Goal: Task Accomplishment & Management: Manage account settings

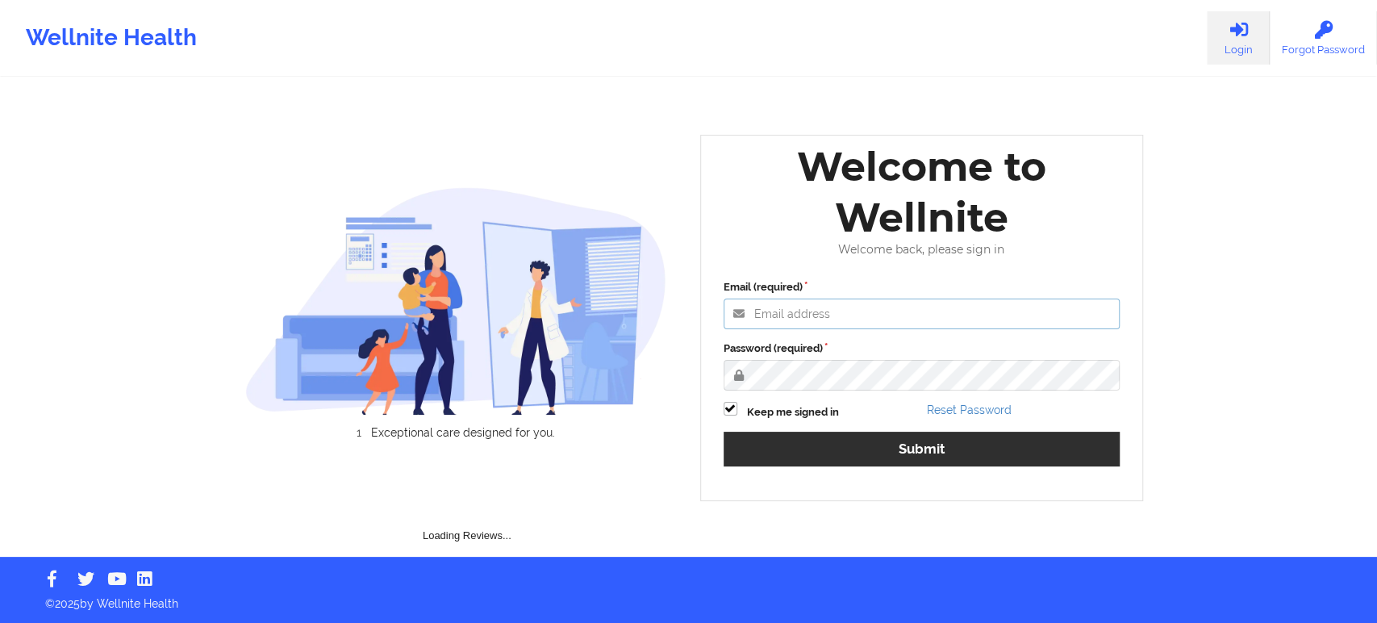
type input "edima@wellnite.com"
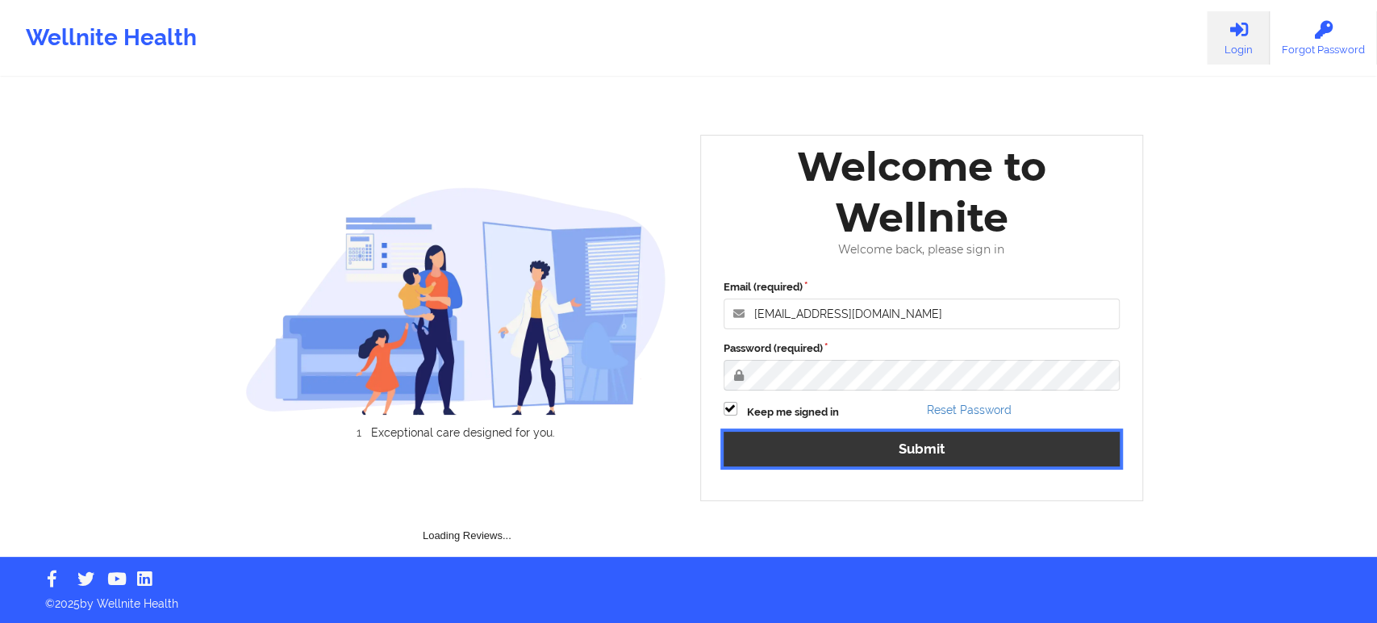
click at [777, 444] on button "Submit" at bounding box center [922, 449] width 397 height 35
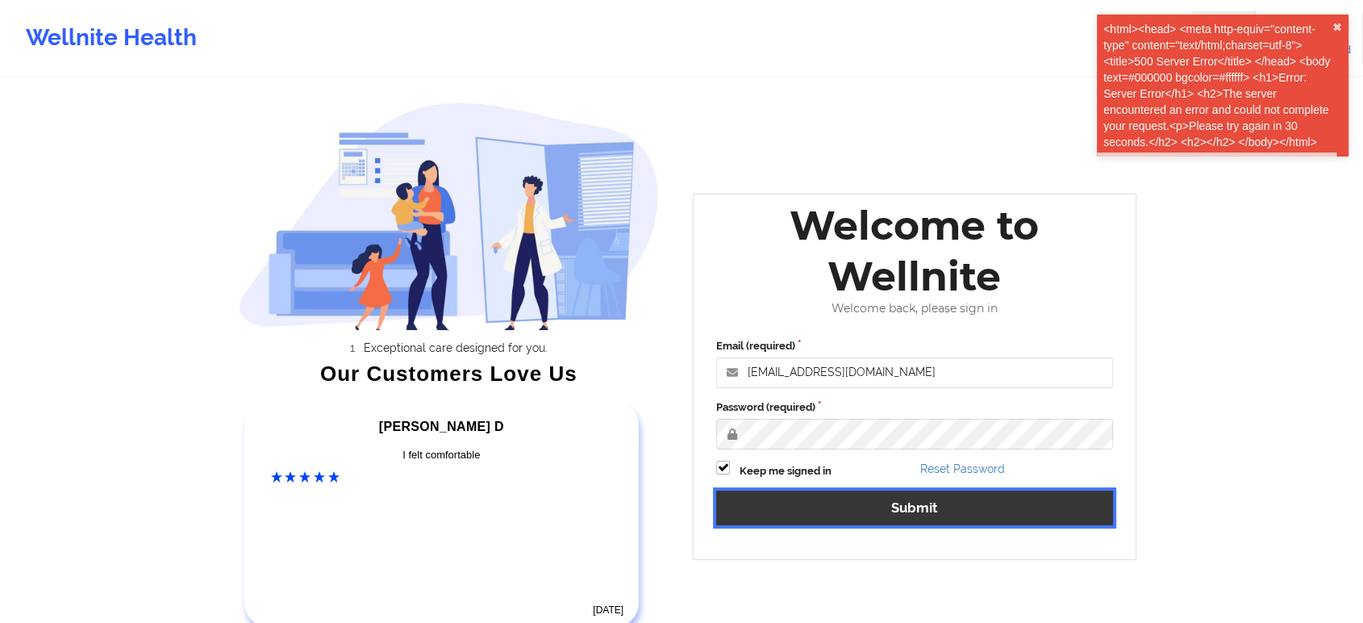
click at [826, 508] on button "Submit" at bounding box center [914, 508] width 397 height 35
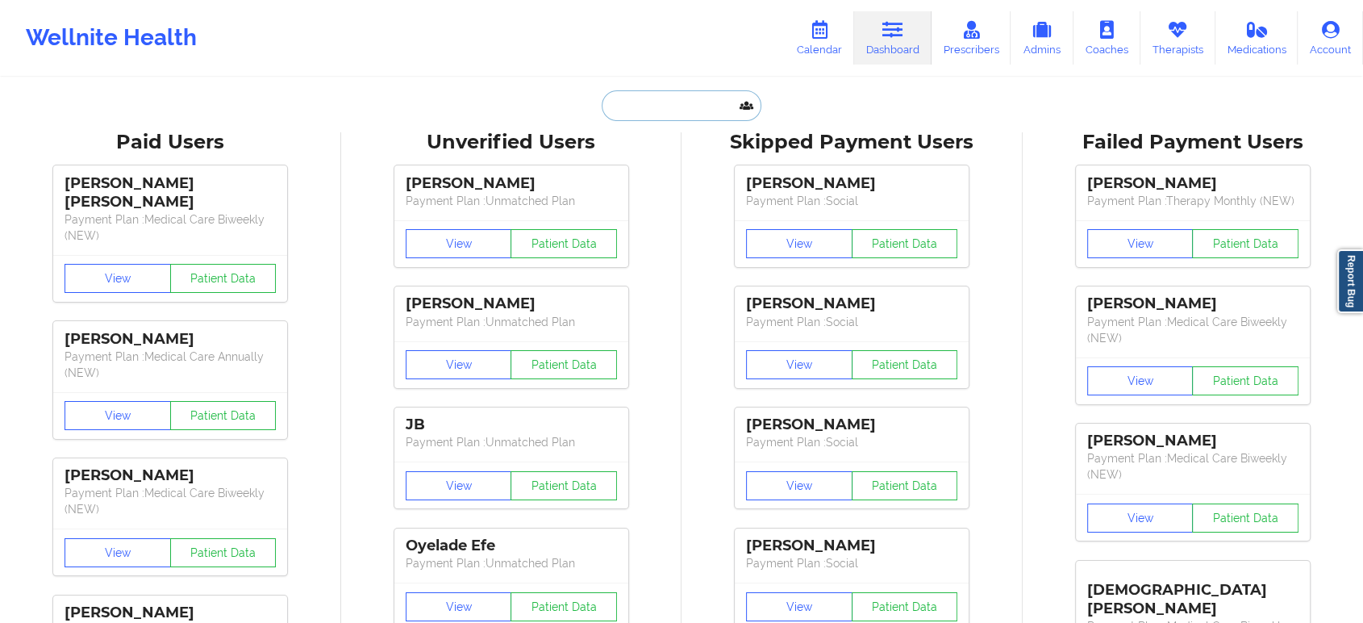
click at [637, 91] on input "text" at bounding box center [682, 105] width 160 height 31
click at [661, 94] on input "text" at bounding box center [682, 105] width 160 height 31
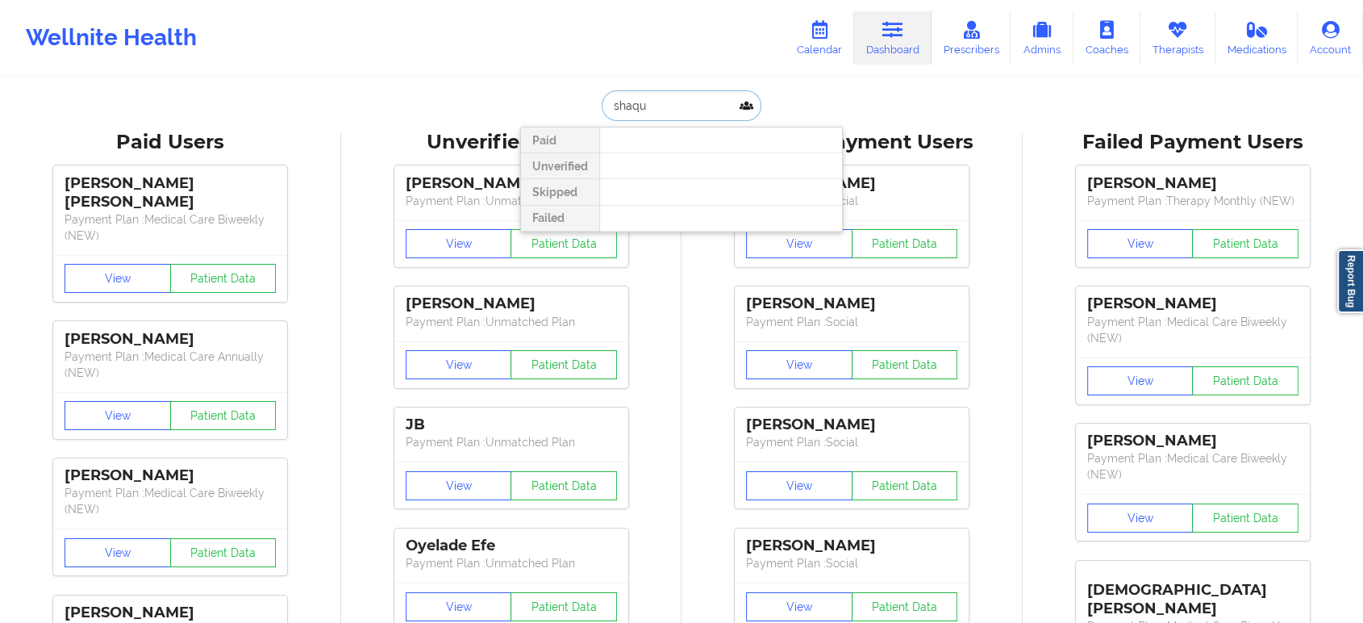
type input "shaqui"
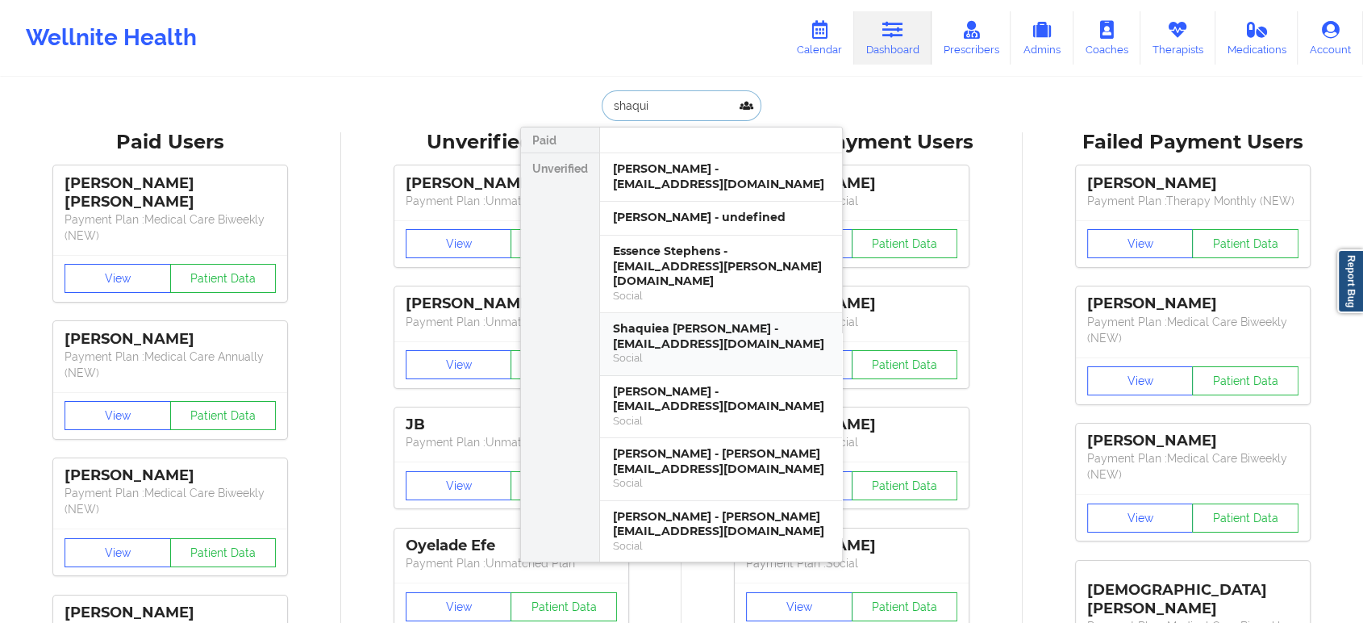
click at [696, 321] on div "Shaquiea Sykes - shsykes314@gmail.com" at bounding box center [721, 336] width 216 height 30
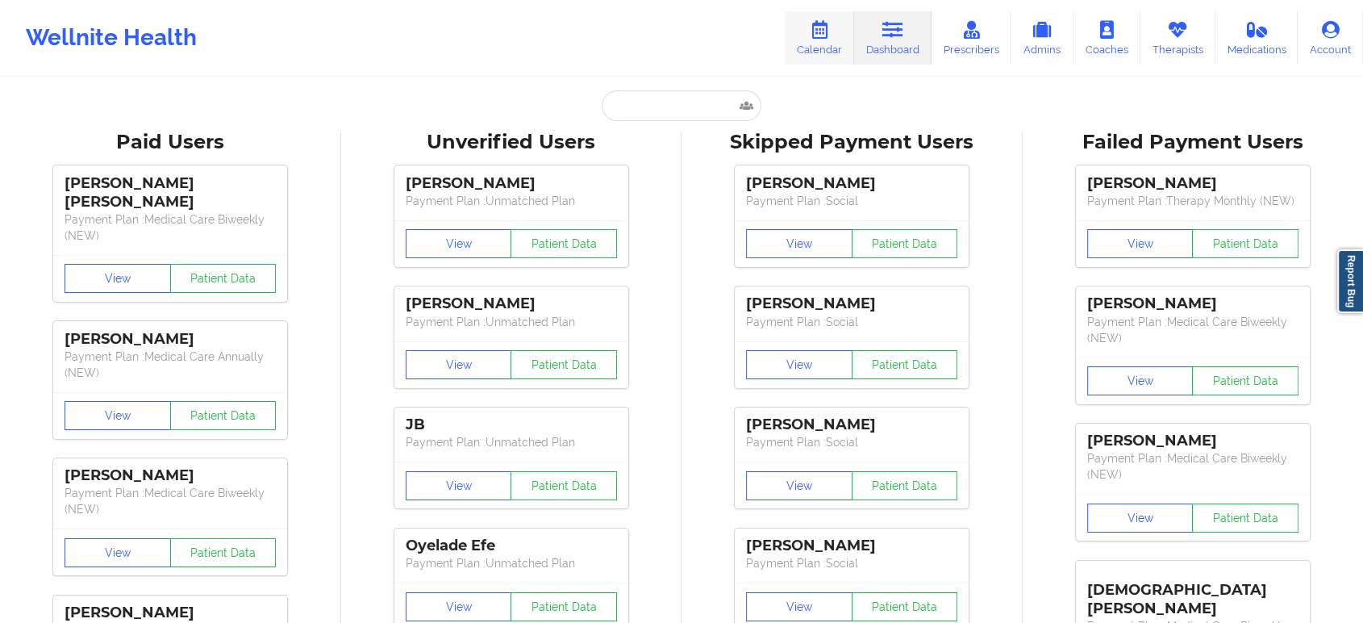
click at [826, 23] on icon at bounding box center [819, 30] width 21 height 18
click at [824, 46] on link "Calendar" at bounding box center [819, 37] width 69 height 53
drag, startPoint x: 842, startPoint y: 74, endPoint x: 821, endPoint y: 61, distance: 24.6
click at [821, 61] on div "Wellnite Health Calendar Dashboard Prescribers Admins Coaches Therapists Medica…" at bounding box center [681, 38] width 1363 height 76
click at [821, 61] on link "Calendar" at bounding box center [819, 37] width 69 height 53
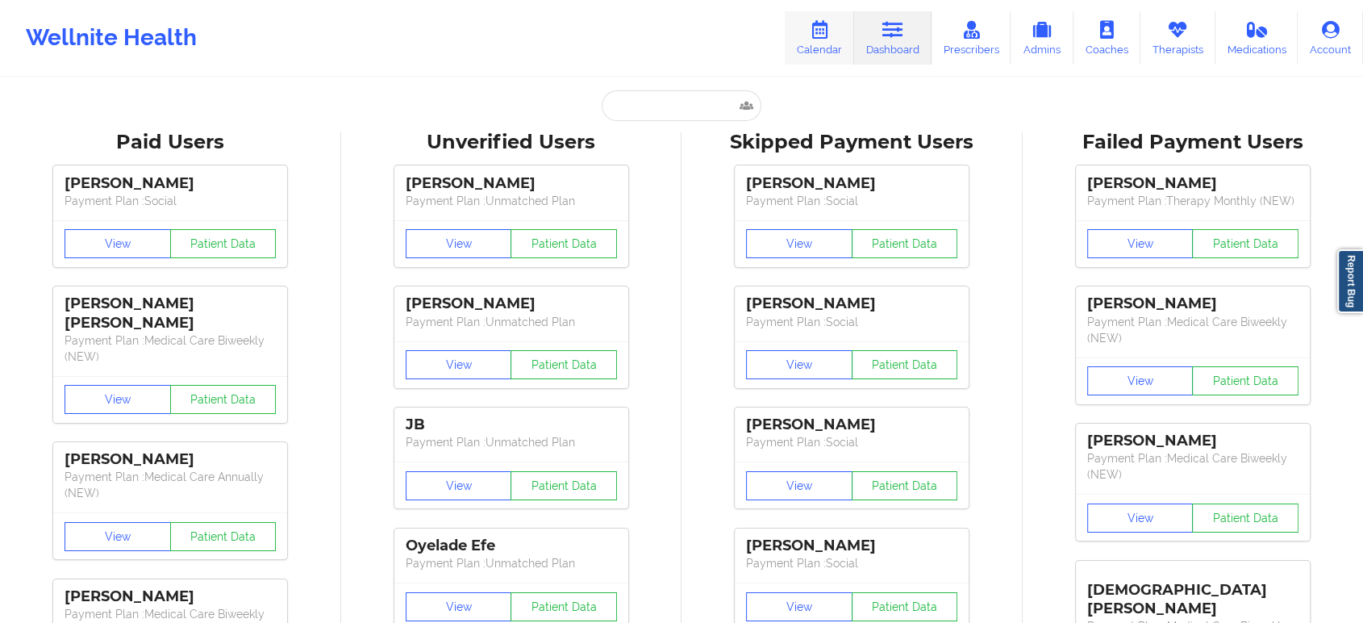
click at [804, 35] on link "Calendar" at bounding box center [819, 37] width 69 height 53
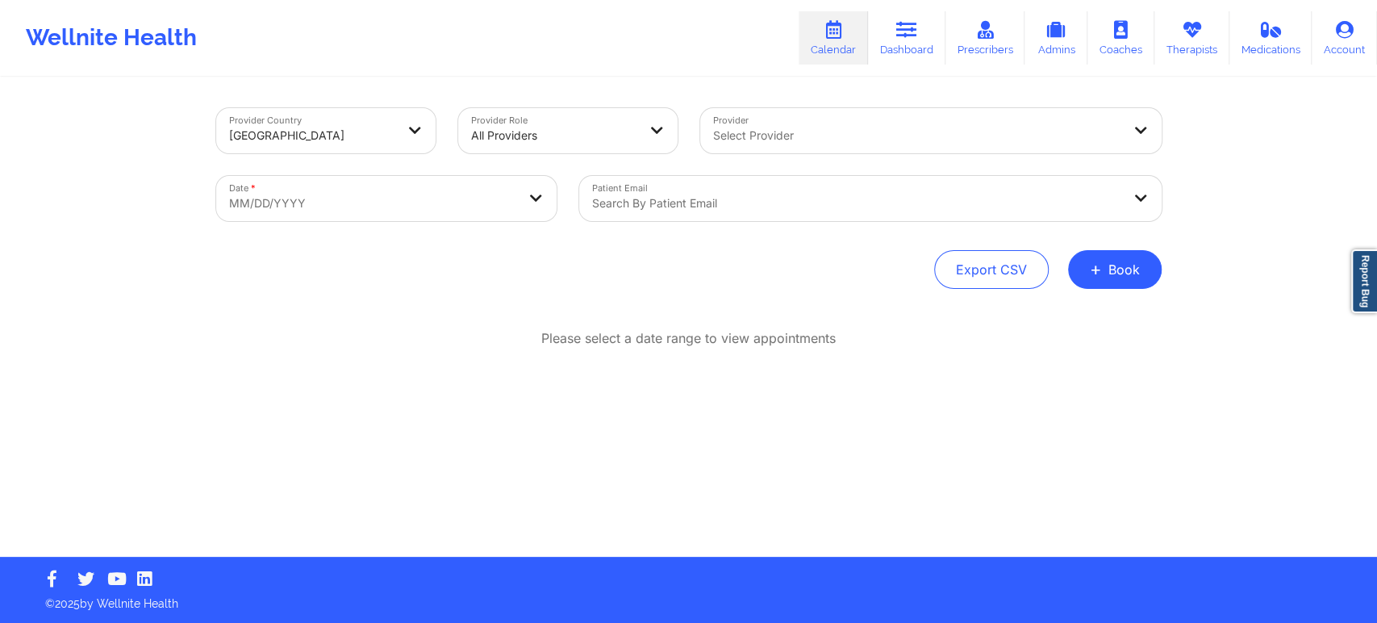
click at [414, 202] on body "Wellnite Health Calendar Dashboard Prescribers Admins Coaches Therapists Medica…" at bounding box center [688, 311] width 1377 height 623
select select "2025-8"
select select "2025-9"
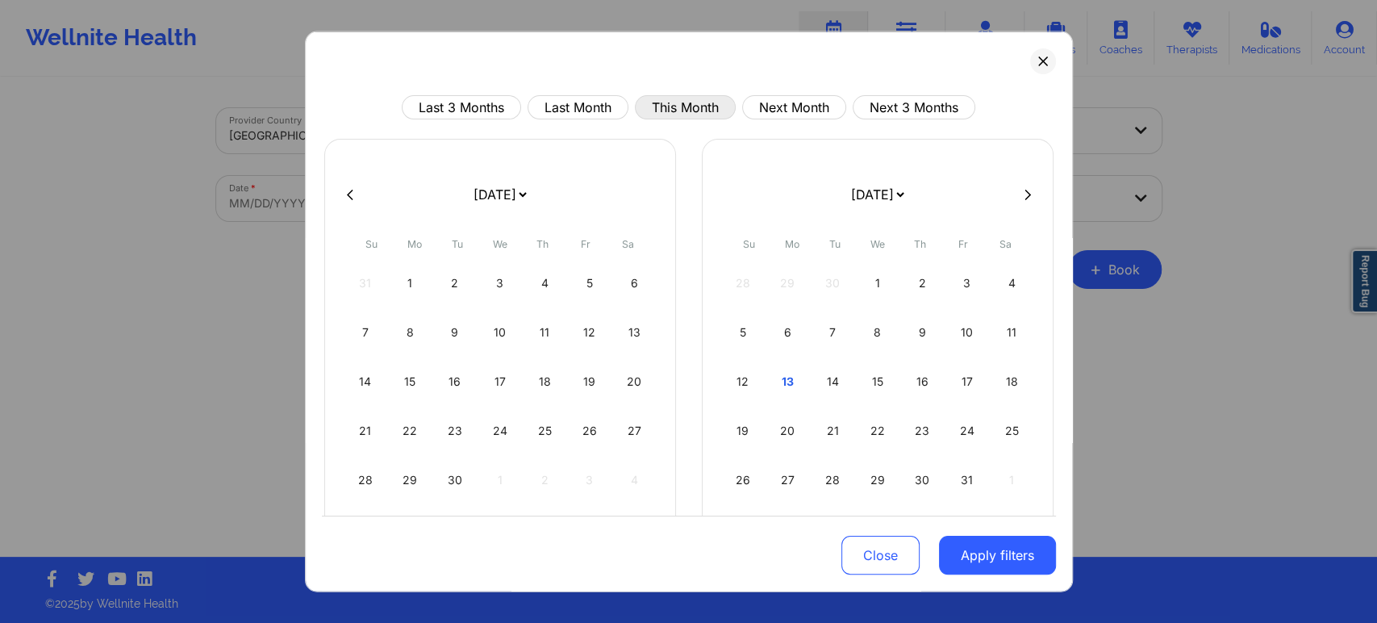
click at [682, 98] on button "This Month" at bounding box center [685, 107] width 101 height 24
select select "2025-9"
select select "2025-10"
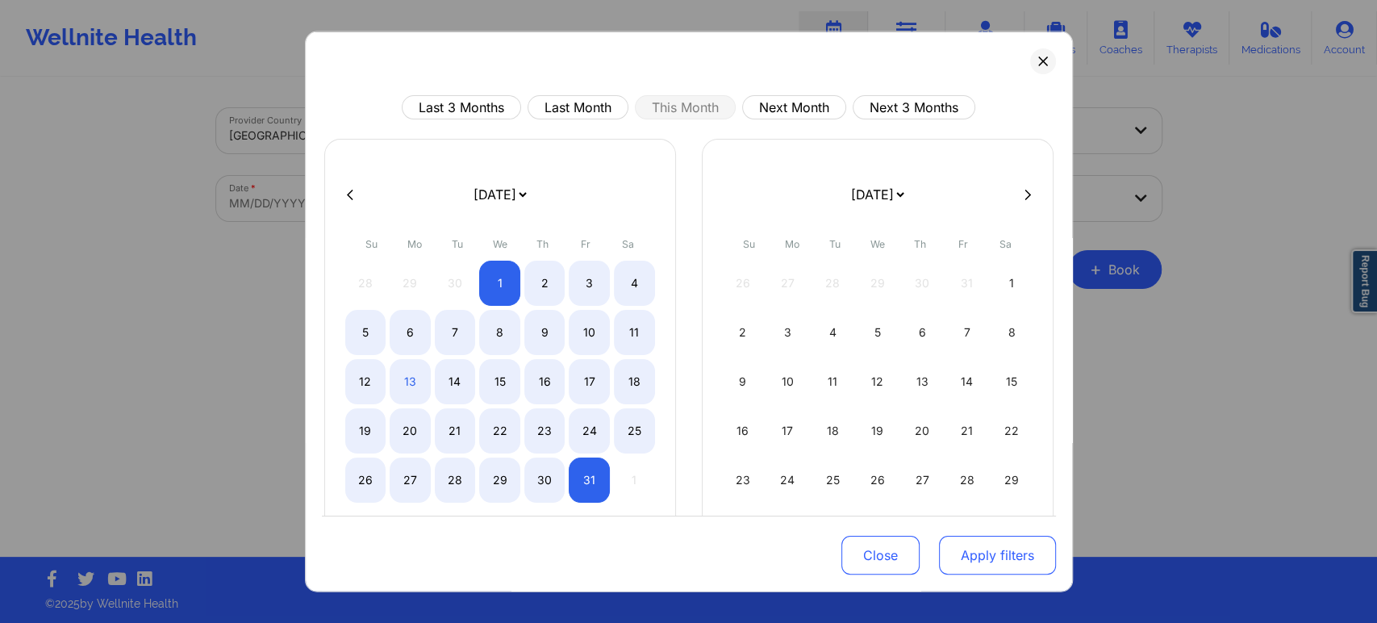
click at [996, 557] on button "Apply filters" at bounding box center [997, 555] width 117 height 39
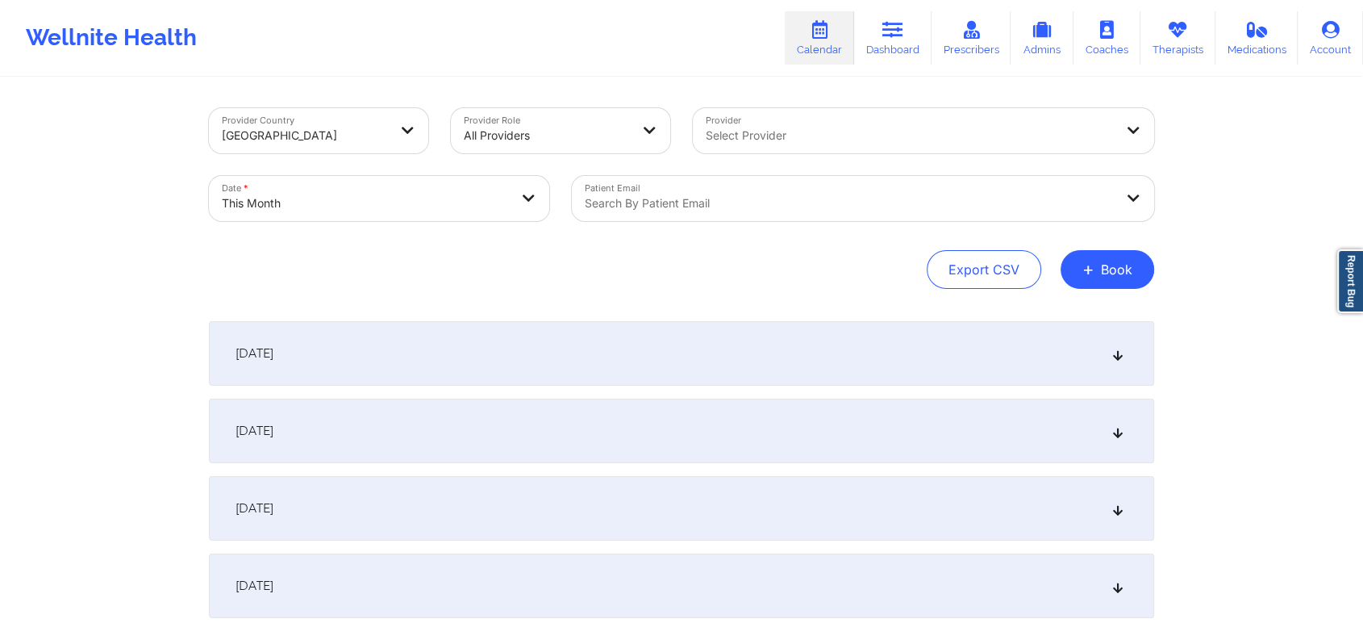
click at [485, 198] on body "Wellnite Health Calendar Dashboard Prescribers Admins Coaches Therapists Medica…" at bounding box center [681, 311] width 1363 height 623
select select "2025-9"
select select "2025-10"
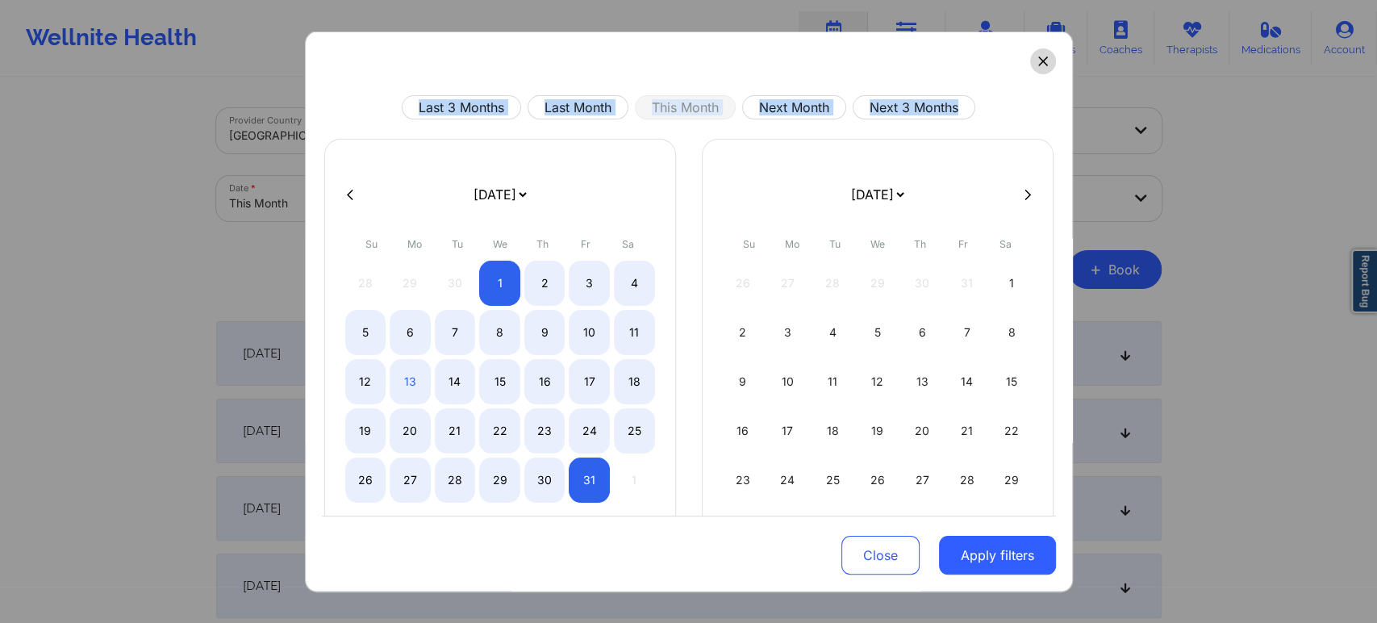
drag, startPoint x: 1035, startPoint y: 80, endPoint x: 1035, endPoint y: 69, distance: 10.5
click at [1035, 69] on div "Last 3 Months Last Month This Month Next Month Next 3 Months January 2019 Febru…" at bounding box center [689, 311] width 768 height 561
click at [1035, 69] on button at bounding box center [1043, 61] width 26 height 26
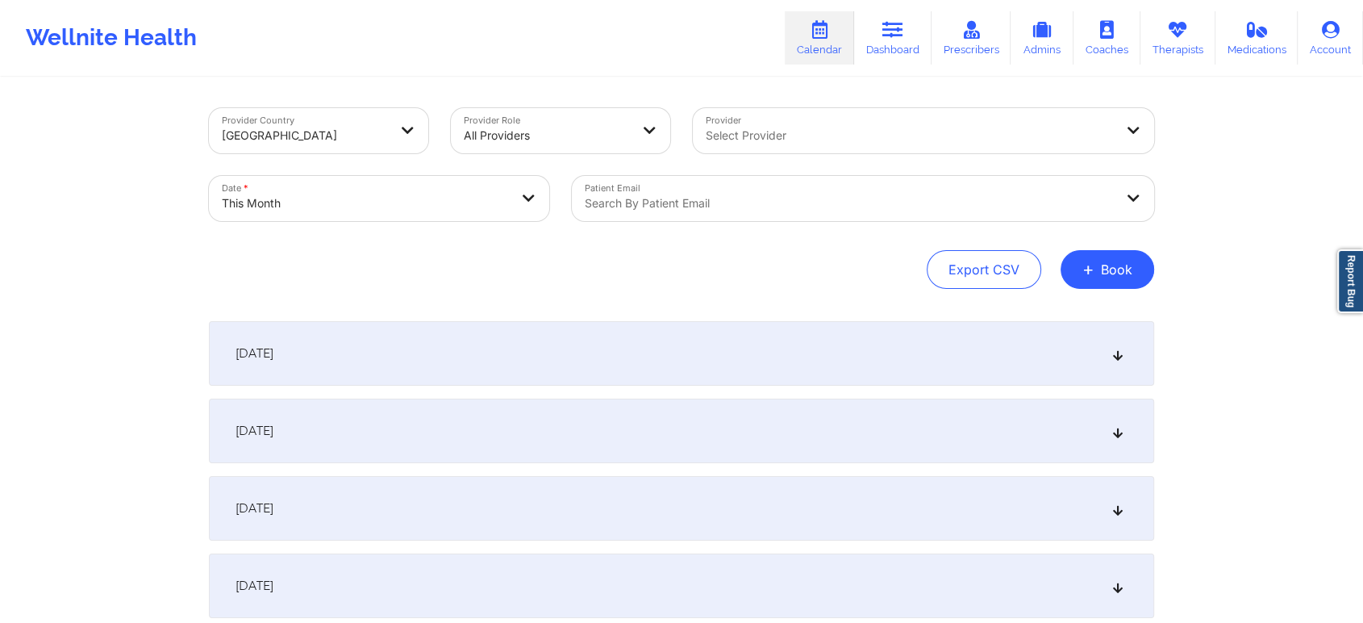
click at [643, 207] on div at bounding box center [849, 203] width 529 height 19
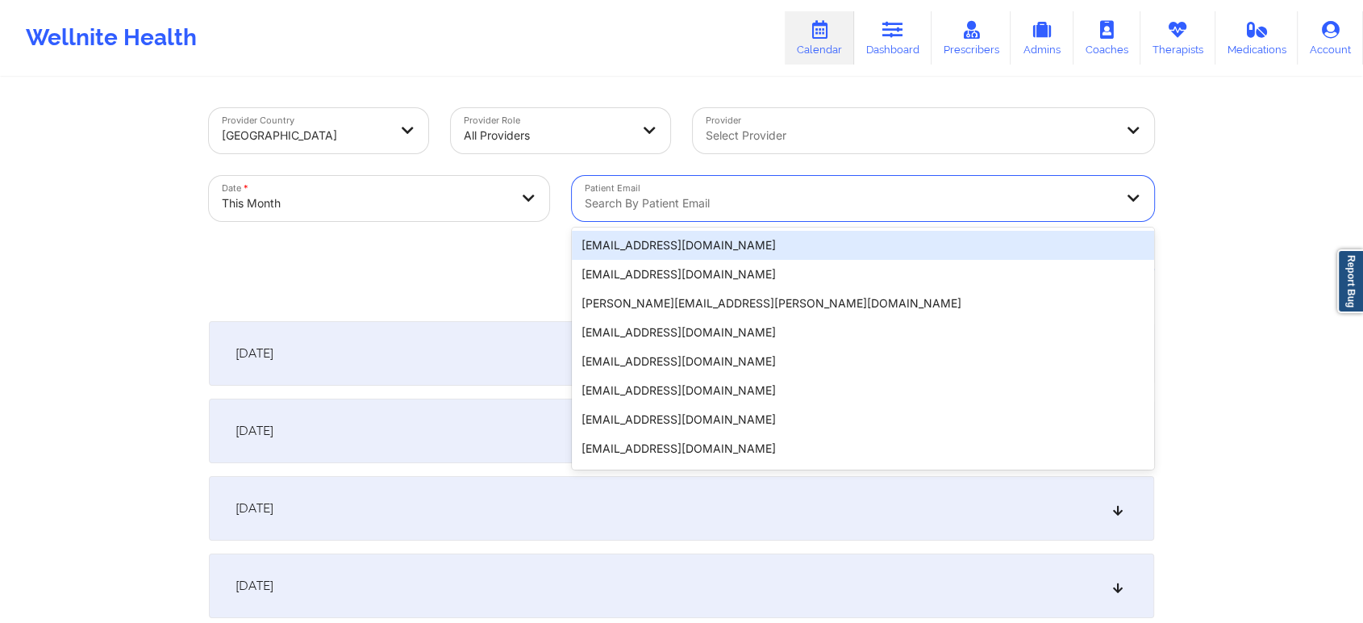
paste input "jwilliams1990@hotmail.com"
type input "jwilliams1990@hotmail.com"
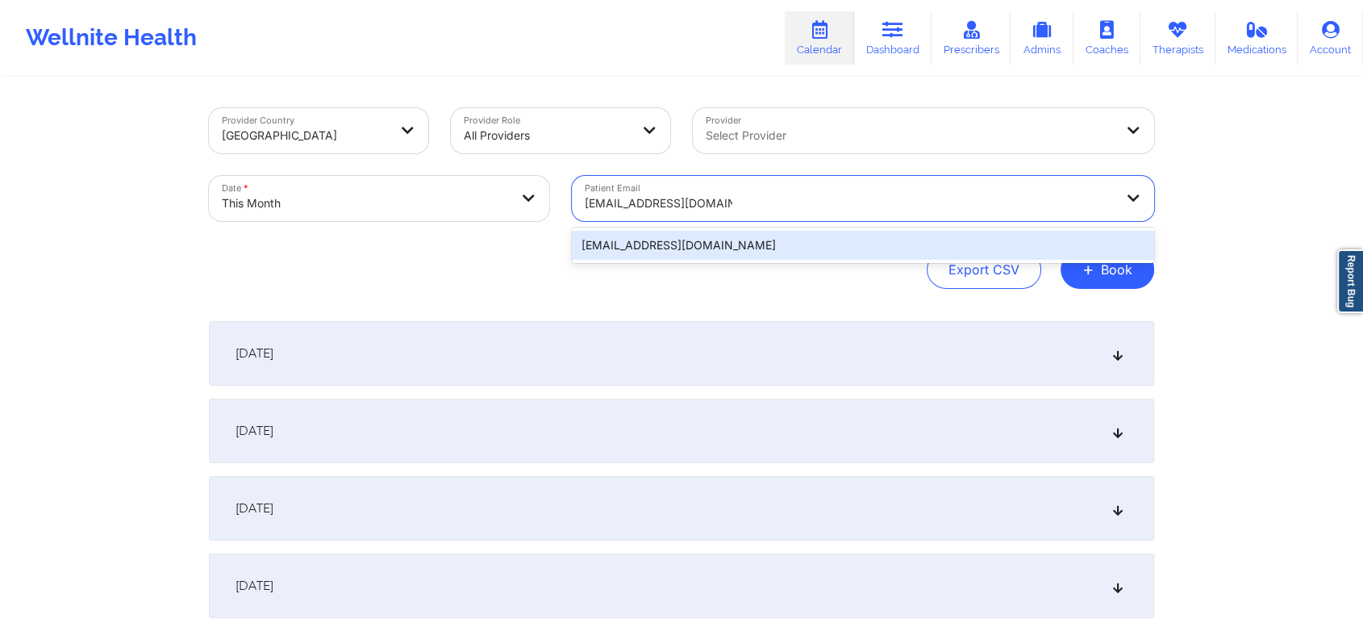
click at [722, 250] on div "jwilliams1990@hotmail.com" at bounding box center [863, 245] width 582 height 29
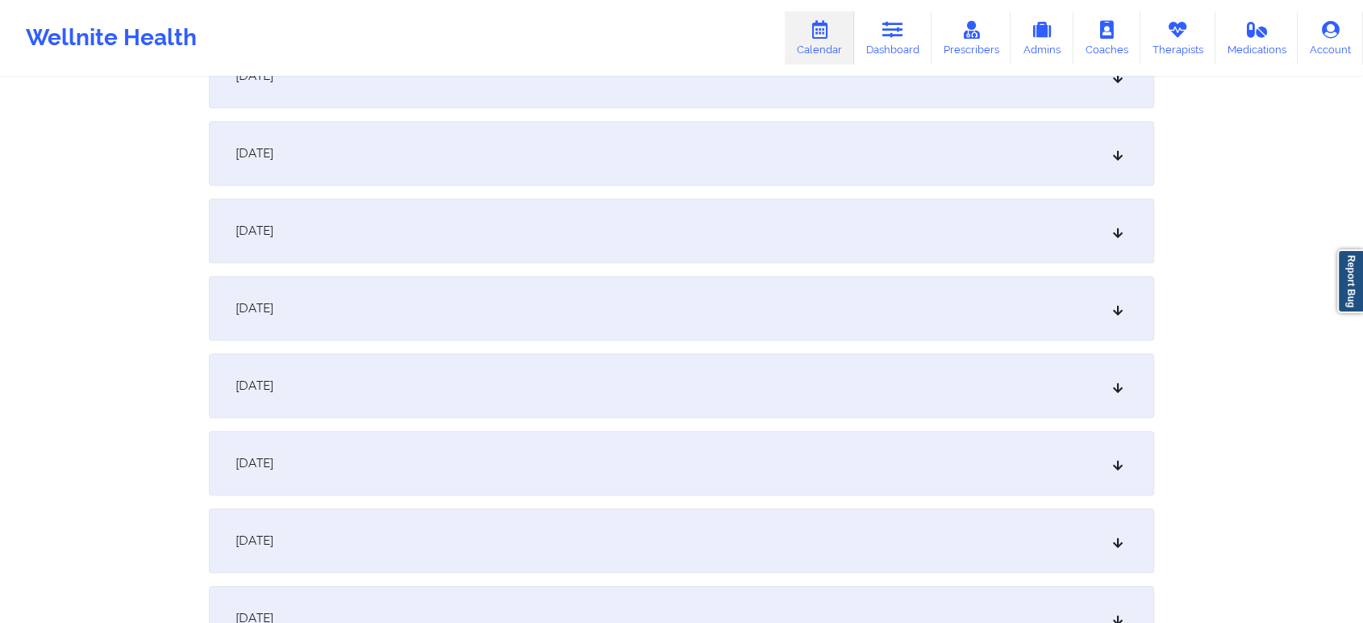
scroll to position [757, 0]
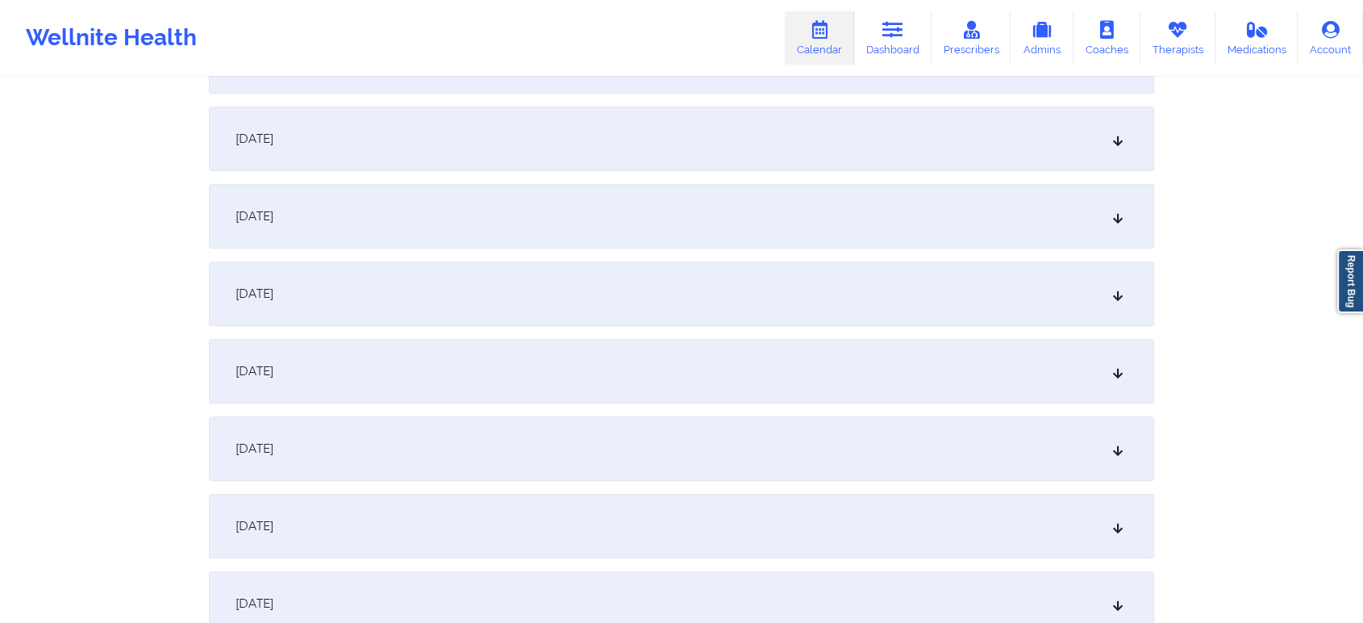
click at [511, 278] on div "October 10, 2025" at bounding box center [682, 293] width 946 height 65
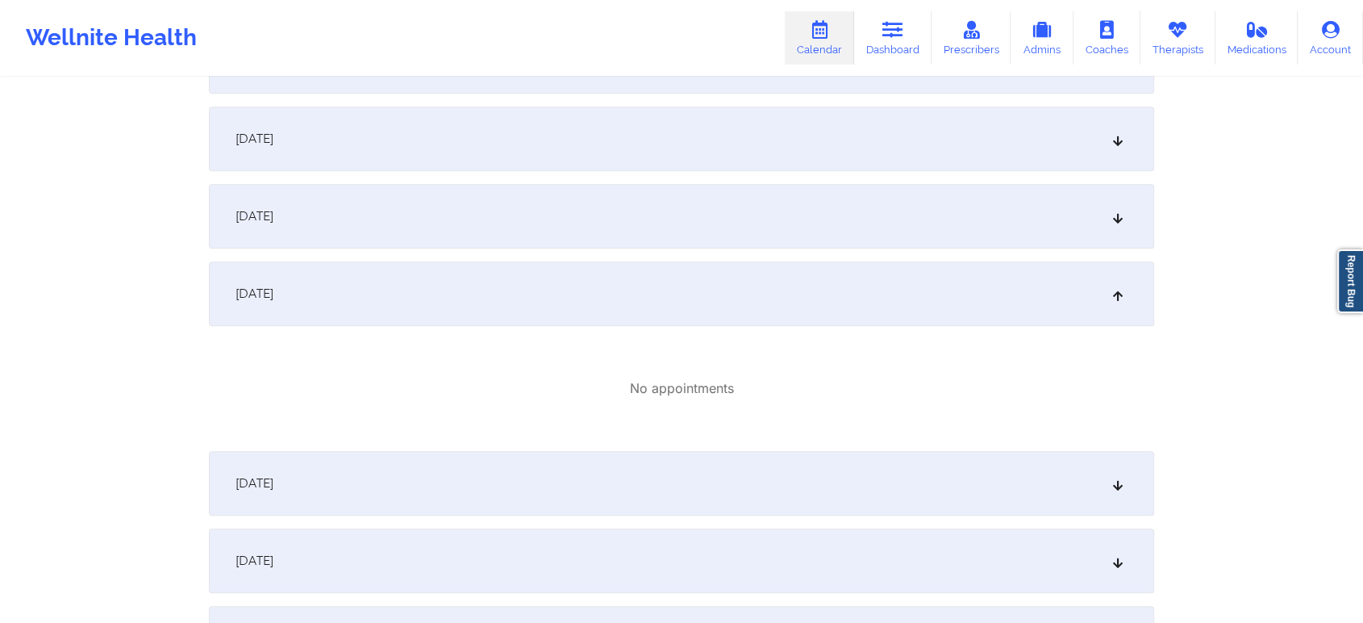
click at [545, 569] on div "October 12, 2025" at bounding box center [682, 560] width 946 height 65
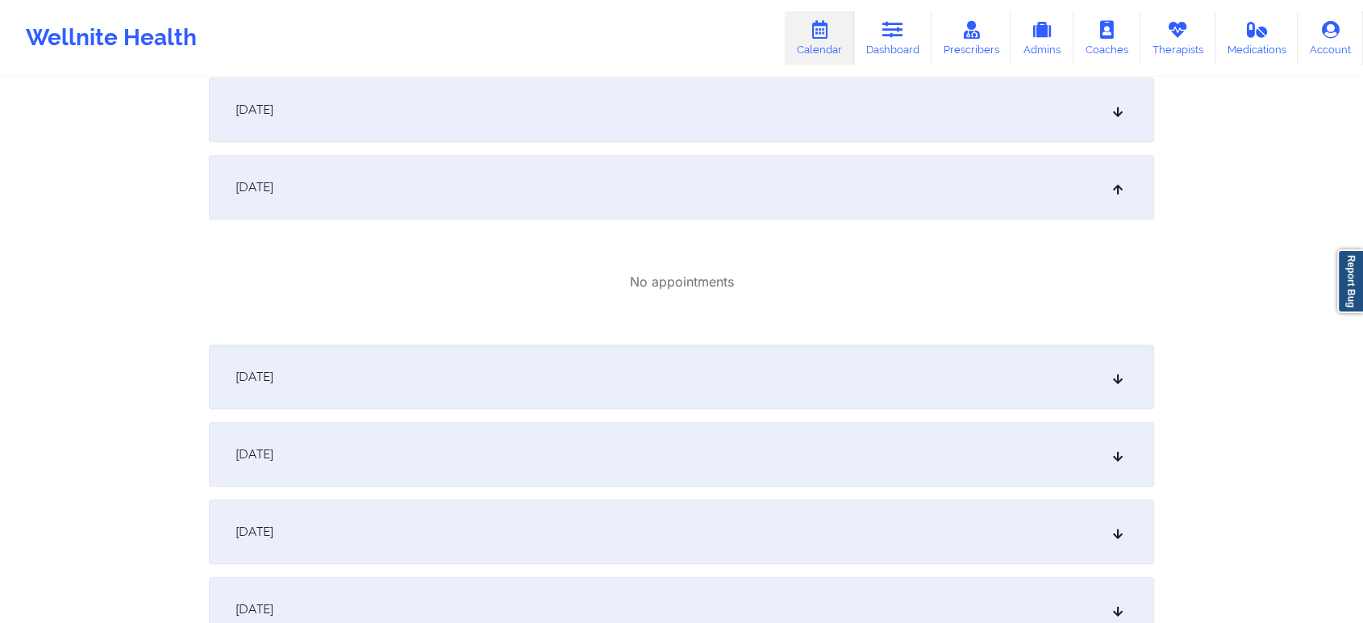
scroll to position [0, 0]
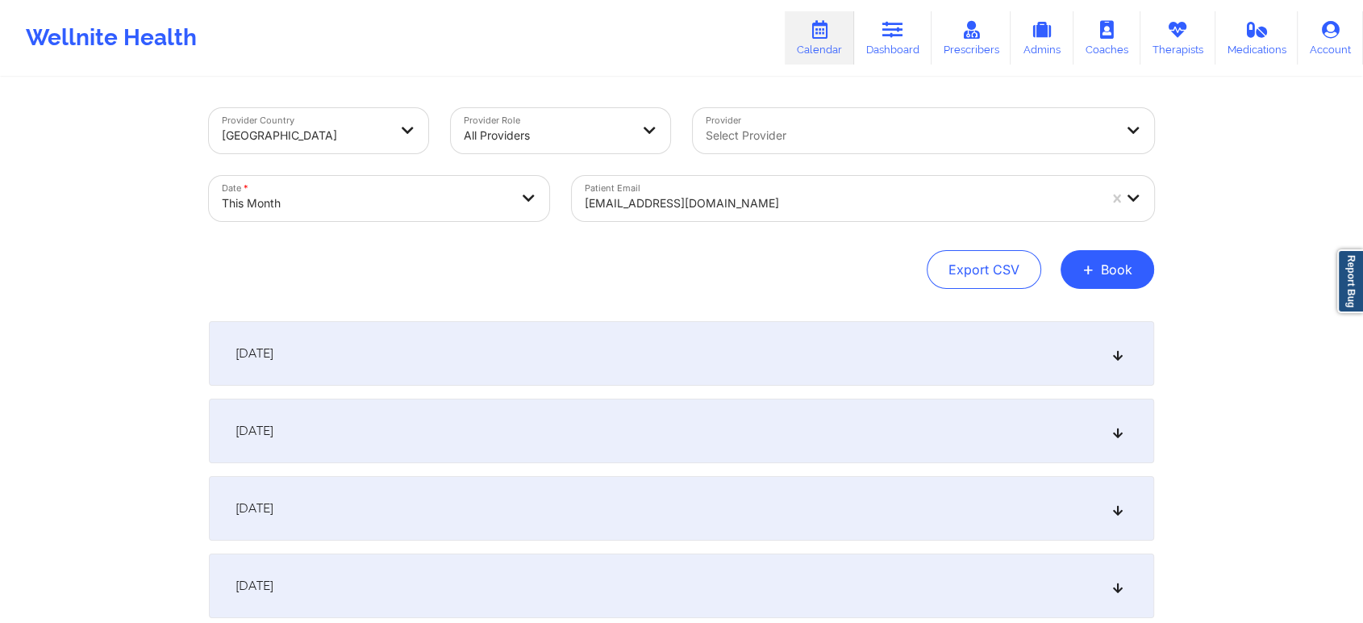
click at [618, 221] on div "Patient Email jwilliams1990@hotmail.com" at bounding box center [863, 199] width 605 height 68
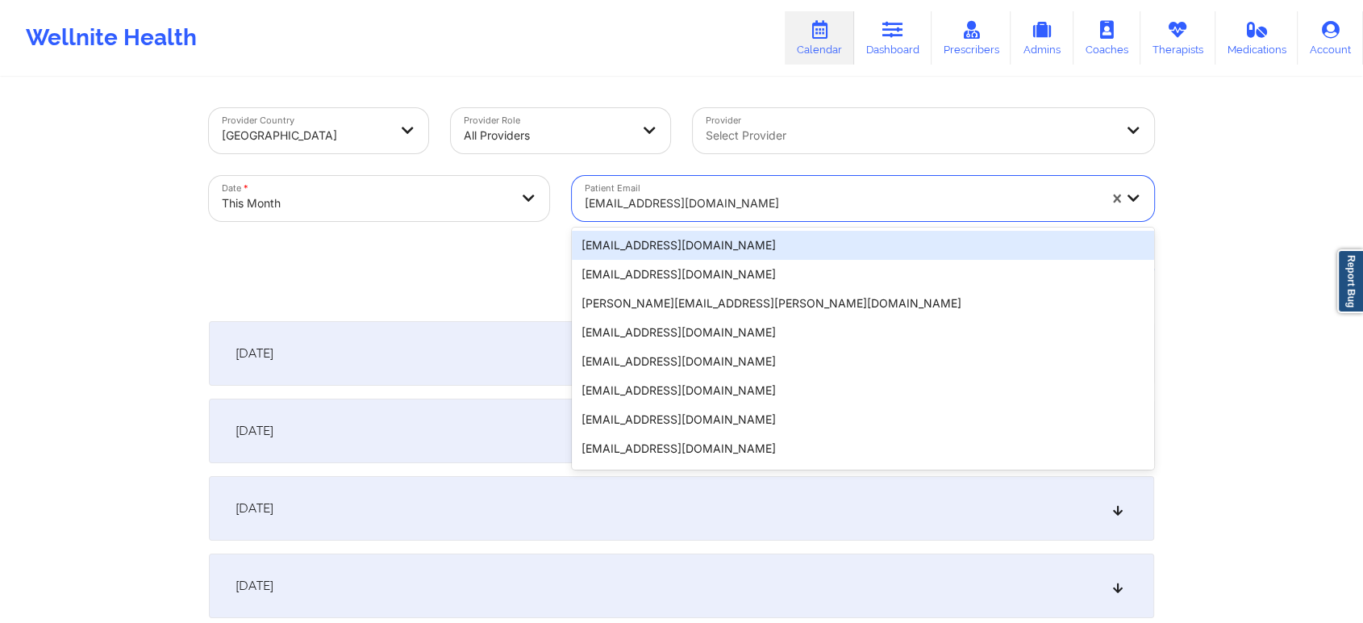
click at [662, 198] on div at bounding box center [841, 203] width 513 height 19
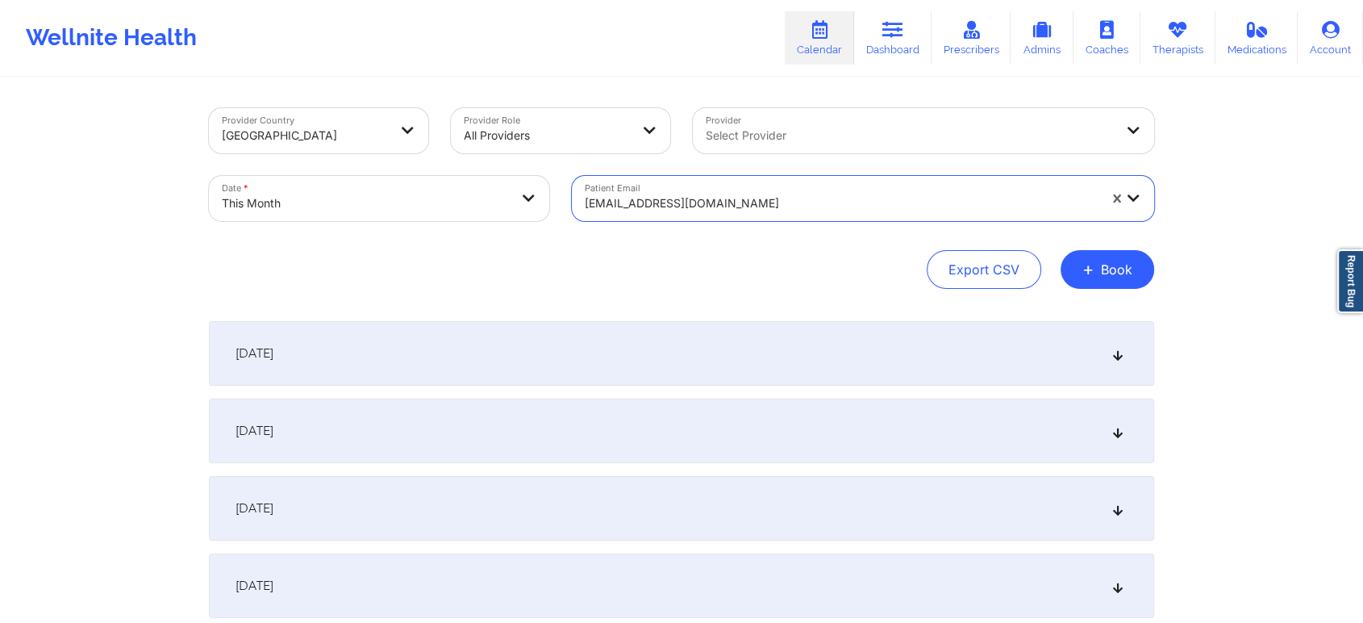
click at [662, 198] on div at bounding box center [841, 203] width 513 height 19
paste input "jazmin-gabriel@hotmail.com"
type input "jazmin-gabriel@hotmail.com"
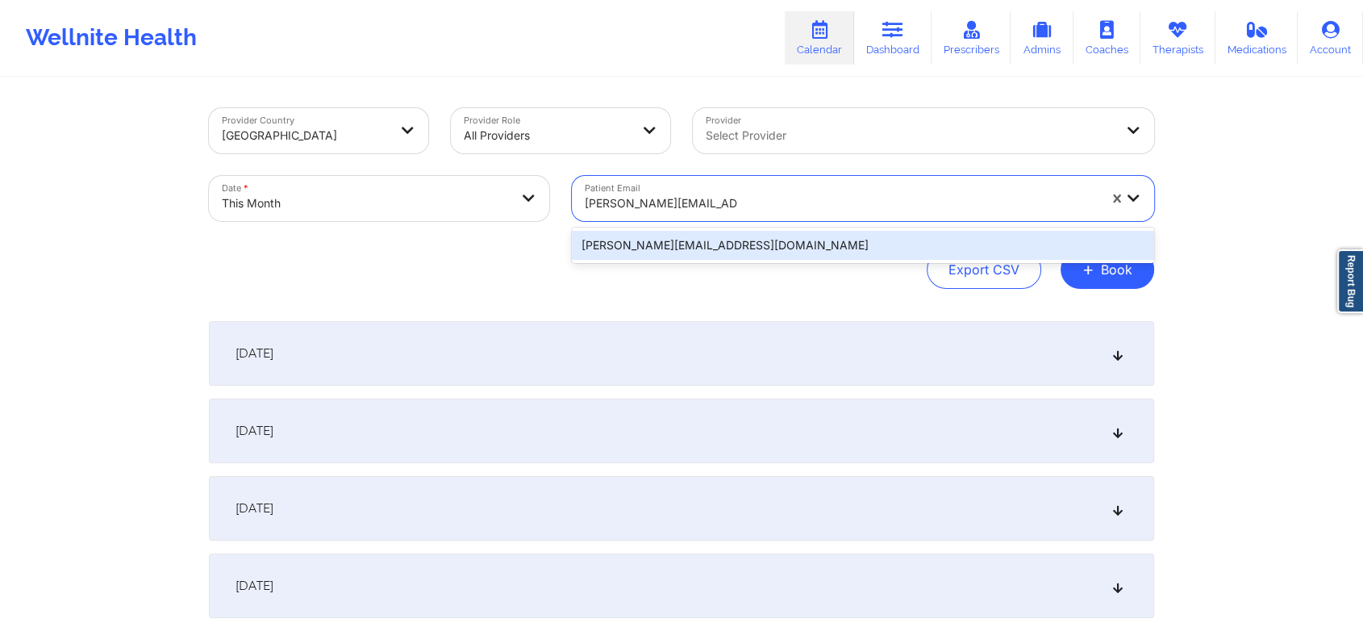
click at [679, 256] on div "jazmin-gabriel@hotmail.com" at bounding box center [863, 245] width 582 height 29
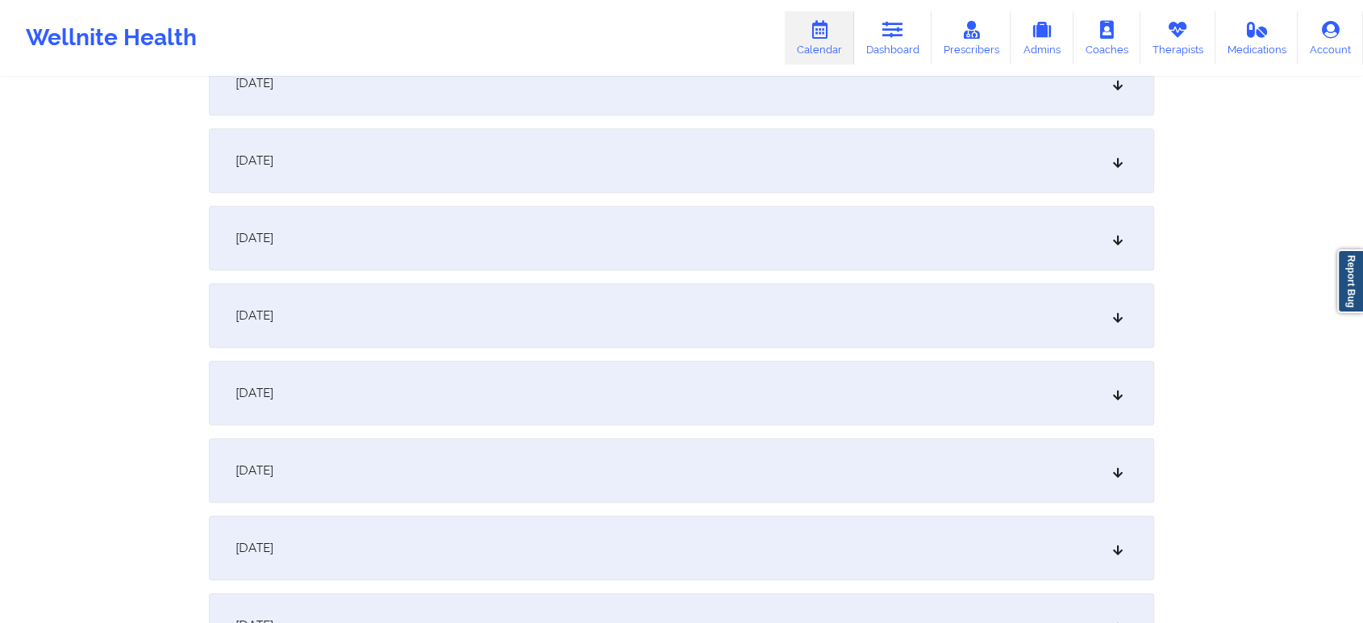
scroll to position [981, 0]
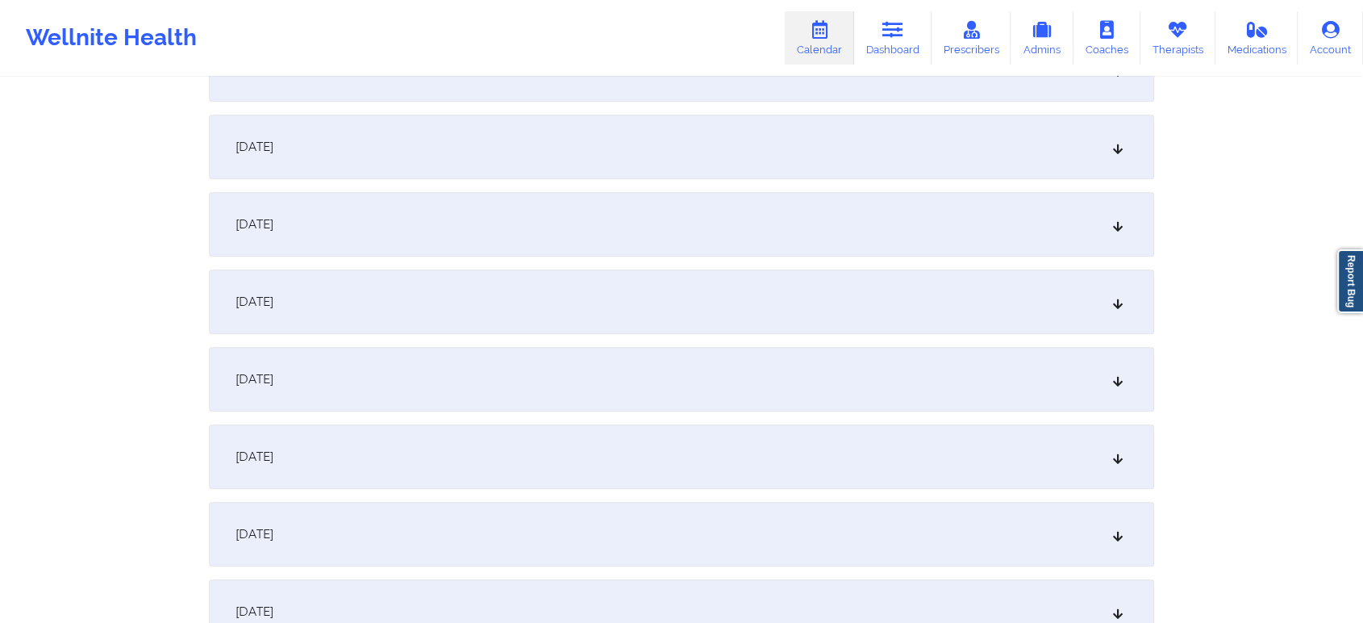
click at [587, 244] on div "October 12, 2025" at bounding box center [682, 224] width 946 height 65
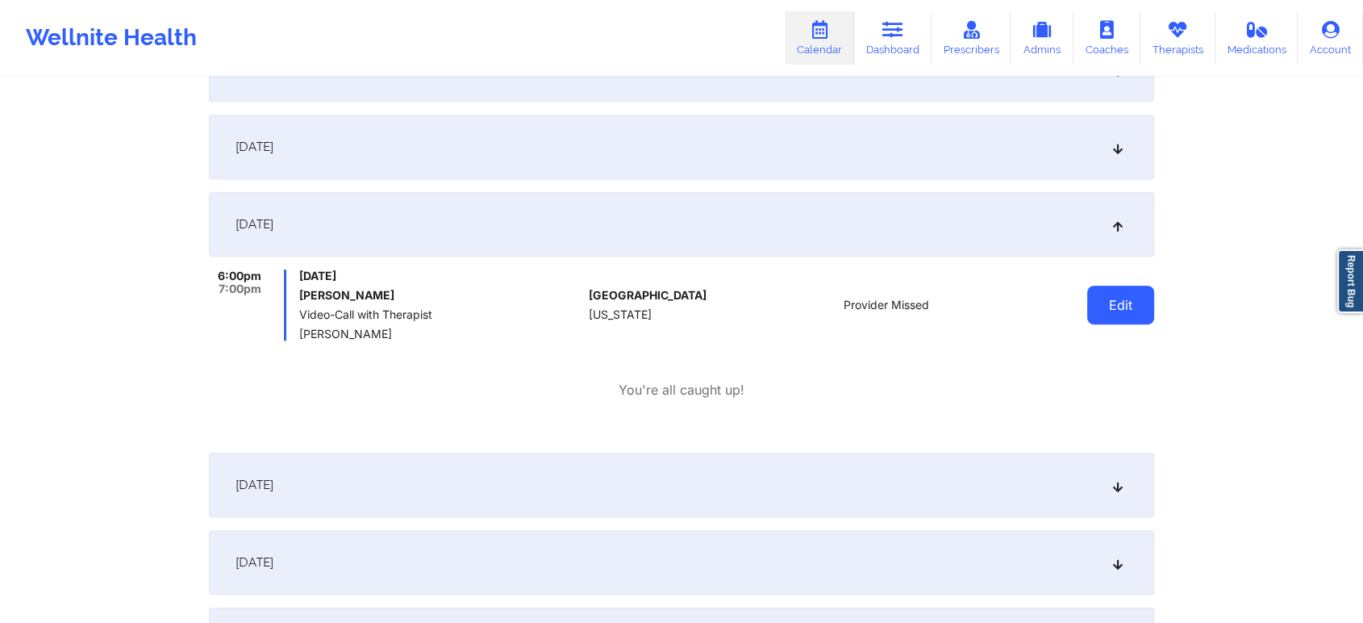
drag, startPoint x: 1077, startPoint y: 308, endPoint x: 1096, endPoint y: 308, distance: 19.4
click at [1096, 308] on div "Edit" at bounding box center [1079, 304] width 149 height 71
drag, startPoint x: 1096, startPoint y: 308, endPoint x: 1113, endPoint y: 302, distance: 17.4
click at [1113, 302] on button "Edit" at bounding box center [1121, 305] width 67 height 39
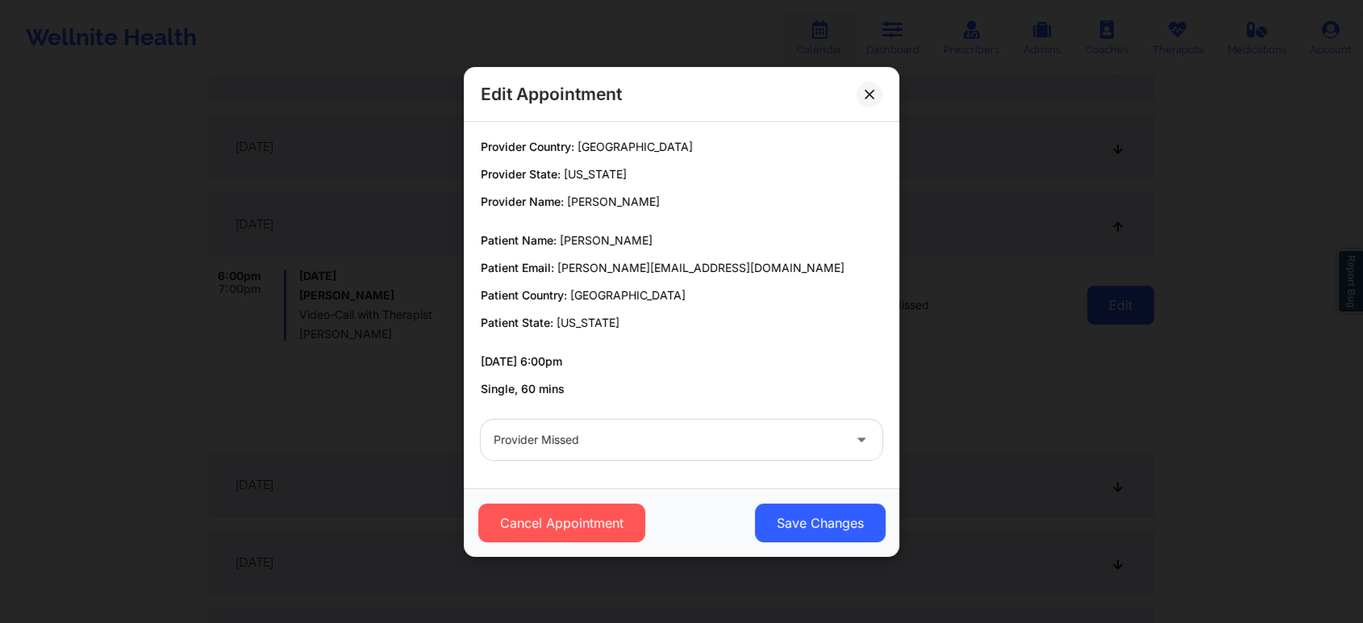
click at [1113, 302] on div "Edit Appointment Provider Country: United States Provider State: Florida Provid…" at bounding box center [681, 311] width 1363 height 623
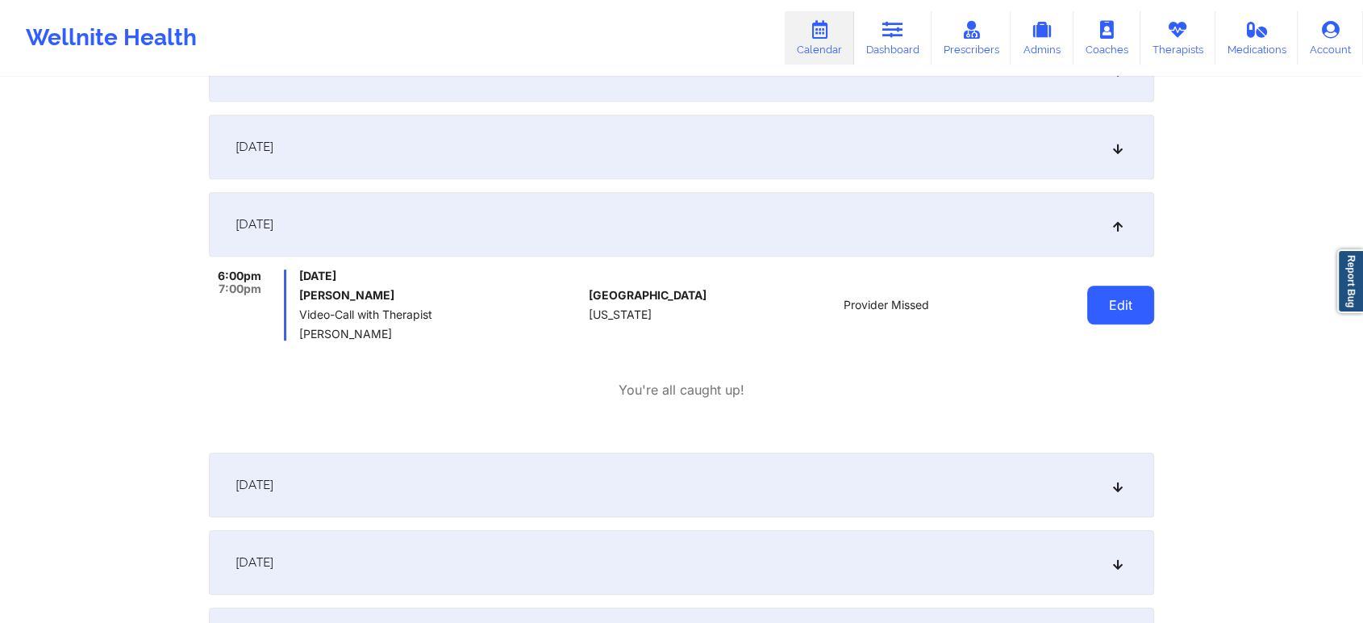
click at [1101, 296] on button "Edit" at bounding box center [1121, 305] width 67 height 39
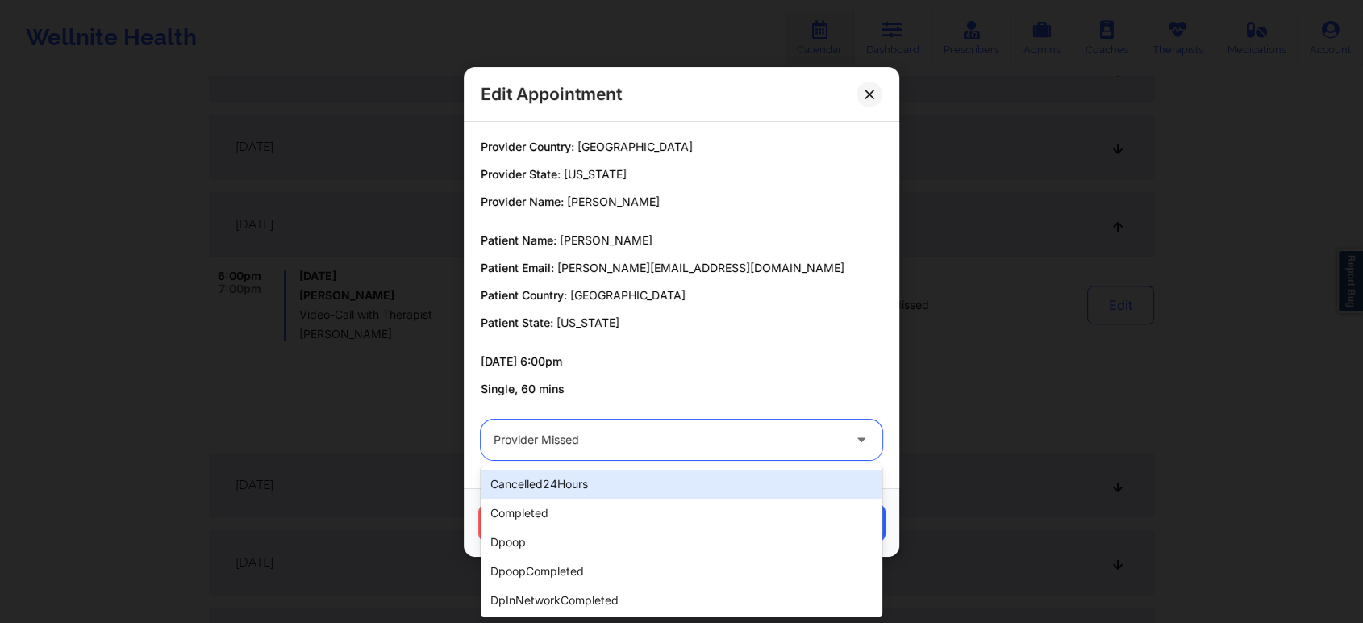
click at [683, 428] on div "Provider Missed" at bounding box center [668, 440] width 349 height 40
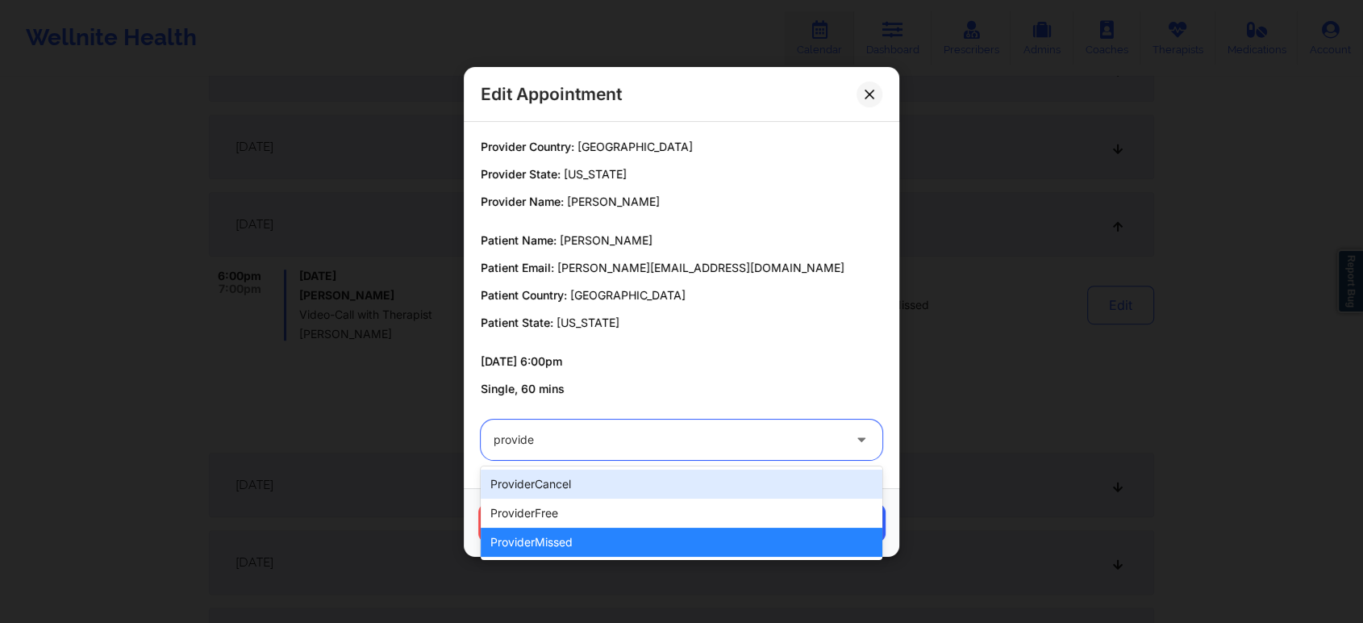
type input "provider"
click at [610, 475] on div "providerCancel" at bounding box center [682, 484] width 402 height 29
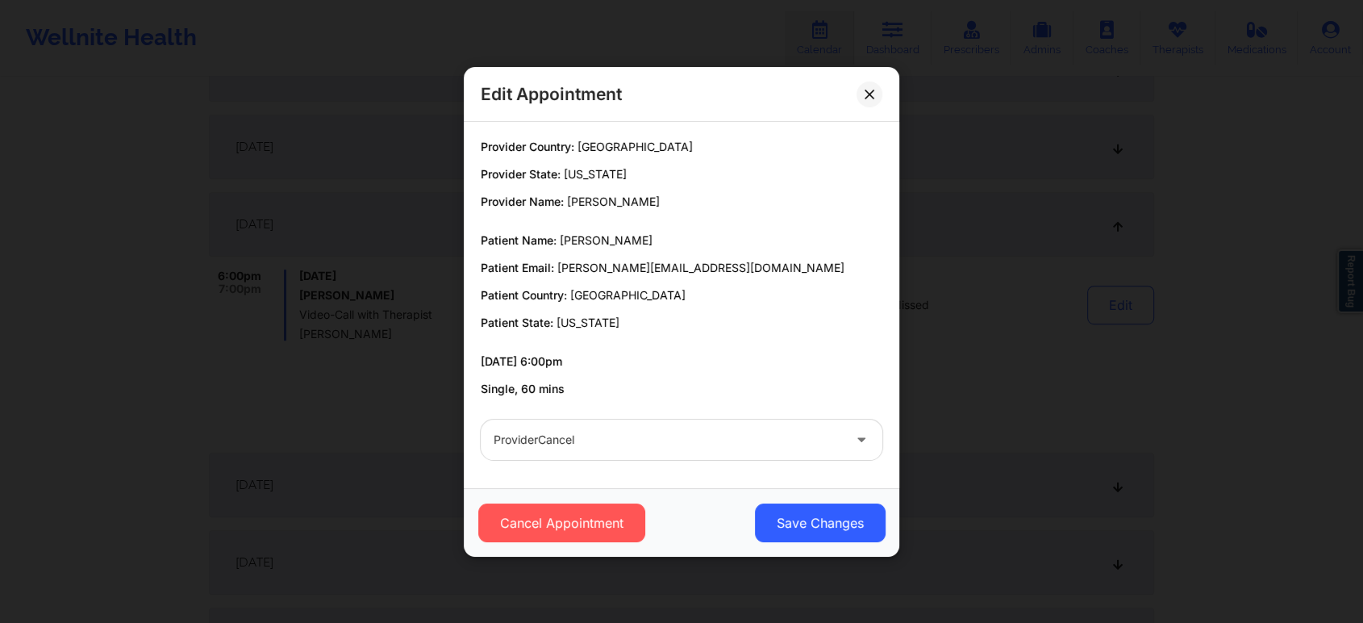
click at [610, 475] on div "Provider Country: United States Provider State: Florida Provider Name: Camille …" at bounding box center [682, 305] width 436 height 366
click at [793, 508] on button "Save Changes" at bounding box center [820, 522] width 131 height 39
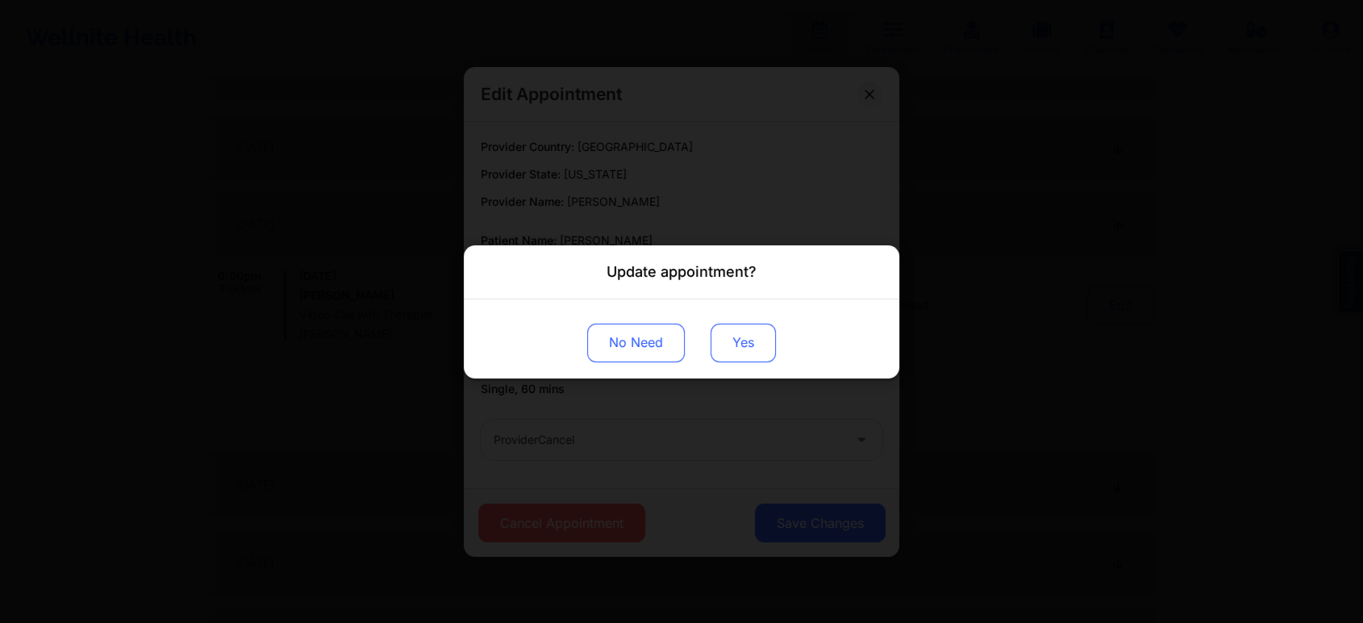
click at [743, 336] on button "Yes" at bounding box center [743, 342] width 65 height 39
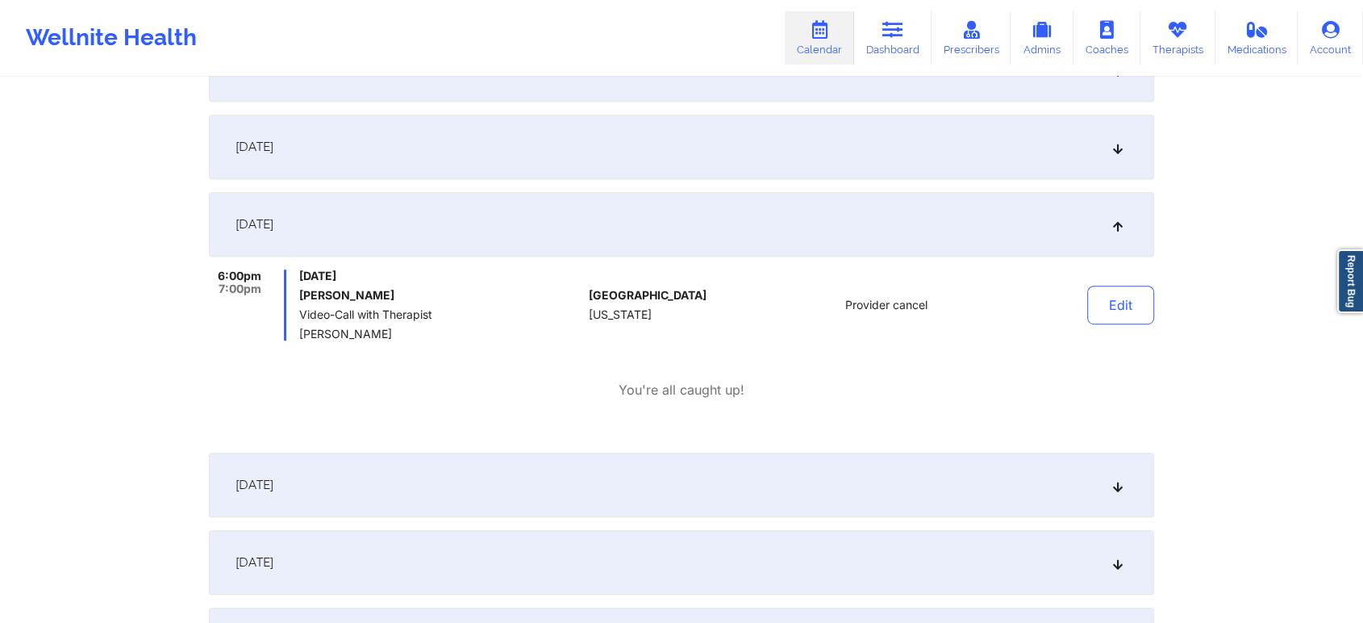
scroll to position [0, 0]
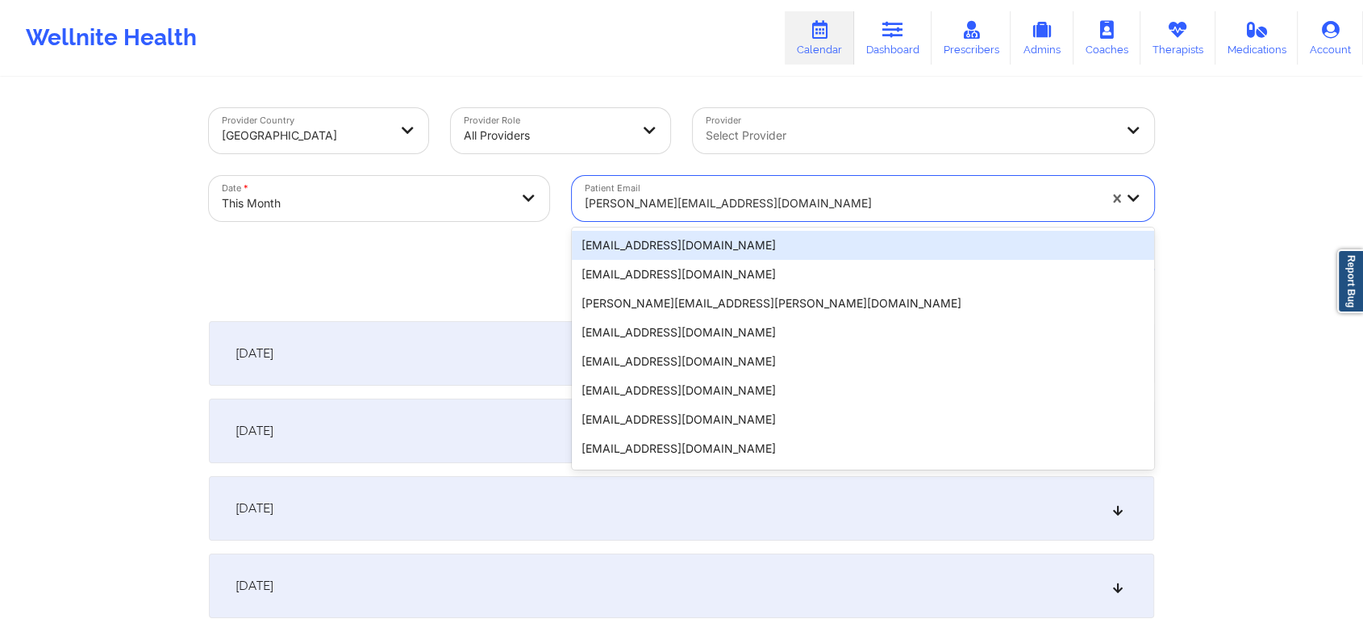
click at [678, 194] on div at bounding box center [841, 203] width 513 height 19
paste input "dianeogboli@gmail.com"
type input "dianeogboli@gmail.com"
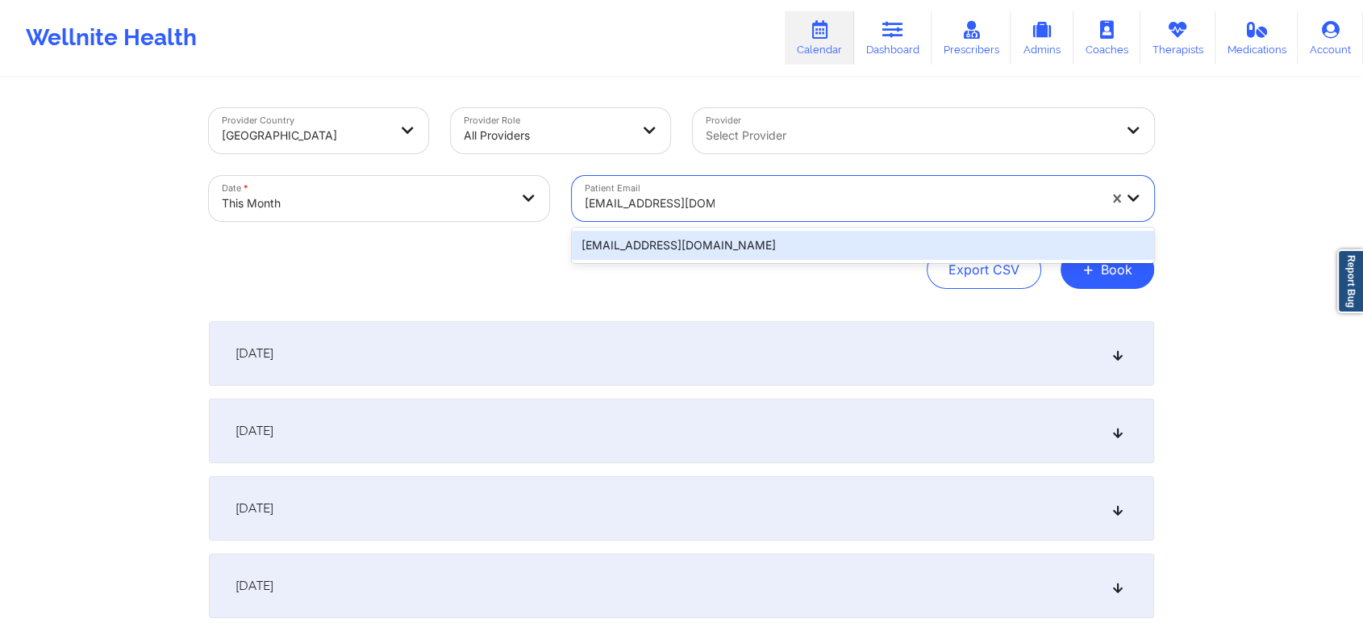
click at [749, 240] on div "dianeogboli@gmail.com" at bounding box center [863, 245] width 582 height 29
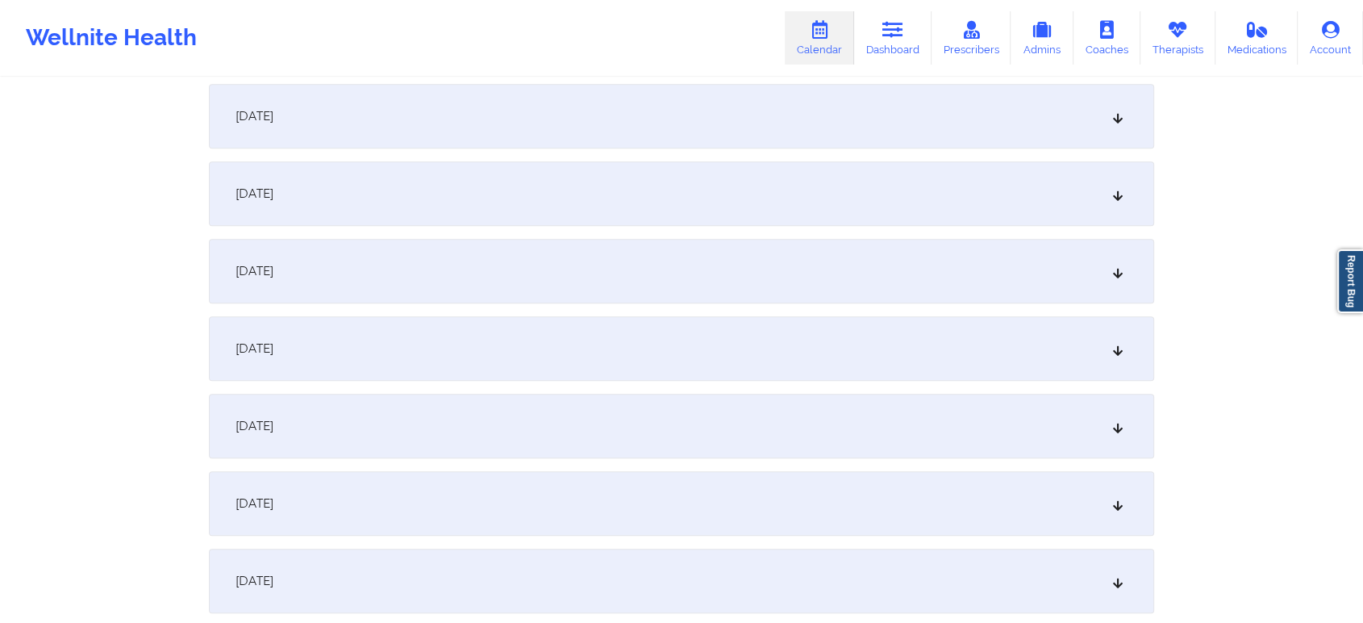
scroll to position [712, 0]
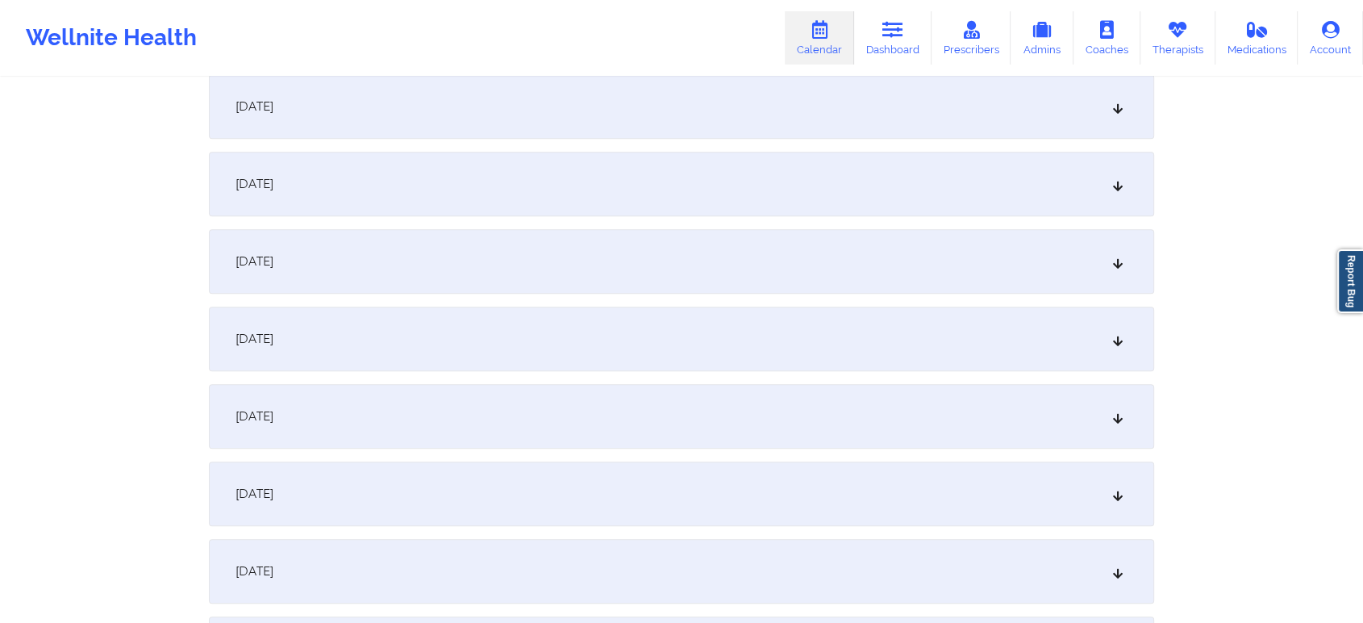
click at [762, 429] on div "October 11, 2025" at bounding box center [682, 416] width 946 height 65
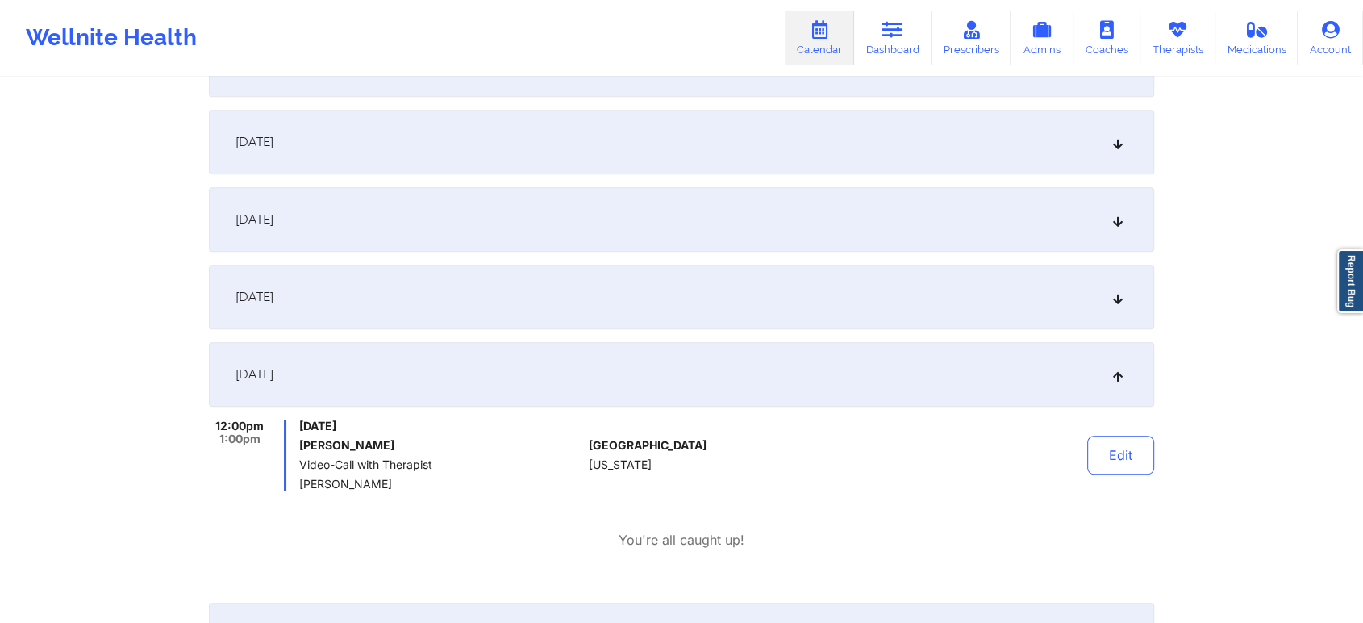
scroll to position [826, 0]
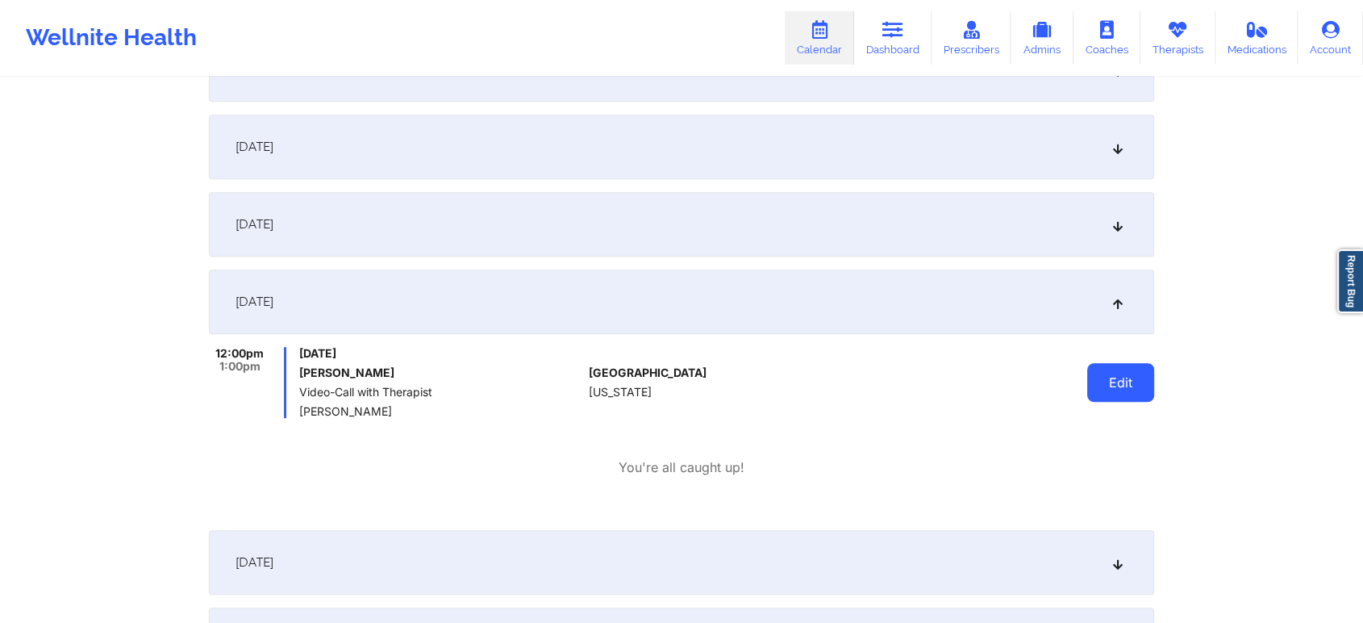
click at [1117, 379] on button "Edit" at bounding box center [1121, 382] width 67 height 39
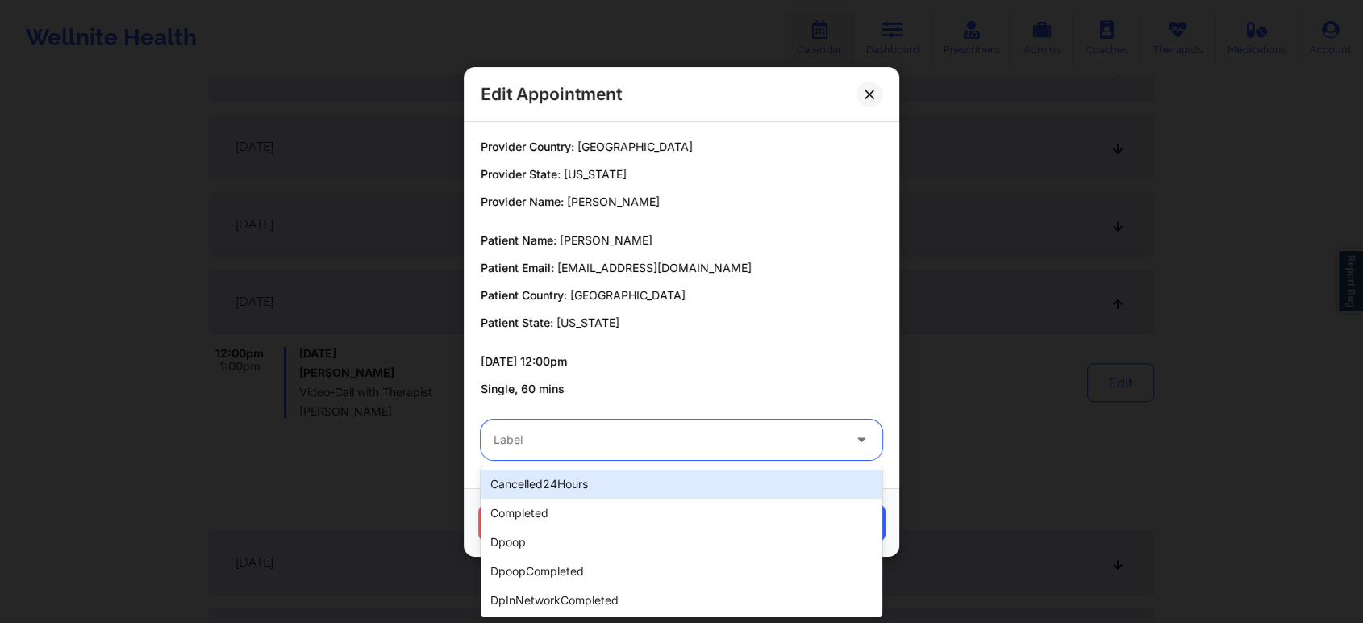
click at [524, 452] on div "Label" at bounding box center [662, 440] width 363 height 40
type input "dp"
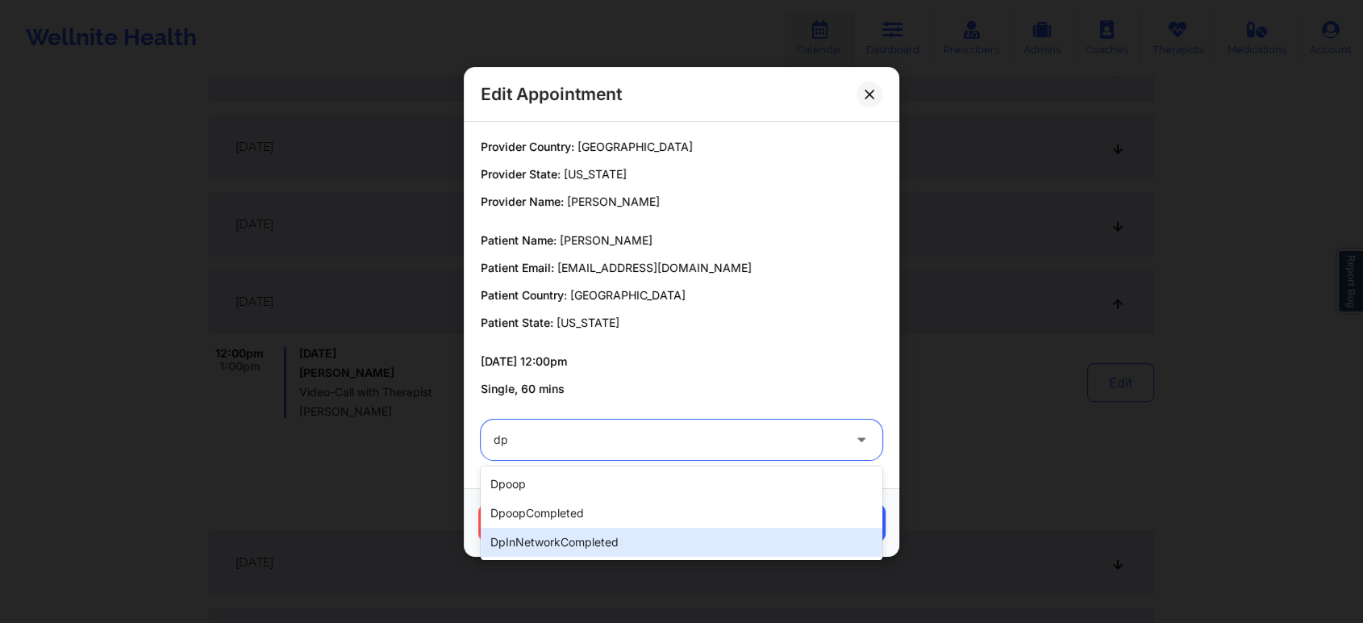
click at [553, 546] on div "dpInNetworkCompleted" at bounding box center [682, 542] width 402 height 29
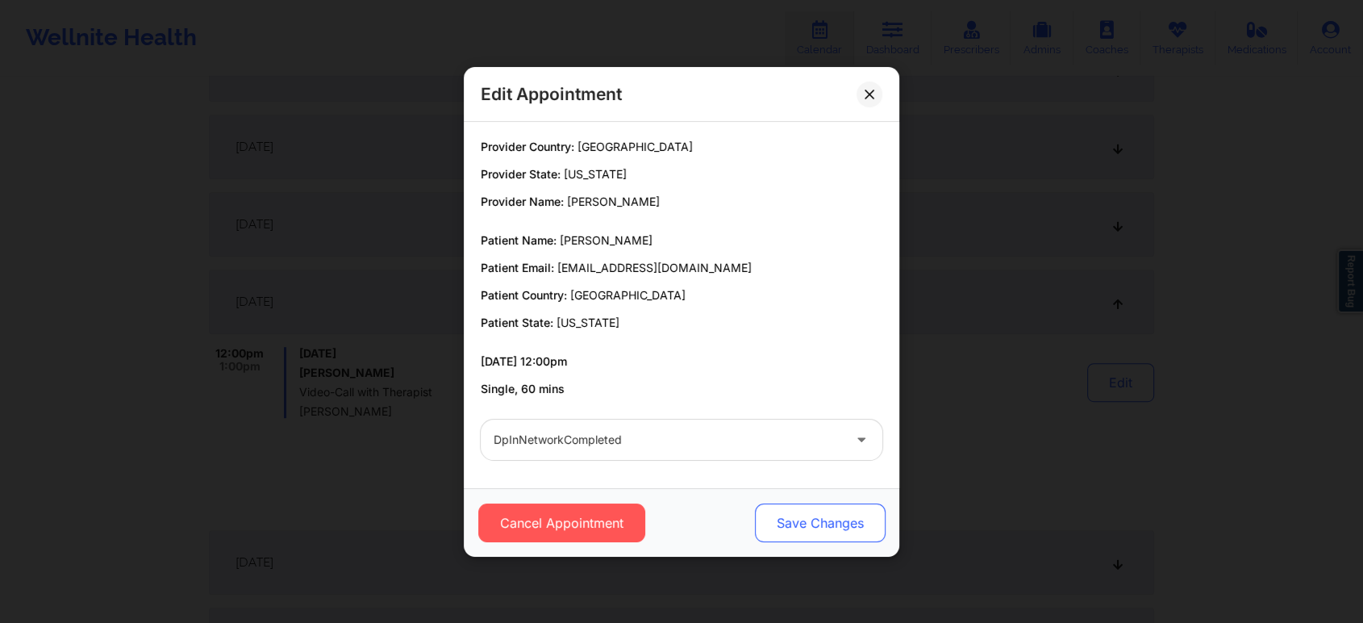
click at [793, 526] on button "Save Changes" at bounding box center [820, 522] width 131 height 39
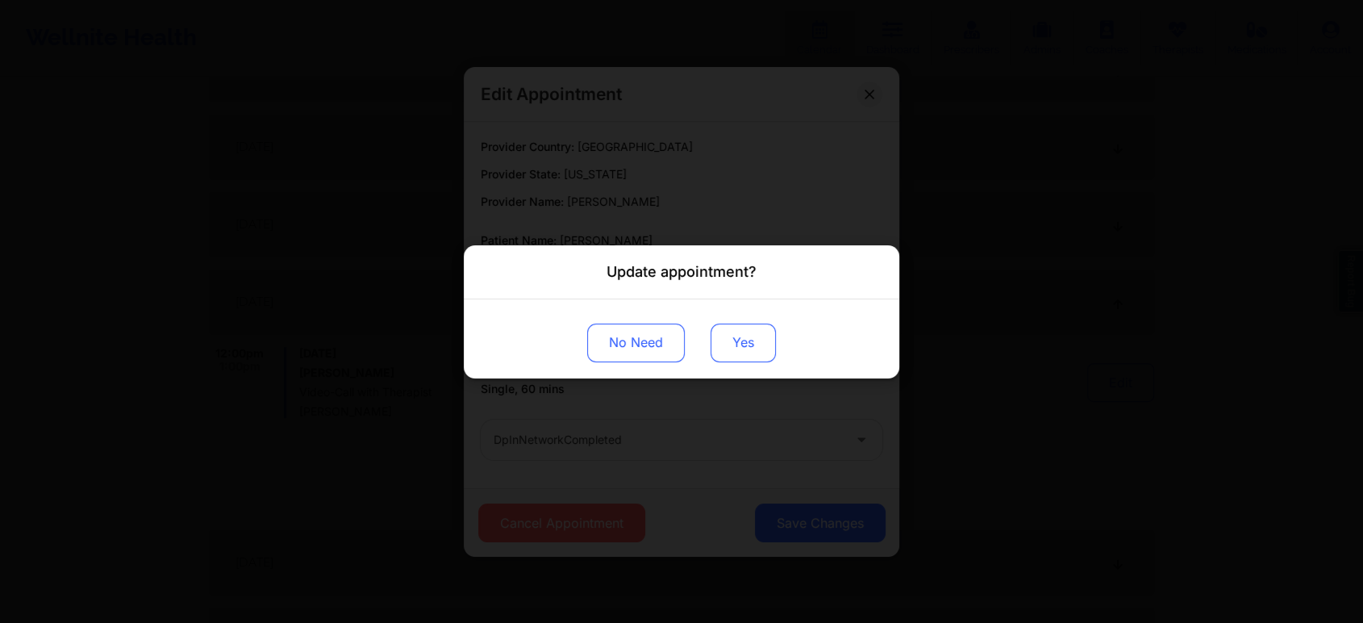
click at [758, 339] on button "Yes" at bounding box center [743, 342] width 65 height 39
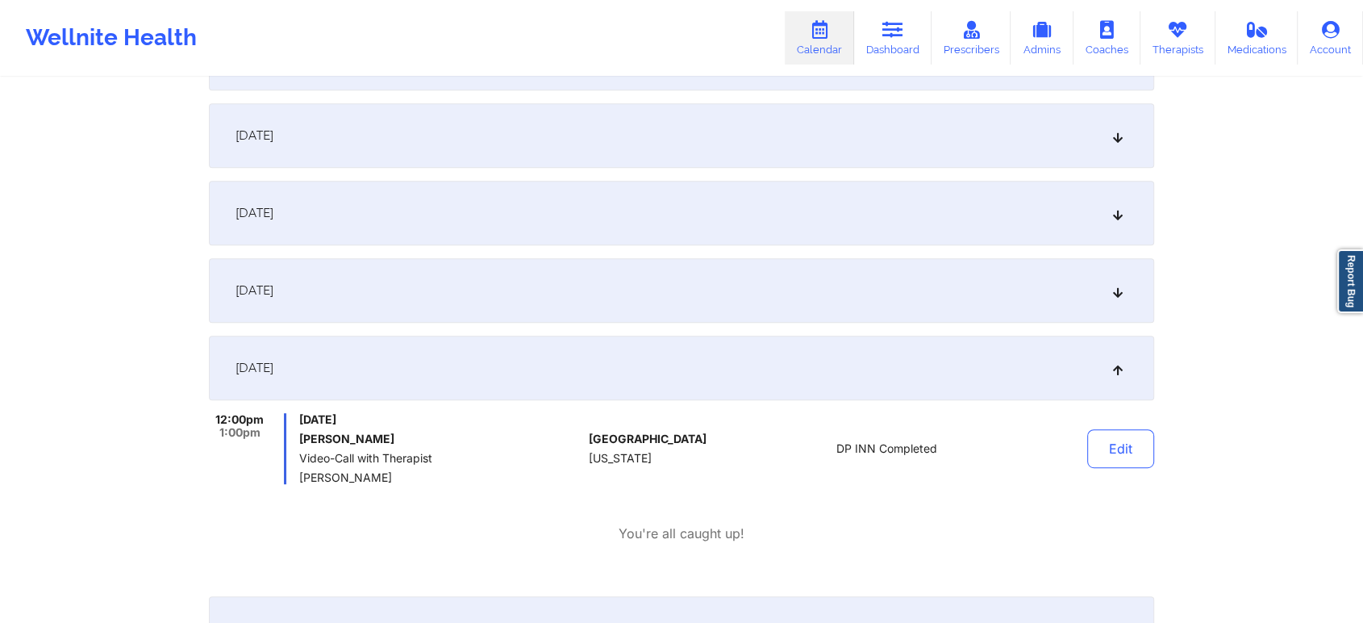
scroll to position [0, 0]
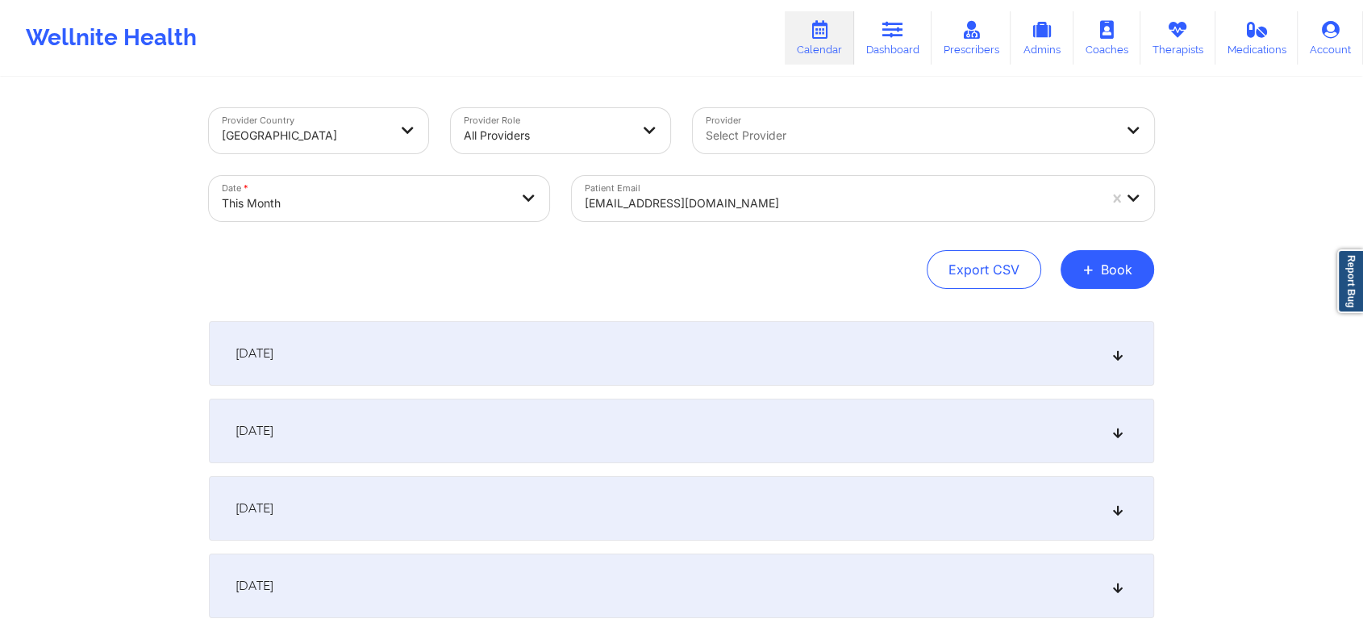
click at [636, 192] on div "dianeogboli@gmail.com" at bounding box center [841, 203] width 513 height 35
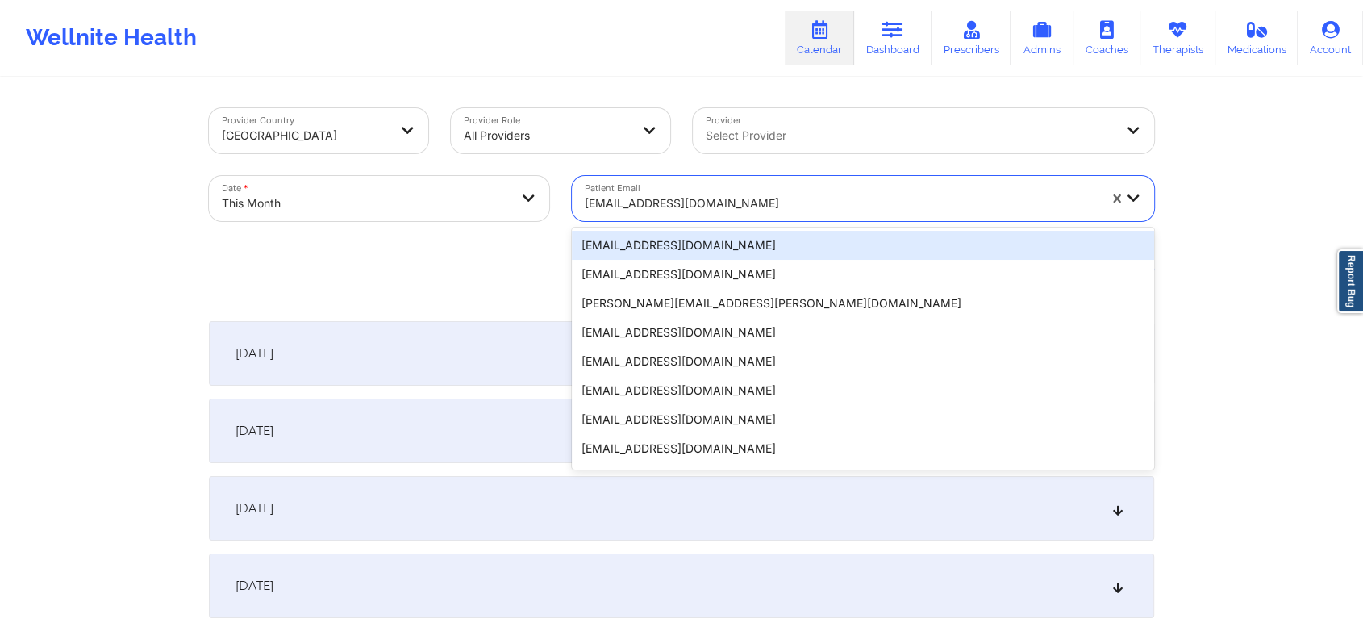
paste input "snylisten@gmail.com"
type input "snylisten@gmail.com"
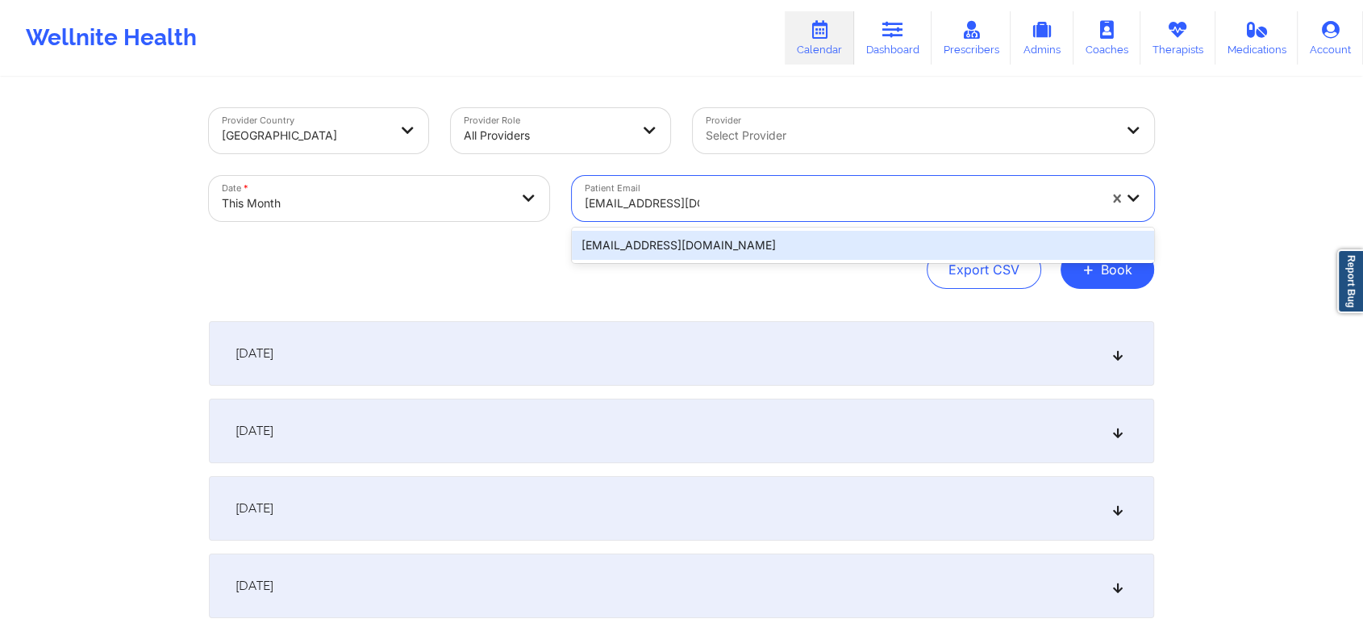
click at [695, 241] on div "snylisten@gmail.com" at bounding box center [863, 245] width 582 height 29
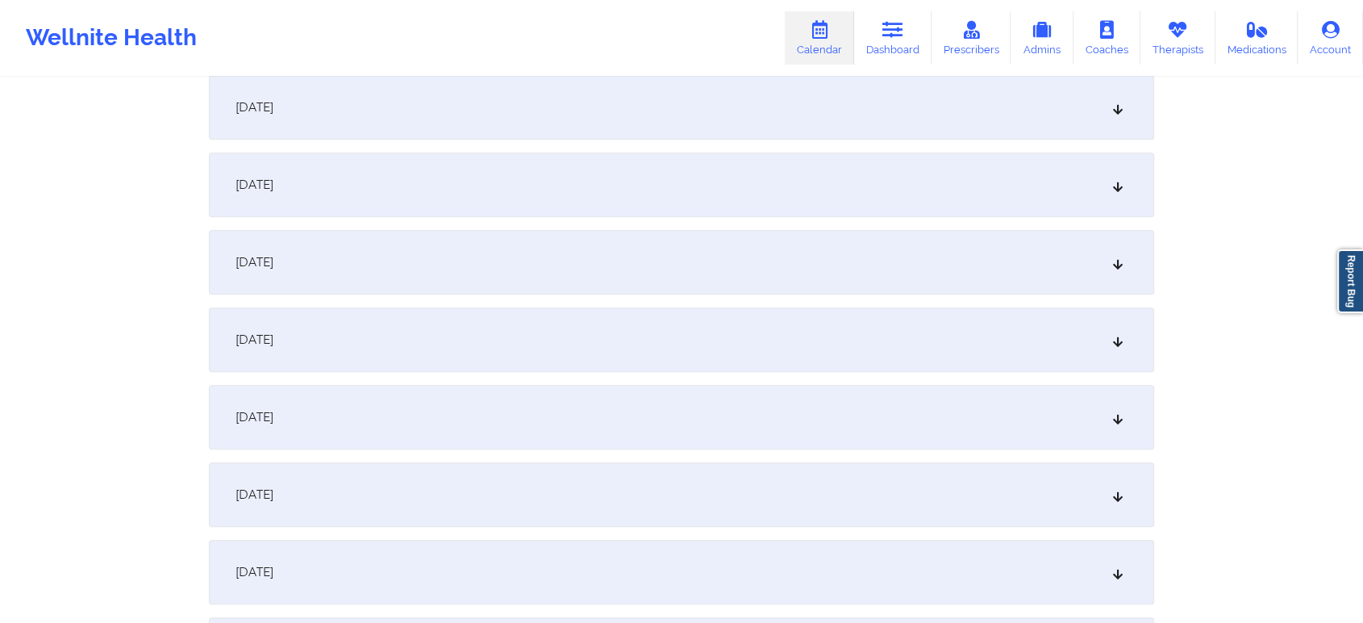
scroll to position [954, 0]
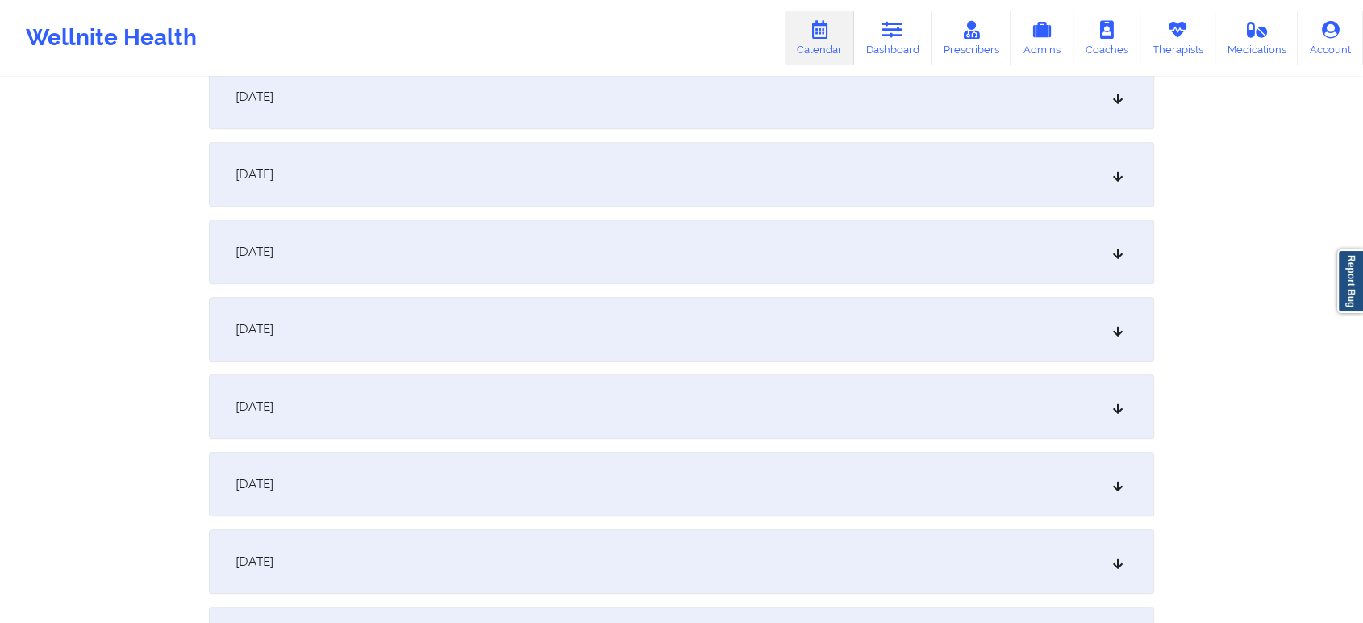
click at [499, 240] on div "October 12, 2025" at bounding box center [682, 251] width 946 height 65
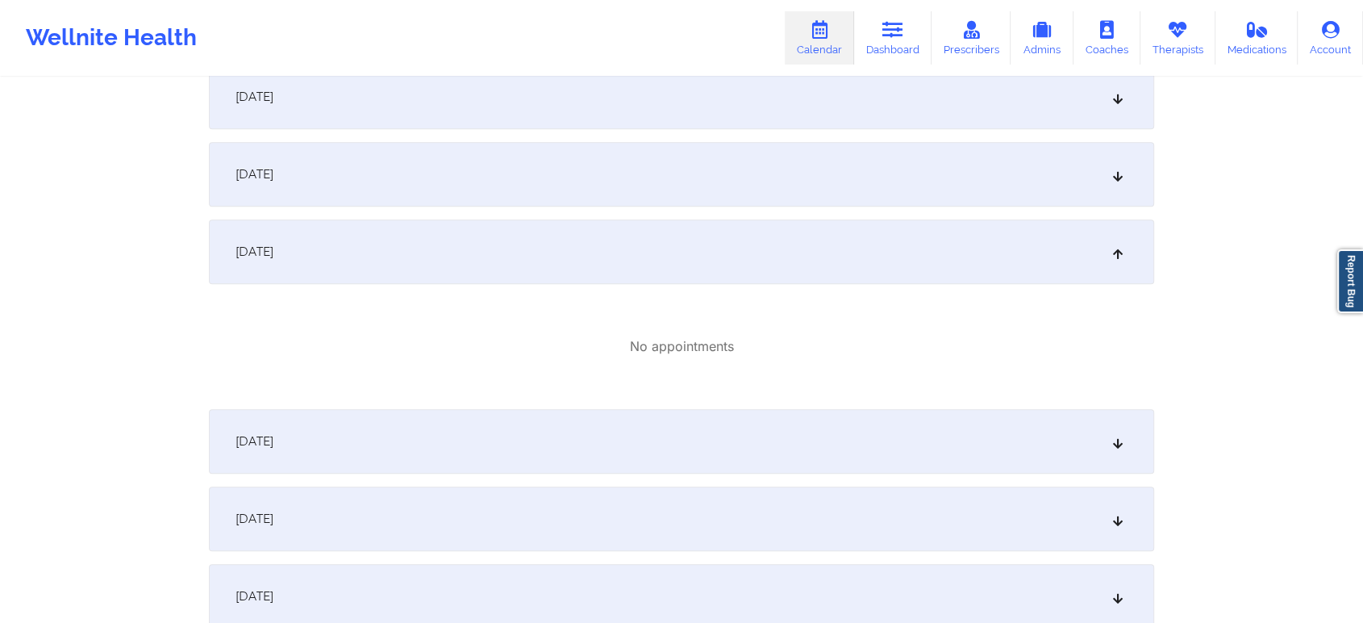
click at [533, 176] on div "October 11, 2025" at bounding box center [682, 174] width 946 height 65
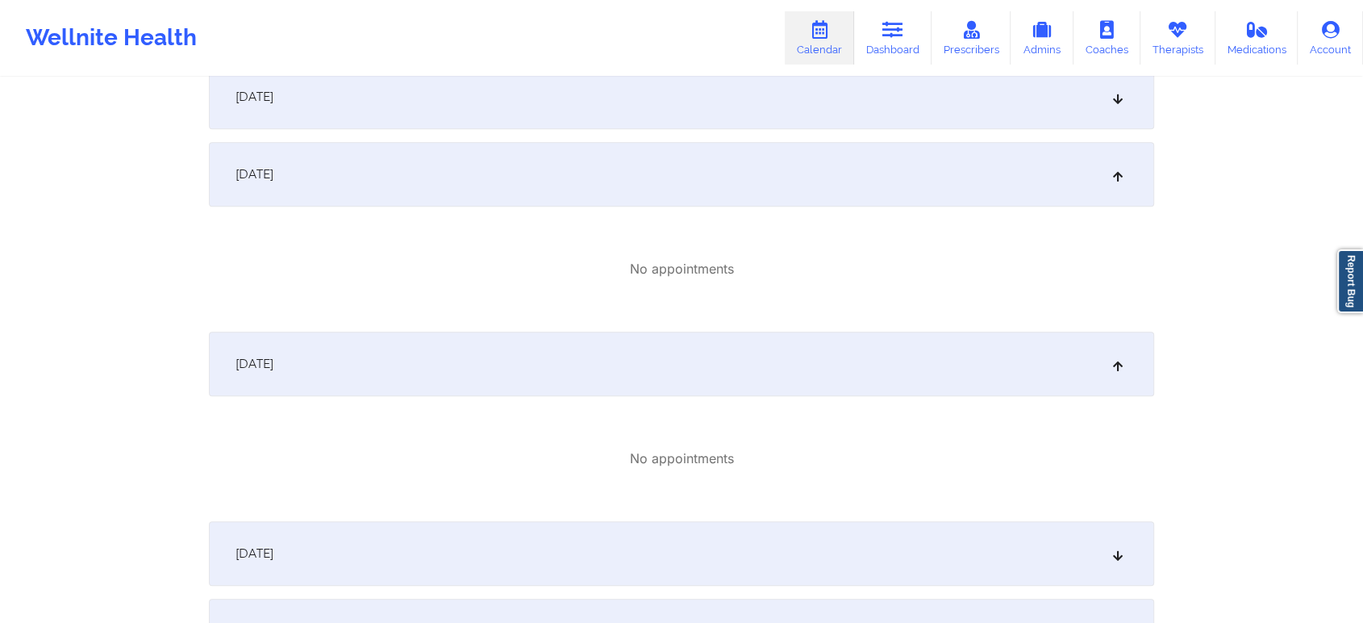
click at [656, 108] on div "October 10, 2025" at bounding box center [682, 97] width 946 height 65
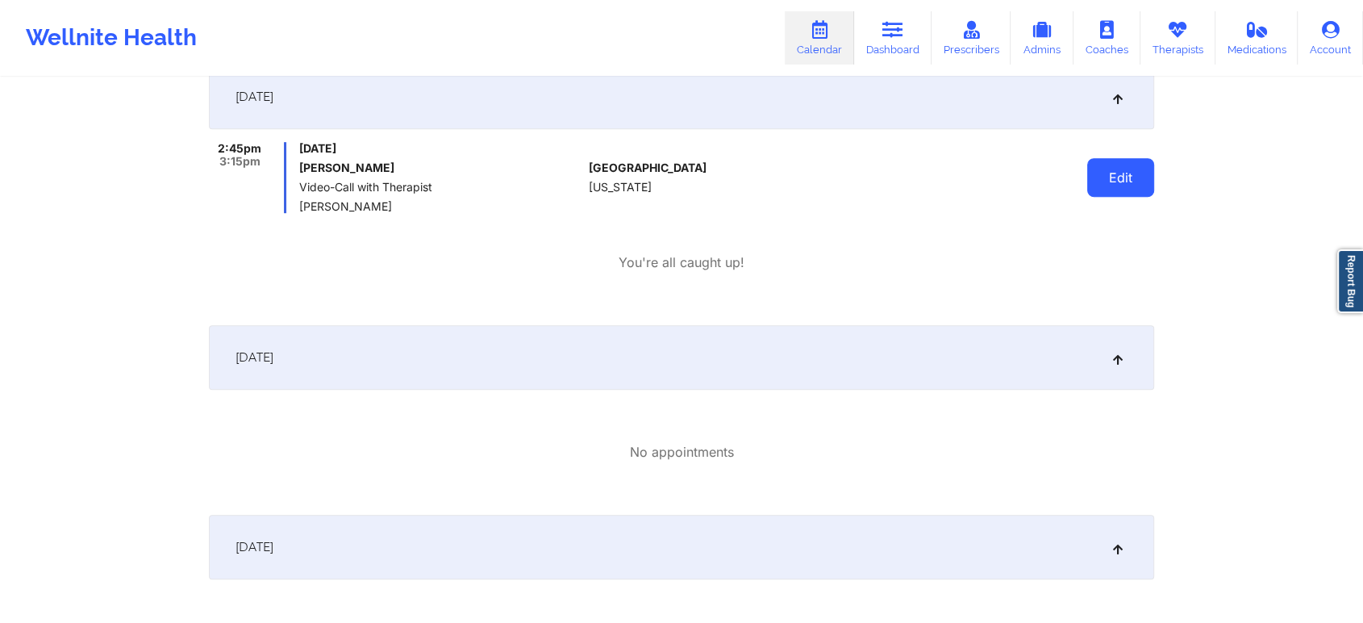
click at [1153, 173] on button "Edit" at bounding box center [1121, 177] width 67 height 39
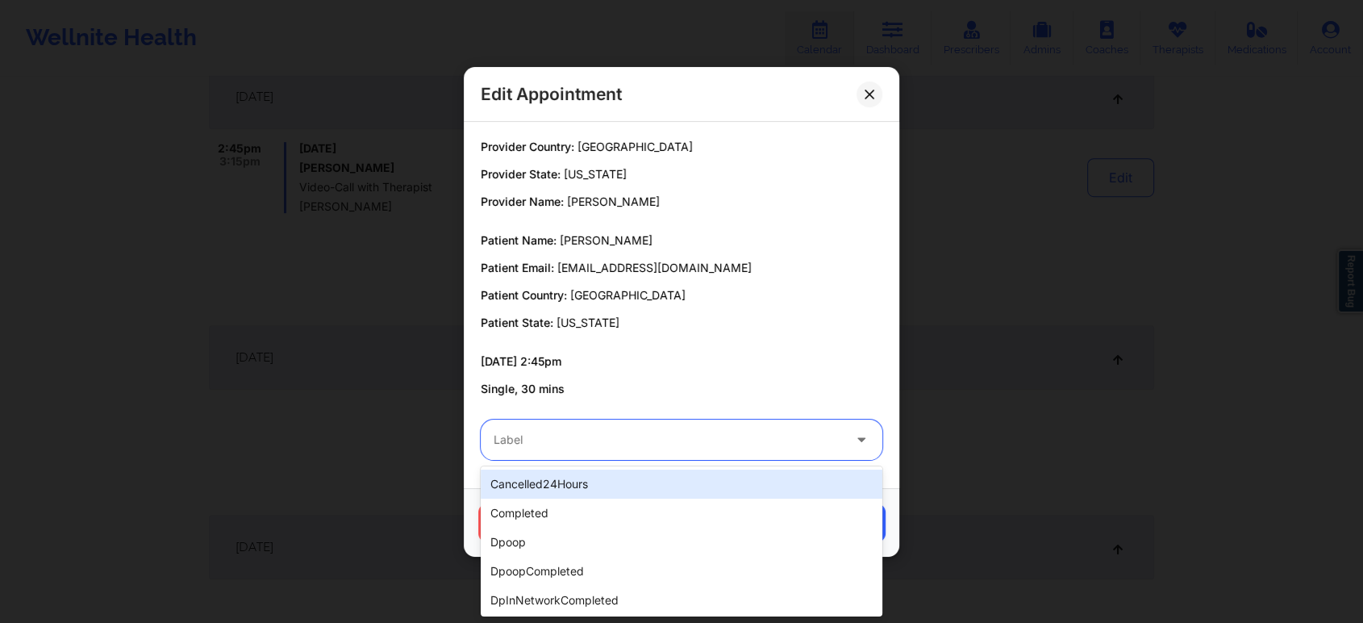
click at [658, 447] on div at bounding box center [668, 439] width 349 height 19
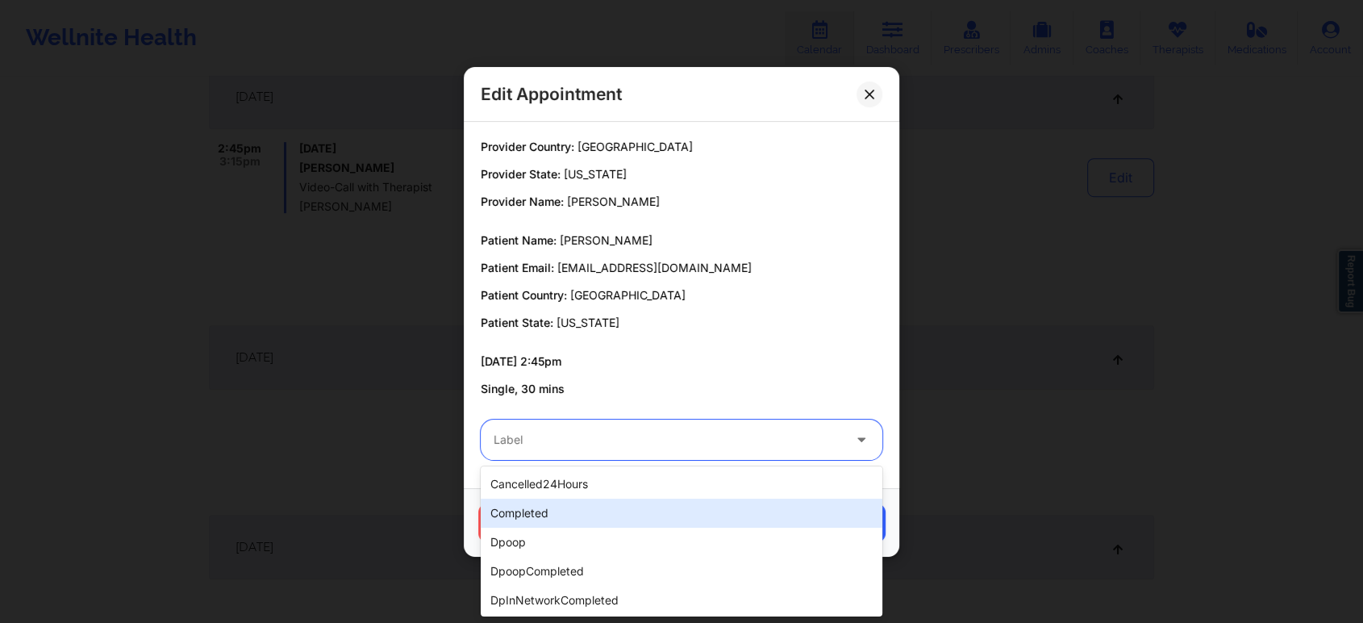
click at [570, 520] on div "completed" at bounding box center [682, 513] width 402 height 29
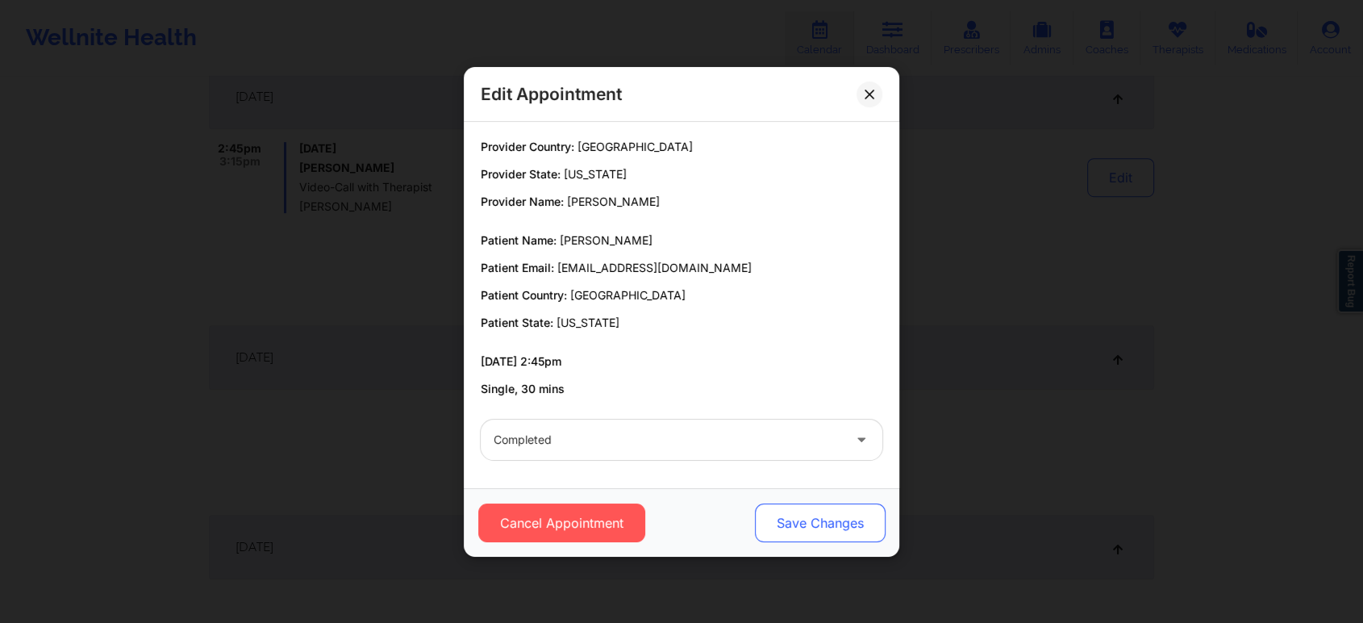
click at [807, 513] on button "Save Changes" at bounding box center [820, 522] width 131 height 39
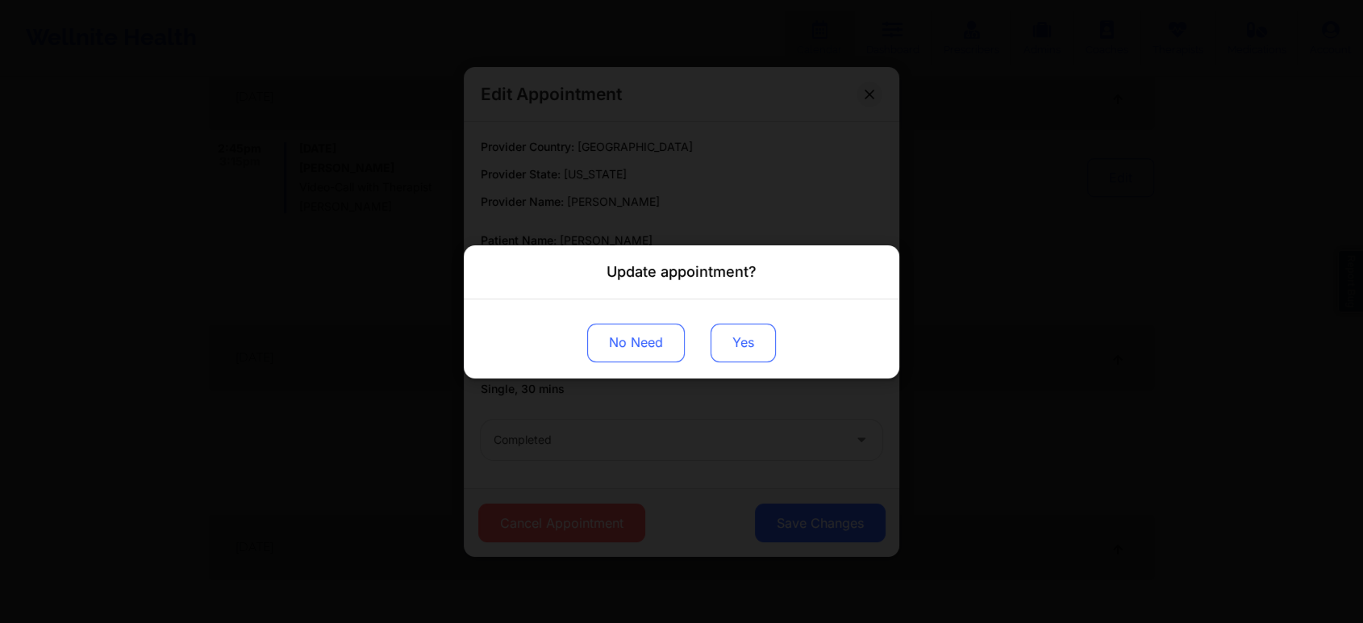
click at [733, 331] on button "Yes" at bounding box center [743, 342] width 65 height 39
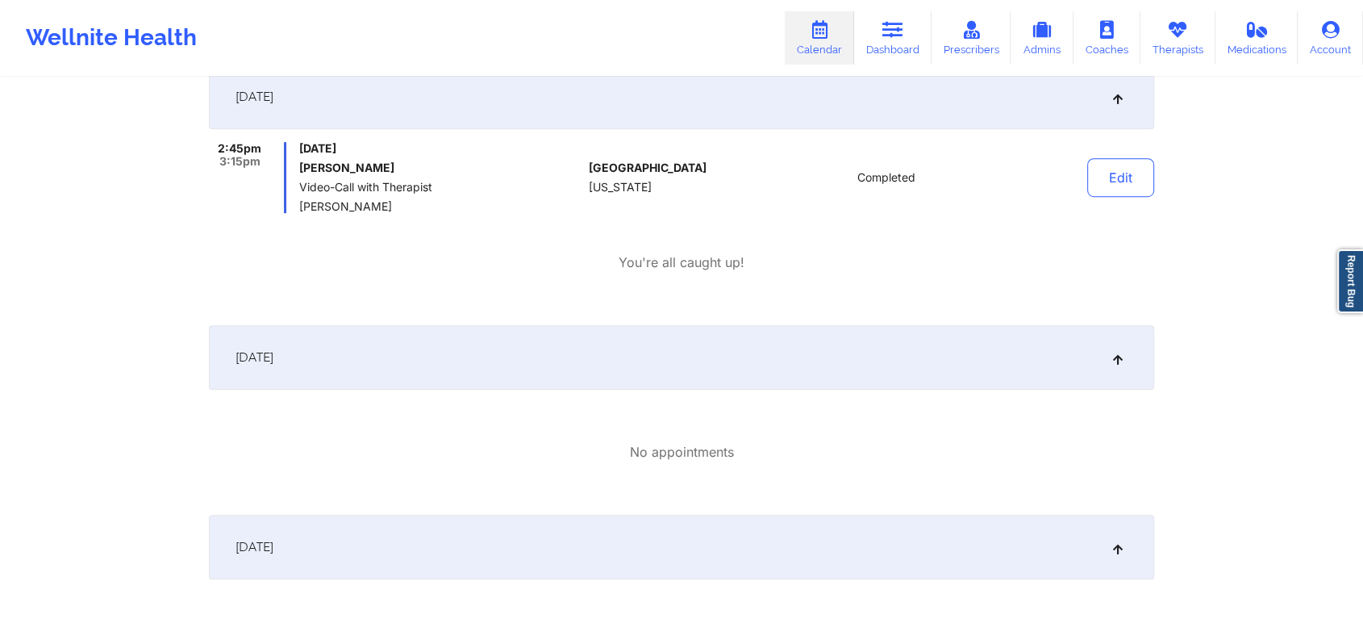
scroll to position [0, 0]
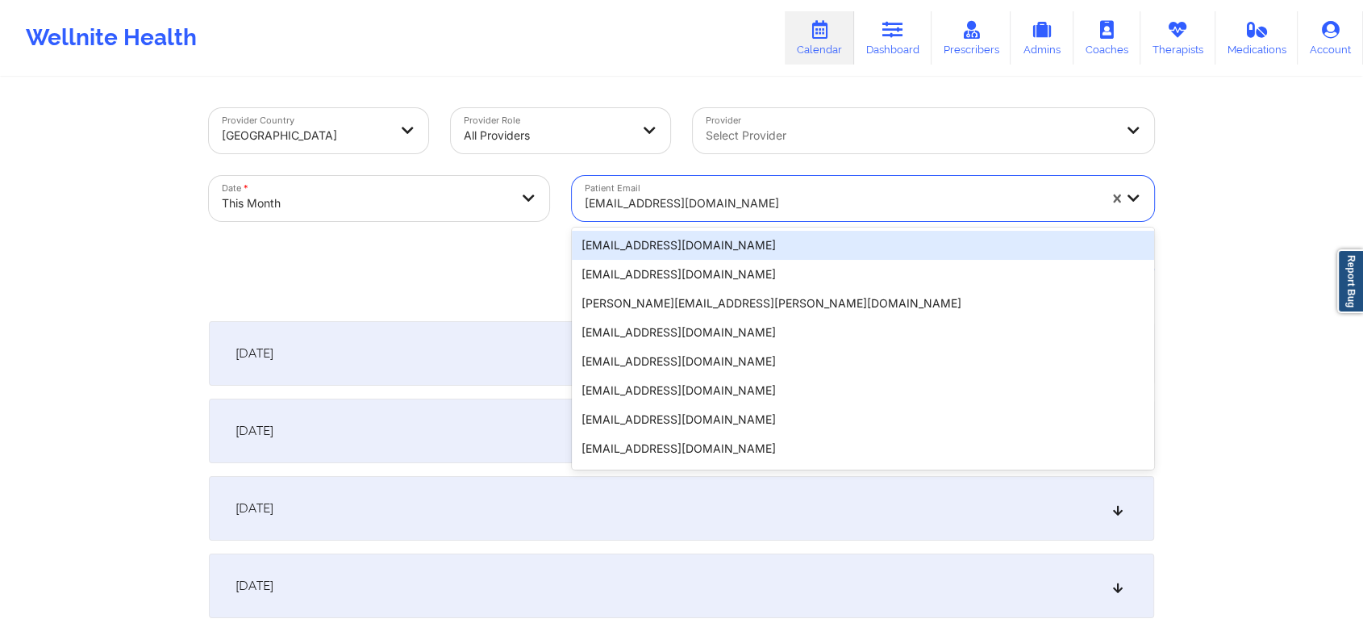
click at [639, 213] on div "snylisten@gmail.com" at bounding box center [841, 203] width 513 height 35
paste input "snylisten@gmail.com"
type input "snylisten@gmail.com"
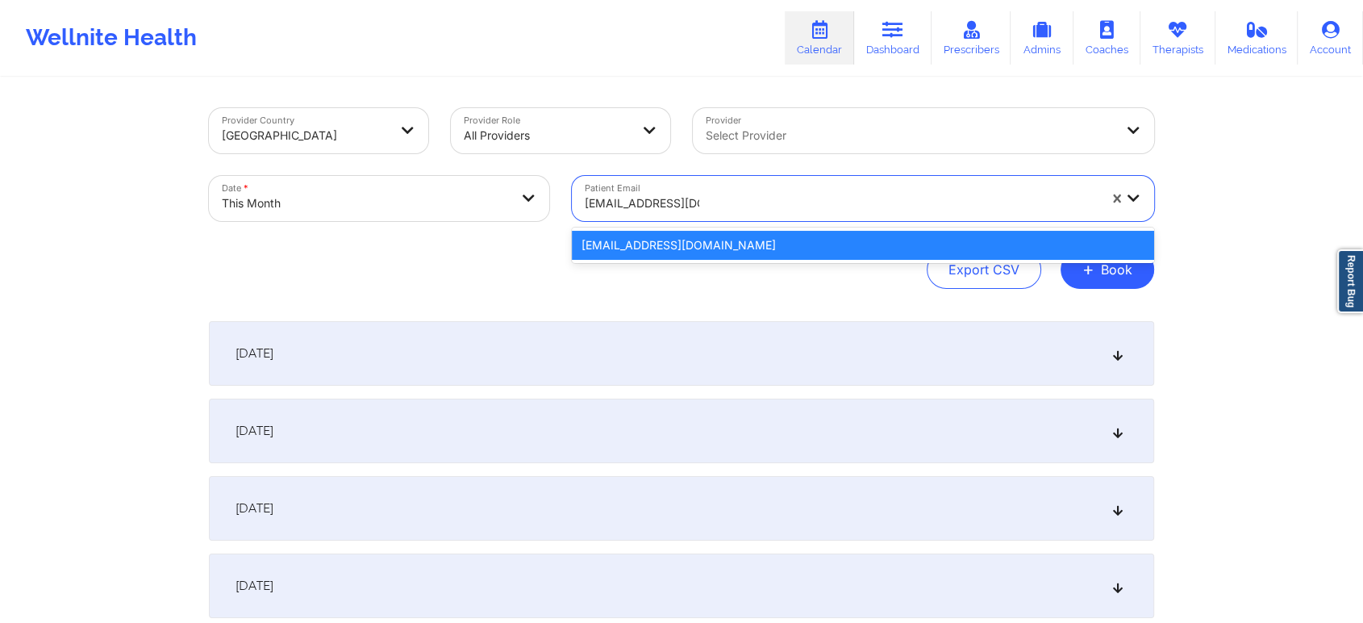
click at [649, 241] on div "snylisten@gmail.com" at bounding box center [863, 245] width 582 height 29
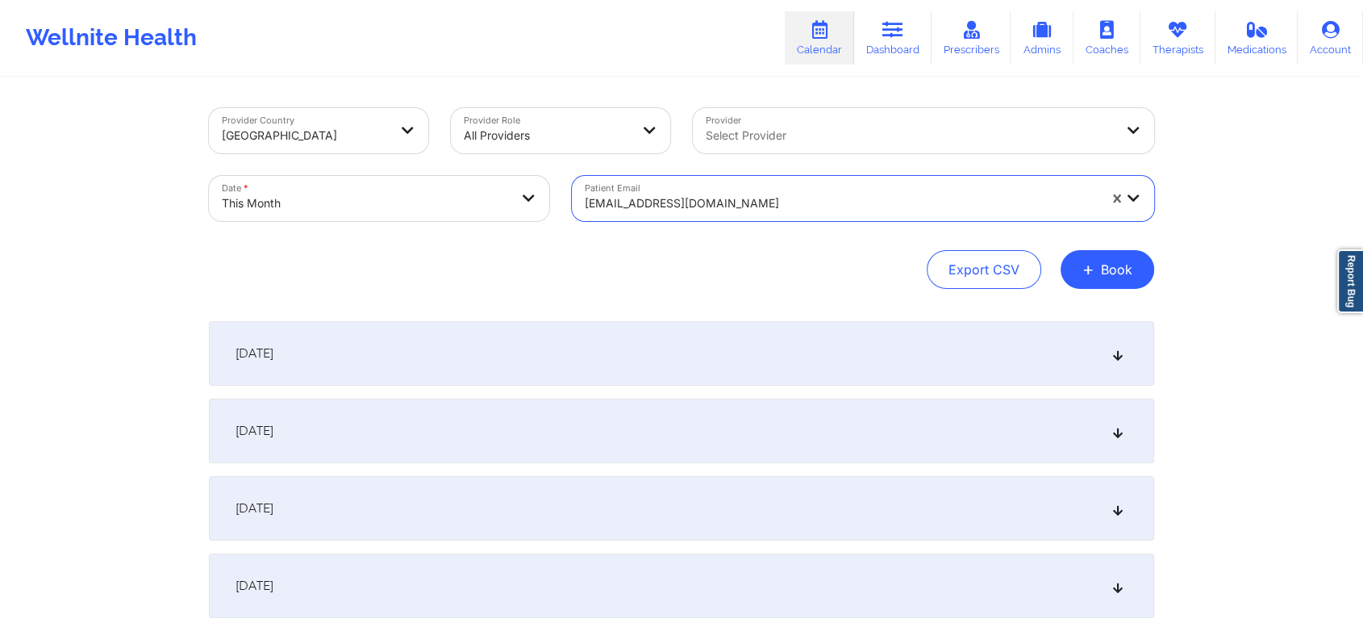
paste input "mkallevig@gmail.com"
type input "mkallevig@gmail.com"
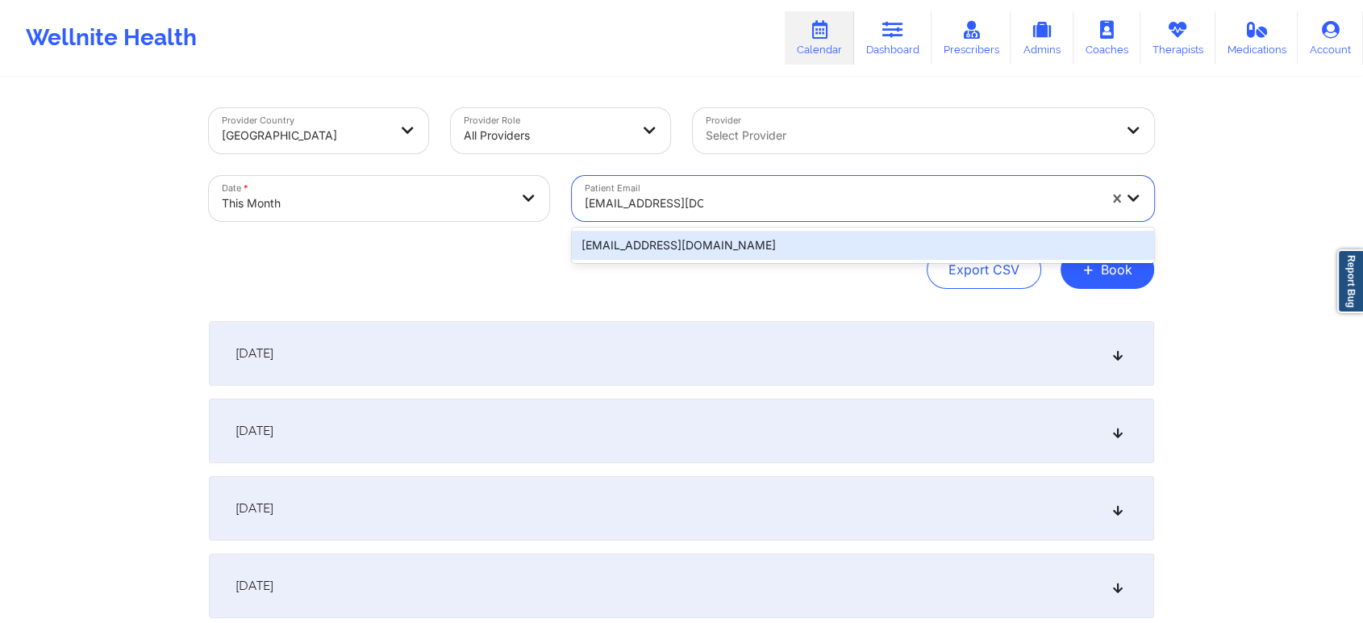
click at [813, 248] on div "mkallevig@gmail.com" at bounding box center [863, 245] width 582 height 29
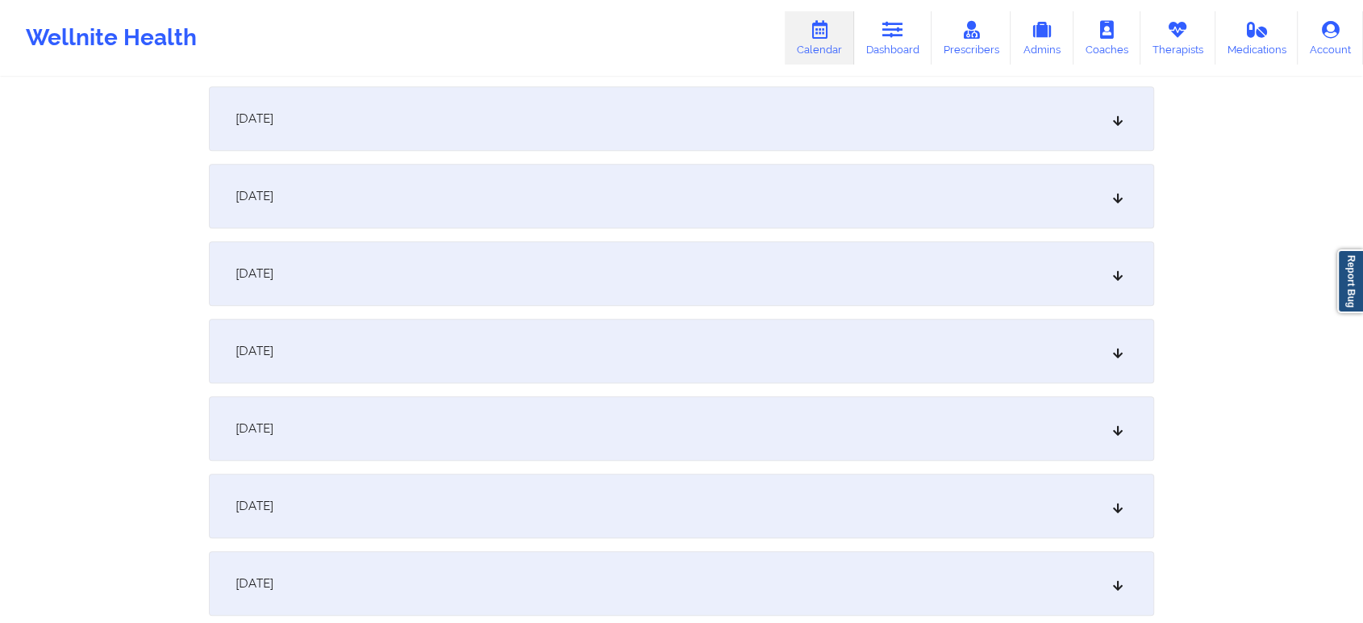
scroll to position [798, 0]
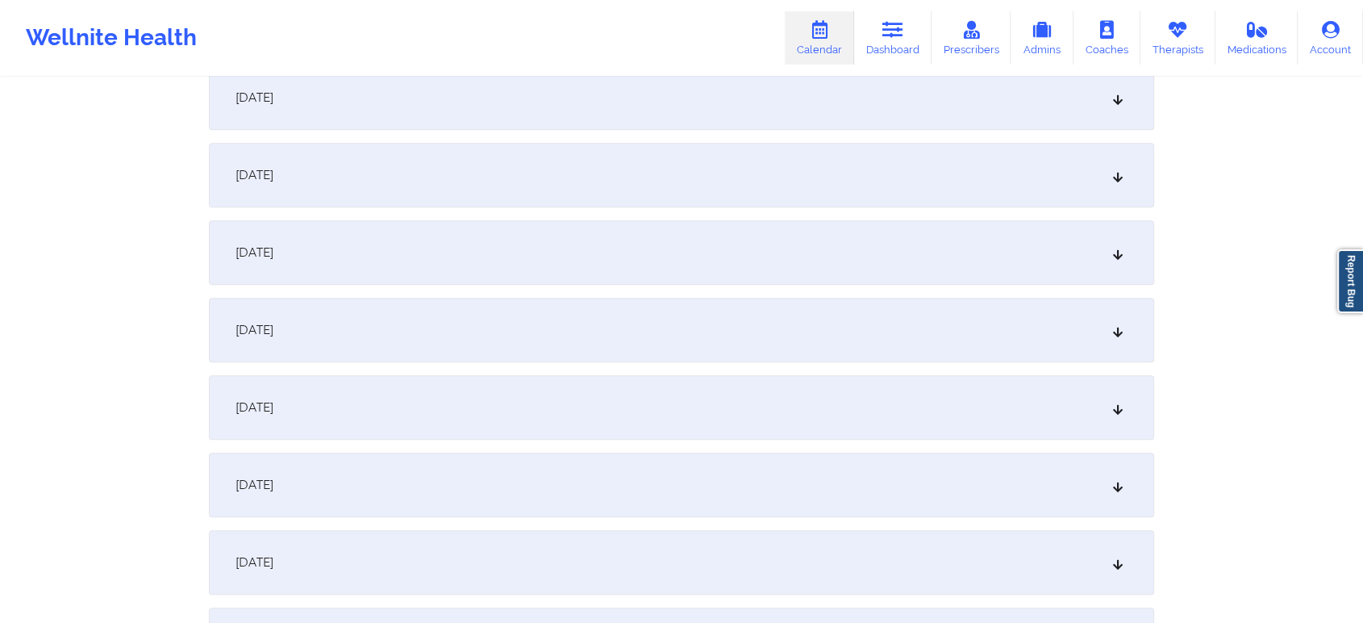
click at [861, 269] on div "October 10, 2025" at bounding box center [682, 252] width 946 height 65
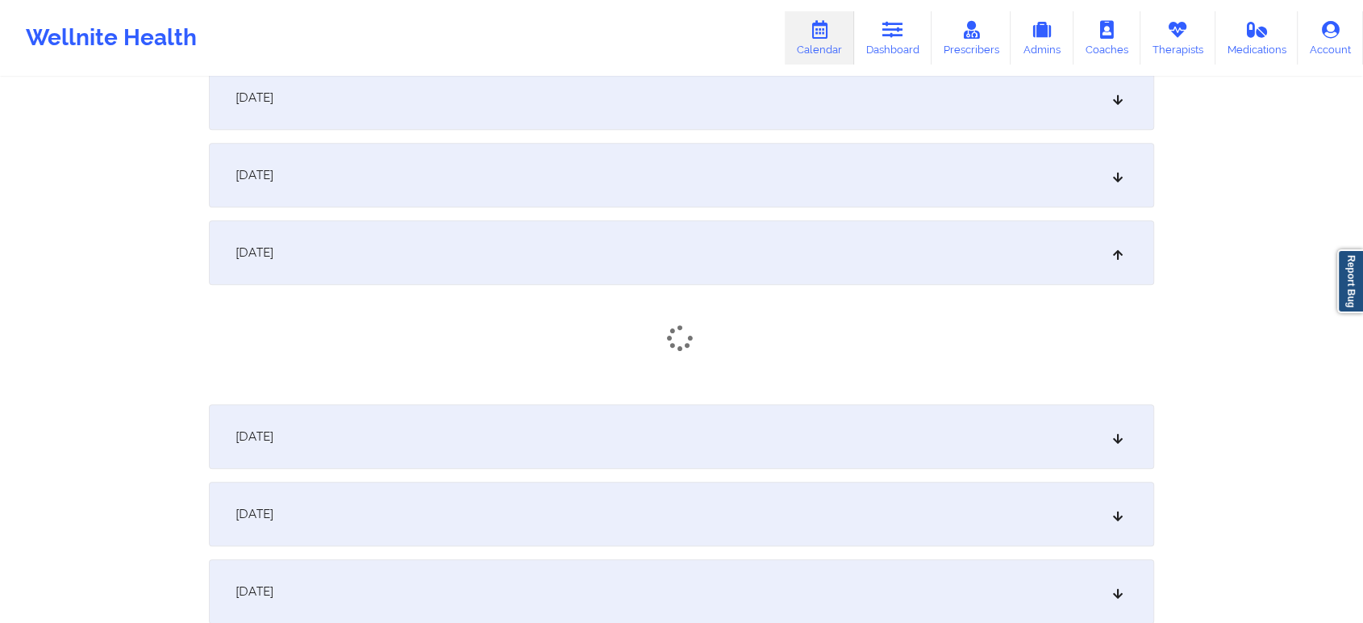
click at [815, 283] on div "October 10, 2025" at bounding box center [682, 252] width 946 height 65
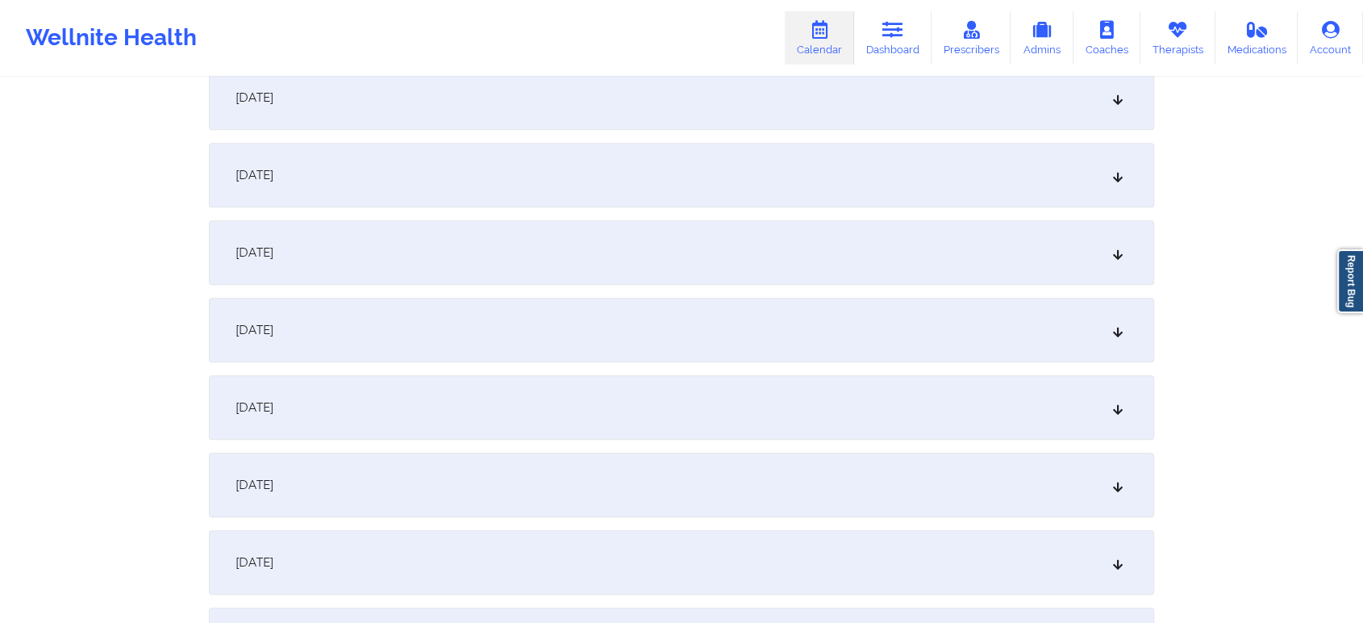
click at [815, 283] on div "October 10, 2025" at bounding box center [682, 252] width 946 height 65
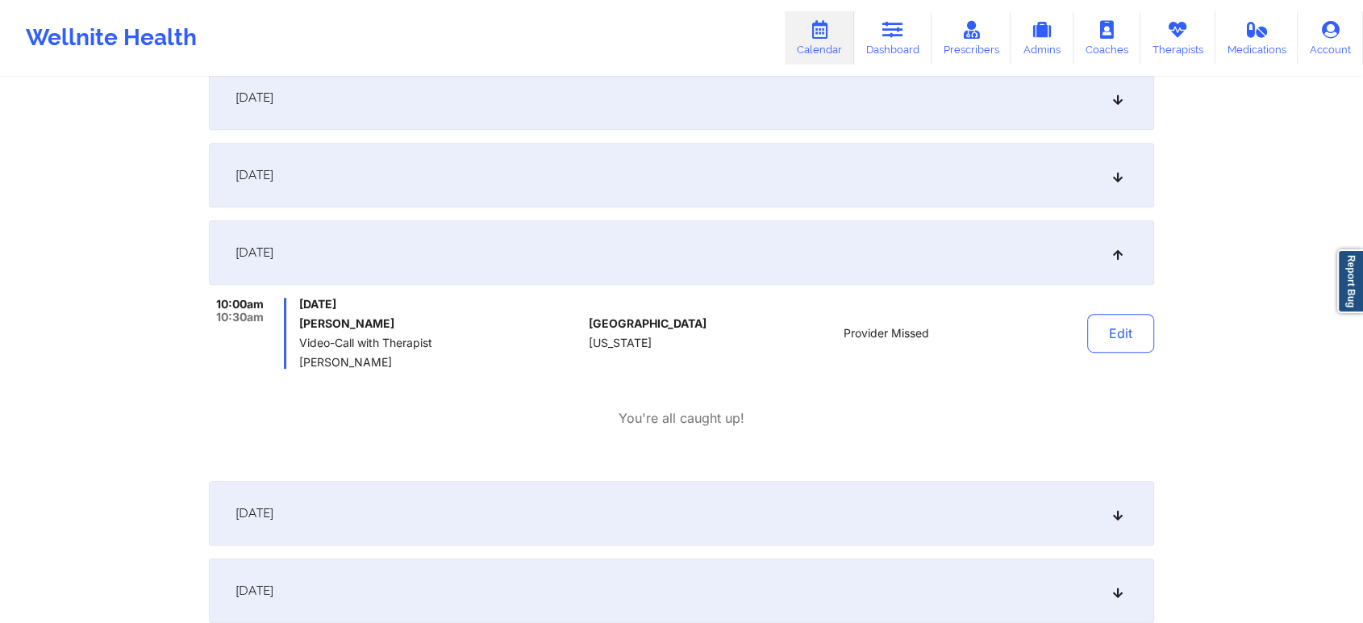
click at [820, 244] on div "October 10, 2025" at bounding box center [682, 252] width 946 height 65
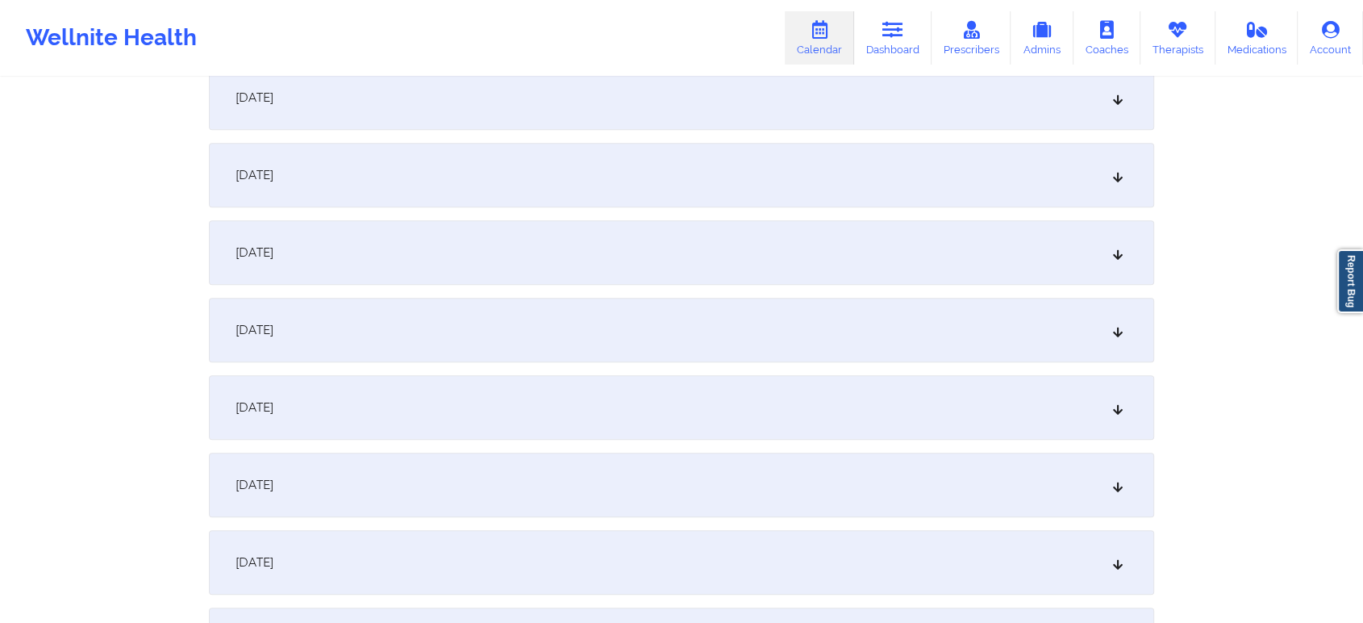
click at [820, 244] on div "October 10, 2025" at bounding box center [682, 252] width 946 height 65
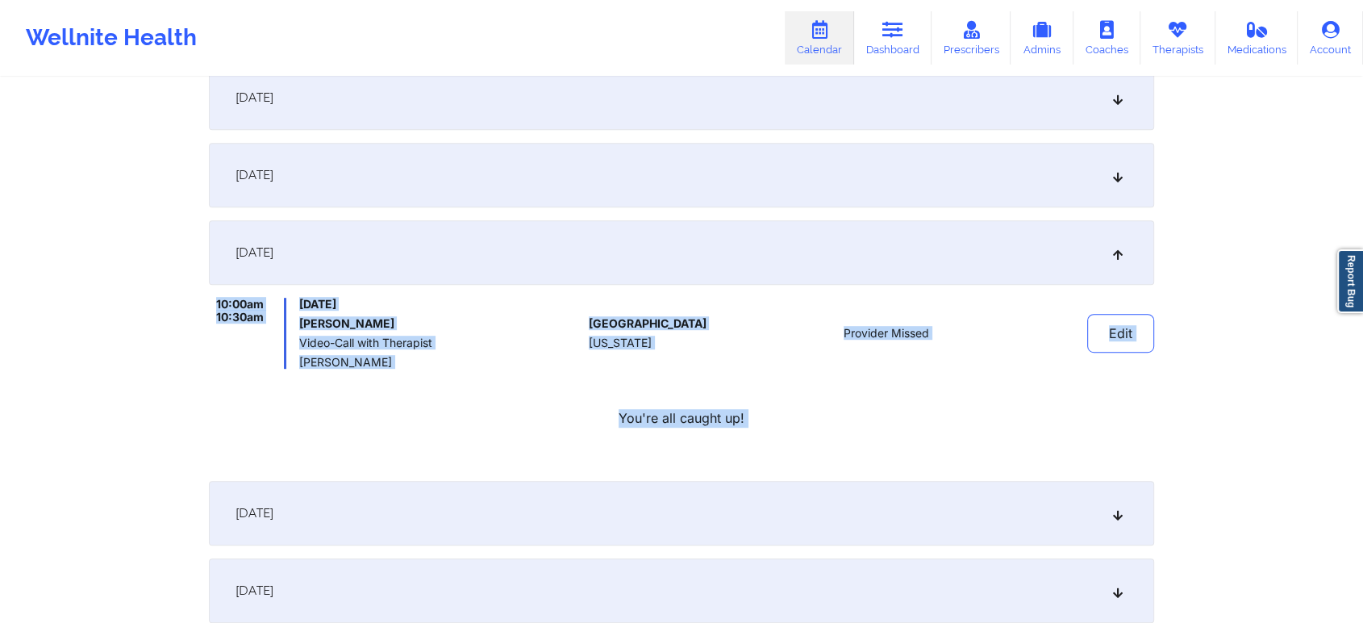
click at [816, 259] on div "October 10, 2025" at bounding box center [682, 252] width 946 height 65
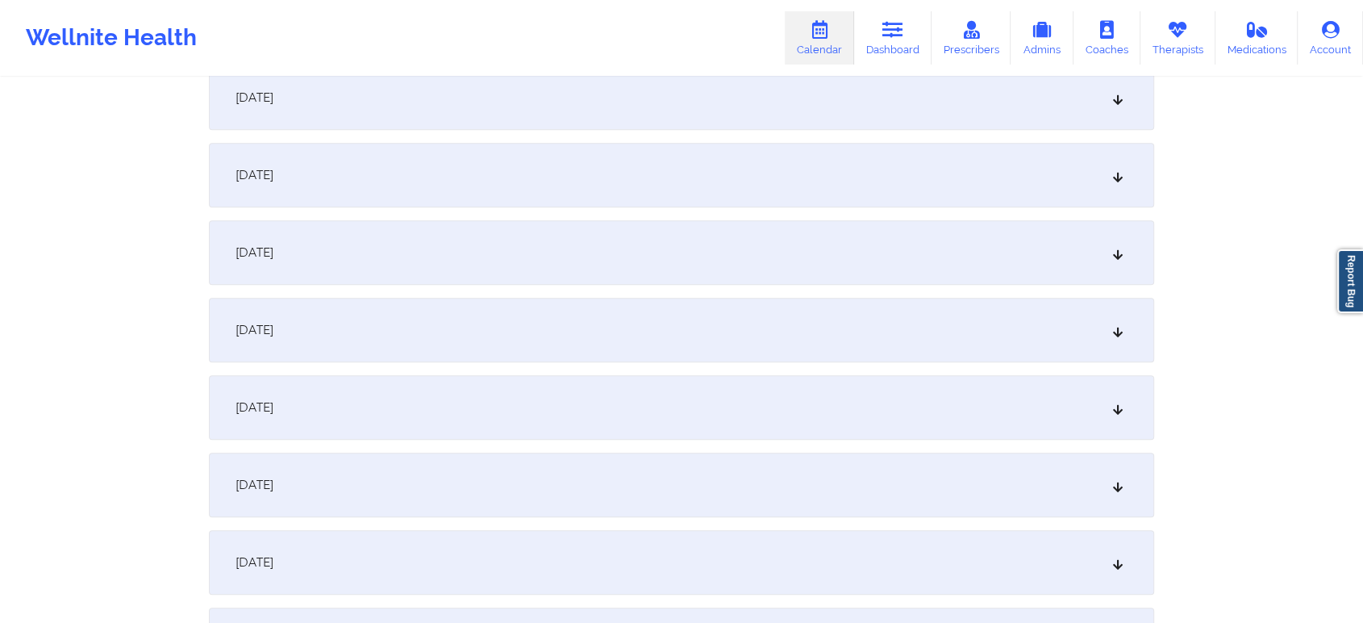
click at [816, 259] on div "October 10, 2025" at bounding box center [682, 252] width 946 height 65
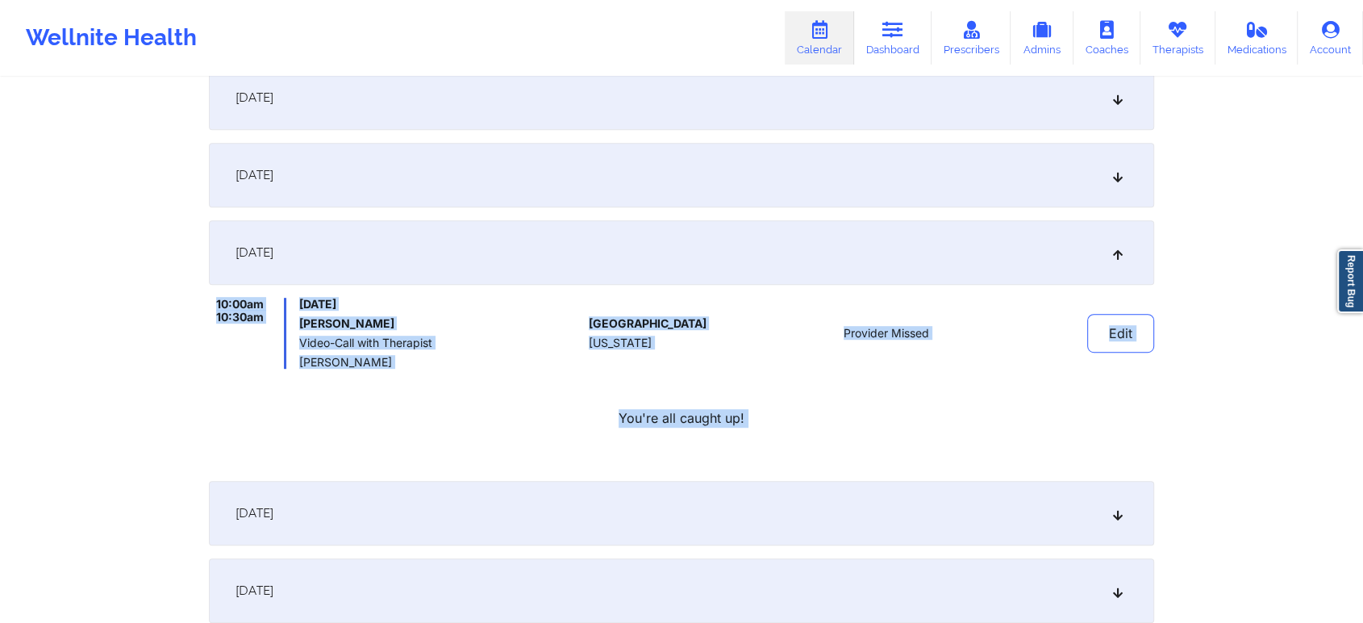
click at [797, 364] on div "Provider Missed" at bounding box center [886, 333] width 224 height 71
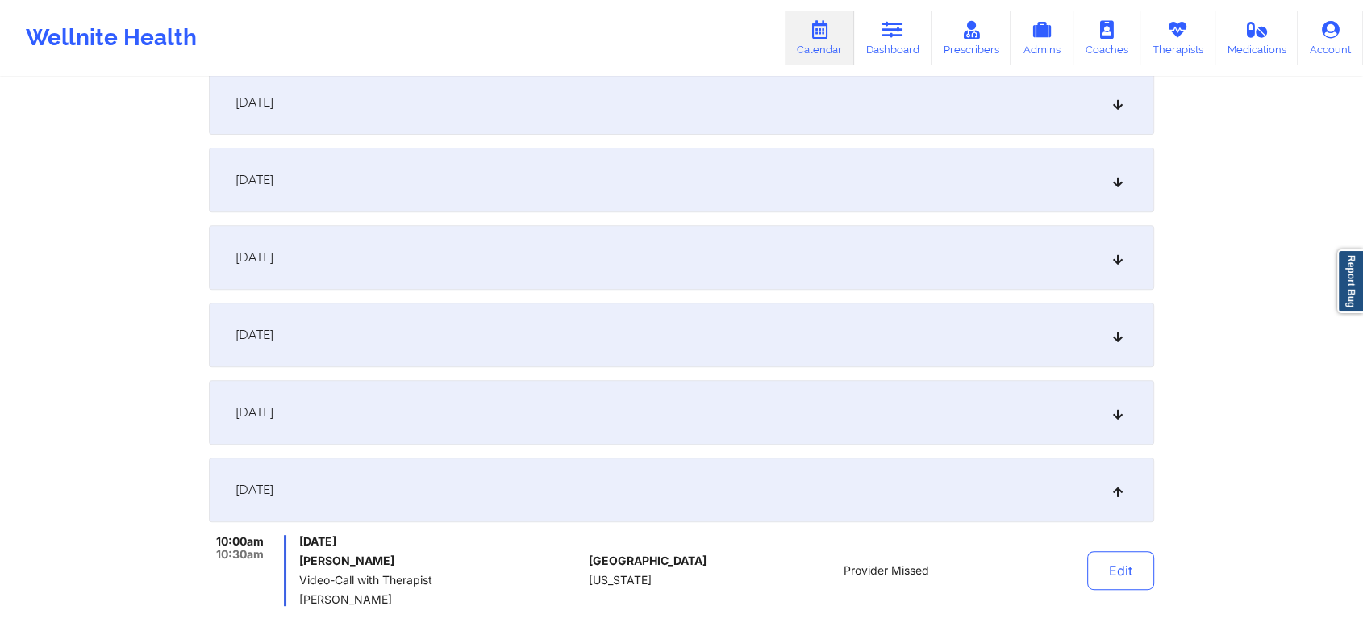
scroll to position [13, 0]
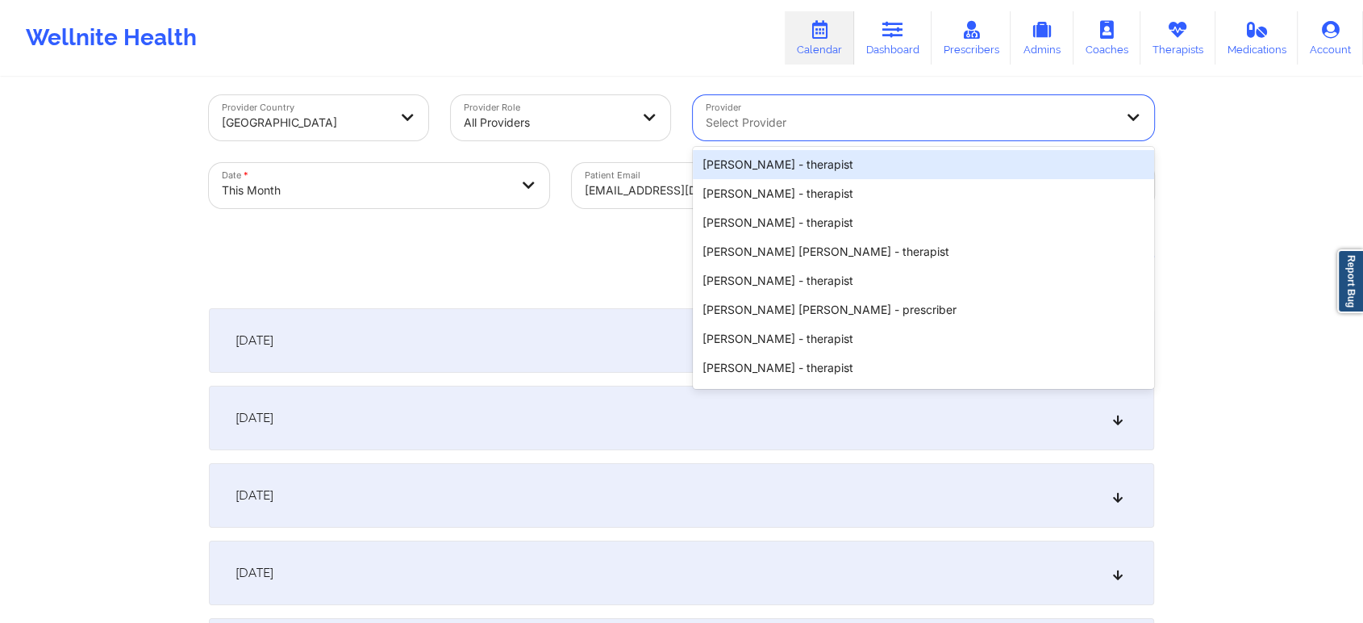
click at [766, 119] on div at bounding box center [910, 122] width 408 height 19
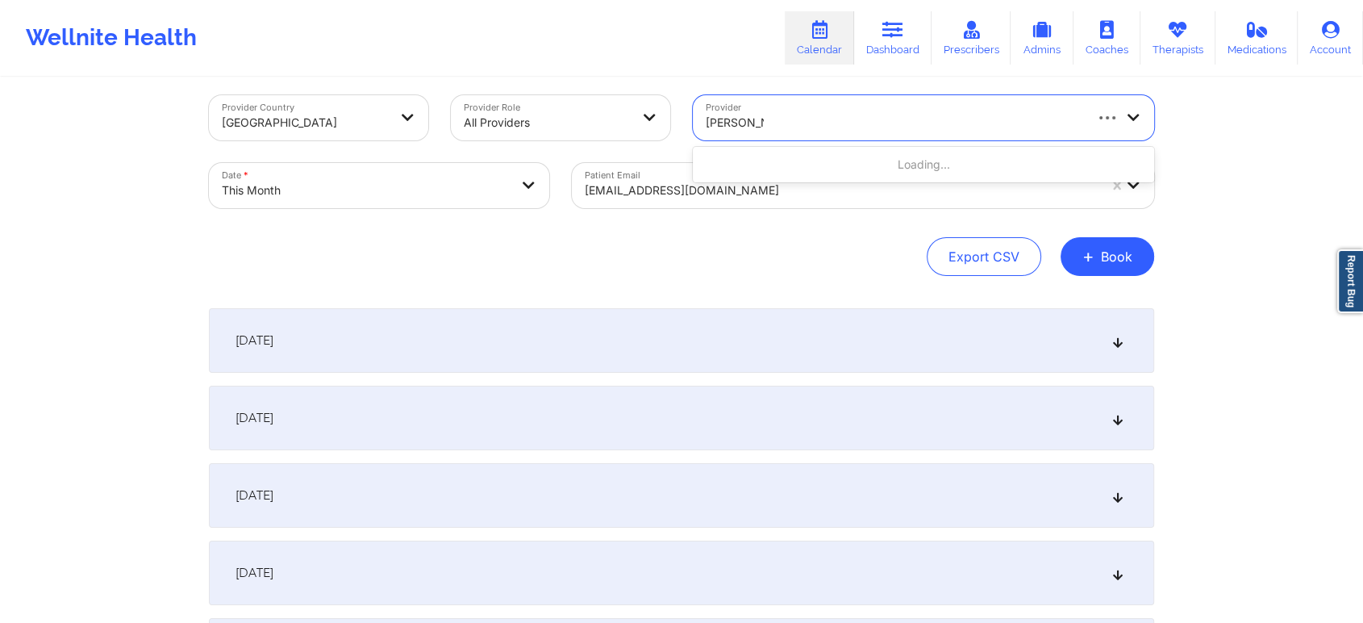
type input "jeffrey casp"
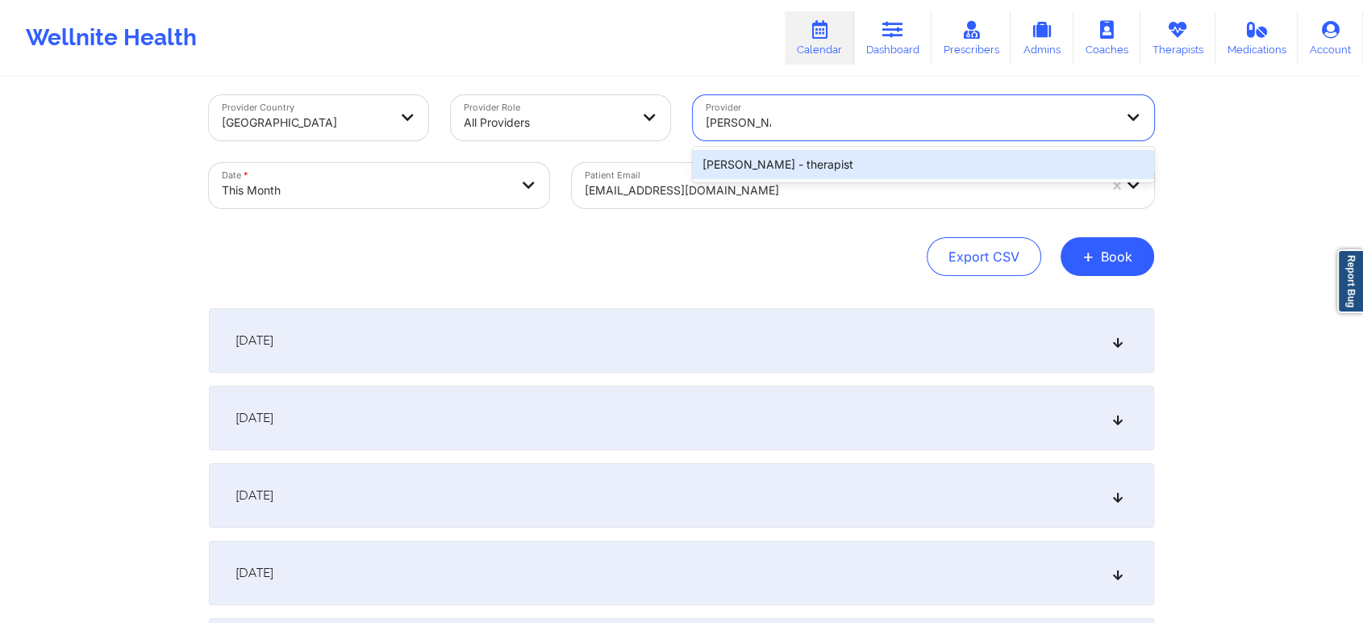
click at [809, 156] on div "Jeffrey Casper - therapist" at bounding box center [923, 164] width 461 height 29
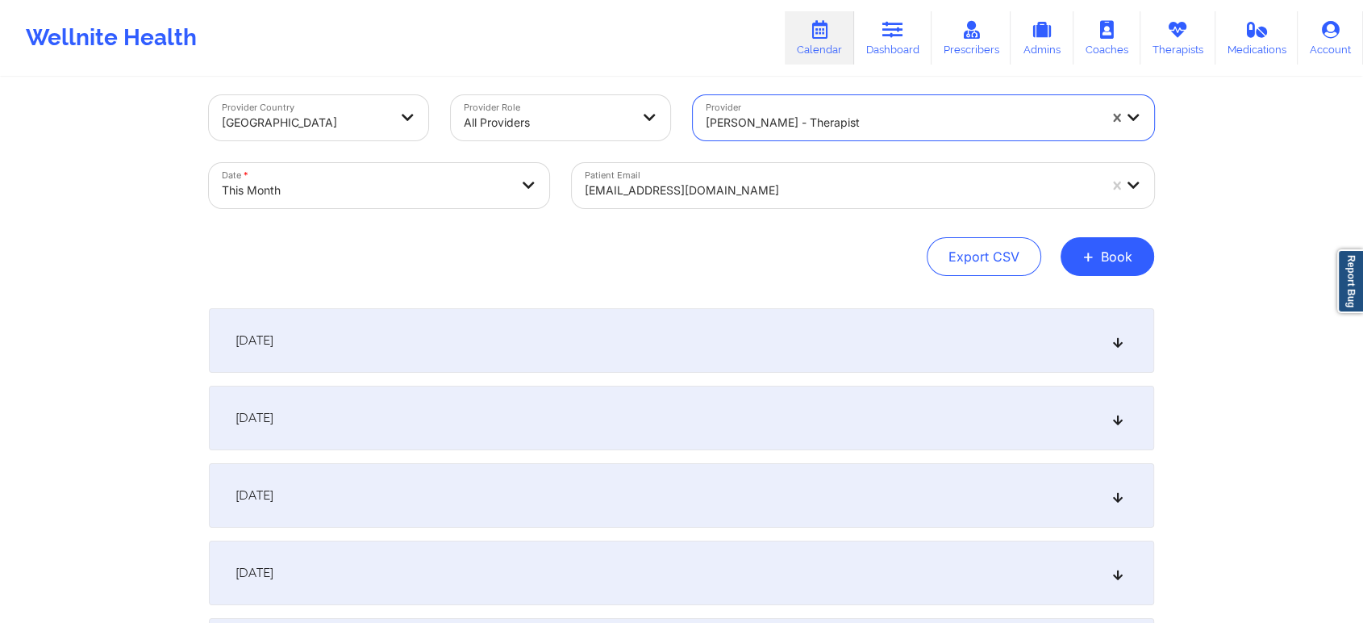
click at [669, 194] on div at bounding box center [841, 190] width 513 height 19
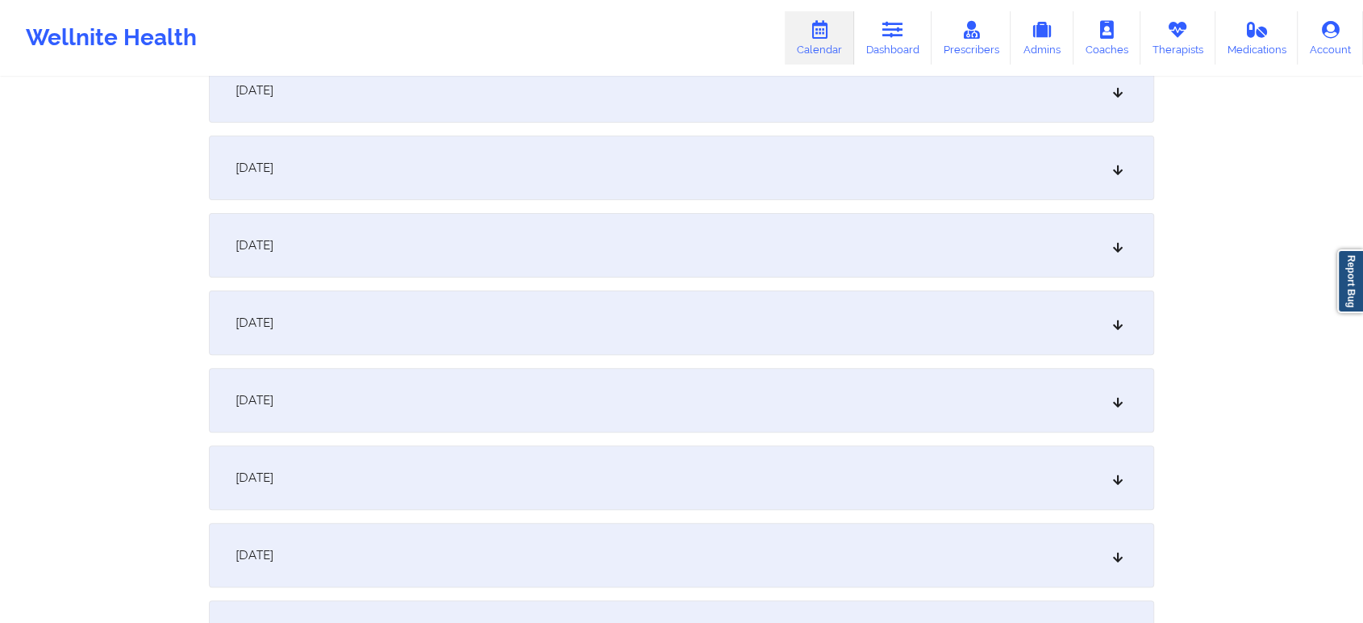
scroll to position [559, 0]
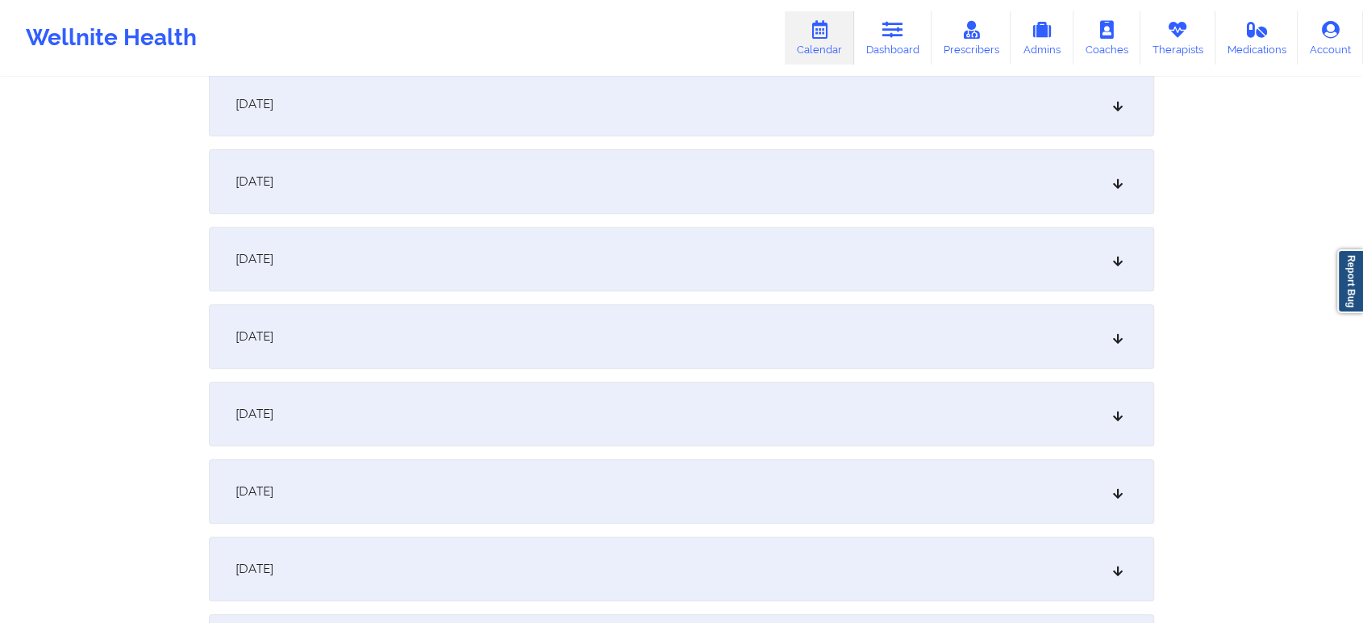
click at [683, 514] on div "October 10, 2025" at bounding box center [682, 491] width 946 height 65
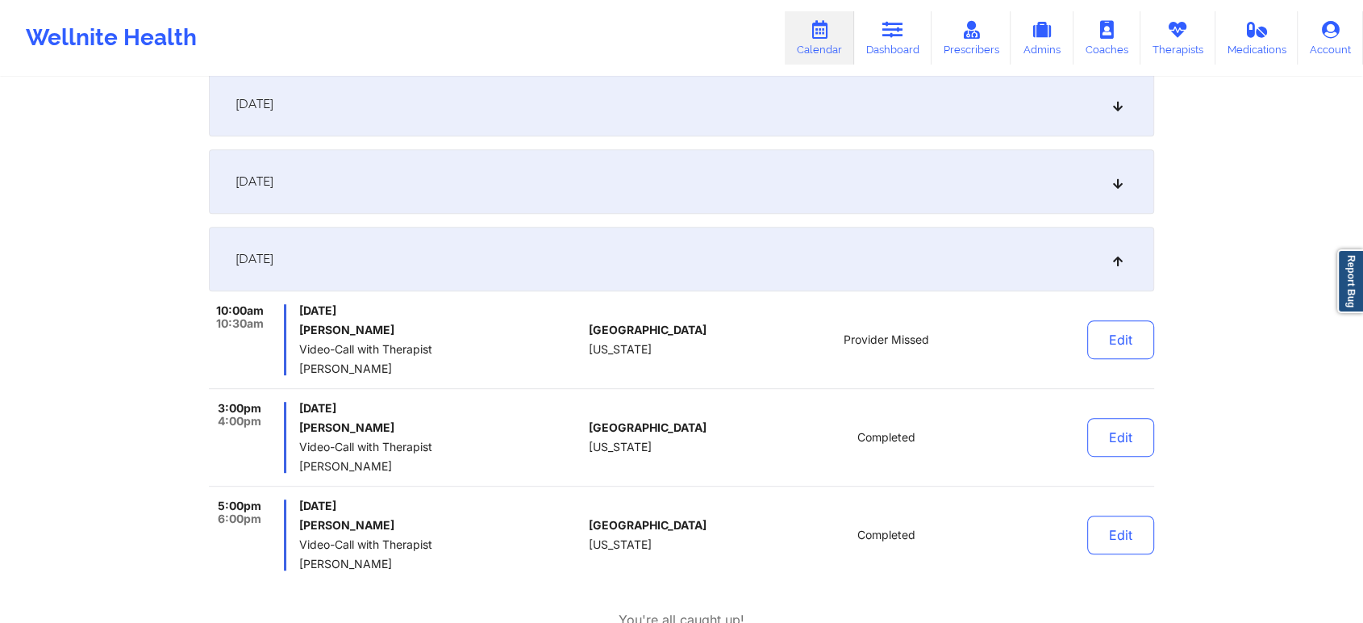
scroll to position [787, 0]
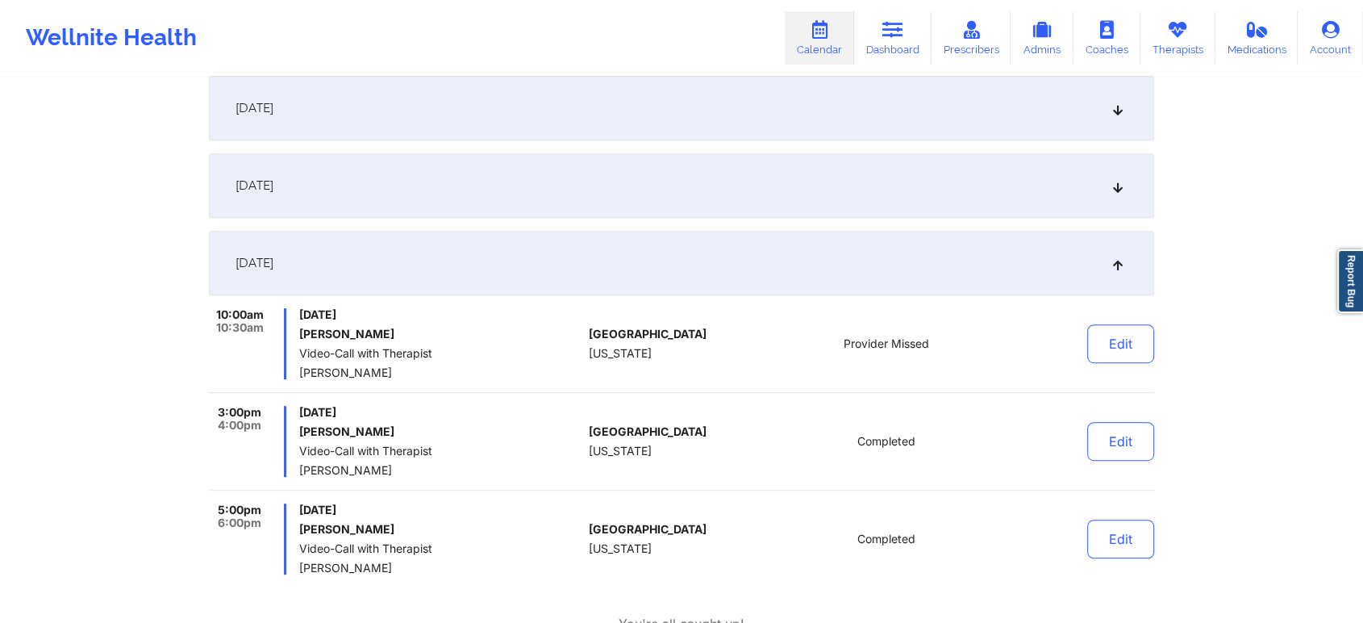
click at [929, 192] on div "October 9, 2025" at bounding box center [682, 185] width 946 height 65
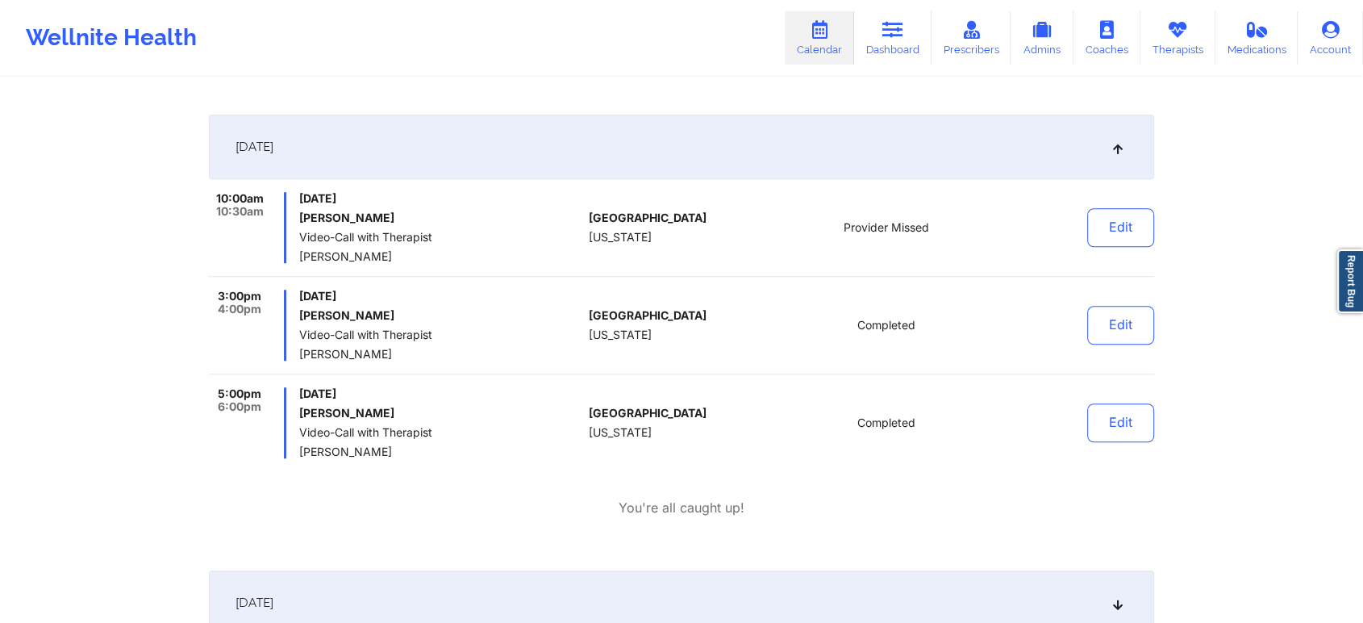
scroll to position [1235, 0]
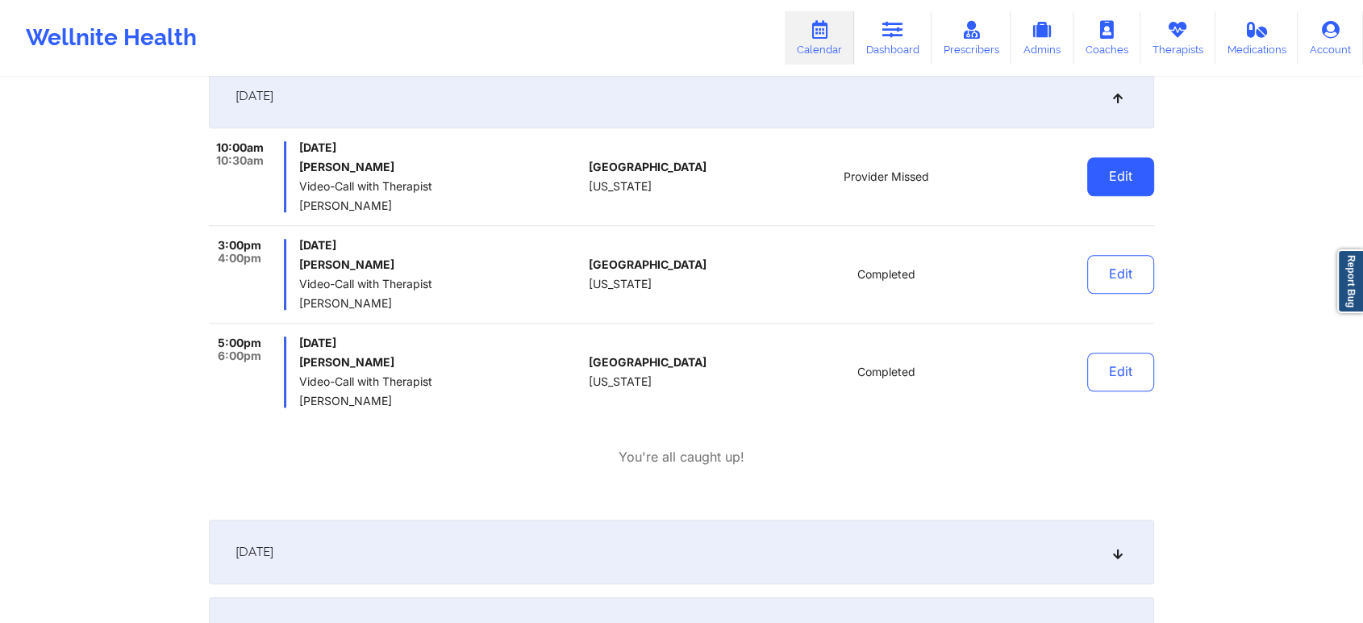
click at [1110, 173] on button "Edit" at bounding box center [1121, 176] width 67 height 39
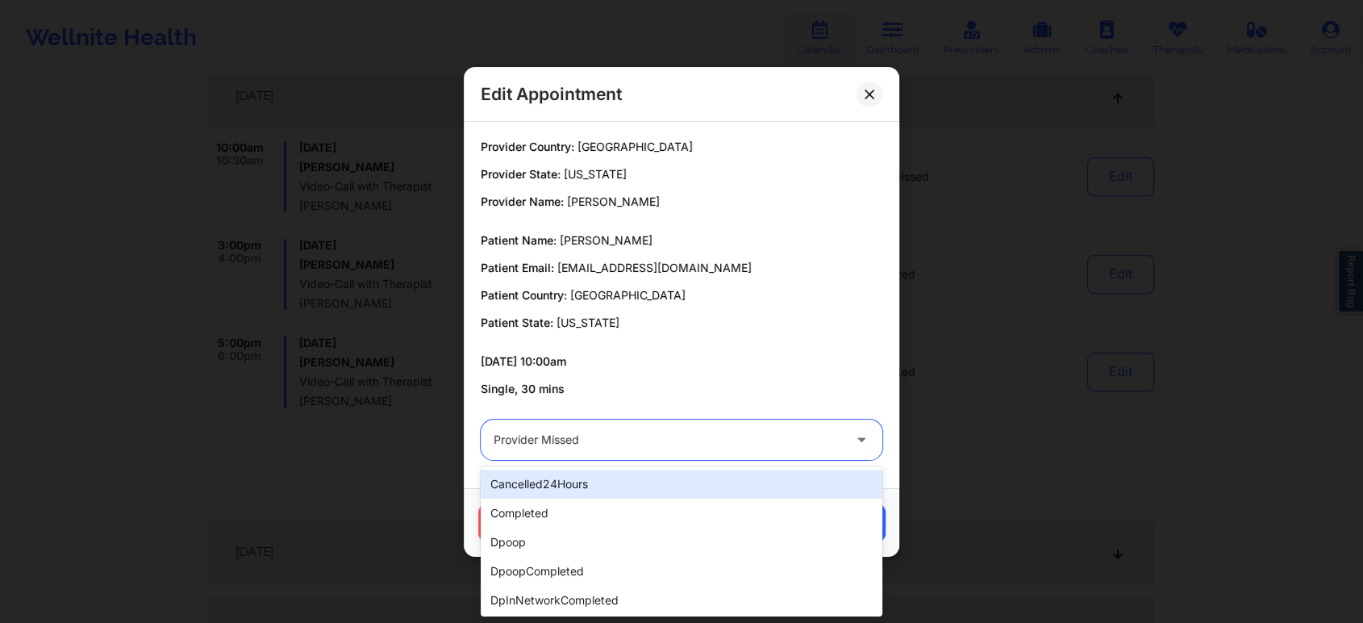
click at [620, 426] on div "Provider Missed" at bounding box center [668, 440] width 349 height 40
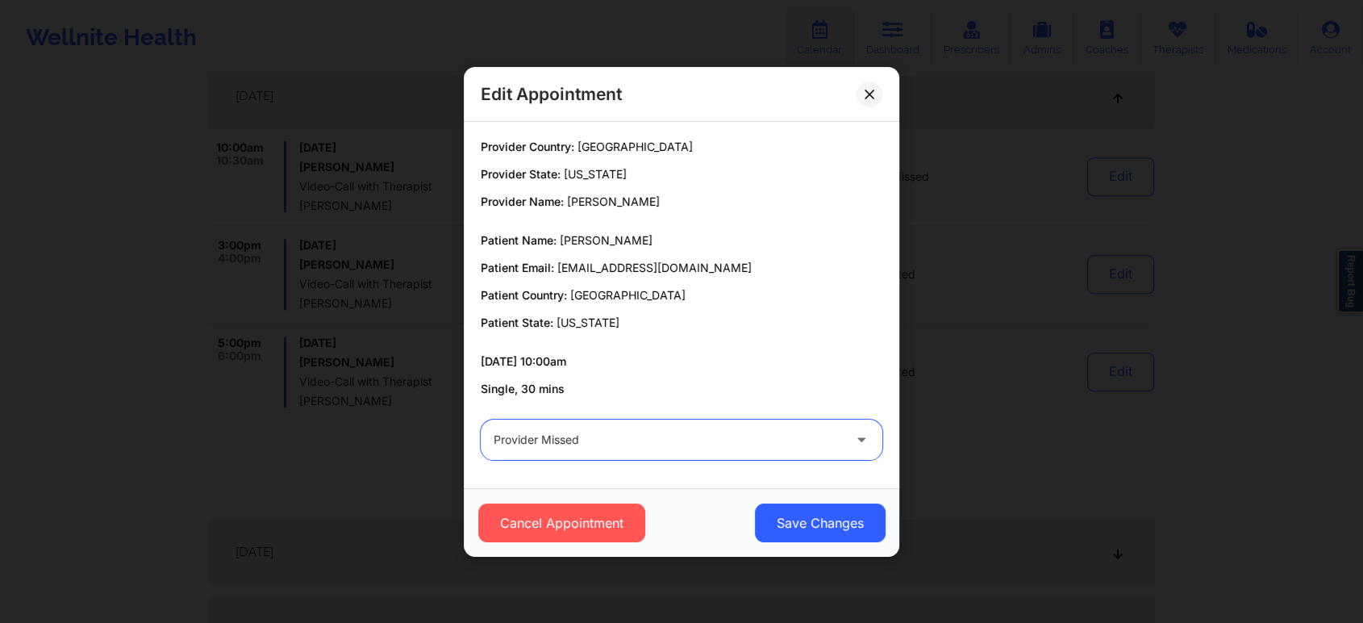
click at [604, 427] on div "Provider Missed" at bounding box center [668, 440] width 349 height 40
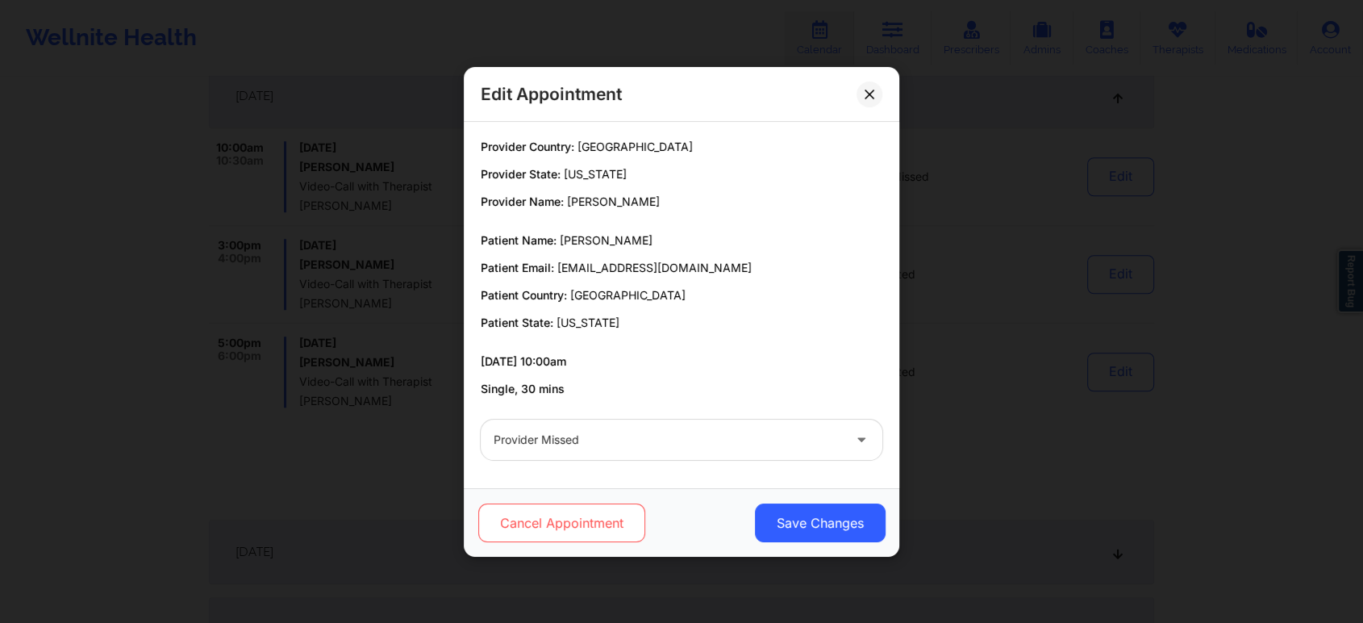
click at [557, 516] on button "Cancel Appointment" at bounding box center [561, 522] width 167 height 39
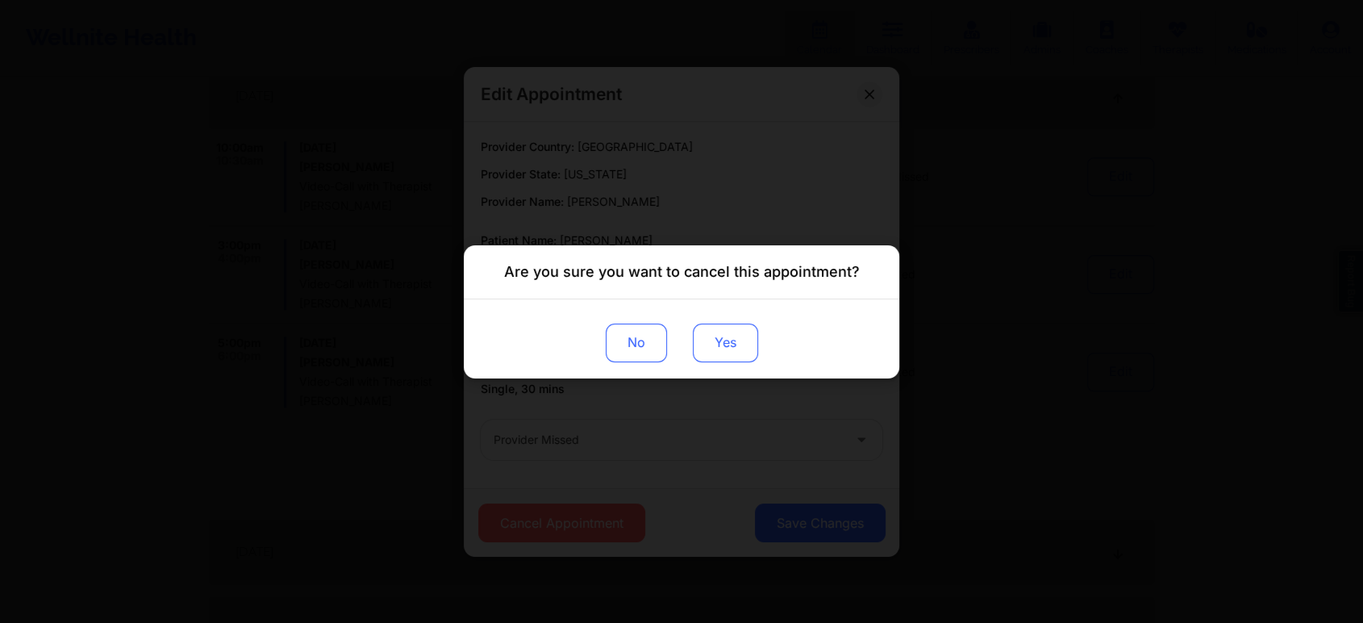
click at [708, 343] on button "Yes" at bounding box center [725, 342] width 65 height 39
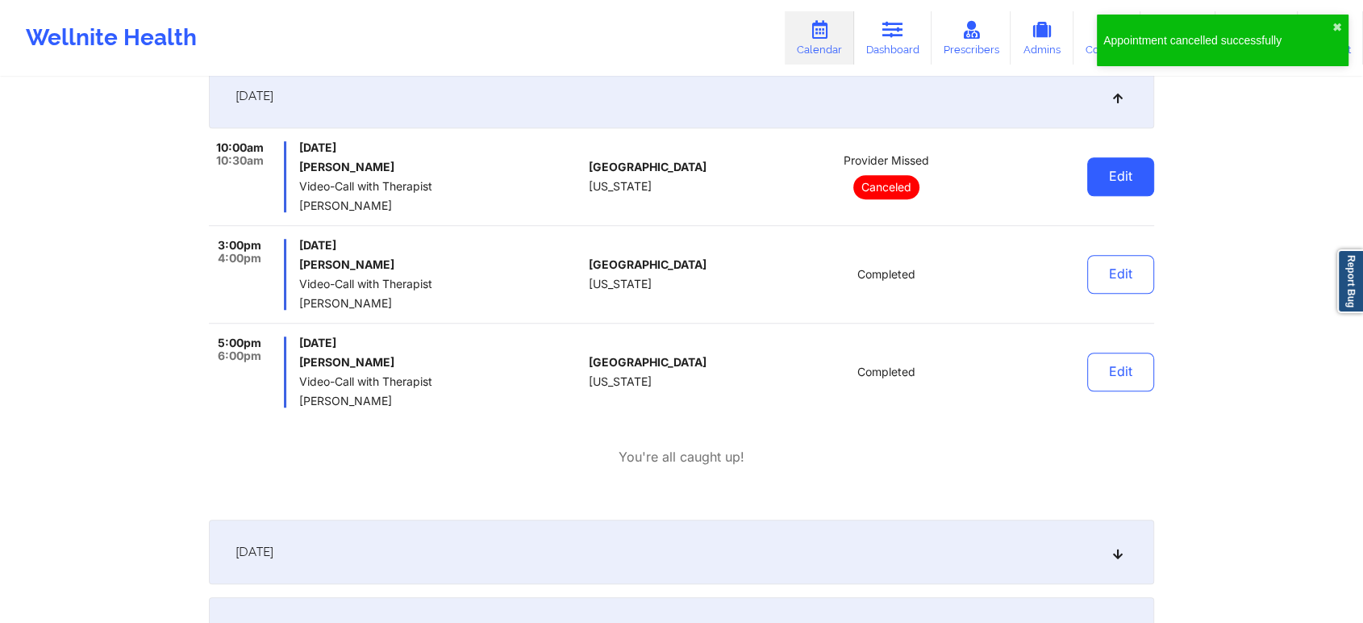
click at [1147, 182] on button "Edit" at bounding box center [1121, 176] width 67 height 39
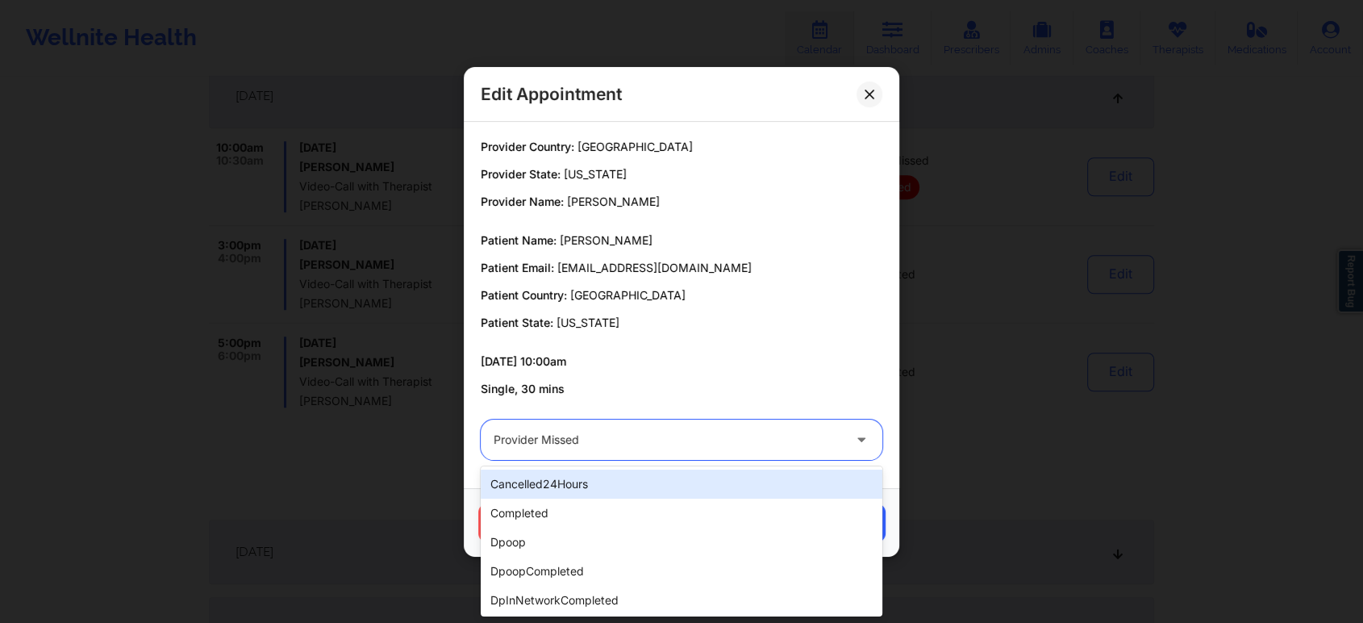
click at [718, 432] on div at bounding box center [668, 439] width 349 height 19
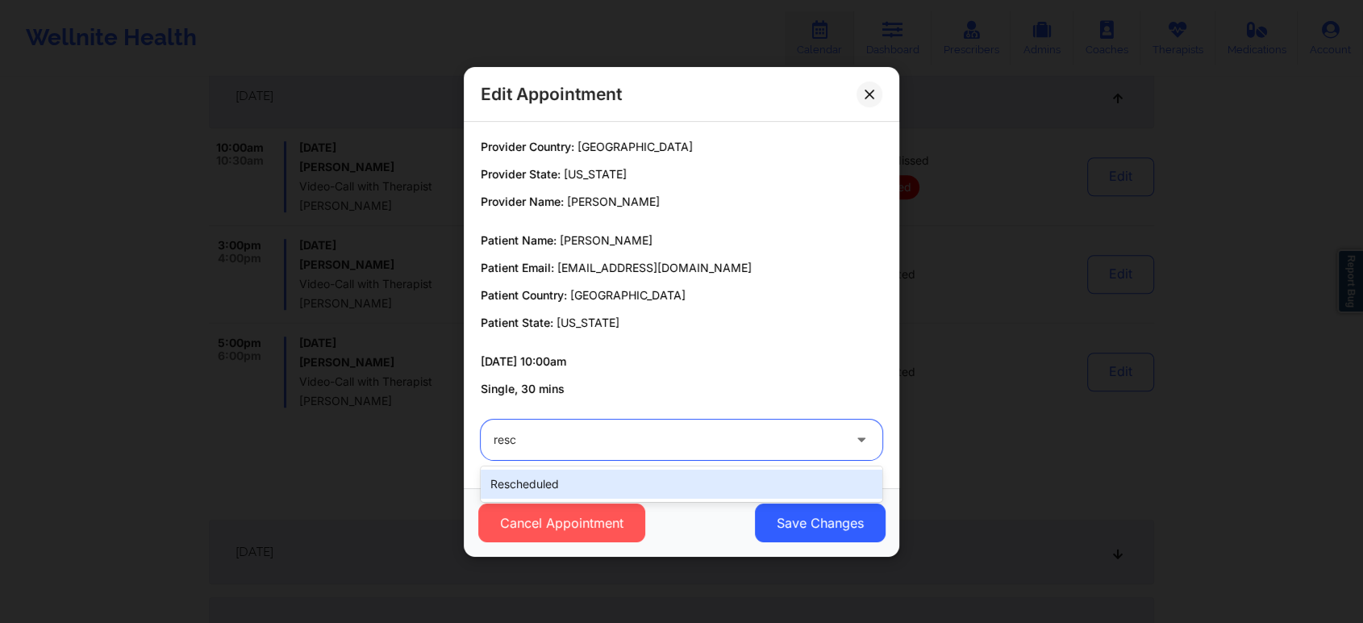
type input "resch"
click at [809, 489] on div "rescheduled" at bounding box center [682, 484] width 402 height 29
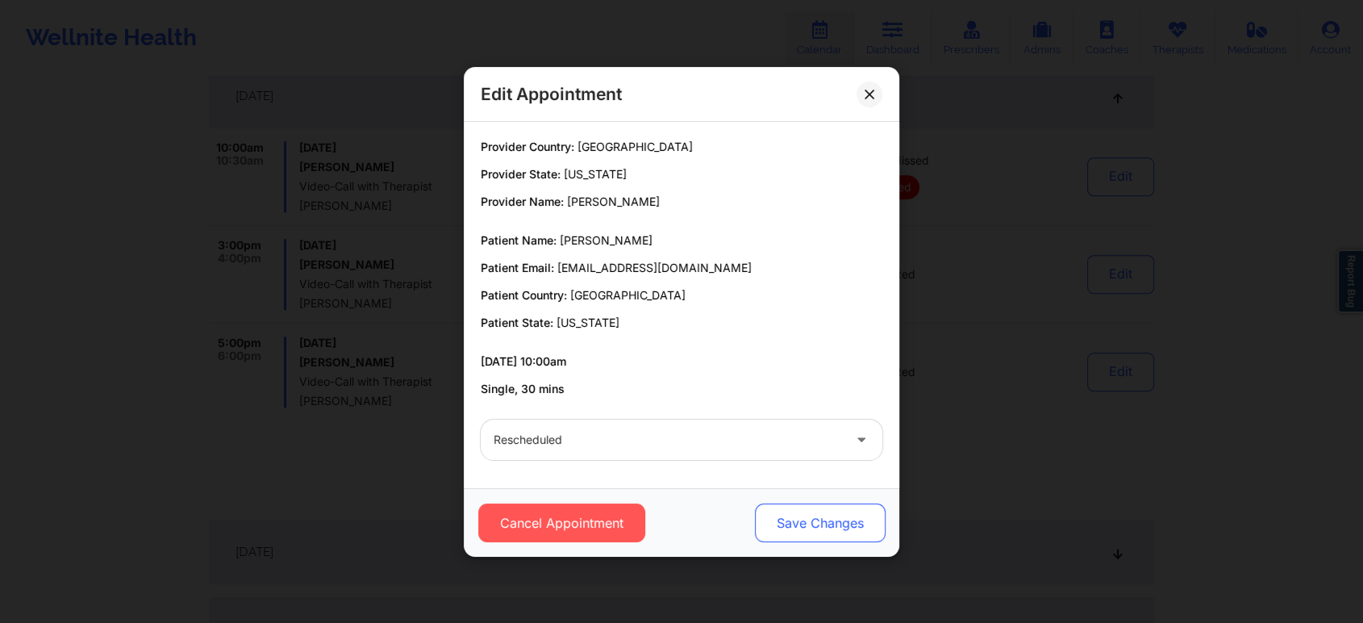
click at [818, 519] on button "Save Changes" at bounding box center [820, 522] width 131 height 39
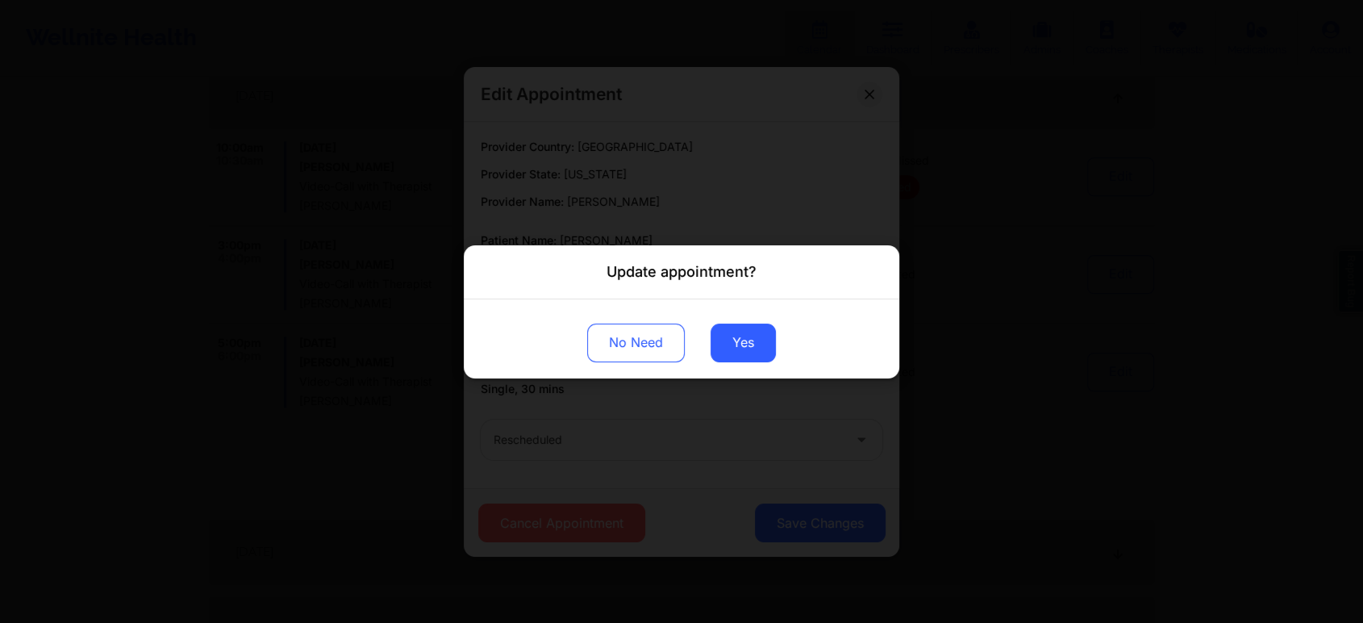
click at [739, 319] on div "No Need Yes" at bounding box center [682, 337] width 436 height 79
click at [711, 330] on button "Yes" at bounding box center [743, 342] width 65 height 39
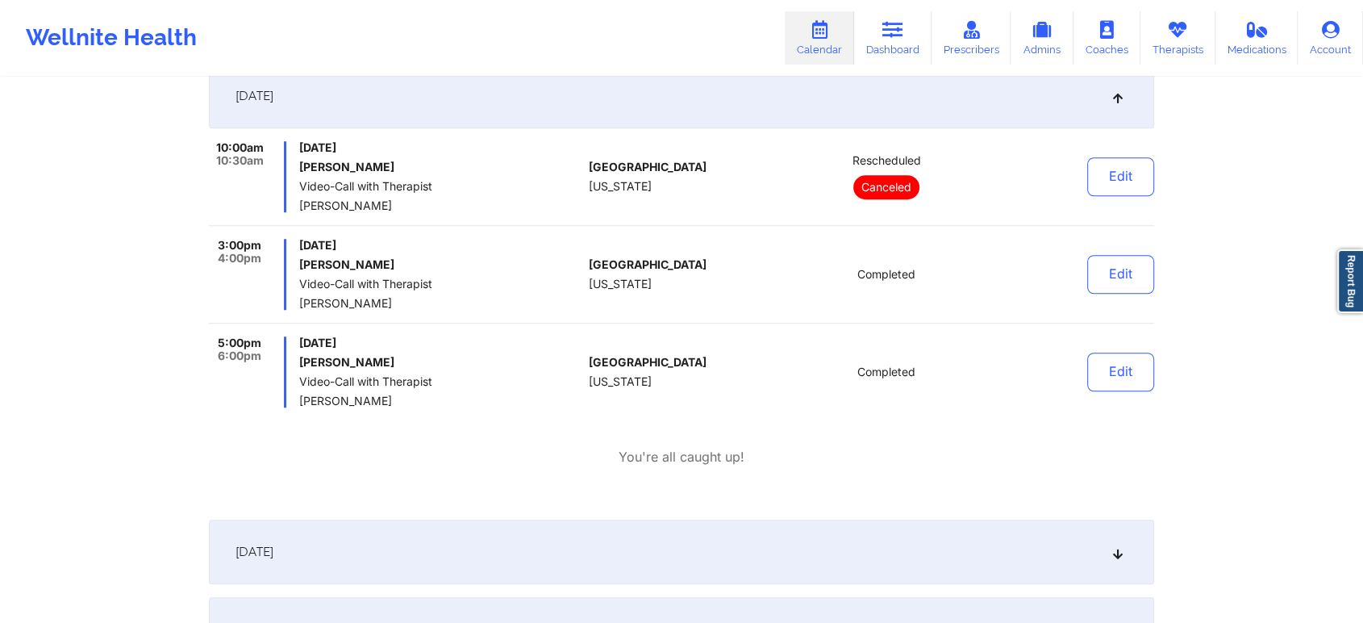
scroll to position [0, 0]
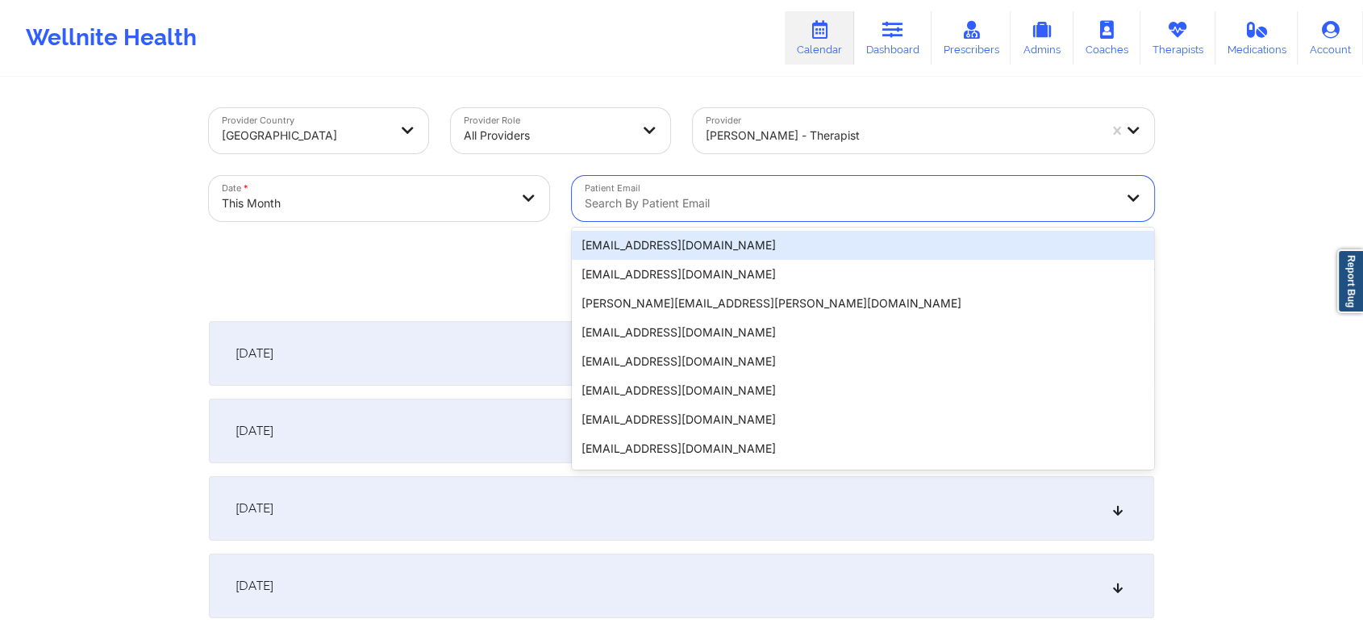
click at [655, 198] on div at bounding box center [849, 203] width 529 height 19
paste input "phillips@roggedunngroup.com"
type input "phillips@roggedunngroup.com"
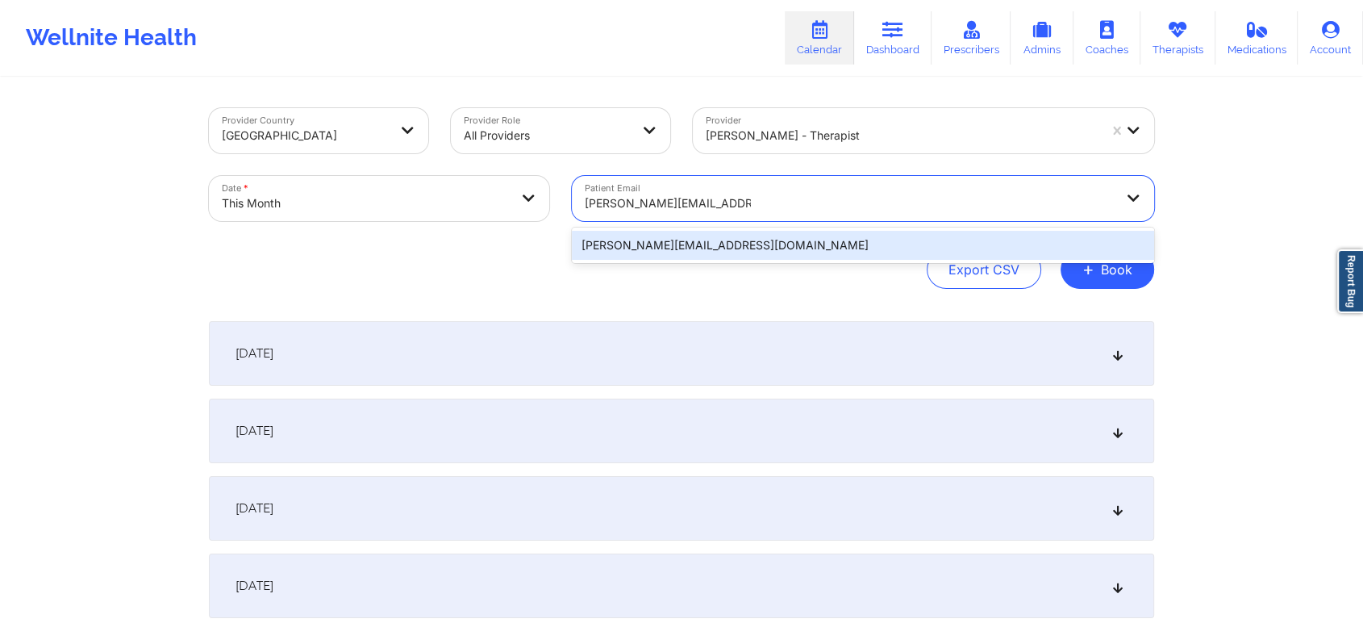
click at [695, 244] on div "phillips@roggedunngroup.com" at bounding box center [863, 245] width 582 height 29
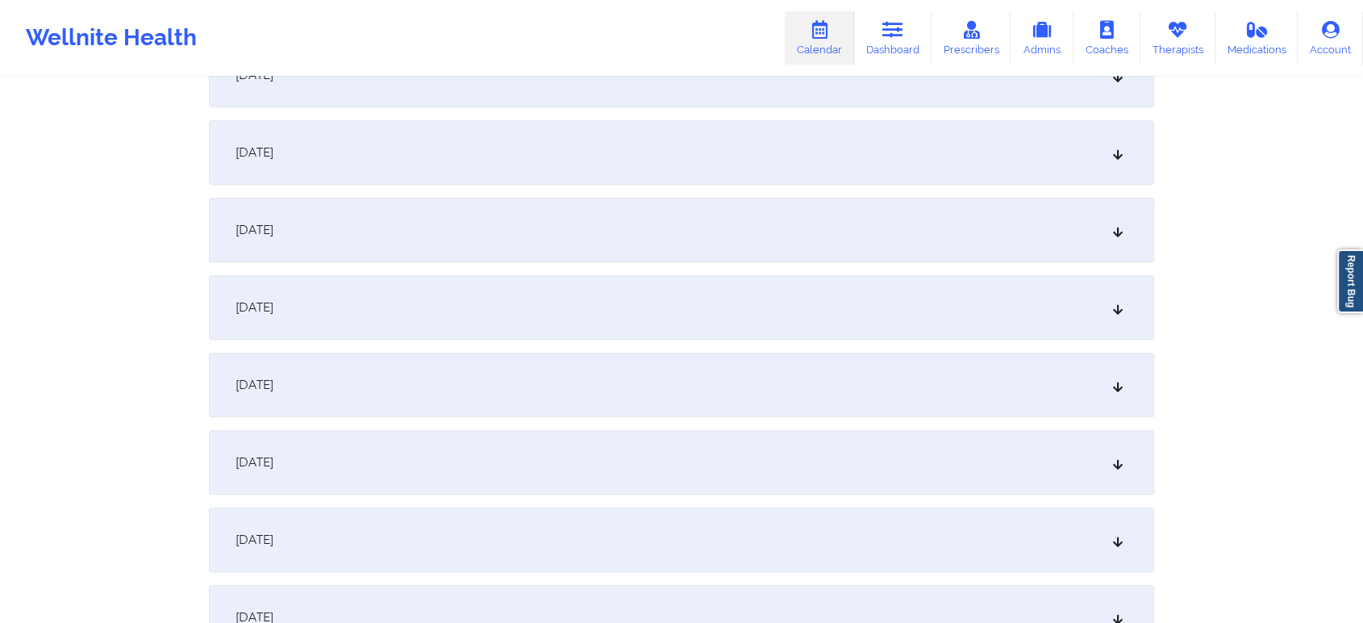
scroll to position [1437, 0]
drag, startPoint x: 860, startPoint y: 364, endPoint x: 729, endPoint y: 324, distance: 136.5
click at [729, 324] on div "October 1, 2025 No appointments October 2, 2025 No appointments October 3, 2025…" at bounding box center [682, 78] width 946 height 2388
click at [729, 324] on div "October 19, 2025" at bounding box center [682, 310] width 946 height 65
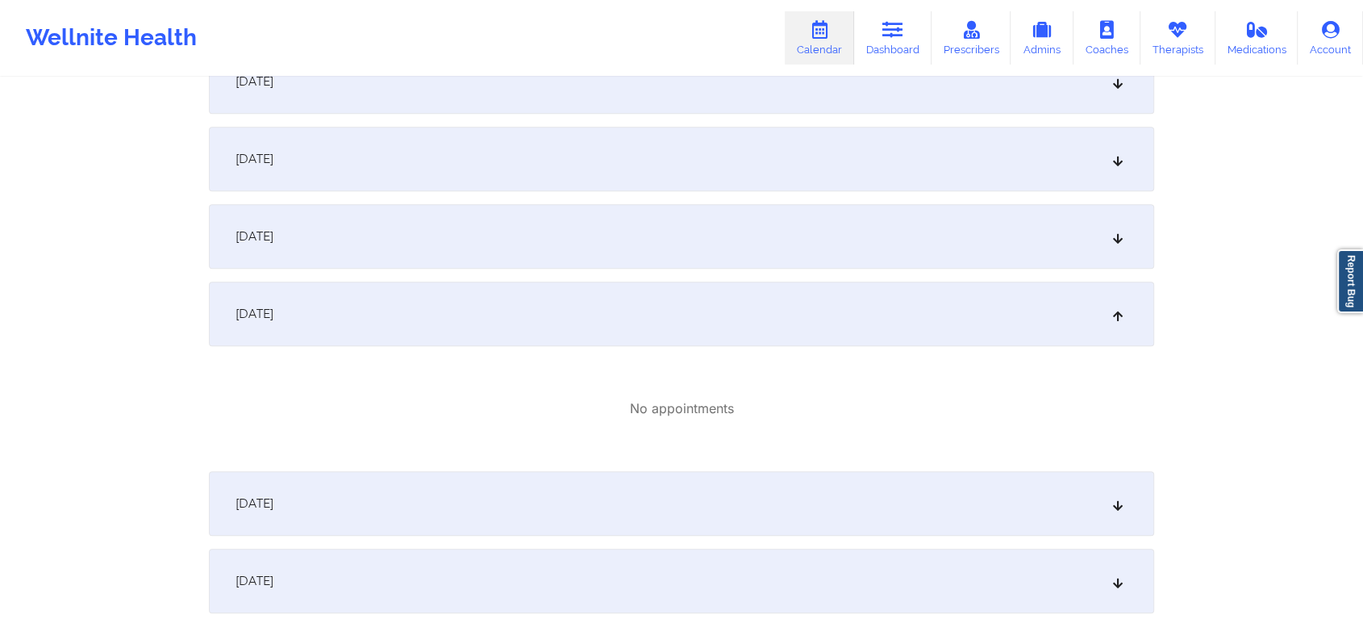
scroll to position [0, 0]
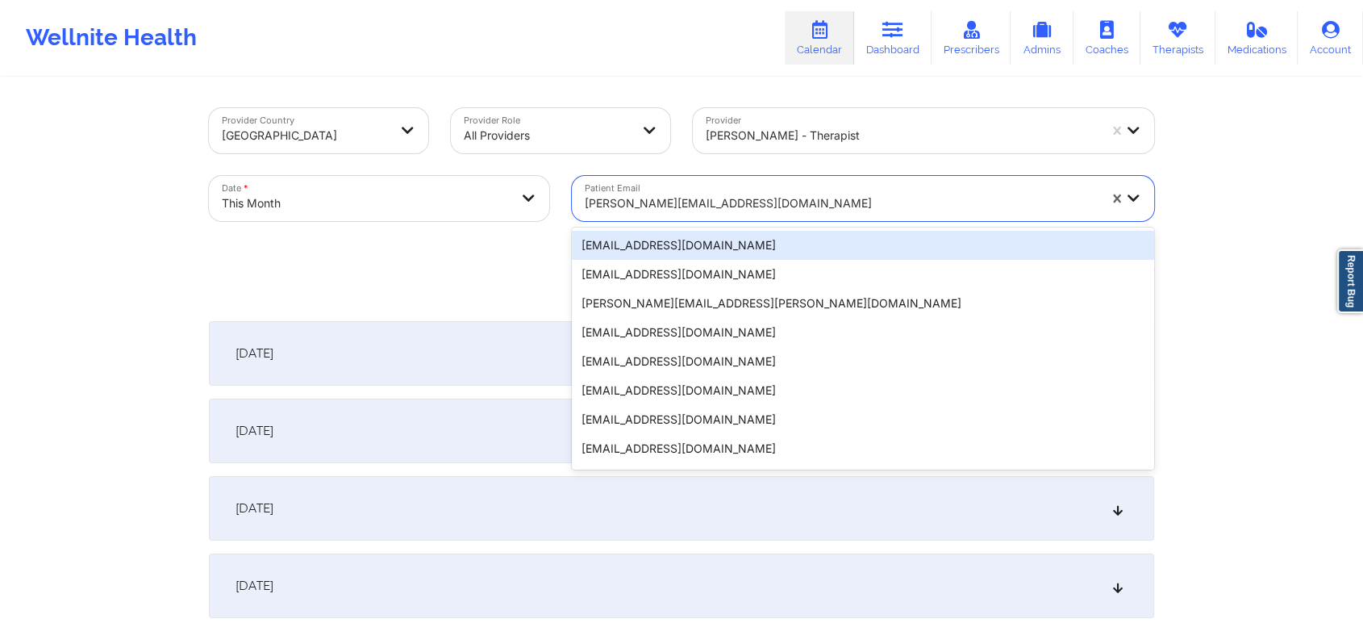
click at [736, 192] on div "phillips@roggedunngroup.com" at bounding box center [841, 203] width 513 height 35
paste input "vankuyk6inarow@gmail.com"
type input "vankuyk6inarow@gmail.com"
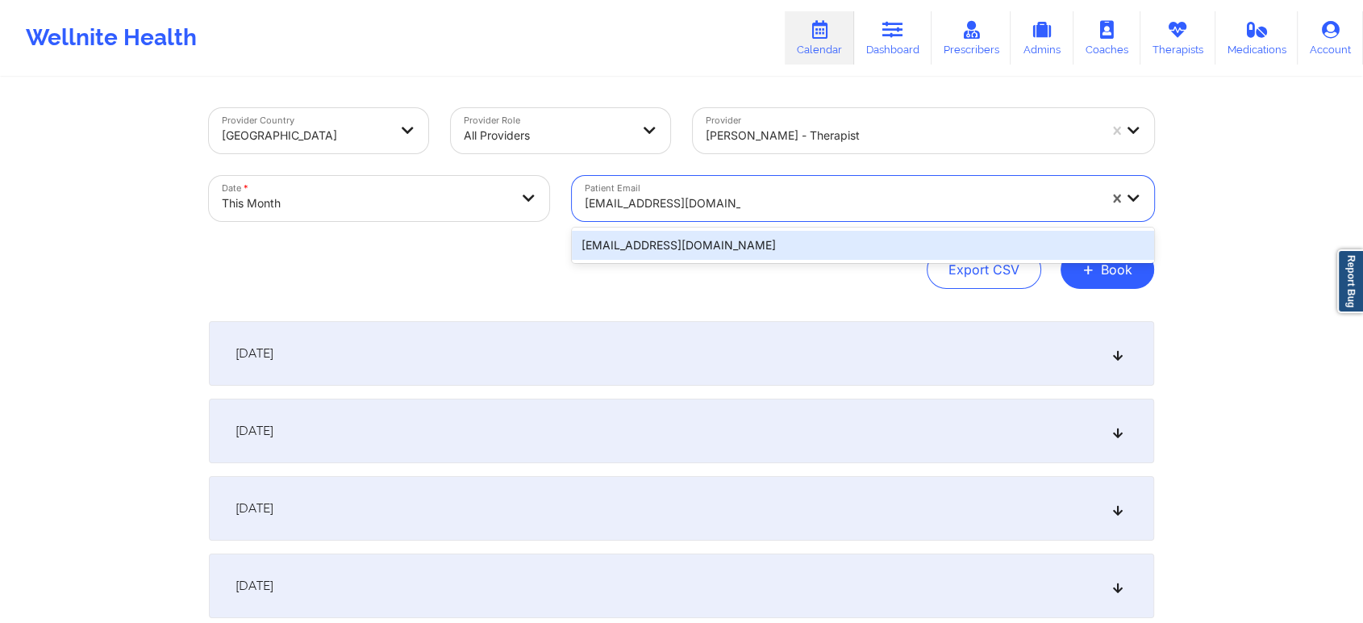
click at [774, 245] on div "vankuyk6inarow@gmail.com" at bounding box center [863, 245] width 582 height 29
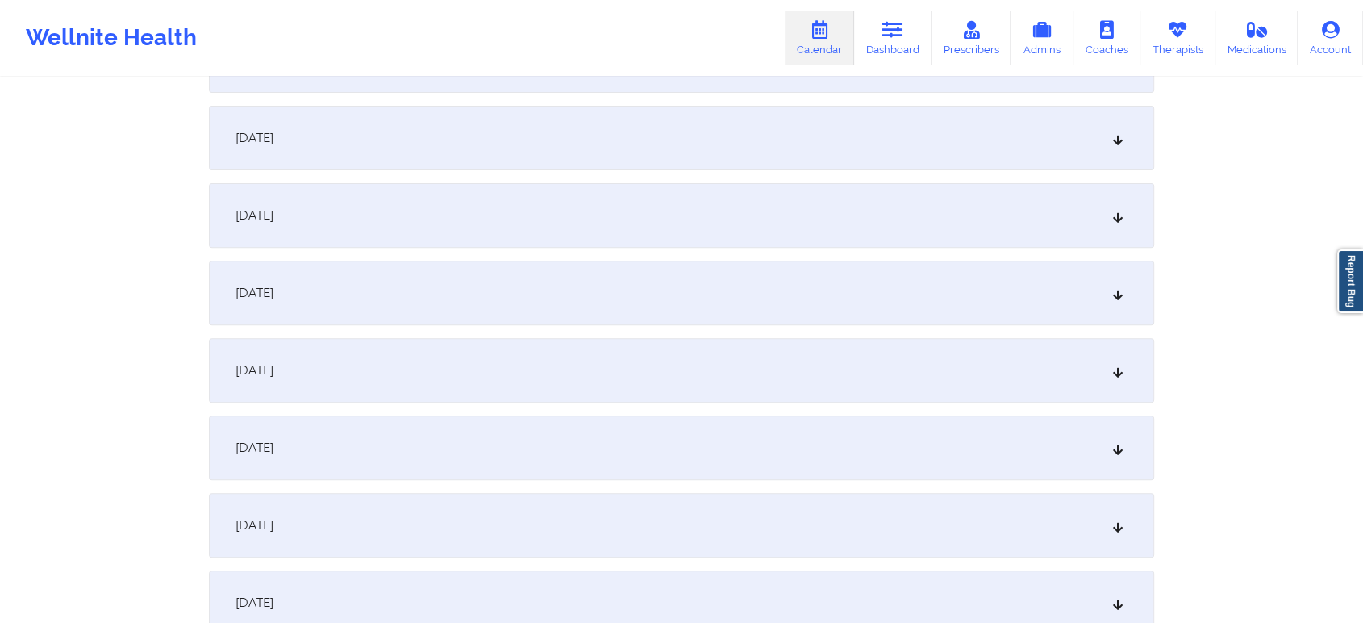
scroll to position [577, 0]
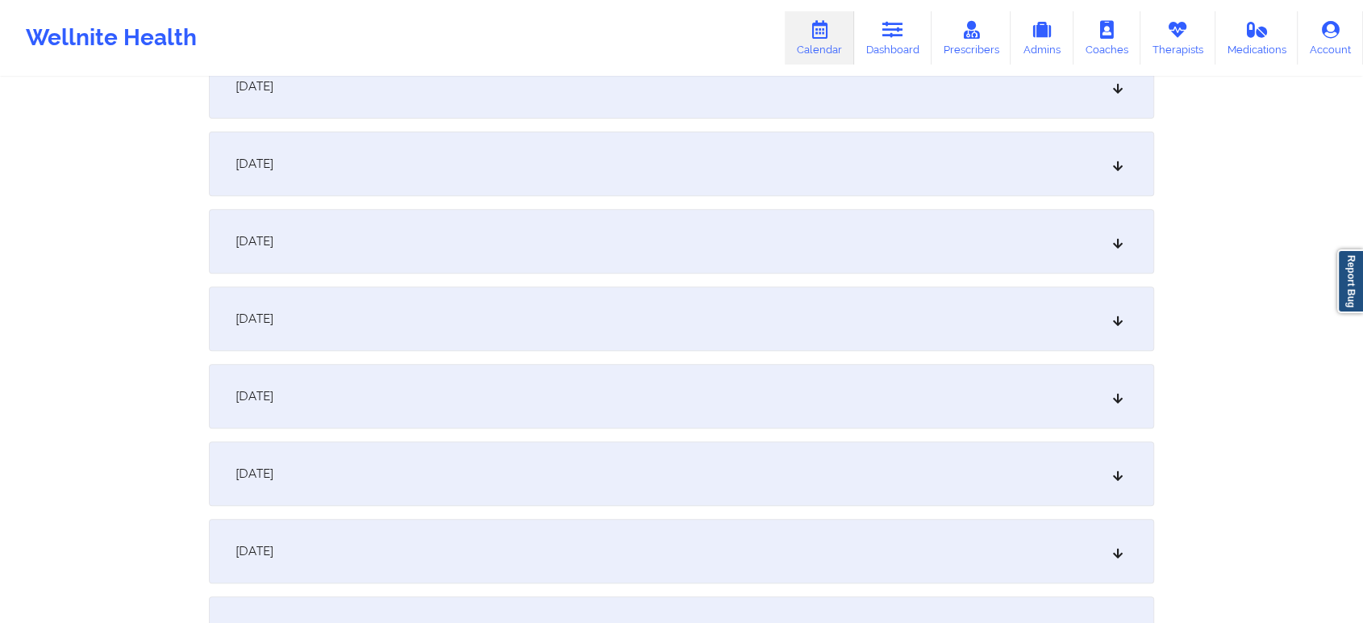
click at [925, 444] on div "October 10, 2025" at bounding box center [682, 473] width 946 height 65
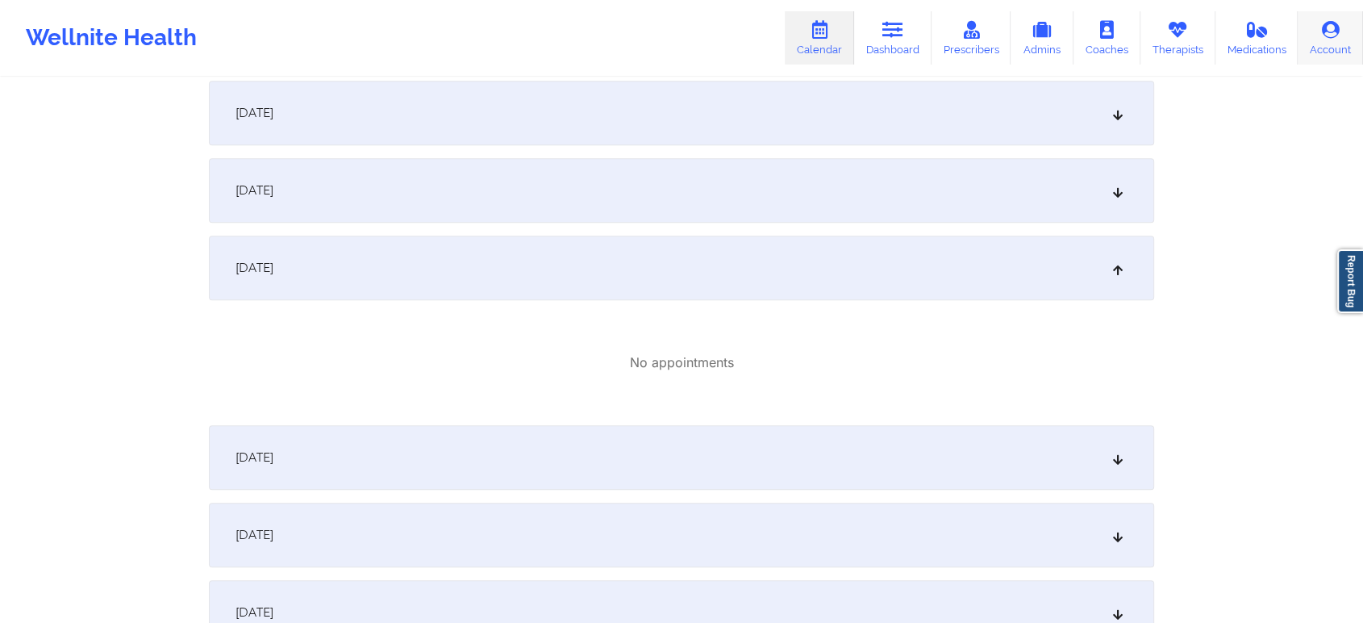
scroll to position [0, 0]
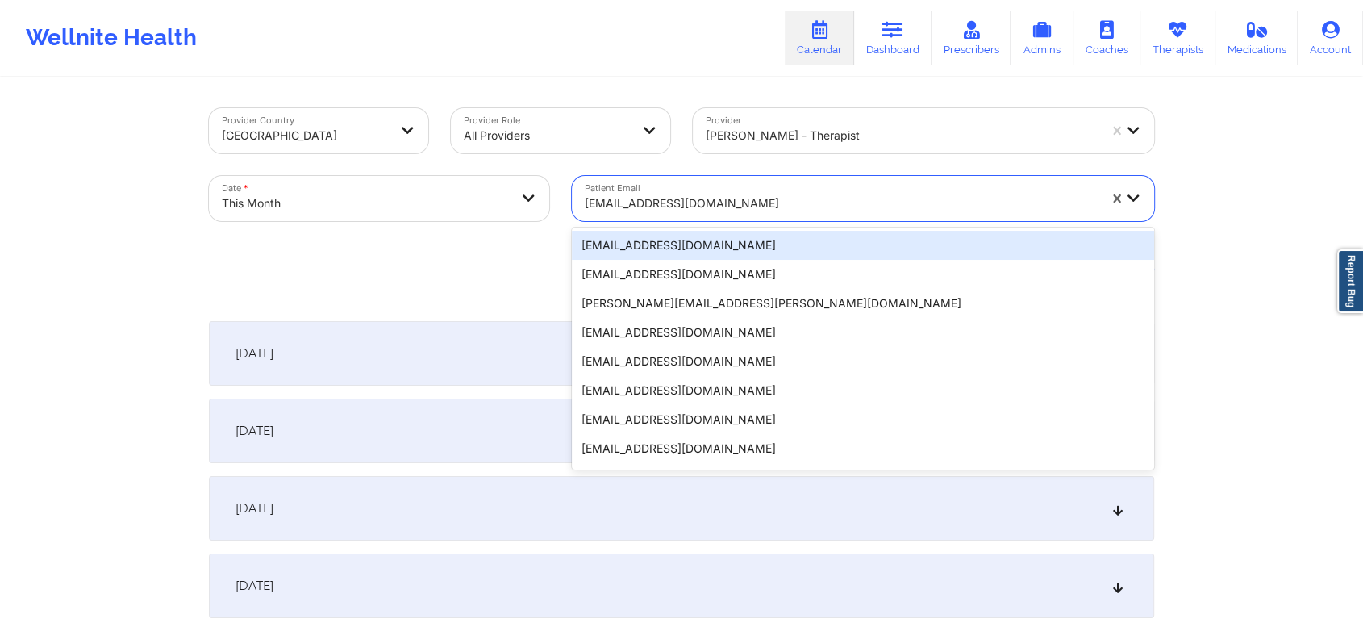
click at [699, 207] on div at bounding box center [841, 203] width 513 height 19
paste input "ncass08@gmail.com"
type input "ncass08@gmail.com"
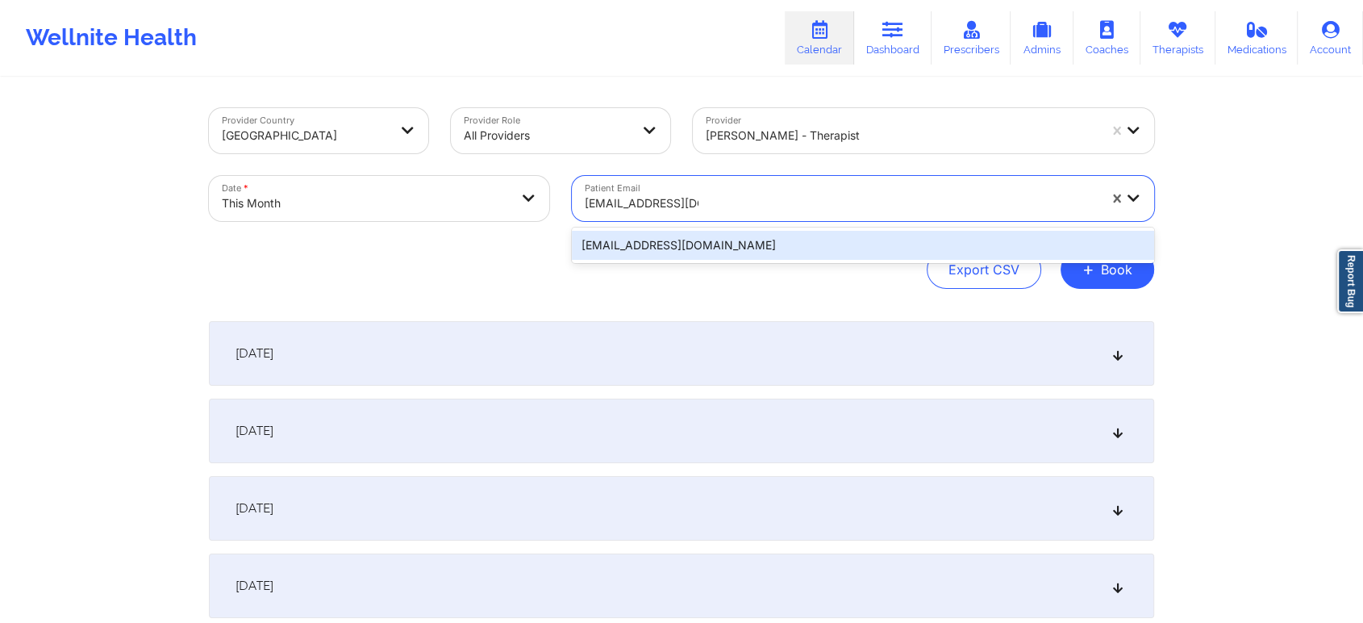
click at [779, 232] on div "ncass08@gmail.com" at bounding box center [863, 245] width 582 height 29
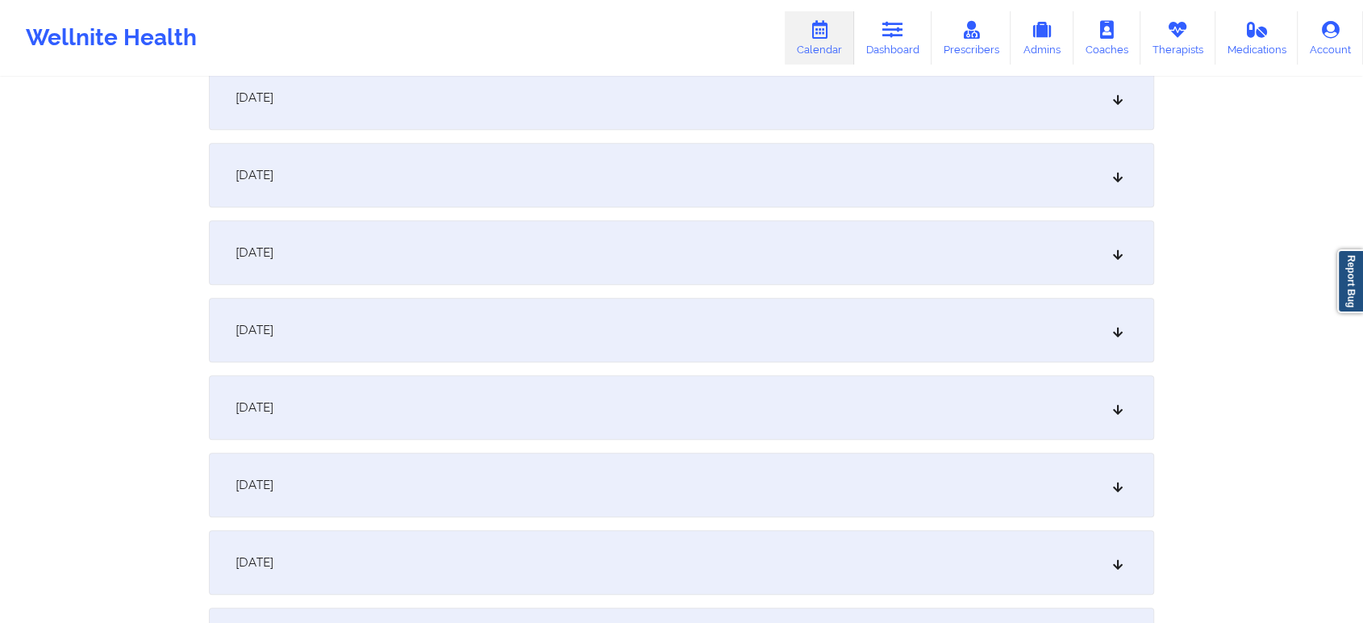
scroll to position [653, 0]
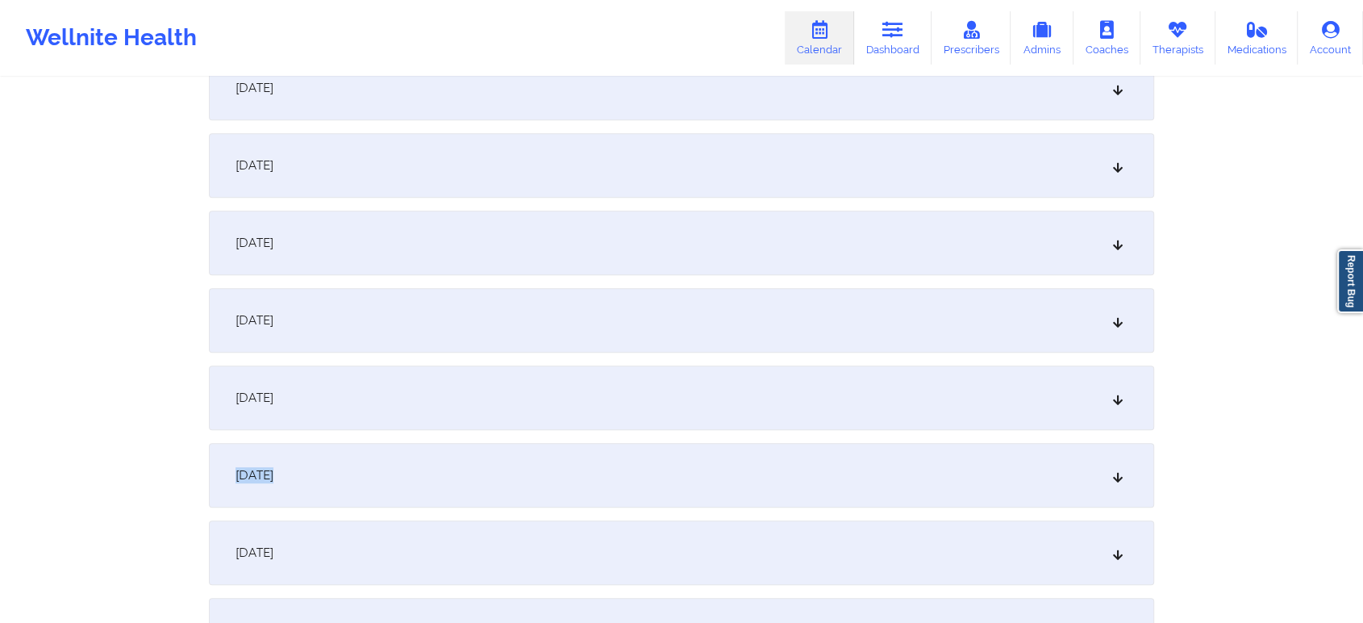
drag, startPoint x: 891, startPoint y: 436, endPoint x: 910, endPoint y: 386, distance: 53.6
click at [910, 386] on div "October 10, 2025" at bounding box center [682, 397] width 946 height 65
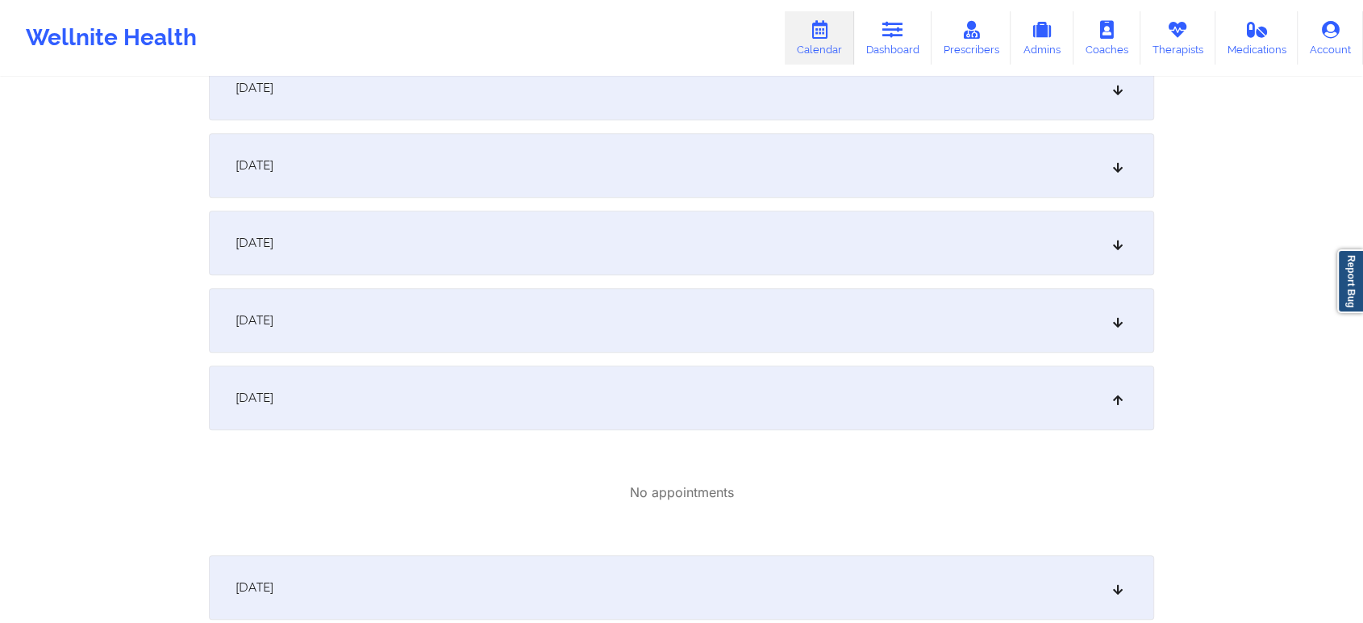
scroll to position [0, 0]
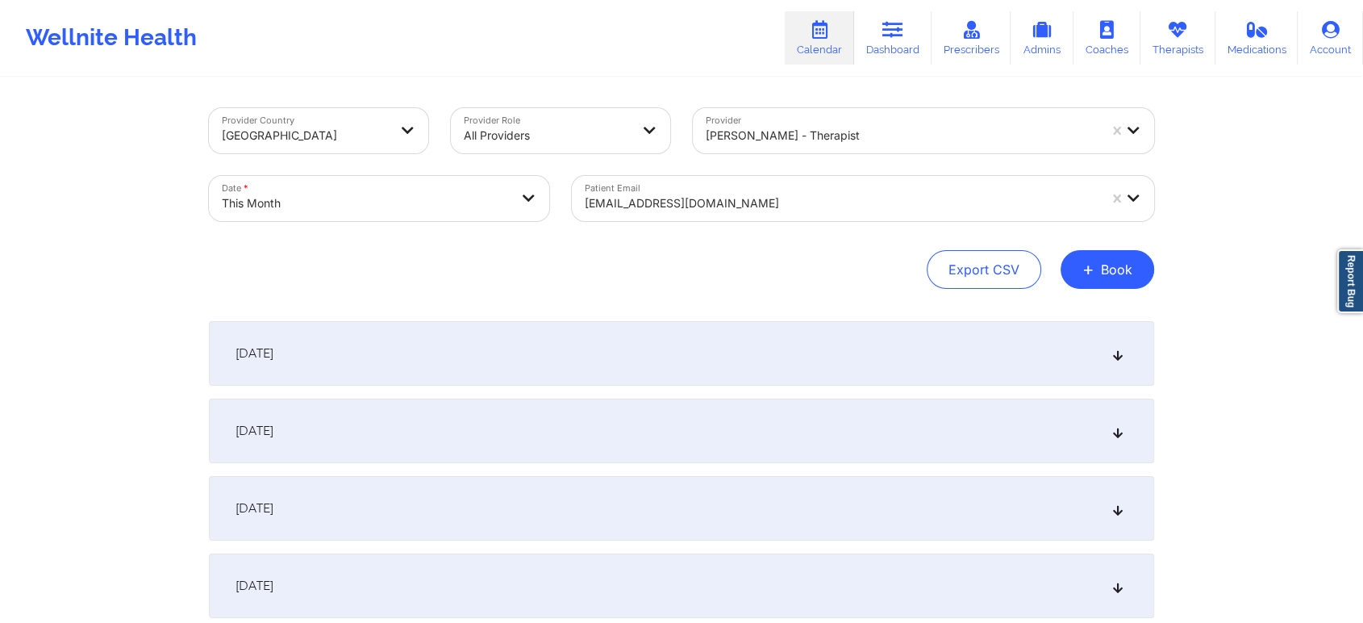
click at [684, 204] on div at bounding box center [841, 203] width 513 height 19
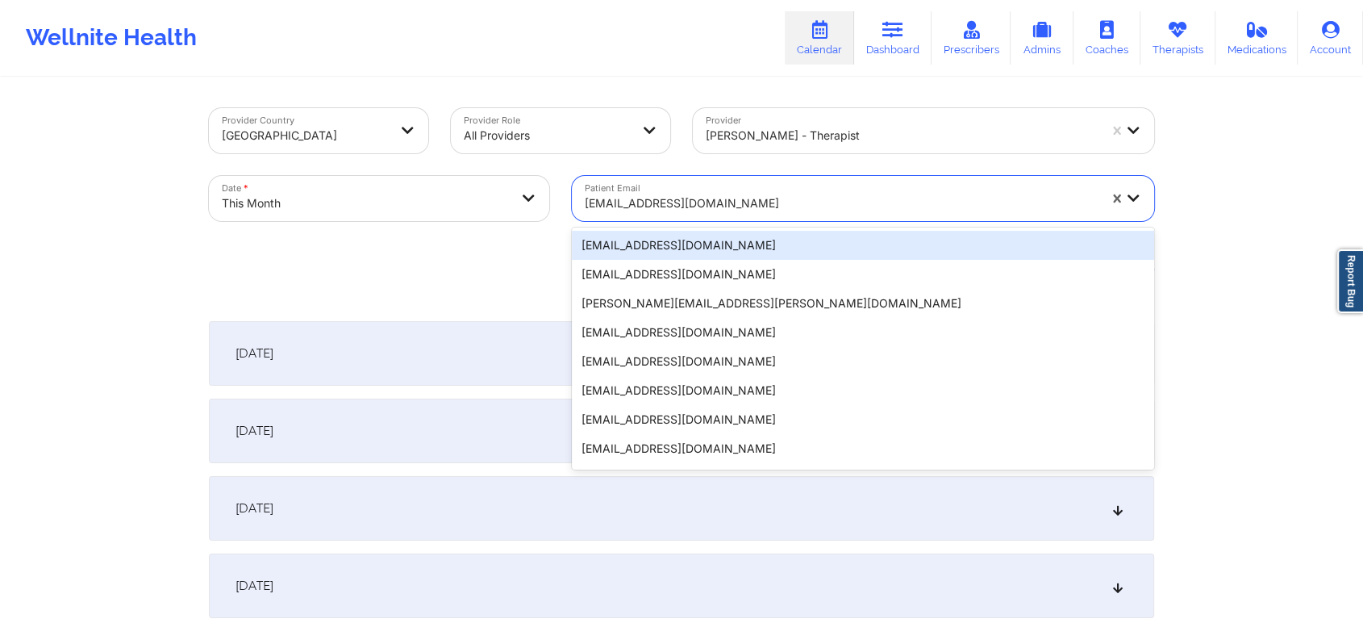
paste input "hguzman2002@yahoo.com"
type input "hguzman2002@yahoo.com"
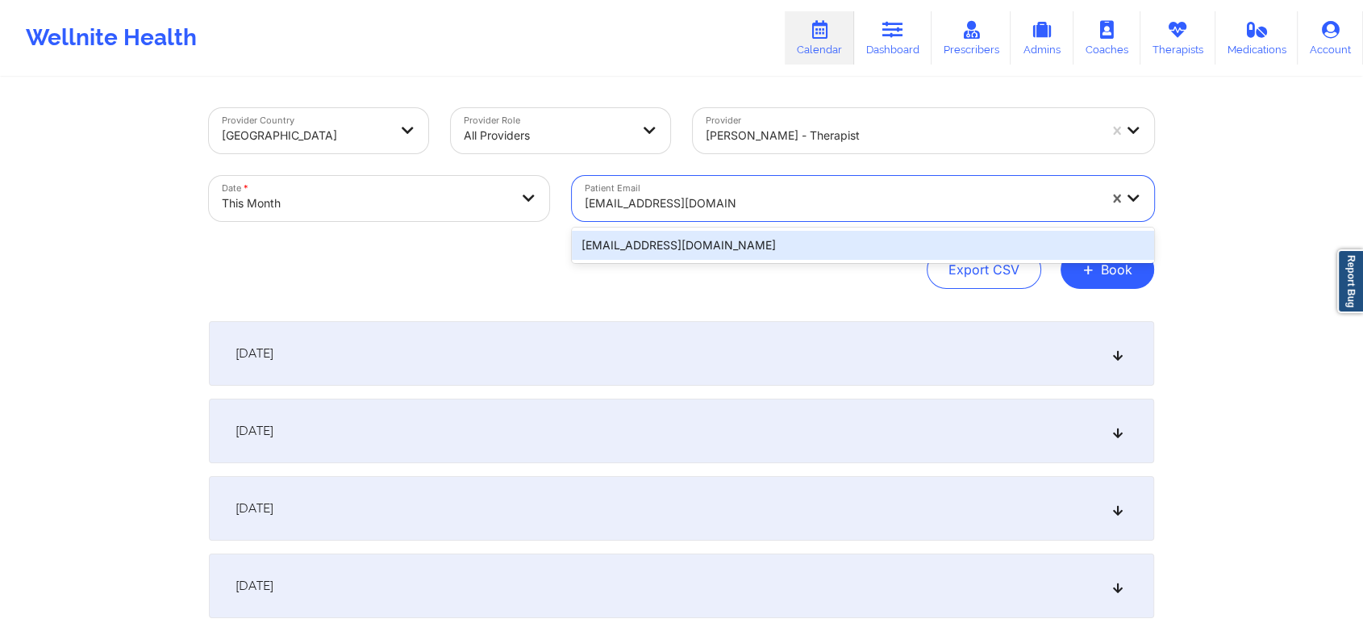
click at [745, 238] on div "hguzman2002@yahoo.com" at bounding box center [863, 245] width 582 height 29
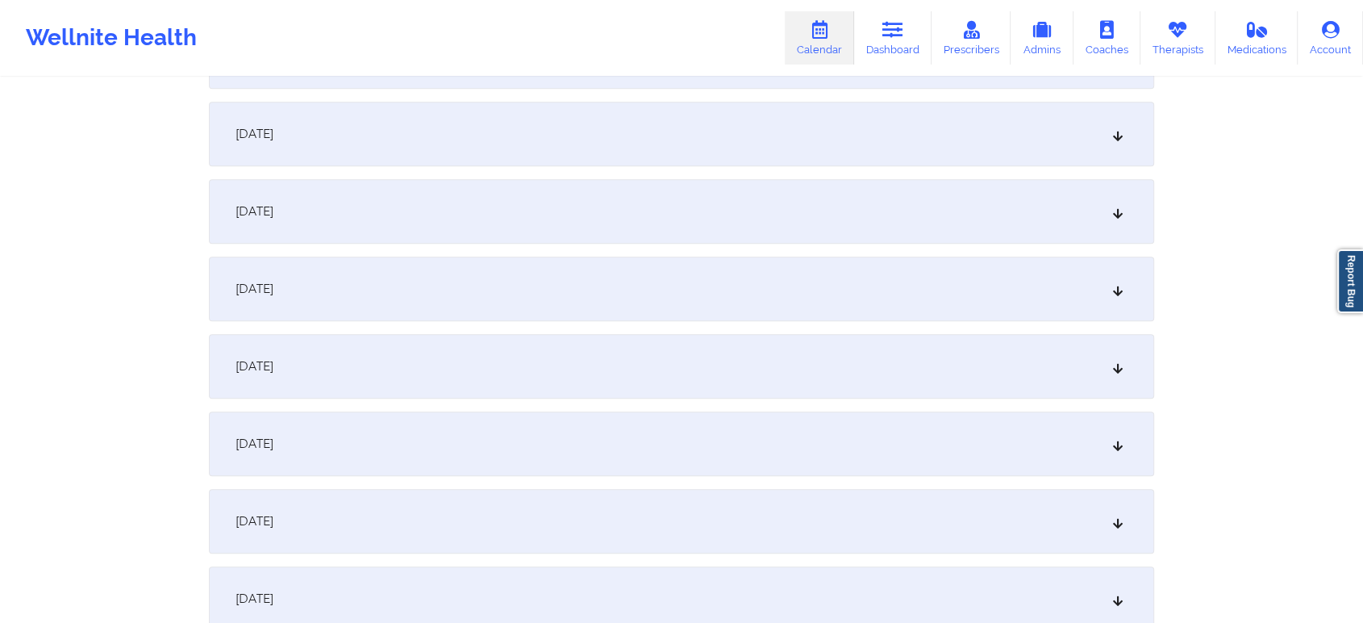
scroll to position [691, 0]
click at [661, 434] on div "October 11, 2025" at bounding box center [682, 437] width 946 height 65
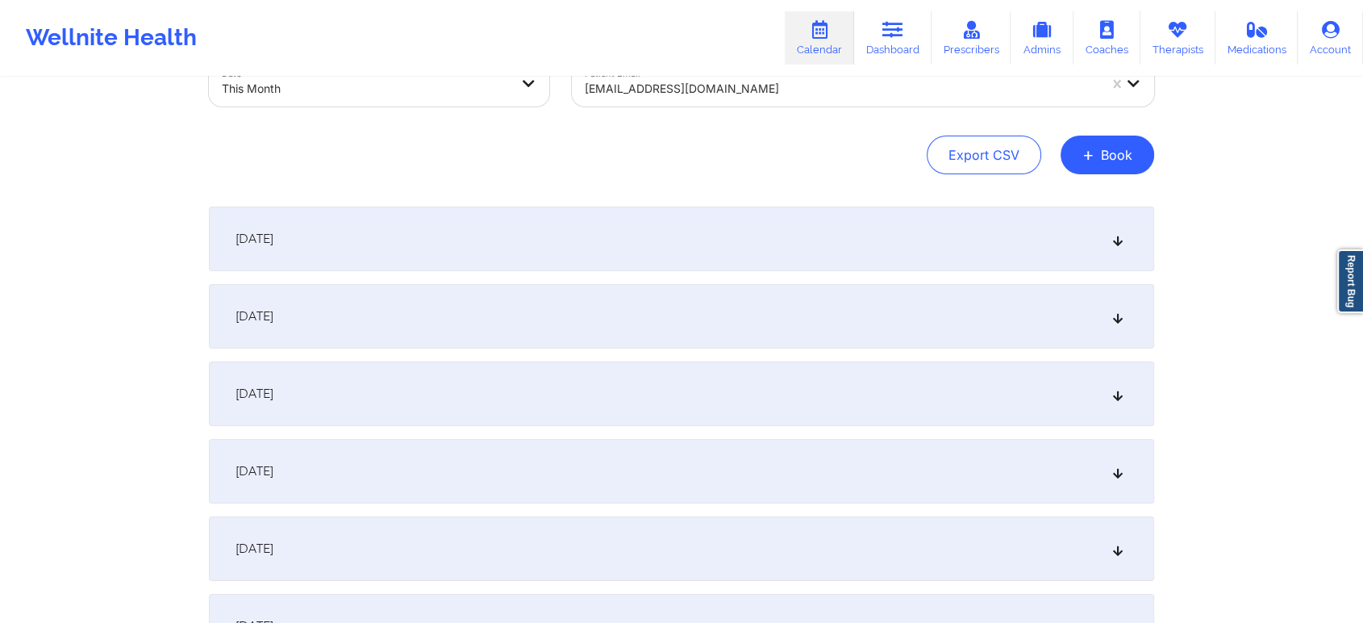
scroll to position [0, 0]
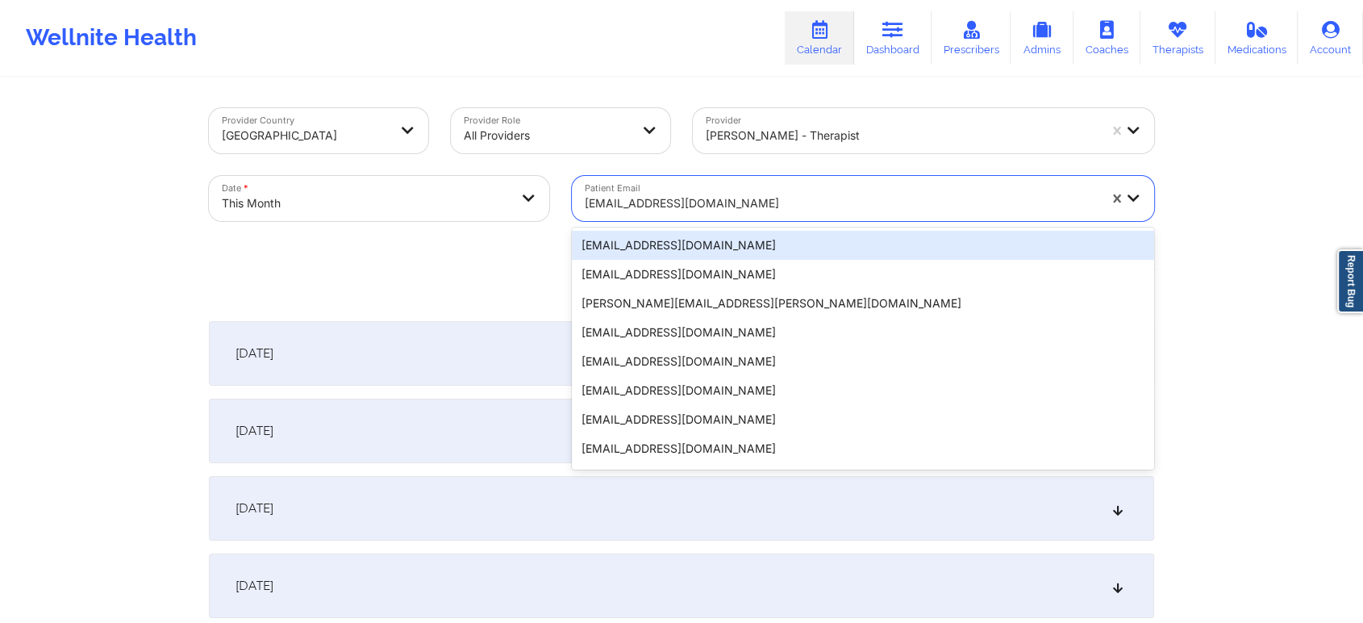
click at [683, 194] on div at bounding box center [841, 203] width 513 height 19
paste input "kenyajaime352@gmail.com"
type input "kenyajaime352@gmail.com"
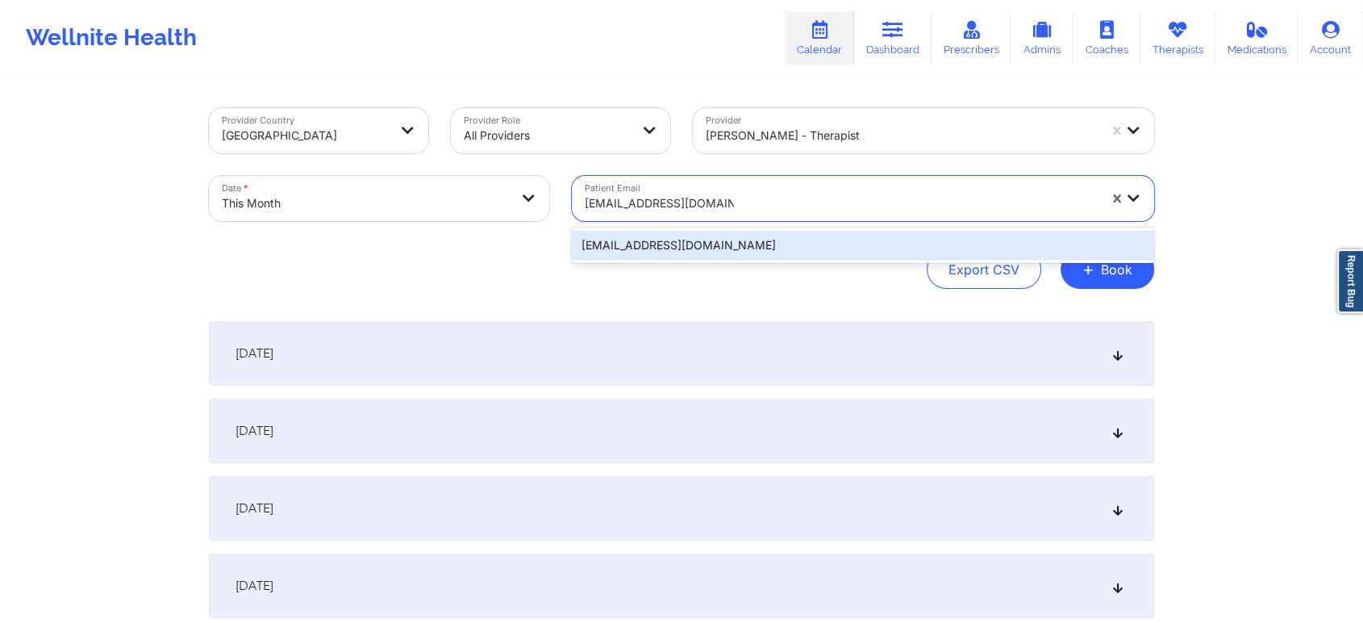
click at [788, 243] on div "kenyajaime352@gmail.com" at bounding box center [863, 245] width 582 height 29
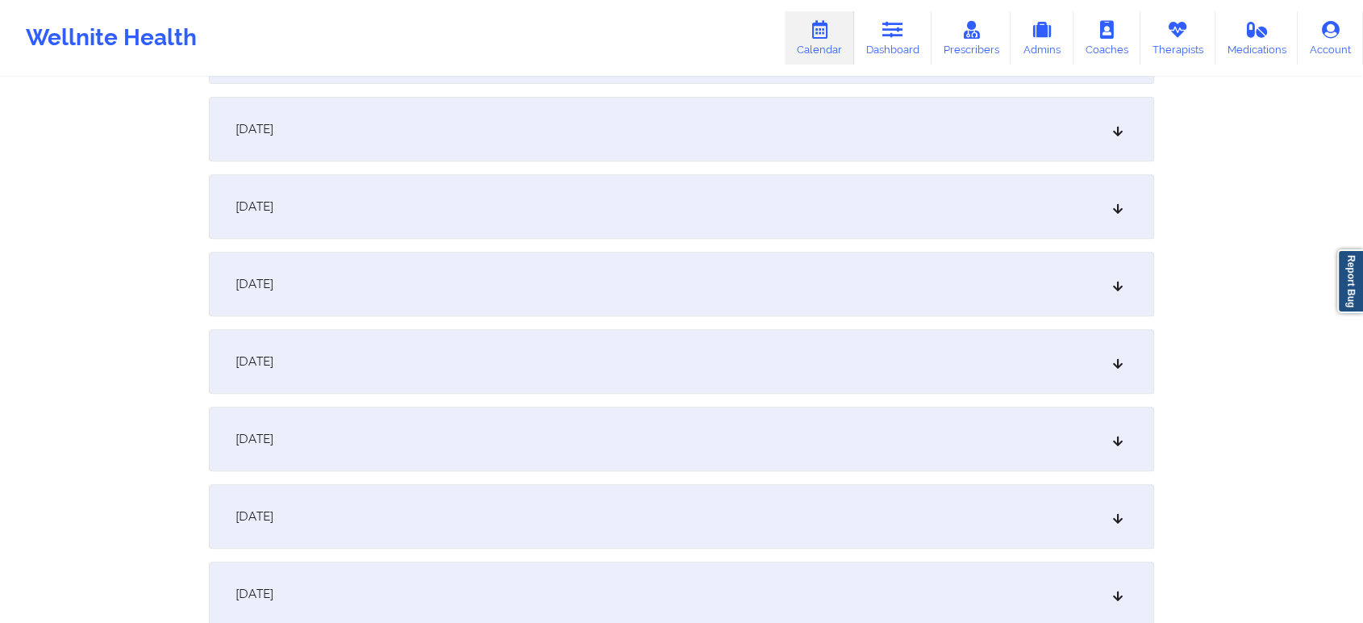
scroll to position [733, 0]
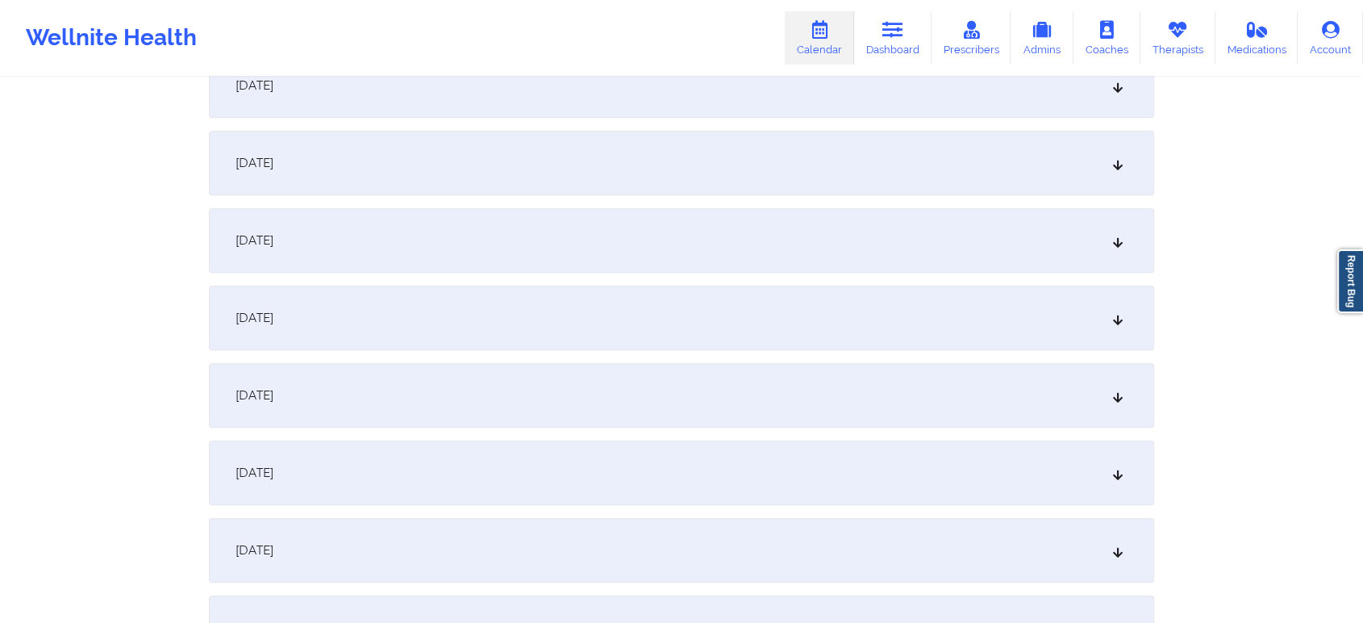
click at [729, 386] on div "October 11, 2025" at bounding box center [682, 395] width 946 height 65
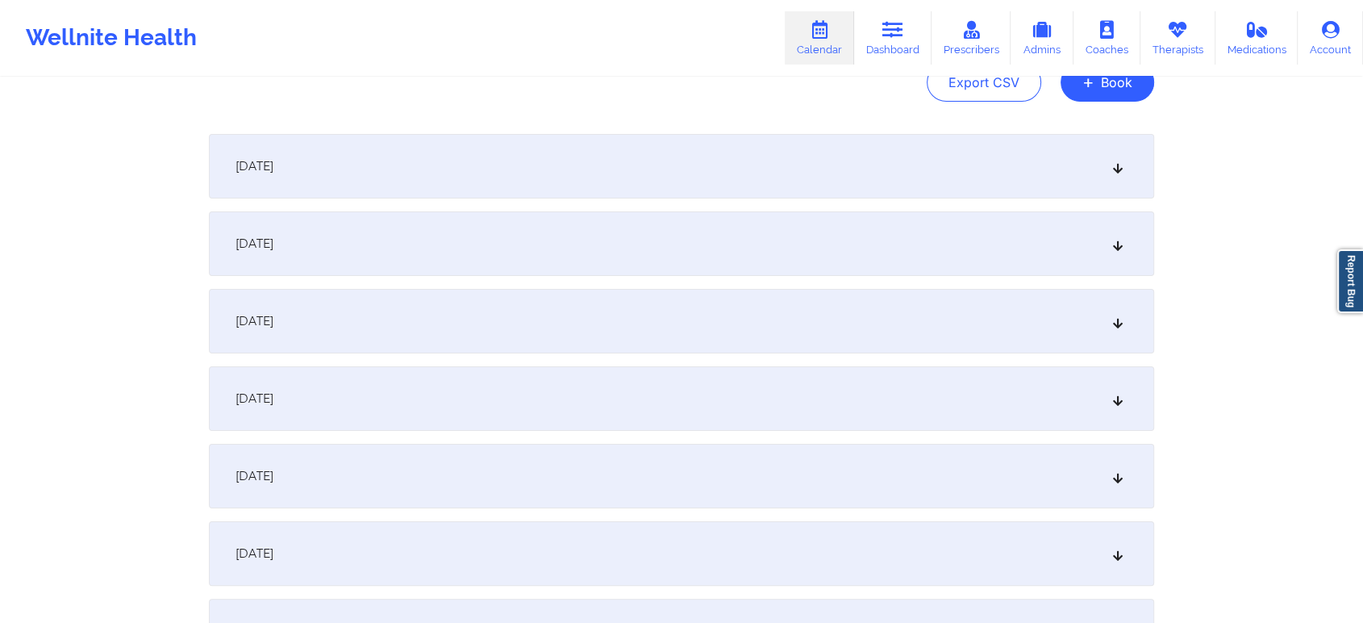
scroll to position [0, 0]
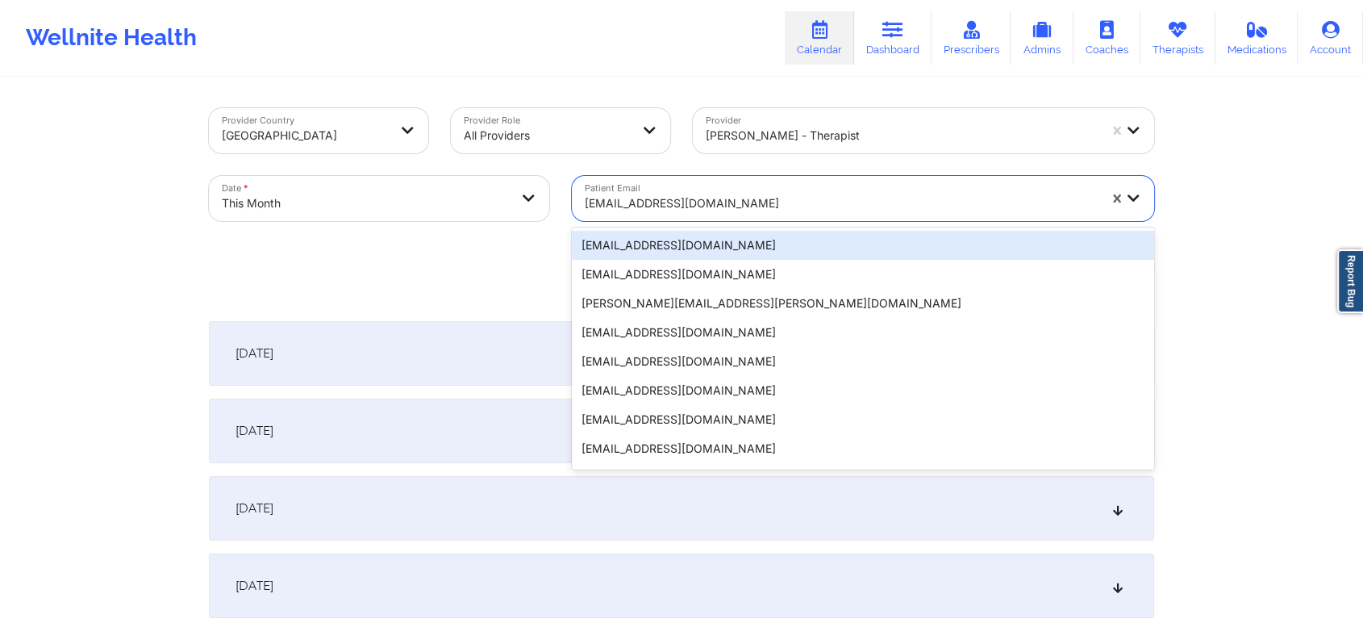
click at [803, 183] on div "kenyajaime352@gmail.com" at bounding box center [836, 198] width 528 height 45
paste input "ibejahc@gmail.com"
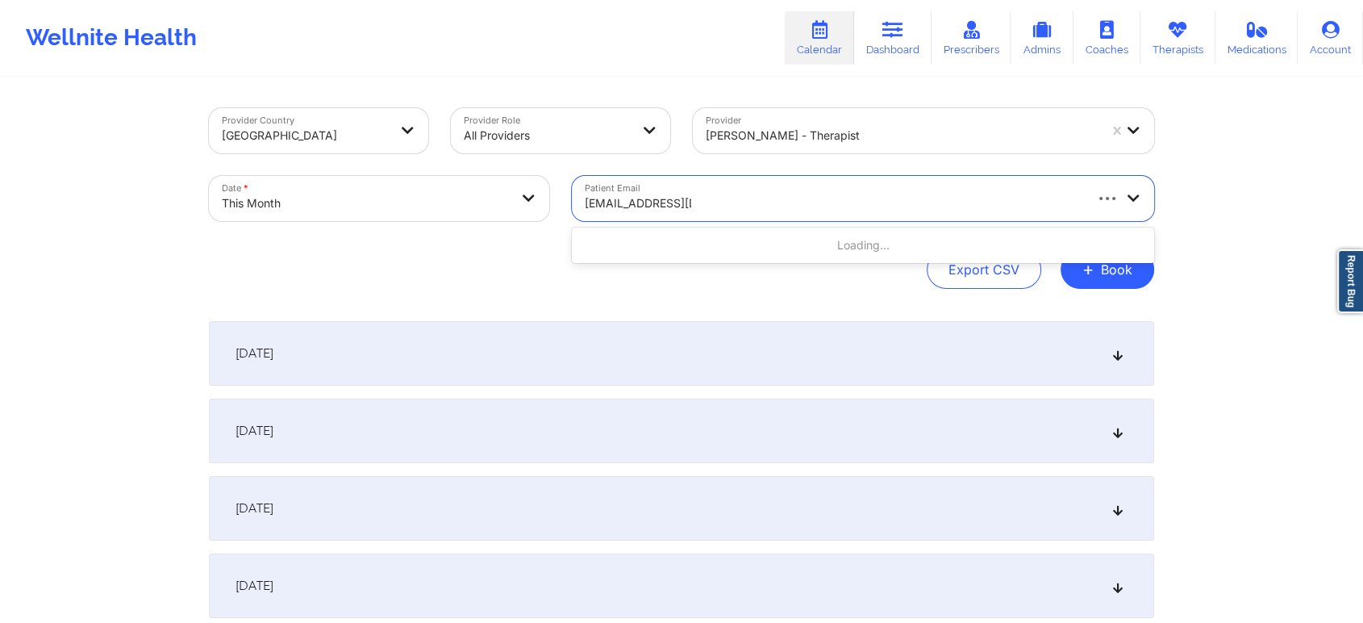
type input "ibejahc@gmail.co"
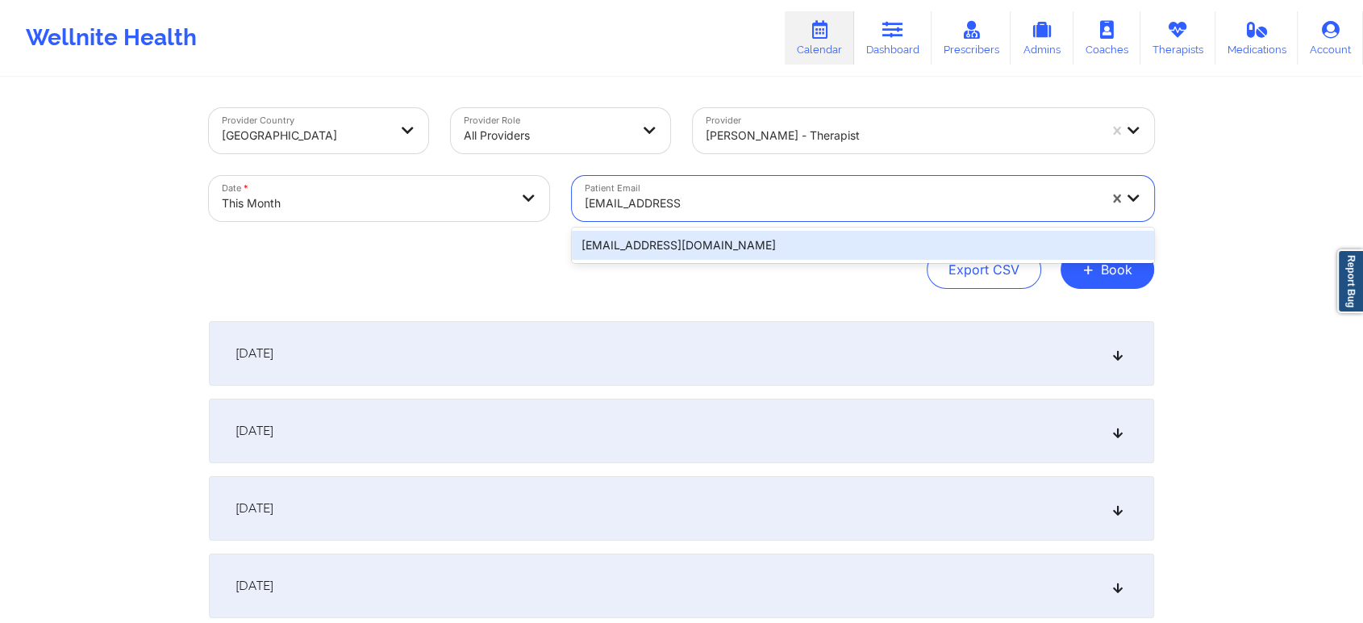
click at [775, 240] on div "ibejahc@gmail.com" at bounding box center [863, 245] width 582 height 29
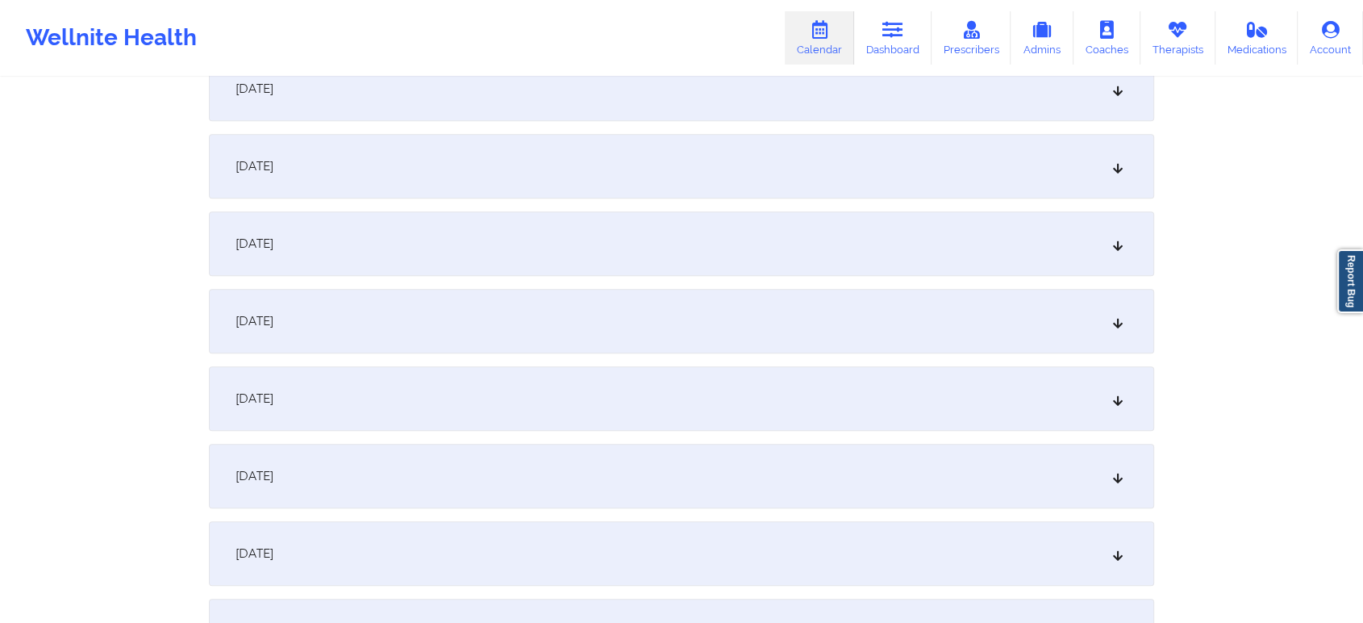
scroll to position [881, 0]
click at [730, 261] on div "October 11, 2025" at bounding box center [682, 247] width 946 height 65
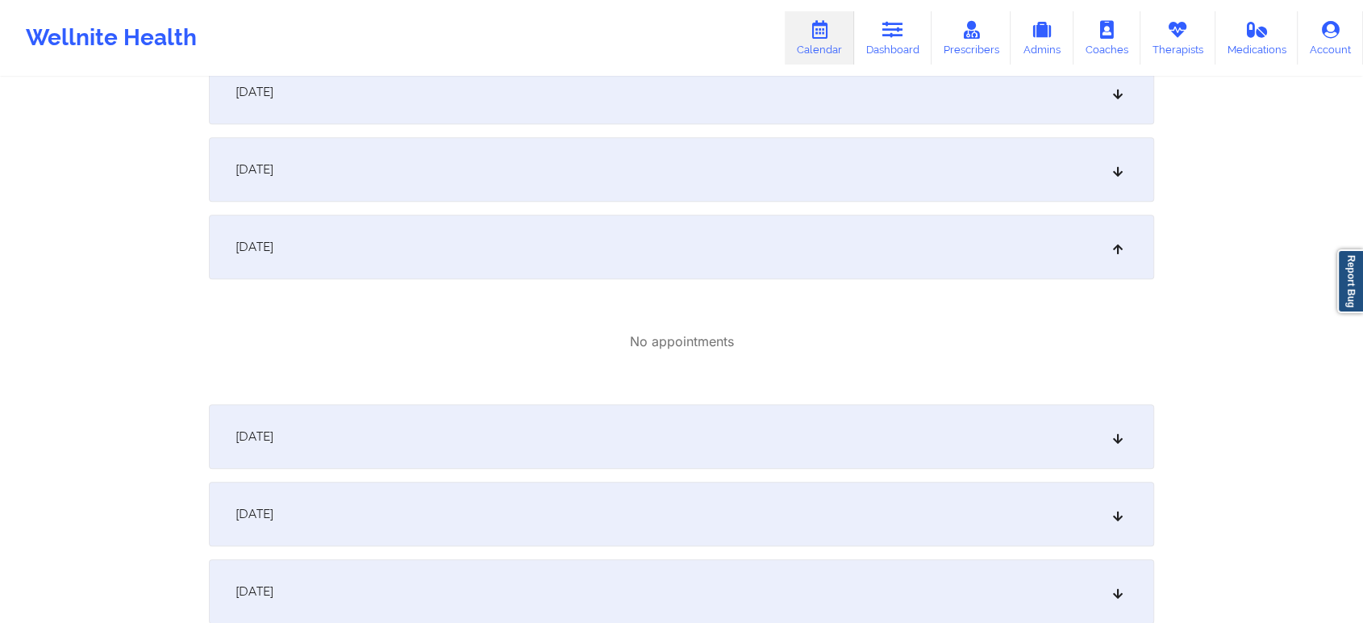
click at [721, 173] on div "October 10, 2025" at bounding box center [682, 169] width 946 height 65
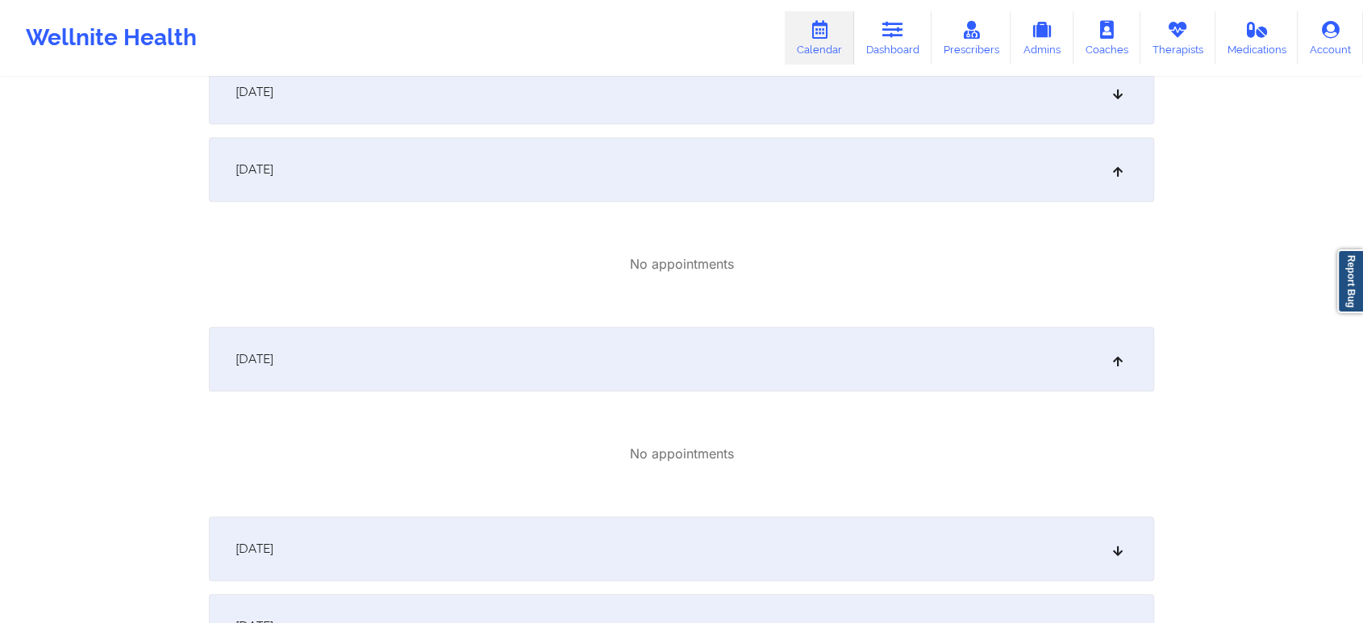
scroll to position [0, 0]
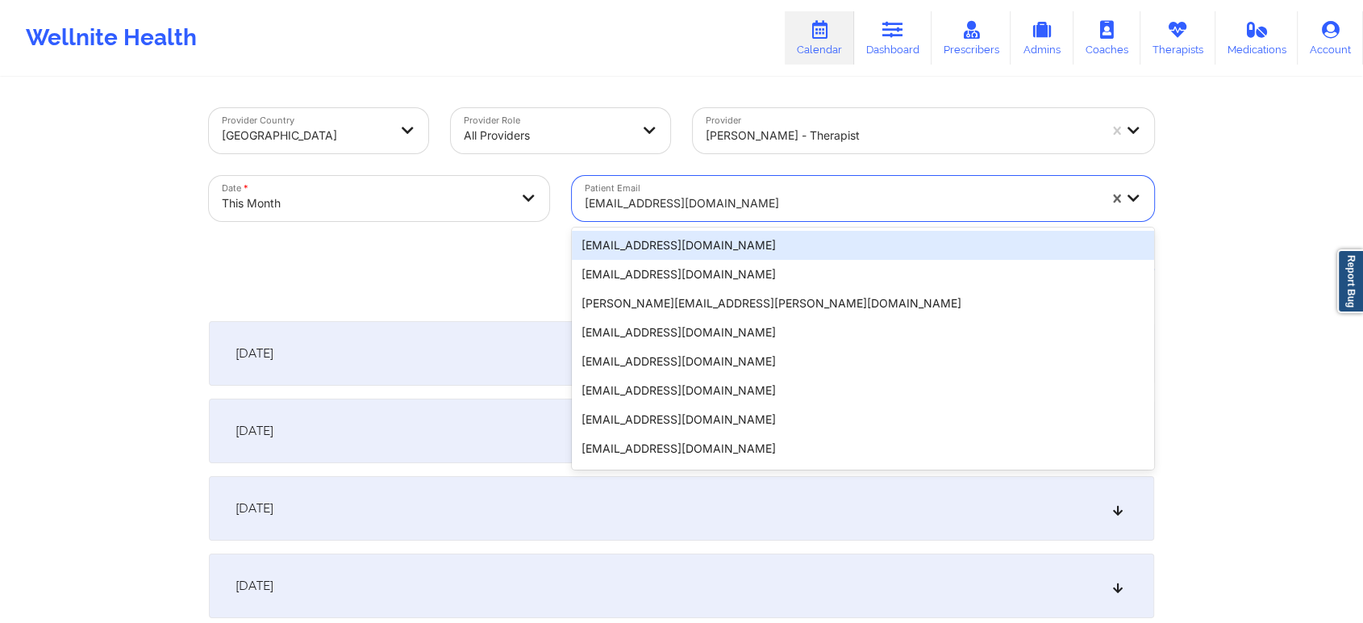
click at [643, 195] on div at bounding box center [841, 203] width 513 height 19
paste input "[EMAIL_ADDRESS][DOMAIN_NAME]"
type input "[EMAIL_ADDRESS][DOMAIN_NAME]"
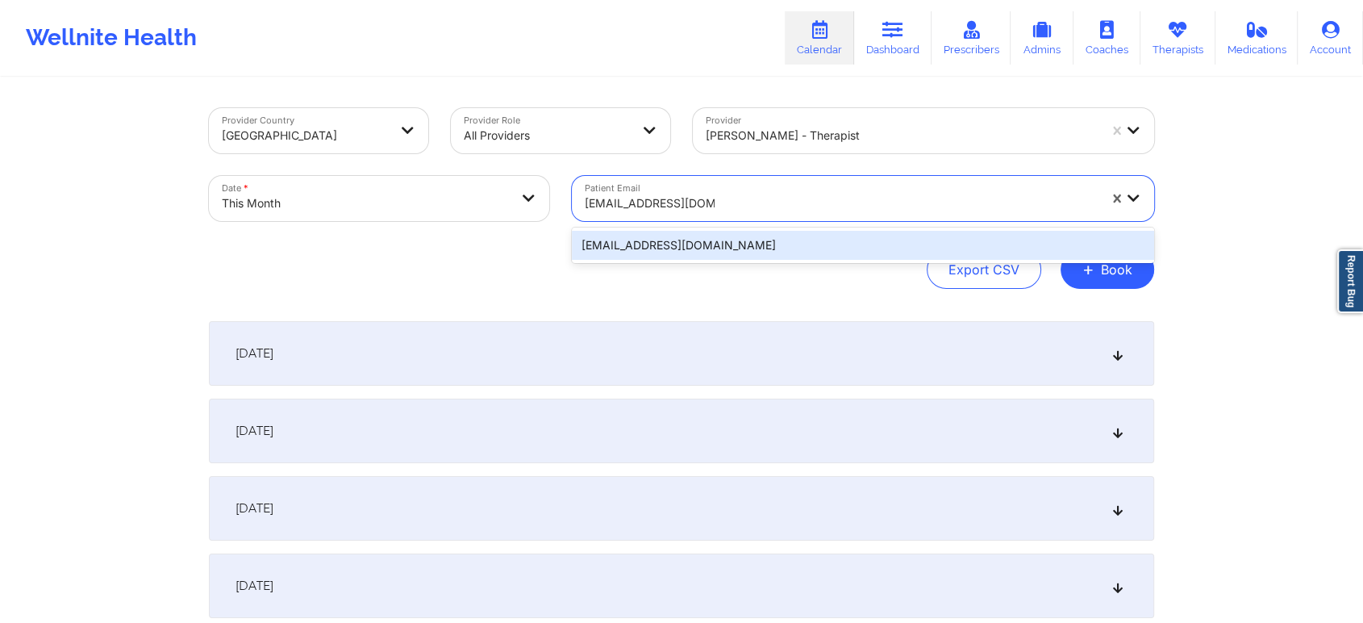
click at [851, 236] on div "[EMAIL_ADDRESS][DOMAIN_NAME]" at bounding box center [863, 245] width 582 height 29
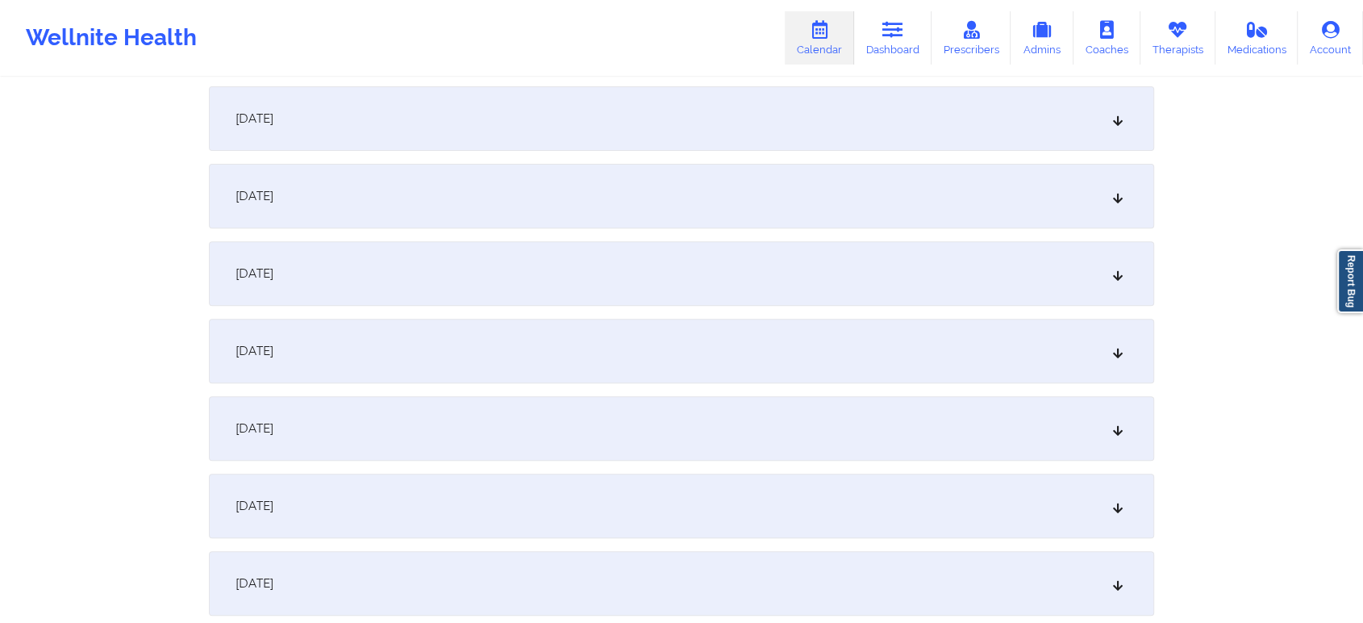
scroll to position [781, 0]
click at [575, 334] on div "October 11, 2025" at bounding box center [682, 347] width 946 height 65
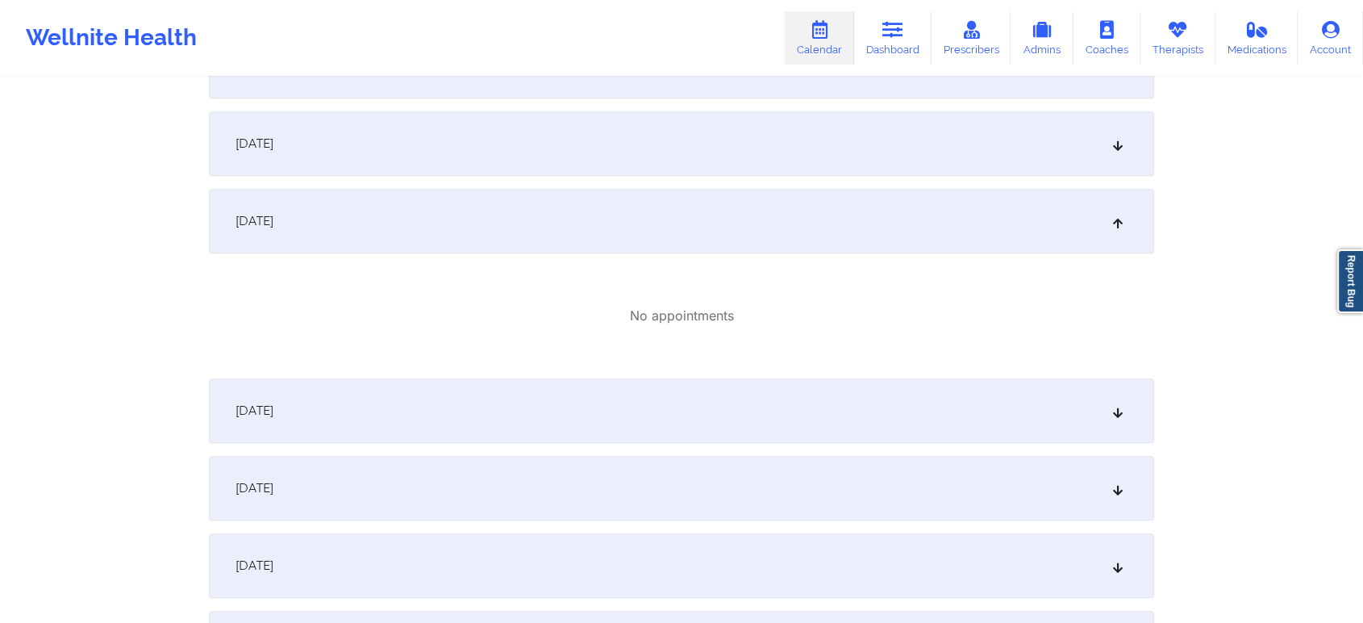
scroll to position [910, 0]
click at [772, 416] on div "October 12, 2025" at bounding box center [682, 407] width 946 height 65
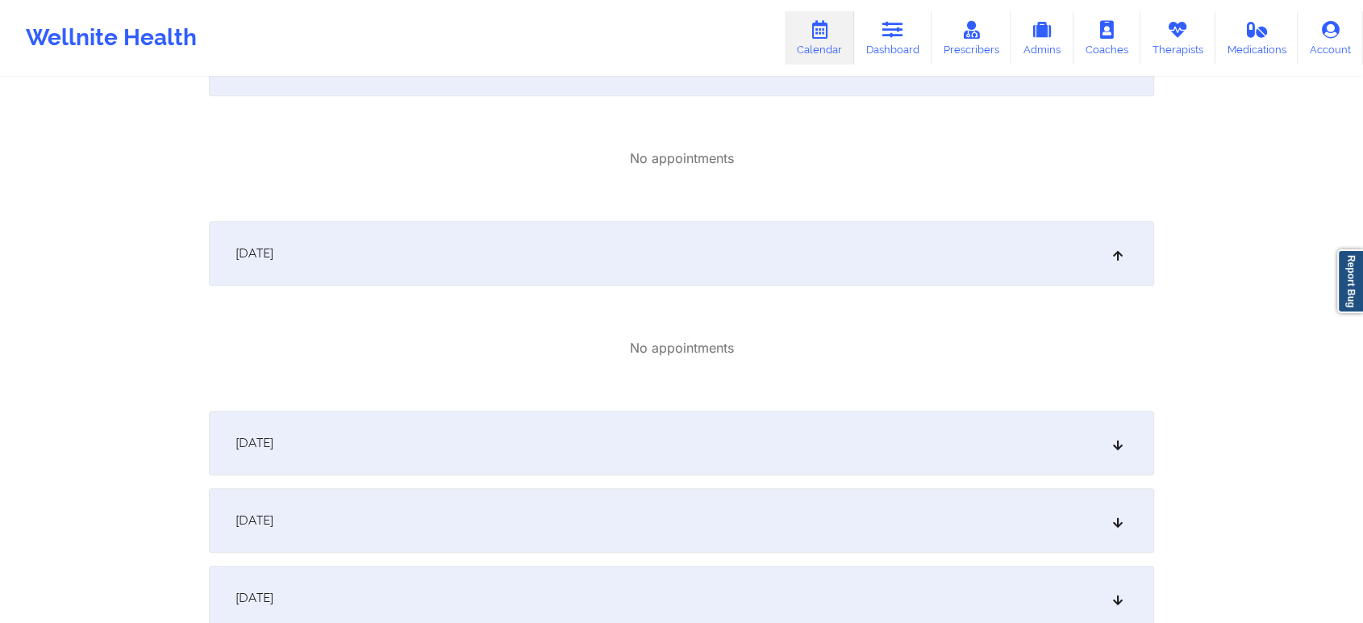
scroll to position [1071, 0]
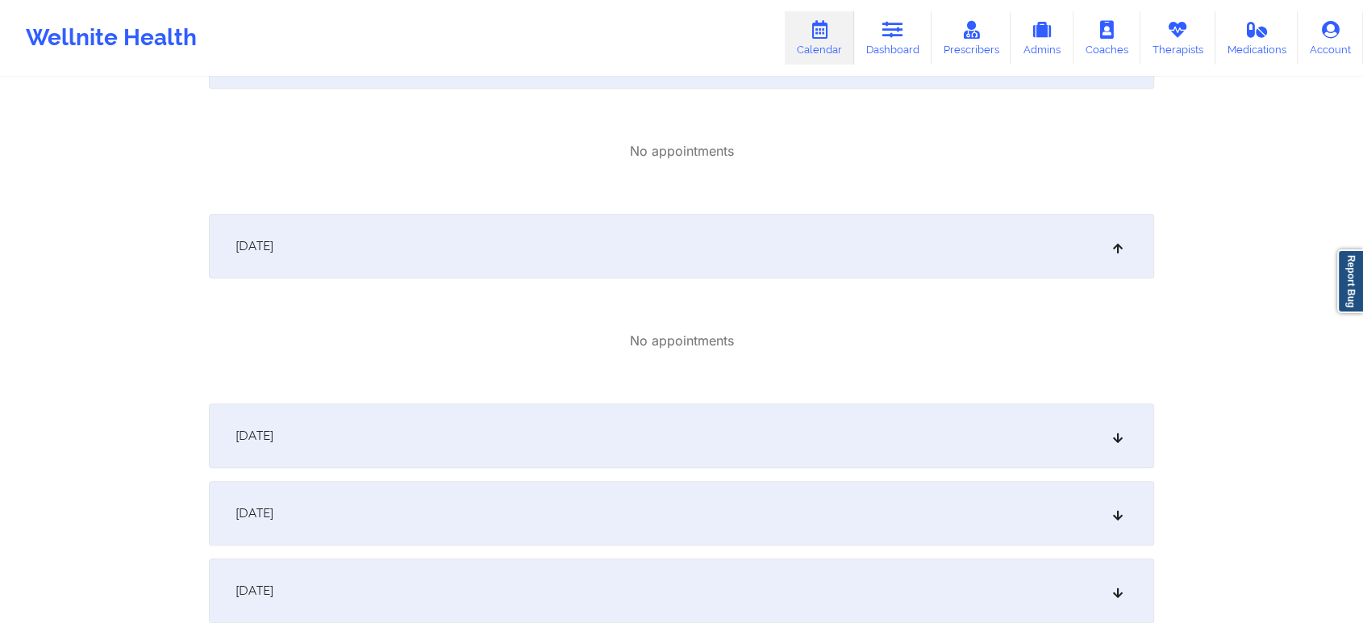
click at [992, 400] on div "October 1, 2025 No appointments October 2, 2025 No appointments October 3, 2025…" at bounding box center [682, 556] width 946 height 2612
click at [987, 424] on div "October 13, 2025" at bounding box center [682, 435] width 946 height 65
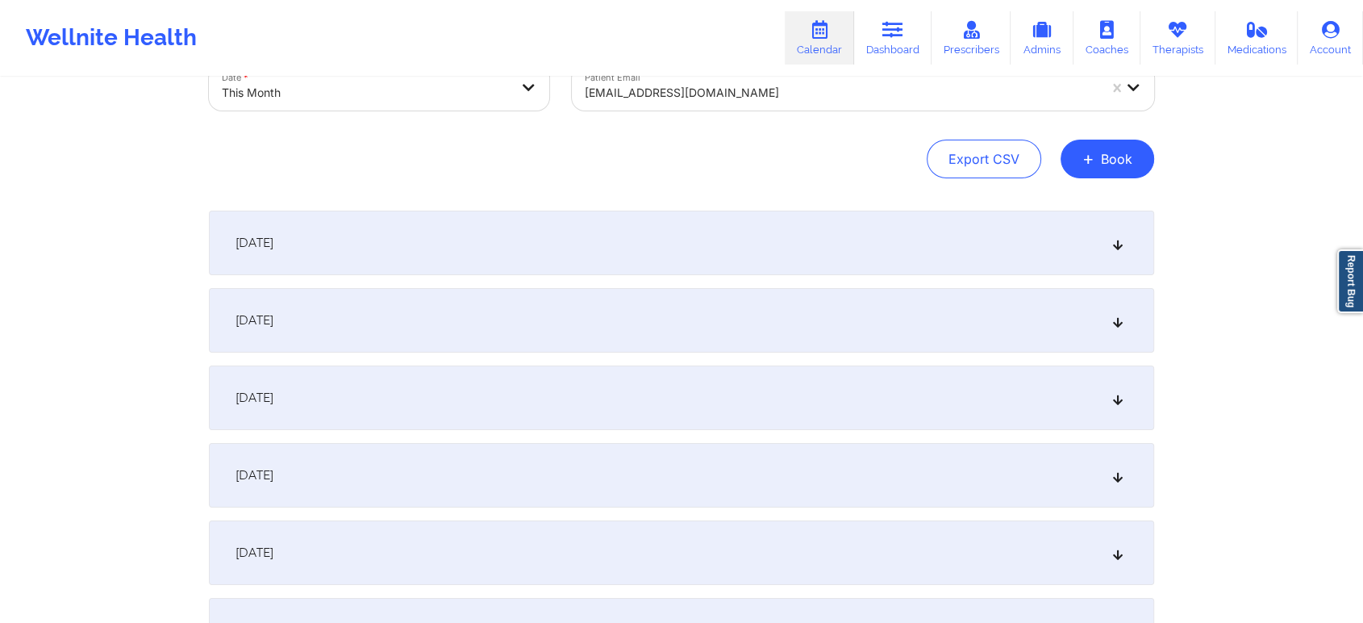
scroll to position [0, 0]
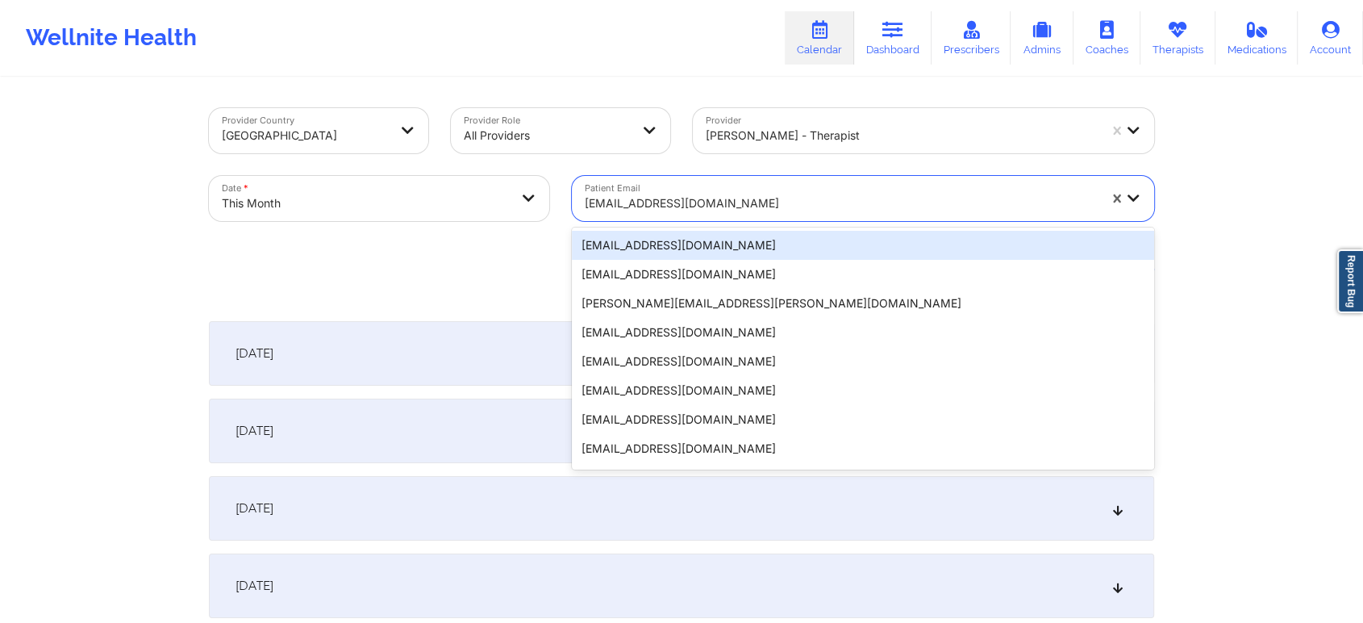
click at [678, 218] on div "[EMAIL_ADDRESS][DOMAIN_NAME]" at bounding box center [841, 203] width 513 height 35
paste input "[EMAIL_ADDRESS][DOMAIN_NAME]"
type input "[EMAIL_ADDRESS][DOMAIN_NAME]"
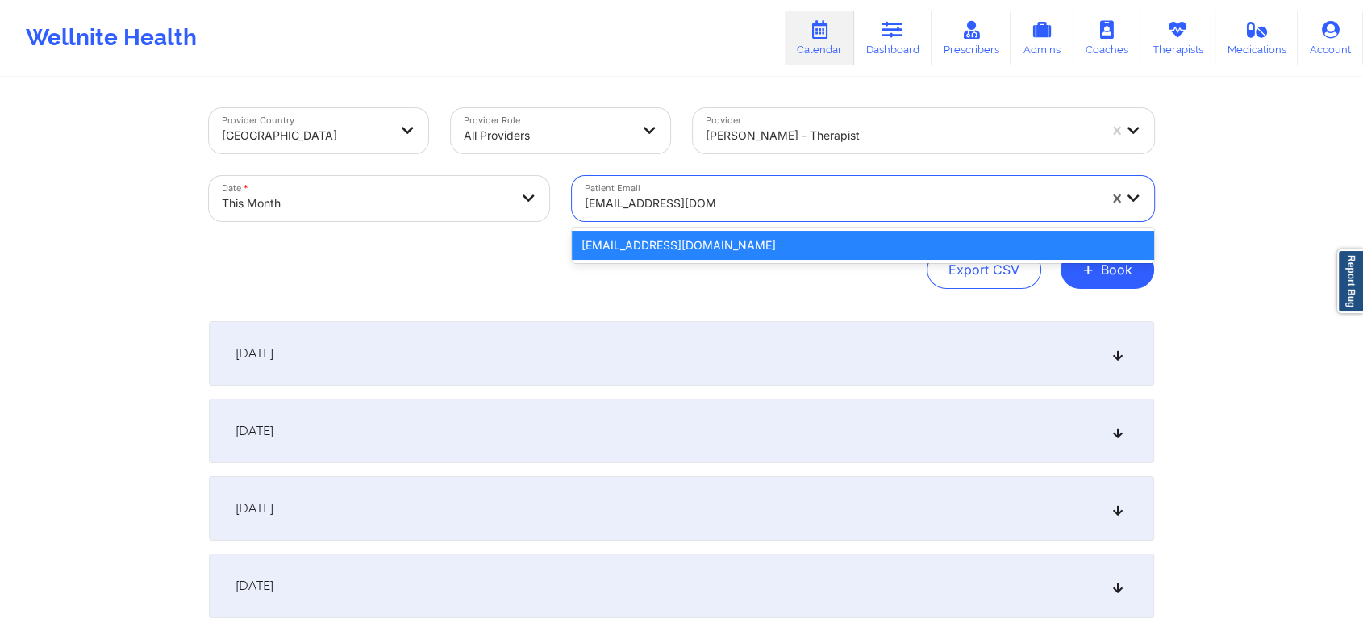
click at [710, 236] on div "[EMAIL_ADDRESS][DOMAIN_NAME]" at bounding box center [863, 245] width 582 height 29
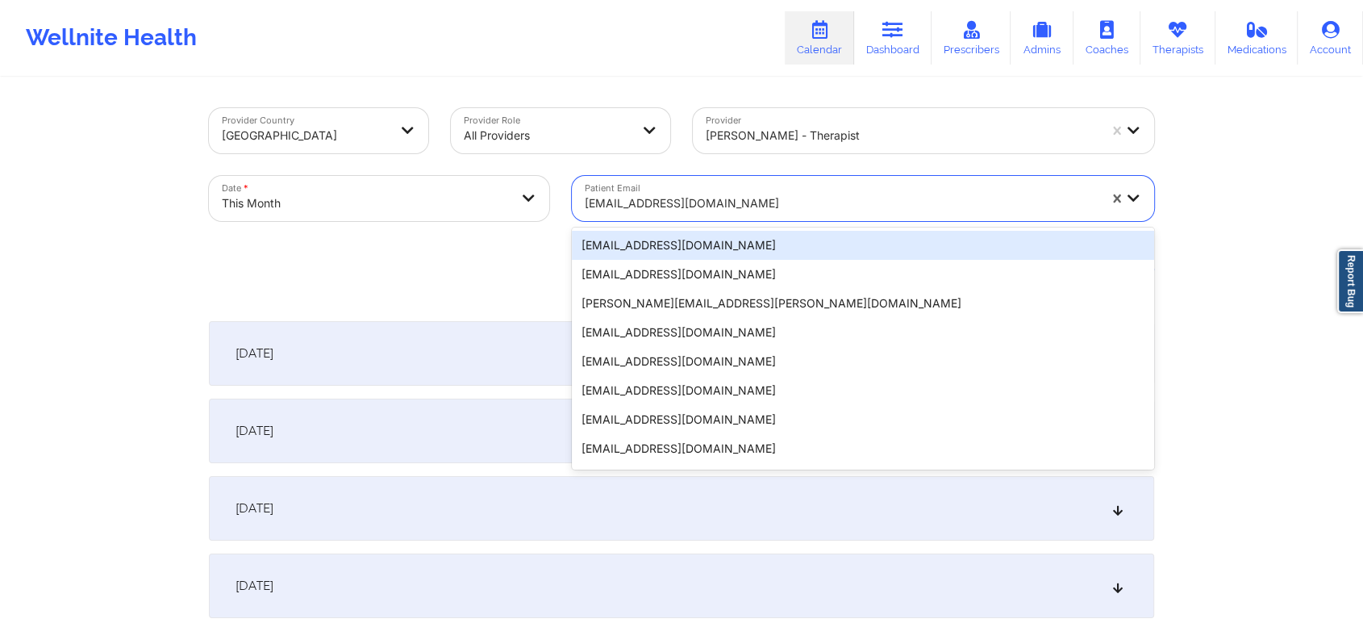
drag, startPoint x: 794, startPoint y: 212, endPoint x: 611, endPoint y: 204, distance: 183.3
click at [611, 204] on div at bounding box center [841, 203] width 513 height 19
paste input "careybarbara@gmail.com"
type input "careybarbara@gmail.com"
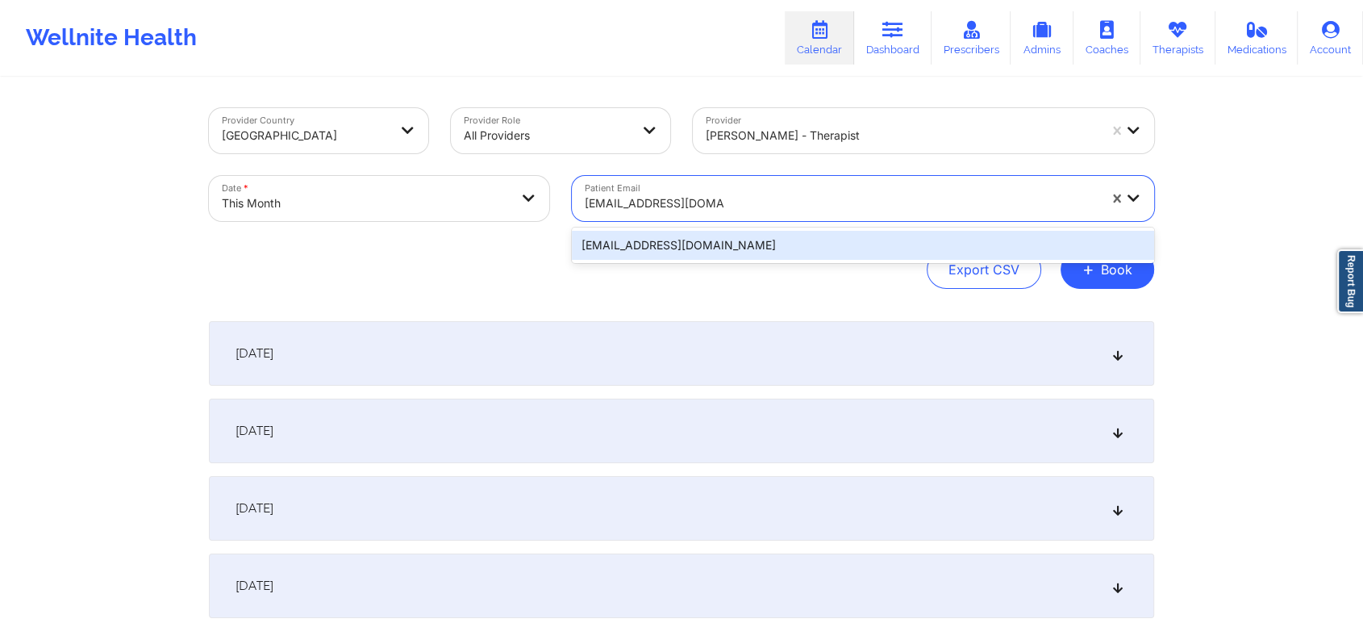
click at [791, 248] on div "careybarbara@gmail.com" at bounding box center [863, 245] width 582 height 29
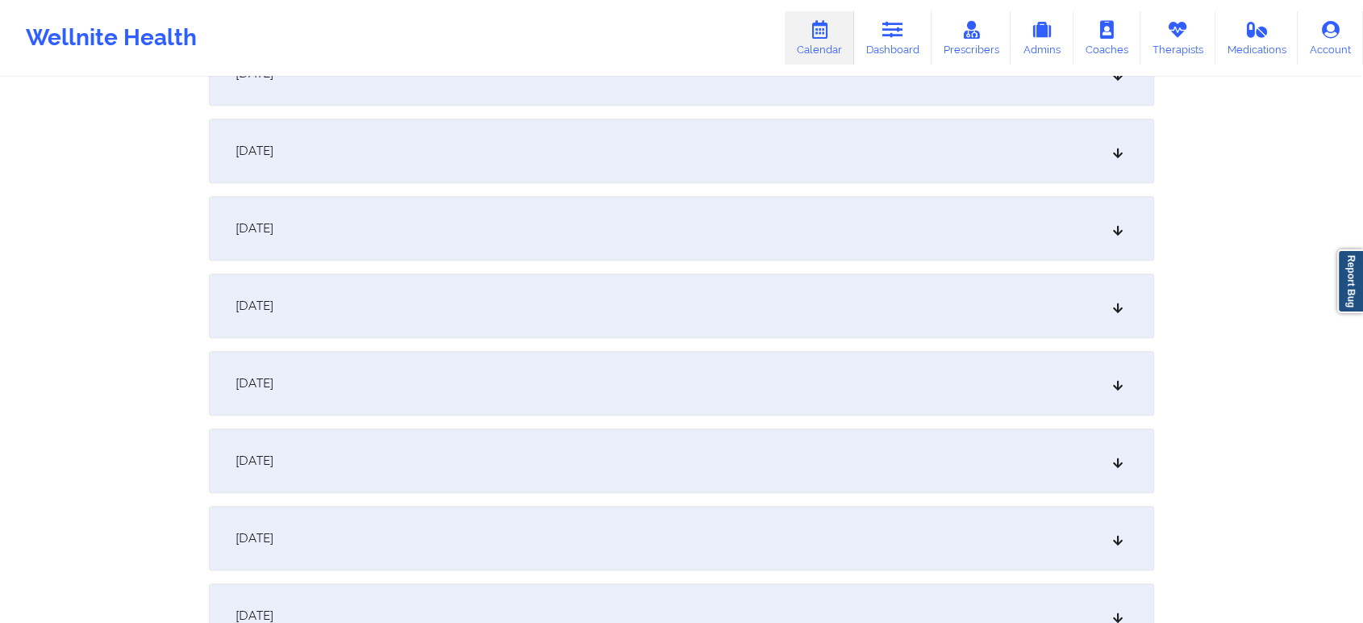
scroll to position [870, 0]
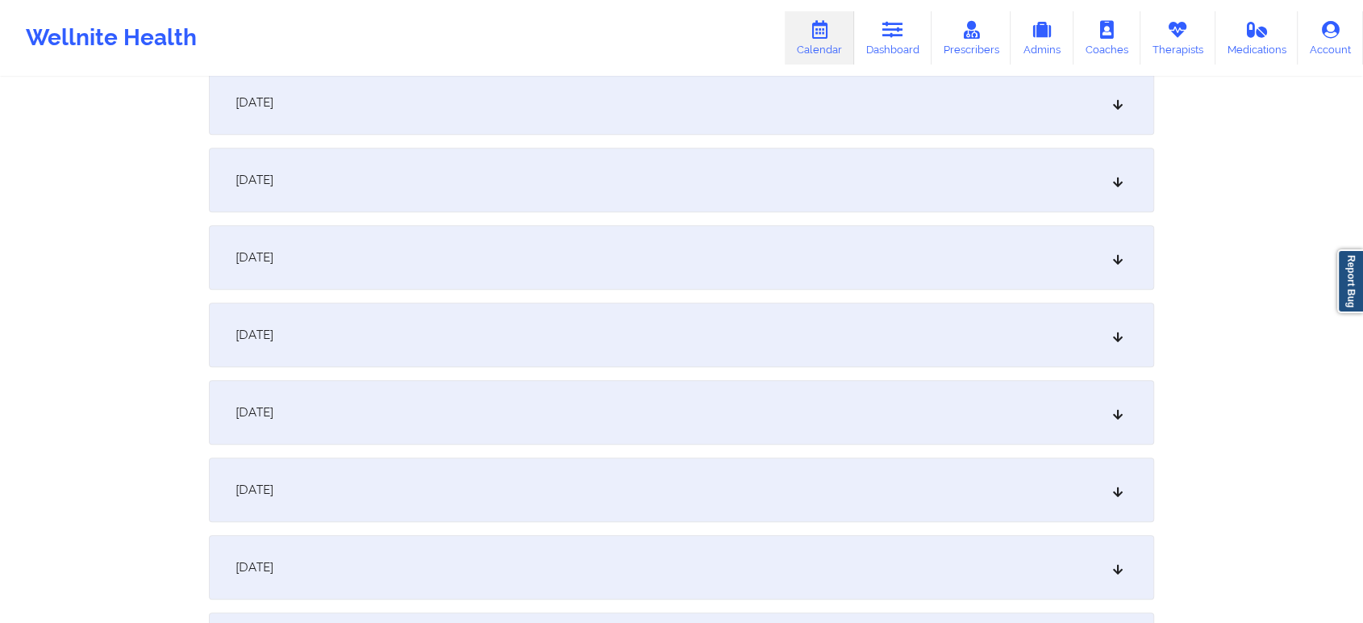
click at [834, 358] on div "October 12, 2025" at bounding box center [682, 335] width 946 height 65
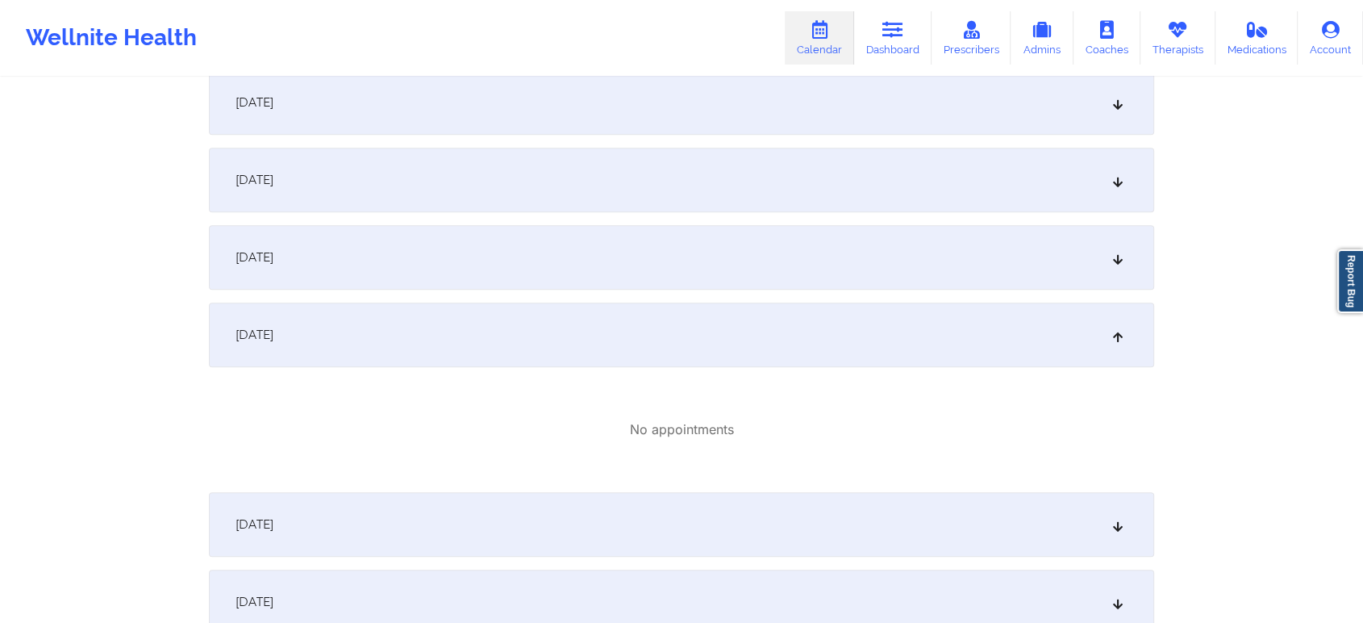
click at [581, 263] on div "October 11, 2025" at bounding box center [682, 257] width 946 height 65
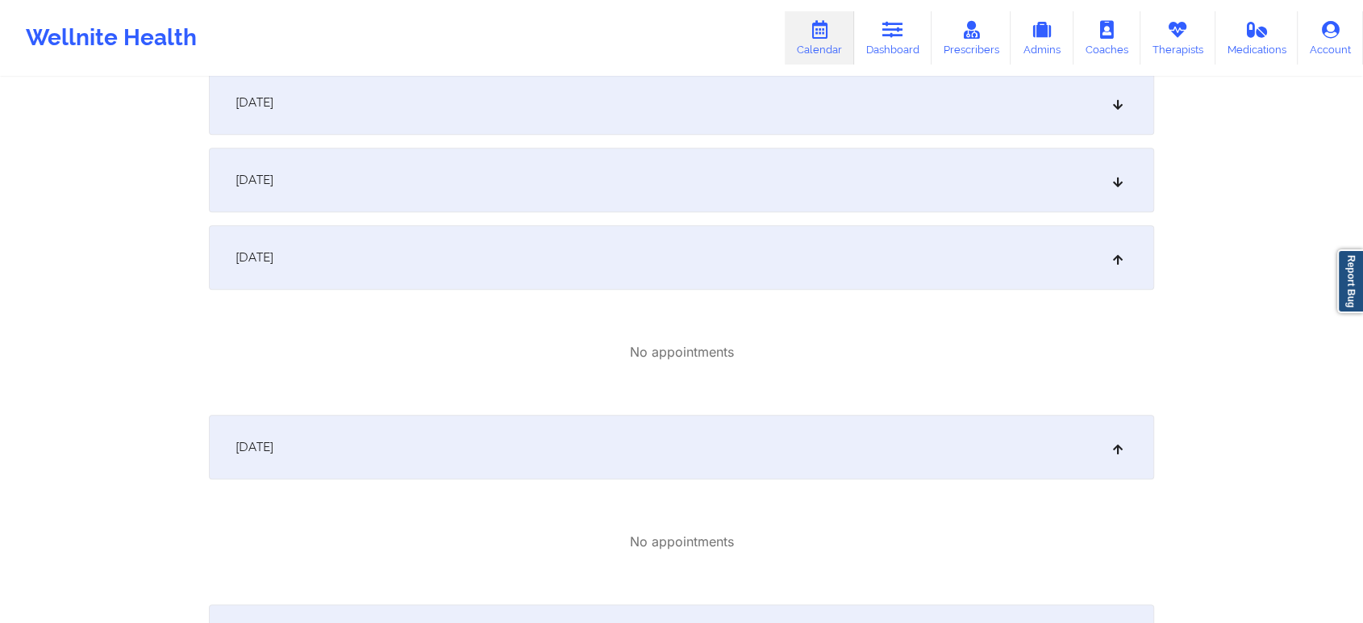
click at [616, 187] on div "October 10, 2025" at bounding box center [682, 180] width 946 height 65
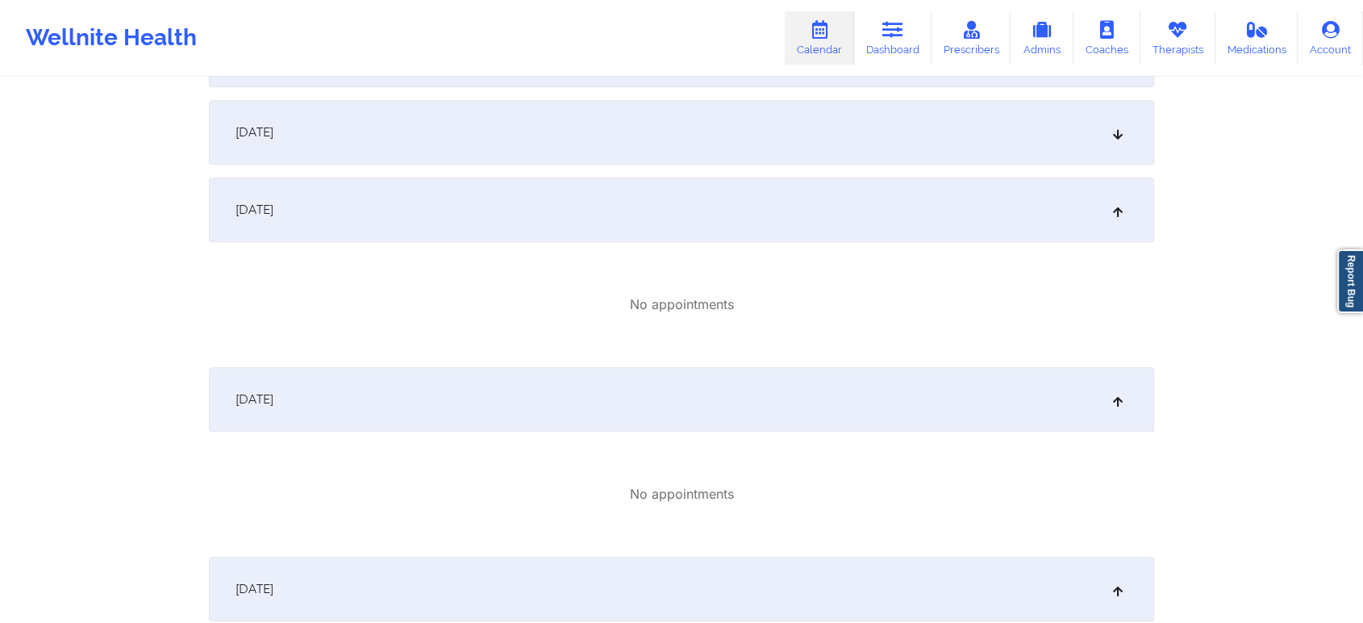
scroll to position [0, 0]
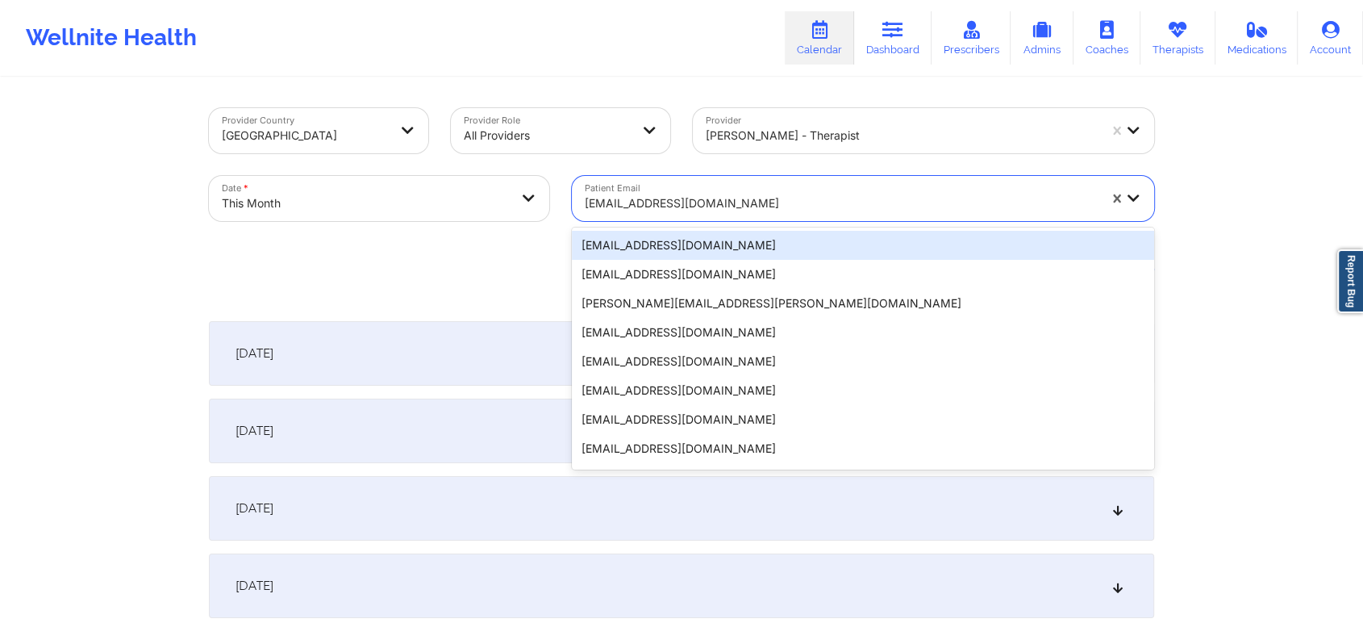
click at [711, 194] on div at bounding box center [841, 203] width 513 height 19
paste input "[EMAIL_ADDRESS][DOMAIN_NAME]"
type input "[EMAIL_ADDRESS][DOMAIN_NAME]"
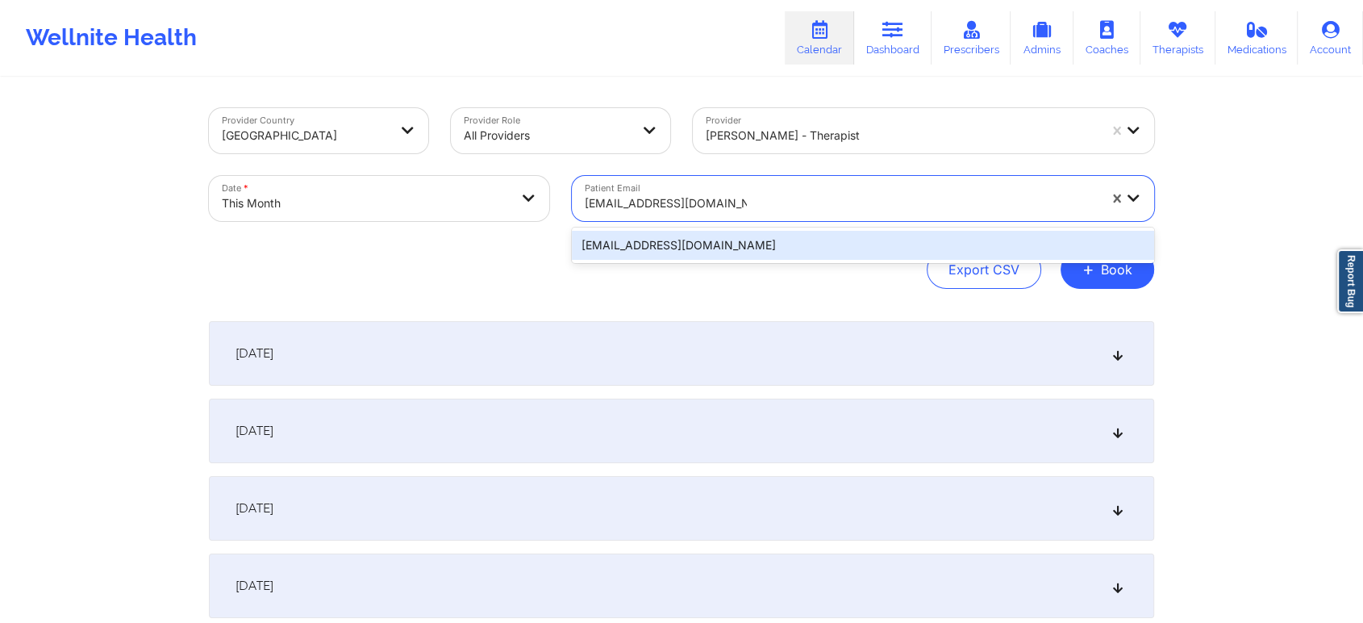
click at [791, 244] on div "[EMAIL_ADDRESS][DOMAIN_NAME]" at bounding box center [863, 245] width 582 height 29
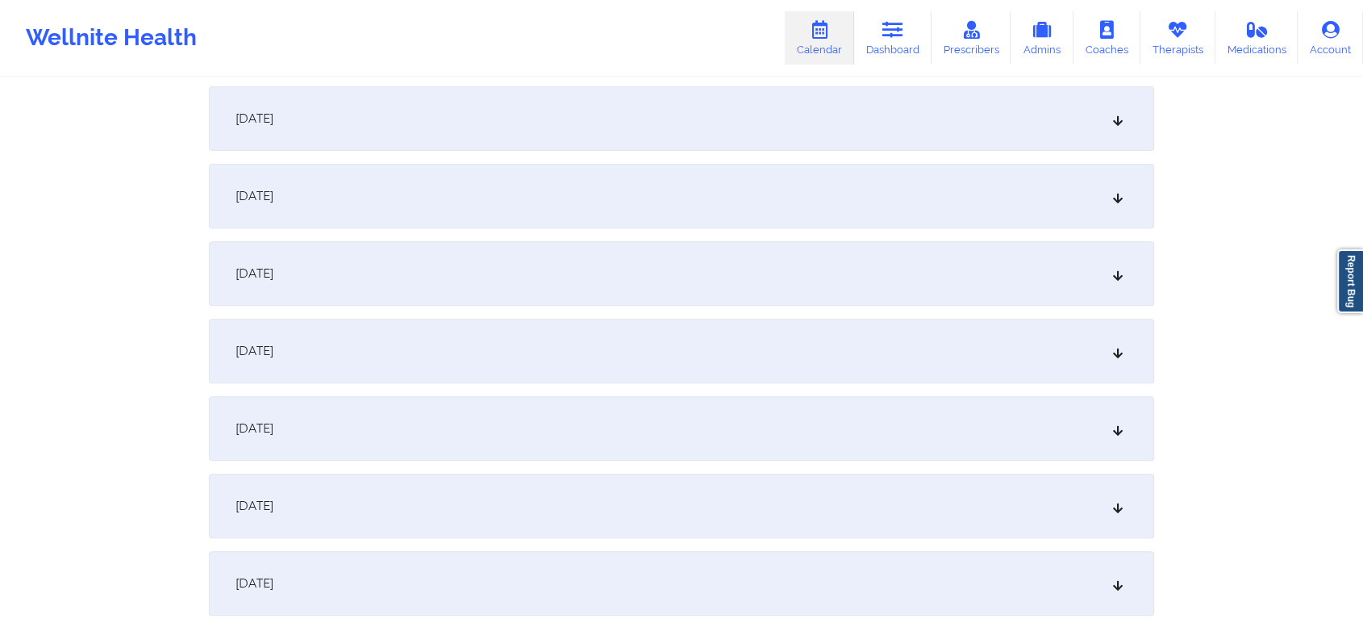
scroll to position [908, 0]
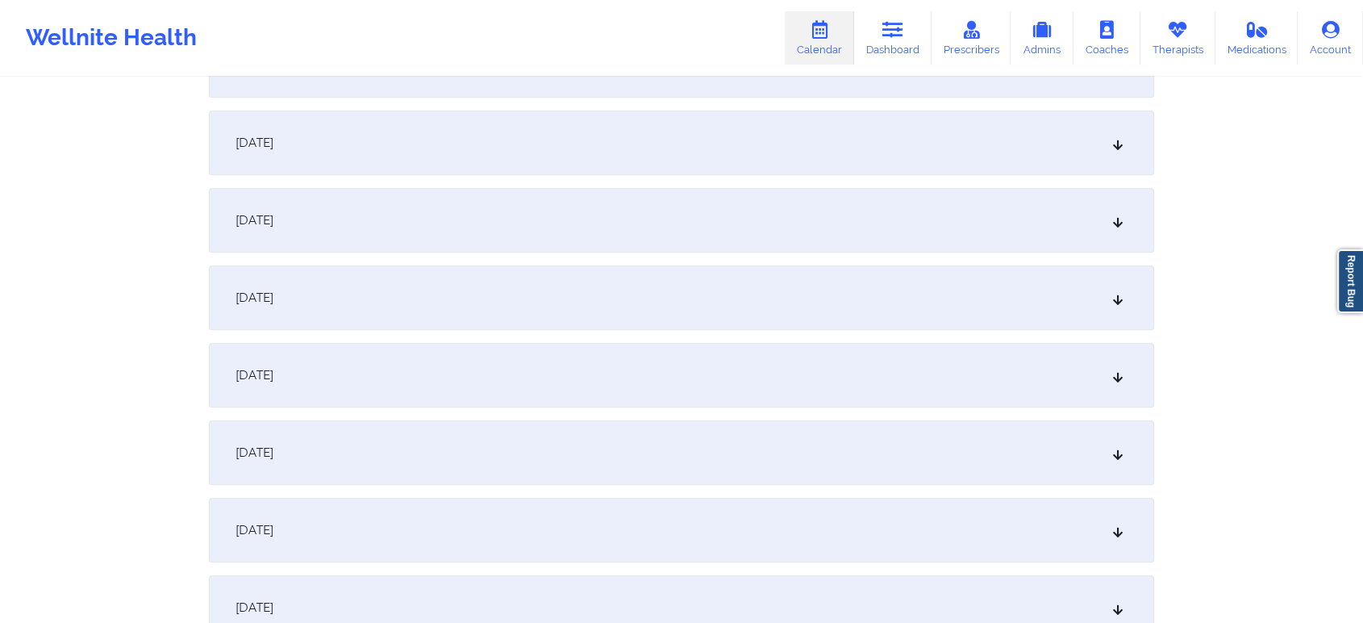
click at [622, 290] on div "October 12, 2025" at bounding box center [682, 297] width 946 height 65
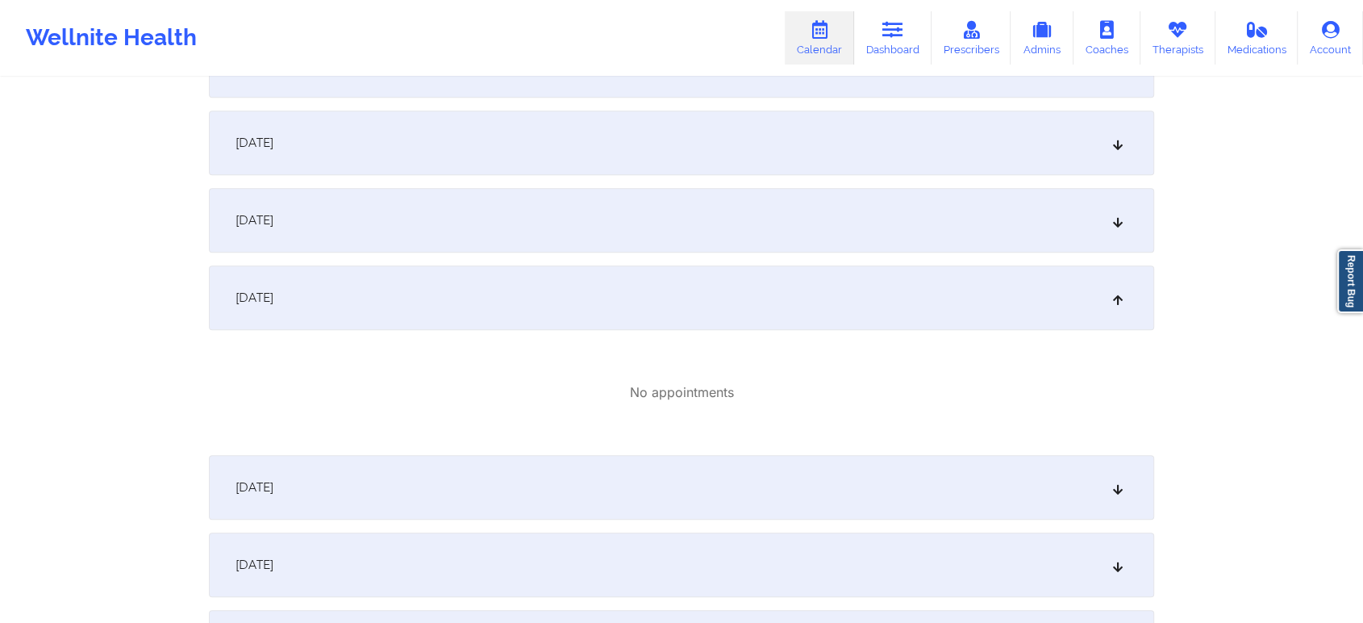
click at [645, 228] on div "October 11, 2025" at bounding box center [682, 220] width 946 height 65
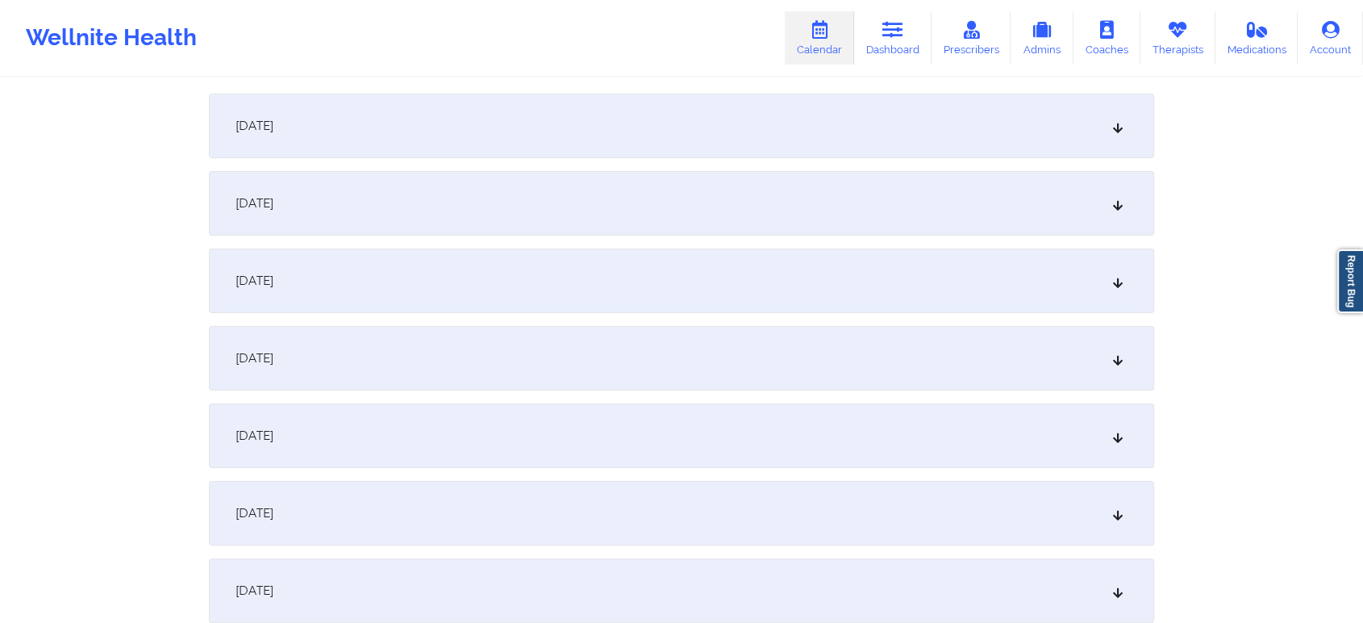
scroll to position [0, 0]
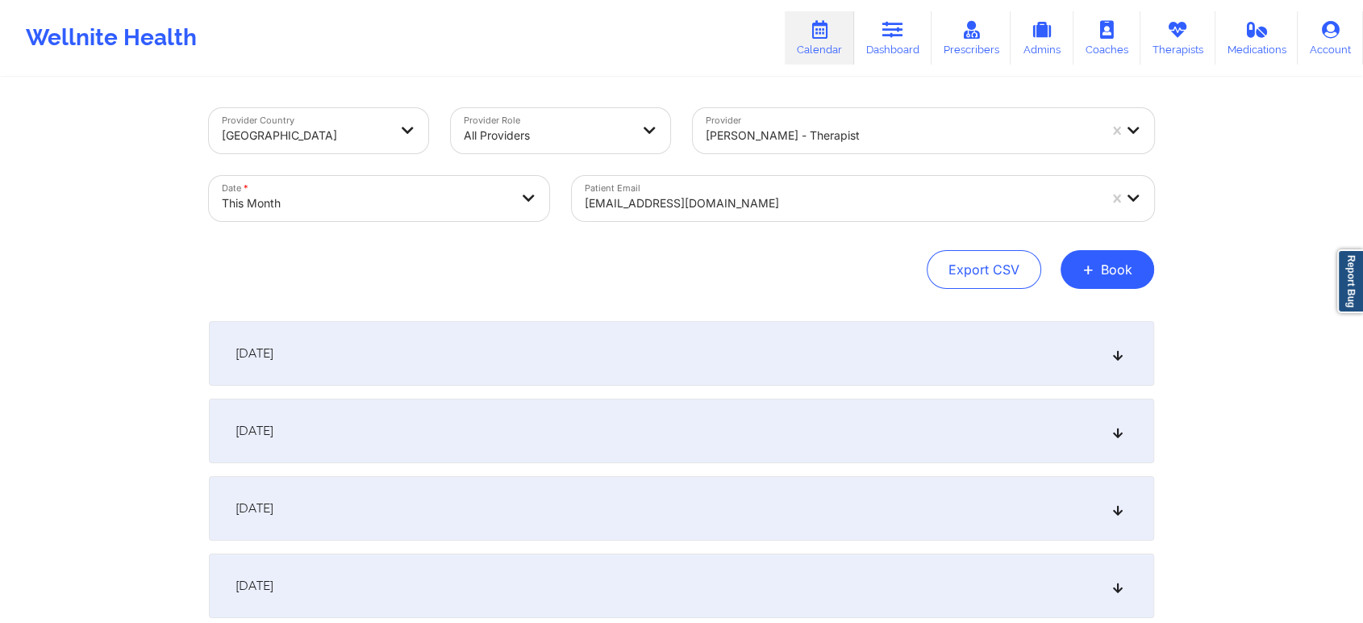
click at [687, 199] on div at bounding box center [841, 203] width 513 height 19
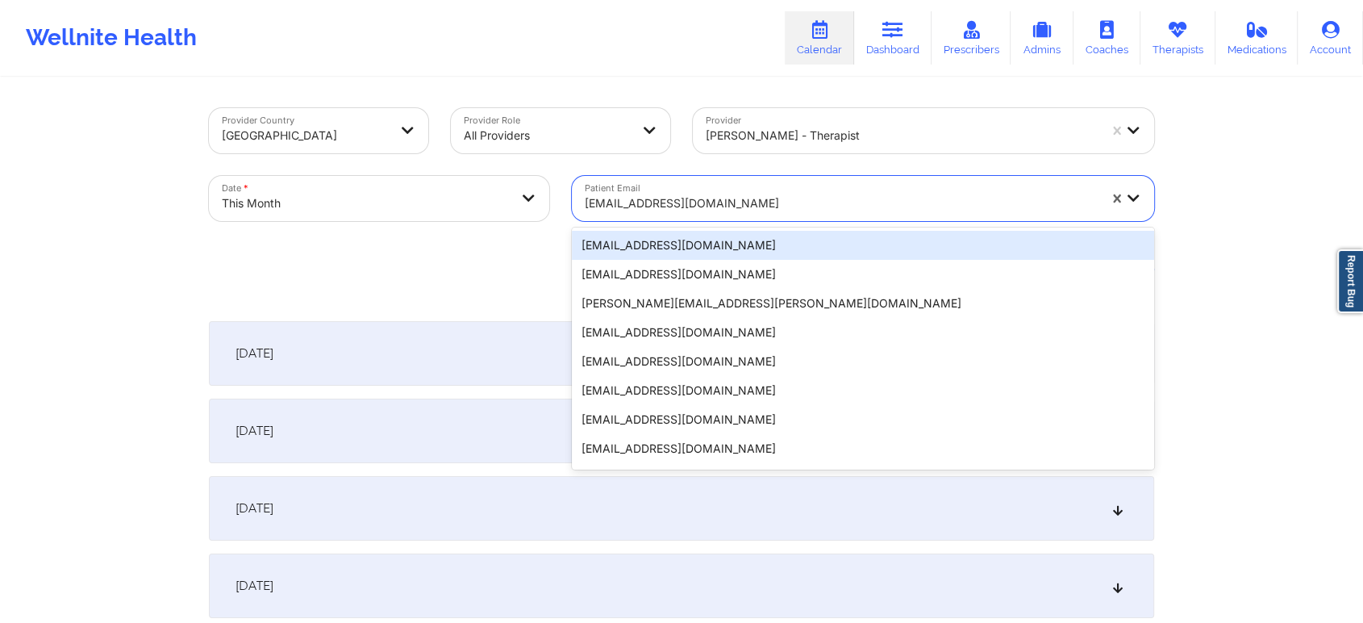
paste input "imadhussain13@gmail.com"
type input "imadhussain13@gmail.com"
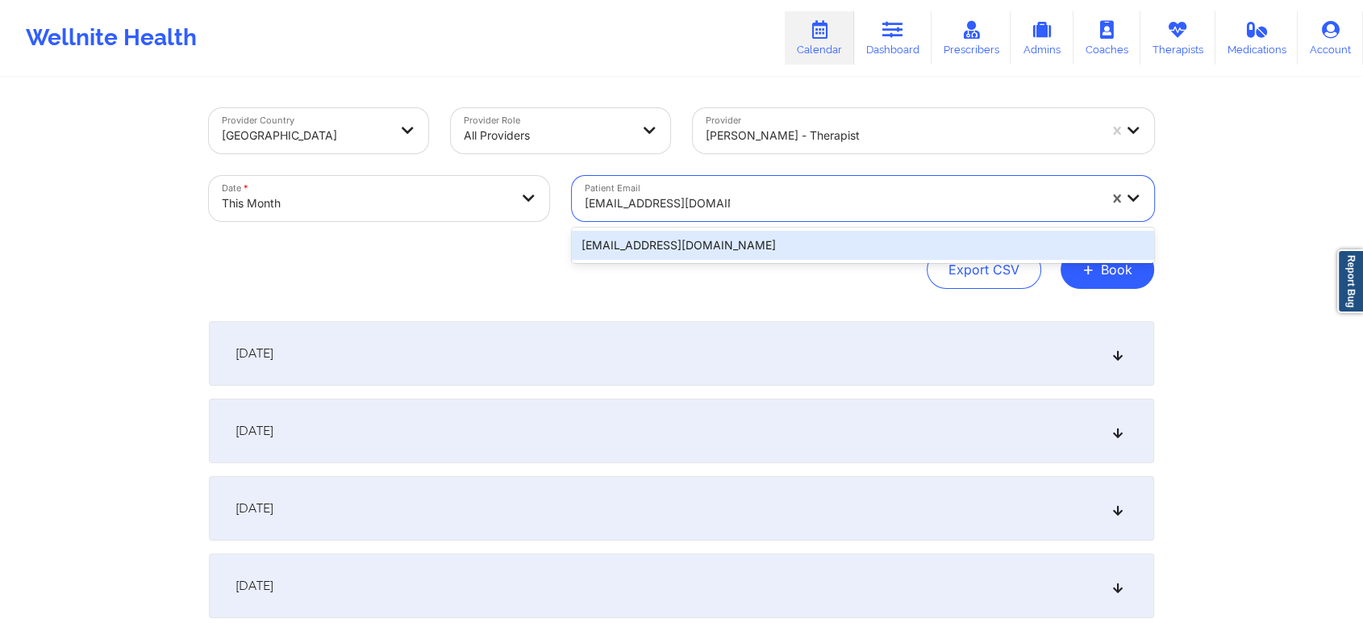
click at [793, 242] on div "imadhussain13@gmail.com" at bounding box center [863, 245] width 582 height 29
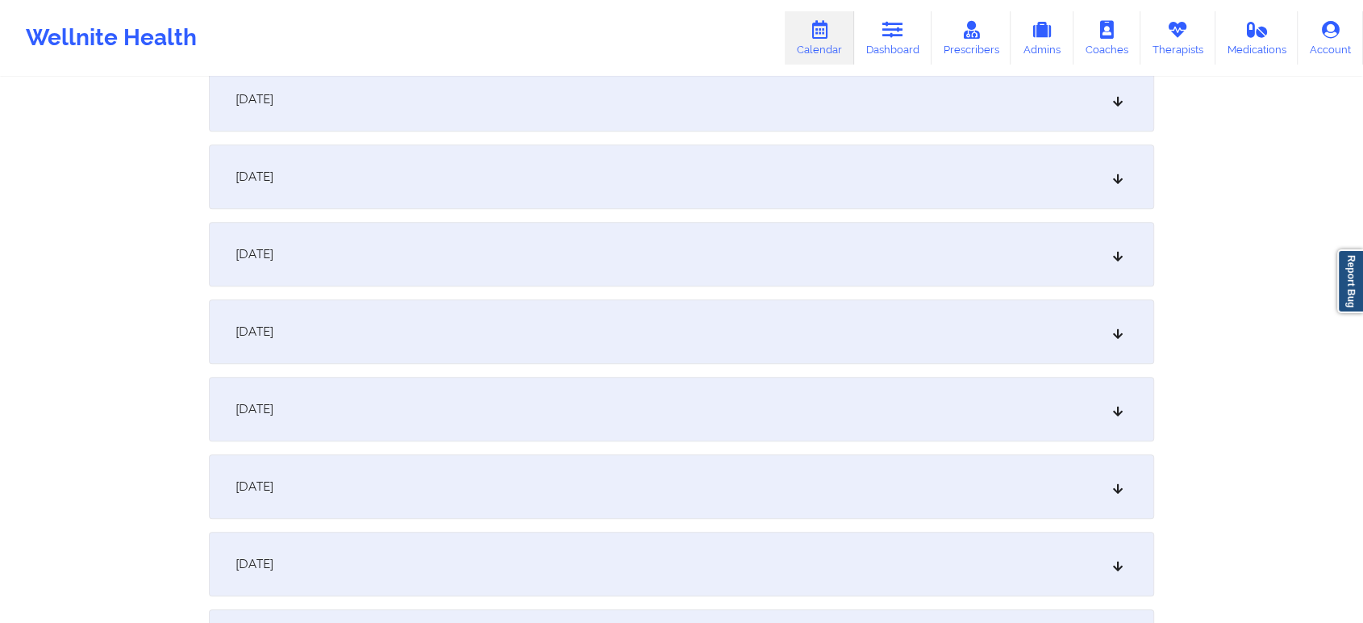
scroll to position [878, 0]
click at [724, 235] on div "October 11, 2025" at bounding box center [682, 250] width 946 height 65
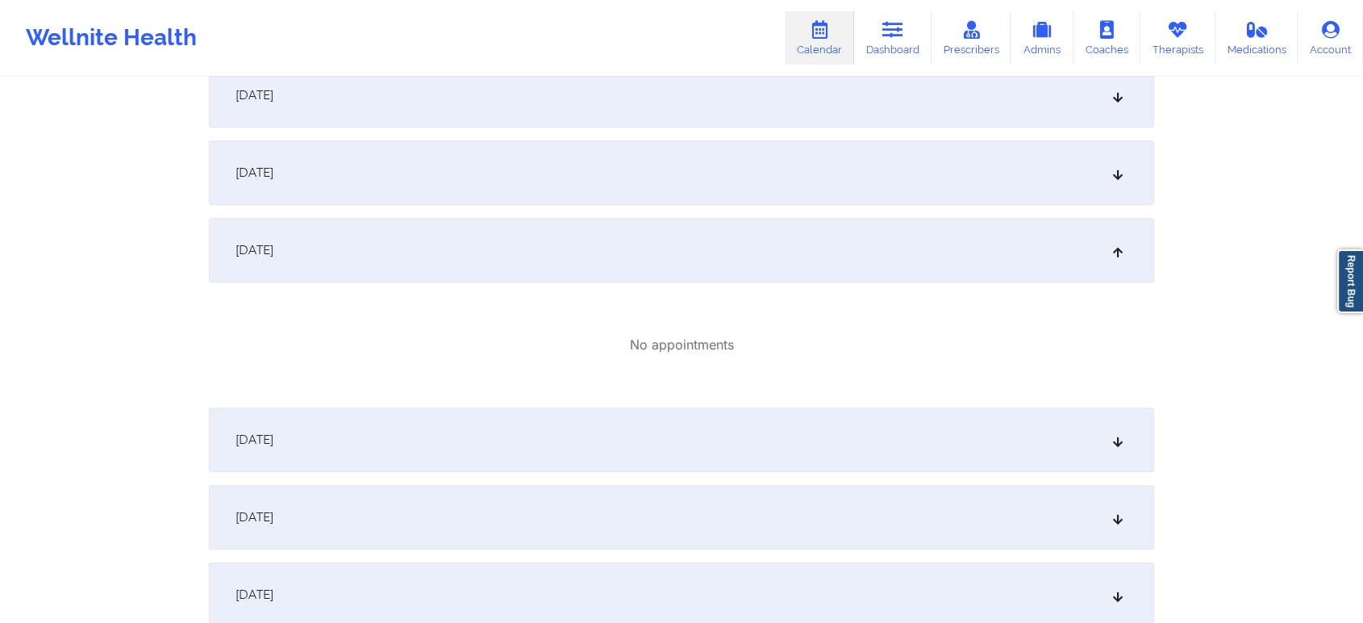
click at [571, 187] on div "October 10, 2025" at bounding box center [682, 172] width 946 height 65
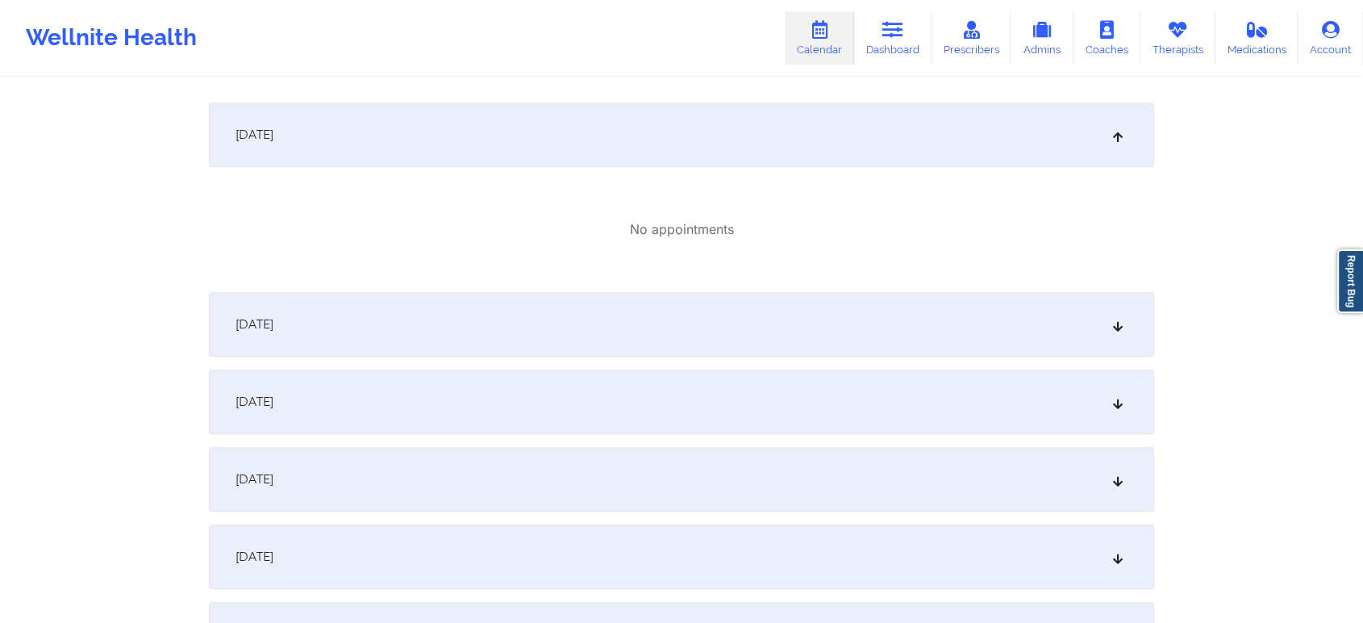
scroll to position [1162, 0]
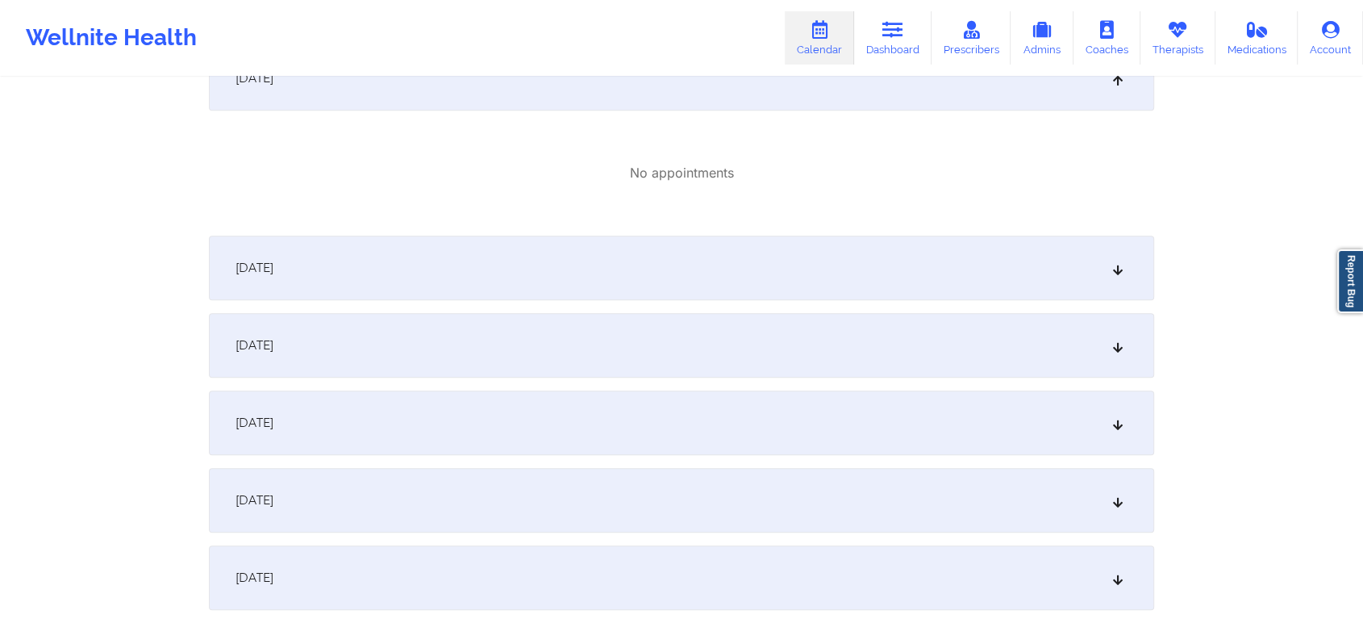
click at [937, 254] on div "October 12, 2025" at bounding box center [682, 268] width 946 height 65
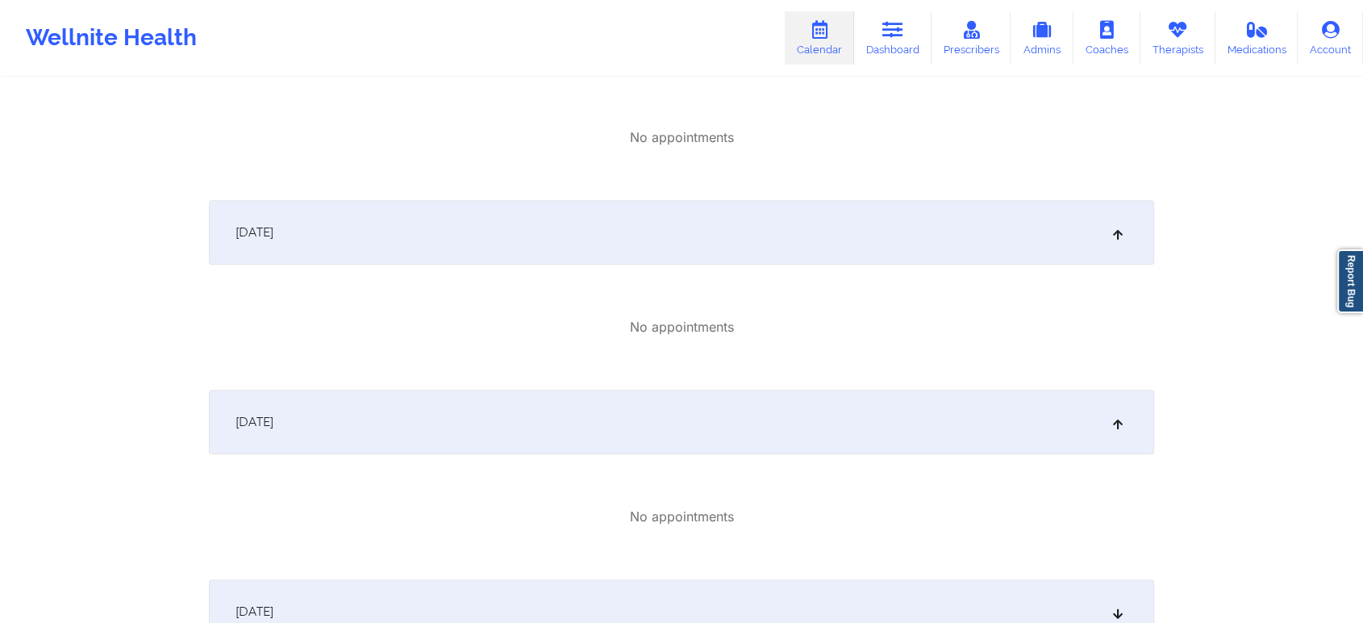
scroll to position [0, 0]
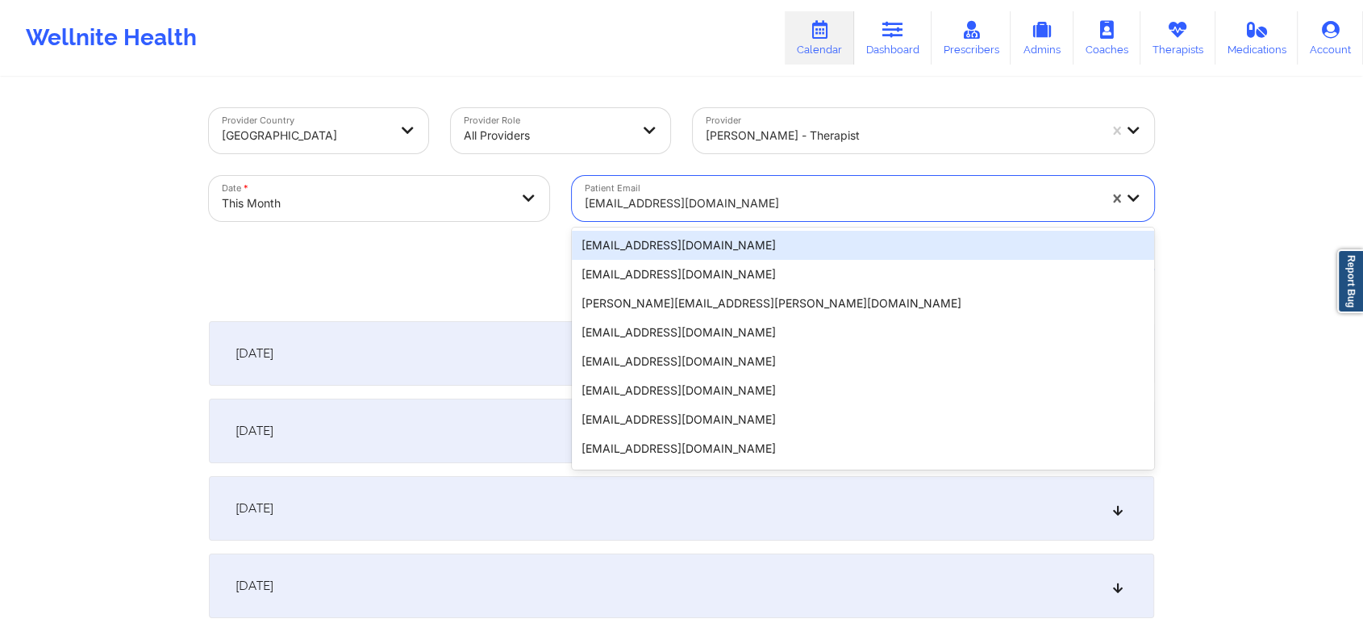
click at [690, 201] on div at bounding box center [841, 203] width 513 height 19
paste input "kelsey.wilborn@mail.com"
type input "kelsey.wilborn@mail.com"
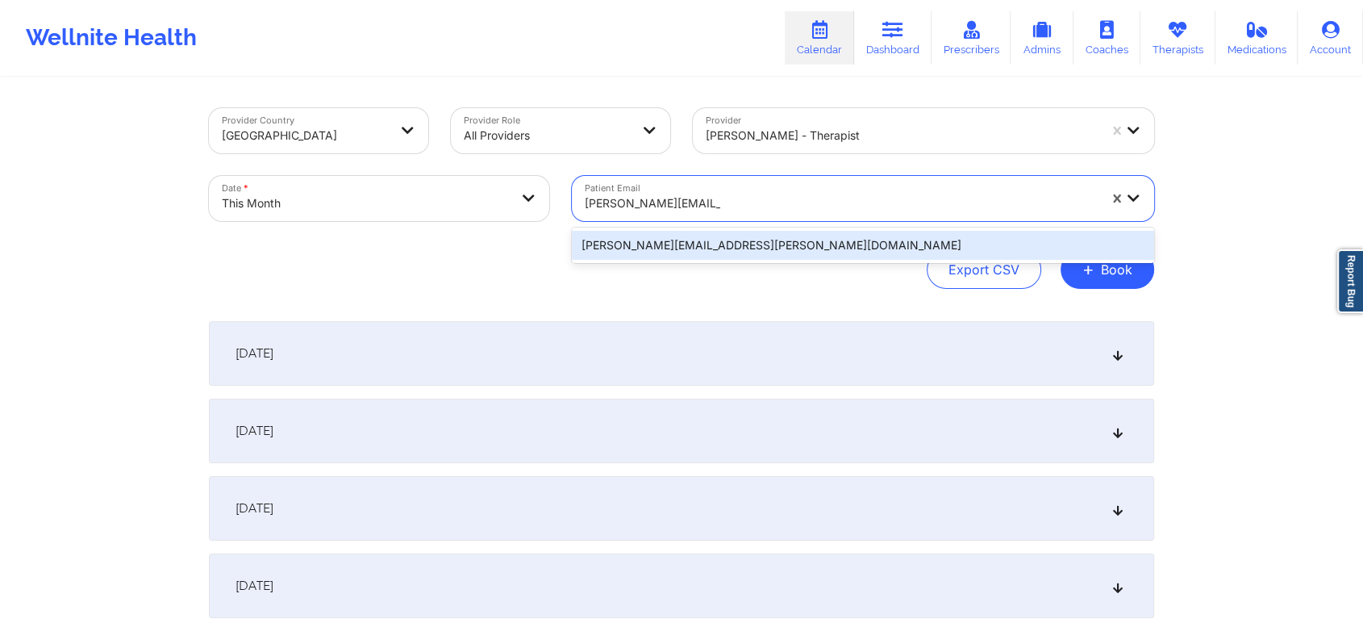
click at [783, 241] on div "kelsey.wilborn@mail.com" at bounding box center [863, 245] width 582 height 29
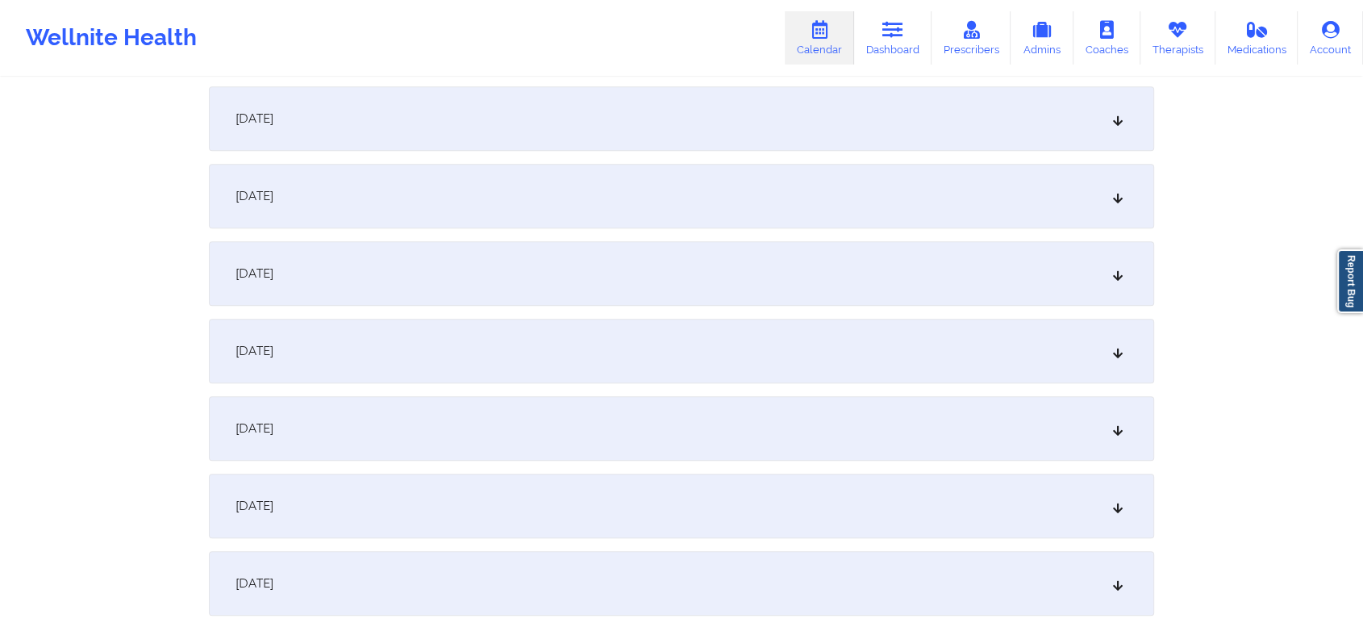
scroll to position [736, 0]
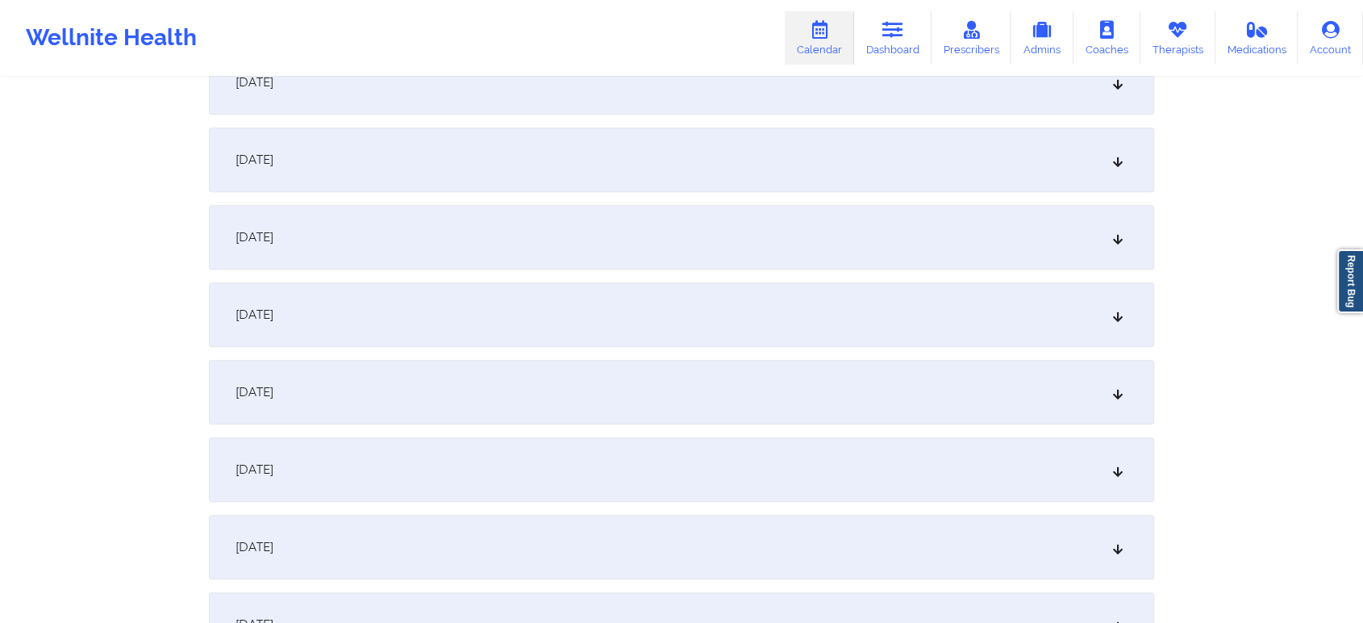
click at [817, 403] on div "October 11, 2025" at bounding box center [682, 392] width 946 height 65
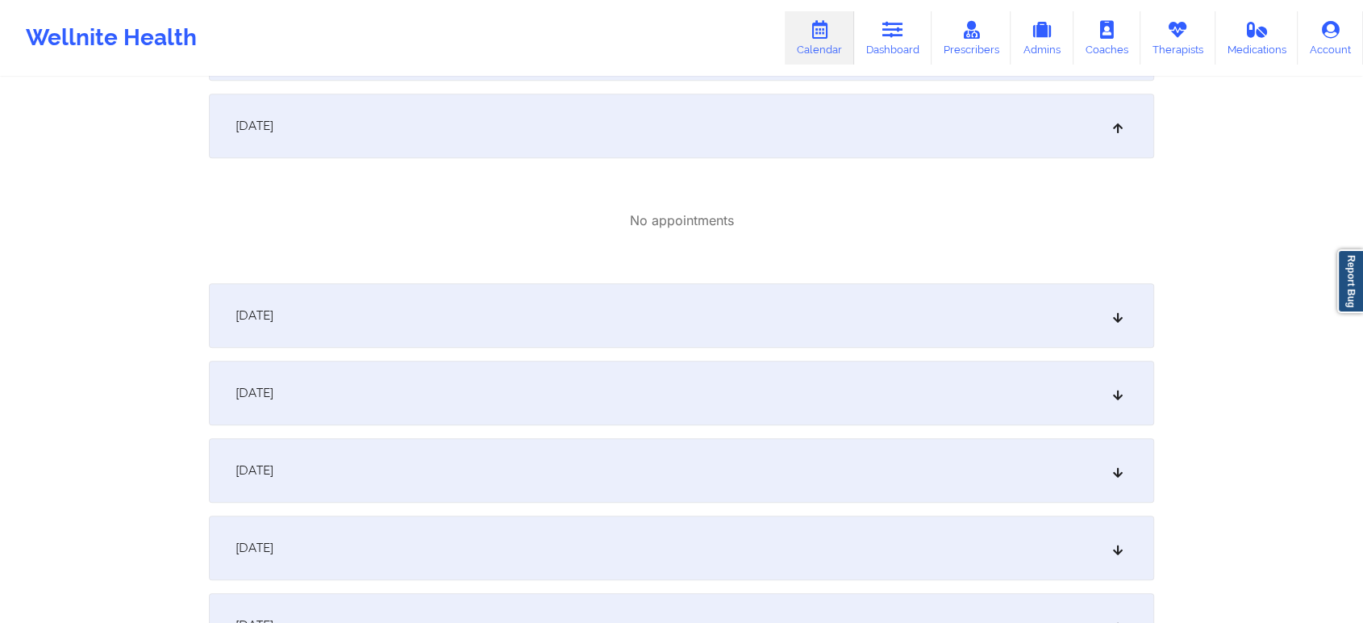
scroll to position [1049, 0]
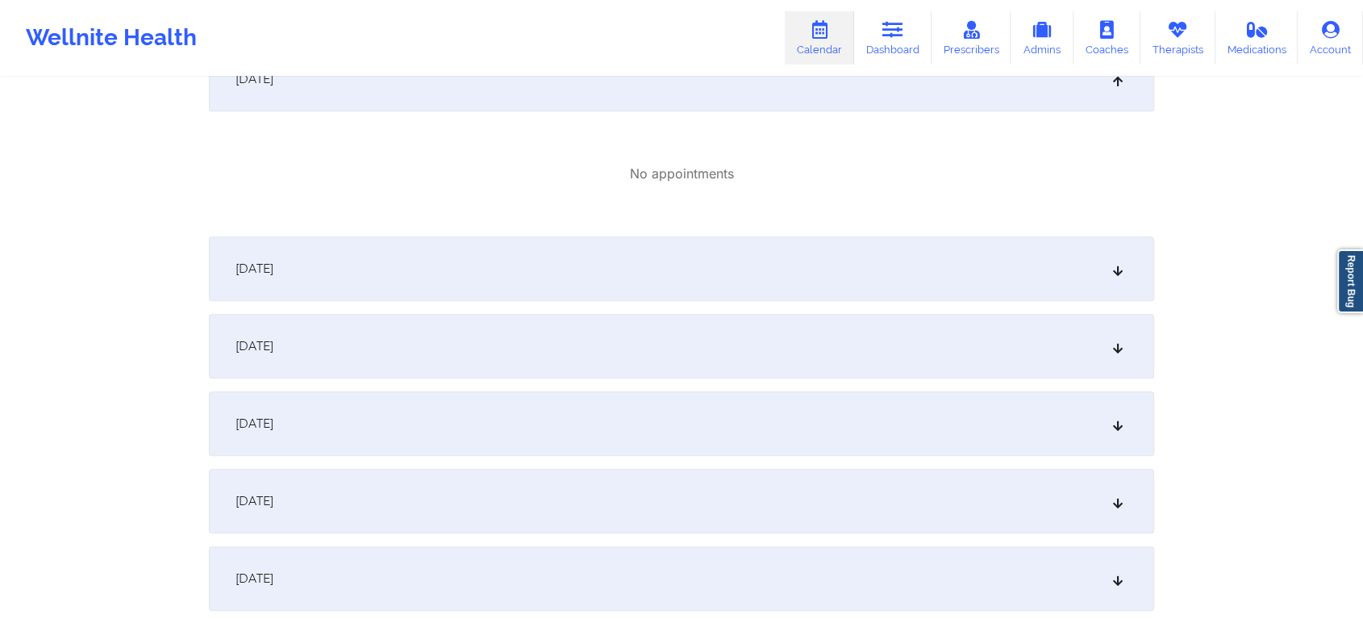
click at [962, 281] on div "October 12, 2025" at bounding box center [682, 268] width 946 height 65
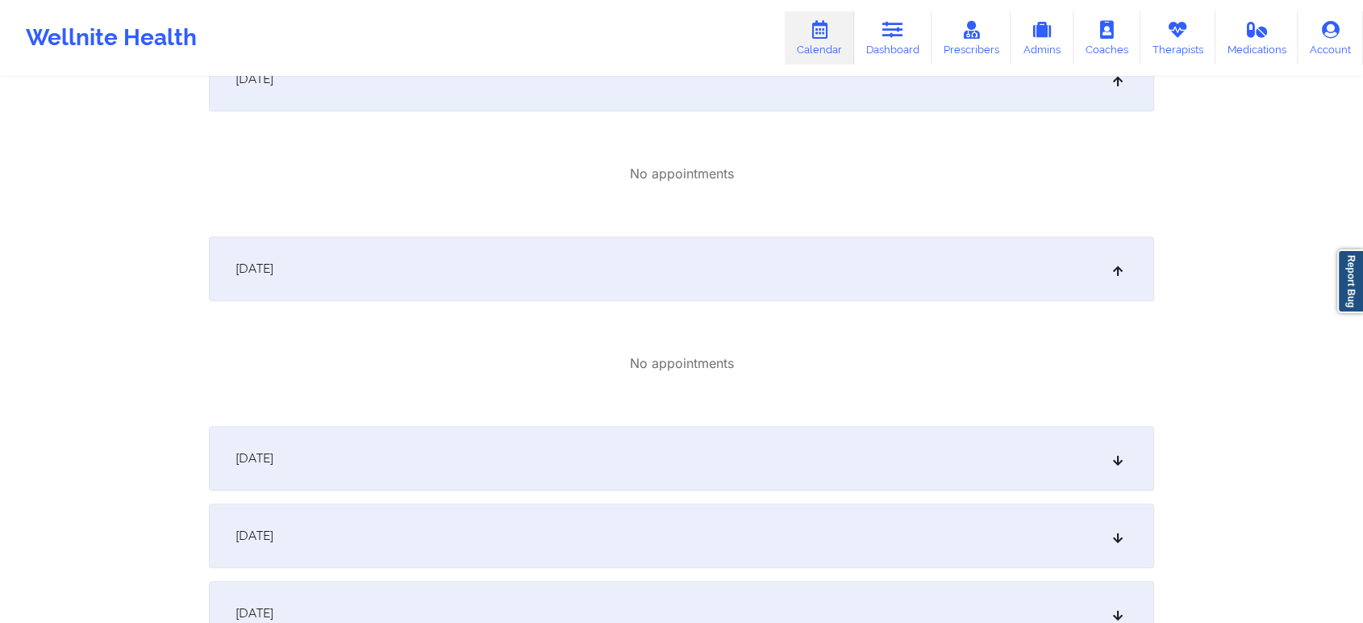
click at [878, 446] on div "October 13, 2025" at bounding box center [682, 458] width 946 height 65
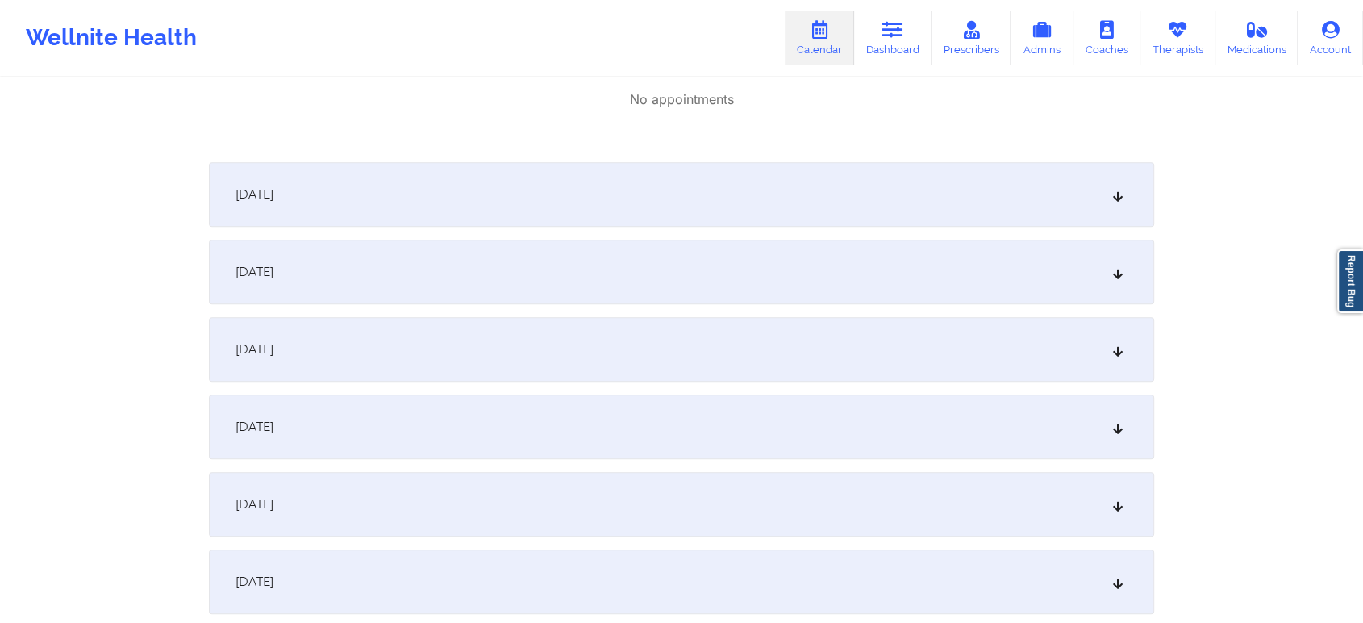
scroll to position [1479, 0]
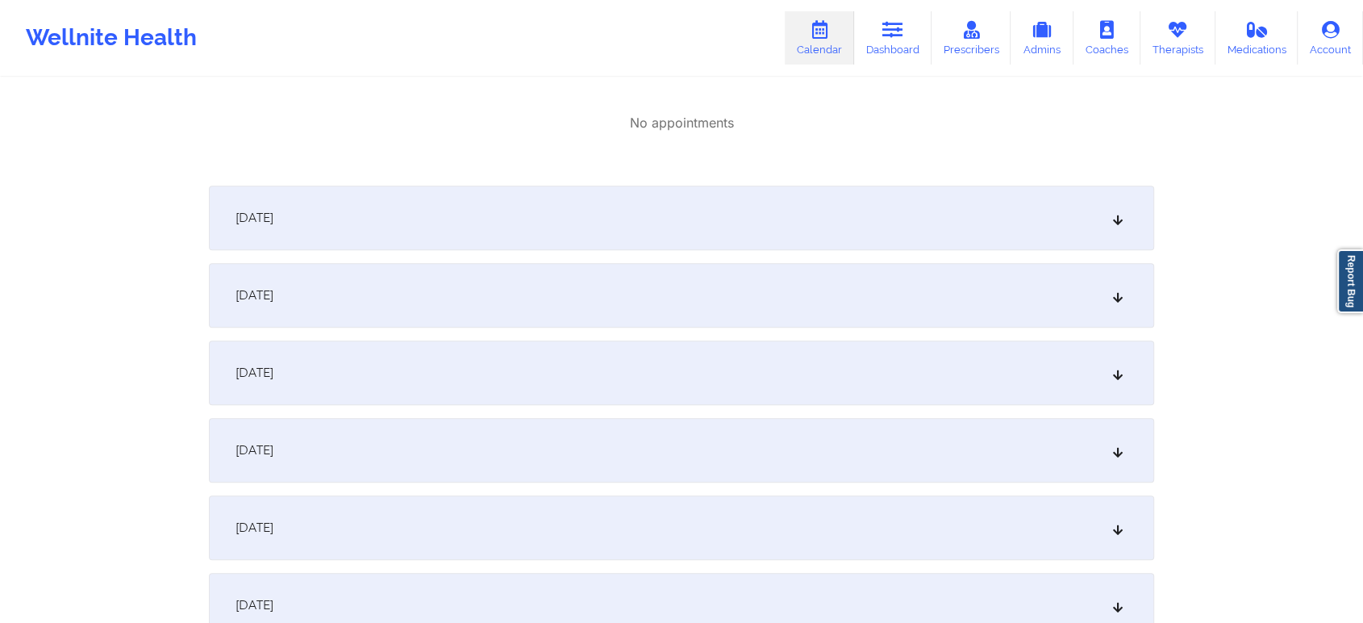
click at [854, 282] on div "October 15, 2025" at bounding box center [682, 295] width 946 height 65
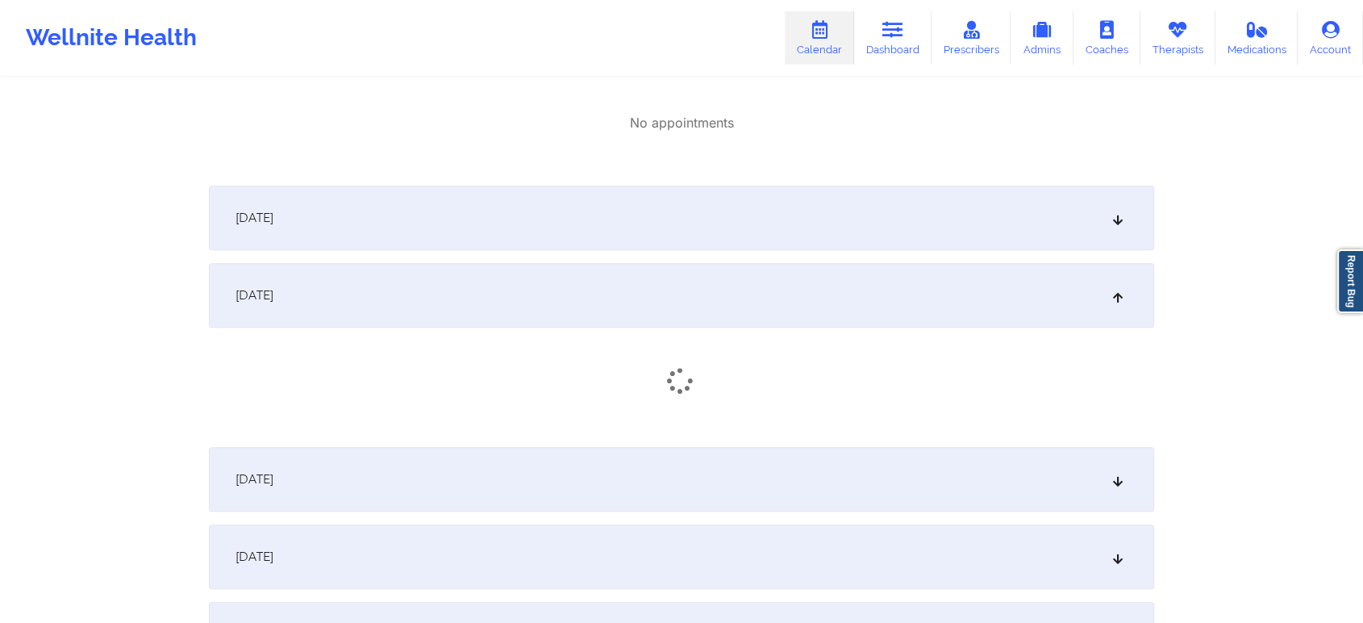
click at [699, 231] on div "October 14, 2025" at bounding box center [682, 218] width 946 height 65
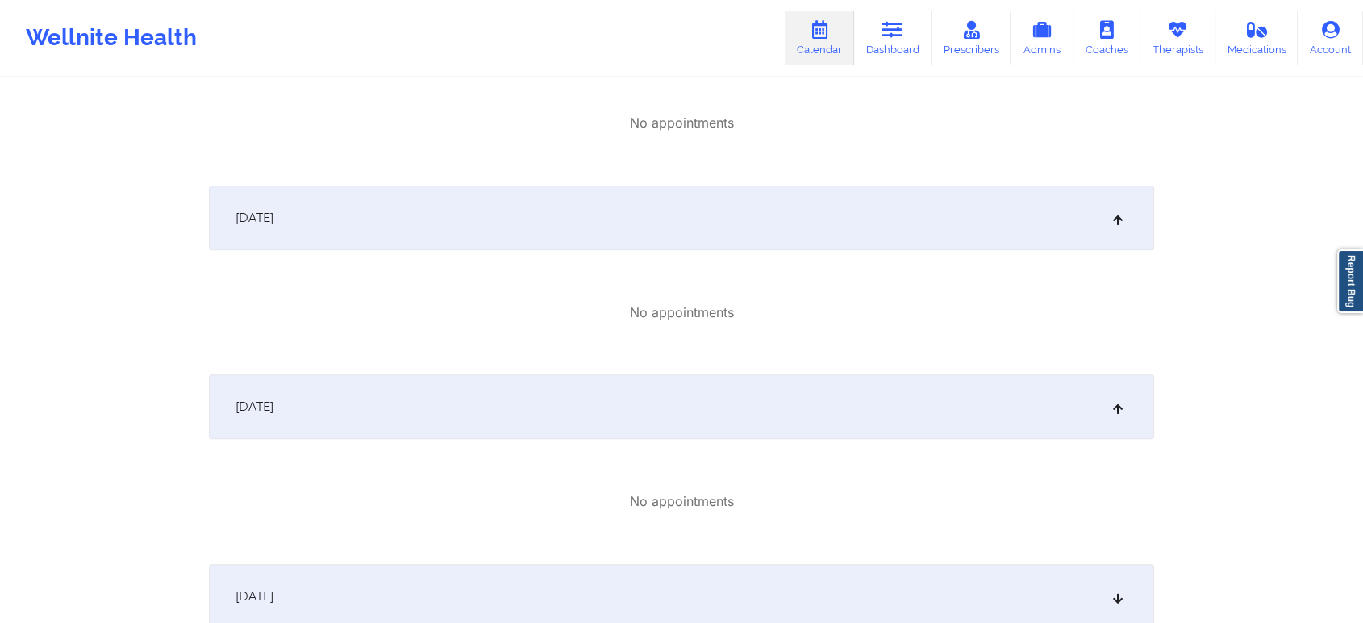
click at [707, 570] on div "October 16, 2025" at bounding box center [682, 596] width 946 height 65
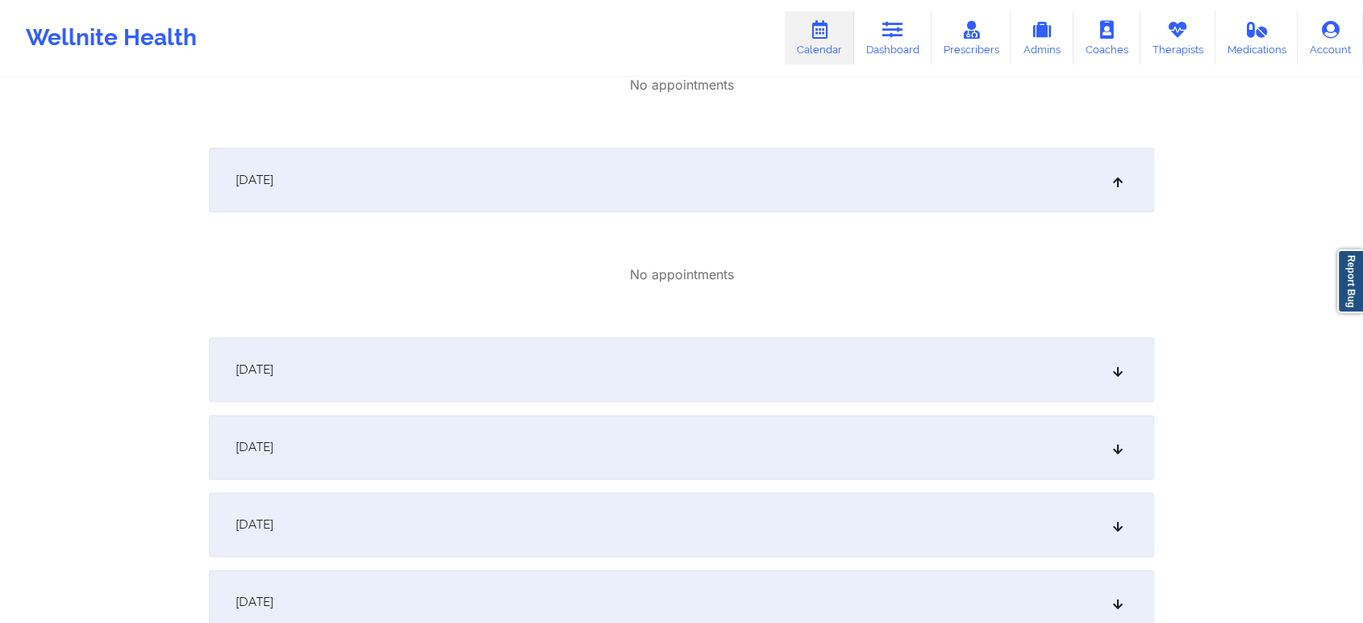
scroll to position [1912, 0]
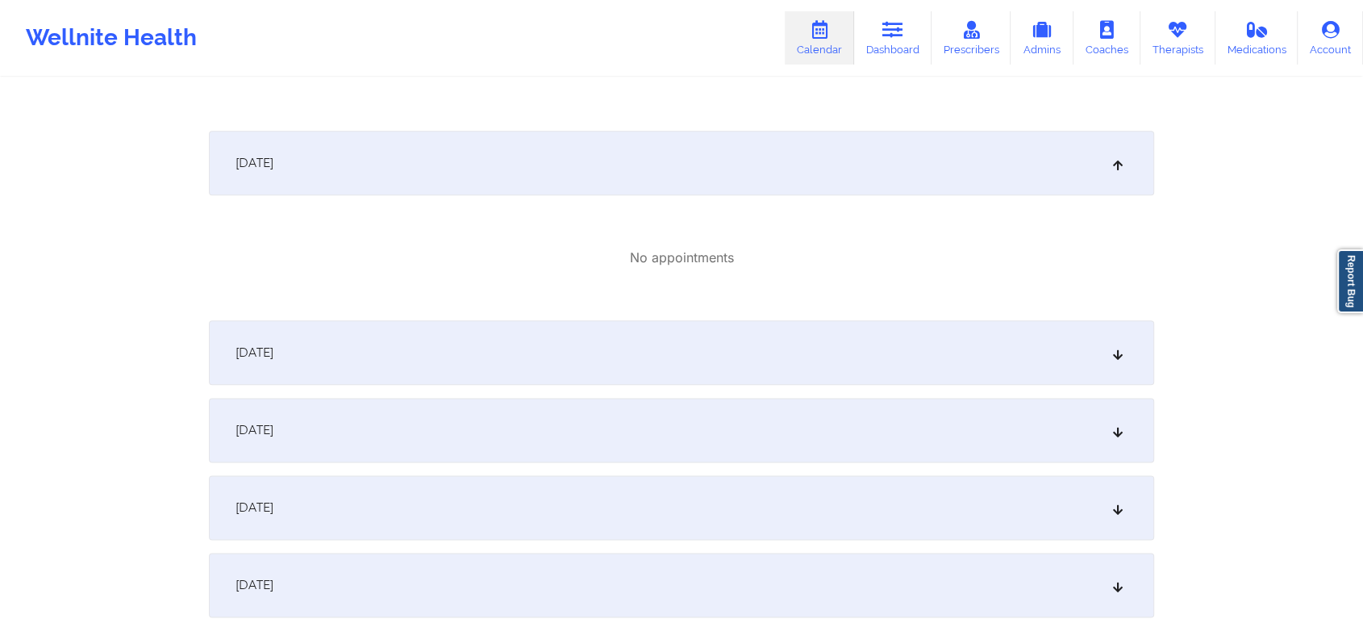
click at [925, 405] on div "October 18, 2025" at bounding box center [682, 430] width 946 height 65
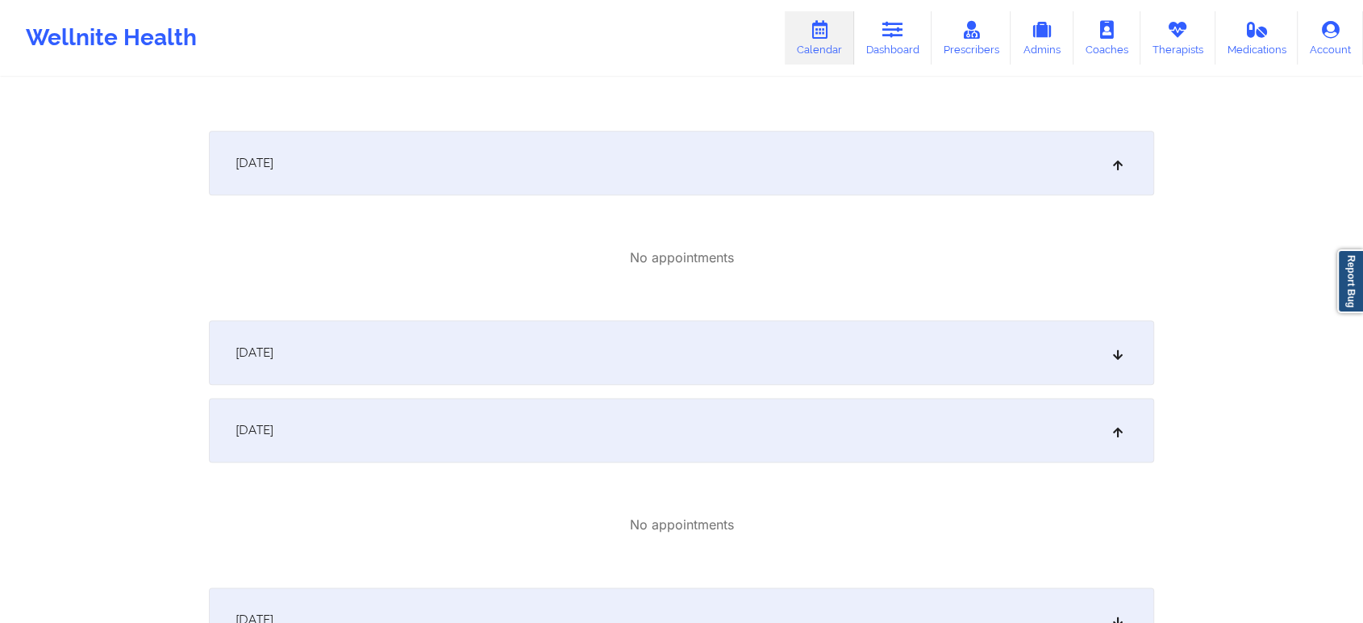
click at [794, 333] on div "October 17, 2025" at bounding box center [682, 352] width 946 height 65
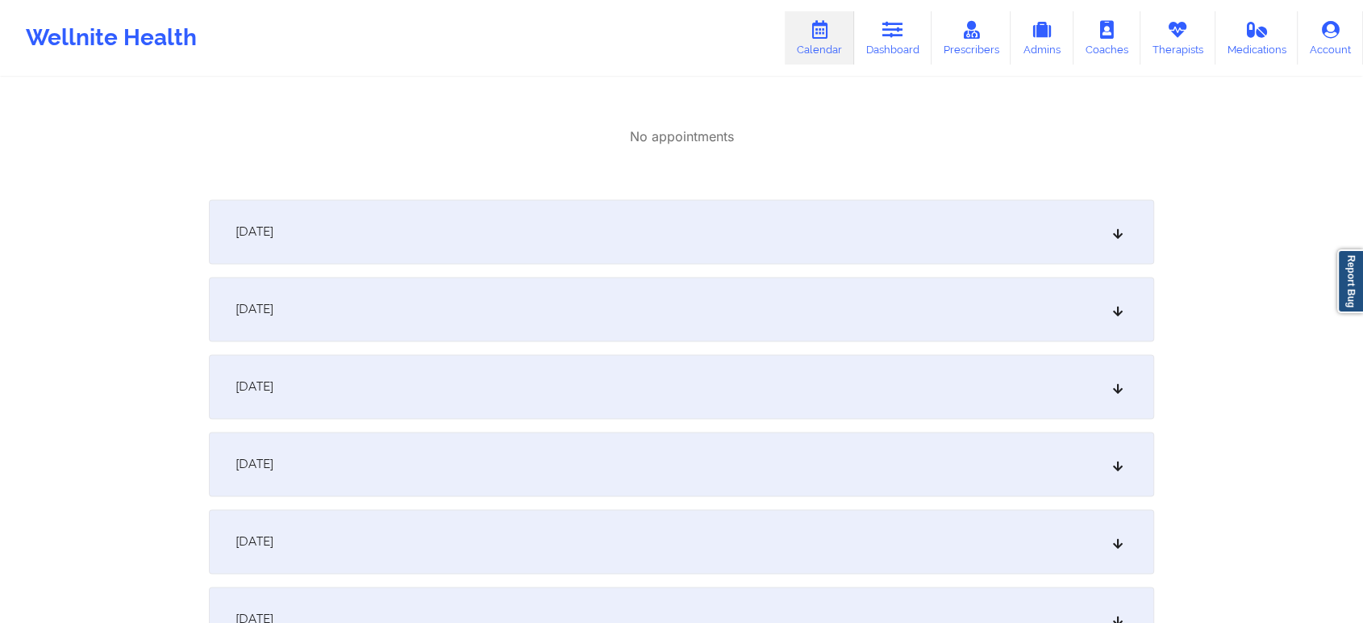
scroll to position [2457, 0]
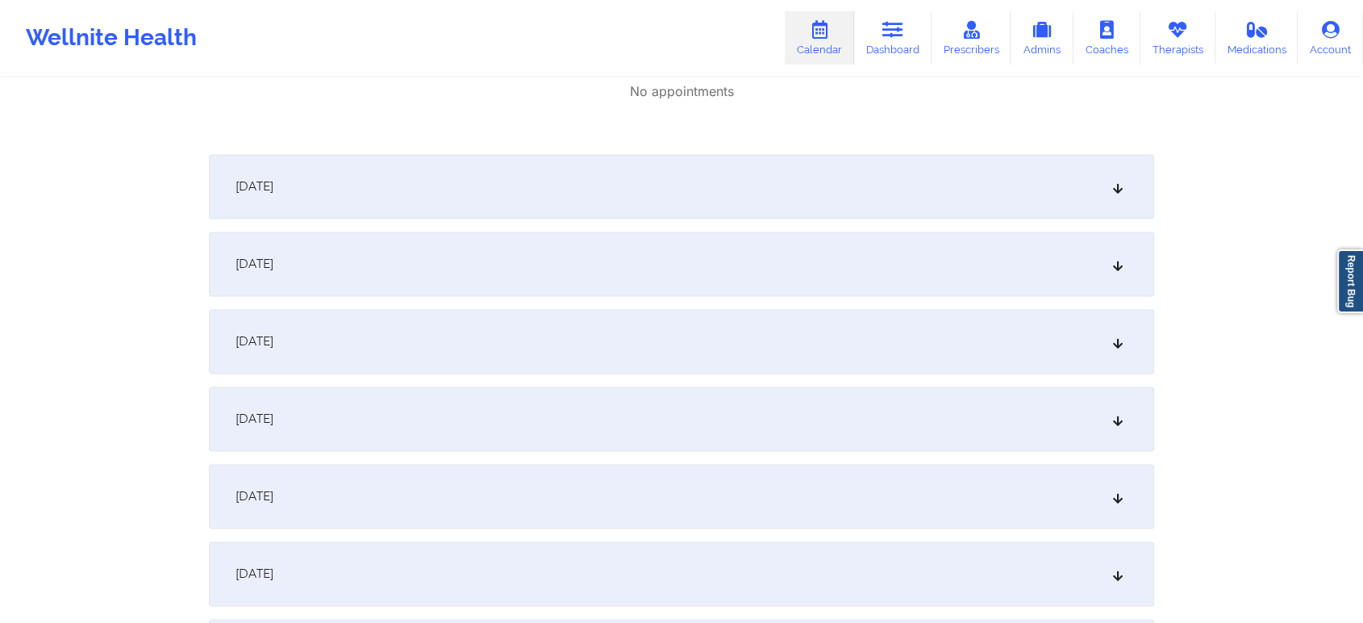
click at [858, 238] on div "October 20, 2025" at bounding box center [682, 264] width 946 height 65
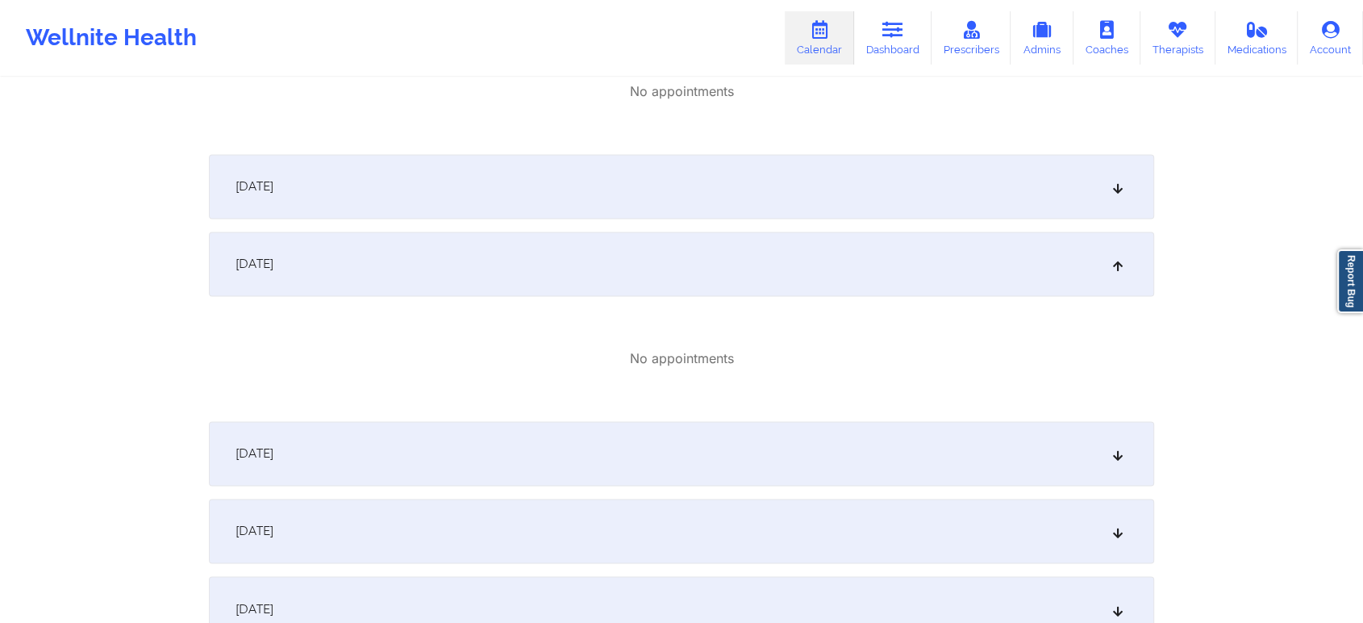
click at [678, 197] on div "October 19, 2025" at bounding box center [682, 186] width 946 height 65
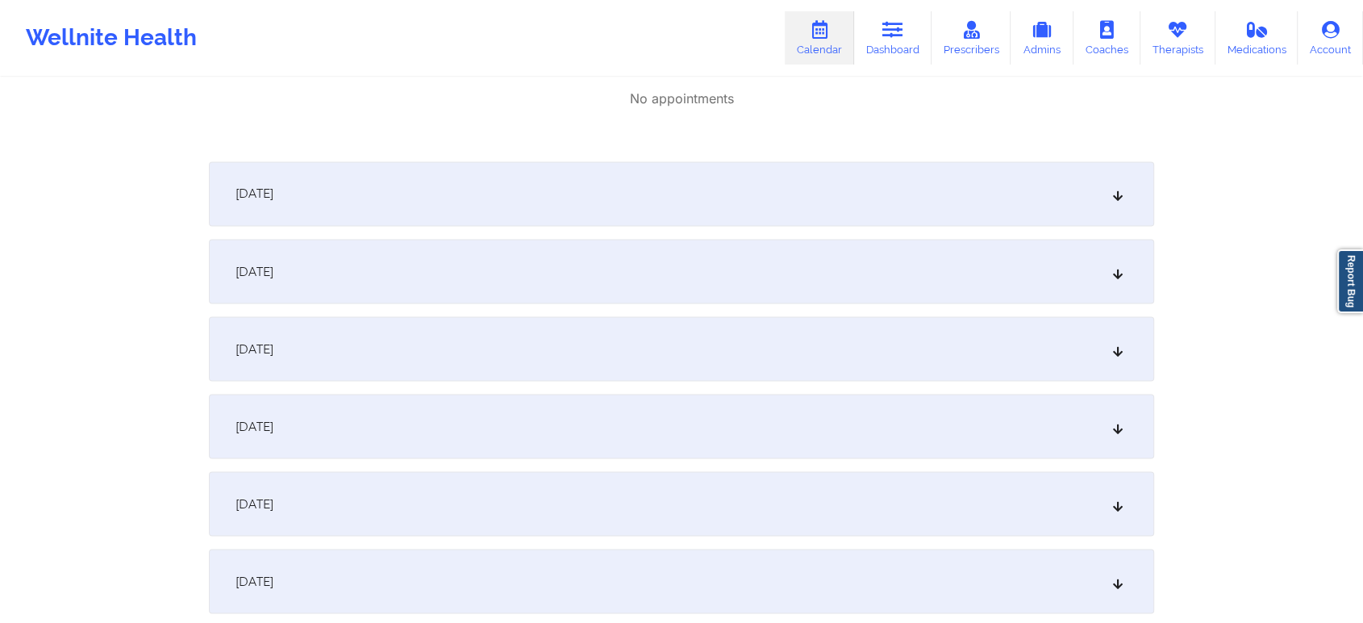
scroll to position [2849, 0]
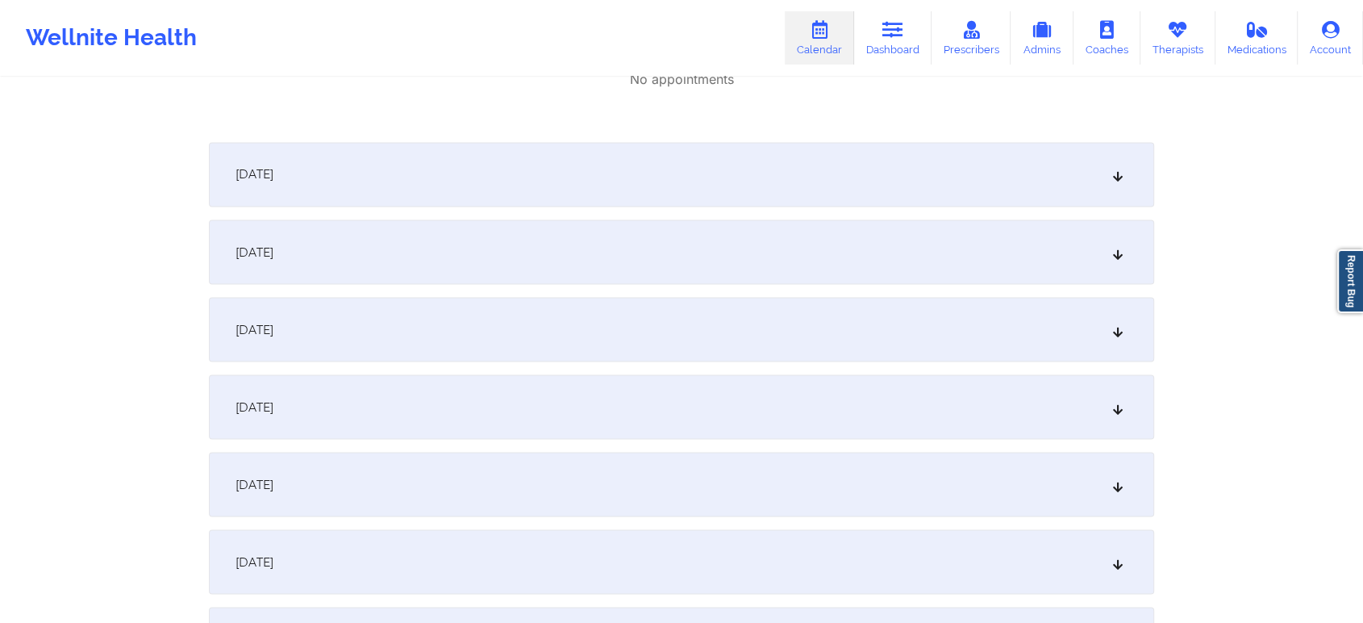
click at [822, 273] on div "October 22, 2025" at bounding box center [682, 251] width 946 height 65
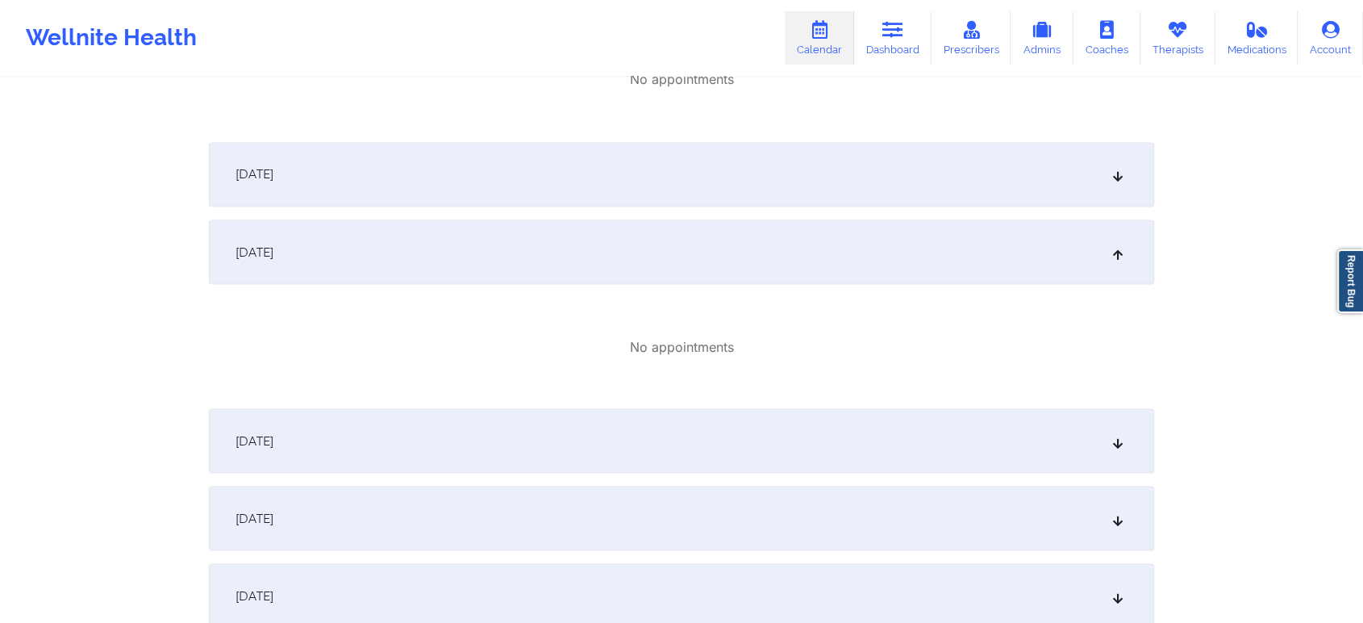
click at [630, 197] on div "October 21, 2025" at bounding box center [682, 174] width 946 height 65
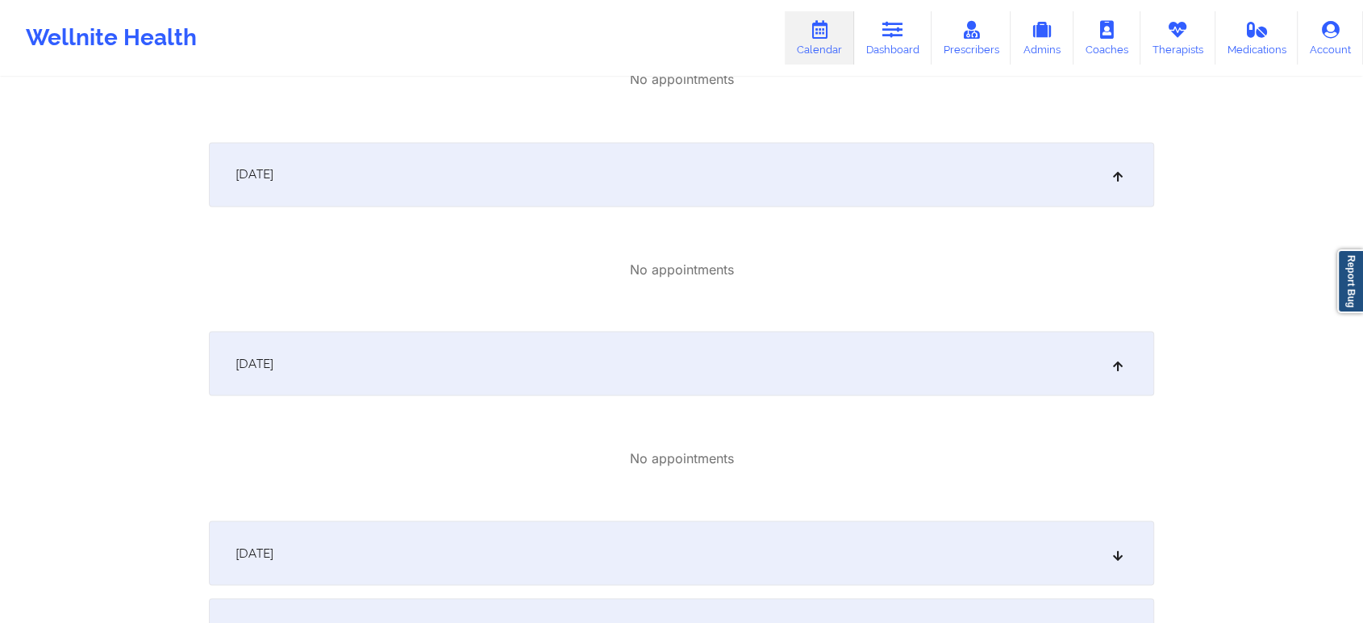
click at [797, 561] on div "October 23, 2025" at bounding box center [682, 552] width 946 height 65
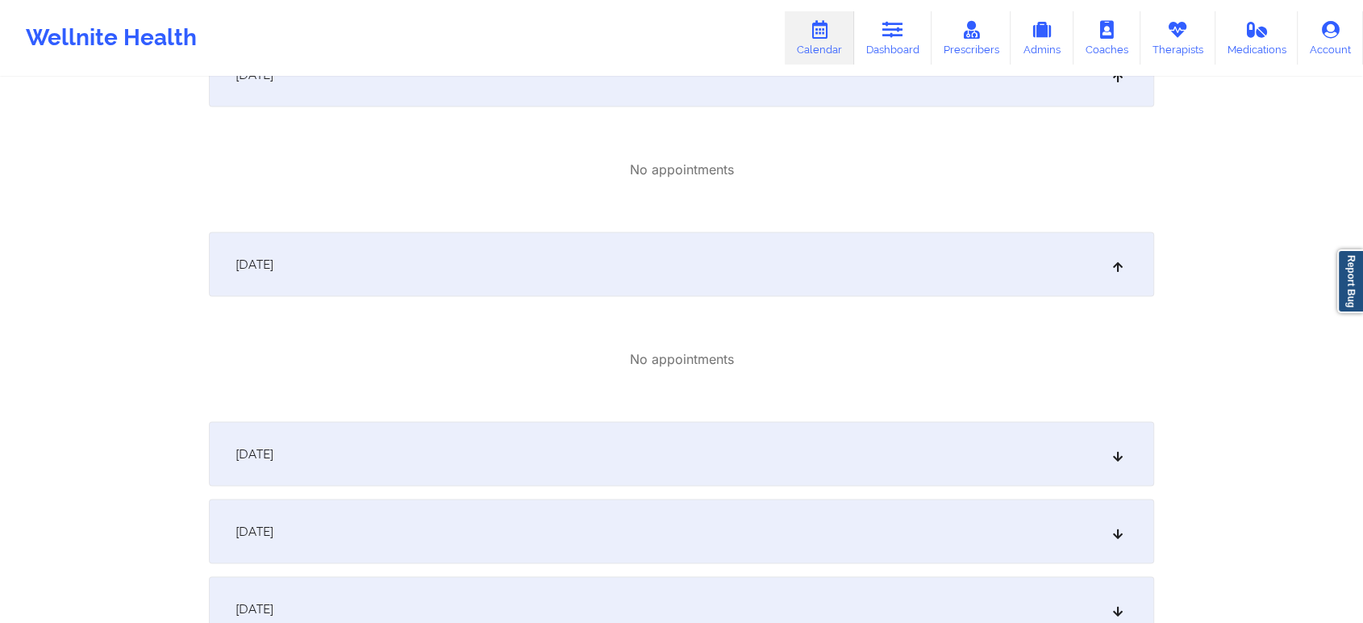
scroll to position [3126, 0]
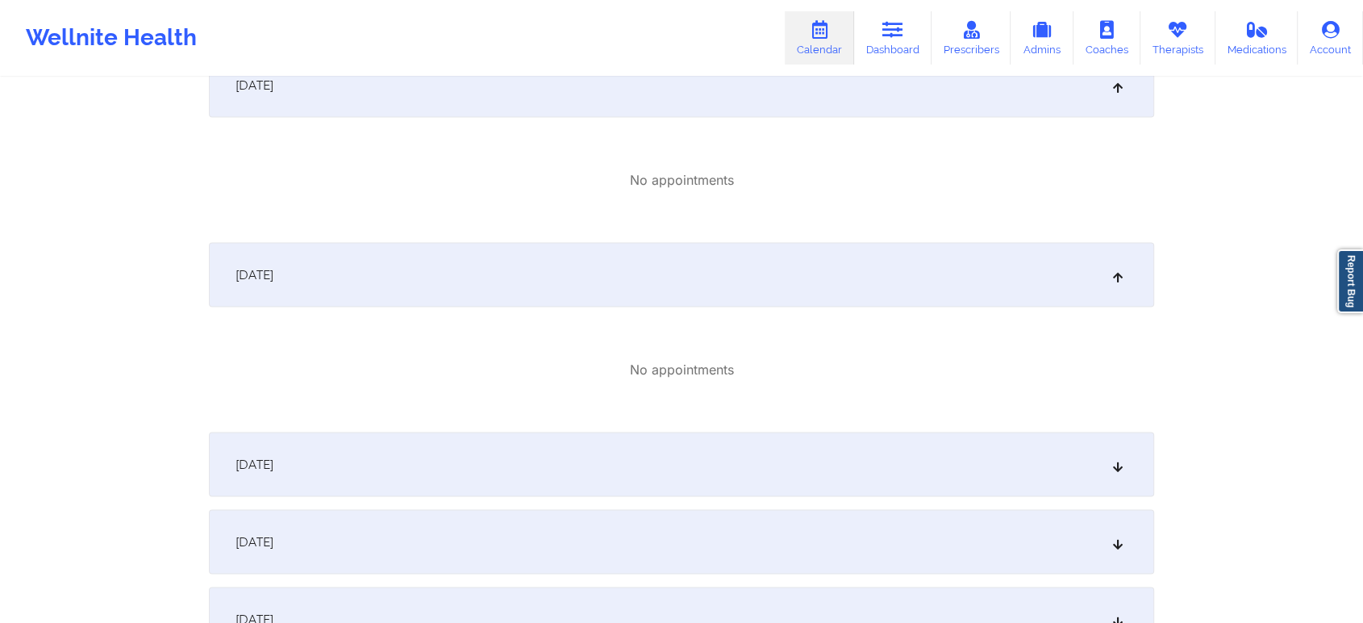
click at [854, 465] on div "October 24, 2025" at bounding box center [682, 464] width 946 height 65
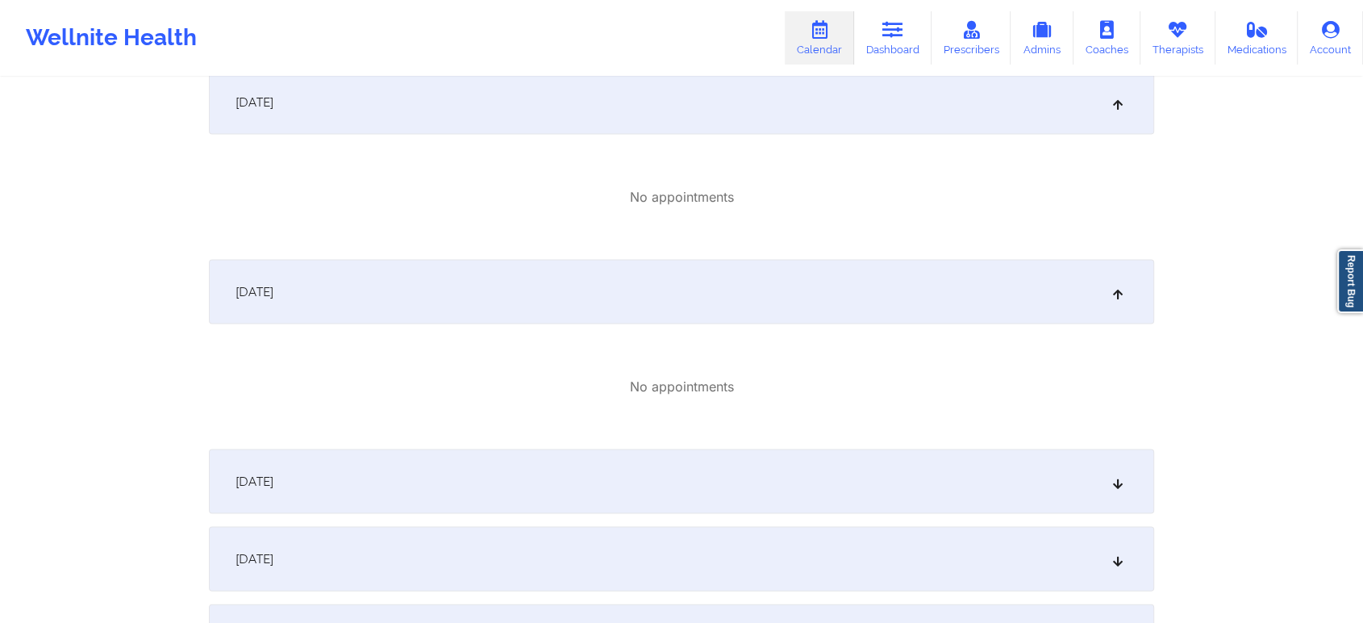
scroll to position [3385, 0]
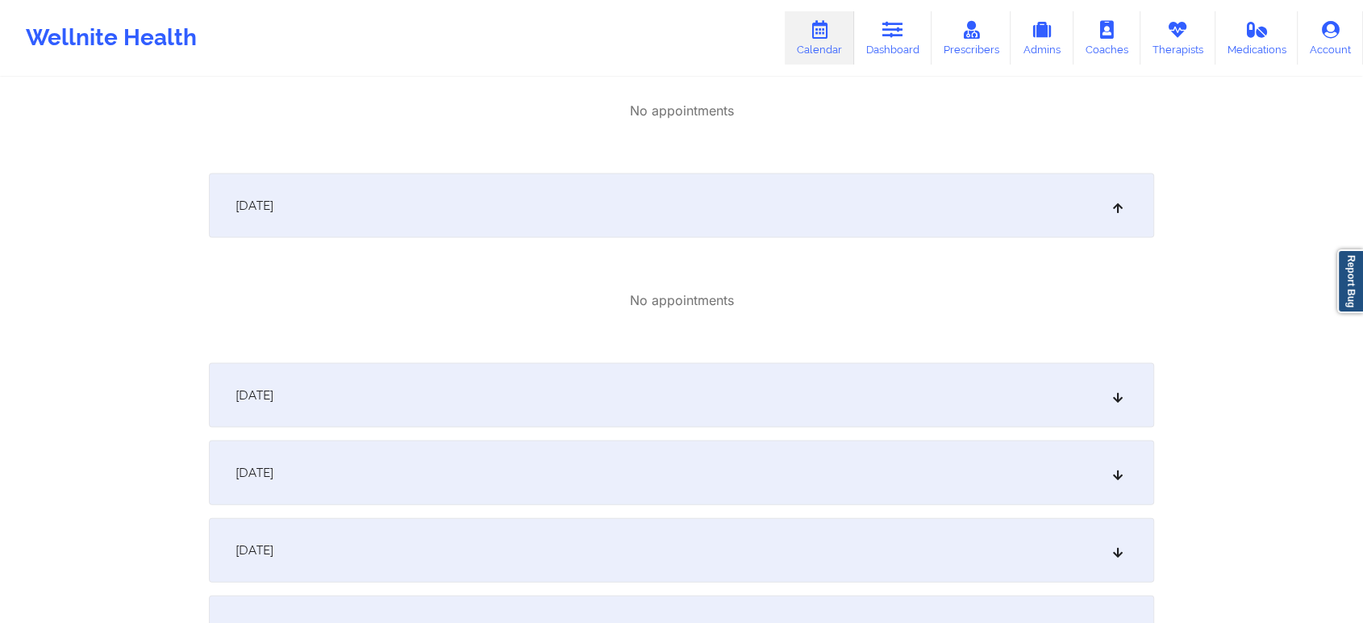
click at [891, 474] on div "October 26, 2025" at bounding box center [682, 472] width 946 height 65
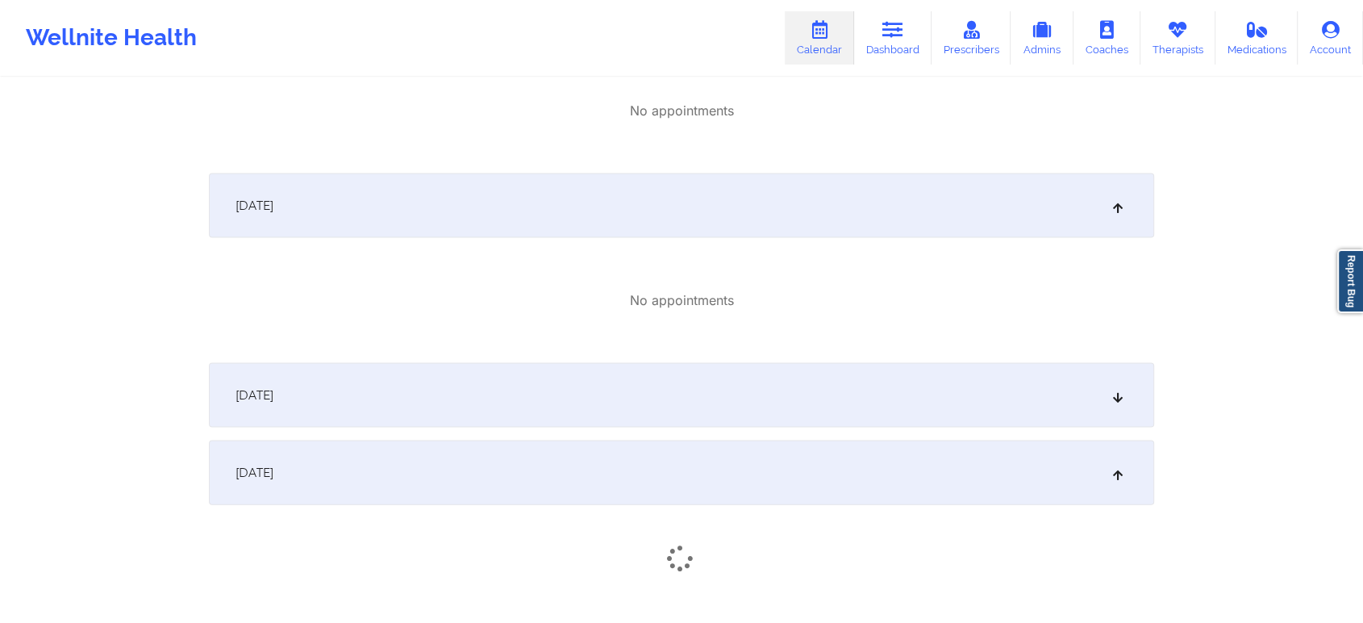
click at [795, 399] on div "October 25, 2025" at bounding box center [682, 395] width 946 height 65
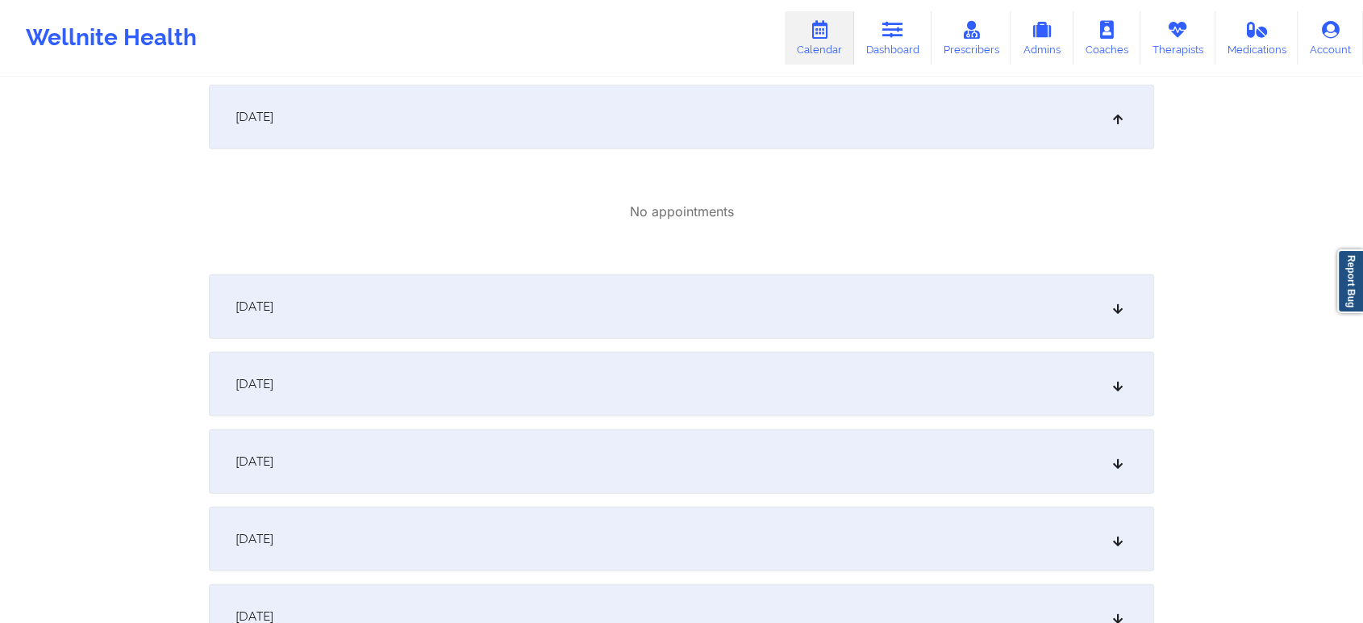
scroll to position [3617, 0]
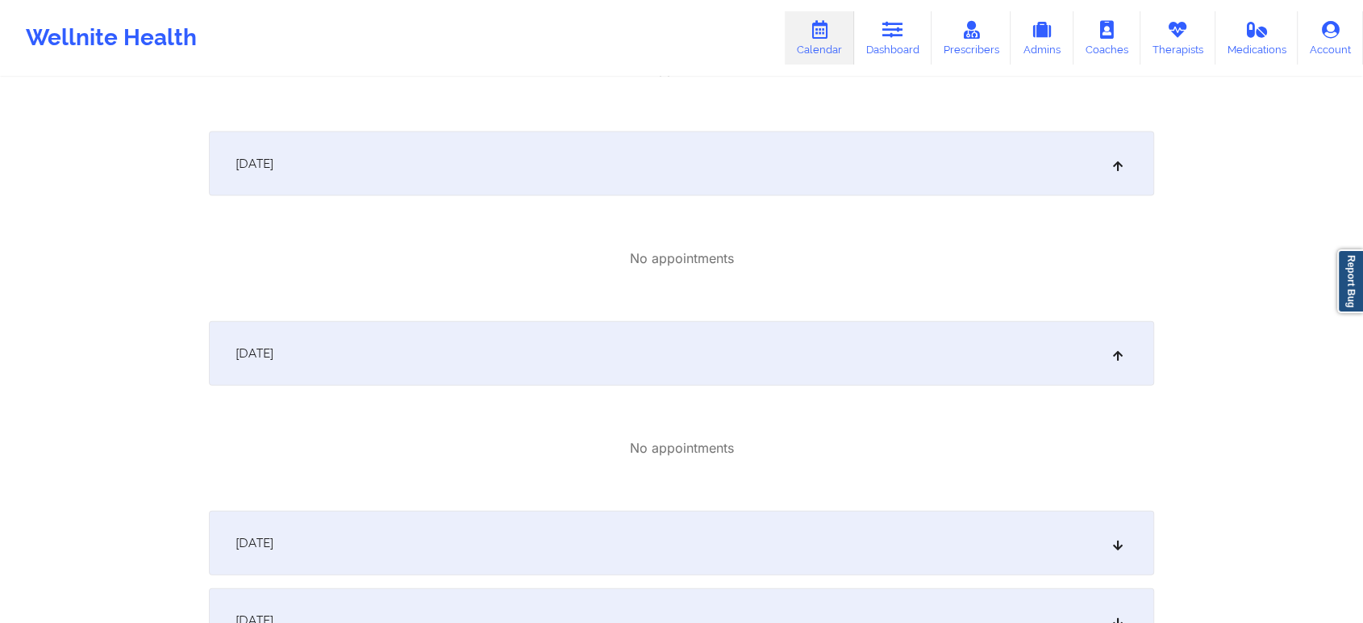
click at [895, 554] on div "October 27, 2025" at bounding box center [682, 543] width 946 height 65
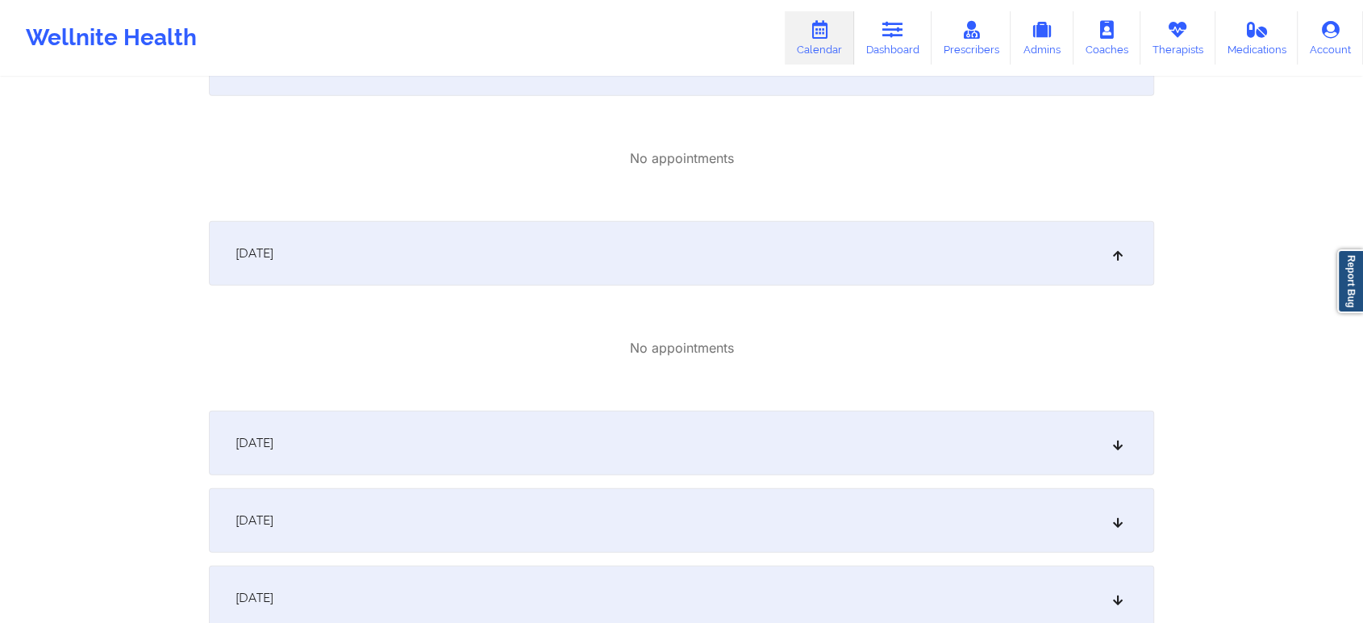
scroll to position [3912, 0]
click at [907, 451] on div "October 28, 2025" at bounding box center [682, 437] width 946 height 65
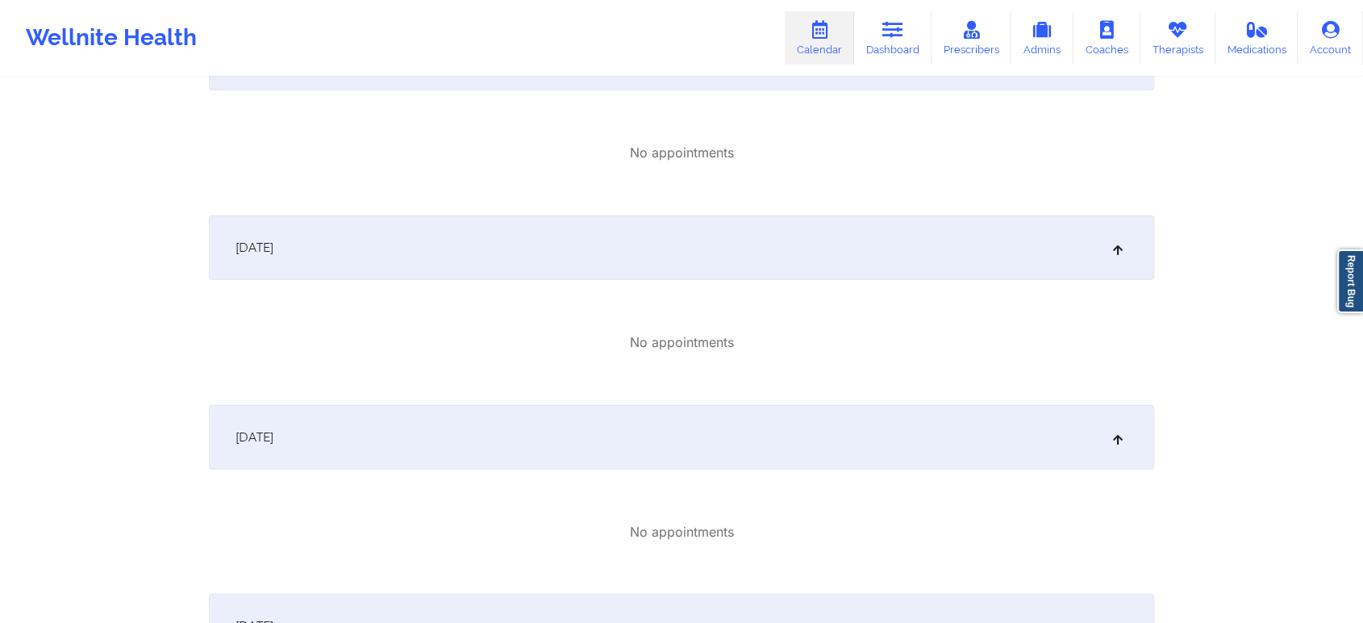
scroll to position [3367, 0]
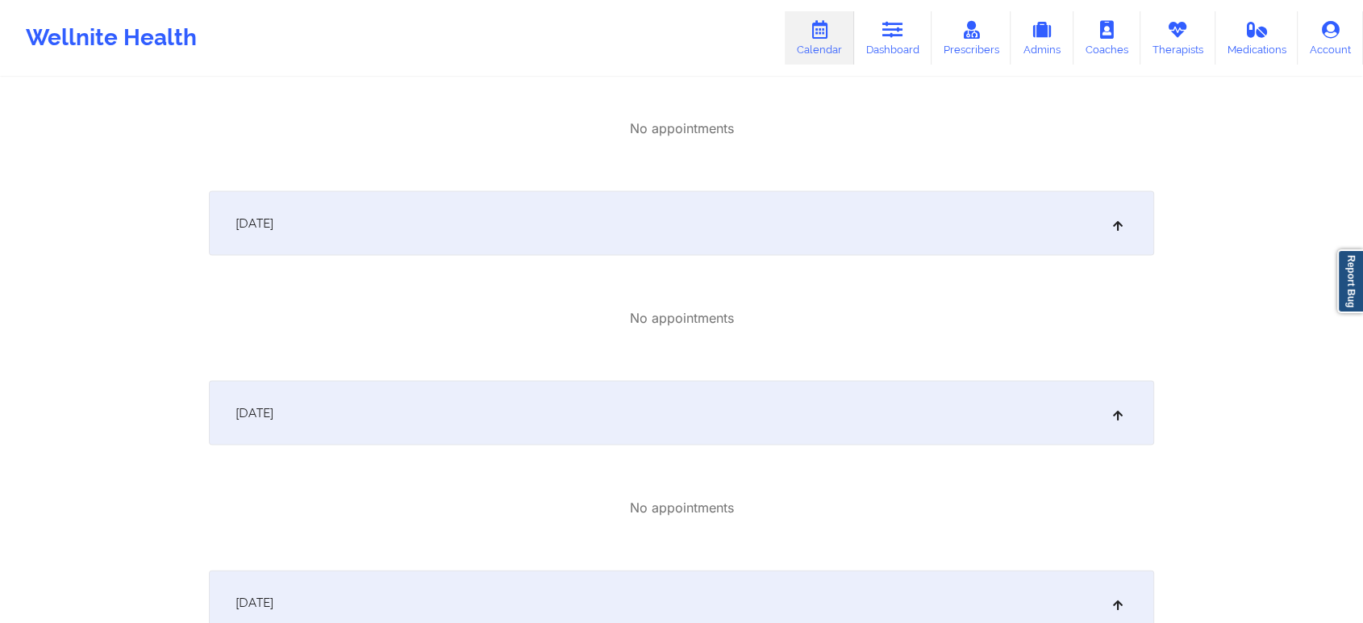
drag, startPoint x: 1361, startPoint y: 497, endPoint x: 1376, endPoint y: 501, distance: 15.1
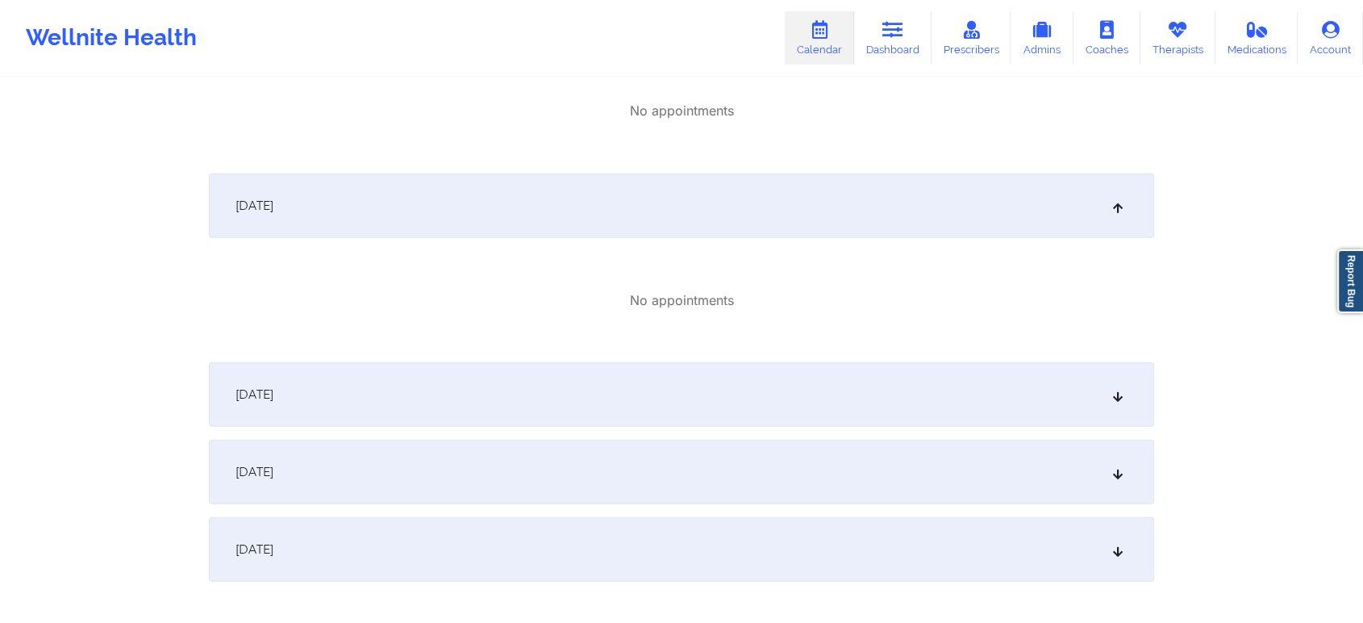
scroll to position [4137, 0]
click at [957, 407] on div "October 29, 2025" at bounding box center [682, 401] width 946 height 65
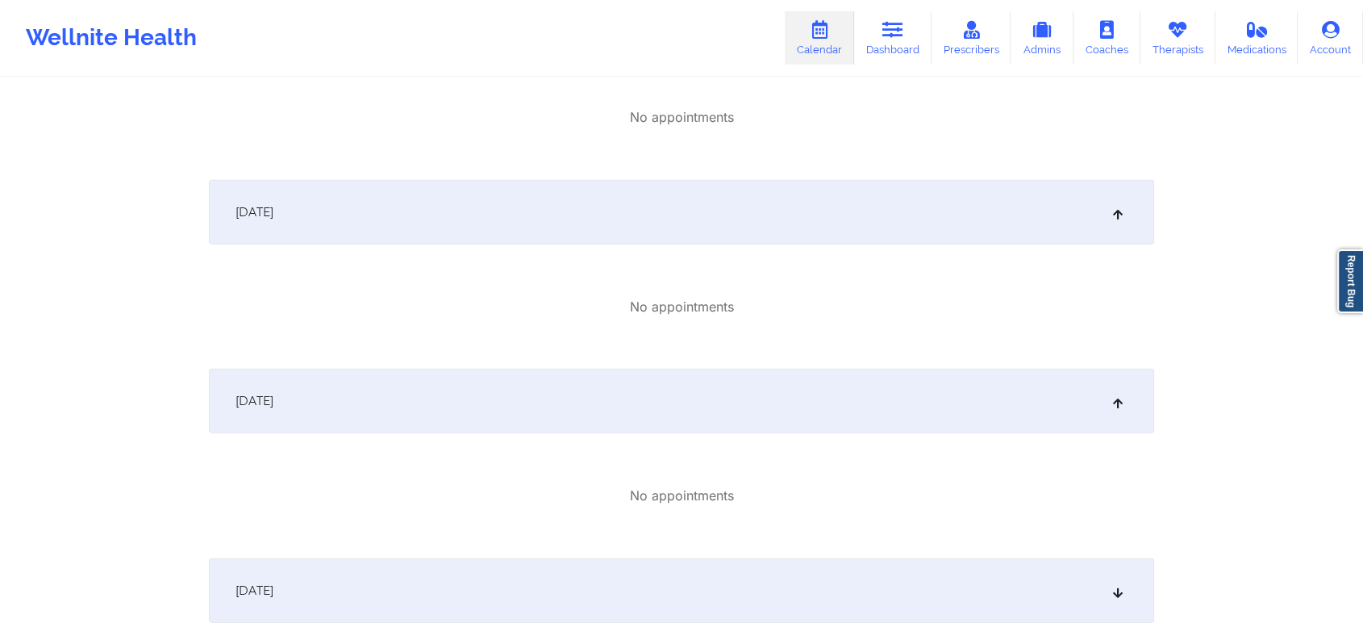
scroll to position [4308, 0]
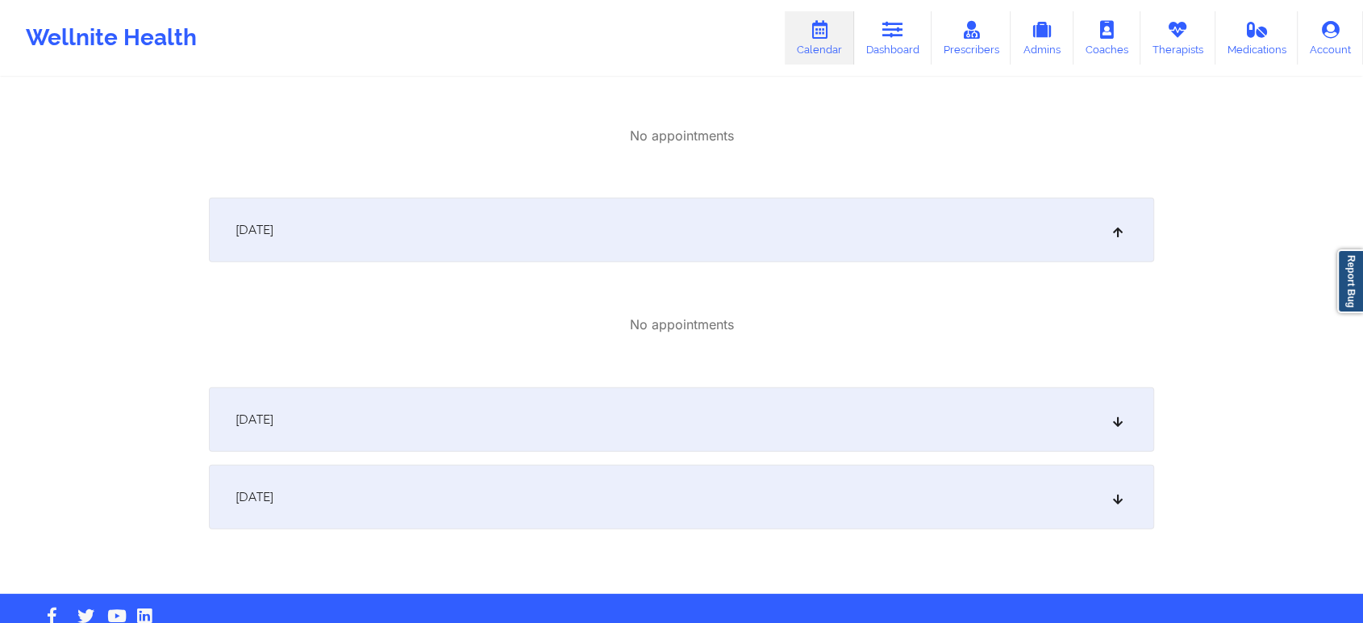
click at [981, 434] on div "October 30, 2025" at bounding box center [682, 419] width 946 height 65
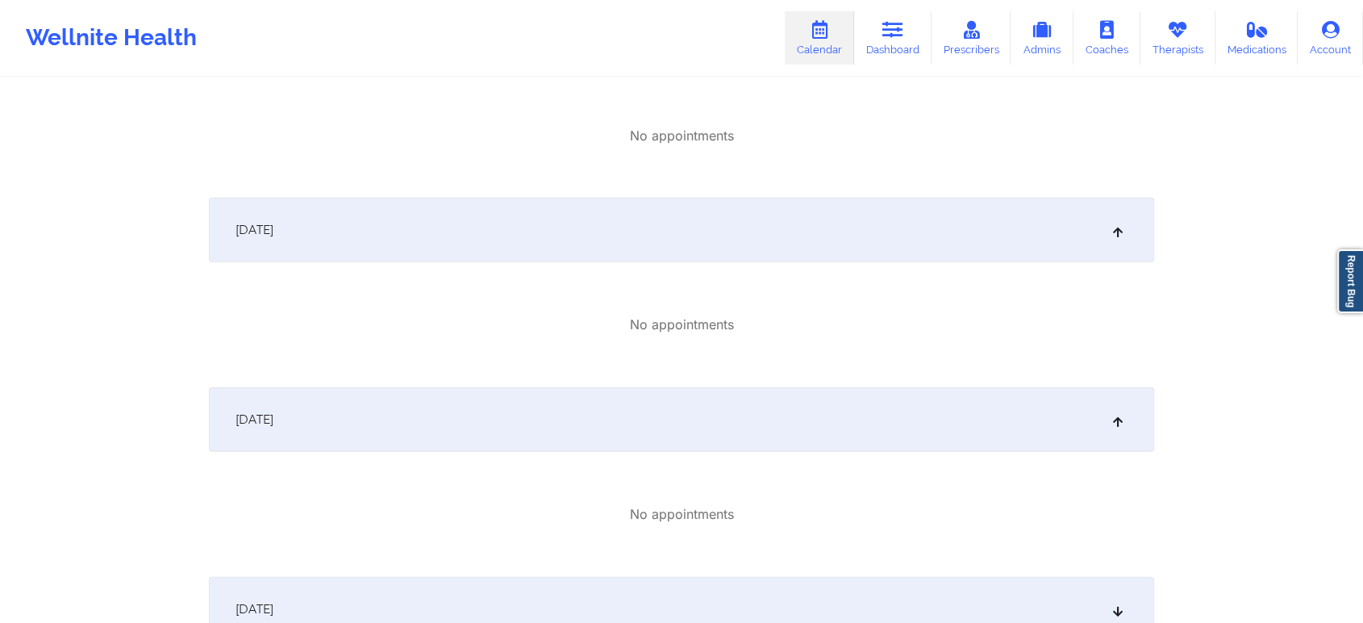
scroll to position [4457, 0]
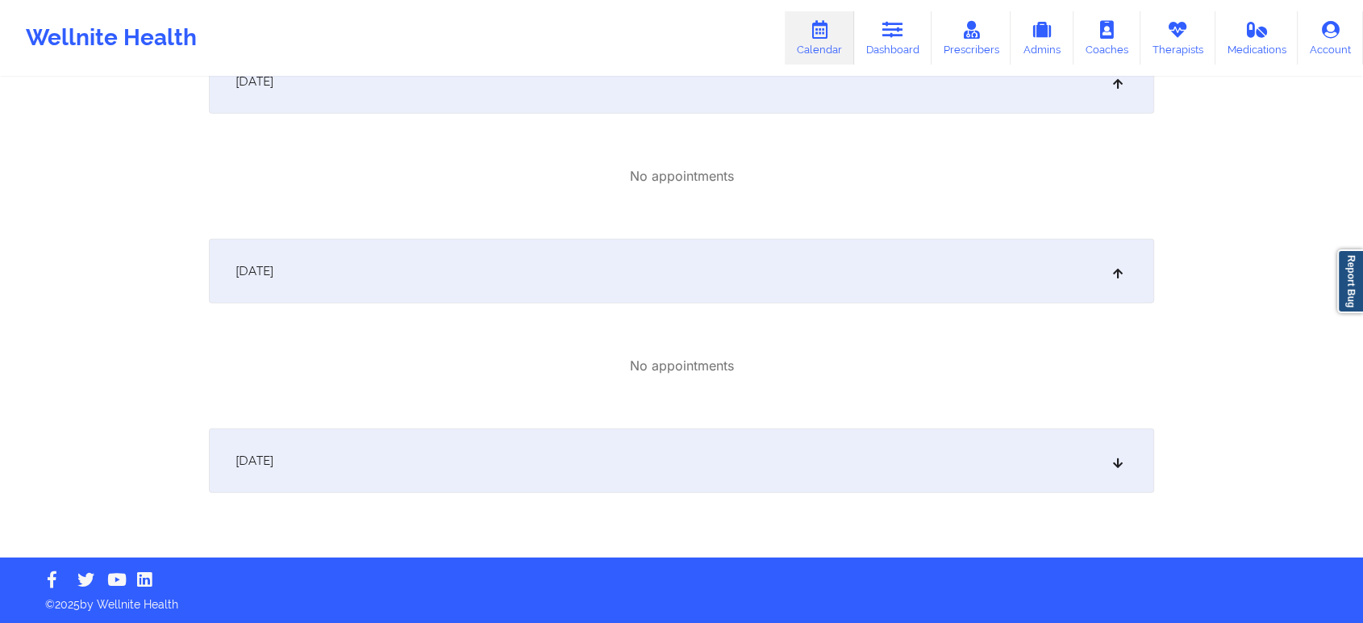
click at [908, 478] on div "October 31, 2025" at bounding box center [682, 460] width 946 height 65
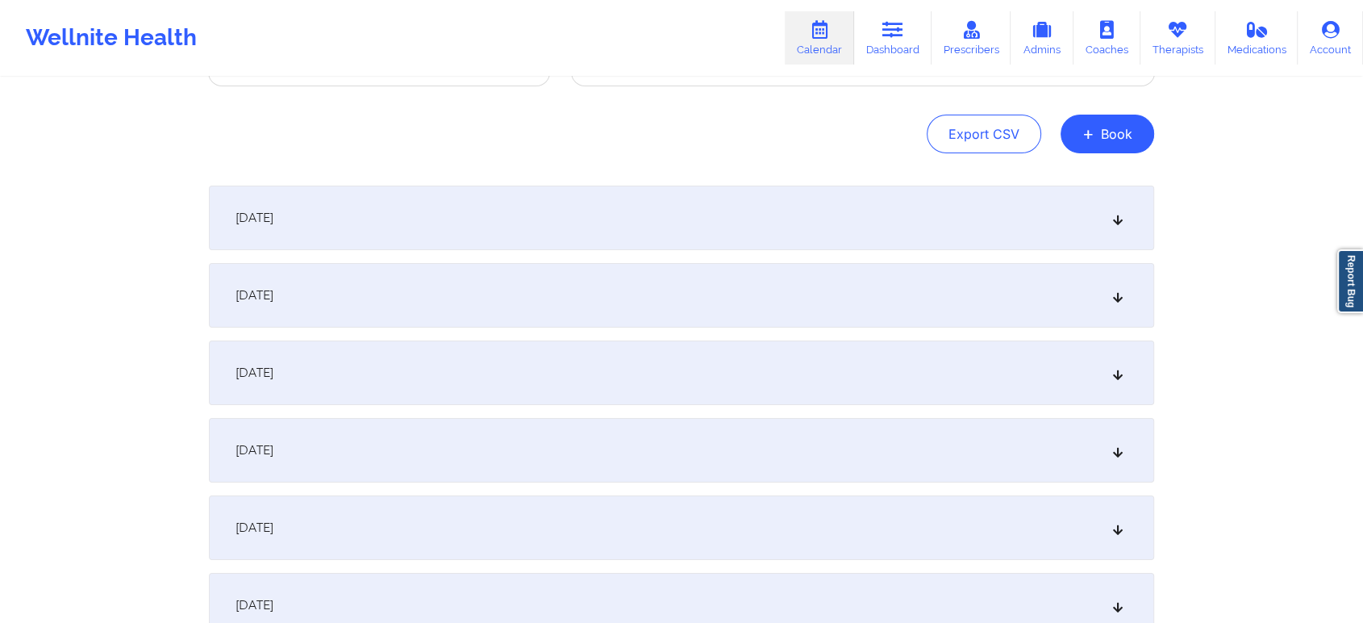
scroll to position [0, 0]
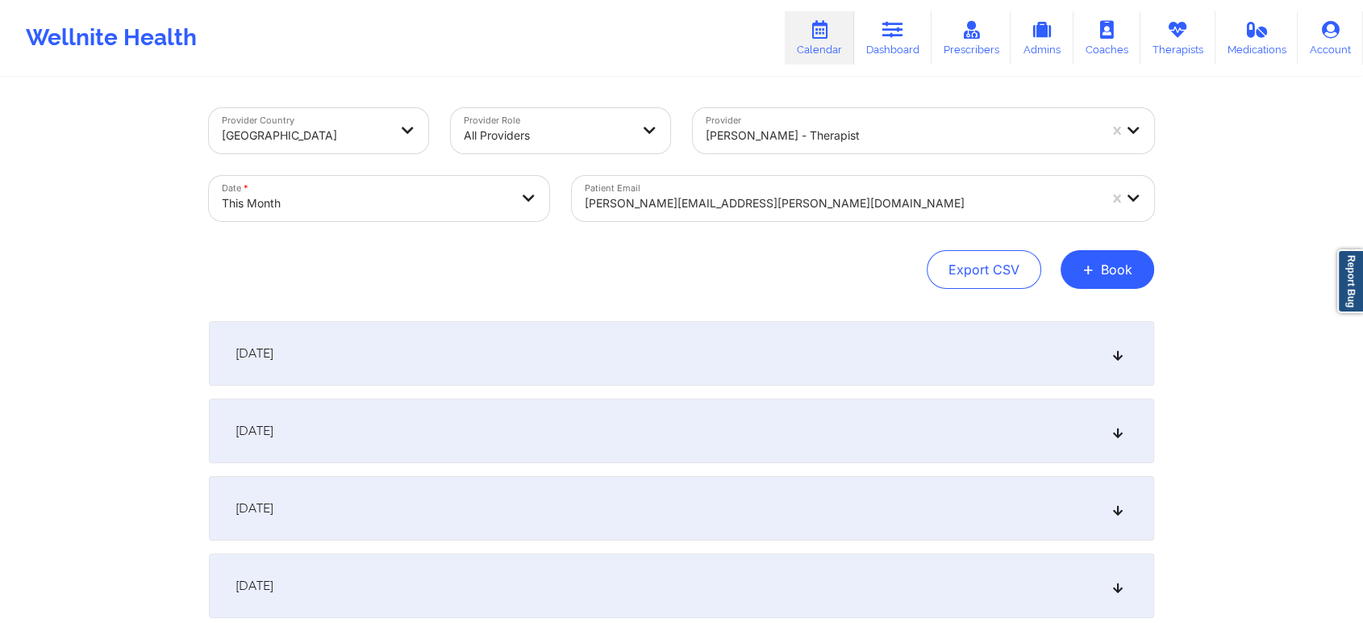
select select "2025-9"
select select "2025-10"
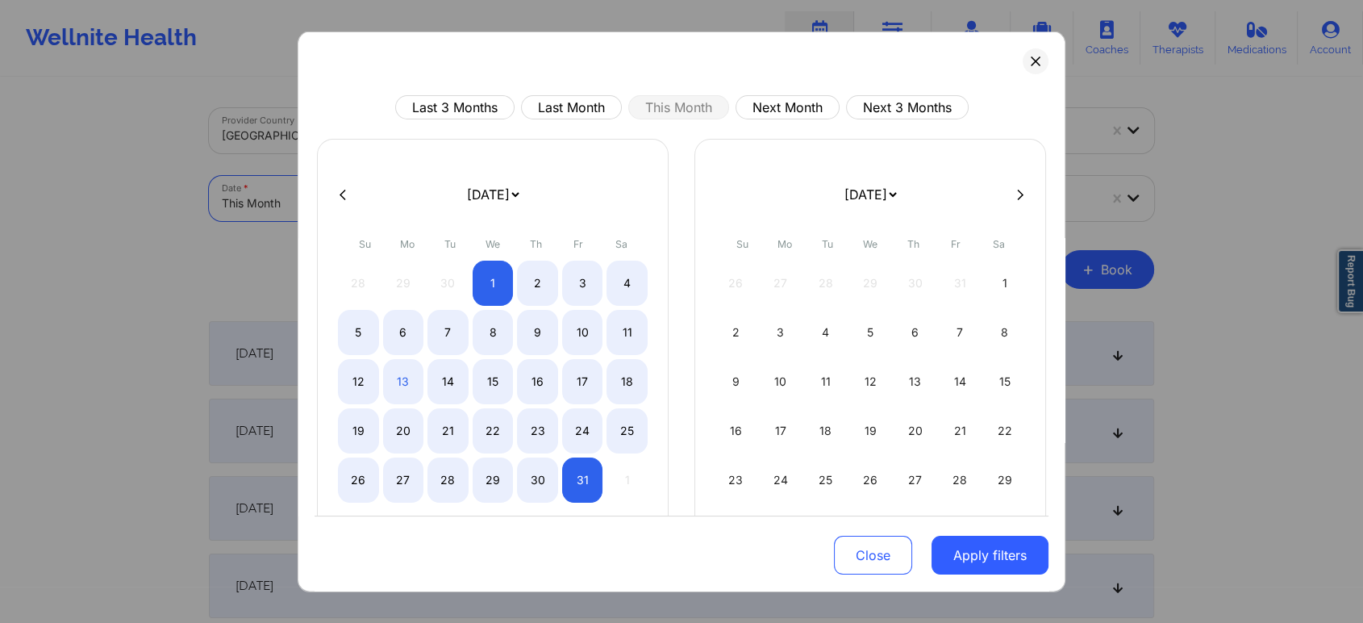
click at [406, 205] on body "Wellnite Health Calendar Dashboard Prescribers Admins Coaches Therapists Medica…" at bounding box center [681, 311] width 1363 height 623
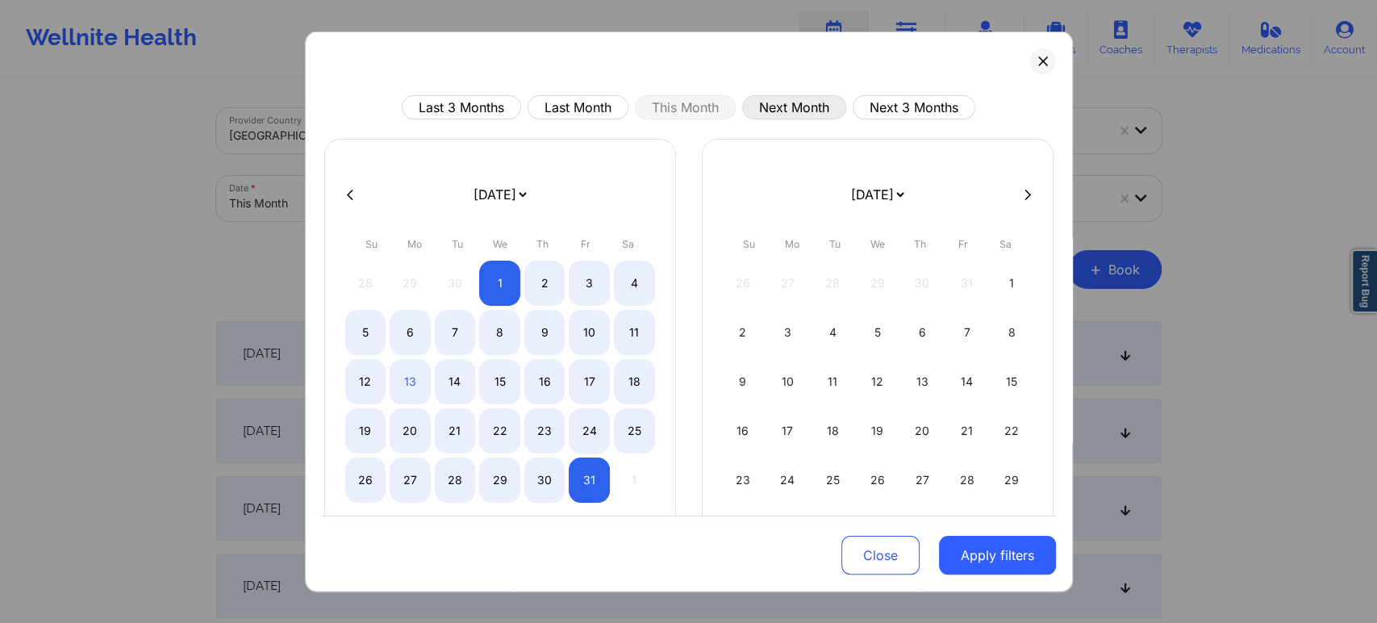
click at [781, 110] on button "Next Month" at bounding box center [794, 107] width 104 height 24
select select "2025-10"
select select "2025-11"
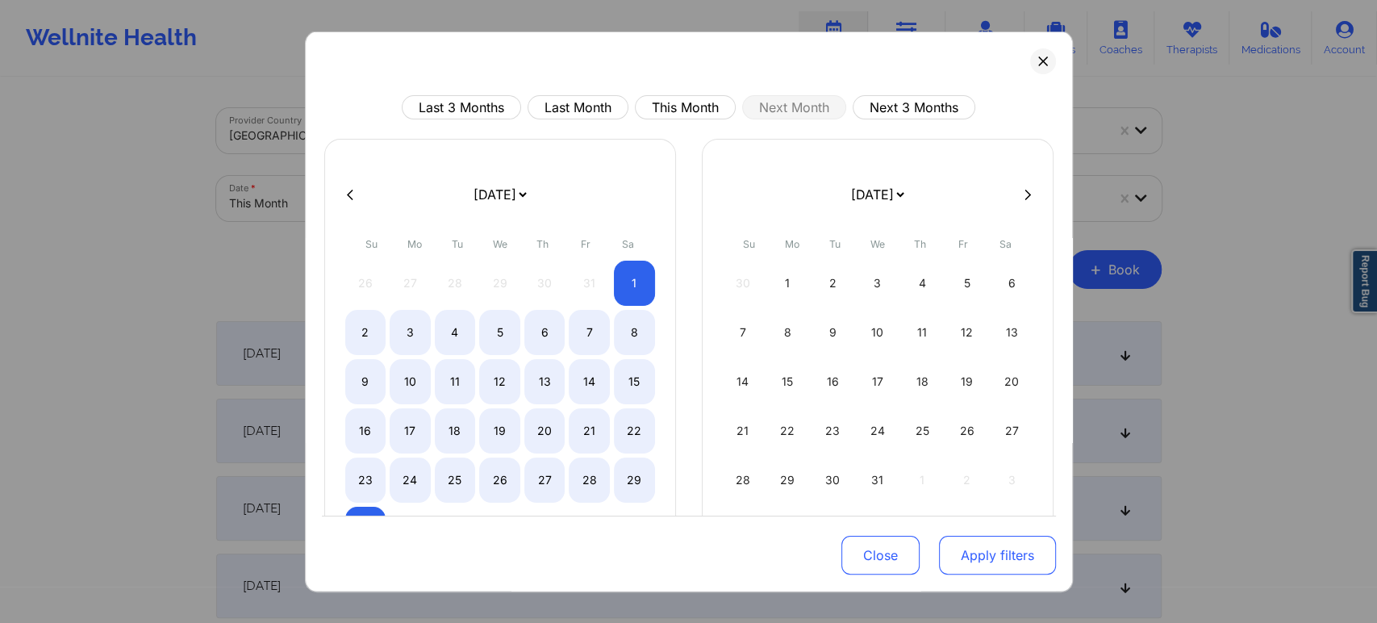
click at [977, 552] on button "Apply filters" at bounding box center [997, 555] width 117 height 39
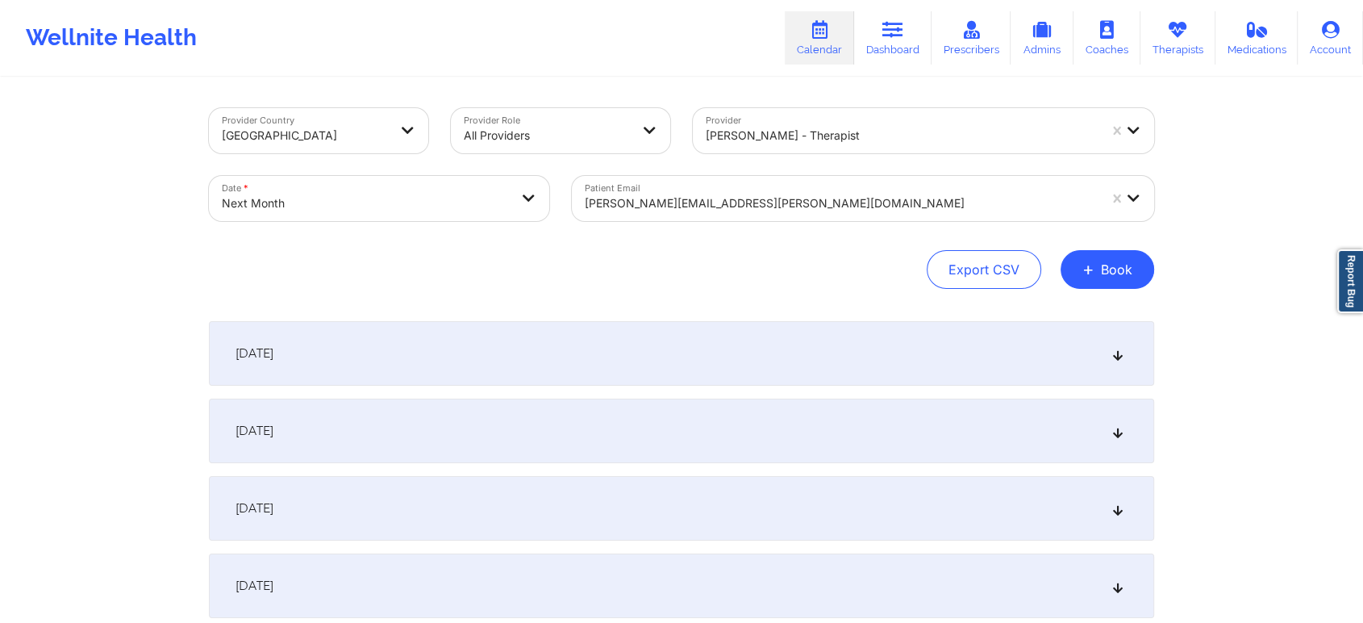
click at [737, 363] on div "November 1, 2025" at bounding box center [682, 353] width 946 height 65
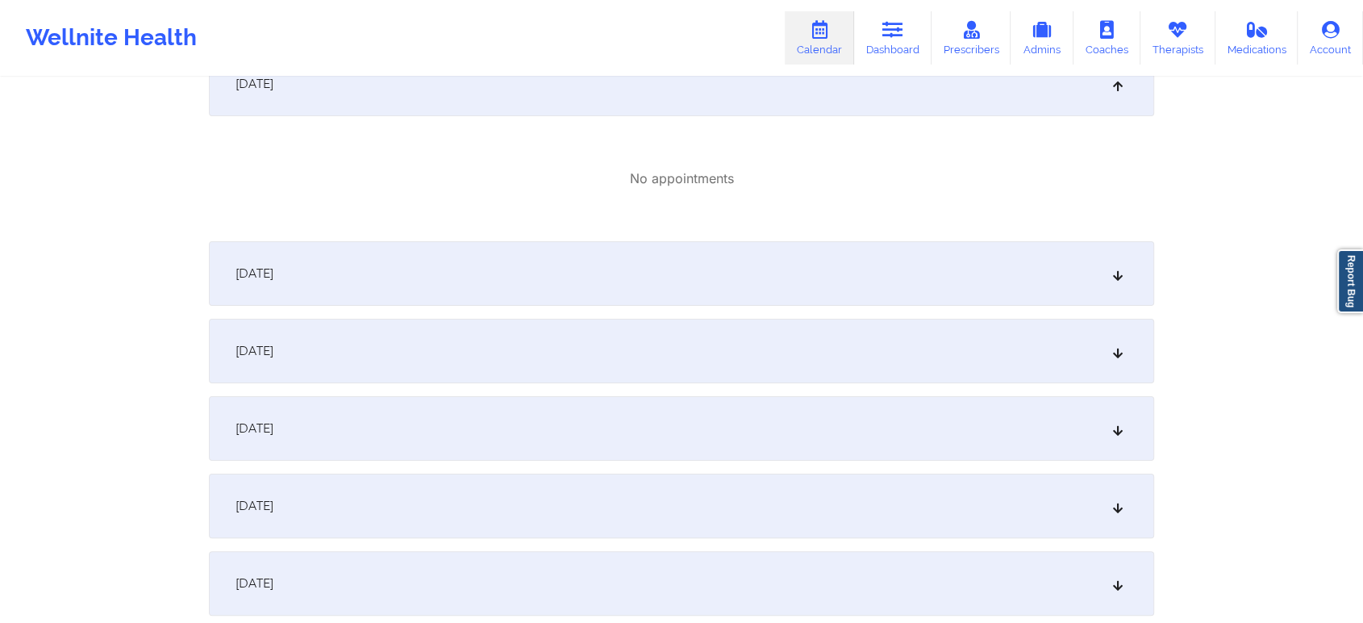
scroll to position [273, 0]
click at [1008, 289] on div "November 2, 2025" at bounding box center [682, 270] width 946 height 65
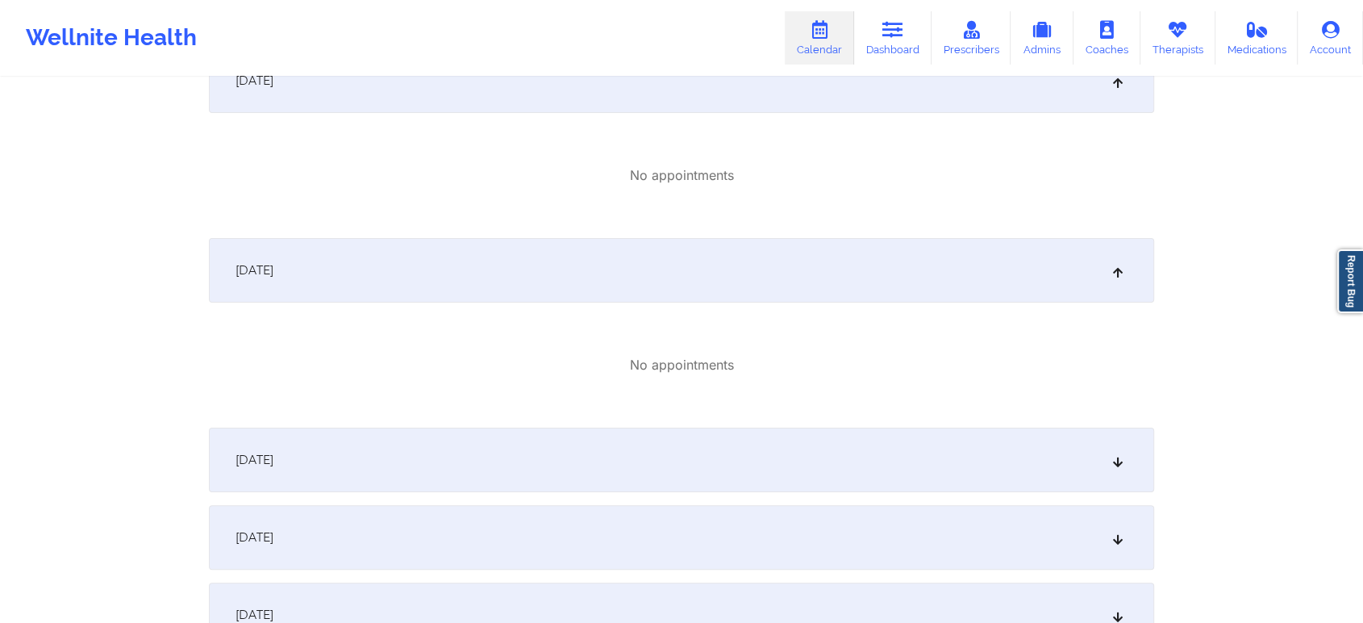
click at [883, 442] on div "November 3, 2025" at bounding box center [682, 460] width 946 height 65
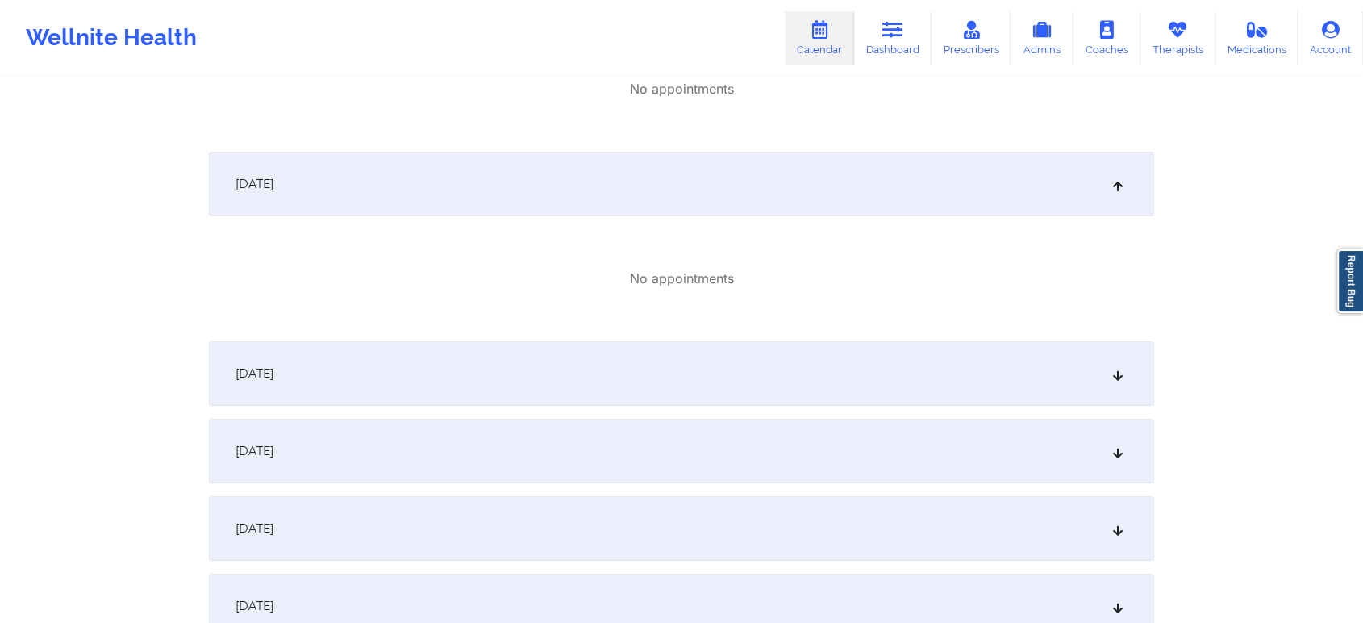
scroll to position [635, 0]
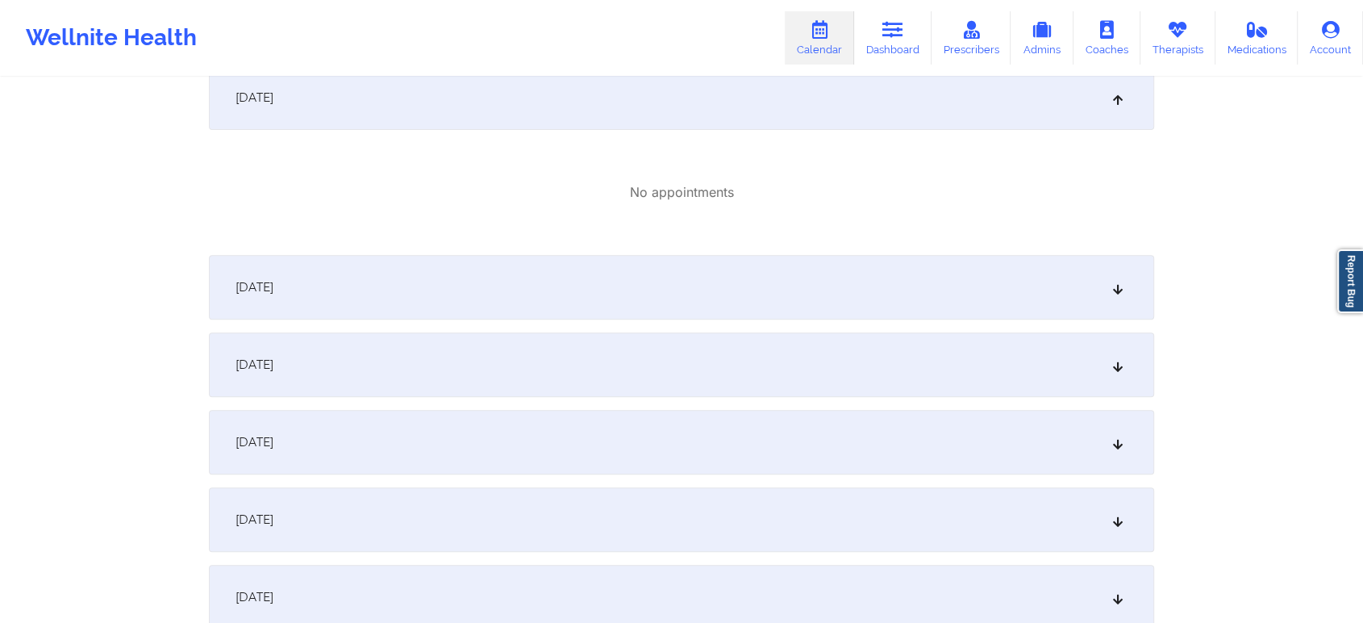
click at [958, 272] on div "November 4, 2025" at bounding box center [682, 287] width 946 height 65
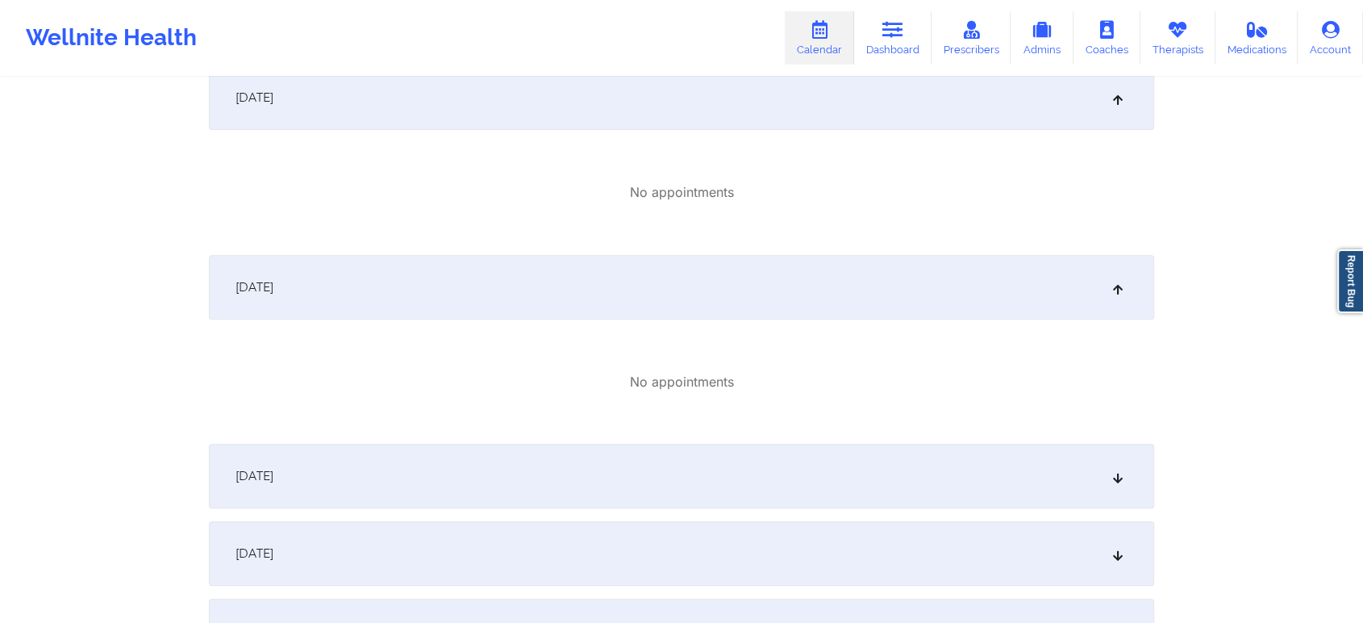
click at [818, 479] on div "November 5, 2025" at bounding box center [682, 476] width 946 height 65
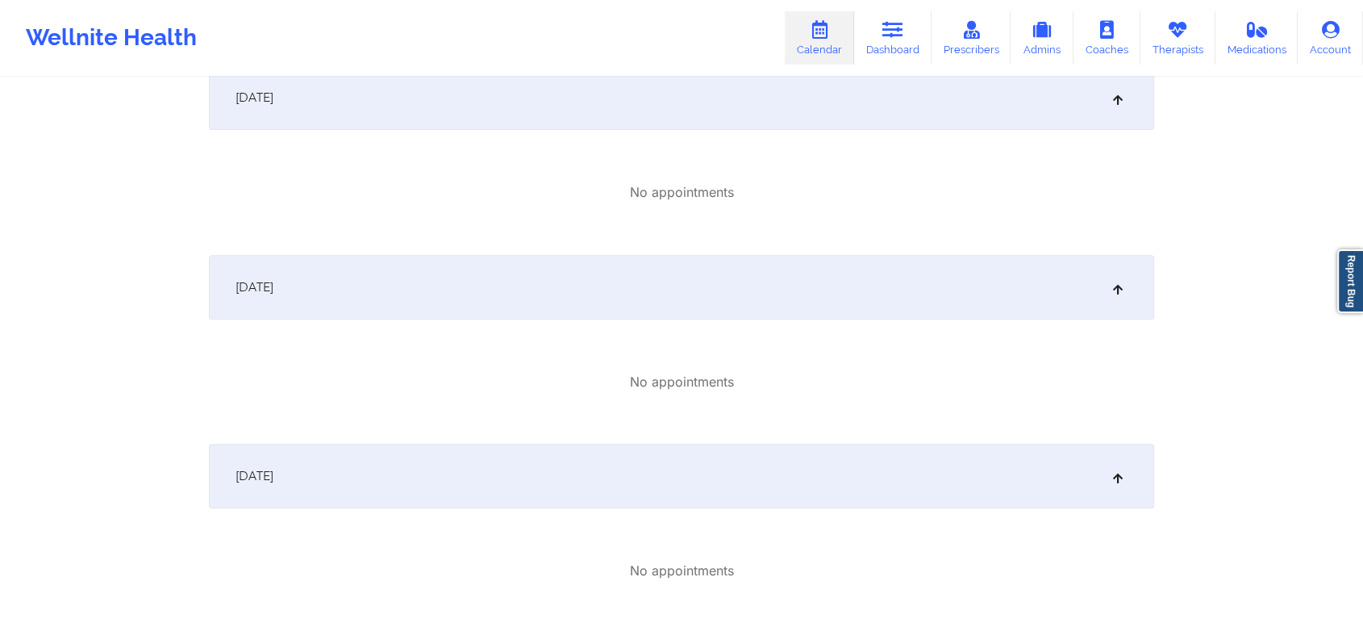
scroll to position [907, 0]
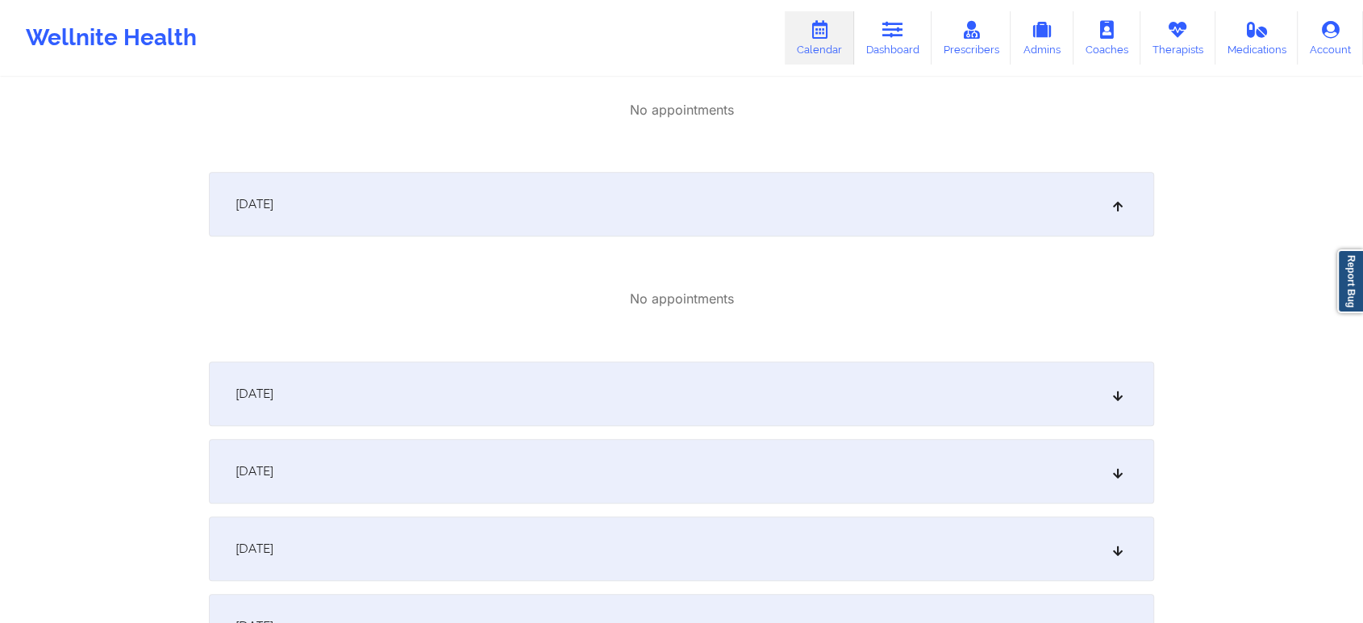
click at [1036, 405] on div "November 6, 2025" at bounding box center [682, 393] width 946 height 65
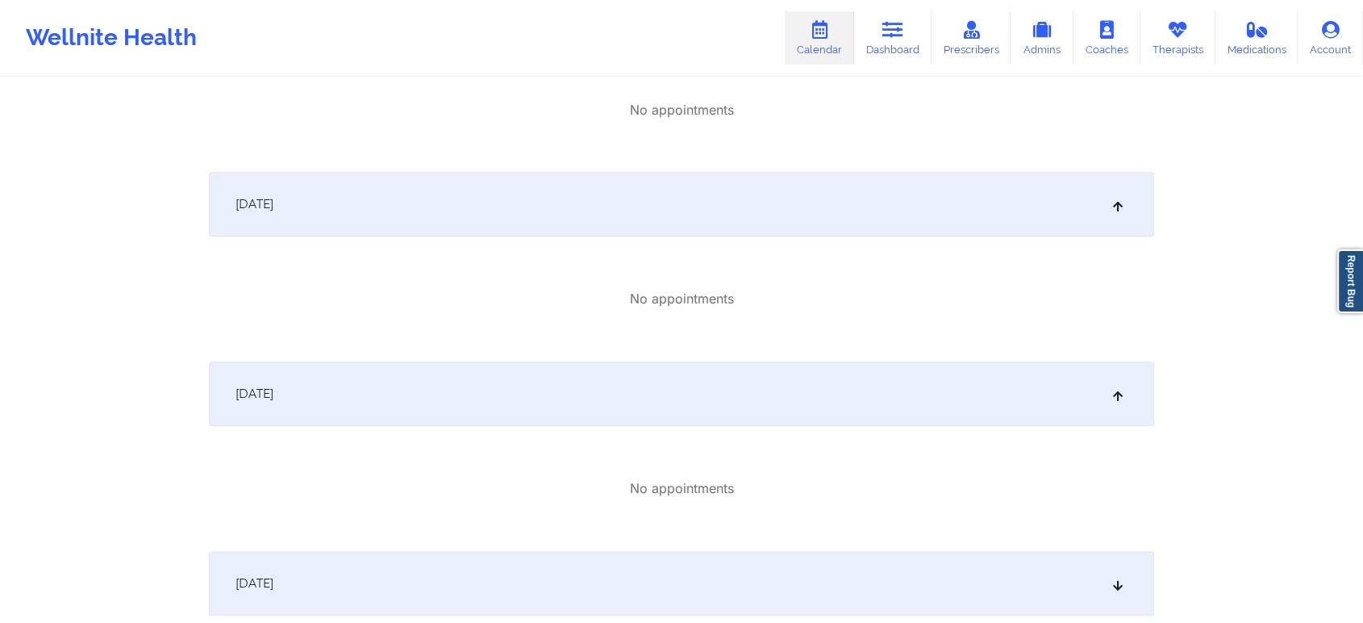
scroll to position [1142, 0]
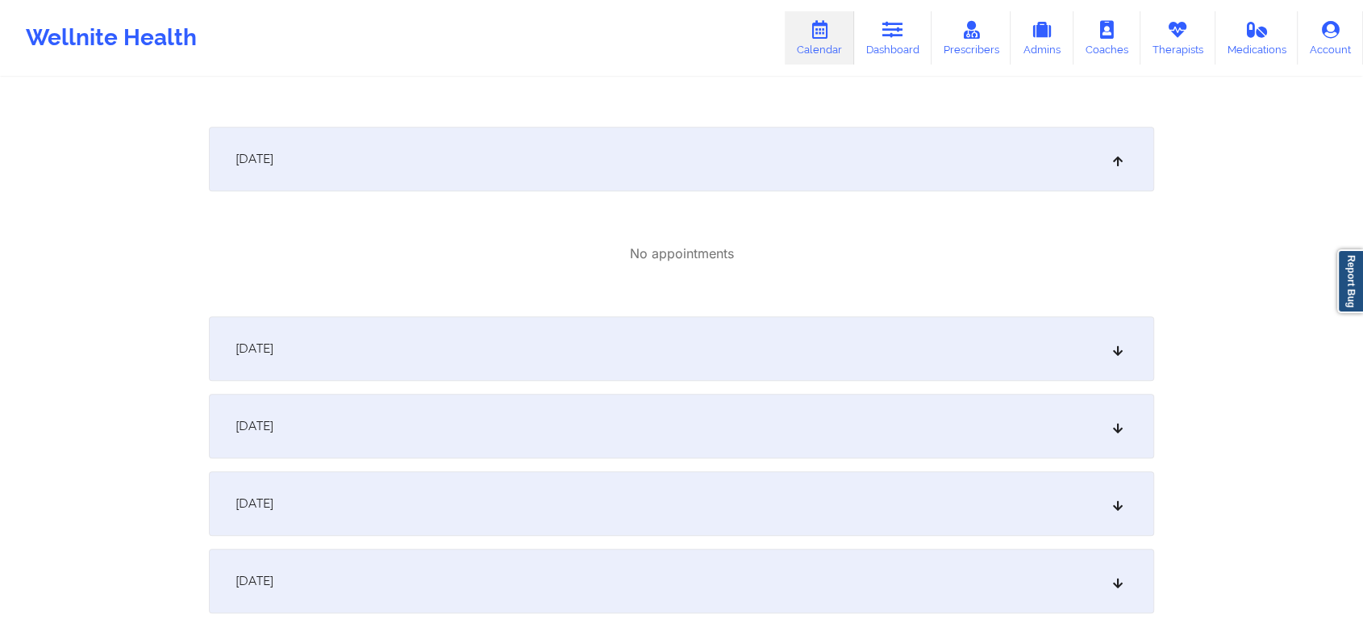
click at [1017, 378] on div "November 7, 2025" at bounding box center [682, 348] width 946 height 65
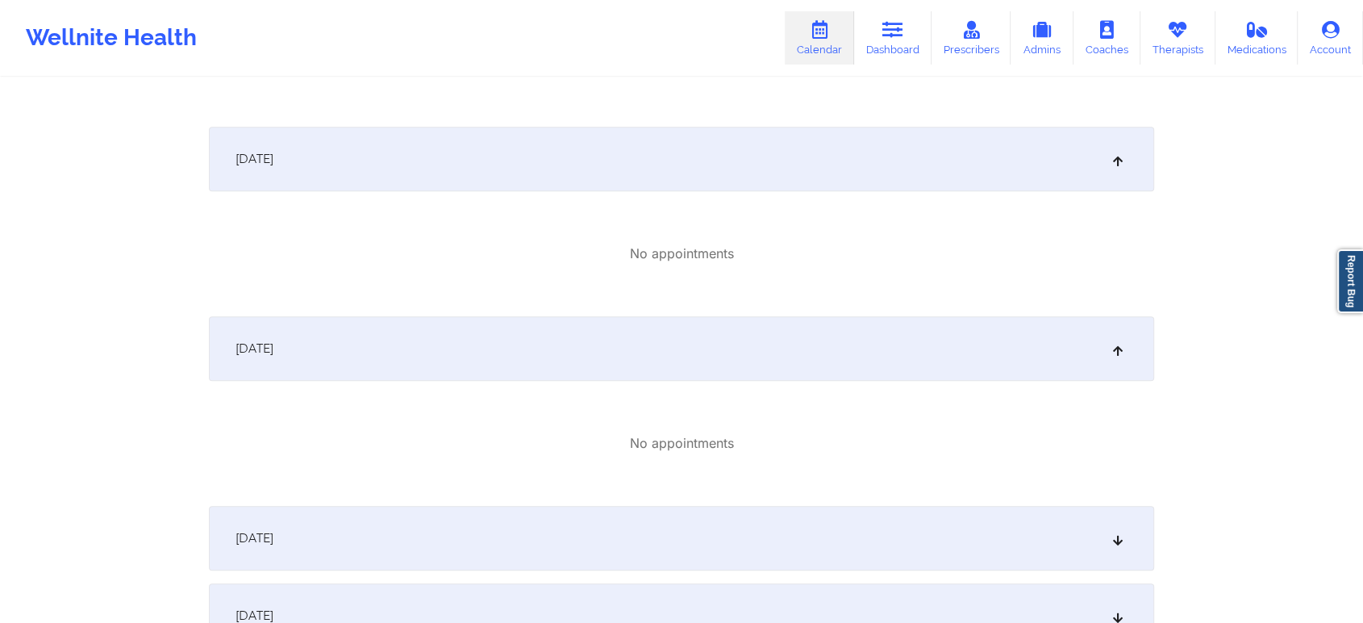
click at [946, 545] on div "November 8, 2025" at bounding box center [682, 538] width 946 height 65
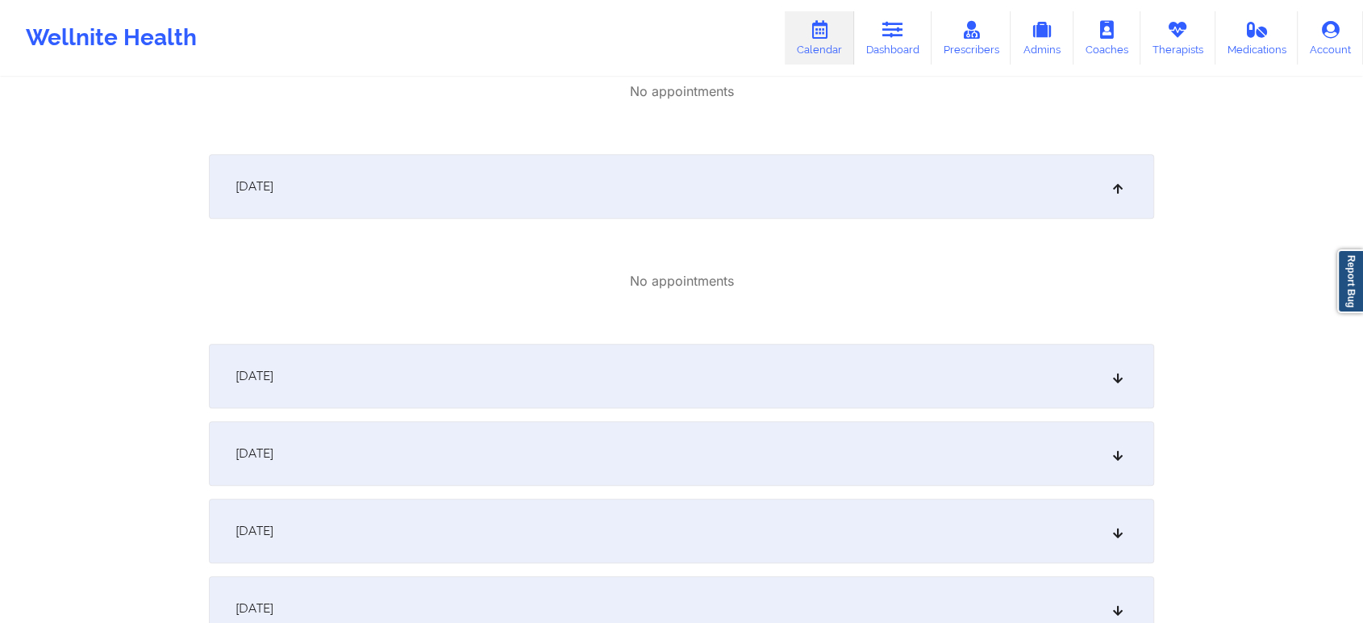
scroll to position [1489, 0]
click at [1102, 395] on div "November 9, 2025" at bounding box center [682, 380] width 946 height 65
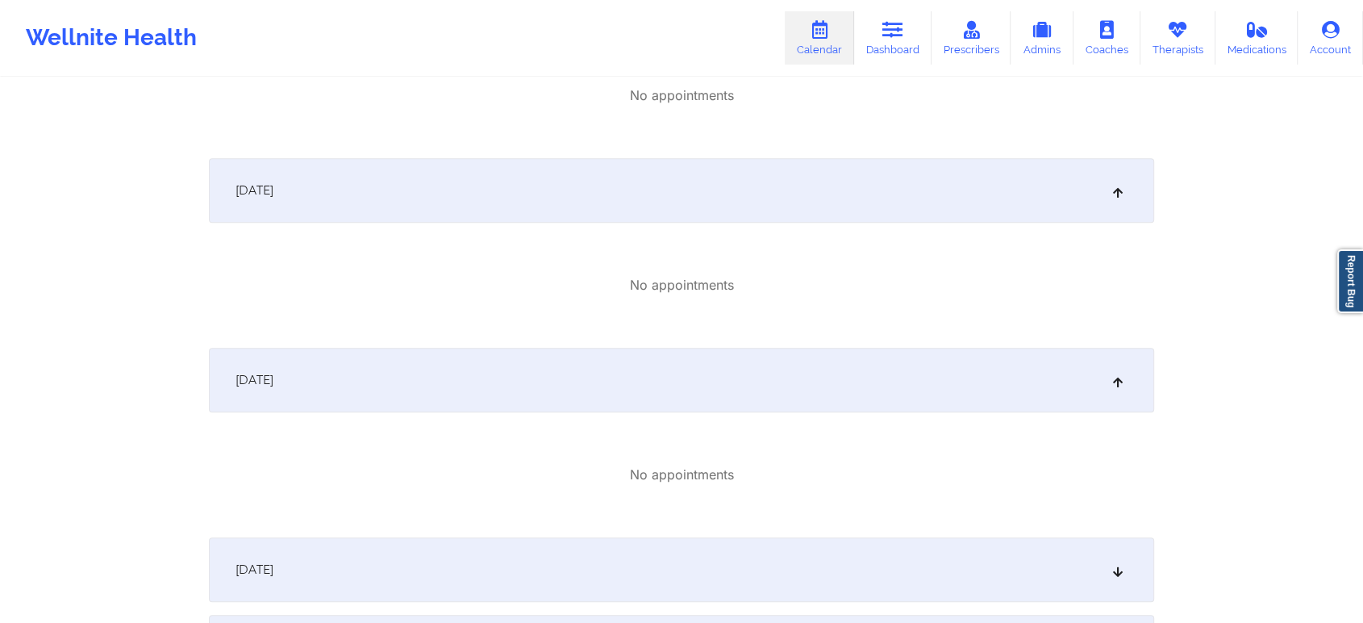
click at [1004, 555] on div "November 10, 2025" at bounding box center [682, 569] width 946 height 65
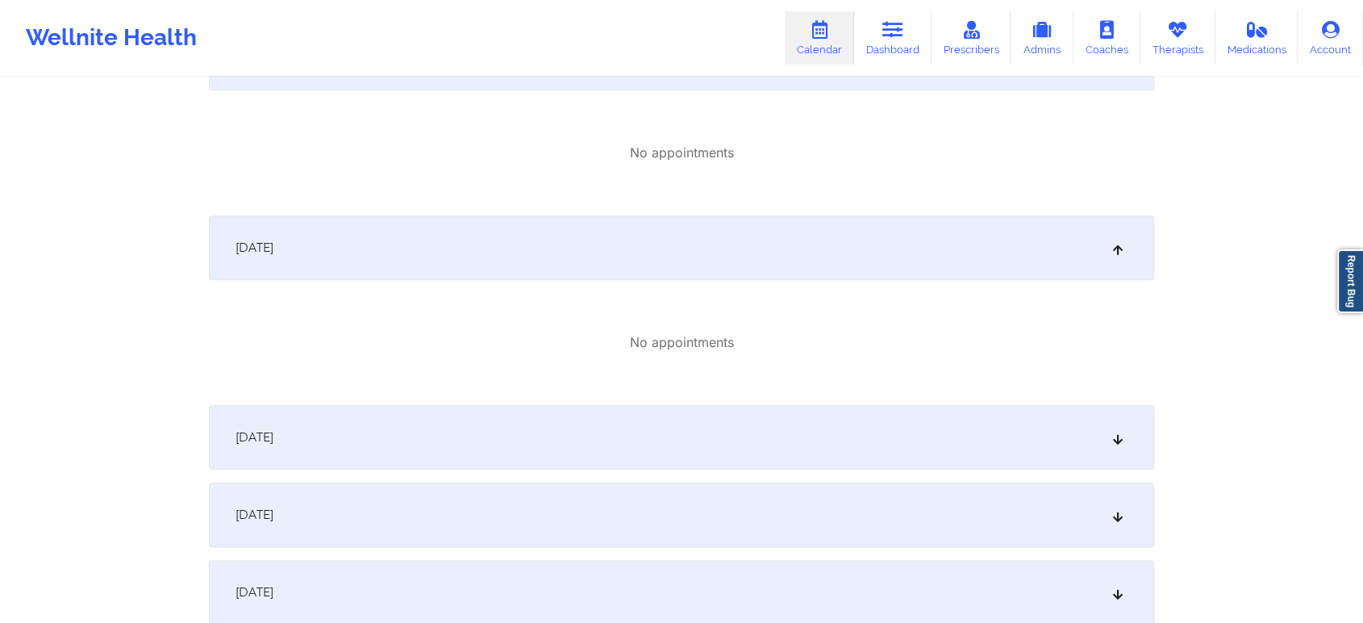
scroll to position [1934, 0]
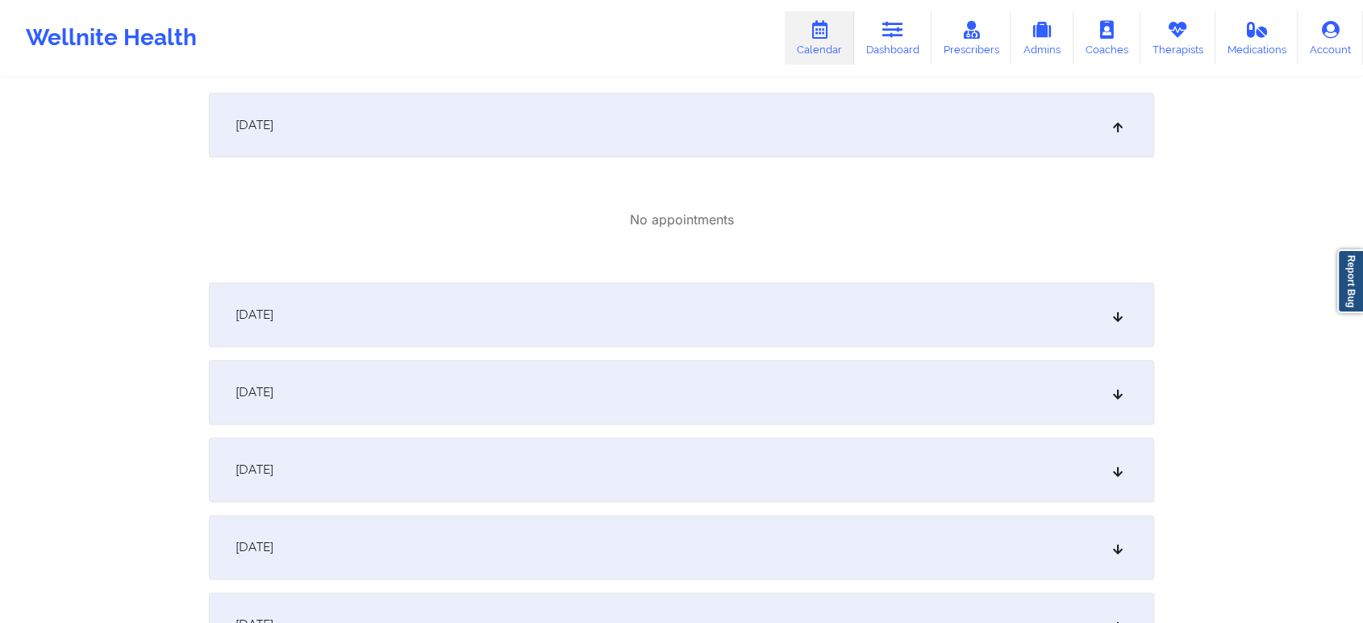
click at [1109, 372] on div "November 12, 2025" at bounding box center [682, 392] width 946 height 65
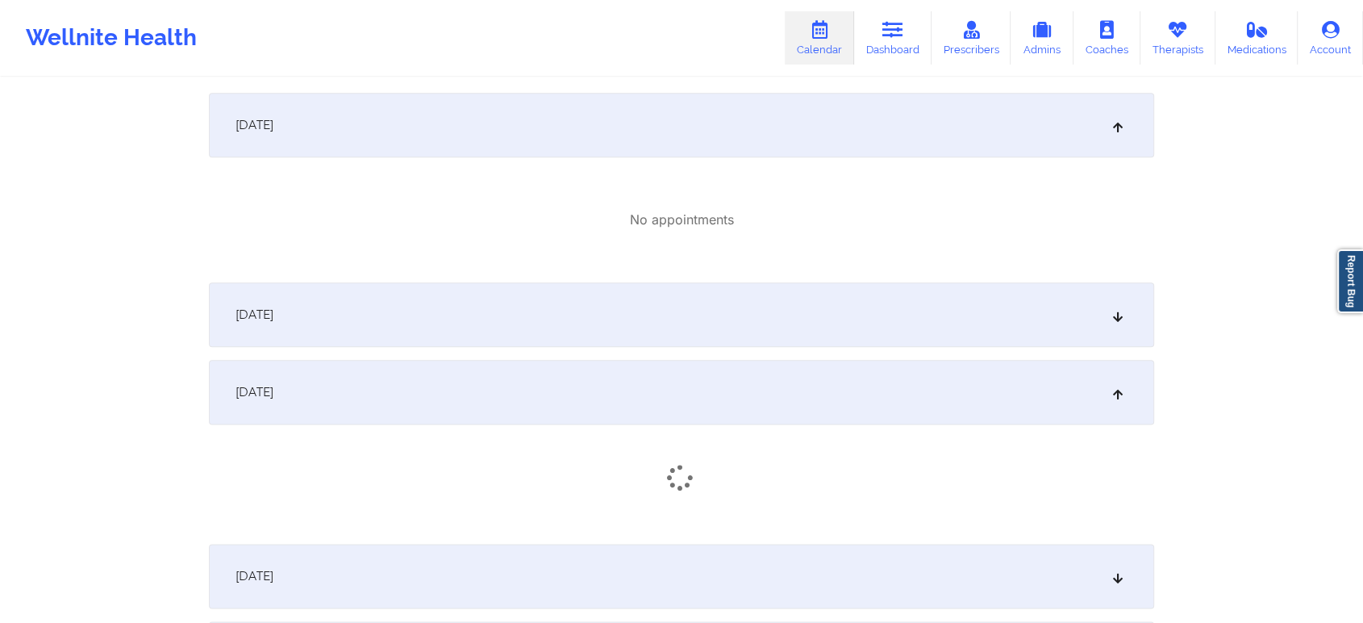
click at [904, 324] on div "November 11, 2025" at bounding box center [682, 314] width 946 height 65
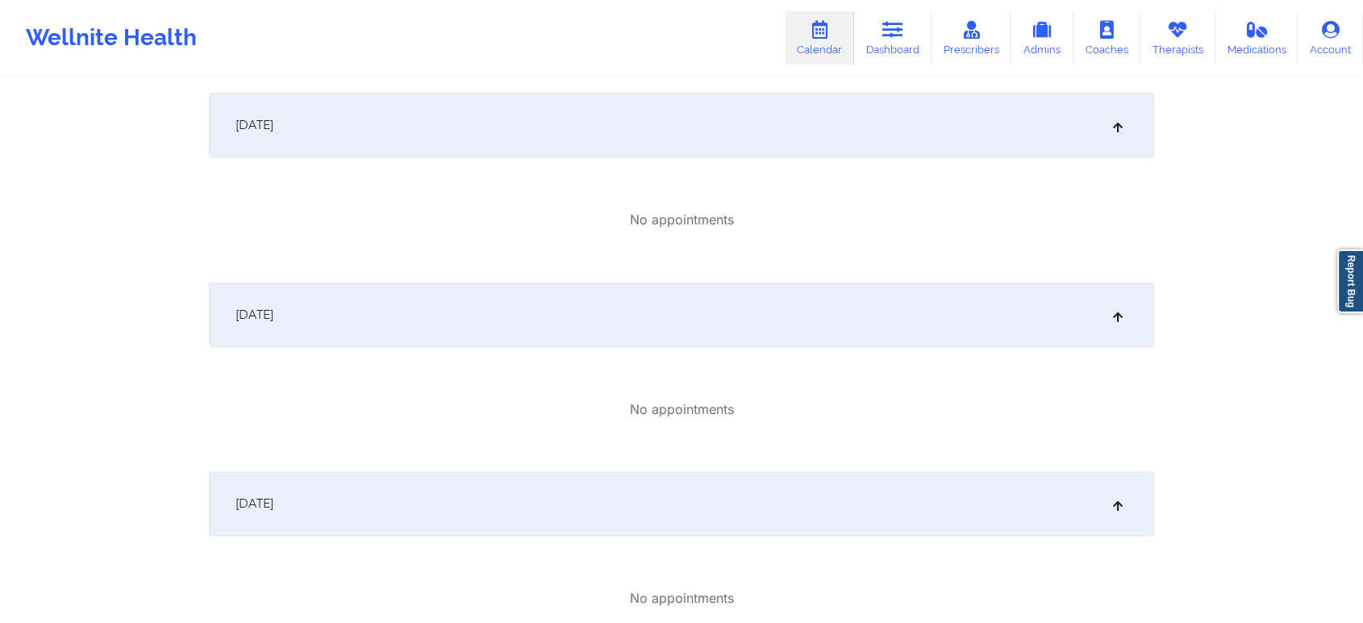
scroll to position [2199, 0]
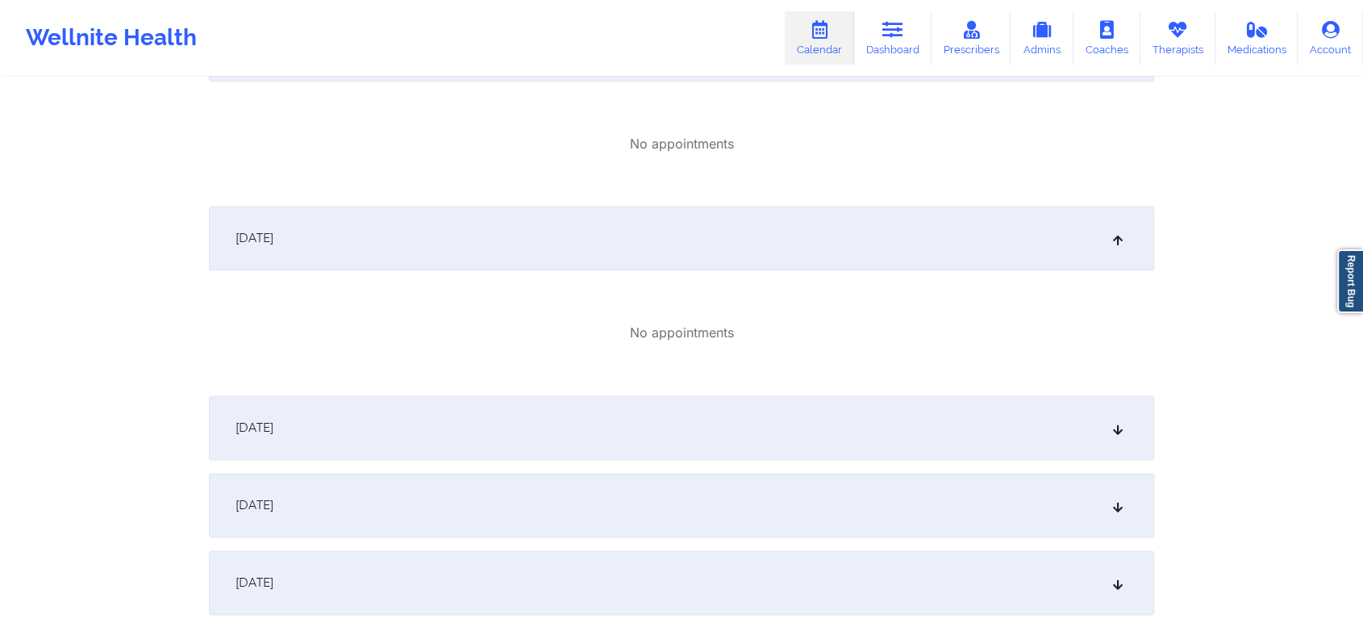
click at [1063, 453] on div "November 13, 2025" at bounding box center [682, 427] width 946 height 65
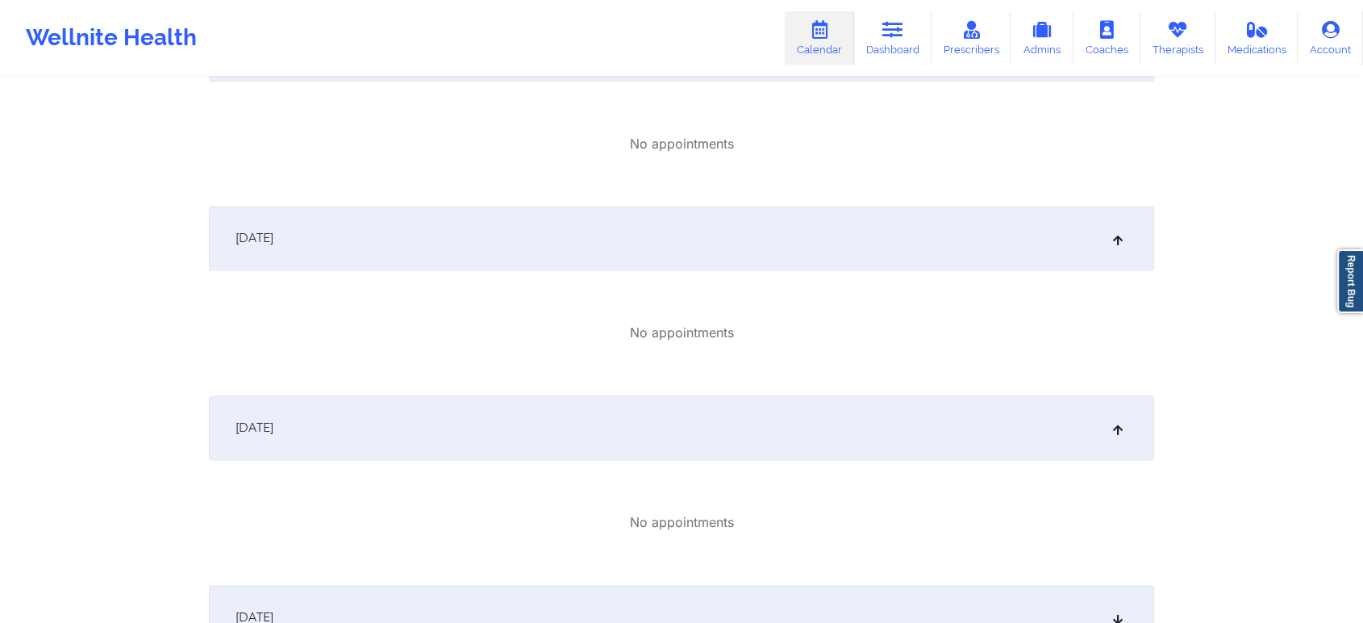
scroll to position [2451, 0]
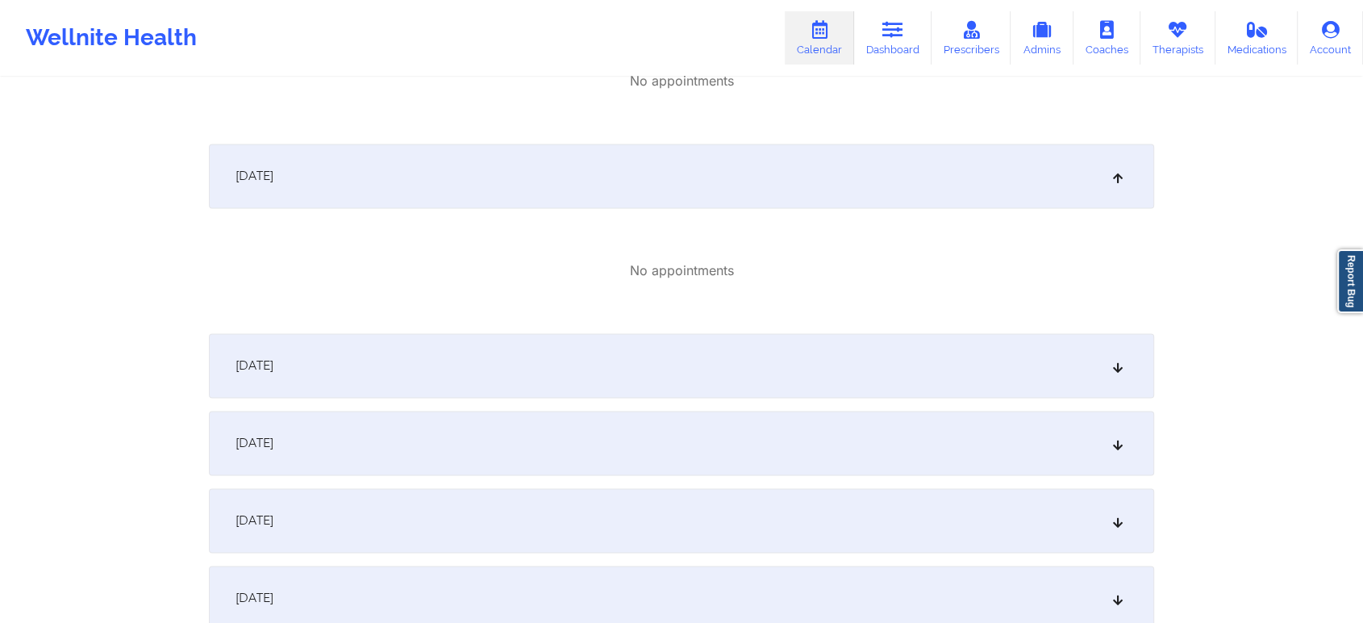
click at [1080, 394] on div "November 14, 2025" at bounding box center [682, 365] width 946 height 65
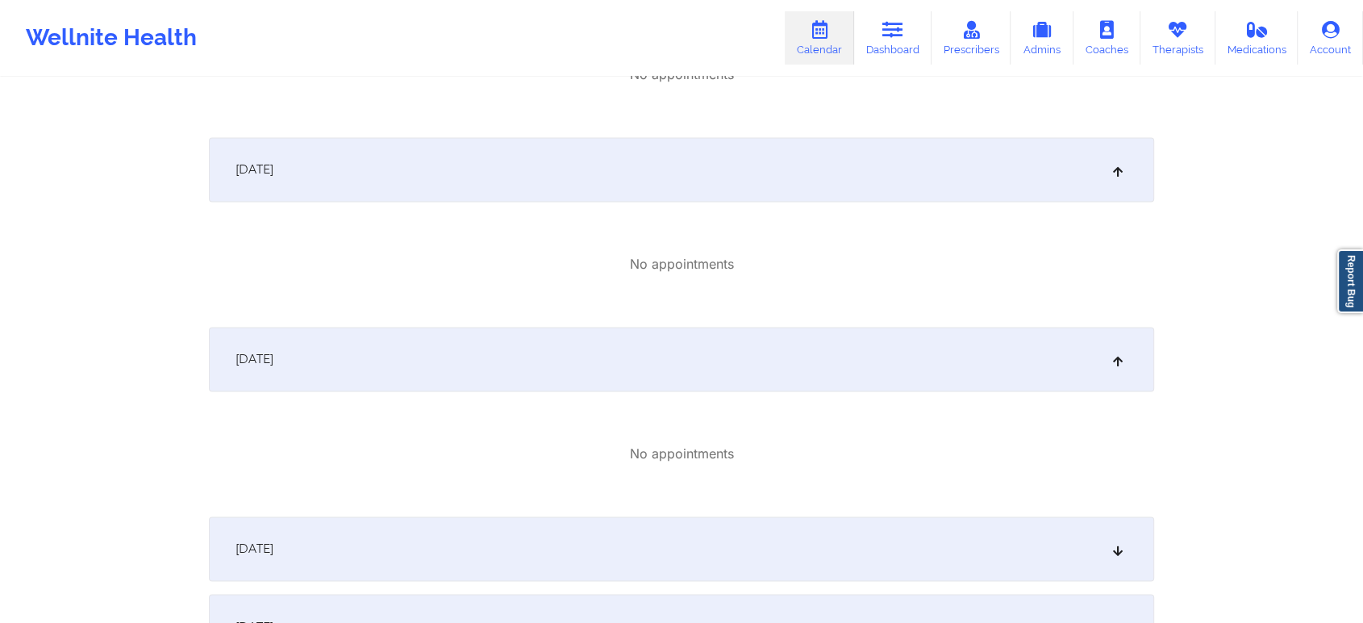
scroll to position [2672, 0]
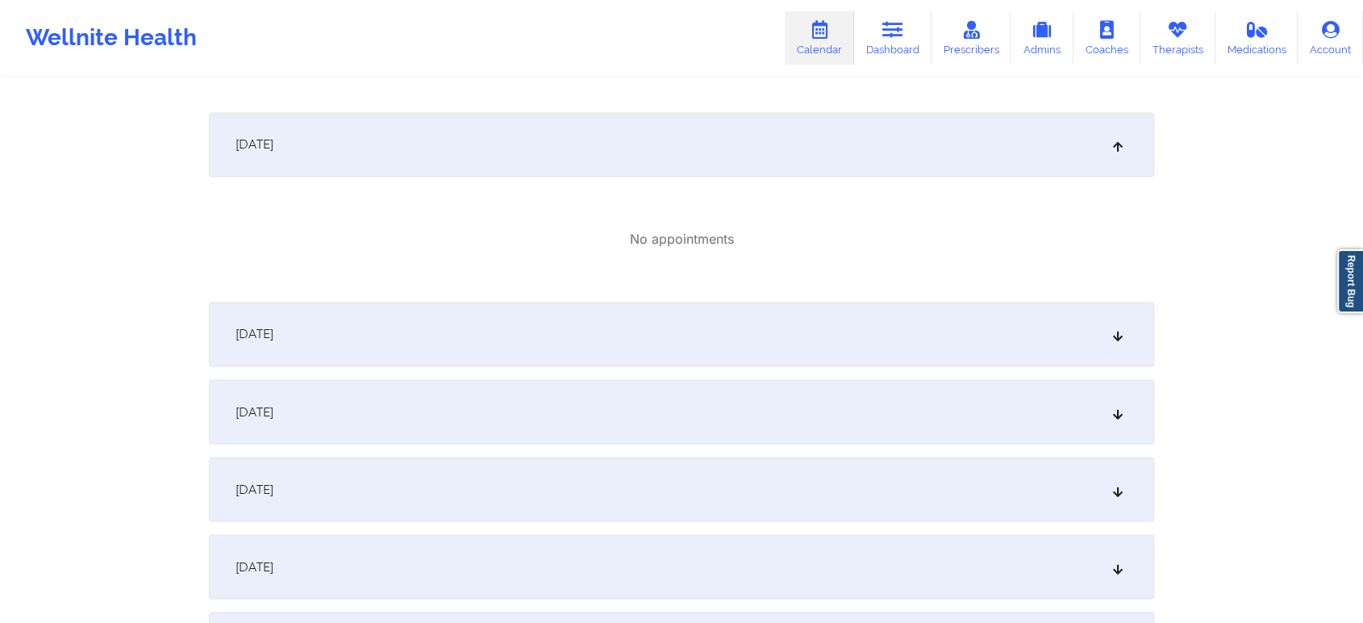
click at [946, 440] on div "November 16, 2025" at bounding box center [682, 411] width 946 height 65
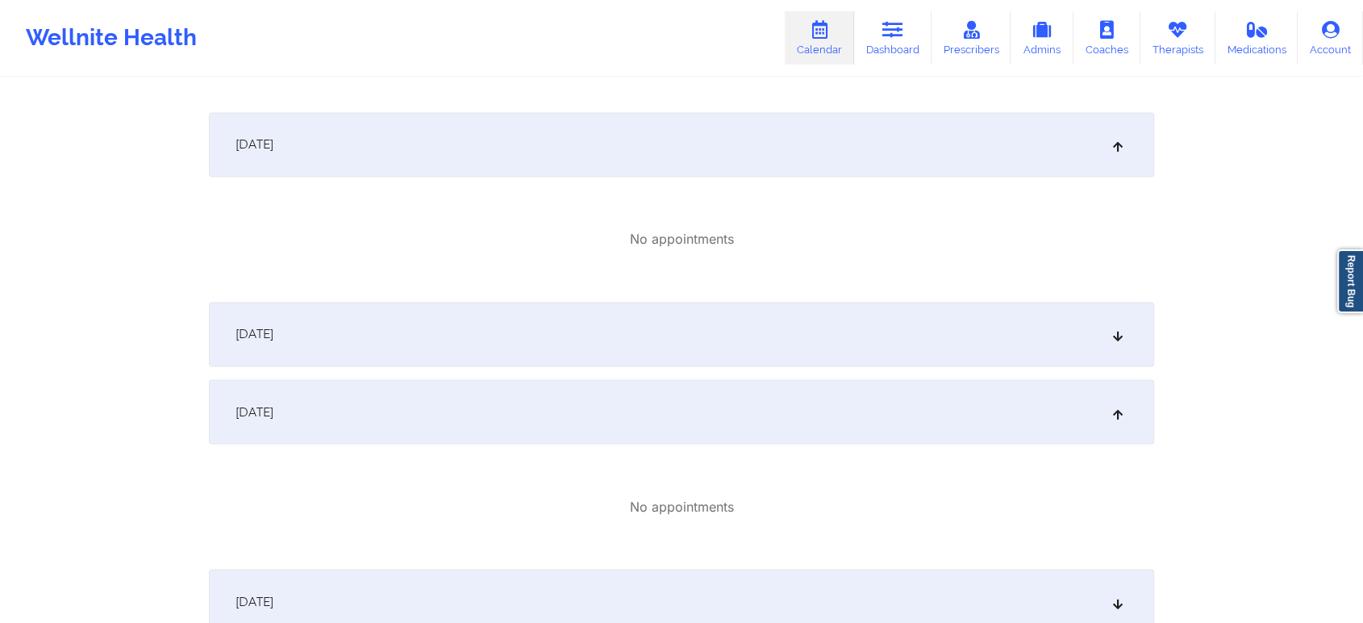
click at [812, 357] on div "November 15, 2025" at bounding box center [682, 334] width 946 height 65
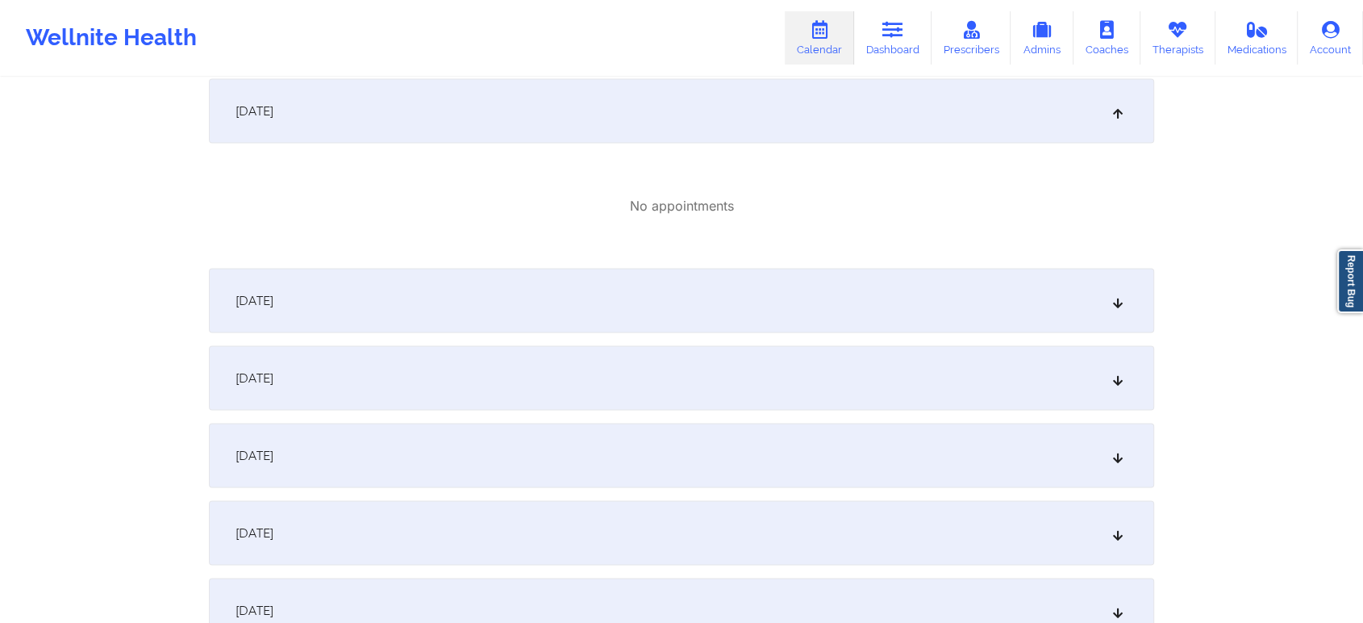
scroll to position [3228, 0]
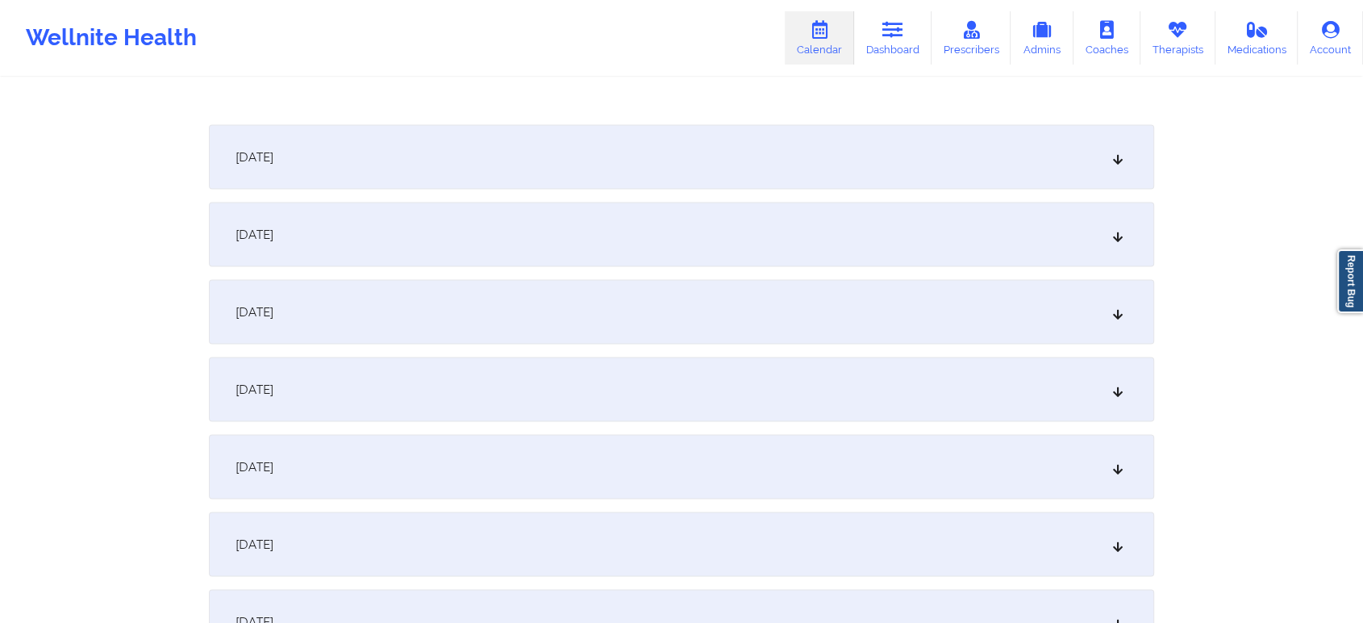
click at [766, 256] on div "November 18, 2025" at bounding box center [682, 234] width 946 height 65
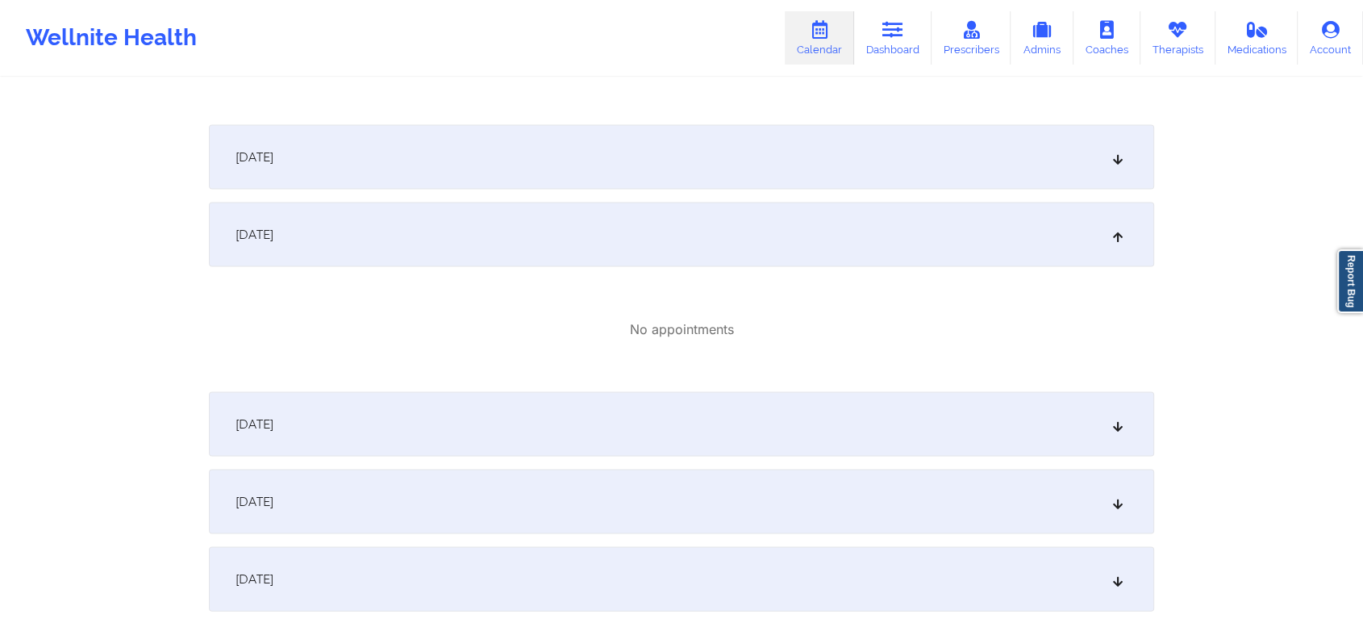
click at [659, 171] on div "November 17, 2025" at bounding box center [682, 157] width 946 height 65
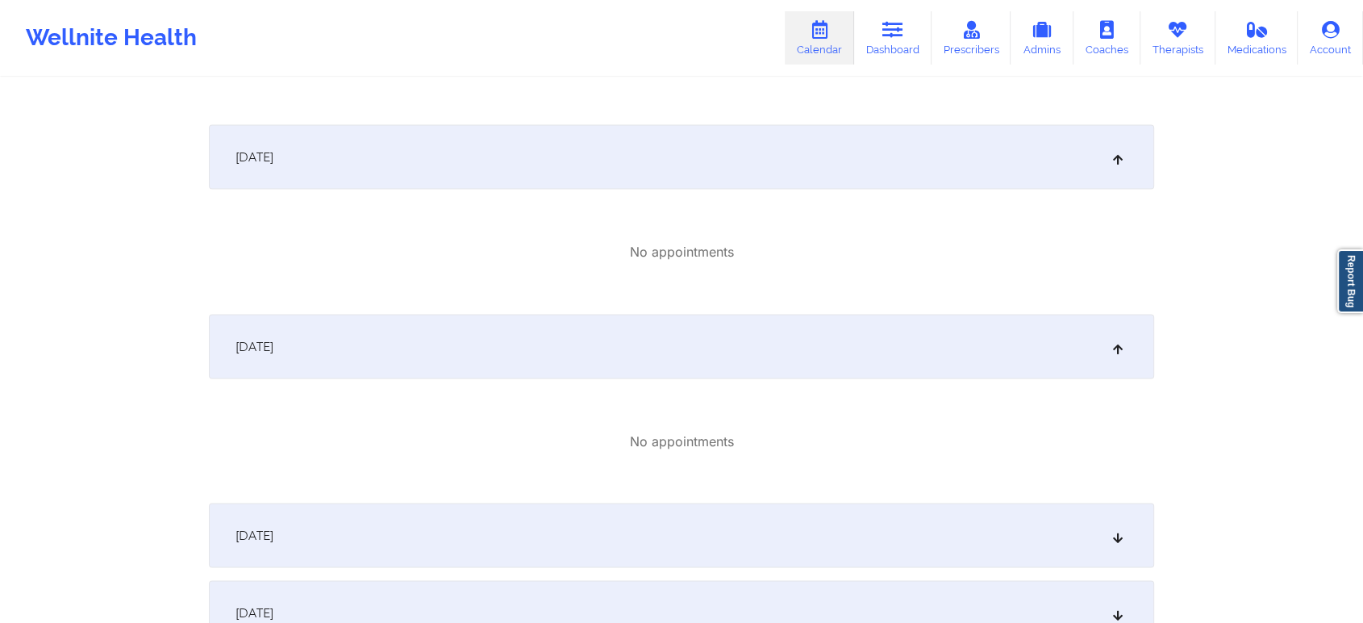
click at [718, 565] on div "November 19, 2025" at bounding box center [682, 535] width 946 height 65
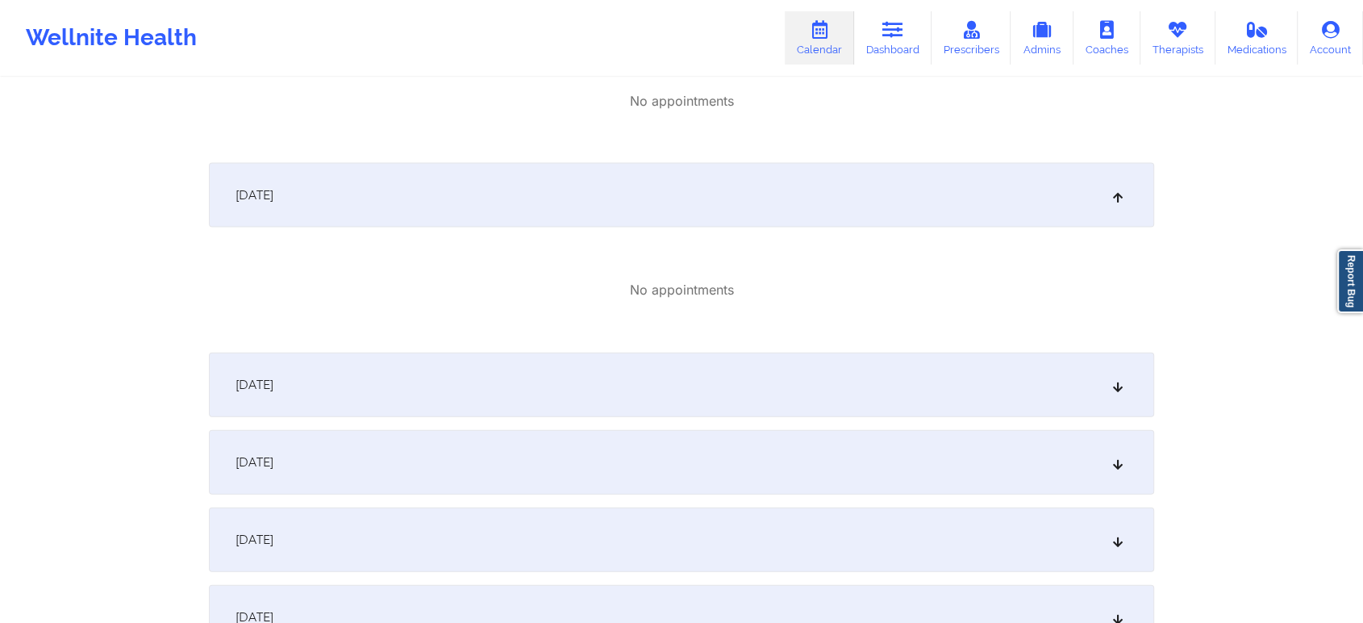
scroll to position [3597, 0]
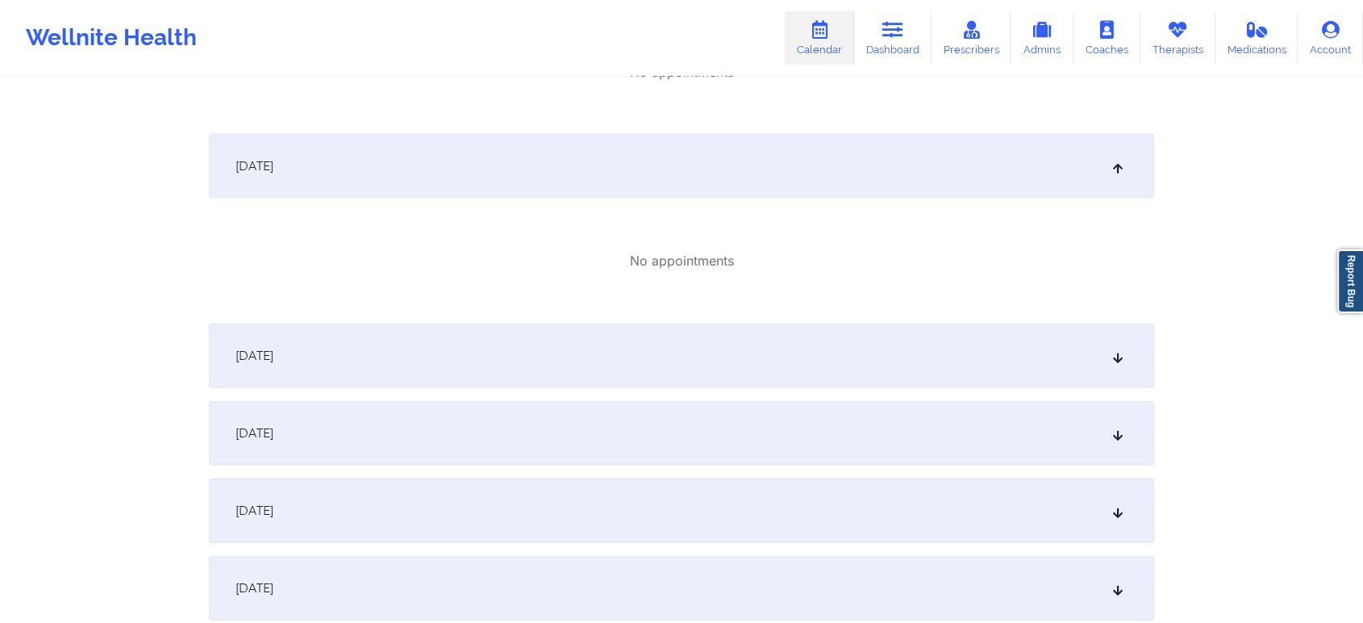
click at [1061, 499] on div "November 22, 2025" at bounding box center [682, 510] width 946 height 65
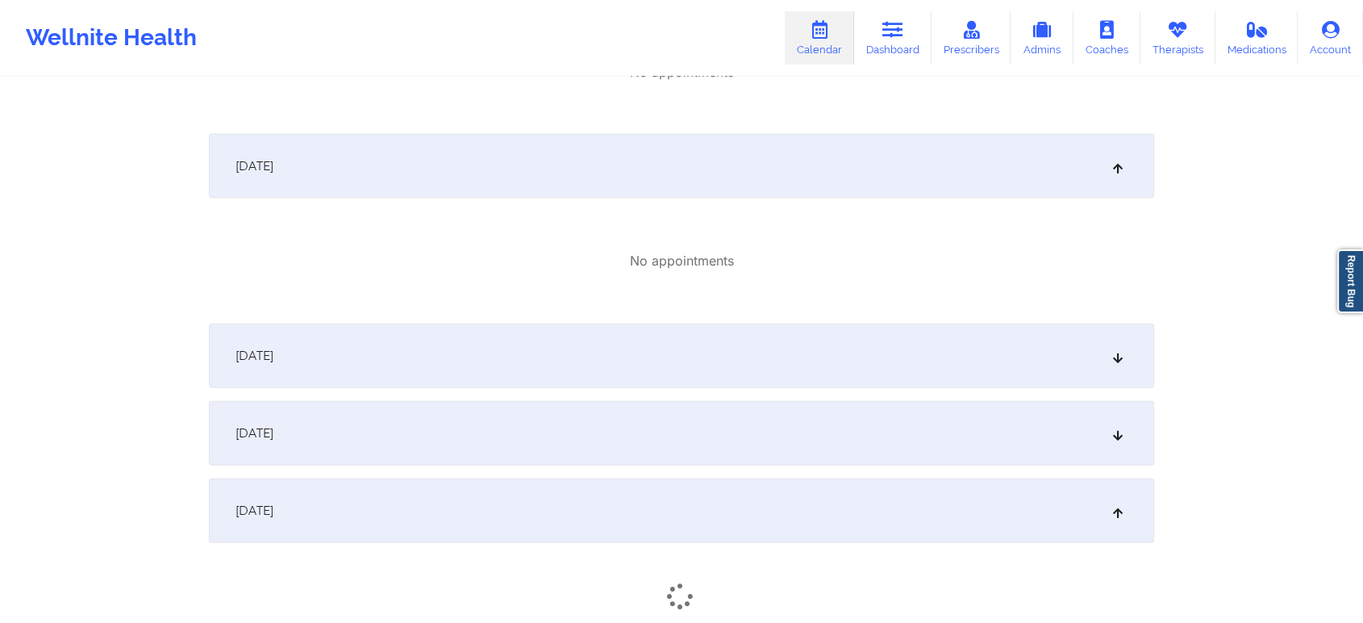
click at [872, 373] on div "November 20, 2025" at bounding box center [682, 356] width 946 height 65
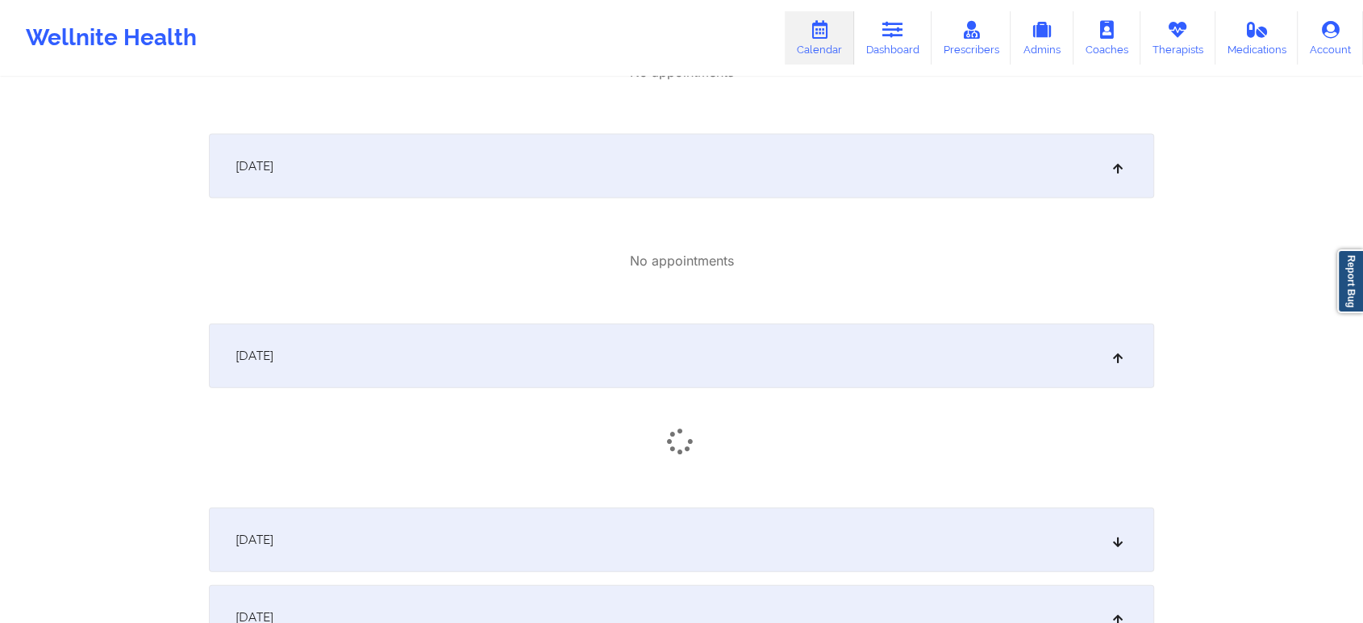
click at [883, 546] on div "November 21, 2025" at bounding box center [682, 539] width 946 height 65
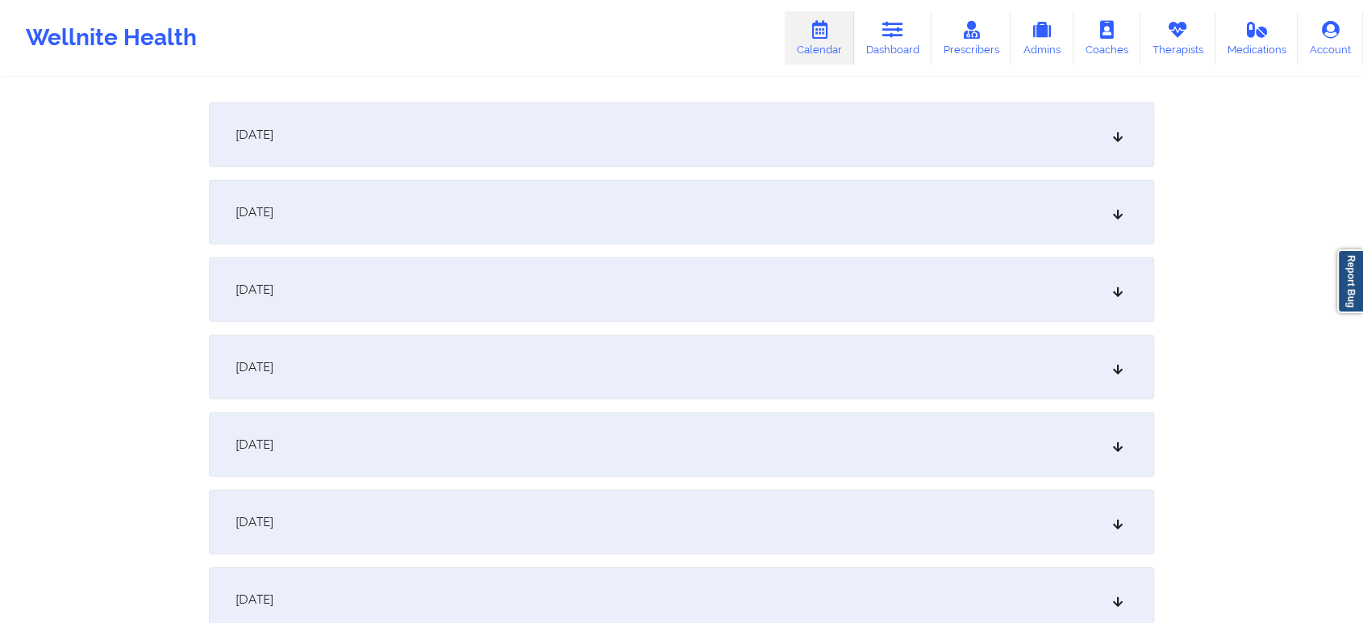
scroll to position [4393, 0]
click at [736, 126] on div "November 23, 2025" at bounding box center [682, 129] width 946 height 65
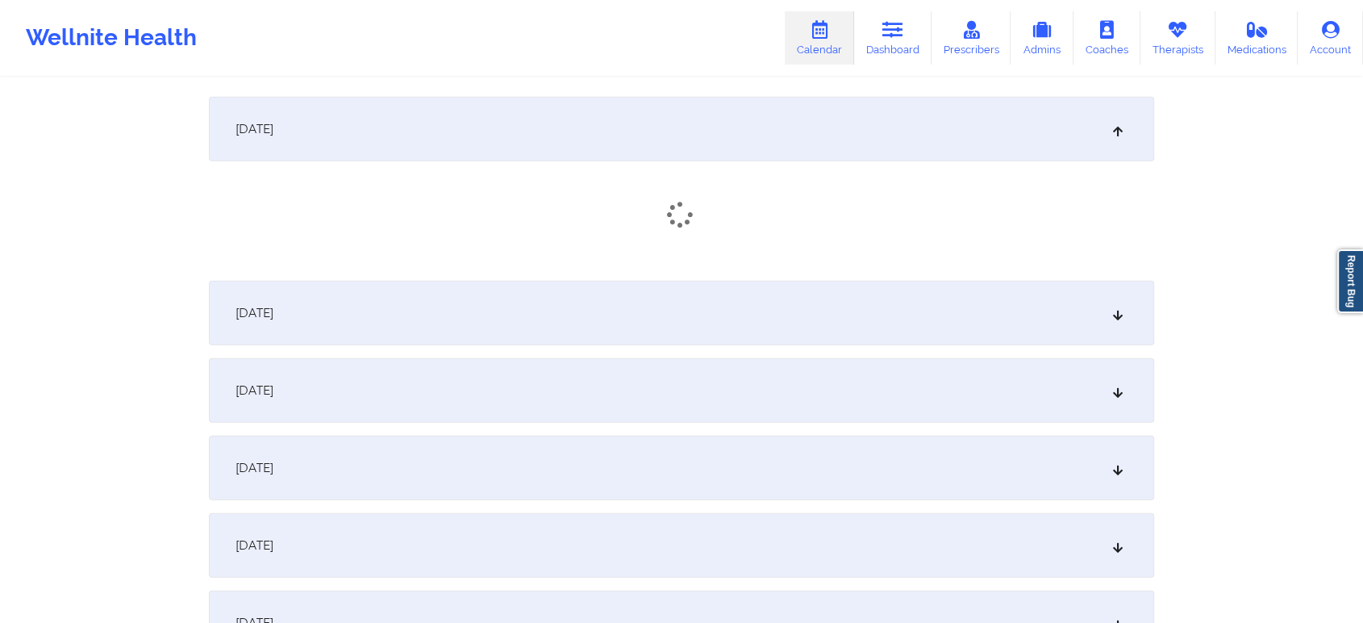
click at [734, 311] on div "November 24, 2025" at bounding box center [682, 313] width 946 height 65
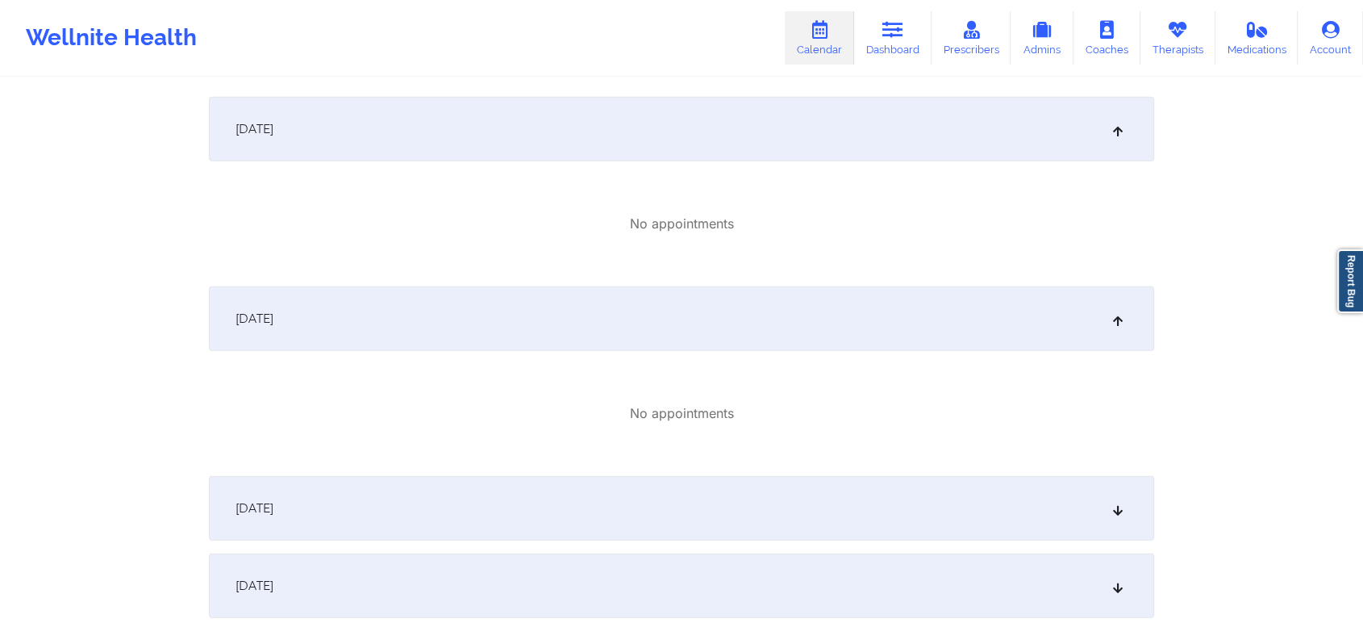
click at [762, 505] on div "November 25, 2025" at bounding box center [682, 508] width 946 height 65
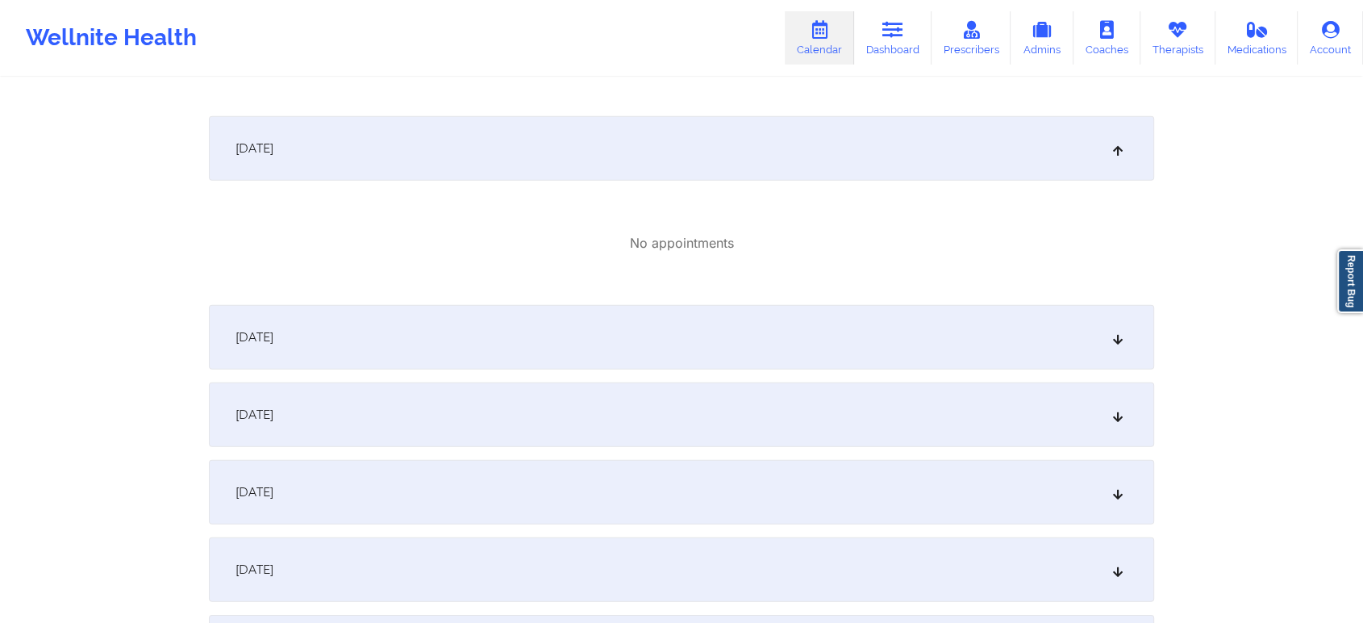
scroll to position [4814, 0]
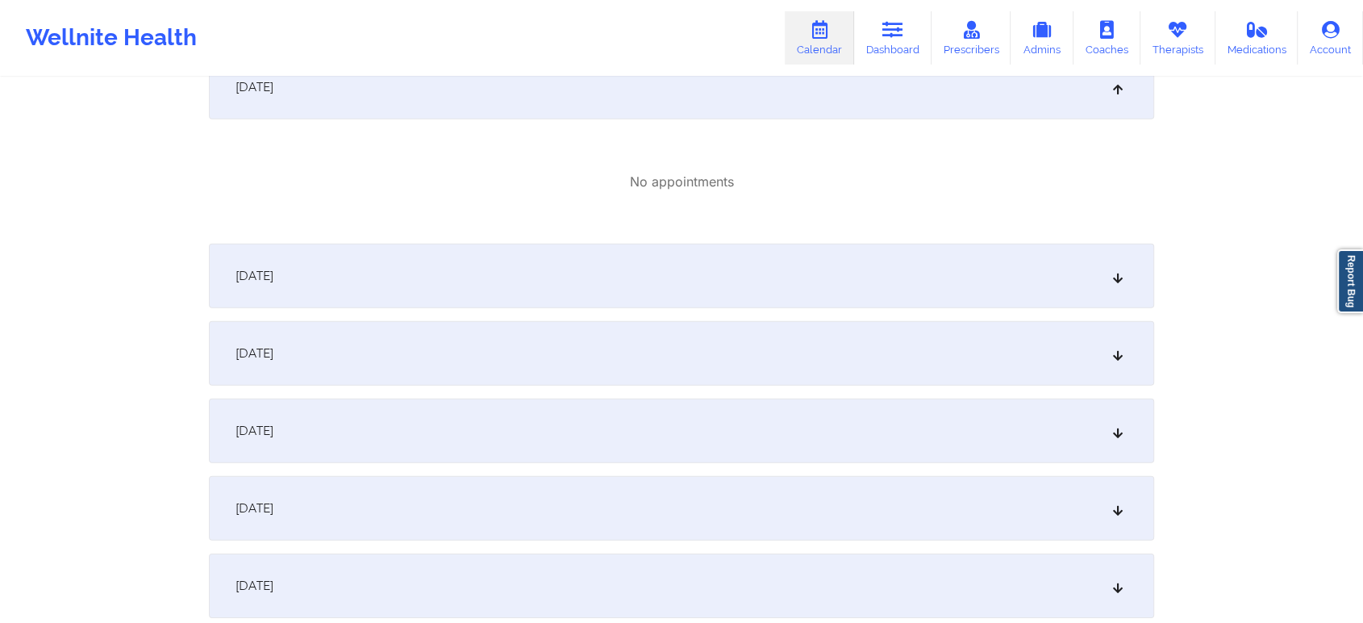
click at [758, 336] on div "November 27, 2025" at bounding box center [682, 353] width 946 height 65
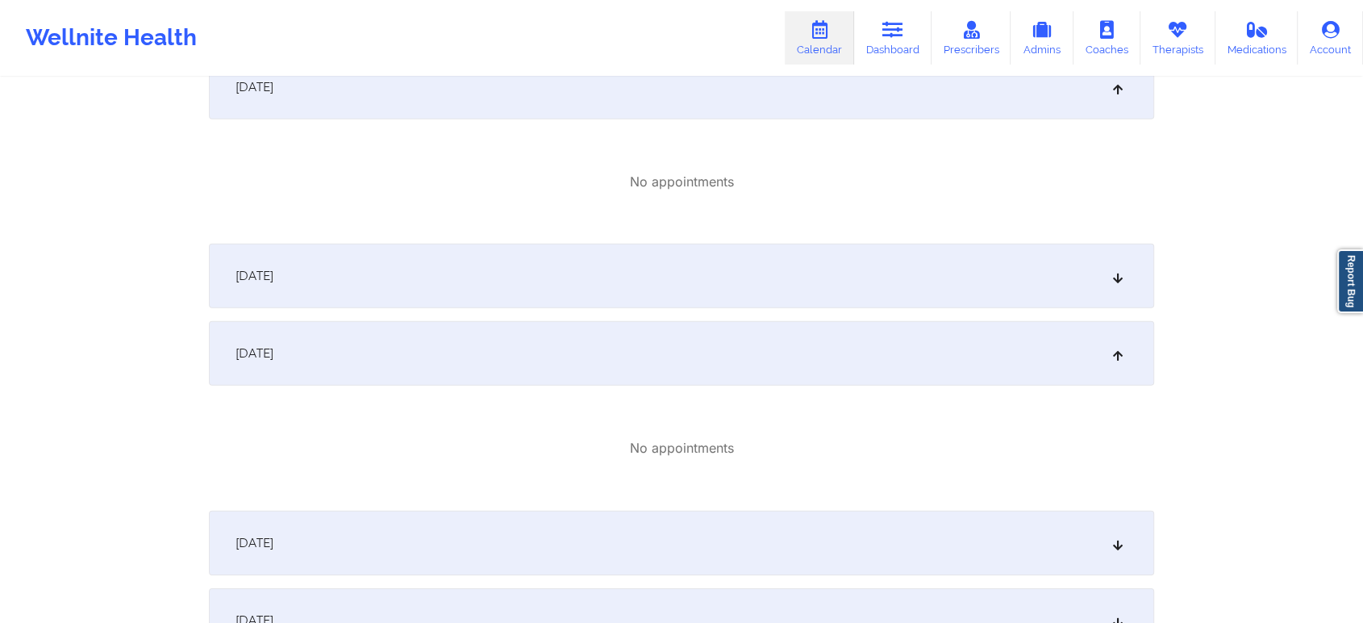
click at [551, 281] on div "November 26, 2025" at bounding box center [682, 276] width 946 height 65
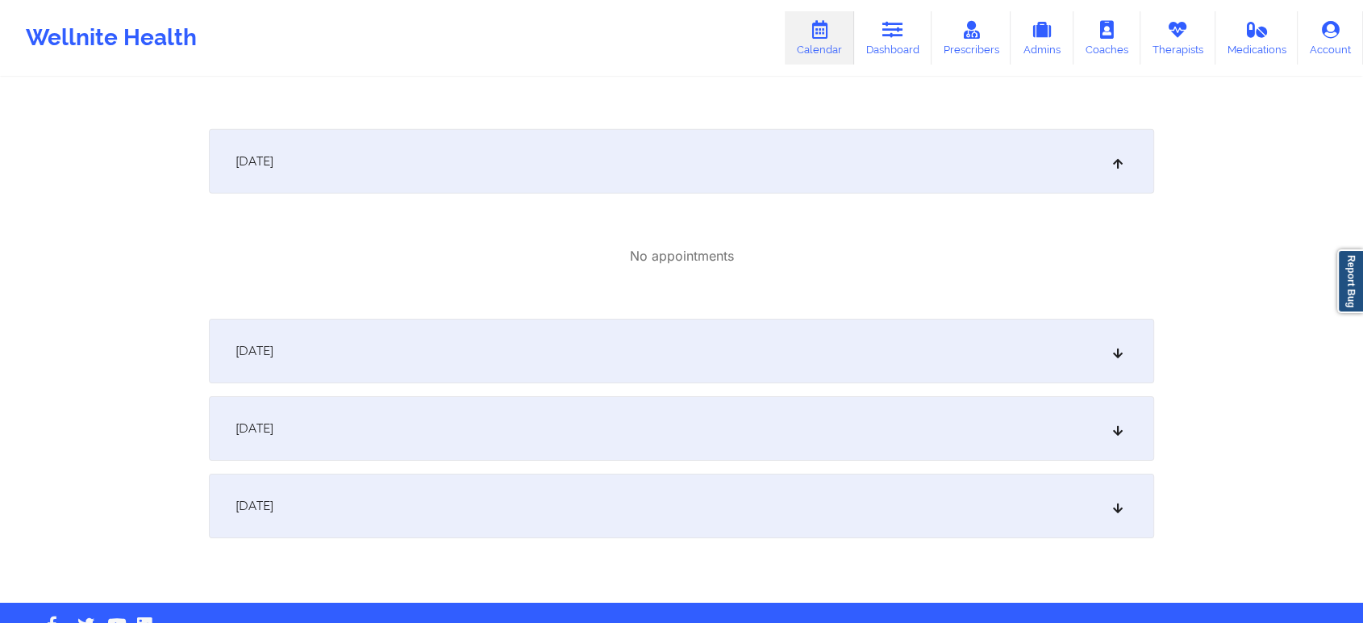
scroll to position [5139, 0]
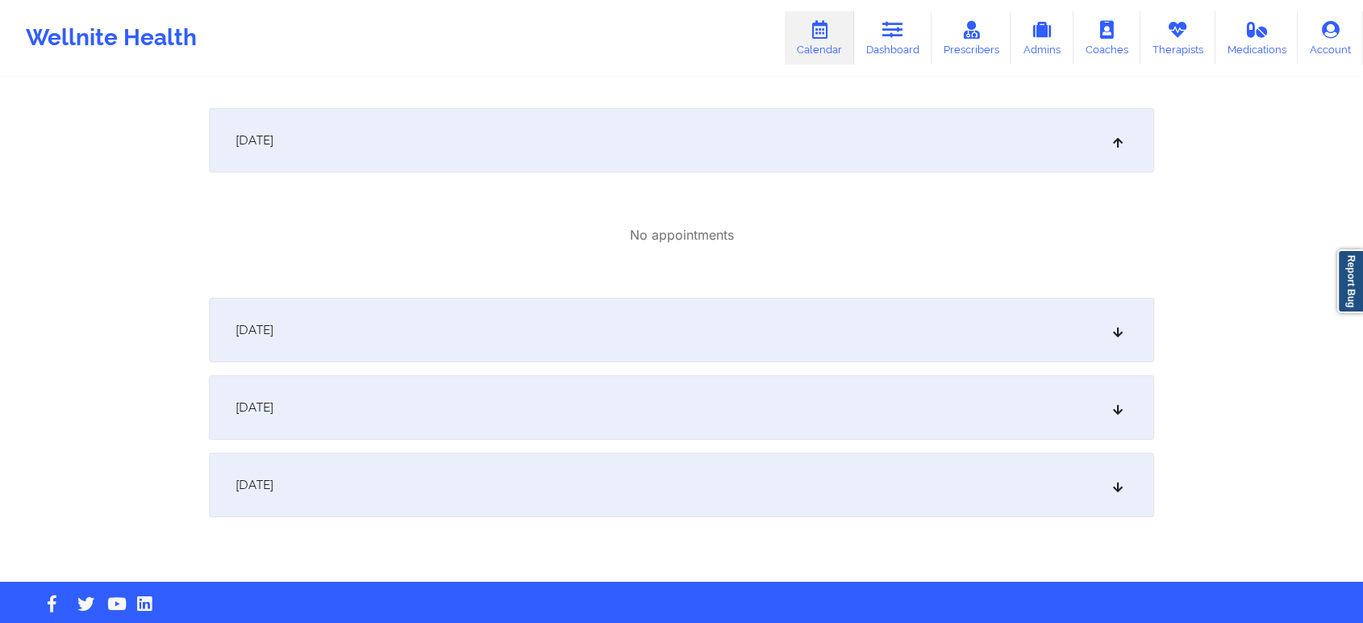
click at [833, 346] on div "November 28, 2025" at bounding box center [682, 330] width 946 height 65
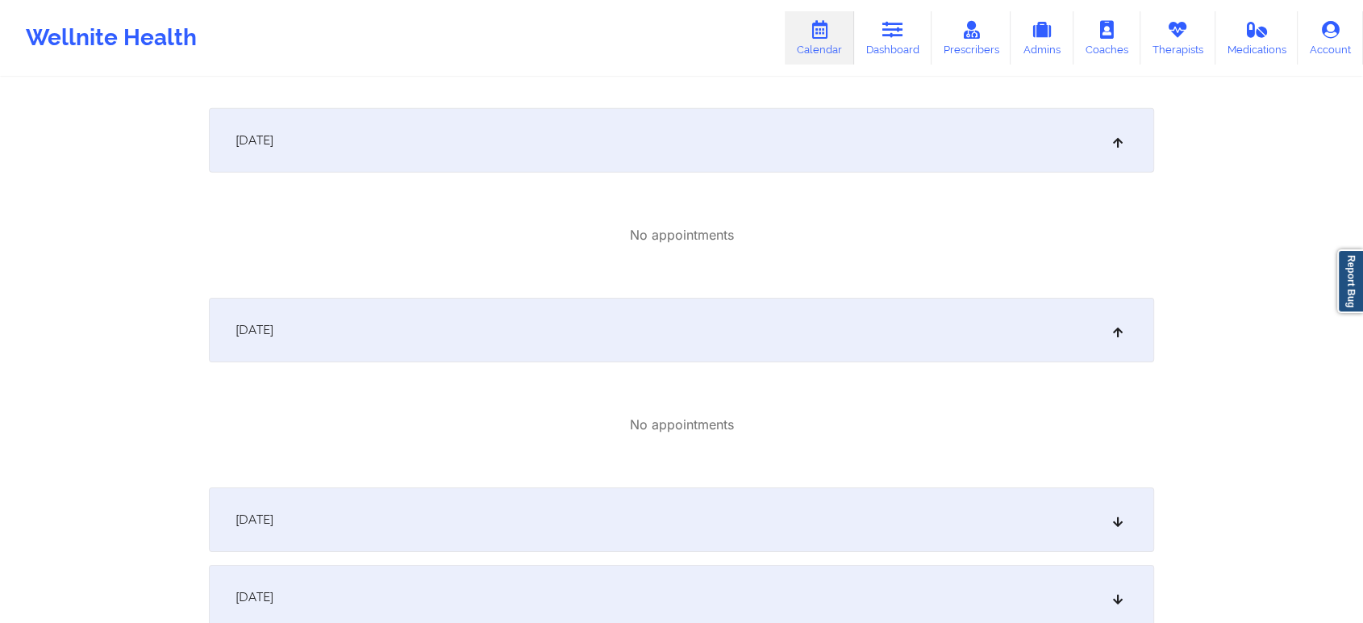
click at [852, 520] on div "November 29, 2025" at bounding box center [682, 519] width 946 height 65
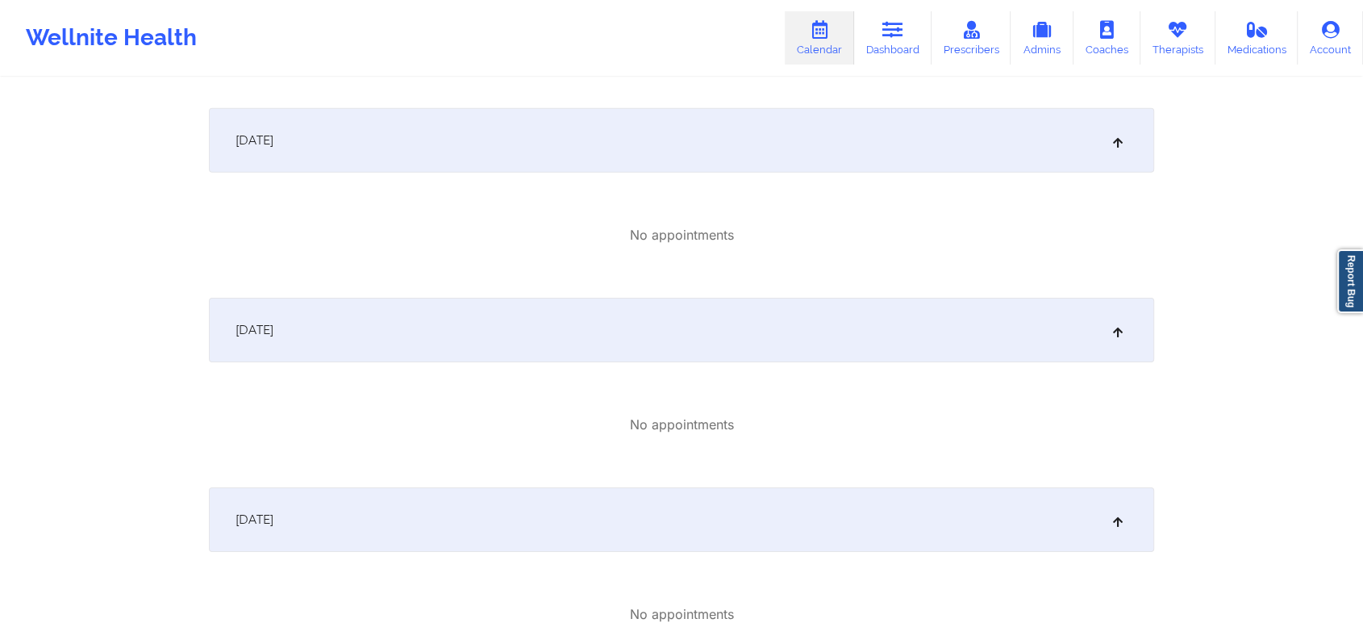
scroll to position [5388, 0]
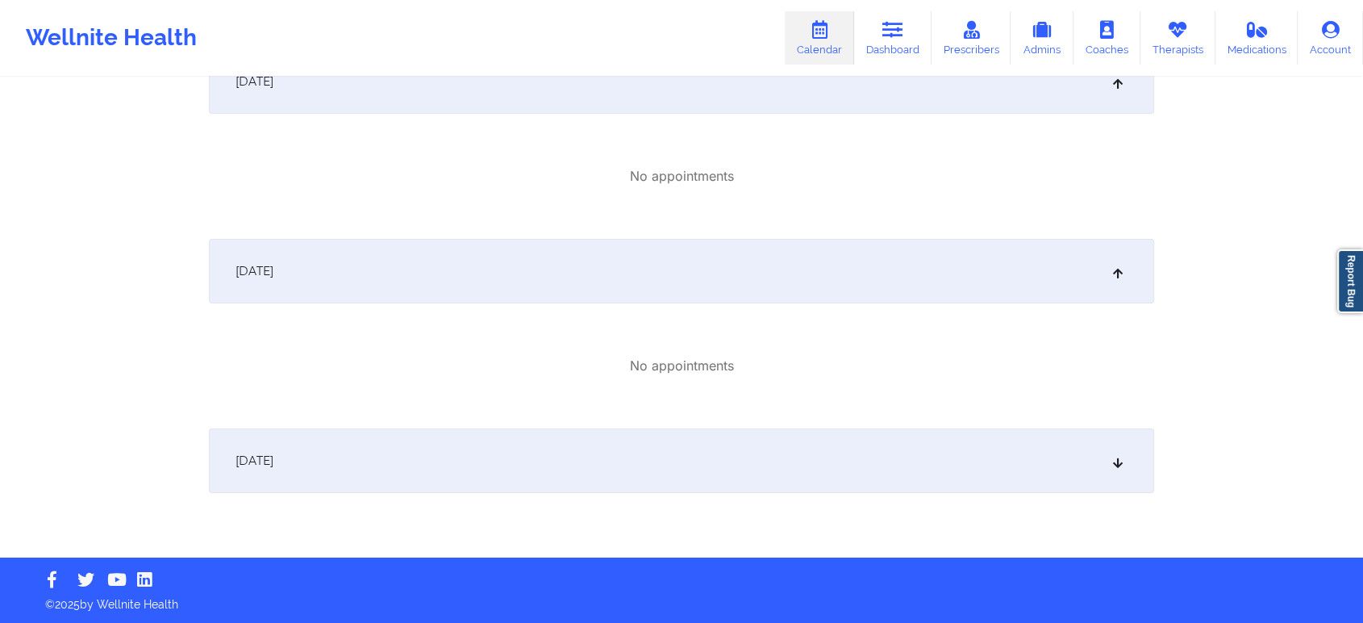
click at [1052, 491] on div "November 30, 2025" at bounding box center [682, 460] width 946 height 65
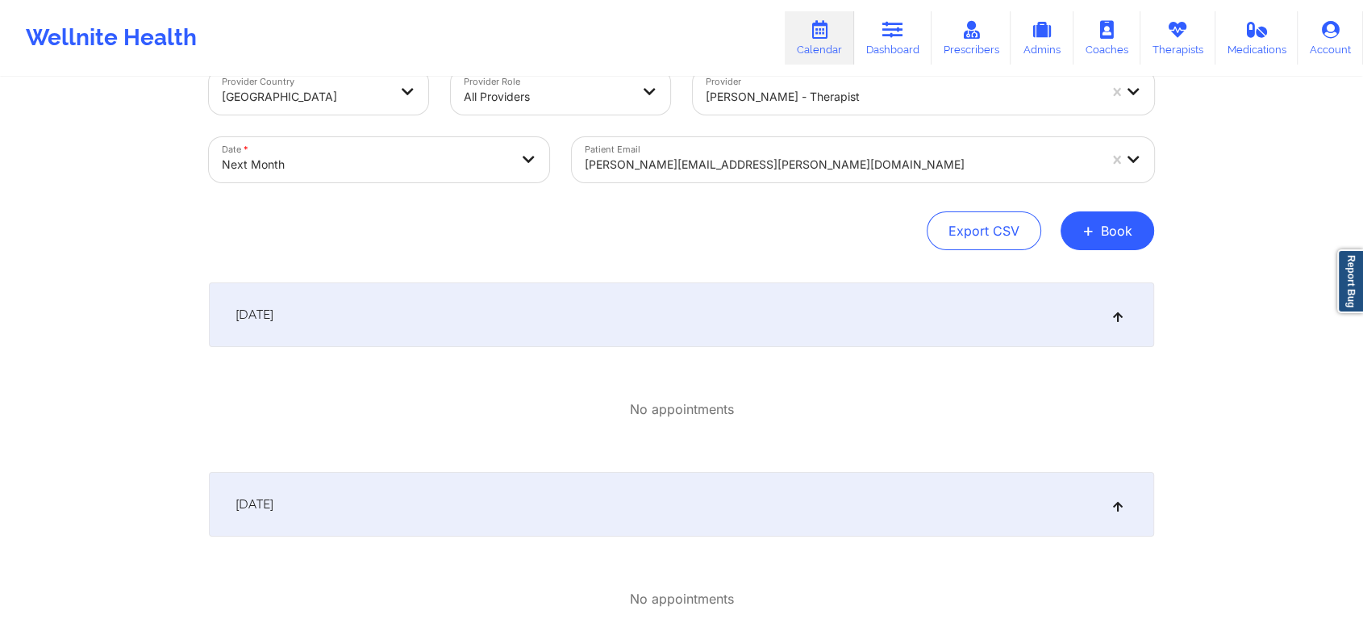
scroll to position [0, 0]
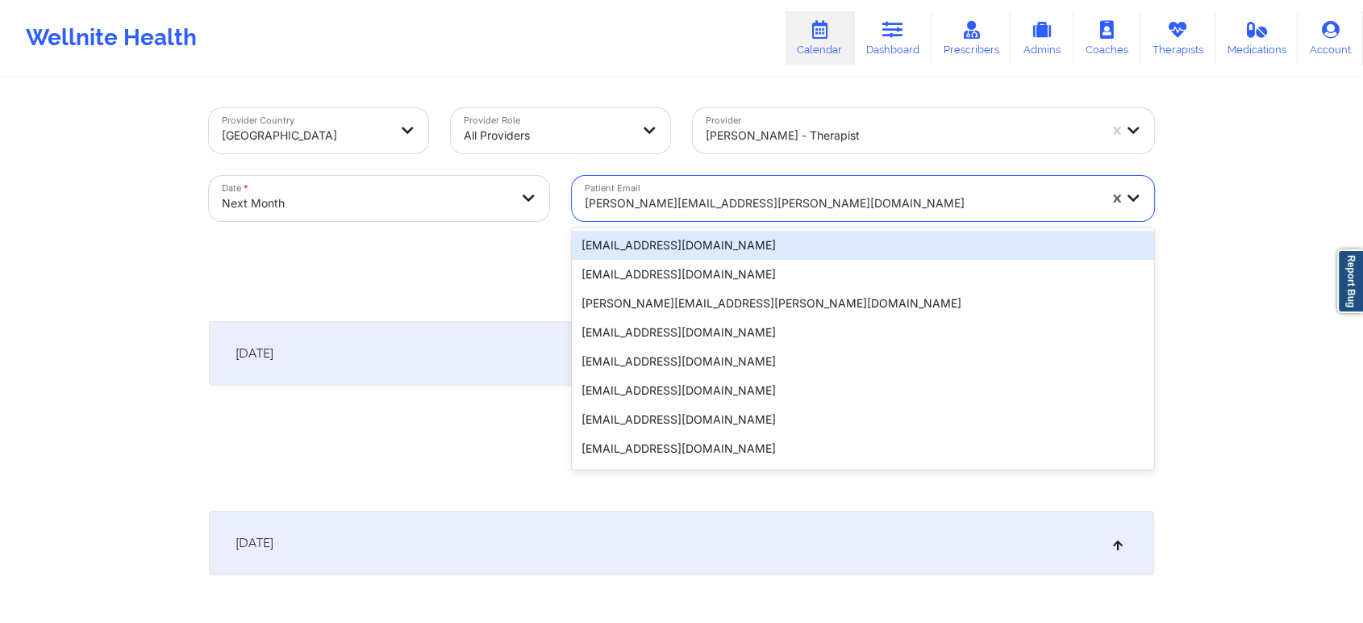
click at [721, 192] on div "kelsey.wilborn@mail.com" at bounding box center [841, 203] width 513 height 35
paste input "[EMAIL_ADDRESS][PERSON_NAME][DOMAIN_NAME]"
type input "[EMAIL_ADDRESS][PERSON_NAME][DOMAIN_NAME]"
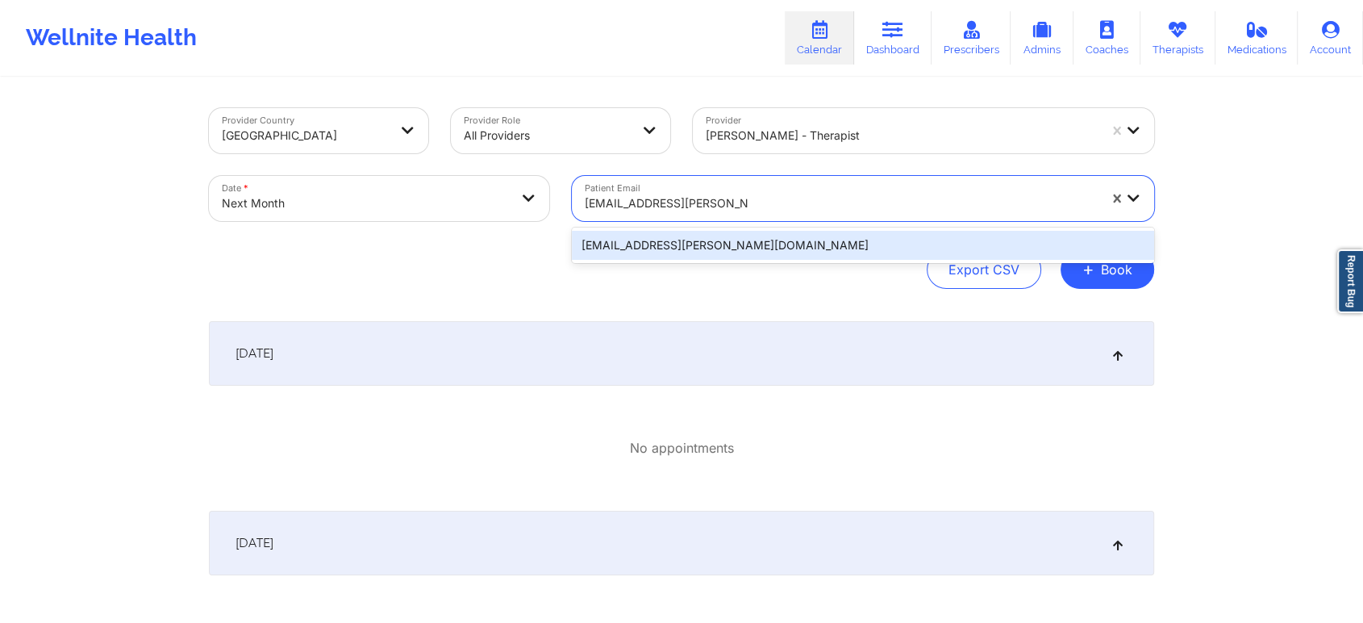
click at [800, 246] on div "[EMAIL_ADDRESS][PERSON_NAME][DOMAIN_NAME]" at bounding box center [863, 245] width 582 height 29
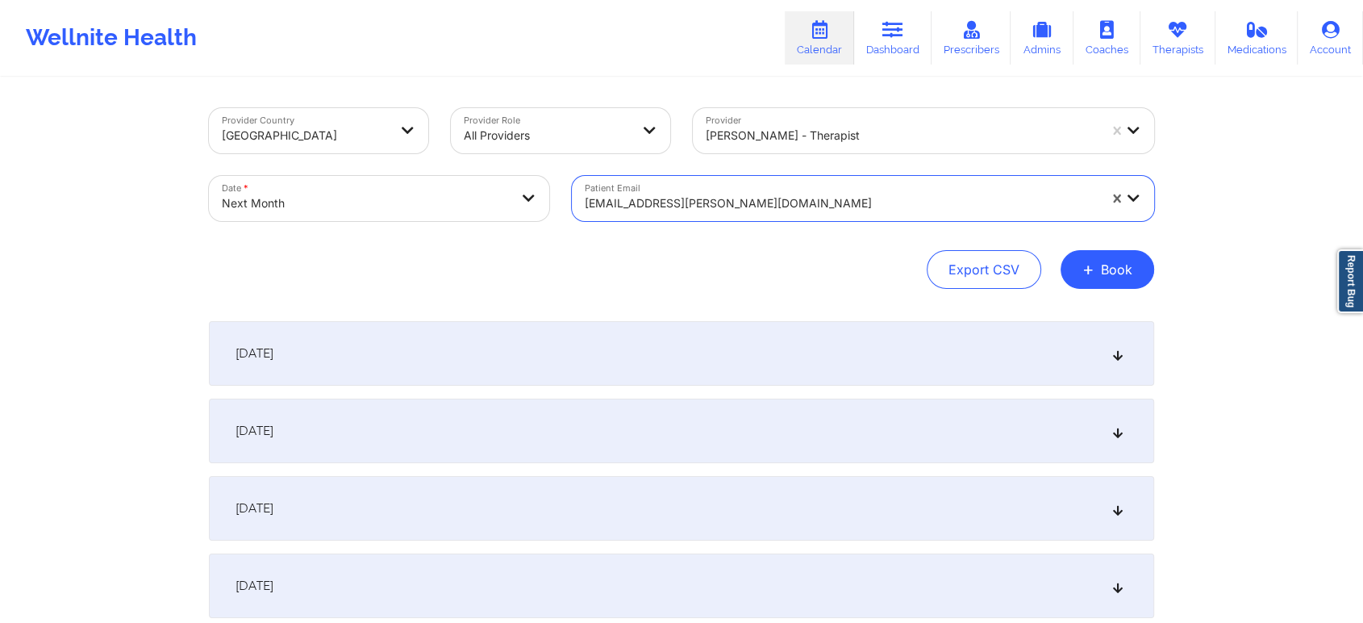
click at [490, 190] on body "Wellnite Health Calendar Dashboard Prescribers Admins Coaches Therapists Medica…" at bounding box center [681, 311] width 1363 height 623
select select "2025-10"
select select "2025-11"
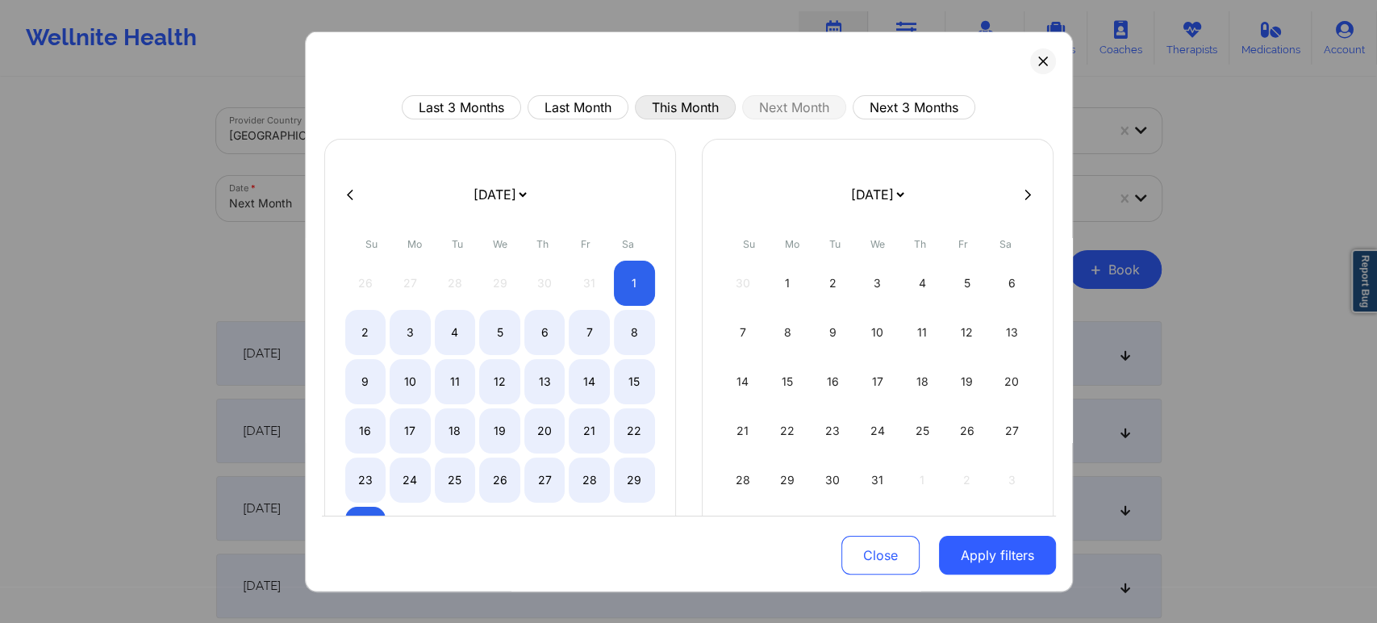
click at [661, 108] on button "This Month" at bounding box center [685, 107] width 101 height 24
select select "2025-9"
select select "2025-10"
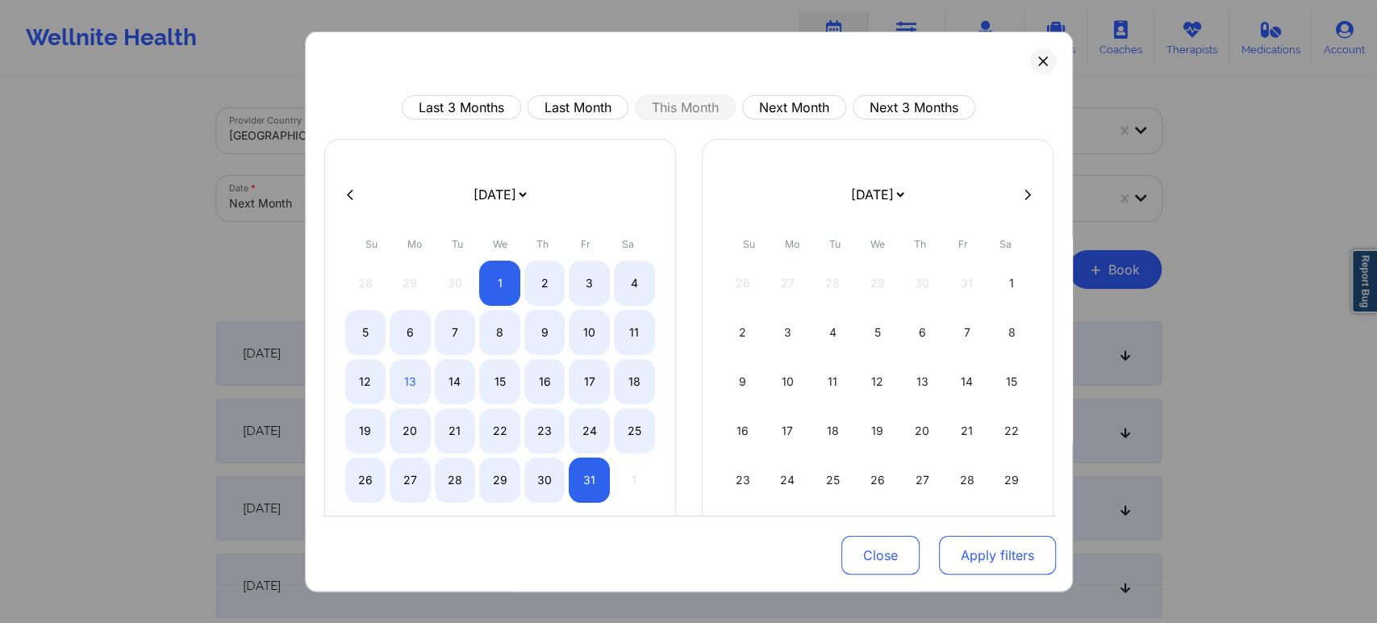
click at [960, 549] on button "Apply filters" at bounding box center [997, 555] width 117 height 39
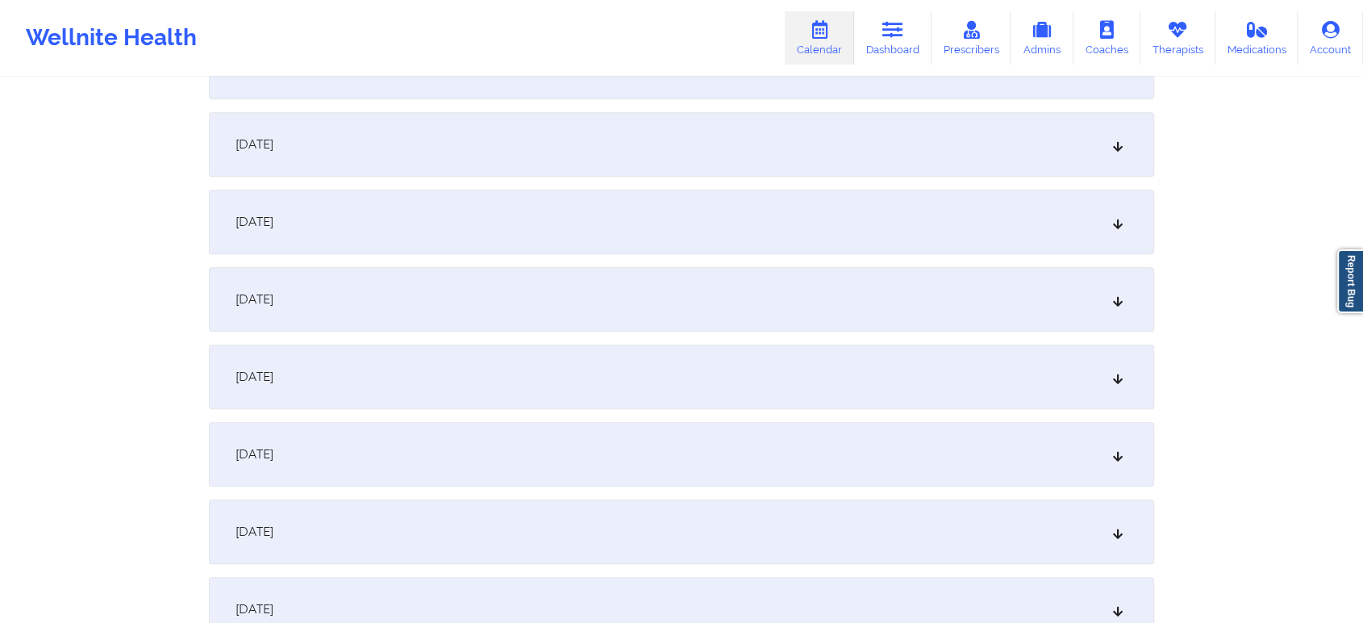
scroll to position [670, 0]
click at [915, 524] on div "October 12, 2025" at bounding box center [682, 535] width 946 height 65
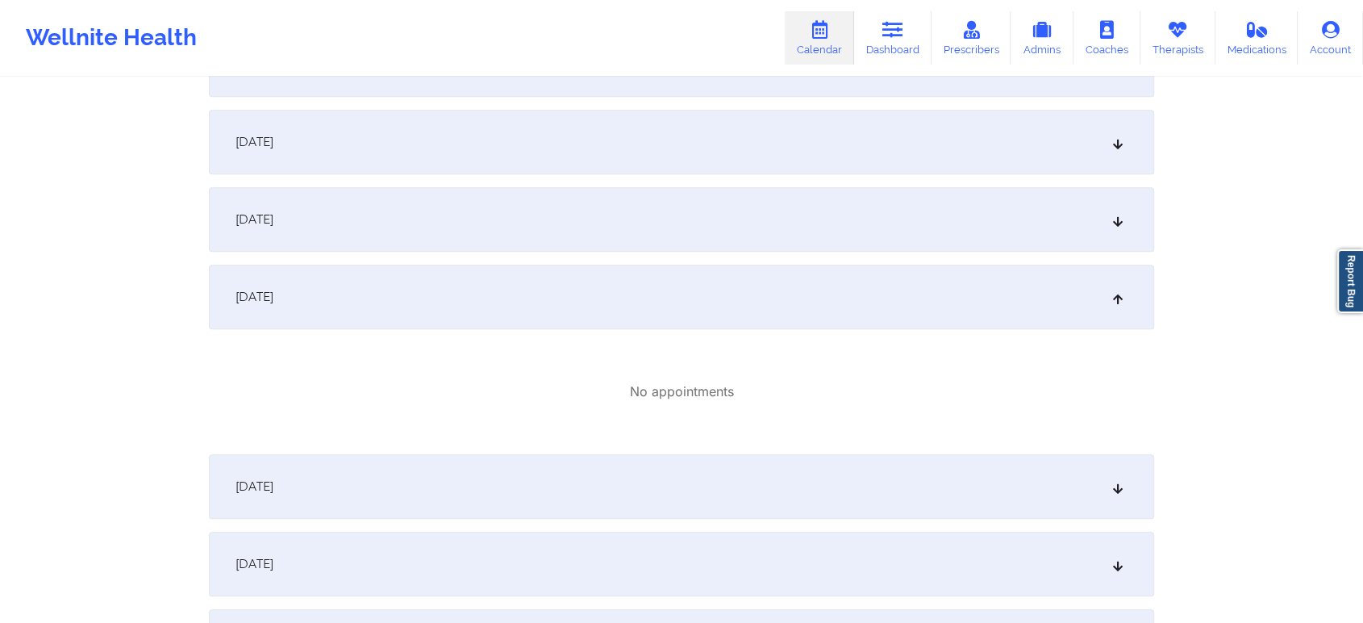
scroll to position [912, 0]
click at [836, 211] on div "October 11, 2025" at bounding box center [682, 216] width 946 height 65
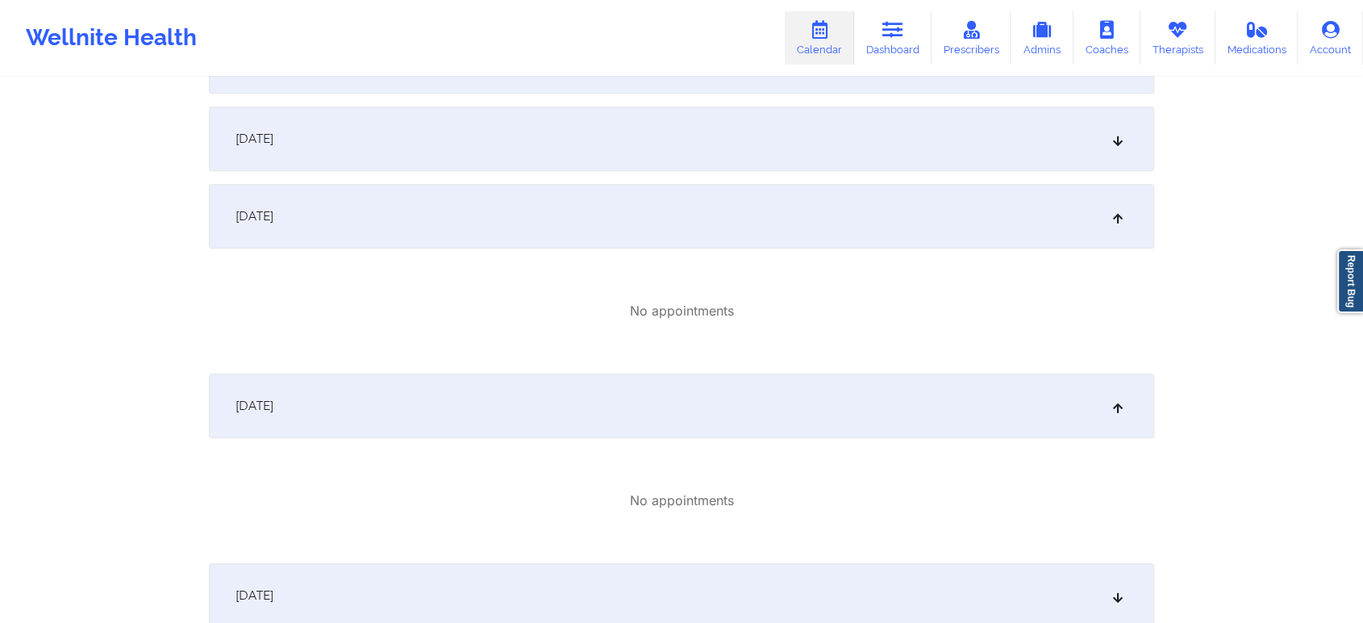
click at [557, 136] on div "October 10, 2025" at bounding box center [682, 138] width 946 height 65
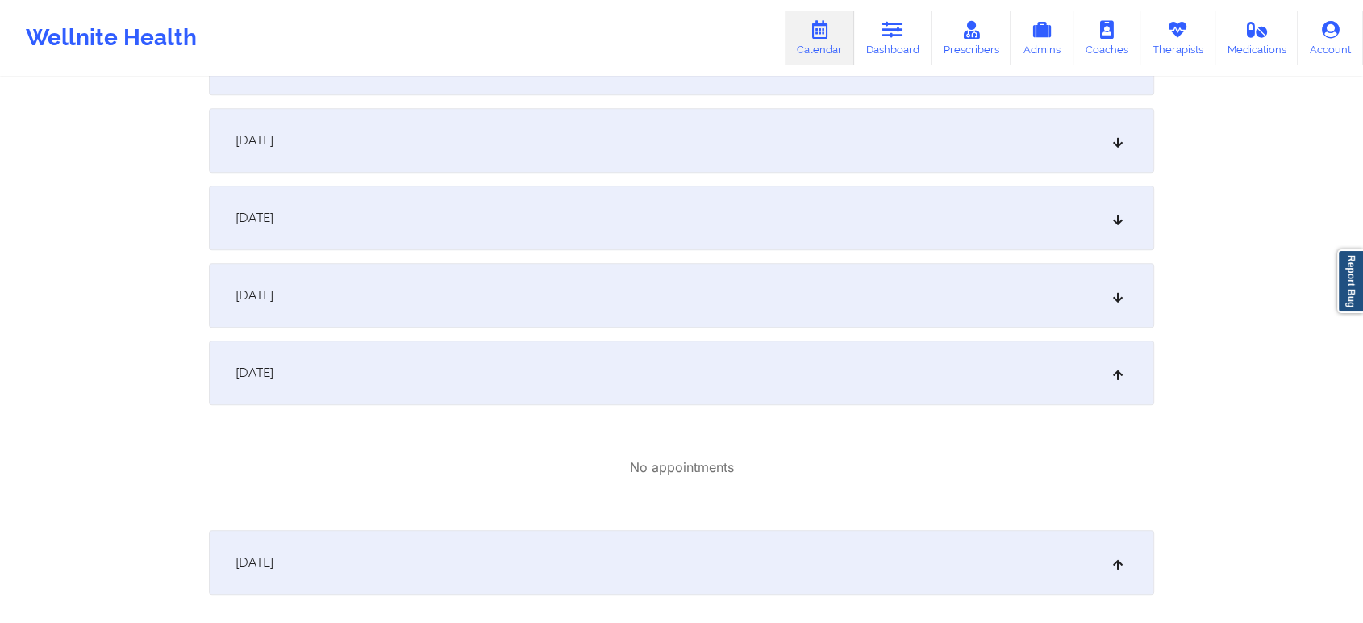
scroll to position [0, 0]
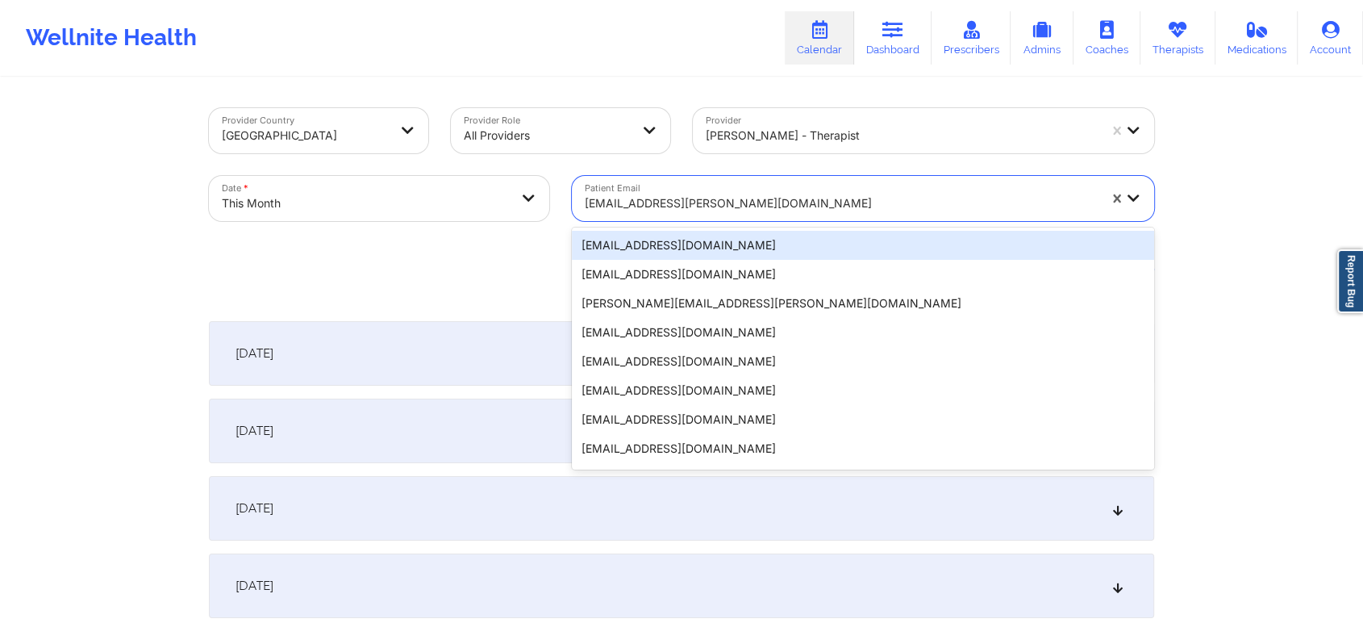
click at [712, 208] on div at bounding box center [841, 203] width 513 height 19
paste input "[EMAIL_ADDRESS][DOMAIN_NAME]"
type input "[EMAIL_ADDRESS][DOMAIN_NAME]"
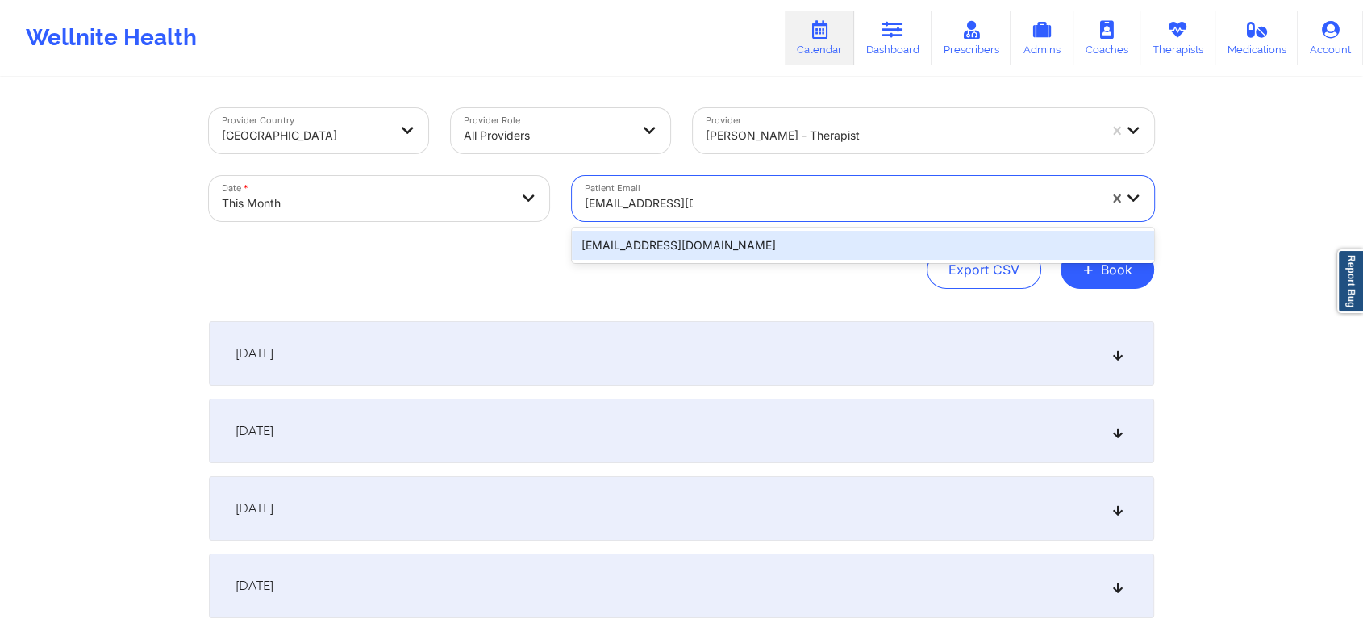
click at [771, 251] on div "[EMAIL_ADDRESS][DOMAIN_NAME]" at bounding box center [863, 245] width 582 height 29
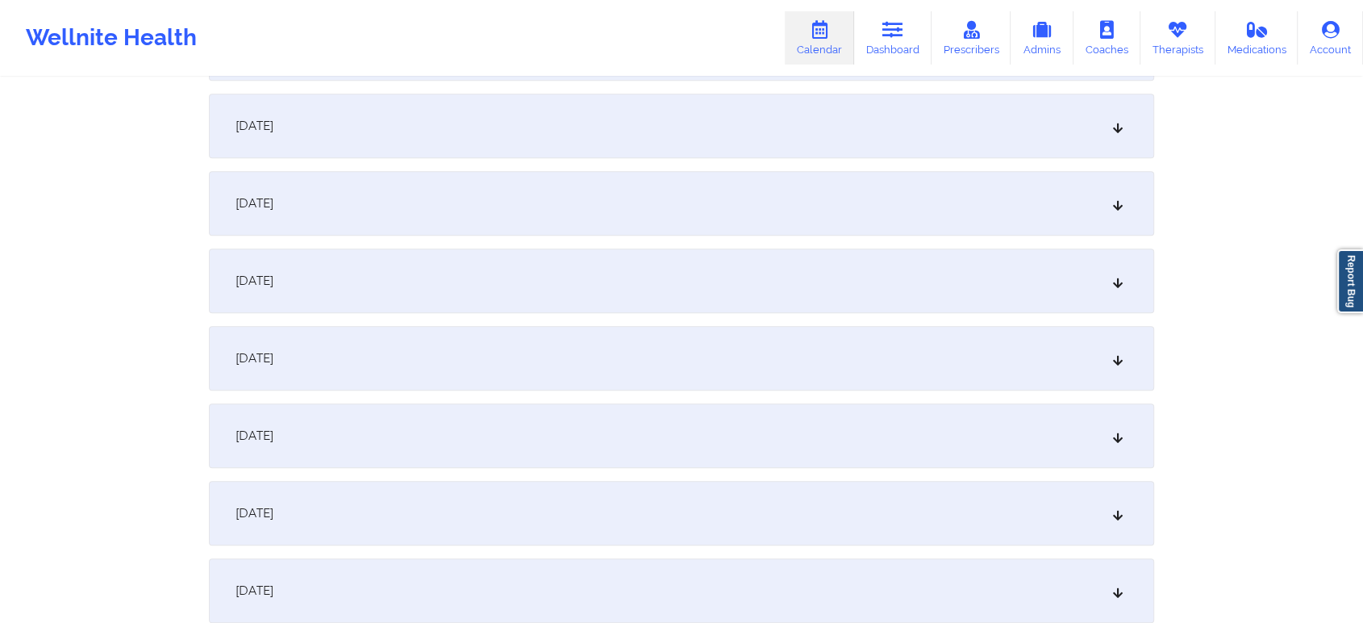
scroll to position [854, 0]
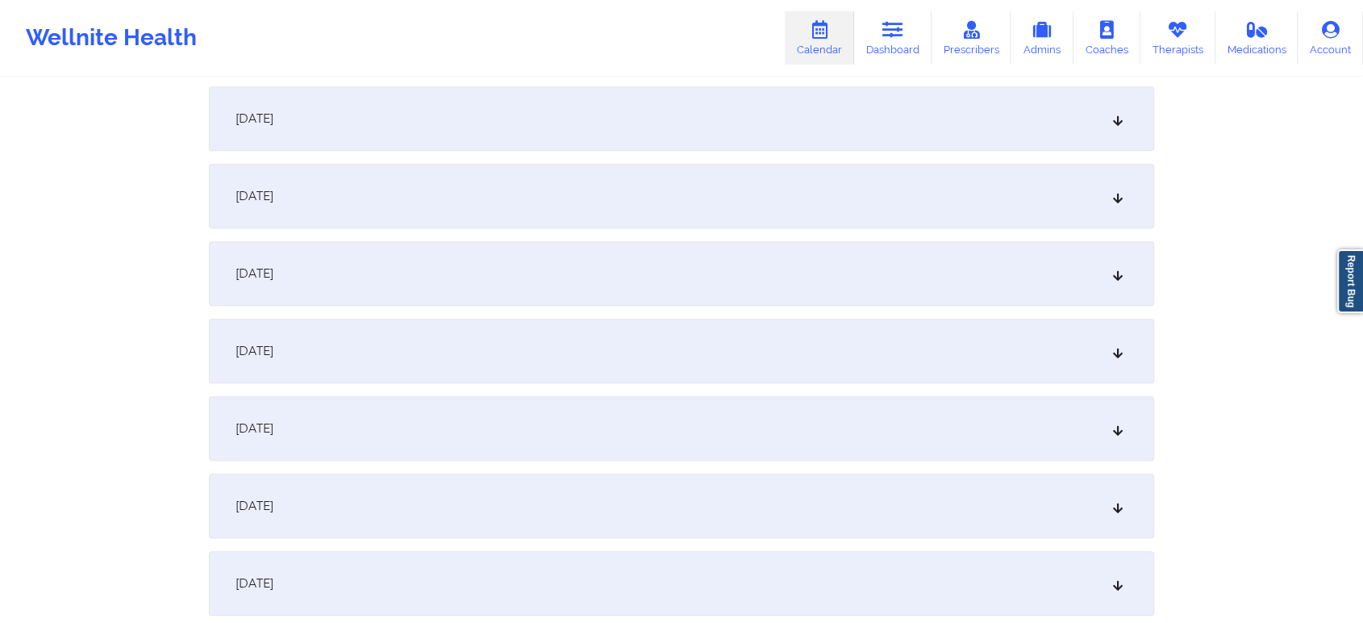
click at [595, 295] on div "October 11, 2025" at bounding box center [682, 273] width 946 height 65
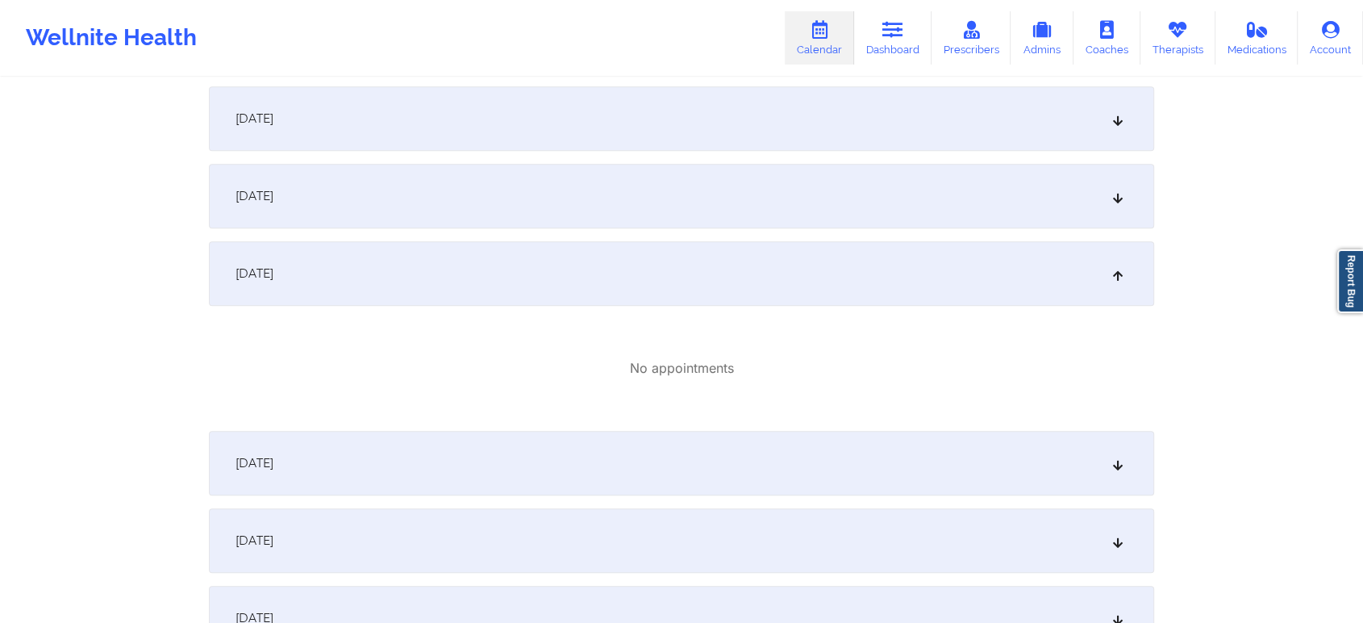
click at [581, 208] on div "October 10, 2025" at bounding box center [682, 196] width 946 height 65
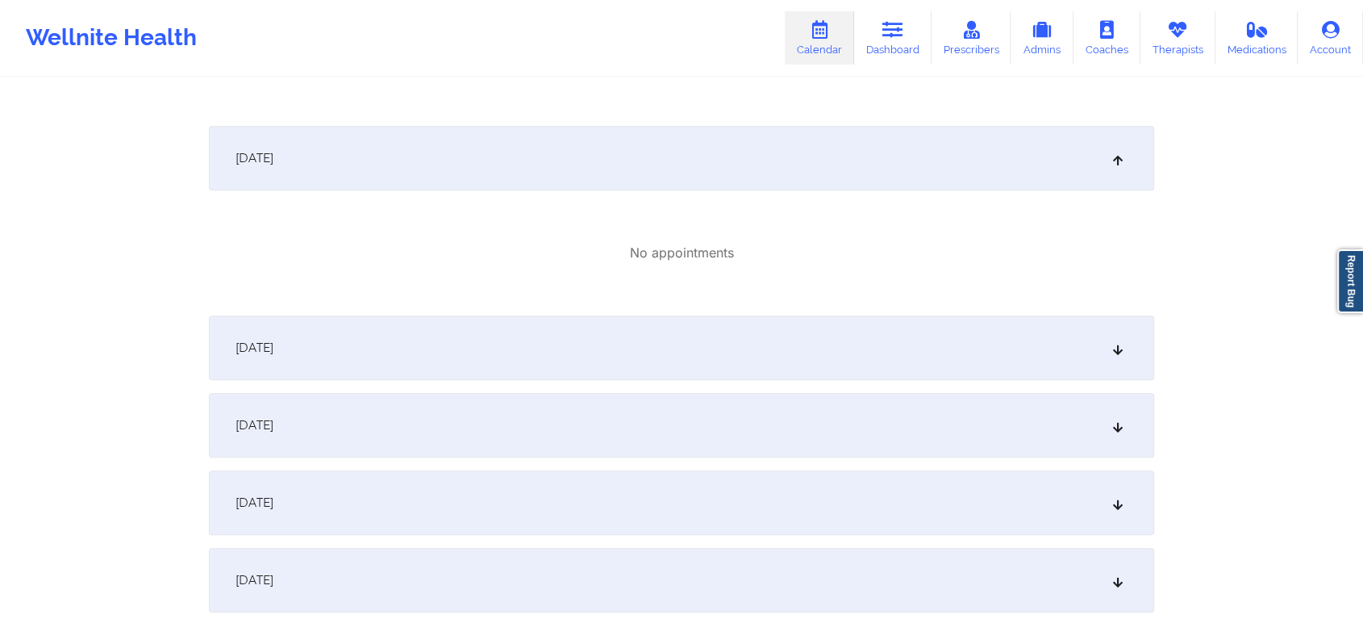
scroll to position [1104, 0]
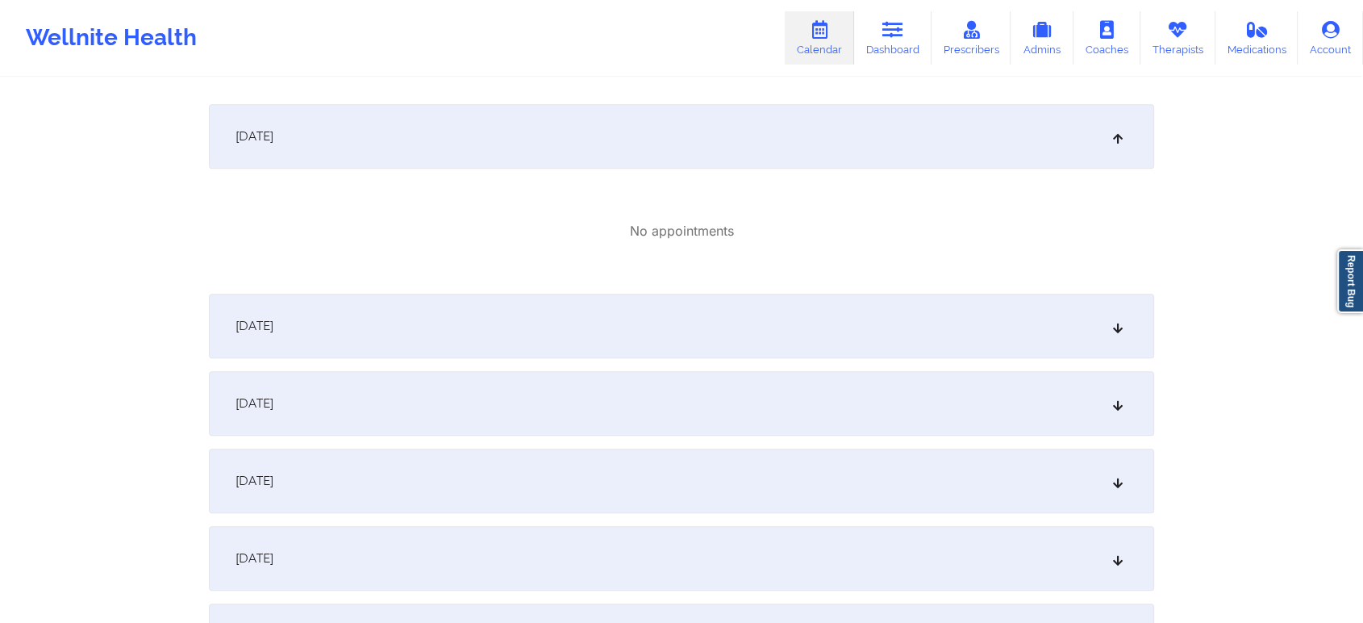
click at [1010, 311] on div "October 12, 2025" at bounding box center [682, 326] width 946 height 65
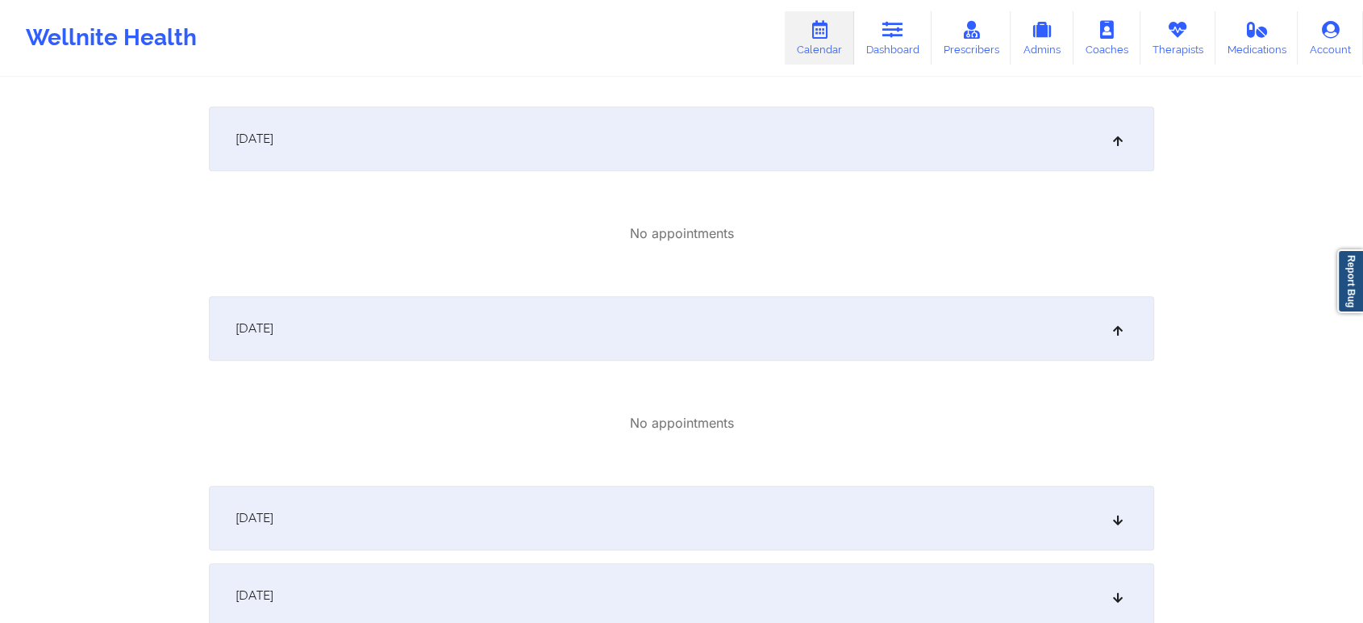
scroll to position [0, 0]
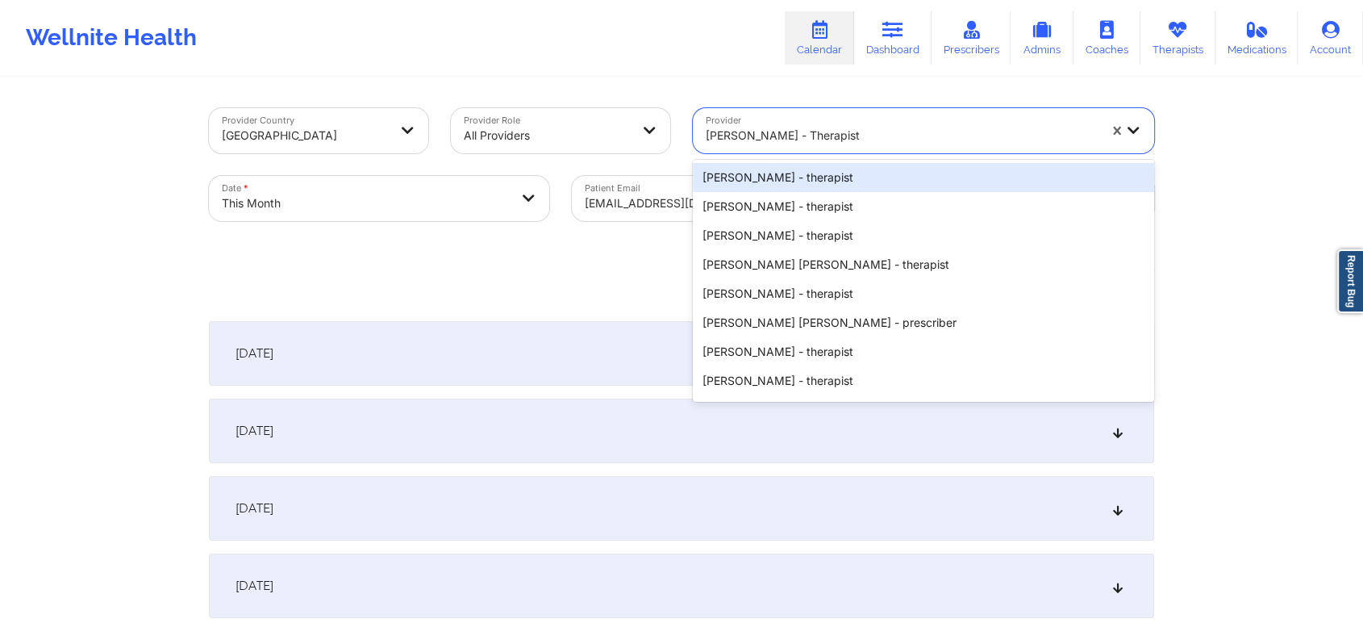
click at [814, 140] on div at bounding box center [902, 135] width 392 height 19
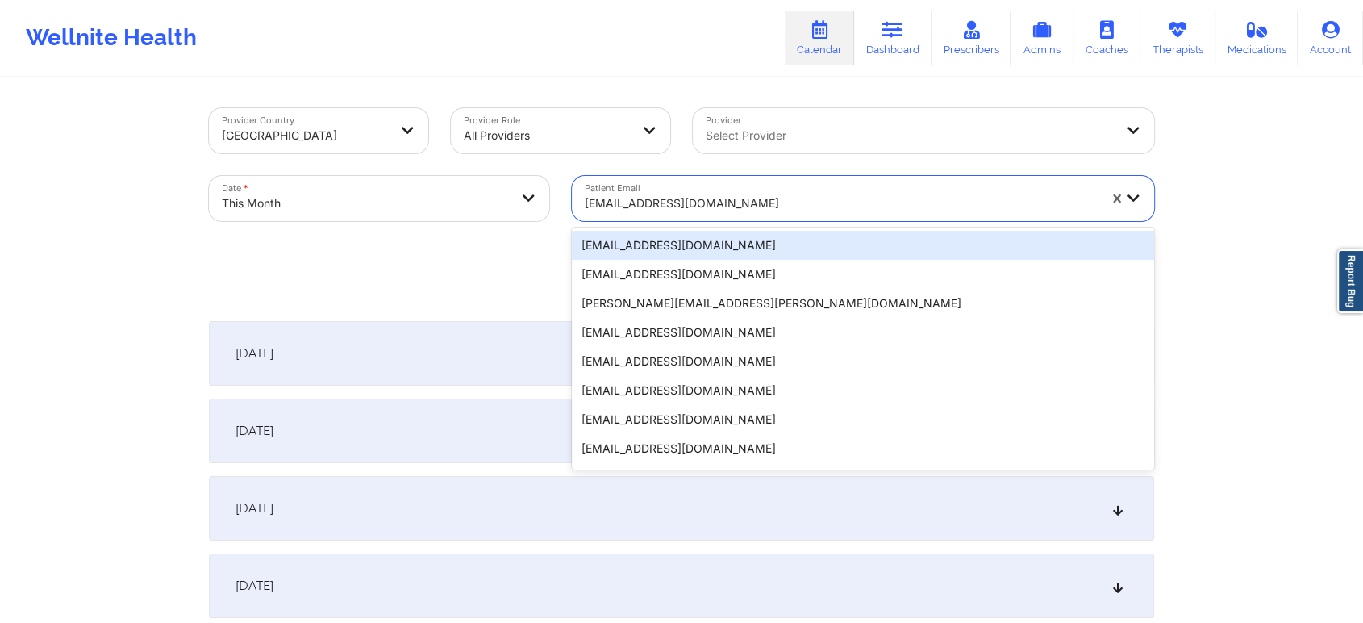
click at [753, 182] on div "[EMAIL_ADDRESS][DOMAIN_NAME]" at bounding box center [836, 198] width 528 height 45
paste input "[EMAIL_ADDRESS][DOMAIN_NAME]"
type input "[EMAIL_ADDRESS][DOMAIN_NAME]"
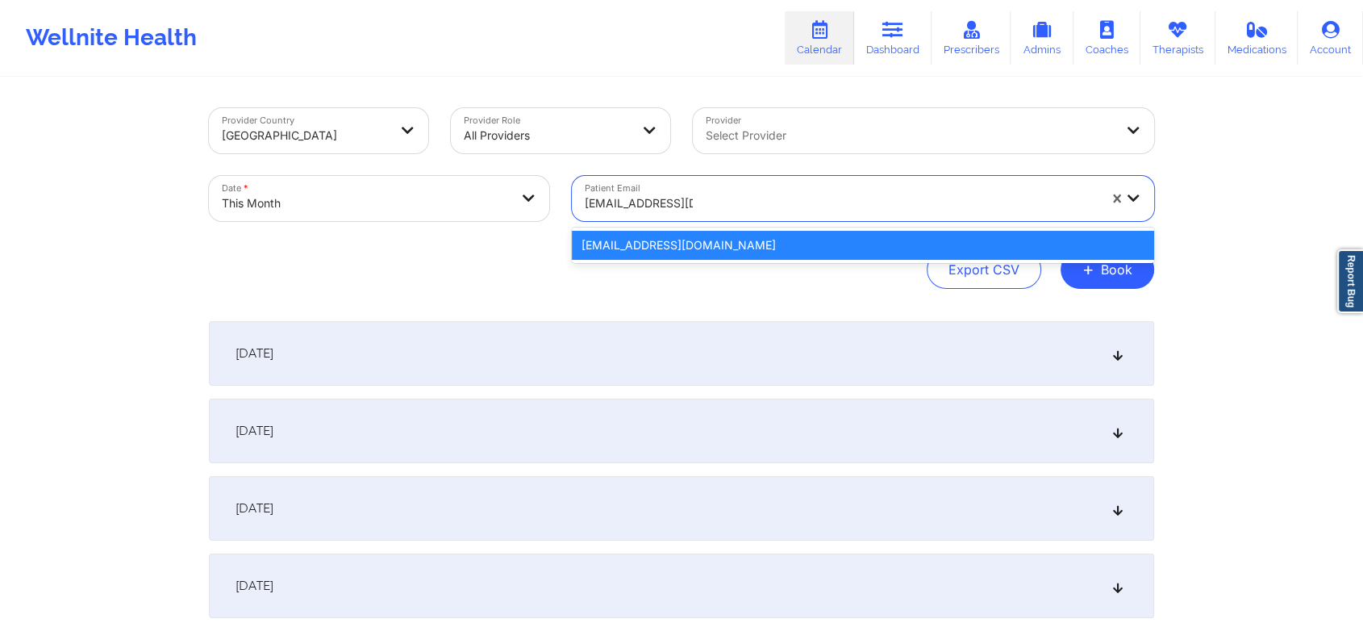
click at [684, 244] on div "[EMAIL_ADDRESS][DOMAIN_NAME]" at bounding box center [863, 245] width 582 height 29
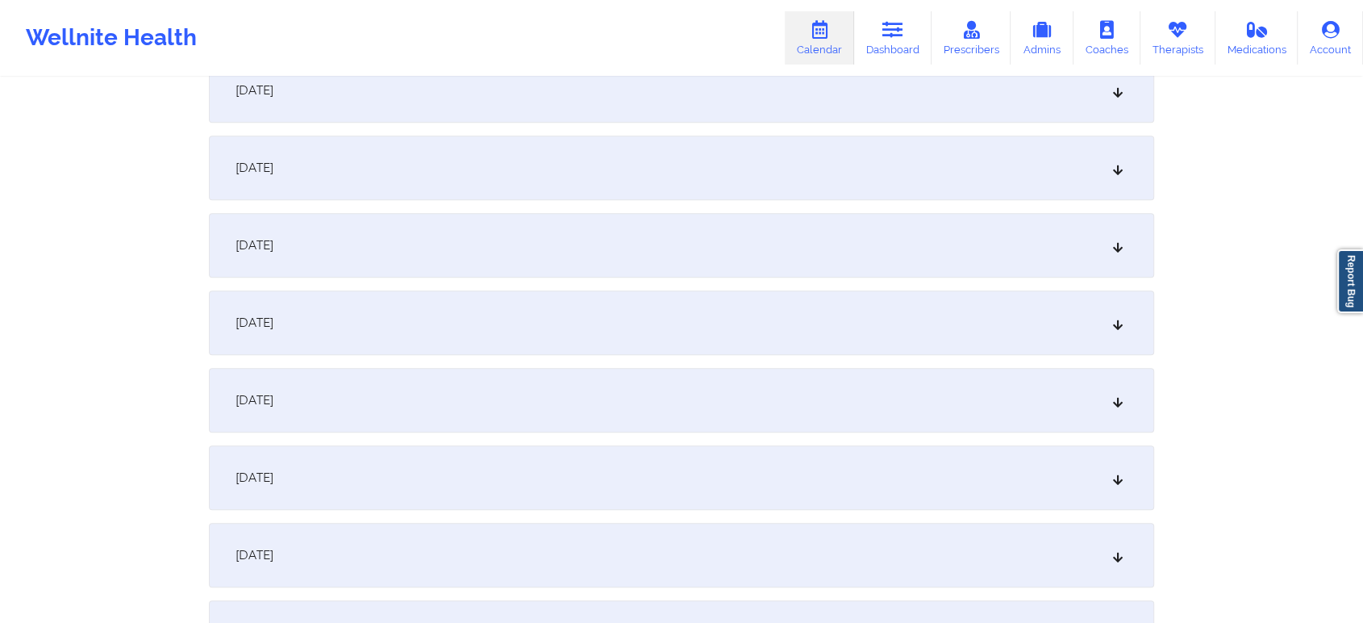
scroll to position [812, 0]
click at [897, 248] on div "October 10, 2025" at bounding box center [682, 238] width 946 height 65
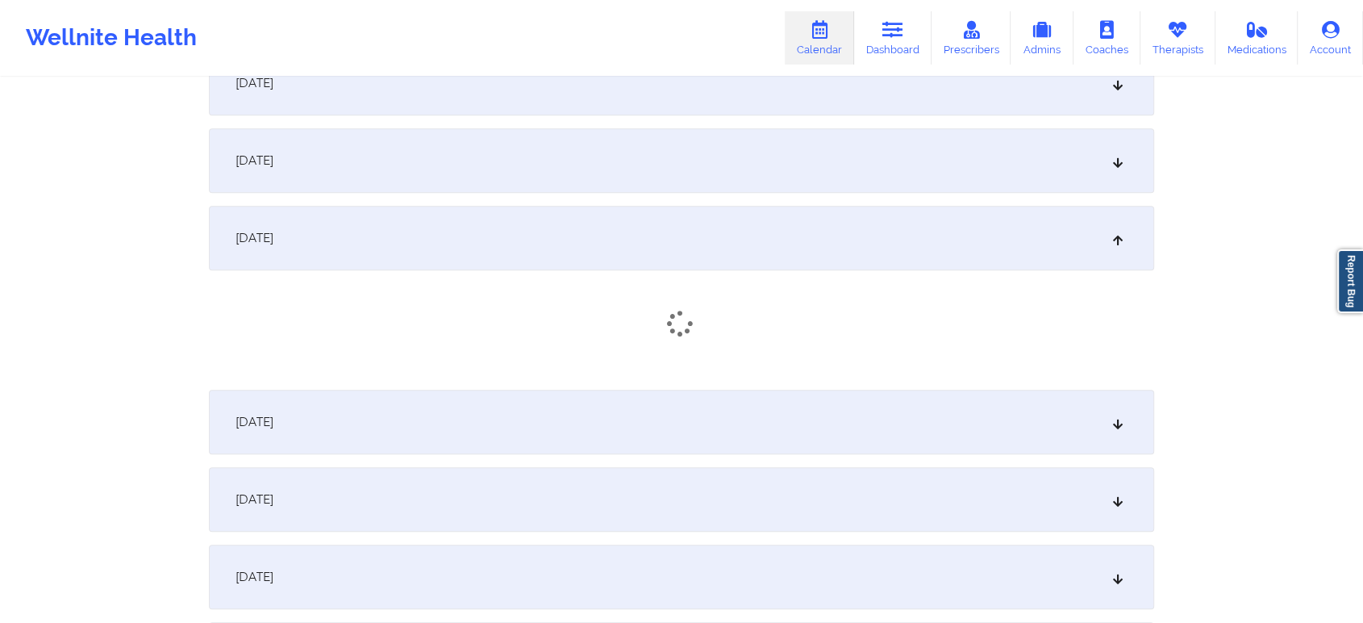
click at [830, 394] on div "October 11, 2025" at bounding box center [682, 422] width 946 height 65
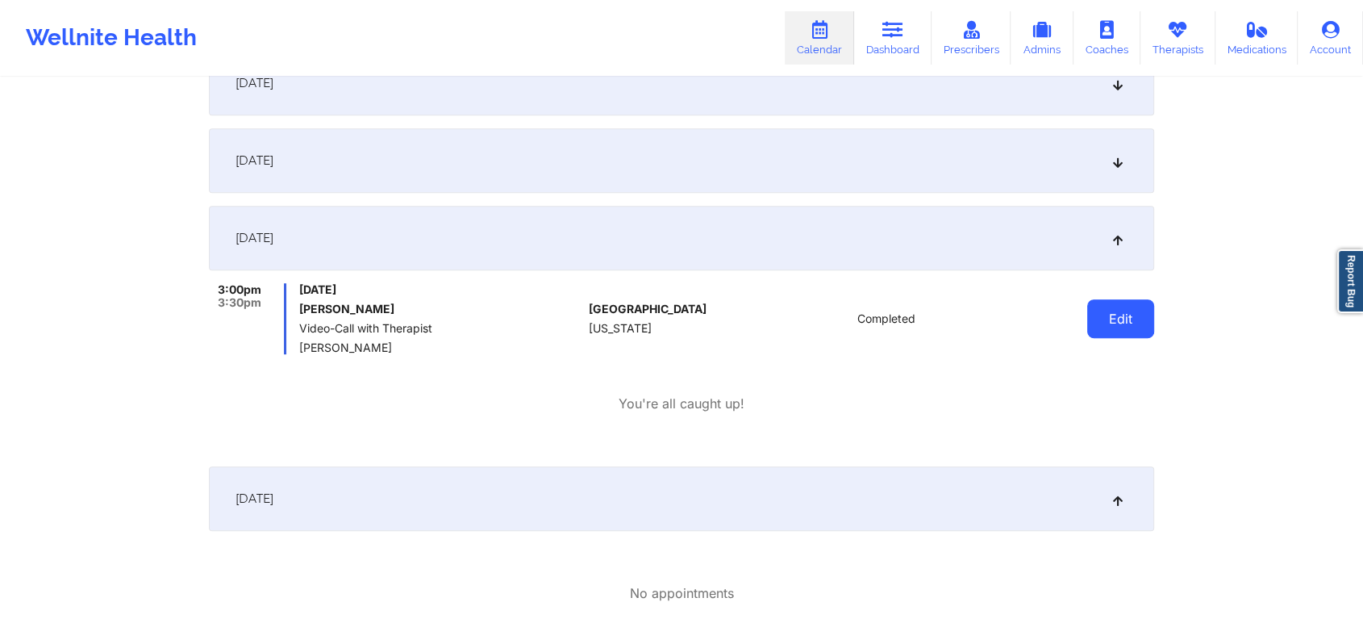
click at [1136, 325] on button "Edit" at bounding box center [1121, 318] width 67 height 39
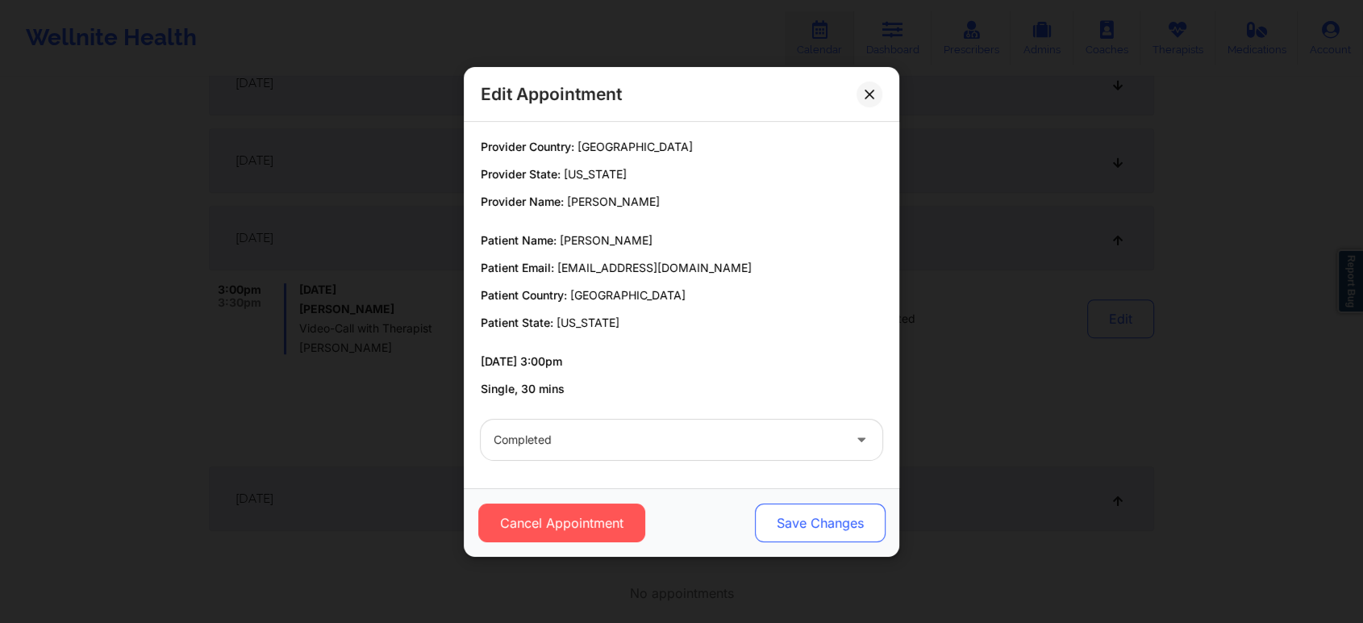
click at [832, 511] on button "Save Changes" at bounding box center [820, 522] width 131 height 39
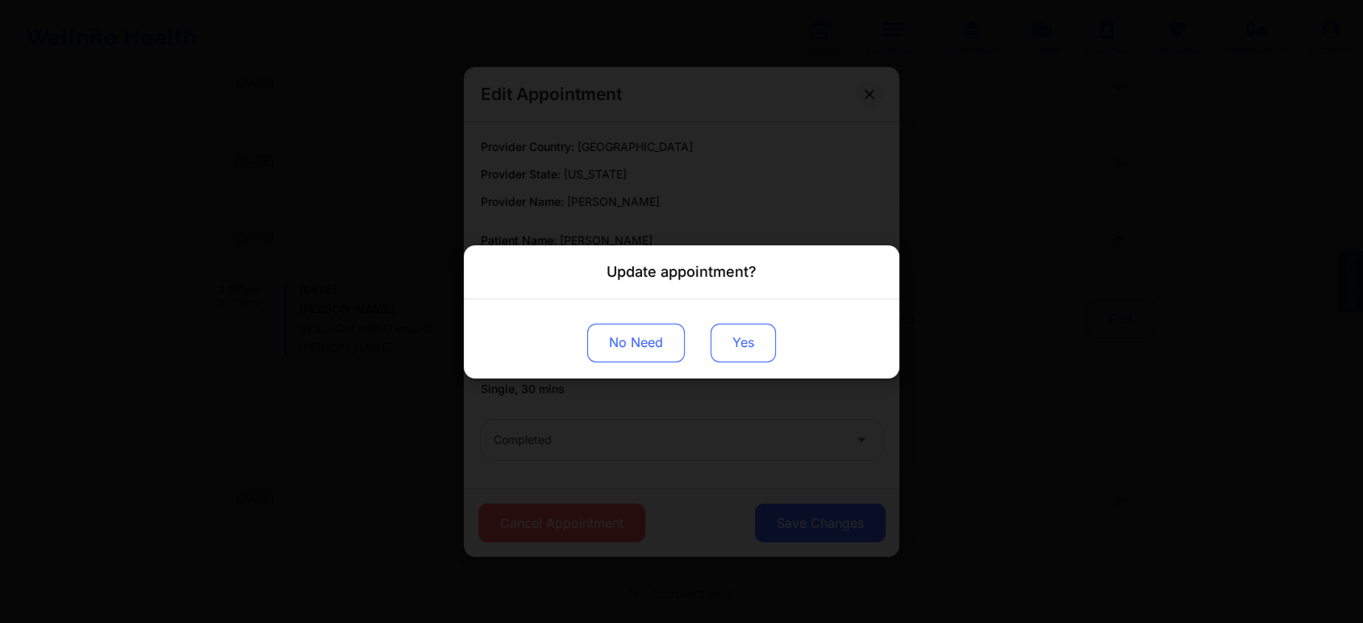
click at [757, 345] on button "Yes" at bounding box center [743, 342] width 65 height 39
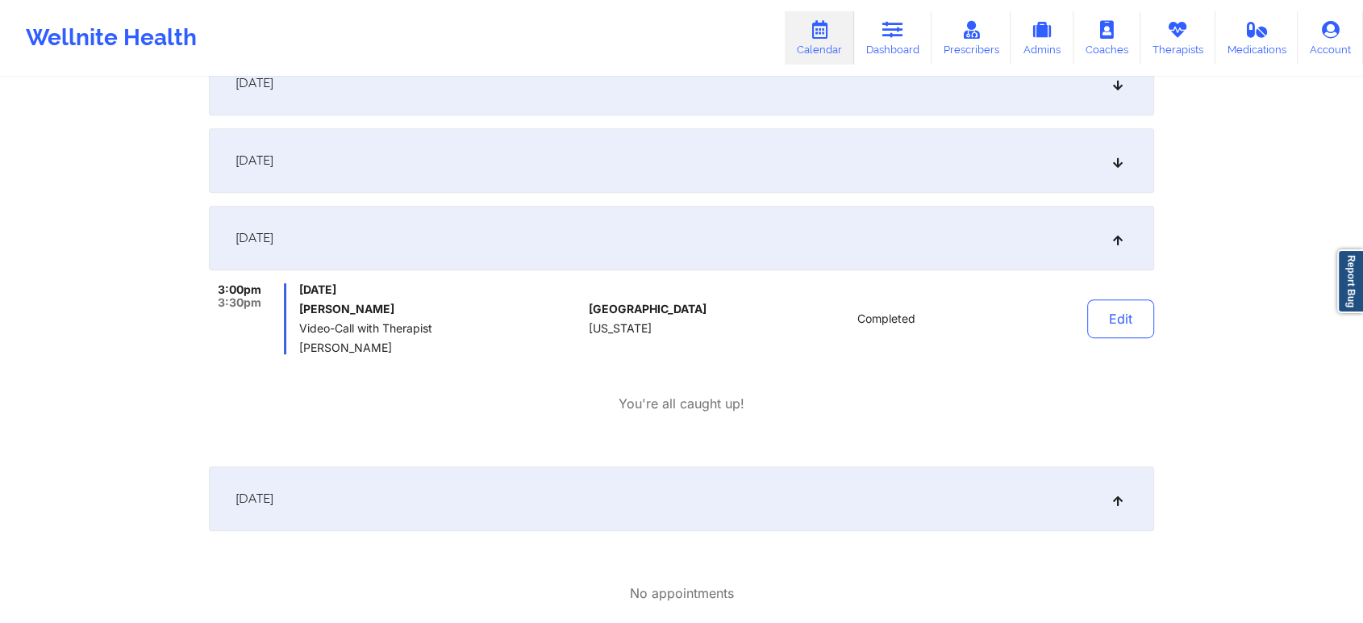
scroll to position [0, 0]
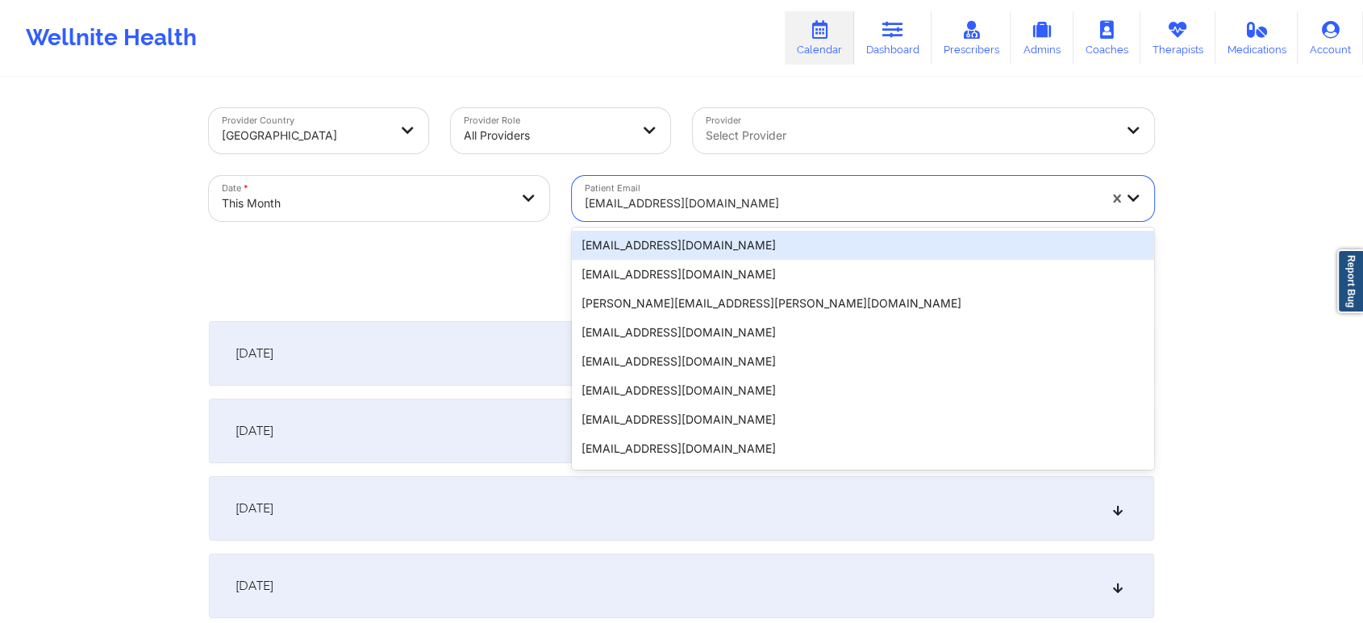
click at [622, 216] on div "[EMAIL_ADDRESS][DOMAIN_NAME]" at bounding box center [841, 203] width 513 height 35
paste input "[EMAIL_ADDRESS][PERSON_NAME][DOMAIN_NAME]"
type input "[EMAIL_ADDRESS][PERSON_NAME][DOMAIN_NAME]"
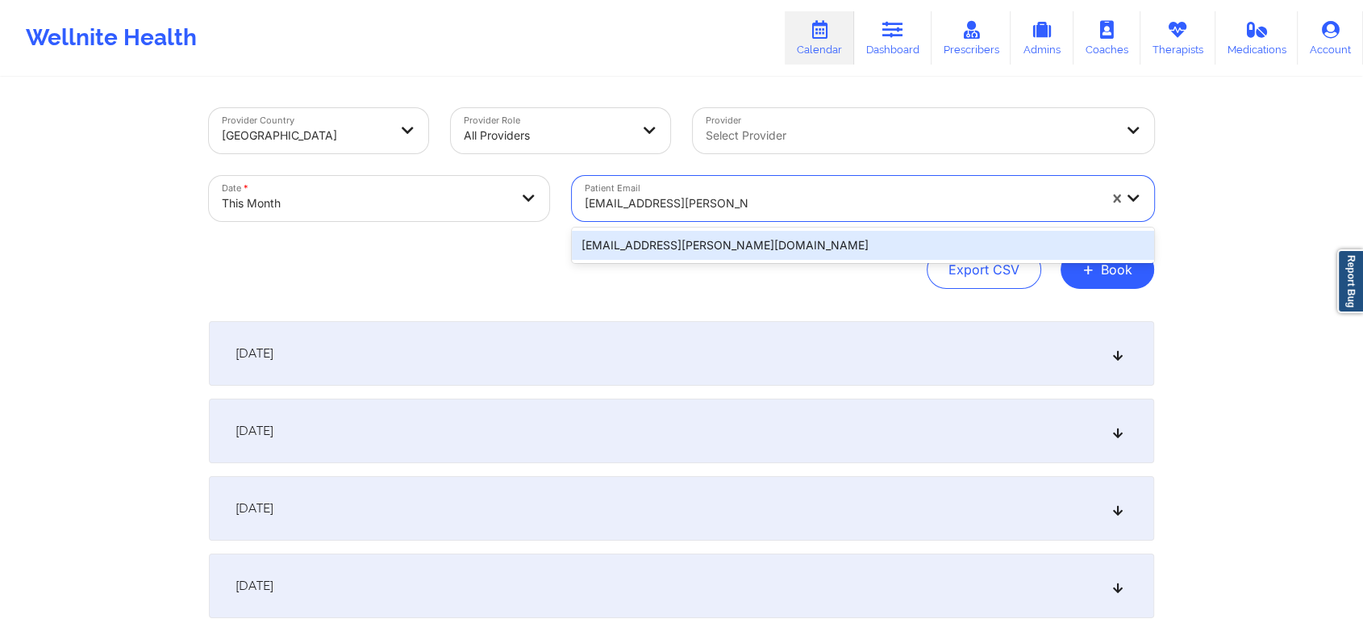
click at [667, 240] on div "[EMAIL_ADDRESS][PERSON_NAME][DOMAIN_NAME]" at bounding box center [863, 245] width 582 height 29
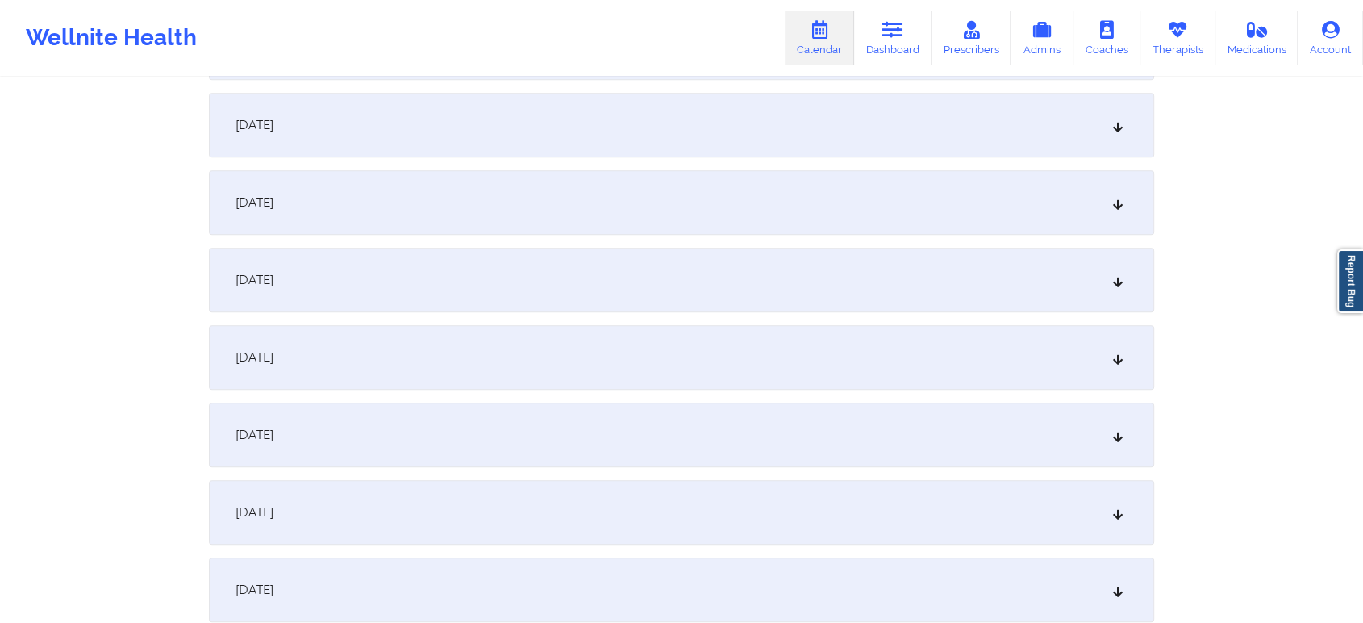
scroll to position [777, 0]
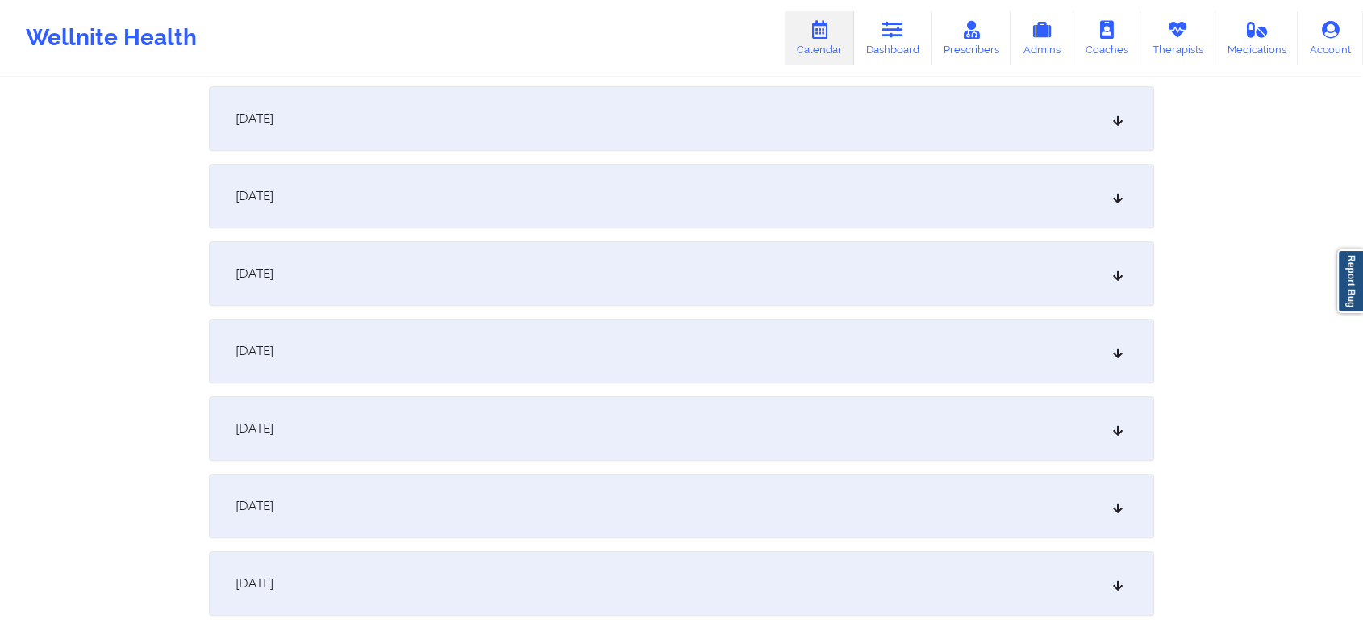
click at [951, 354] on div "October 11, 2025" at bounding box center [682, 351] width 946 height 65
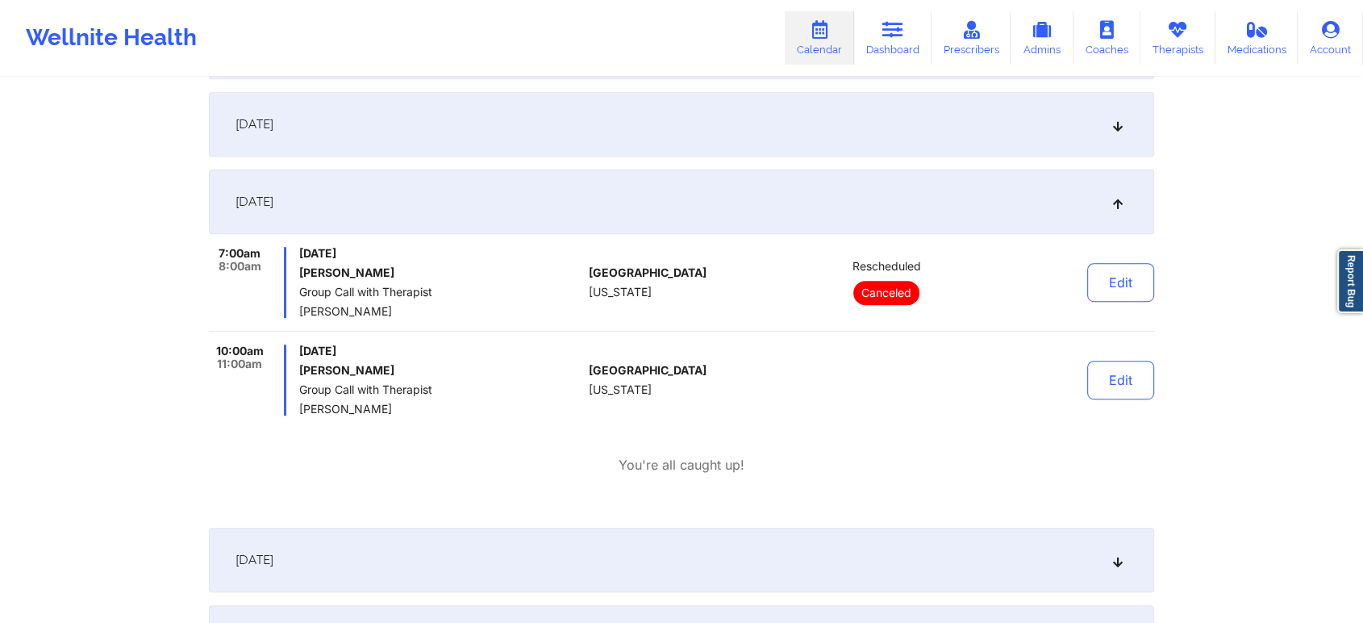
scroll to position [937, 0]
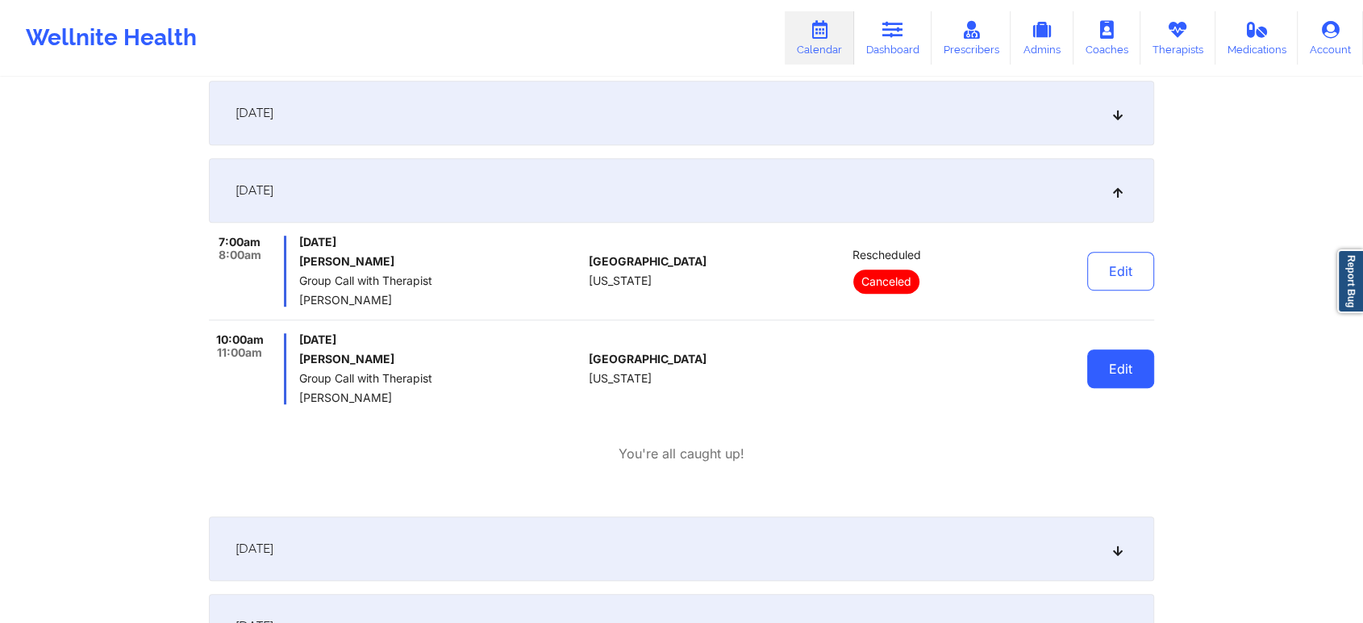
click at [1117, 370] on button "Edit" at bounding box center [1121, 368] width 67 height 39
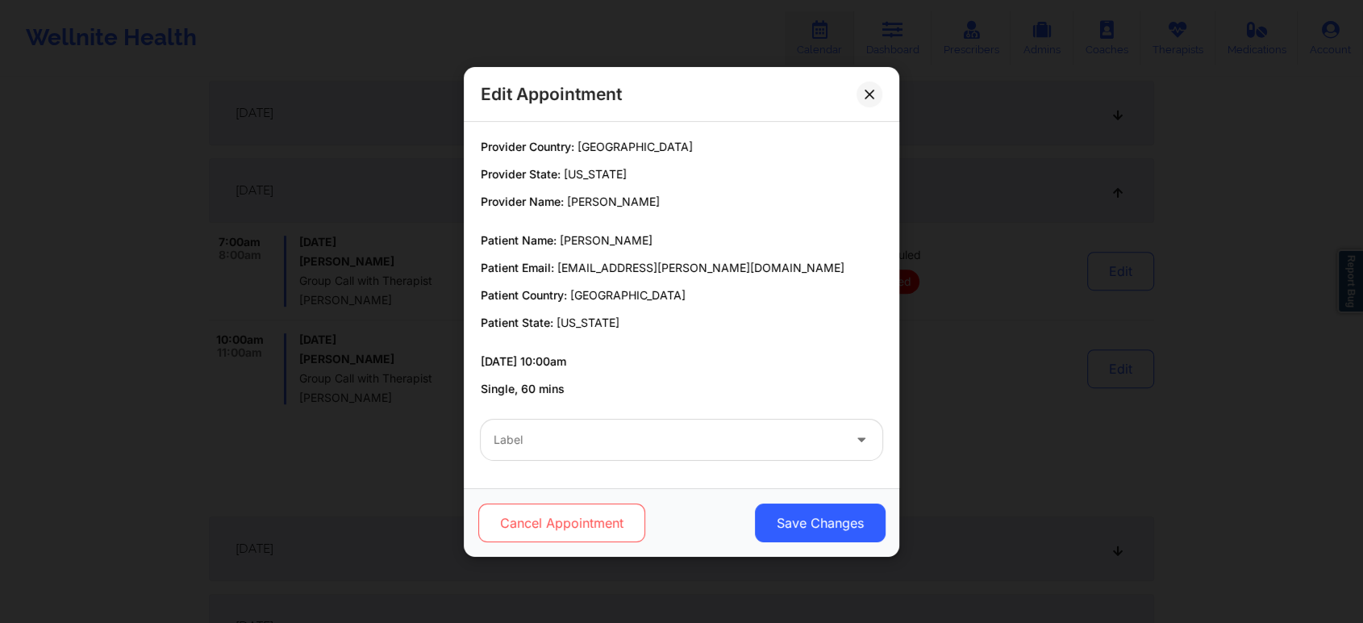
click at [541, 511] on button "Cancel Appointment" at bounding box center [561, 522] width 167 height 39
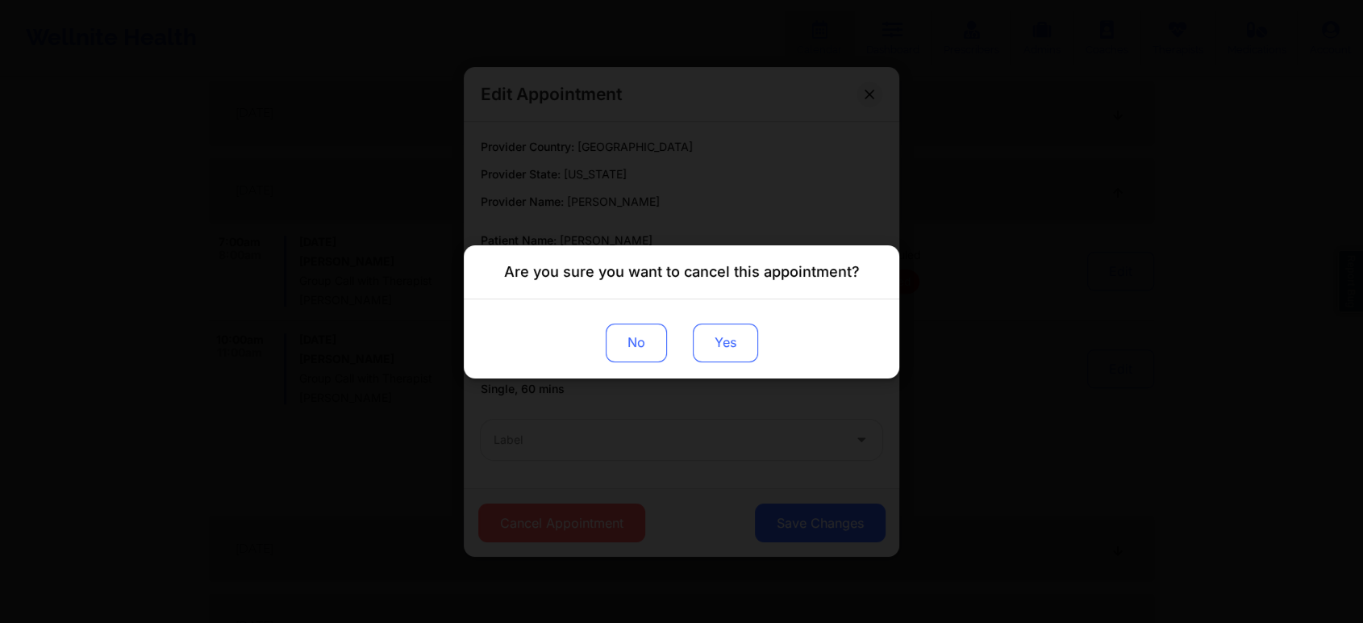
click at [710, 334] on button "Yes" at bounding box center [725, 342] width 65 height 39
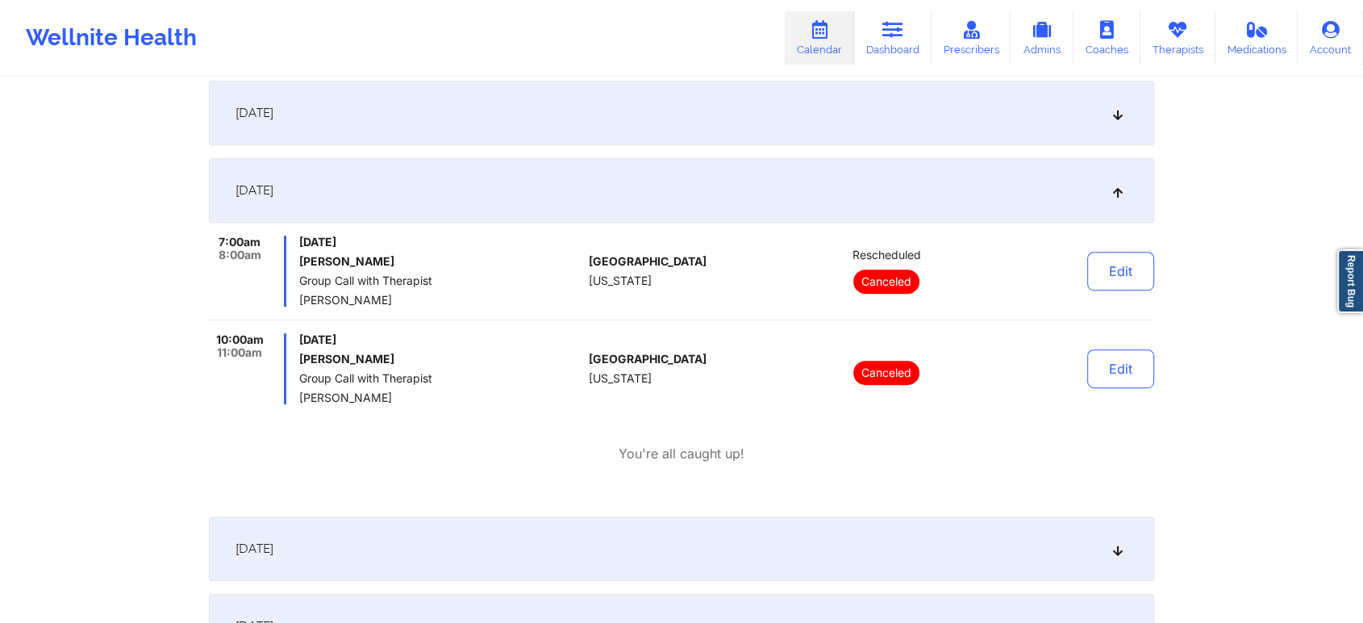
scroll to position [0, 0]
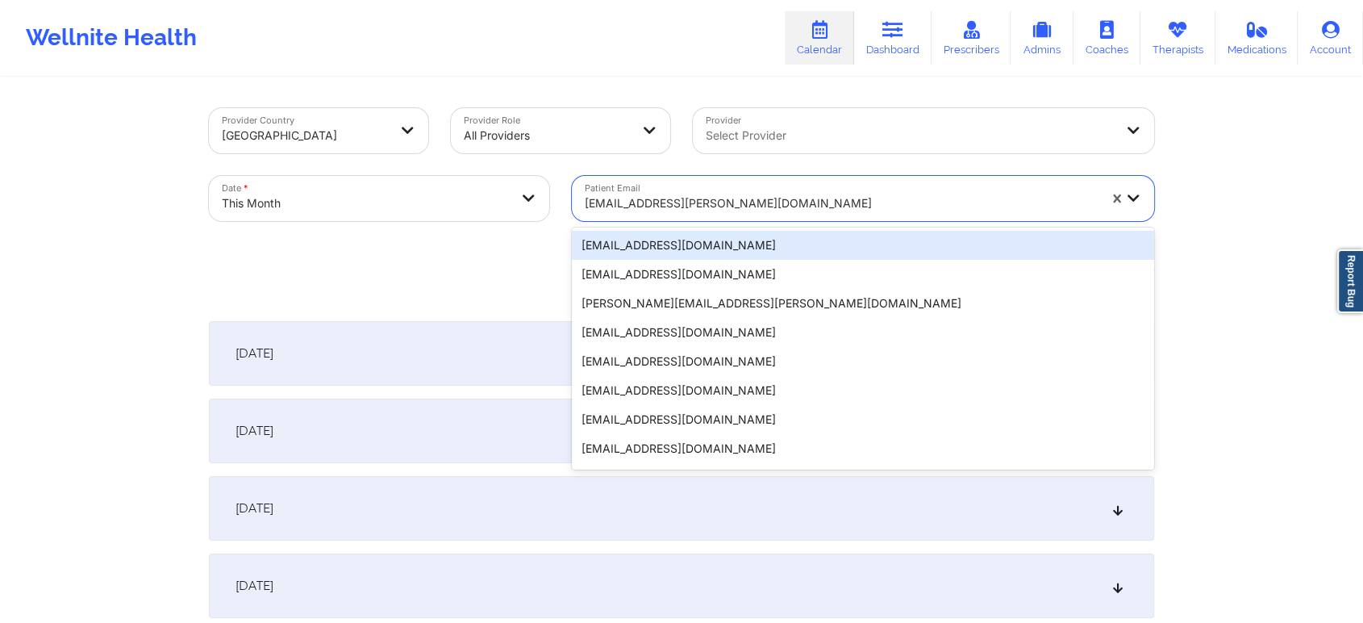
click at [678, 187] on div "[EMAIL_ADDRESS][PERSON_NAME][DOMAIN_NAME]" at bounding box center [841, 203] width 513 height 35
paste input "kelsey.wilborn@mail.com"
type input "kelsey.wilborn@mail.com"
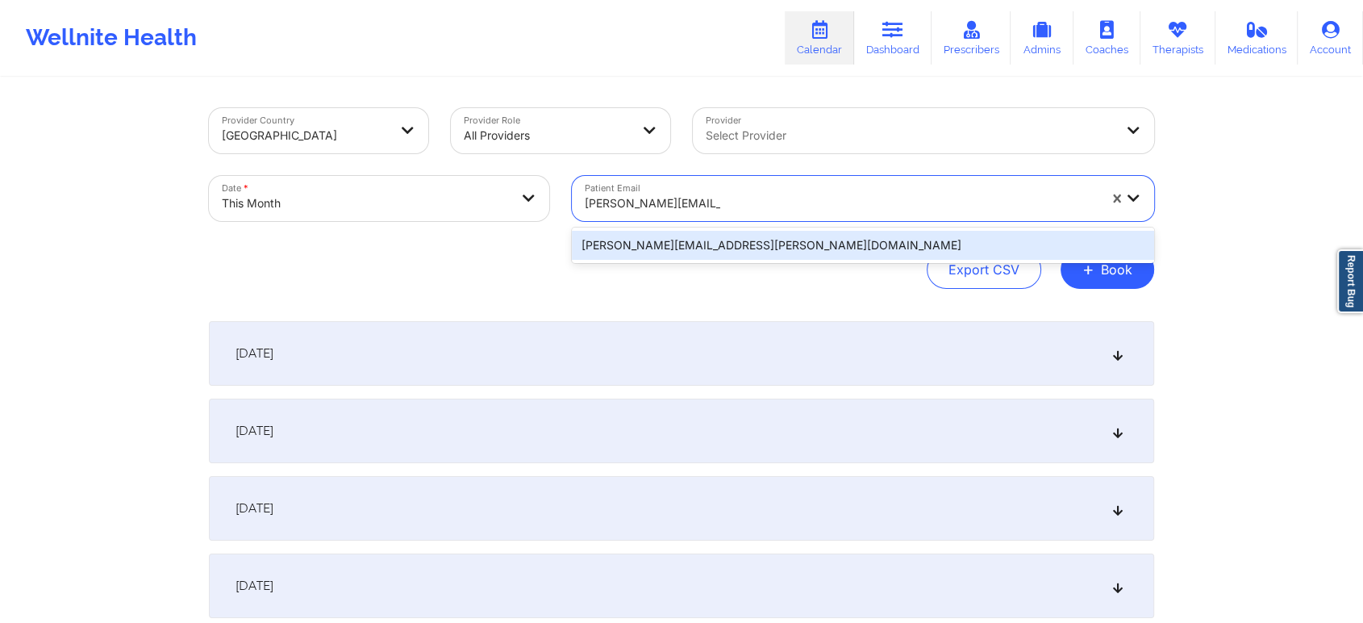
click at [722, 255] on div "kelsey.wilborn@mail.com" at bounding box center [863, 245] width 582 height 29
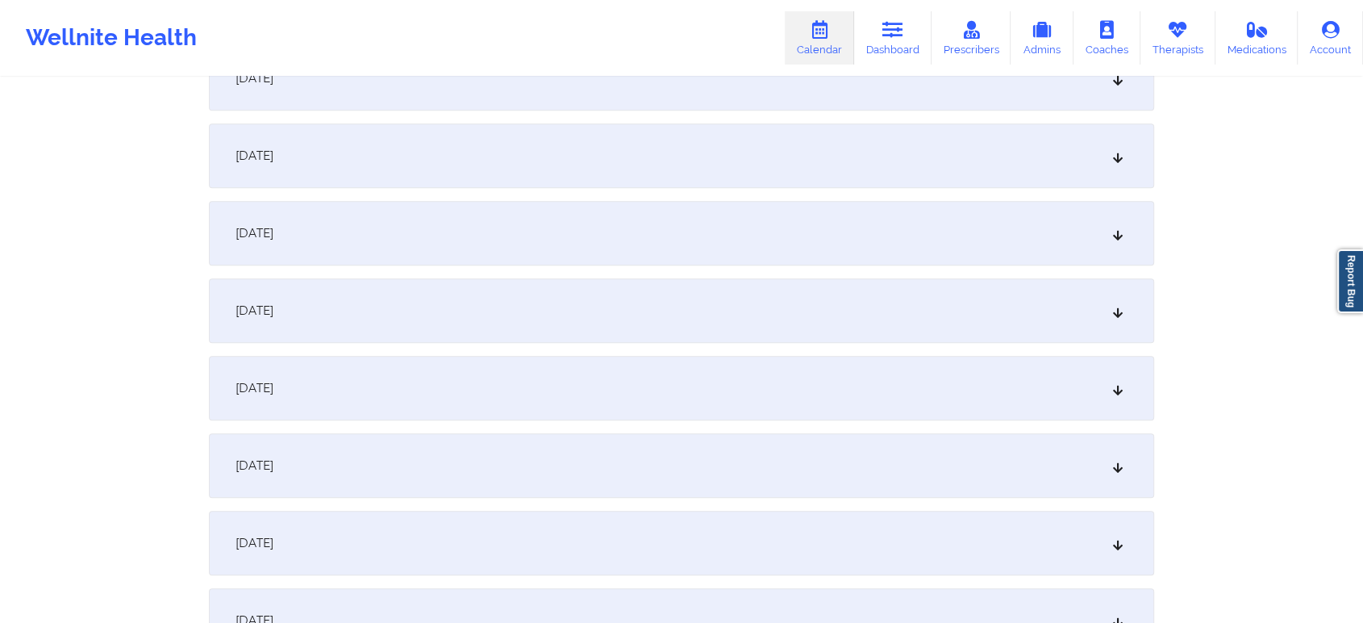
scroll to position [757, 0]
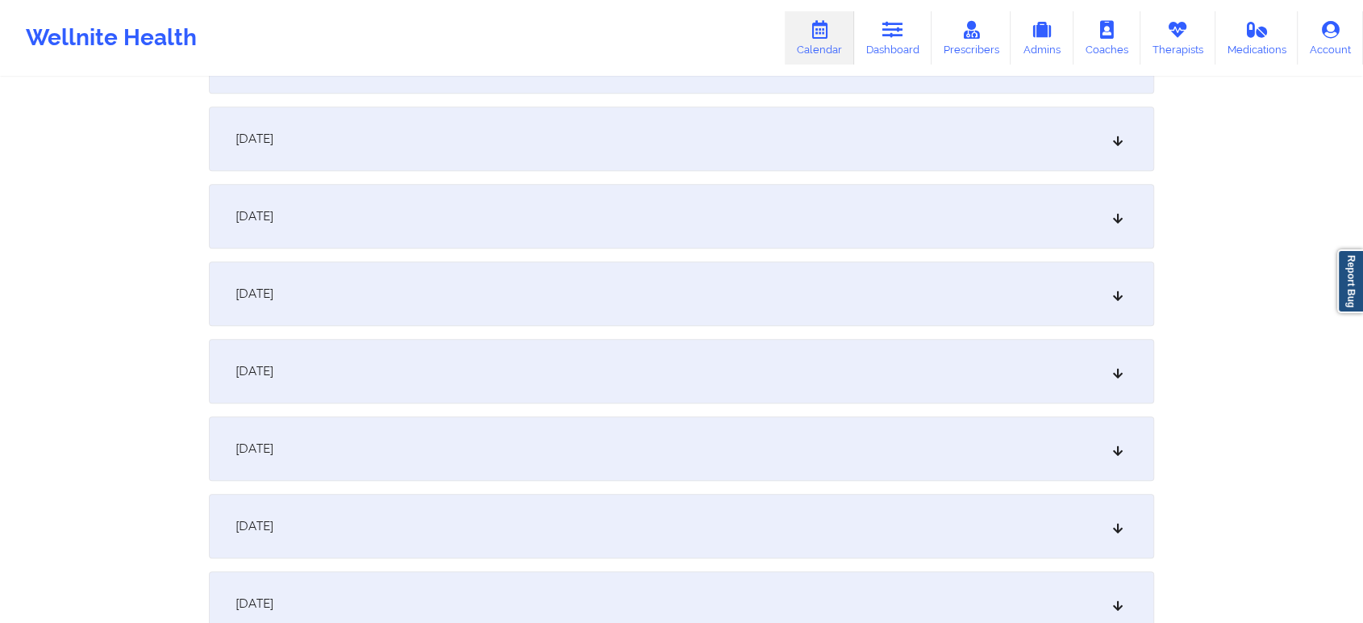
click at [1027, 298] on div "October 10, 2025" at bounding box center [682, 293] width 946 height 65
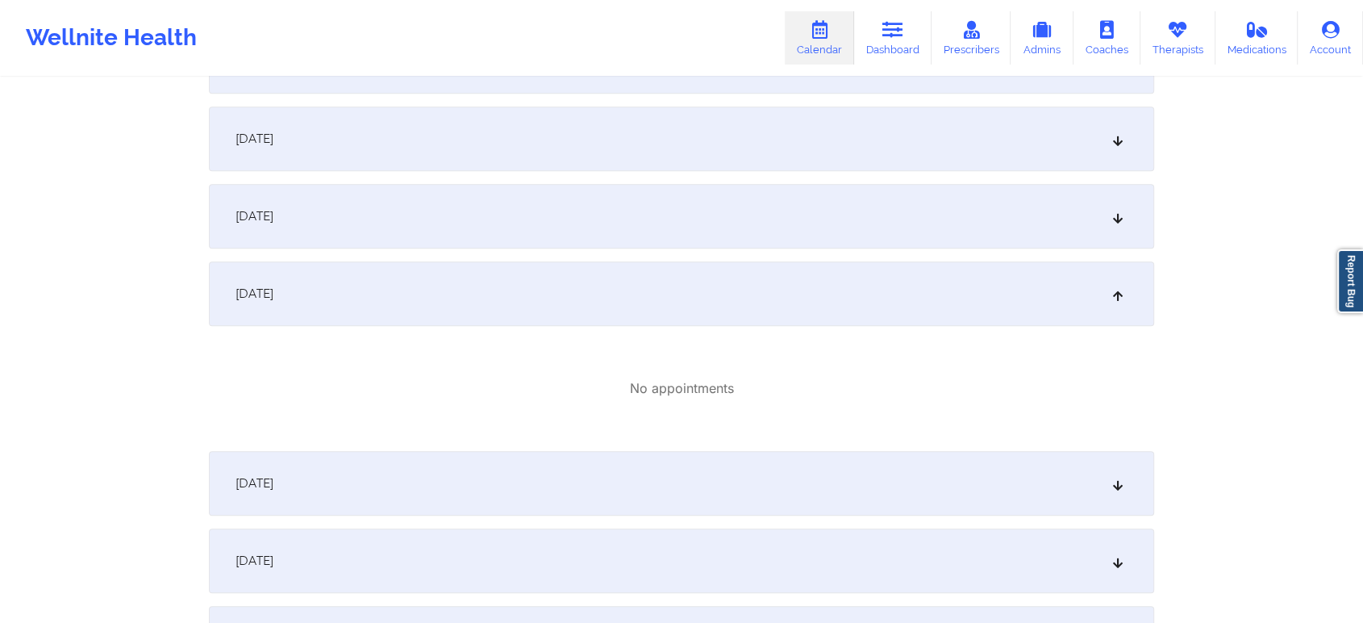
scroll to position [912, 0]
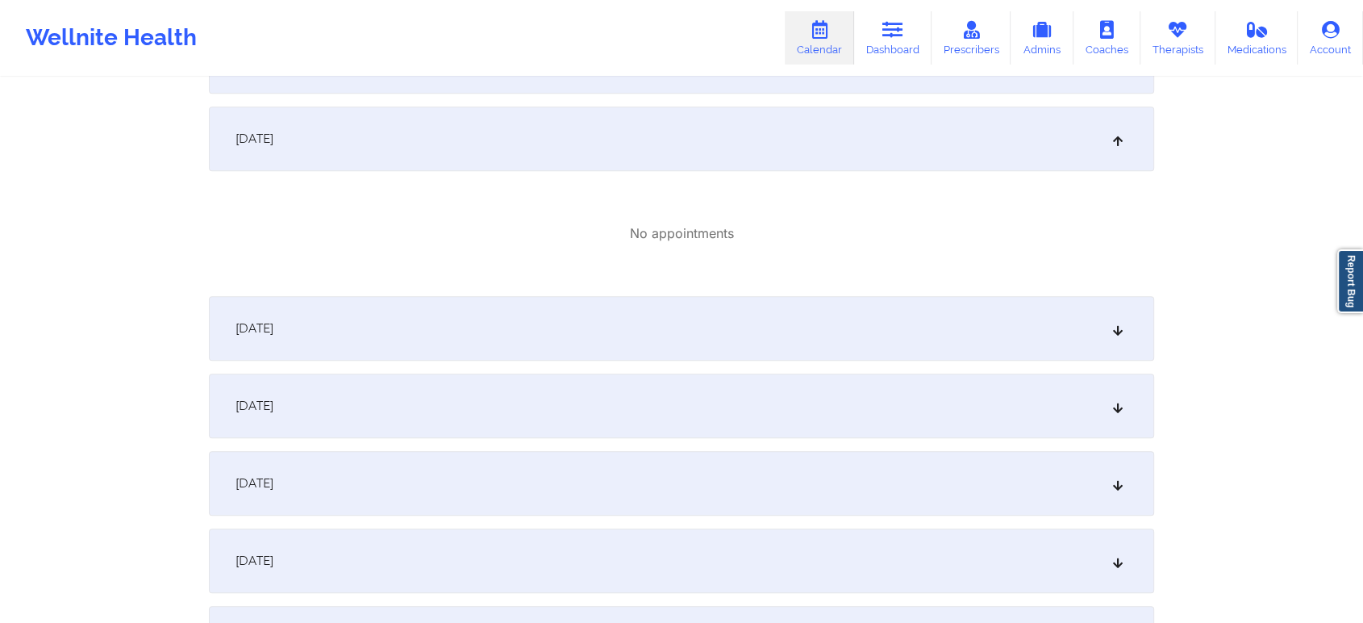
click at [1004, 341] on div "October 11, 2025" at bounding box center [682, 328] width 946 height 65
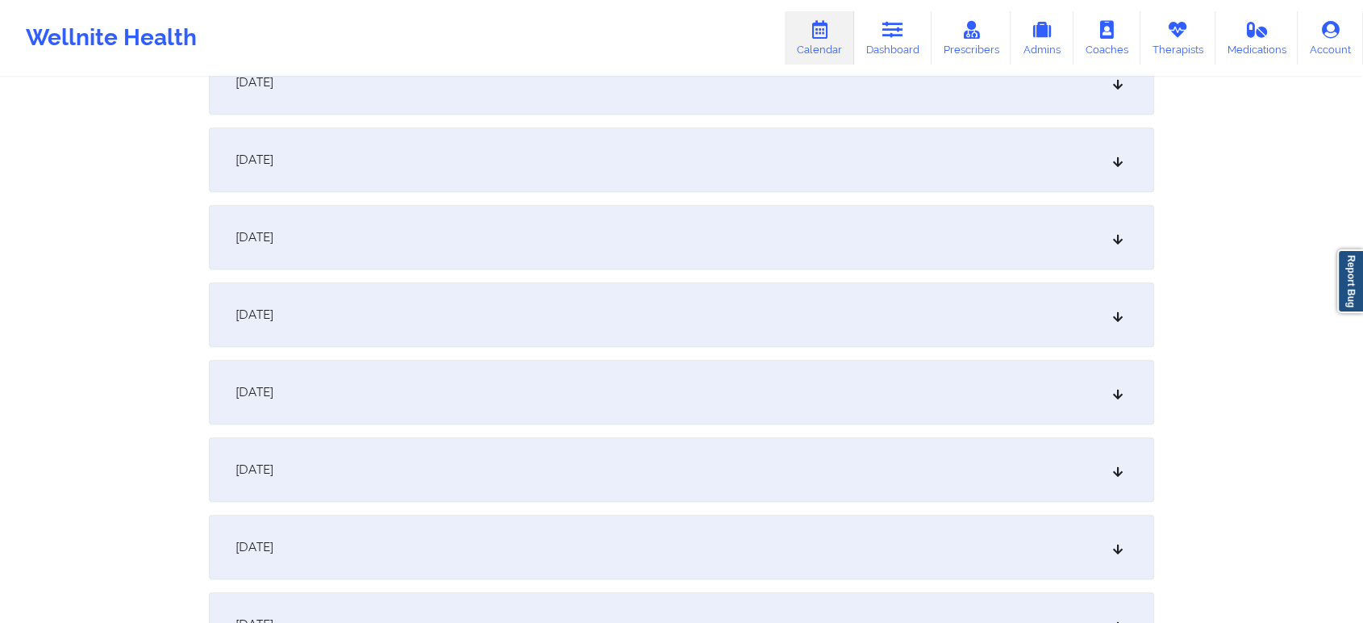
scroll to position [1576, 0]
click at [950, 402] on div "October 18, 2025" at bounding box center [682, 389] width 946 height 65
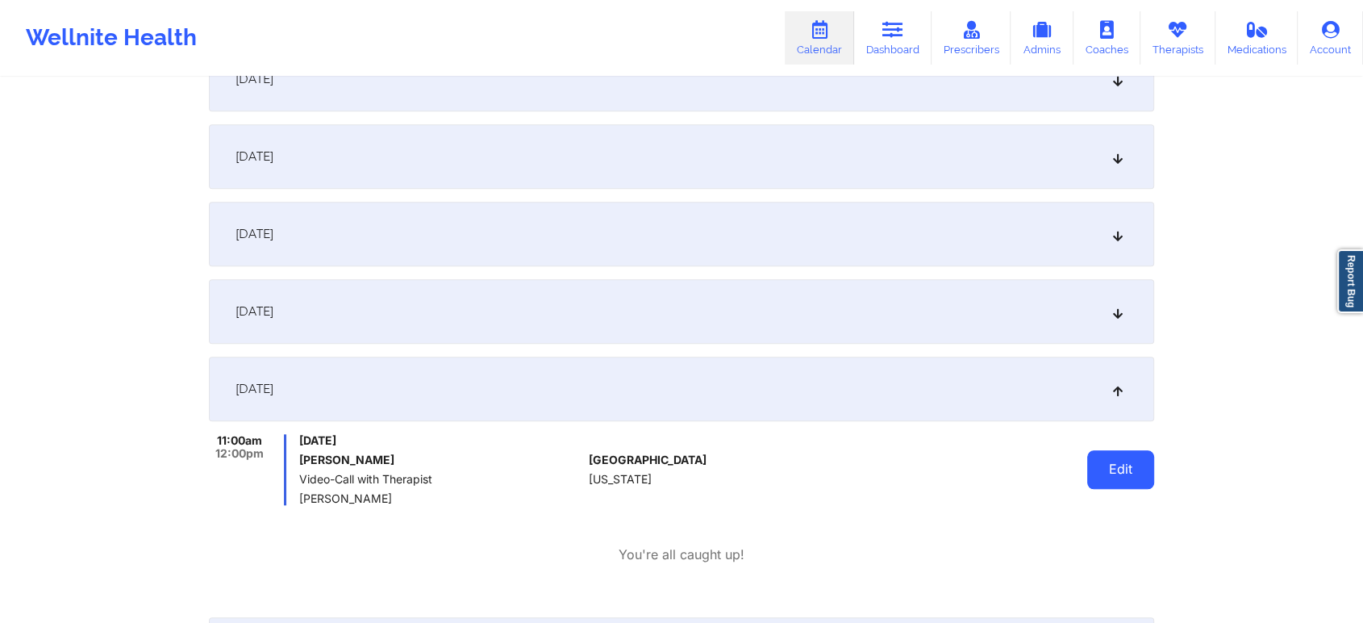
click at [1141, 474] on button "Edit" at bounding box center [1121, 469] width 67 height 39
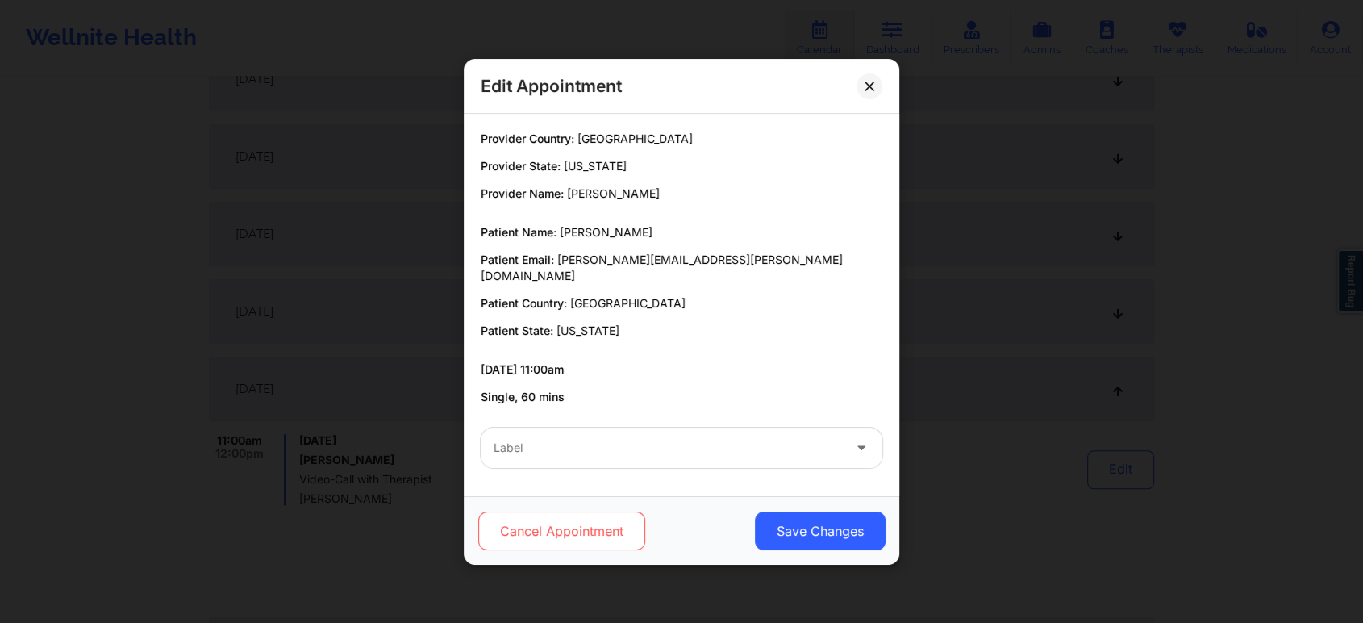
click at [591, 519] on button "Cancel Appointment" at bounding box center [561, 530] width 167 height 39
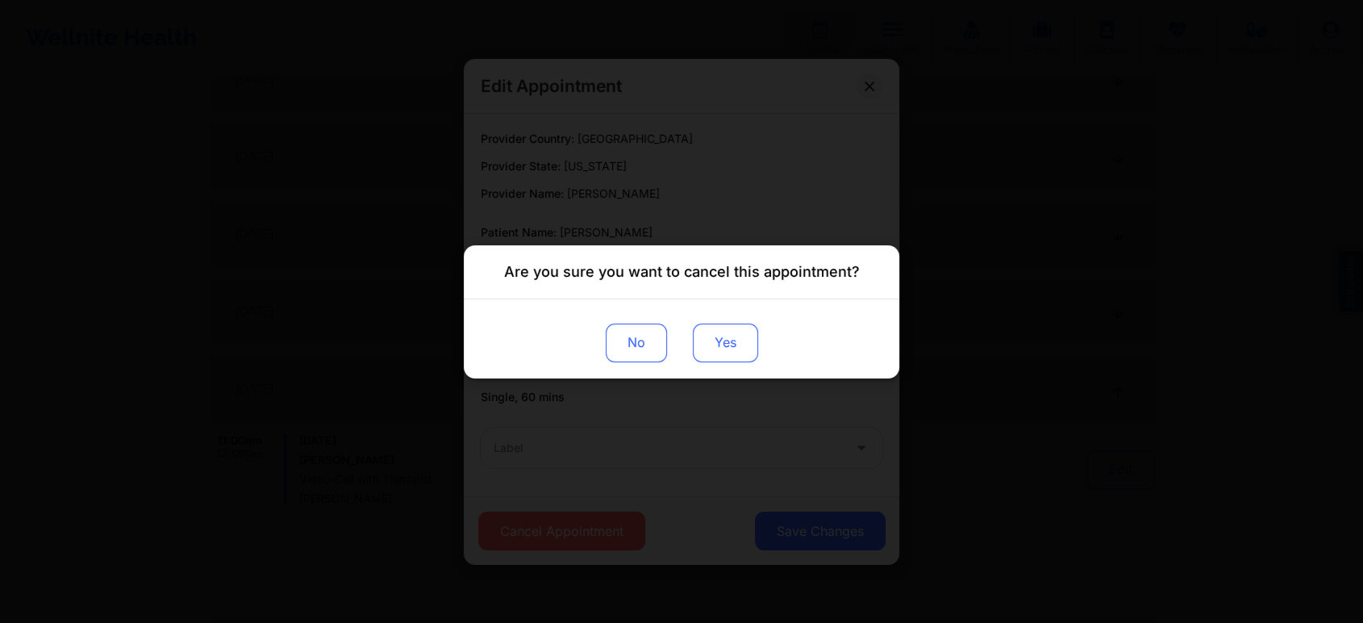
click at [755, 344] on button "Yes" at bounding box center [725, 342] width 65 height 39
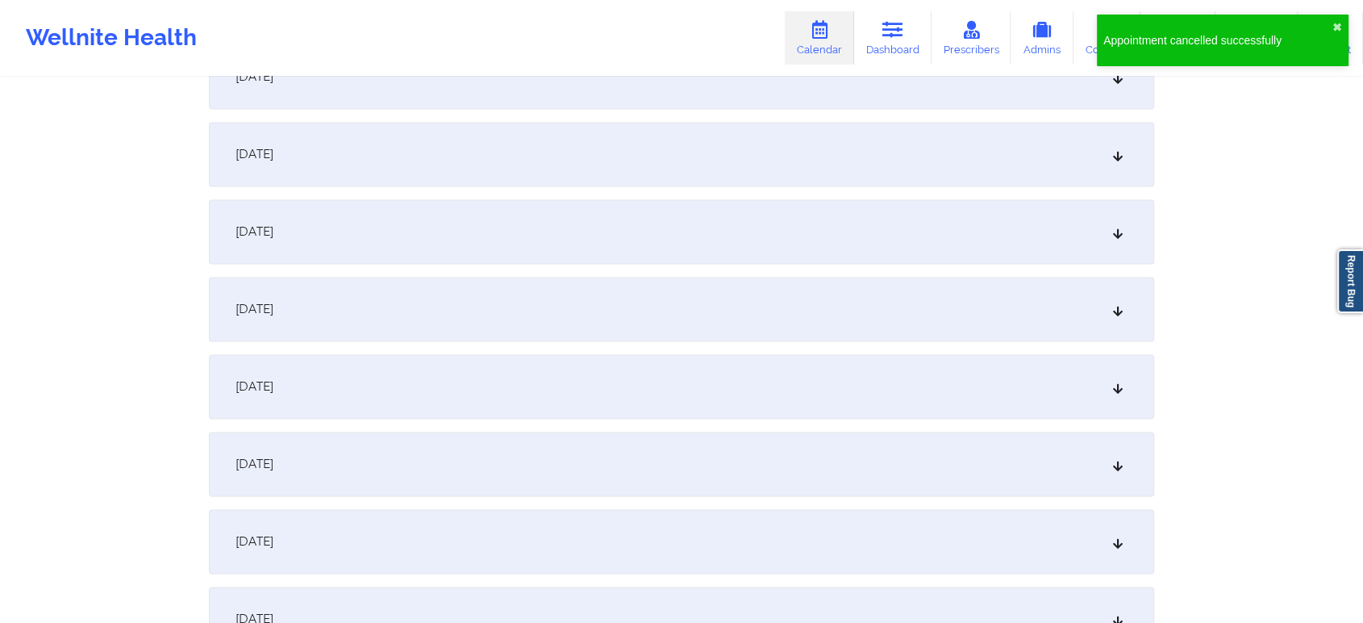
scroll to position [2240, 0]
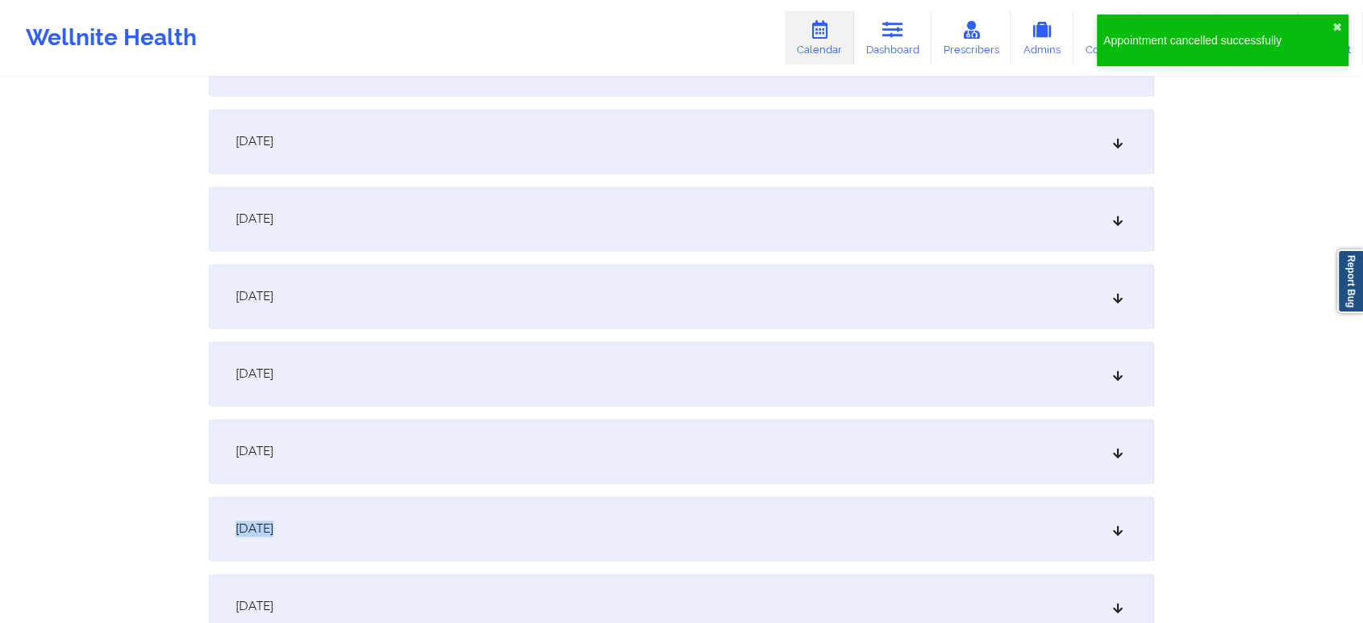
drag, startPoint x: 899, startPoint y: 489, endPoint x: 853, endPoint y: 448, distance: 61.7
click at [853, 448] on div "October 25, 2025" at bounding box center [682, 451] width 946 height 65
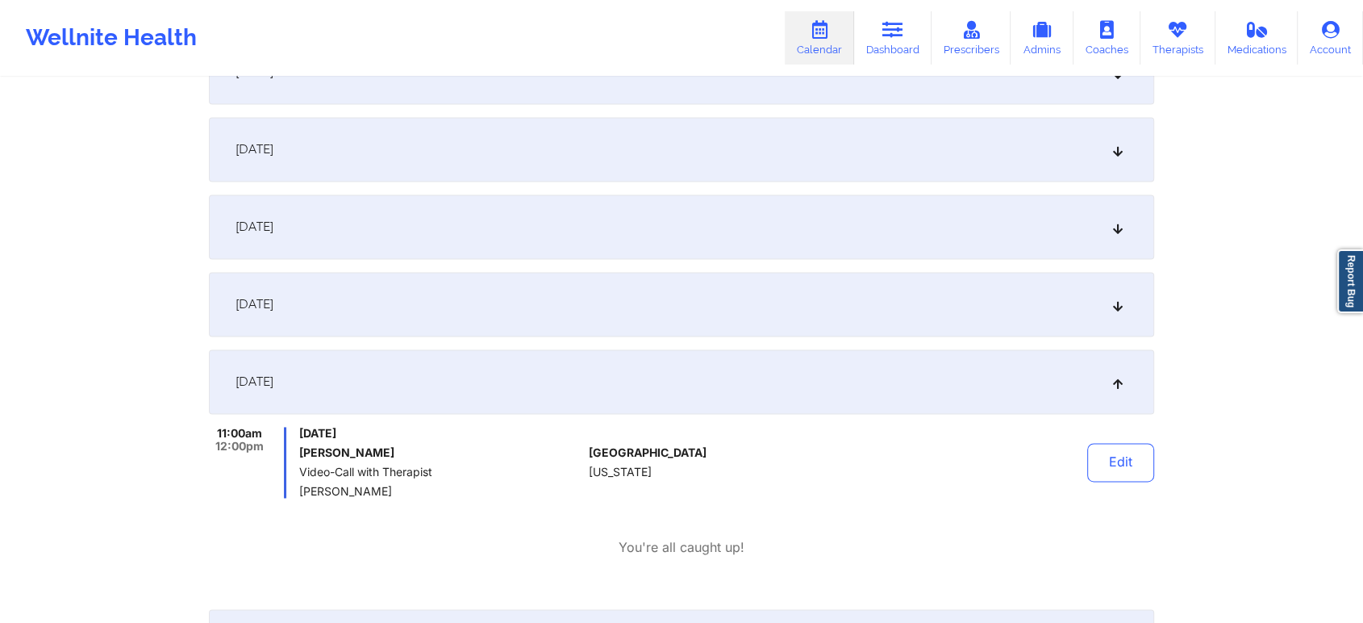
scroll to position [2356, 0]
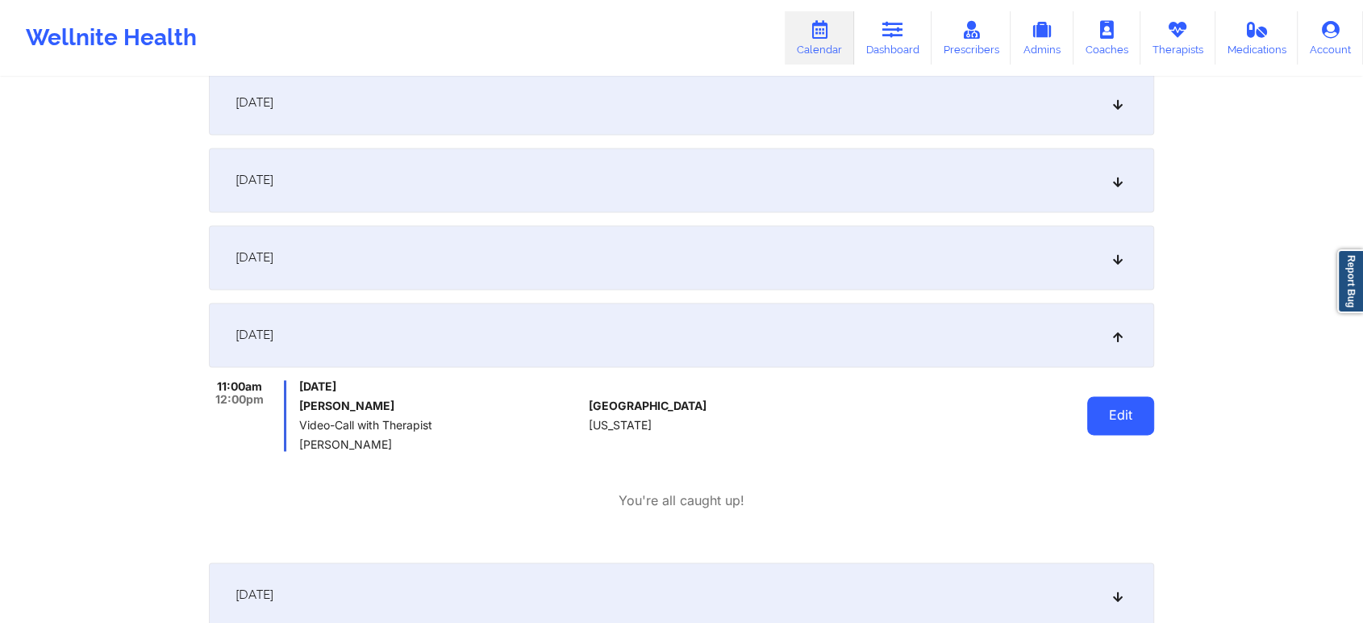
click at [1110, 418] on button "Edit" at bounding box center [1121, 415] width 67 height 39
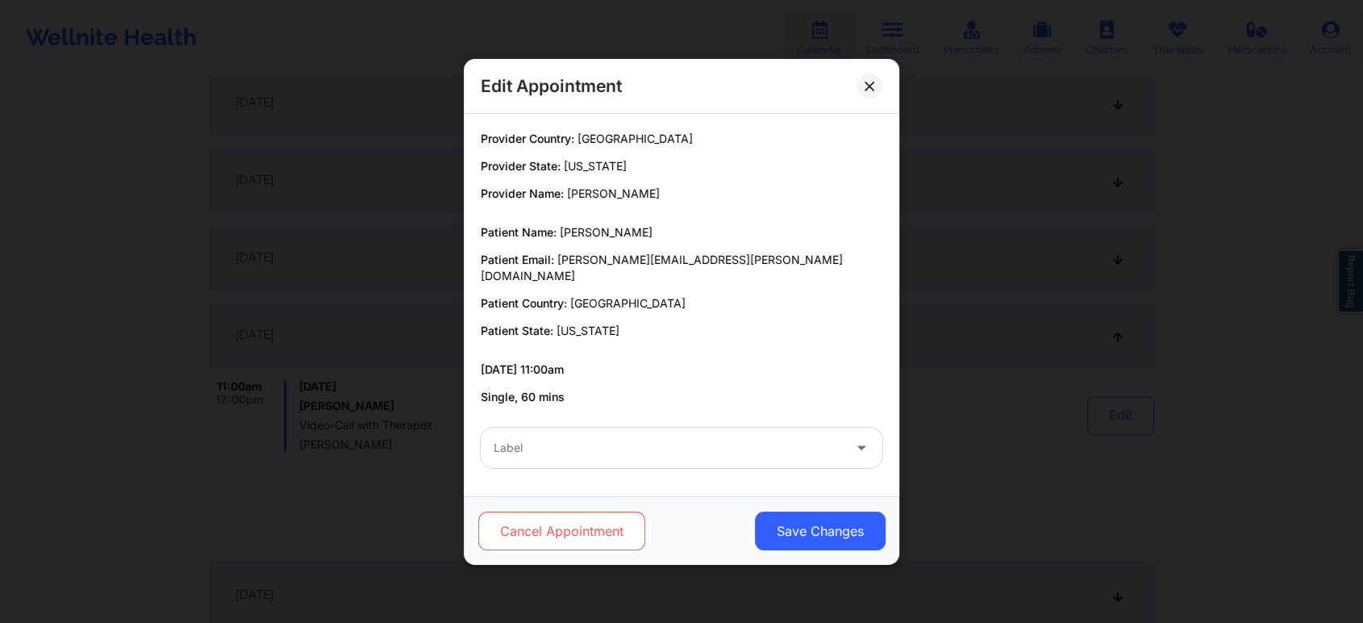
click at [591, 521] on button "Cancel Appointment" at bounding box center [561, 530] width 167 height 39
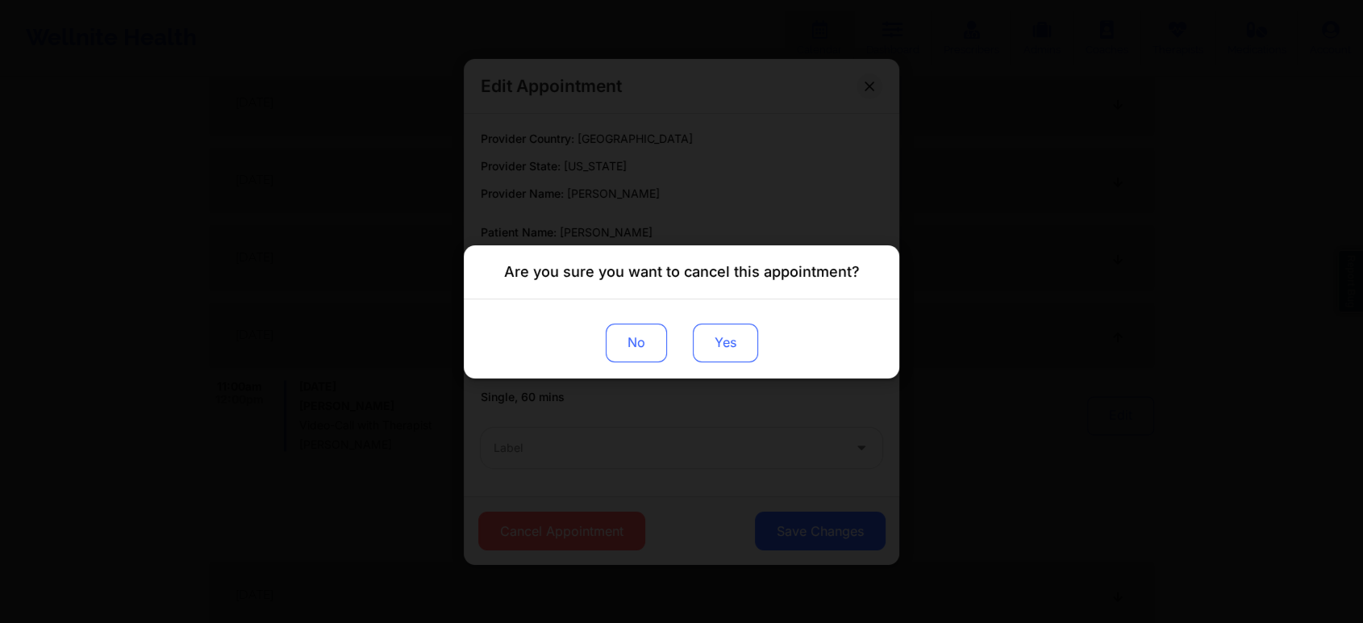
click at [736, 343] on button "Yes" at bounding box center [725, 342] width 65 height 39
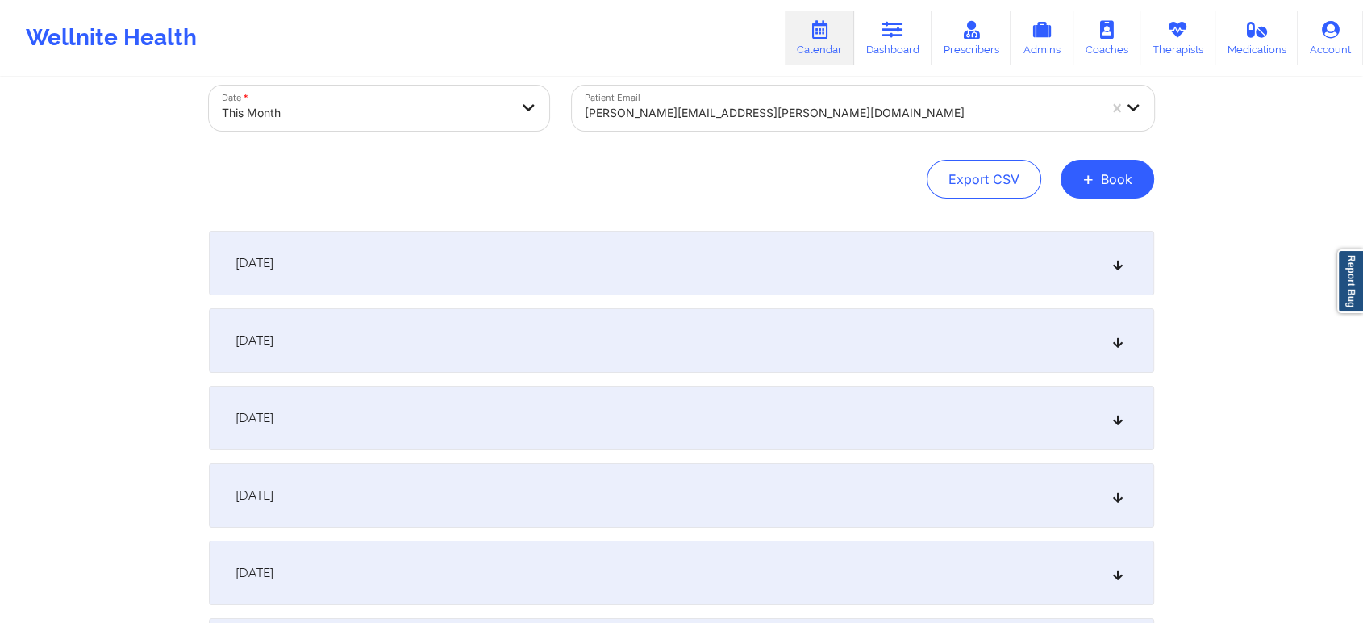
scroll to position [0, 0]
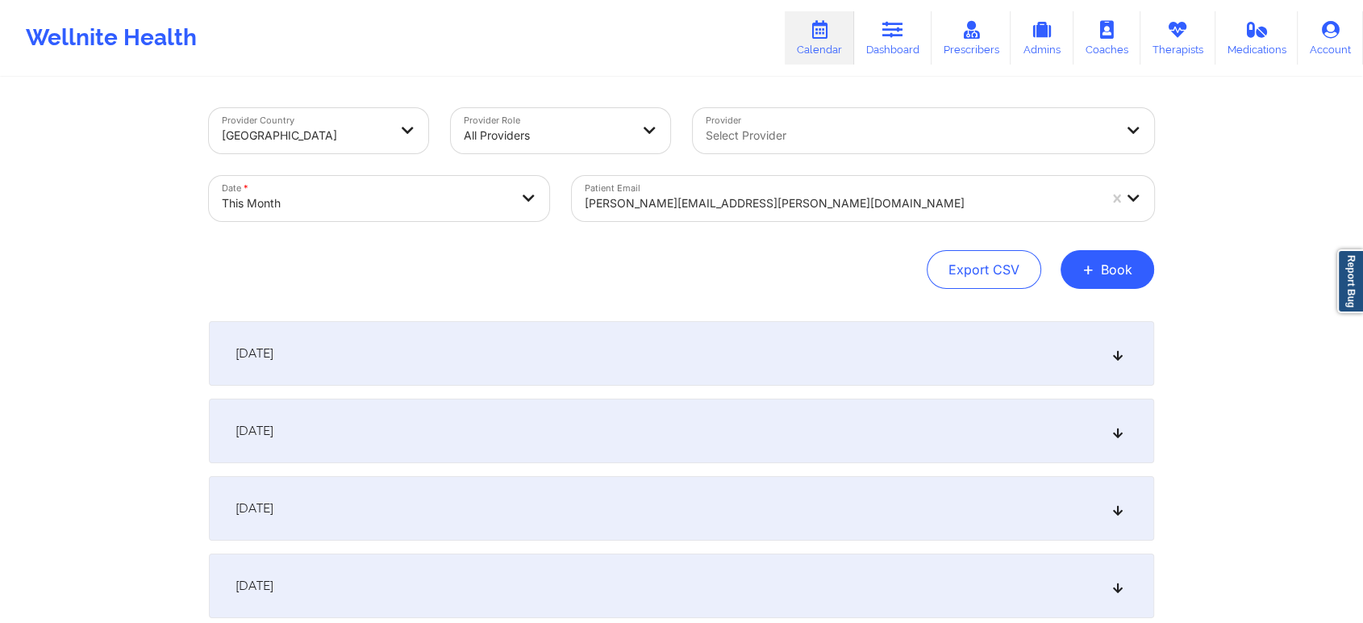
click at [346, 186] on body "Wellnite Health Calendar Dashboard Prescribers Admins Coaches Therapists Medica…" at bounding box center [681, 311] width 1363 height 623
select select "2025-9"
select select "2025-10"
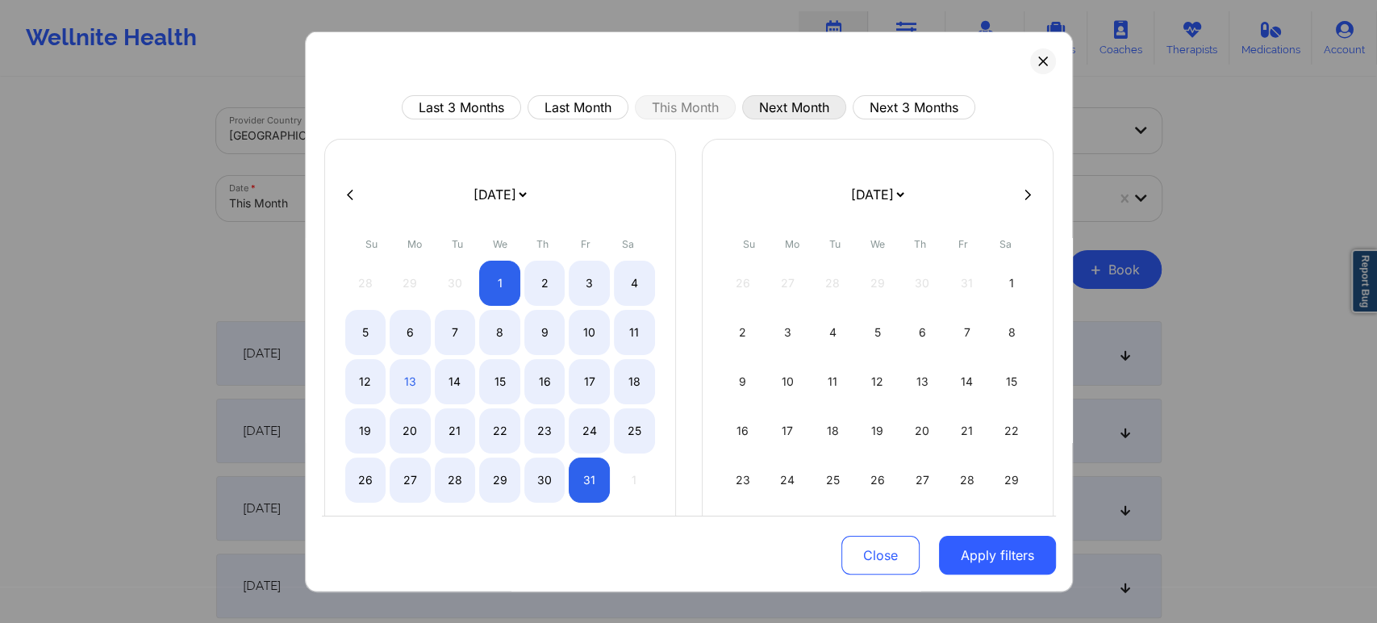
click at [756, 119] on button "Next Month" at bounding box center [794, 107] width 104 height 24
select select "2025-10"
select select "2025-11"
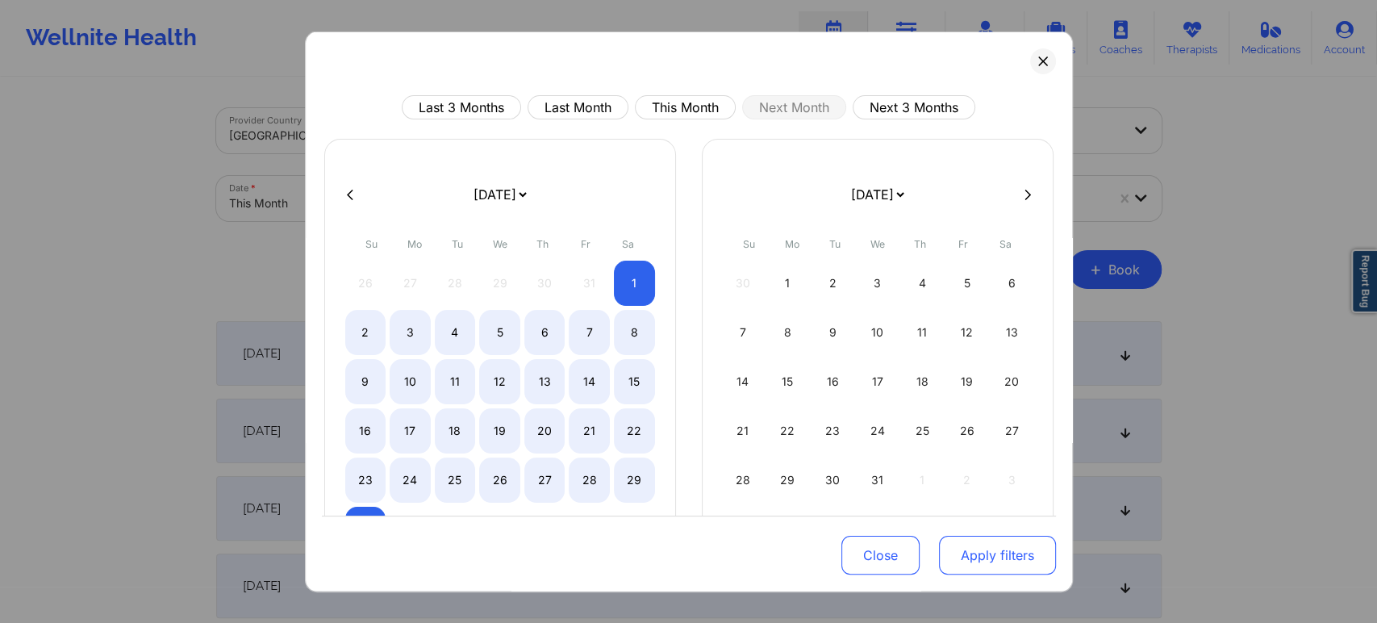
click at [949, 552] on button "Apply filters" at bounding box center [997, 555] width 117 height 39
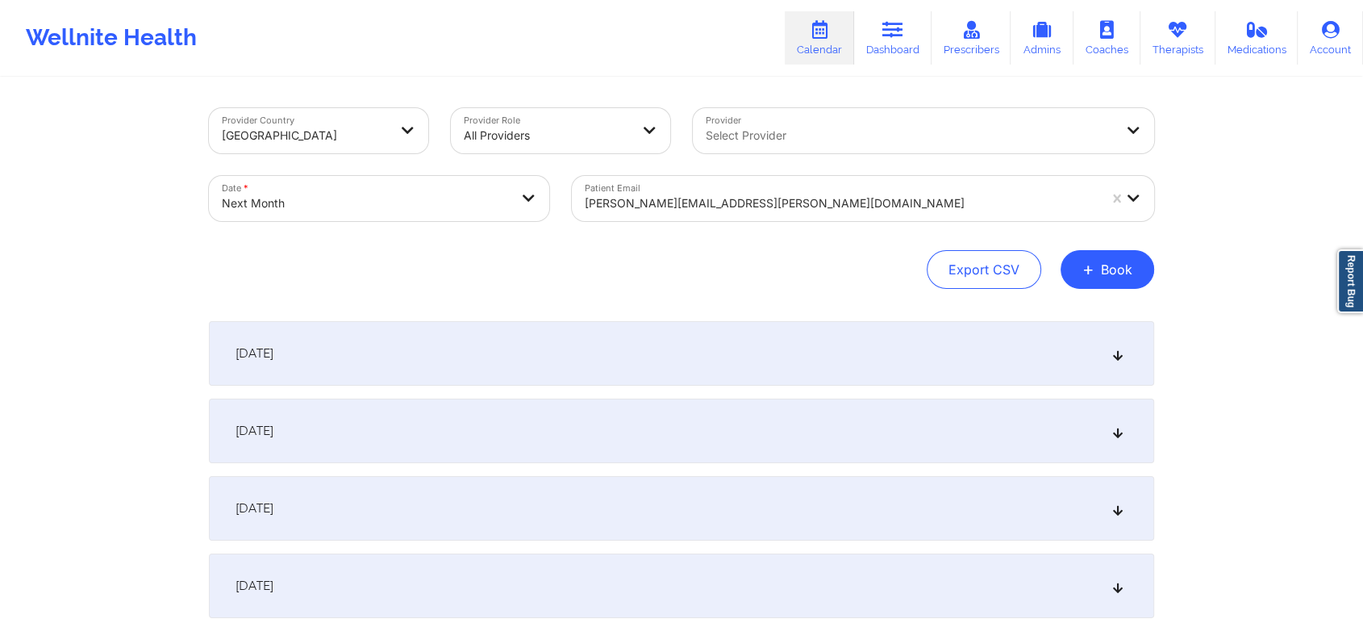
click at [686, 356] on div "November 1, 2025" at bounding box center [682, 353] width 946 height 65
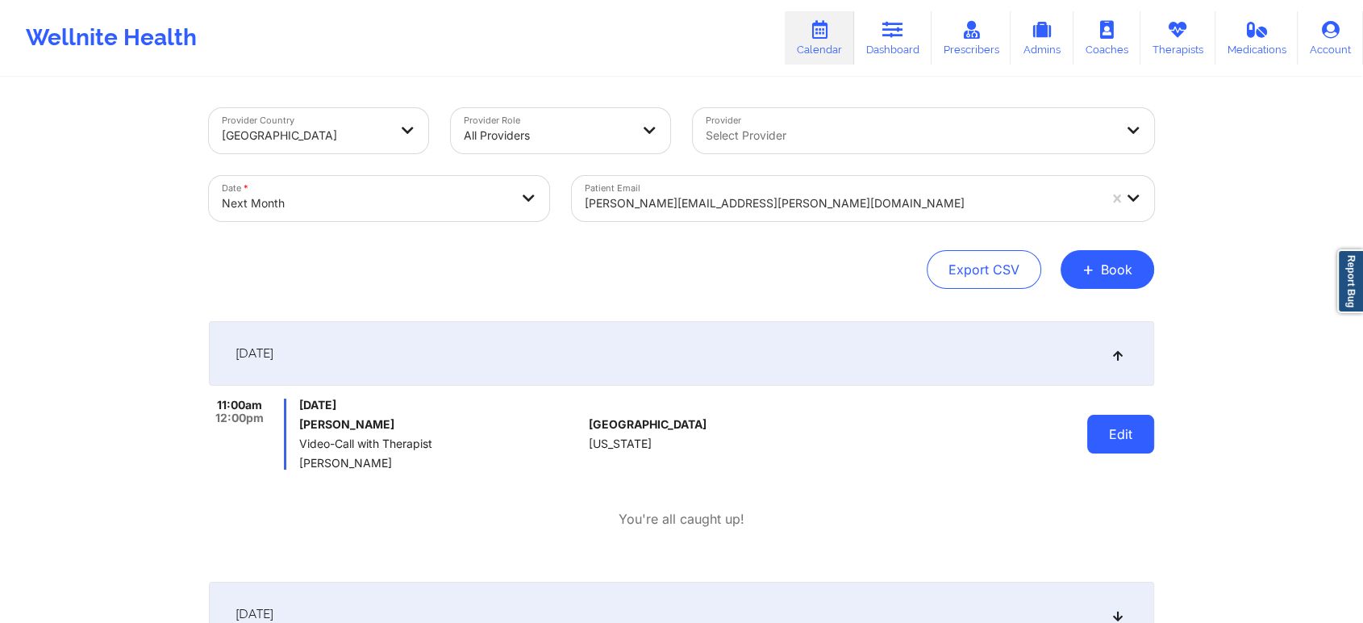
click at [1129, 432] on button "Edit" at bounding box center [1121, 434] width 67 height 39
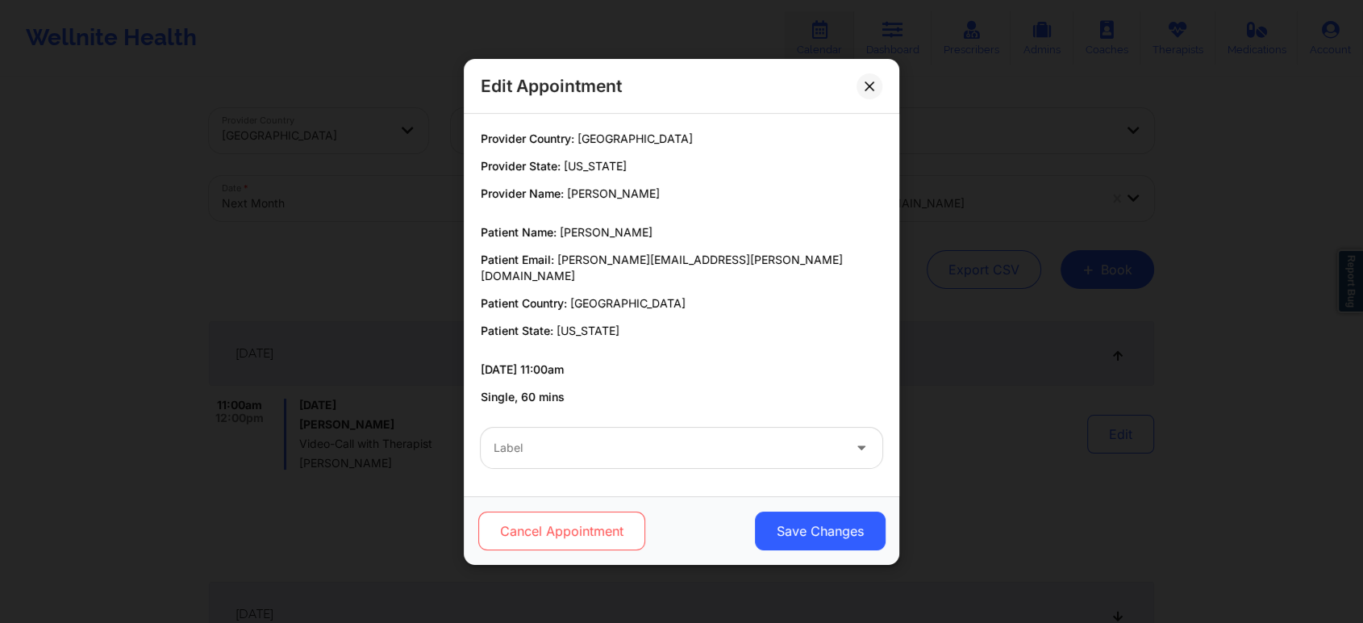
click at [615, 515] on button "Cancel Appointment" at bounding box center [561, 530] width 167 height 39
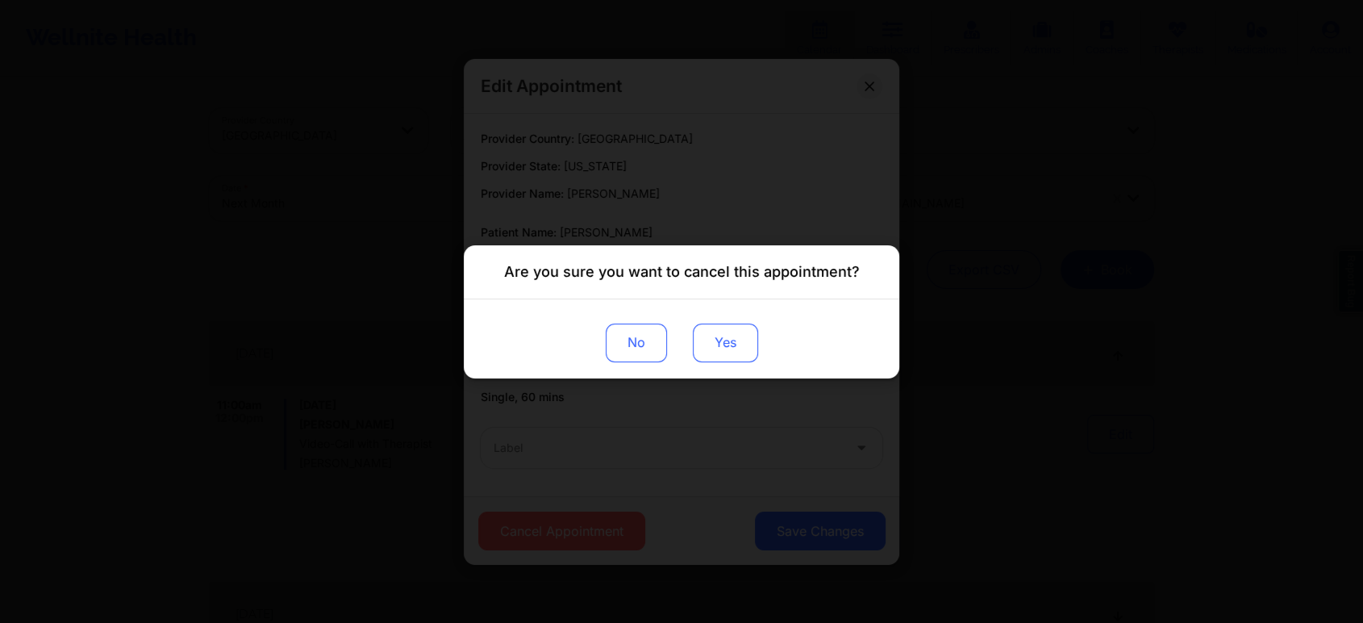
click at [708, 324] on button "Yes" at bounding box center [725, 342] width 65 height 39
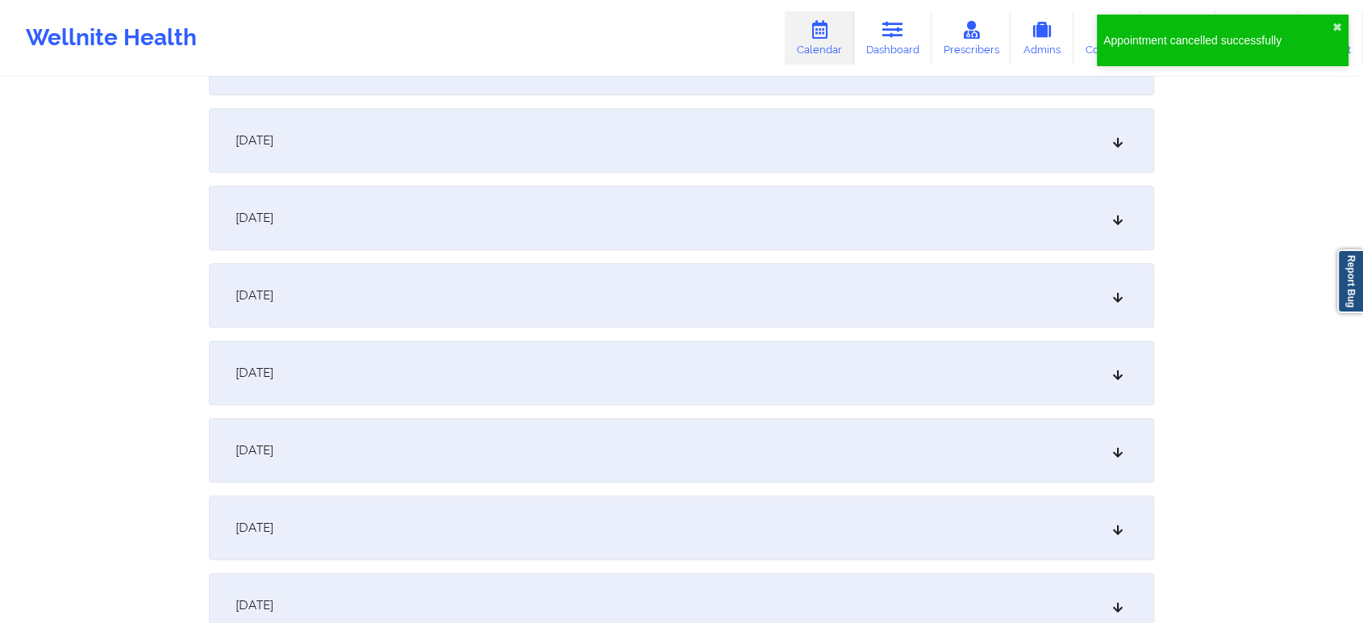
scroll to position [720, 0]
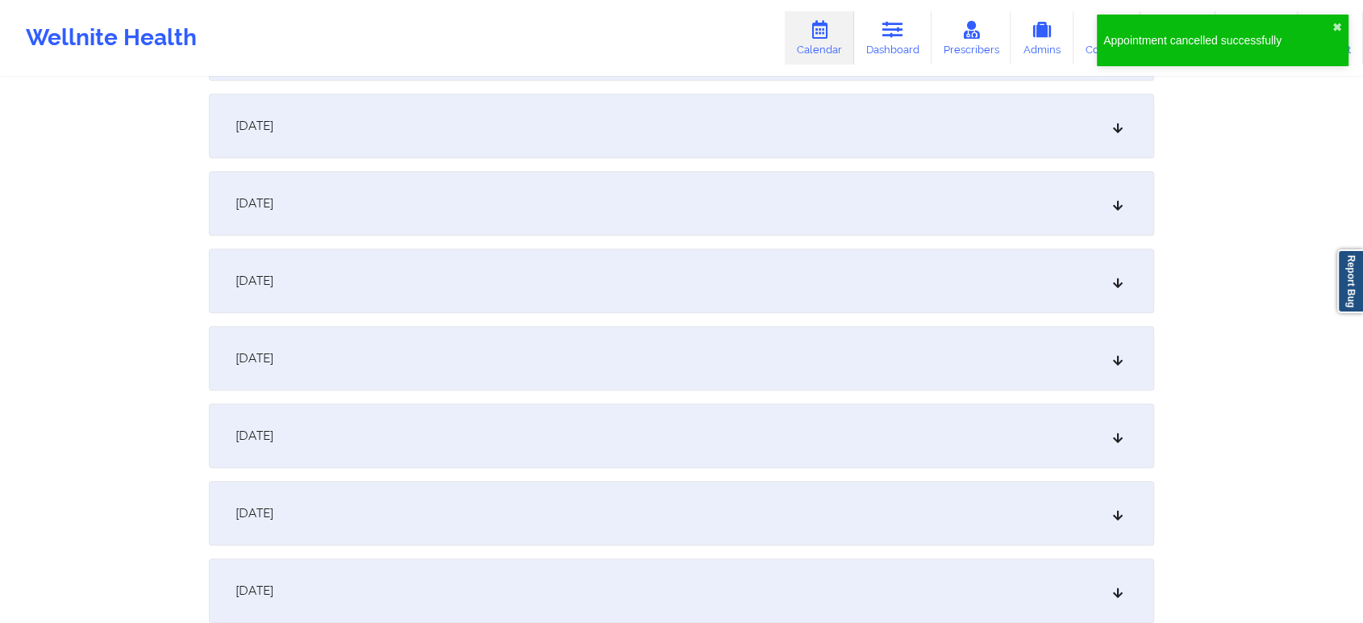
click at [951, 357] on div "November 8, 2025" at bounding box center [682, 358] width 946 height 65
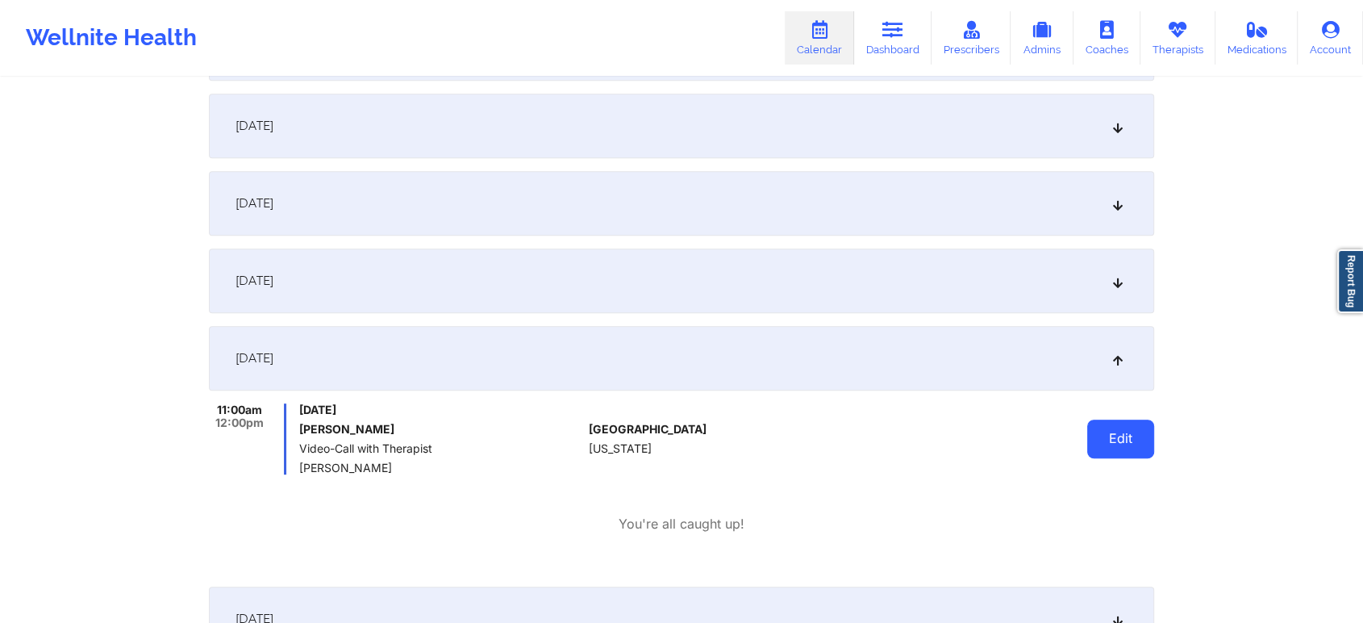
drag, startPoint x: 1087, startPoint y: 428, endPoint x: 1099, endPoint y: 437, distance: 15.0
click at [1099, 437] on div "Edit" at bounding box center [1079, 438] width 149 height 71
click at [1099, 437] on button "Edit" at bounding box center [1121, 439] width 67 height 39
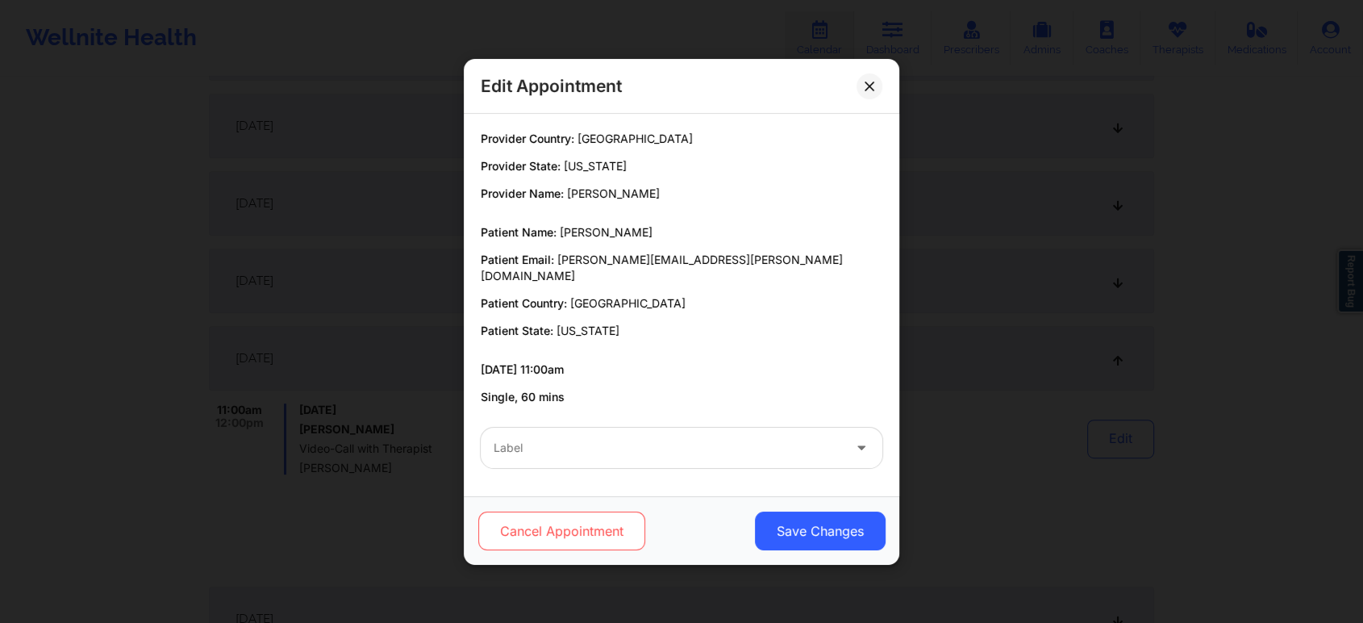
click at [566, 535] on button "Cancel Appointment" at bounding box center [561, 530] width 167 height 39
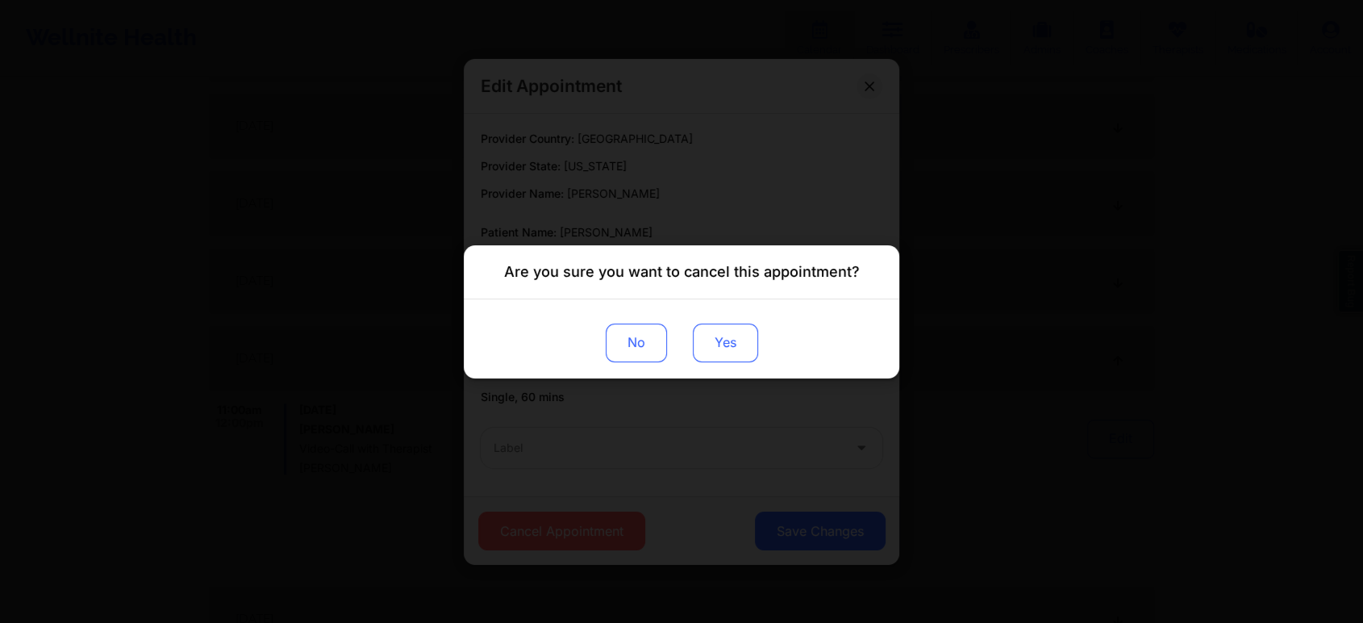
click at [753, 356] on button "Yes" at bounding box center [725, 342] width 65 height 39
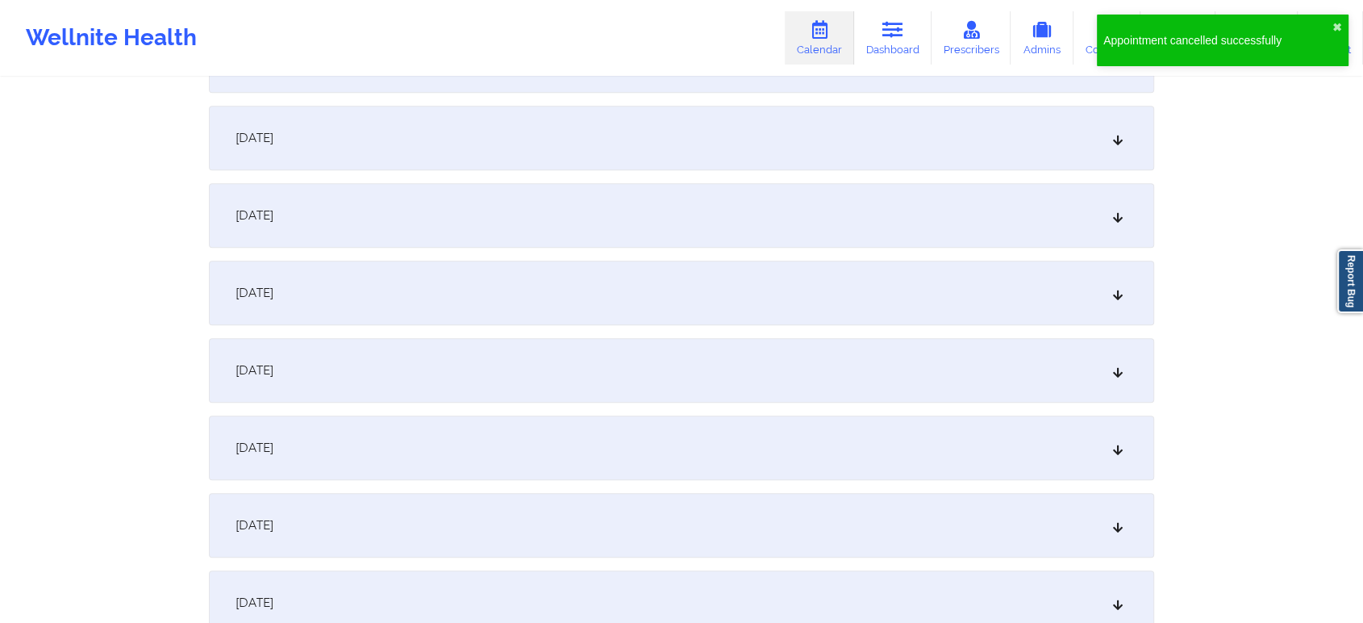
scroll to position [1383, 0]
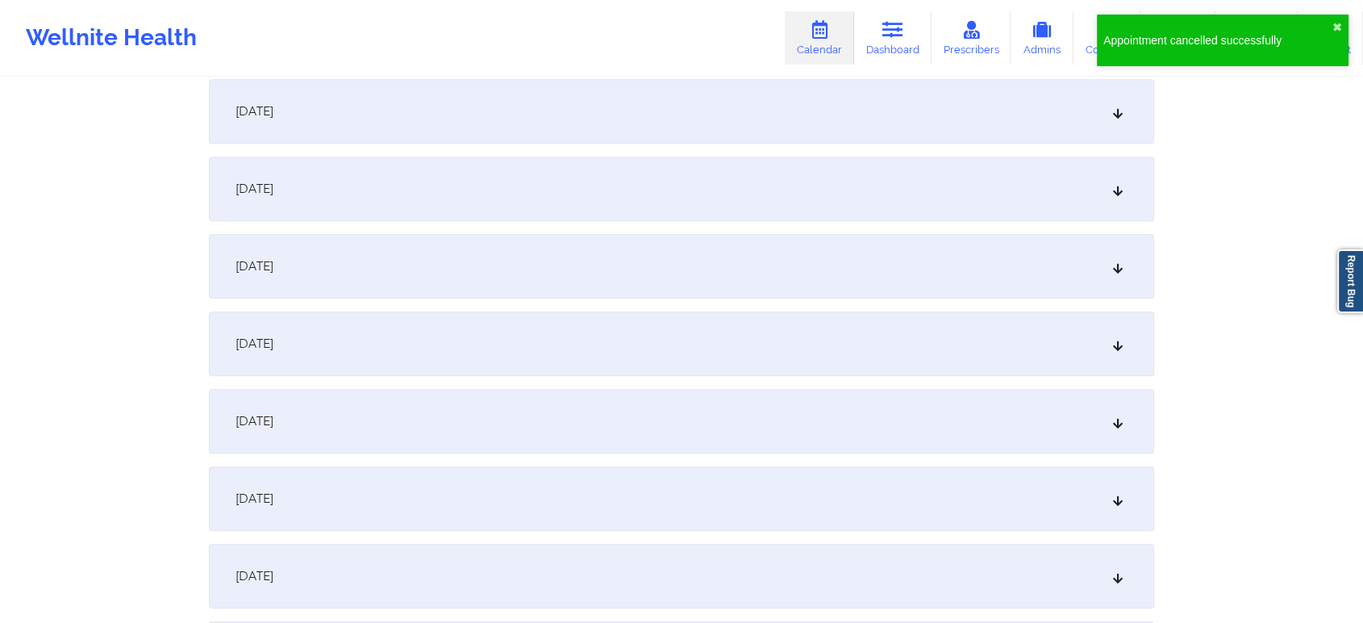
click at [882, 397] on div "November 15, 2025" at bounding box center [682, 421] width 946 height 65
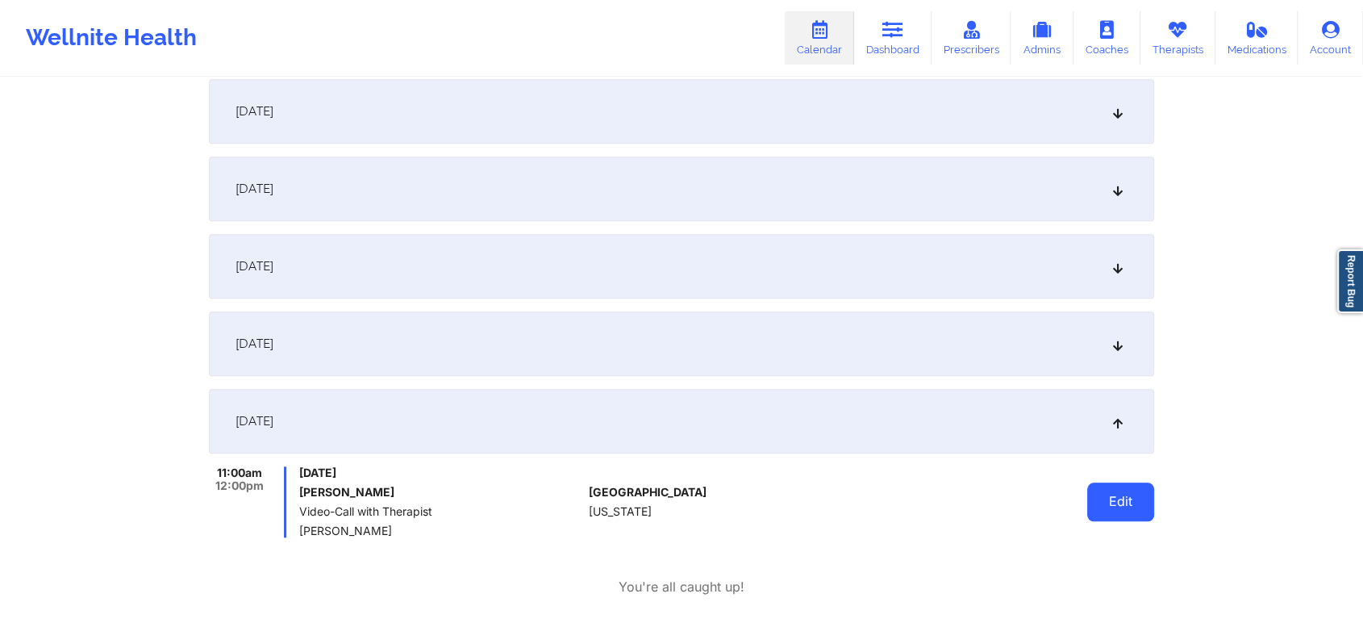
click at [1117, 514] on button "Edit" at bounding box center [1121, 501] width 67 height 39
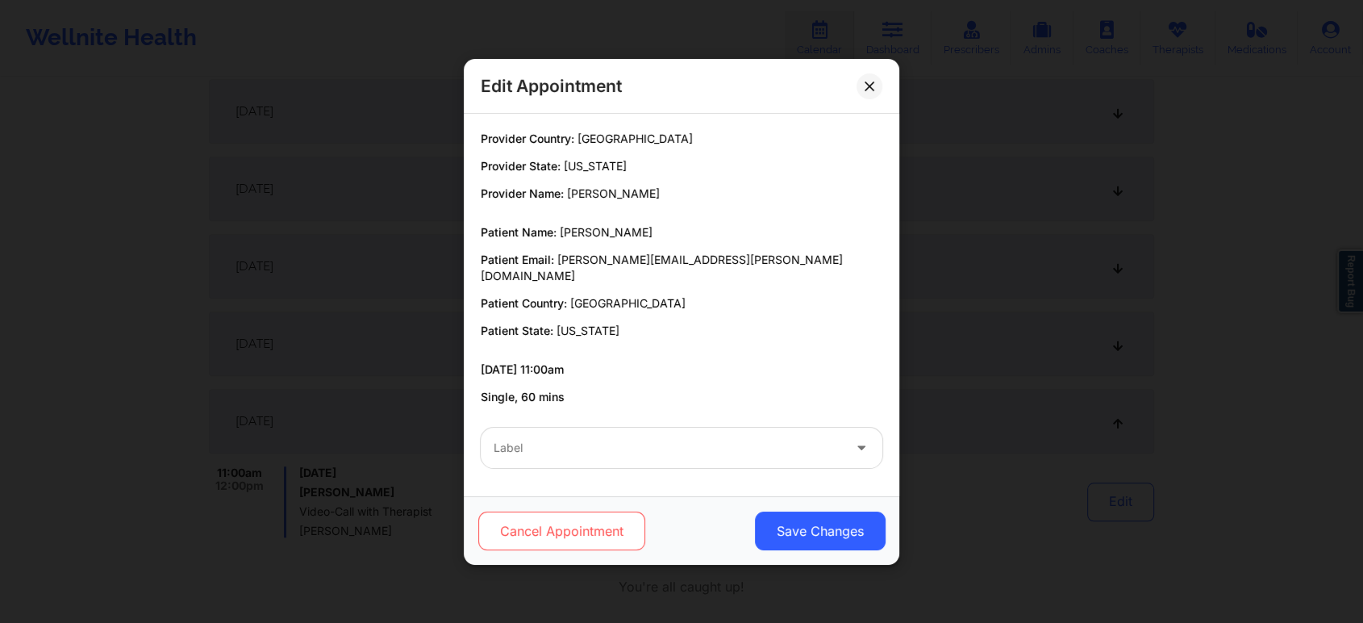
click at [621, 524] on button "Cancel Appointment" at bounding box center [561, 530] width 167 height 39
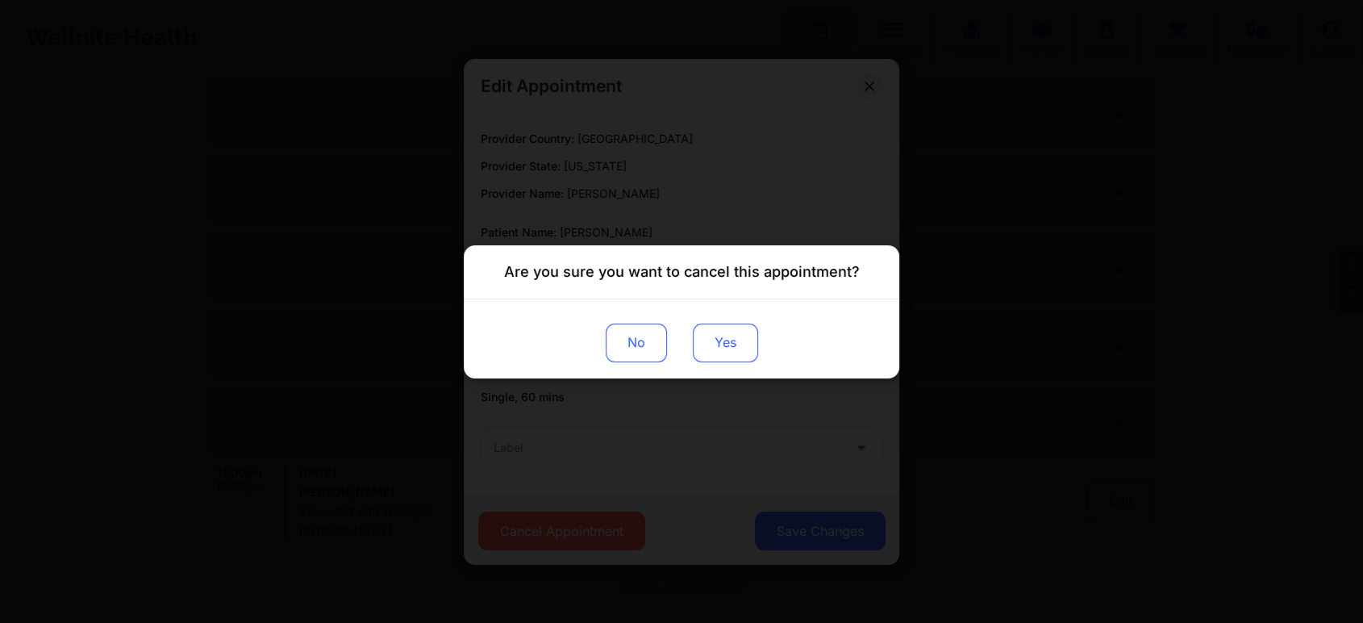
click at [697, 332] on button "Yes" at bounding box center [725, 342] width 65 height 39
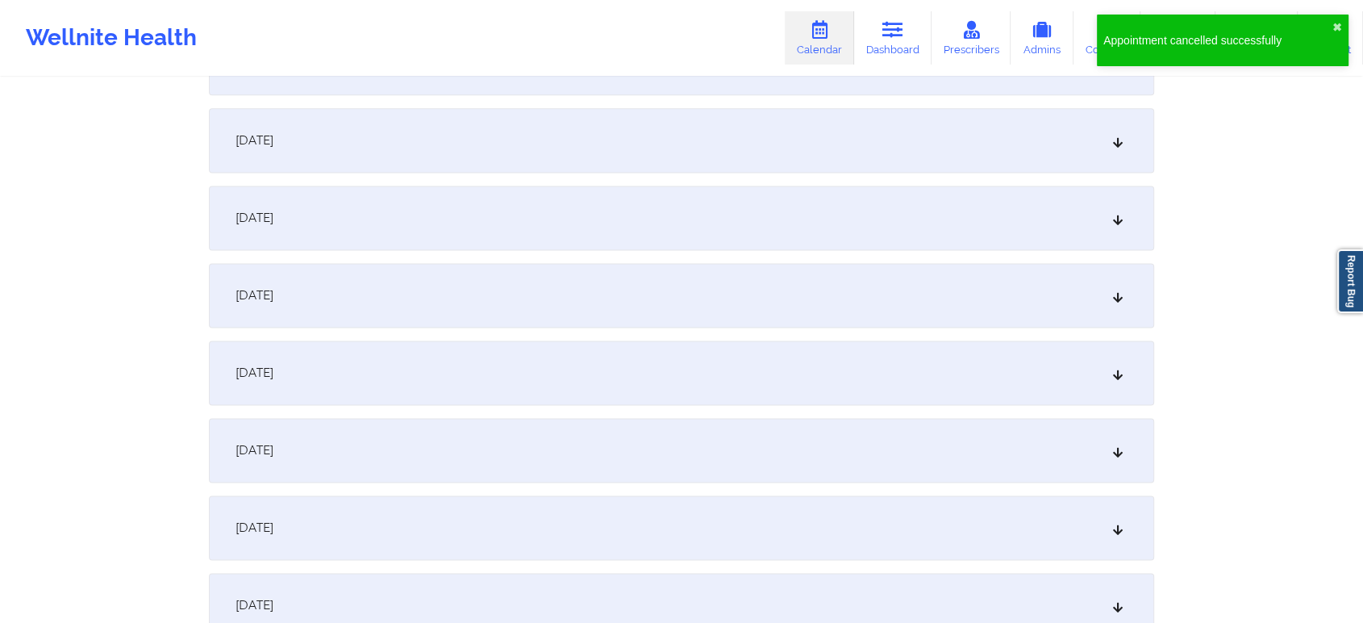
scroll to position [2160, 0]
click at [944, 381] on div "November 22, 2025" at bounding box center [682, 368] width 946 height 65
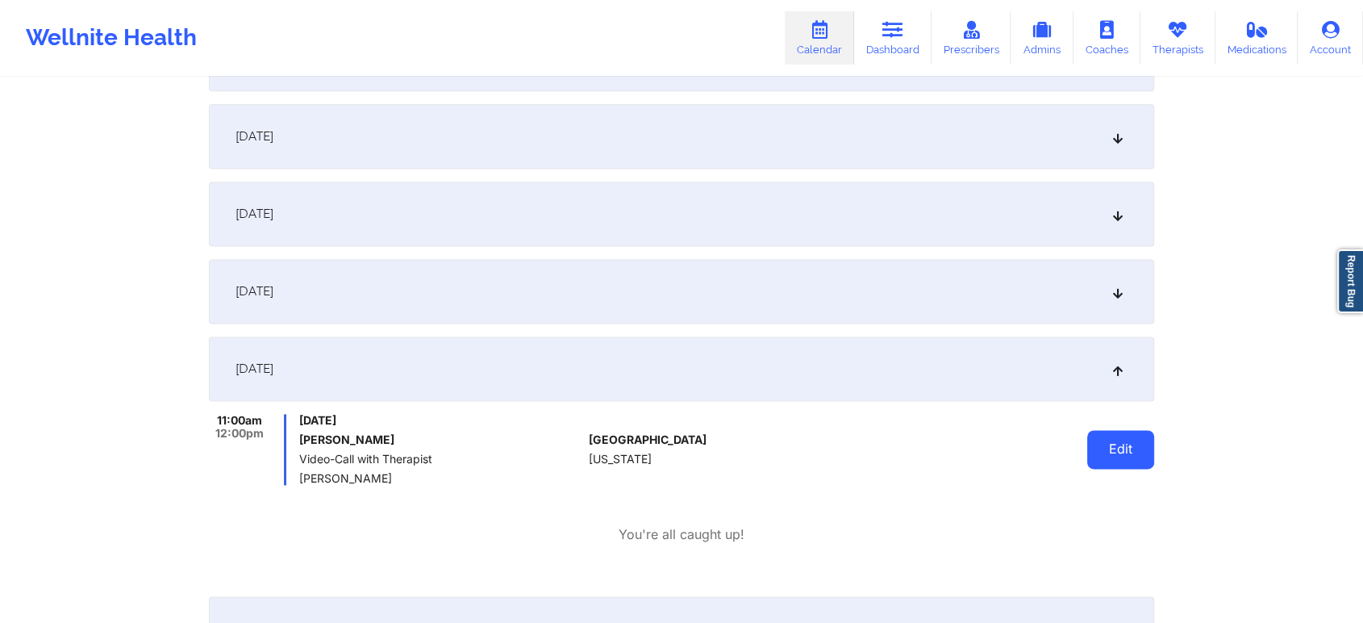
click at [1118, 445] on button "Edit" at bounding box center [1121, 449] width 67 height 39
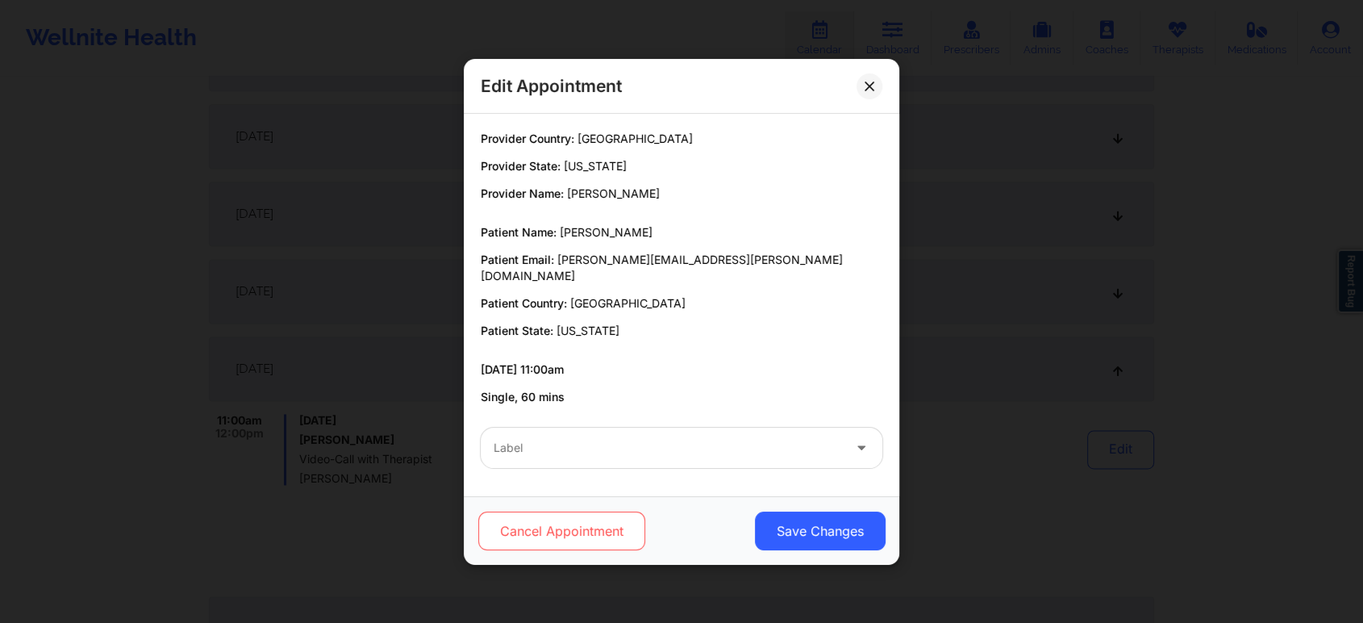
click at [586, 511] on button "Cancel Appointment" at bounding box center [561, 530] width 167 height 39
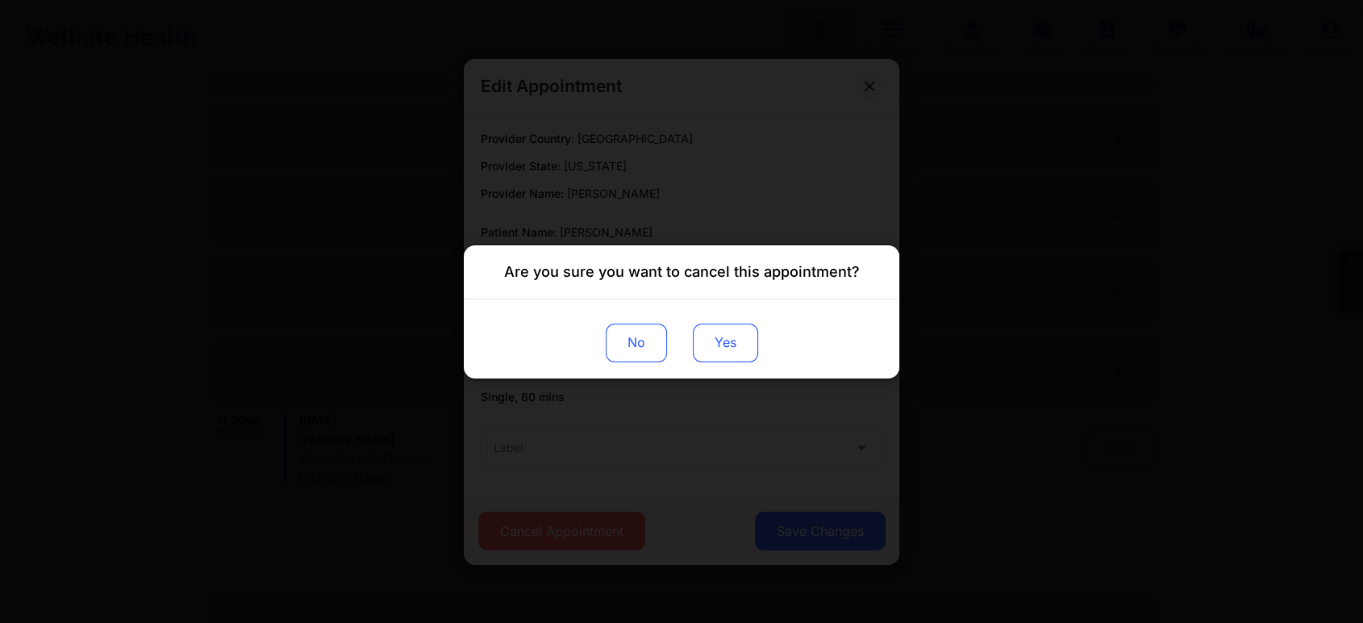
click at [729, 349] on button "Yes" at bounding box center [725, 342] width 65 height 39
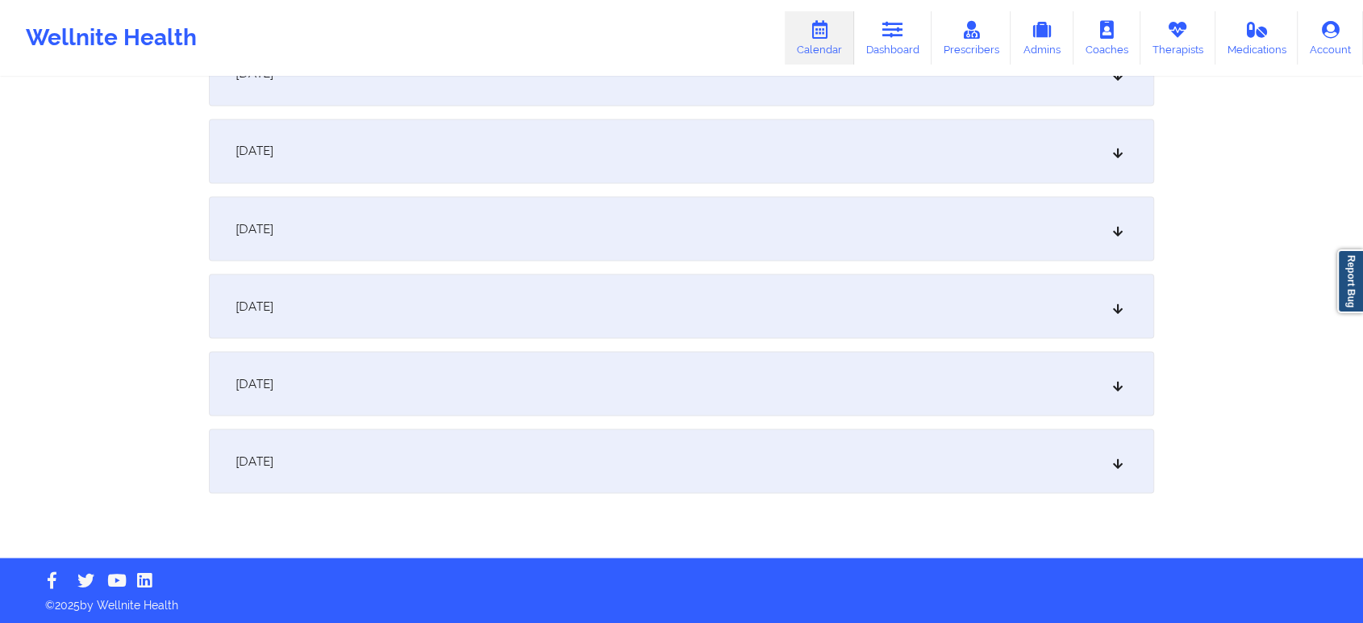
scroll to position [2761, 0]
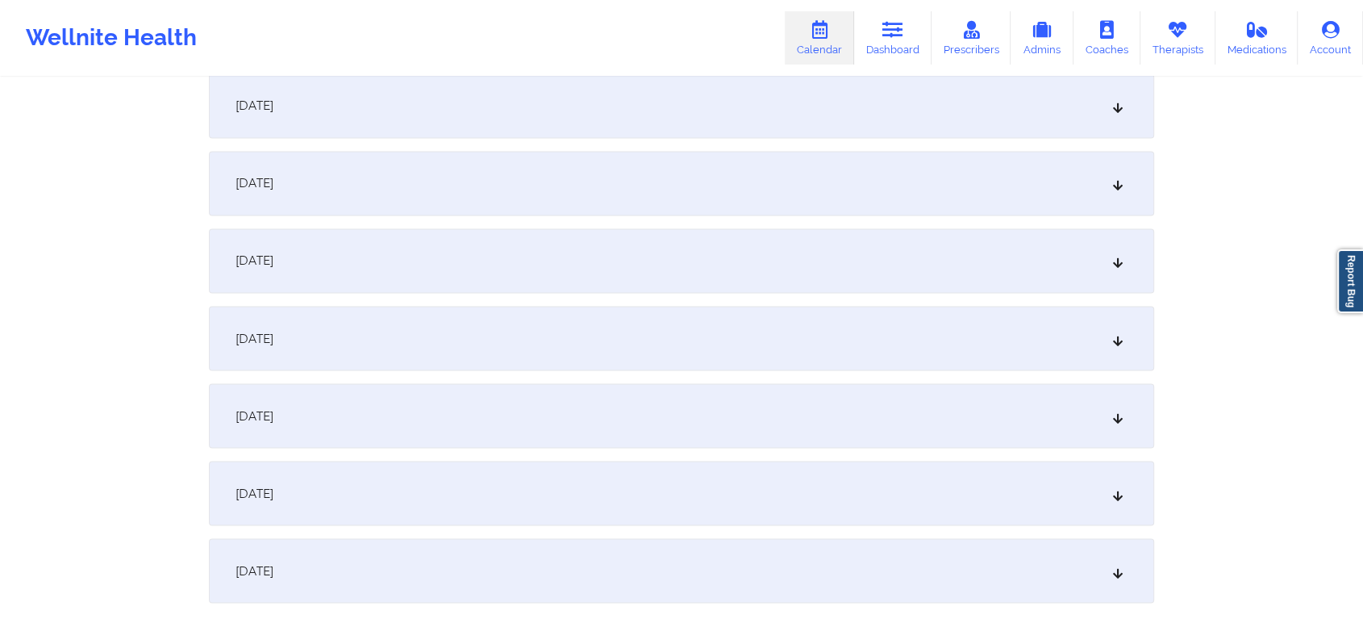
click at [841, 496] on div "November 29, 2025" at bounding box center [682, 493] width 946 height 65
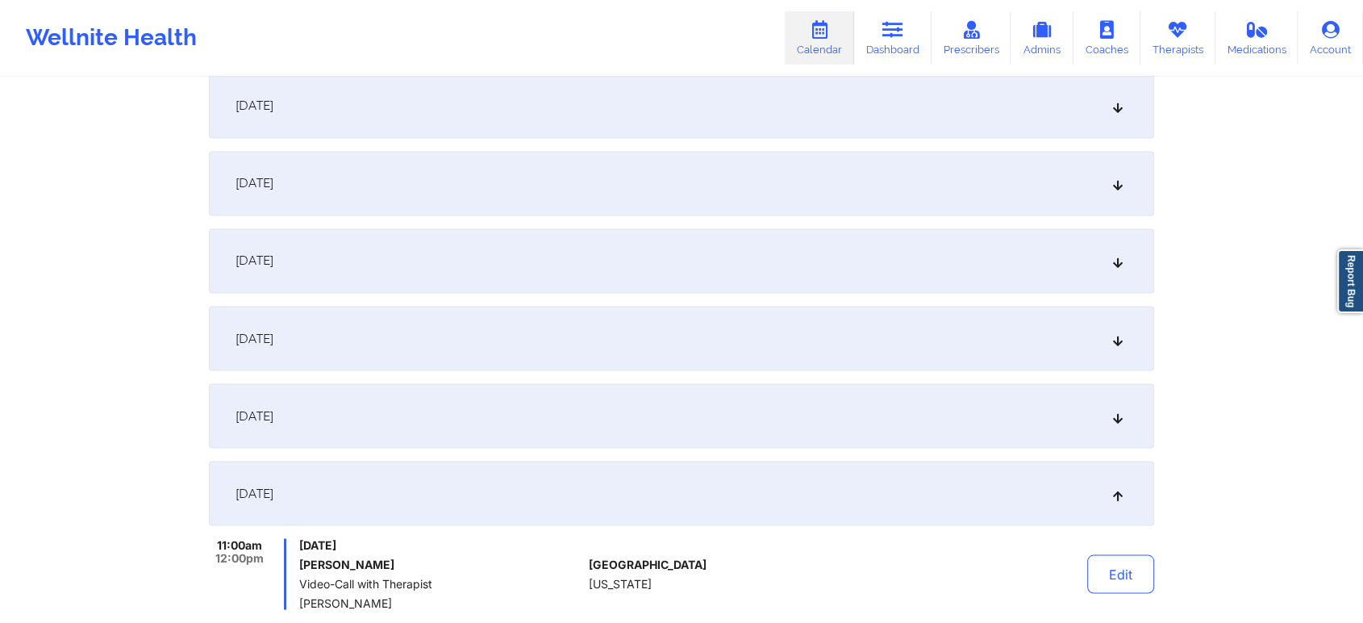
scroll to position [2882, 0]
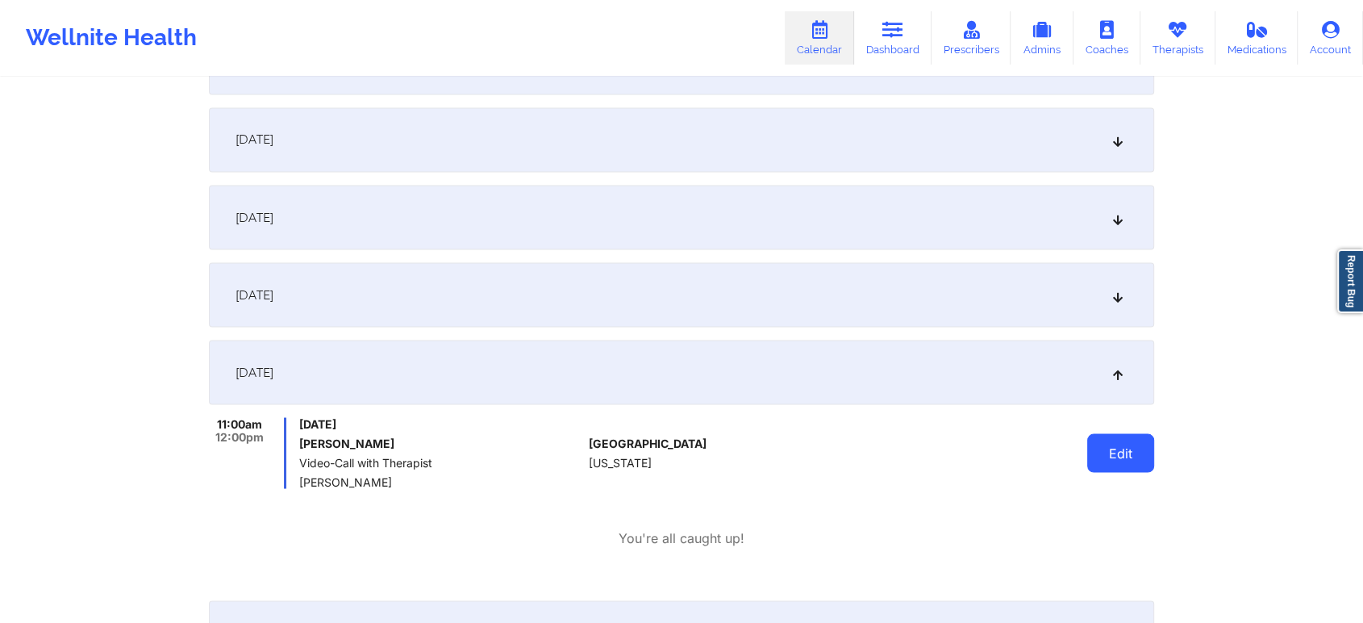
click at [1110, 445] on button "Edit" at bounding box center [1121, 452] width 67 height 39
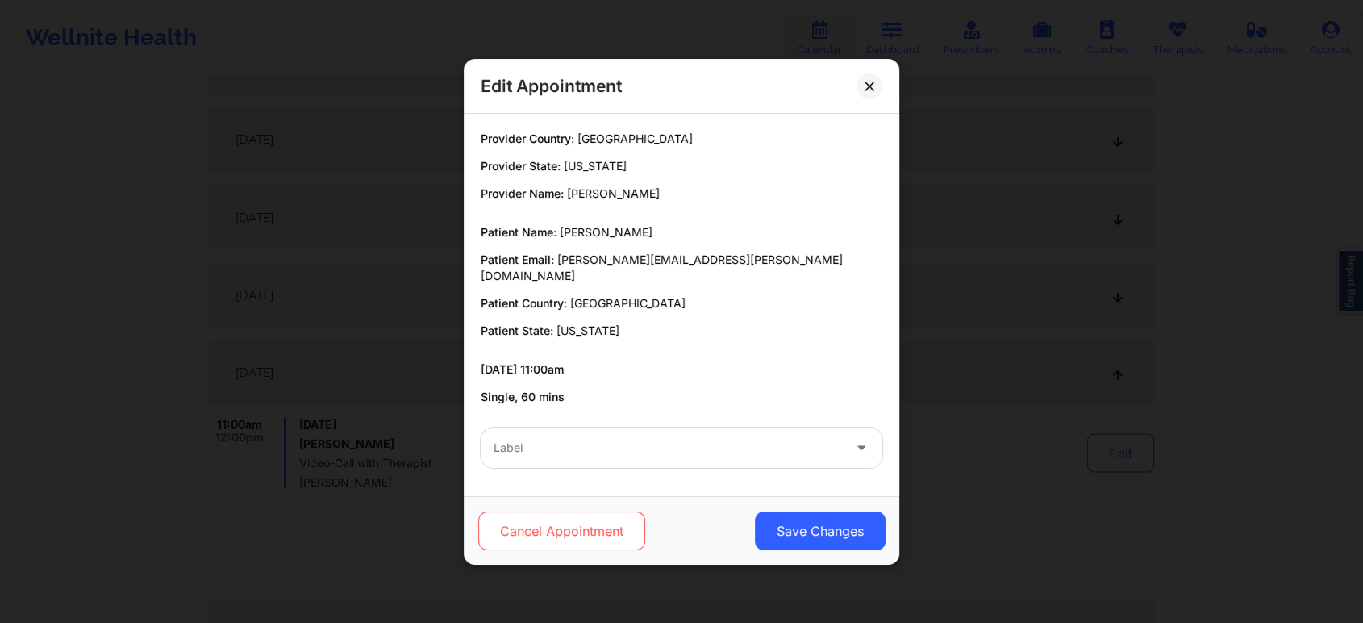
click at [623, 520] on button "Cancel Appointment" at bounding box center [561, 530] width 167 height 39
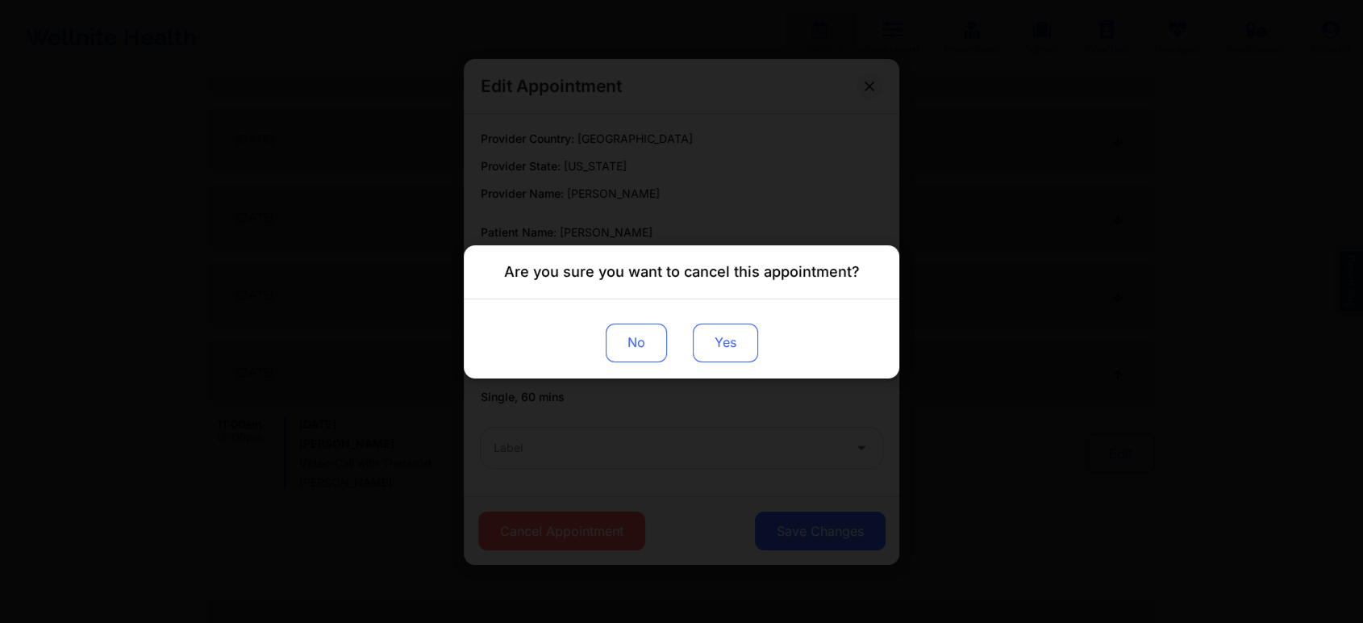
click at [749, 344] on button "Yes" at bounding box center [725, 342] width 65 height 39
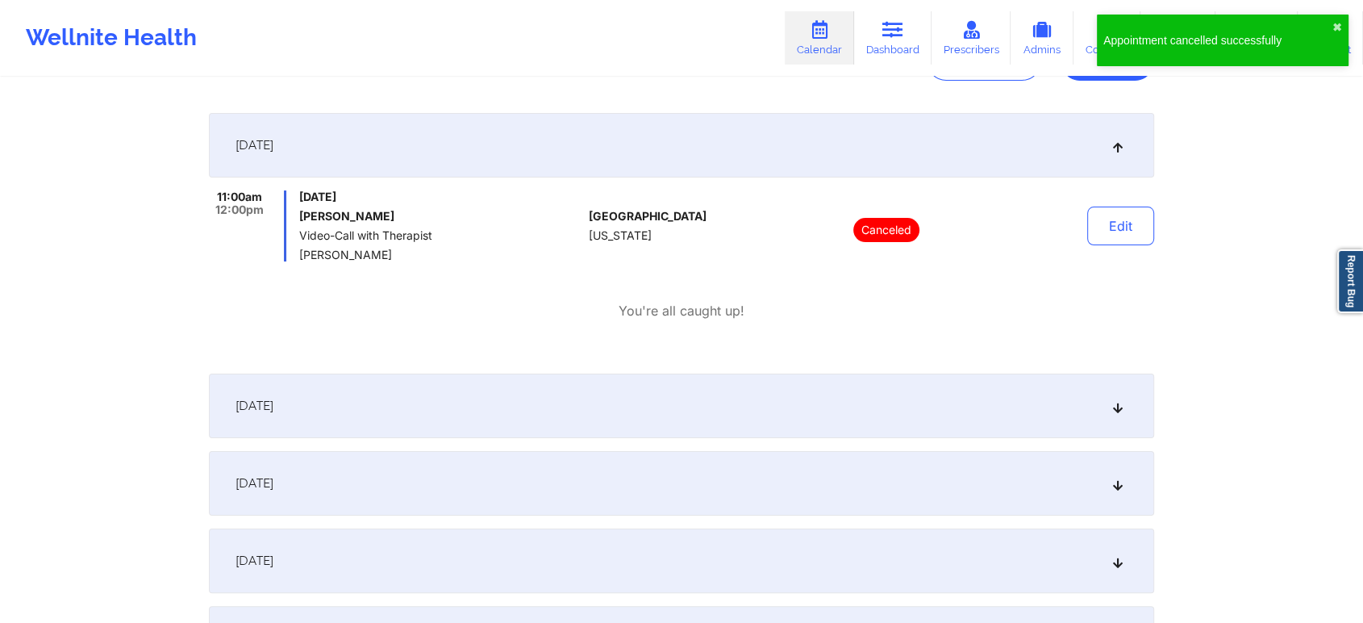
scroll to position [182, 0]
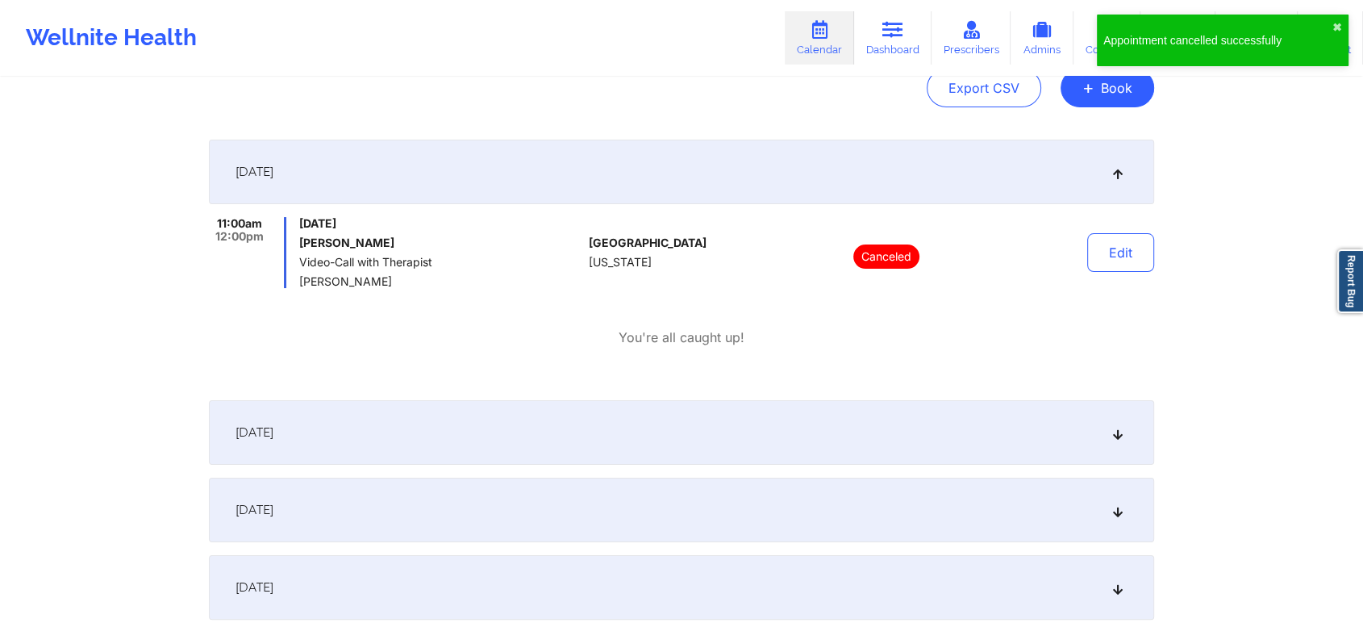
click at [1363, 94] on html "Appointment cancelled successfully ✖︎ Wellnite Health Calendar Dashboard Prescr…" at bounding box center [681, 129] width 1363 height 623
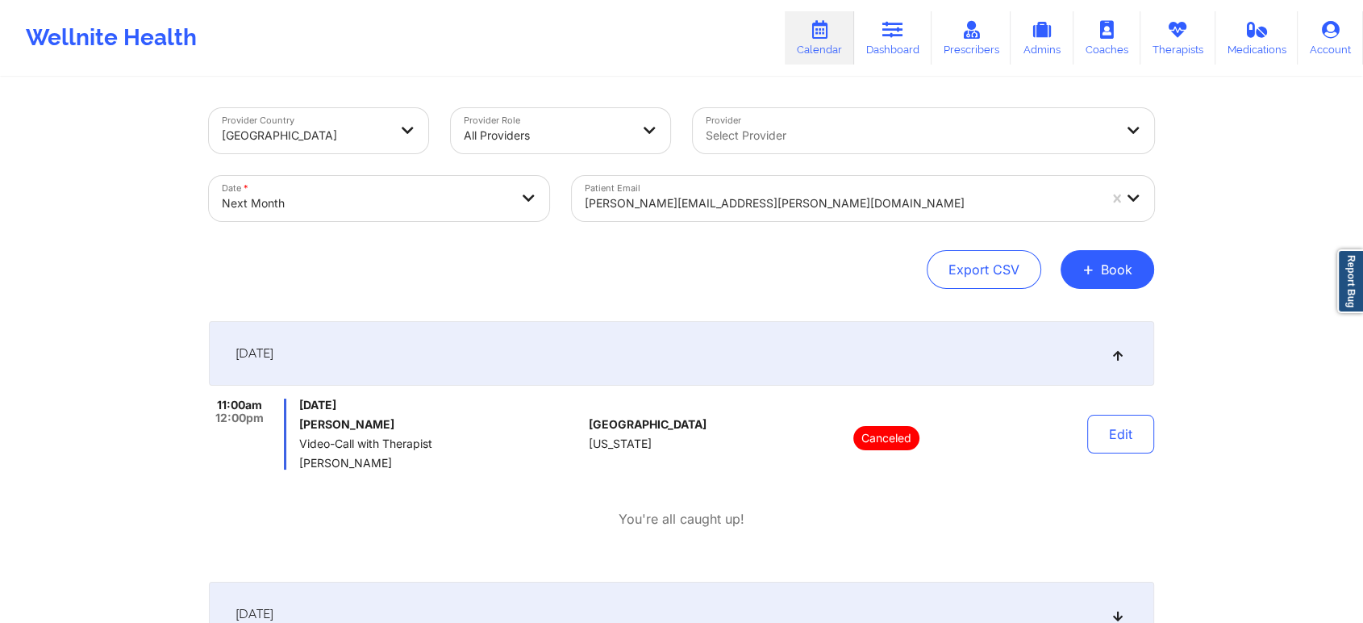
click at [396, 192] on body "Wellnite Health Calendar Dashboard Prescribers Admins Coaches Therapists Medica…" at bounding box center [681, 311] width 1363 height 623
select select "2025-10"
select select "2025-11"
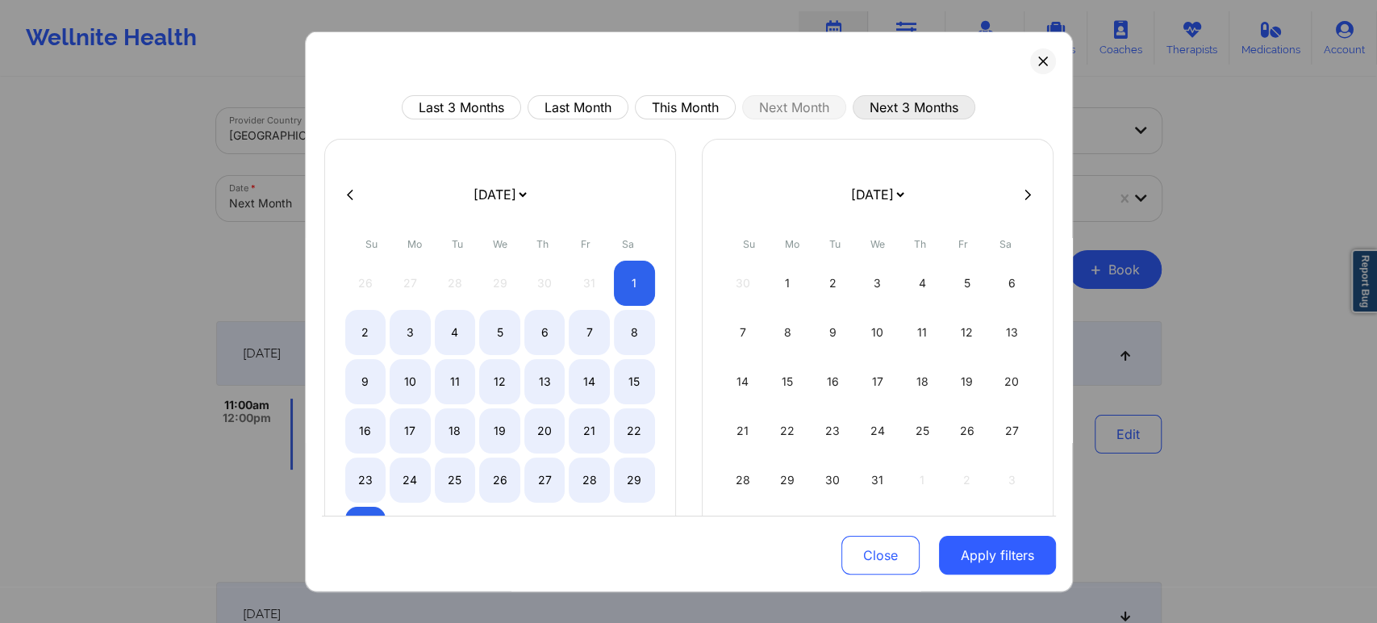
click at [879, 100] on button "Next 3 Months" at bounding box center [914, 107] width 123 height 24
select select "2025-10"
select select "2025-11"
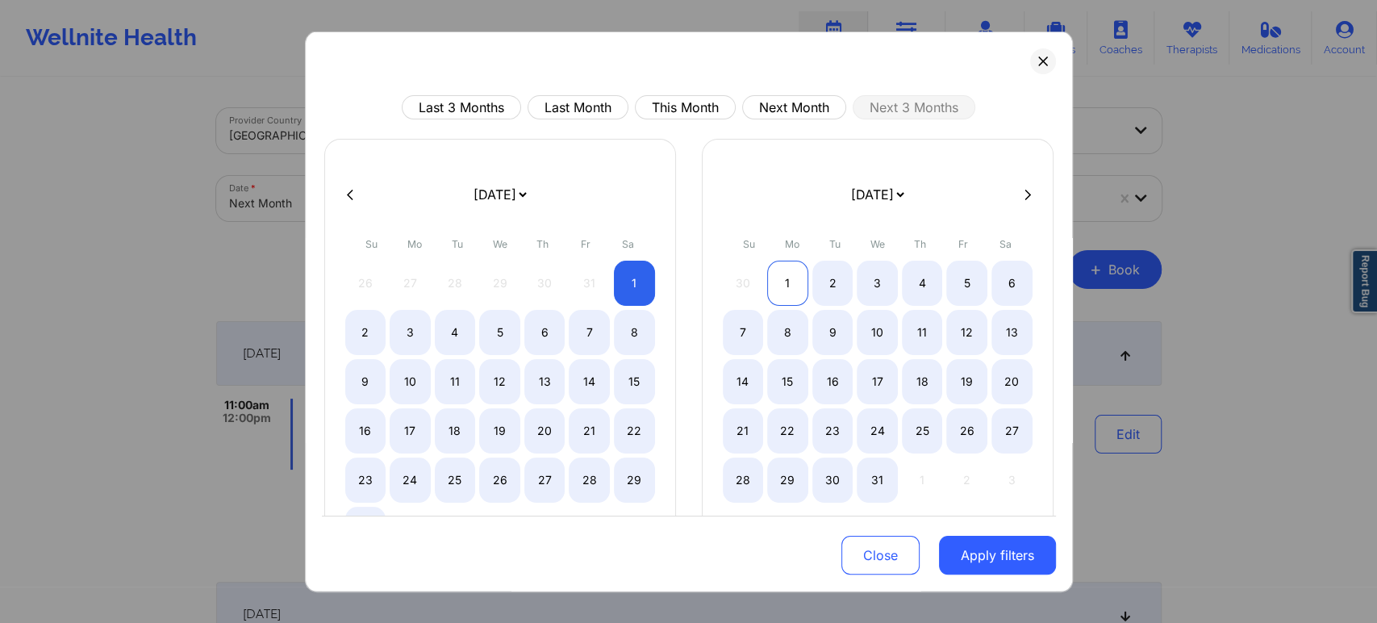
click at [781, 290] on div "1" at bounding box center [787, 283] width 41 height 45
select select "2025-11"
select select "2026-0"
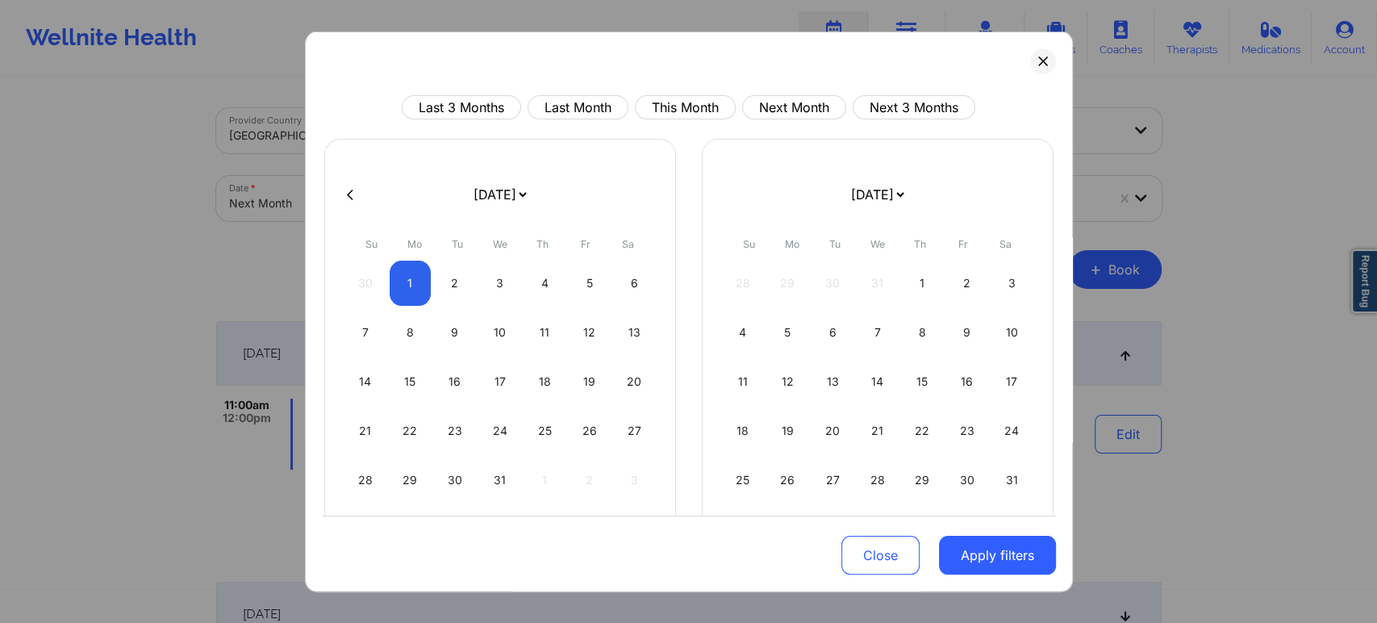
select select "2025-11"
select select "2026-0"
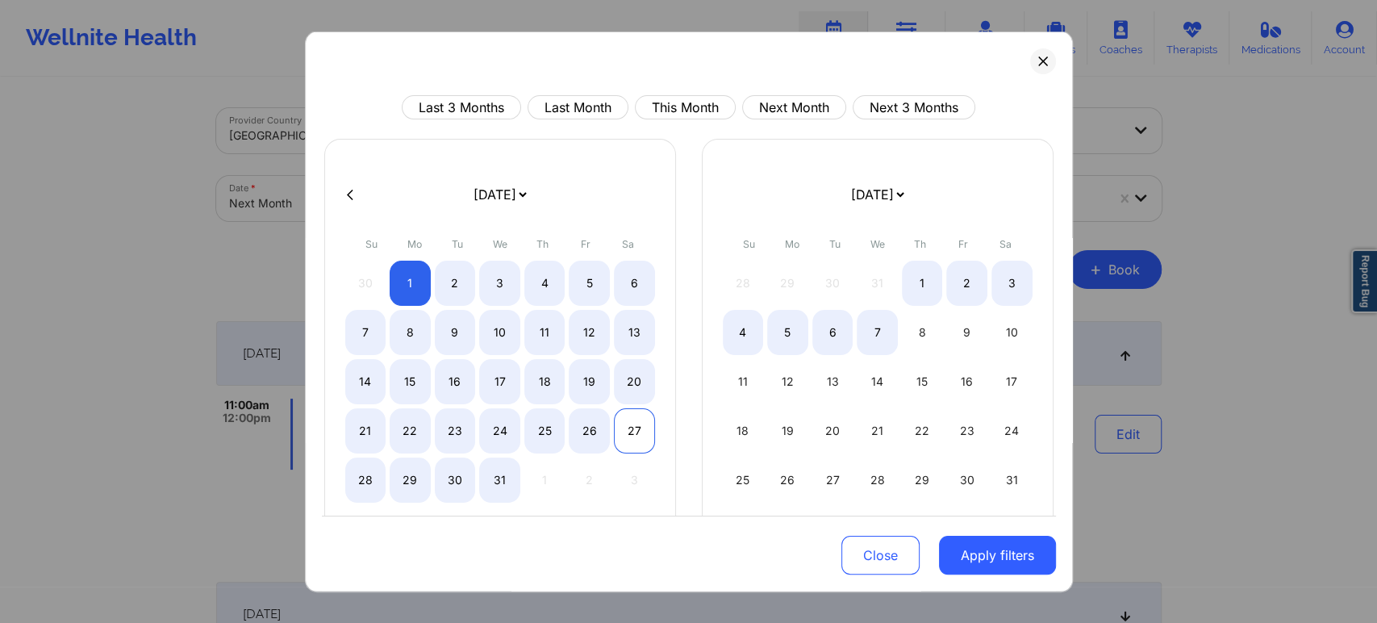
select select "2025-11"
select select "2026-0"
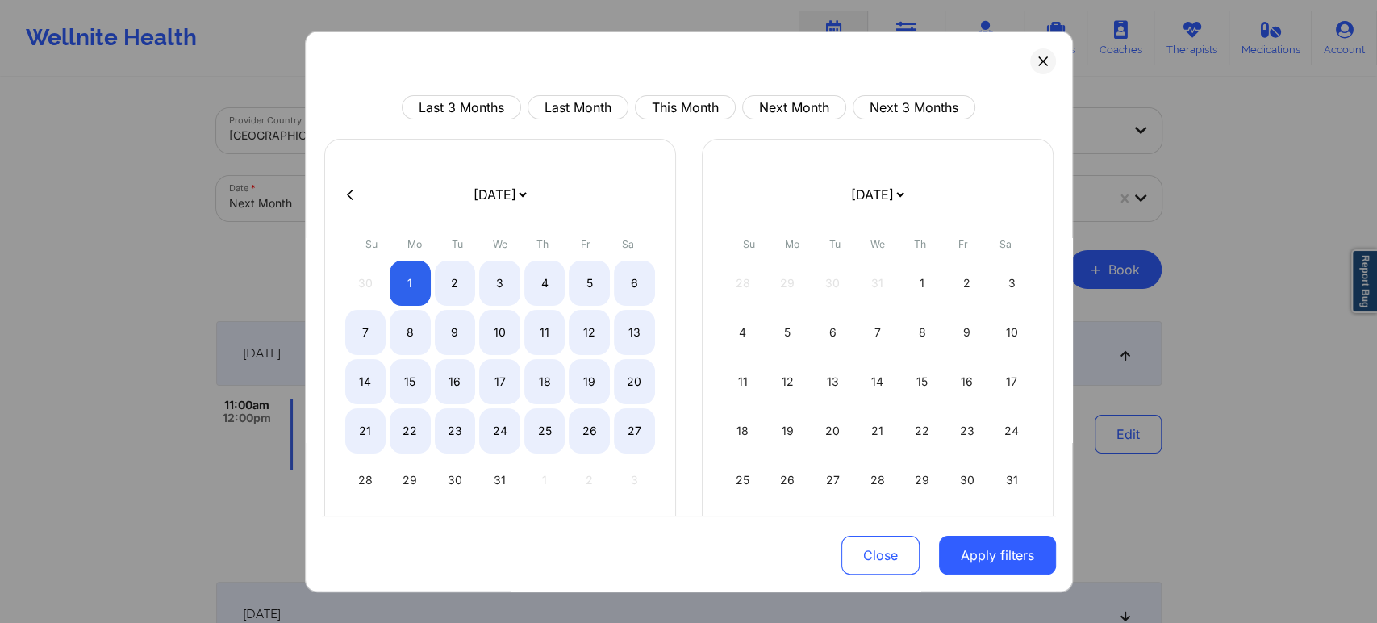
select select "2025-11"
select select "2026-0"
select select "2025-11"
select select "2026-0"
click at [497, 482] on div "31" at bounding box center [499, 479] width 41 height 45
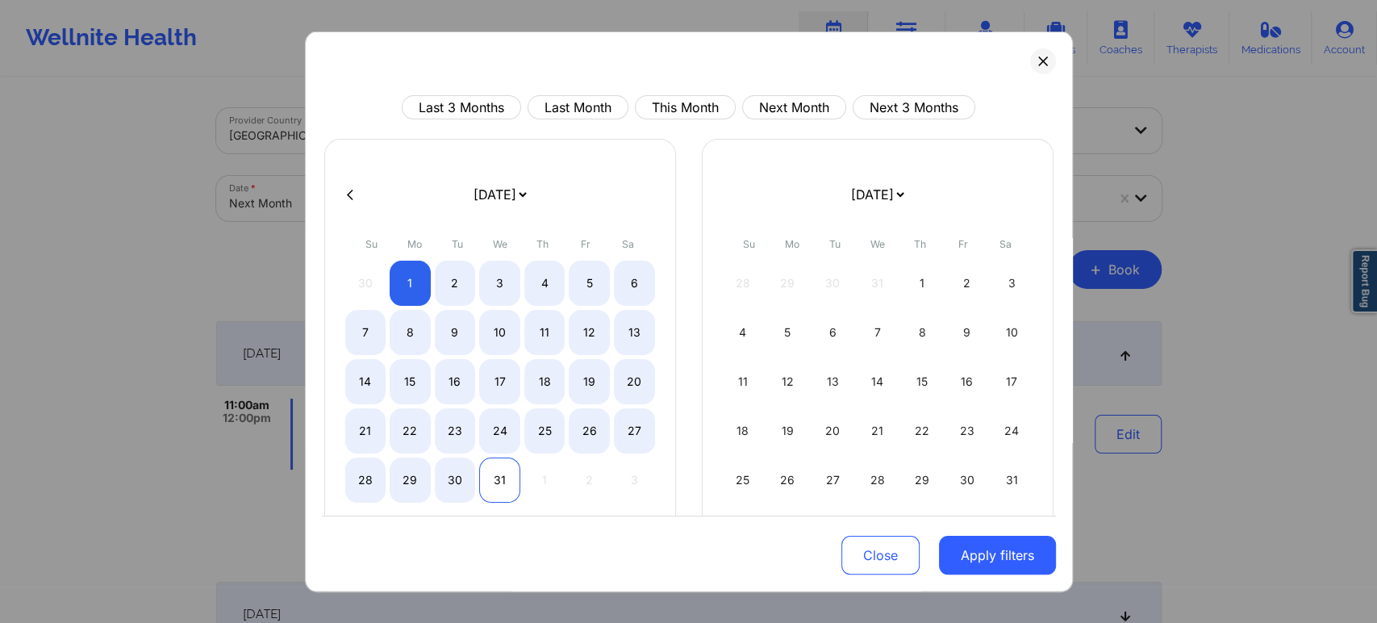
select select "2025-11"
select select "2026-0"
click at [958, 551] on button "Apply filters" at bounding box center [997, 555] width 117 height 39
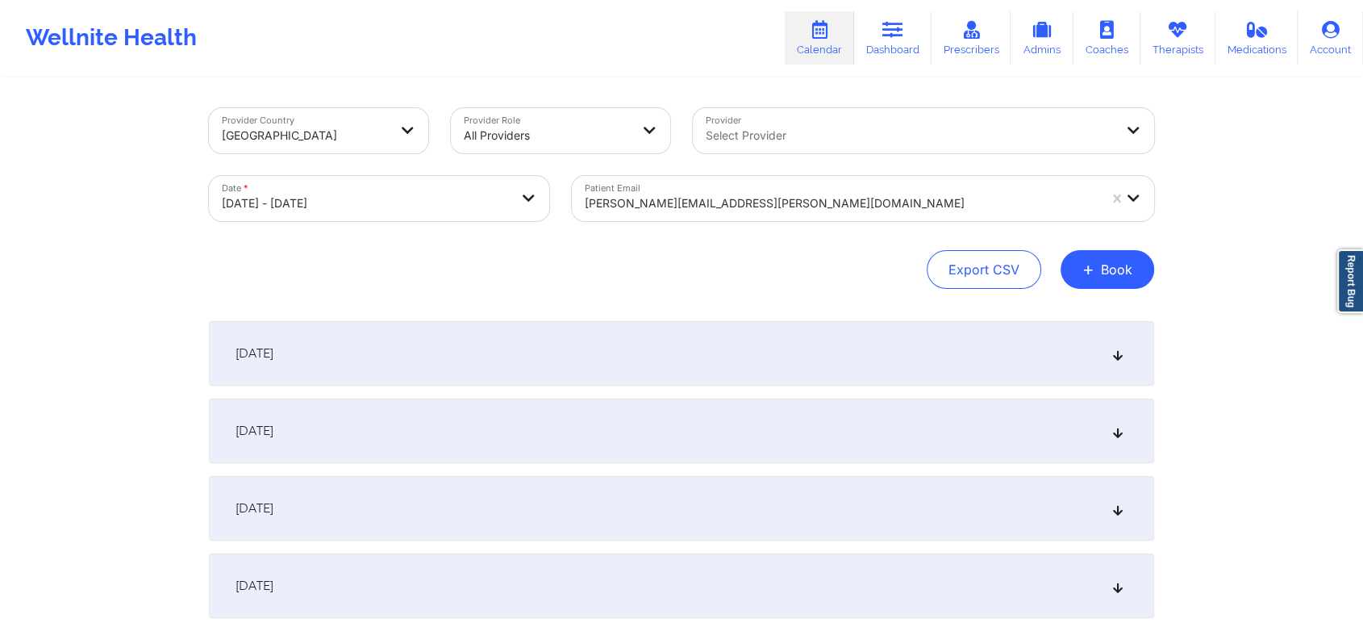
scroll to position [66, 0]
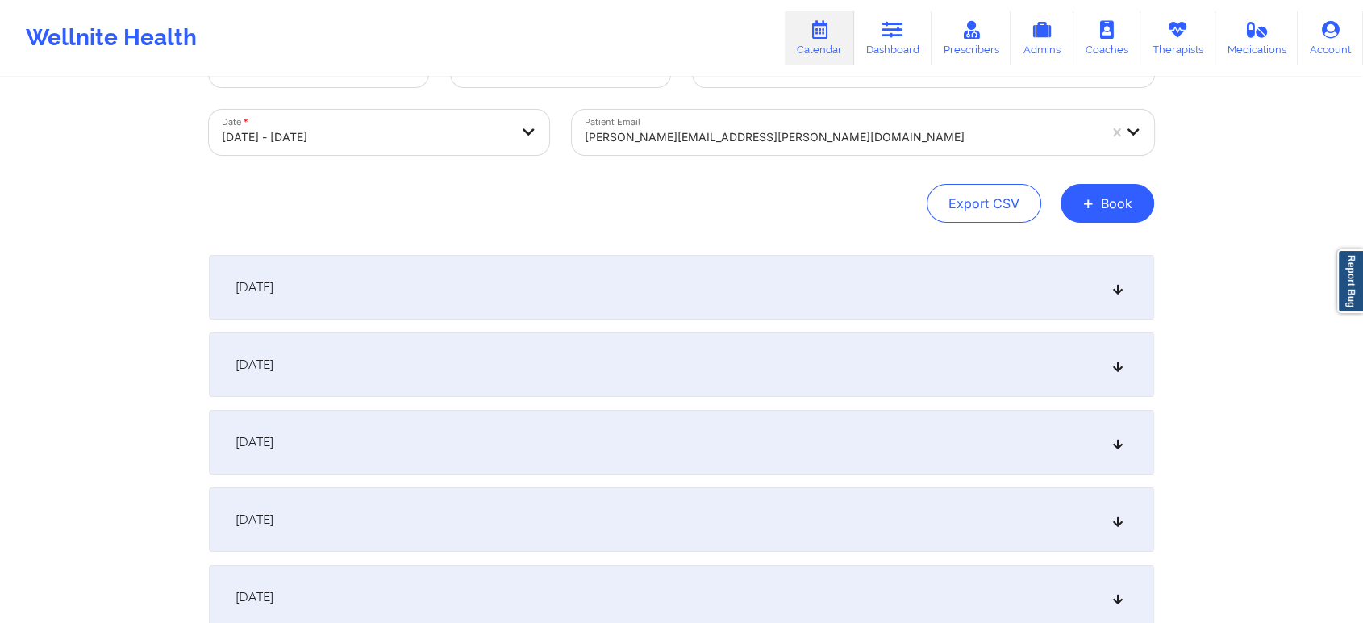
click at [1006, 295] on div "December 1, 2025" at bounding box center [682, 287] width 946 height 65
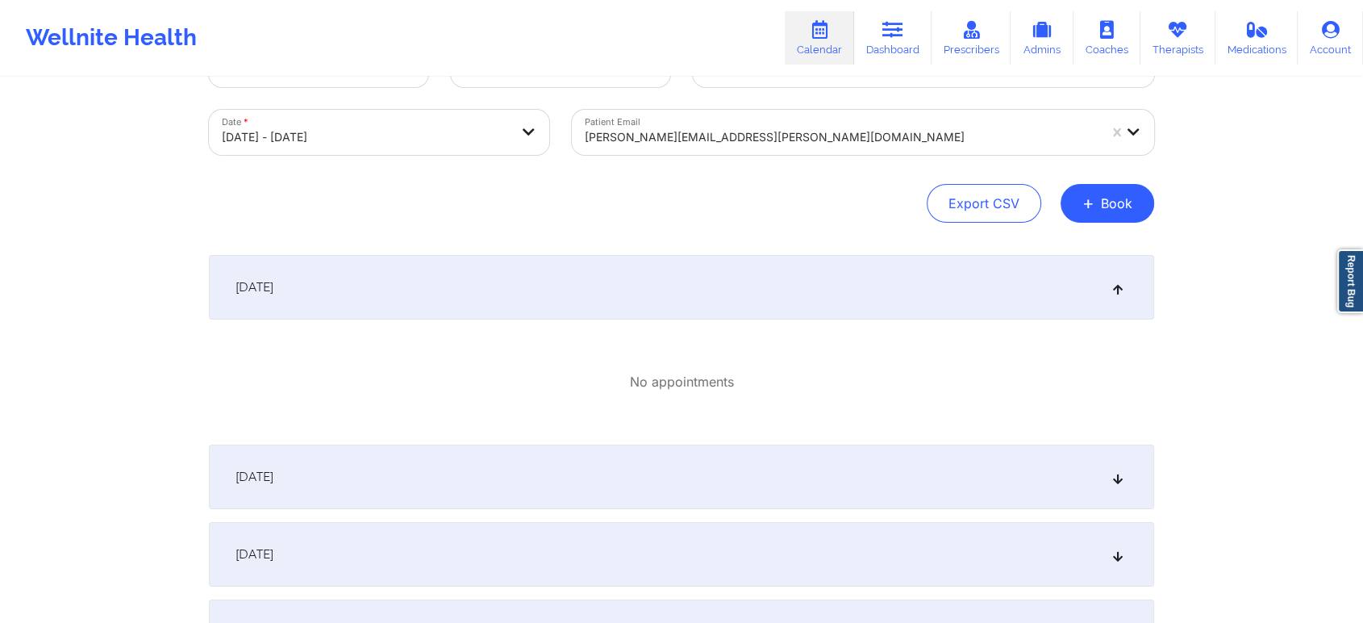
click at [999, 491] on div "December 2, 2025" at bounding box center [682, 477] width 946 height 65
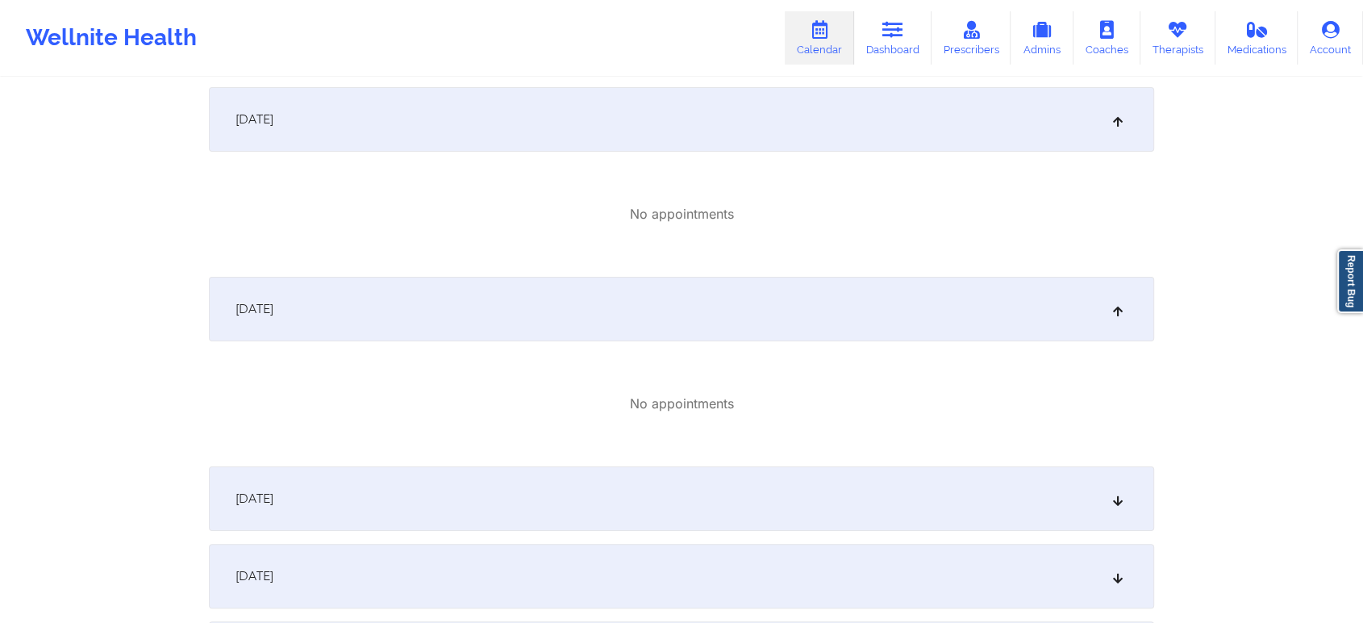
scroll to position [242, 0]
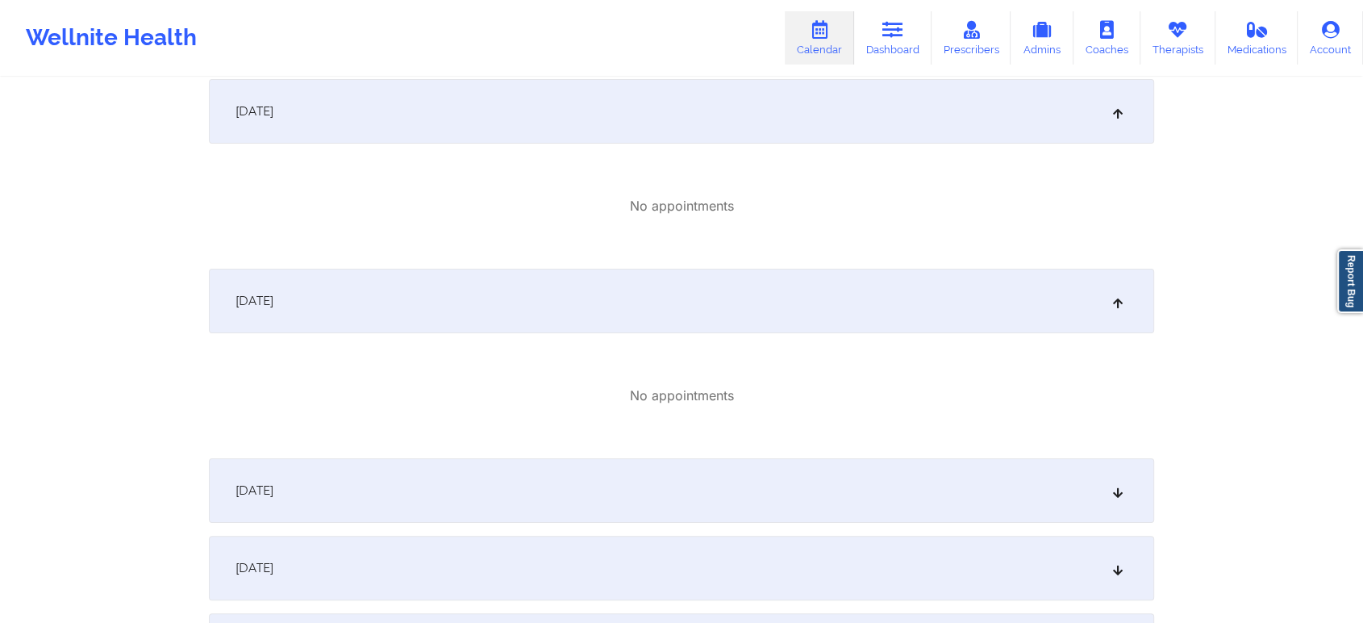
click at [965, 490] on div "December 3, 2025" at bounding box center [682, 490] width 946 height 65
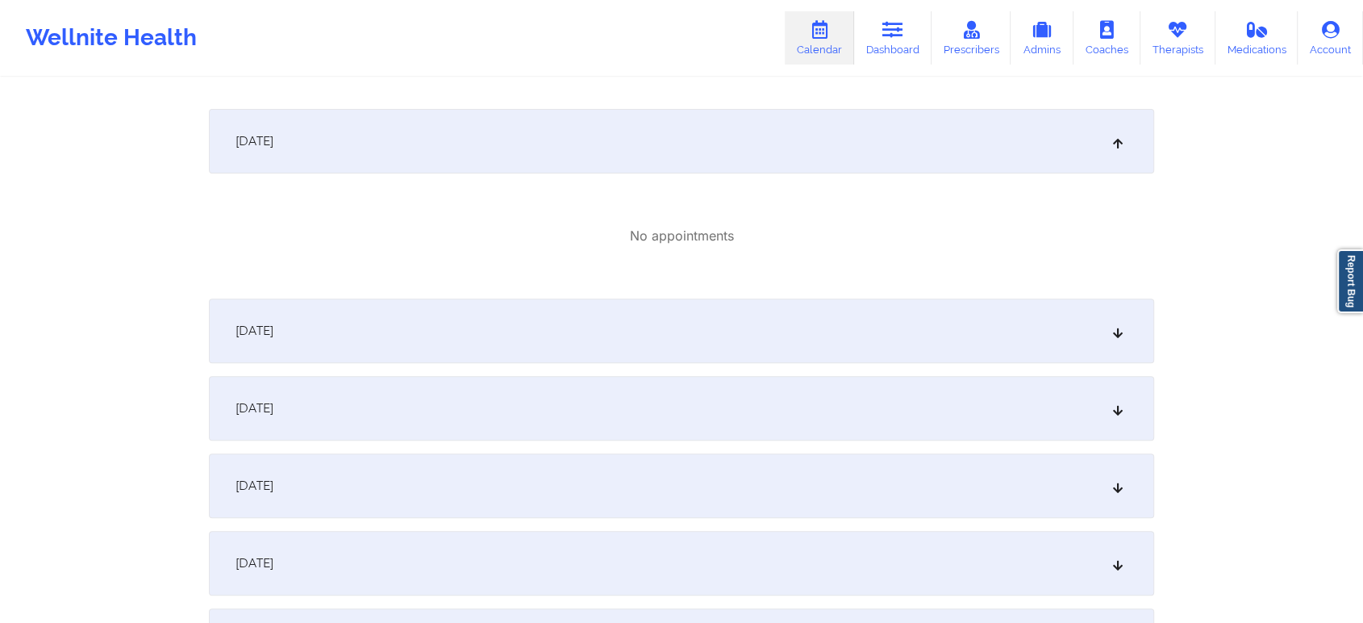
scroll to position [545, 0]
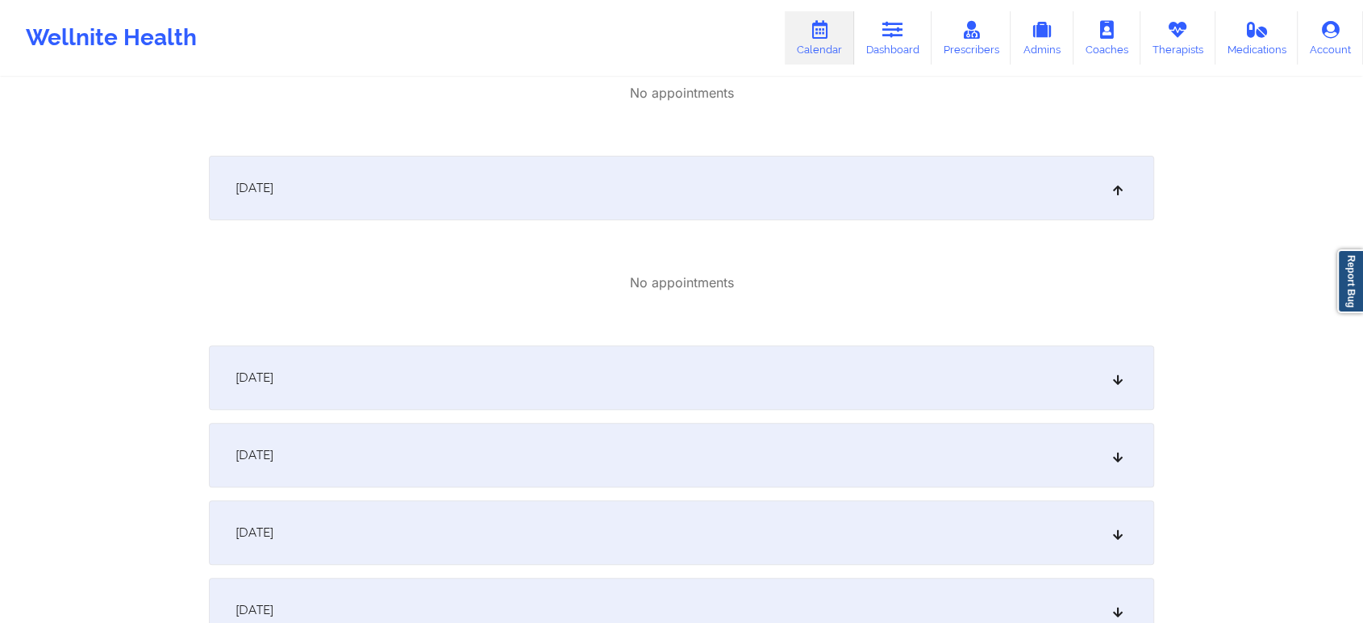
click at [1073, 424] on div "December 5, 2025" at bounding box center [682, 455] width 946 height 65
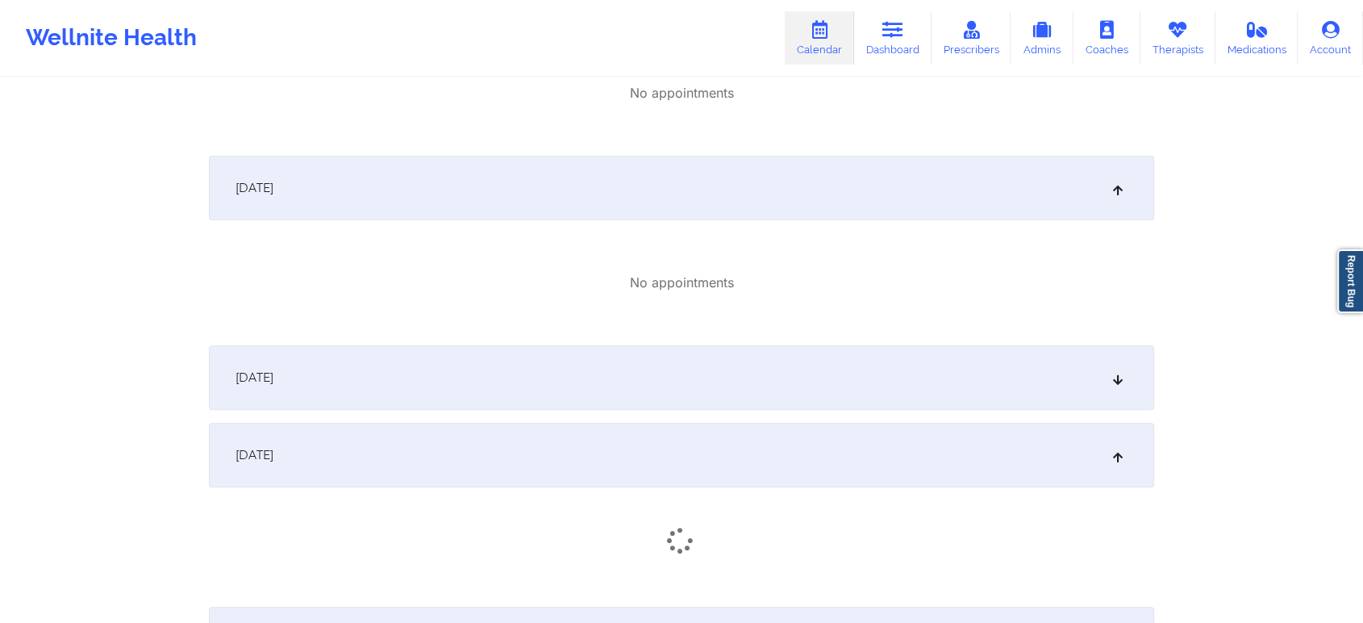
click at [919, 379] on div "December 4, 2025" at bounding box center [682, 377] width 946 height 65
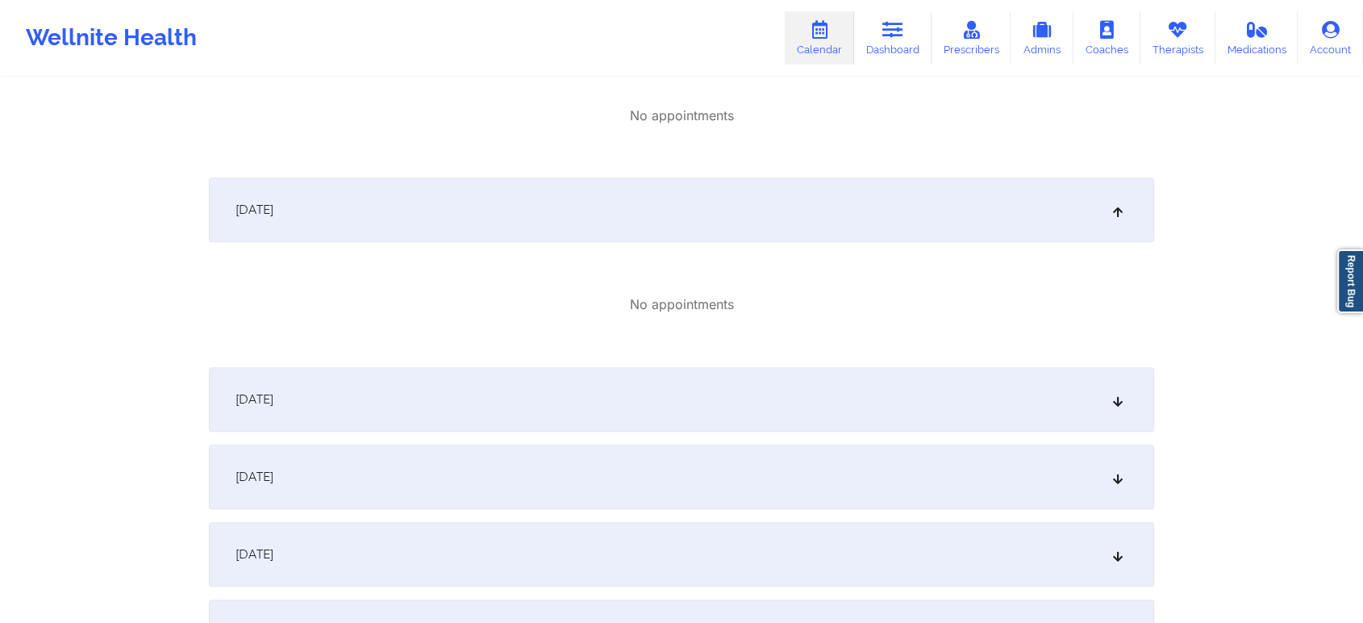
scroll to position [909, 0]
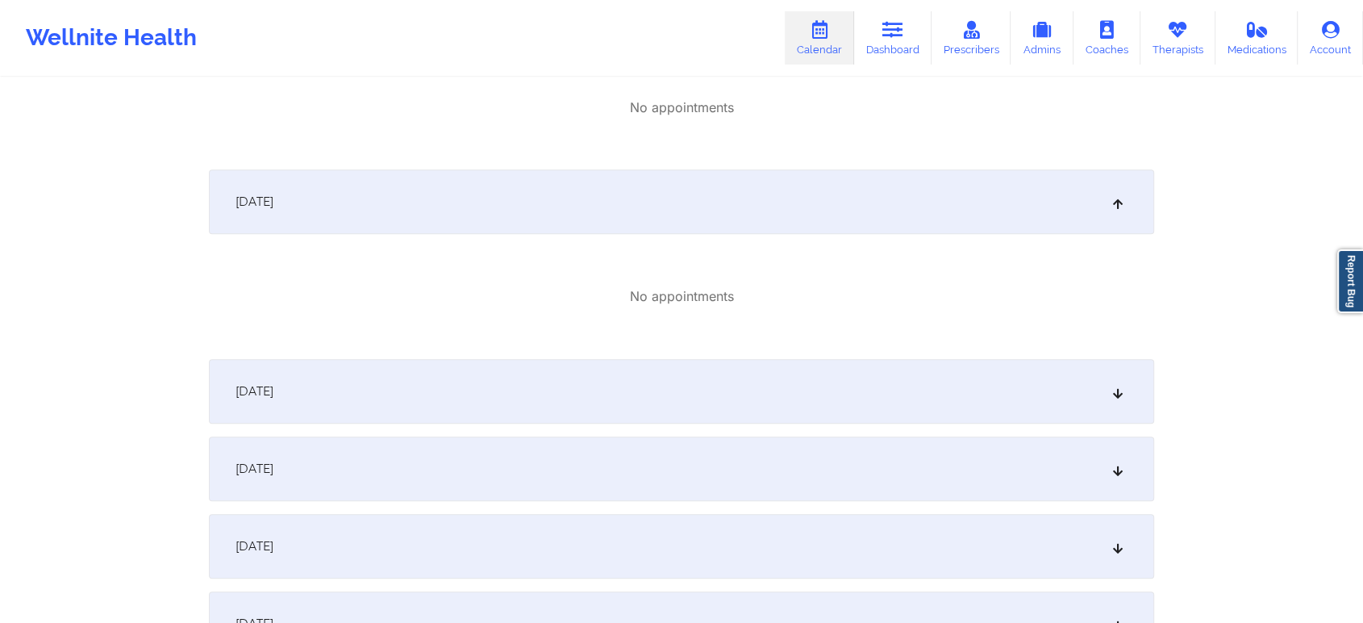
click at [908, 411] on div "December 6, 2025" at bounding box center [682, 391] width 946 height 65
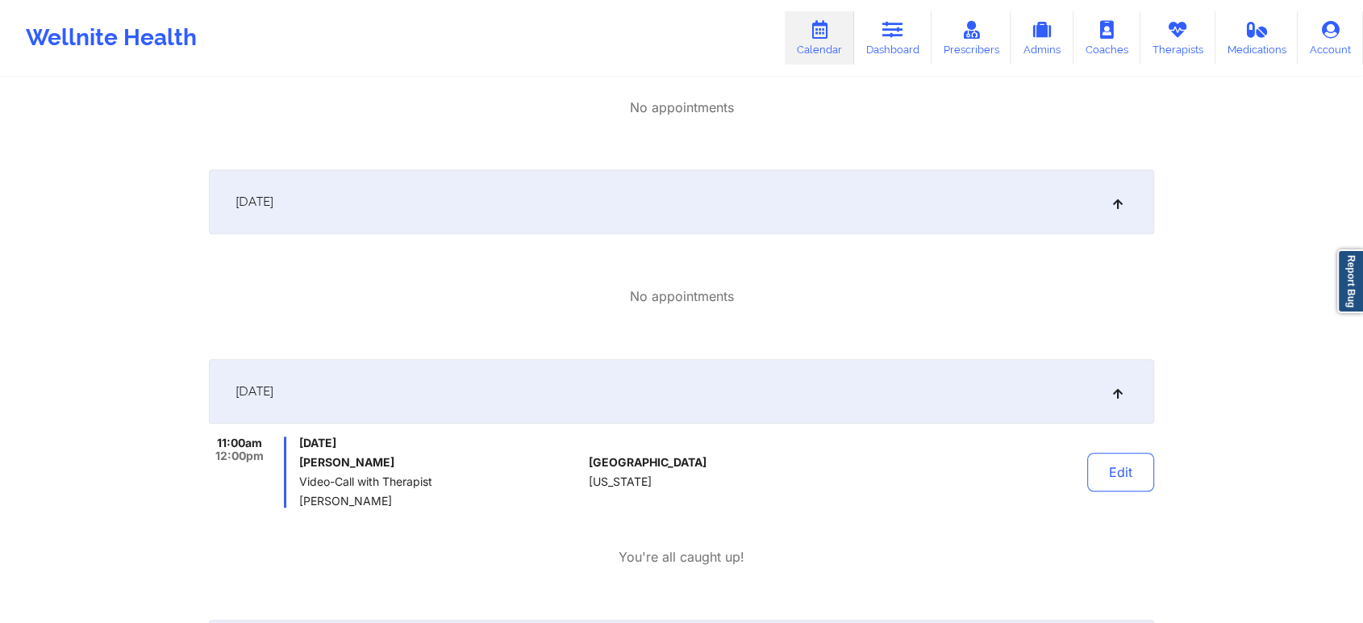
click at [1130, 439] on div "Edit" at bounding box center [1079, 471] width 149 height 71
click at [1117, 462] on button "Edit" at bounding box center [1121, 472] width 67 height 39
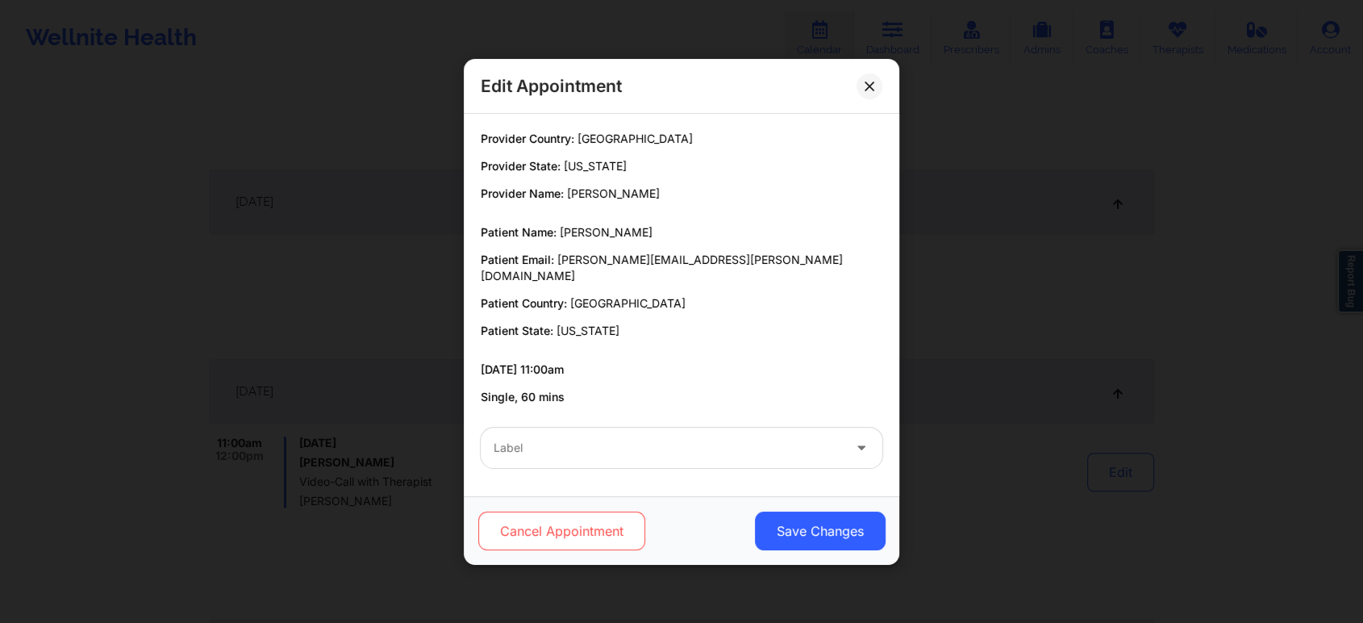
click at [557, 530] on button "Cancel Appointment" at bounding box center [561, 530] width 167 height 39
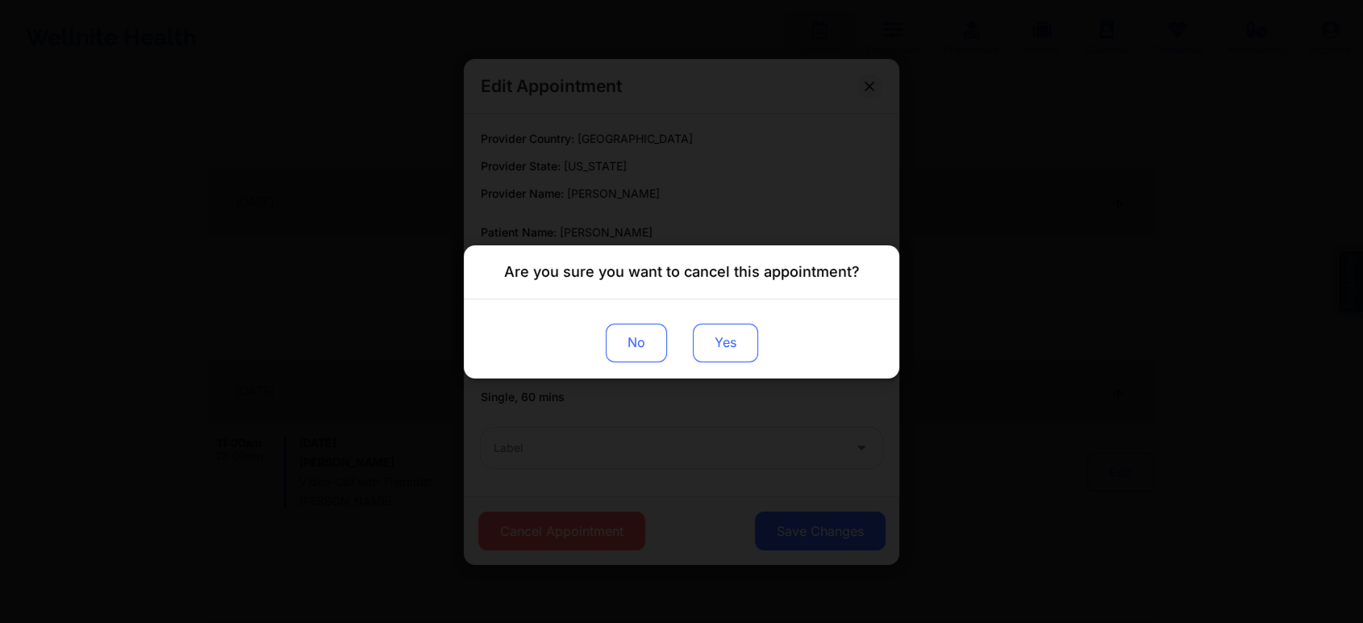
click at [734, 344] on button "Yes" at bounding box center [725, 342] width 65 height 39
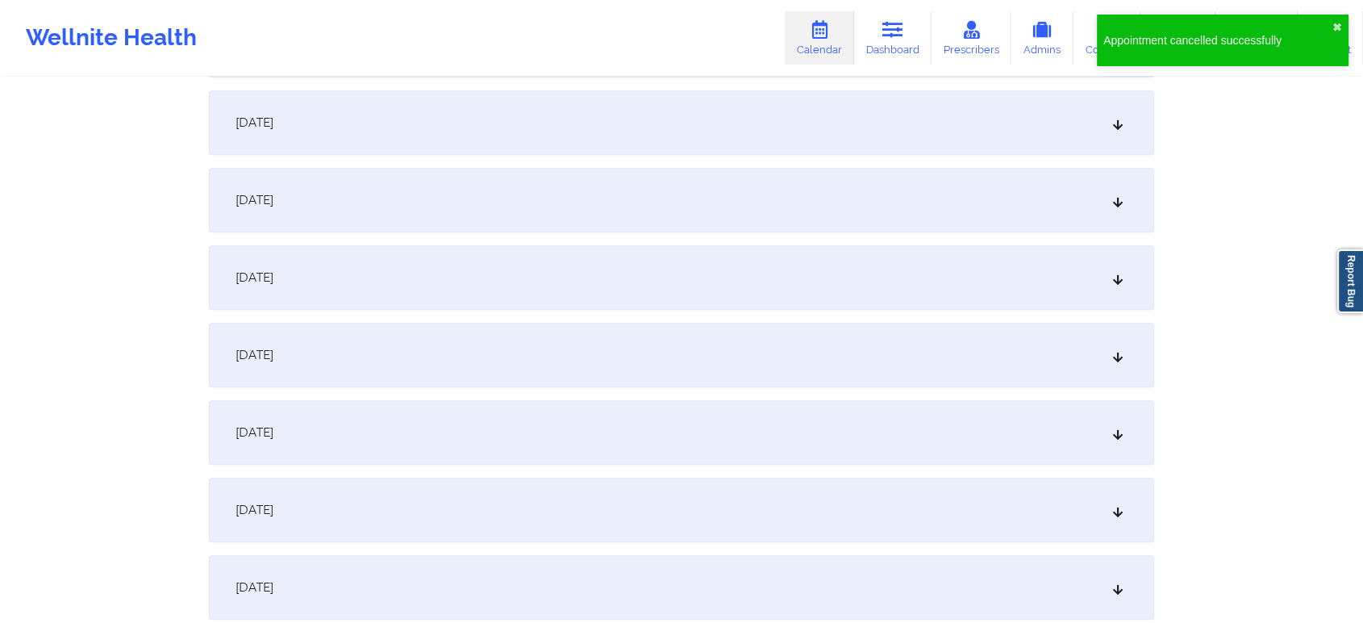
scroll to position [1542, 0]
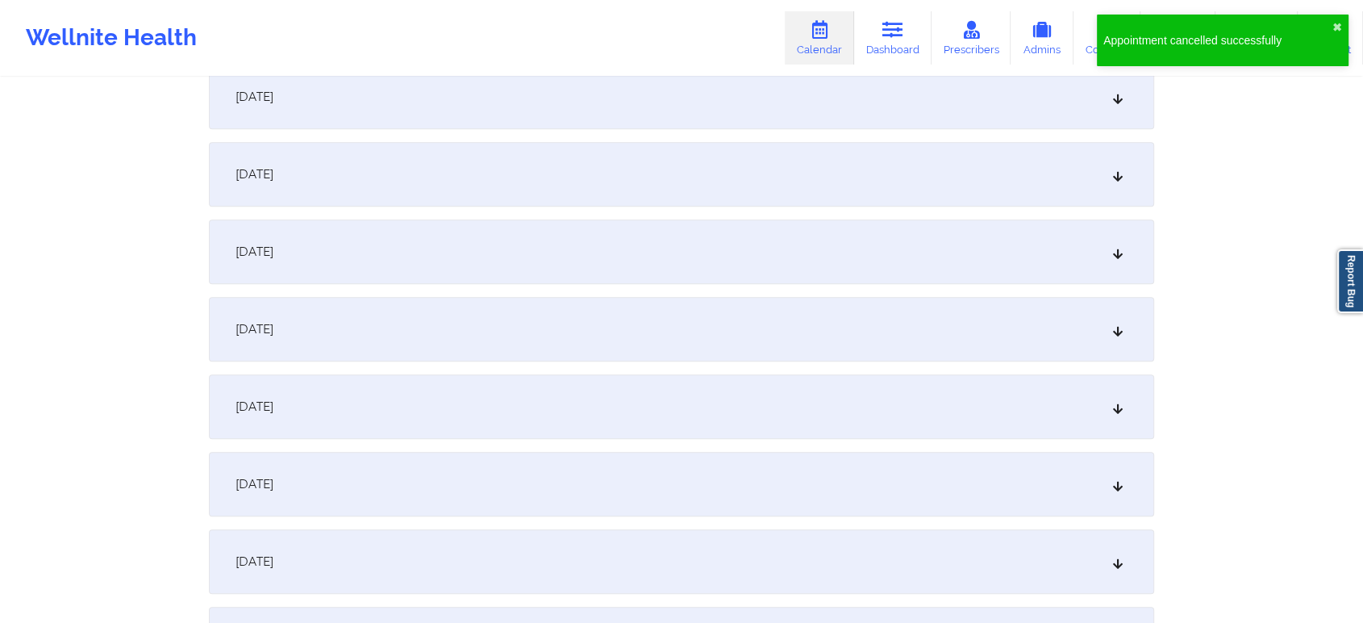
click at [599, 492] on div "December 13, 2025" at bounding box center [682, 484] width 946 height 65
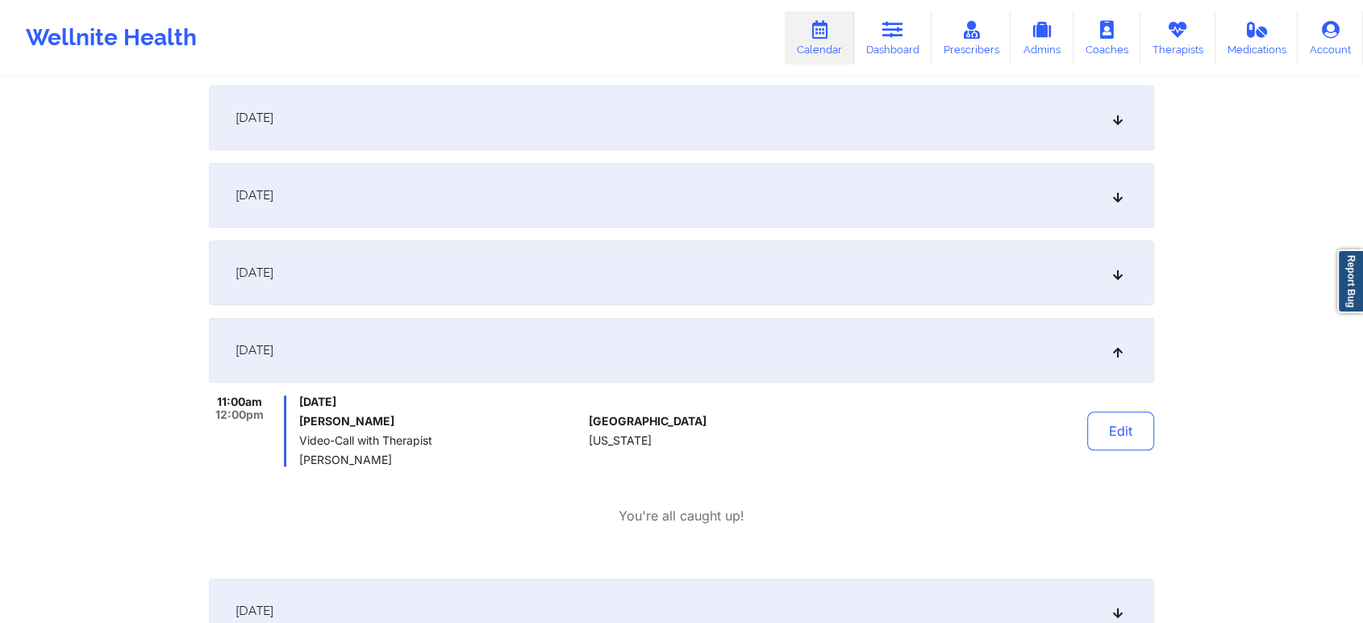
scroll to position [1685, 0]
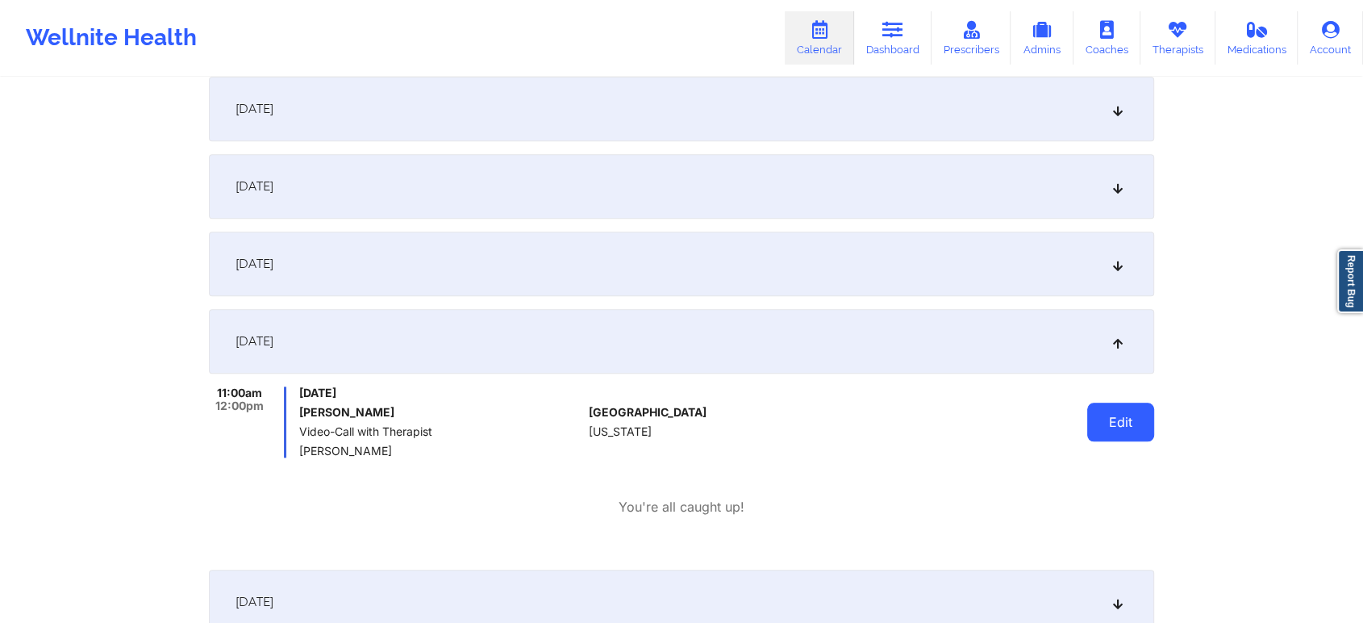
click at [1123, 413] on button "Edit" at bounding box center [1121, 422] width 67 height 39
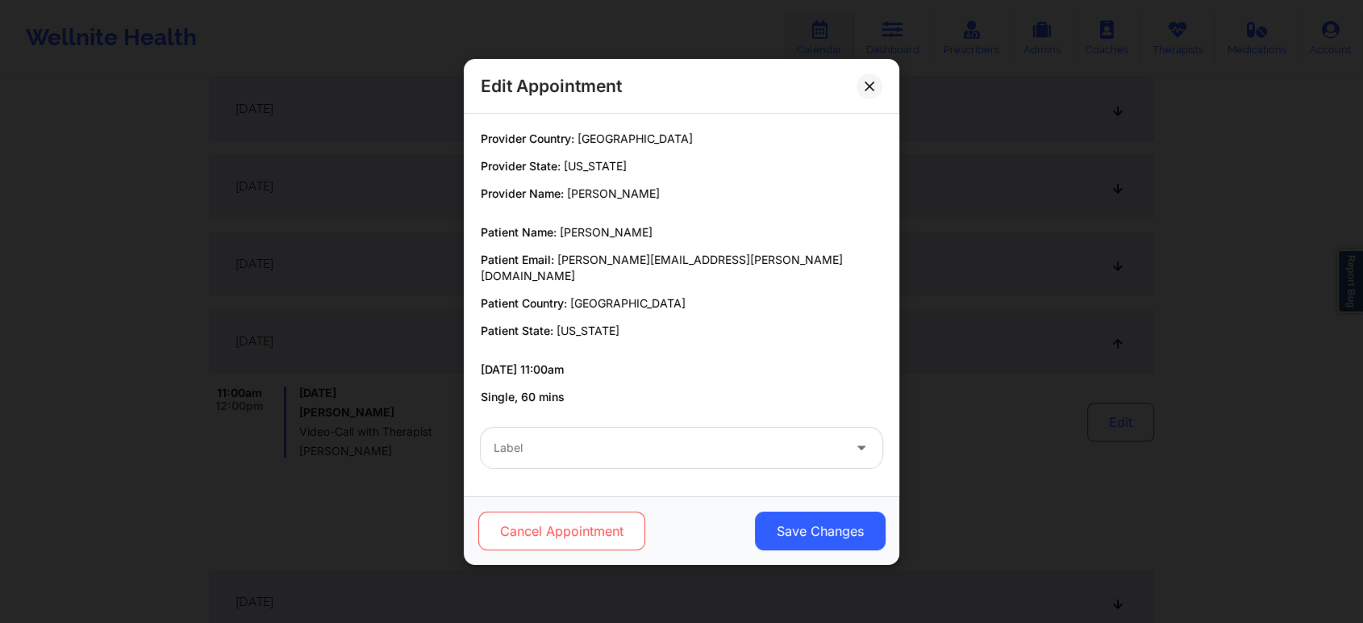
click at [570, 518] on button "Cancel Appointment" at bounding box center [561, 530] width 167 height 39
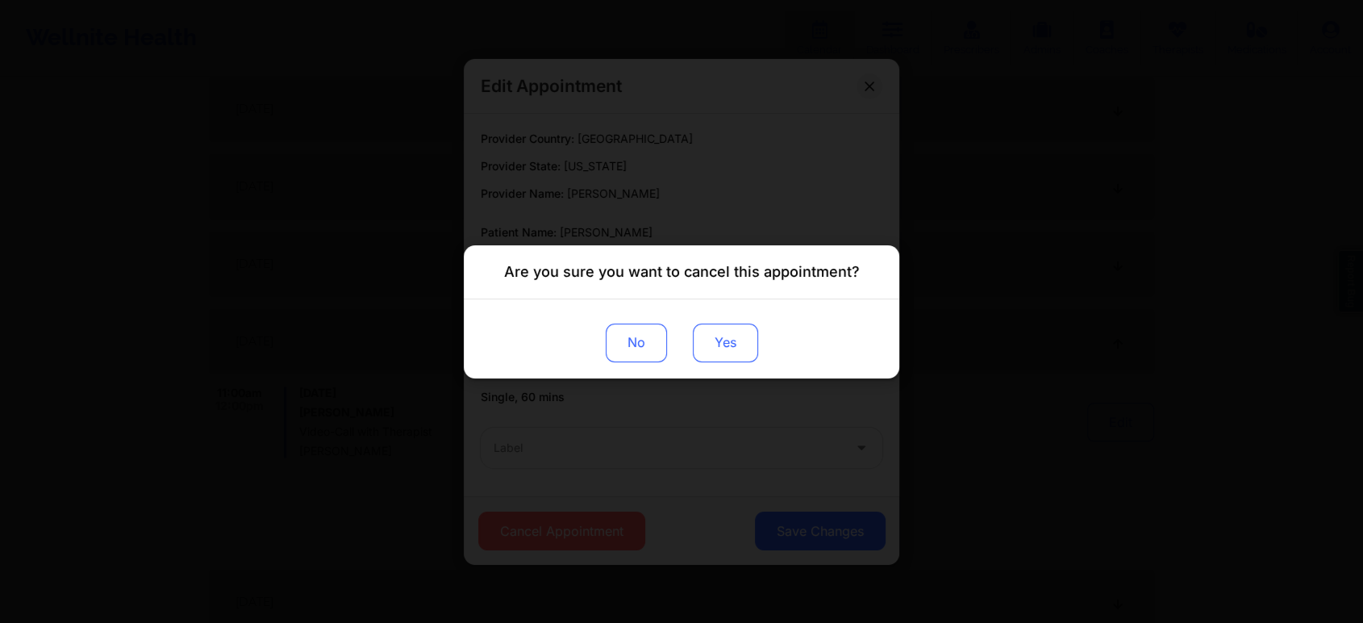
click at [710, 341] on button "Yes" at bounding box center [725, 342] width 65 height 39
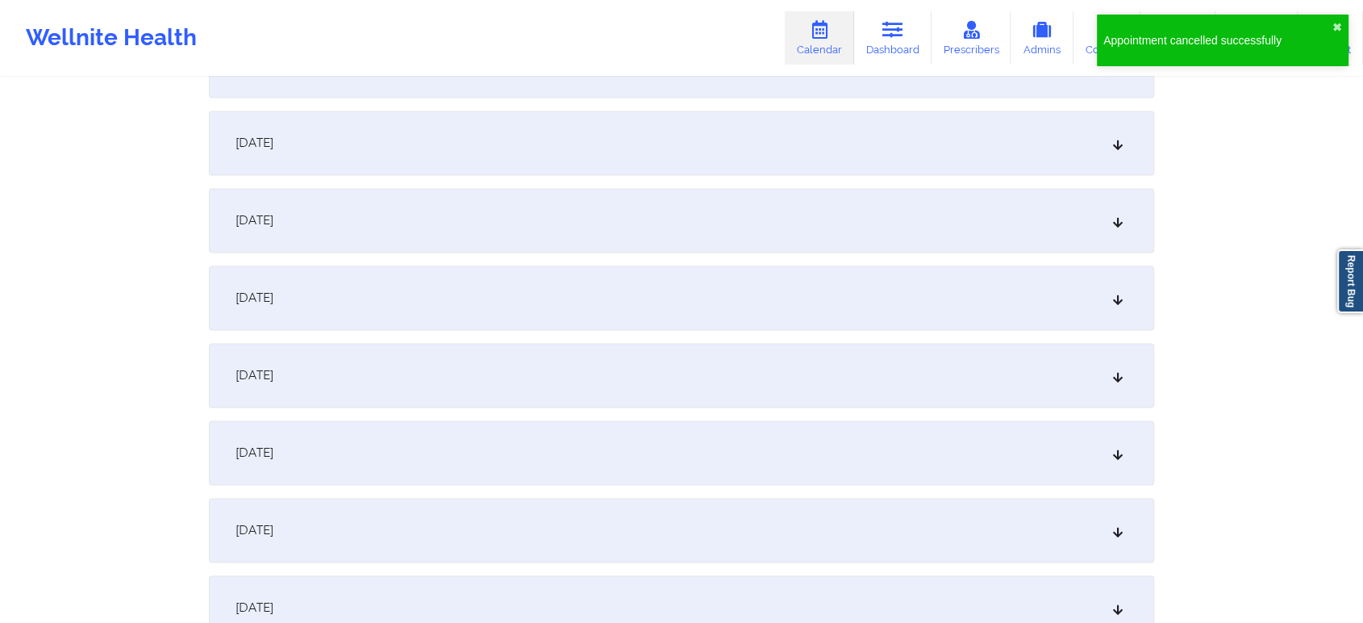
scroll to position [2294, 0]
click at [820, 476] on div "December 20, 2025" at bounding box center [682, 457] width 946 height 65
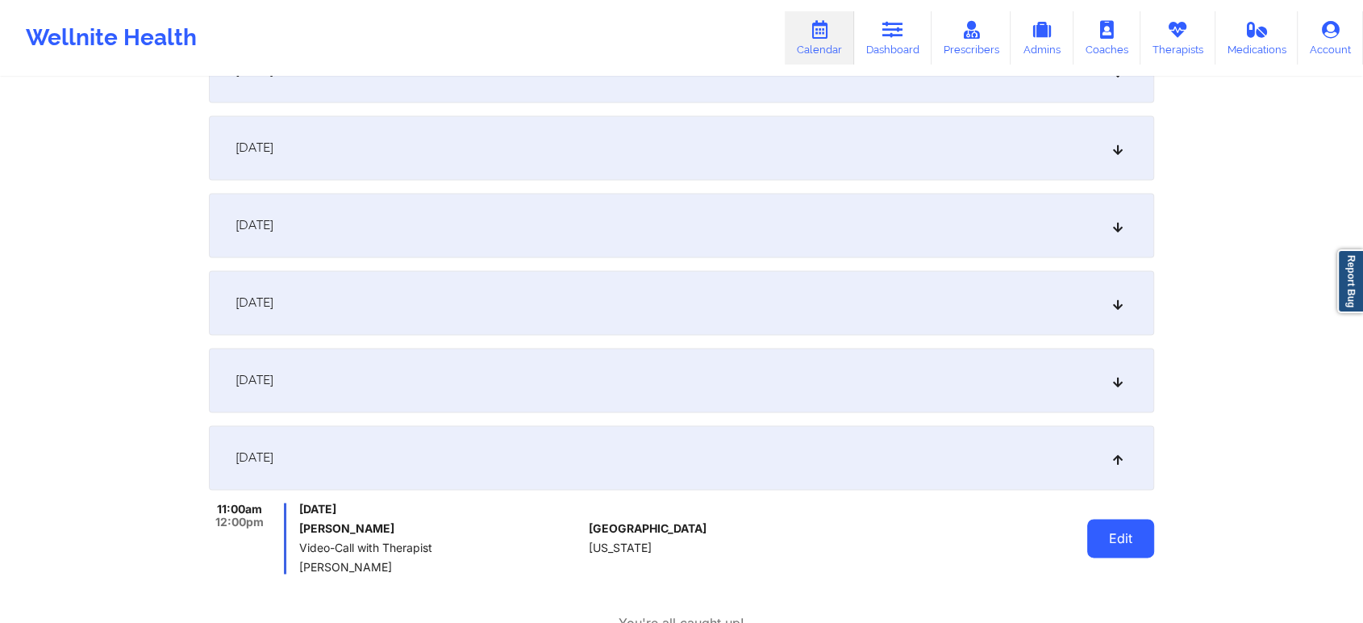
click at [1100, 539] on button "Edit" at bounding box center [1121, 538] width 67 height 39
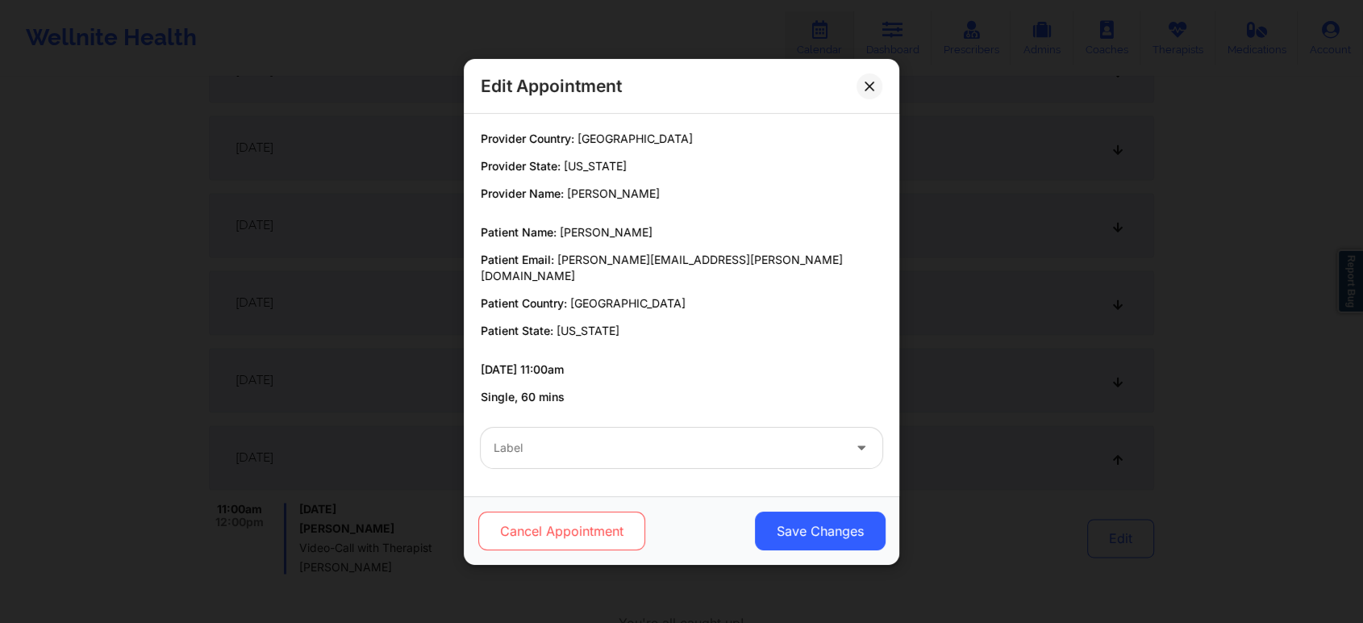
click at [594, 541] on button "Cancel Appointment" at bounding box center [561, 530] width 167 height 39
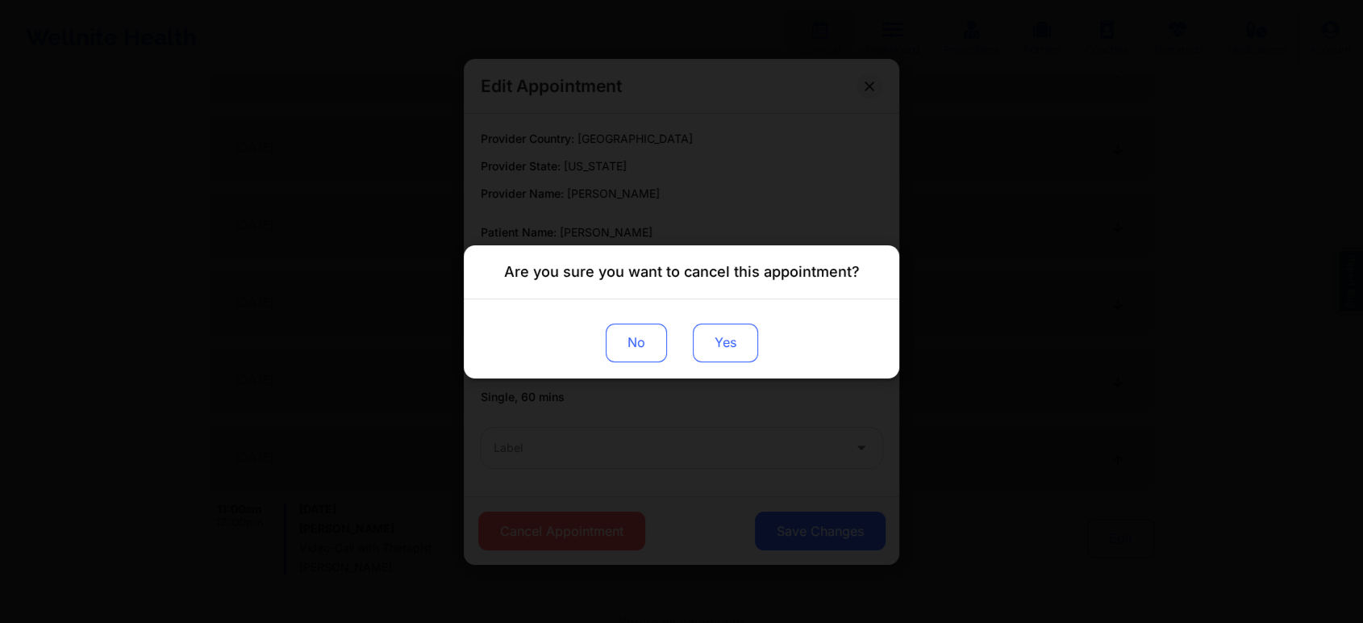
click at [732, 348] on button "Yes" at bounding box center [725, 342] width 65 height 39
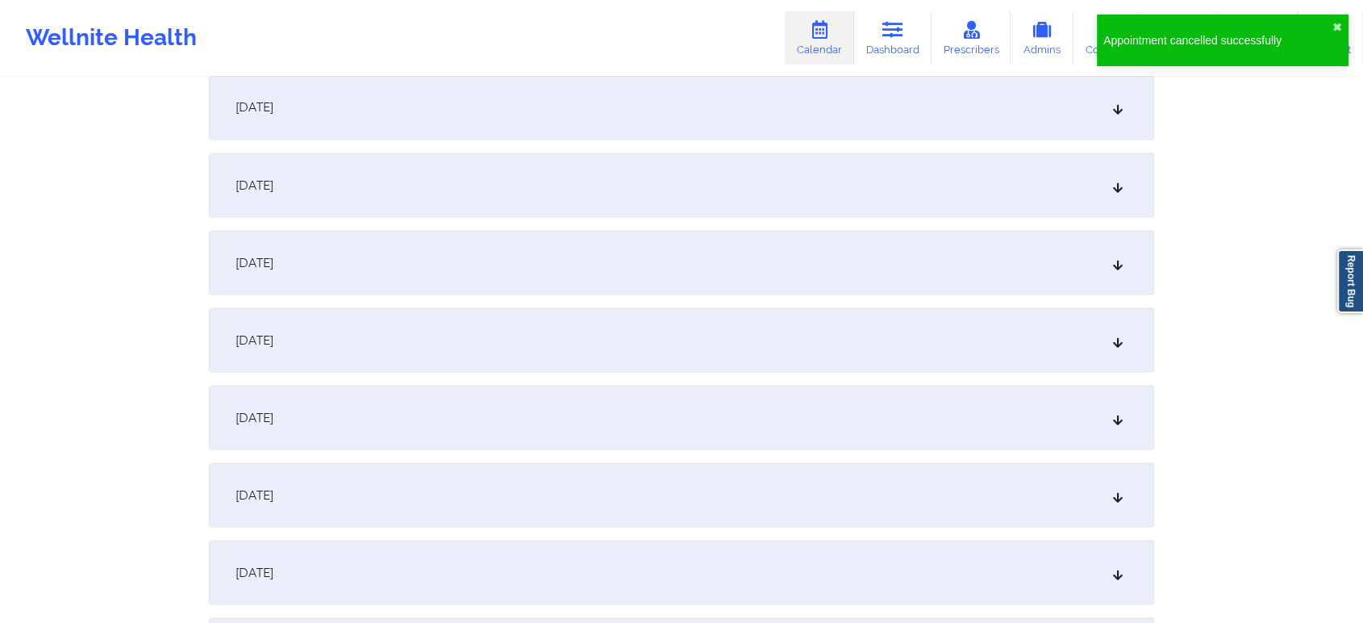
scroll to position [2909, 0]
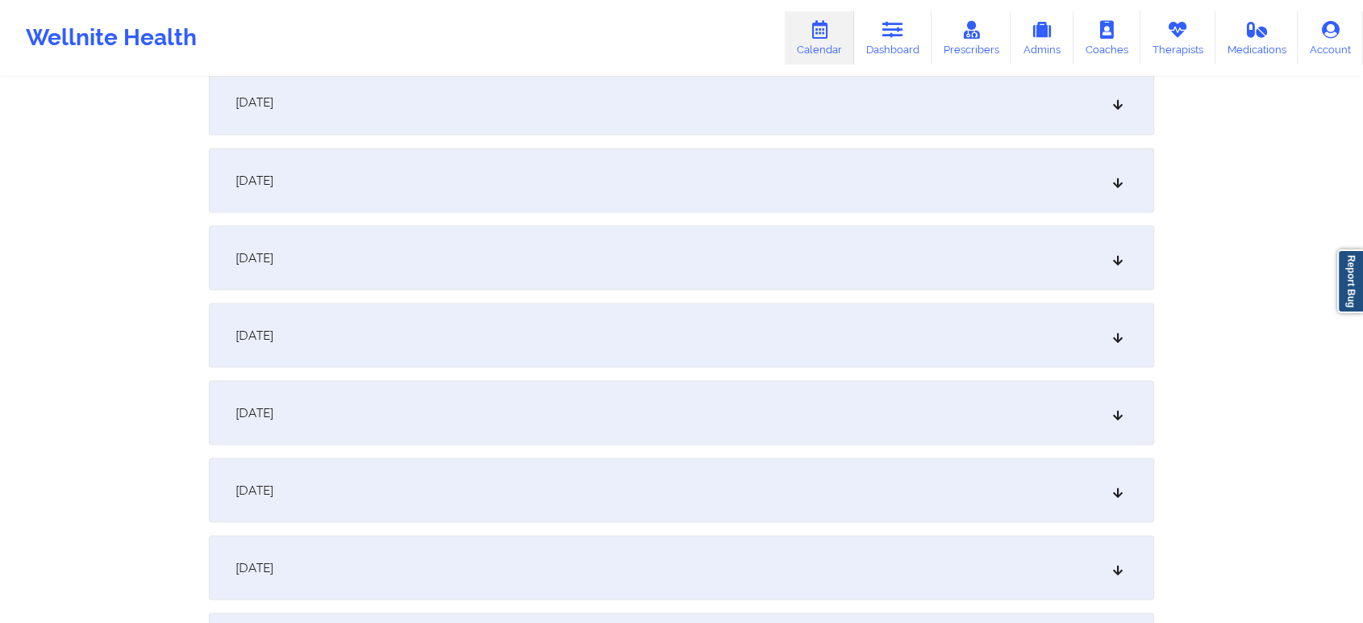
click at [871, 550] on div "December 27, 2025" at bounding box center [682, 567] width 946 height 65
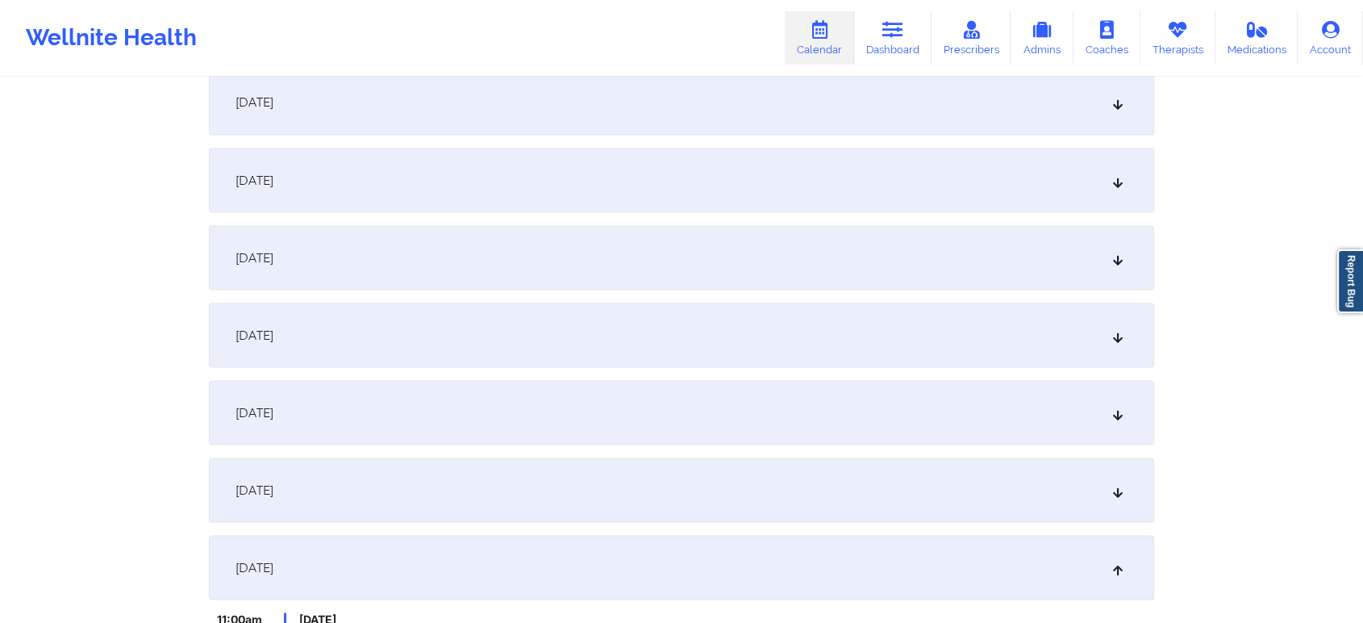
click at [1028, 562] on div "December 27, 2025" at bounding box center [682, 567] width 946 height 65
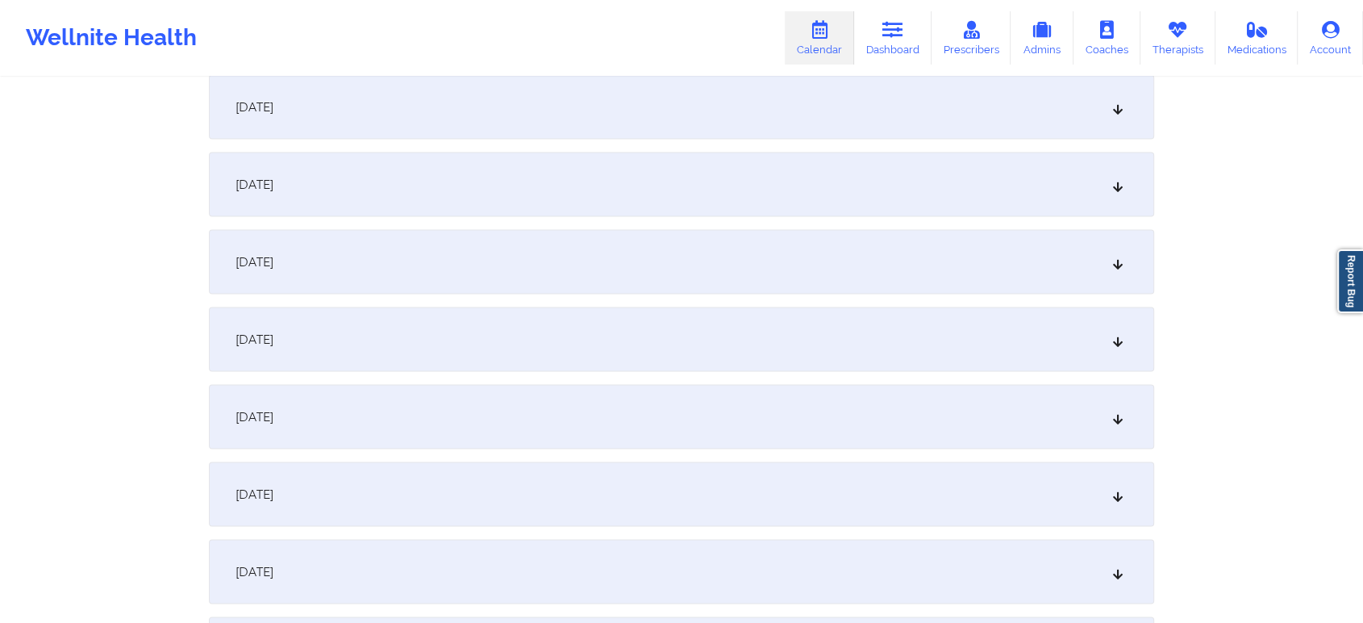
scroll to position [3150, 0]
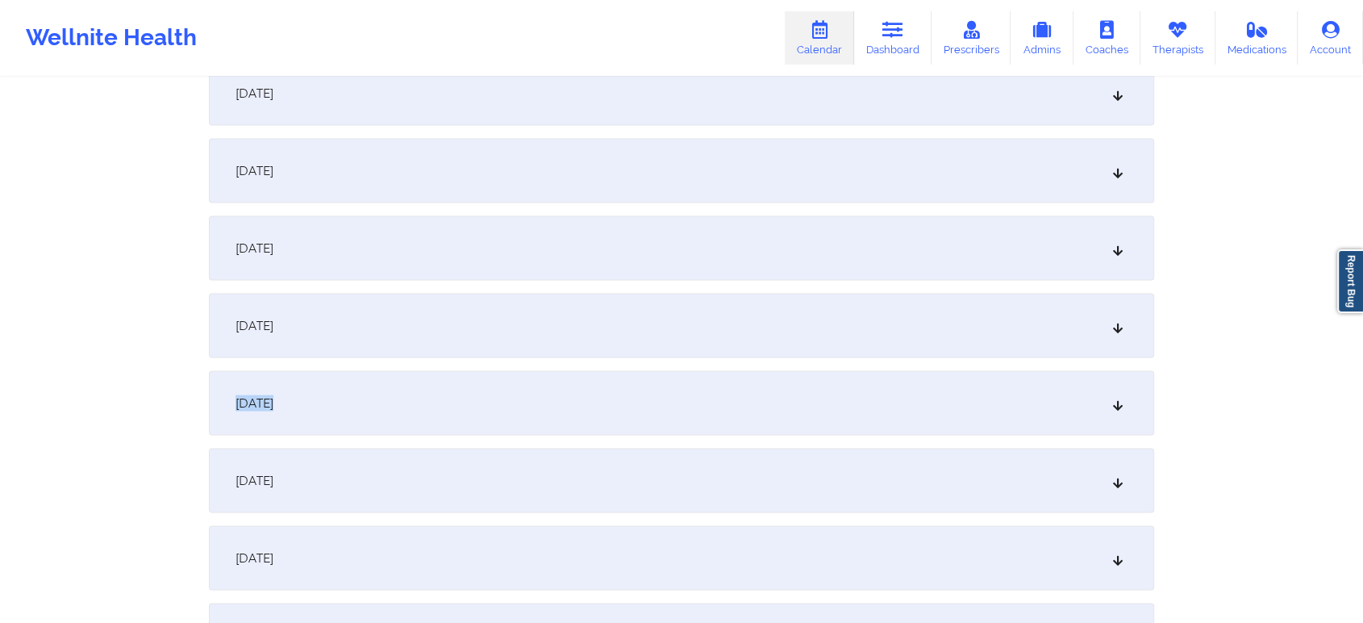
drag, startPoint x: 816, startPoint y: 417, endPoint x: 743, endPoint y: 282, distance: 153.0
click at [708, 336] on div "December 27, 2025" at bounding box center [682, 326] width 946 height 65
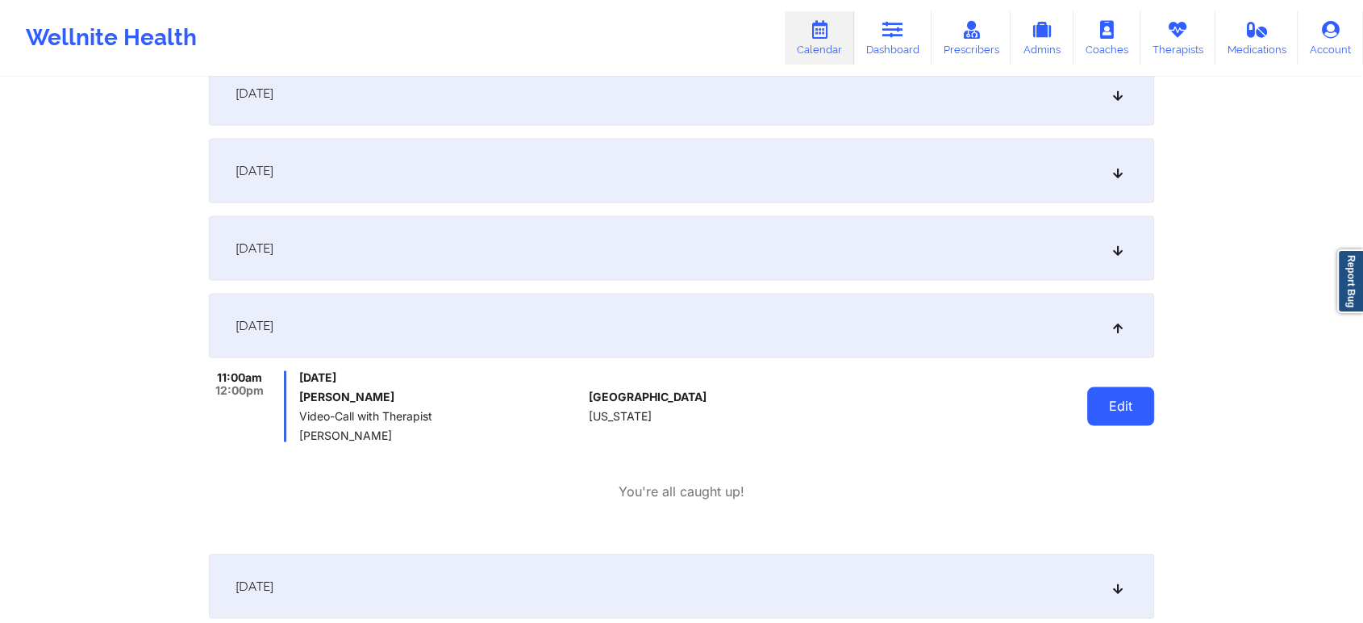
click at [1117, 393] on button "Edit" at bounding box center [1121, 406] width 67 height 39
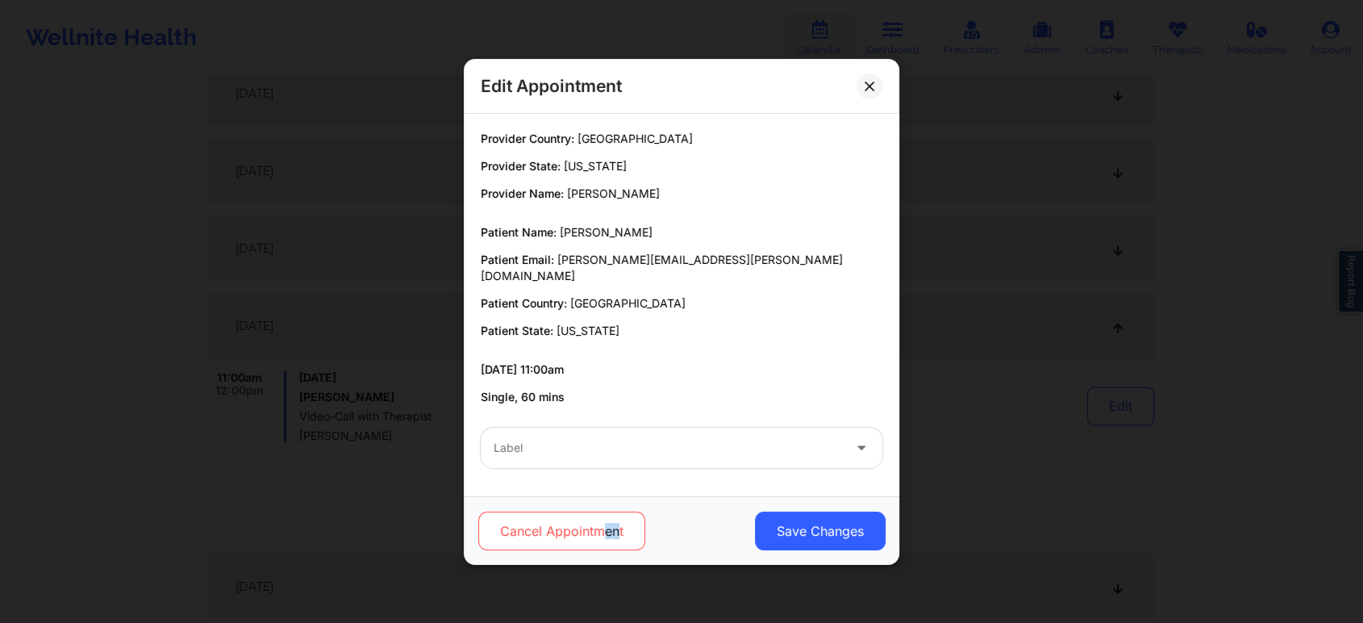
drag, startPoint x: 603, startPoint y: 543, endPoint x: 618, endPoint y: 516, distance: 31.0
click at [618, 516] on div "Cancel Appointment Save Changes" at bounding box center [682, 530] width 436 height 69
click at [618, 516] on button "Cancel Appointment" at bounding box center [561, 530] width 167 height 39
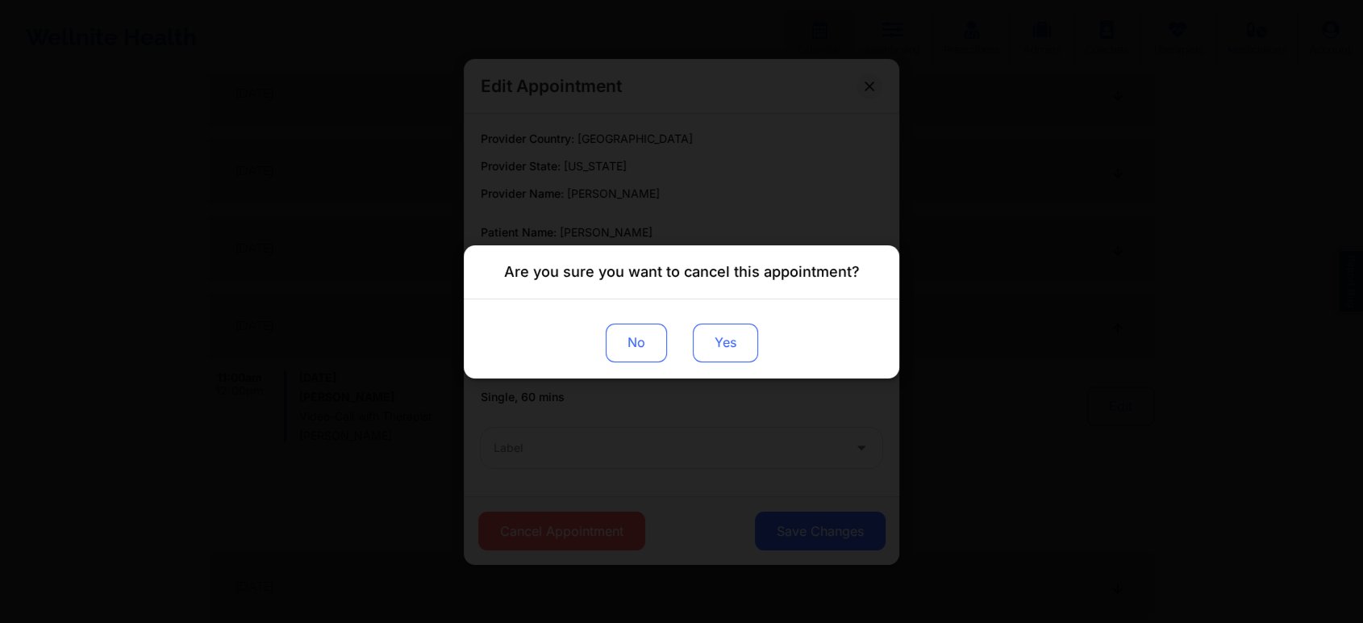
click at [727, 339] on button "Yes" at bounding box center [725, 342] width 65 height 39
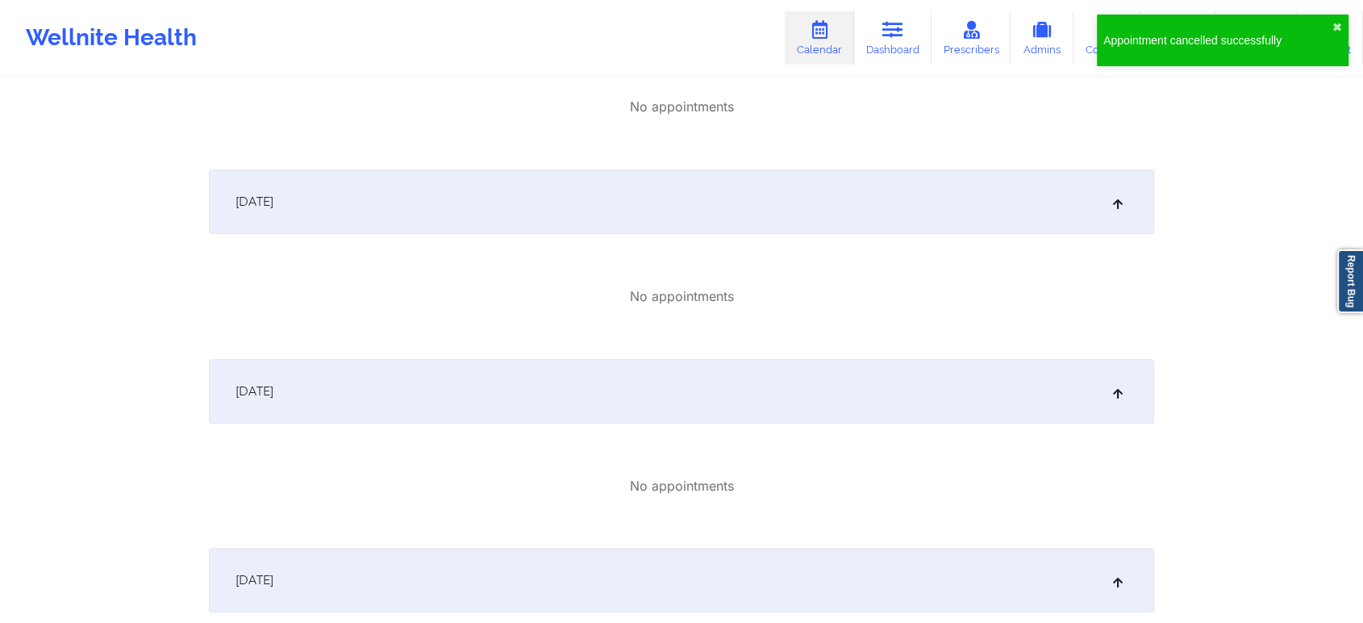
scroll to position [0, 0]
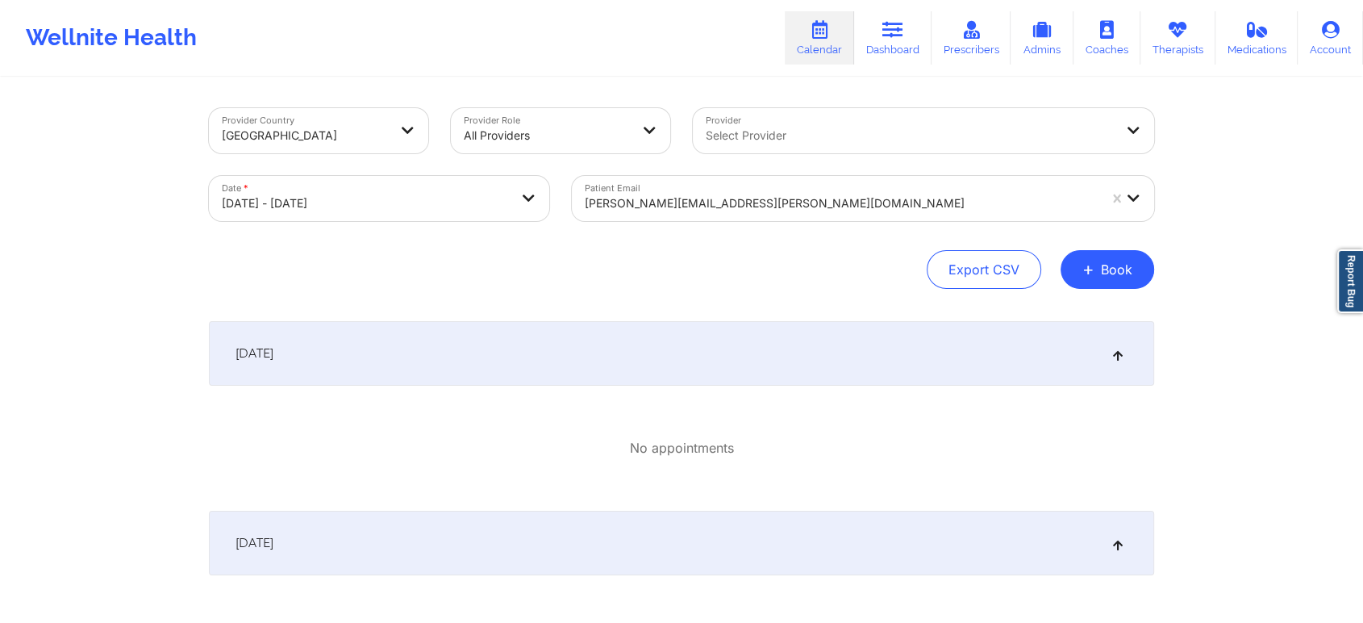
select select "2025-11"
select select "2026-0"
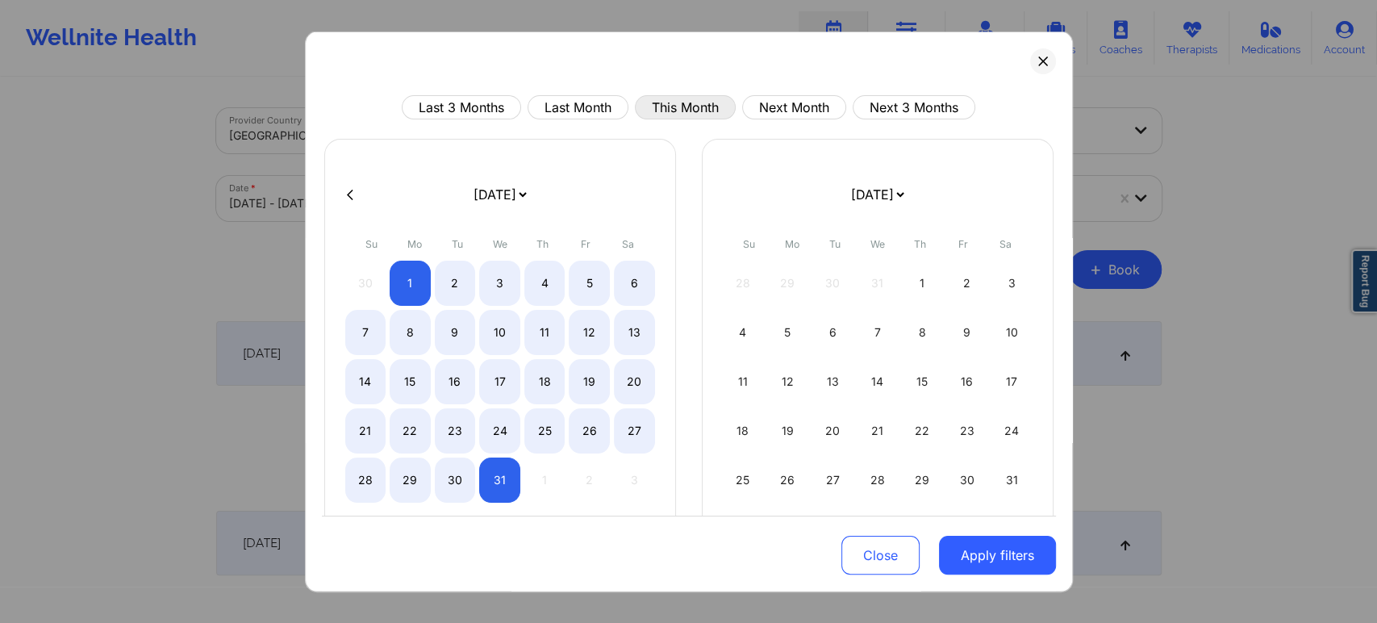
click at [670, 99] on button "This Month" at bounding box center [685, 107] width 101 height 24
select select "2025-9"
select select "2025-10"
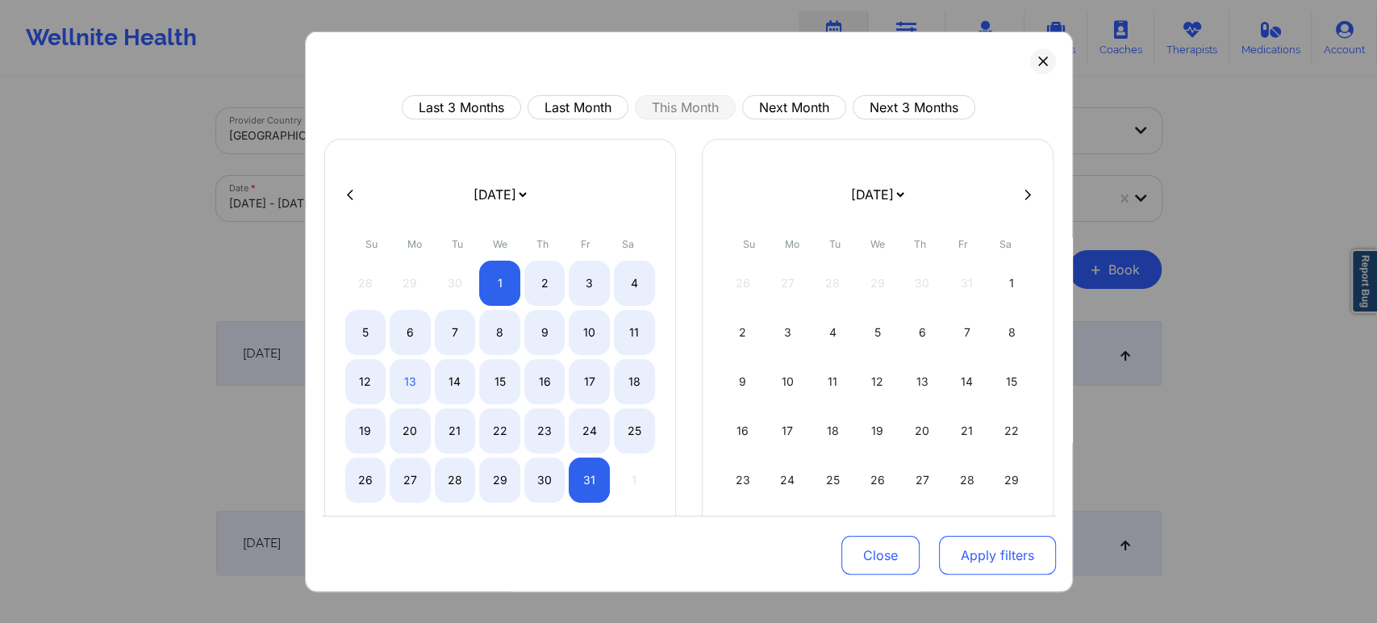
click at [960, 566] on button "Apply filters" at bounding box center [997, 555] width 117 height 39
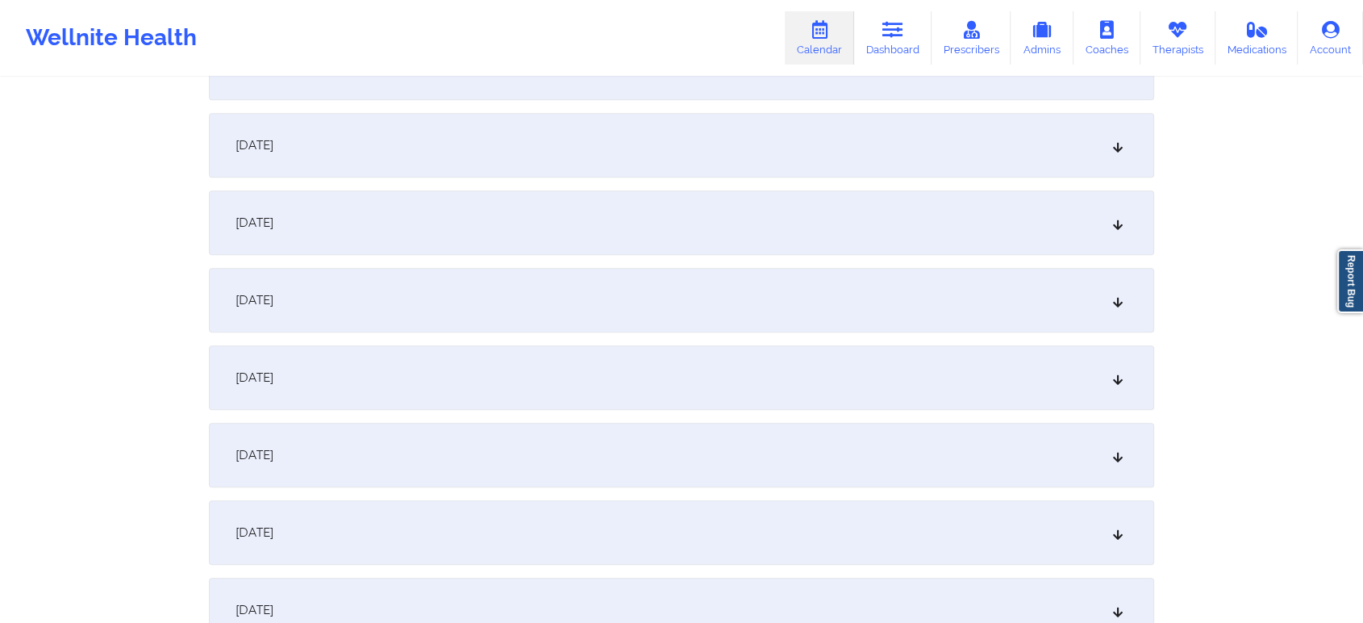
scroll to position [902, 0]
click at [1000, 307] on div "October 12, 2025" at bounding box center [682, 303] width 946 height 65
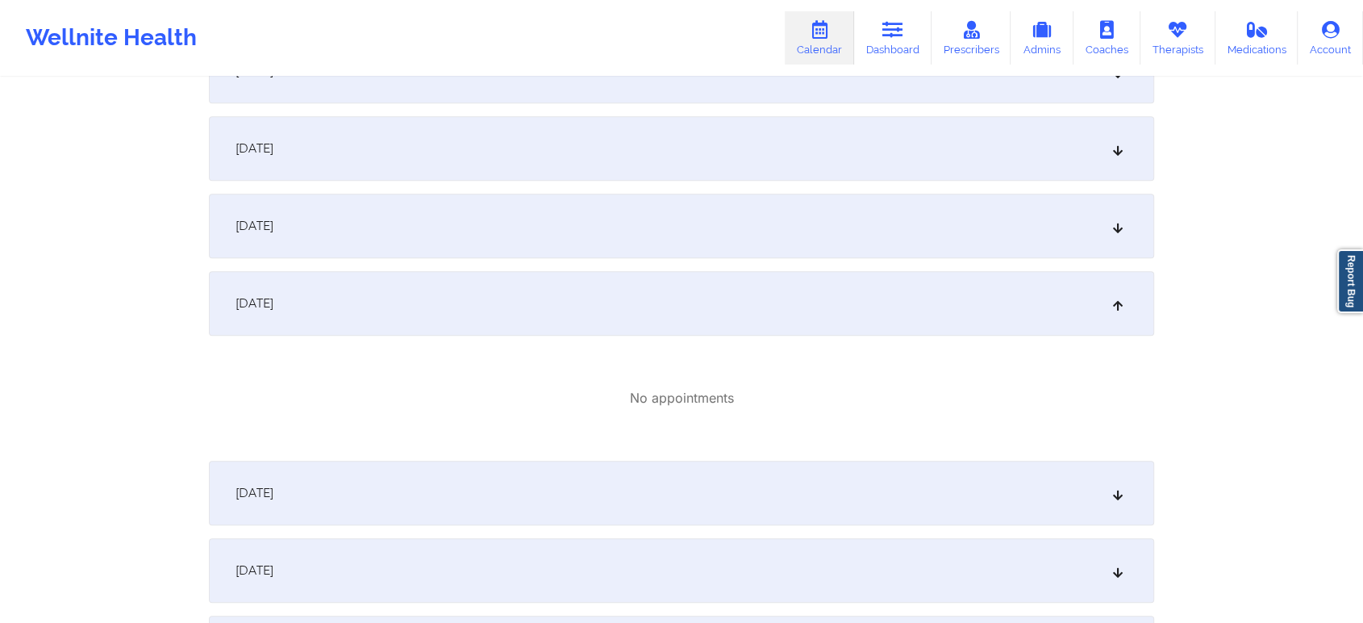
scroll to position [1250, 0]
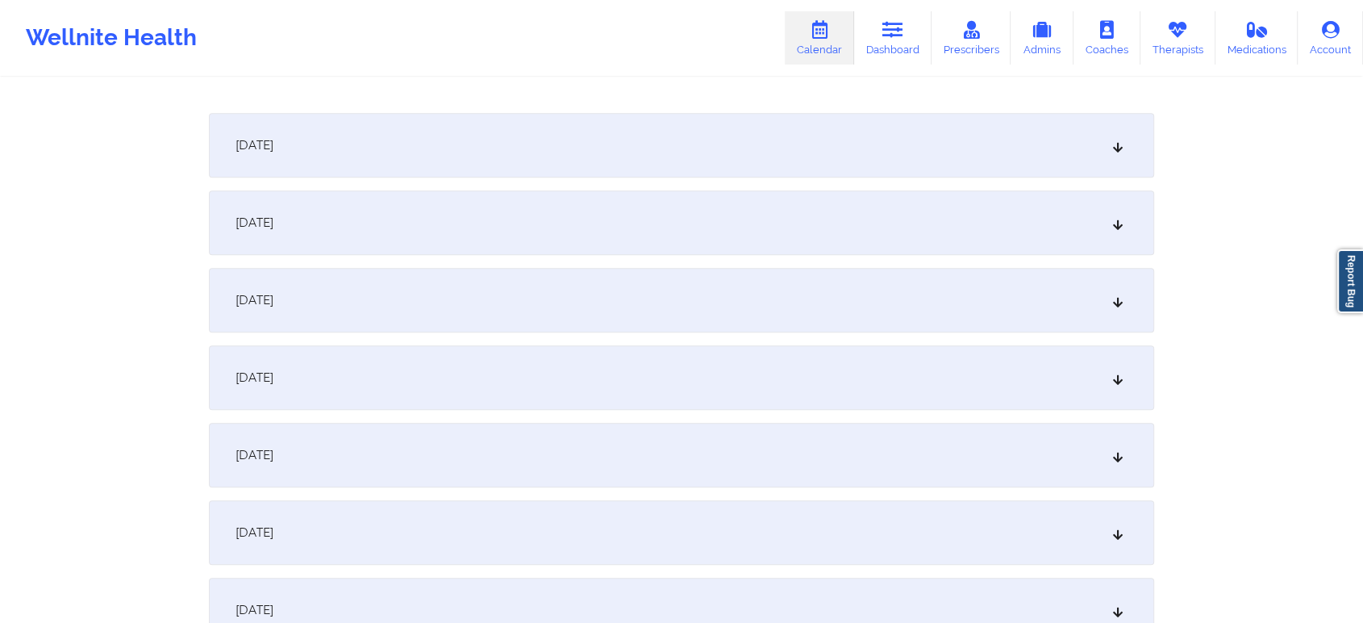
click at [1013, 392] on div "October 16, 2025" at bounding box center [682, 377] width 946 height 65
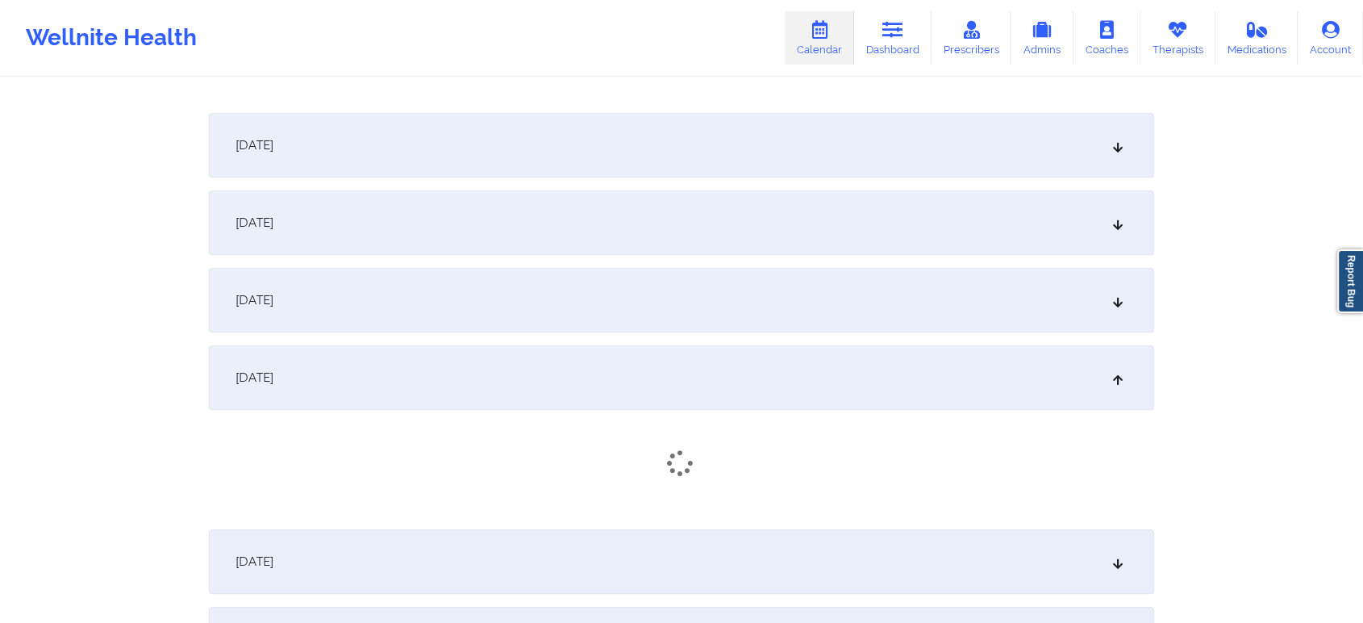
click at [787, 246] on div "October 14, 2025" at bounding box center [682, 222] width 946 height 65
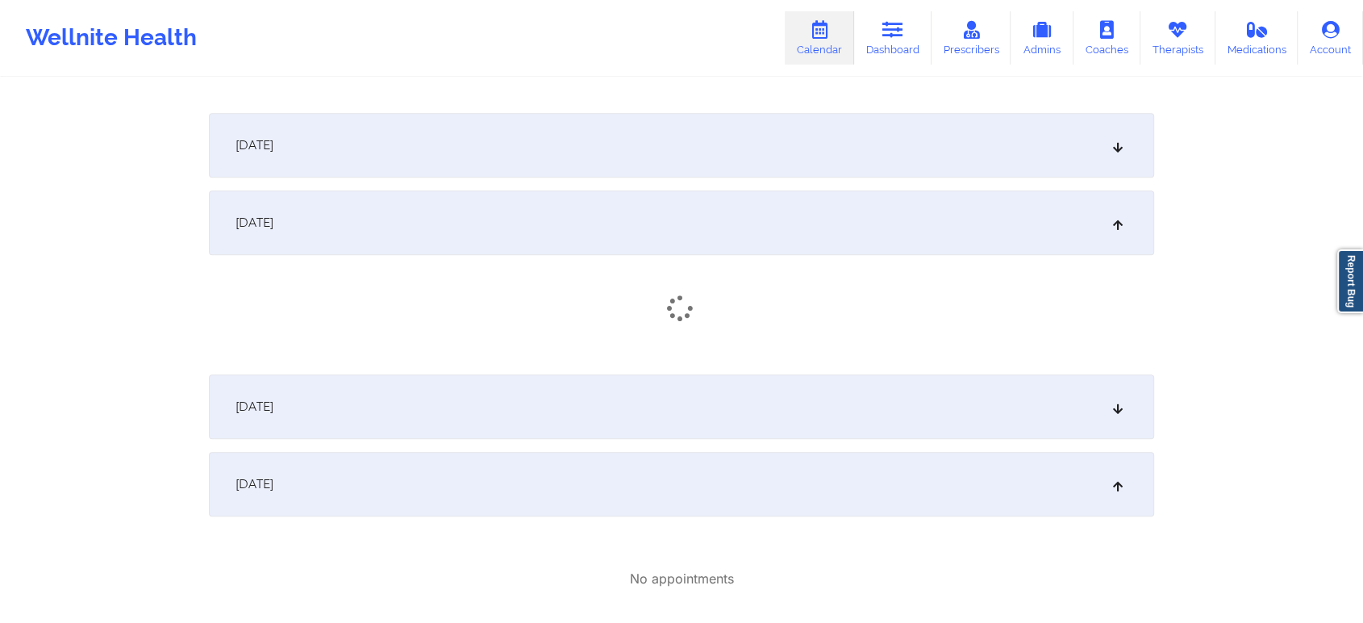
click at [821, 155] on div "October 13, 2025" at bounding box center [682, 145] width 946 height 65
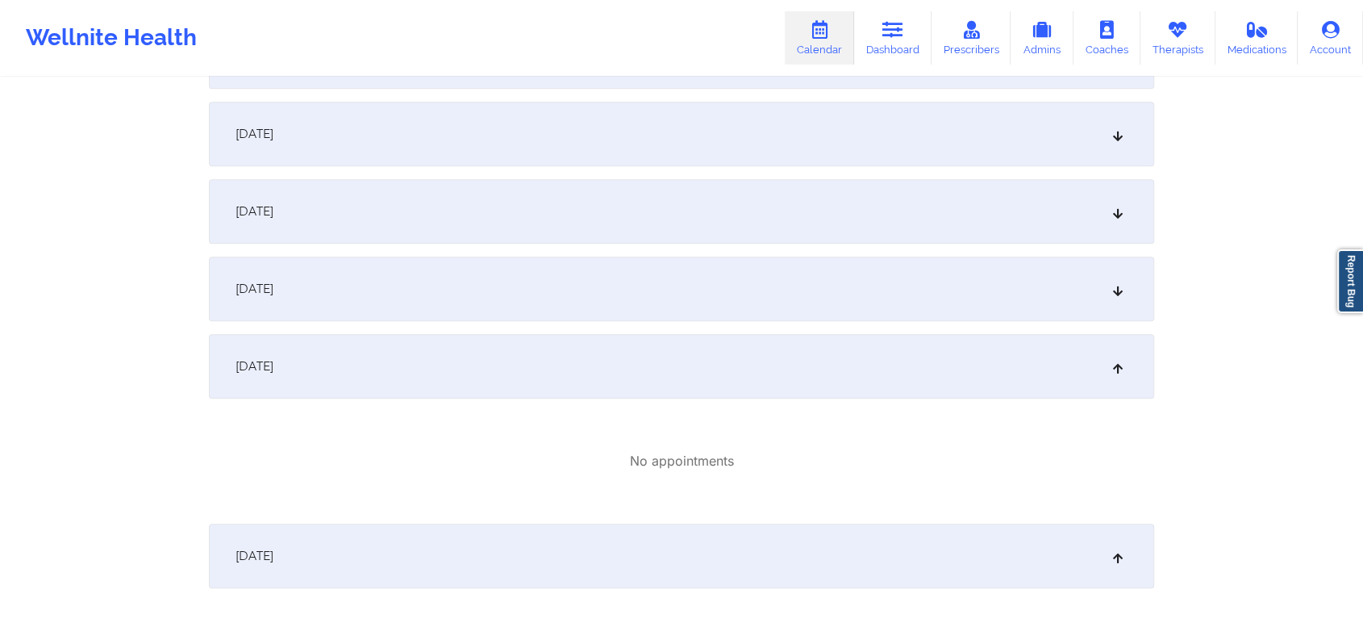
scroll to position [824, 0]
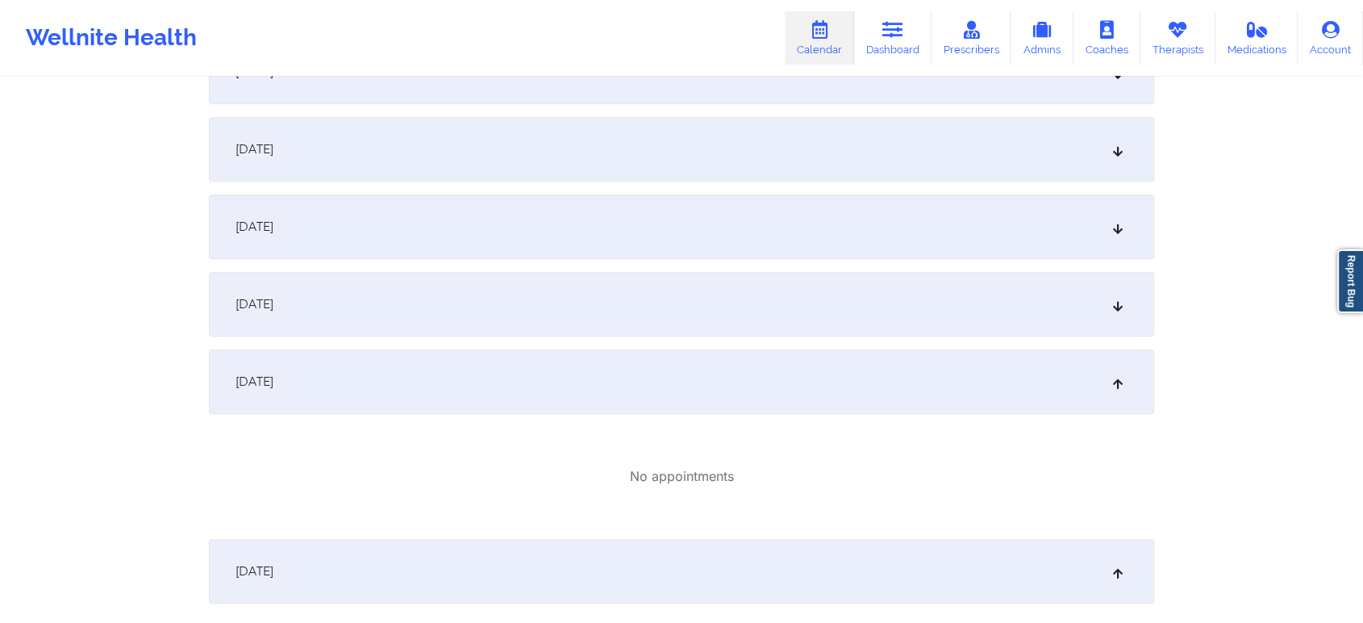
click at [906, 292] on div "October 11, 2025" at bounding box center [682, 304] width 946 height 65
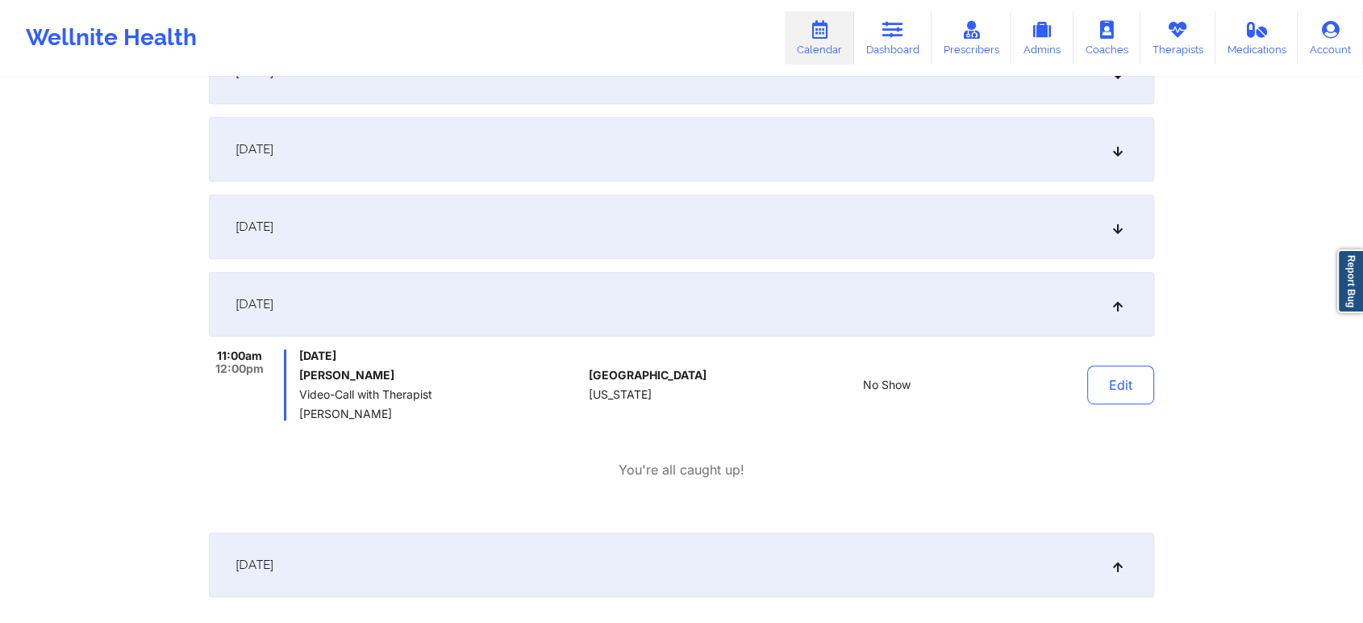
click at [710, 223] on div "October 10, 2025" at bounding box center [682, 226] width 946 height 65
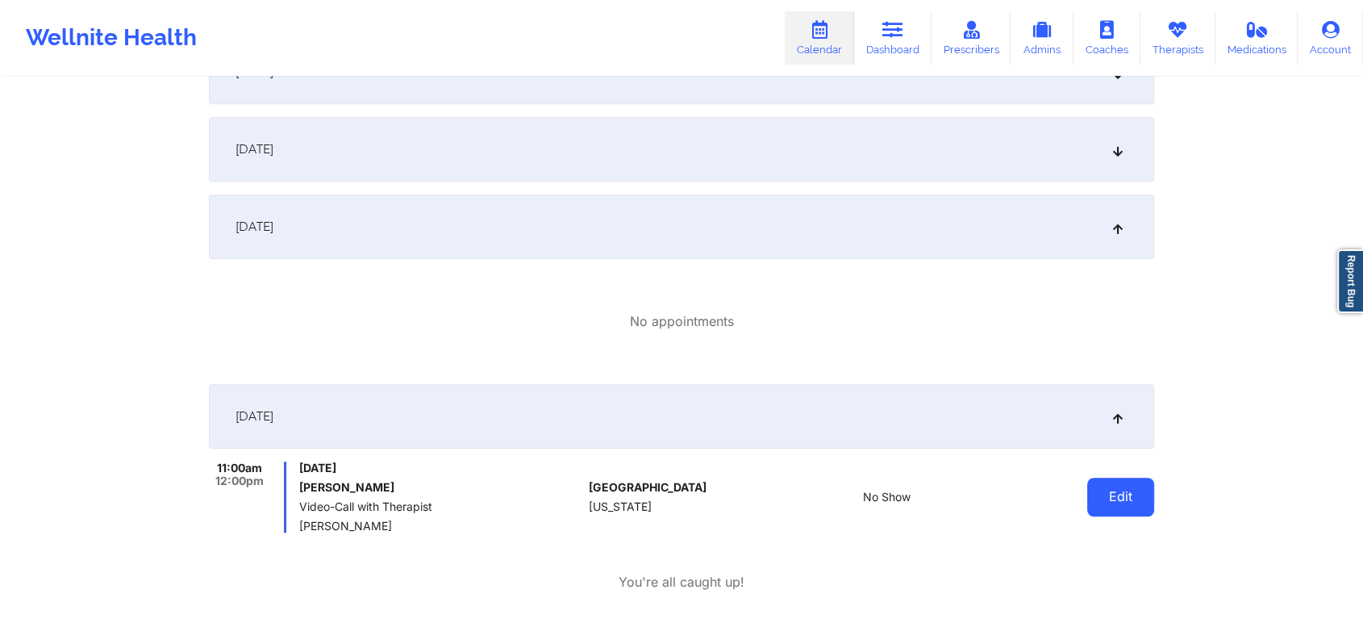
click at [1135, 502] on button "Edit" at bounding box center [1121, 497] width 67 height 39
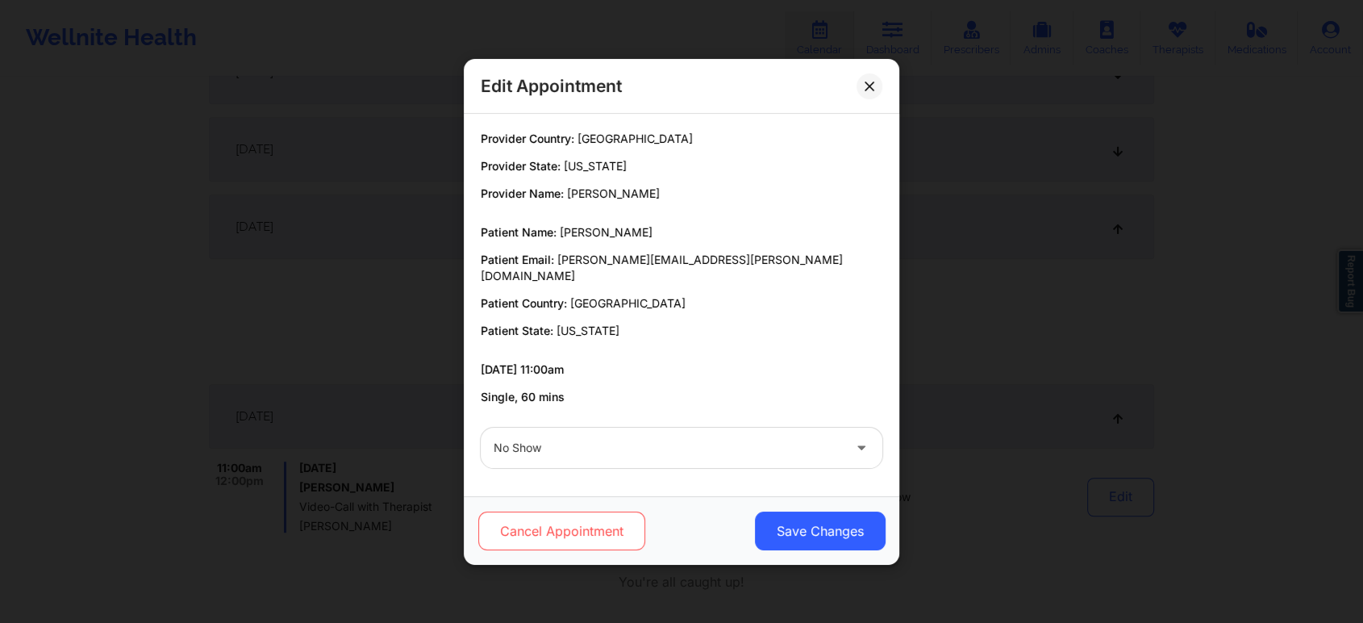
click at [578, 527] on button "Cancel Appointment" at bounding box center [561, 530] width 167 height 39
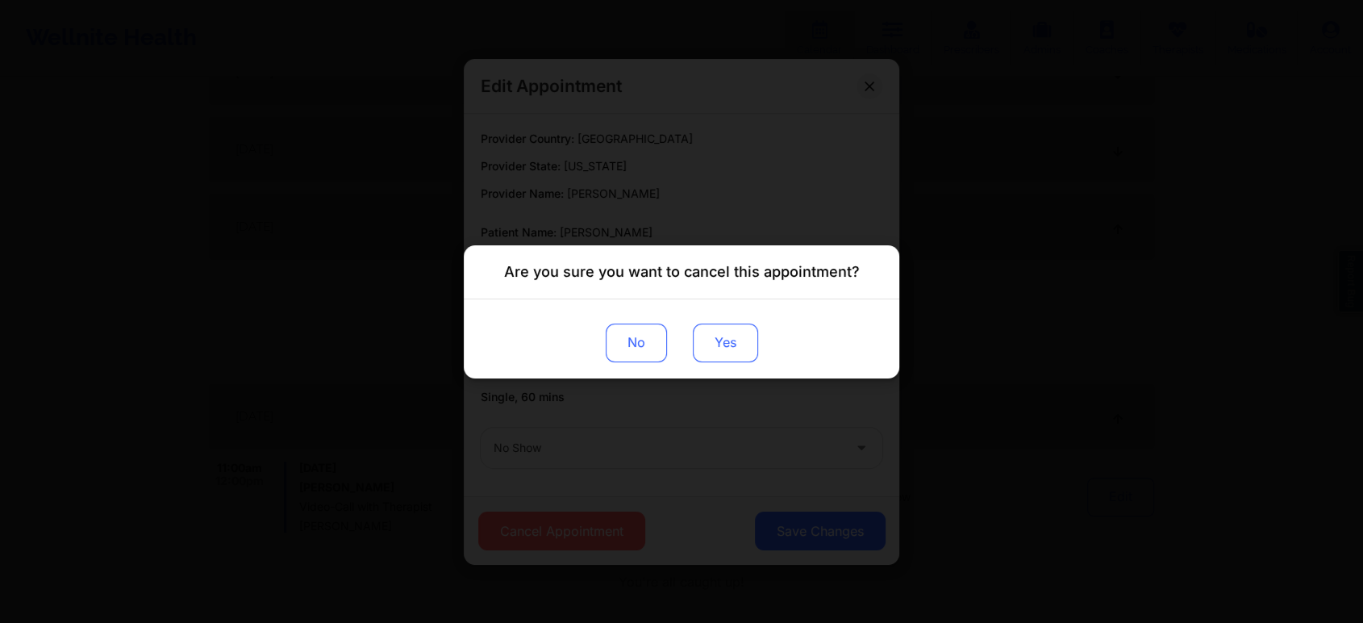
click at [729, 340] on button "Yes" at bounding box center [725, 342] width 65 height 39
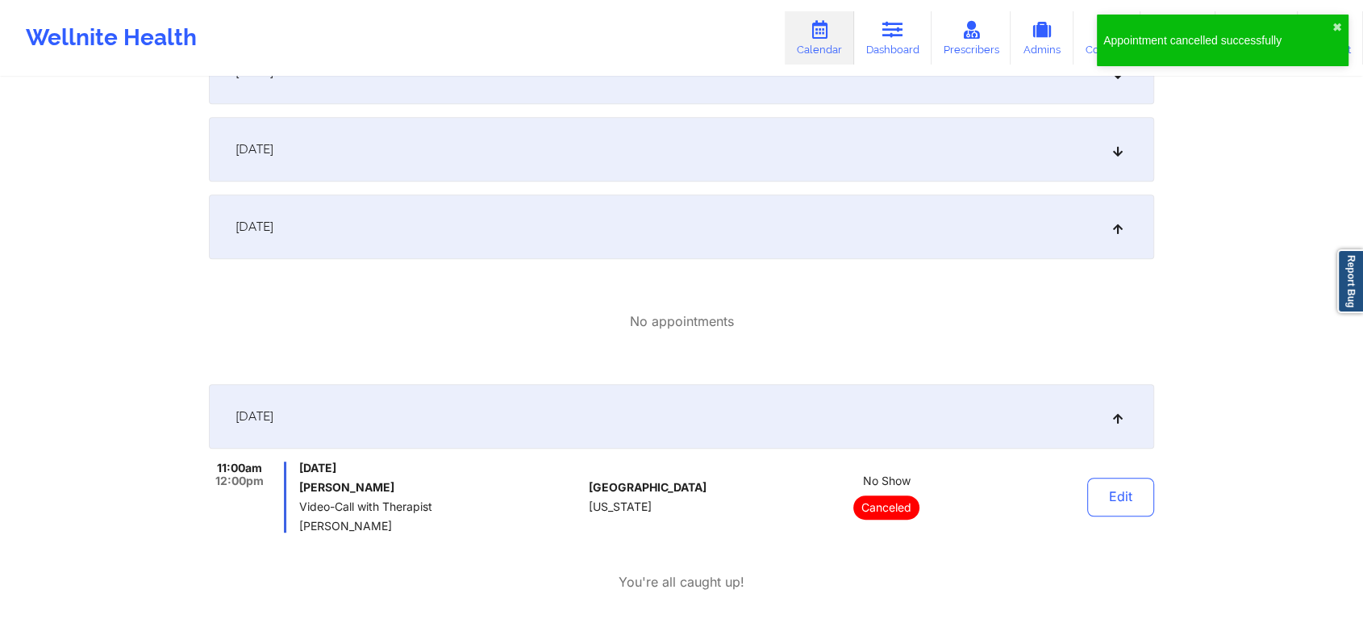
scroll to position [0, 0]
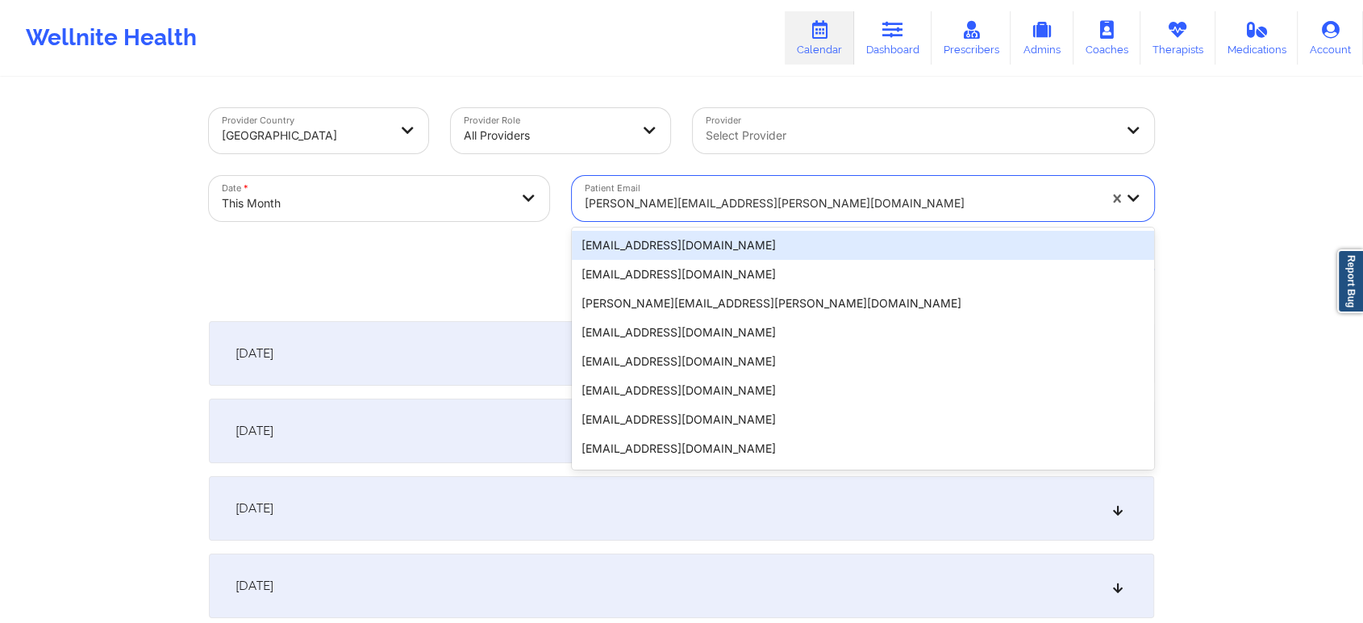
click at [656, 214] on div "kelsey.wilborn@mail.com" at bounding box center [841, 203] width 513 height 35
paste input "[EMAIL_ADDRESS][DOMAIN_NAME]"
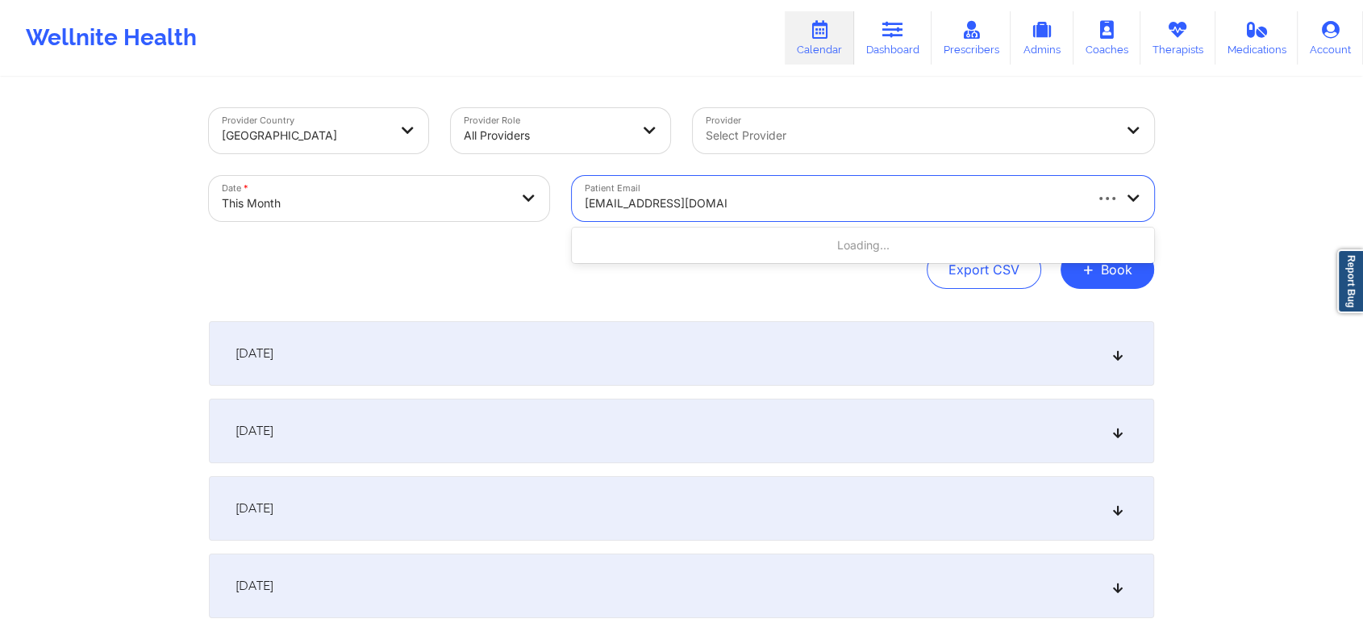
type input "[EMAIL_ADDRESS][DOMAIN_NAME]"
click at [388, 205] on body "Wellnite Health Calendar Dashboard Prescribers Admins Coaches Therapists Medica…" at bounding box center [681, 311] width 1363 height 623
select select "2025-9"
select select "2025-10"
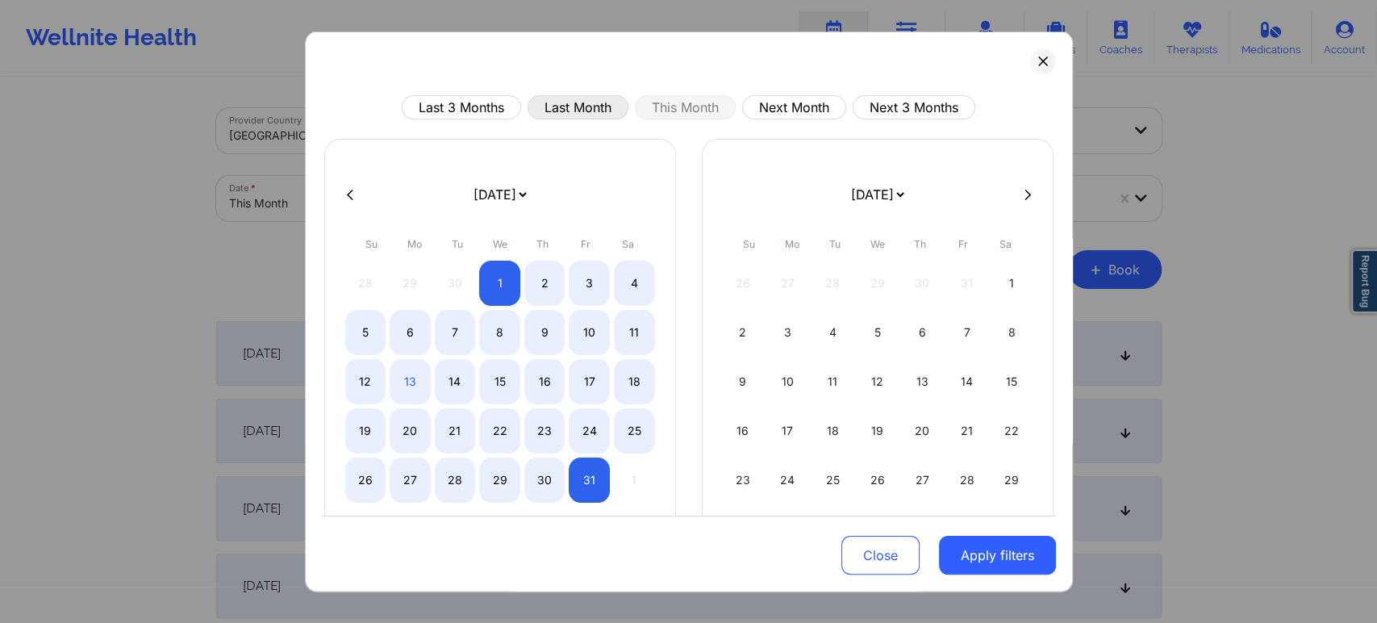
click at [553, 119] on button "Last Month" at bounding box center [578, 107] width 101 height 24
select select "2025-8"
select select "2025-9"
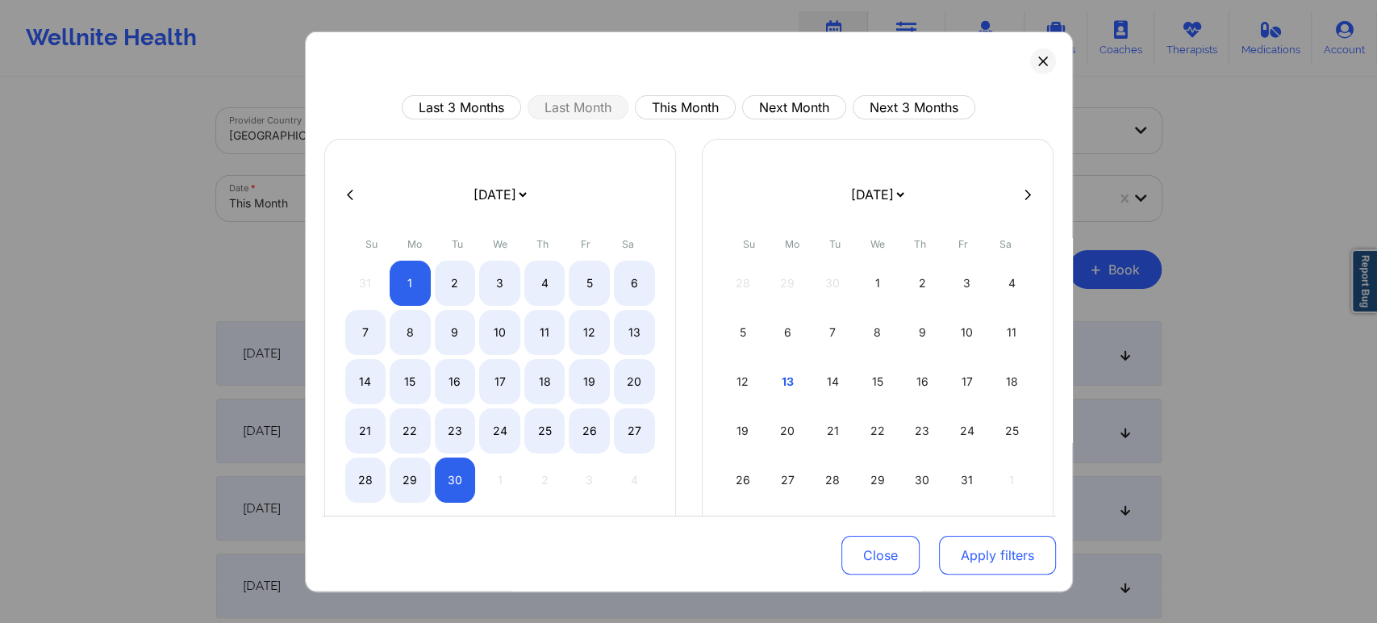
click at [987, 555] on button "Apply filters" at bounding box center [997, 555] width 117 height 39
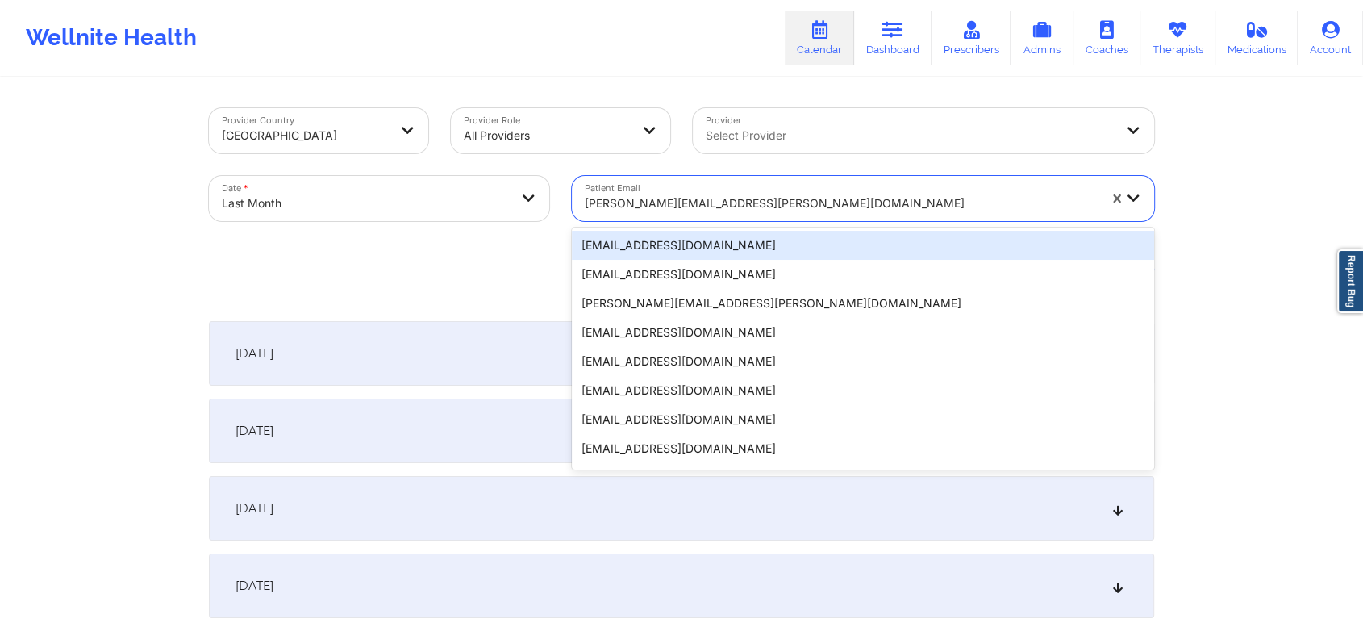
click at [751, 210] on div at bounding box center [841, 203] width 513 height 19
paste input "[EMAIL_ADDRESS][DOMAIN_NAME]"
type input "[EMAIL_ADDRESS][DOMAIN_NAME]"
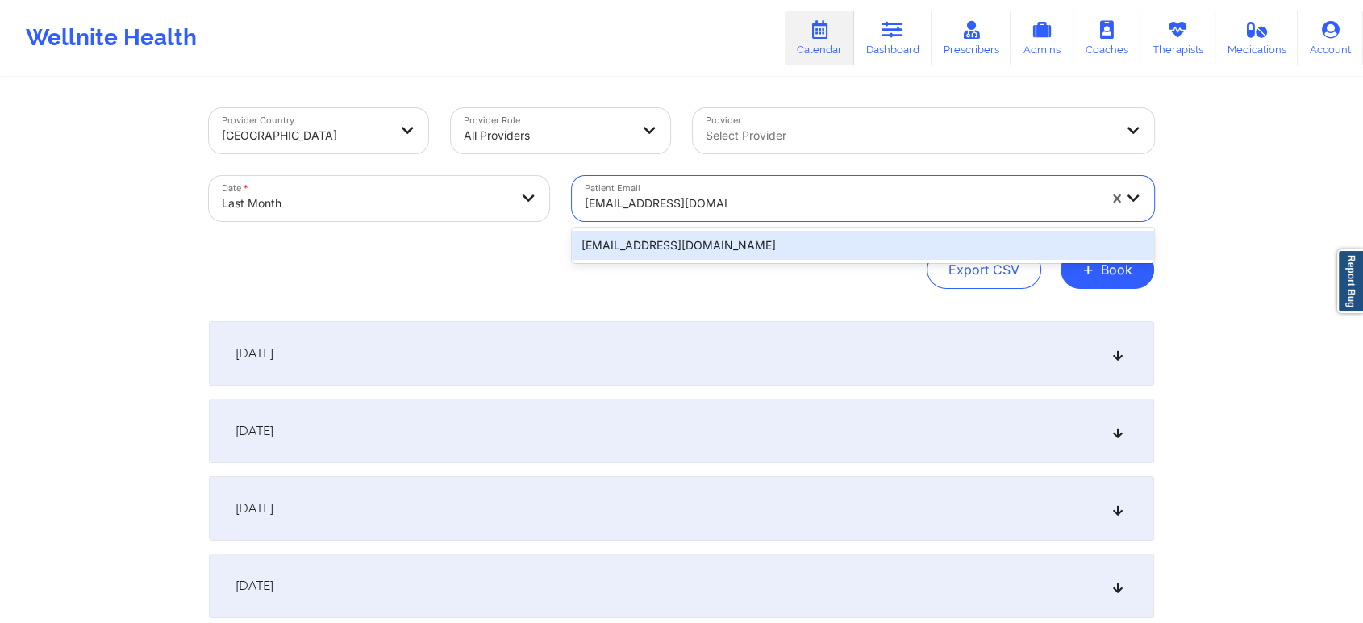
click at [684, 261] on div "[EMAIL_ADDRESS][DOMAIN_NAME]" at bounding box center [863, 245] width 582 height 35
click at [752, 240] on div "[EMAIL_ADDRESS][DOMAIN_NAME]" at bounding box center [863, 245] width 582 height 29
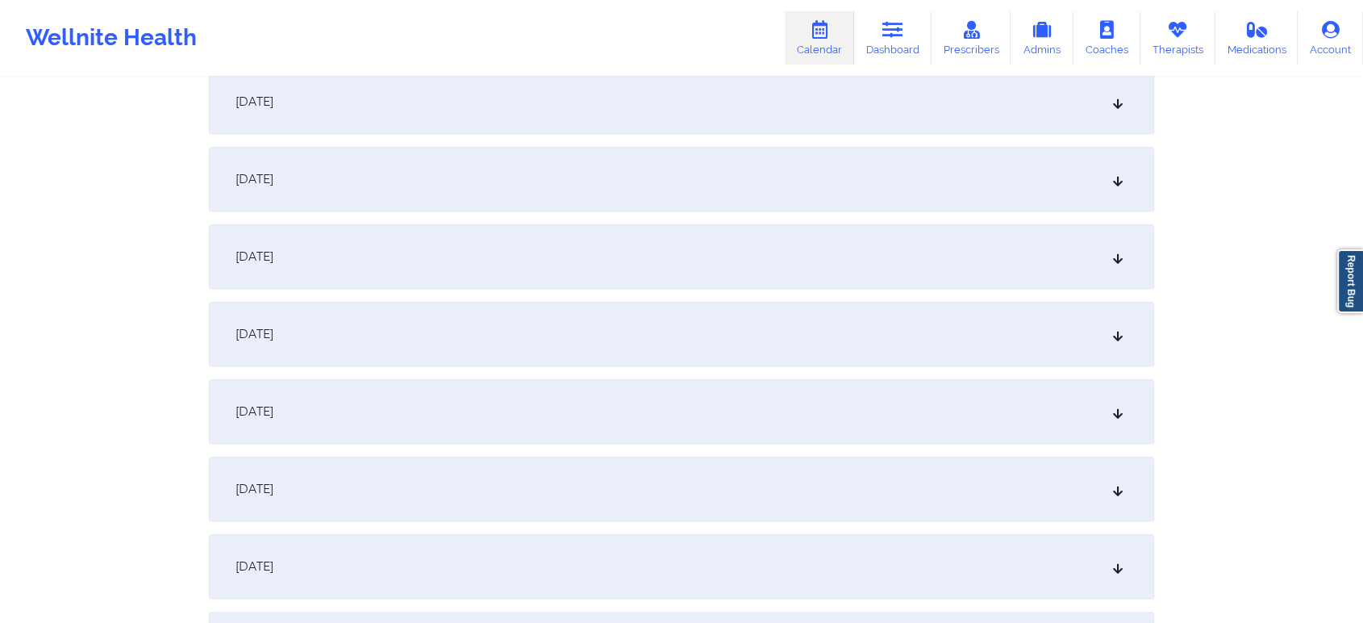
scroll to position [1831, 0]
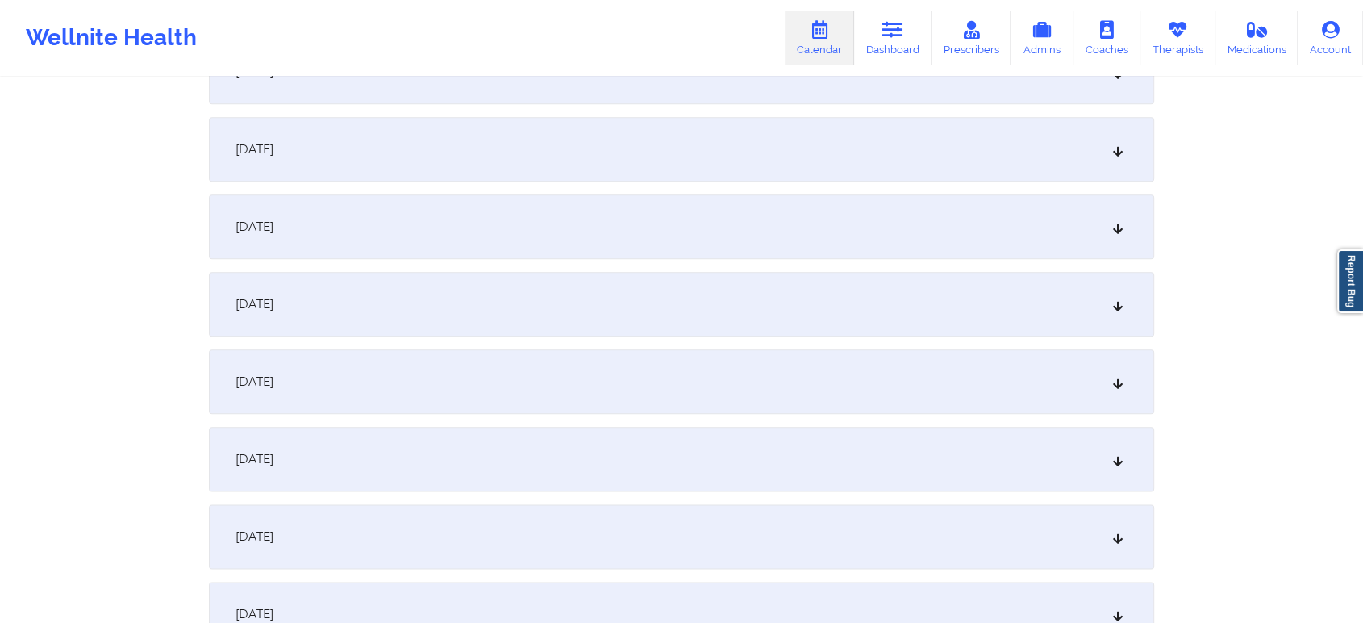
click at [613, 218] on div "September 23, 2025" at bounding box center [682, 226] width 946 height 65
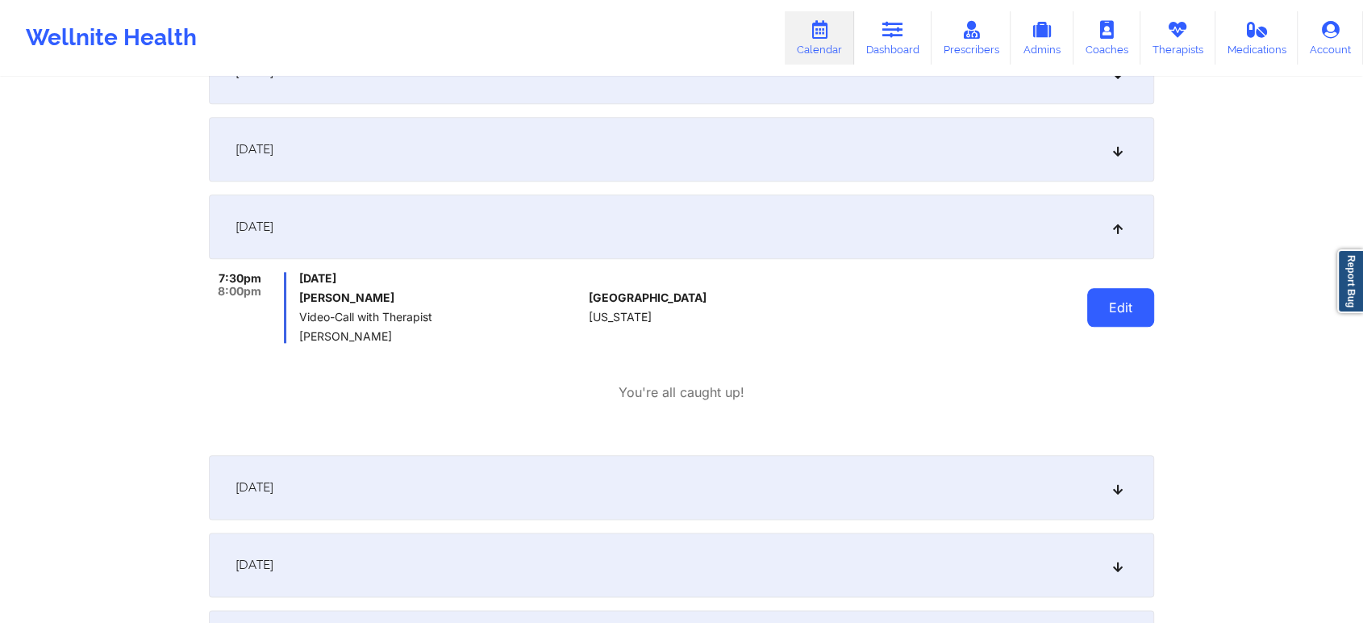
click at [1126, 295] on button "Edit" at bounding box center [1121, 307] width 67 height 39
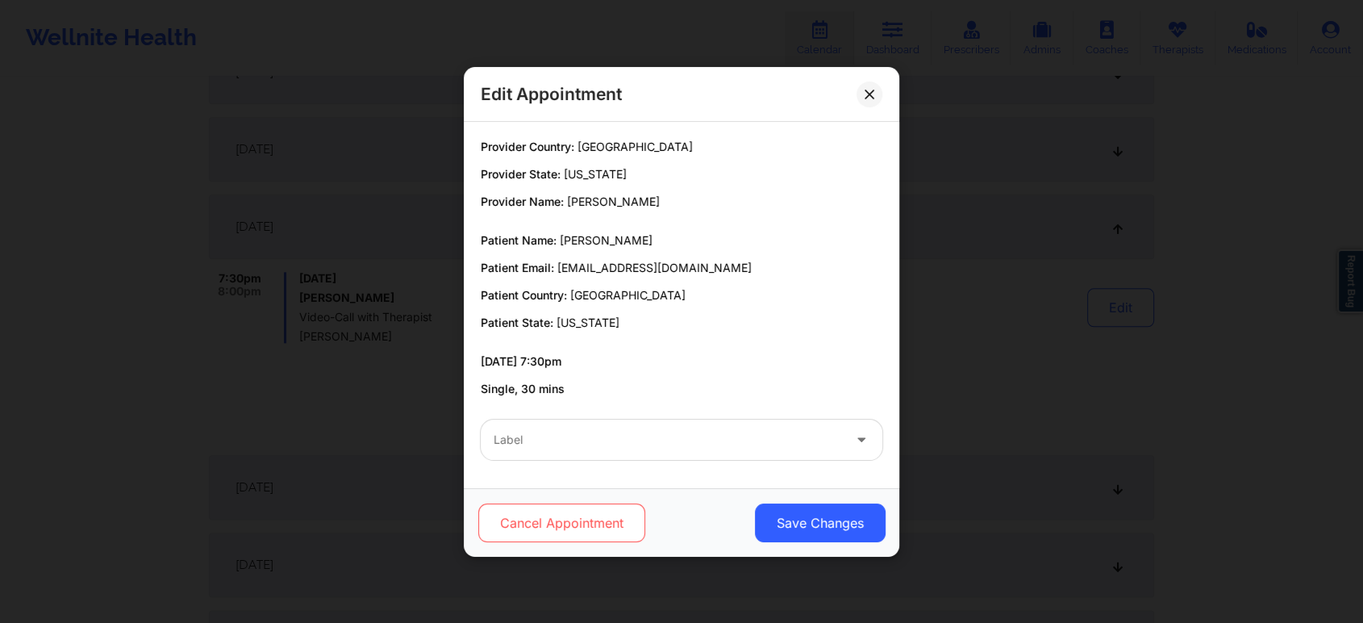
click at [606, 517] on button "Cancel Appointment" at bounding box center [561, 522] width 167 height 39
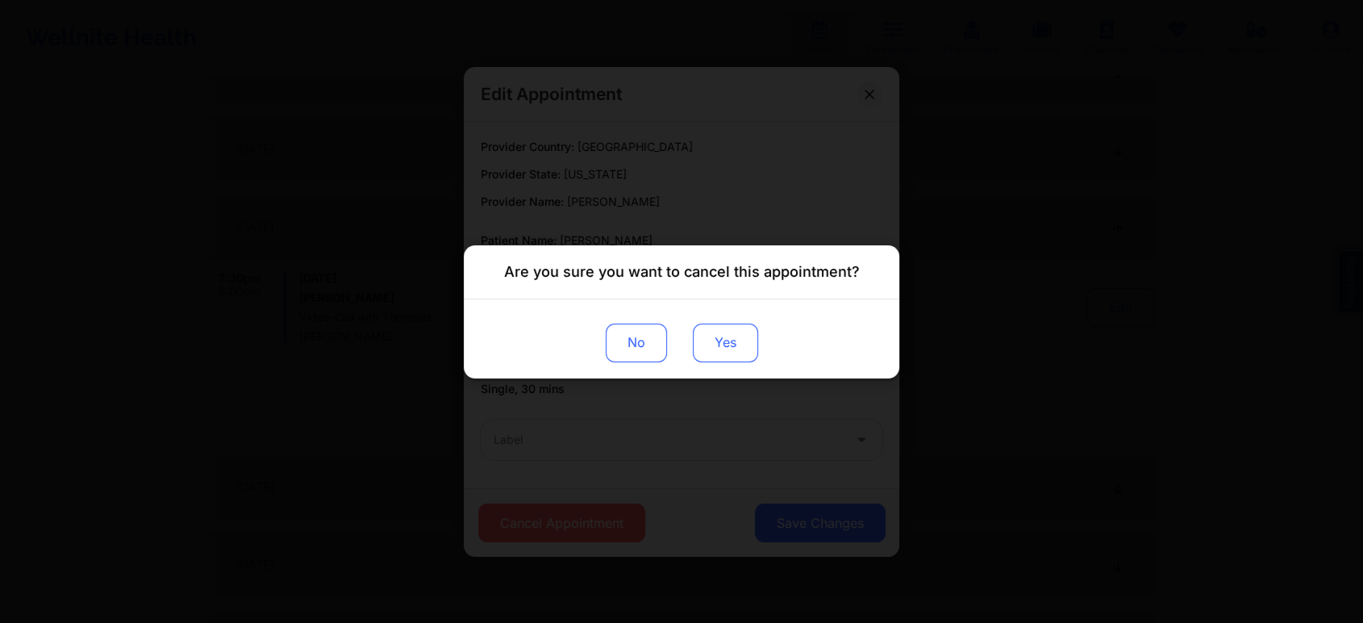
click at [744, 344] on button "Yes" at bounding box center [725, 342] width 65 height 39
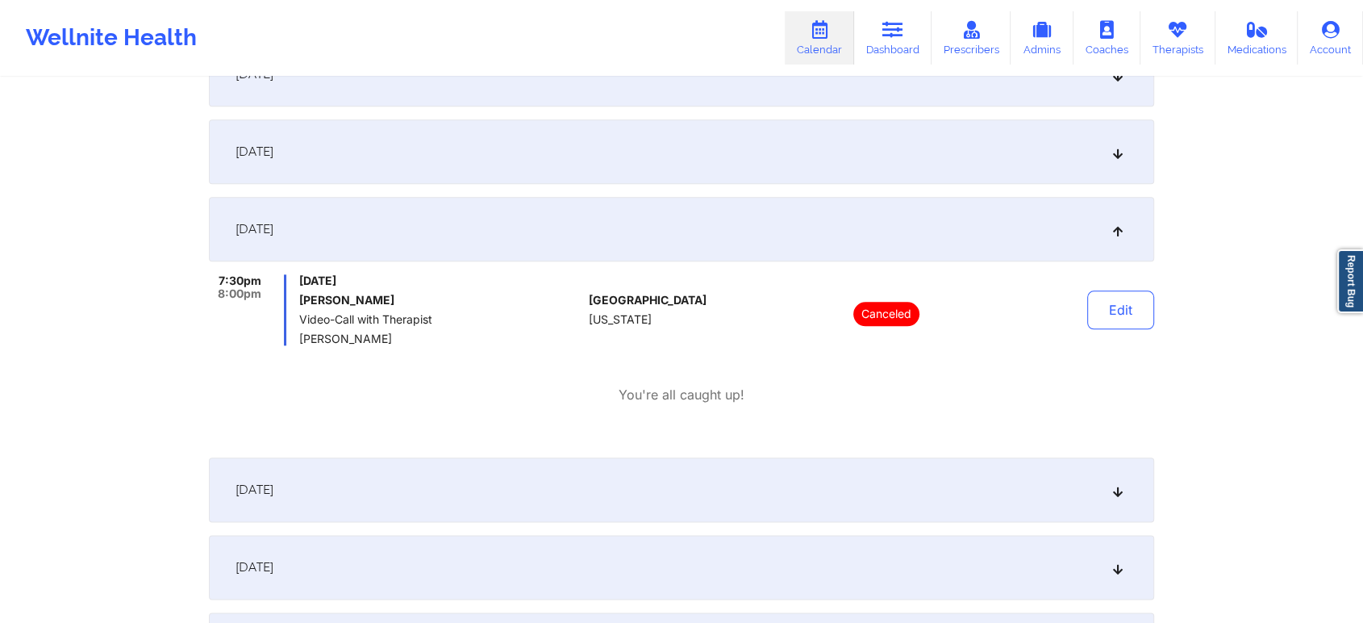
scroll to position [0, 0]
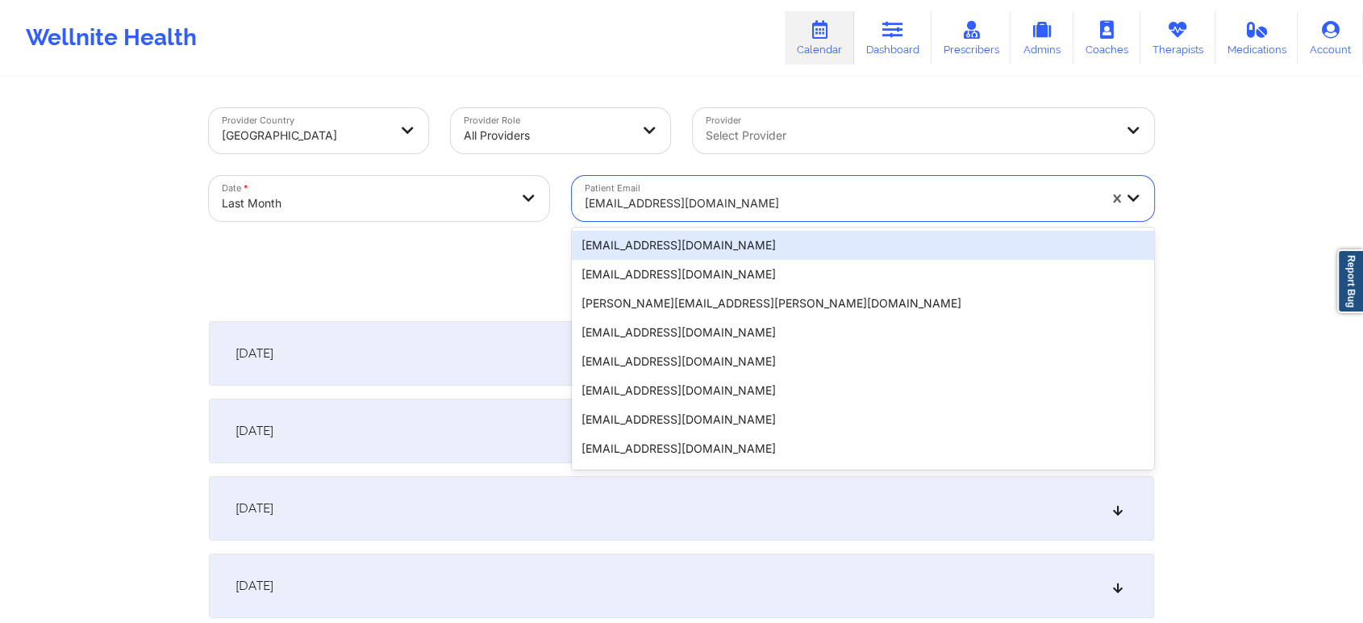
click at [723, 204] on div at bounding box center [841, 203] width 513 height 19
paste input "olutayo.aluko@gmail.com"
type input "olutayo.aluko@gmail.com"
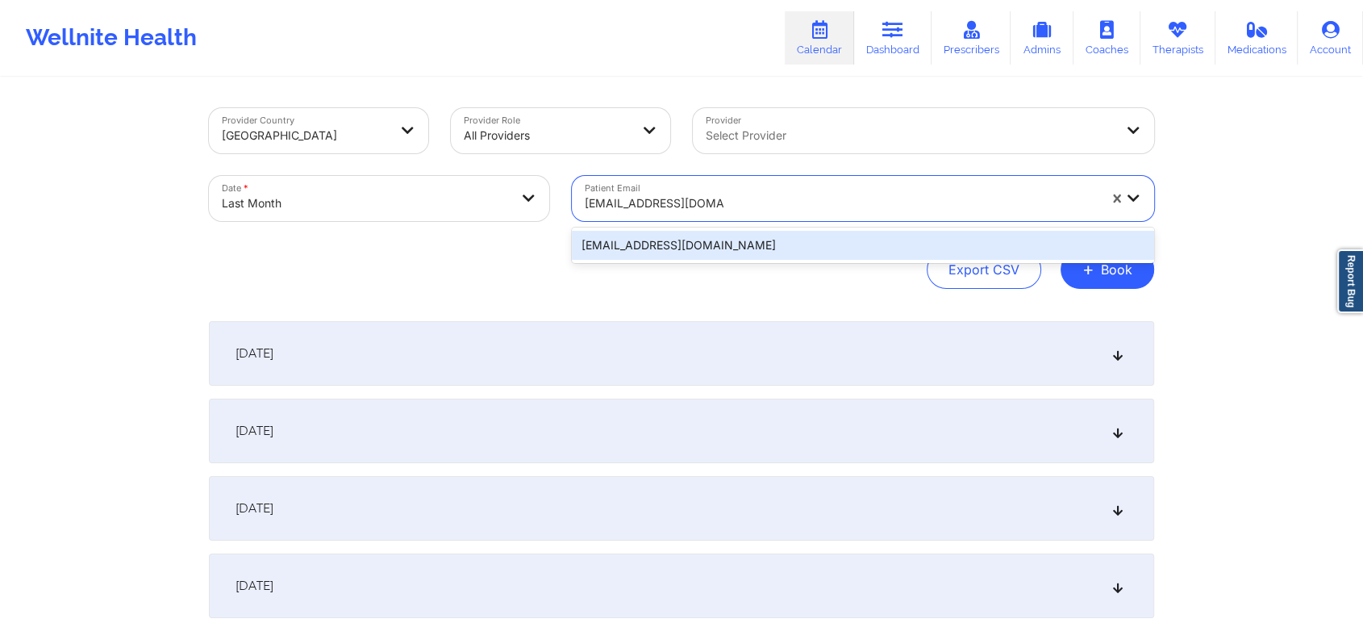
click at [829, 241] on div "olutayo.aluko@gmail.com" at bounding box center [863, 245] width 582 height 29
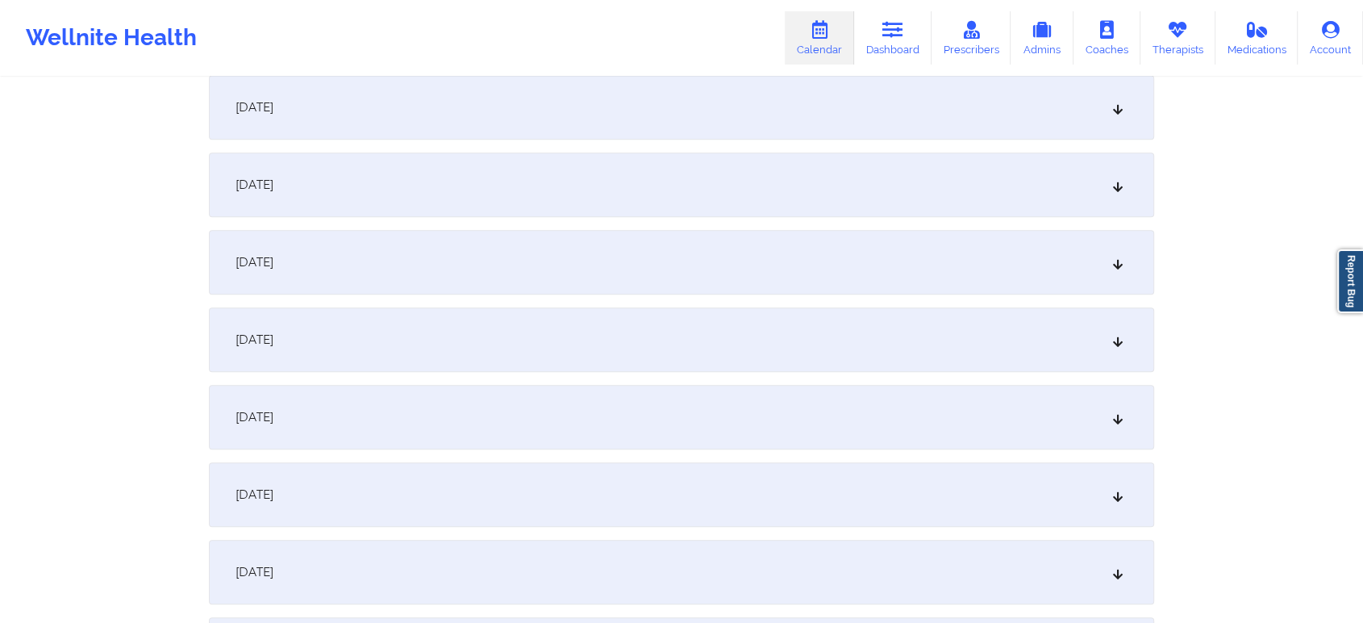
scroll to position [1327, 0]
click at [746, 211] on div "September 16, 2025" at bounding box center [682, 188] width 946 height 65
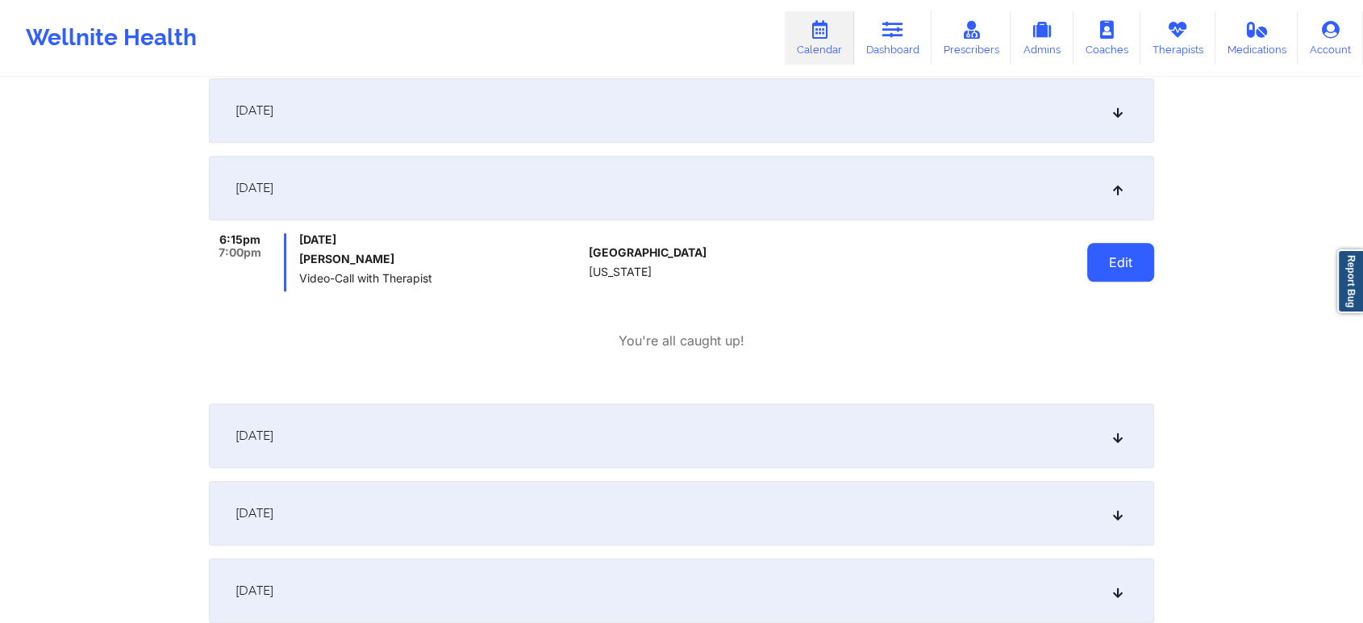
click at [1148, 263] on button "Edit" at bounding box center [1121, 262] width 67 height 39
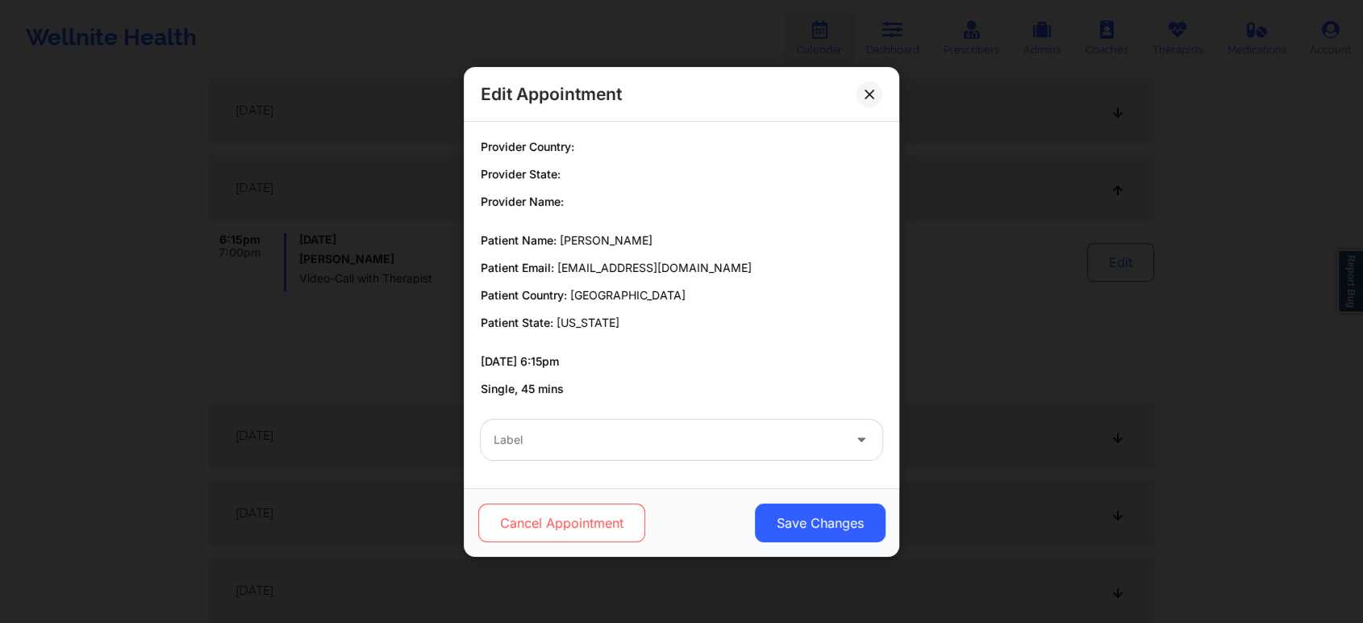
click at [591, 528] on button "Cancel Appointment" at bounding box center [561, 522] width 167 height 39
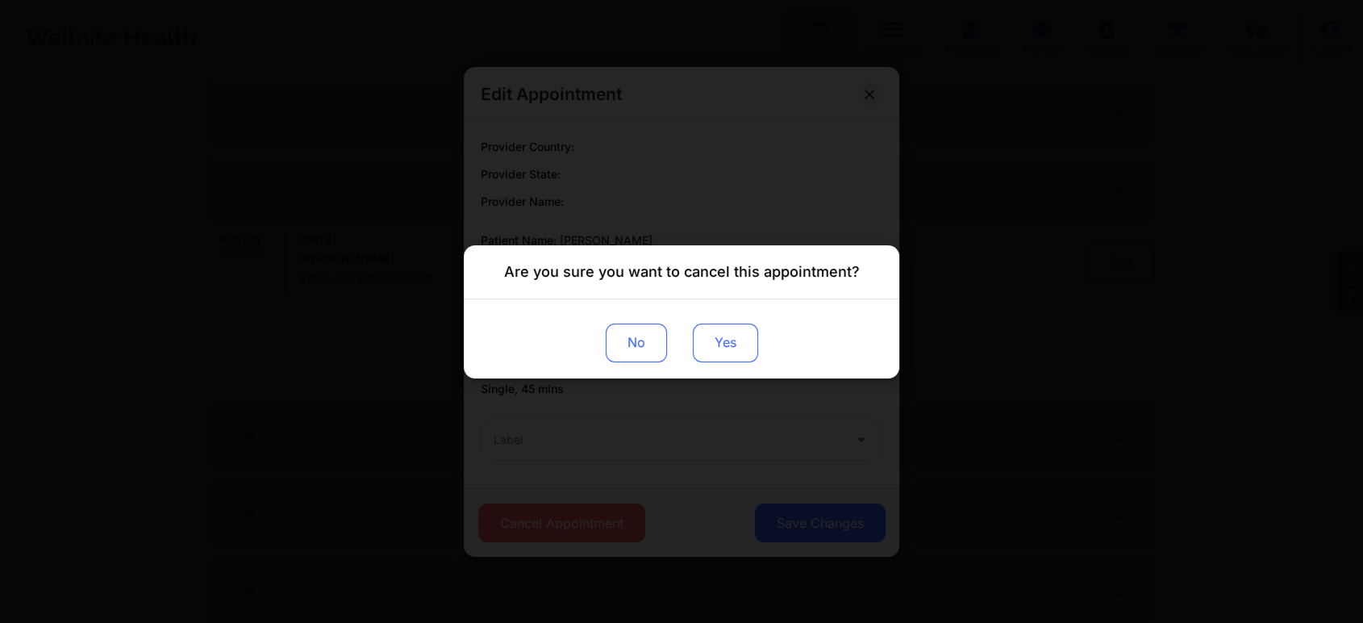
click at [711, 349] on button "Yes" at bounding box center [725, 342] width 65 height 39
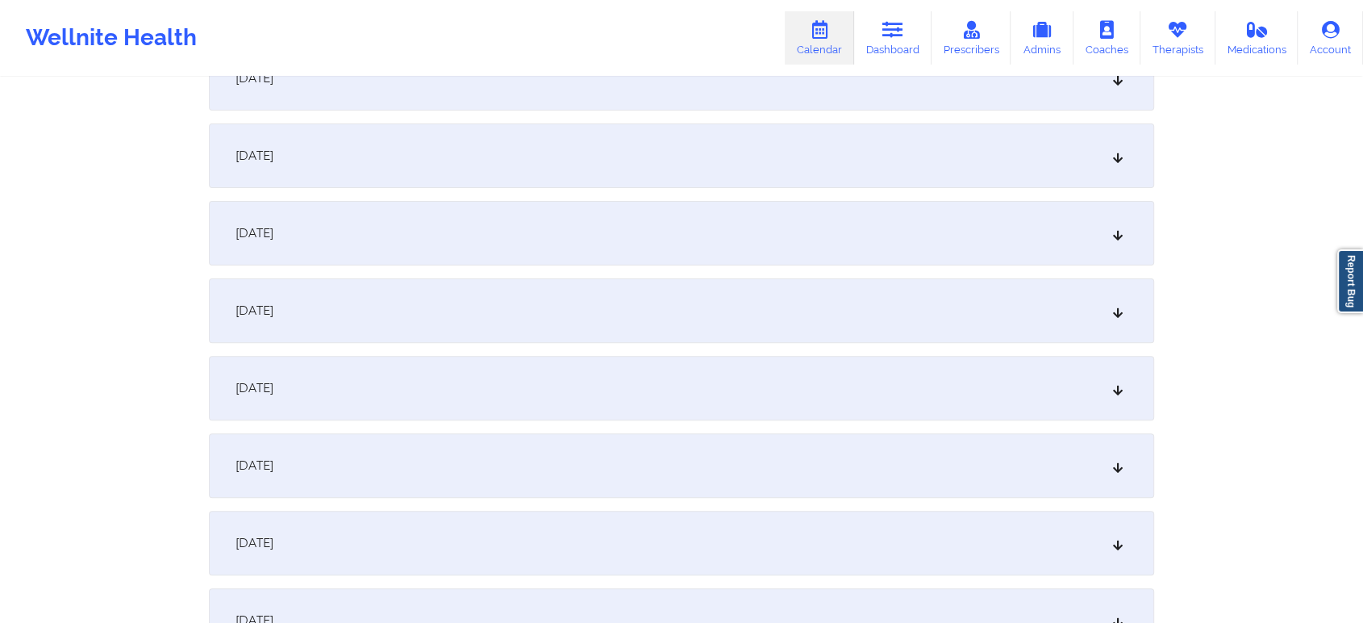
scroll to position [0, 0]
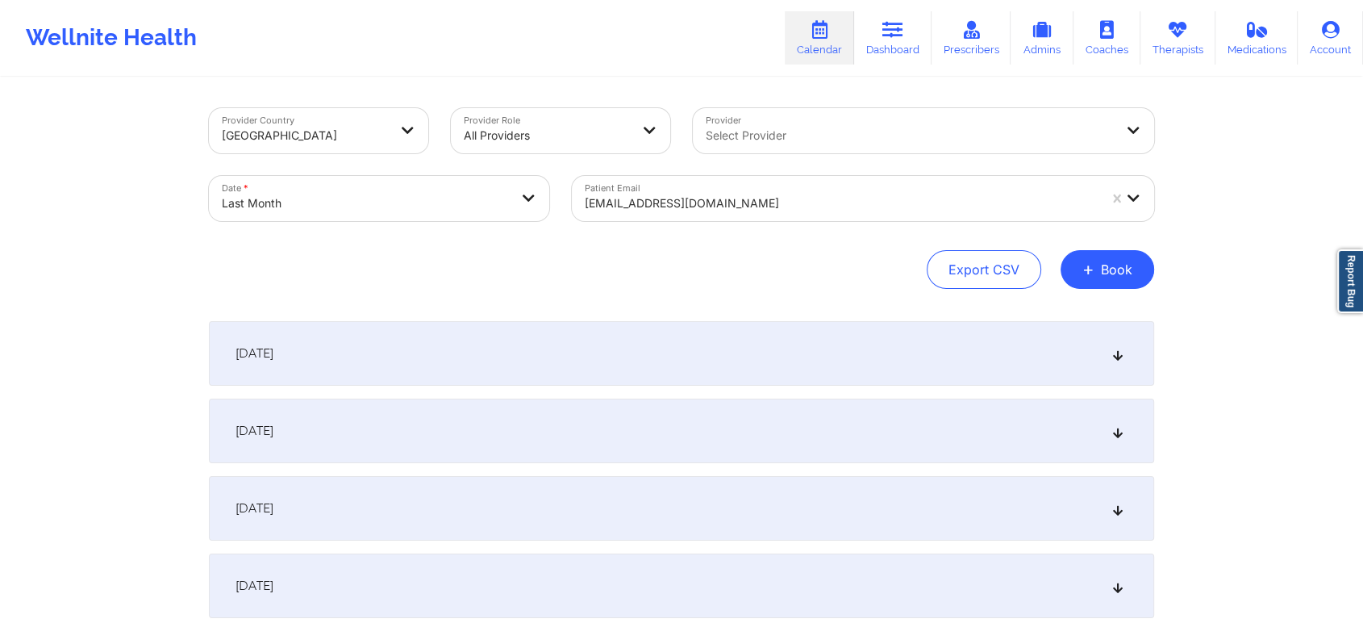
click at [658, 196] on div at bounding box center [841, 203] width 513 height 19
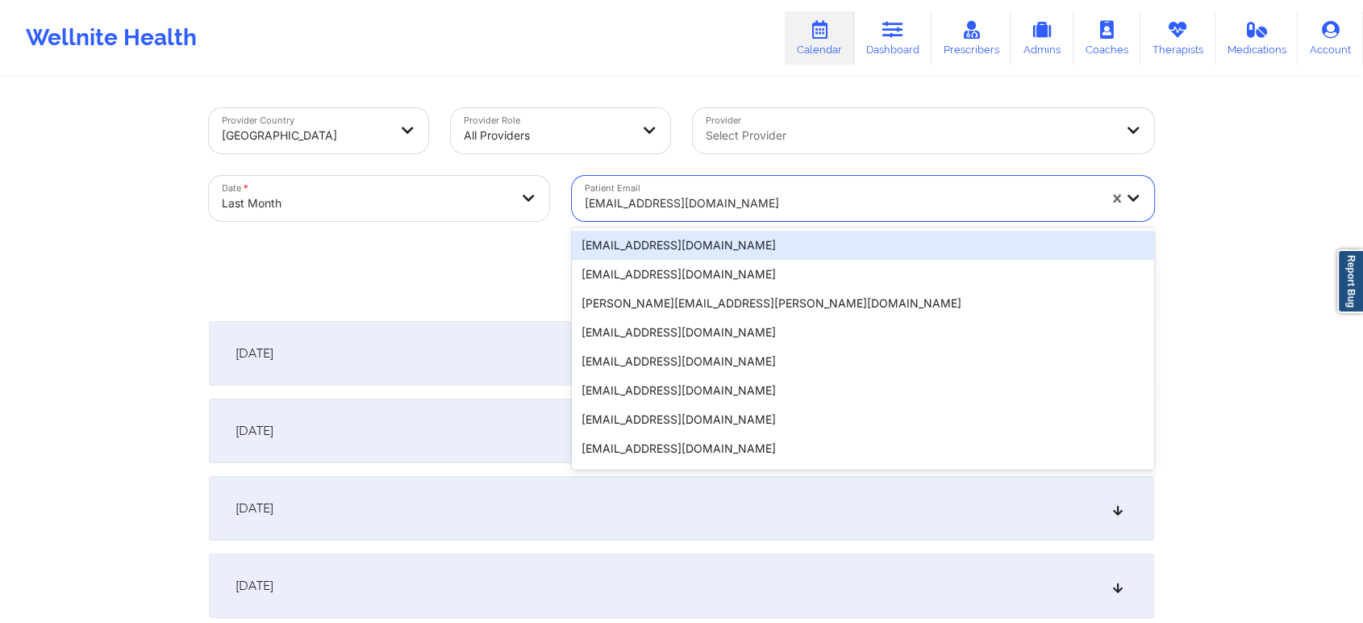
paste input "[EMAIL_ADDRESS][DOMAIN_NAME]"
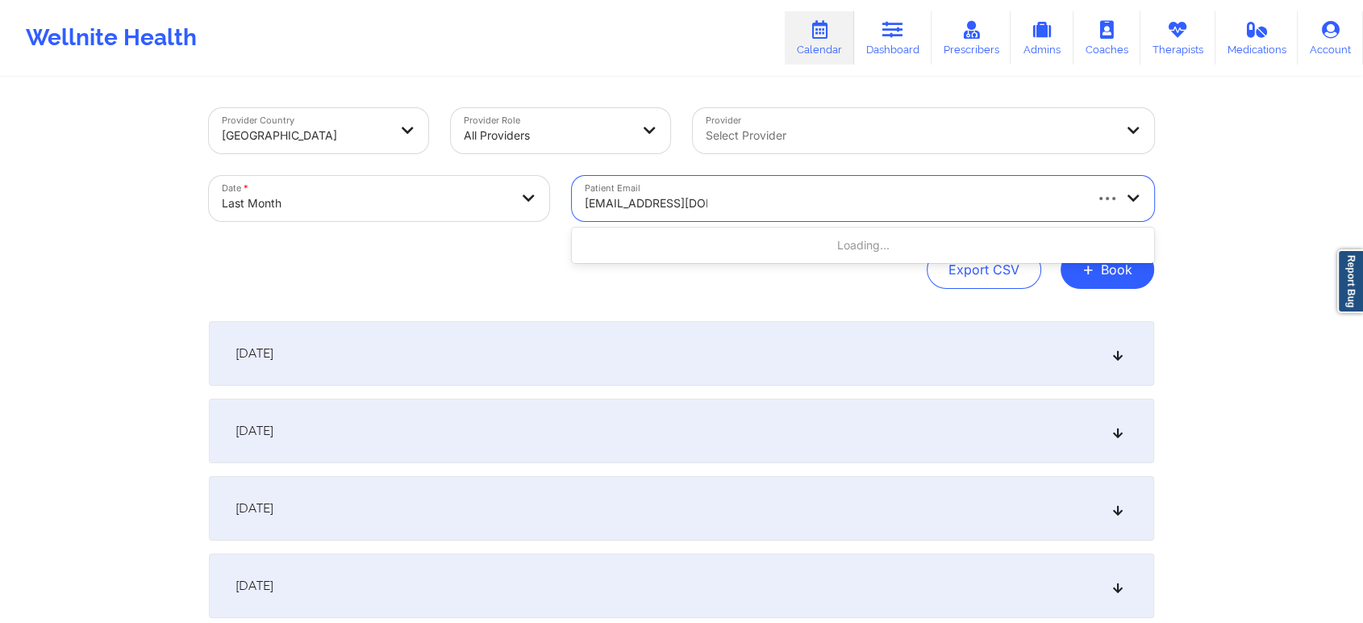
type input "[EMAIL_ADDRESS][DOMAIN_NAME]"
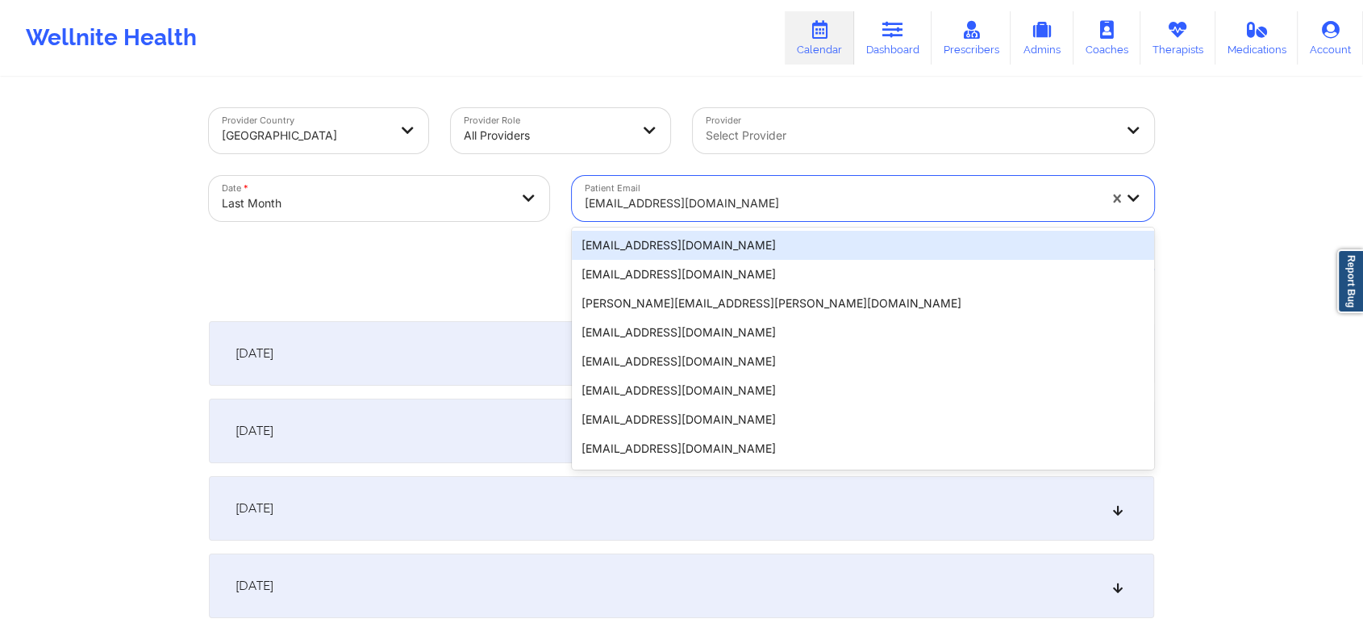
click at [698, 194] on div at bounding box center [841, 203] width 513 height 19
paste input "[EMAIL_ADDRESS][DOMAIN_NAME]"
type input "[EMAIL_ADDRESS][DOMAIN_NAME]"
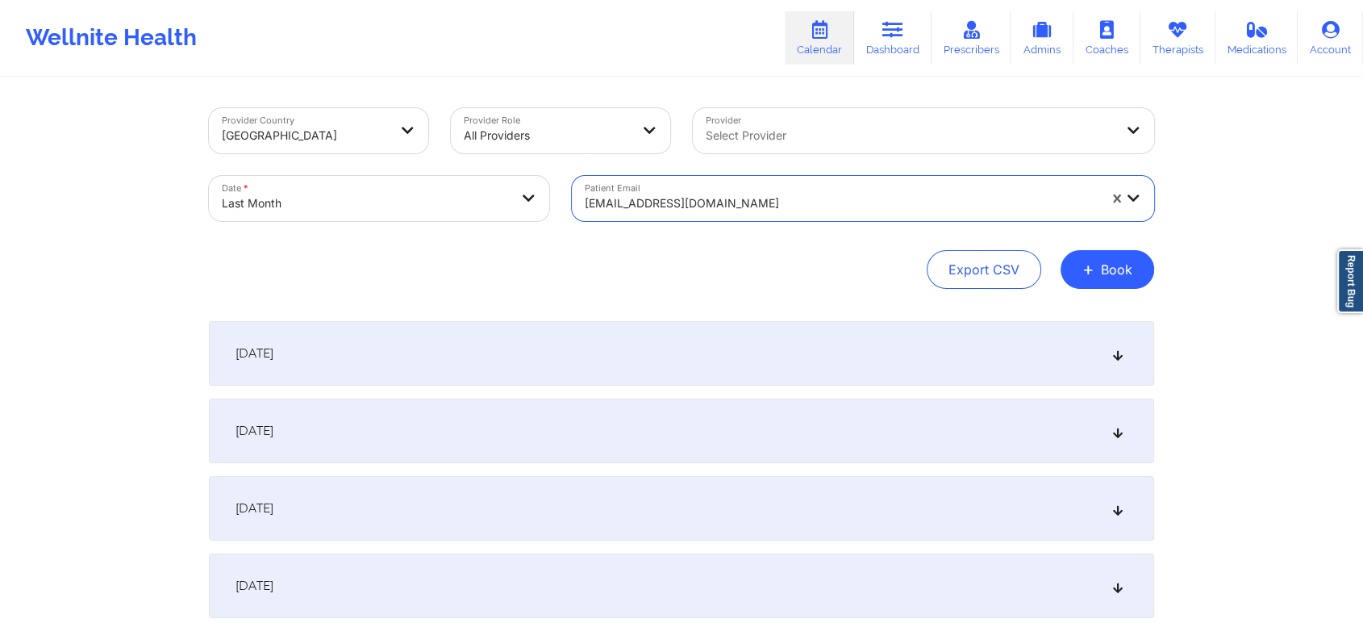
click at [698, 194] on div at bounding box center [841, 203] width 513 height 19
type input "alison b"
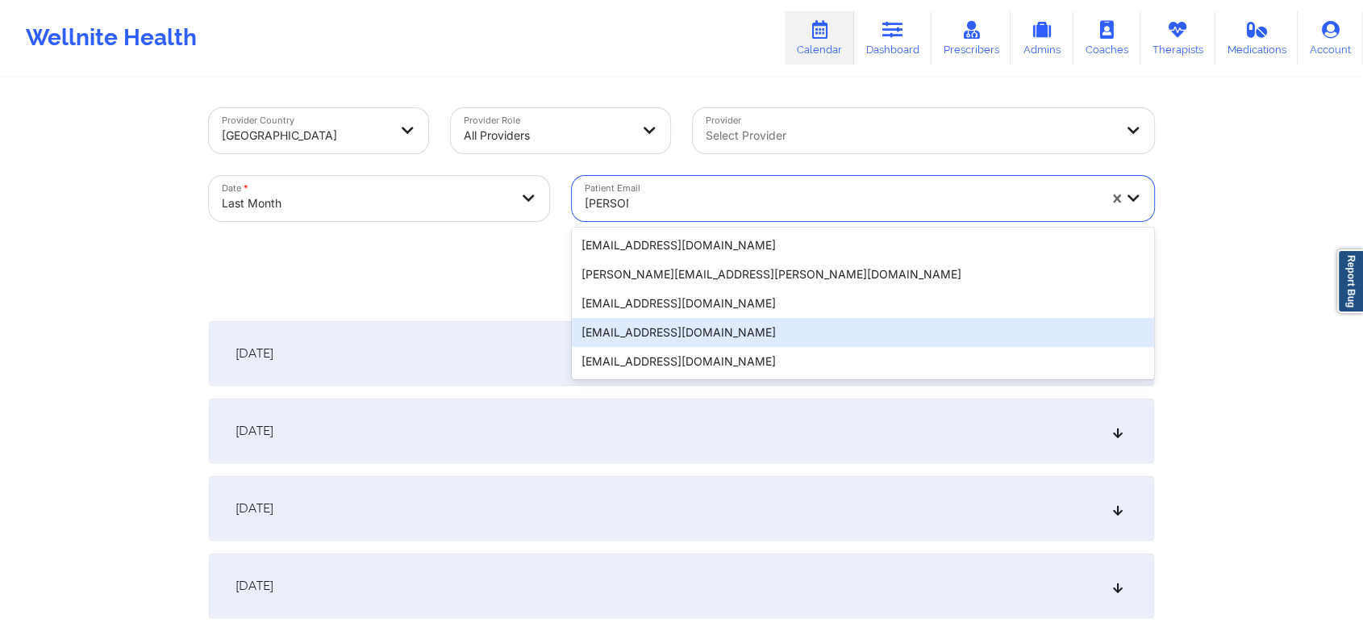
click at [692, 328] on div "[EMAIL_ADDRESS][DOMAIN_NAME]" at bounding box center [863, 332] width 582 height 29
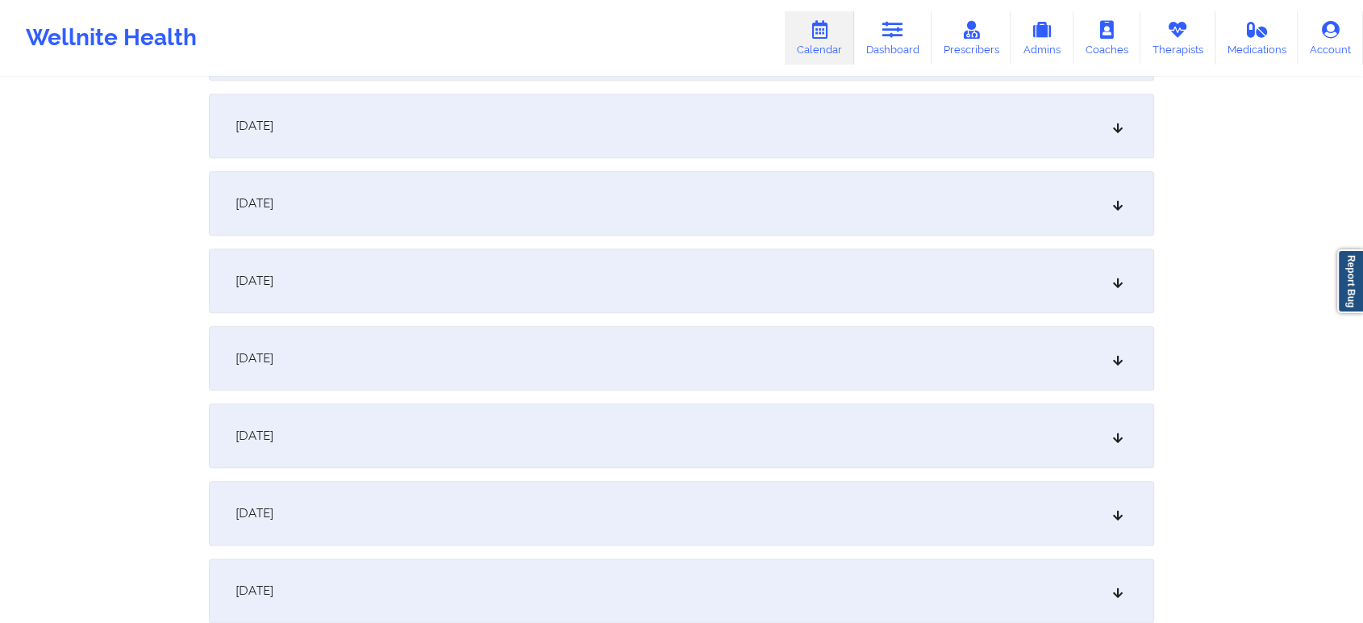
scroll to position [1804, 0]
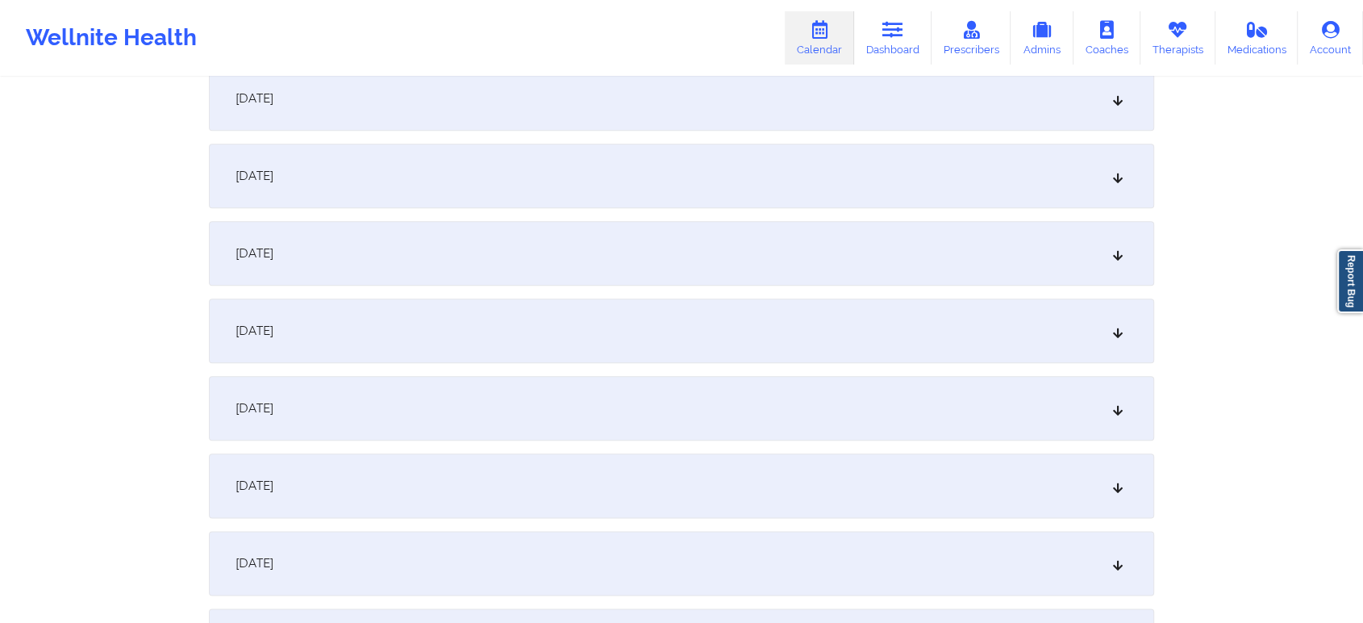
click at [567, 261] on div "September 23, 2025" at bounding box center [682, 253] width 946 height 65
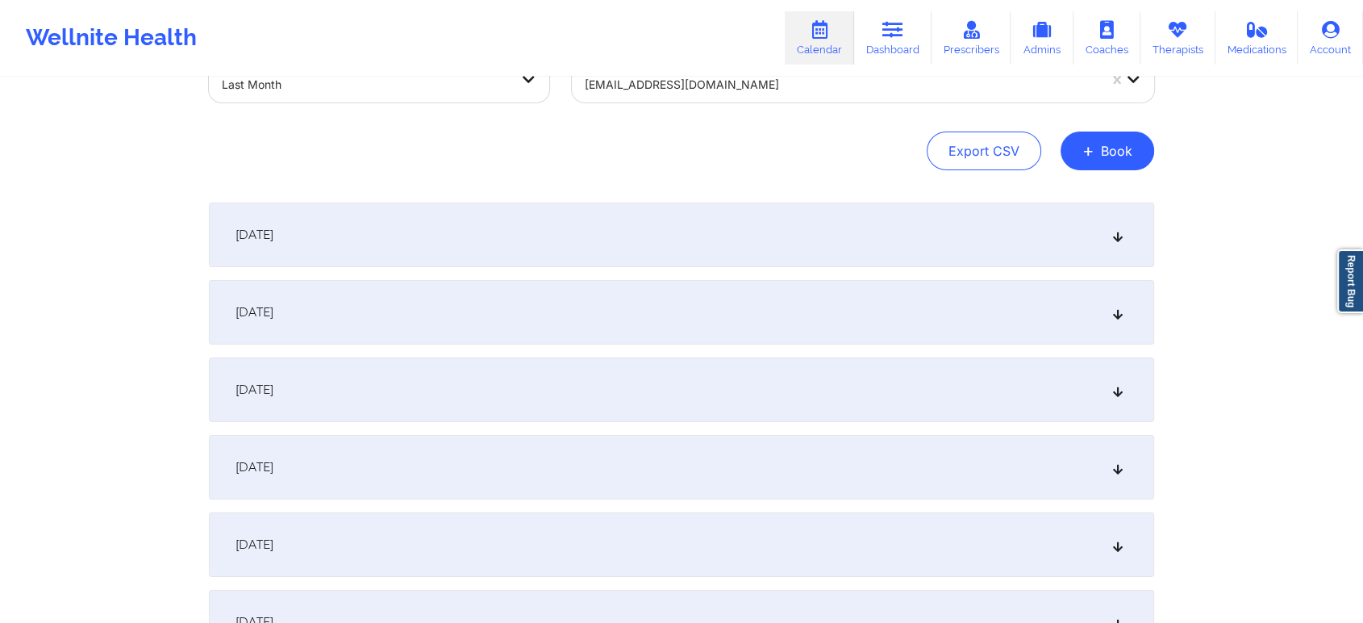
scroll to position [0, 0]
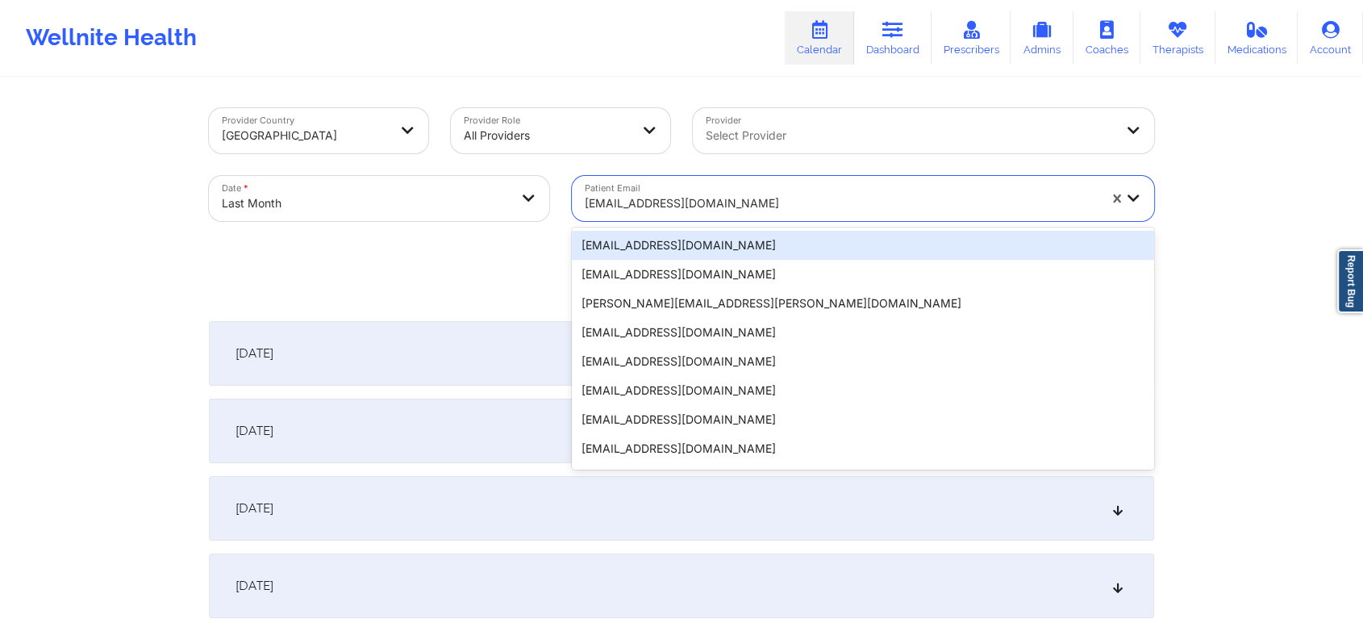
click at [650, 184] on div "[EMAIL_ADDRESS][DOMAIN_NAME]" at bounding box center [836, 198] width 528 height 45
paste input "[EMAIL_ADDRESS][DOMAIN_NAME]"
type input "[EMAIL_ADDRESS][DOMAIN_NAME]"
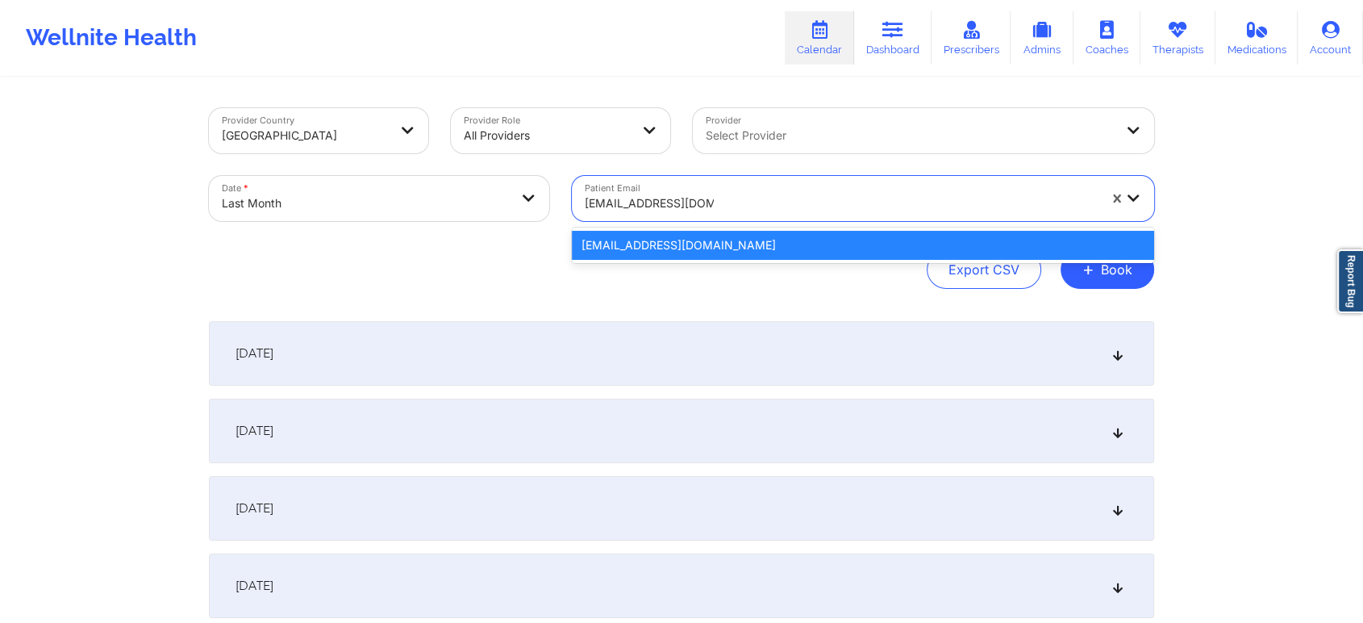
click at [884, 241] on div "[EMAIL_ADDRESS][DOMAIN_NAME]" at bounding box center [863, 245] width 582 height 29
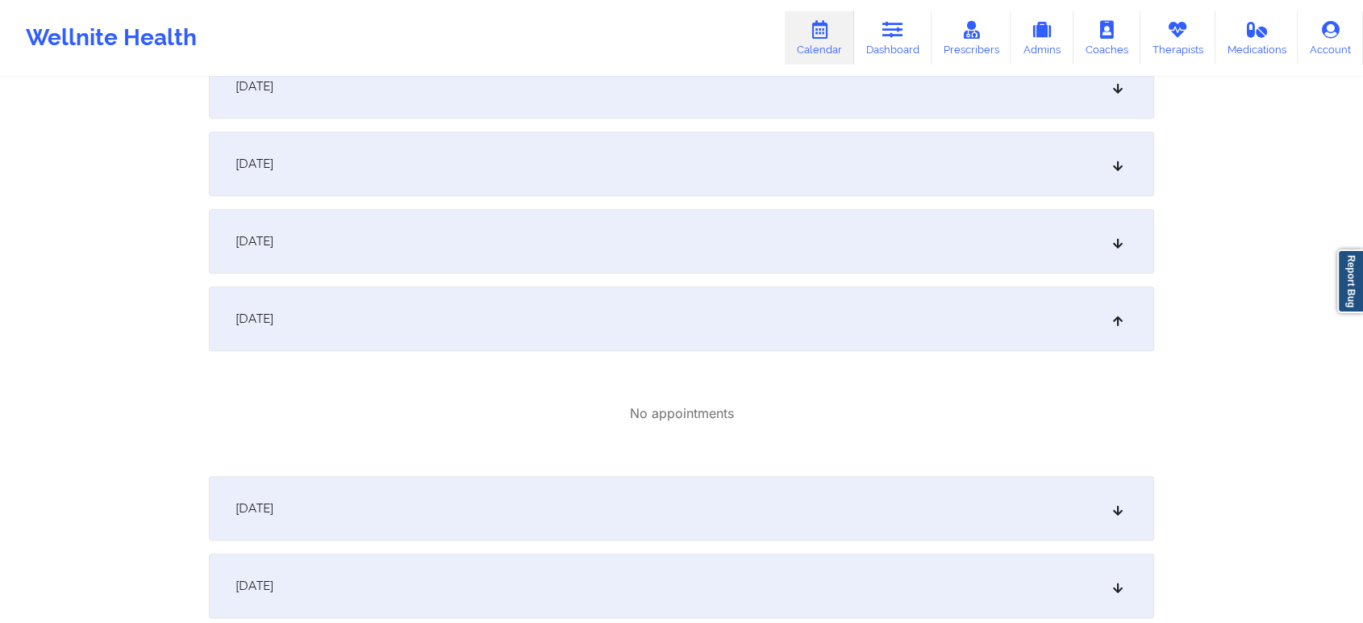
scroll to position [1801, 0]
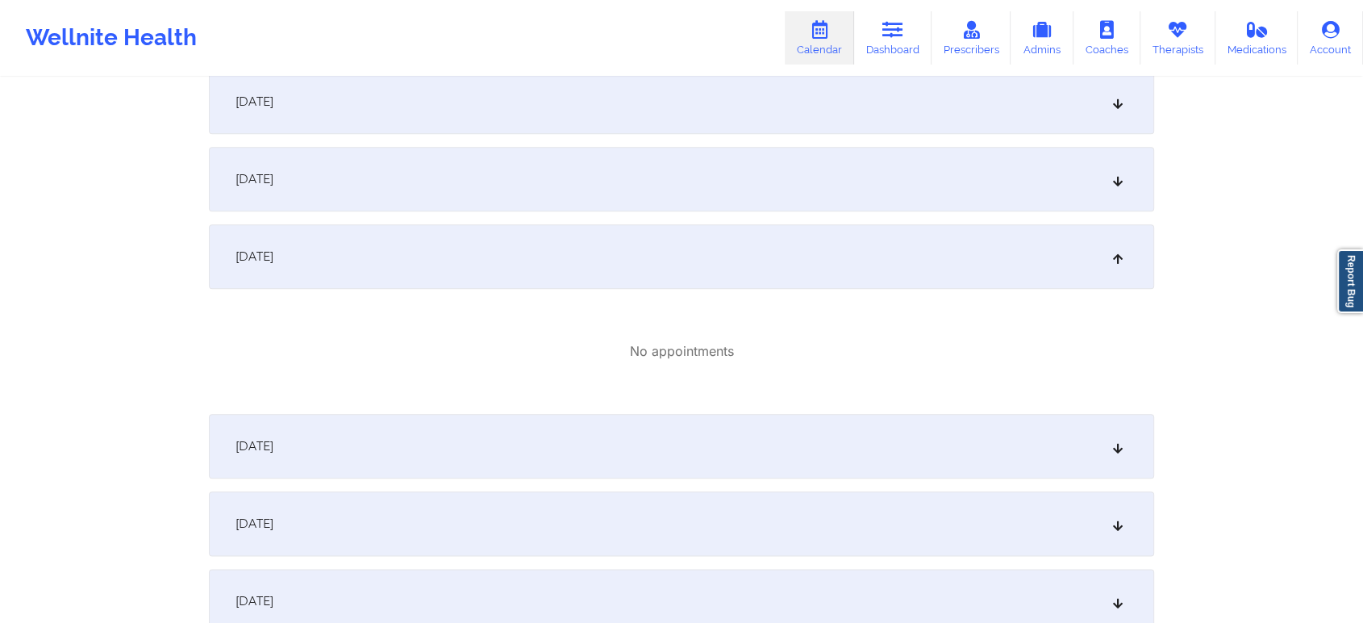
click at [774, 415] on div "September 24, 2025" at bounding box center [682, 446] width 946 height 65
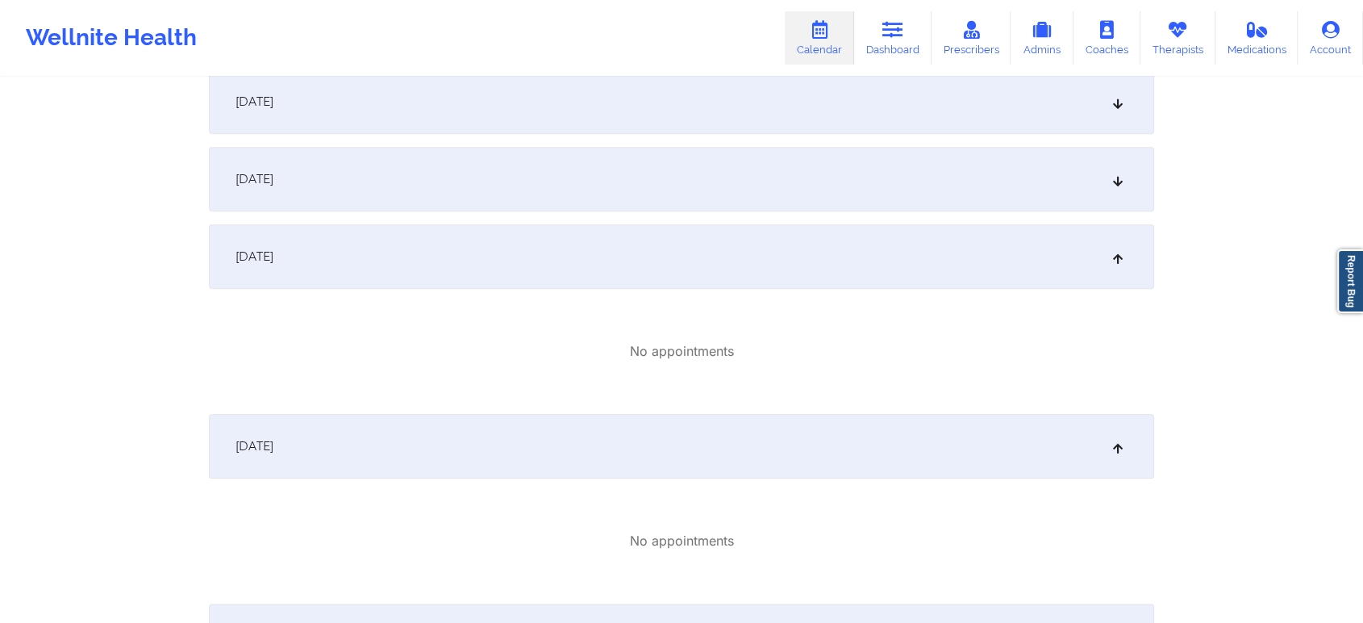
click at [708, 169] on div "September 22, 2025" at bounding box center [682, 179] width 946 height 65
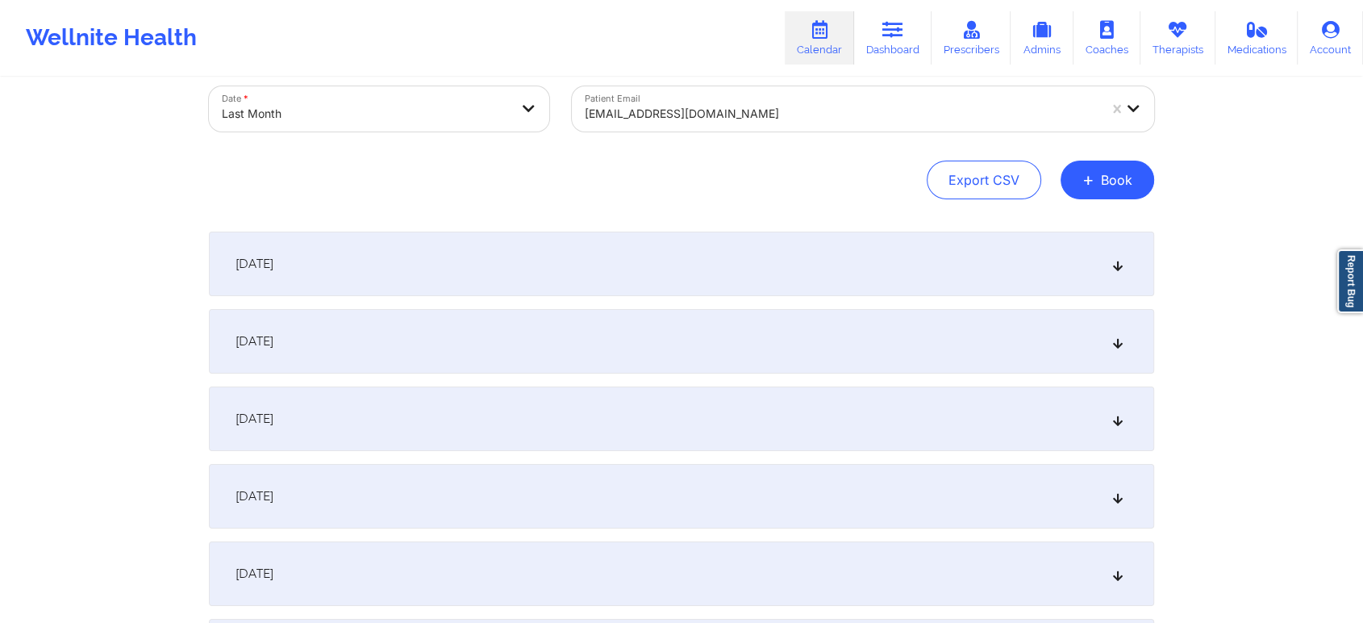
scroll to position [0, 0]
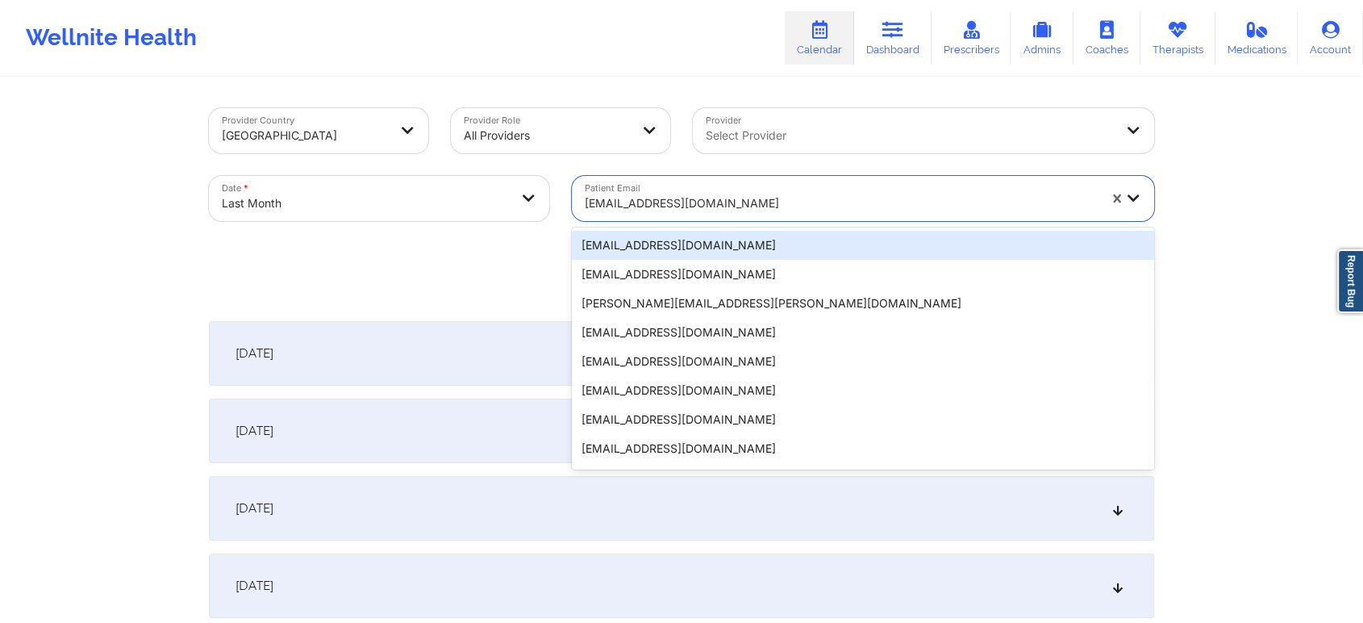
click at [666, 200] on div at bounding box center [841, 203] width 513 height 19
paste input "browaesthetic@gmail.com"
type input "browaesthetic@gmail.com"
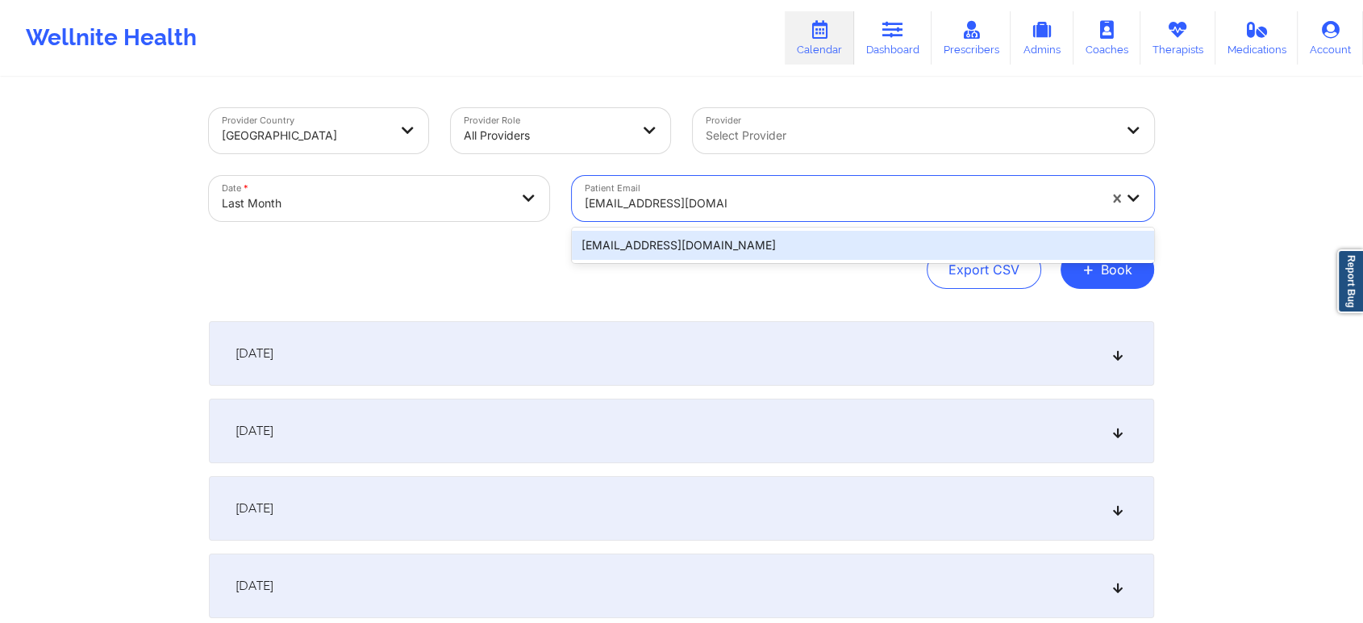
click at [712, 251] on div "browaesthetic@gmail.com" at bounding box center [863, 245] width 582 height 29
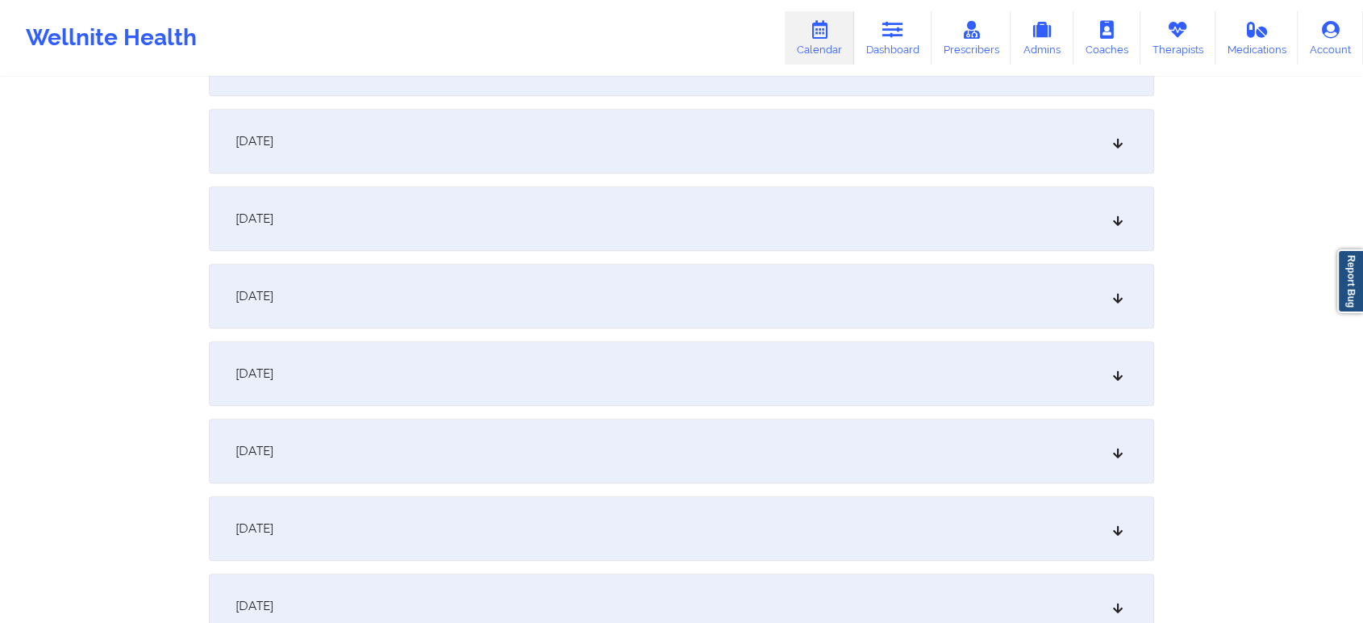
scroll to position [1538, 0]
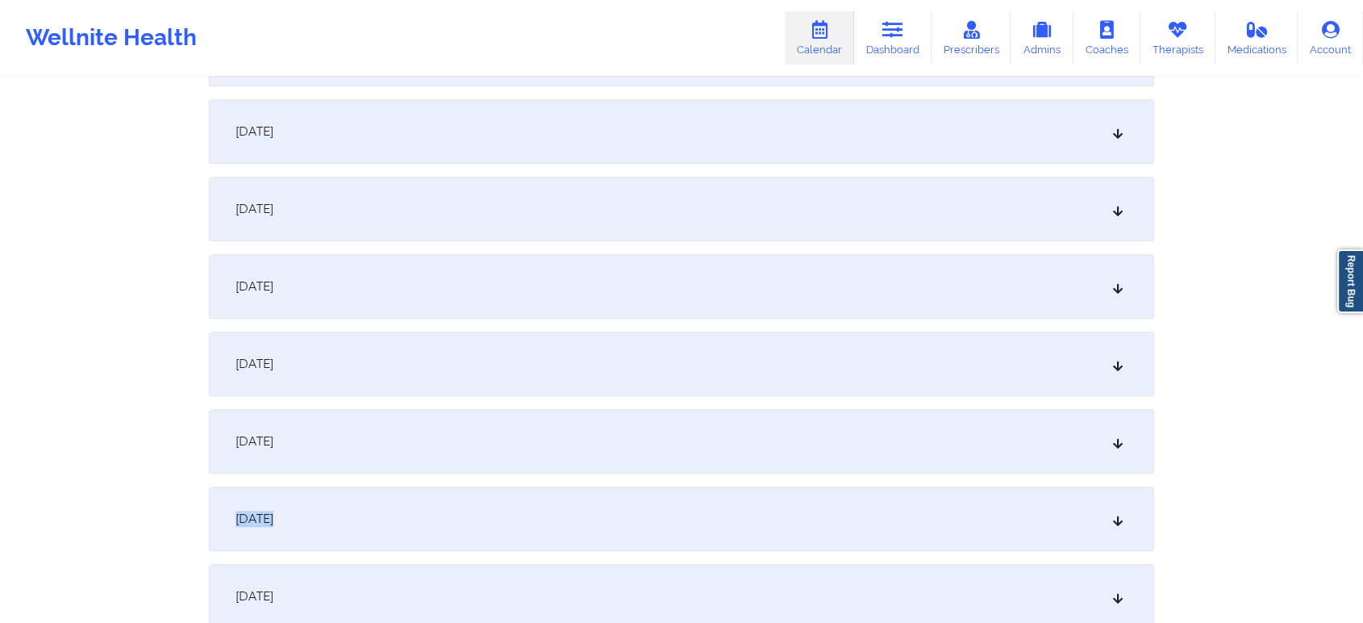
drag, startPoint x: 744, startPoint y: 478, endPoint x: 749, endPoint y: 502, distance: 23.9
click at [749, 502] on div "September 23, 2025" at bounding box center [682, 518] width 946 height 65
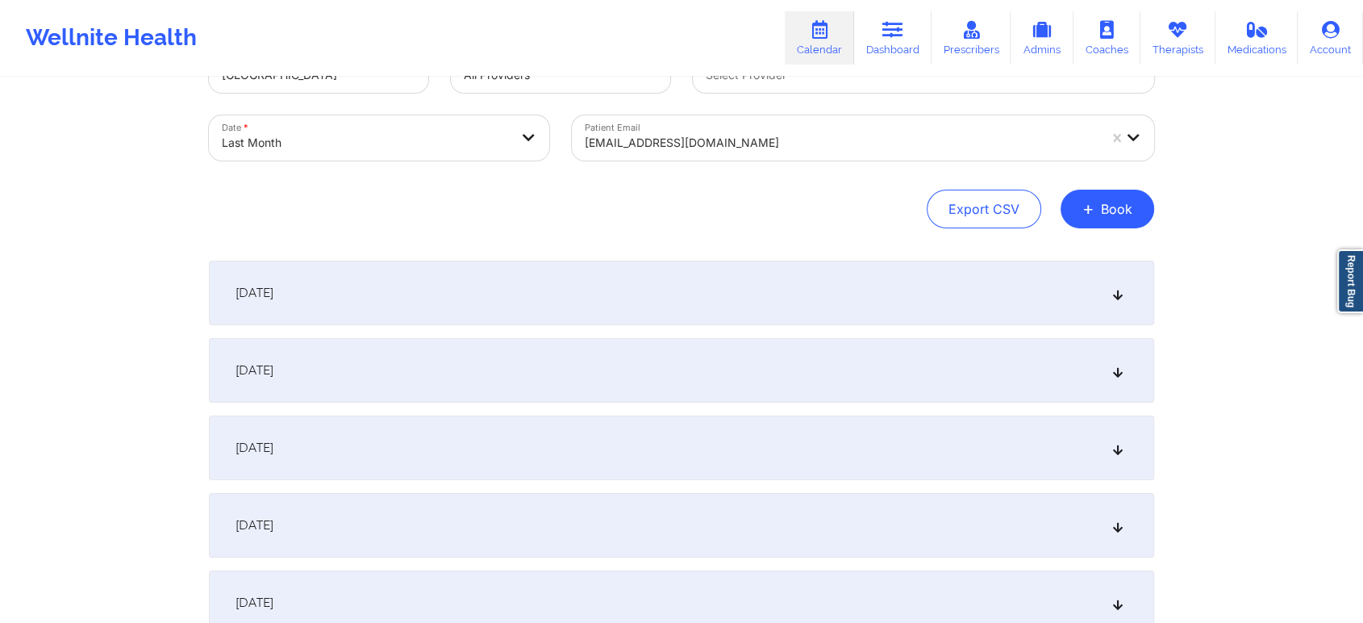
scroll to position [0, 0]
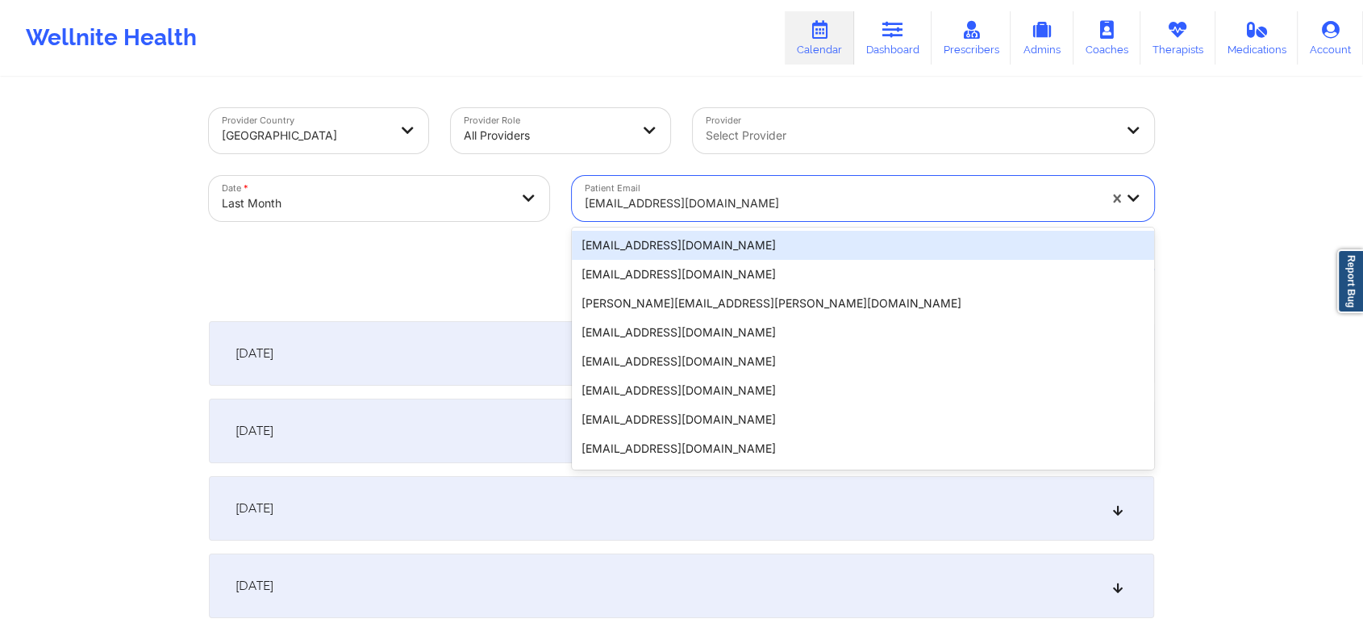
click at [647, 208] on div at bounding box center [841, 203] width 513 height 19
paste input "[EMAIL_ADDRESS][DOMAIN_NAME]"
type input "[EMAIL_ADDRESS][DOMAIN_NAME]"
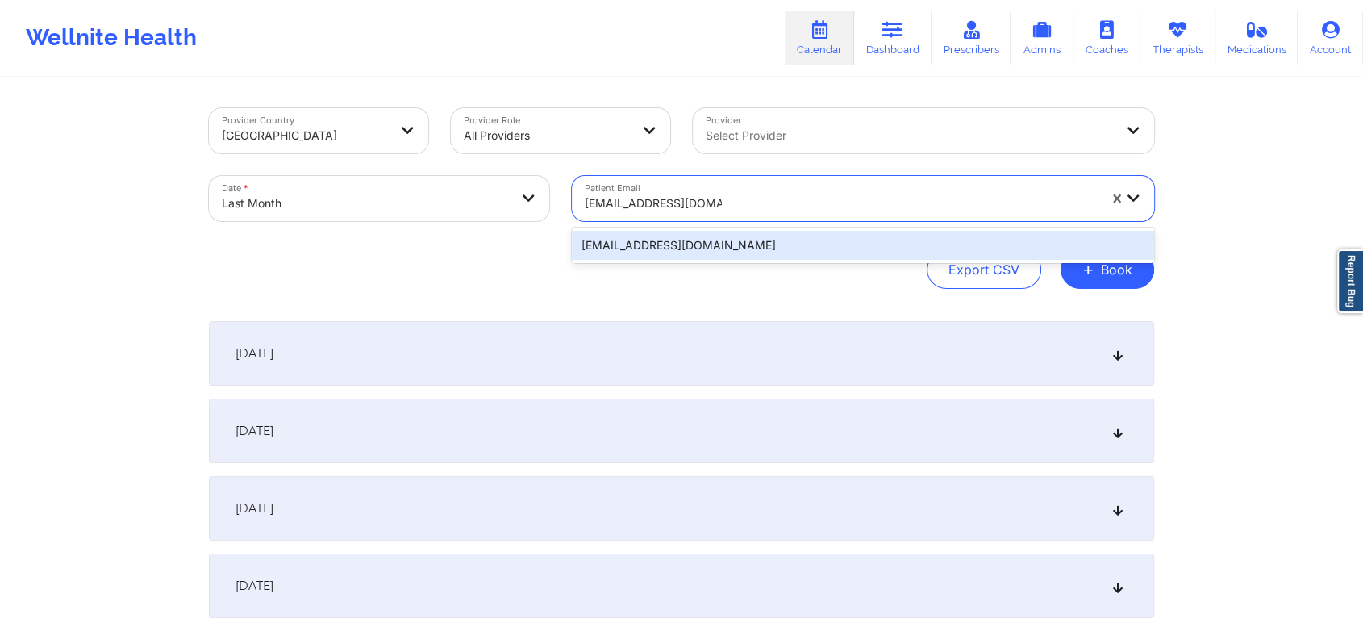
click at [738, 250] on div "[EMAIL_ADDRESS][DOMAIN_NAME]" at bounding box center [863, 245] width 582 height 29
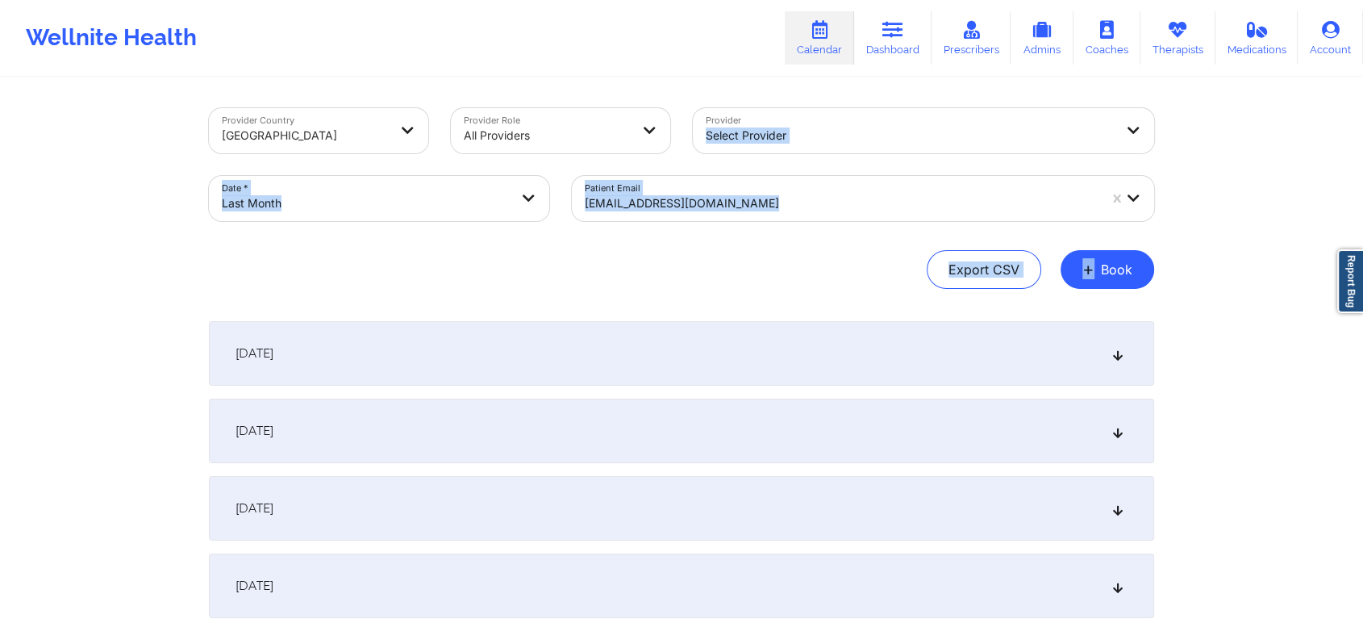
drag, startPoint x: 1357, startPoint y: 84, endPoint x: 1336, endPoint y: 243, distance: 160.3
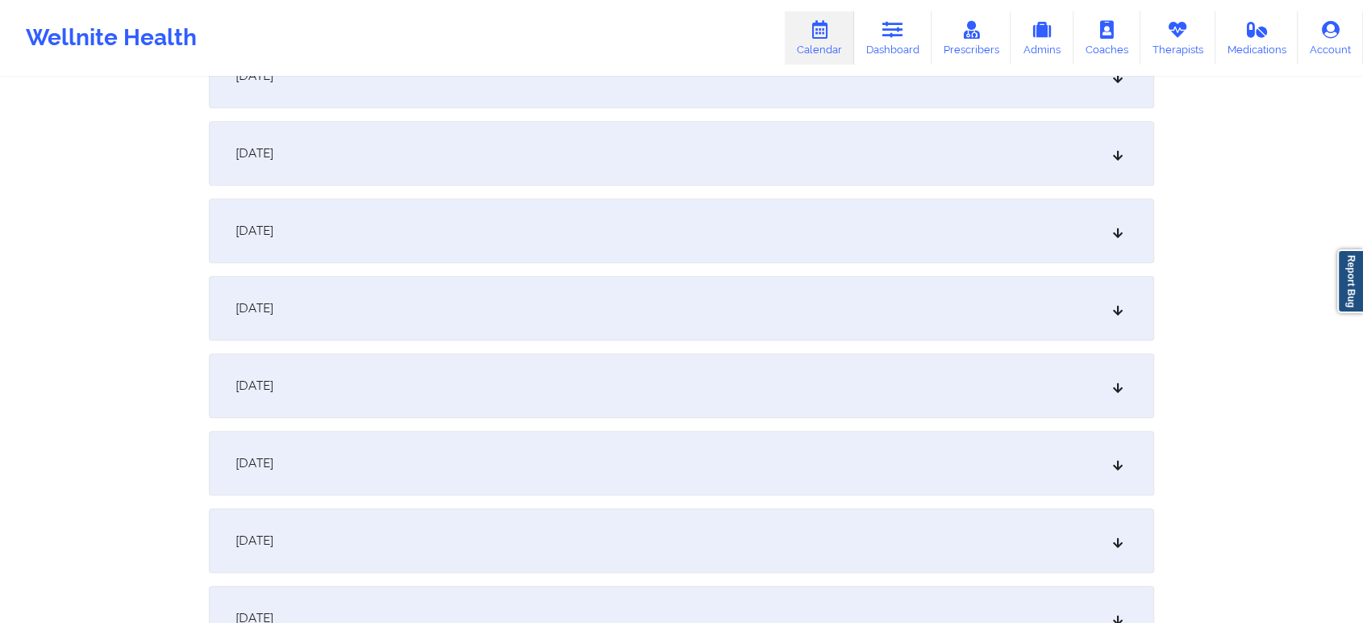
scroll to position [1432, 0]
click at [777, 110] on div "September 16, 2025" at bounding box center [682, 83] width 946 height 65
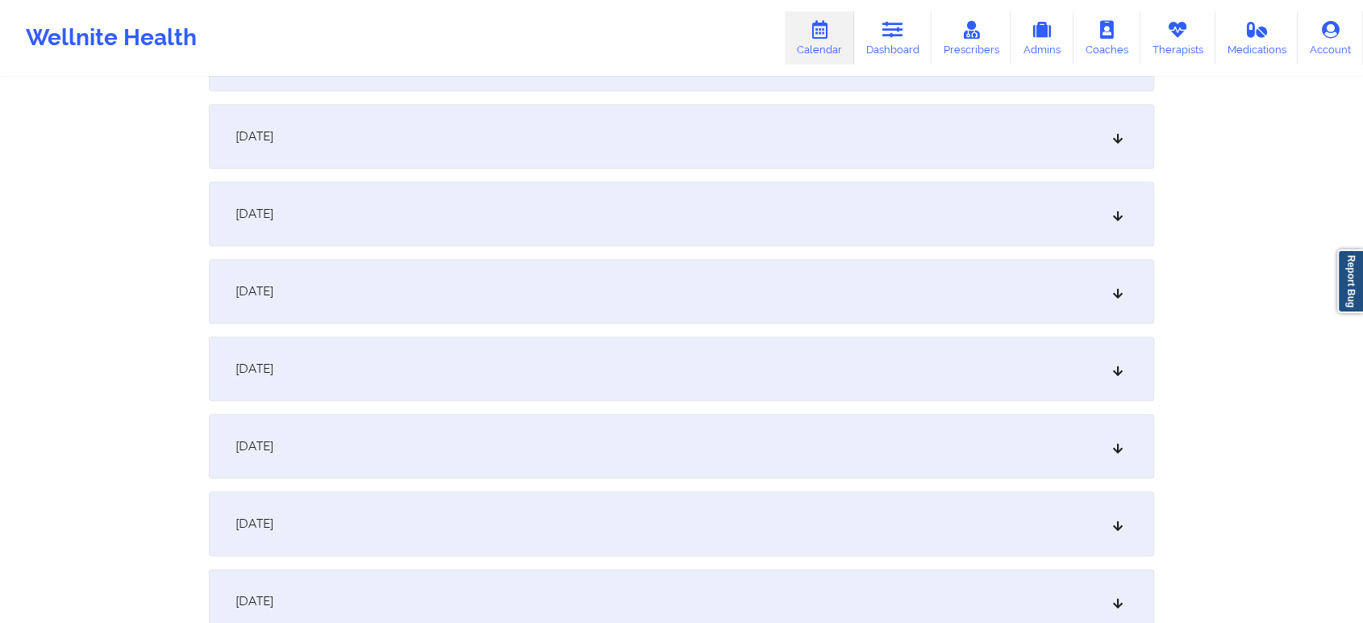
scroll to position [1837, 0]
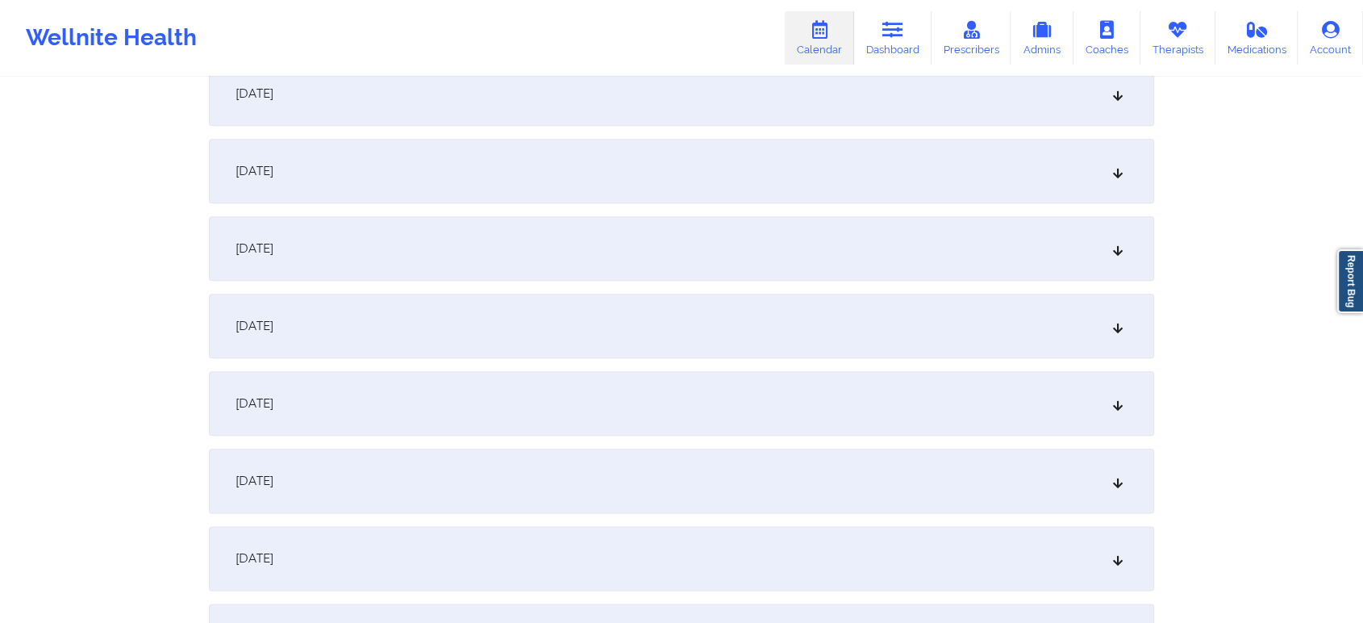
drag, startPoint x: 806, startPoint y: 457, endPoint x: 670, endPoint y: 406, distance: 144.8
click at [670, 406] on div "September 23, 2025" at bounding box center [682, 403] width 946 height 65
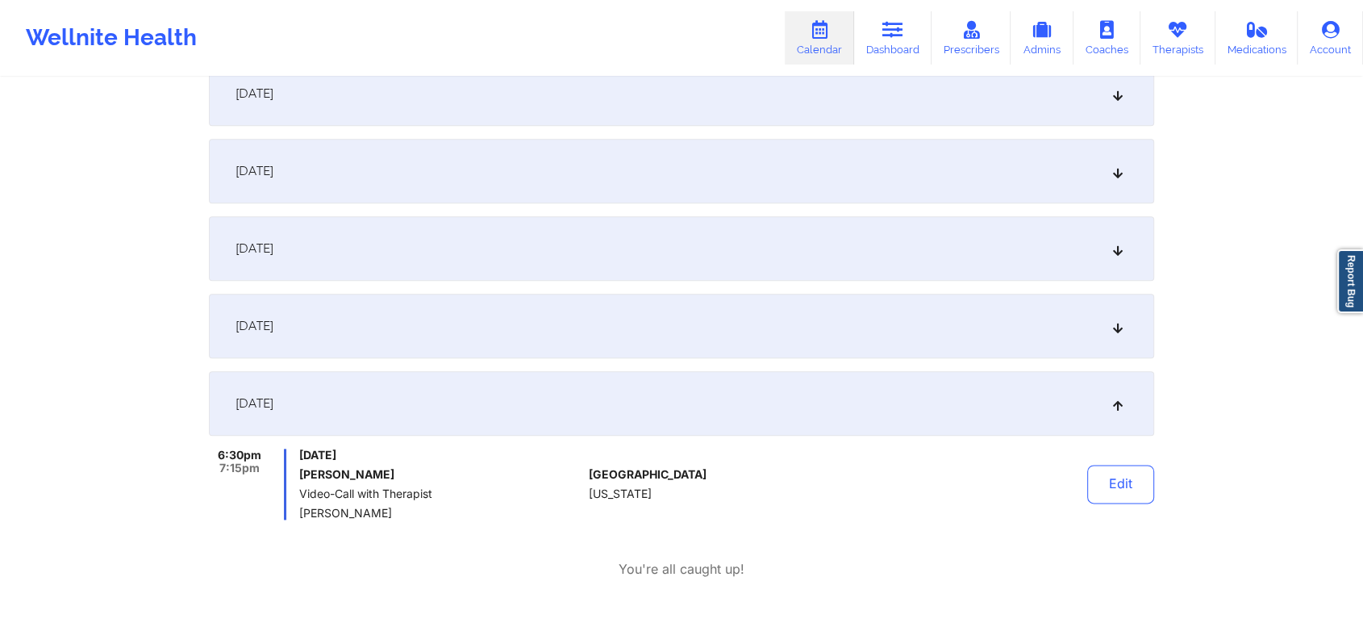
click at [1073, 472] on div "Edit" at bounding box center [1079, 484] width 149 height 71
click at [1107, 474] on button "Edit" at bounding box center [1121, 484] width 67 height 39
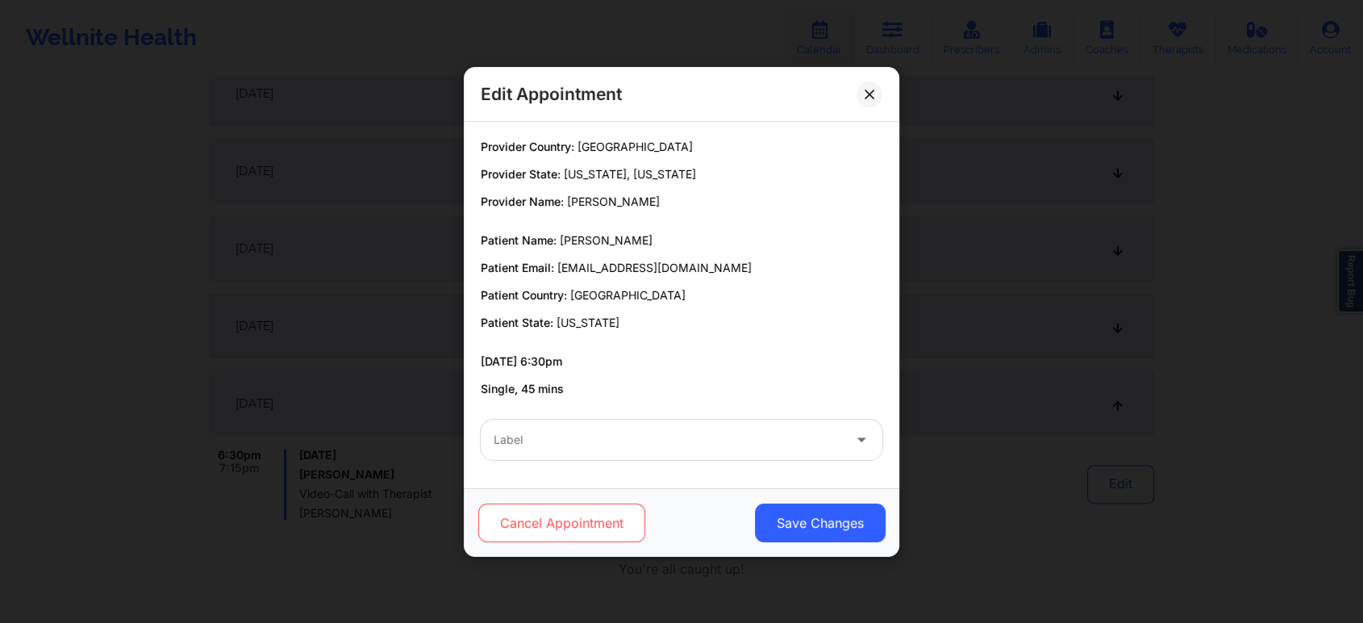
click at [610, 541] on button "Cancel Appointment" at bounding box center [561, 522] width 167 height 39
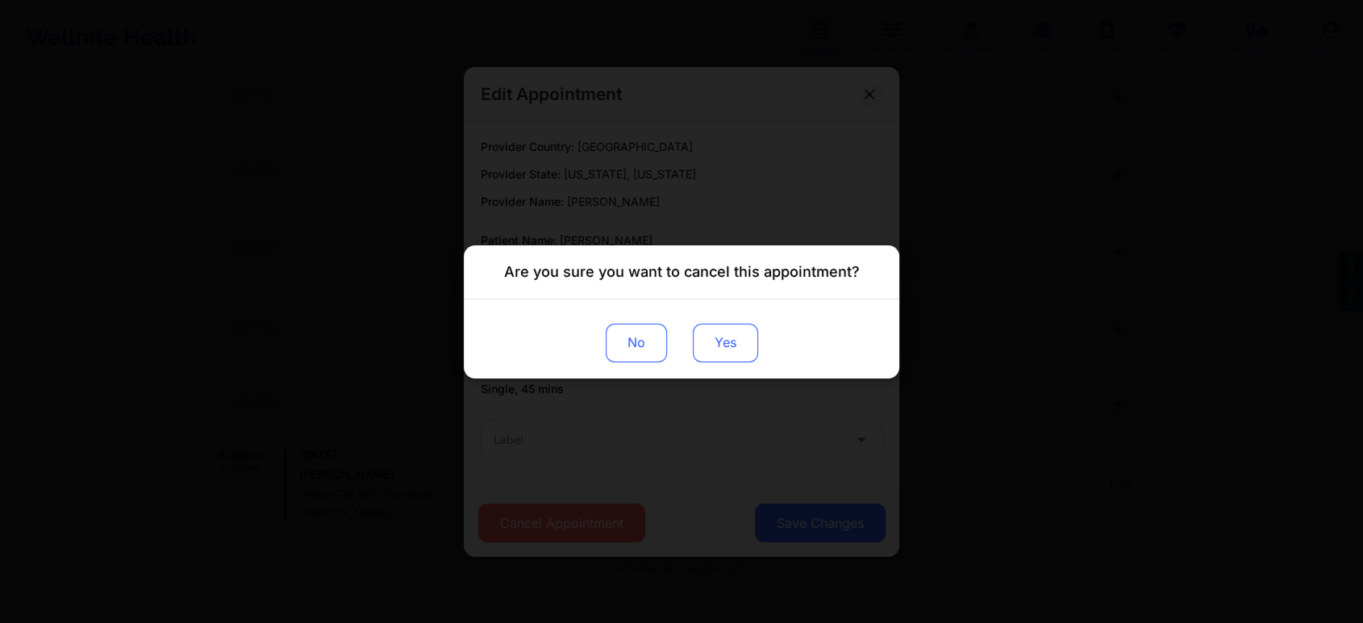
click at [723, 360] on button "Yes" at bounding box center [725, 342] width 65 height 39
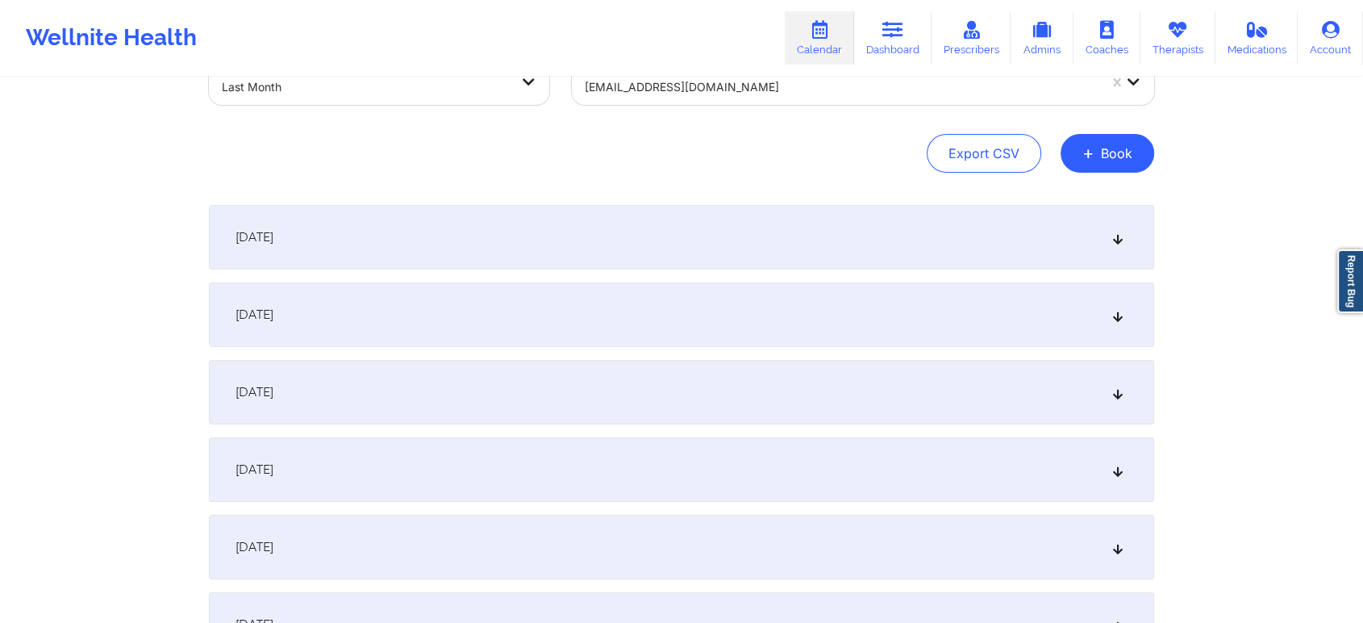
scroll to position [0, 0]
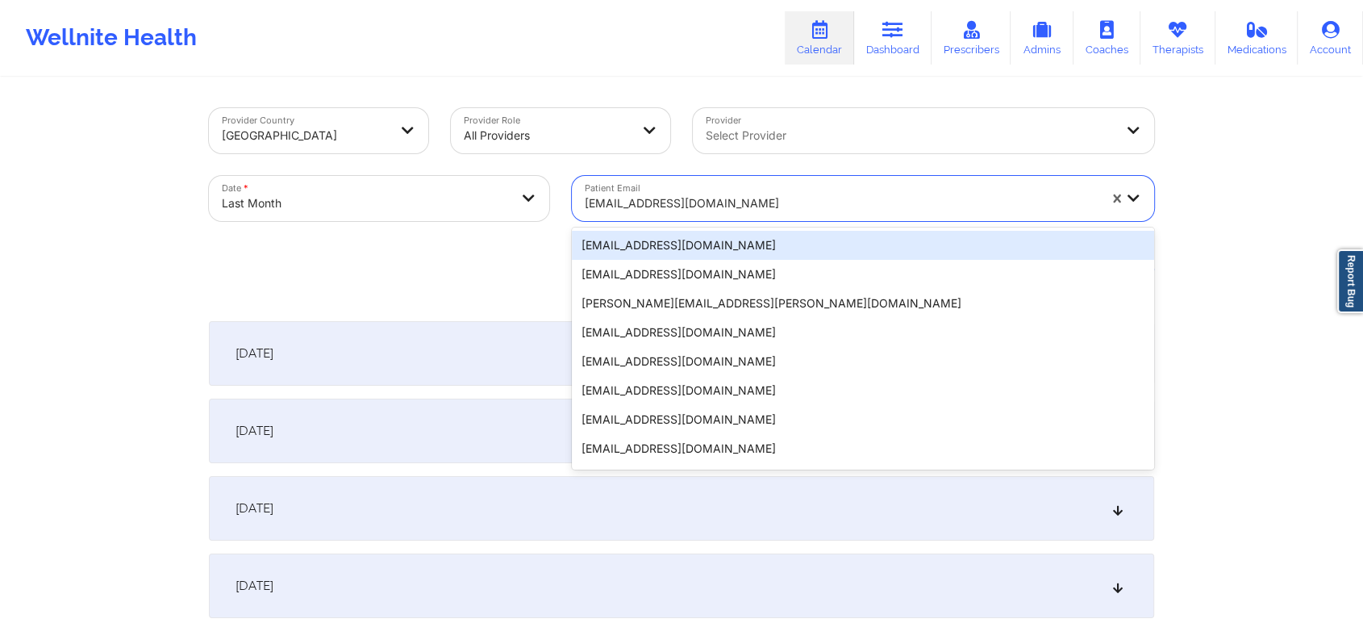
click at [662, 194] on div at bounding box center [841, 203] width 513 height 19
paste input "[EMAIL_ADDRESS][DOMAIN_NAME]"
type input "[EMAIL_ADDRESS][DOMAIN_NAME]"
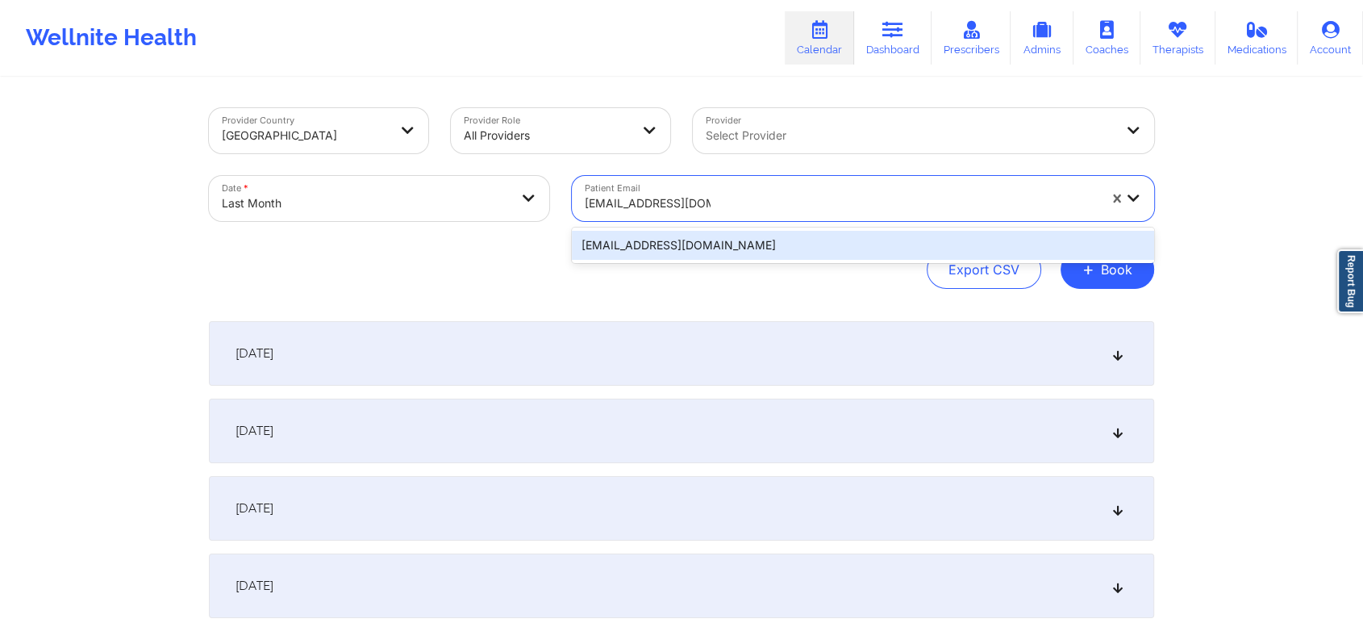
click at [791, 246] on div "[EMAIL_ADDRESS][DOMAIN_NAME]" at bounding box center [863, 245] width 582 height 29
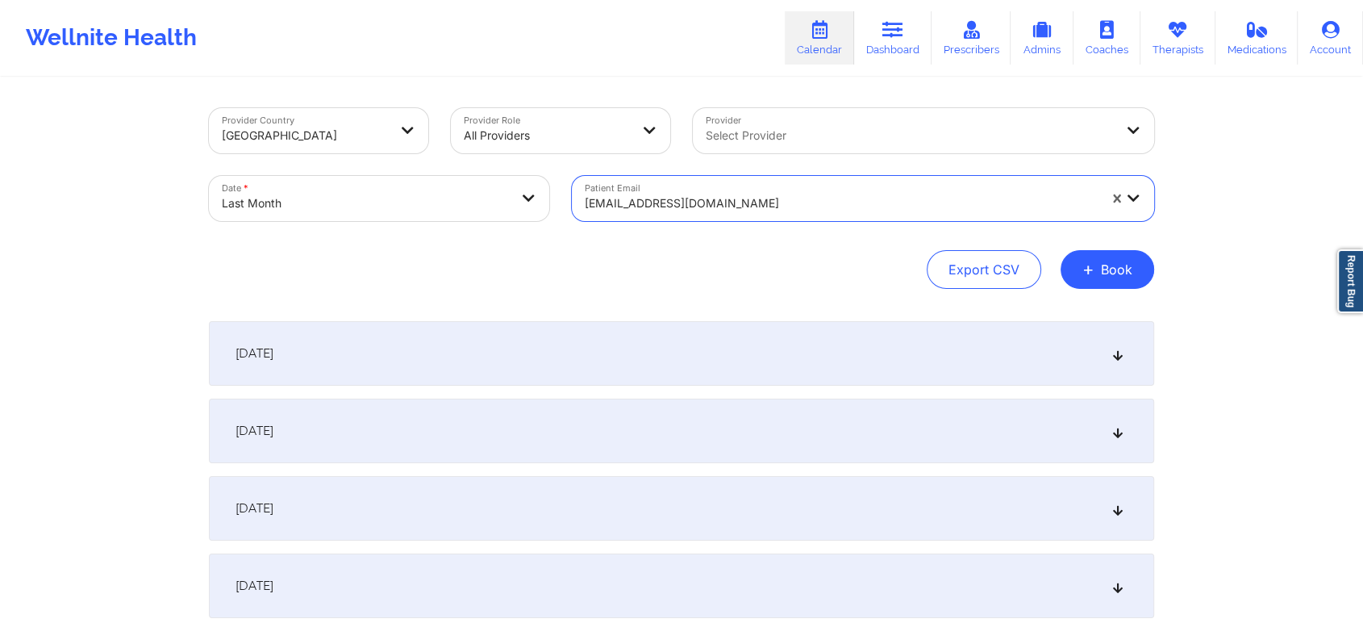
scroll to position [74, 0]
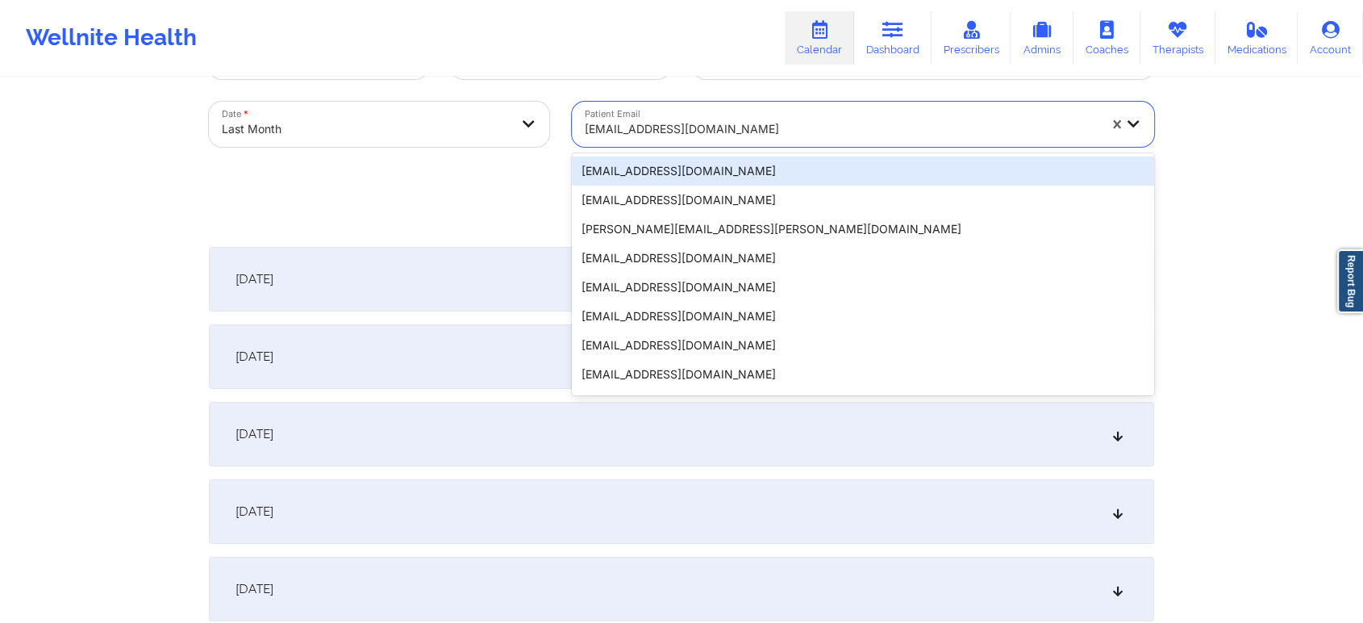
click at [745, 130] on div at bounding box center [841, 128] width 513 height 19
paste input "[EMAIL_ADDRESS][DOMAIN_NAME]"
type input "[EMAIL_ADDRESS][DOMAIN_NAME]"
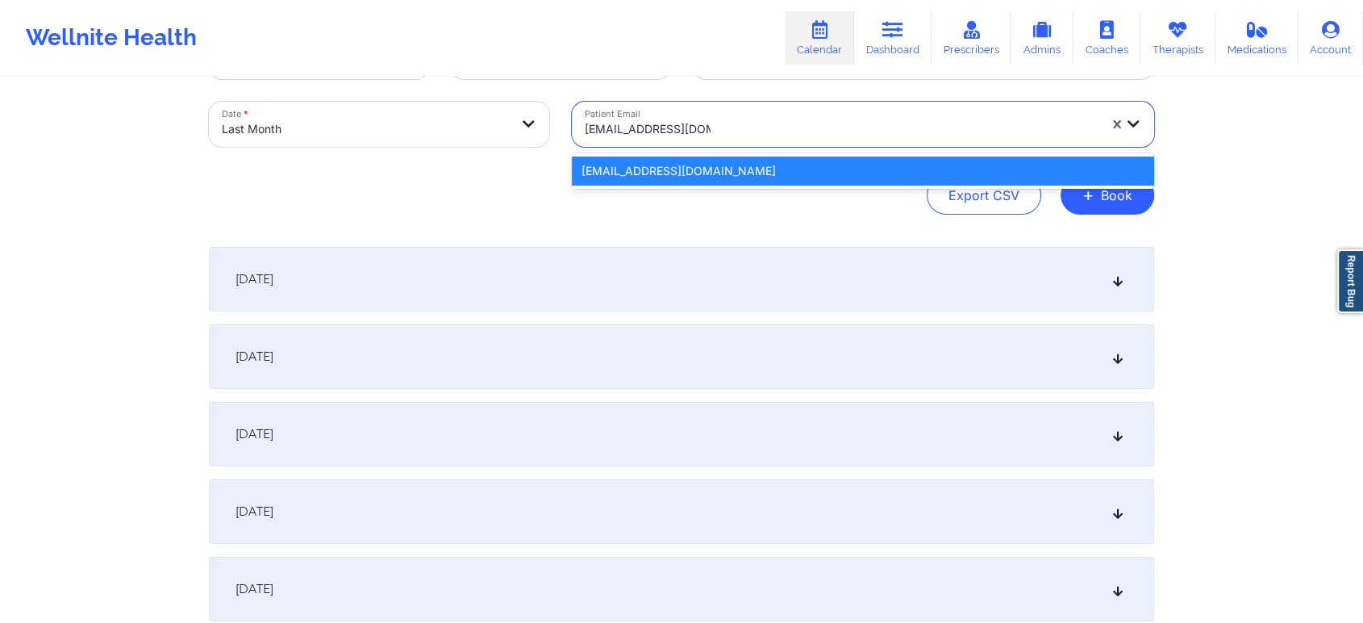
click at [858, 174] on div "[EMAIL_ADDRESS][DOMAIN_NAME]" at bounding box center [863, 171] width 582 height 29
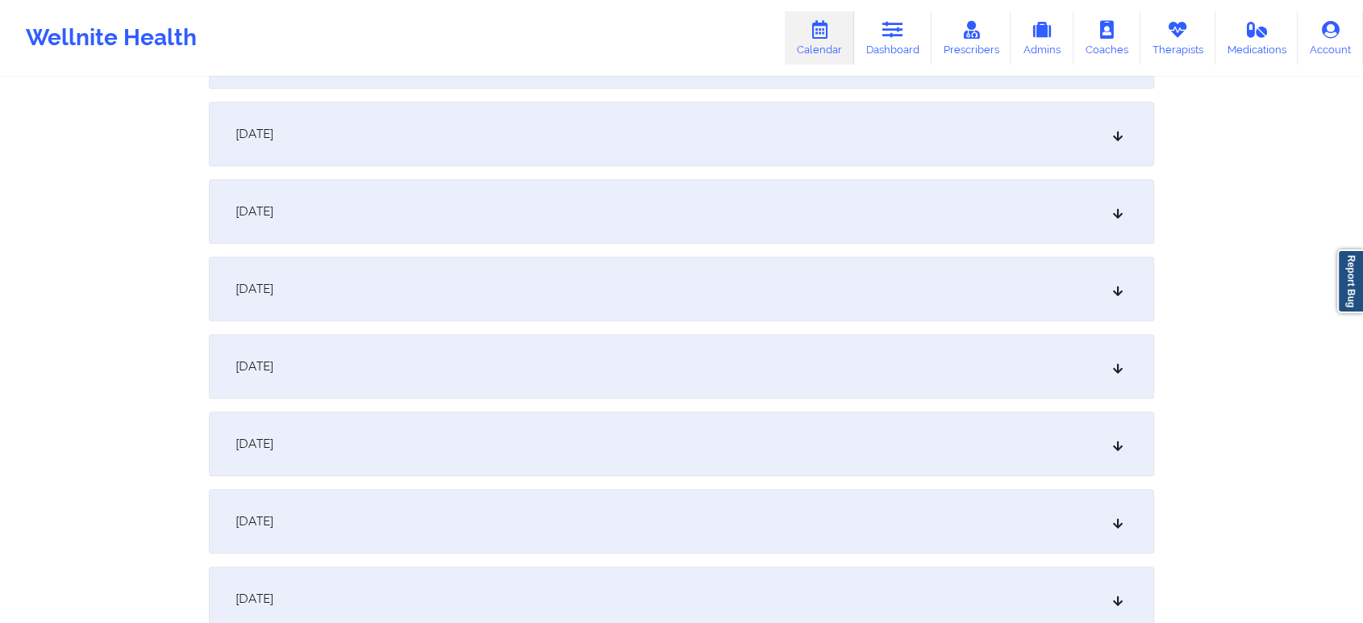
scroll to position [1617, 0]
click at [869, 457] on div "September 23, 2025" at bounding box center [682, 440] width 946 height 65
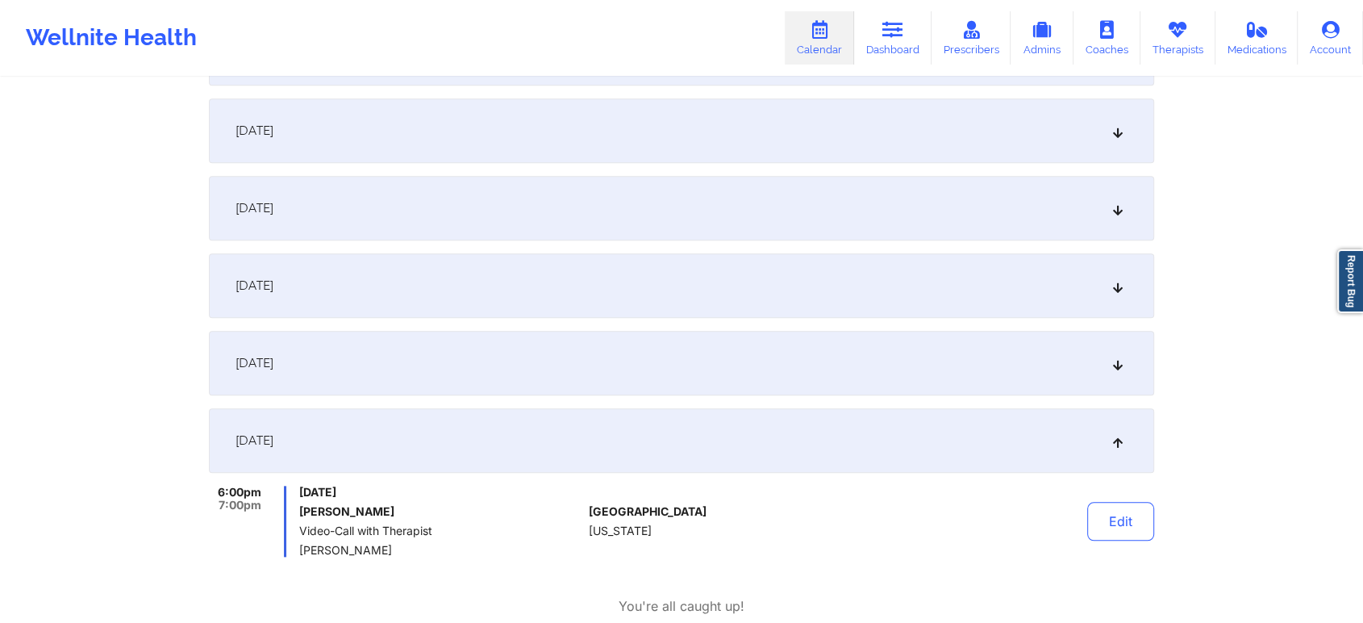
click at [1097, 499] on div "Edit" at bounding box center [1079, 521] width 149 height 71
click at [1112, 512] on button "Edit" at bounding box center [1121, 521] width 67 height 39
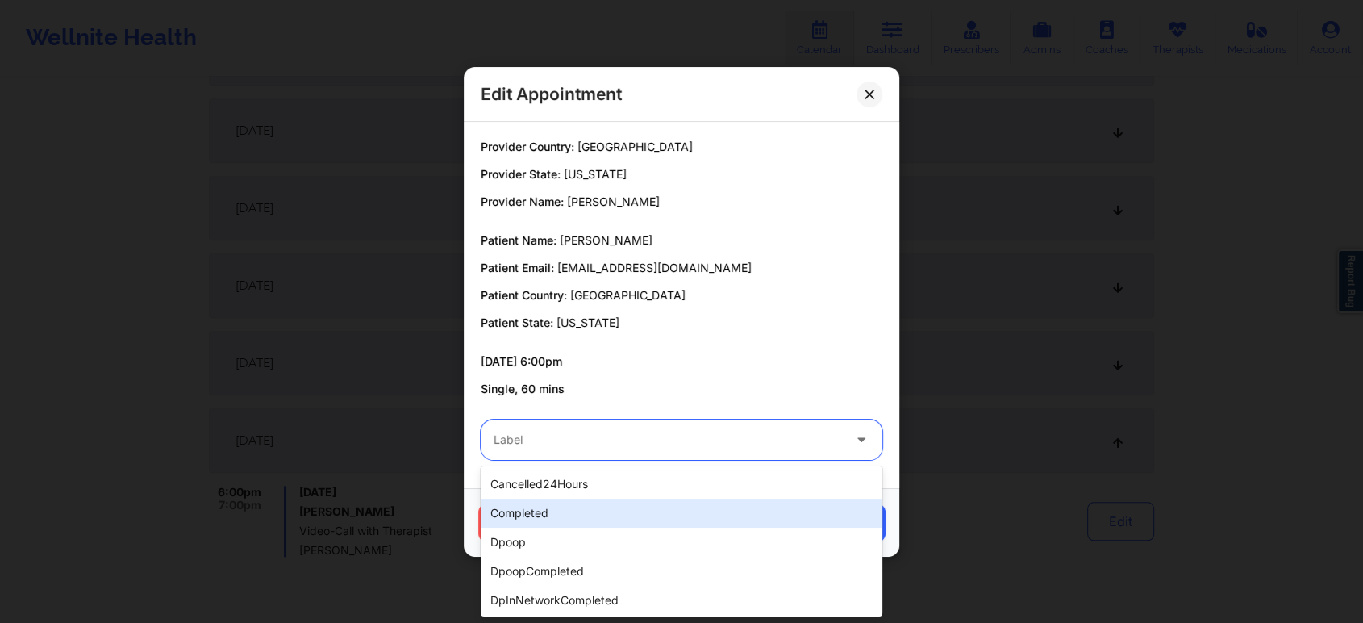
drag, startPoint x: 555, startPoint y: 440, endPoint x: 536, endPoint y: 523, distance: 85.3
click at [536, 523] on div "completed" at bounding box center [682, 513] width 402 height 29
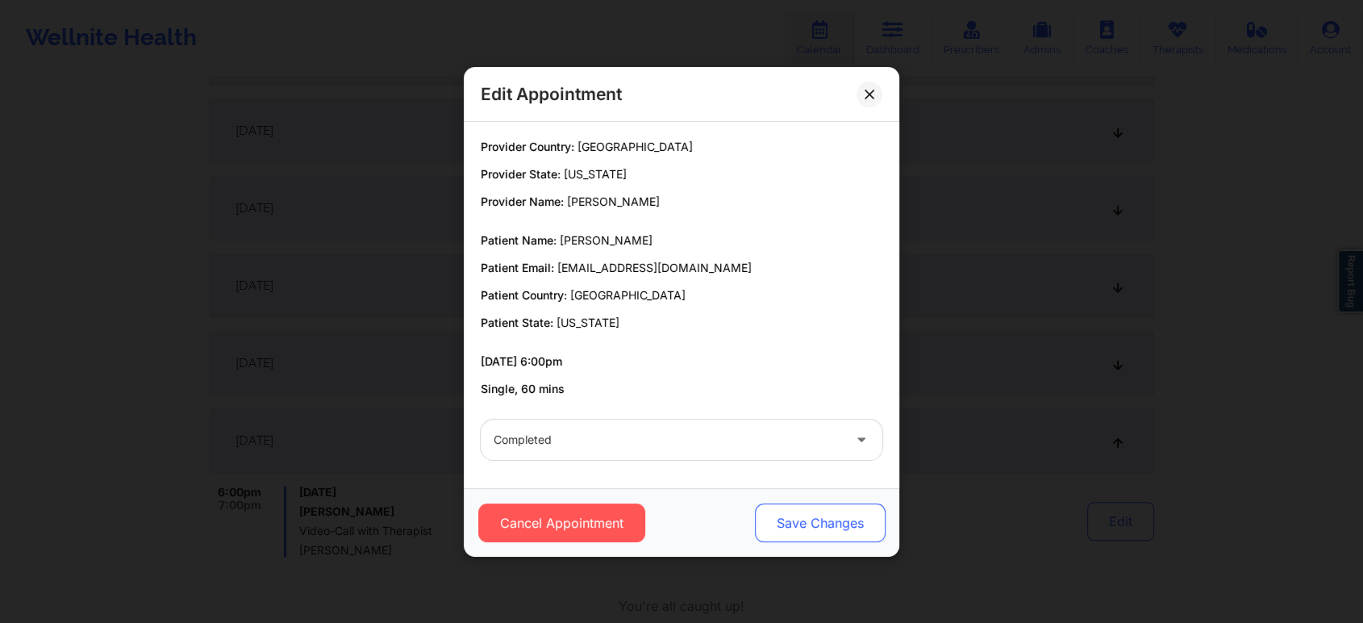
drag, startPoint x: 820, startPoint y: 539, endPoint x: 831, endPoint y: 528, distance: 16.0
click at [831, 528] on button "Save Changes" at bounding box center [820, 522] width 131 height 39
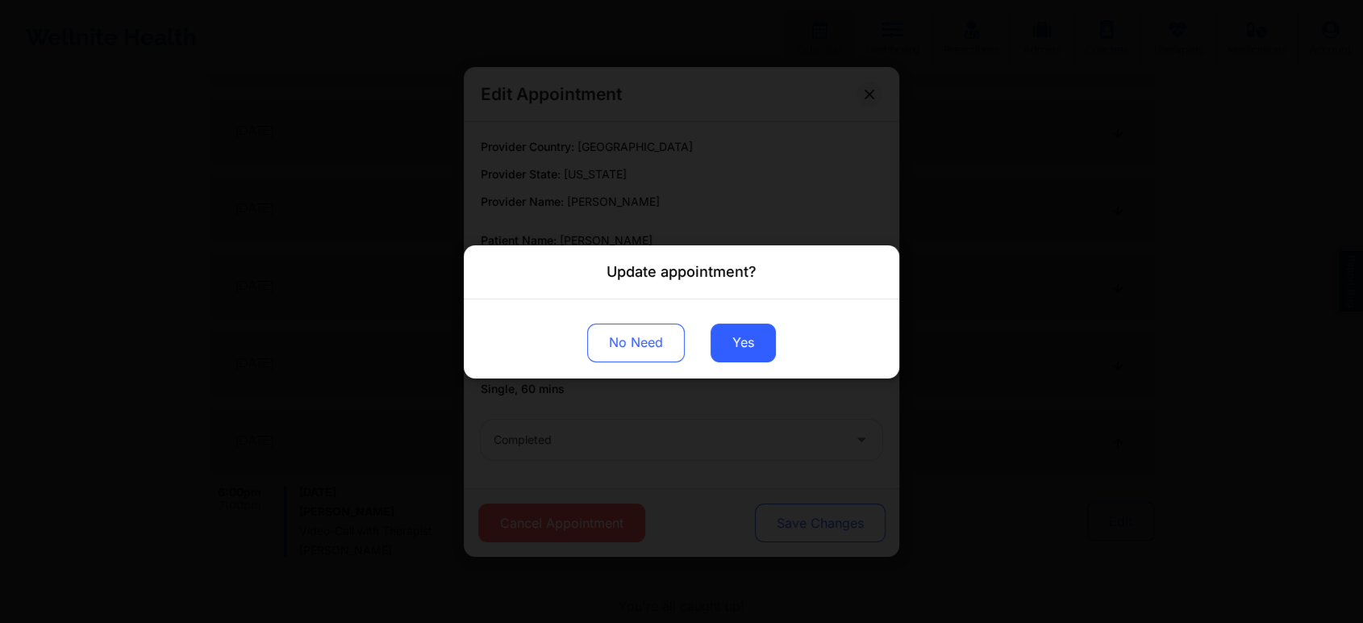
click at [831, 528] on div "Update appointment? No Need Yes" at bounding box center [681, 311] width 1363 height 623
click at [741, 339] on button "Yes" at bounding box center [743, 342] width 65 height 39
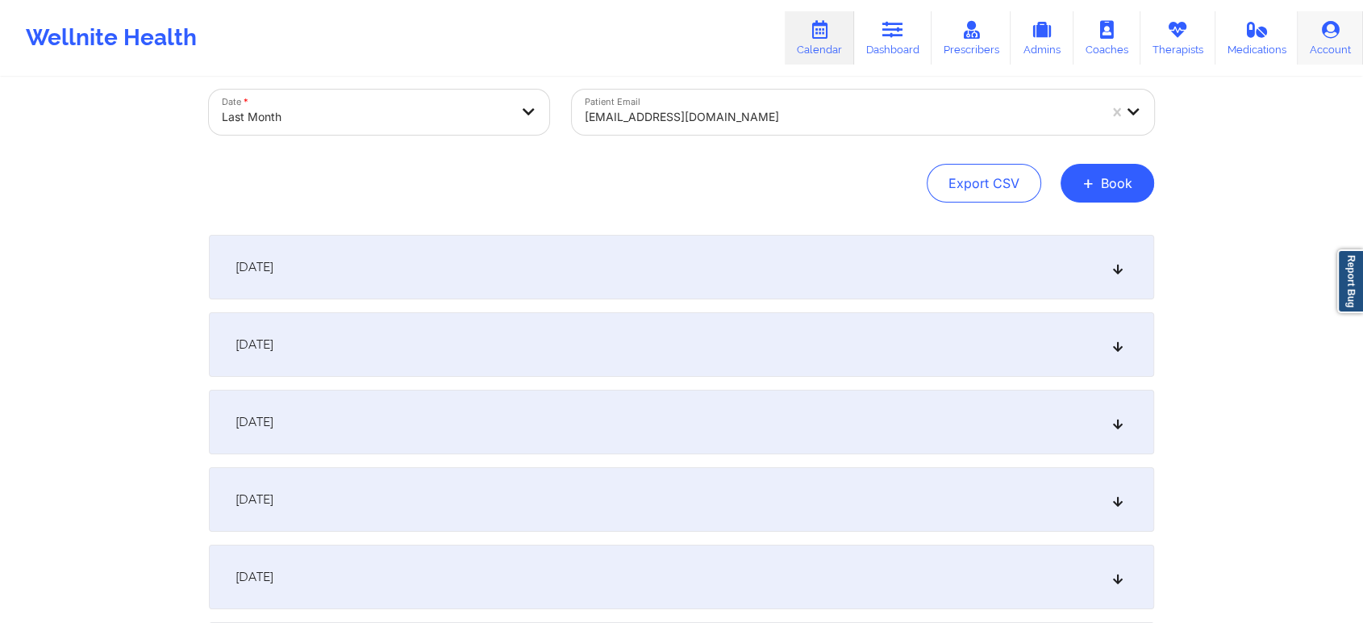
scroll to position [0, 0]
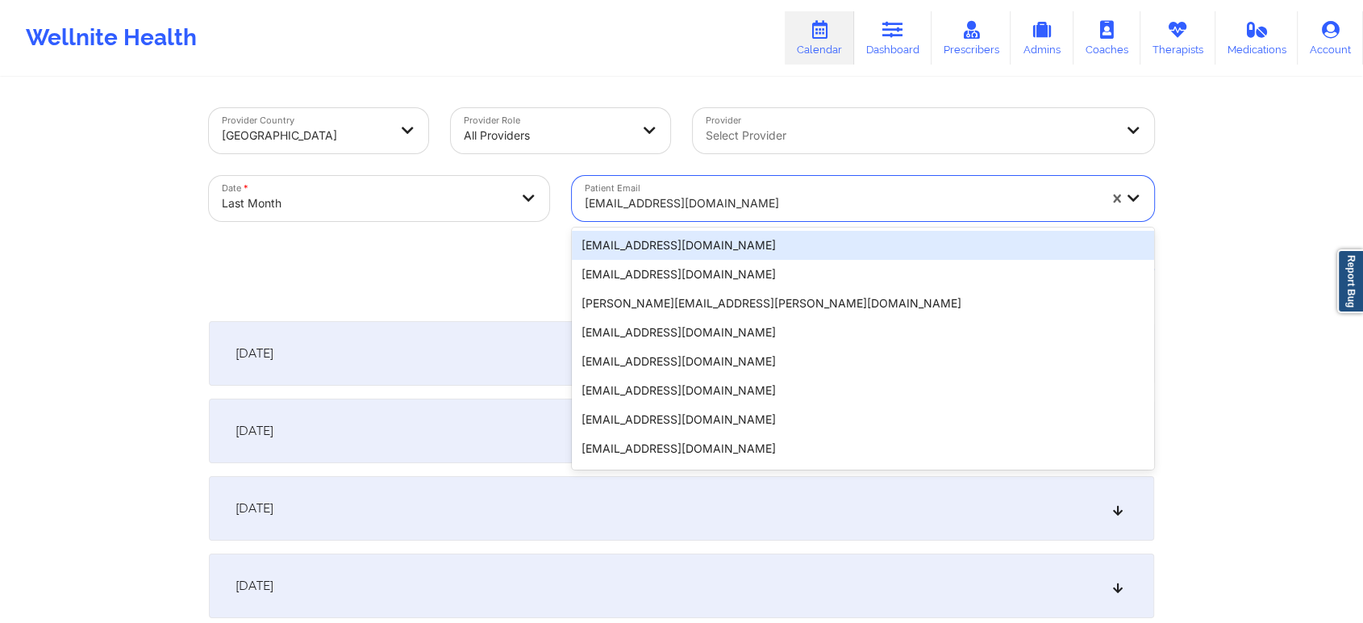
click at [639, 197] on div at bounding box center [841, 203] width 513 height 19
paste input "asiaparker00@gmail.com"
type input "asiaparker00@gmail.com"
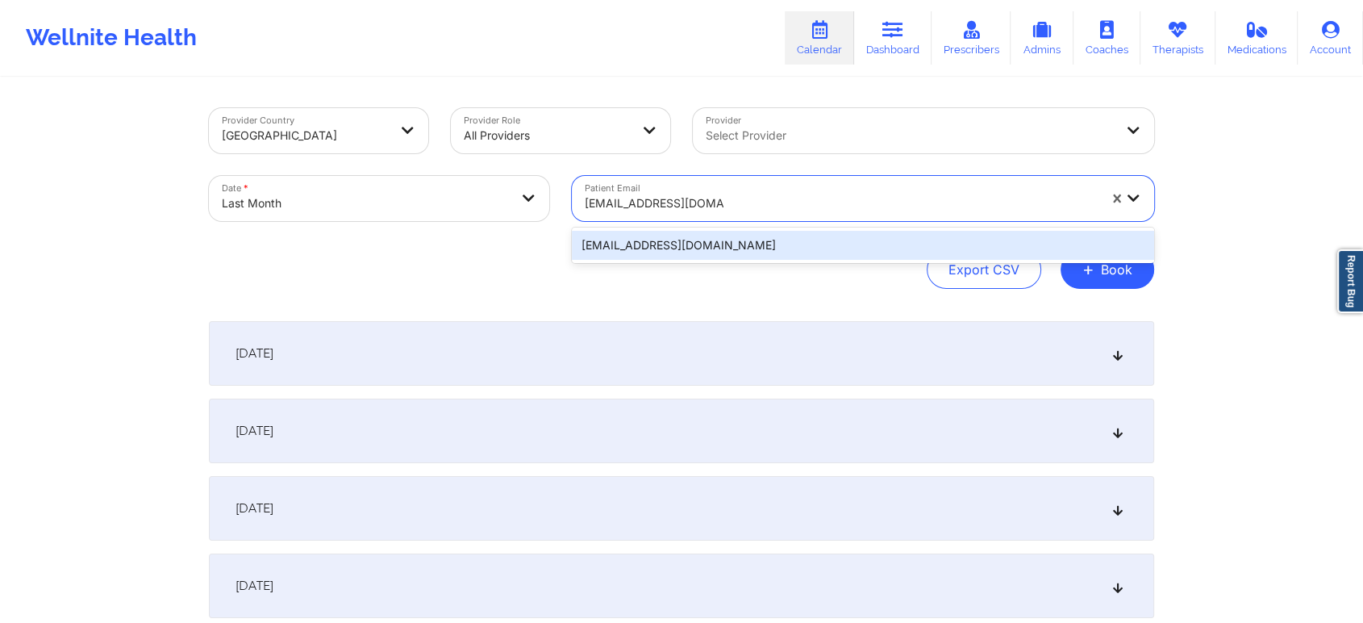
click at [680, 236] on div "asiaparker00@gmail.com" at bounding box center [863, 245] width 582 height 29
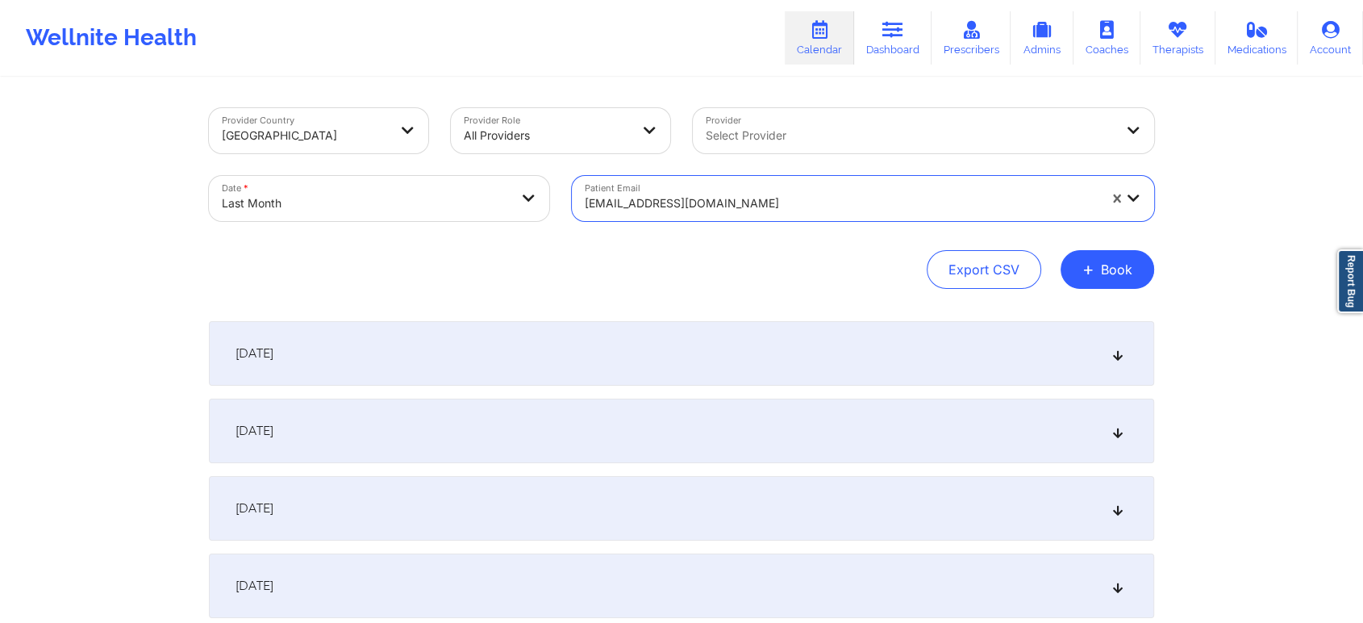
paste input "k.ash@live.com"
type input "k.ash@live.com"
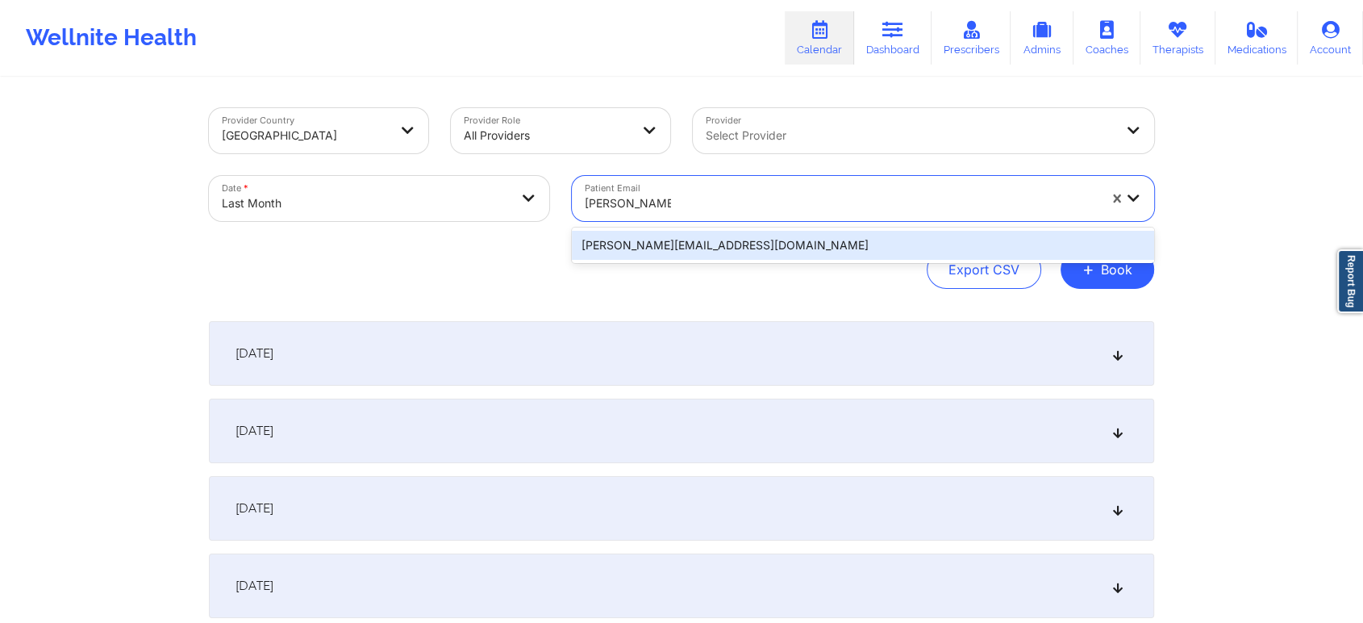
click at [734, 248] on div "k.ash@live.com" at bounding box center [863, 245] width 582 height 29
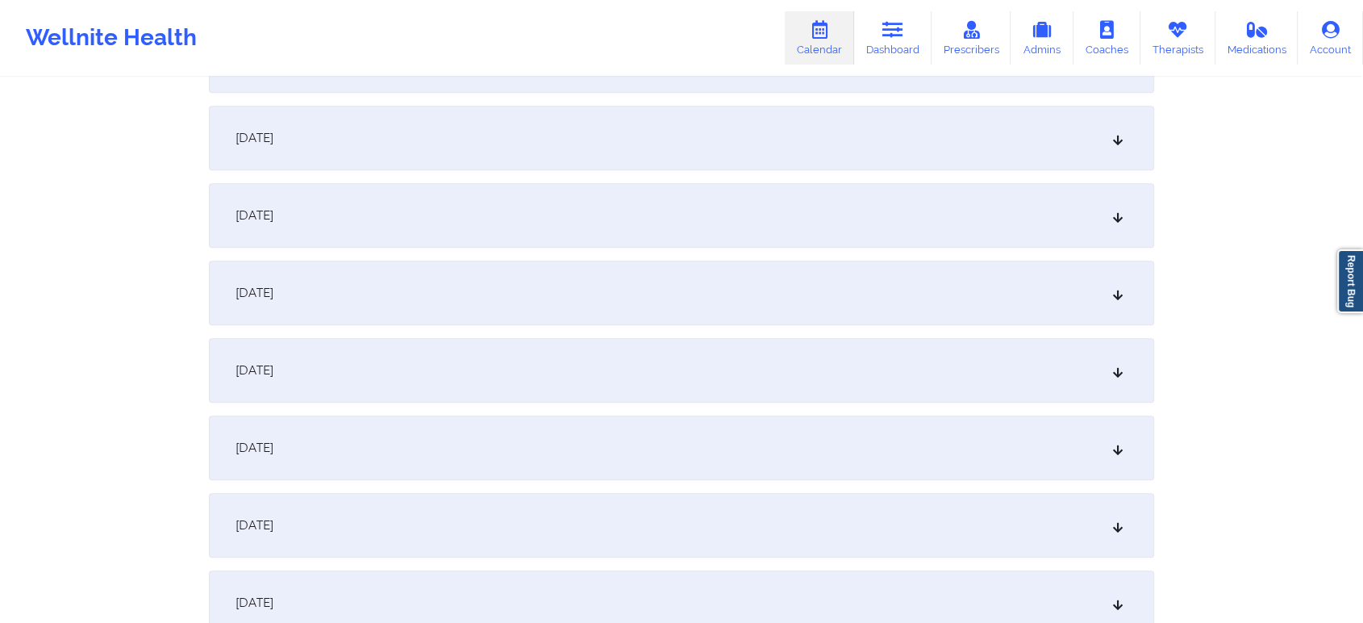
scroll to position [1545, 0]
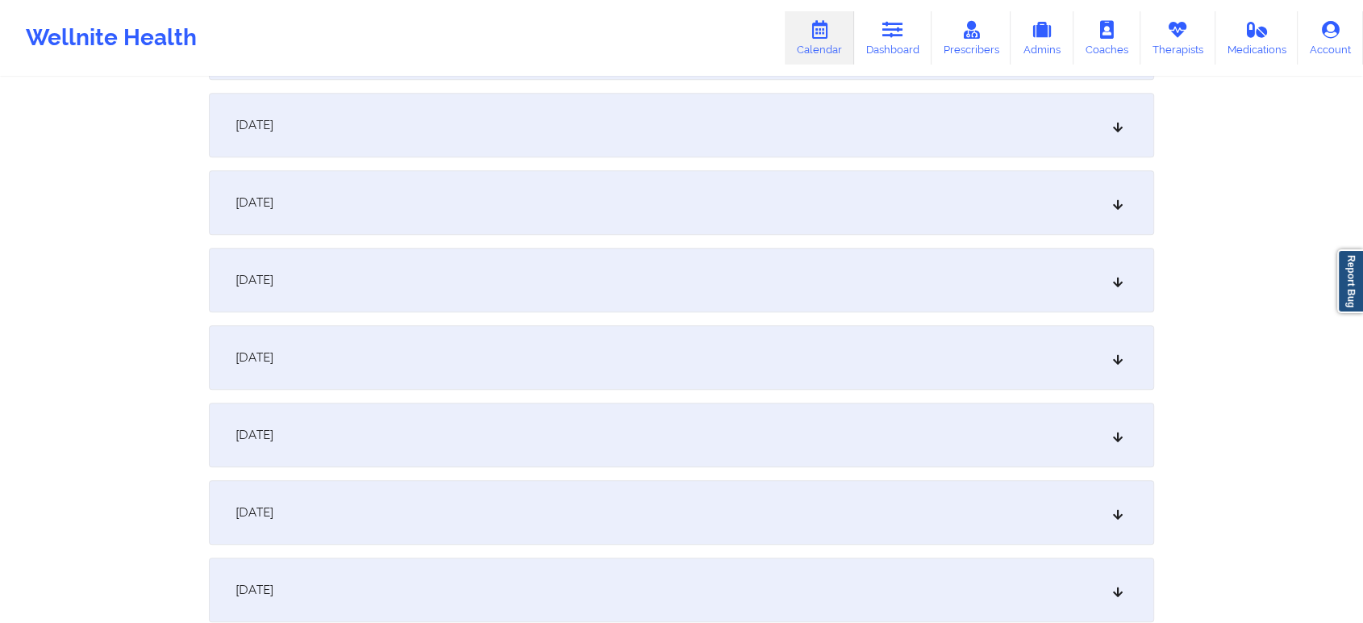
click at [712, 502] on div "September 23, 2025" at bounding box center [682, 512] width 946 height 65
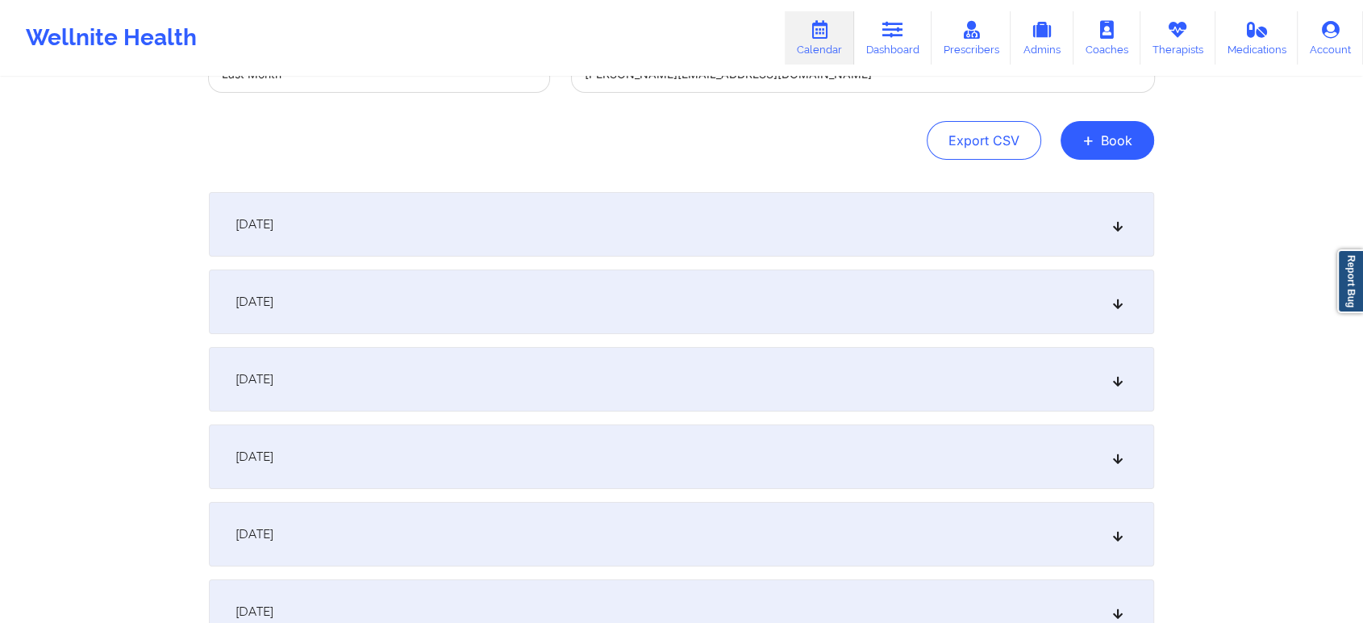
scroll to position [0, 0]
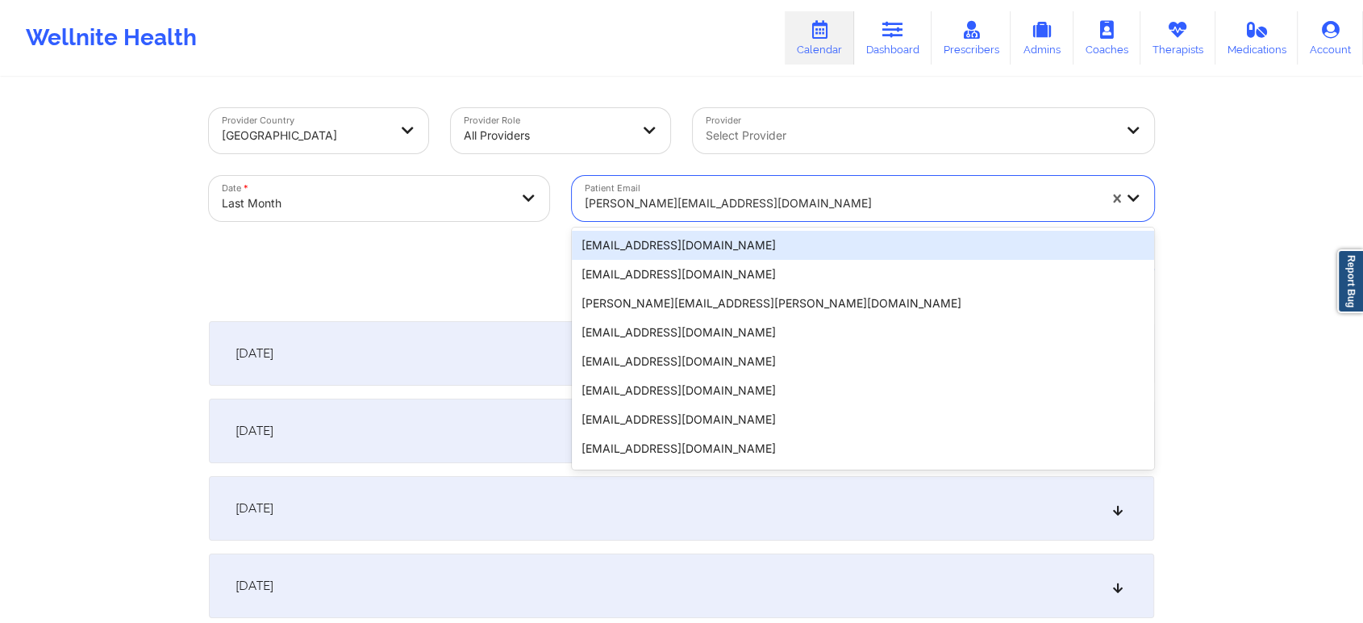
click at [604, 207] on div at bounding box center [841, 203] width 513 height 19
paste input "[EMAIL_ADDRESS][DOMAIN_NAME]"
type input "[EMAIL_ADDRESS][DOMAIN_NAME]"
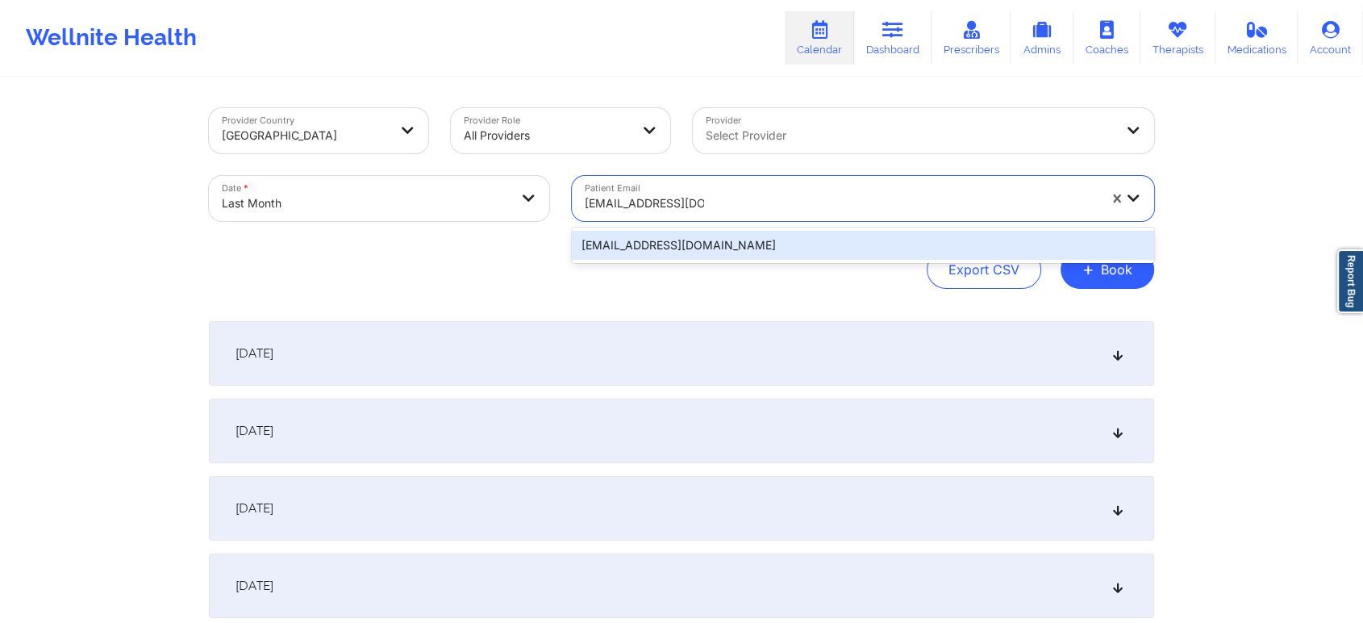
click at [687, 244] on div "[EMAIL_ADDRESS][DOMAIN_NAME]" at bounding box center [863, 245] width 582 height 29
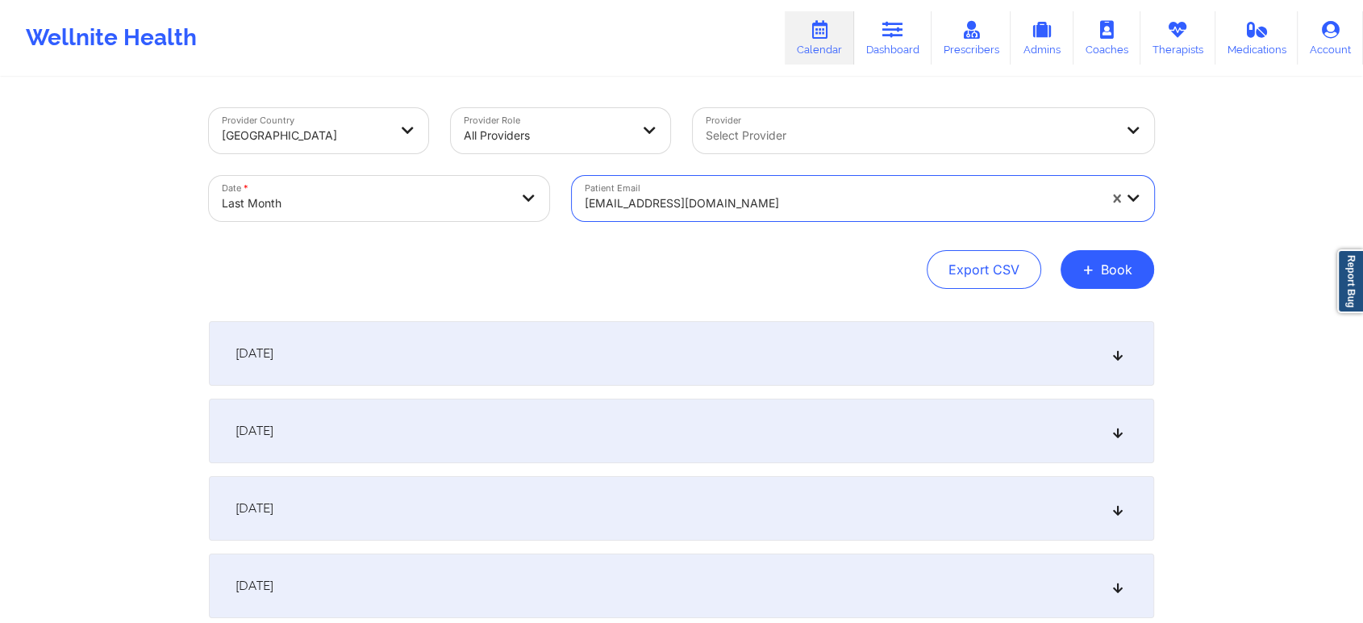
scroll to position [188, 0]
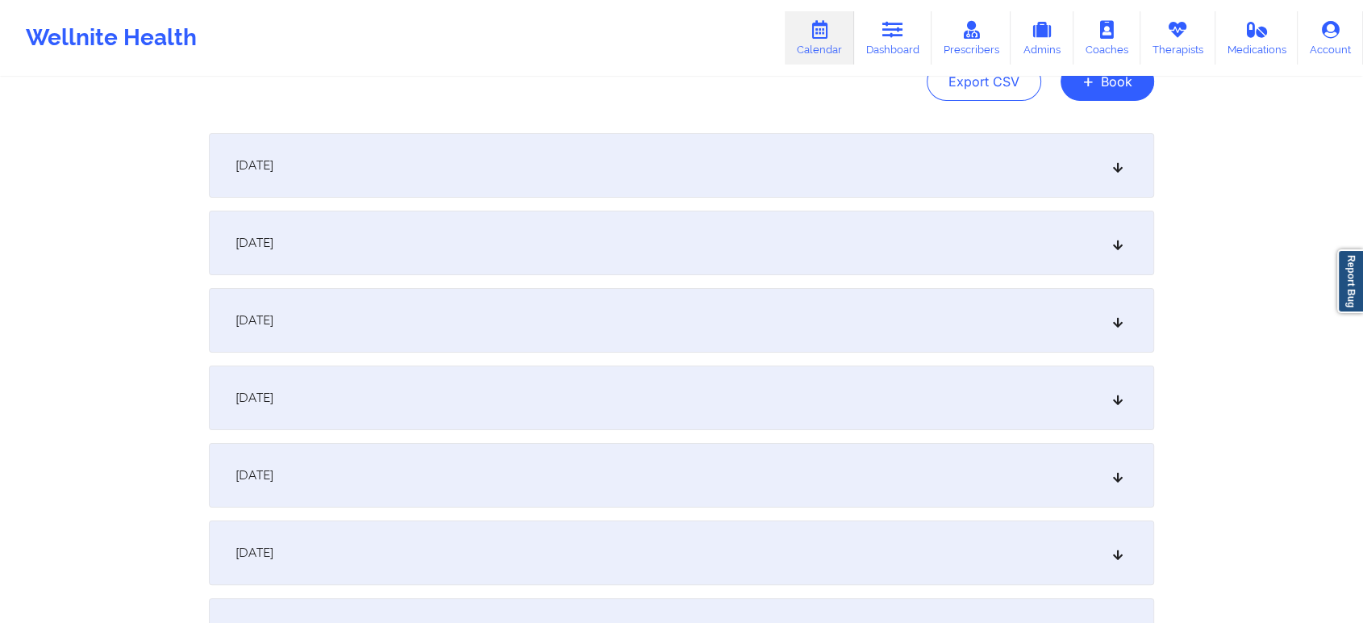
click at [1068, 226] on div "September 2, 2025" at bounding box center [682, 243] width 946 height 65
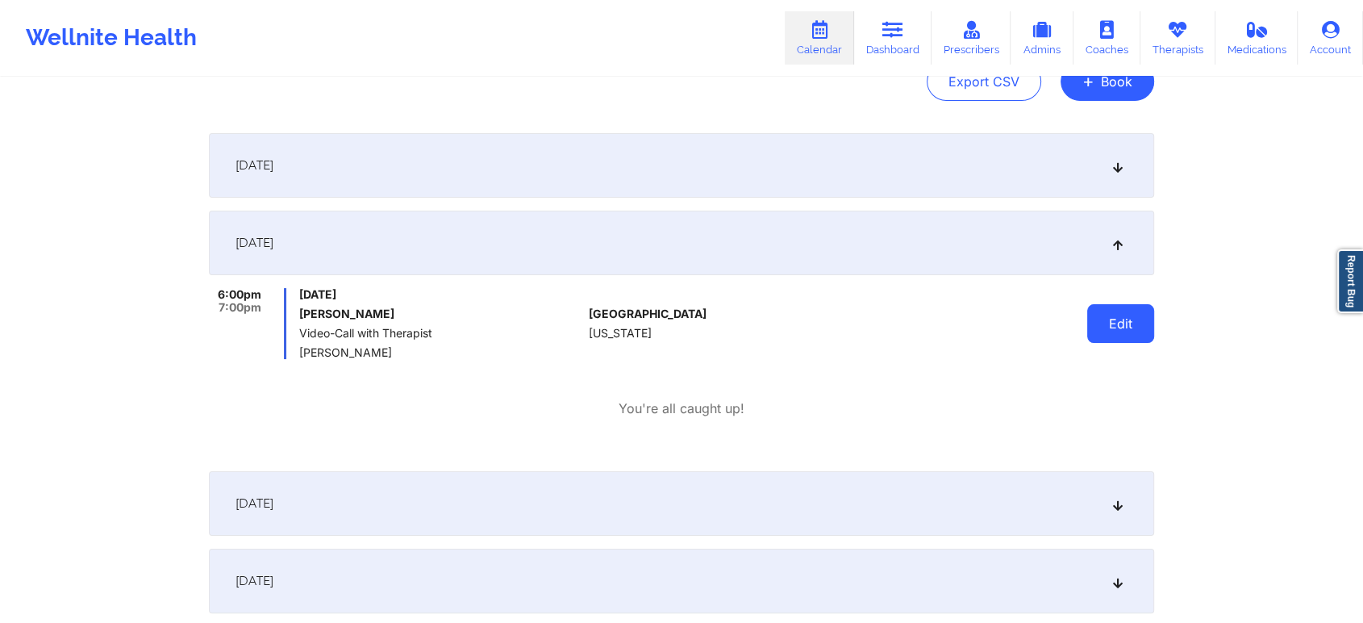
click at [1123, 334] on button "Edit" at bounding box center [1121, 323] width 67 height 39
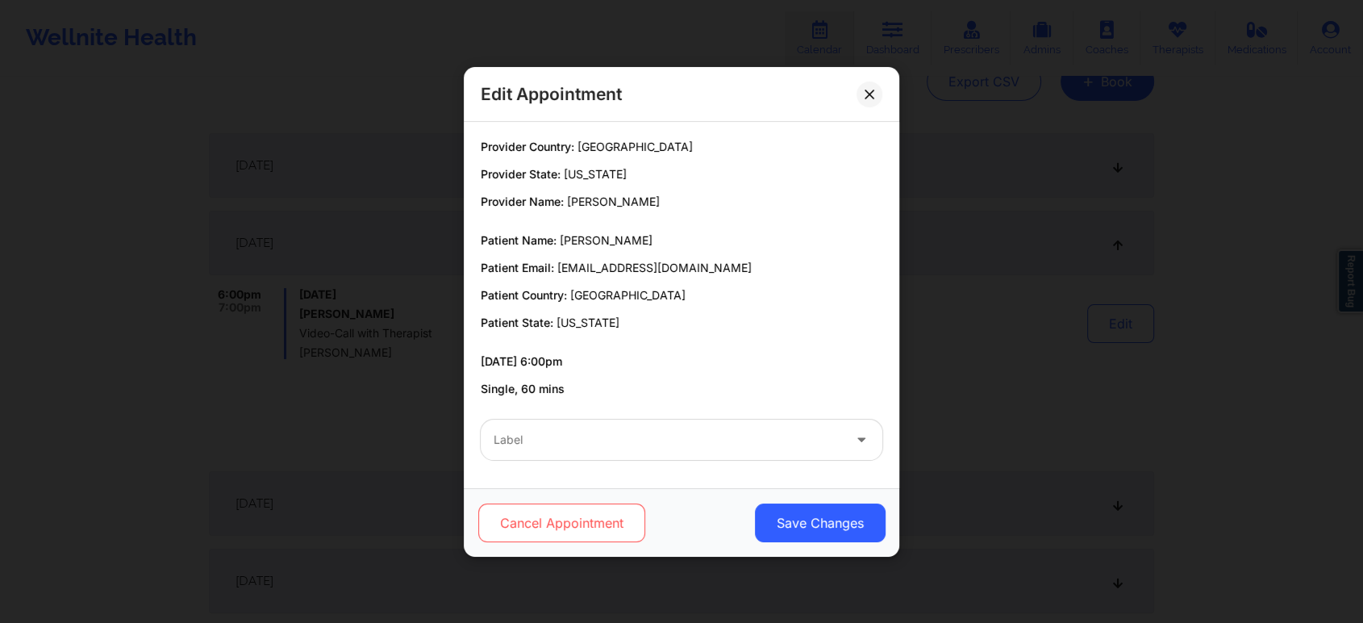
click at [581, 507] on button "Cancel Appointment" at bounding box center [561, 522] width 167 height 39
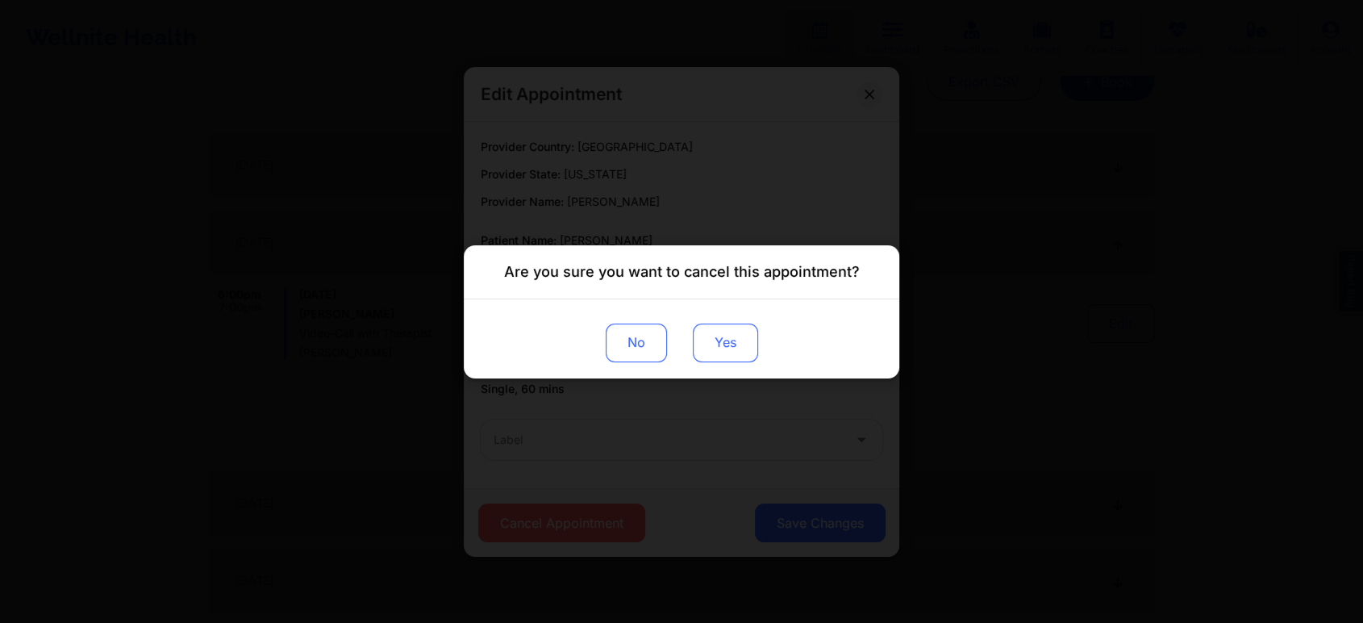
click at [731, 336] on button "Yes" at bounding box center [725, 342] width 65 height 39
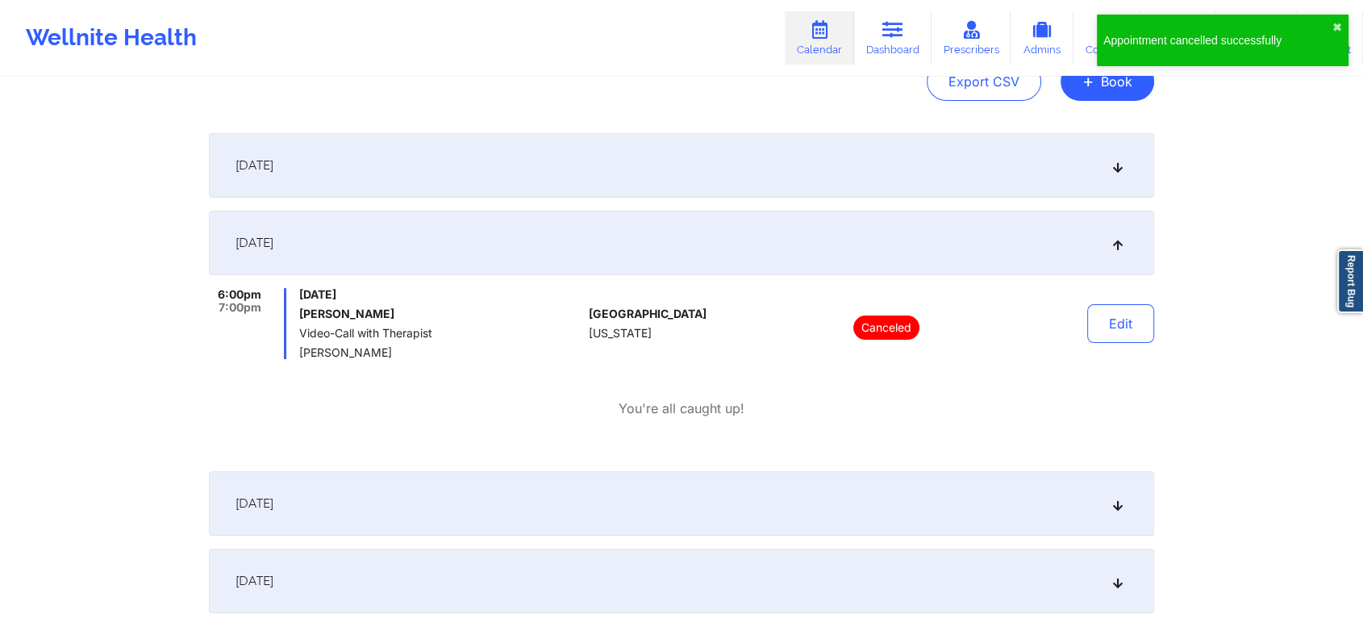
scroll to position [0, 0]
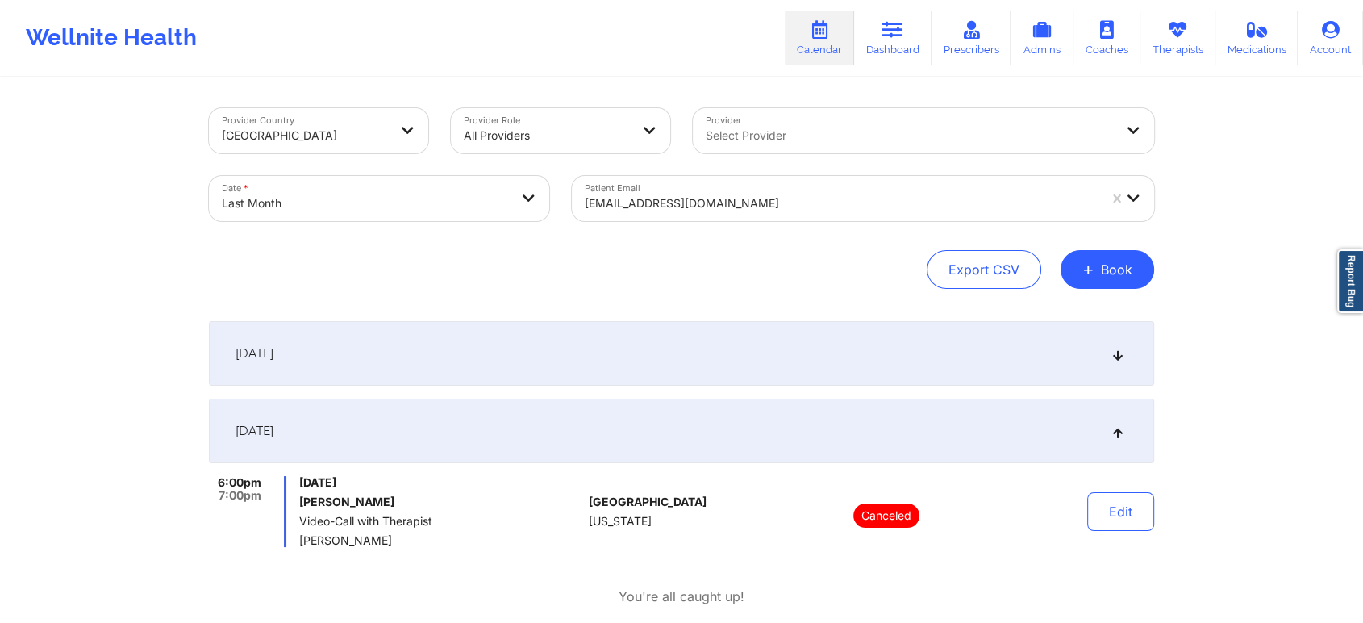
click at [691, 223] on div "Patient Email tamahrag@gmail.com" at bounding box center [863, 199] width 605 height 68
click at [722, 204] on div at bounding box center [841, 203] width 513 height 19
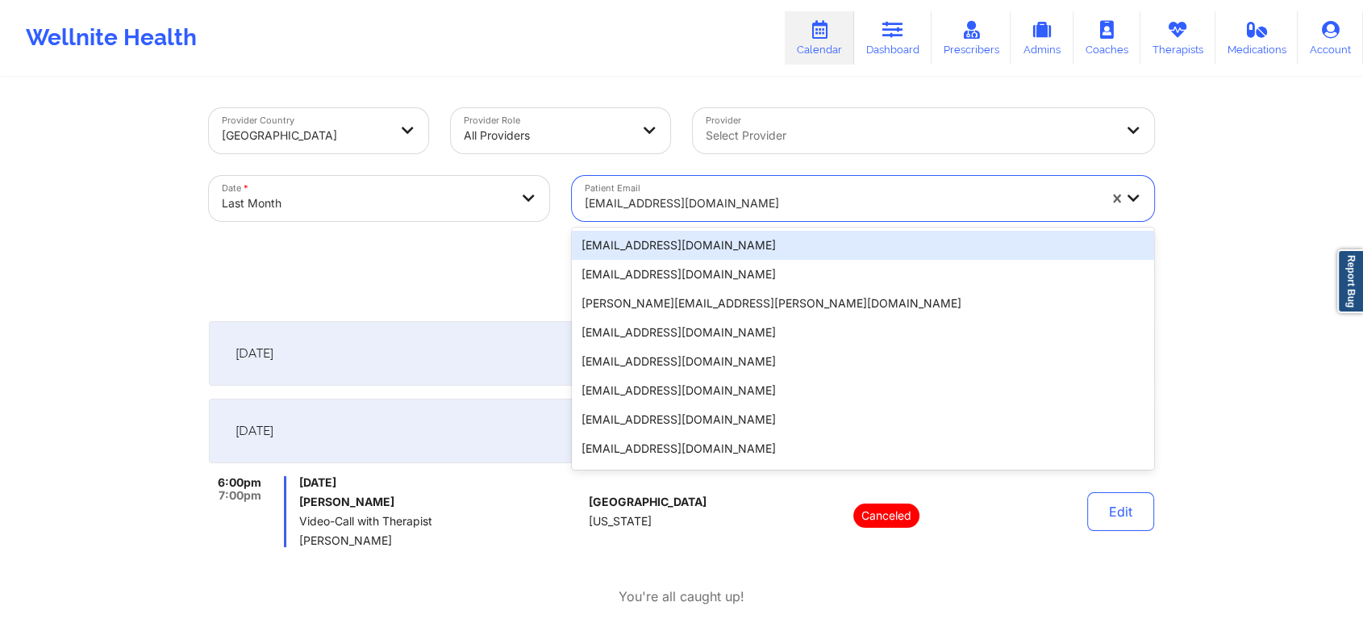
paste input "[EMAIL_ADDRESS][DOMAIN_NAME]"
type input "[EMAIL_ADDRESS][DOMAIN_NAME]"
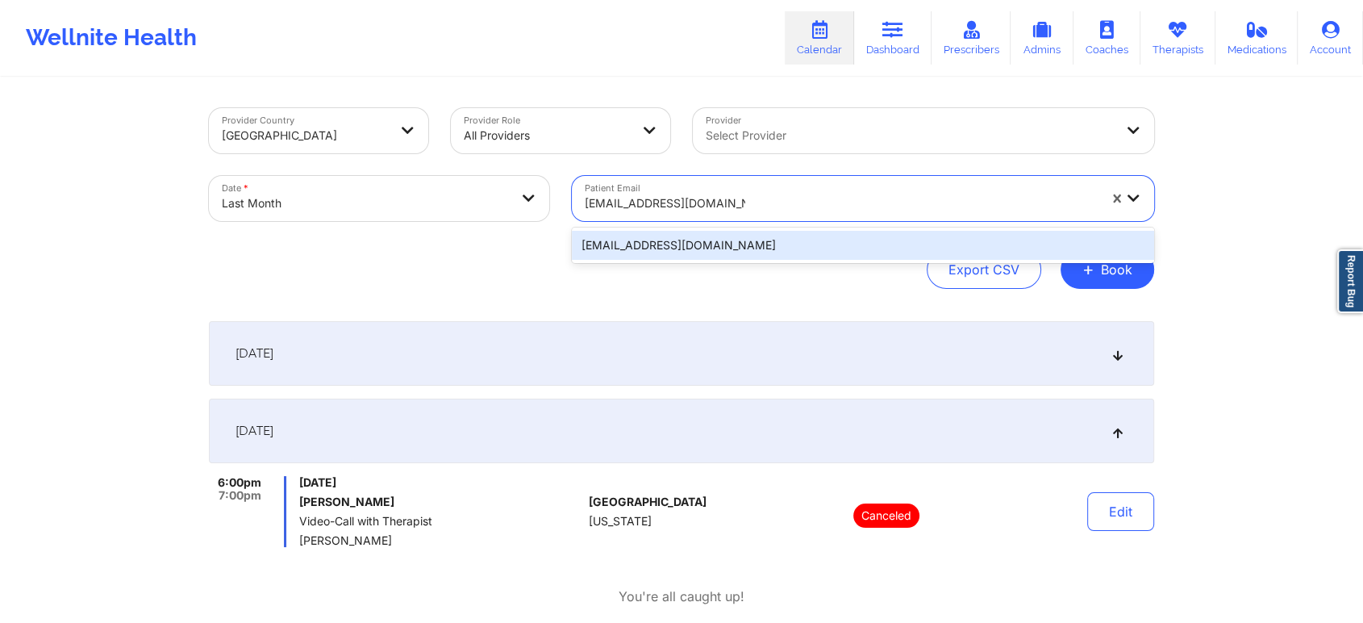
click at [747, 241] on div "[EMAIL_ADDRESS][DOMAIN_NAME]" at bounding box center [863, 245] width 582 height 29
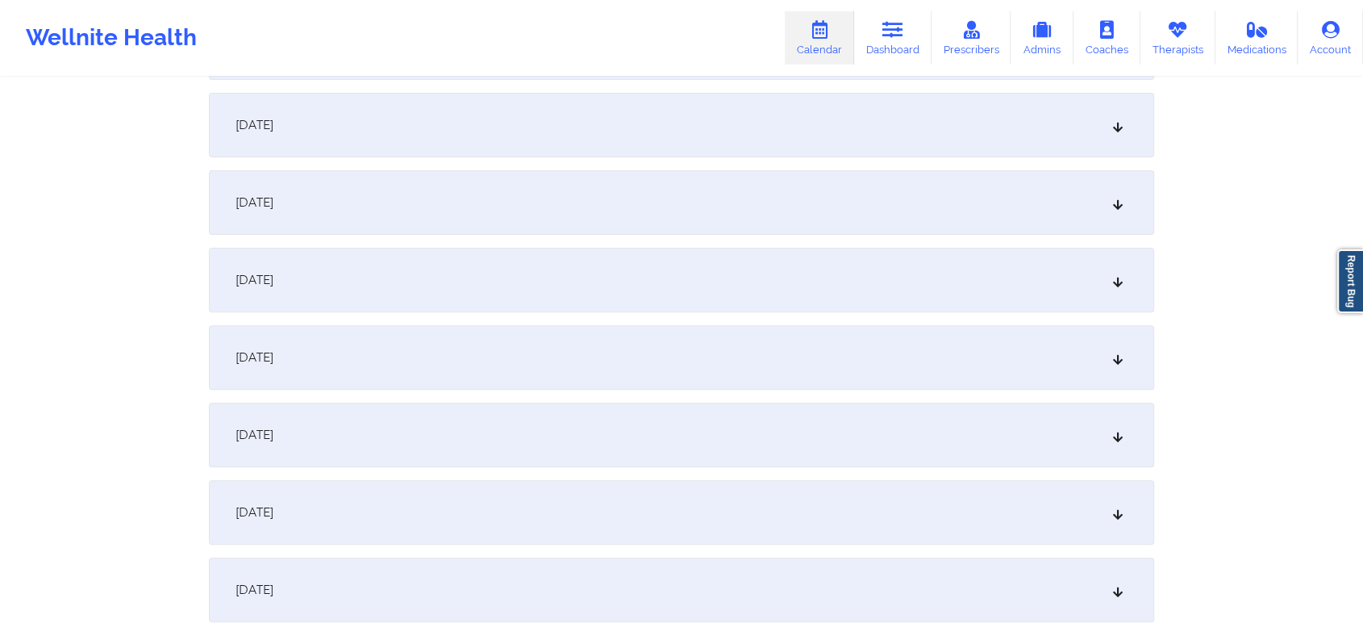
scroll to position [323, 0]
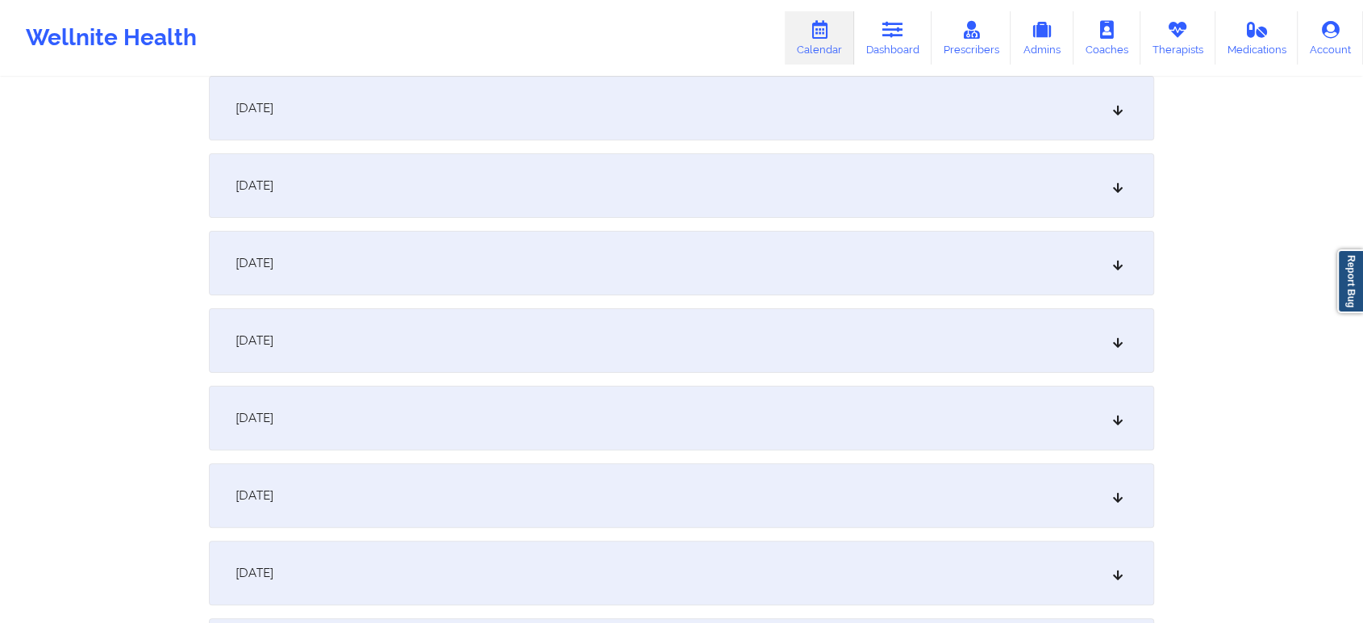
click at [897, 91] on div "September 2, 2025" at bounding box center [682, 108] width 946 height 65
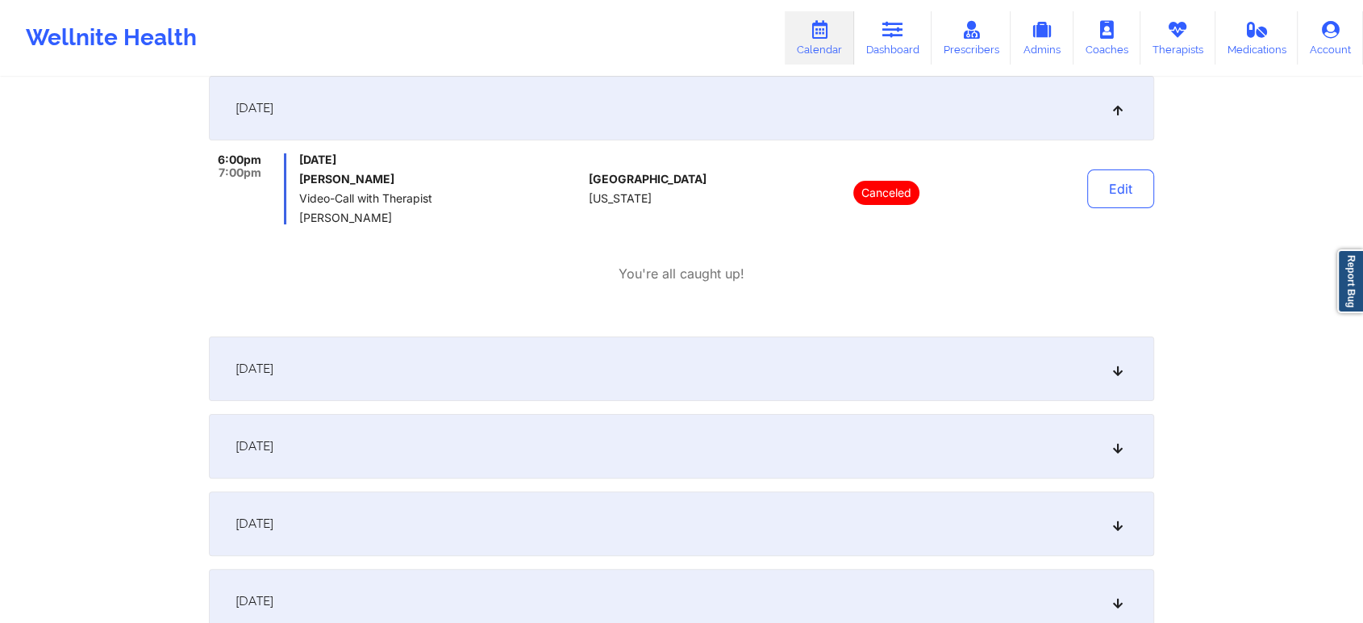
scroll to position [0, 0]
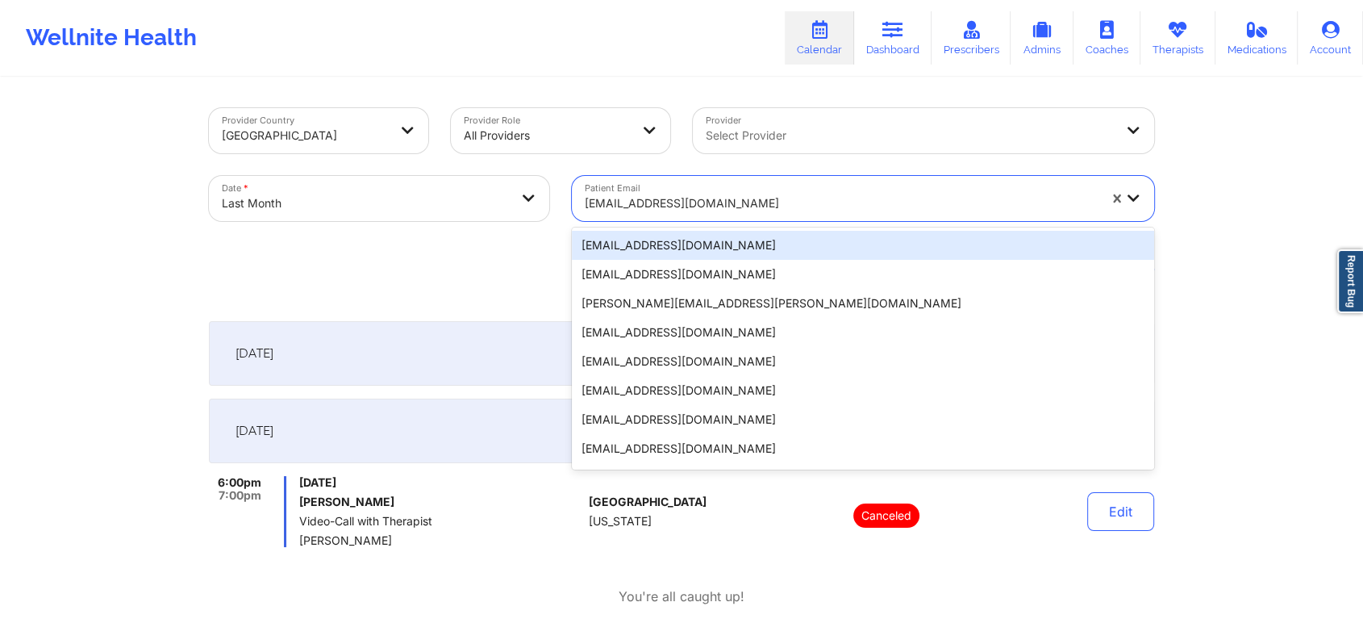
click at [693, 201] on div at bounding box center [841, 203] width 513 height 19
paste input "lawlegalapril@gmail.com"
type input "lawlegalapril@gmail.com"
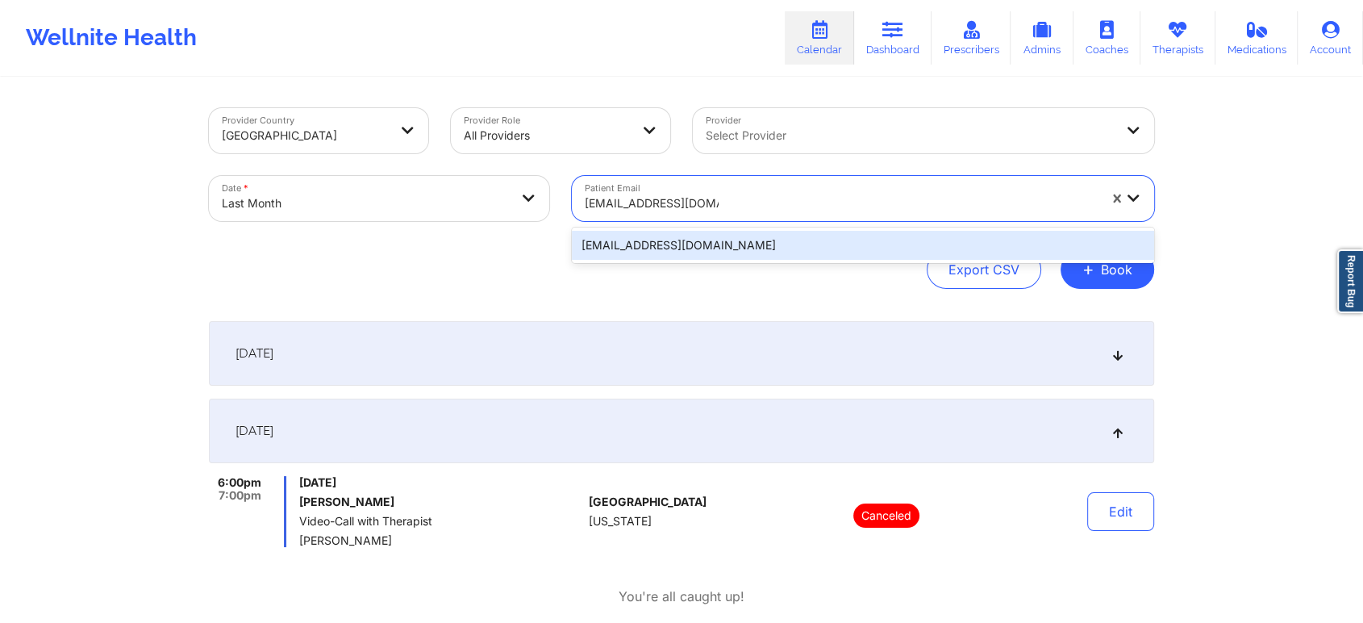
click at [710, 244] on div "lawlegalapril@gmail.com" at bounding box center [863, 245] width 582 height 29
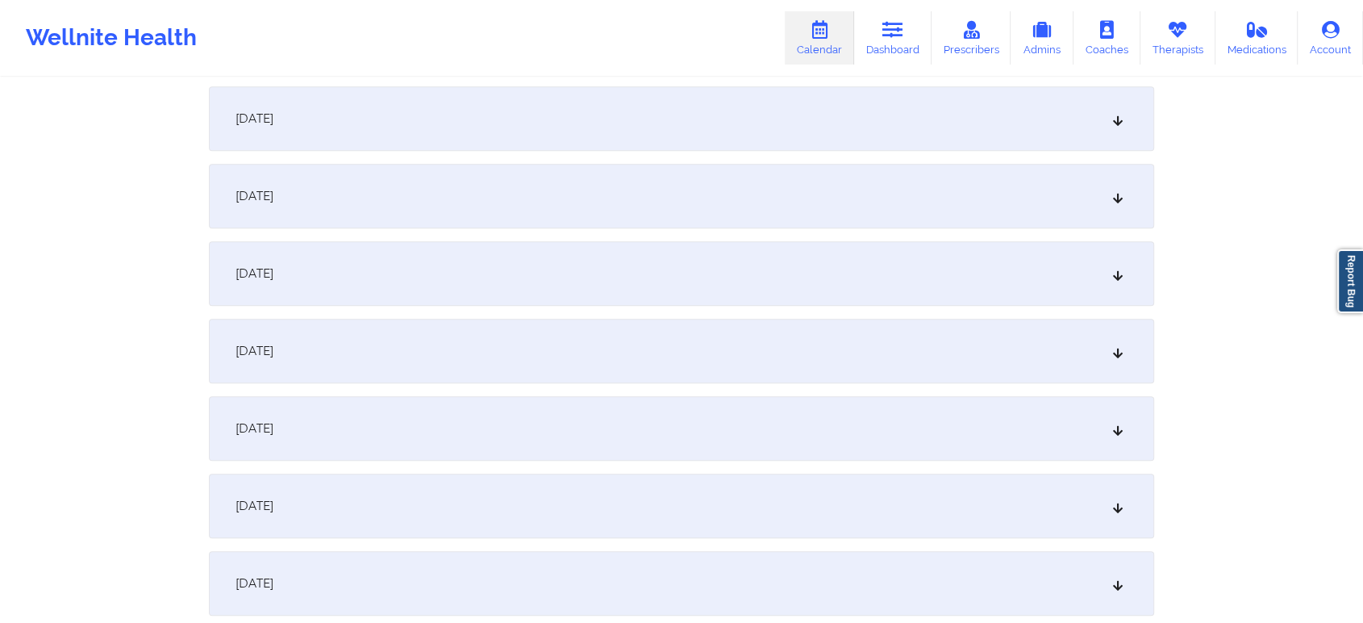
scroll to position [1784, 0]
click at [749, 260] on div "September 23, 2025" at bounding box center [682, 273] width 946 height 65
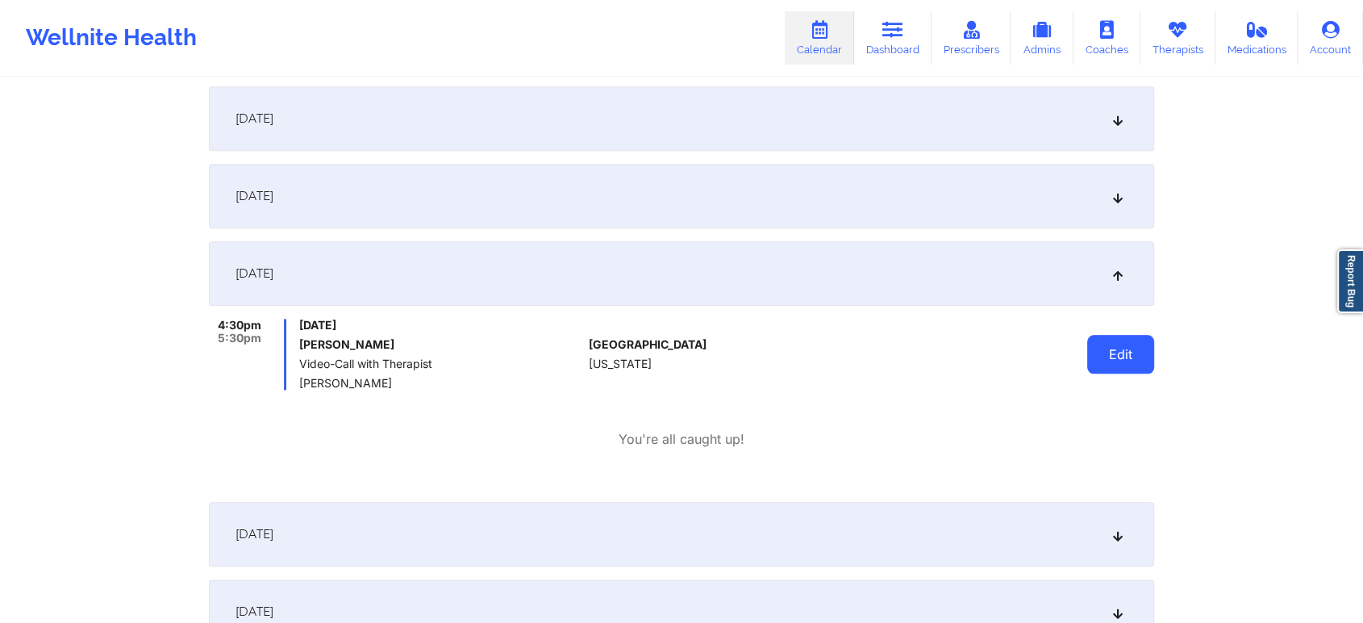
click at [1117, 353] on button "Edit" at bounding box center [1121, 354] width 67 height 39
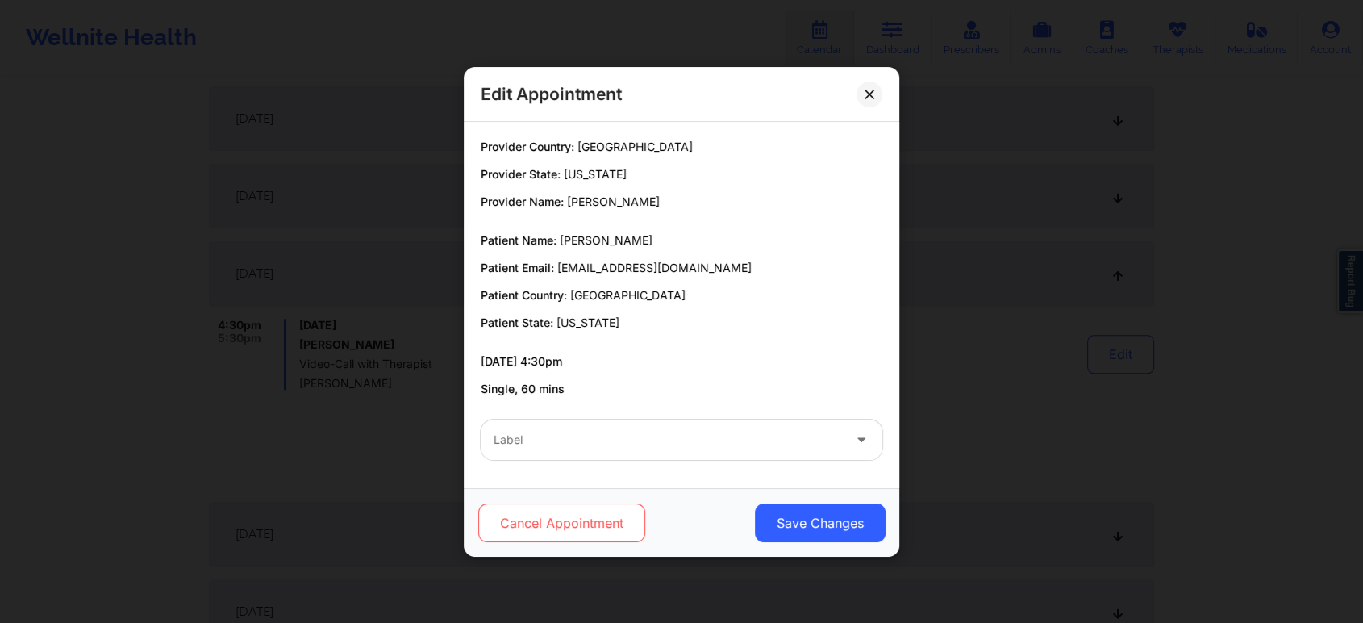
drag, startPoint x: 520, startPoint y: 545, endPoint x: 551, endPoint y: 528, distance: 35.4
click at [551, 528] on div "Cancel Appointment Save Changes" at bounding box center [682, 522] width 436 height 69
click at [551, 528] on button "Cancel Appointment" at bounding box center [561, 522] width 167 height 39
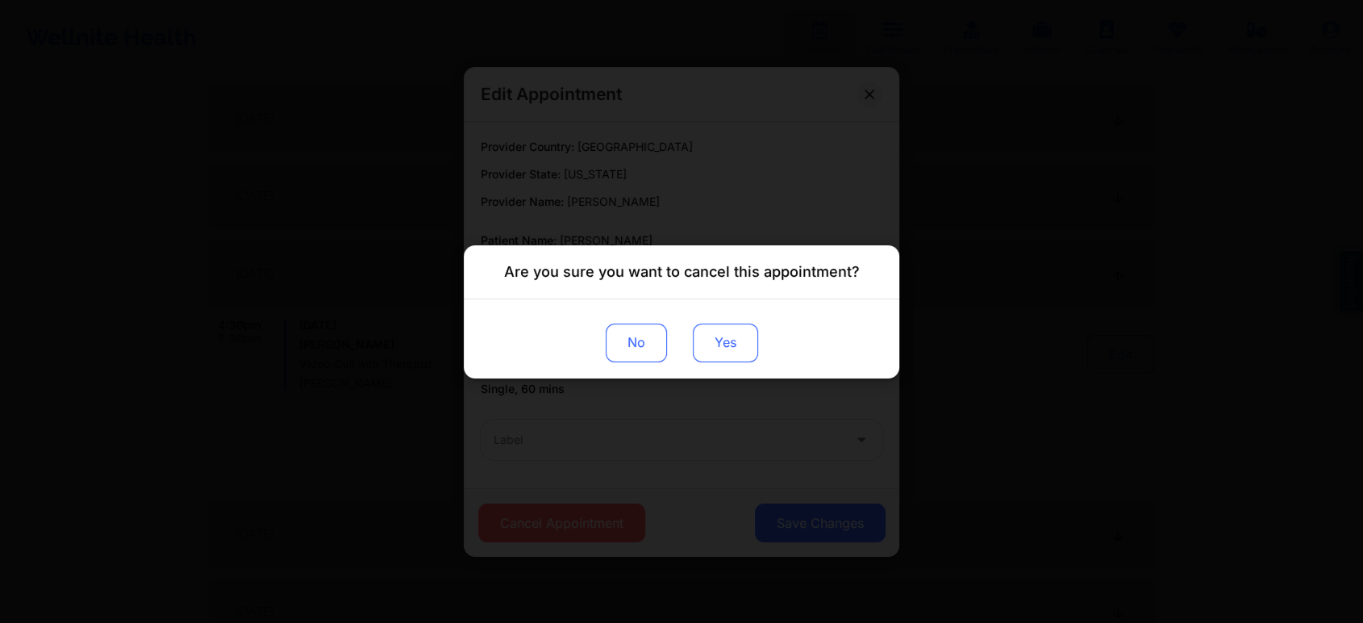
click at [724, 344] on button "Yes" at bounding box center [725, 342] width 65 height 39
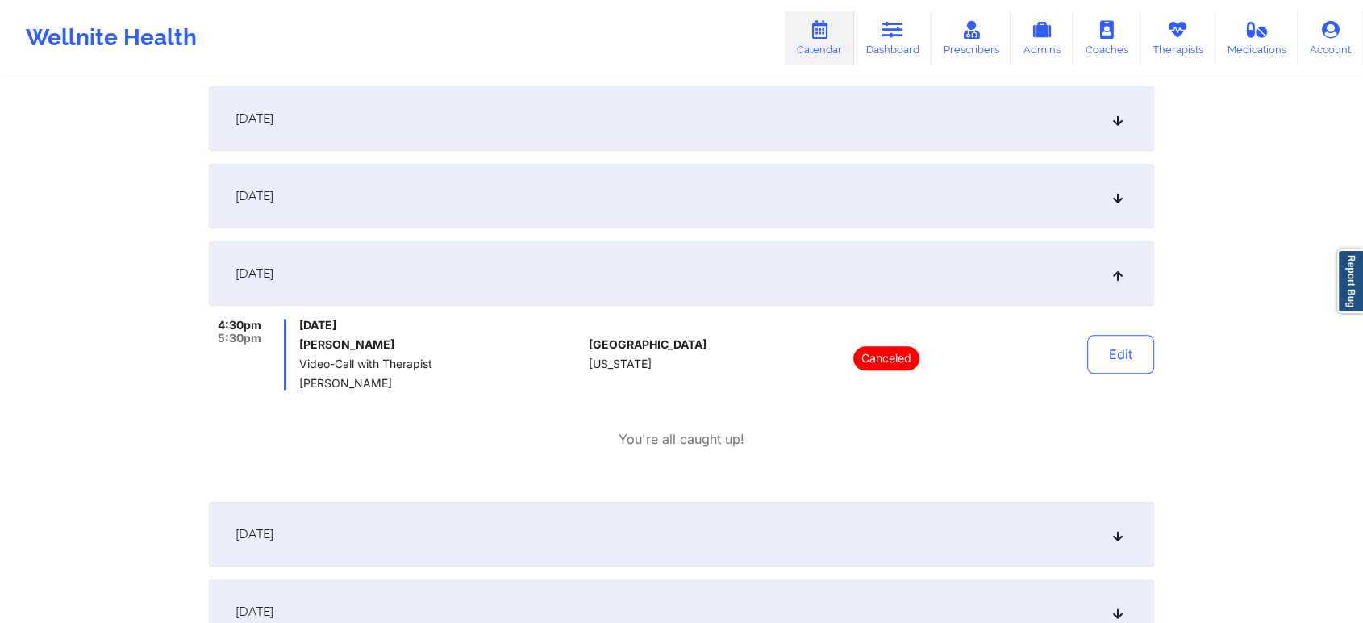
scroll to position [0, 0]
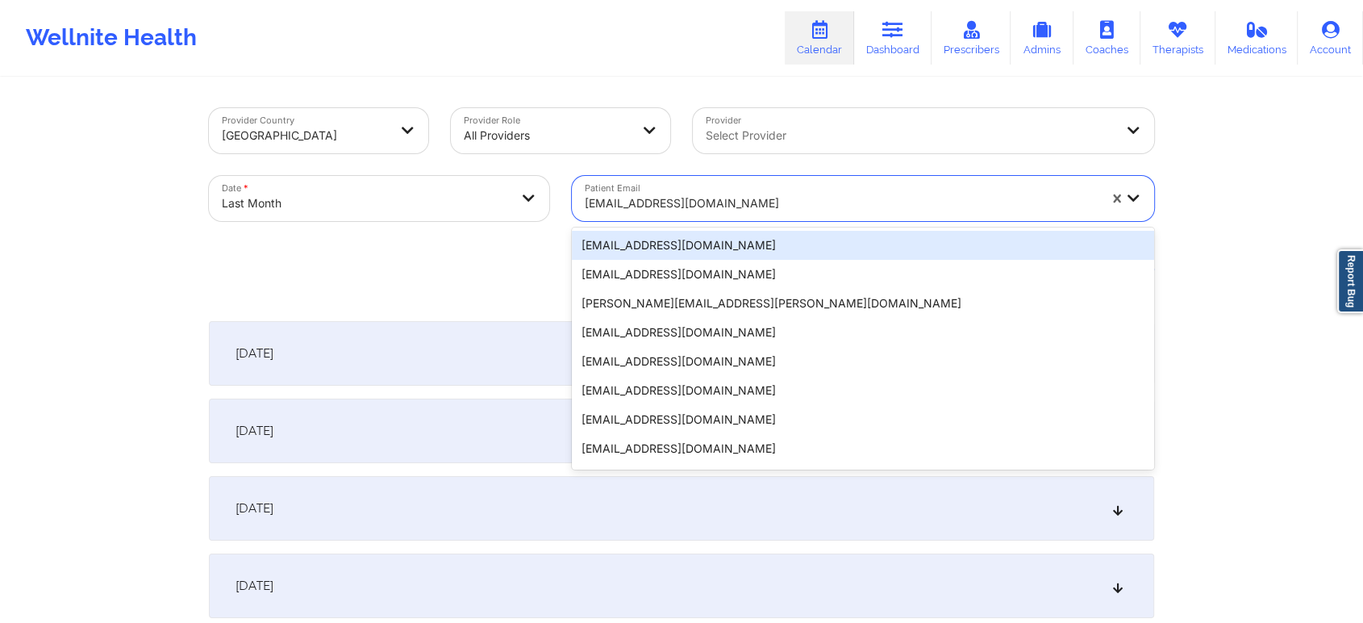
click at [628, 205] on div at bounding box center [841, 203] width 513 height 19
paste input "dekitestoopprod@wellnite.com"
type input "dekitestoopprod@wellnite.com"
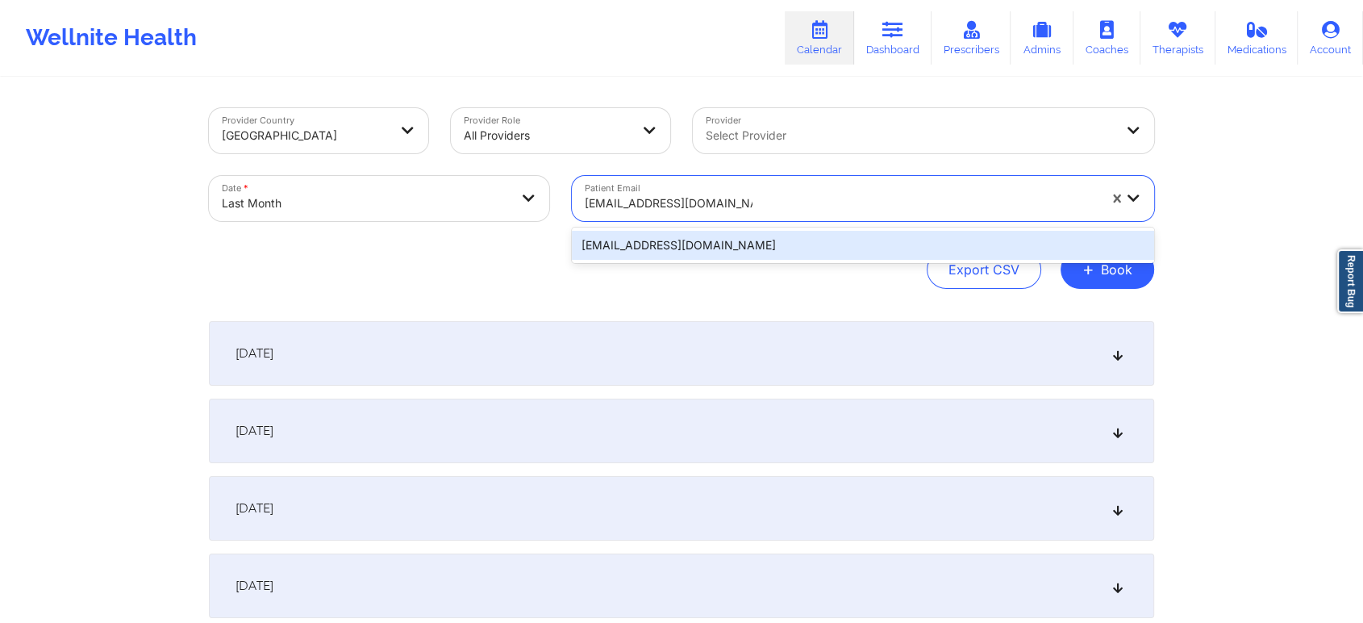
click at [674, 240] on div "dekitestoopprod@wellnite.com" at bounding box center [863, 245] width 582 height 29
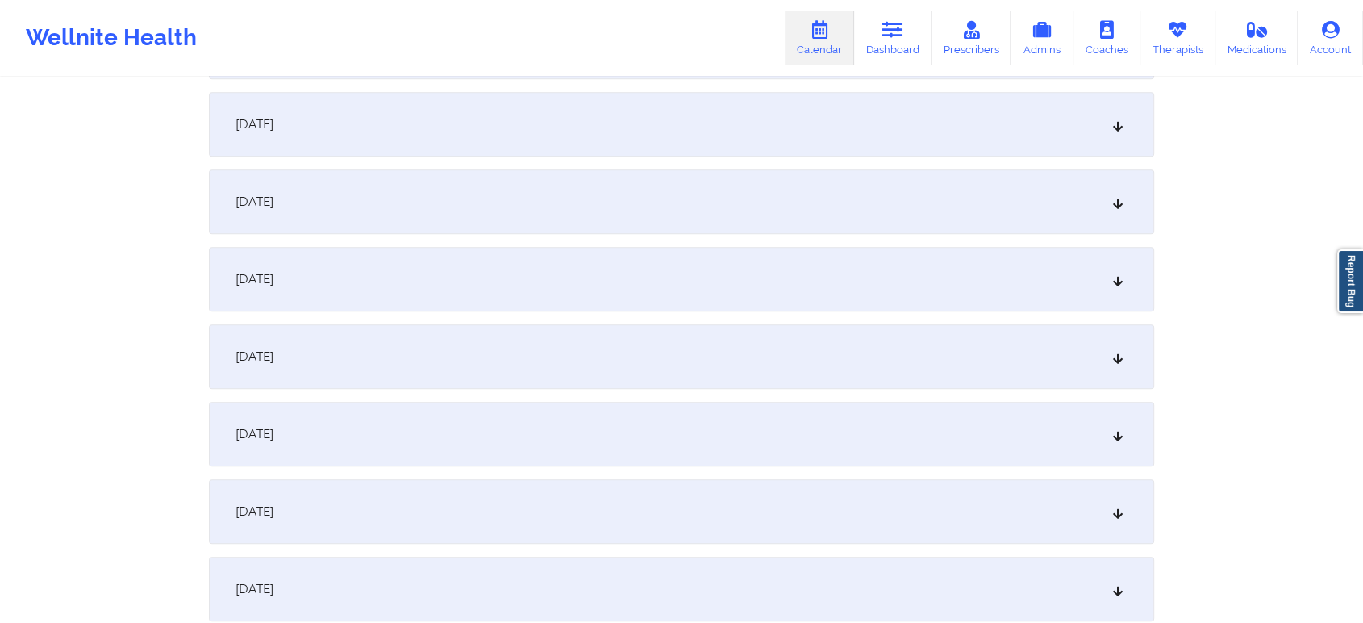
scroll to position [1515, 0]
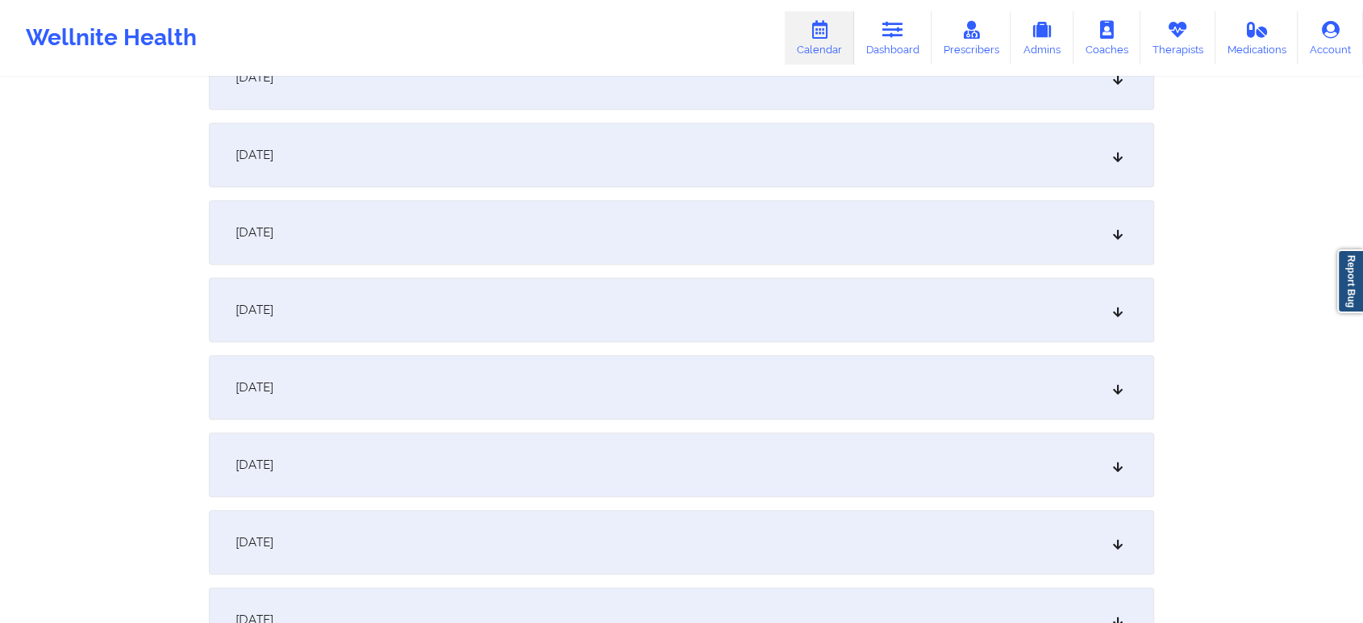
click at [814, 566] on div "September 23, 2025" at bounding box center [682, 542] width 946 height 65
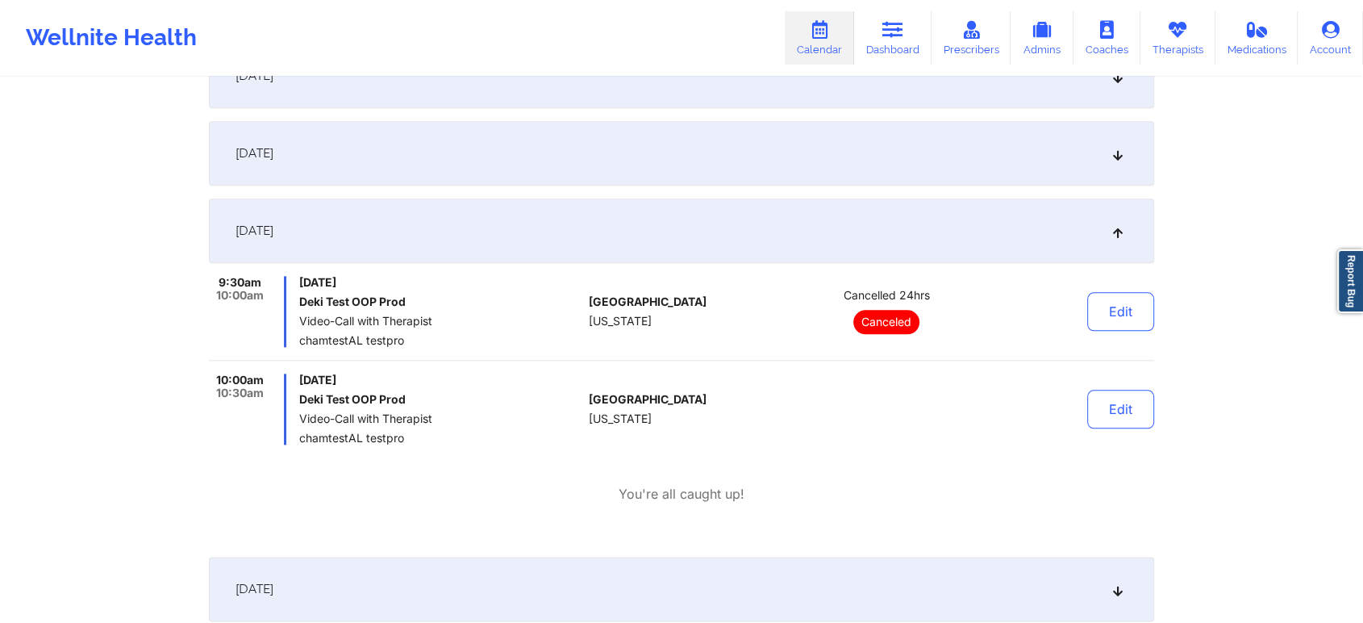
scroll to position [1838, 0]
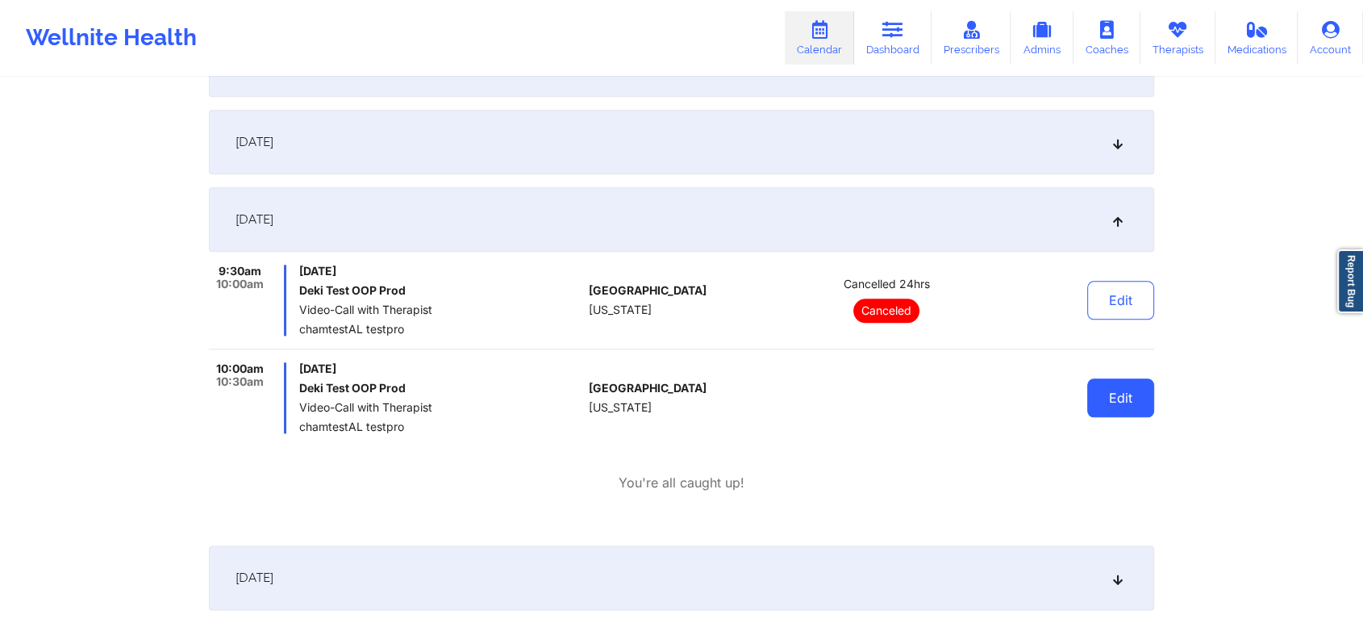
click at [1153, 382] on button "Edit" at bounding box center [1121, 397] width 67 height 39
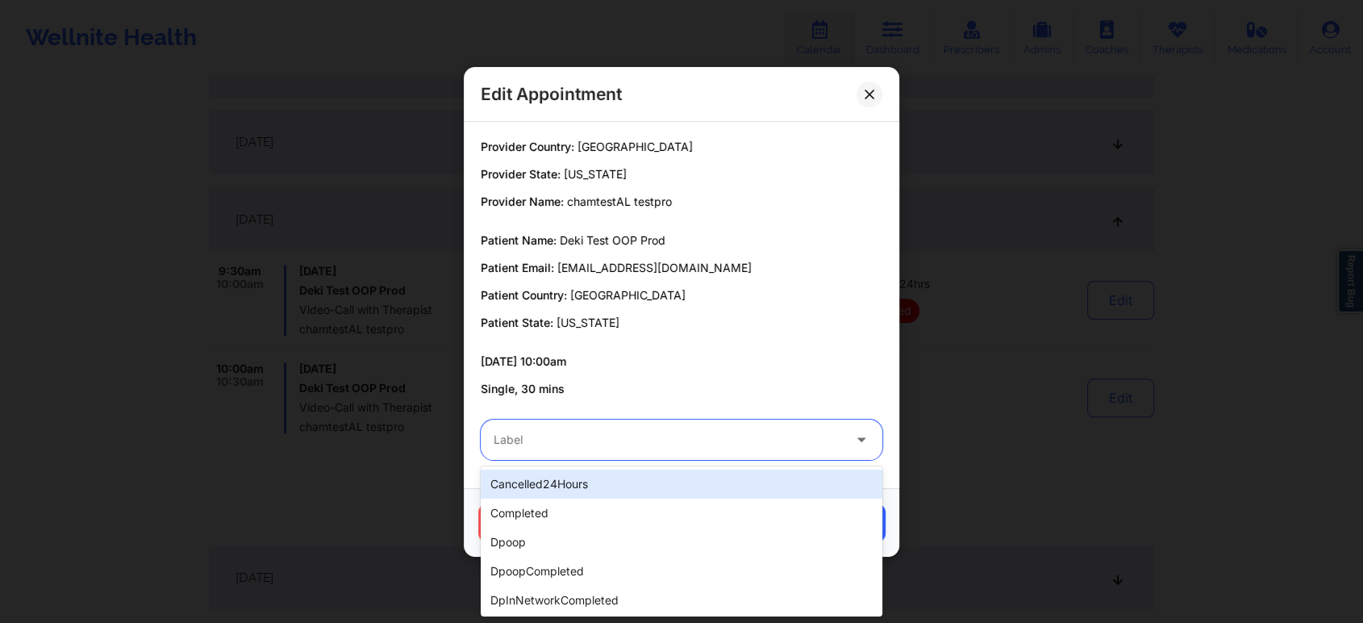
click at [584, 437] on div at bounding box center [668, 439] width 349 height 19
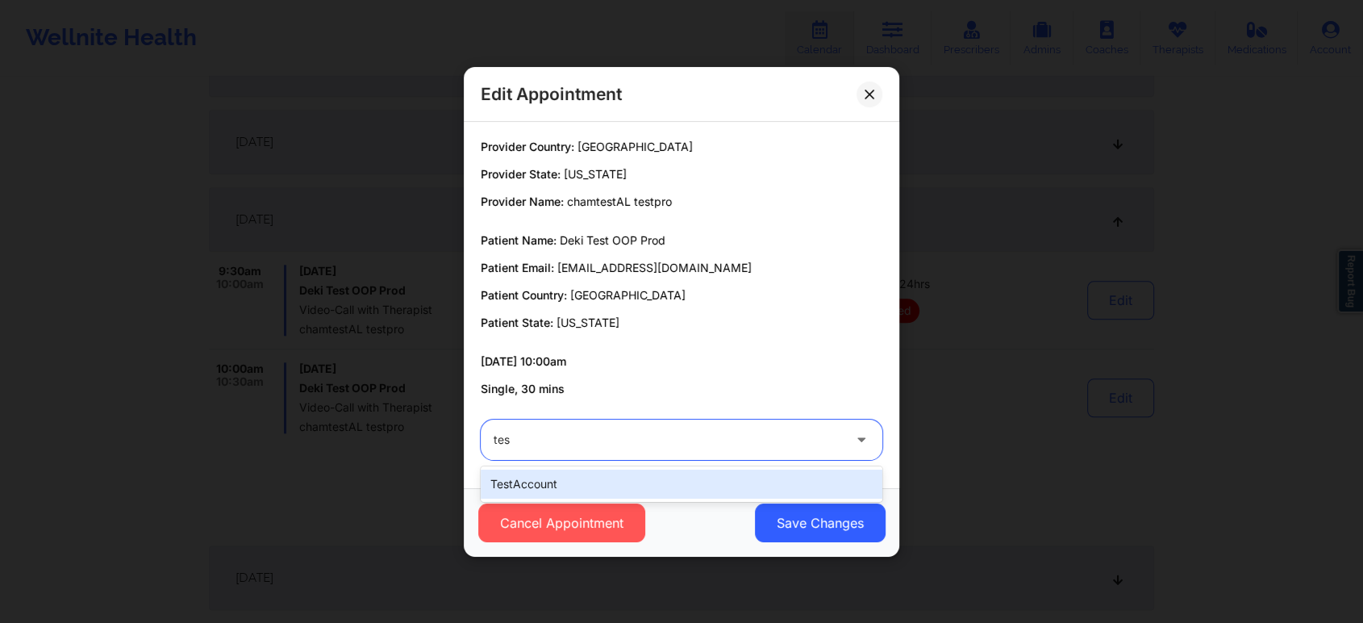
type input "test"
click at [548, 484] on div "testAccount" at bounding box center [682, 484] width 402 height 29
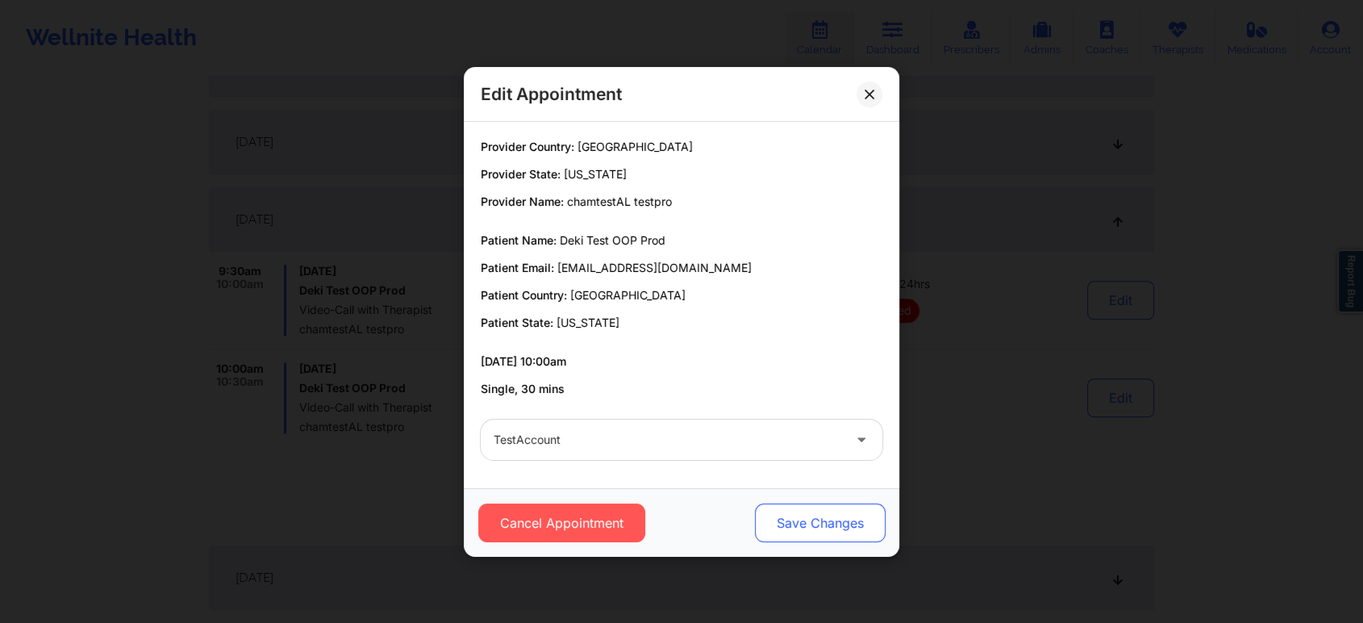
click at [815, 541] on button "Save Changes" at bounding box center [820, 522] width 131 height 39
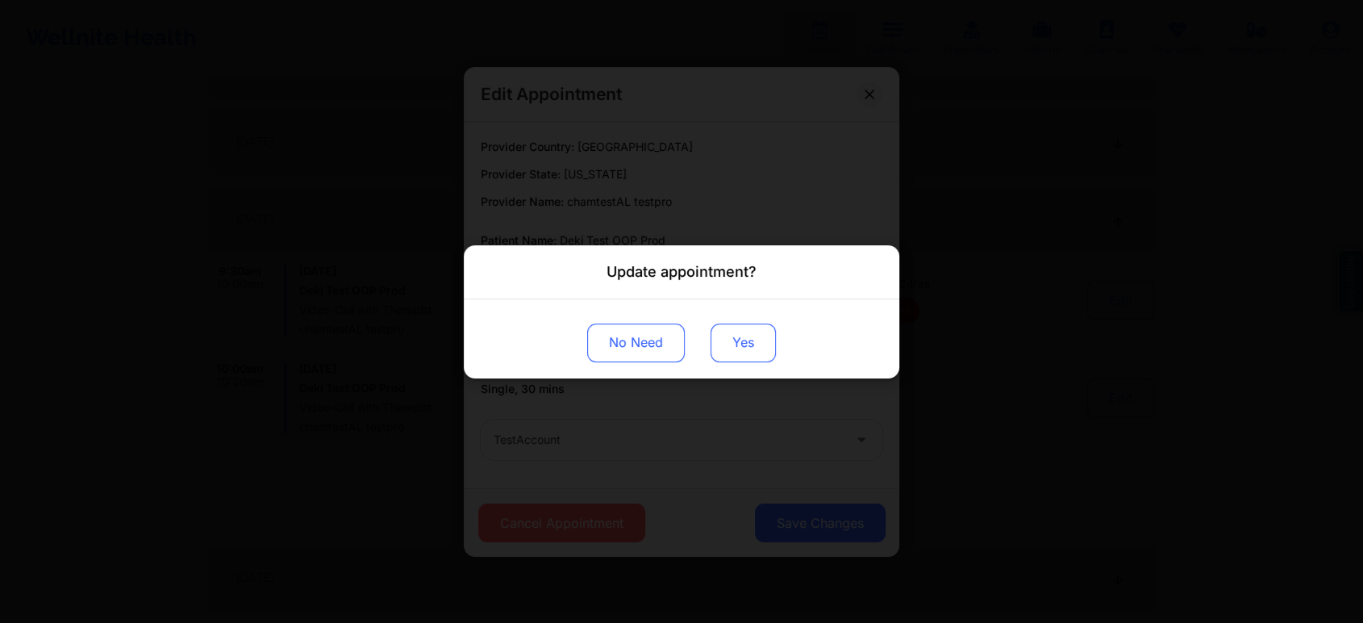
click at [740, 344] on button "Yes" at bounding box center [743, 342] width 65 height 39
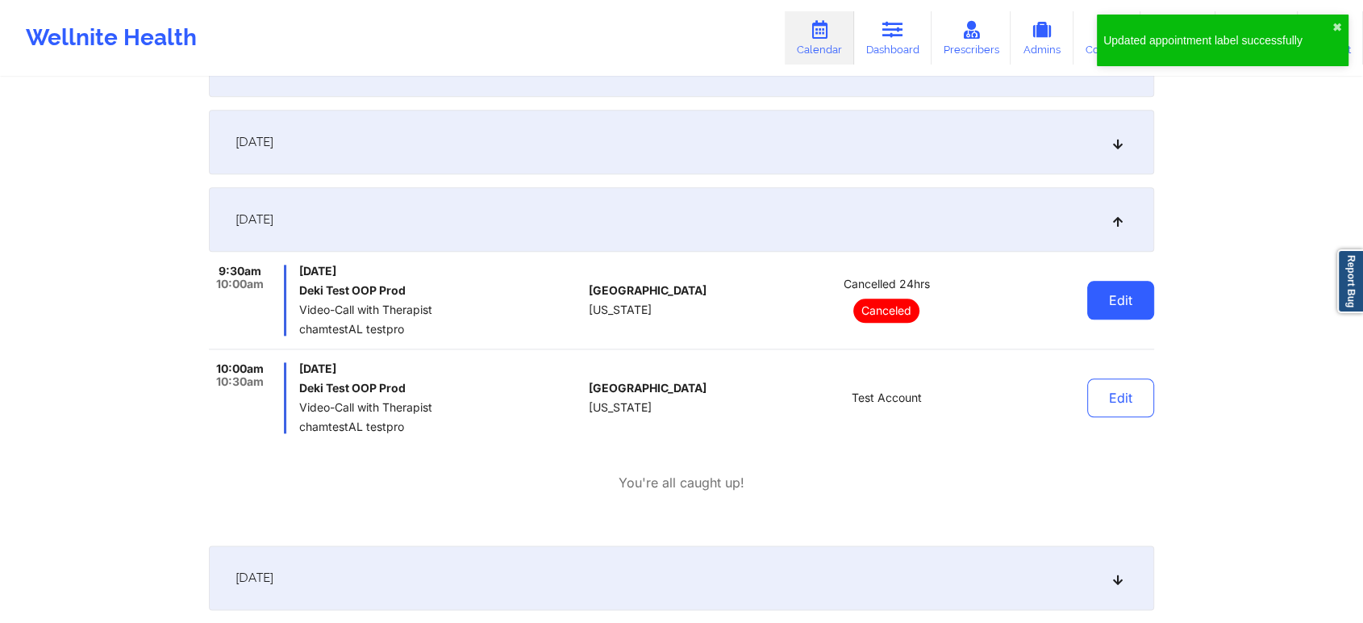
click at [1111, 282] on button "Edit" at bounding box center [1121, 300] width 67 height 39
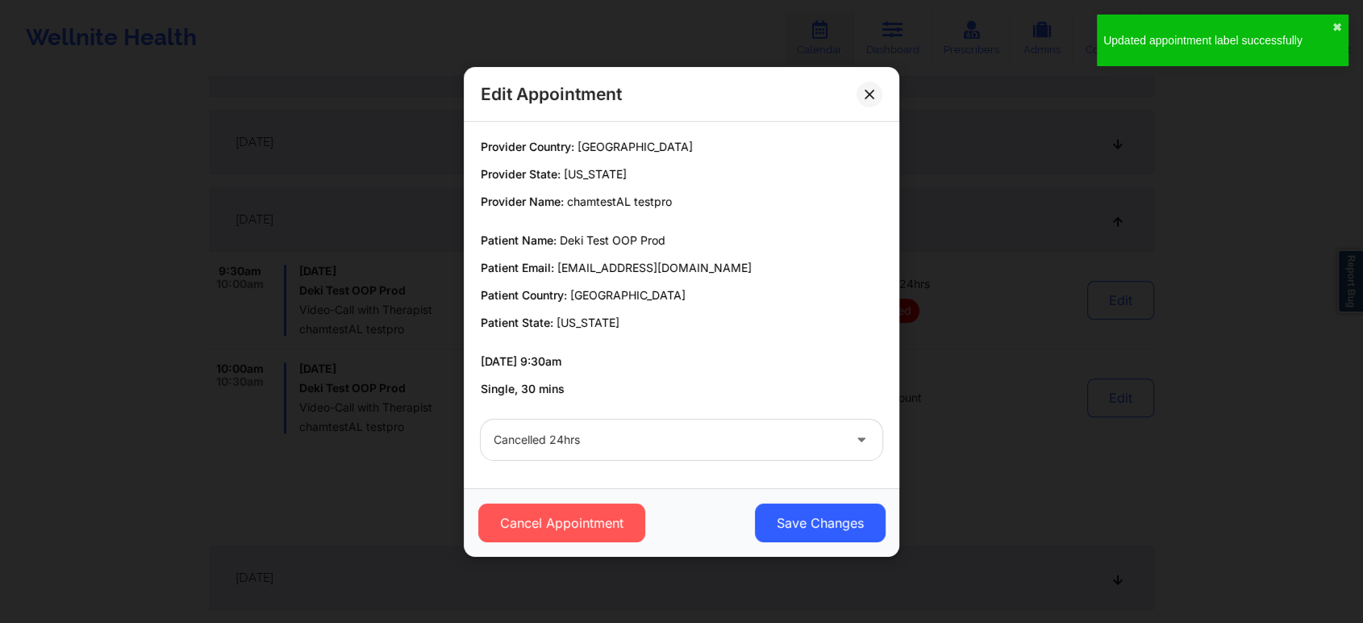
click at [624, 436] on div at bounding box center [668, 439] width 349 height 19
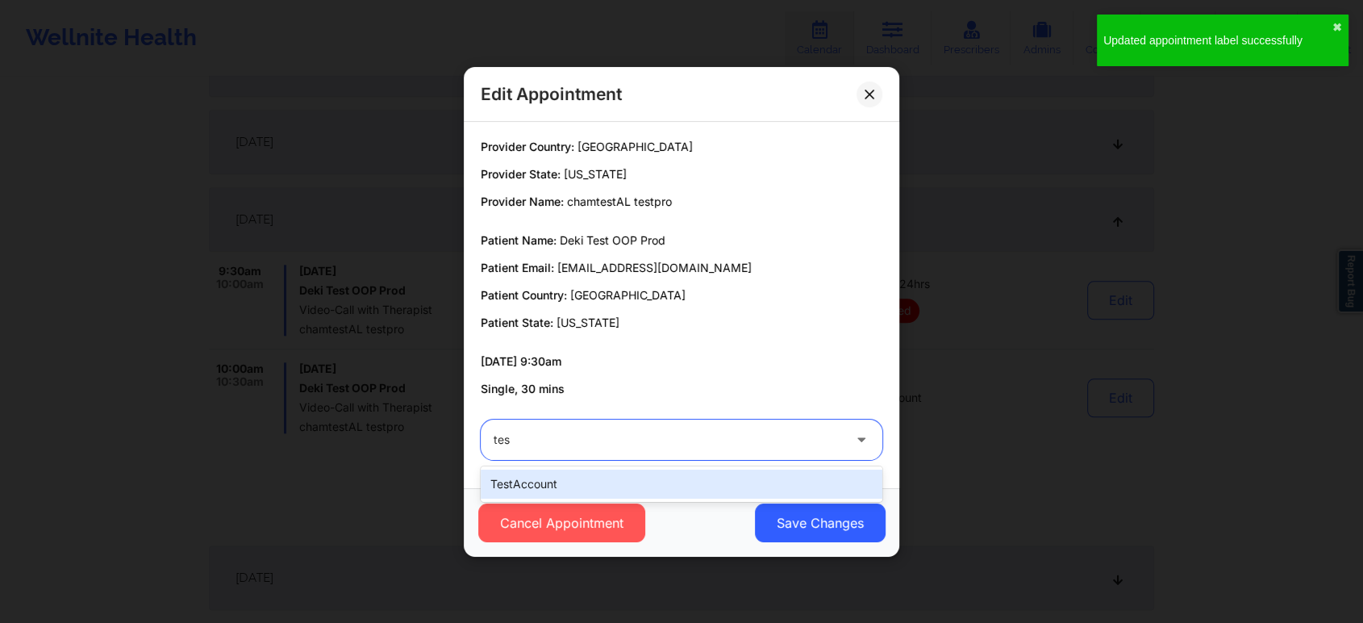
type input "test"
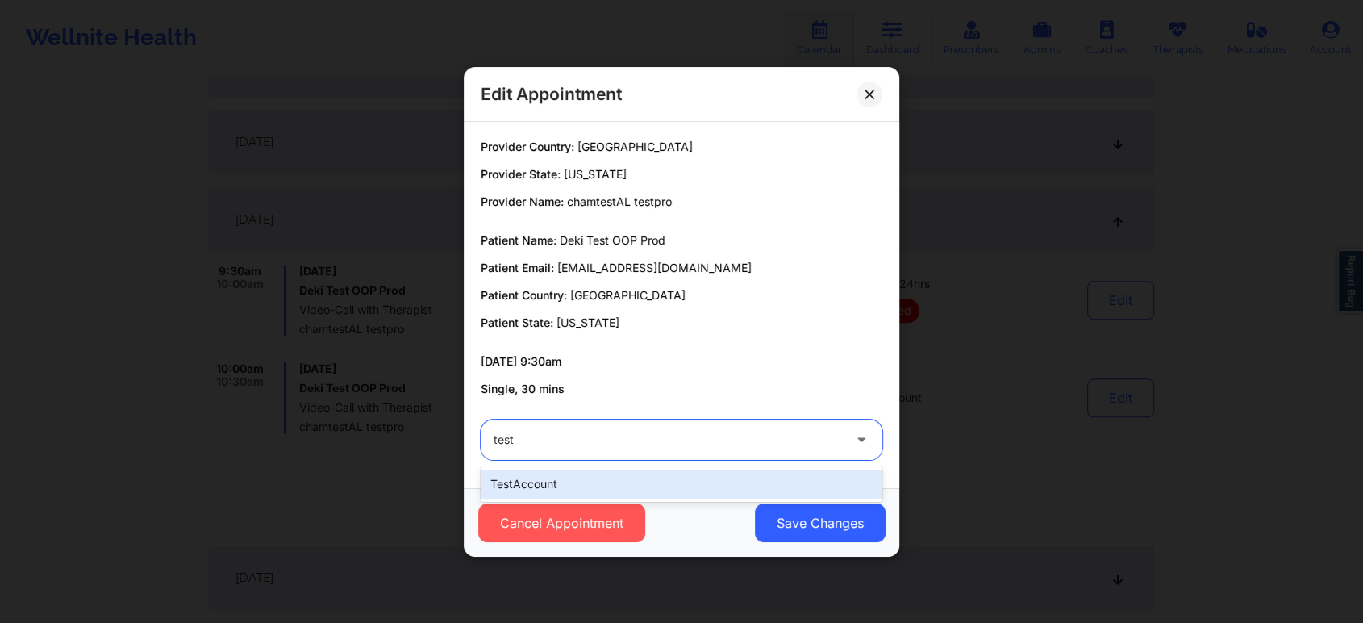
click at [589, 481] on div "testAccount" at bounding box center [682, 484] width 402 height 29
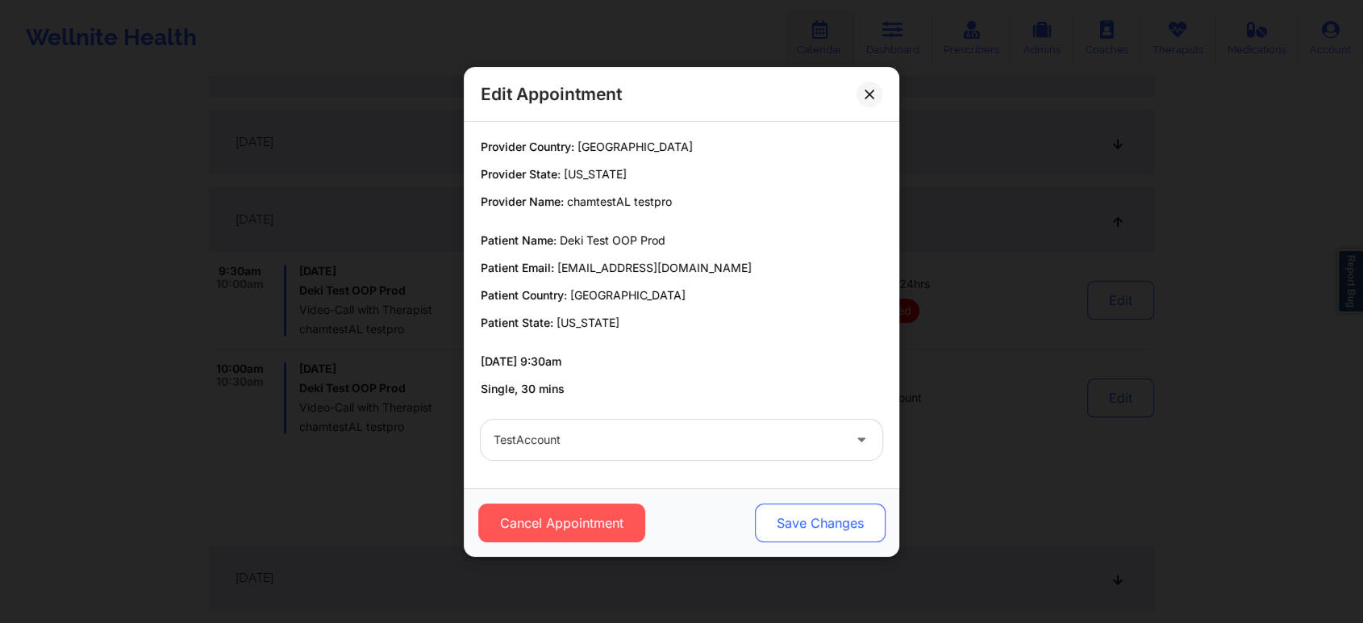
click at [817, 520] on button "Save Changes" at bounding box center [820, 522] width 131 height 39
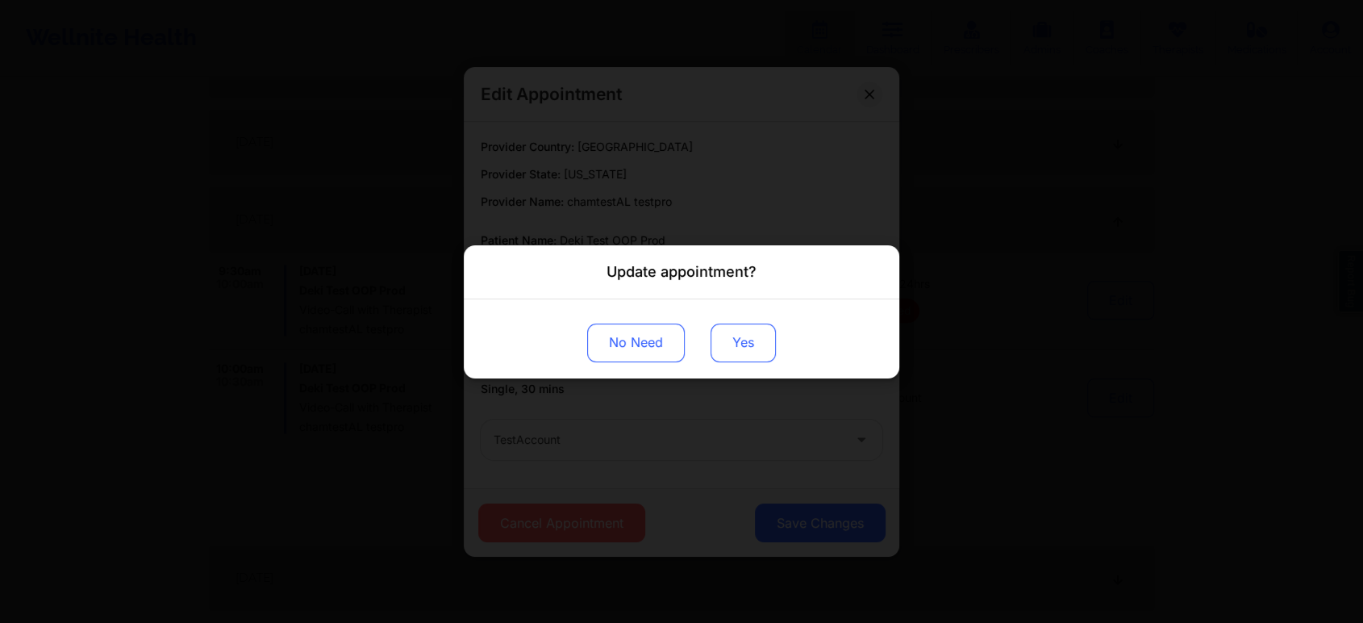
click at [758, 343] on button "Yes" at bounding box center [743, 342] width 65 height 39
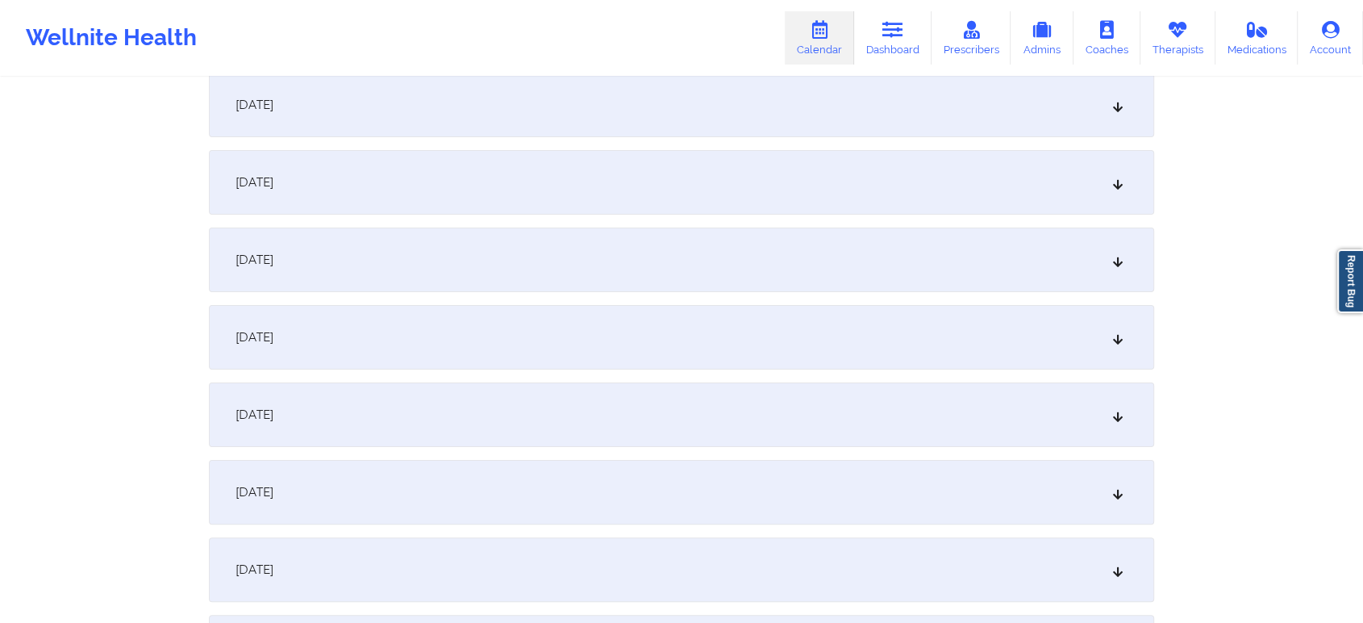
scroll to position [0, 0]
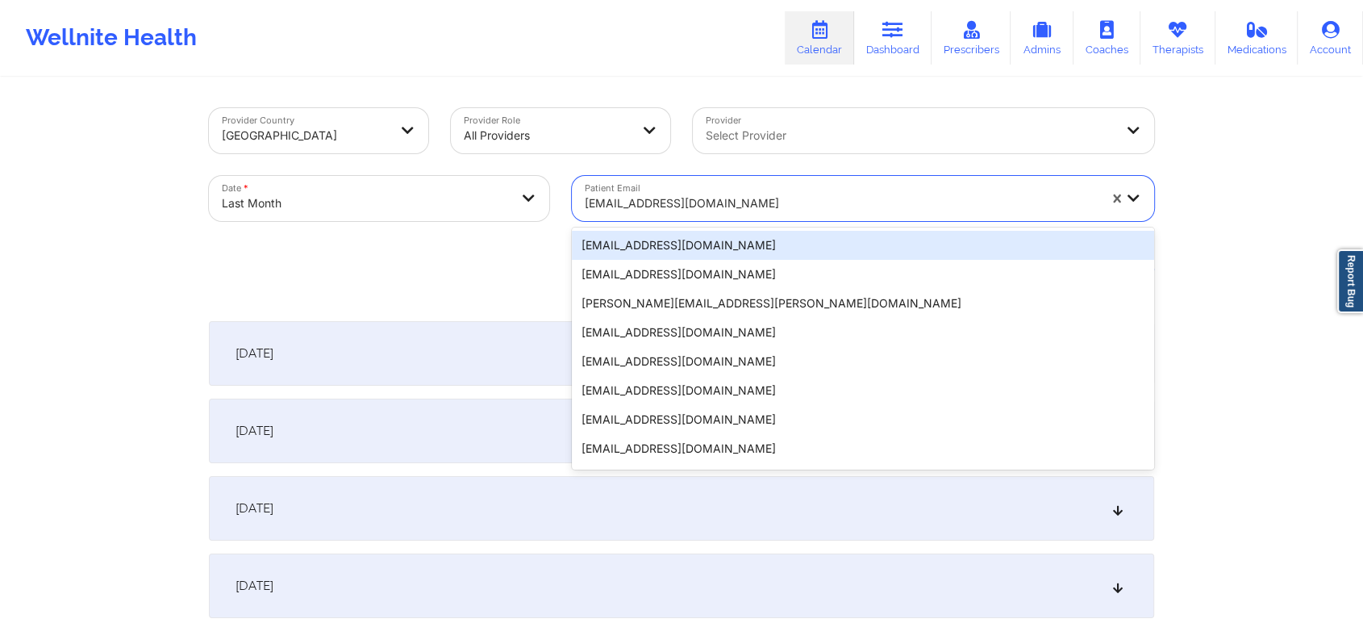
click at [670, 198] on div at bounding box center [841, 203] width 513 height 19
paste input "nahlejiswyzdm@gmail.com"
type input "nahlejiswyzdm@gmail.com"
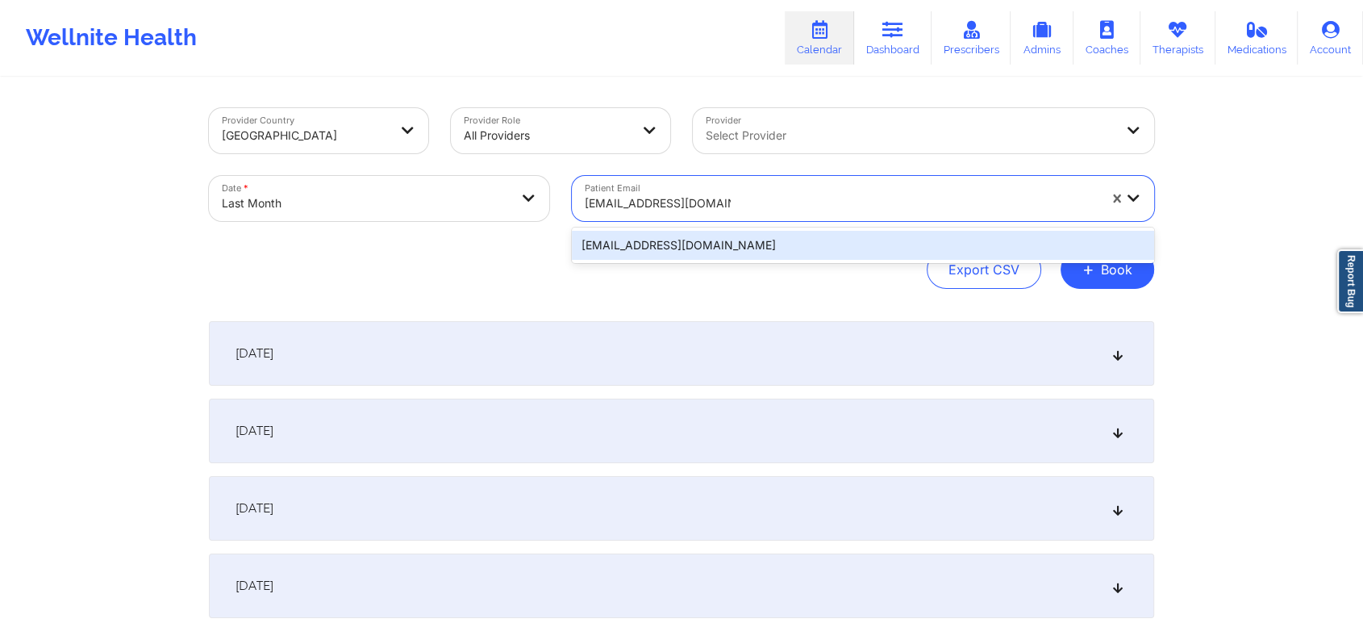
click at [670, 244] on div "nahlejiswyzdm@gmail.com" at bounding box center [863, 245] width 582 height 29
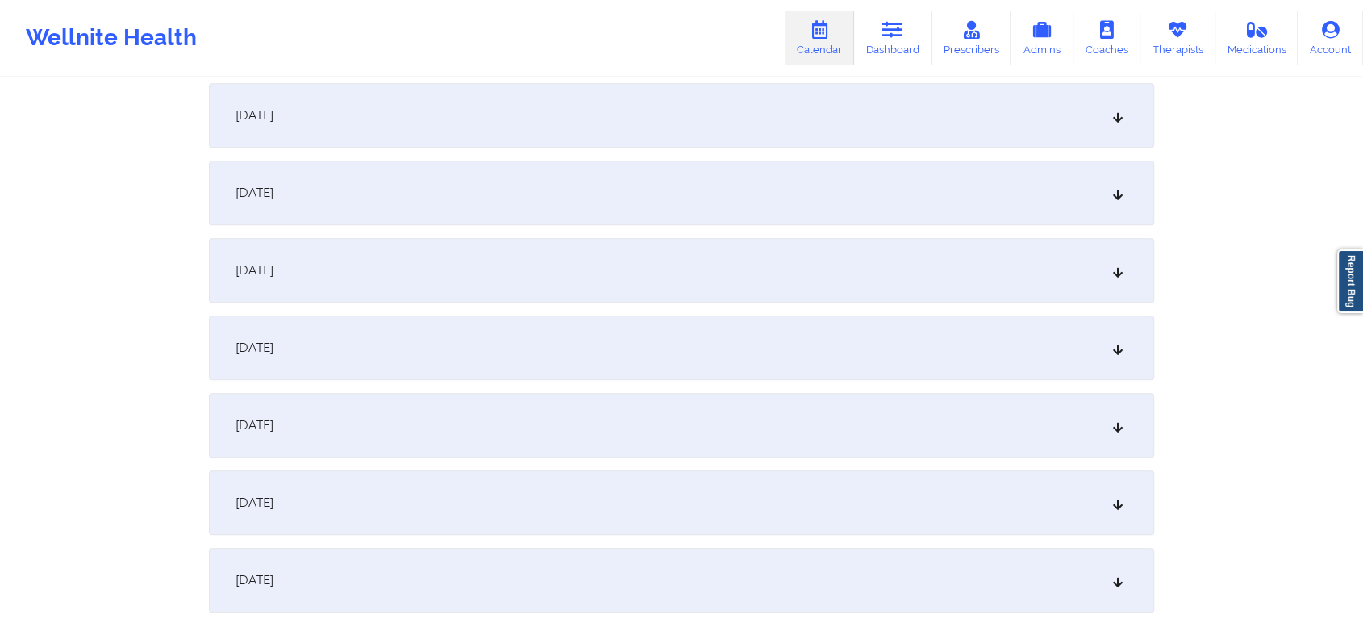
scroll to position [89, 0]
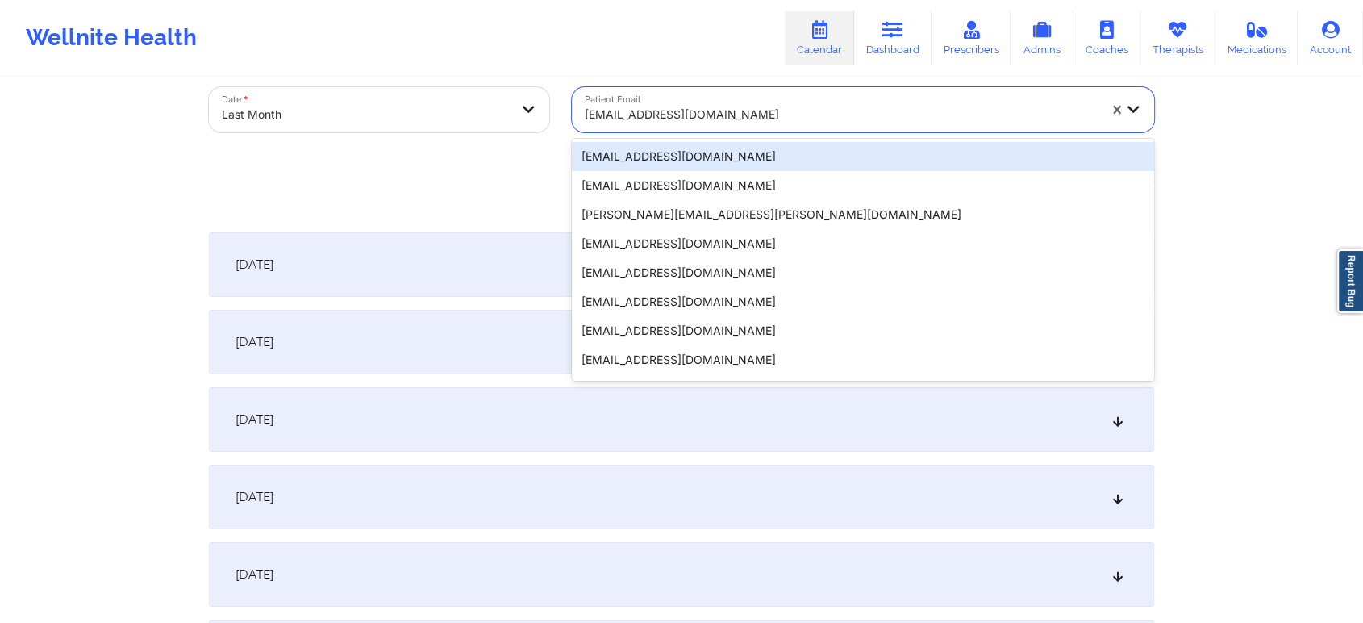
click at [683, 111] on div at bounding box center [841, 114] width 513 height 19
paste input "nahlejiswyzdm@gmail.com"
type input "nahlejiswyzdm@gmail.com"
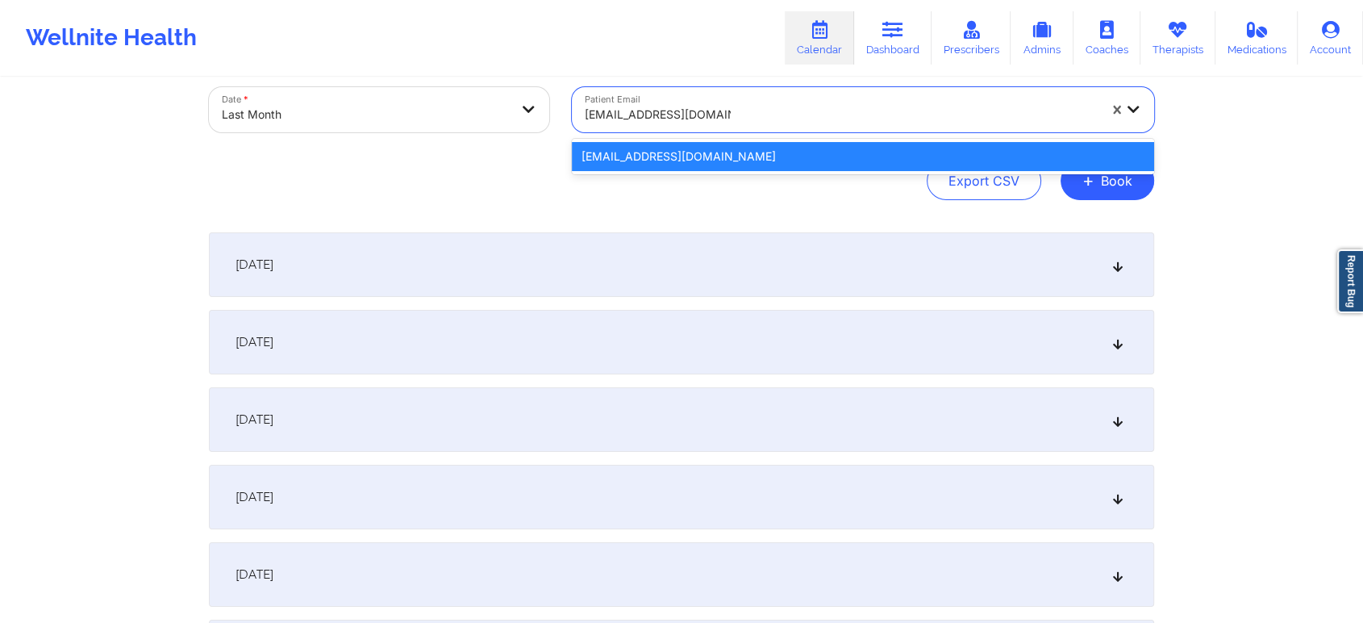
click at [671, 146] on div "nahlejiswyzdm@gmail.com" at bounding box center [863, 156] width 582 height 29
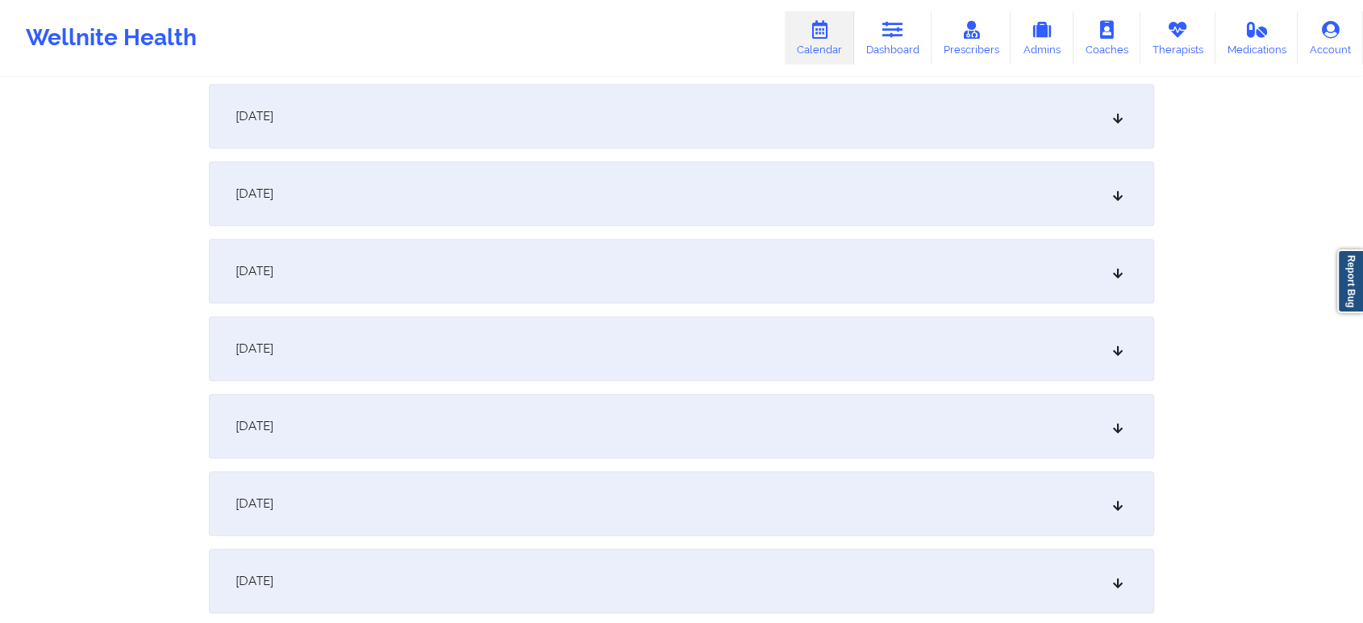
scroll to position [1661, 0]
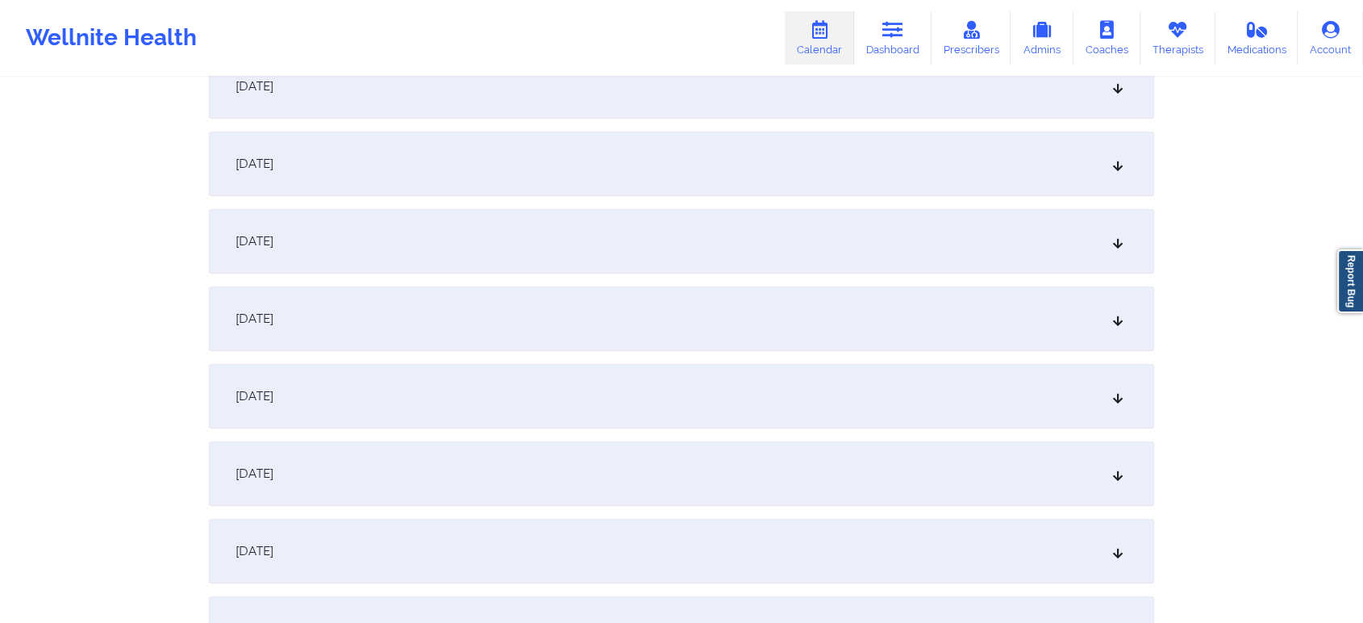
click at [537, 379] on div "September 23, 2025" at bounding box center [682, 396] width 946 height 65
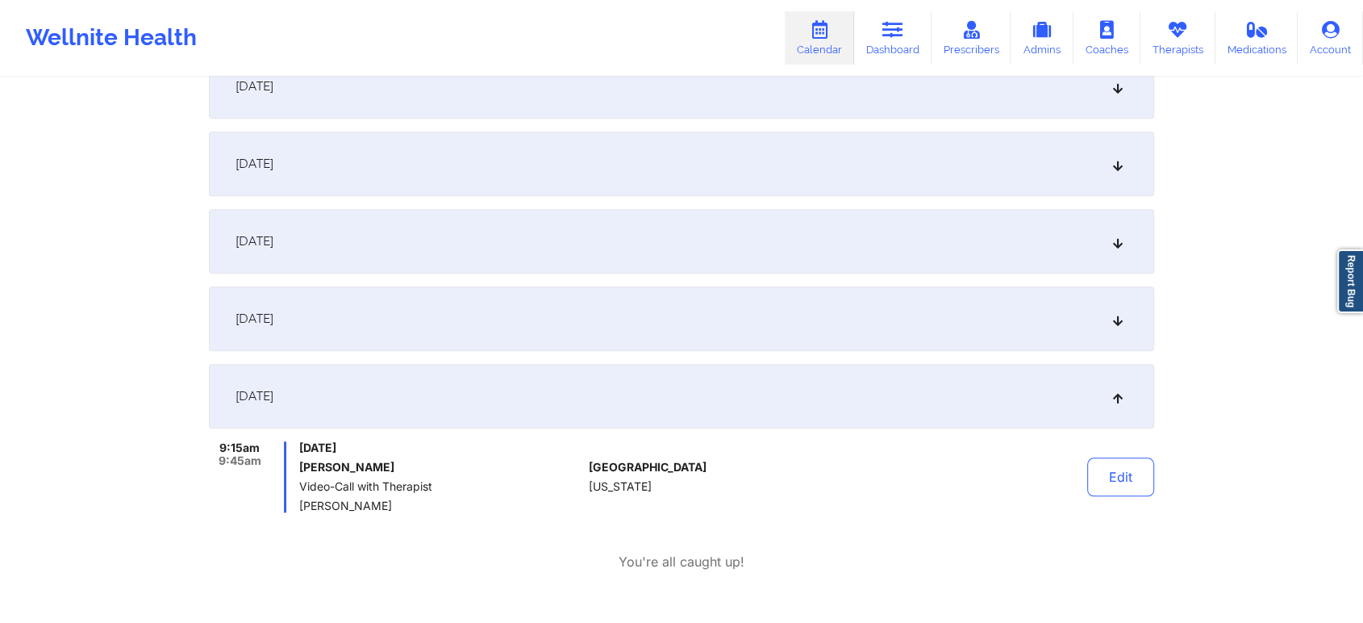
scroll to position [0, 0]
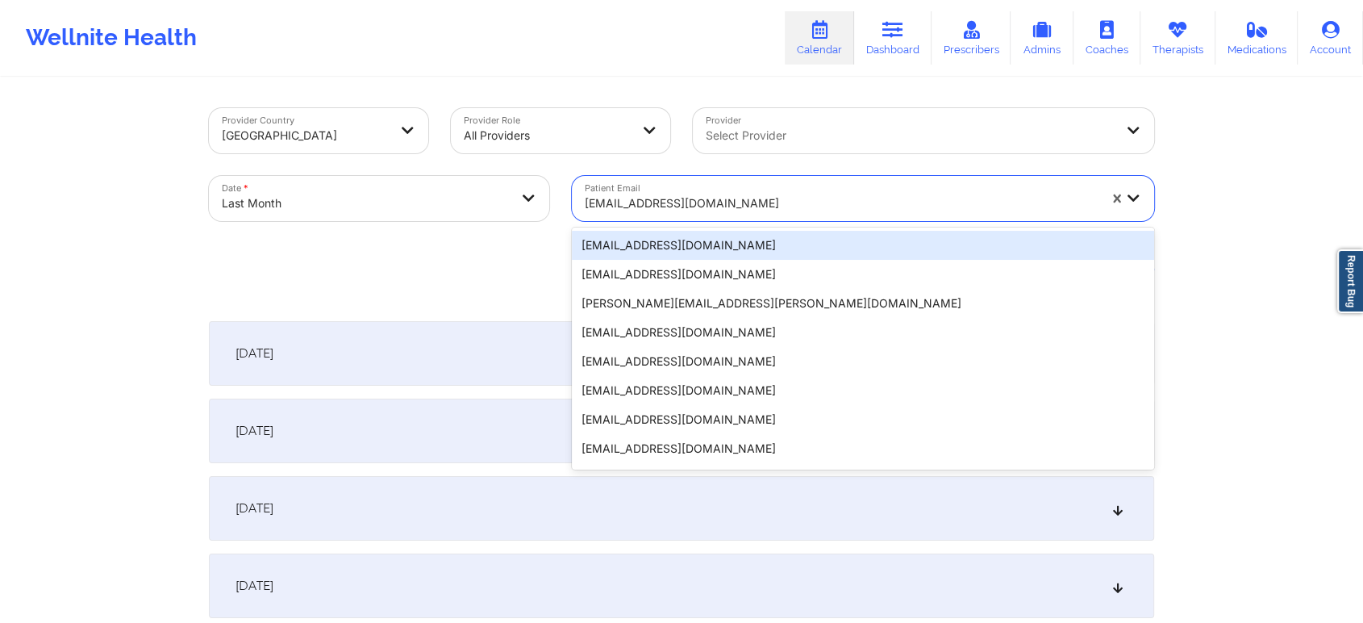
click at [597, 201] on div at bounding box center [841, 203] width 513 height 19
paste input "nahlejiswyzdm@gmail.com"
type input "nahlejiswyzdm@gmail.com"
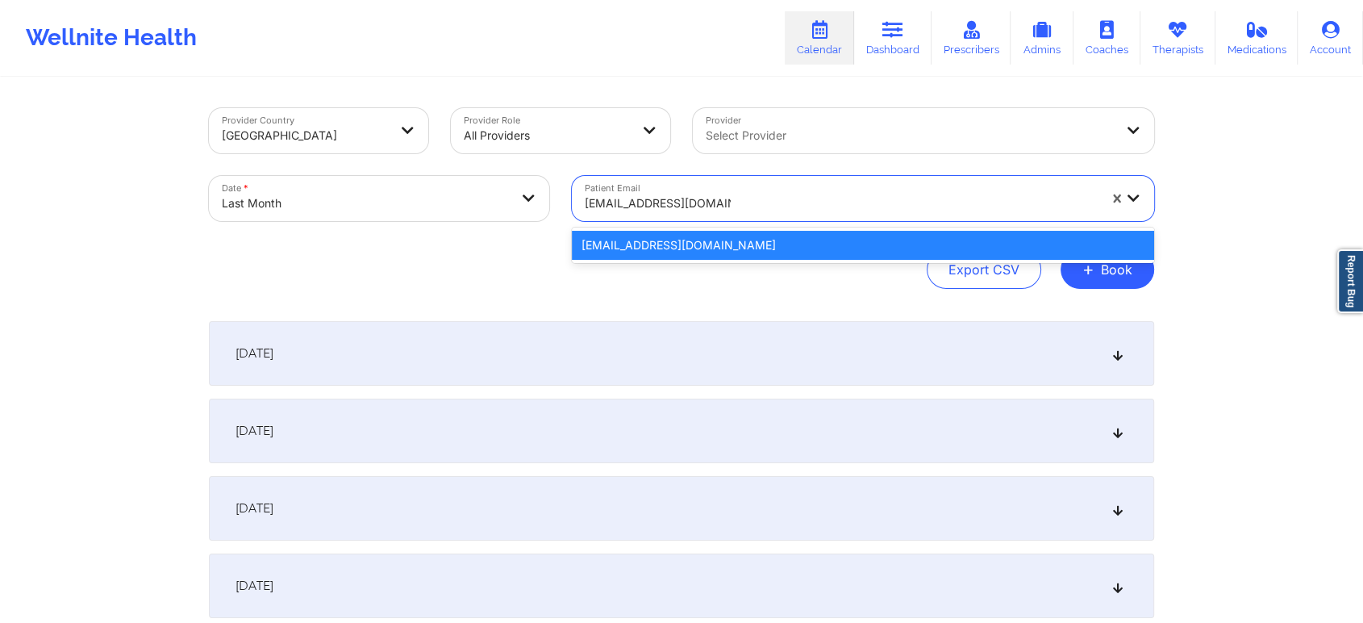
click at [615, 245] on div "nahlejiswyzdm@gmail.com" at bounding box center [863, 245] width 582 height 29
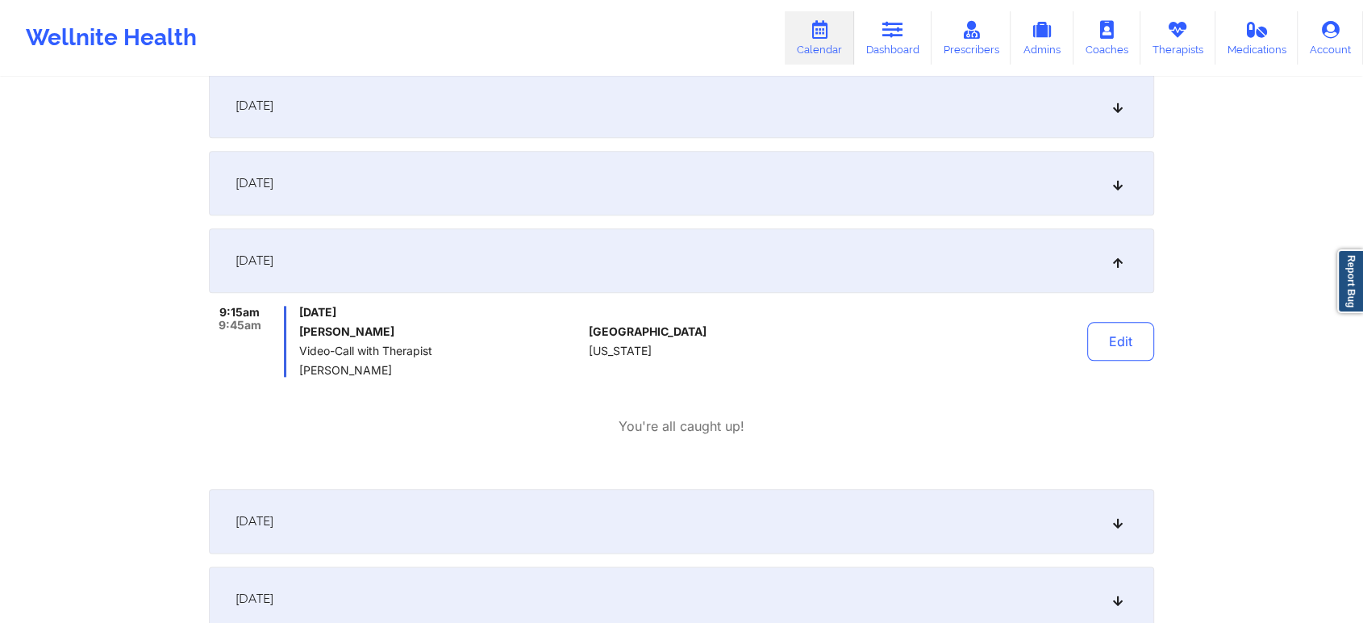
scroll to position [2322, 0]
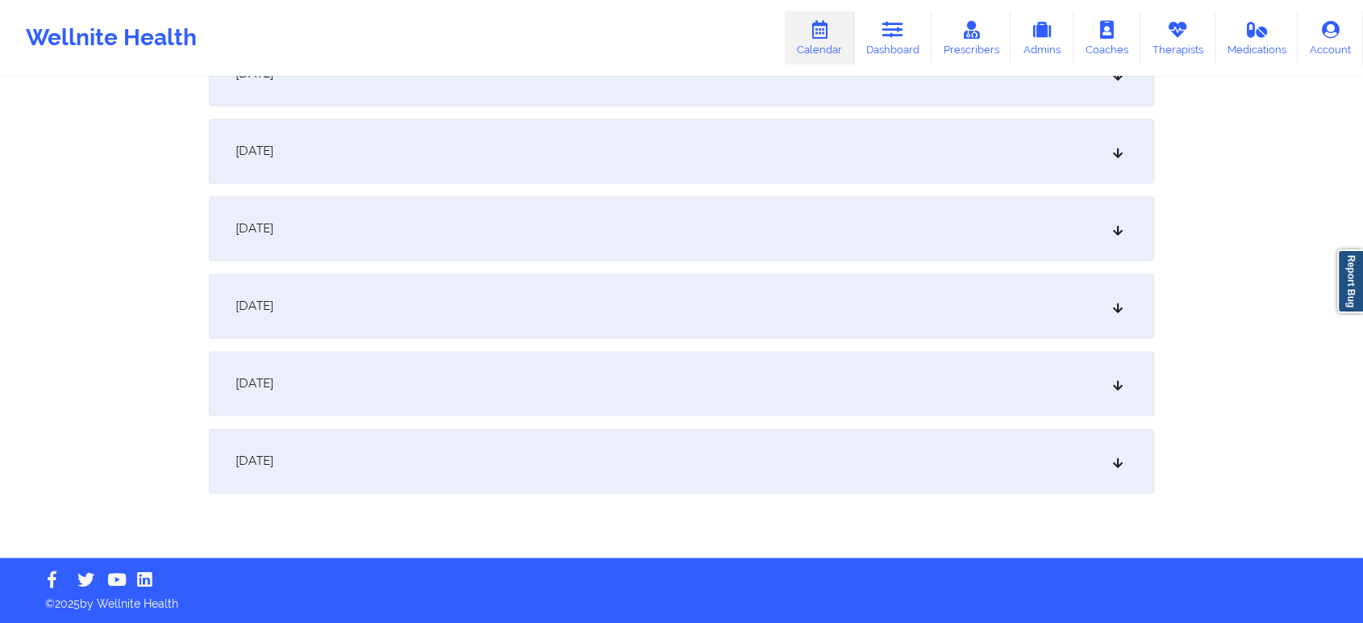
click at [791, 453] on div "September 30, 2025" at bounding box center [682, 460] width 946 height 65
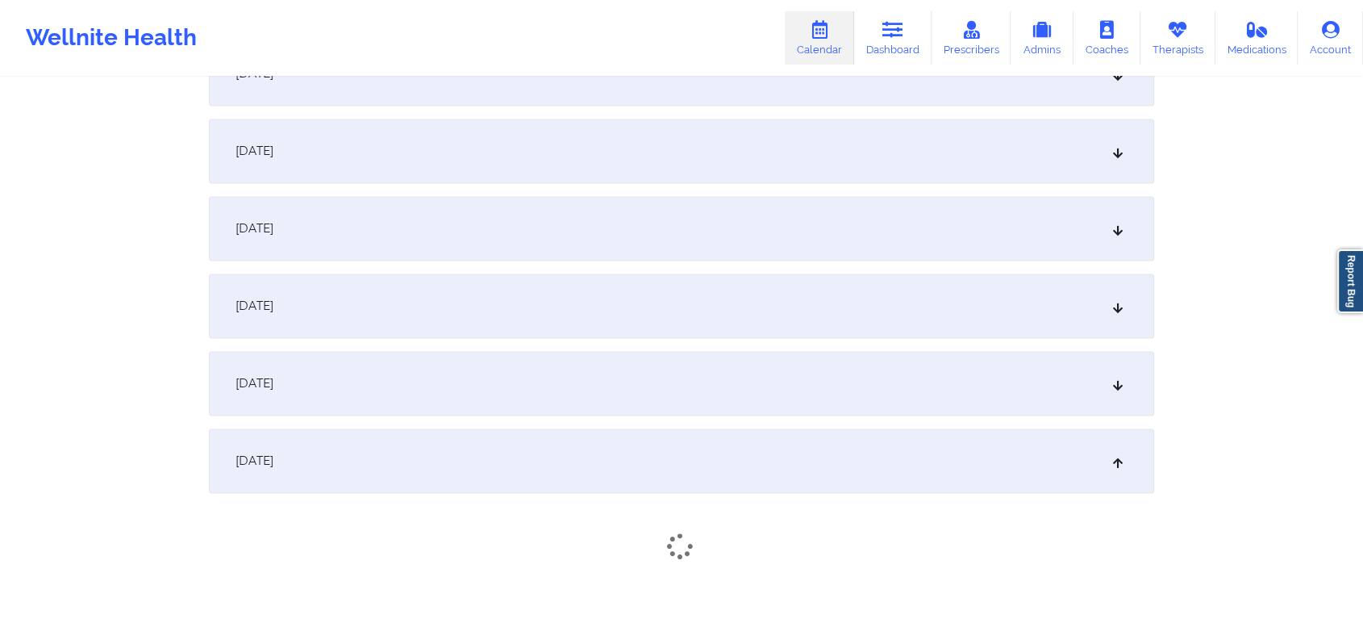
click at [613, 386] on div "September 29, 2025" at bounding box center [682, 383] width 946 height 65
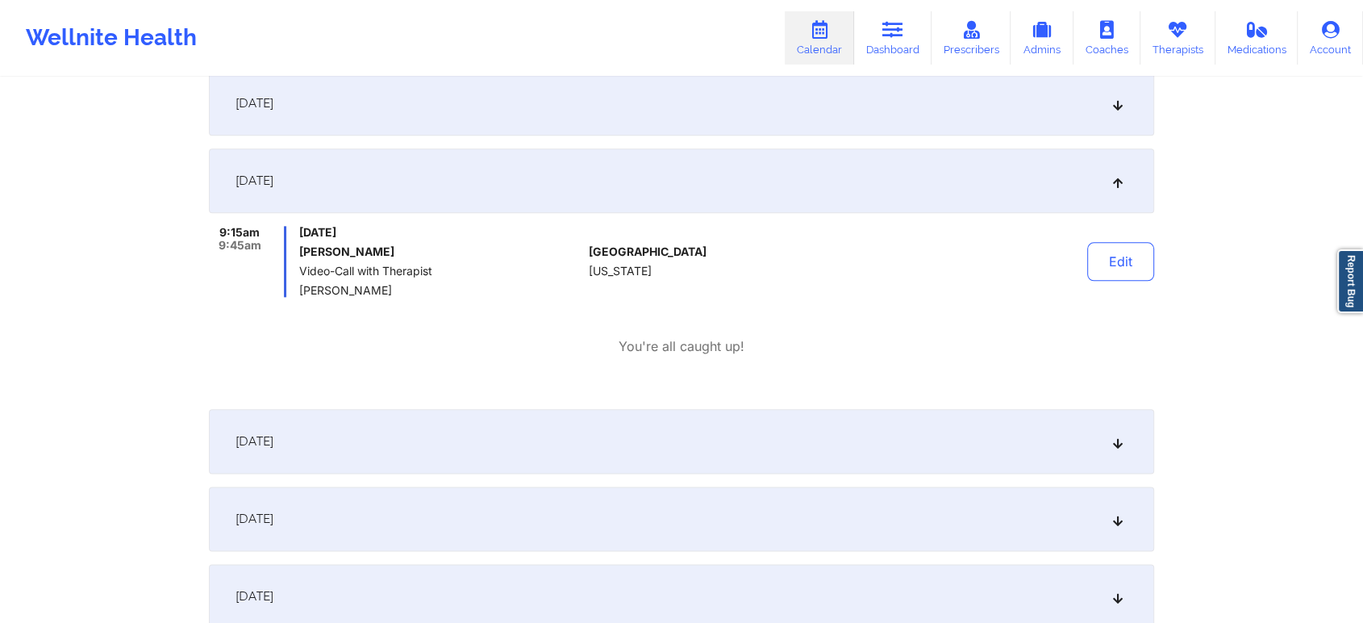
scroll to position [1864, 0]
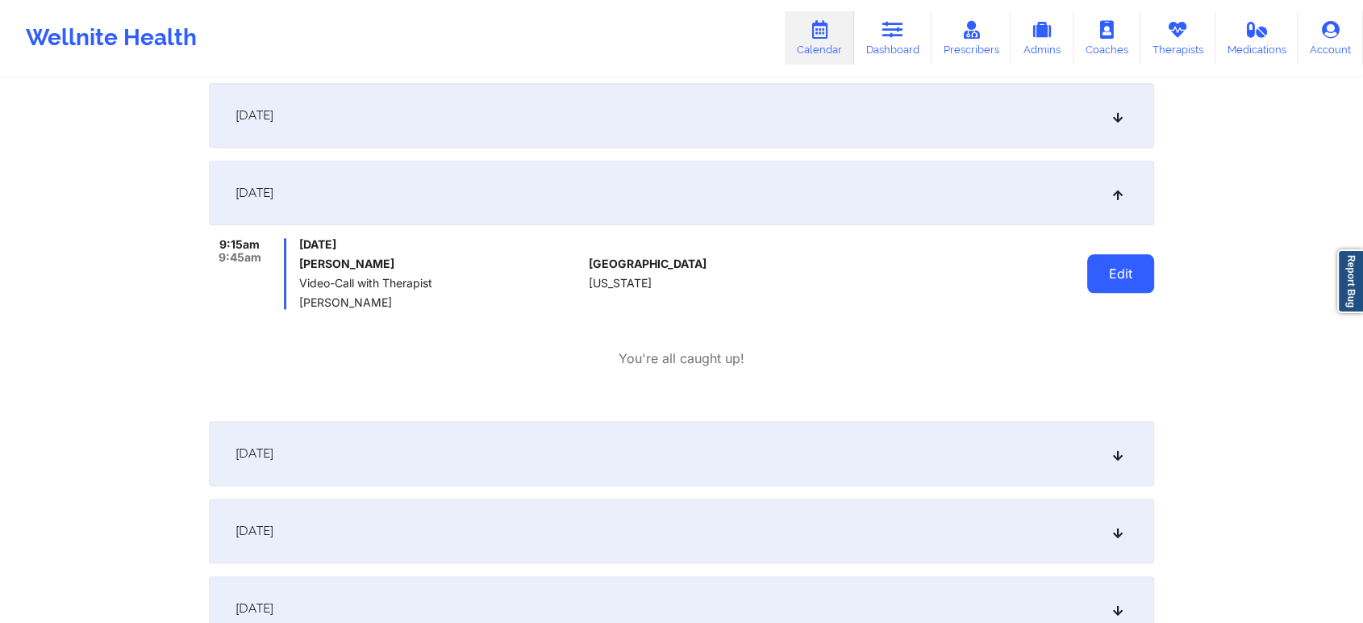
click at [1097, 277] on button "Edit" at bounding box center [1121, 273] width 67 height 39
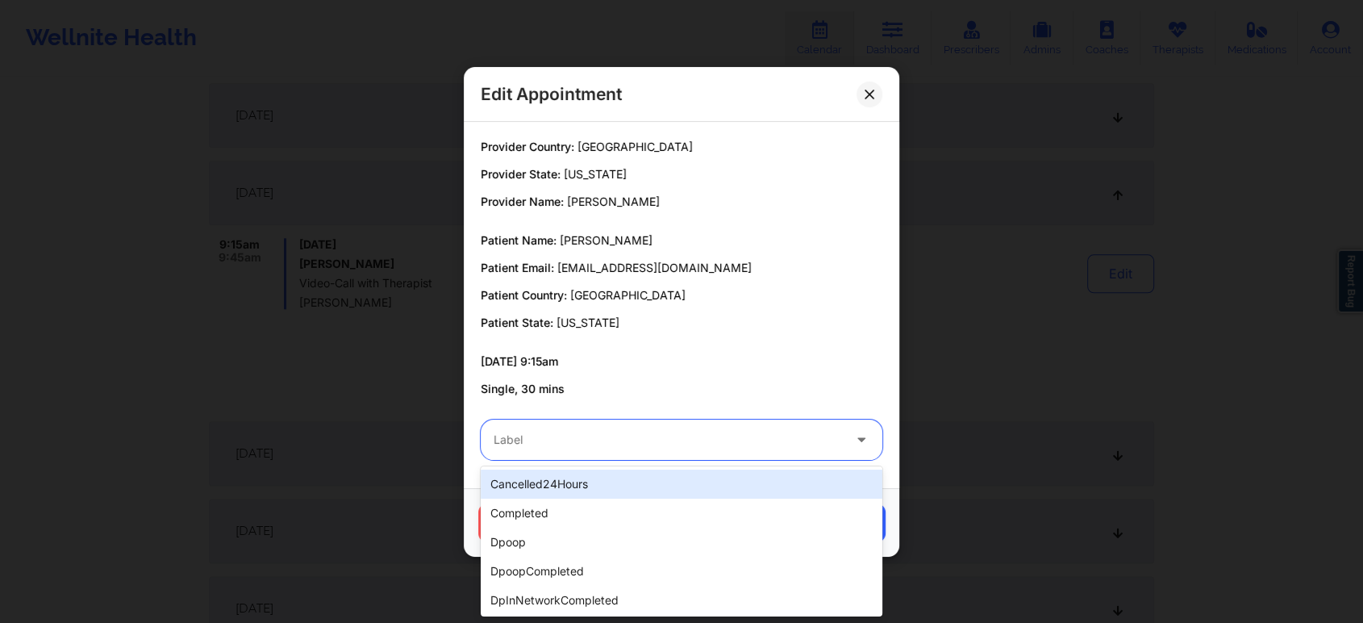
click at [708, 432] on div at bounding box center [668, 439] width 349 height 19
type input "no"
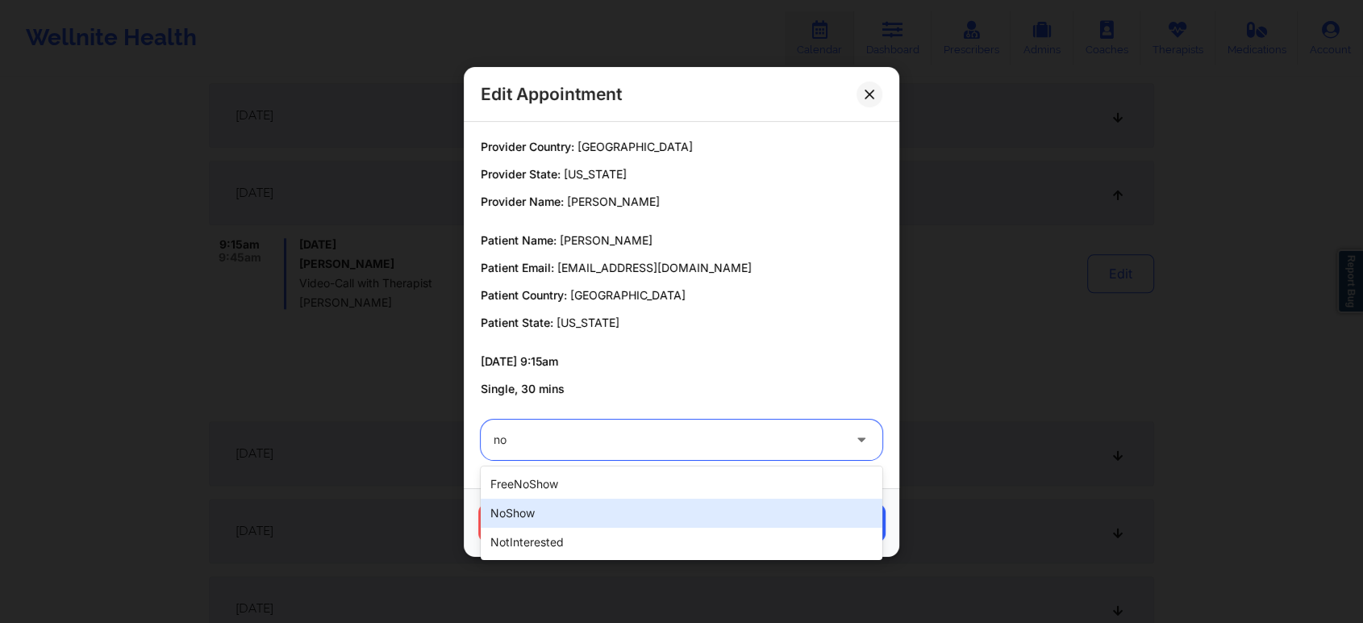
click at [655, 507] on div "noShow" at bounding box center [682, 513] width 402 height 29
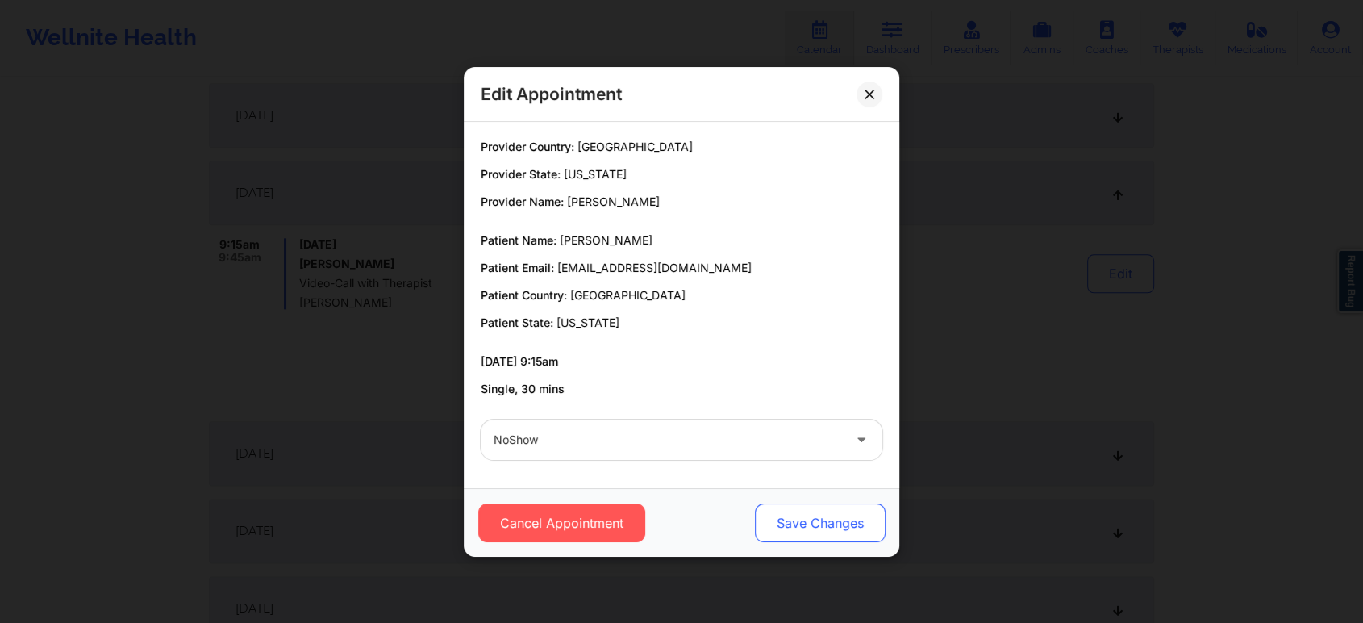
click at [836, 521] on button "Save Changes" at bounding box center [820, 522] width 131 height 39
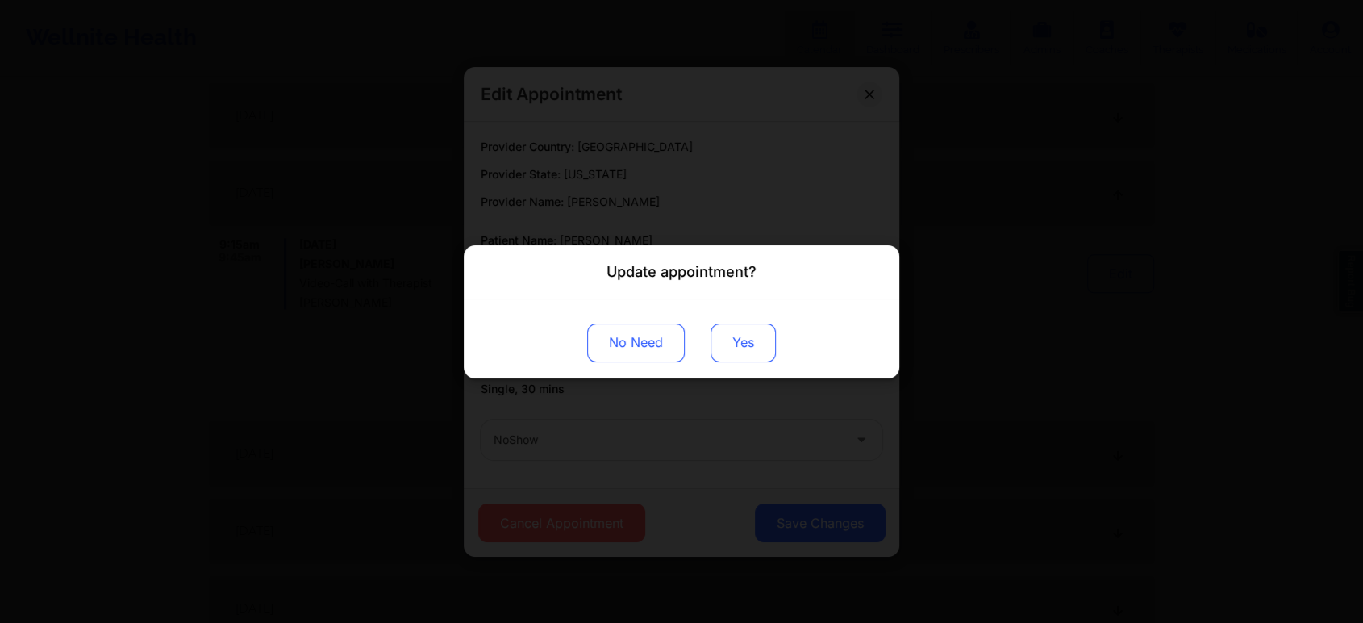
click at [742, 356] on button "Yes" at bounding box center [743, 342] width 65 height 39
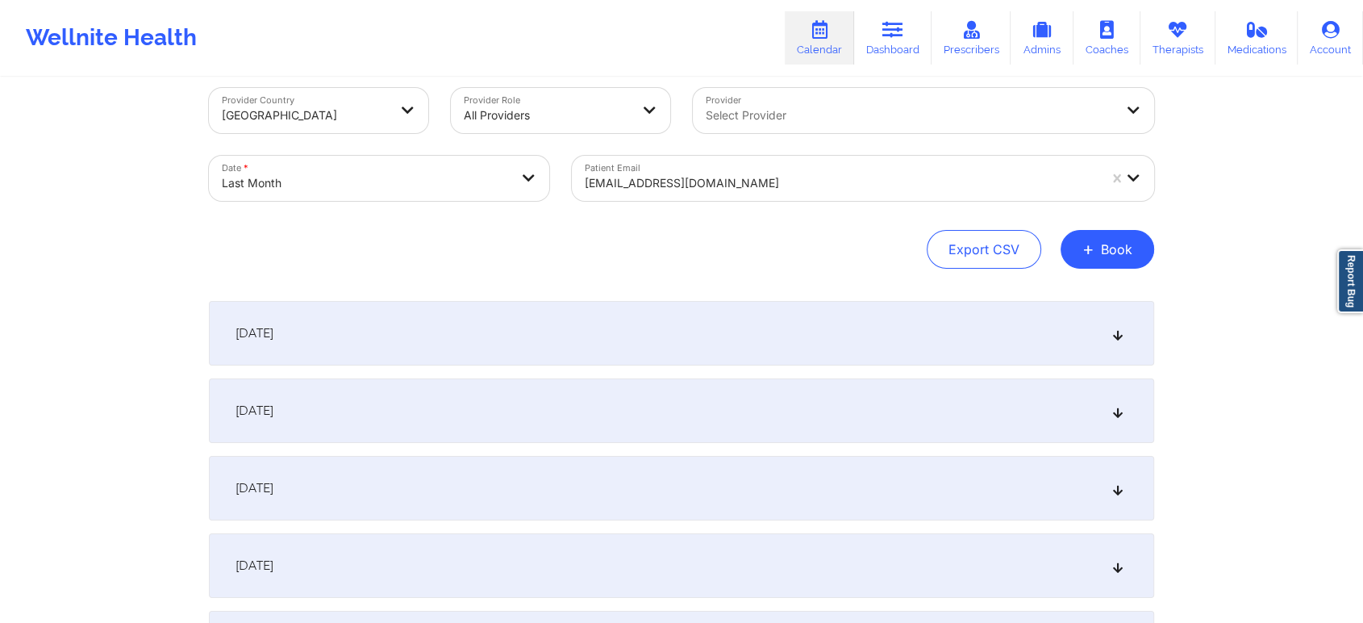
scroll to position [0, 0]
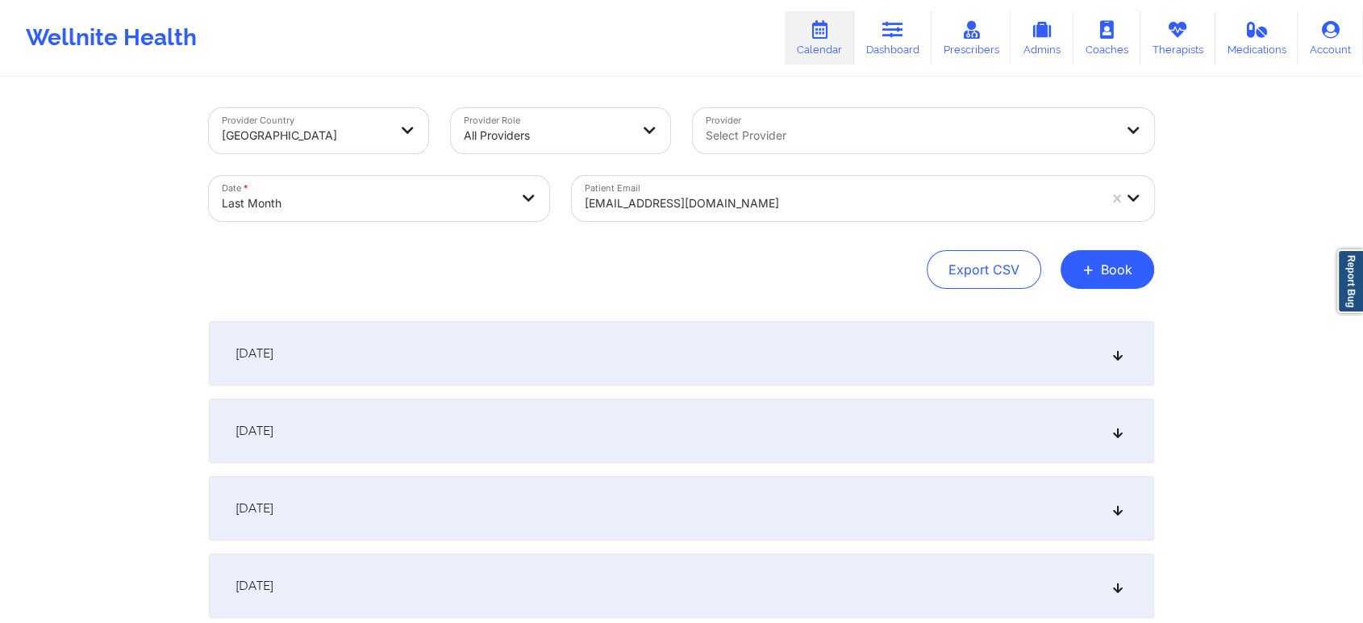
click at [683, 207] on div at bounding box center [841, 203] width 513 height 19
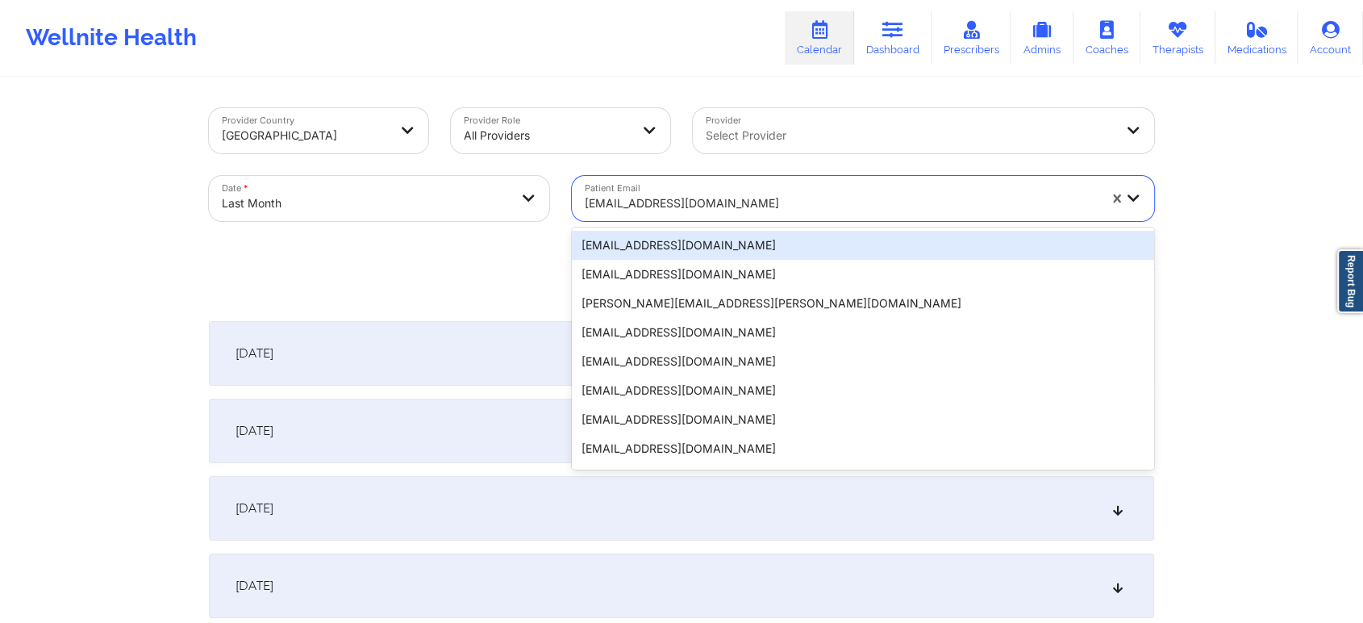
paste input "annar.faries@gmail.com"
type input "annar.faries@gmail.com"
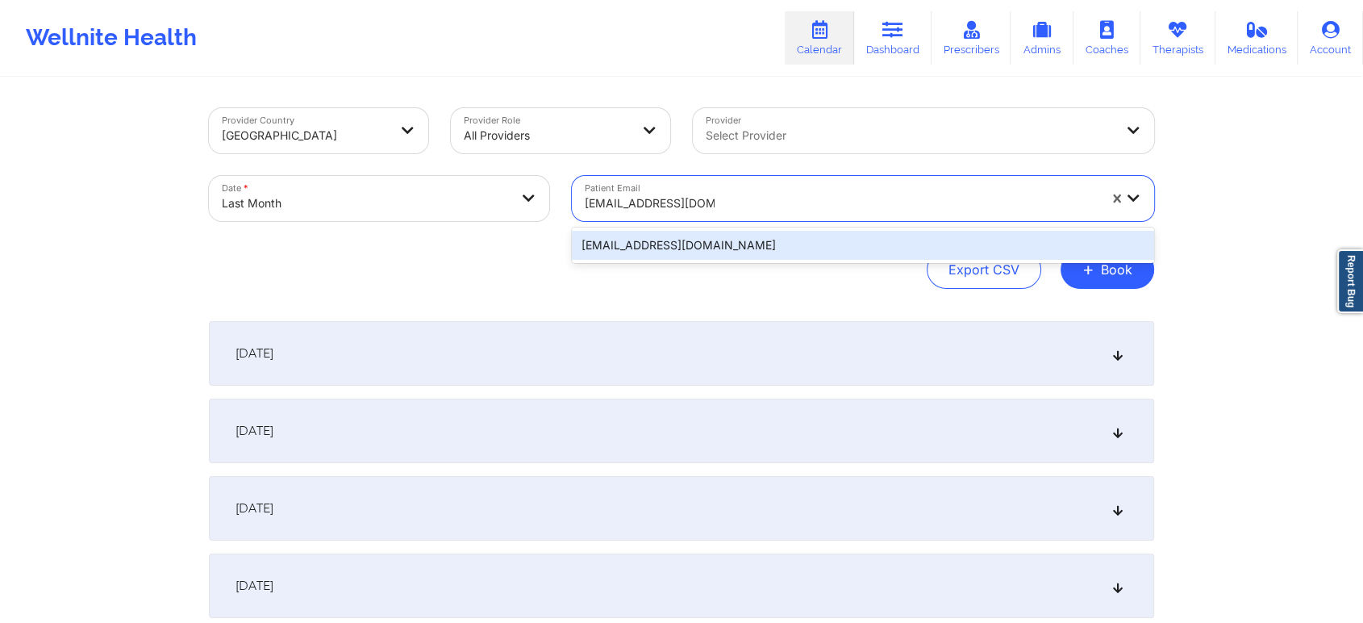
click at [725, 249] on div "annar.faries@gmail.com" at bounding box center [863, 245] width 582 height 29
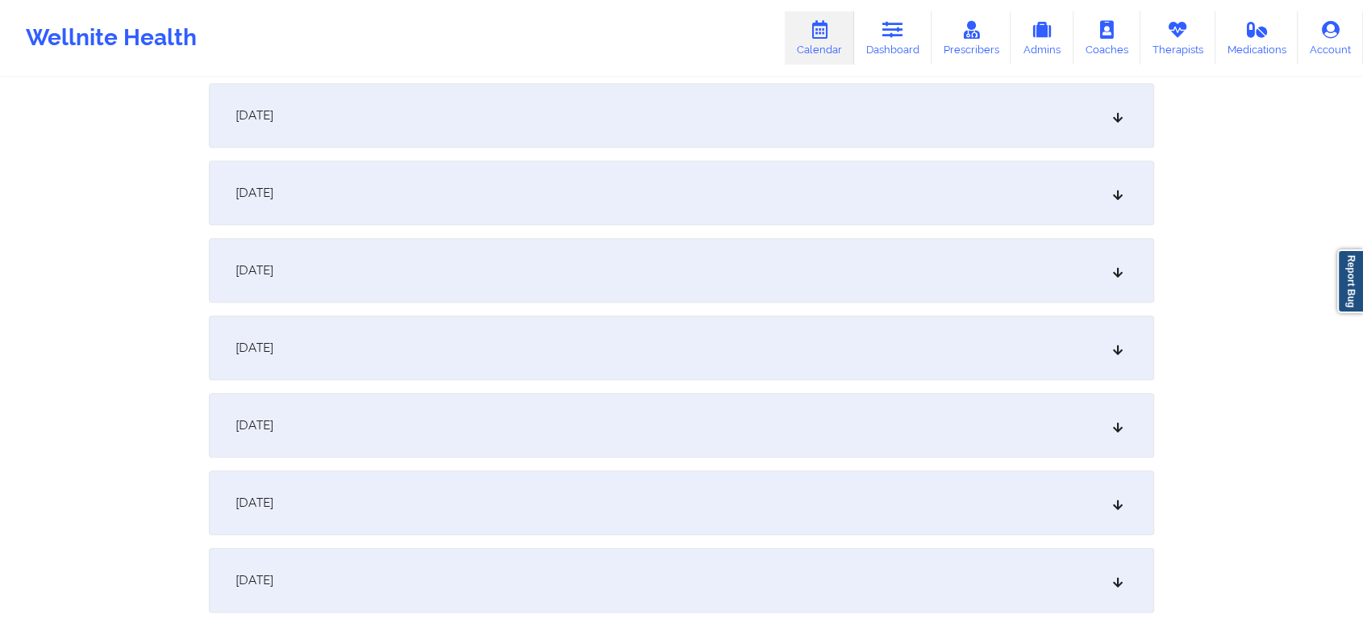
scroll to position [1766, 0]
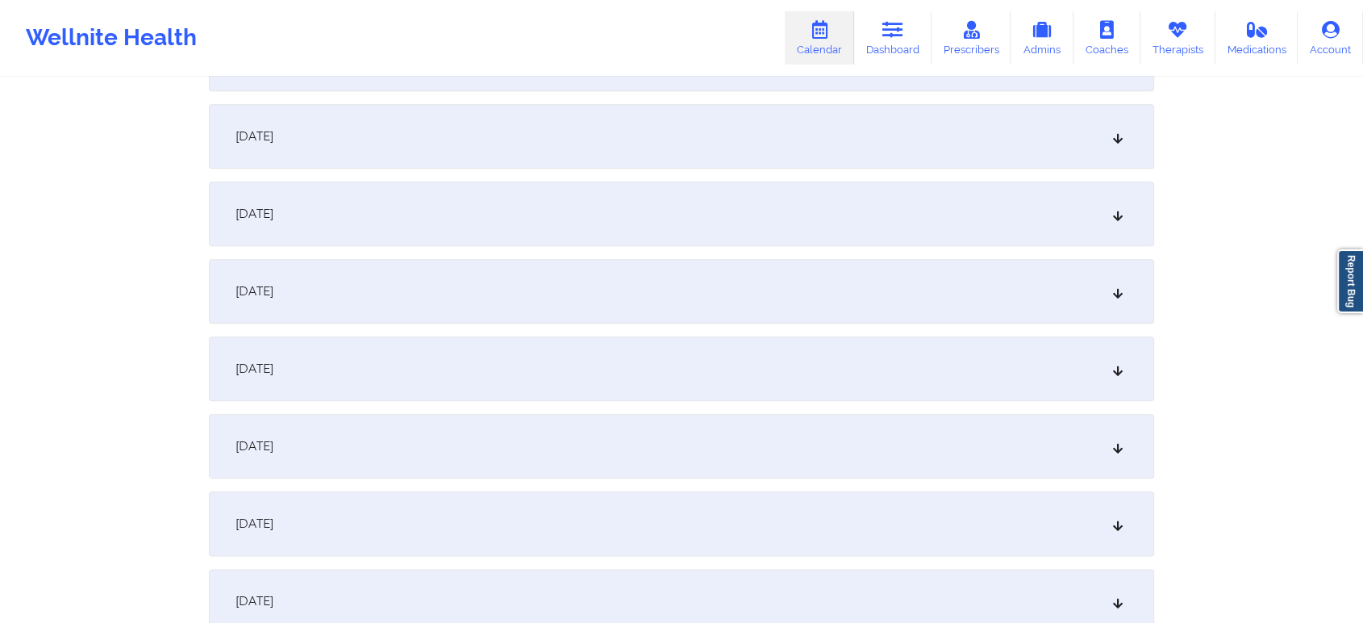
click at [700, 309] on div "September 23, 2025" at bounding box center [682, 291] width 946 height 65
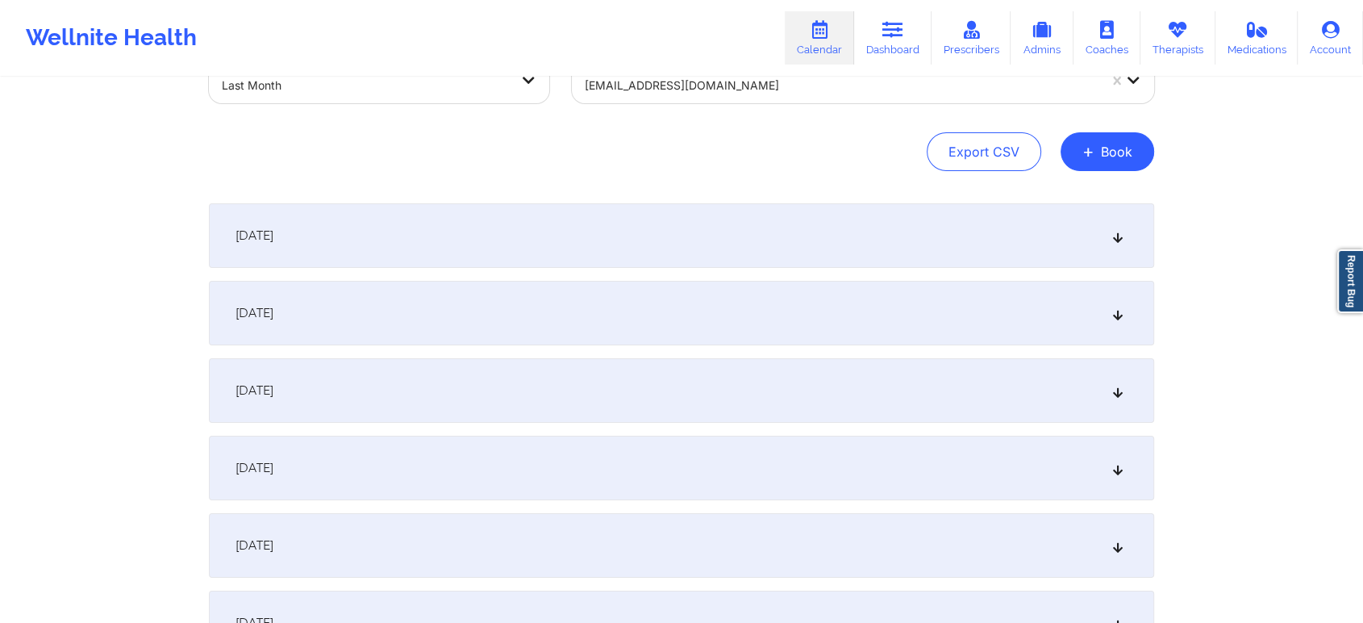
scroll to position [0, 0]
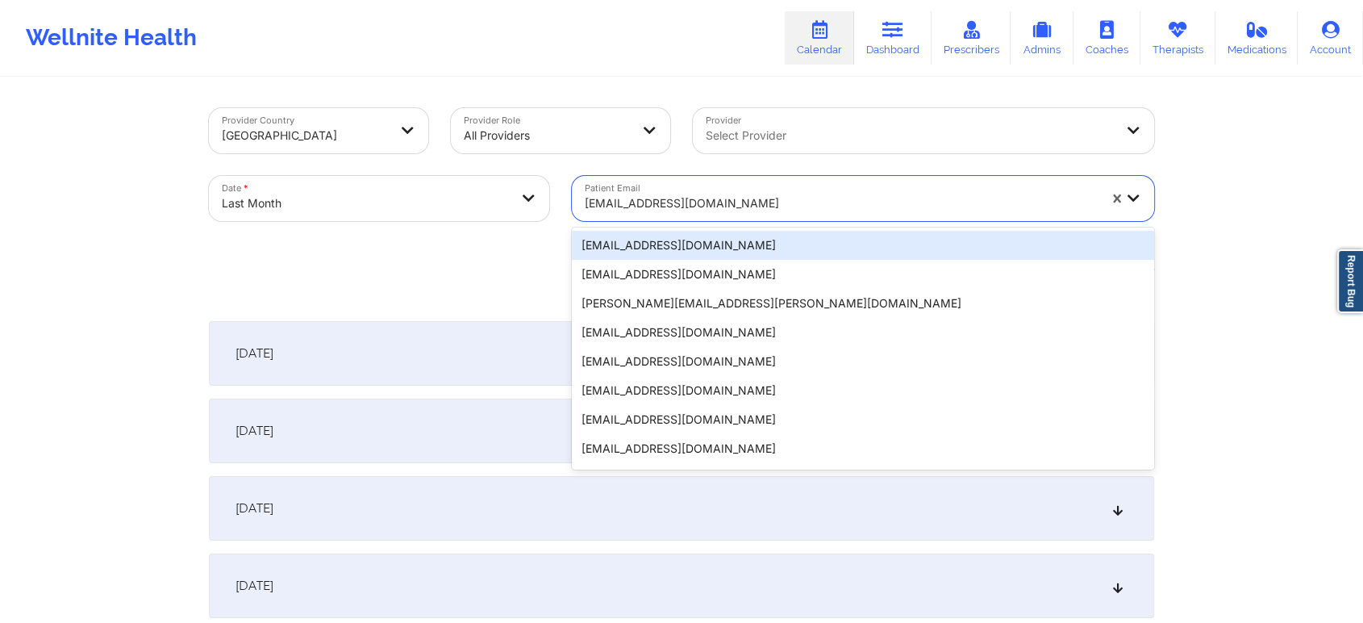
click at [710, 198] on div at bounding box center [841, 203] width 513 height 19
paste input "[EMAIL_ADDRESS][DOMAIN_NAME]"
type input "[EMAIL_ADDRESS][DOMAIN_NAME]"
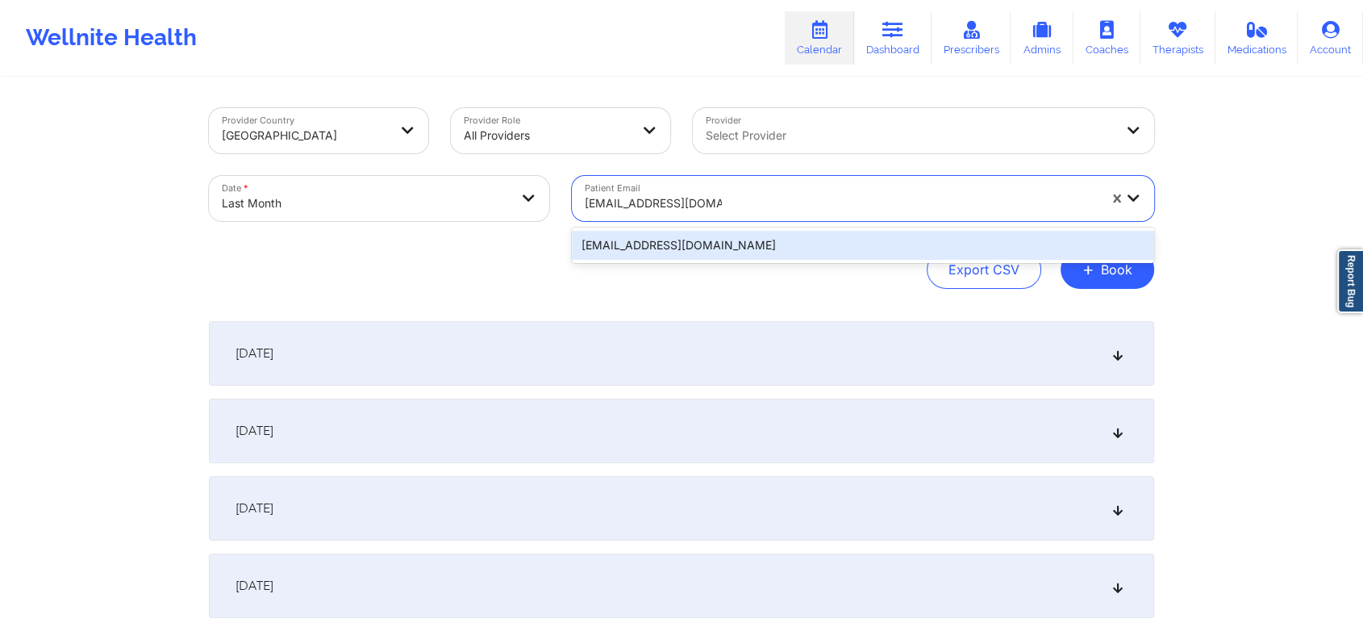
click at [683, 241] on div "[EMAIL_ADDRESS][DOMAIN_NAME]" at bounding box center [863, 245] width 582 height 29
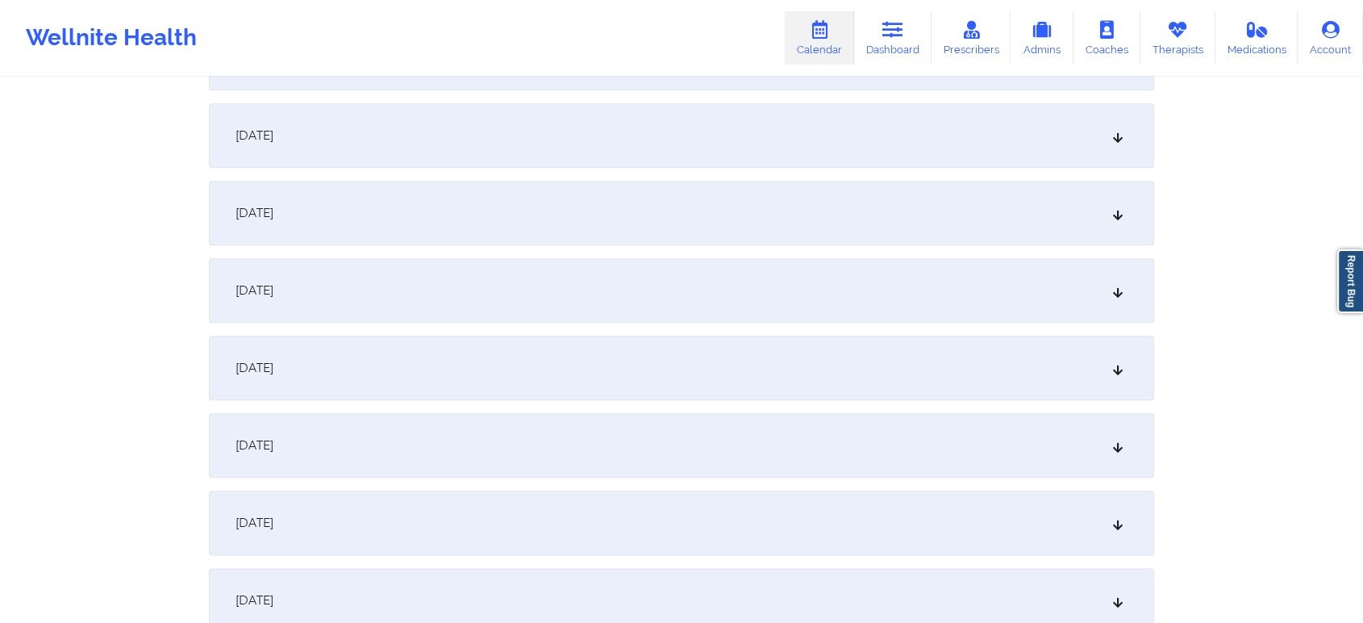
scroll to position [2106, 0]
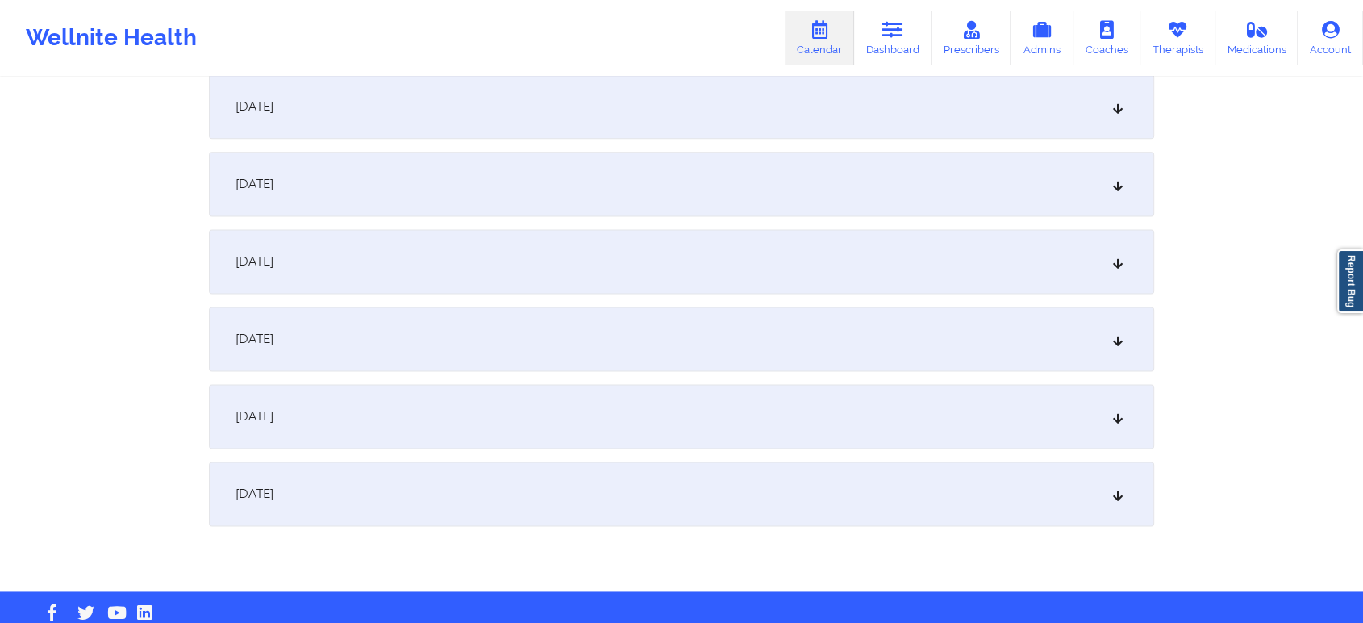
click at [624, 495] on div "September 30, 2025" at bounding box center [682, 493] width 946 height 65
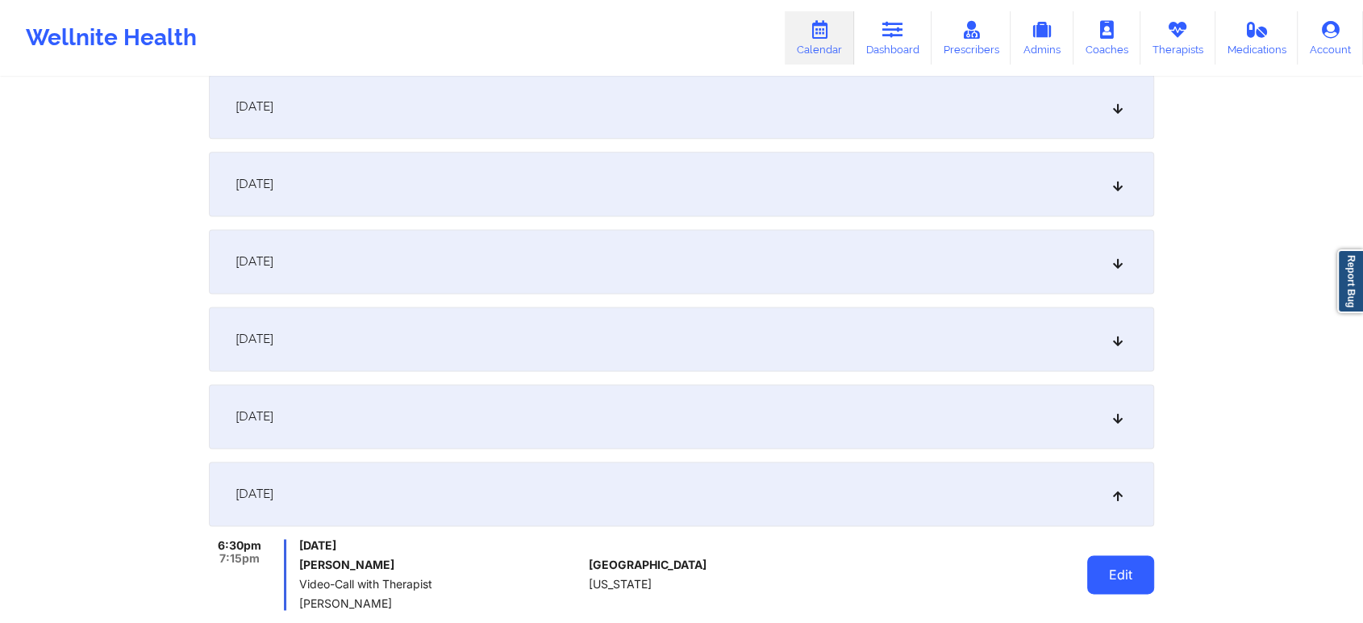
click at [1153, 575] on button "Edit" at bounding box center [1121, 574] width 67 height 39
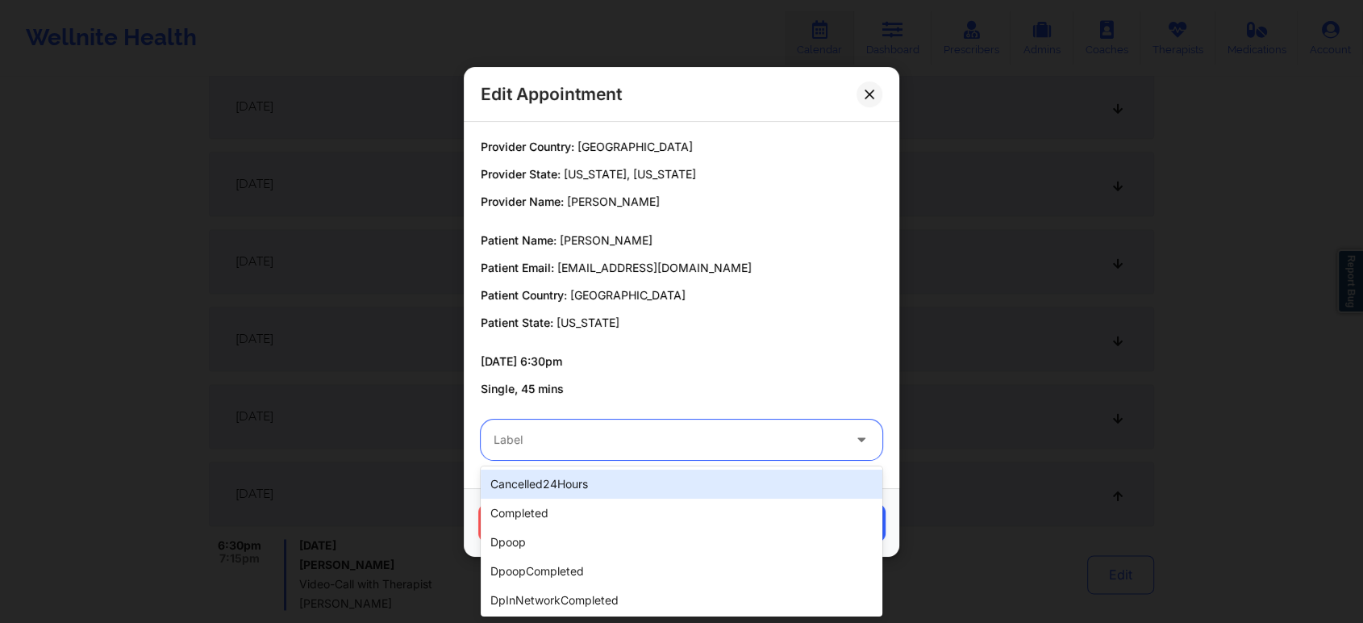
click at [655, 424] on div "Label" at bounding box center [662, 440] width 363 height 40
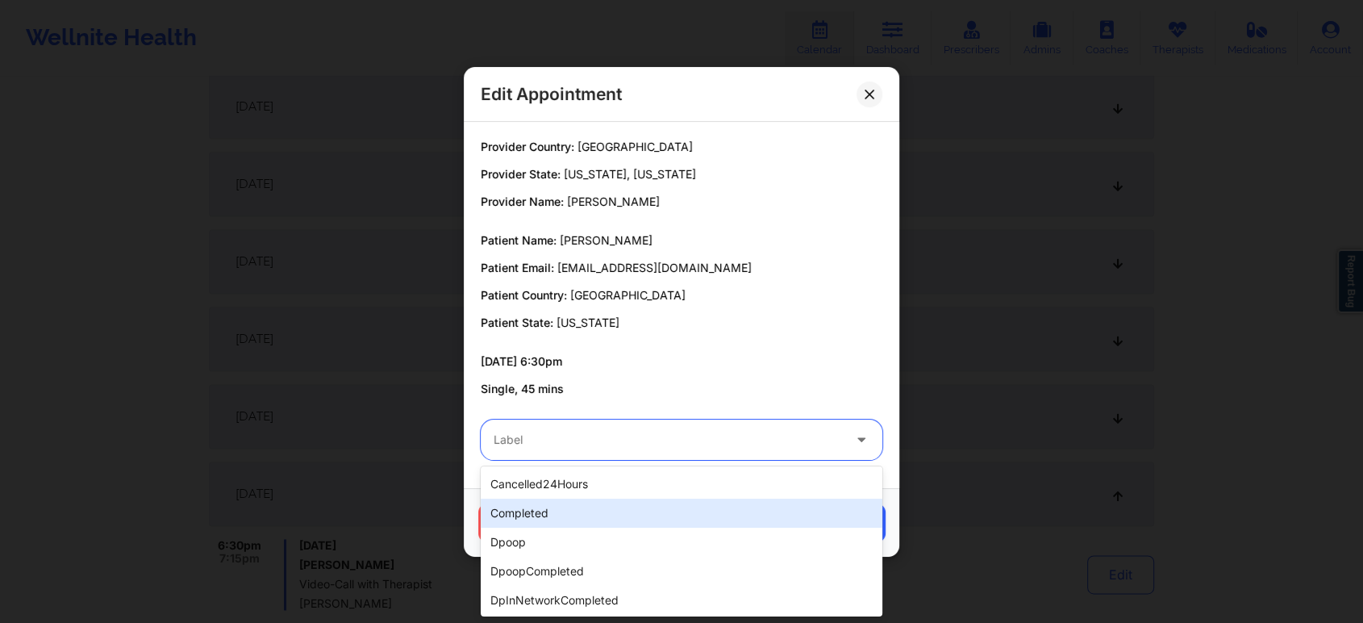
click at [588, 511] on div "completed" at bounding box center [682, 513] width 402 height 29
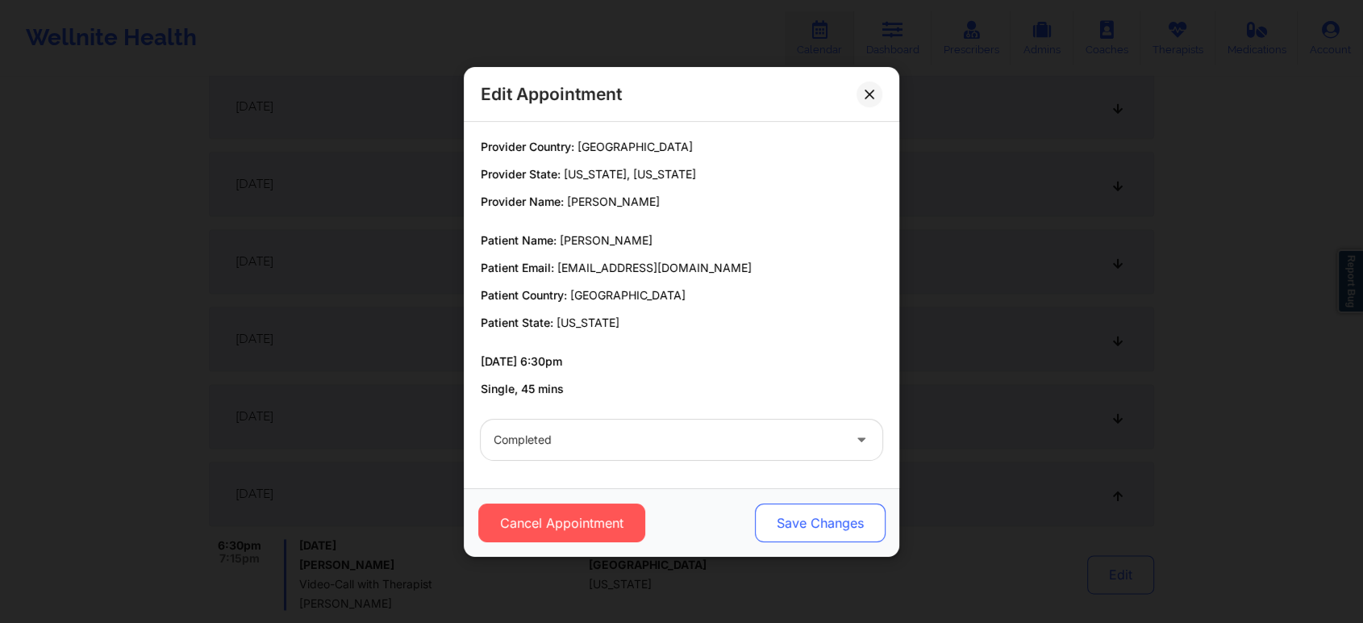
click at [800, 516] on button "Save Changes" at bounding box center [820, 522] width 131 height 39
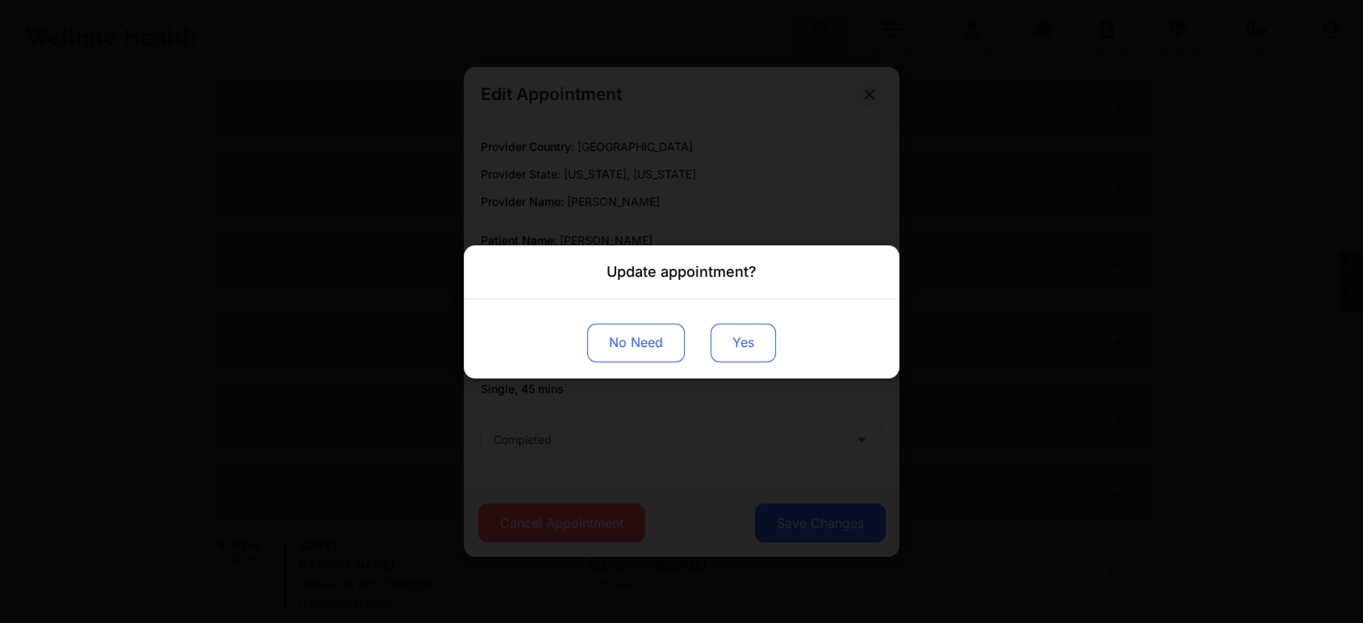
click at [754, 328] on button "Yes" at bounding box center [743, 342] width 65 height 39
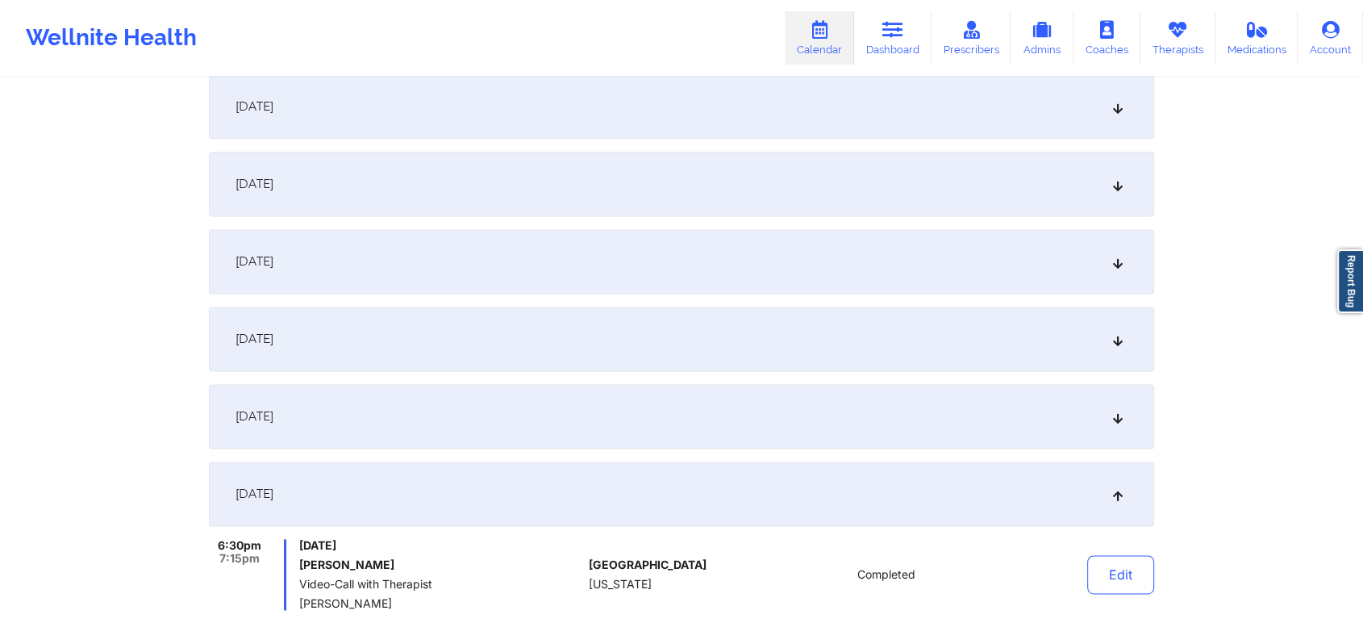
scroll to position [0, 0]
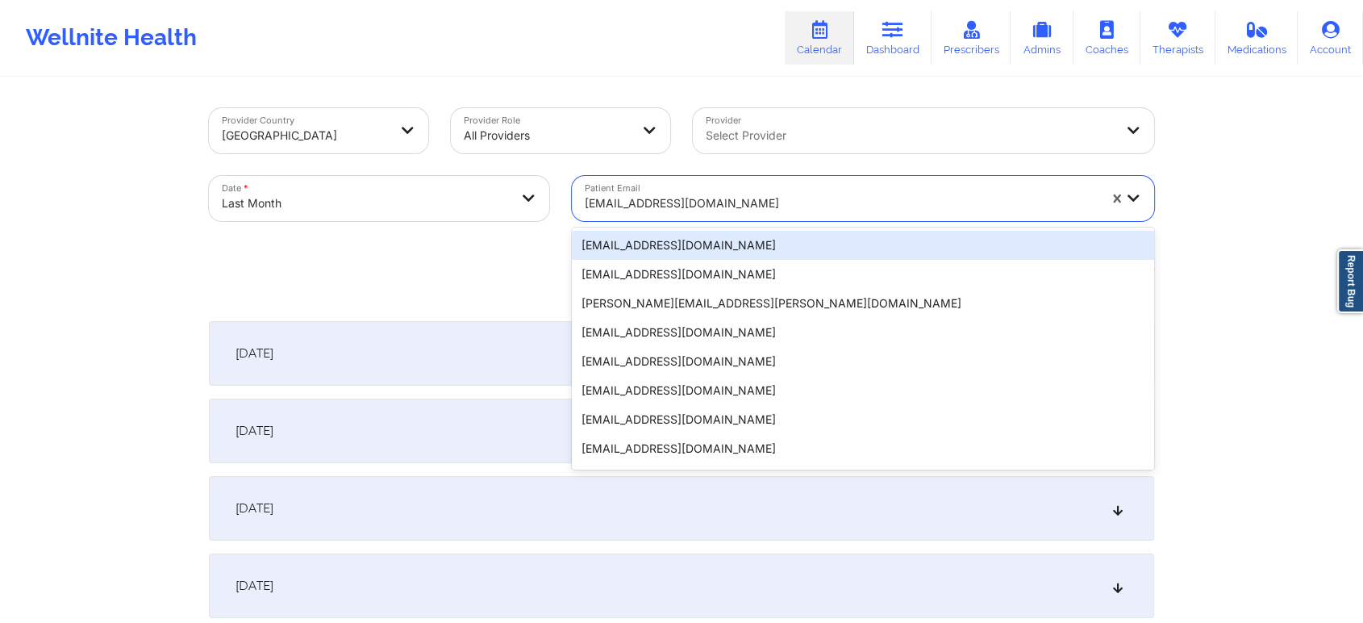
click at [652, 209] on div at bounding box center [841, 203] width 513 height 19
paste input "[EMAIL_ADDRESS][DOMAIN_NAME]"
type input "[EMAIL_ADDRESS][DOMAIN_NAME]"
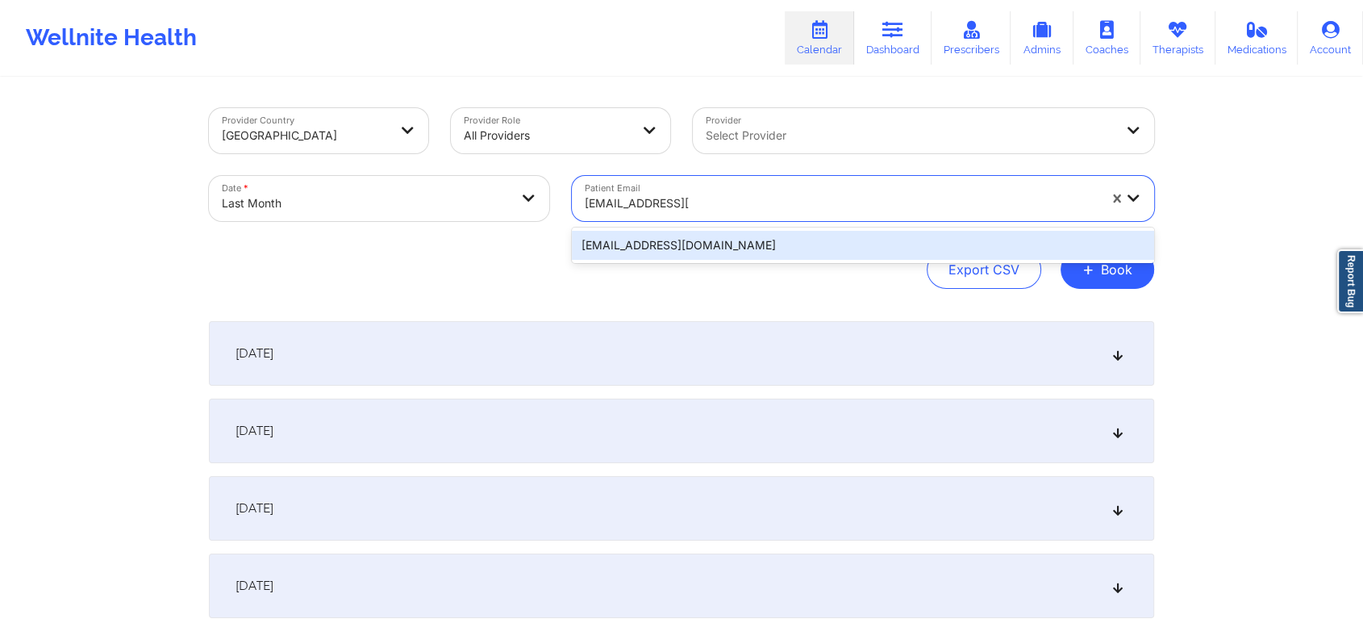
click at [728, 243] on div "[EMAIL_ADDRESS][DOMAIN_NAME]" at bounding box center [863, 245] width 582 height 29
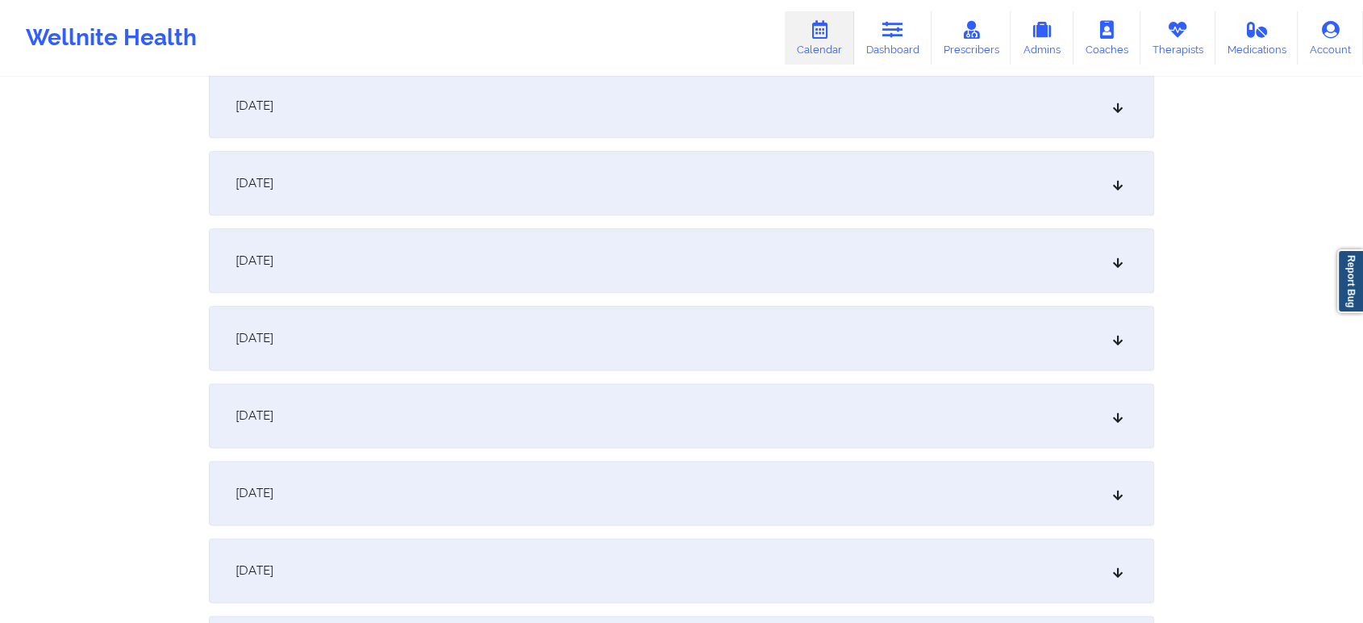
scroll to position [2139, 0]
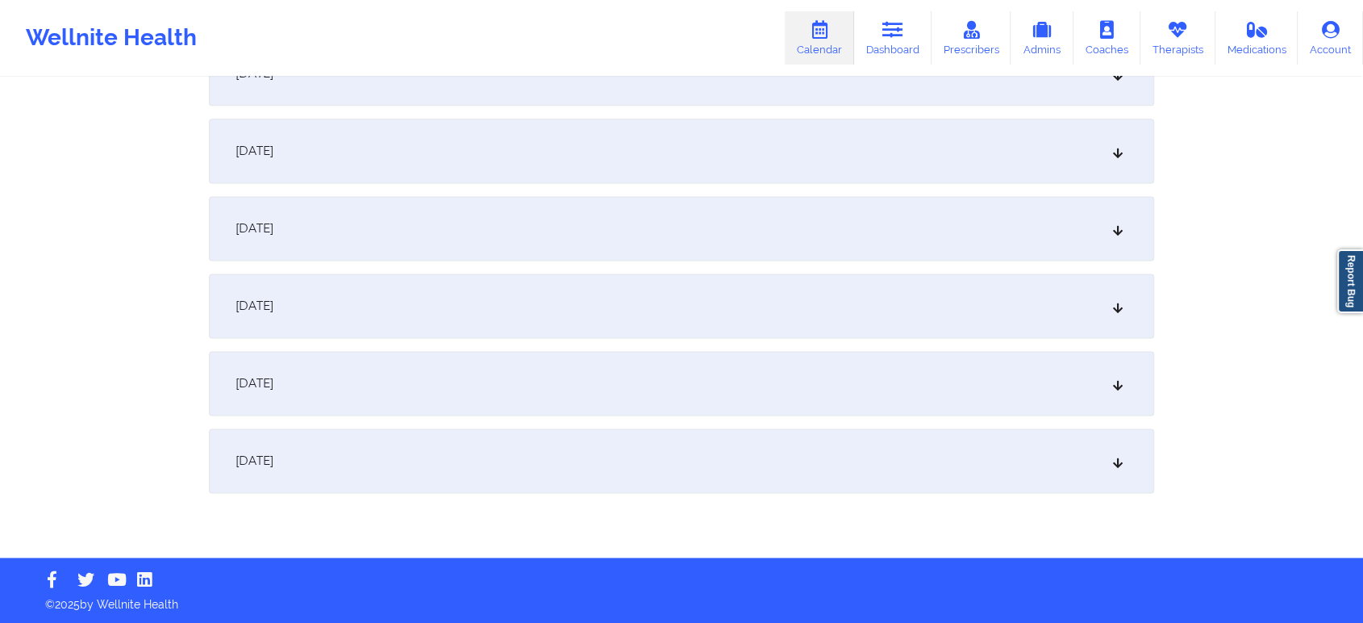
click at [742, 451] on div "September 30, 2025" at bounding box center [682, 460] width 946 height 65
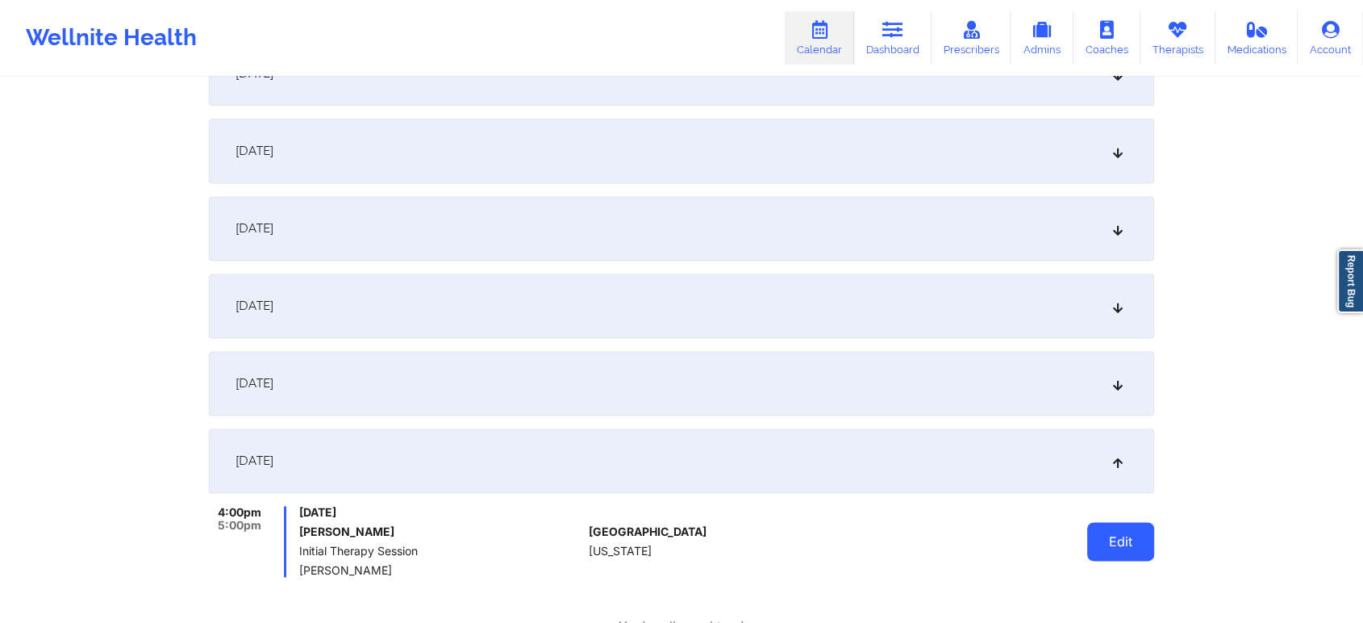
click at [1133, 532] on button "Edit" at bounding box center [1121, 541] width 67 height 39
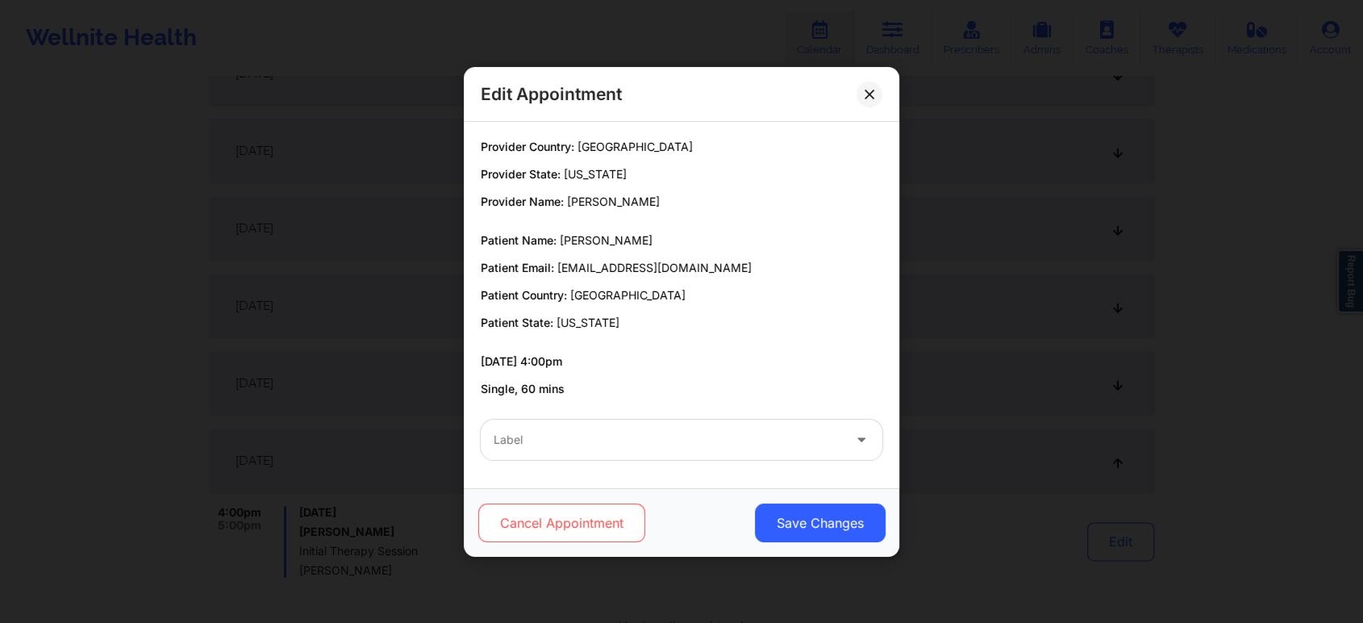
click at [575, 523] on button "Cancel Appointment" at bounding box center [561, 522] width 167 height 39
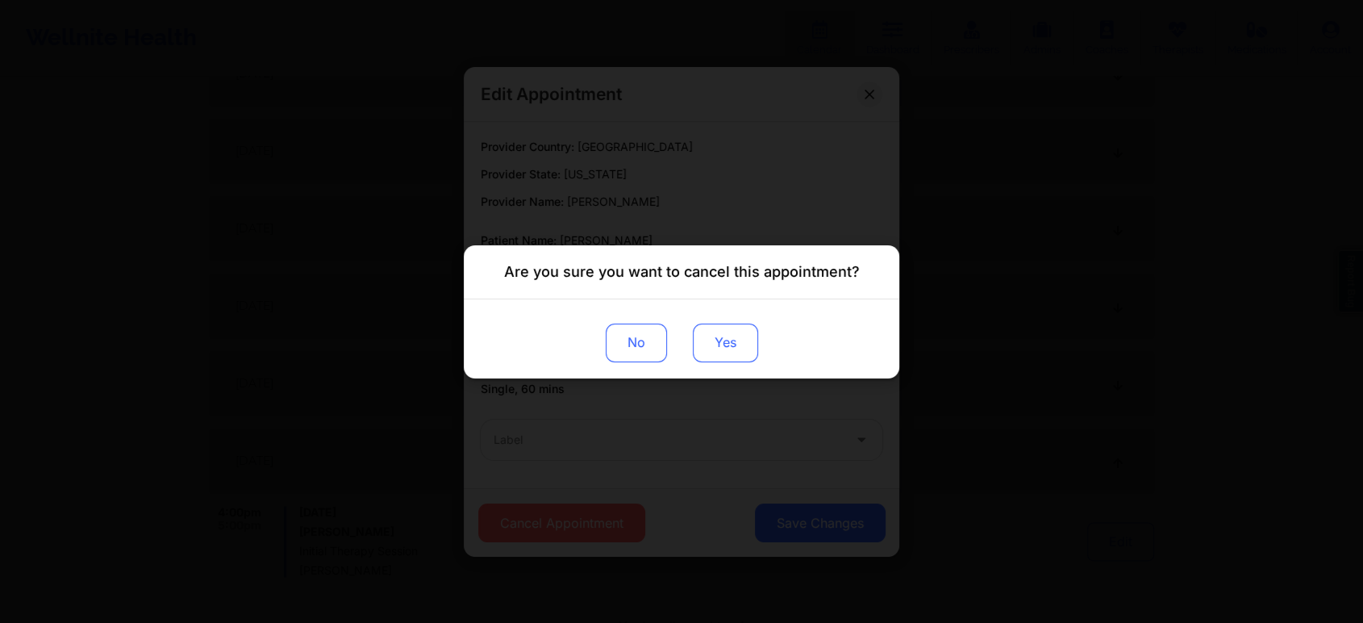
click at [724, 334] on button "Yes" at bounding box center [725, 342] width 65 height 39
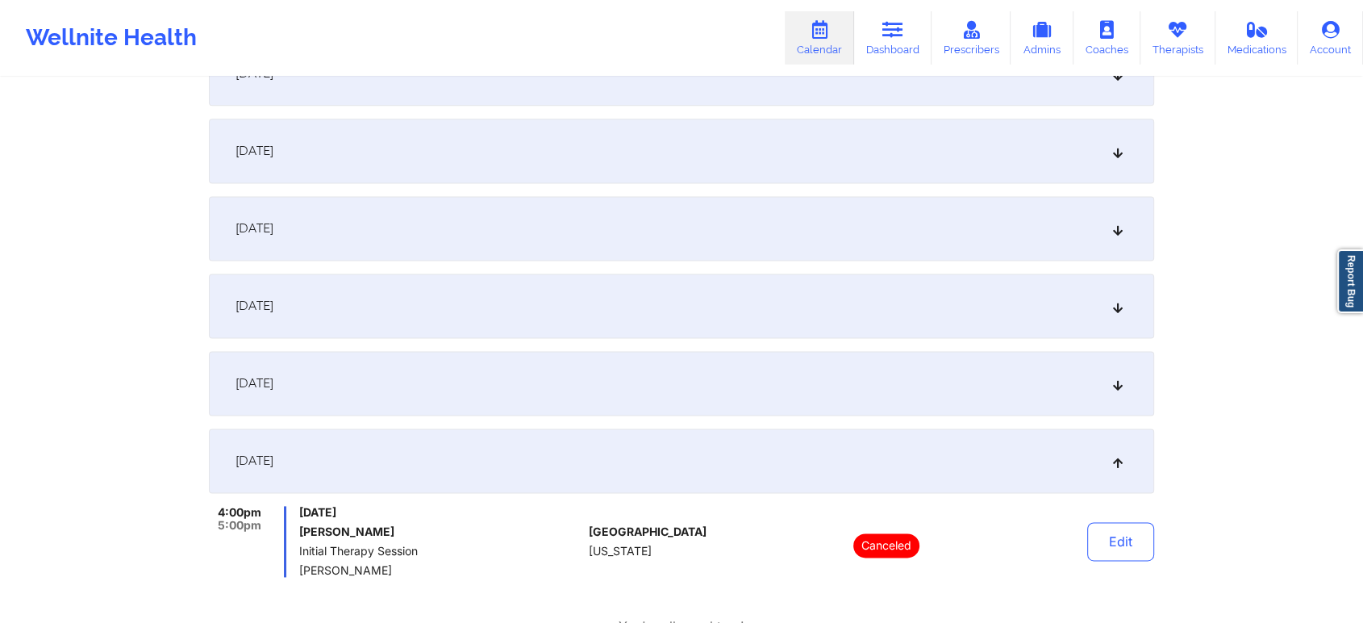
scroll to position [0, 0]
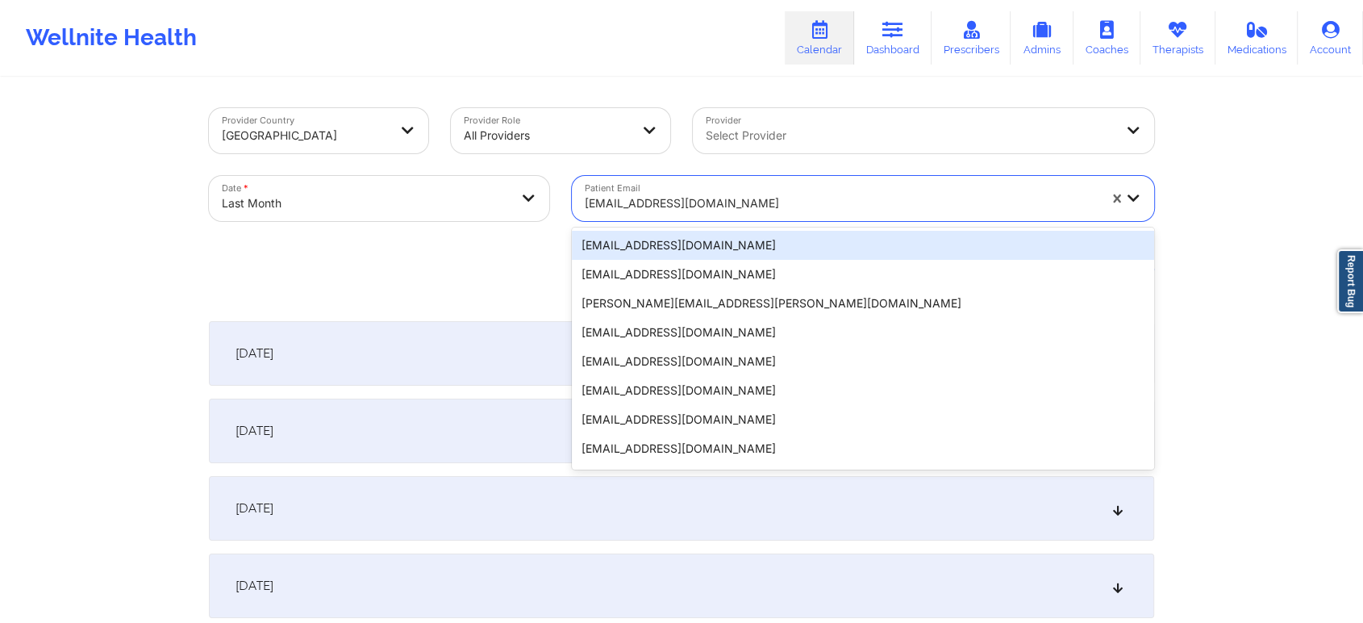
click at [633, 194] on div at bounding box center [841, 203] width 513 height 19
paste input "[EMAIL_ADDRESS][DOMAIN_NAME]"
type input "[EMAIL_ADDRESS][DOMAIN_NAME]"
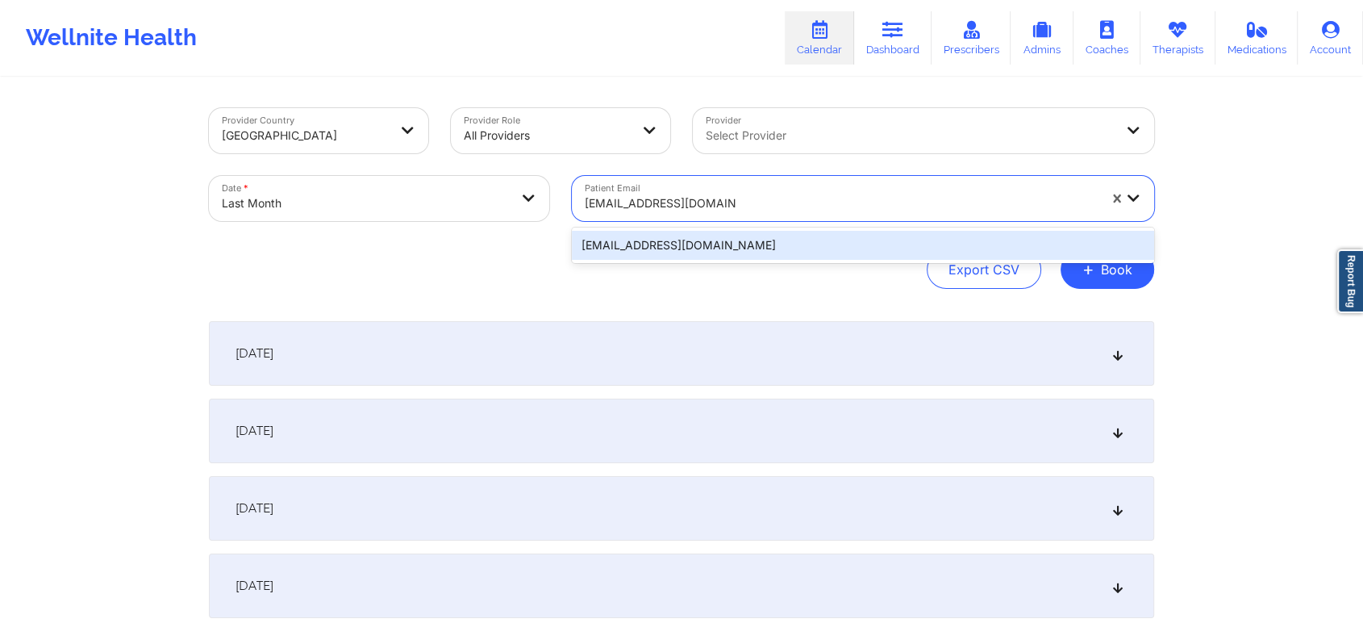
click at [724, 244] on div "[EMAIL_ADDRESS][DOMAIN_NAME]" at bounding box center [863, 245] width 582 height 29
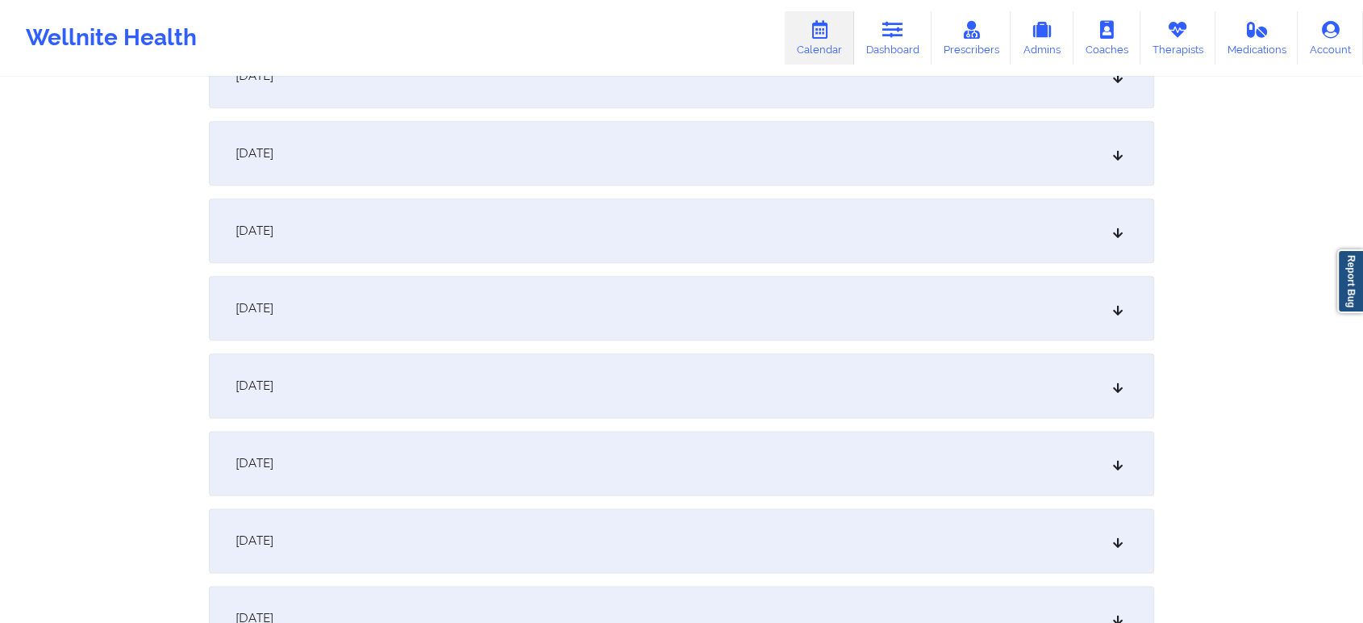
scroll to position [2139, 0]
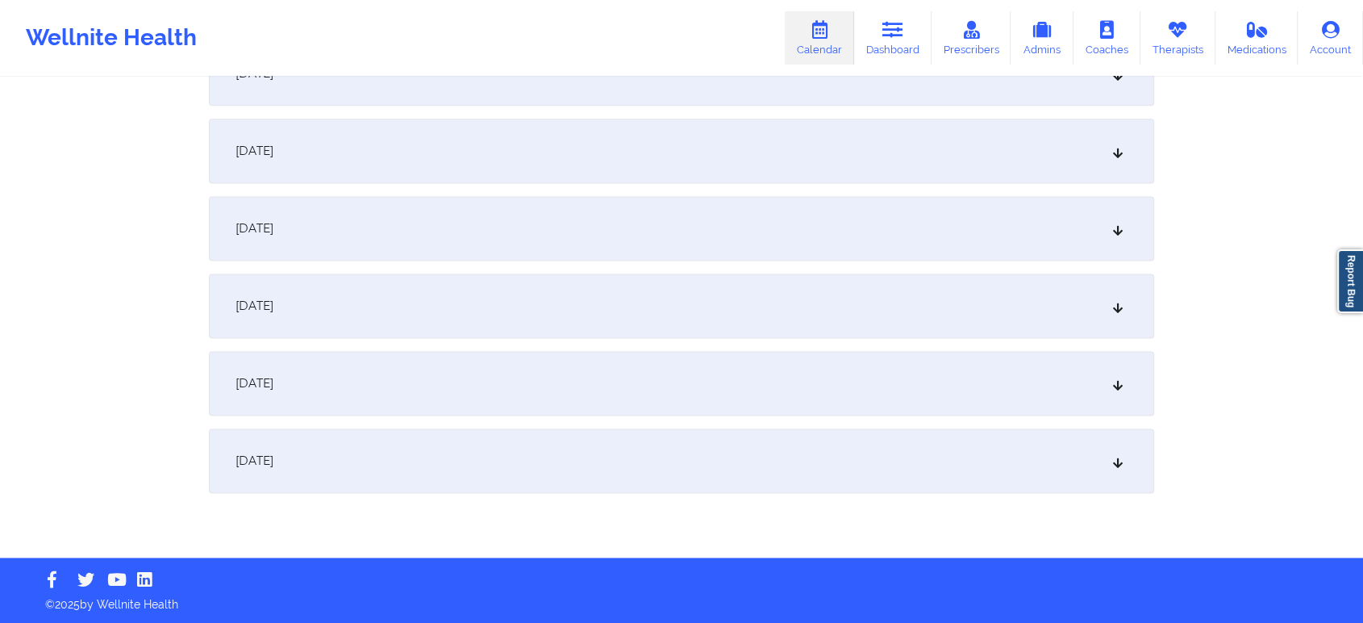
click at [536, 471] on div "September 30, 2025" at bounding box center [682, 460] width 946 height 65
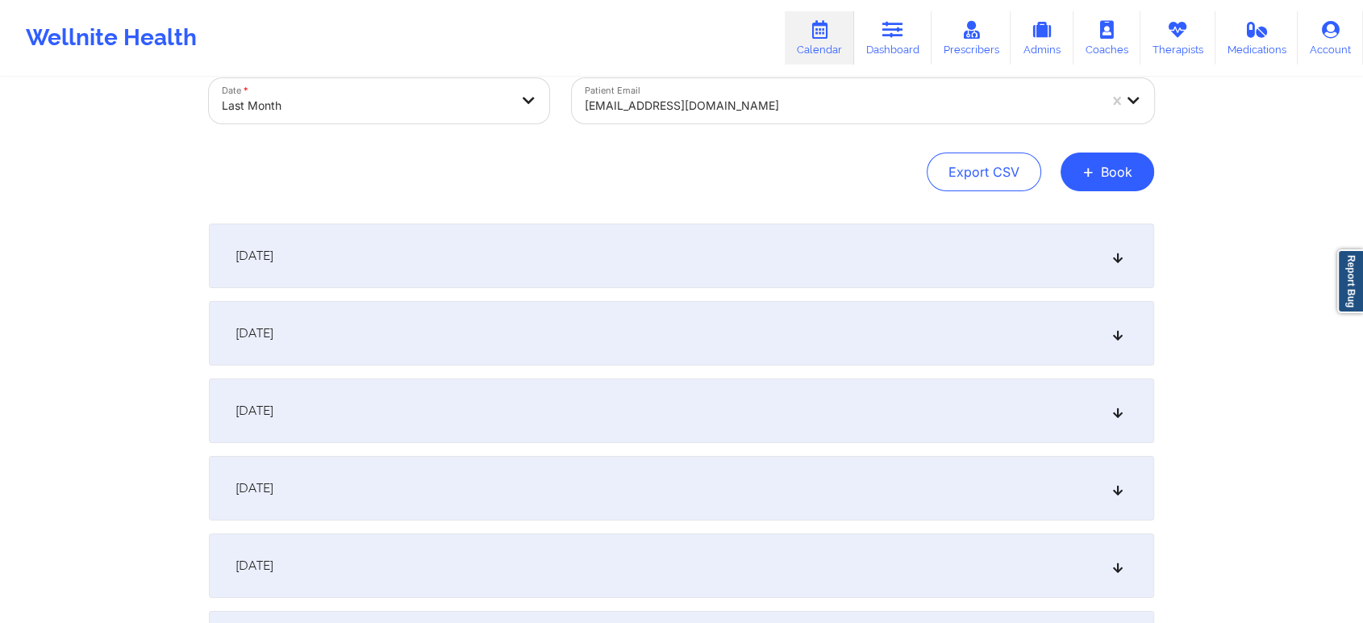
scroll to position [0, 0]
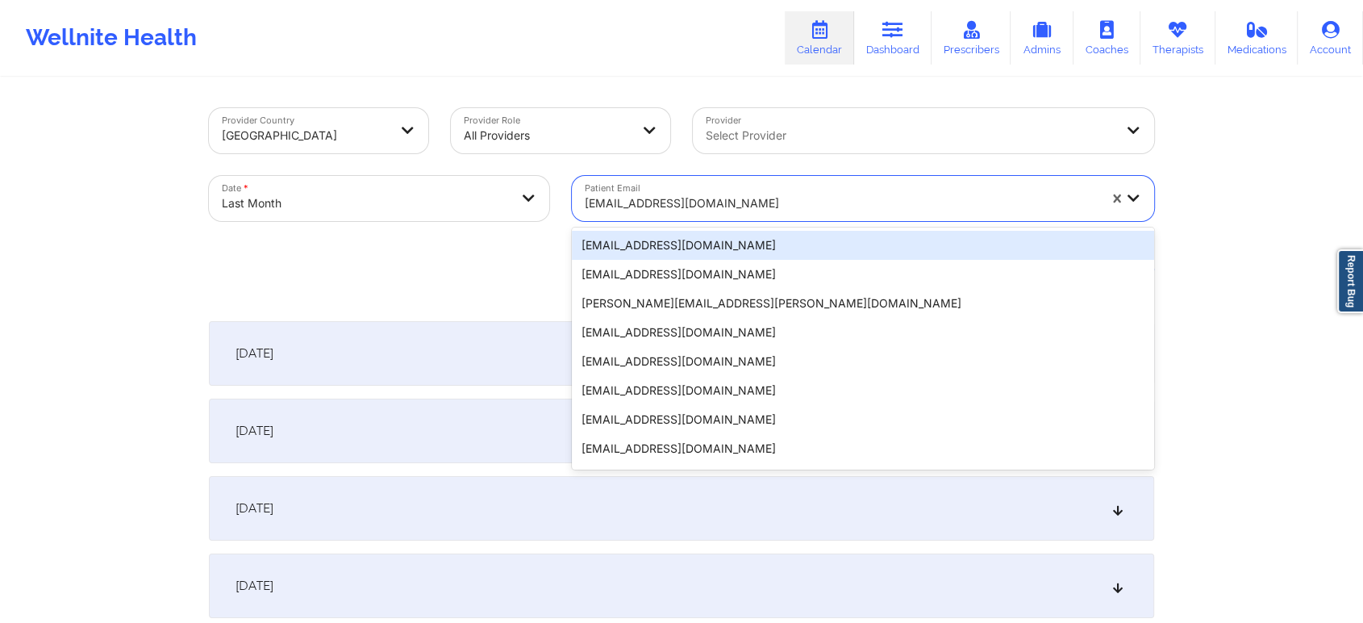
click at [741, 199] on div at bounding box center [841, 203] width 513 height 19
paste input "[EMAIL_ADDRESS][DOMAIN_NAME]"
type input "[EMAIL_ADDRESS][DOMAIN_NAME]"
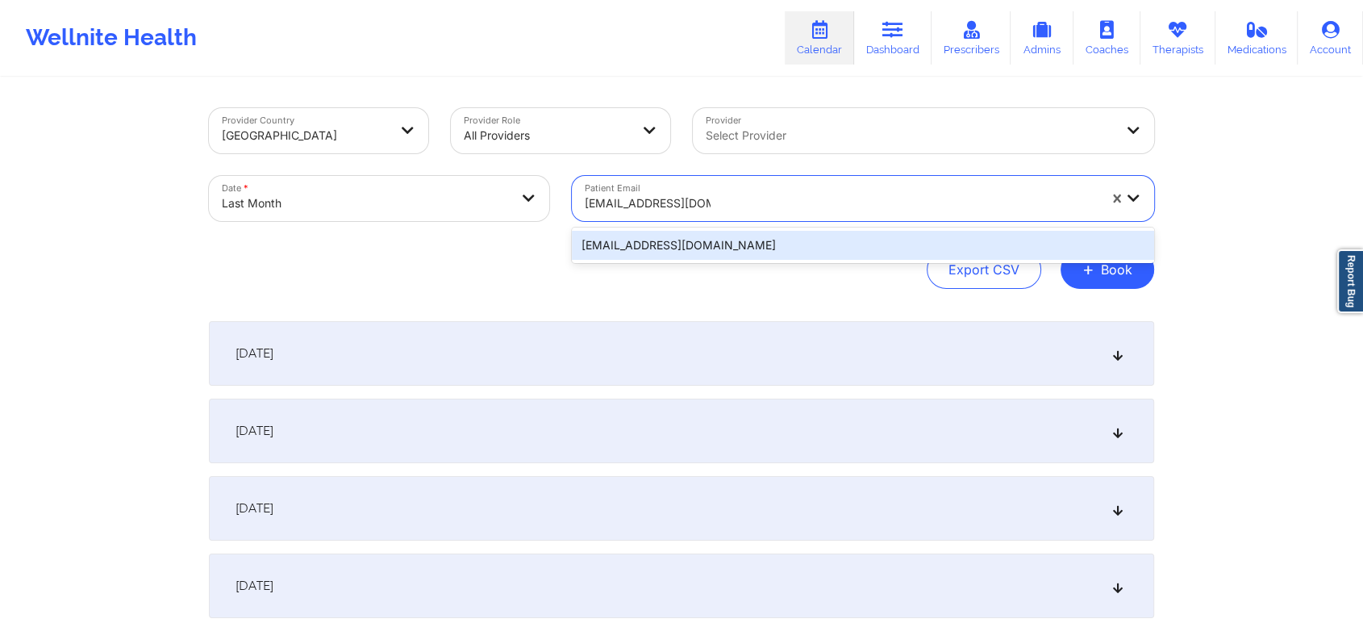
click at [729, 246] on div "[EMAIL_ADDRESS][DOMAIN_NAME]" at bounding box center [863, 245] width 582 height 29
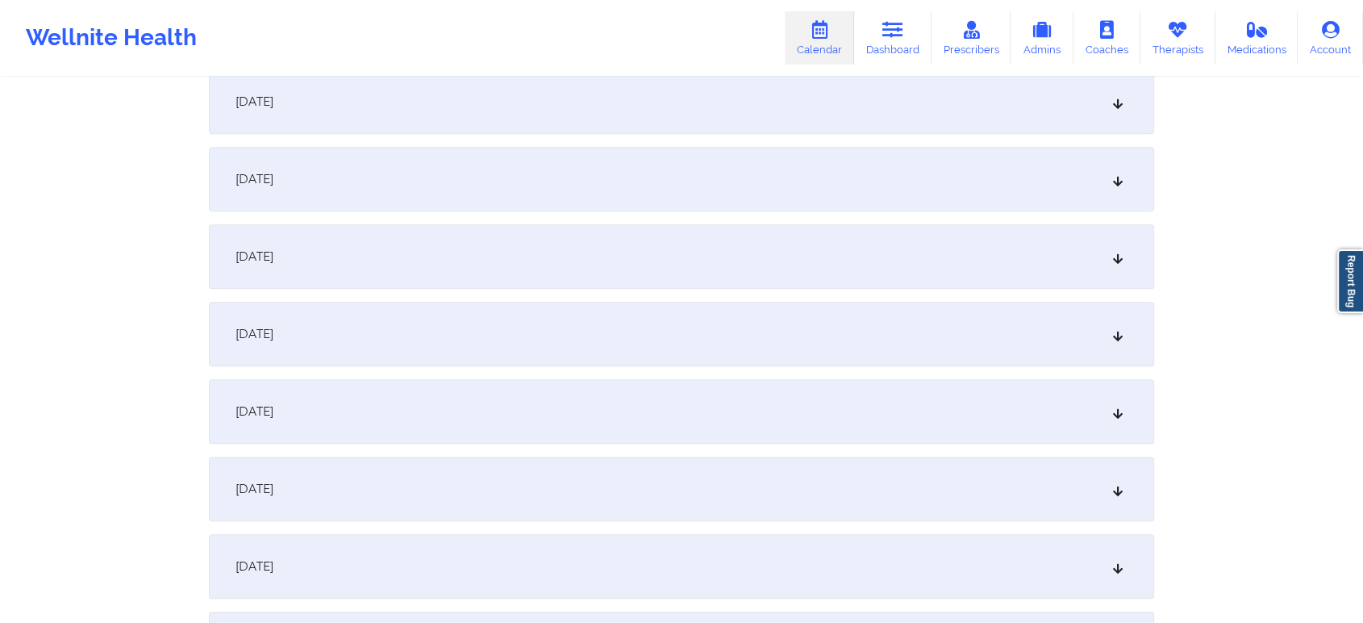
scroll to position [1686, 0]
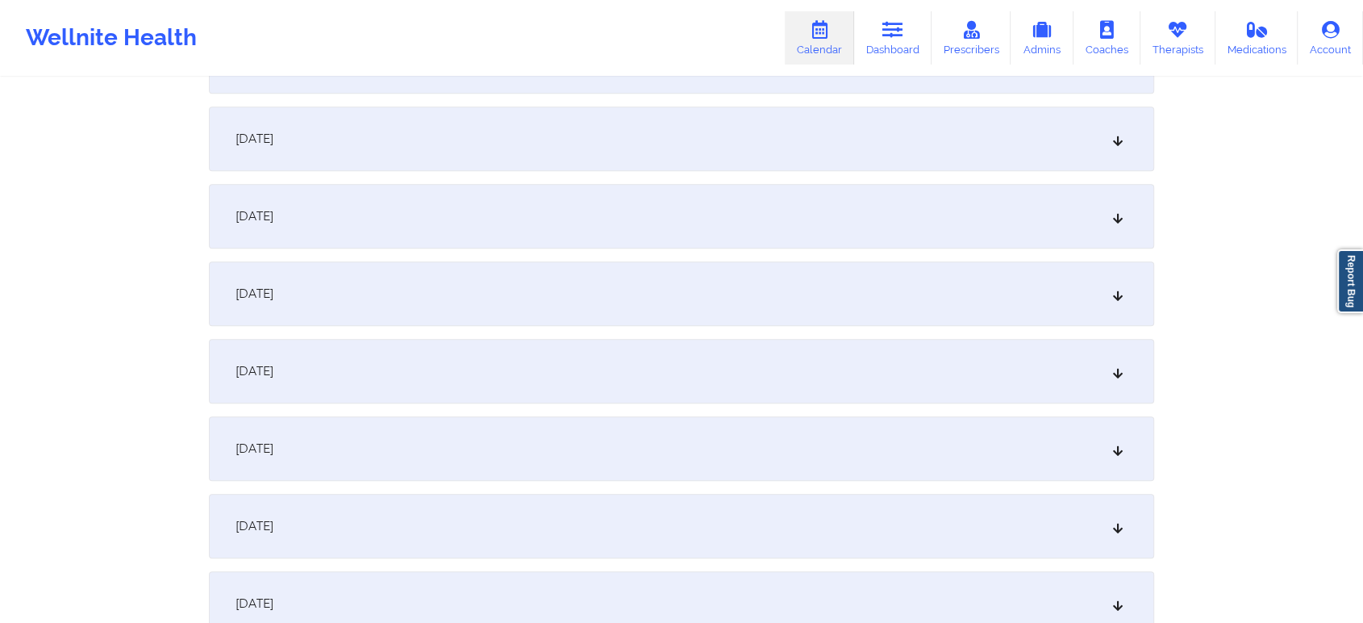
click at [909, 340] on div "September 23, 2025" at bounding box center [682, 371] width 946 height 65
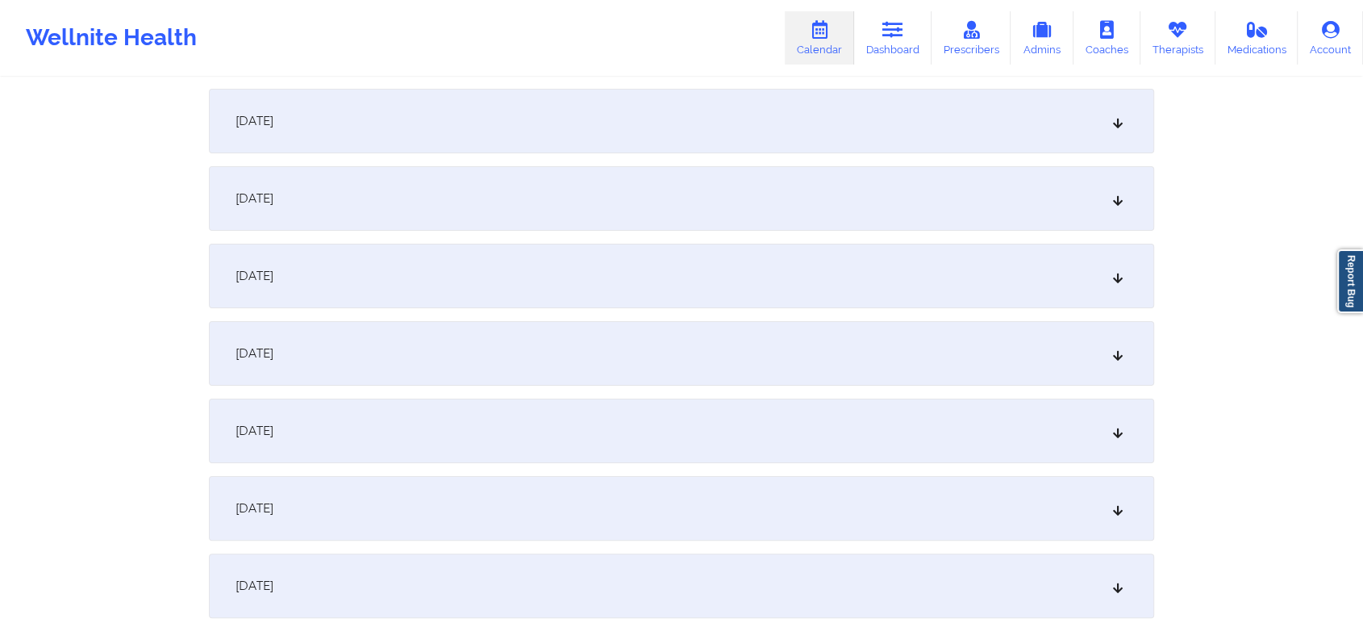
scroll to position [0, 0]
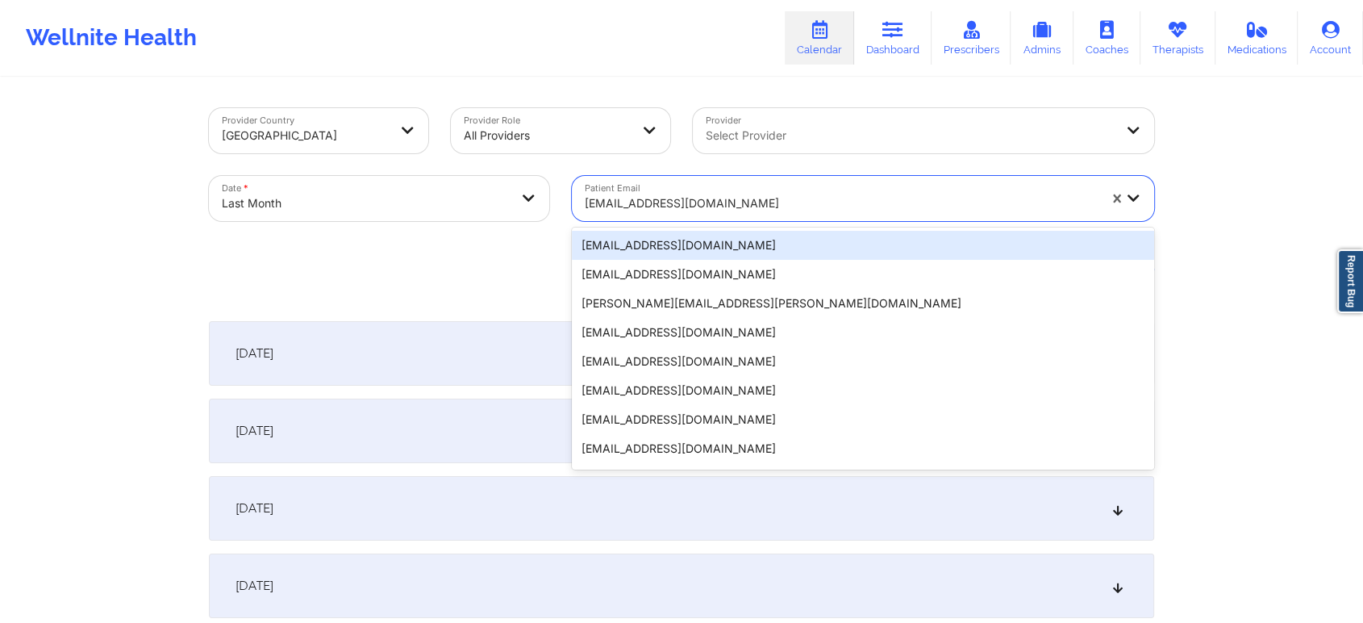
click at [623, 192] on div "[EMAIL_ADDRESS][DOMAIN_NAME]" at bounding box center [841, 203] width 513 height 35
paste input "[EMAIL_ADDRESS][DOMAIN_NAME]"
type input "[EMAIL_ADDRESS][DOMAIN_NAME]"
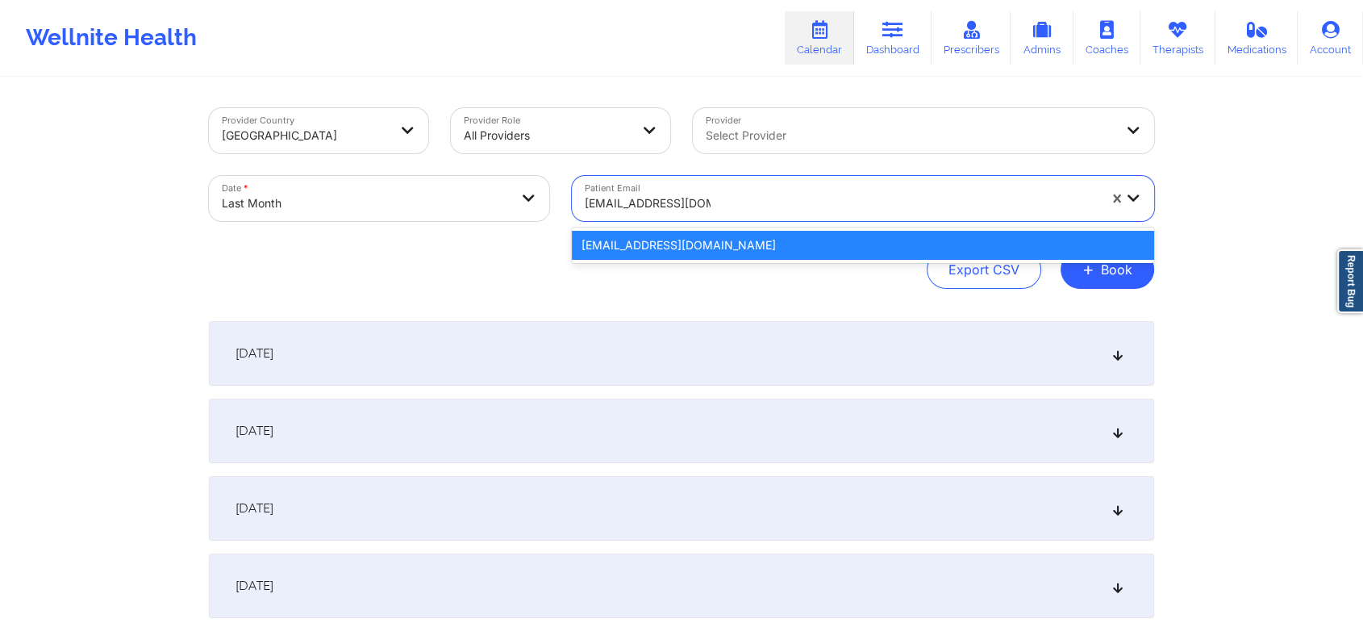
click at [646, 237] on div "[EMAIL_ADDRESS][DOMAIN_NAME]" at bounding box center [863, 245] width 582 height 29
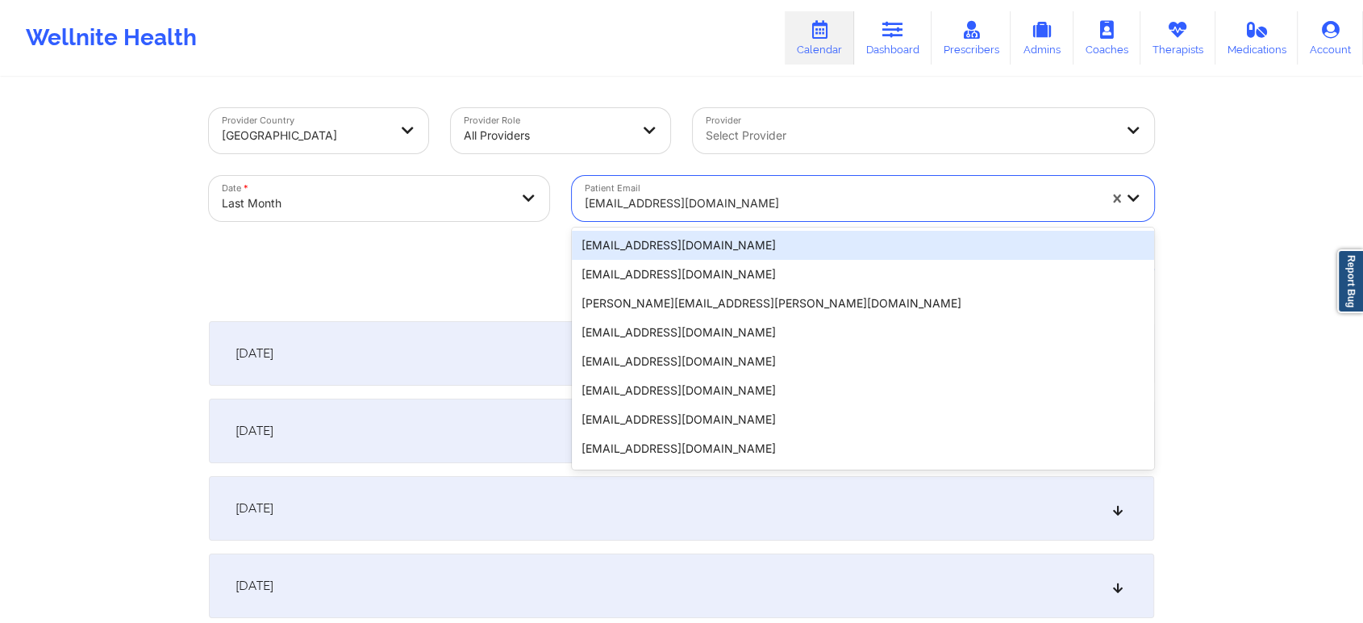
click at [675, 194] on div at bounding box center [841, 203] width 513 height 19
paste input "[EMAIL_ADDRESS][DOMAIN_NAME]"
type input "[EMAIL_ADDRESS][DOMAIN_NAME]"
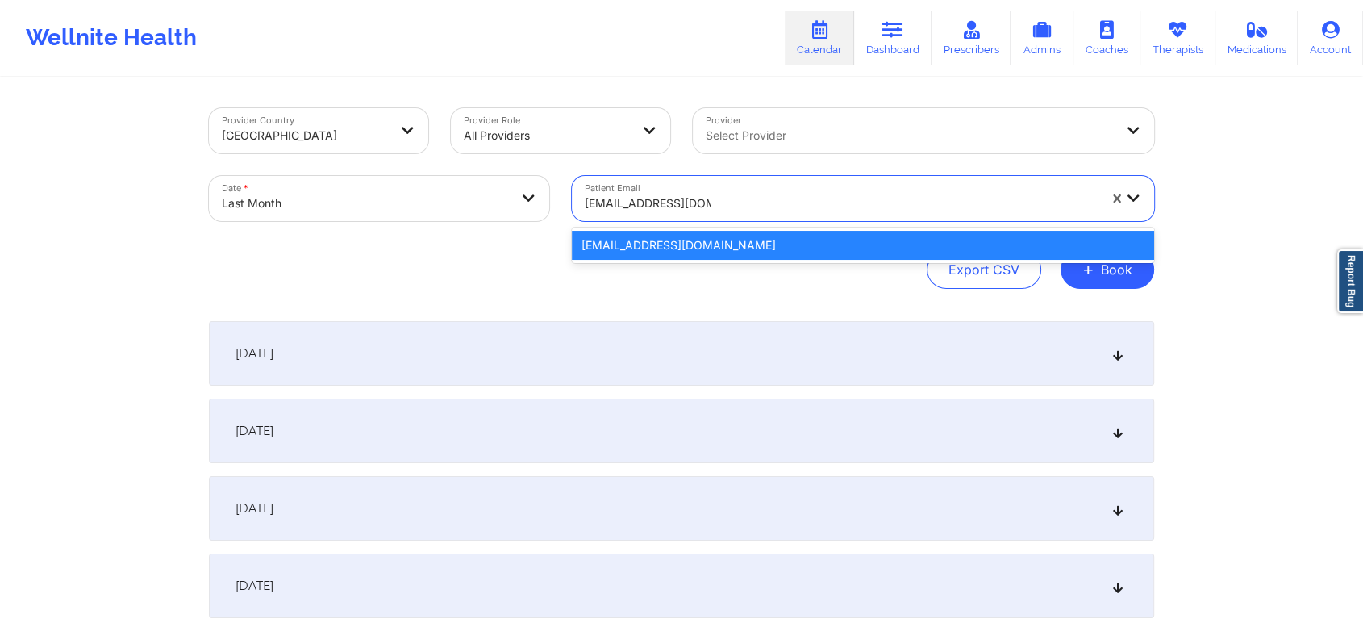
click at [679, 243] on div "[EMAIL_ADDRESS][DOMAIN_NAME]" at bounding box center [863, 245] width 582 height 29
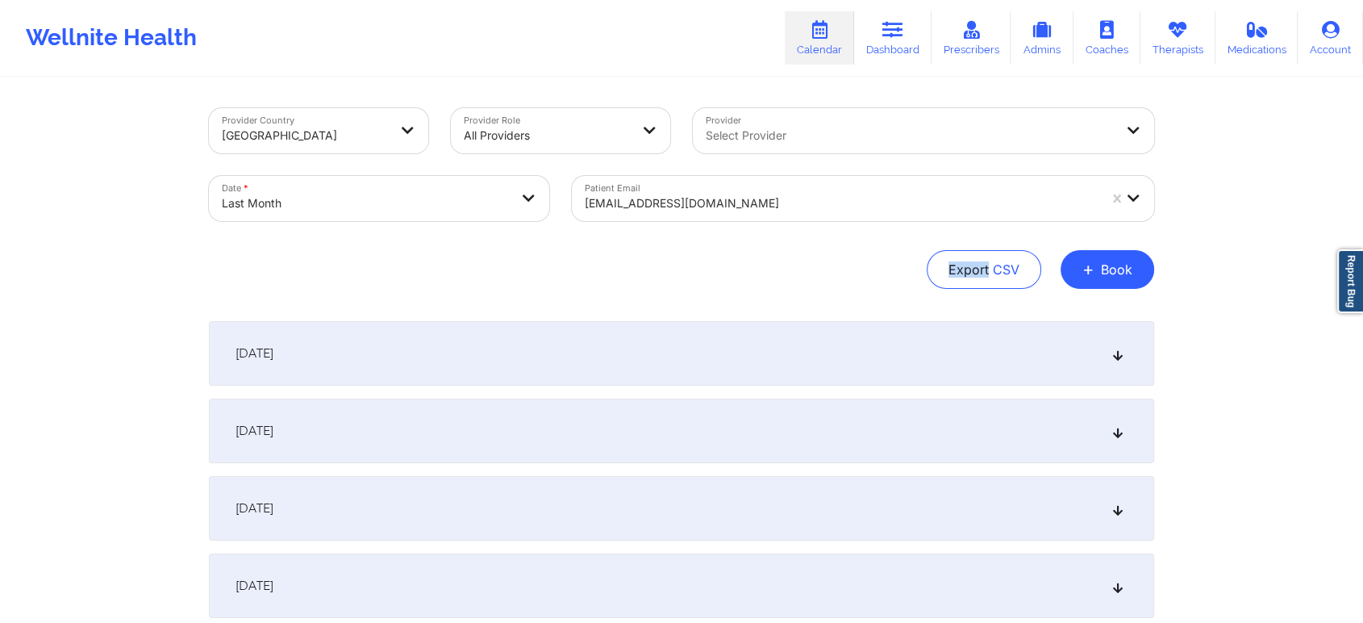
click at [679, 243] on div "Provider Country United States Provider Role All Providers Provider Select Prov…" at bounding box center [682, 198] width 946 height 181
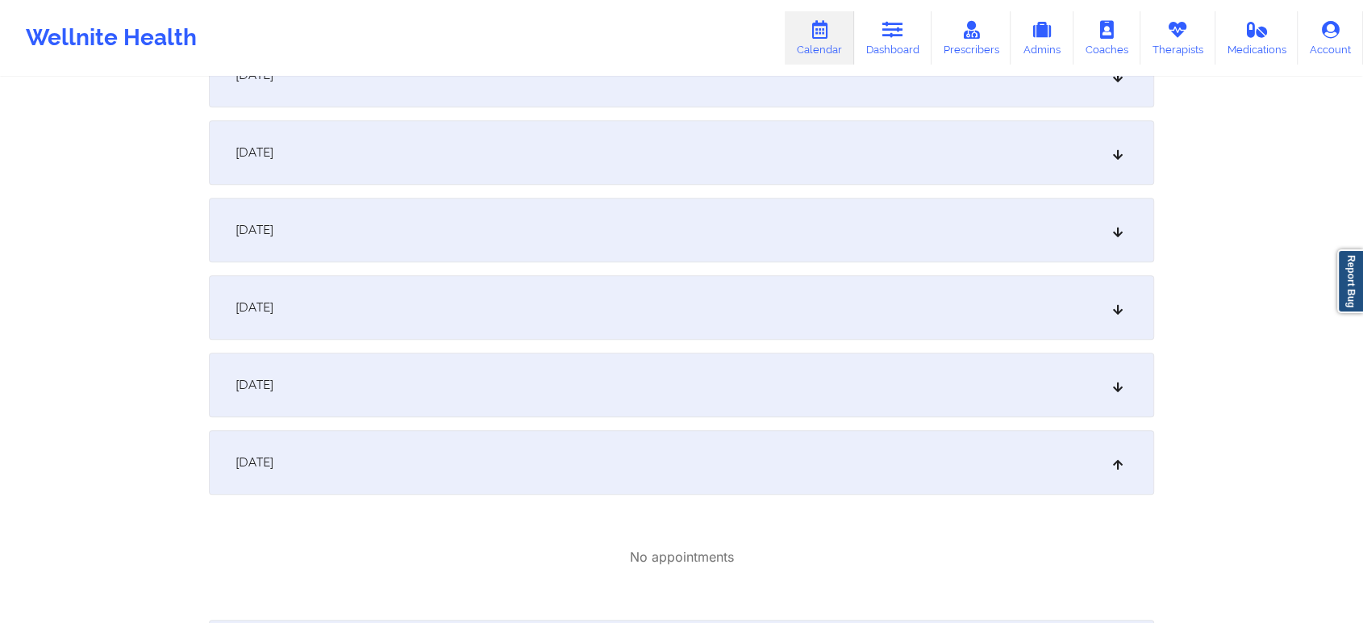
scroll to position [1693, 0]
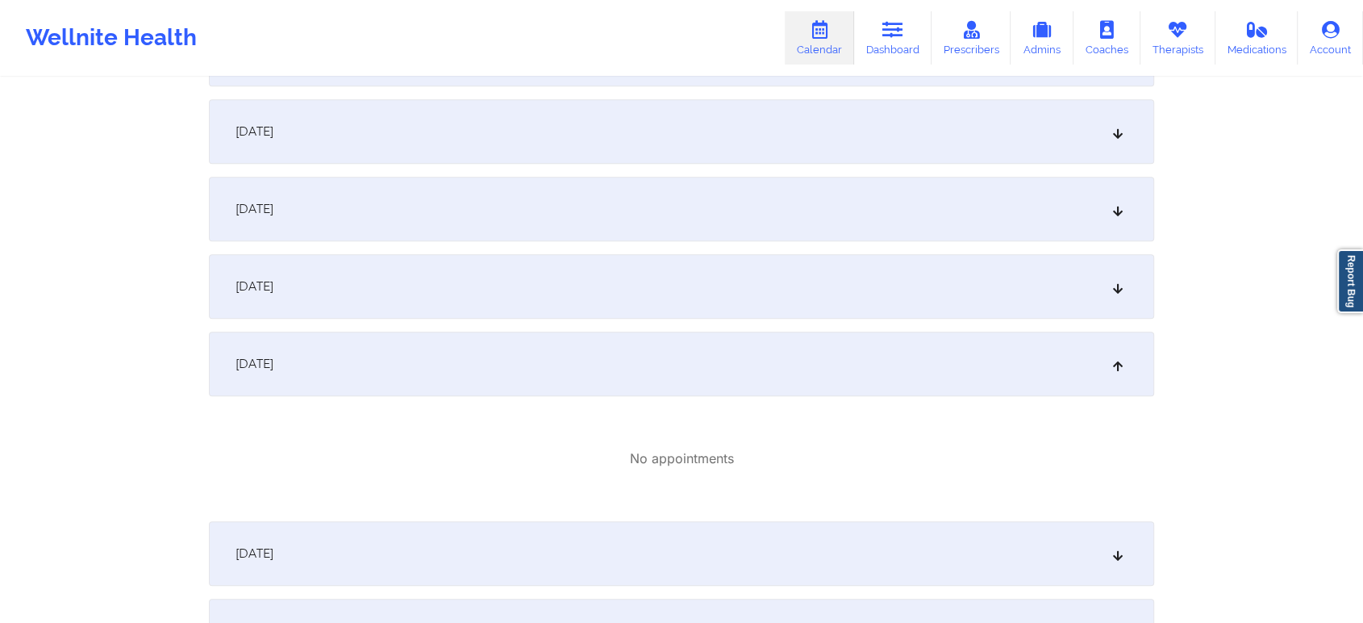
click at [949, 271] on div "September 22, 2025" at bounding box center [682, 286] width 946 height 65
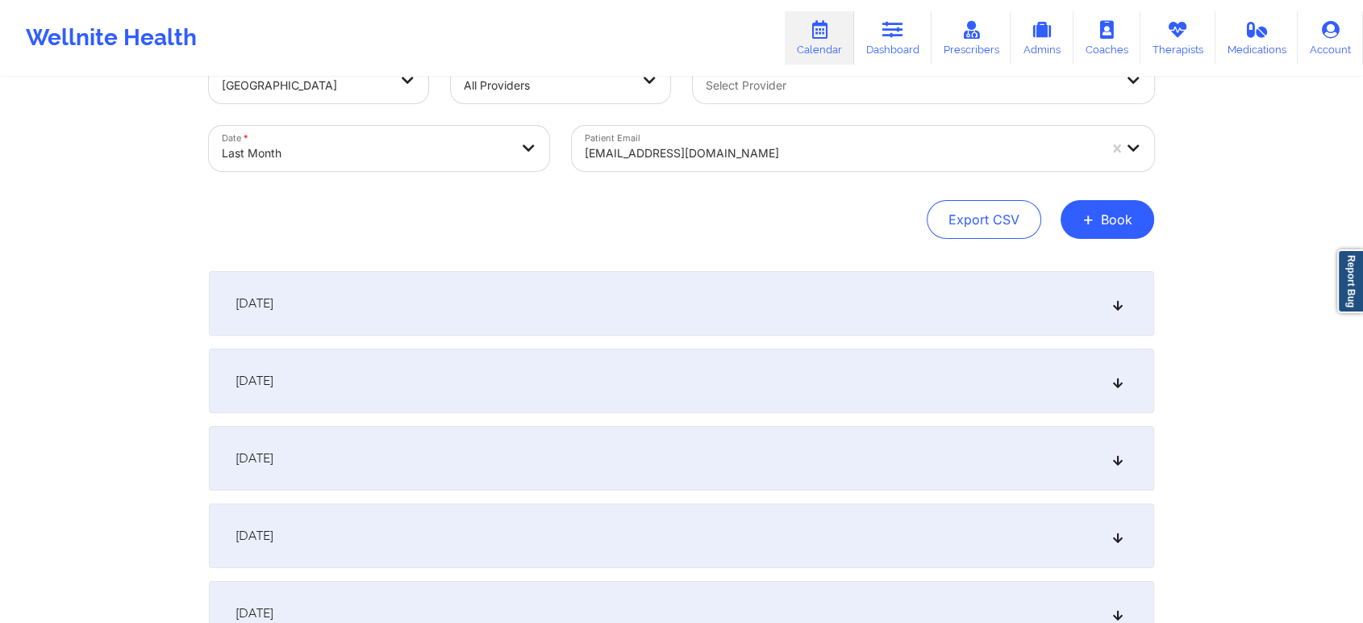
scroll to position [0, 0]
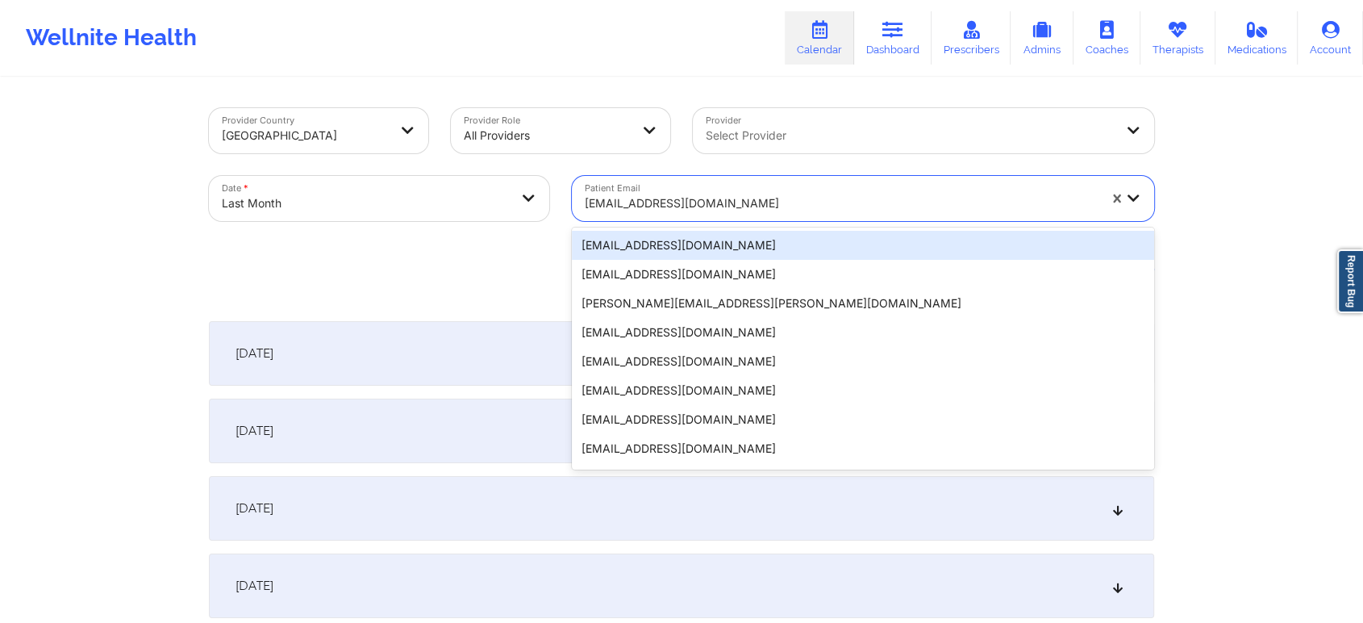
click at [632, 198] on div at bounding box center [841, 203] width 513 height 19
paste input "[EMAIL_ADDRESS][DOMAIN_NAME]"
type input "[EMAIL_ADDRESS][DOMAIN_NAME]"
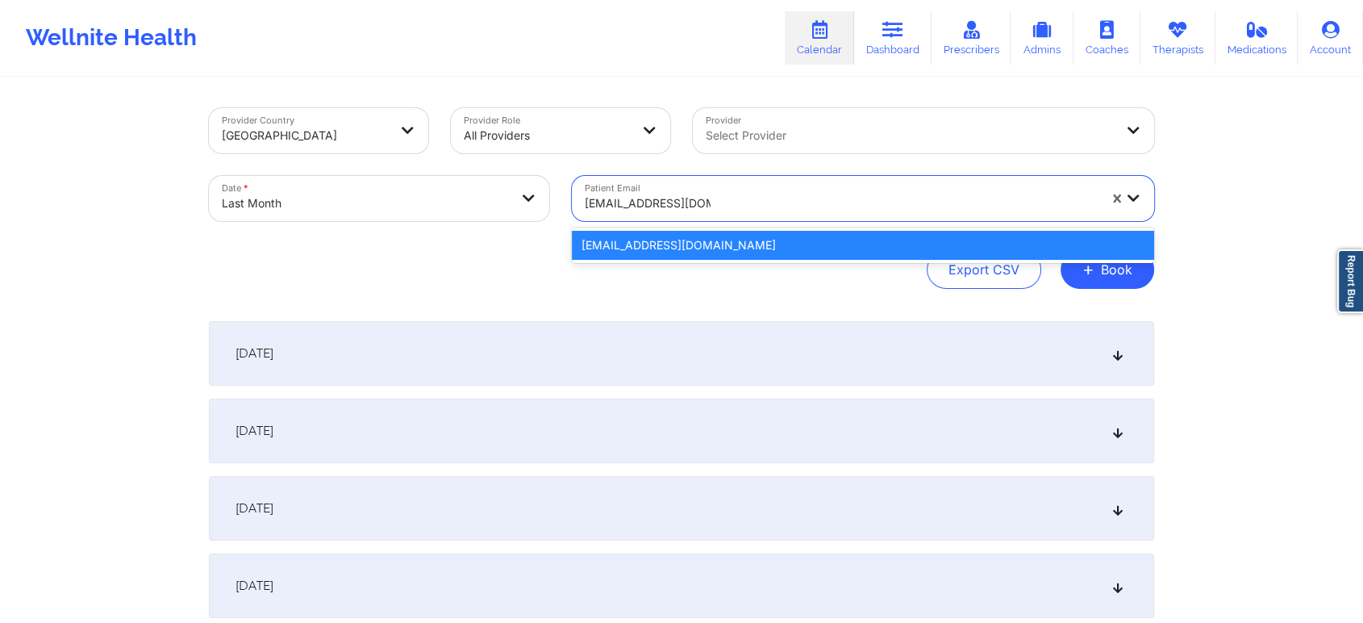
click at [648, 245] on div "[EMAIL_ADDRESS][DOMAIN_NAME]" at bounding box center [863, 245] width 582 height 29
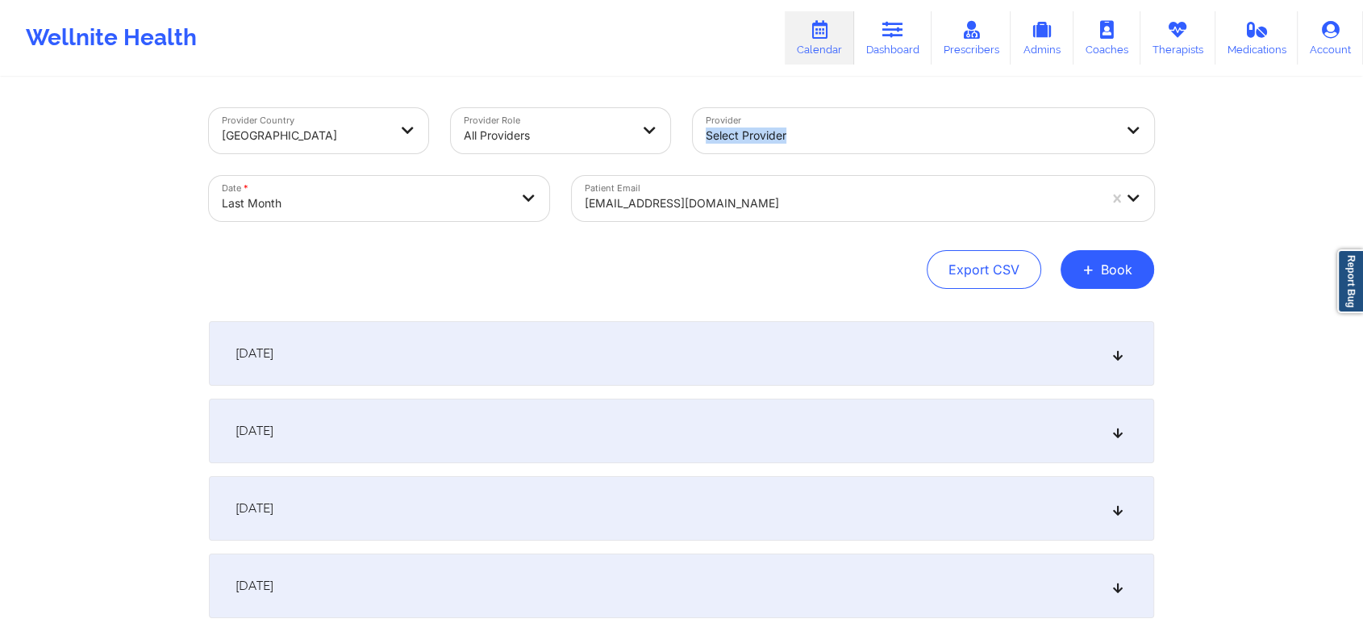
drag, startPoint x: 1342, startPoint y: 141, endPoint x: 1376, endPoint y: 87, distance: 63.4
click at [1363, 87] on html "Wellnite Health Calendar Dashboard Prescribers Admins Coaches Therapists Medica…" at bounding box center [681, 311] width 1363 height 623
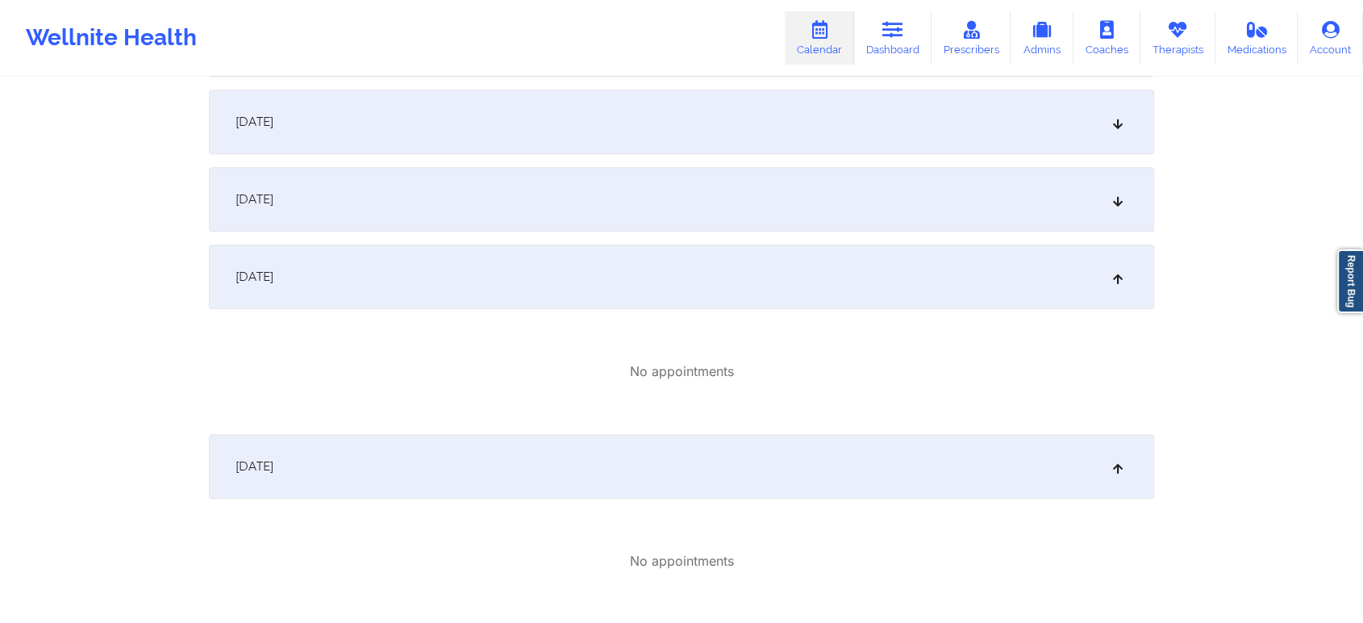
scroll to position [1699, 0]
click at [966, 269] on div "September 22, 2025" at bounding box center [682, 280] width 946 height 65
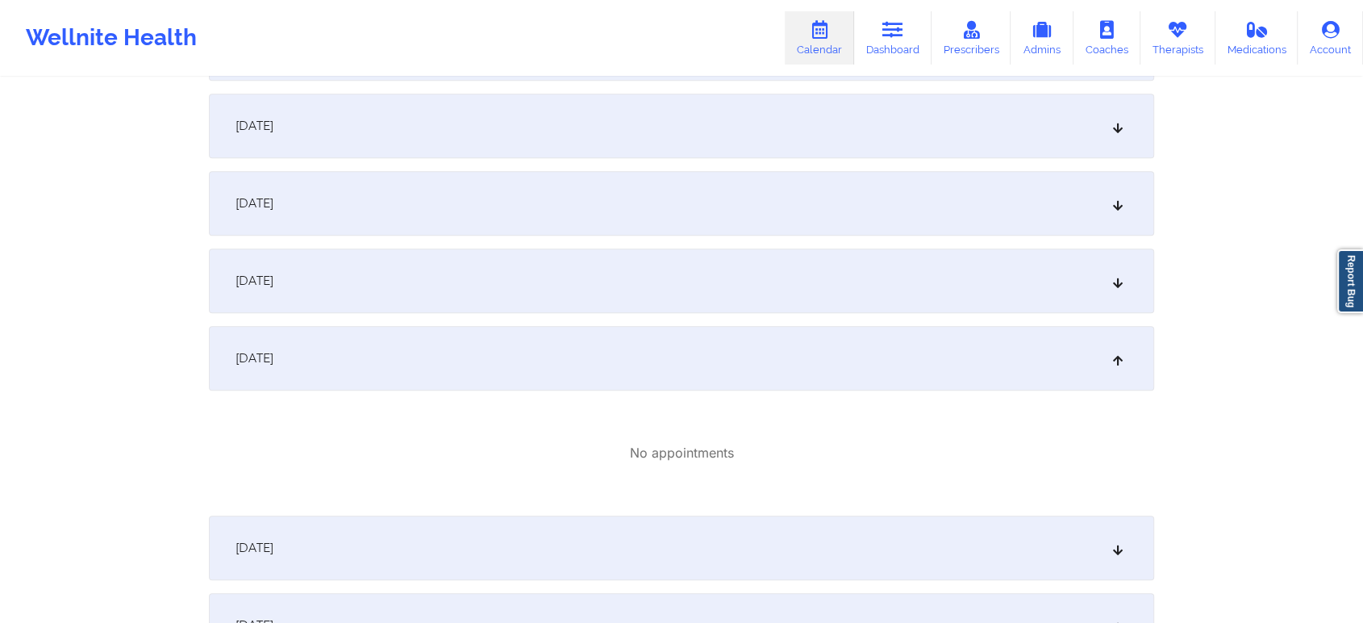
click at [966, 269] on div "September 22, 2025" at bounding box center [682, 280] width 946 height 65
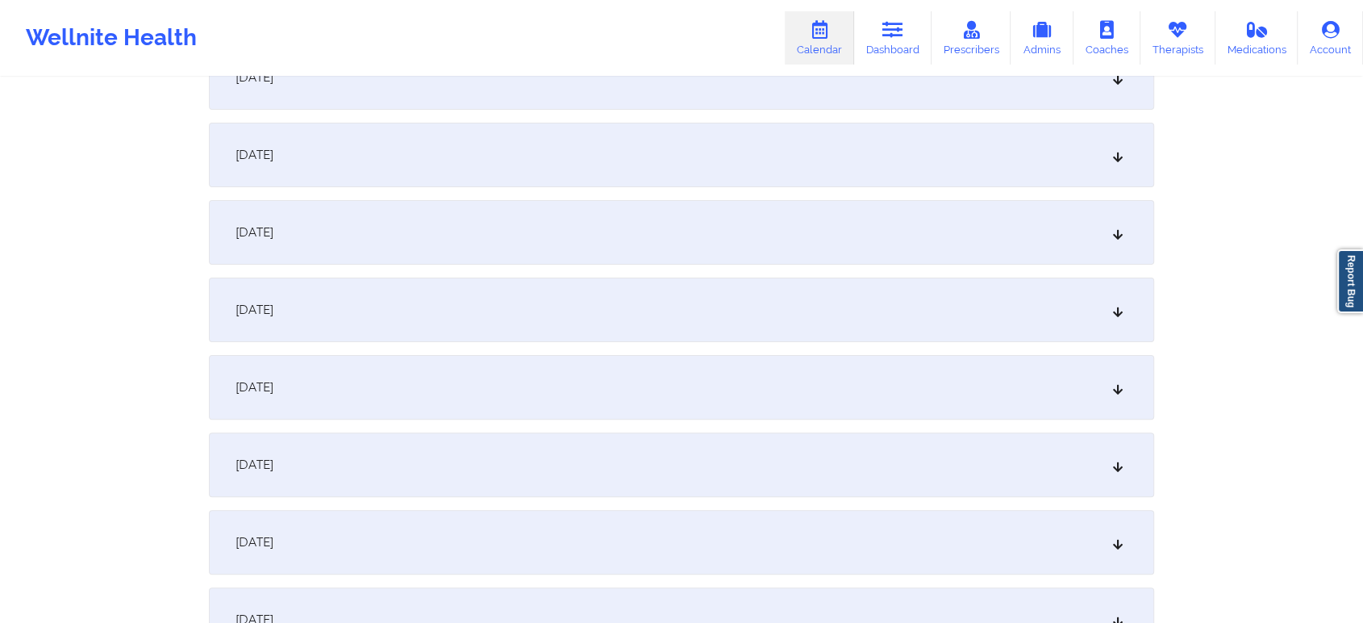
scroll to position [0, 0]
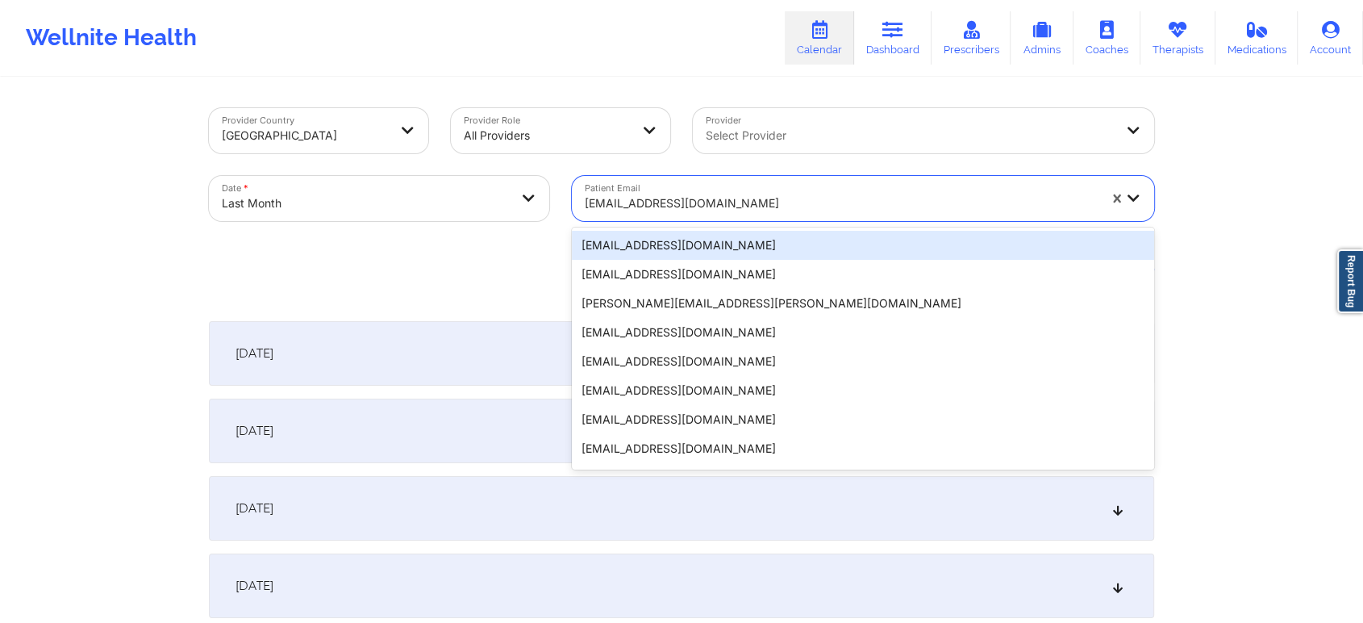
click at [717, 200] on div at bounding box center [841, 203] width 513 height 19
paste input "tranquility.jojo@yahoo.com"
type input "tranquility.jojo@yahoo.com"
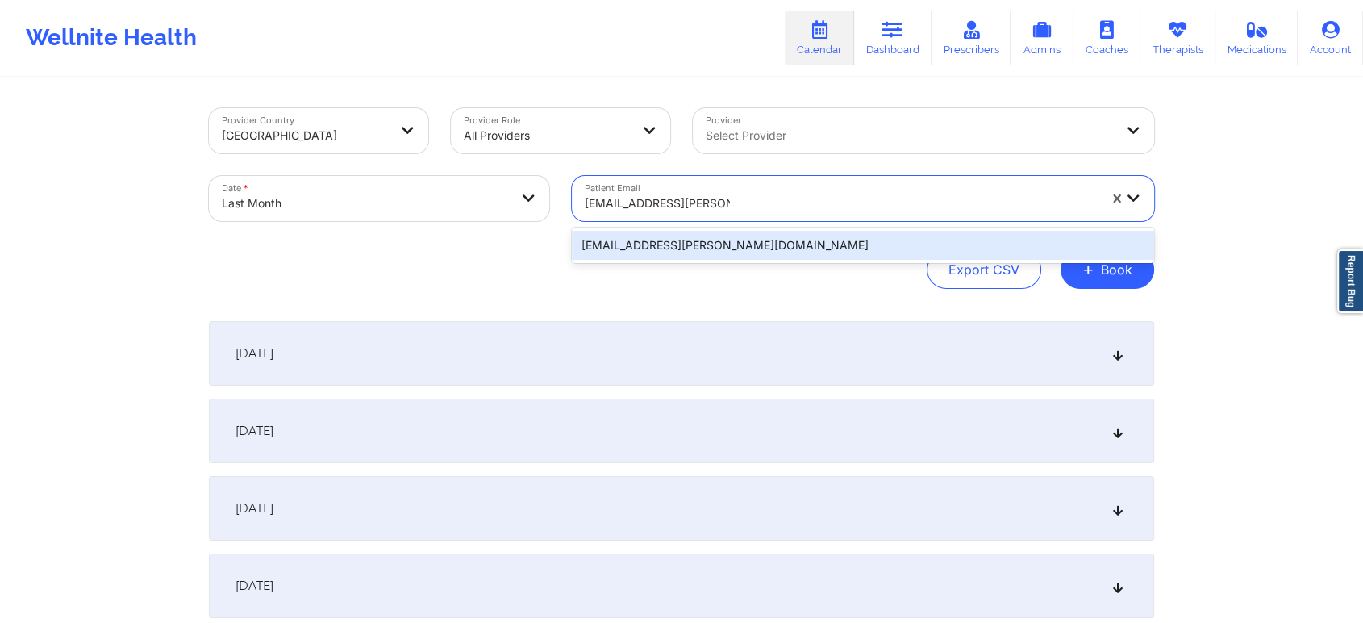
click at [690, 247] on div "tranquility.jojo@yahoo.com" at bounding box center [863, 245] width 582 height 29
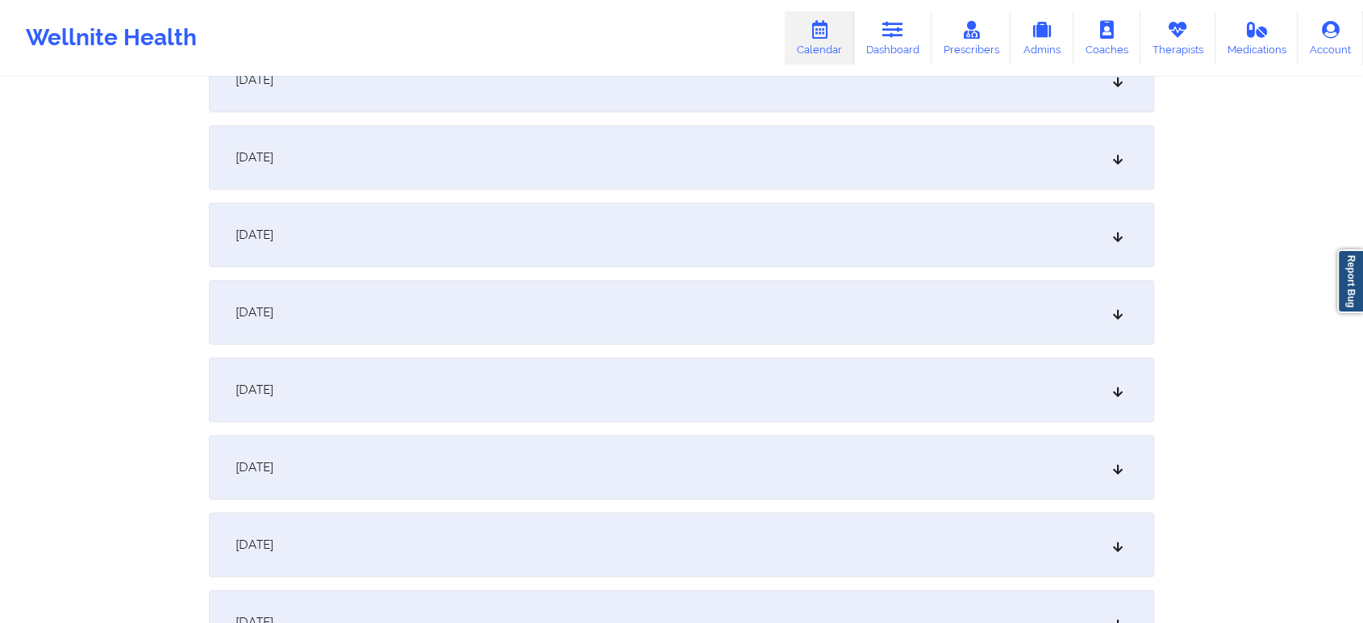
scroll to position [1536, 0]
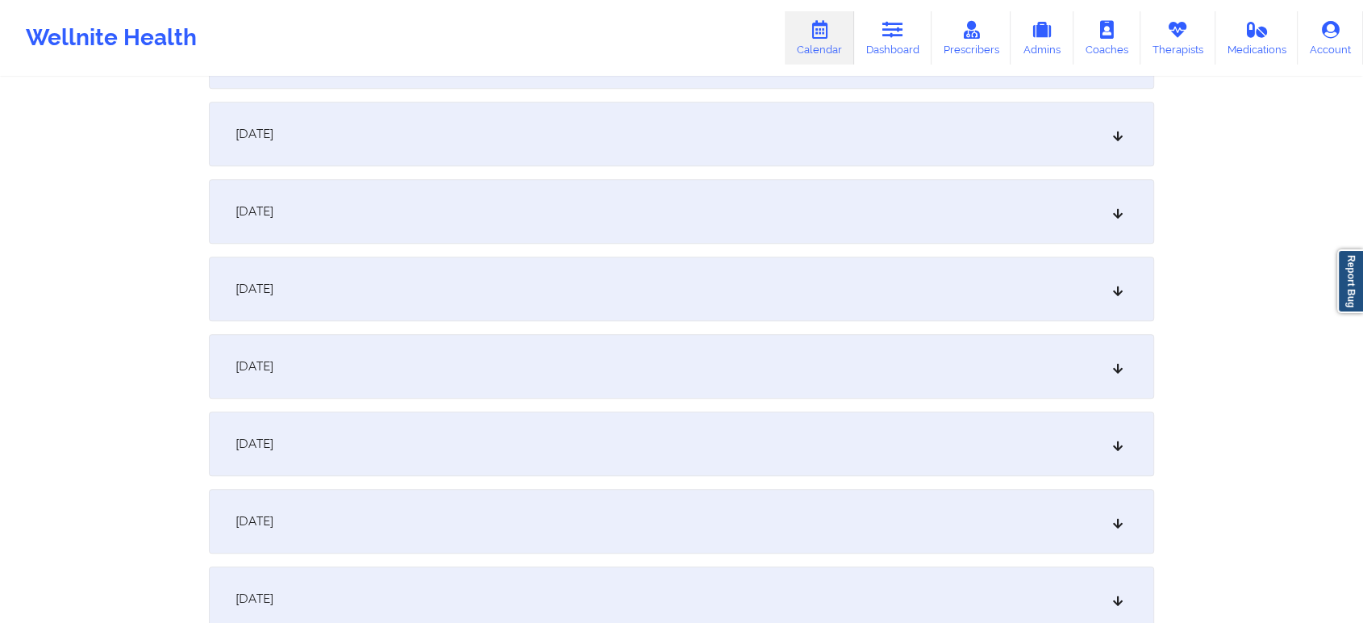
click at [669, 471] on div "September 22, 2025" at bounding box center [682, 443] width 946 height 65
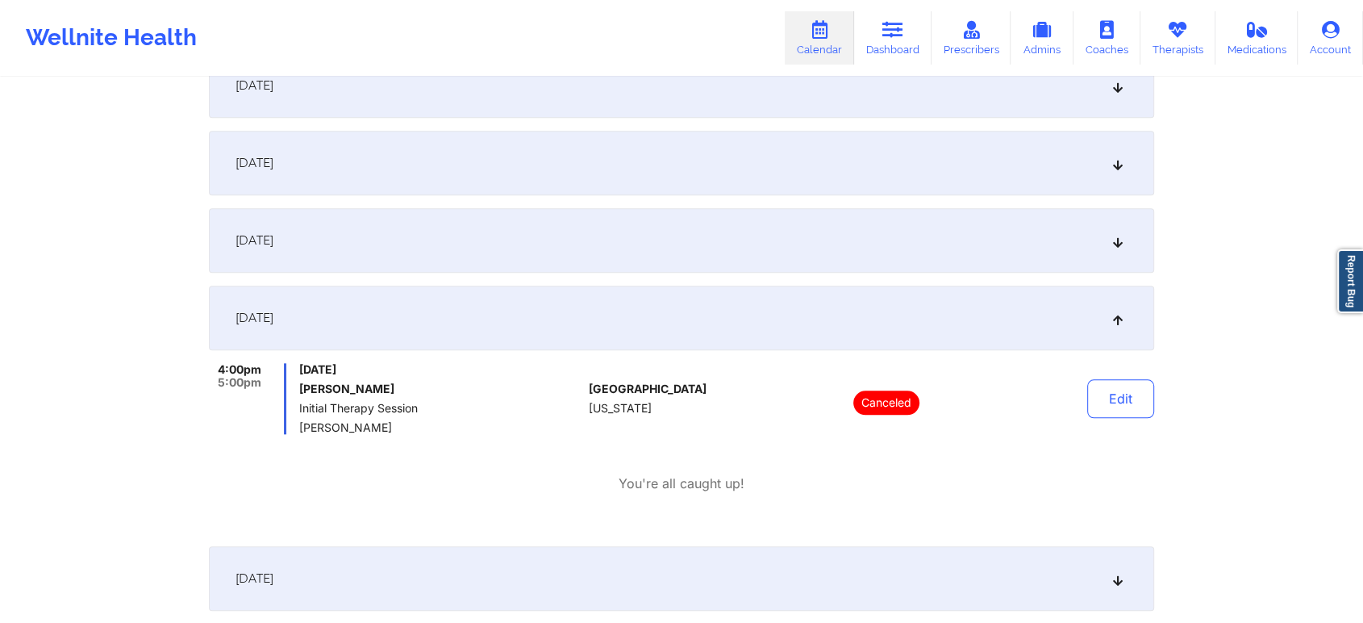
scroll to position [0, 0]
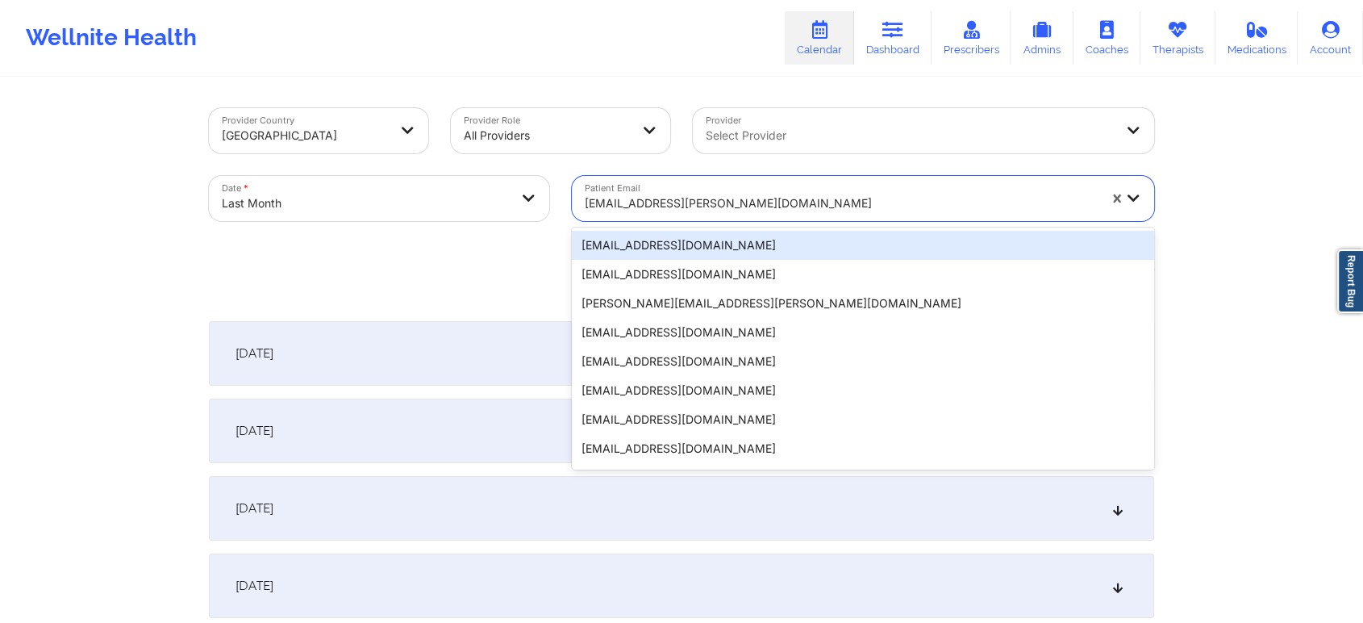
click at [654, 182] on div "tranquility.jojo@yahoo.com" at bounding box center [836, 198] width 528 height 45
paste input "[EMAIL_ADDRESS][DOMAIN_NAME]"
type input "[EMAIL_ADDRESS][DOMAIN_NAME]"
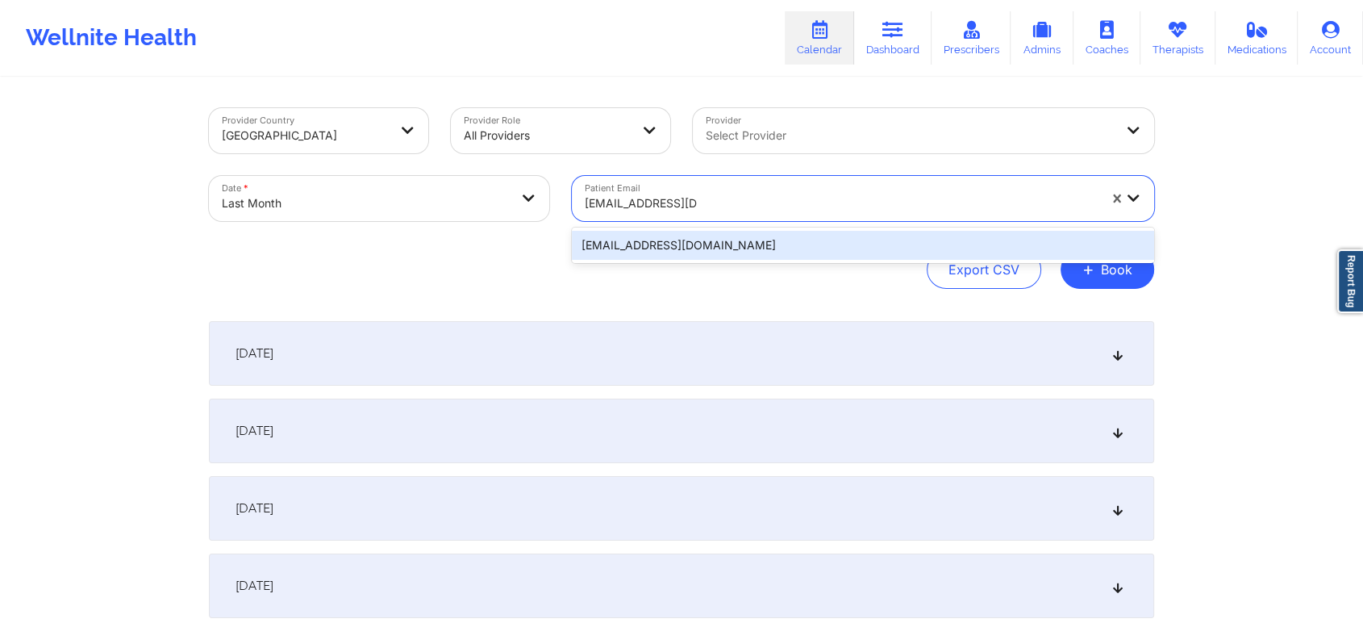
click at [695, 257] on div "[EMAIL_ADDRESS][DOMAIN_NAME]" at bounding box center [863, 245] width 582 height 29
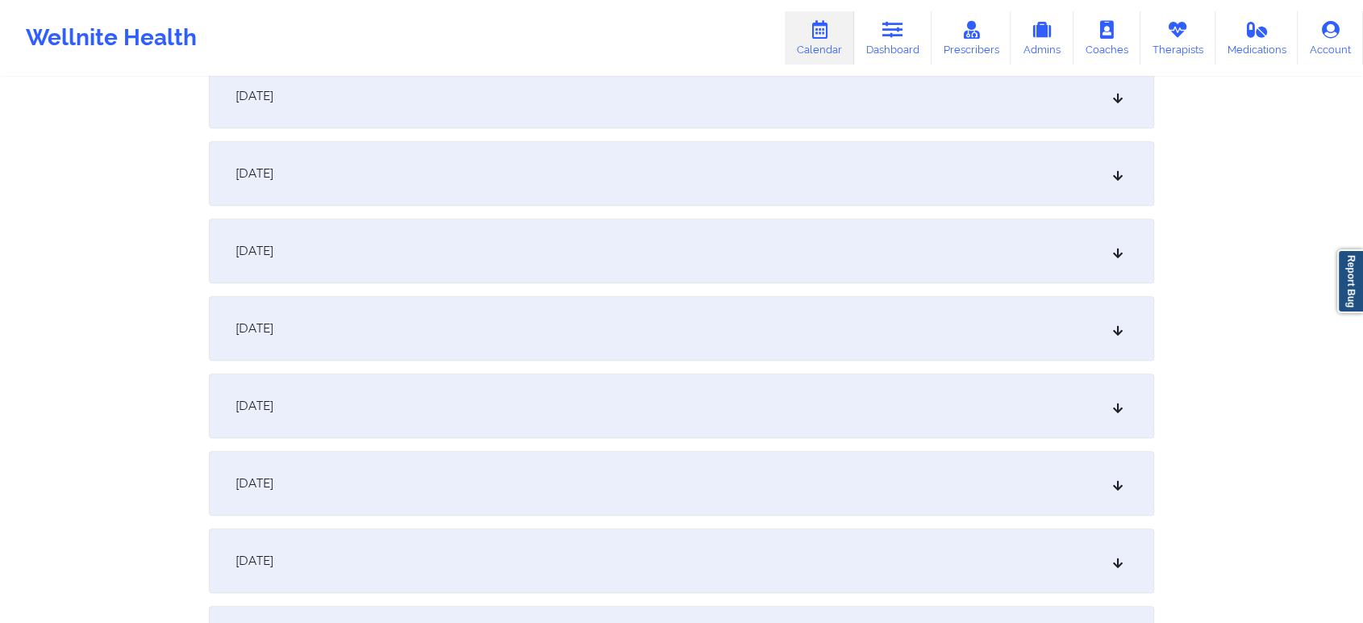
scroll to position [1500, 0]
click at [557, 491] on div "September 22, 2025" at bounding box center [682, 480] width 946 height 65
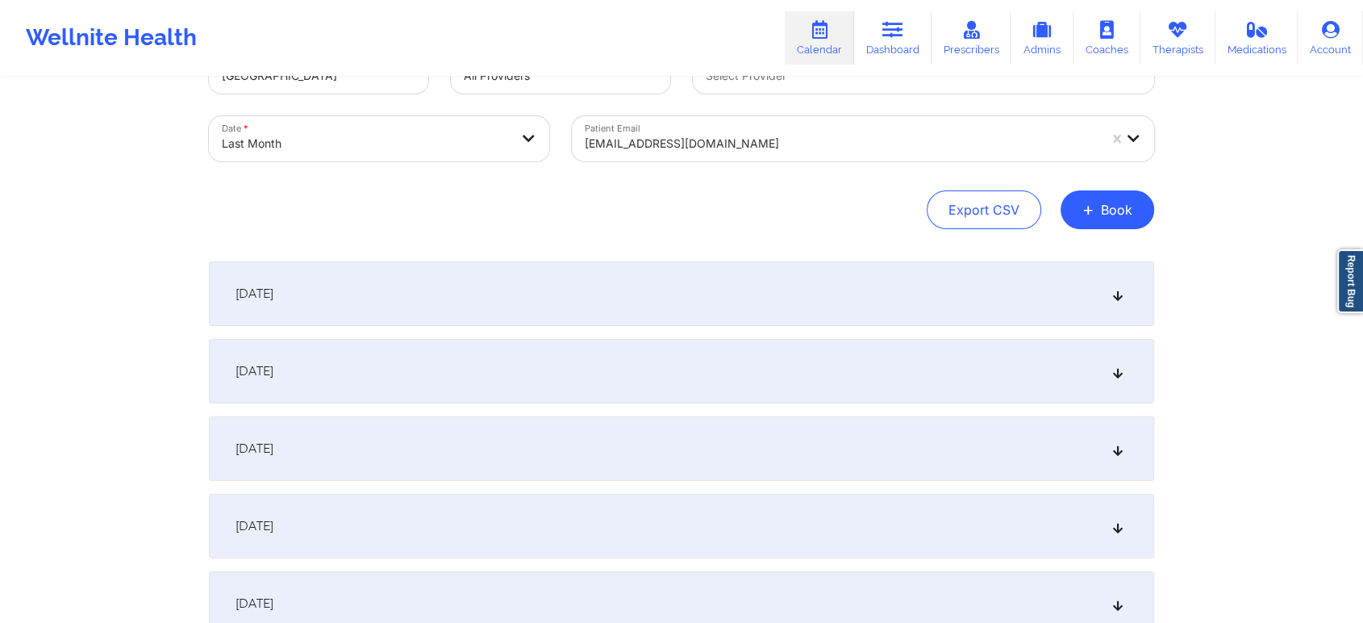
scroll to position [0, 0]
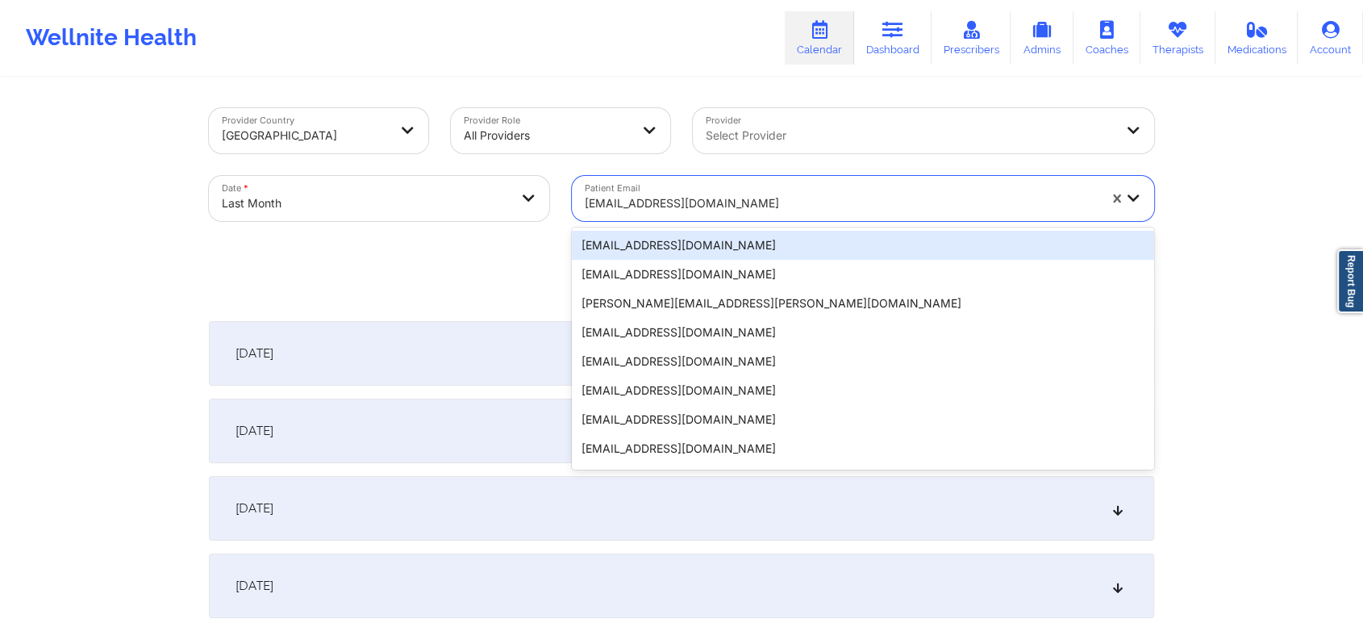
click at [689, 184] on div "[EMAIL_ADDRESS][DOMAIN_NAME]" at bounding box center [836, 198] width 528 height 45
paste input "[EMAIL_ADDRESS][DOMAIN_NAME]"
type input "[EMAIL_ADDRESS][DOMAIN_NAME]"
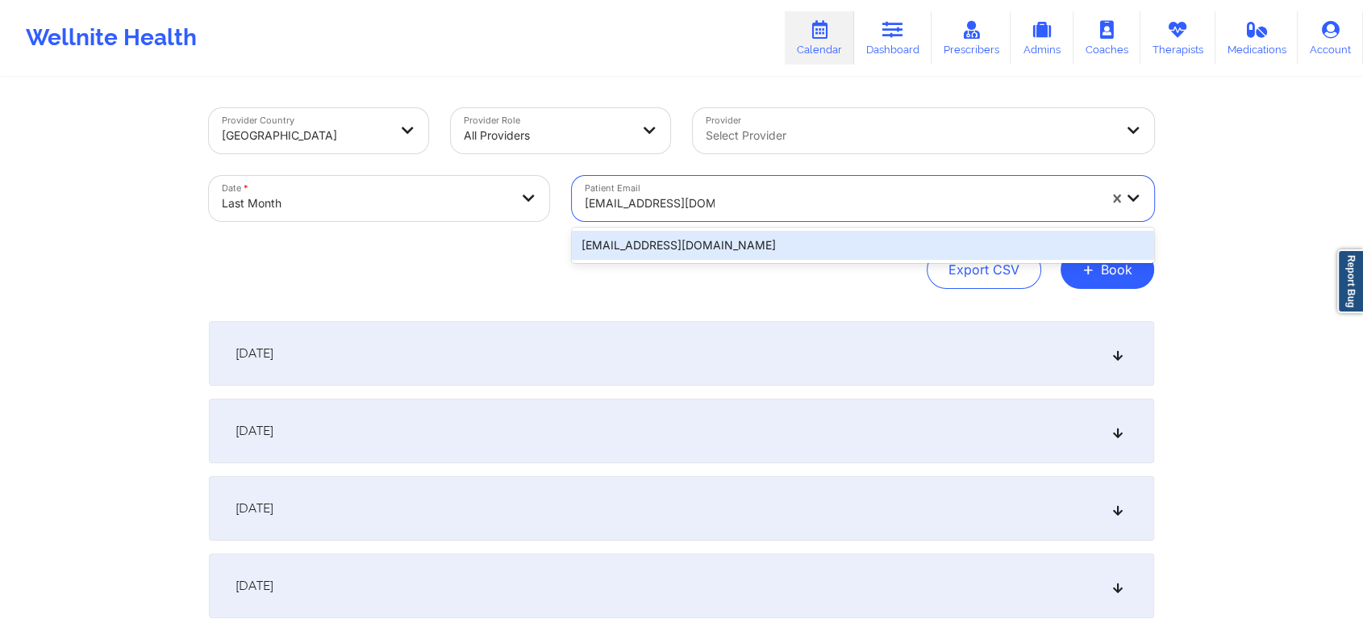
click at [716, 250] on div "[EMAIL_ADDRESS][DOMAIN_NAME]" at bounding box center [863, 245] width 582 height 29
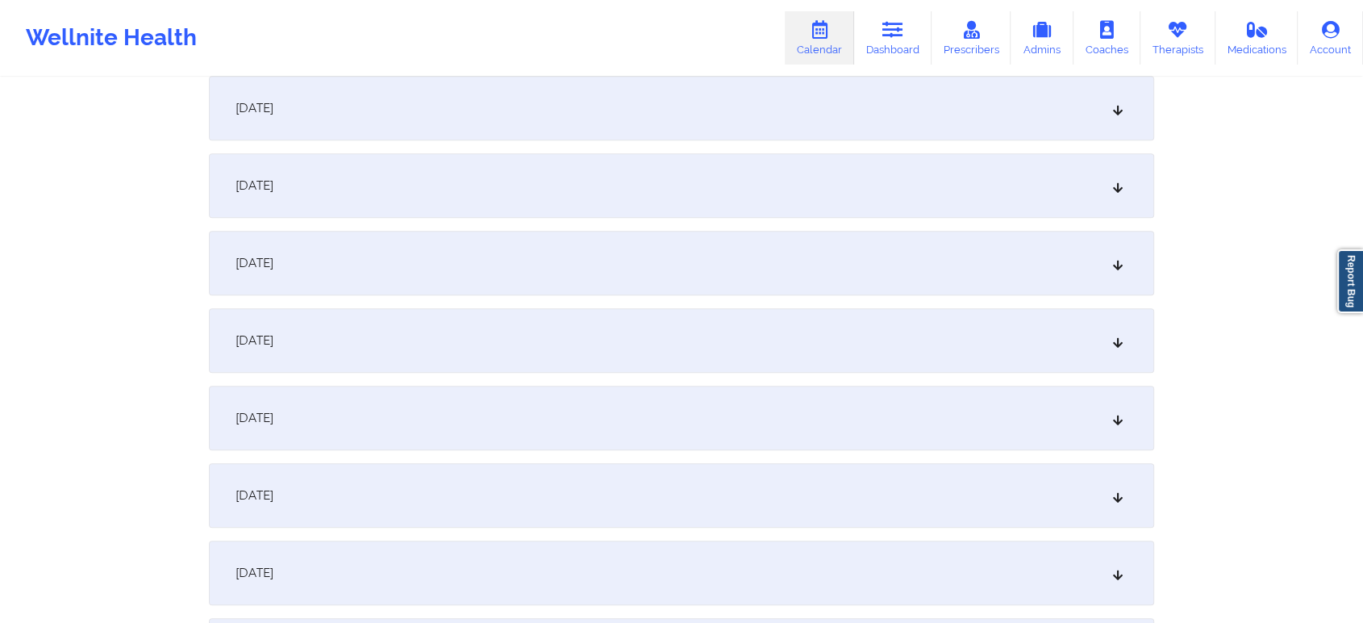
scroll to position [1676, 0]
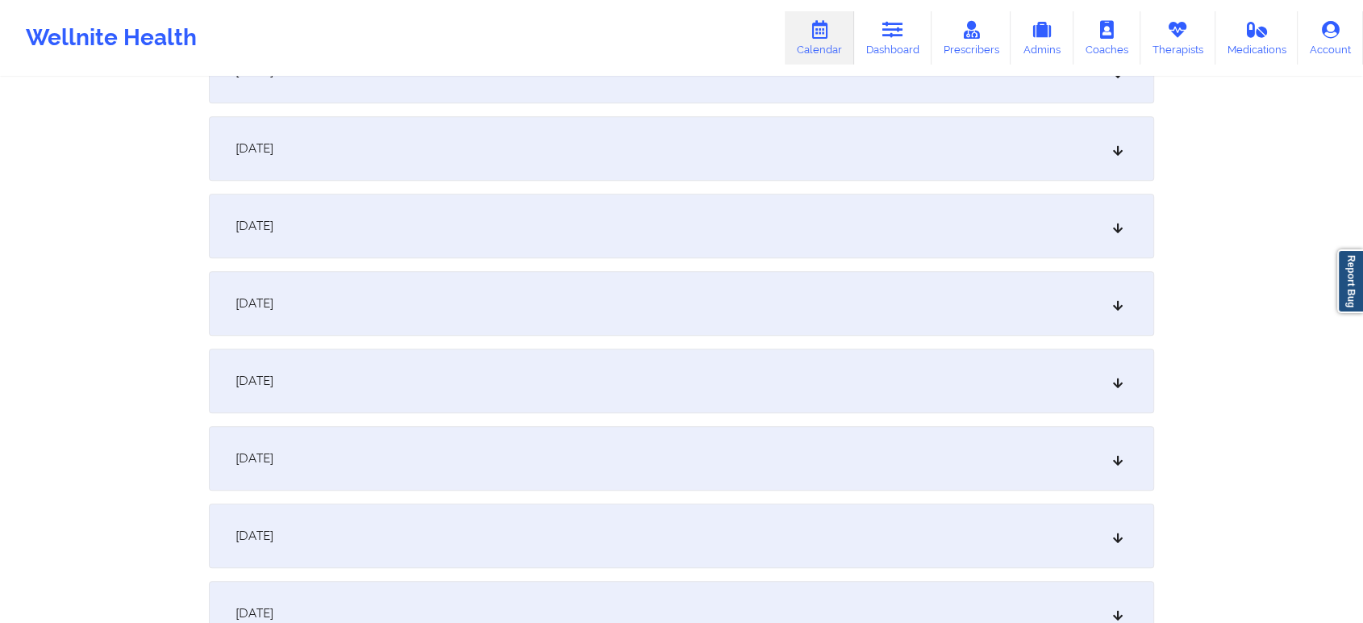
click at [764, 315] on div "September 22, 2025" at bounding box center [682, 303] width 946 height 65
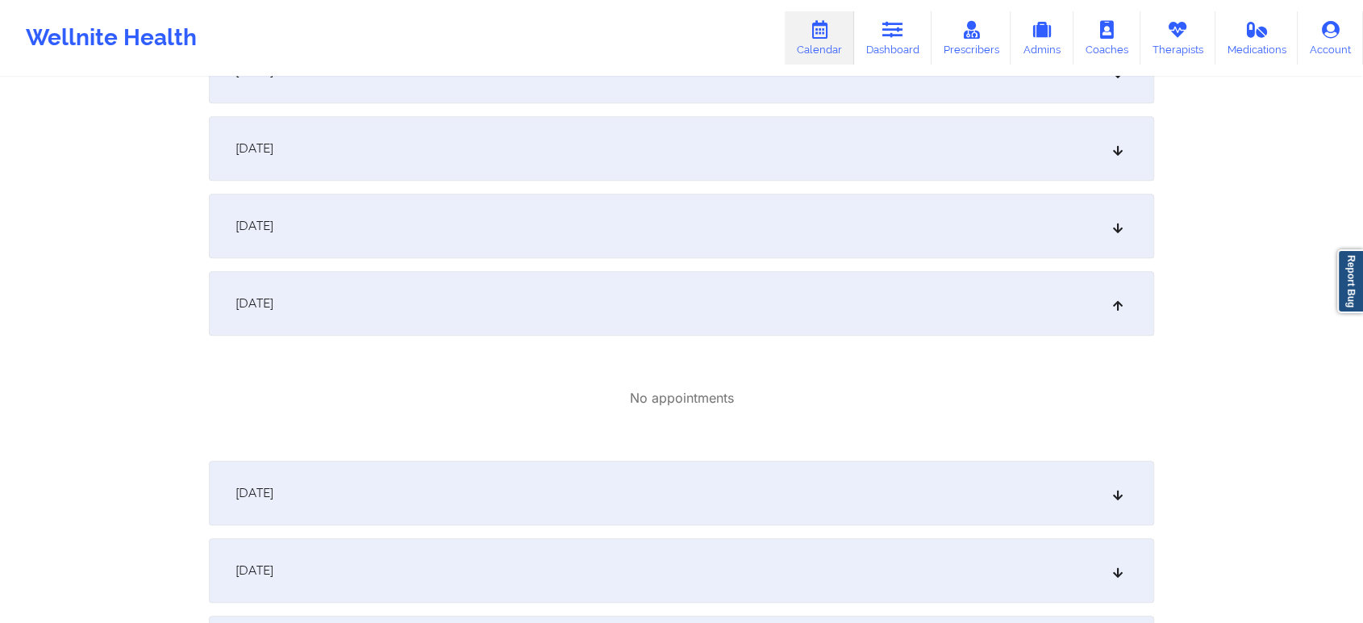
scroll to position [0, 0]
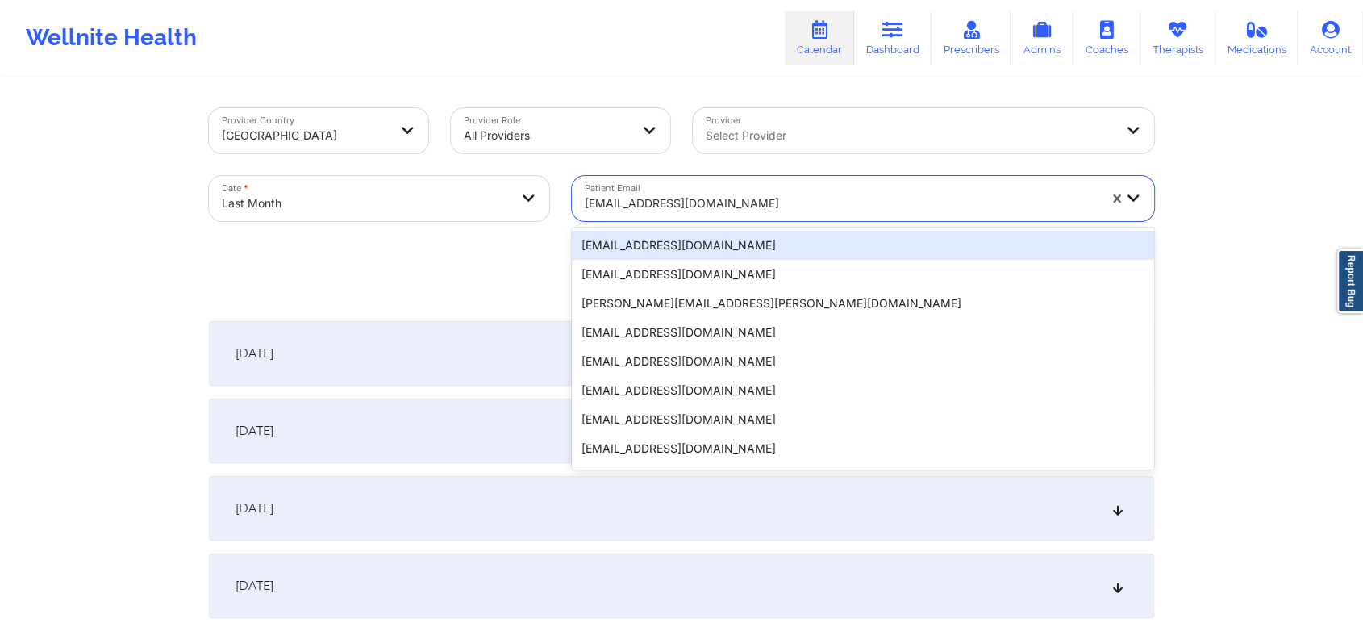
click at [678, 214] on div "[EMAIL_ADDRESS][DOMAIN_NAME]" at bounding box center [841, 203] width 513 height 35
paste input "40f.pac12@gmail.com"
type input "40f.pac12@gmail.com"
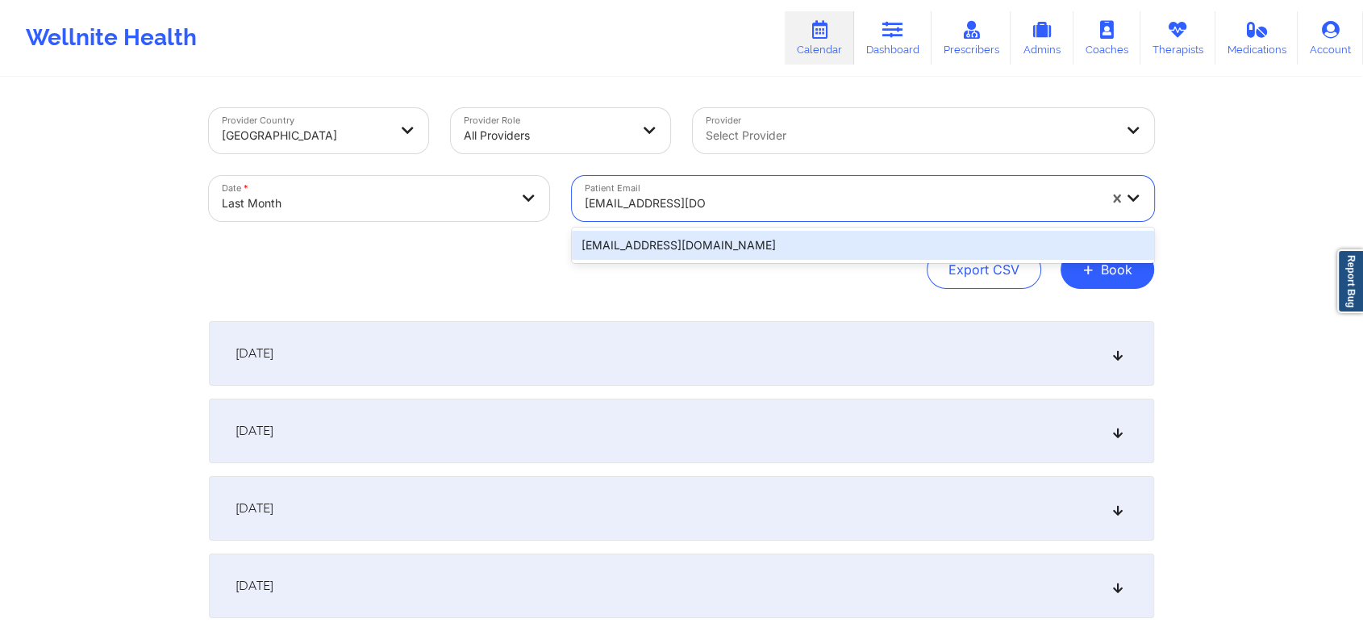
click at [749, 256] on div "40f.pac12@gmail.com" at bounding box center [863, 245] width 582 height 29
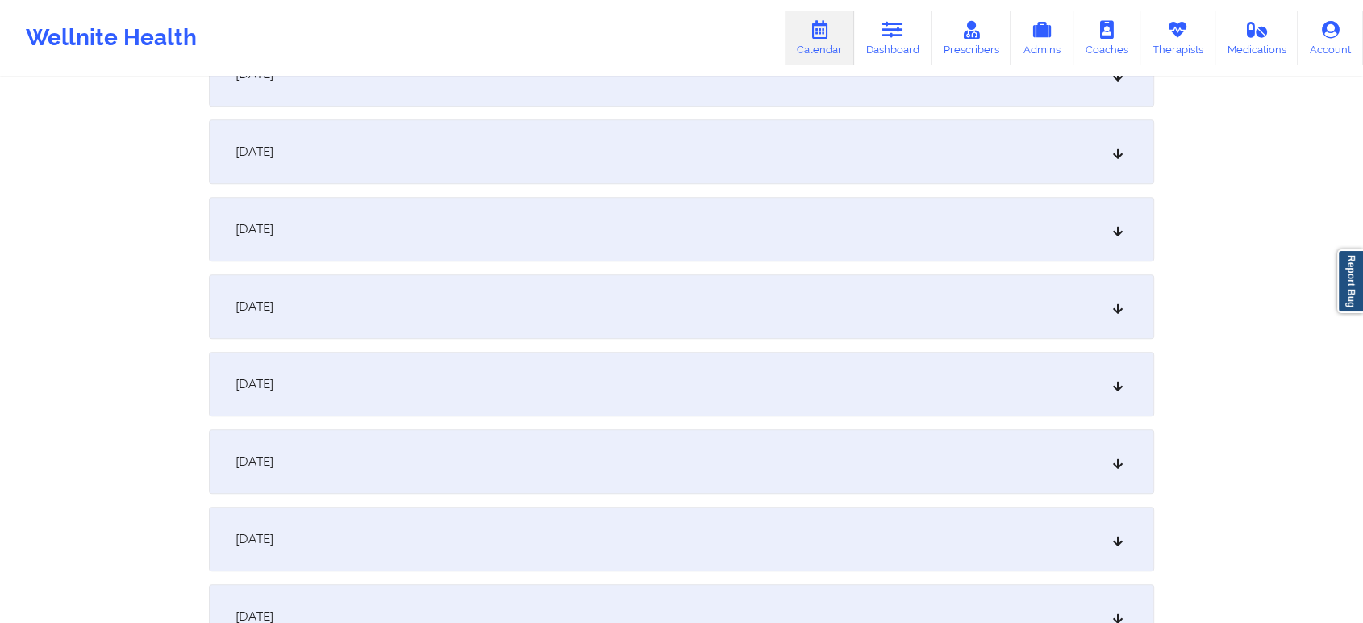
scroll to position [1475, 0]
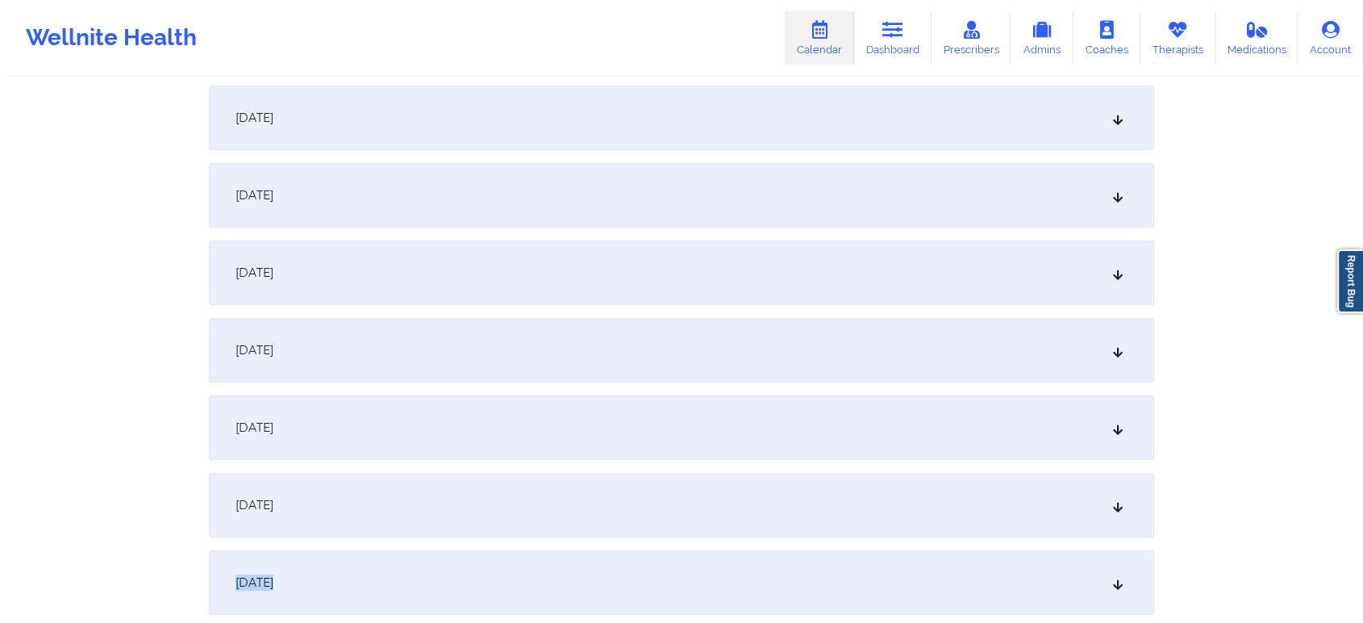
drag, startPoint x: 846, startPoint y: 561, endPoint x: 887, endPoint y: 493, distance: 78.9
click at [887, 493] on div "September 1, 2025 No appointments September 2, 2025 No appointments September 3…" at bounding box center [682, 1] width 946 height 2311
click at [887, 493] on div "September 22, 2025" at bounding box center [682, 505] width 946 height 65
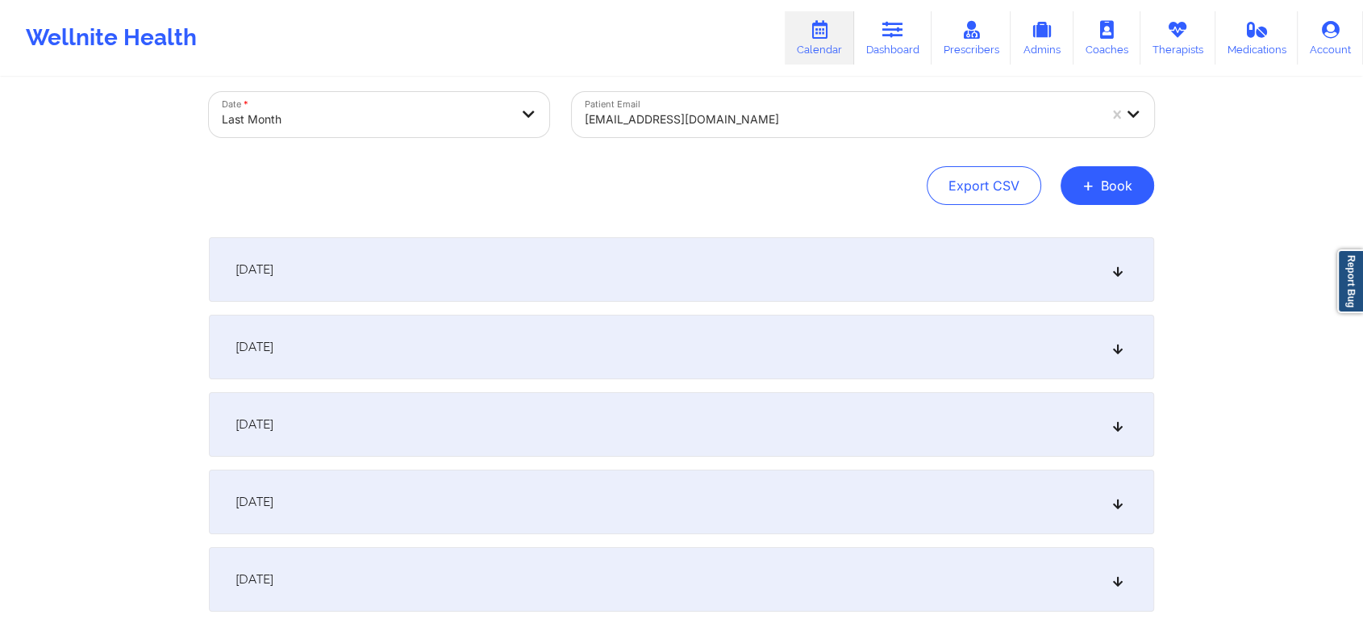
scroll to position [0, 0]
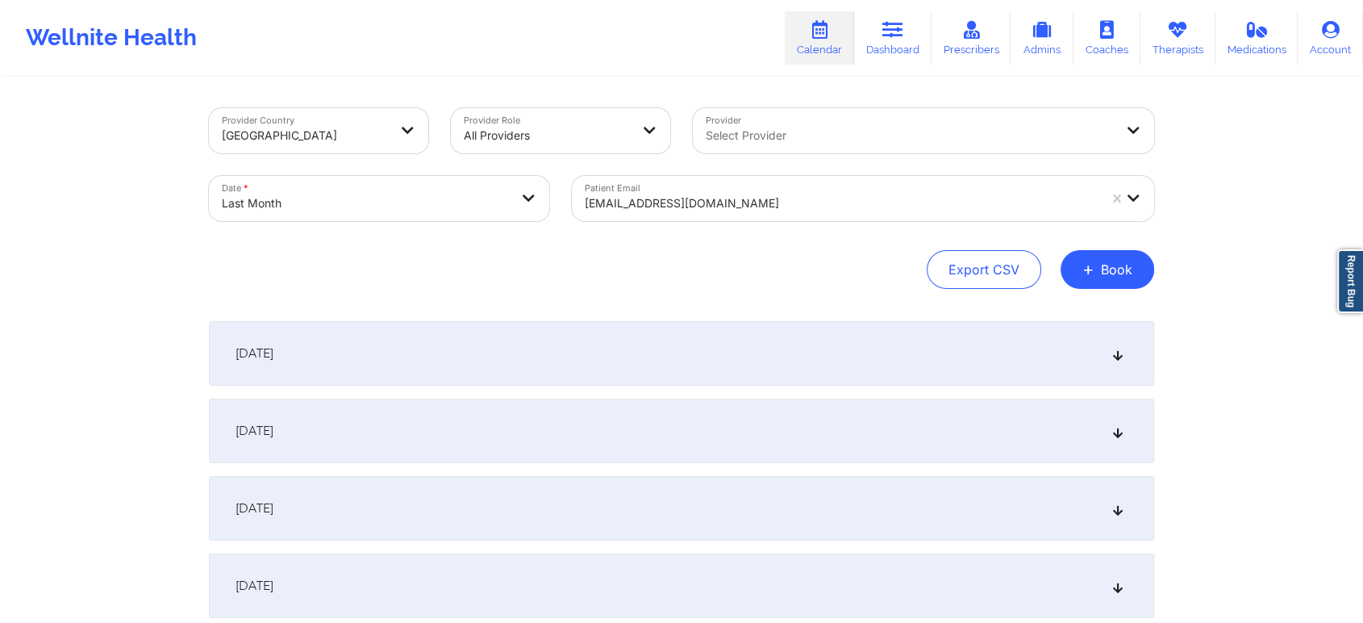
drag, startPoint x: 638, startPoint y: 228, endPoint x: 646, endPoint y: 211, distance: 18.0
click at [646, 211] on div "Patient Email 40f.pac12@gmail.com" at bounding box center [863, 199] width 605 height 68
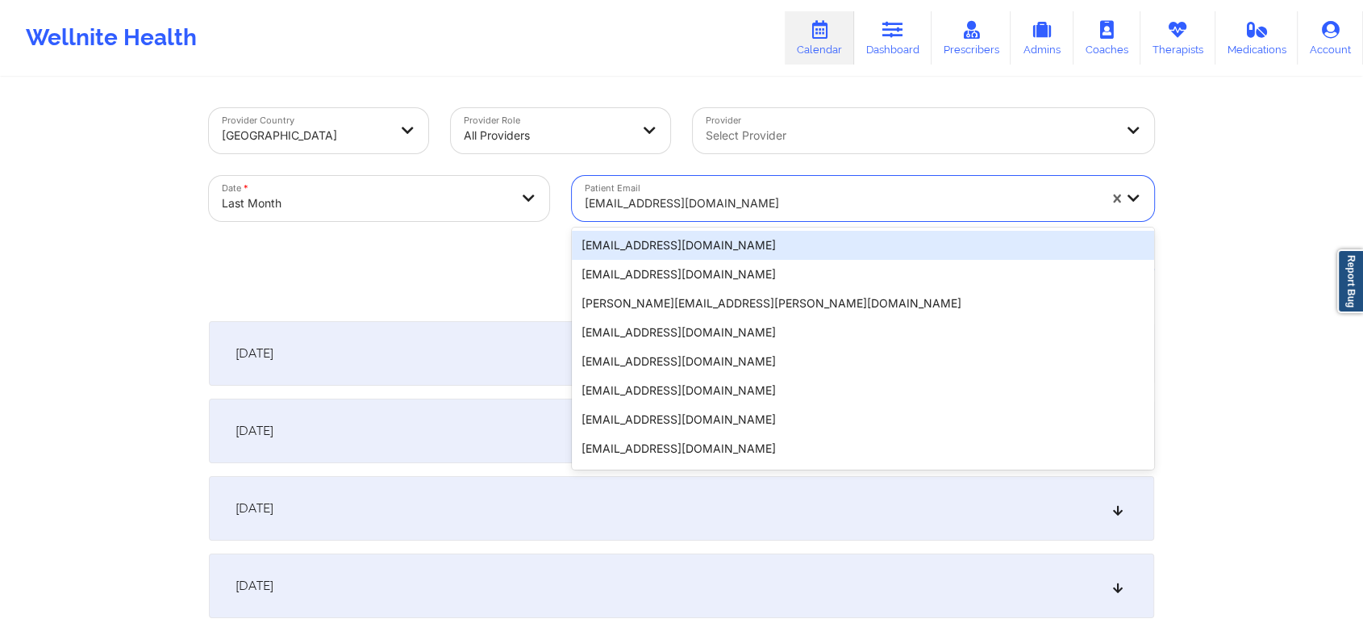
click at [646, 211] on div at bounding box center [841, 203] width 513 height 19
paste input "40f.pac12@gmail.com"
type input "40f.pac12@gmail.com"
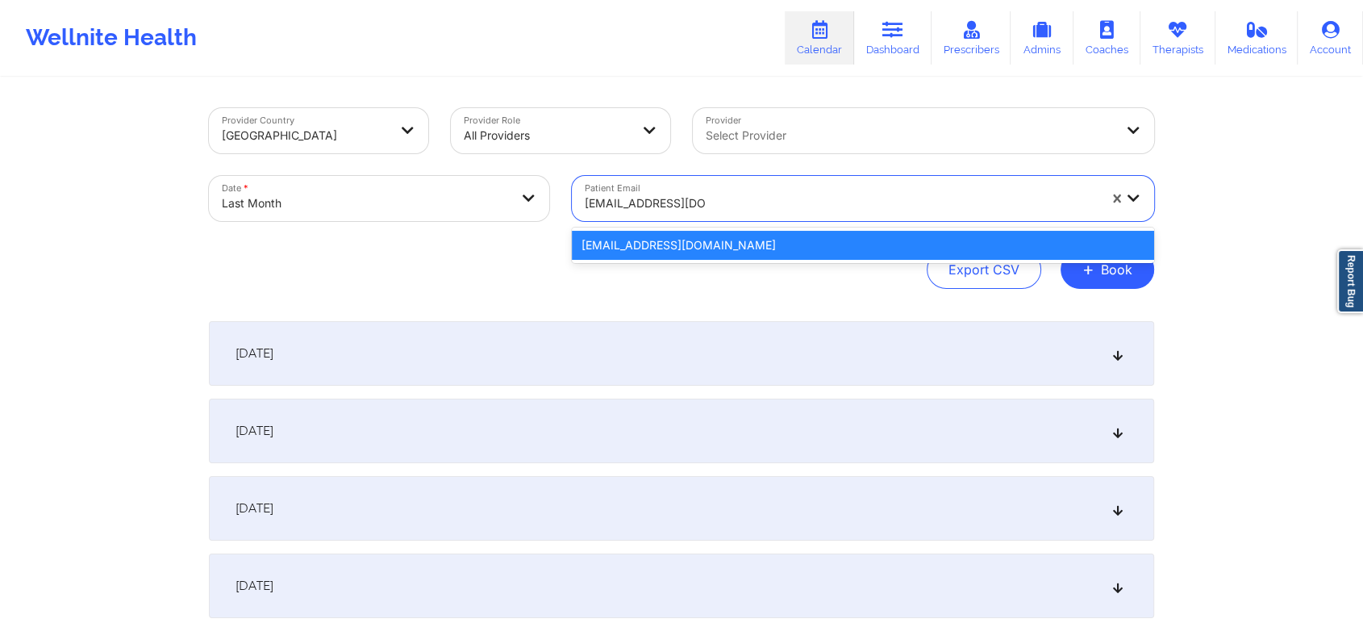
click at [633, 250] on div "40f.pac12@gmail.com" at bounding box center [863, 245] width 582 height 29
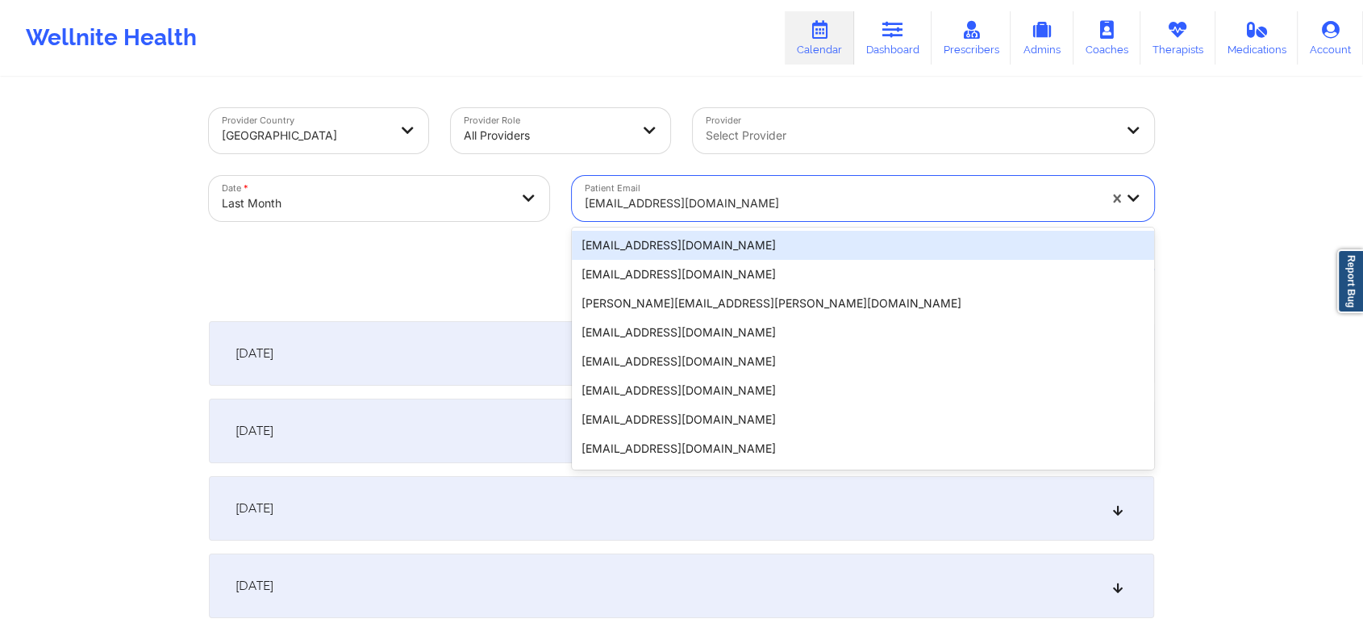
click at [750, 185] on div "40f.pac12@gmail.com" at bounding box center [836, 198] width 528 height 45
paste input "22ejg22@gmail.com"
type input "22ejg22@gmail.com"
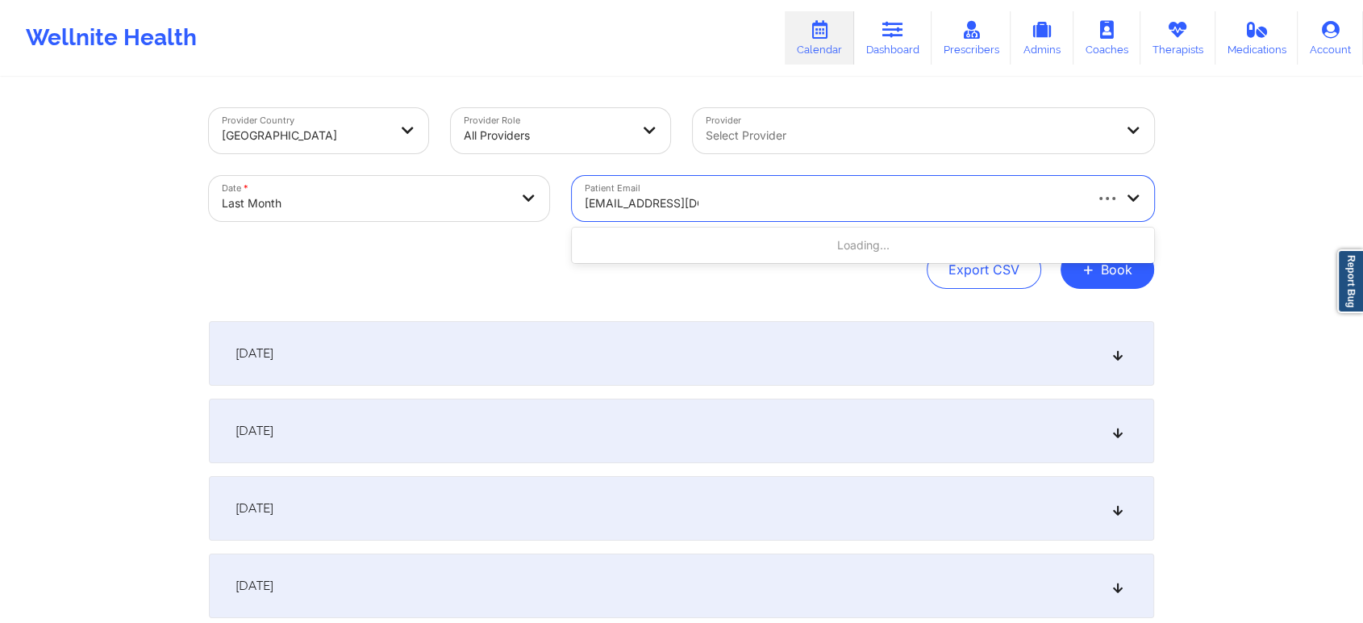
click at [799, 238] on div "Loading..." at bounding box center [863, 245] width 582 height 29
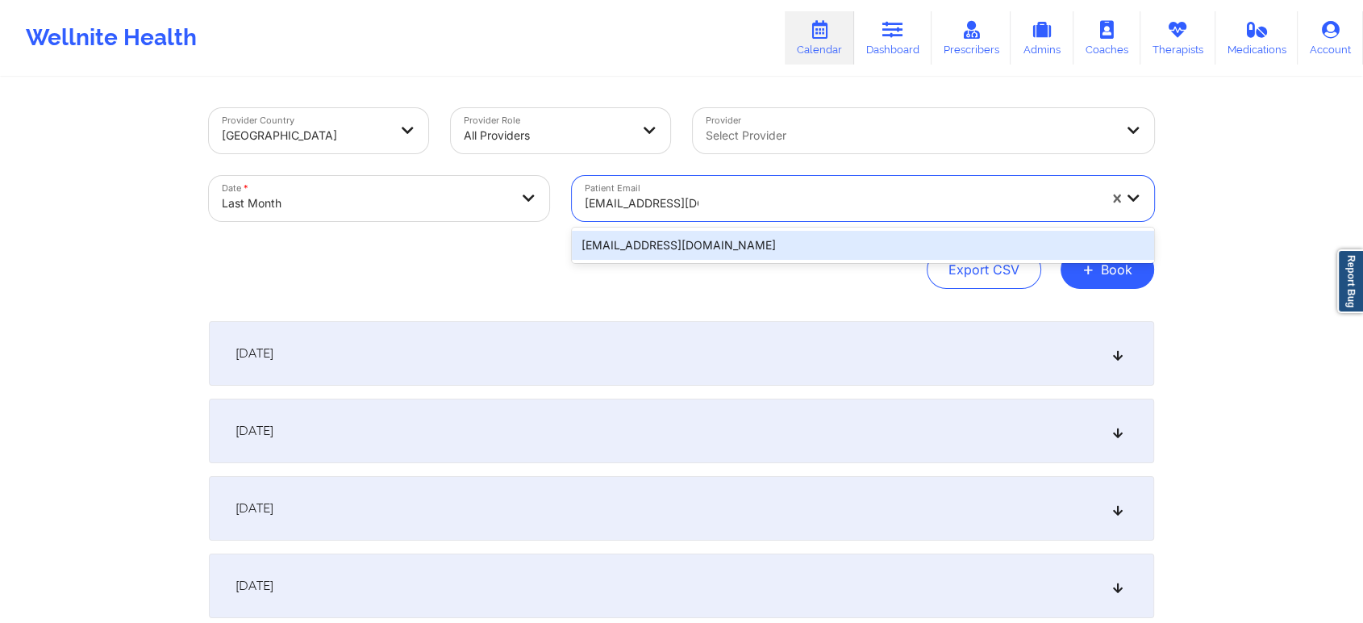
click at [799, 238] on div "22ejg22@gmail.com" at bounding box center [863, 245] width 582 height 29
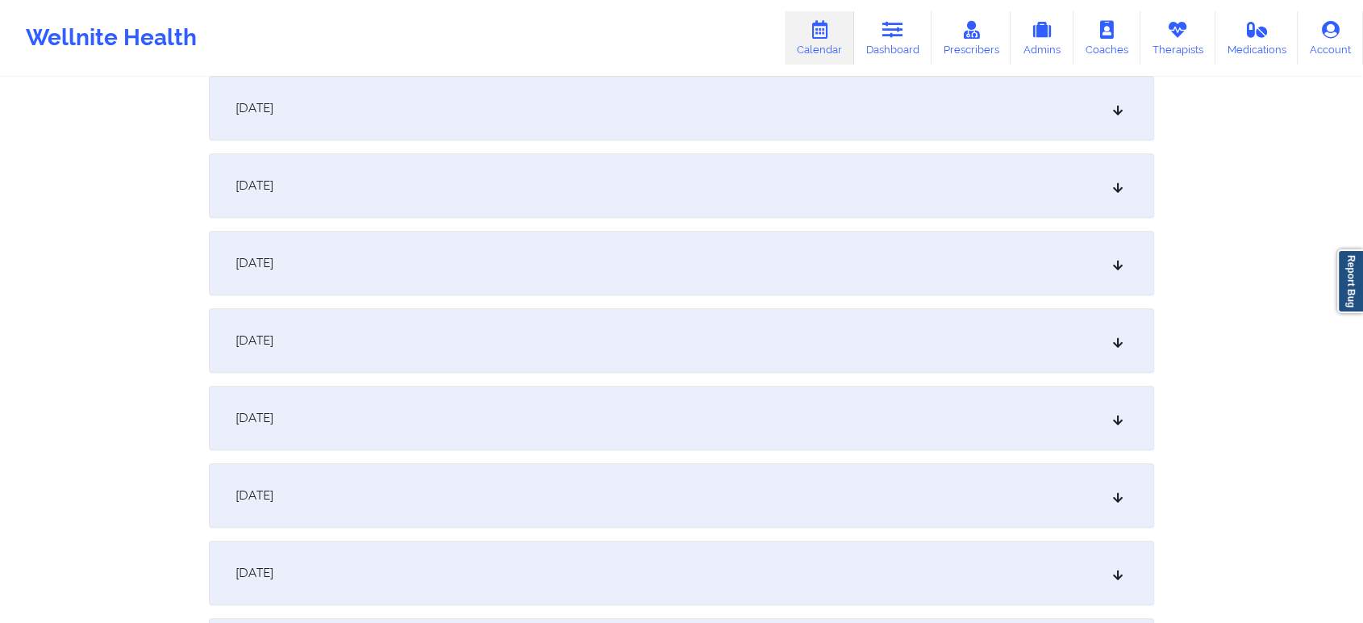
scroll to position [1498, 0]
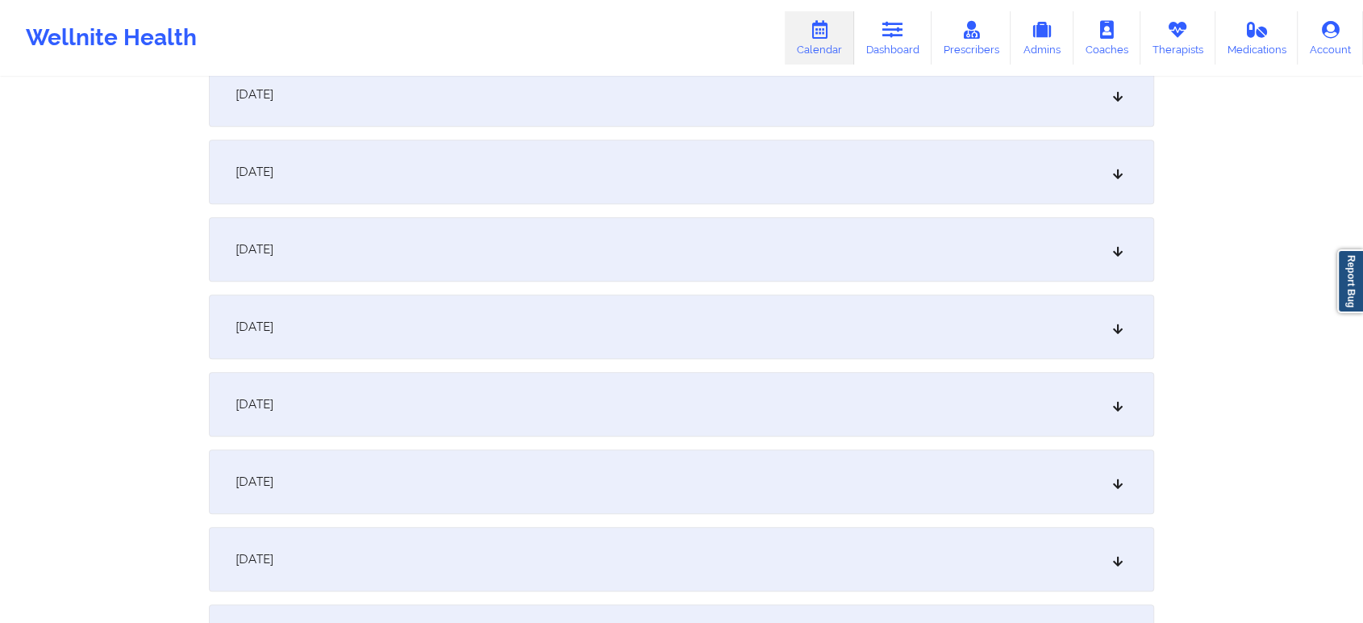
click at [1019, 485] on div "September 22, 2025" at bounding box center [682, 481] width 946 height 65
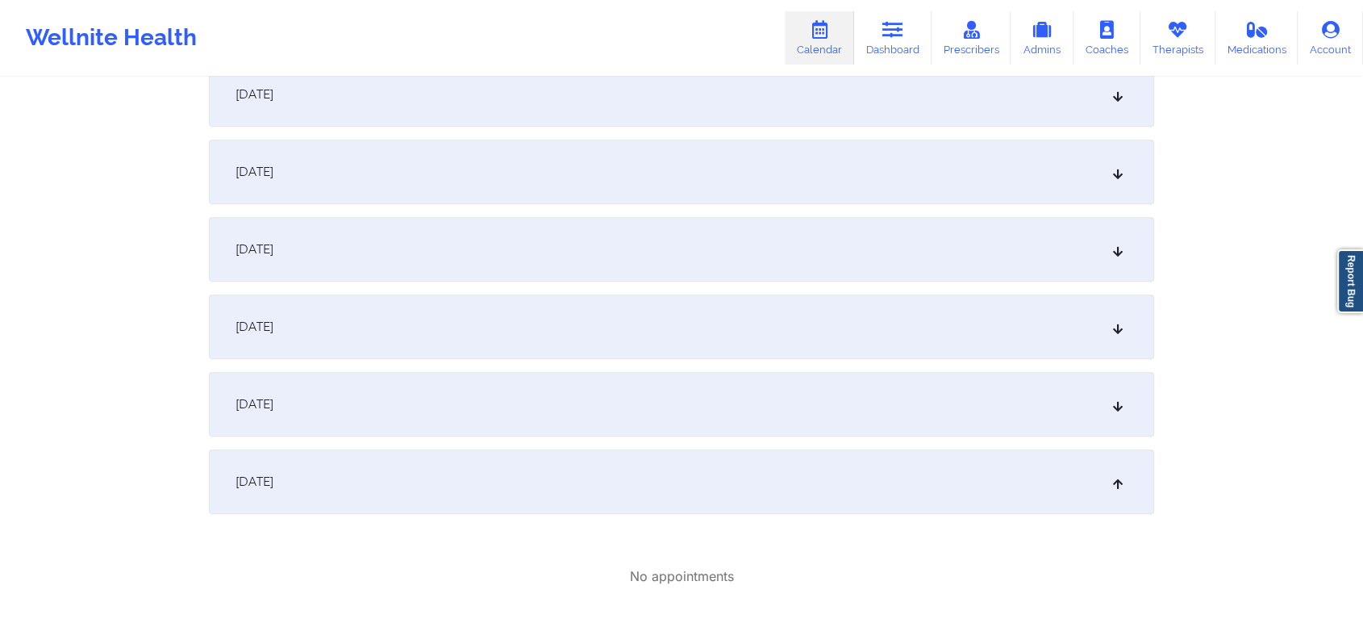
scroll to position [0, 0]
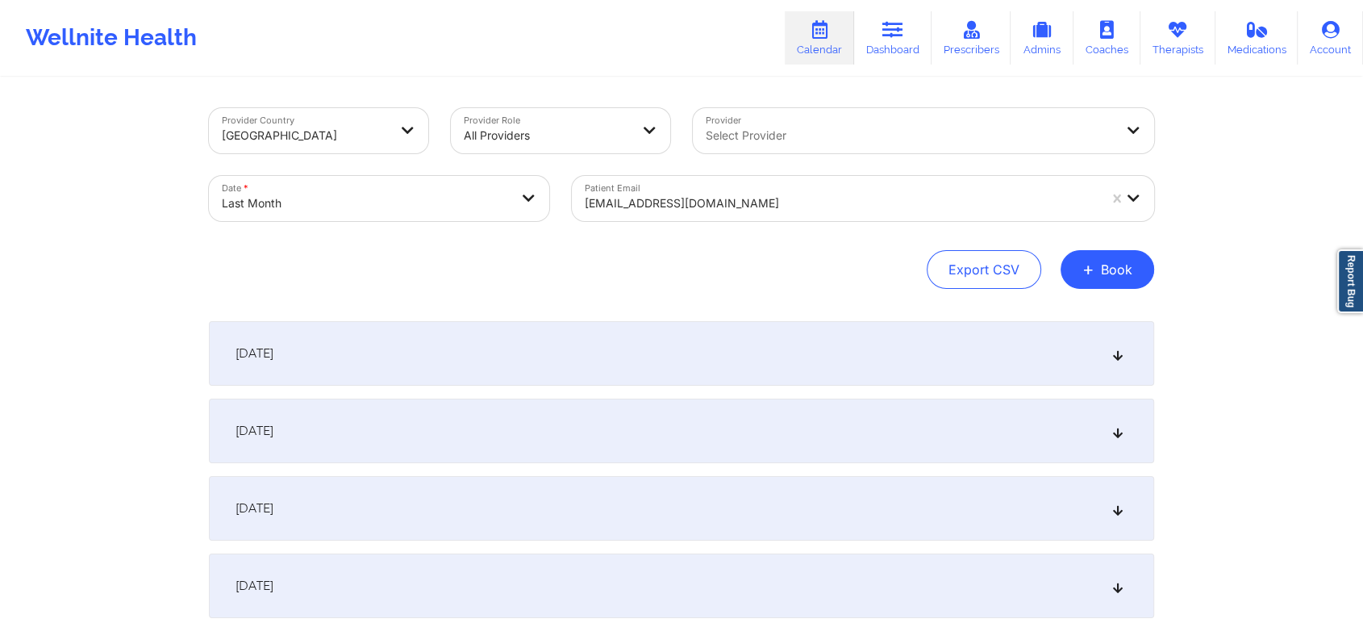
drag, startPoint x: 689, startPoint y: 166, endPoint x: 671, endPoint y: 182, distance: 24.0
click at [671, 182] on div "Patient Email 22ejg22@gmail.com" at bounding box center [863, 199] width 605 height 68
click at [671, 182] on div "22ejg22@gmail.com" at bounding box center [836, 198] width 528 height 45
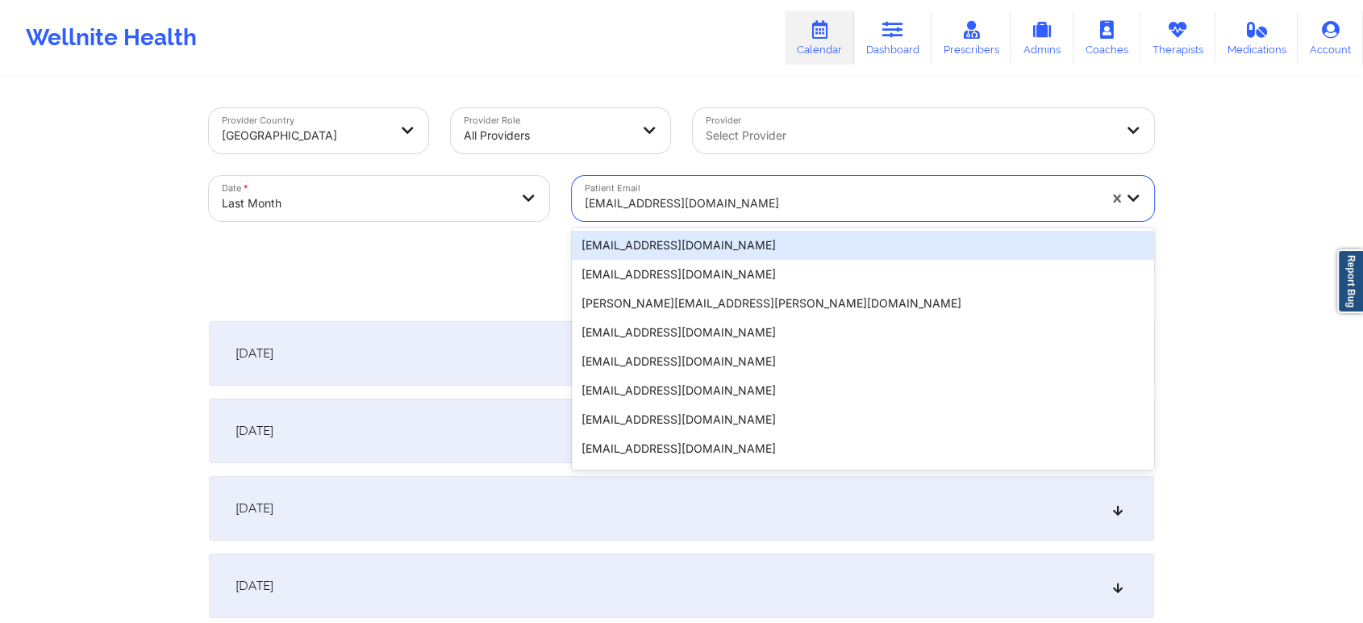
paste input "claudiabarrios813@gmail.com"
type input "claudiabarrios813@gmail.com"
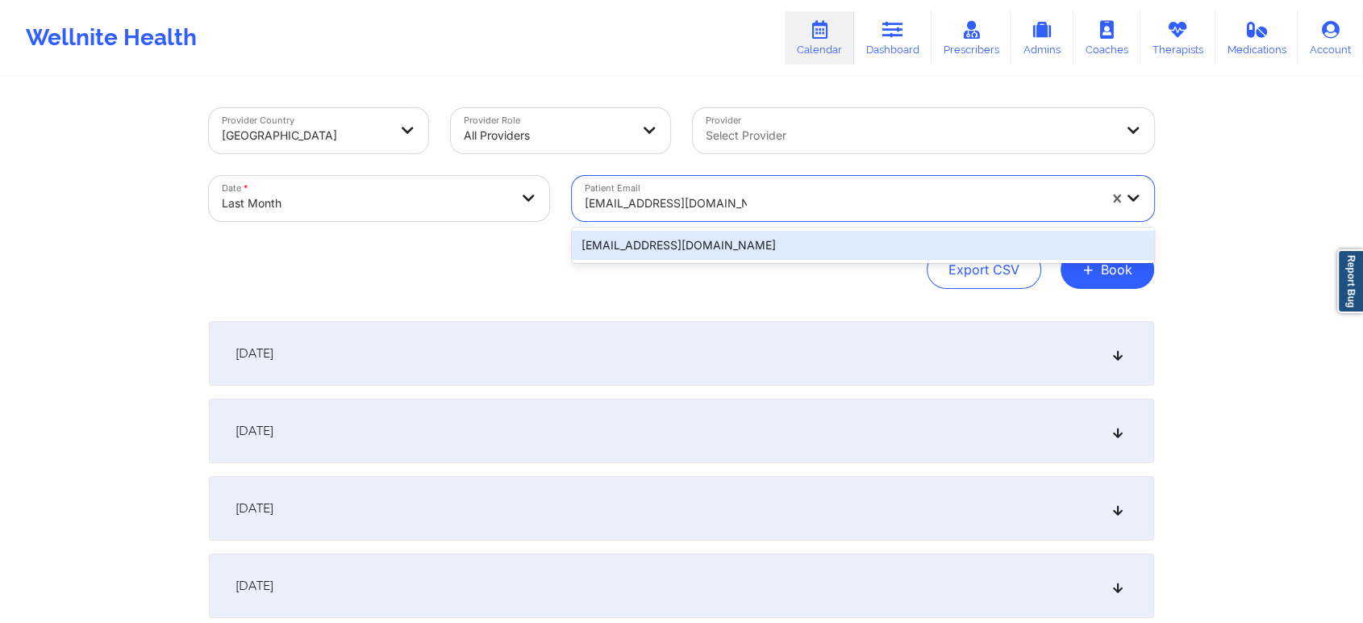
click at [755, 249] on div "claudiabarrios813@gmail.com" at bounding box center [863, 245] width 582 height 29
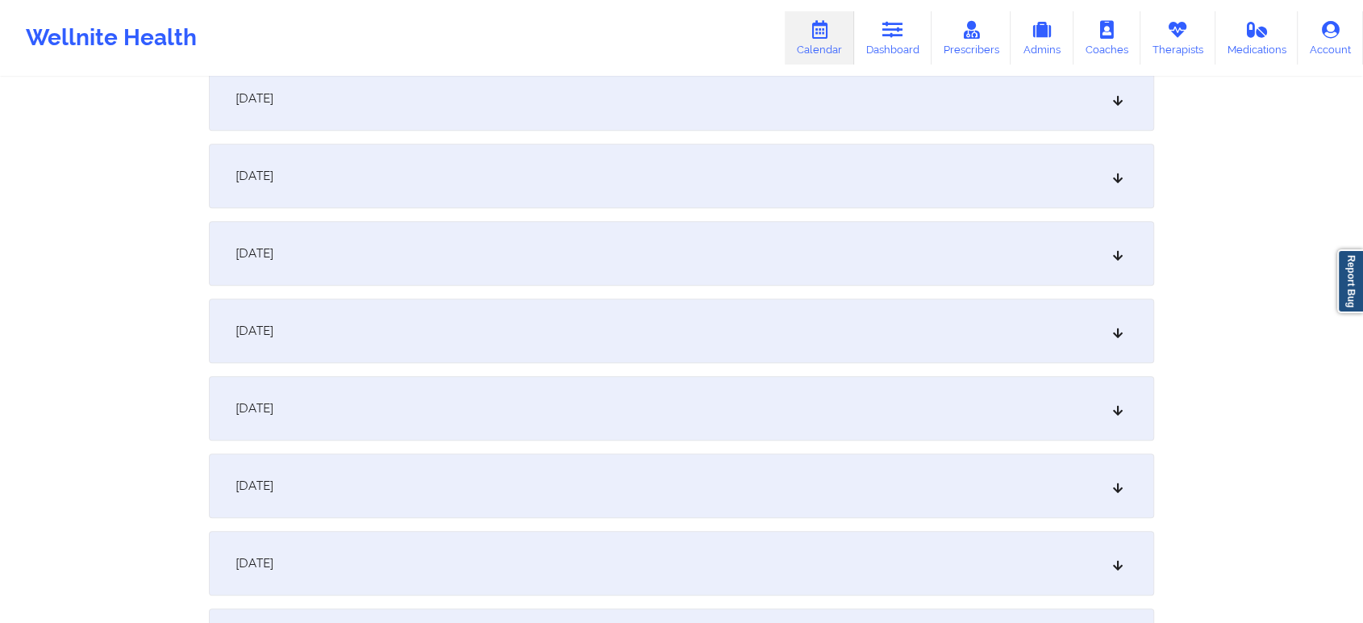
scroll to position [1666, 0]
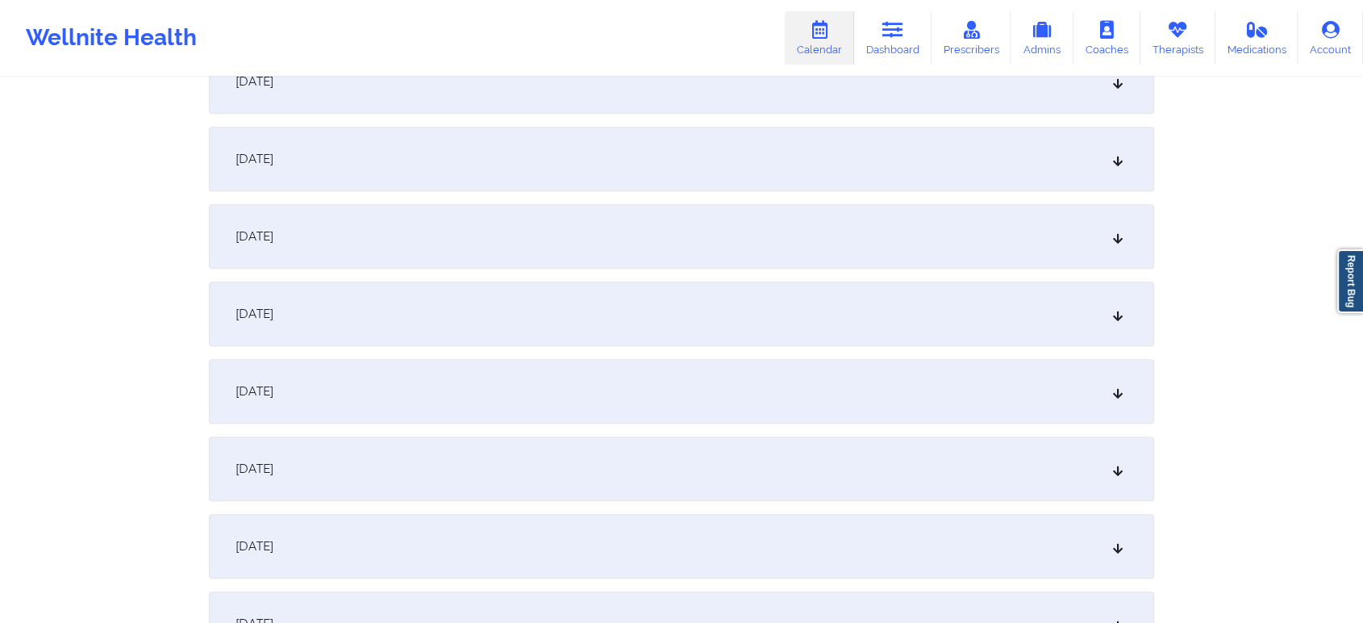
click at [639, 321] on div "September 22, 2025" at bounding box center [682, 314] width 946 height 65
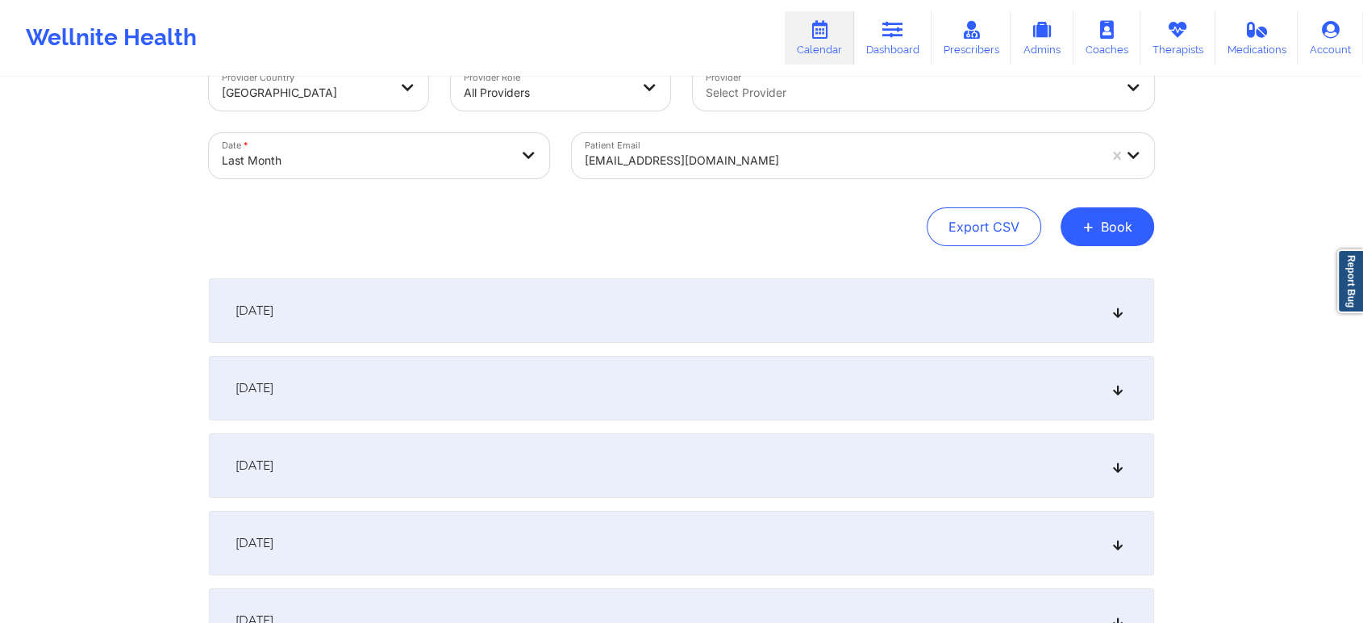
scroll to position [0, 0]
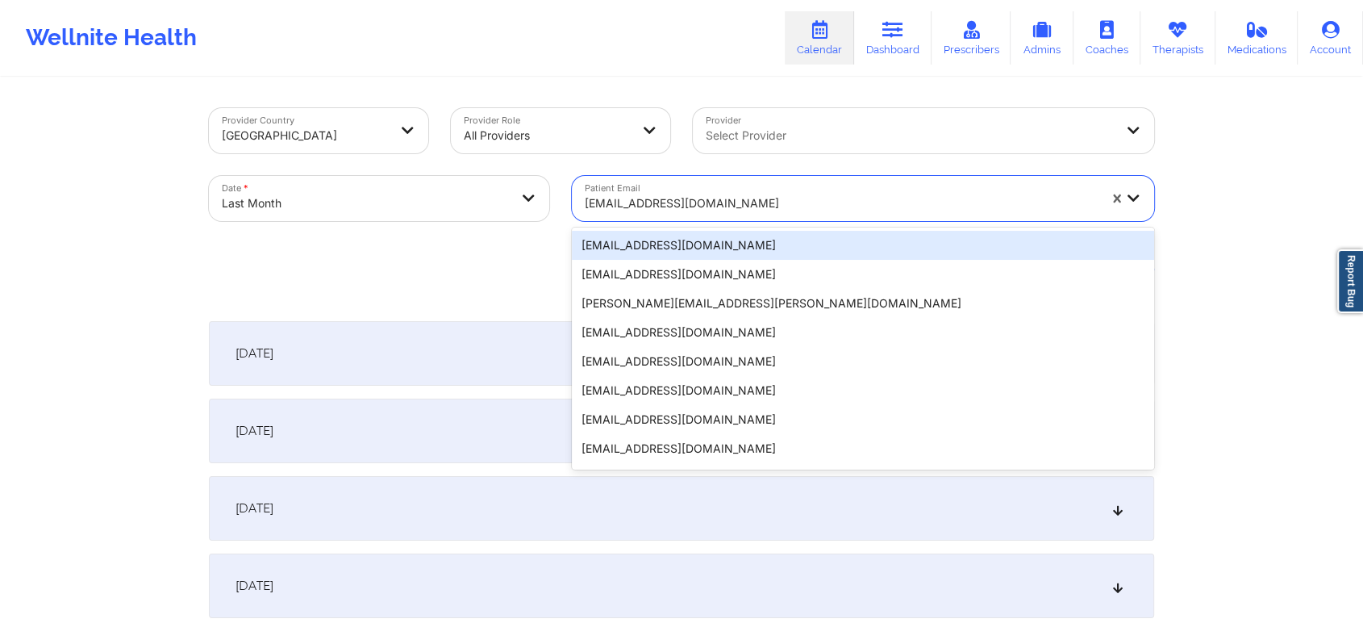
click at [684, 183] on div "claudiabarrios813@gmail.com" at bounding box center [836, 198] width 528 height 45
paste input "californiaclient@yopmail.com"
type input "californiaclient@yopmail.com"
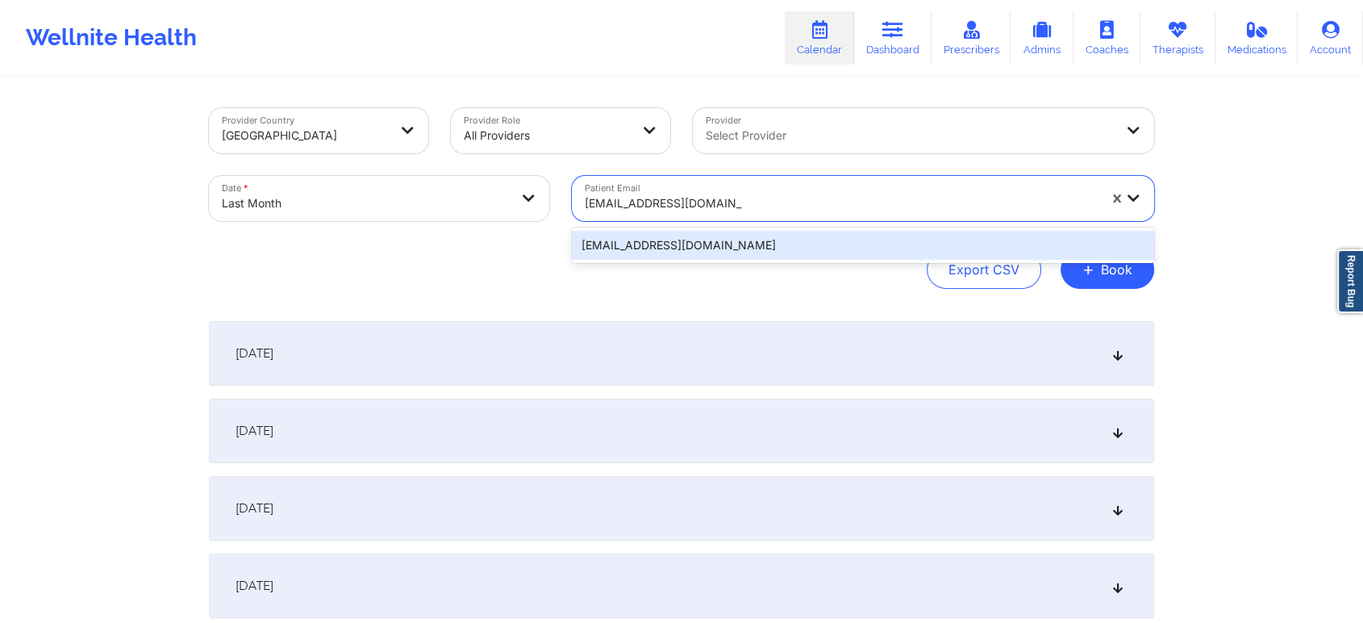
click at [752, 231] on div "californiaclient@yopmail.com" at bounding box center [863, 245] width 582 height 29
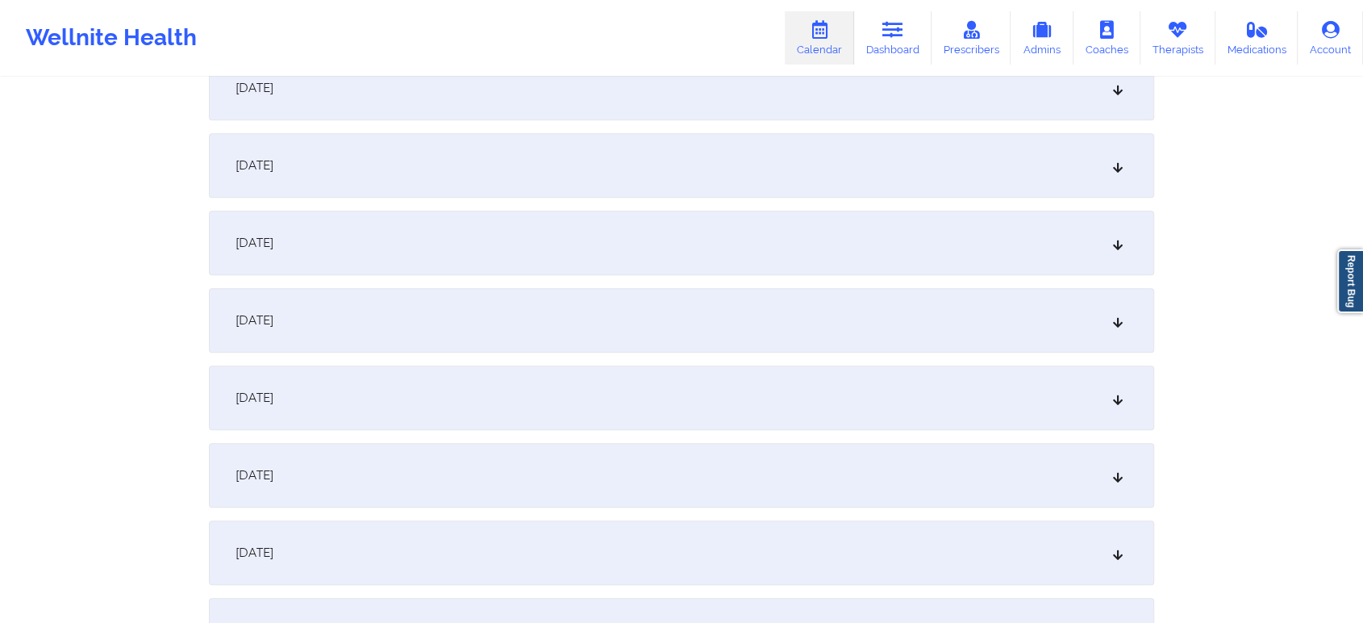
scroll to position [1518, 0]
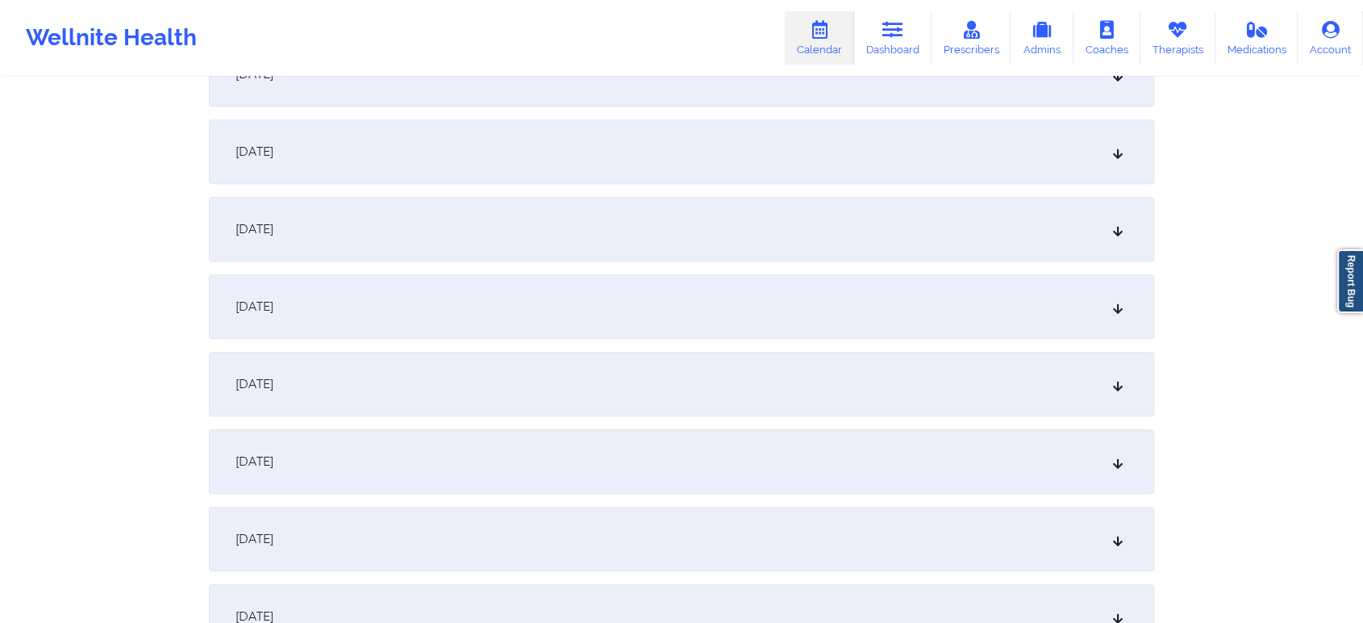
click at [745, 507] on div "September 23, 2025" at bounding box center [682, 539] width 946 height 65
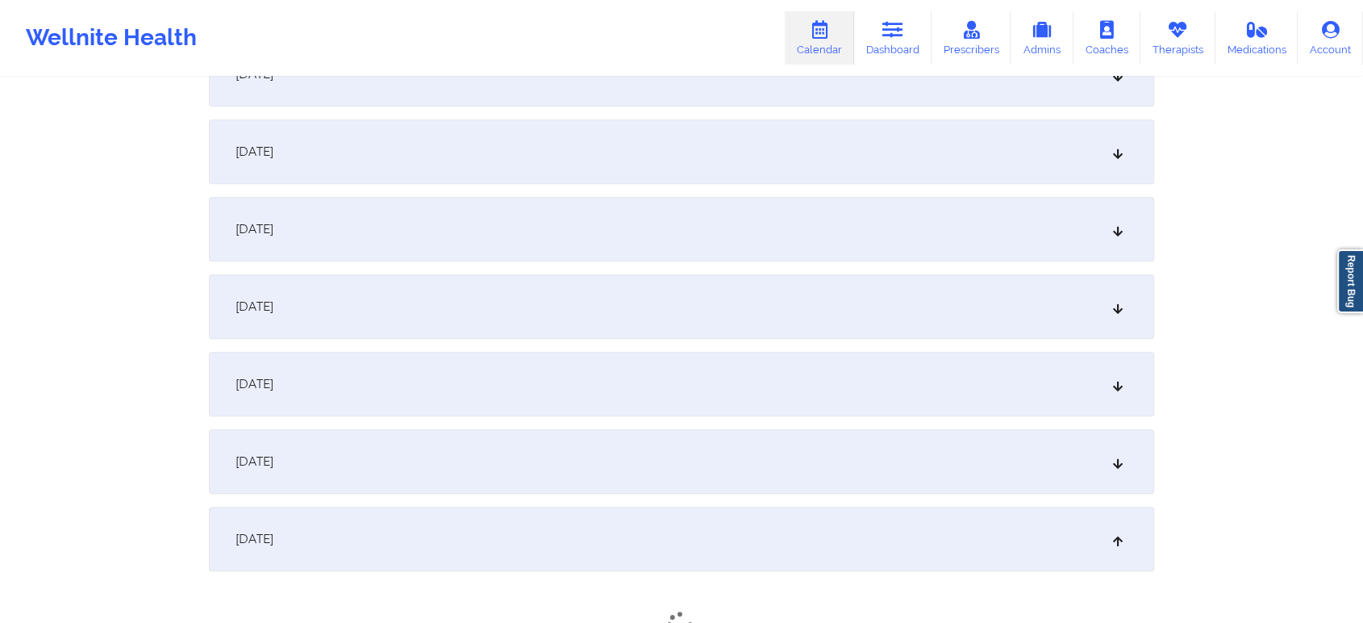
click at [817, 431] on div "September 22, 2025" at bounding box center [682, 461] width 946 height 65
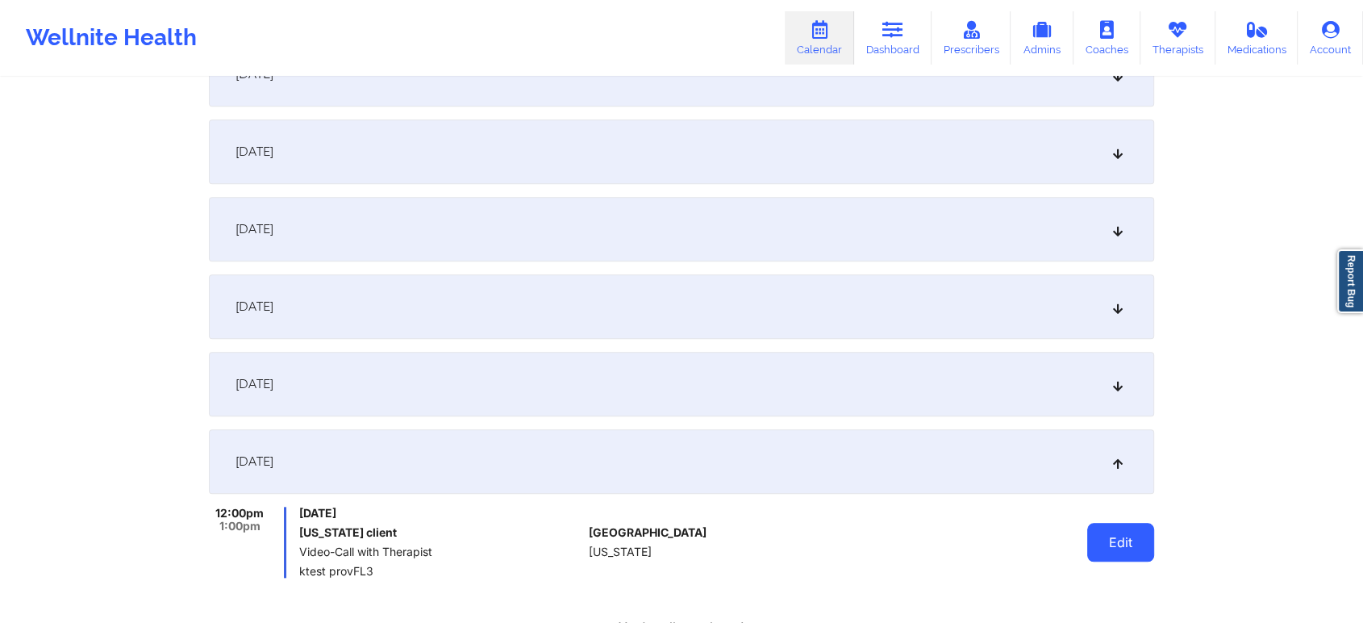
click at [1111, 552] on button "Edit" at bounding box center [1121, 542] width 67 height 39
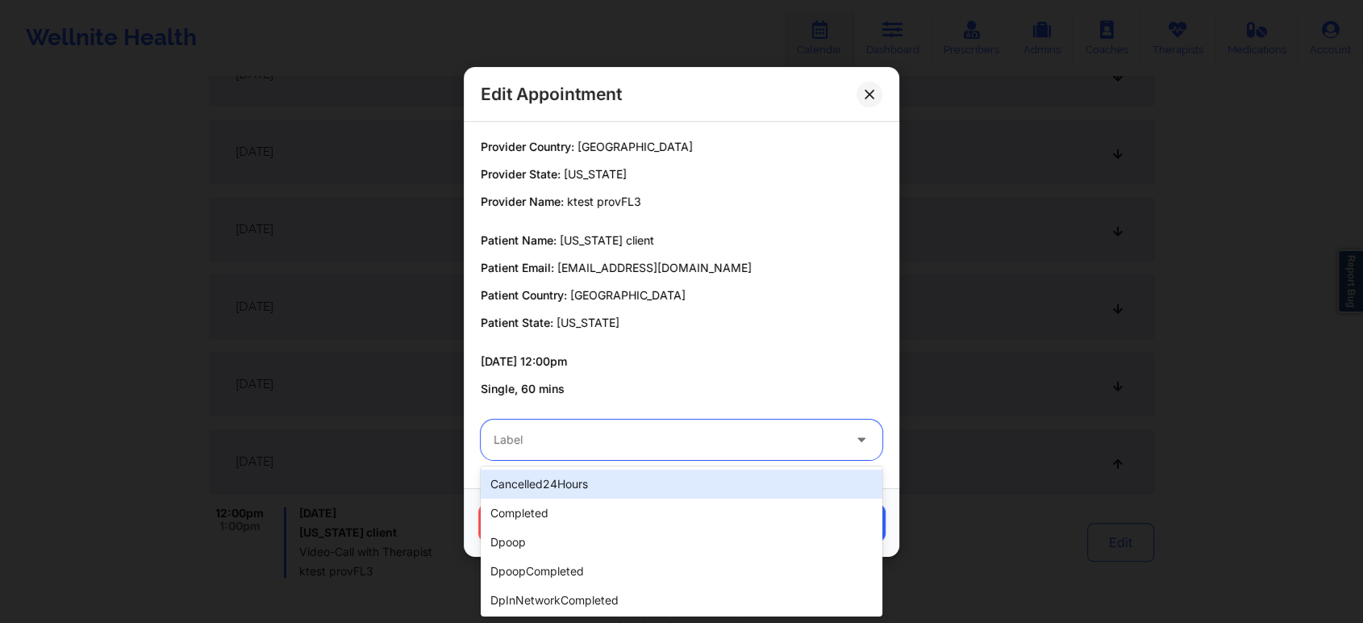
click at [602, 437] on div at bounding box center [668, 439] width 349 height 19
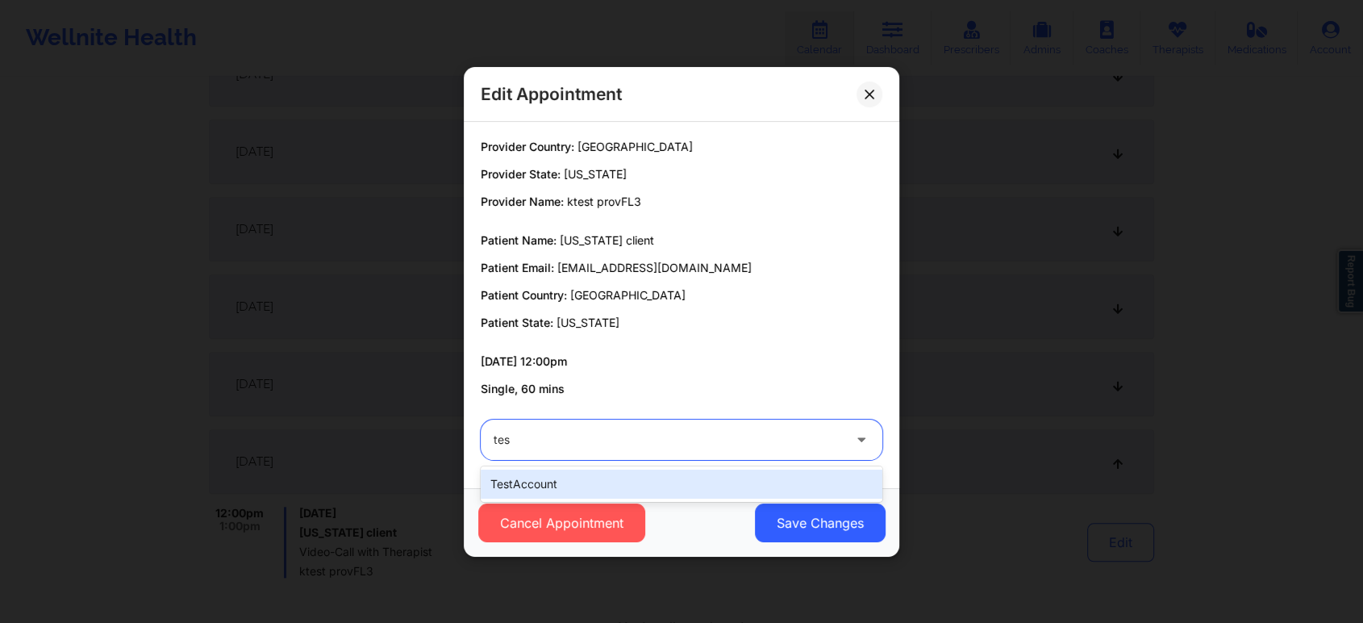
type input "test"
click at [554, 498] on div "testAccount" at bounding box center [682, 484] width 402 height 29
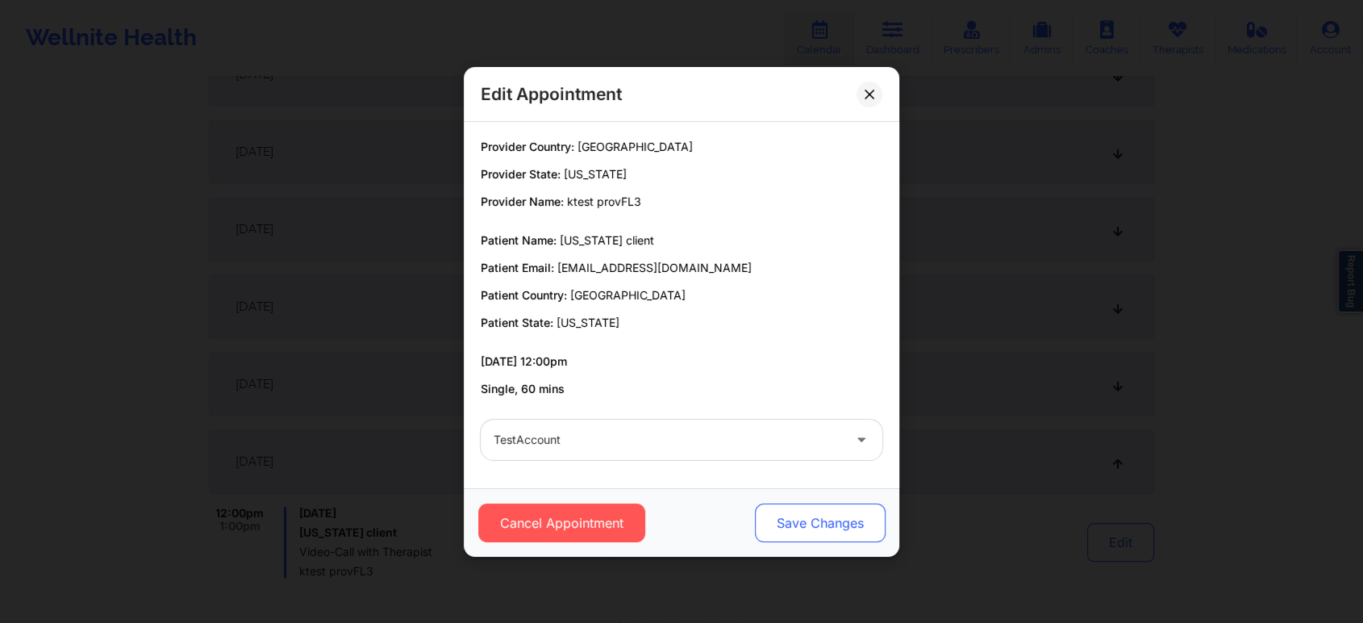
click at [767, 503] on button "Save Changes" at bounding box center [820, 522] width 131 height 39
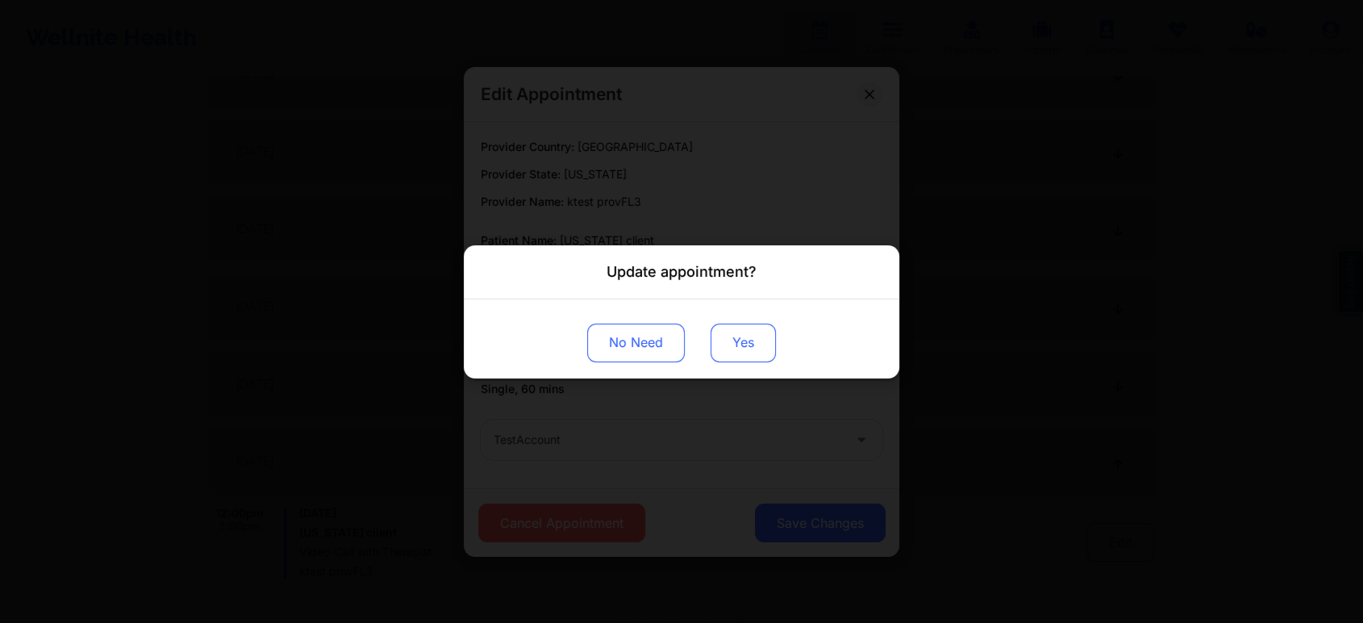
drag, startPoint x: 731, startPoint y: 315, endPoint x: 733, endPoint y: 323, distance: 8.4
click at [733, 323] on div "No Need Yes" at bounding box center [682, 337] width 436 height 79
click at [733, 323] on button "Yes" at bounding box center [743, 342] width 65 height 39
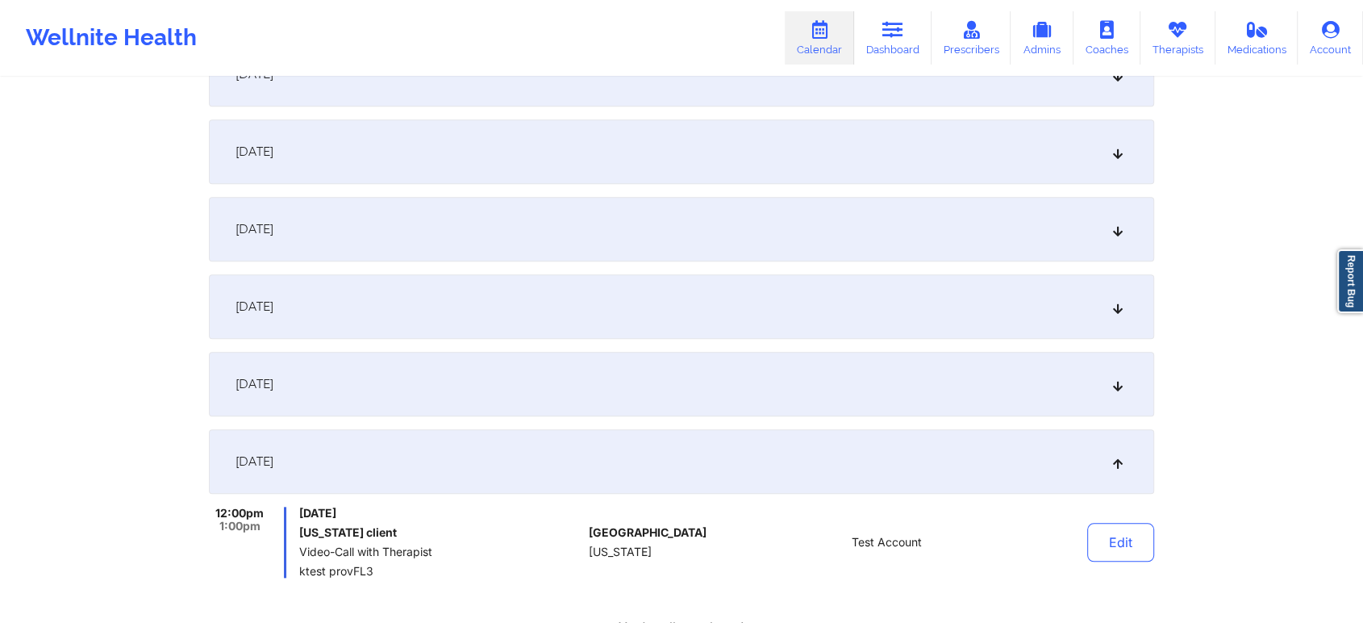
scroll to position [0, 0]
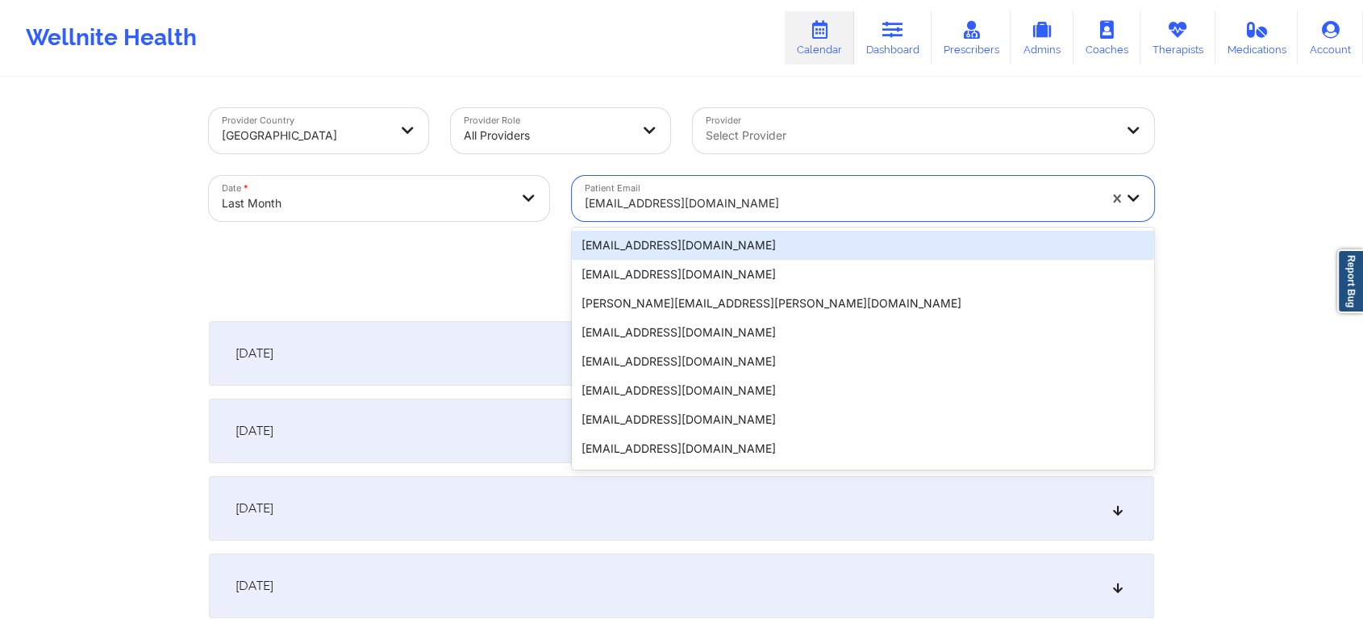
click at [697, 186] on div "californiaclient@yopmail.com" at bounding box center [841, 203] width 513 height 35
paste input "chamathinsumember82625@yopmail.com"
type input "chamathinsumember82625@yopmail.com"
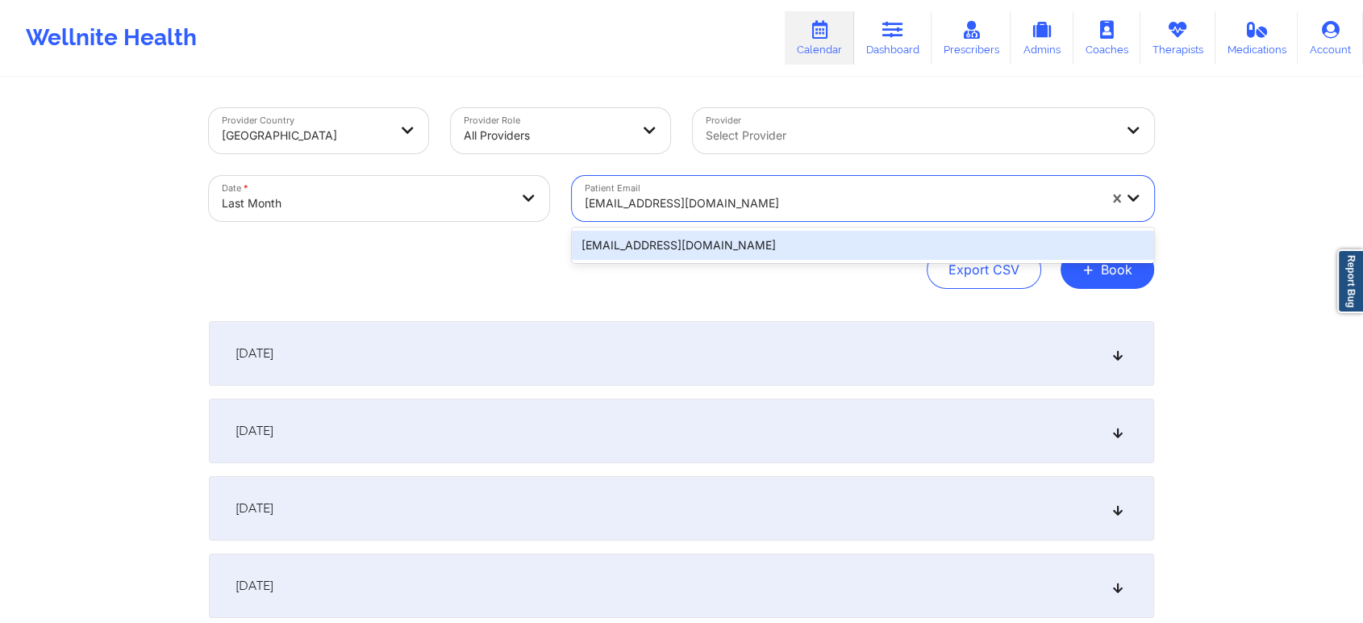
click at [676, 240] on div "chamathinsumember82625@yopmail.com" at bounding box center [863, 245] width 582 height 29
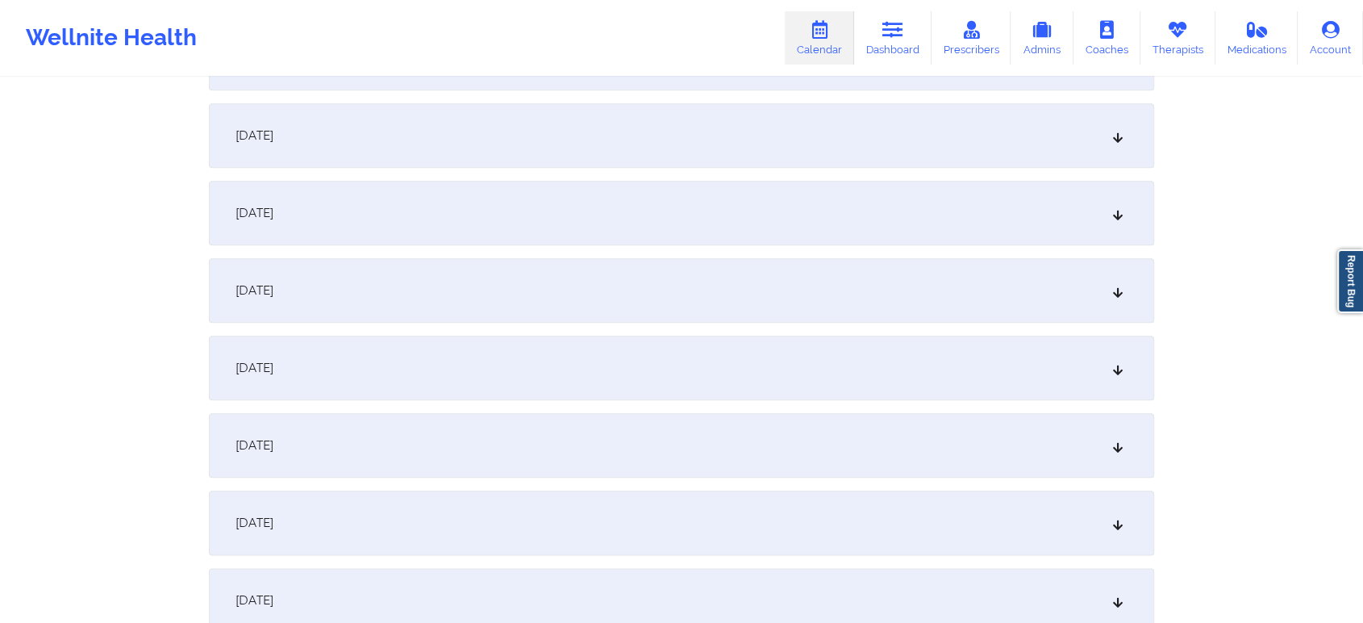
scroll to position [1764, 0]
click at [649, 205] on div "September 22, 2025" at bounding box center [682, 216] width 946 height 65
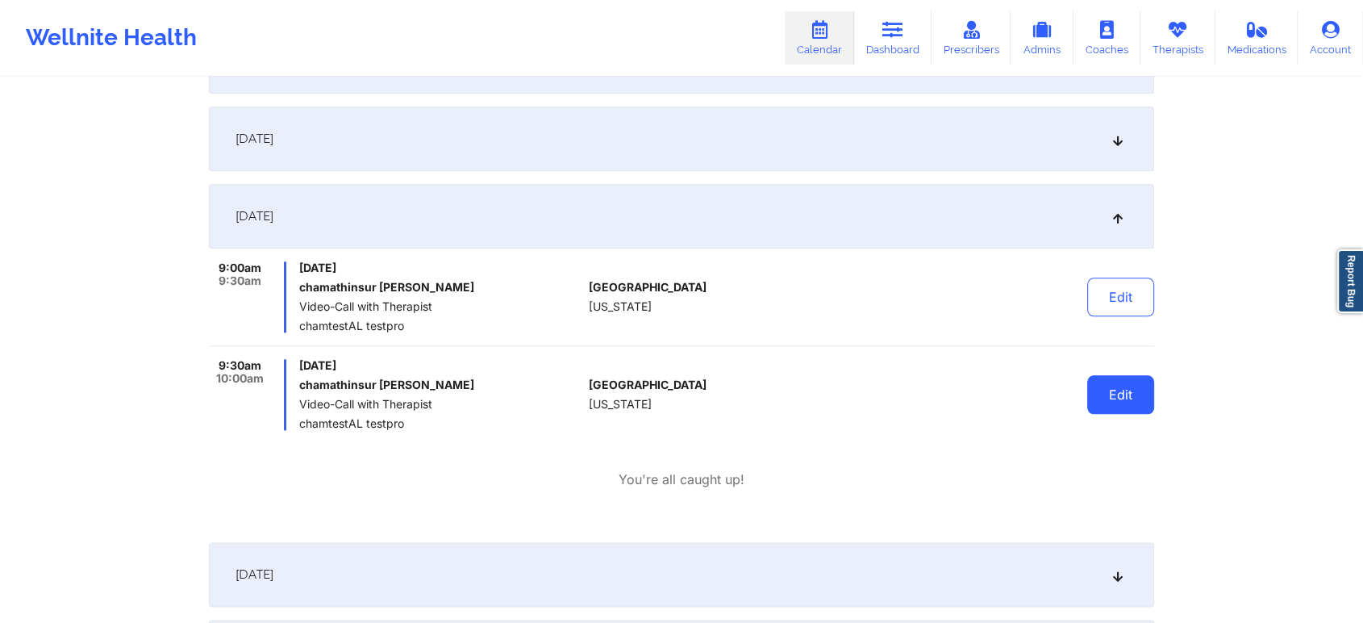
click at [1138, 392] on button "Edit" at bounding box center [1121, 394] width 67 height 39
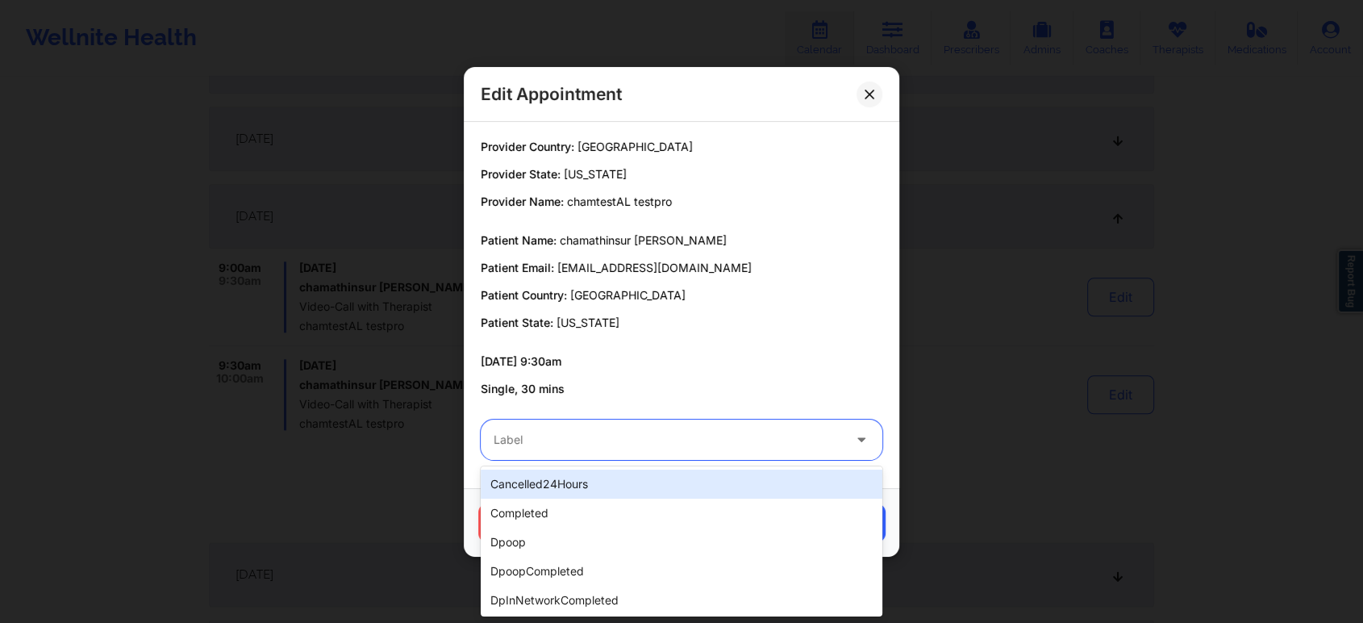
click at [607, 434] on div at bounding box center [668, 439] width 349 height 19
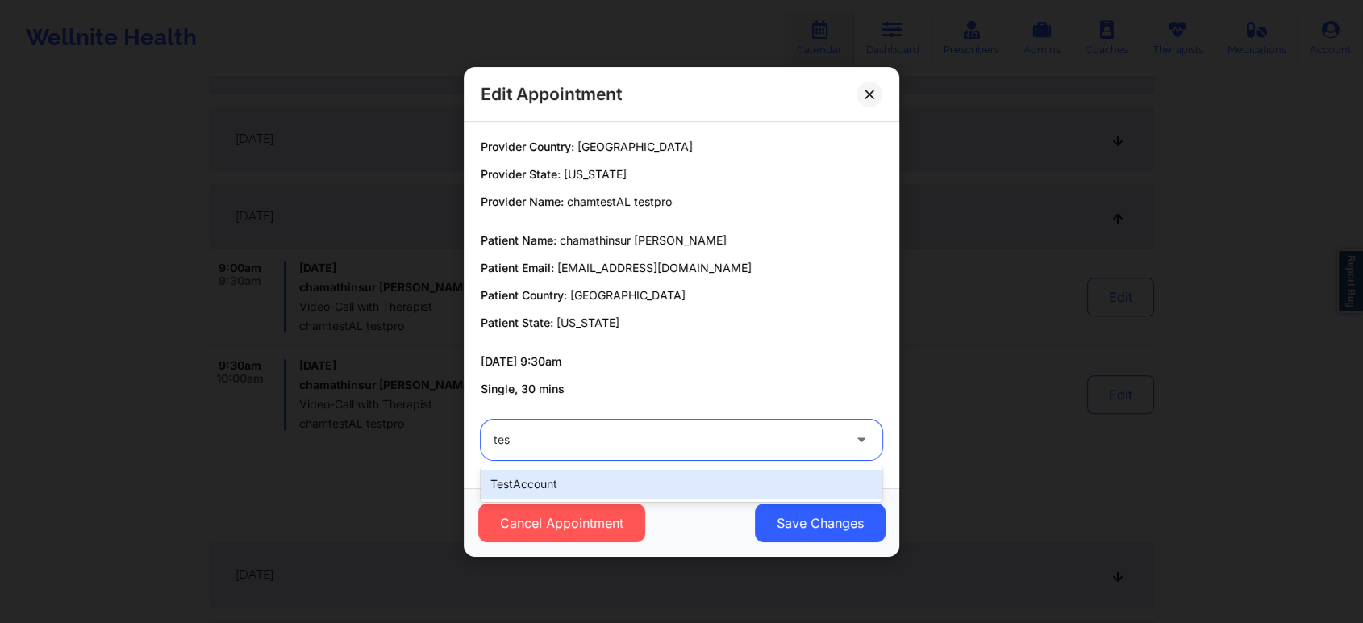
type input "test"
click at [560, 470] on div "testAccount" at bounding box center [682, 484] width 402 height 29
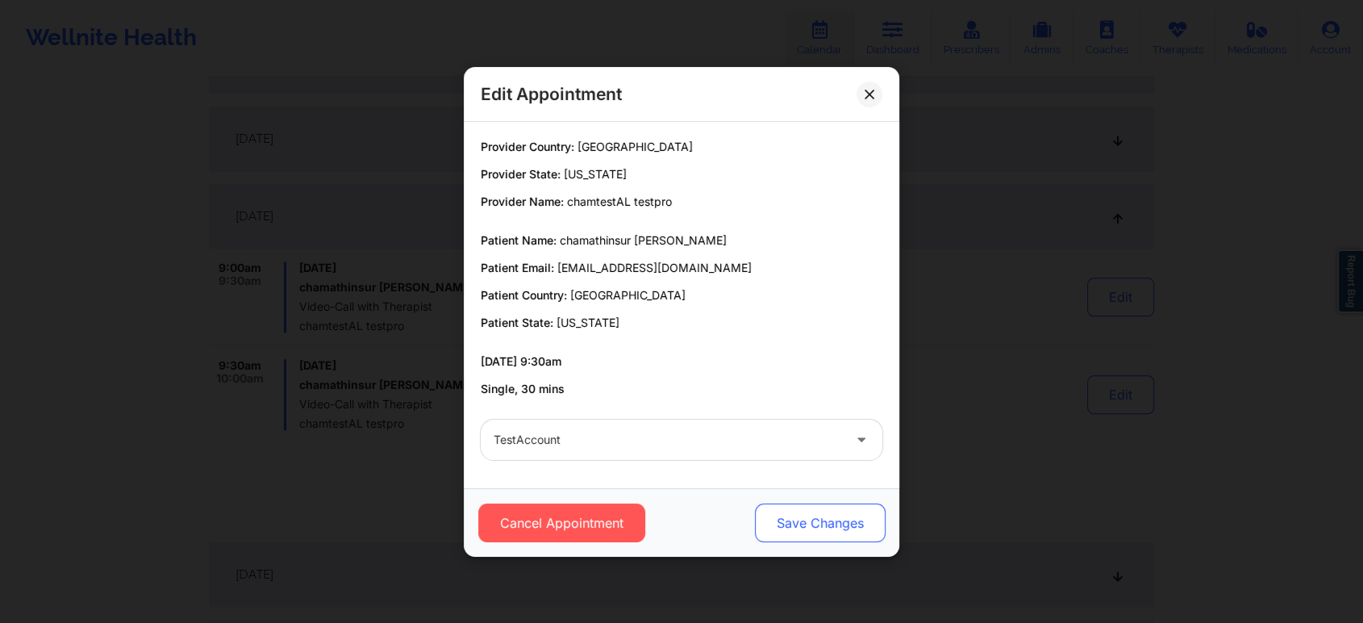
click at [819, 527] on button "Save Changes" at bounding box center [820, 522] width 131 height 39
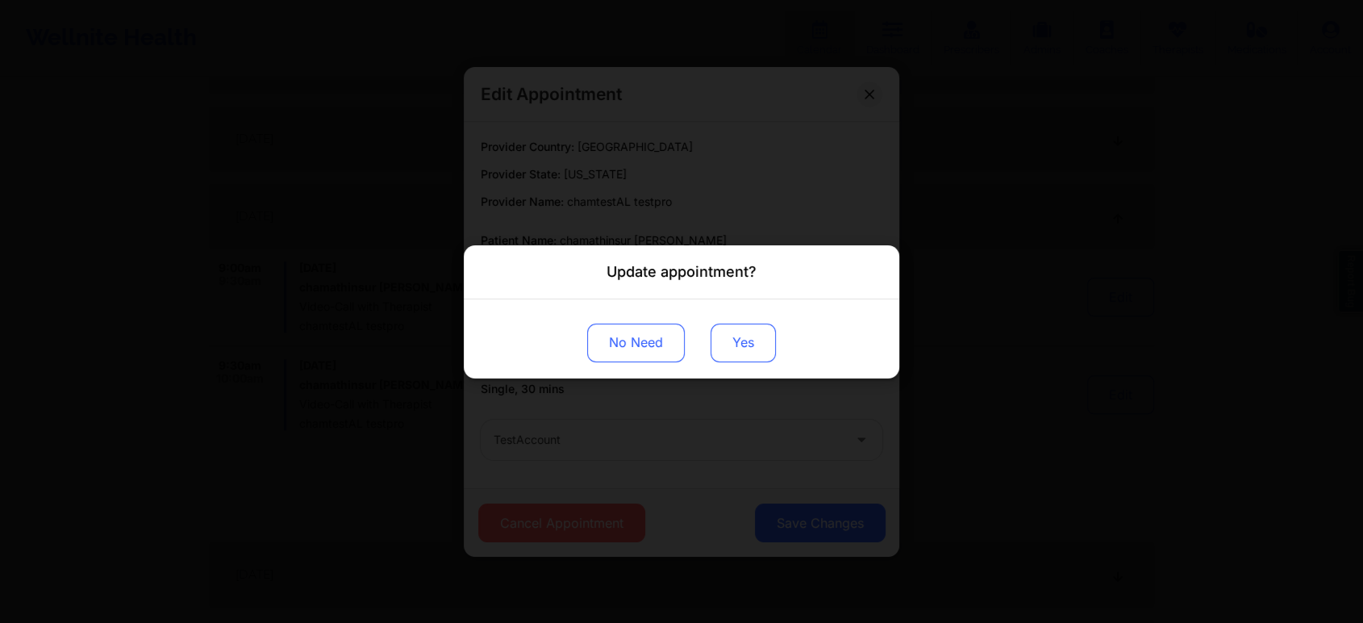
click at [745, 336] on button "Yes" at bounding box center [743, 342] width 65 height 39
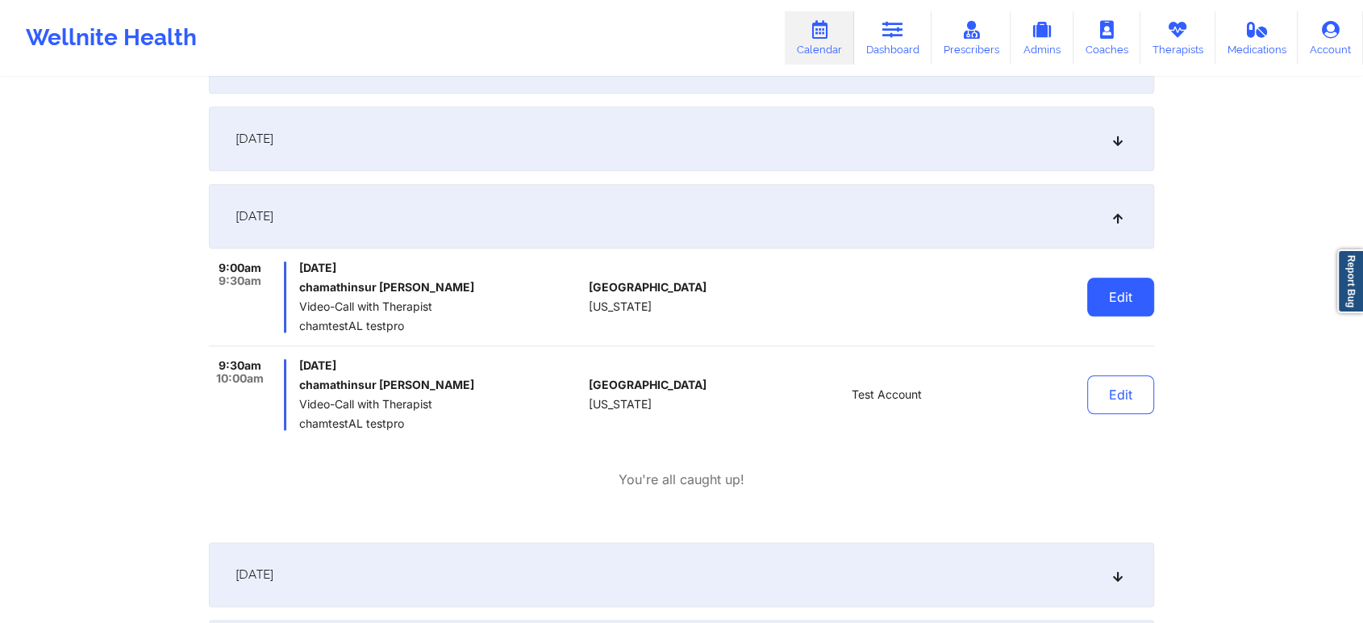
click at [1139, 309] on button "Edit" at bounding box center [1121, 297] width 67 height 39
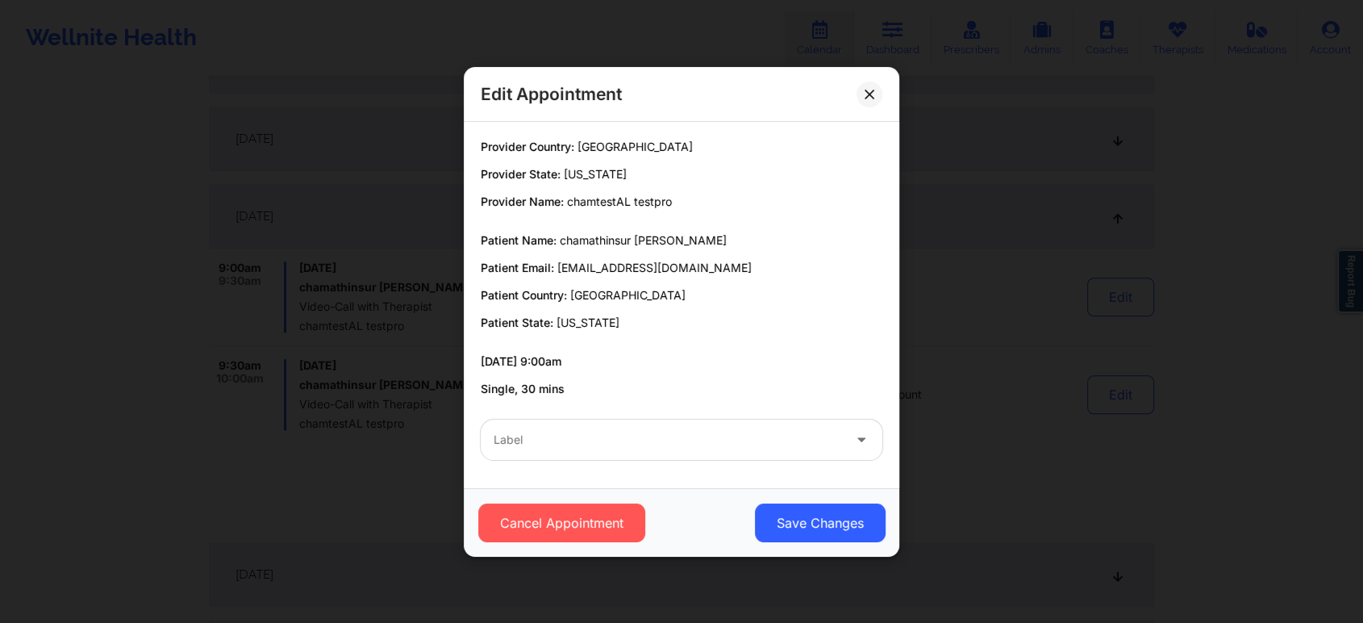
click at [669, 437] on div at bounding box center [668, 439] width 349 height 19
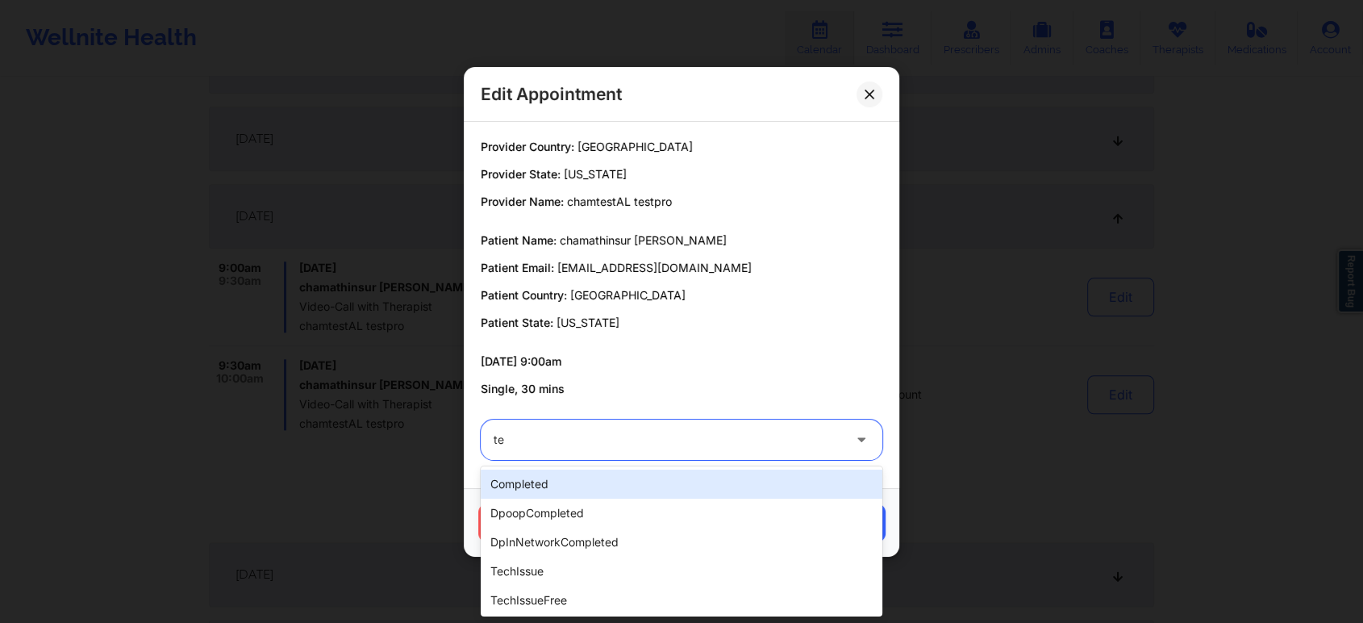
type input "tes"
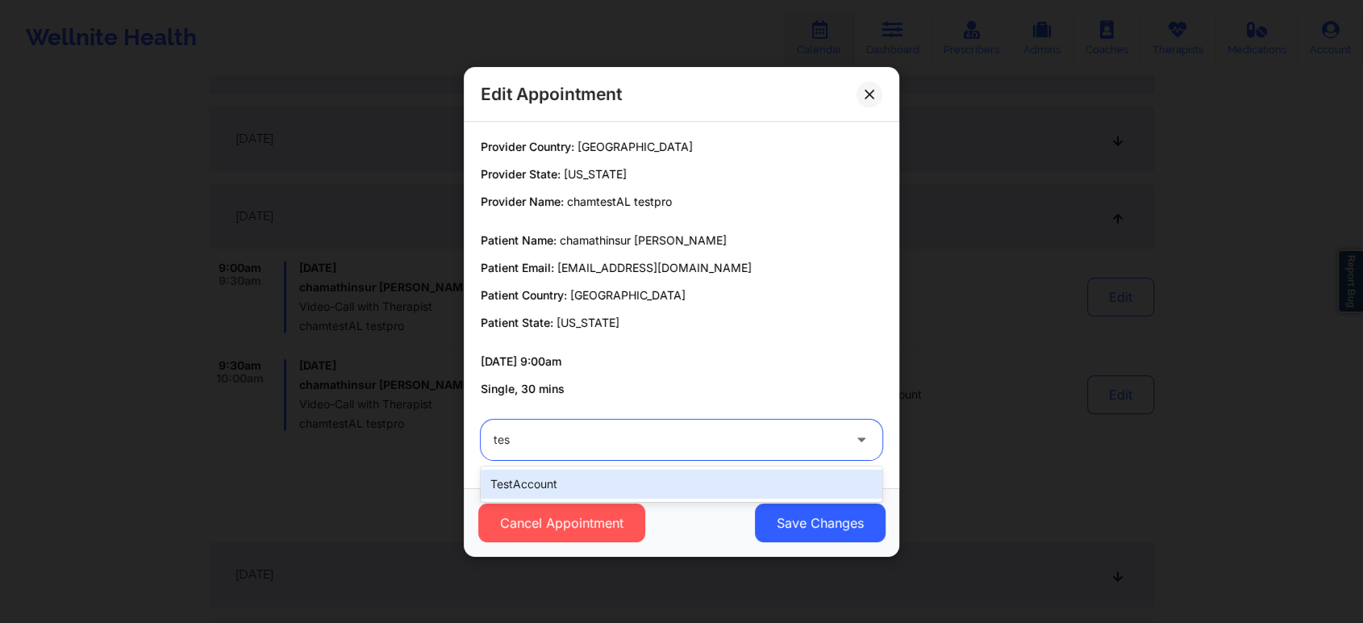
click at [586, 488] on div "testAccount" at bounding box center [682, 484] width 402 height 29
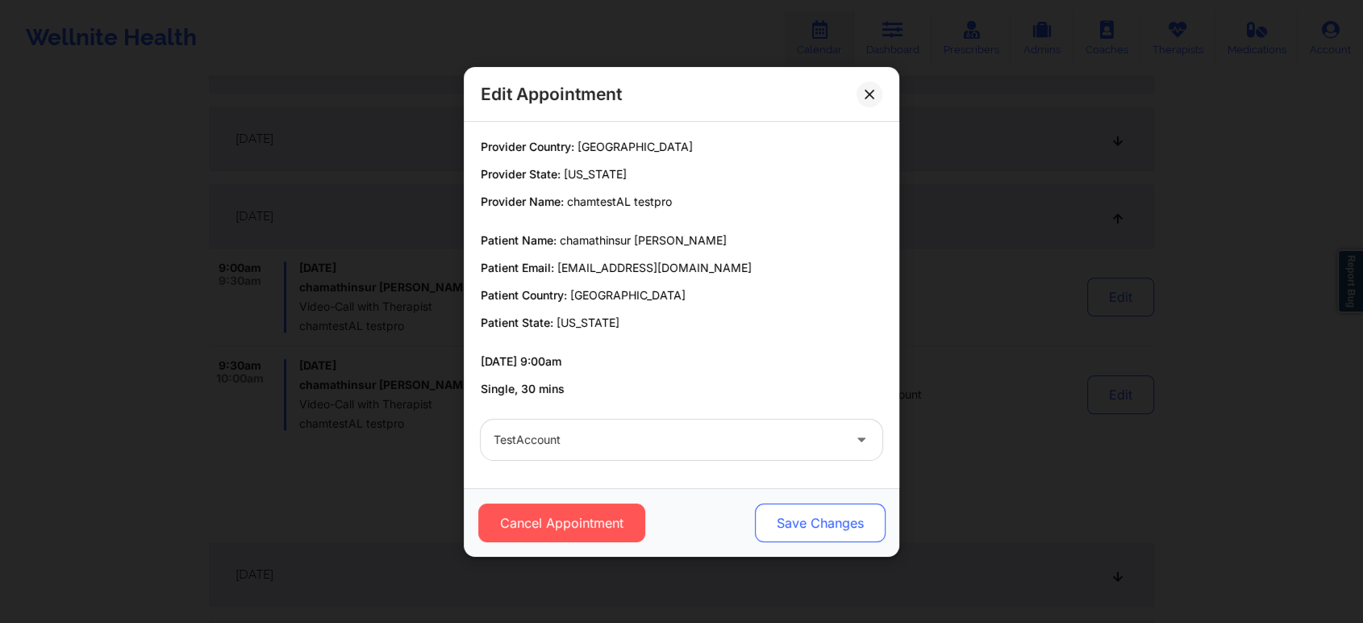
click at [823, 516] on button "Save Changes" at bounding box center [820, 522] width 131 height 39
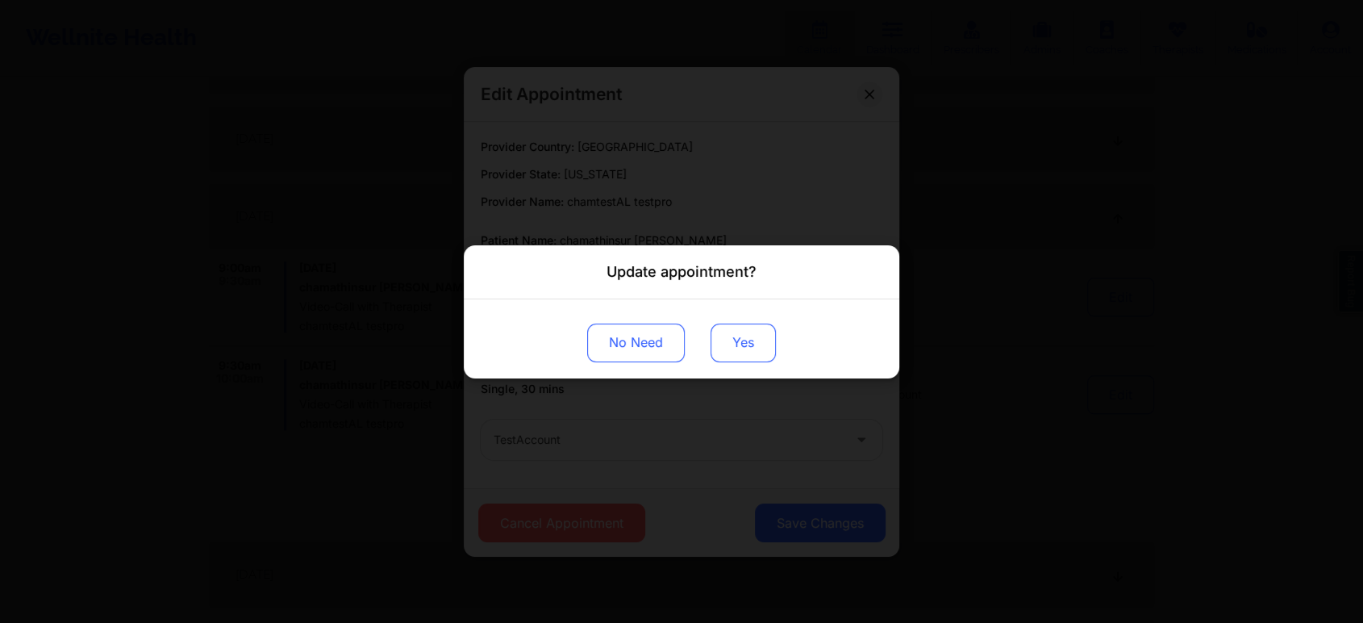
click at [748, 347] on button "Yes" at bounding box center [743, 342] width 65 height 39
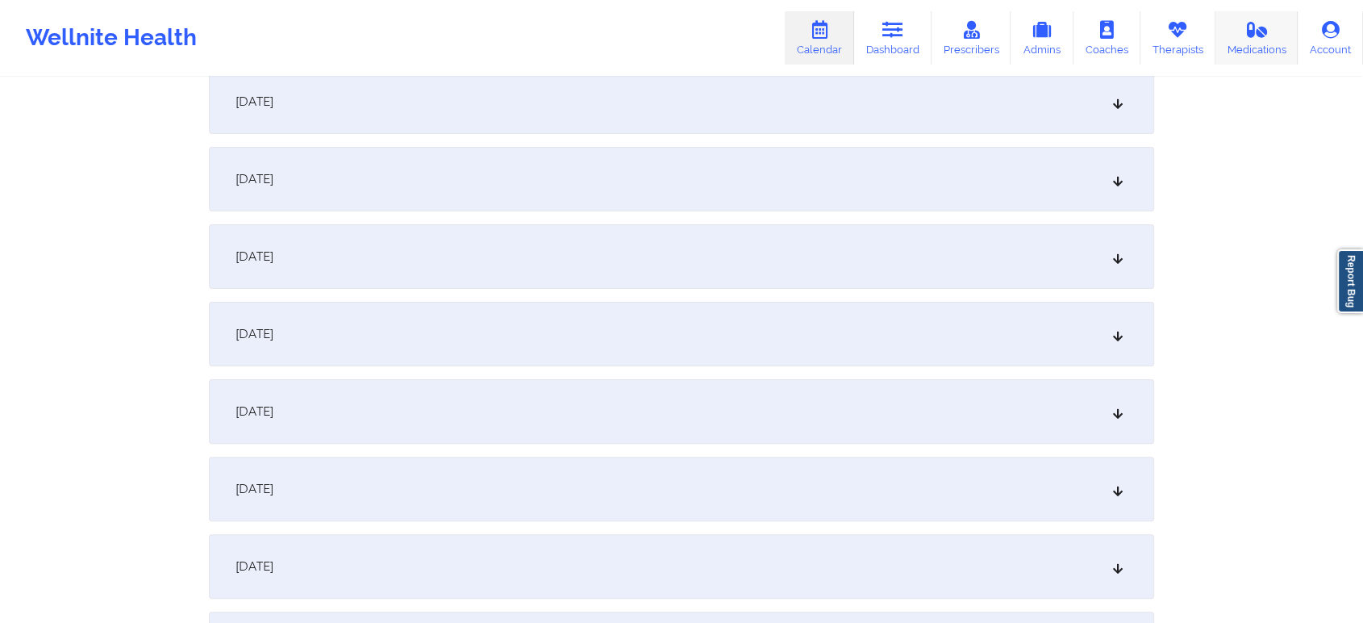
scroll to position [0, 0]
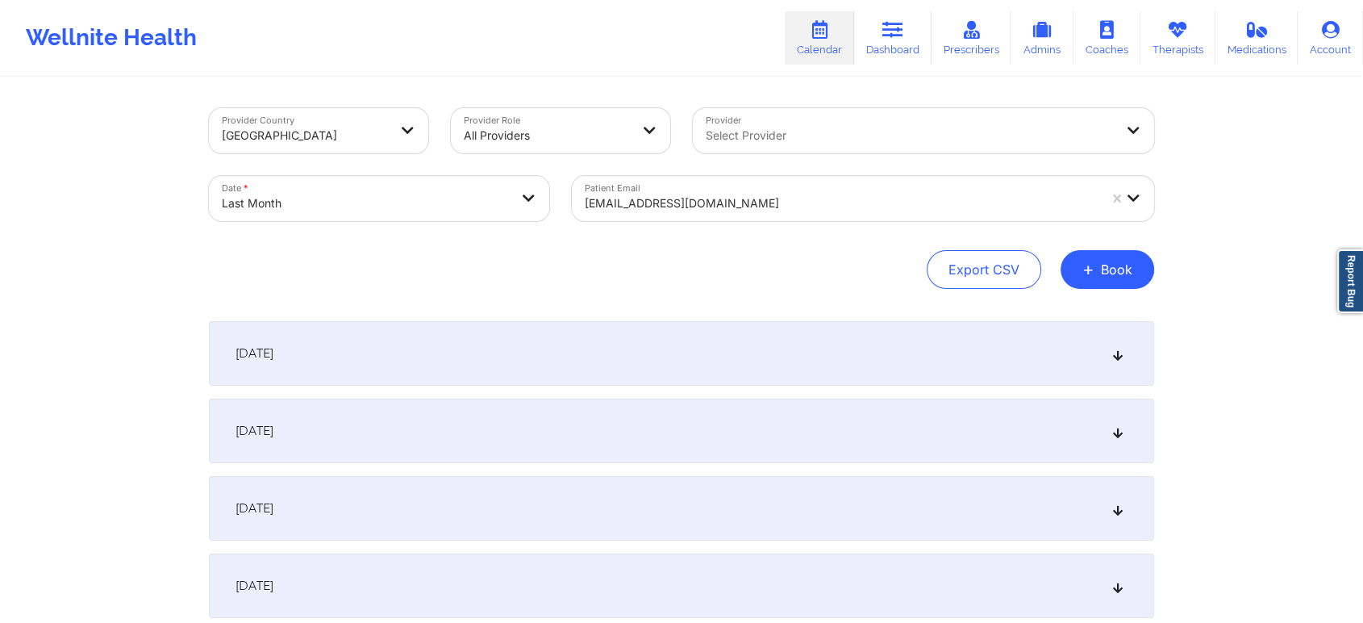
click at [800, 202] on div at bounding box center [841, 203] width 513 height 19
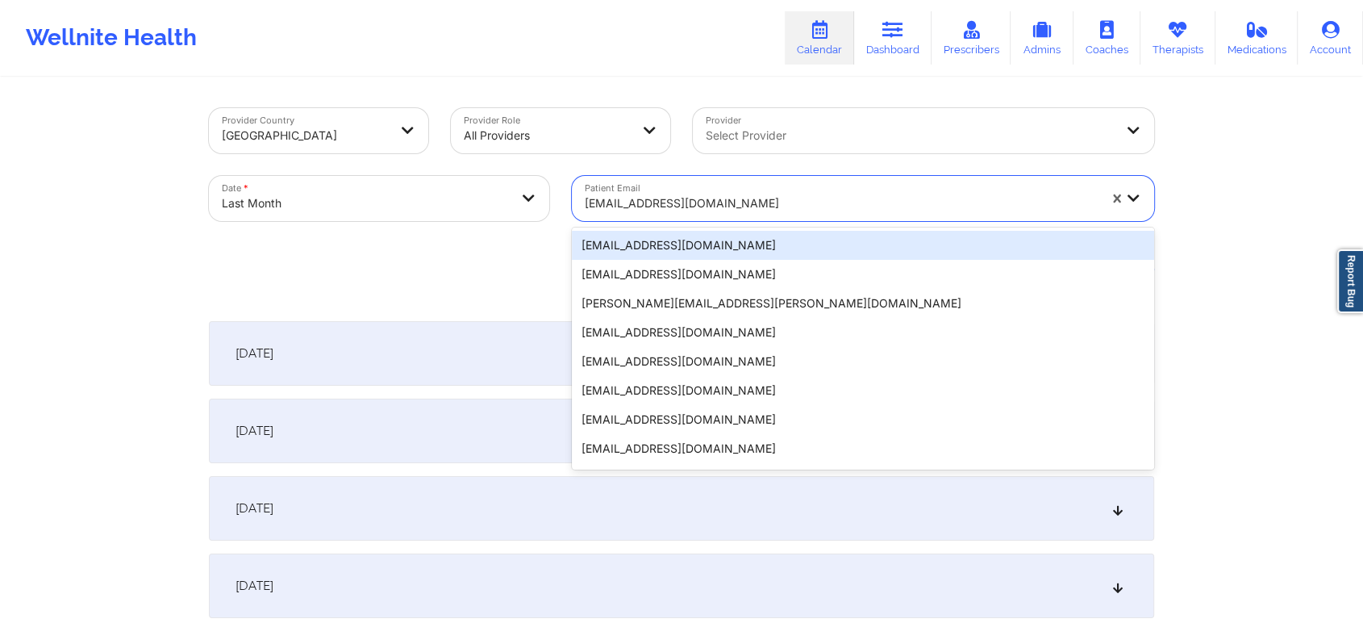
paste input "ch91225@yopmail.com"
type input "ch91225@yopmail.com"
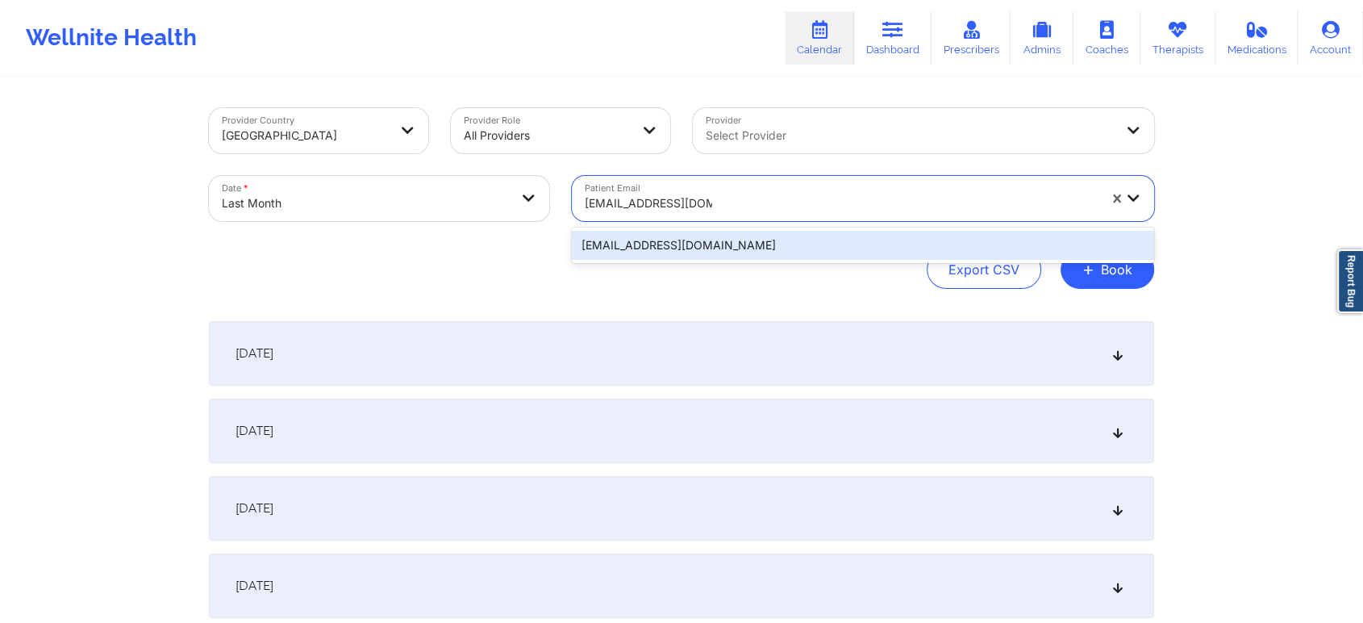
click at [741, 245] on div "ch91225@yopmail.com" at bounding box center [863, 245] width 582 height 29
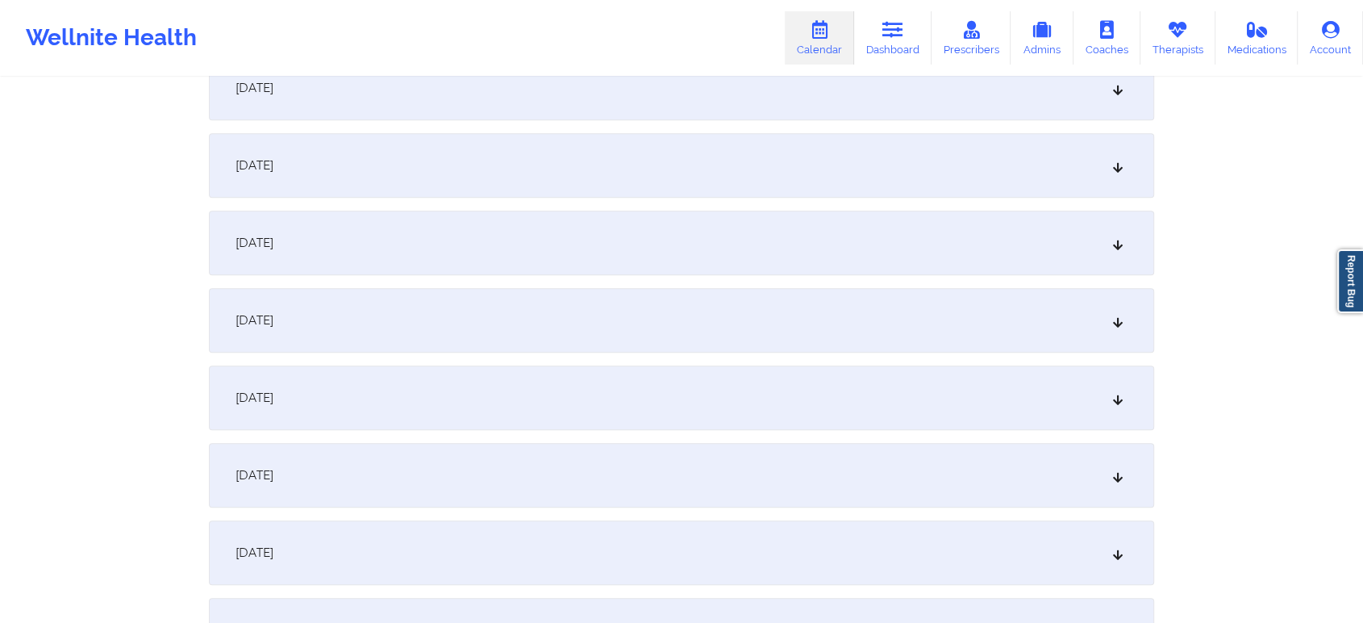
scroll to position [1481, 0]
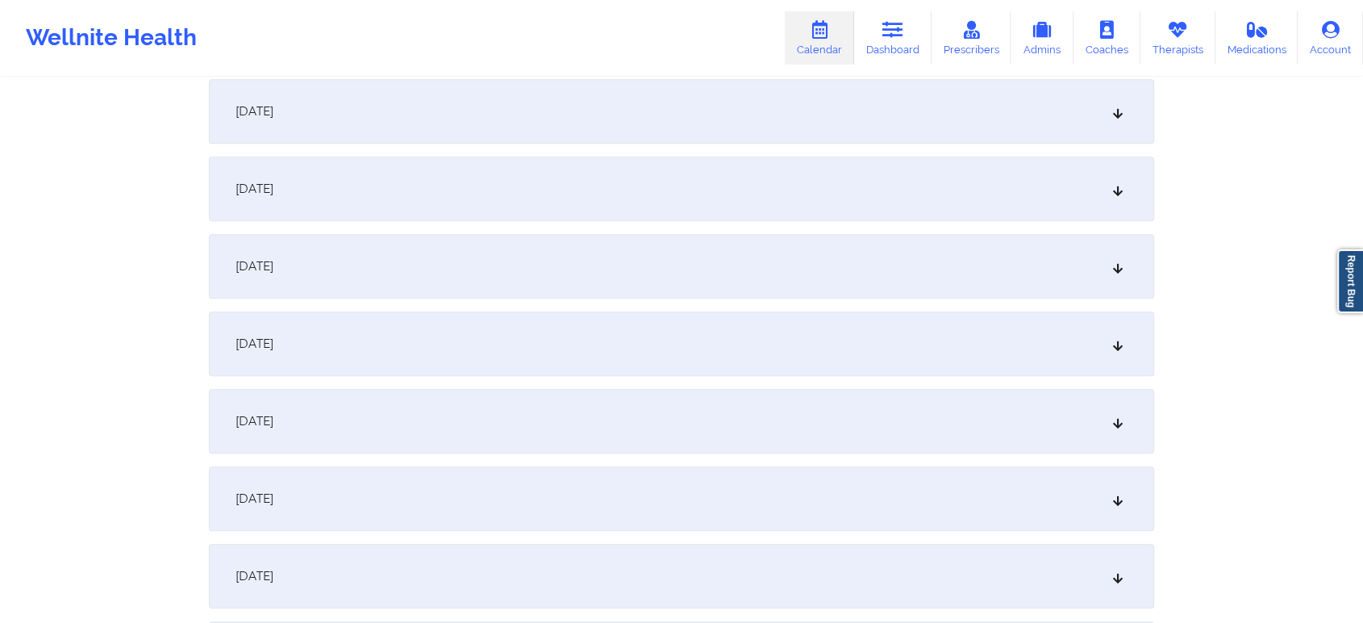
drag, startPoint x: 703, startPoint y: 553, endPoint x: 645, endPoint y: 498, distance: 80.5
click at [645, 498] on div "September 22, 2025" at bounding box center [682, 498] width 946 height 65
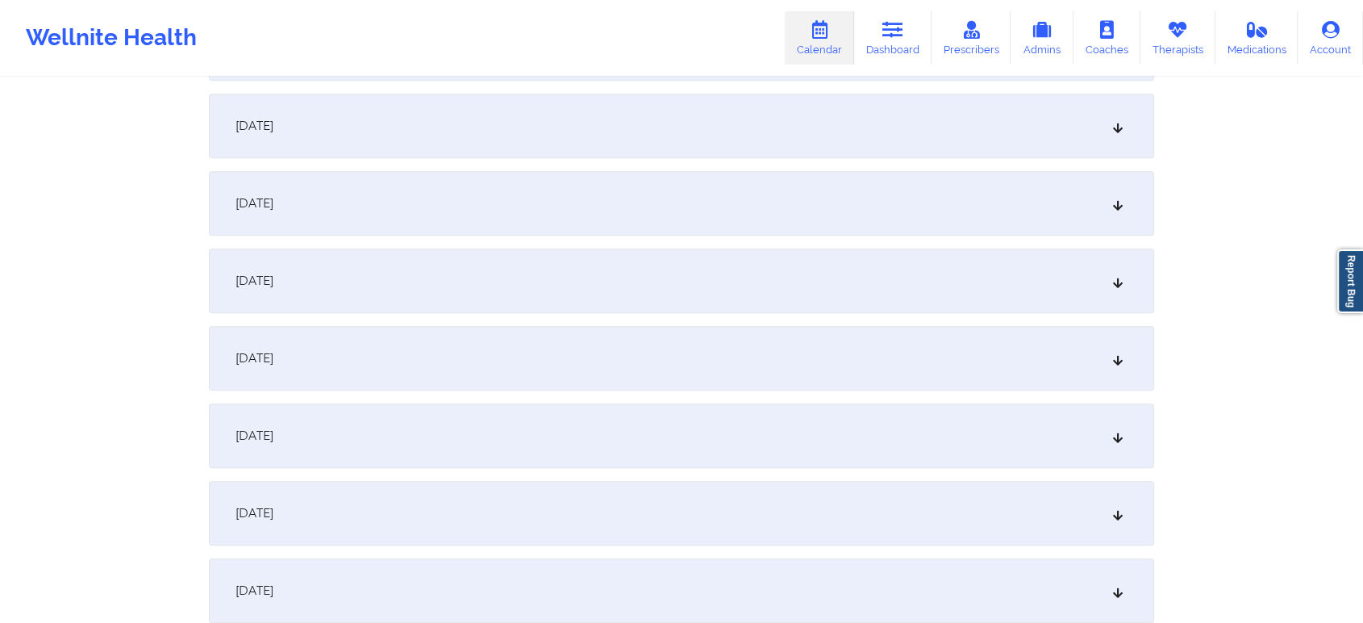
scroll to position [1246, 0]
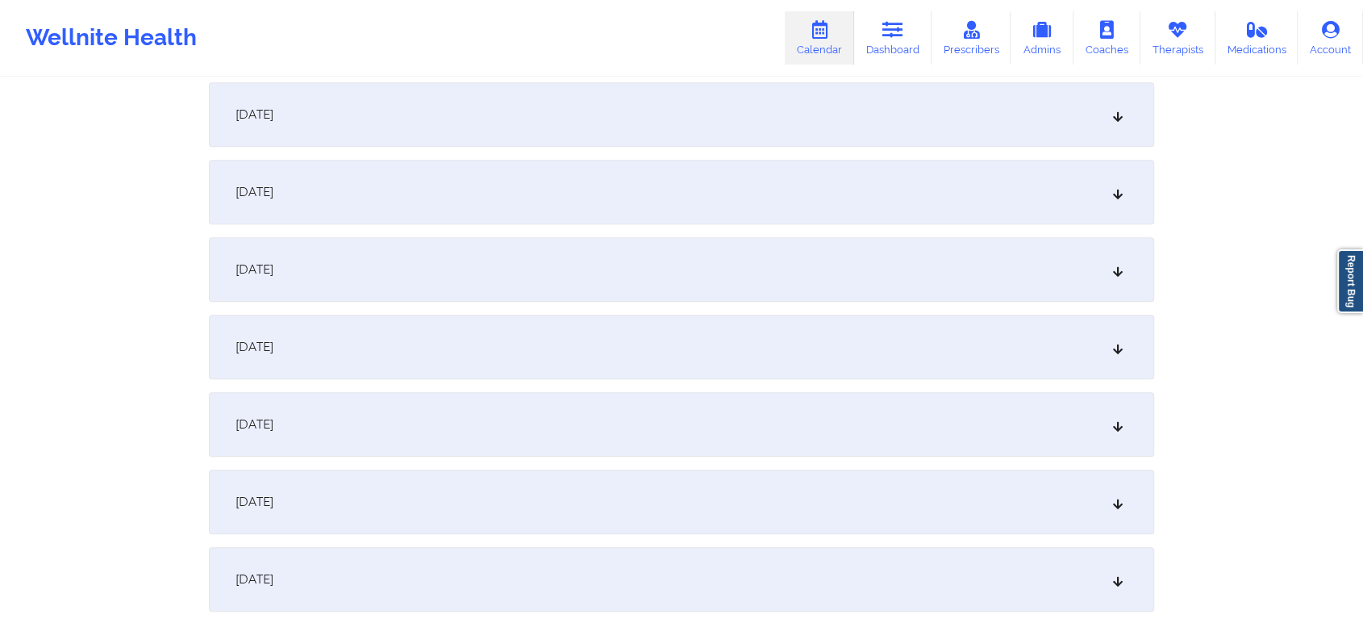
click at [686, 273] on div "September 16, 2025" at bounding box center [682, 269] width 946 height 65
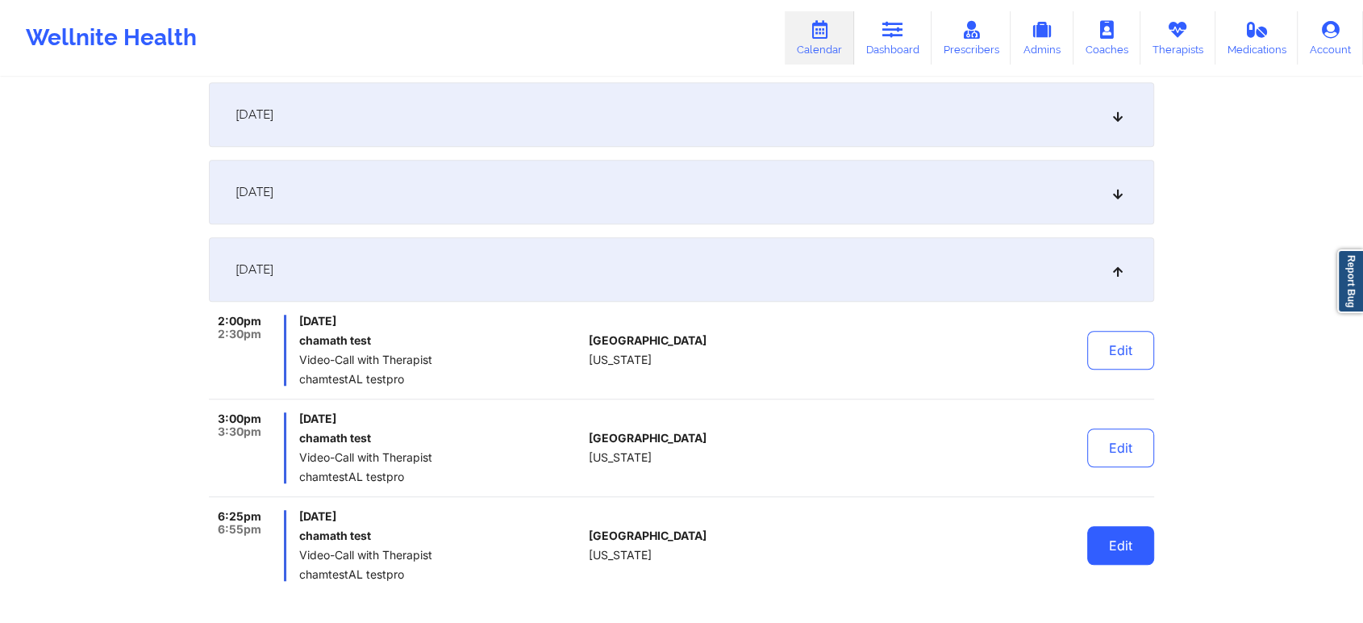
click at [1117, 534] on button "Edit" at bounding box center [1121, 545] width 67 height 39
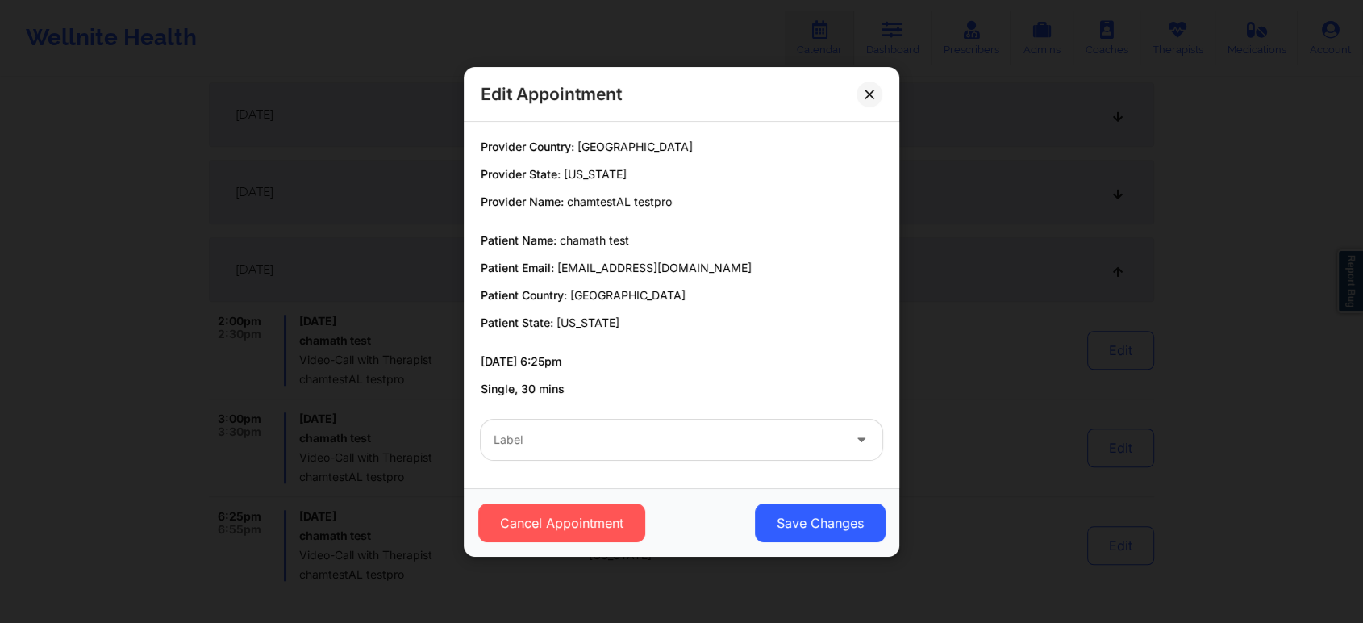
click at [649, 455] on div "Label" at bounding box center [662, 440] width 363 height 40
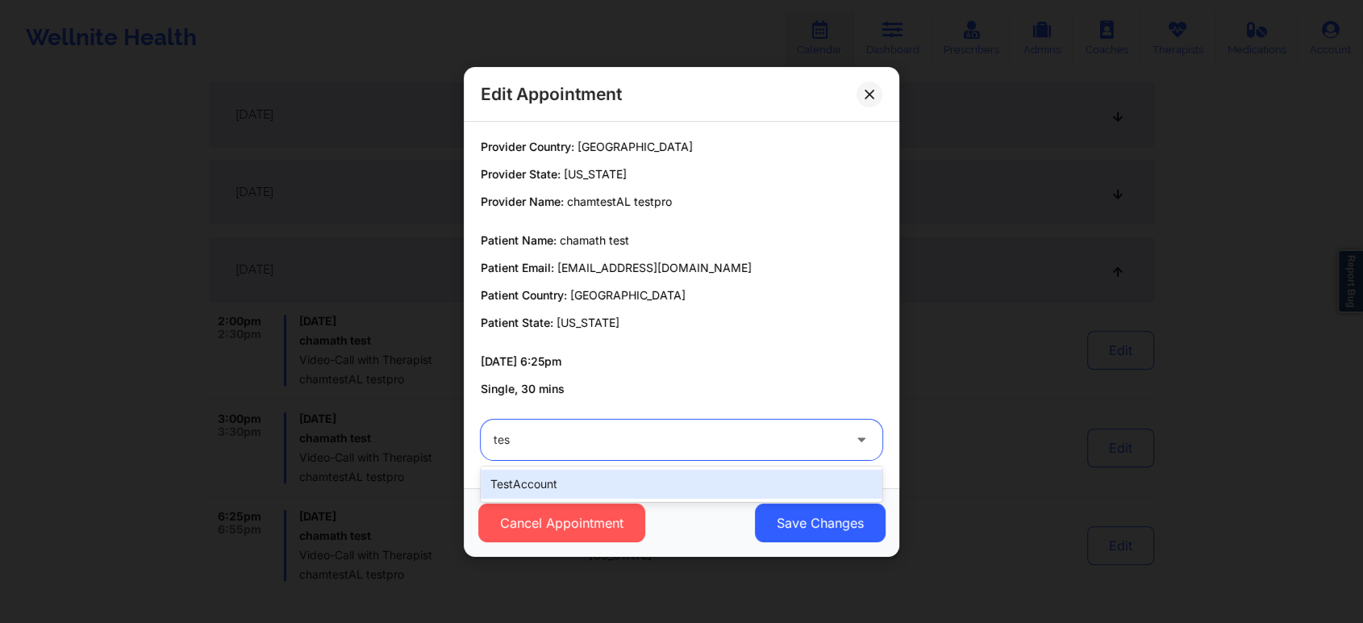
type input "test"
click at [714, 480] on div "testAccount" at bounding box center [682, 484] width 402 height 29
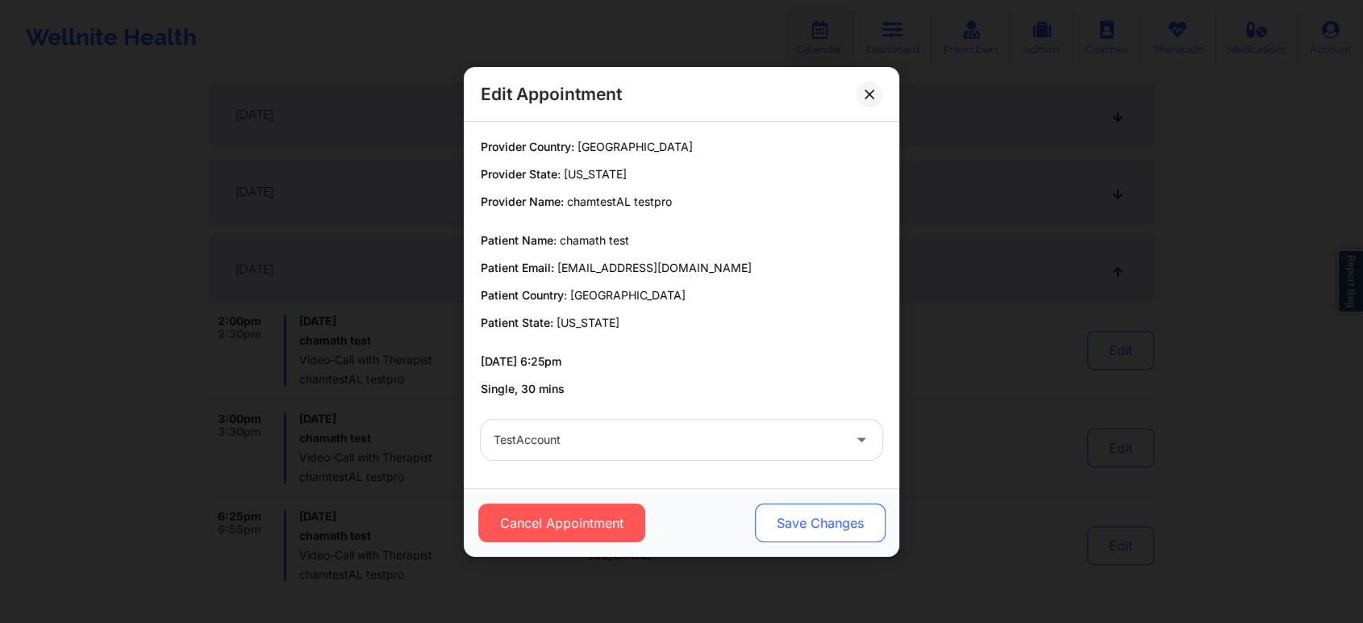
click at [801, 524] on button "Save Changes" at bounding box center [820, 522] width 131 height 39
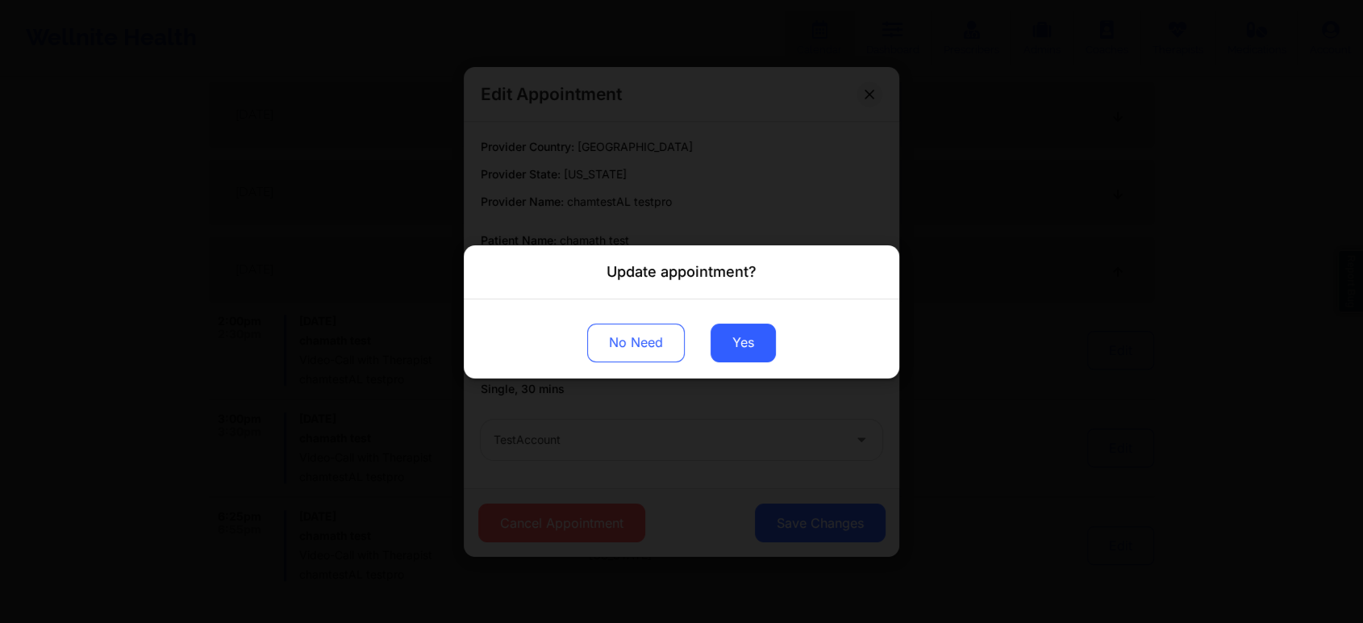
click at [717, 366] on div "No Need Yes" at bounding box center [682, 337] width 436 height 79
drag, startPoint x: 745, startPoint y: 319, endPoint x: 741, endPoint y: 339, distance: 19.8
click at [741, 339] on div "No Need Yes" at bounding box center [682, 337] width 436 height 79
click at [741, 339] on button "Yes" at bounding box center [743, 342] width 65 height 39
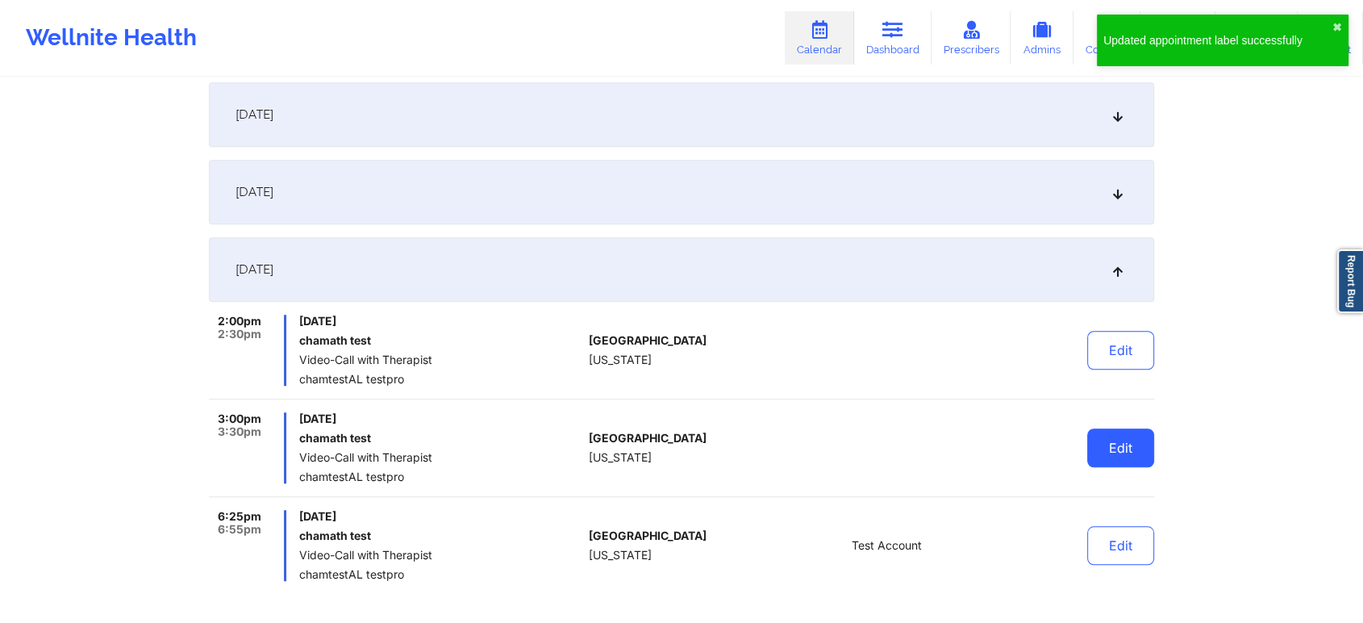
click at [1122, 459] on button "Edit" at bounding box center [1121, 447] width 67 height 39
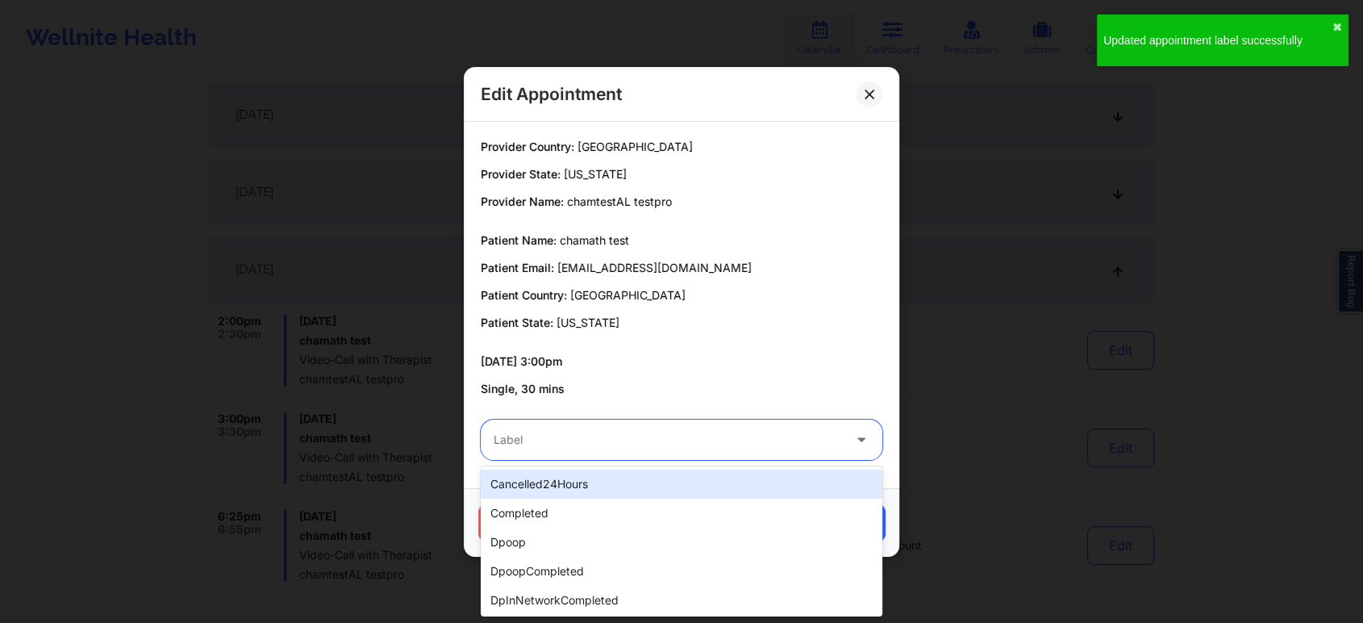
click at [606, 444] on div at bounding box center [668, 439] width 349 height 19
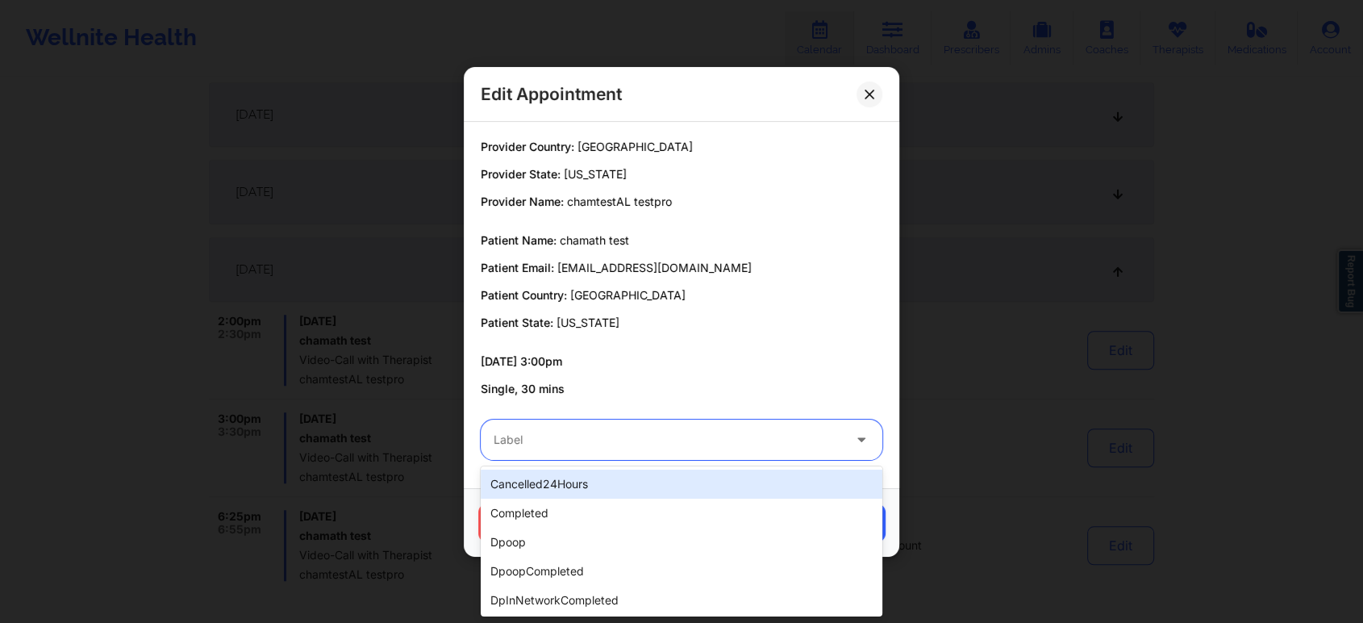
scroll to position [495, 0]
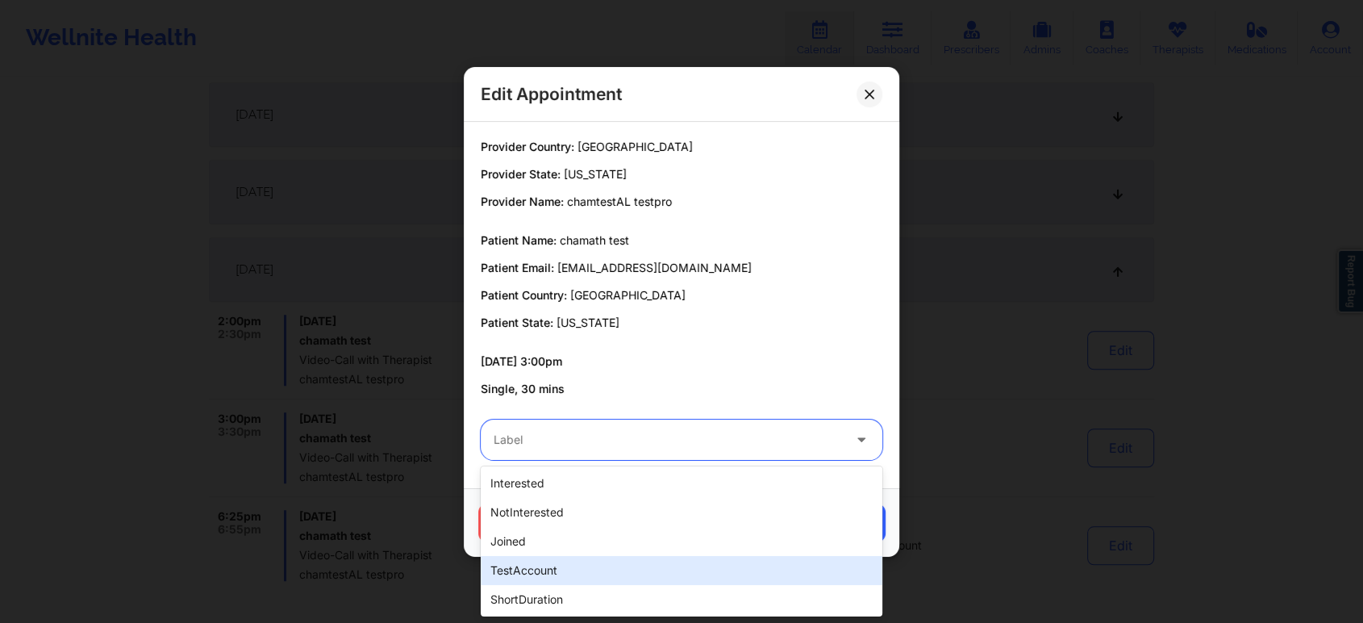
click at [498, 570] on div "testAccount" at bounding box center [682, 570] width 402 height 29
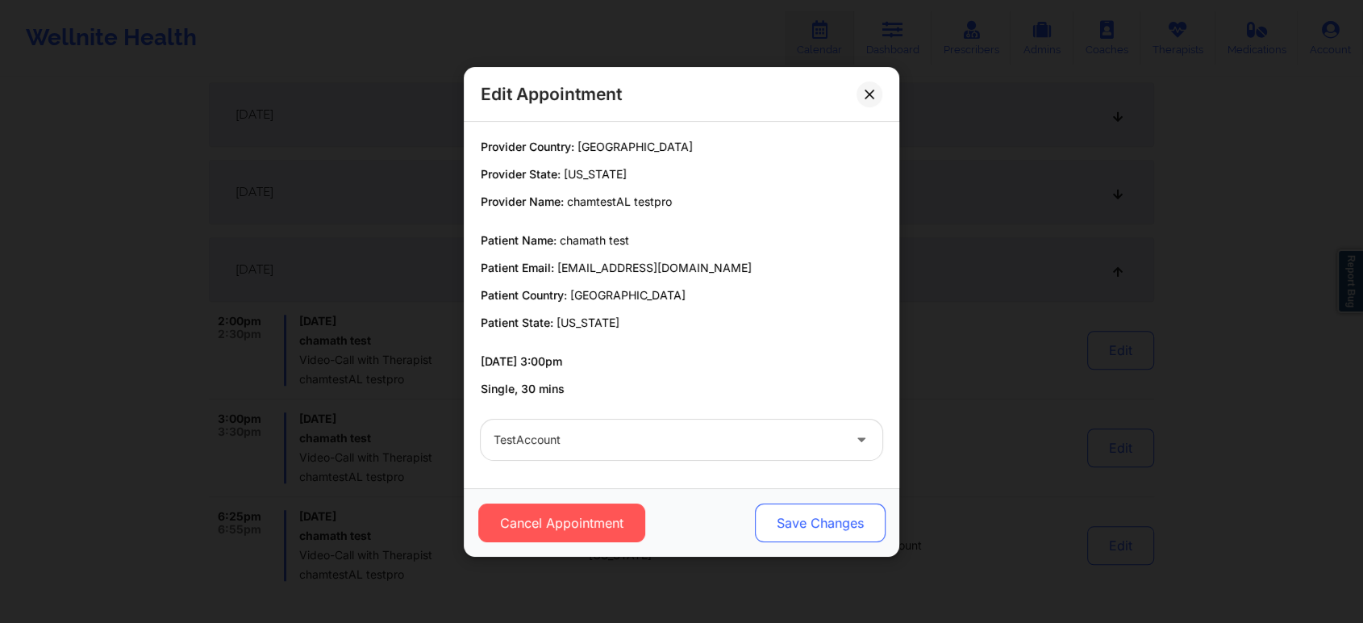
click at [841, 529] on button "Save Changes" at bounding box center [820, 522] width 131 height 39
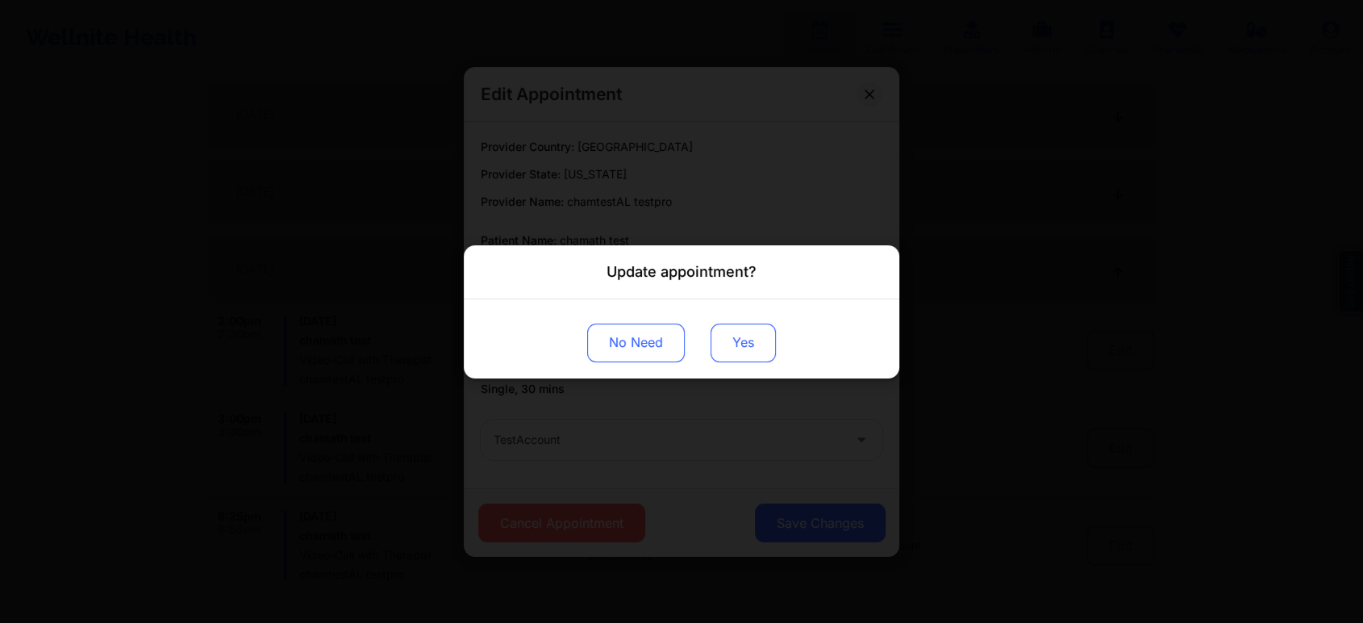
click at [742, 347] on button "Yes" at bounding box center [743, 342] width 65 height 39
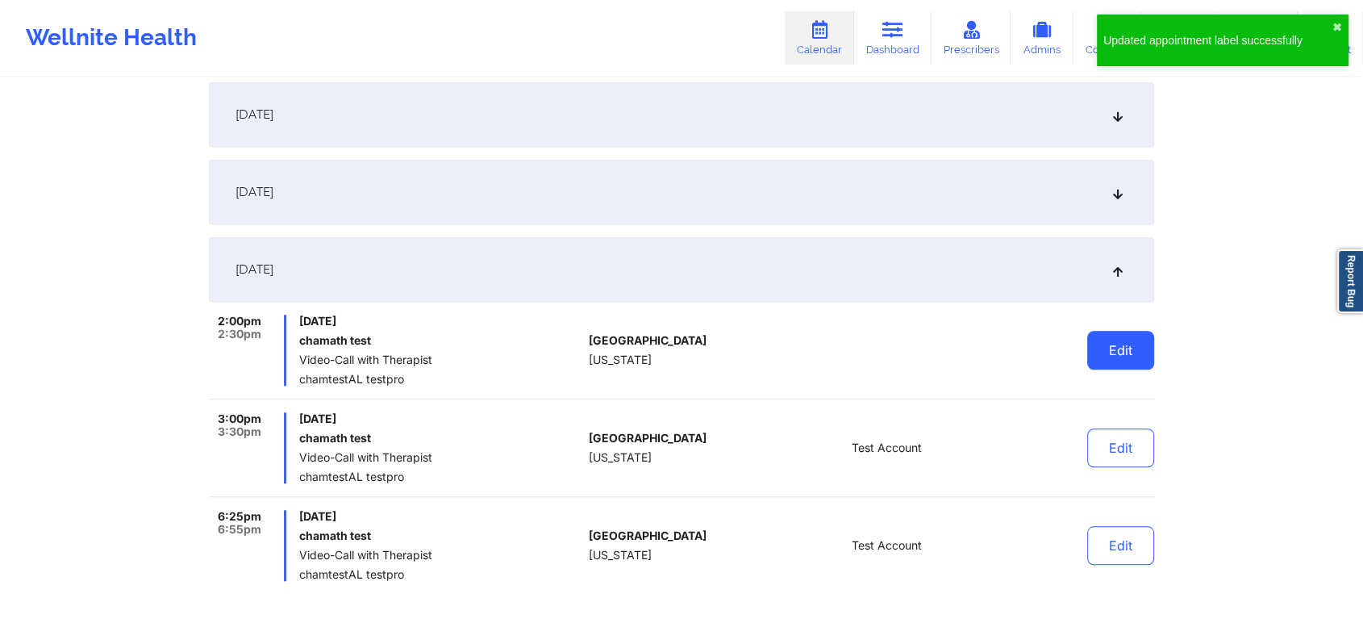
click at [1129, 357] on button "Edit" at bounding box center [1121, 350] width 67 height 39
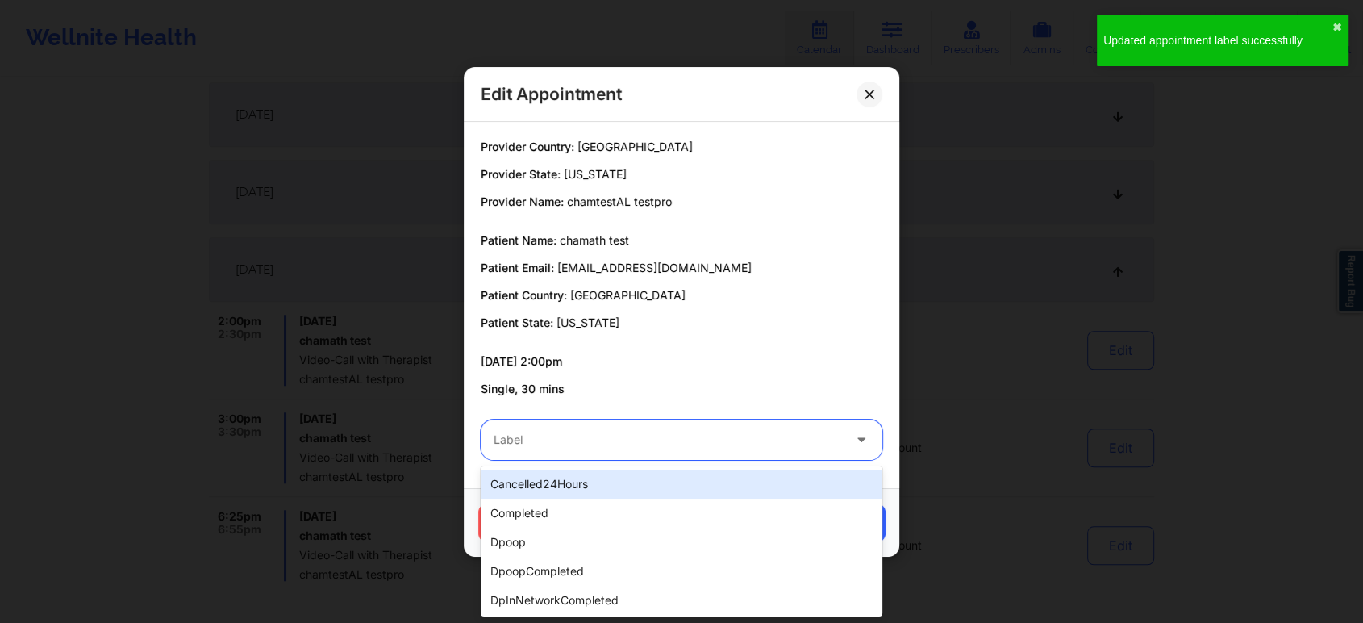
click at [571, 436] on div at bounding box center [668, 439] width 349 height 19
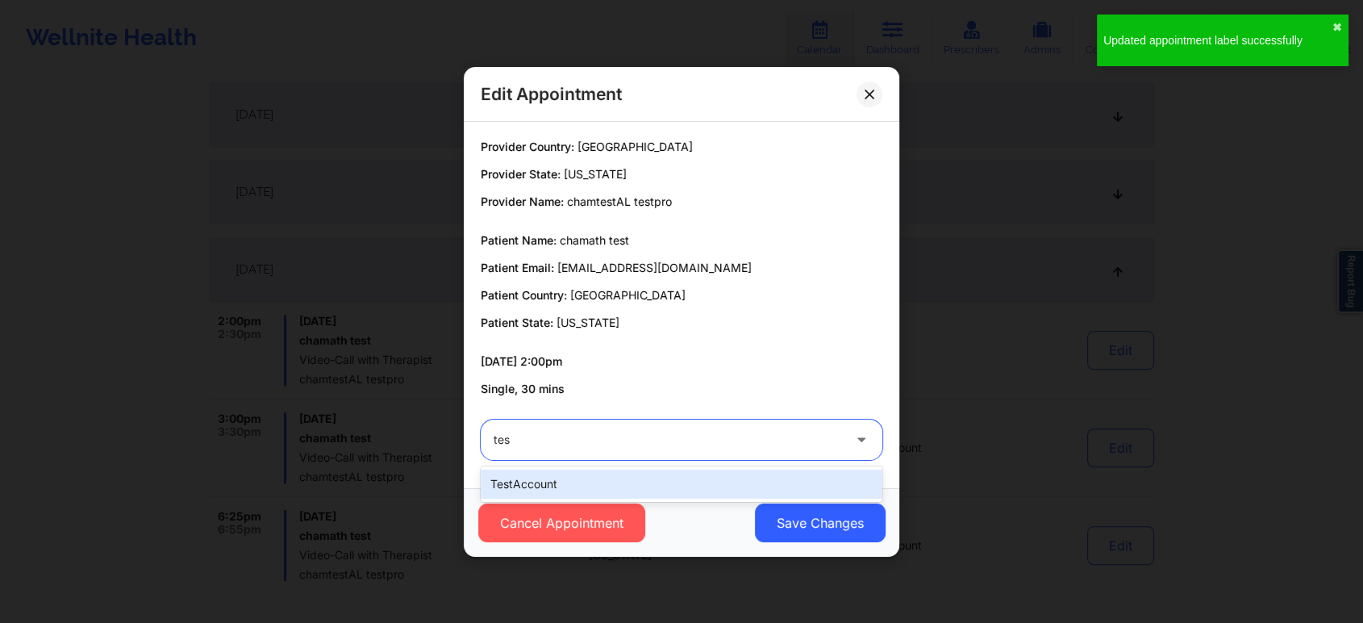
type input "test"
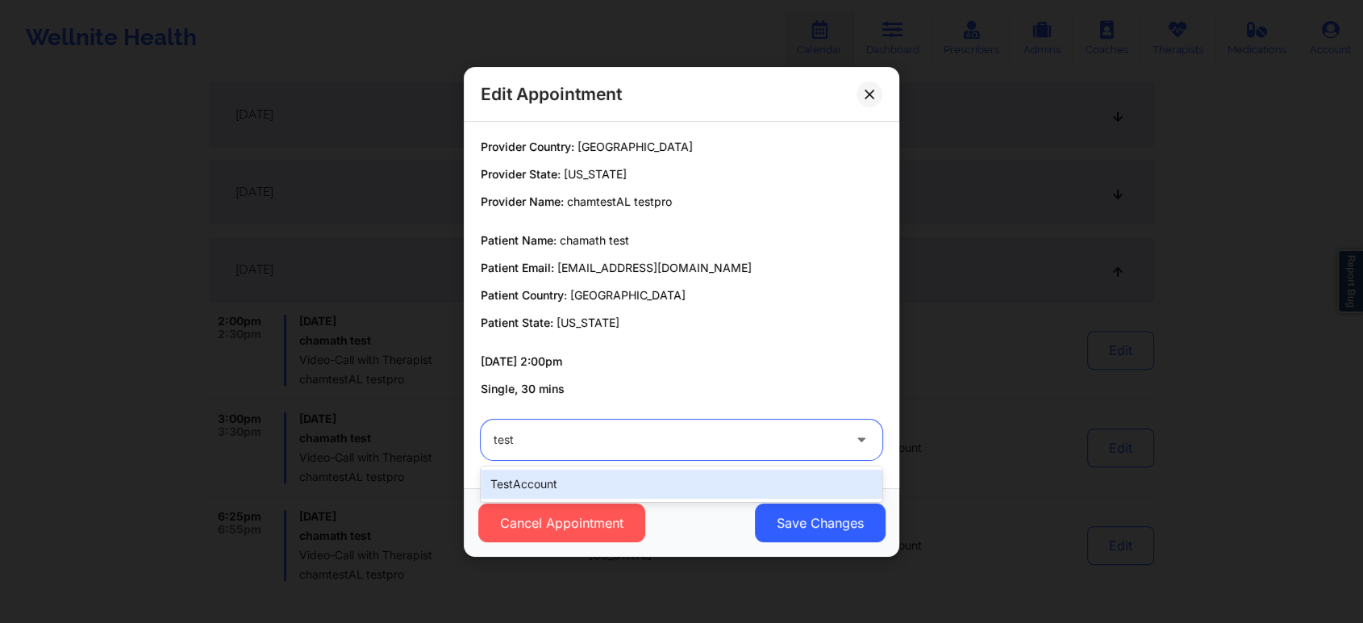
click at [530, 490] on div "testAccount" at bounding box center [682, 484] width 402 height 29
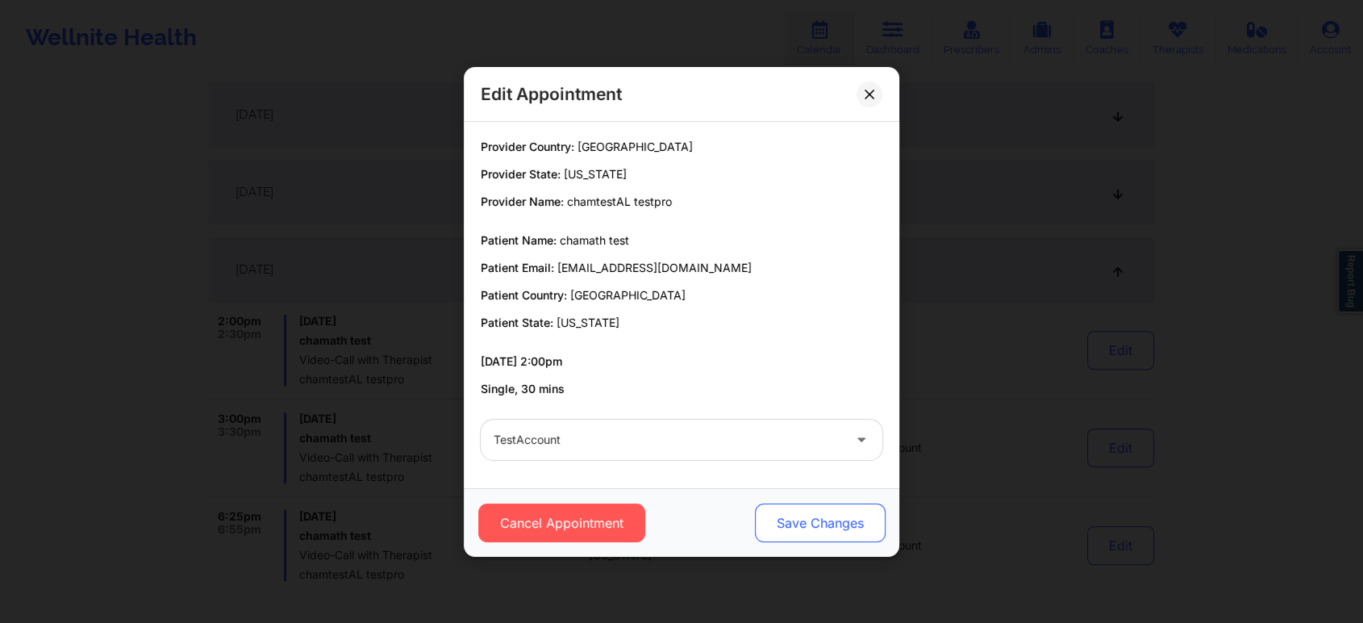
click at [838, 524] on button "Save Changes" at bounding box center [820, 522] width 131 height 39
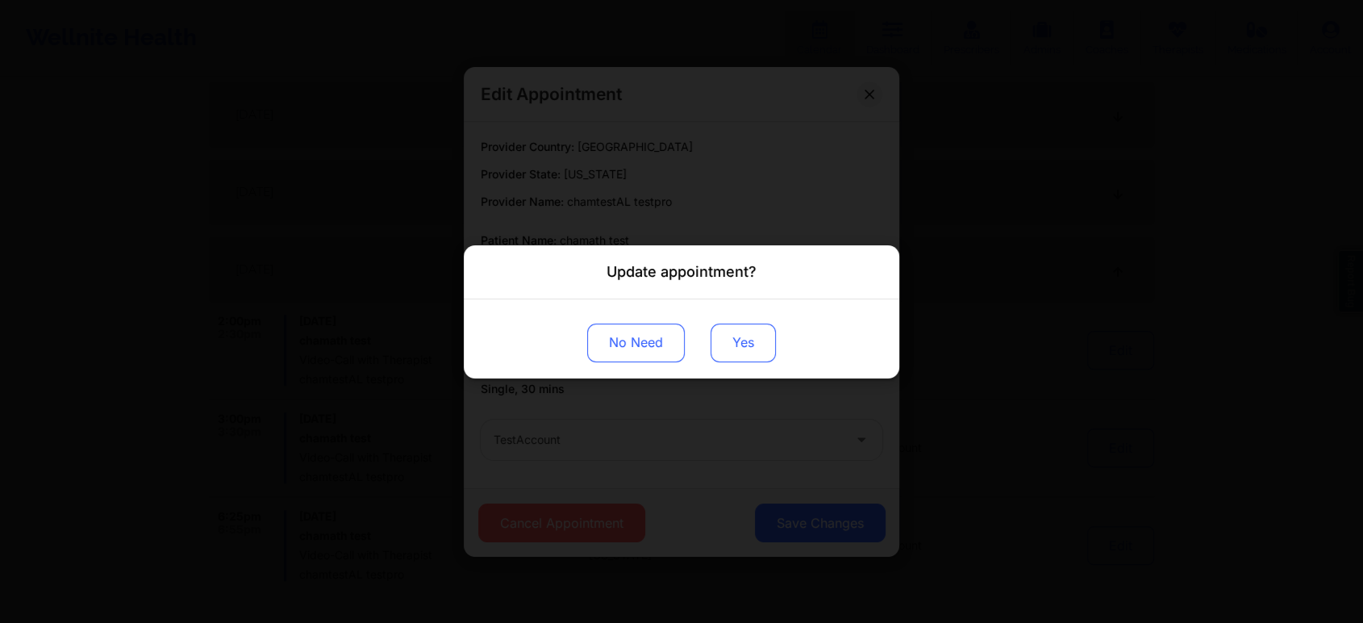
click at [749, 349] on button "Yes" at bounding box center [743, 342] width 65 height 39
click at [856, 353] on div "No Need" at bounding box center [682, 337] width 436 height 79
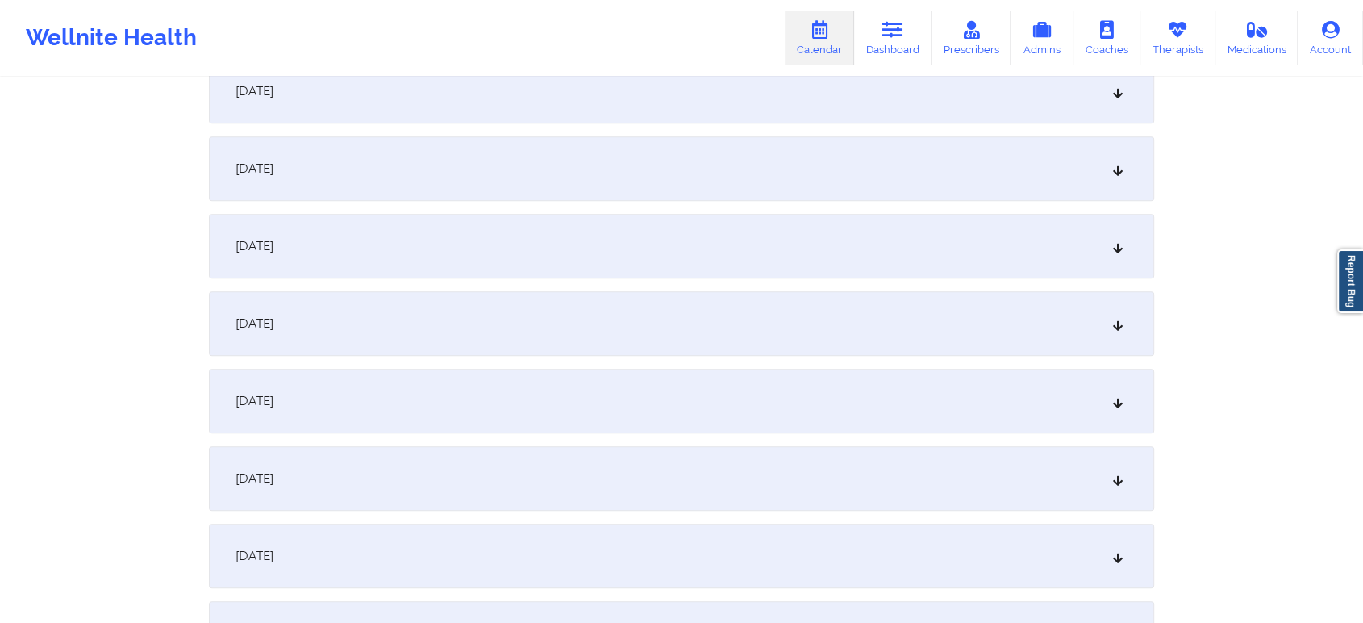
scroll to position [0, 0]
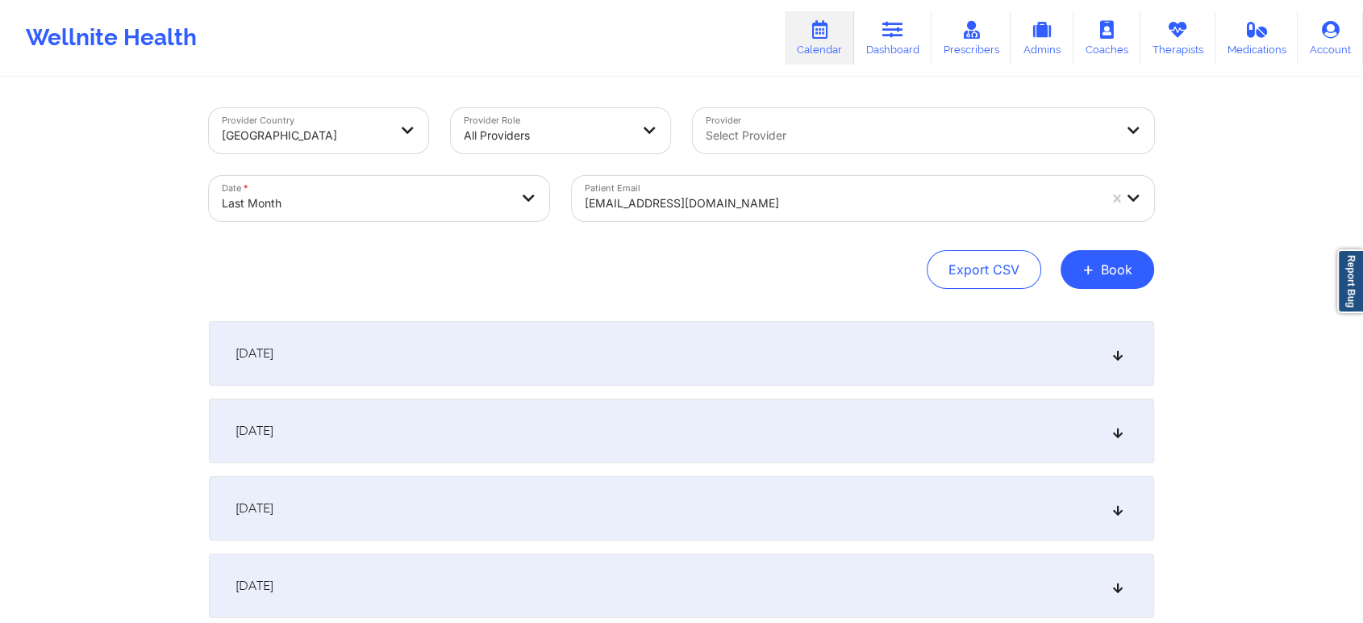
click at [704, 174] on div "Patient Email ch91225@yopmail.com" at bounding box center [863, 199] width 605 height 68
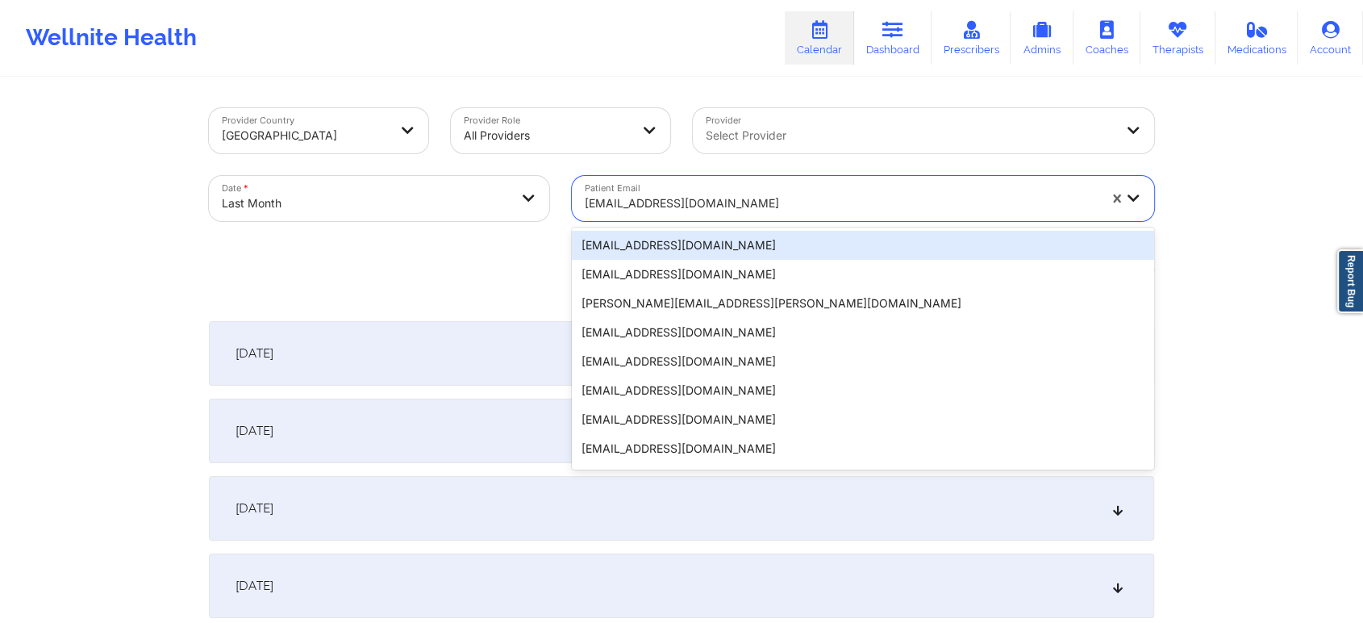
click at [703, 204] on div at bounding box center [841, 203] width 513 height 19
paste input "chamathinsumember82625@yopmail.com"
type input "chamathinsumember82625@yopmail.com"
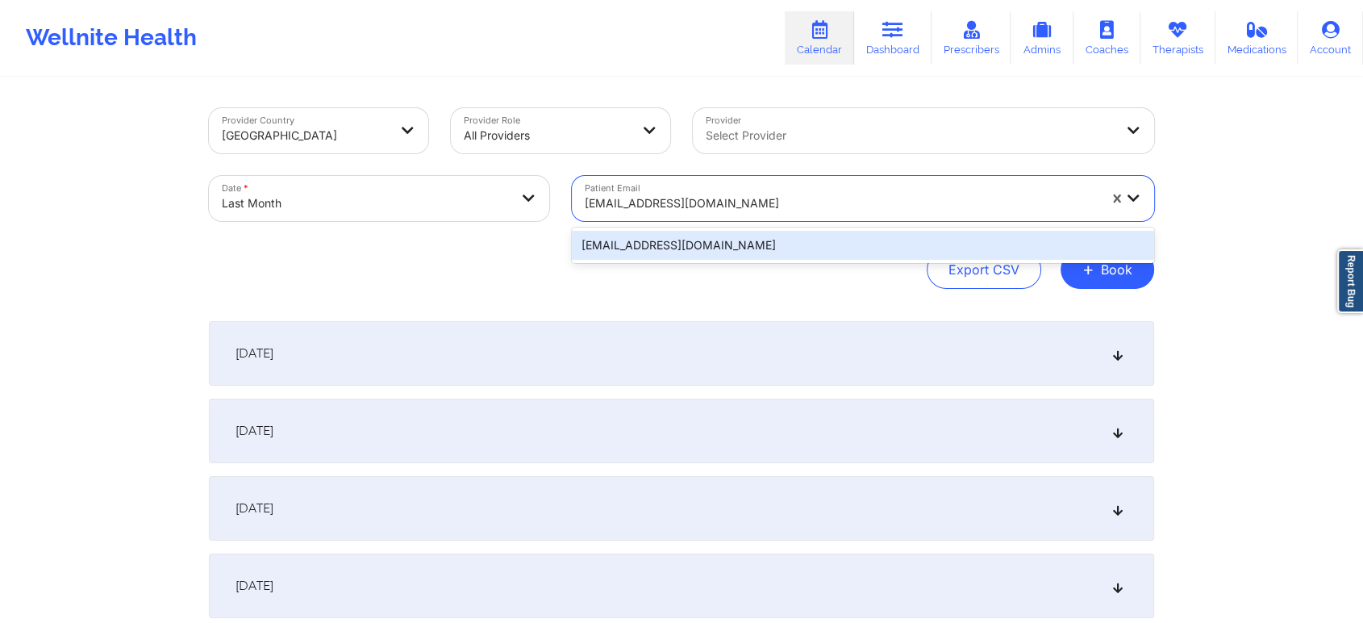
click at [682, 240] on div "chamathinsumember82625@yopmail.com" at bounding box center [863, 245] width 582 height 29
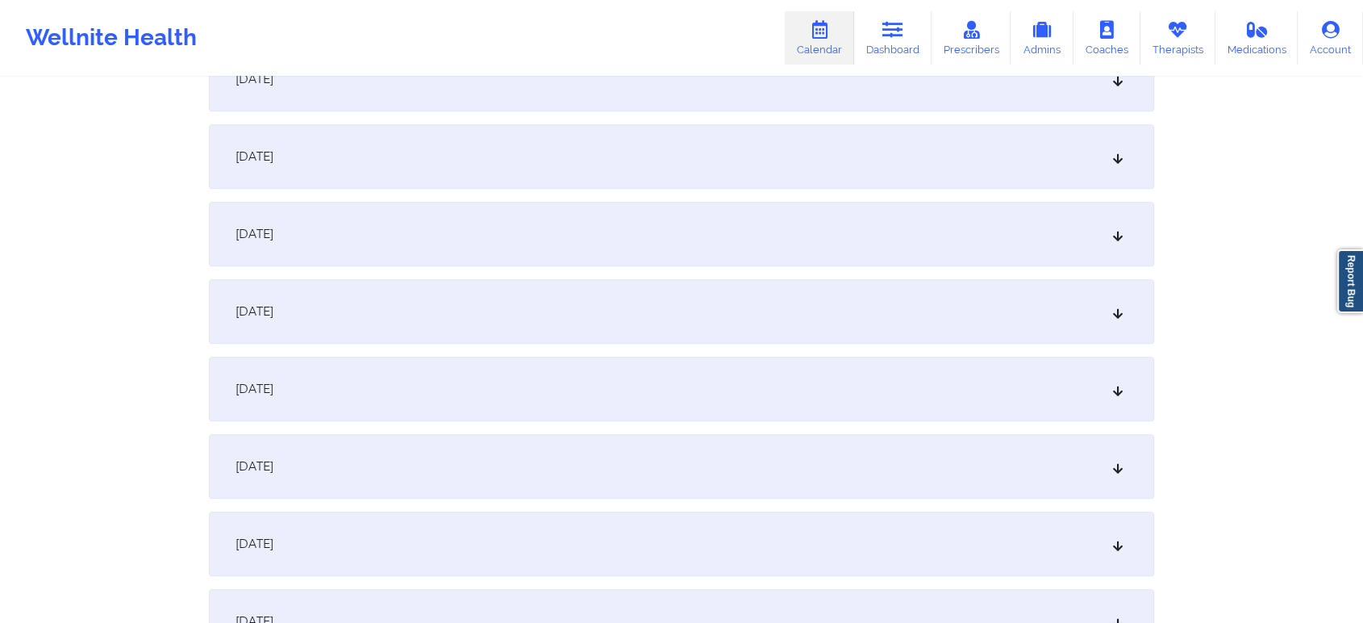
scroll to position [1314, 0]
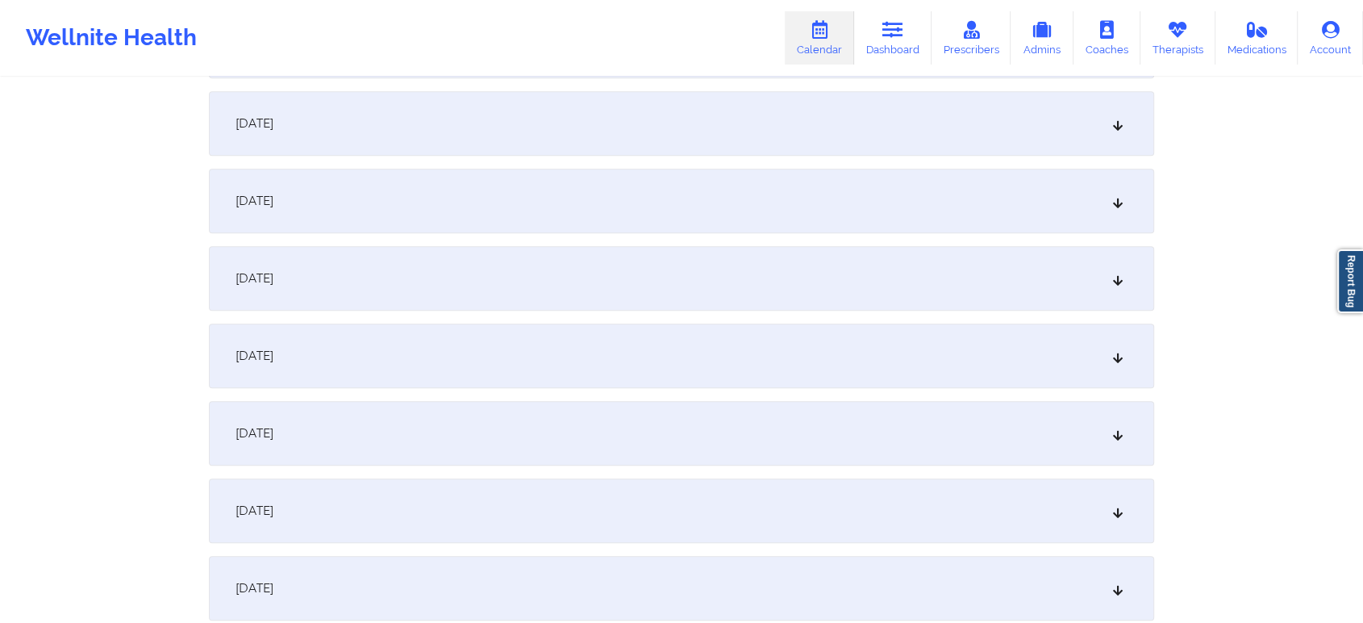
click at [1022, 359] on div "September 18, 2025" at bounding box center [682, 356] width 946 height 65
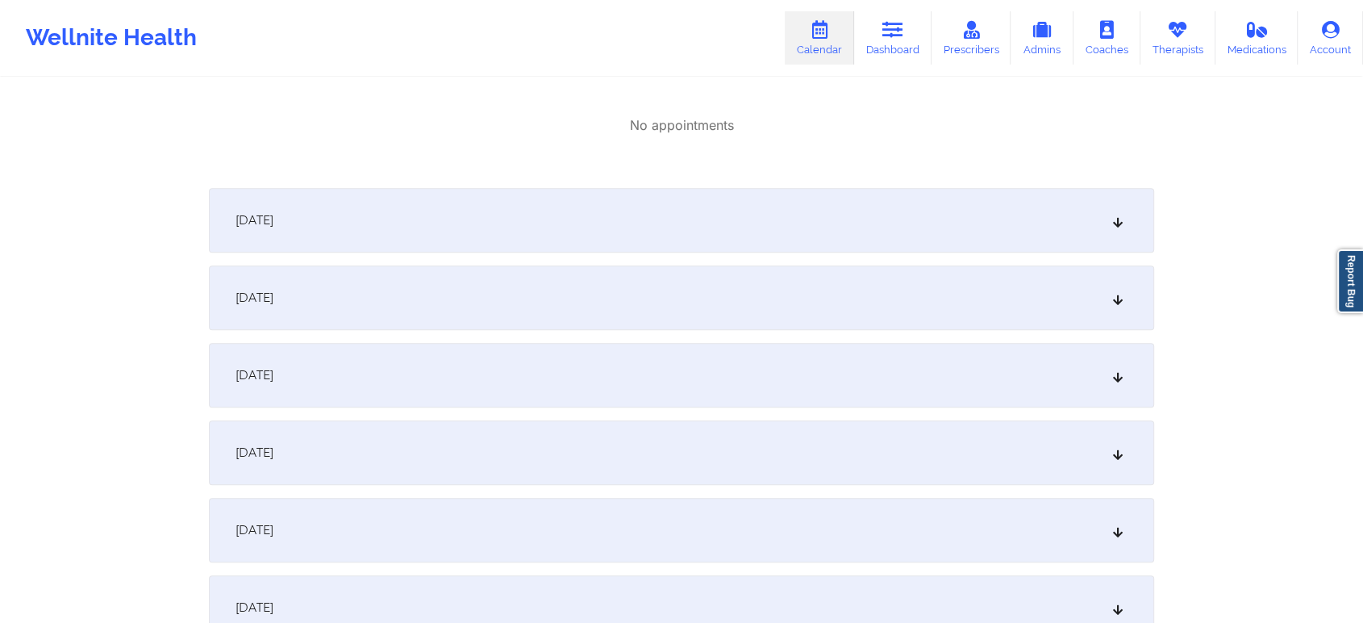
scroll to position [1696, 0]
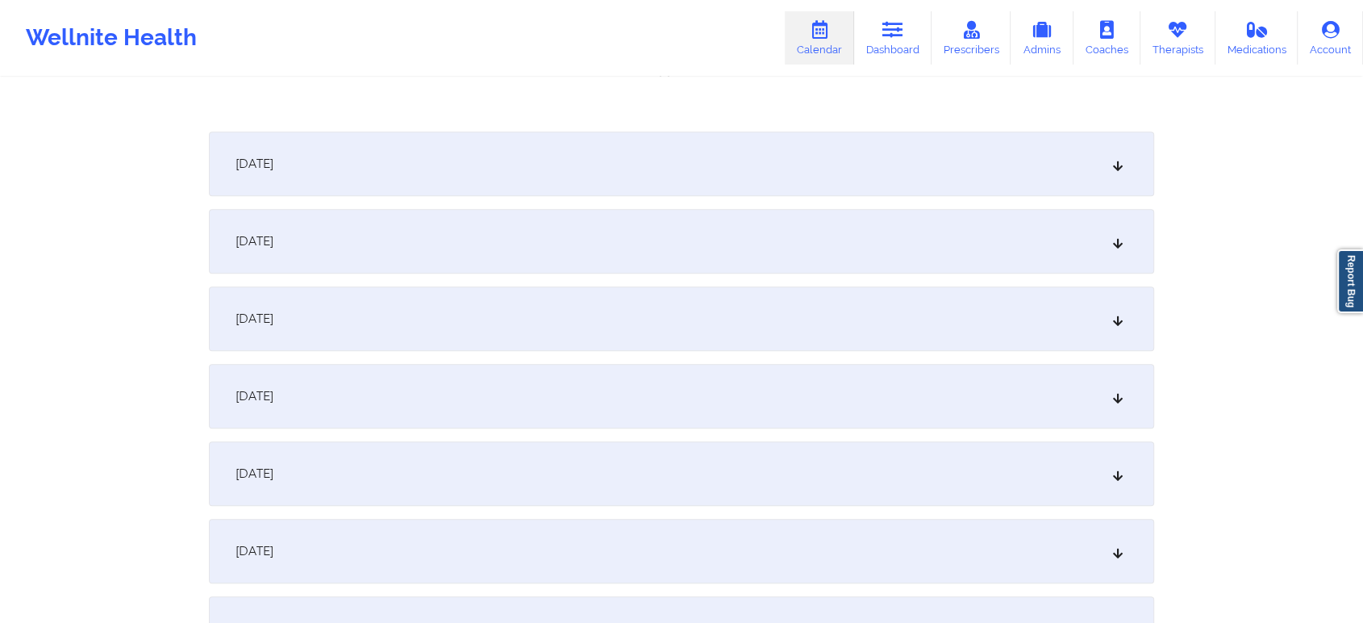
click at [719, 240] on div "September 20, 2025" at bounding box center [682, 241] width 946 height 65
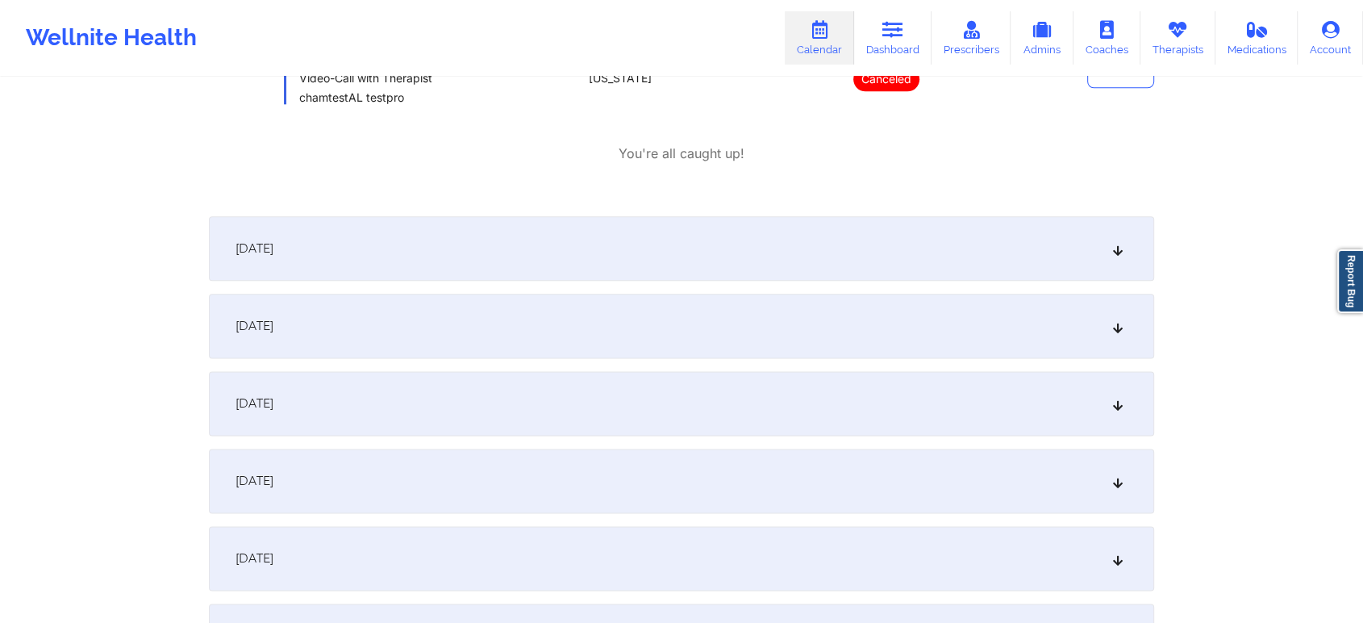
scroll to position [2035, 0]
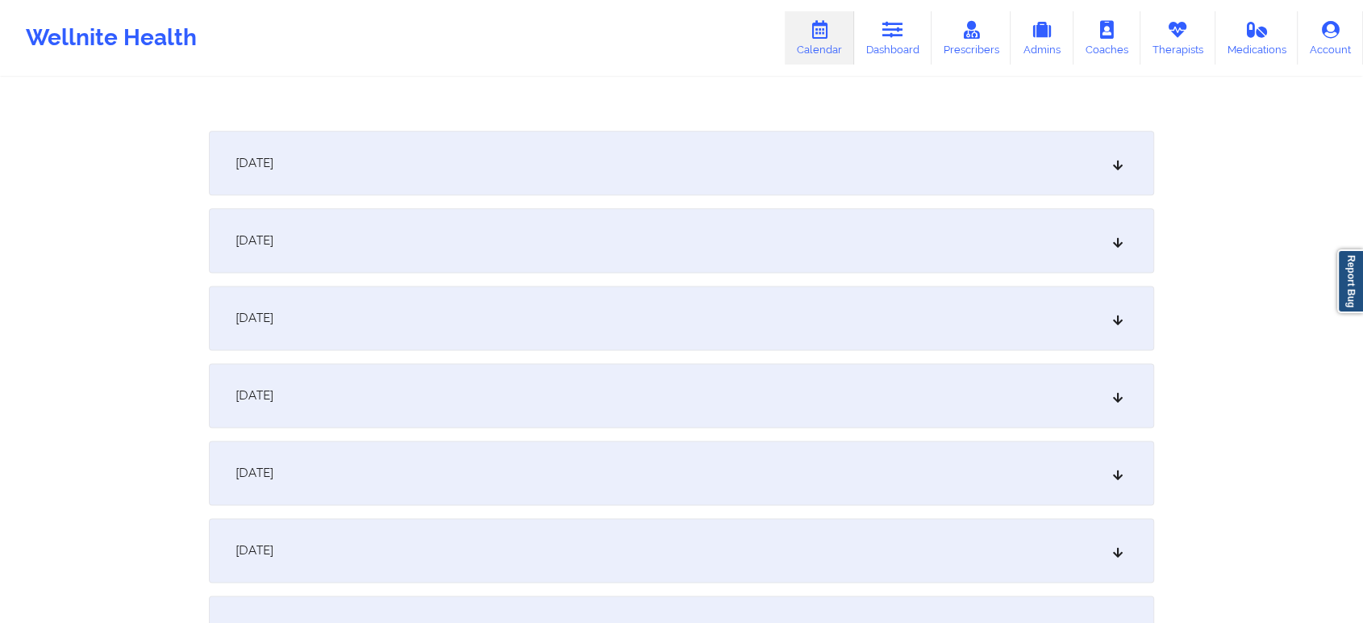
click at [617, 225] on div "September 22, 2025" at bounding box center [682, 240] width 946 height 65
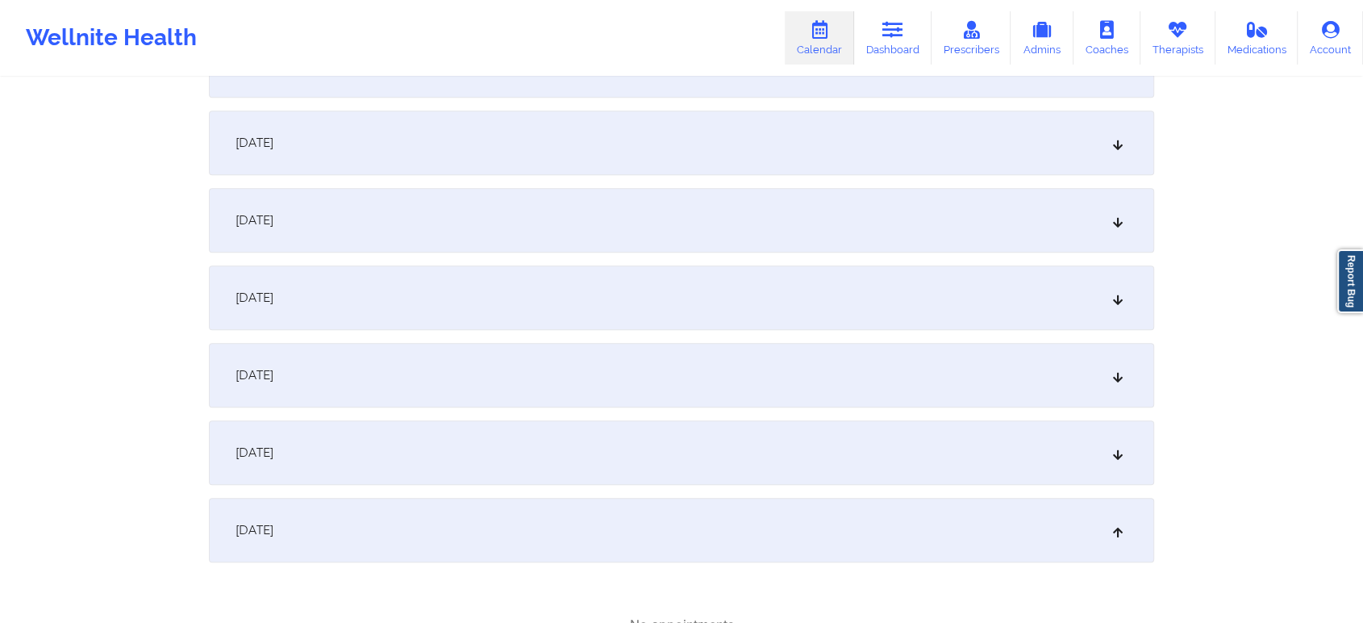
scroll to position [1205, 0]
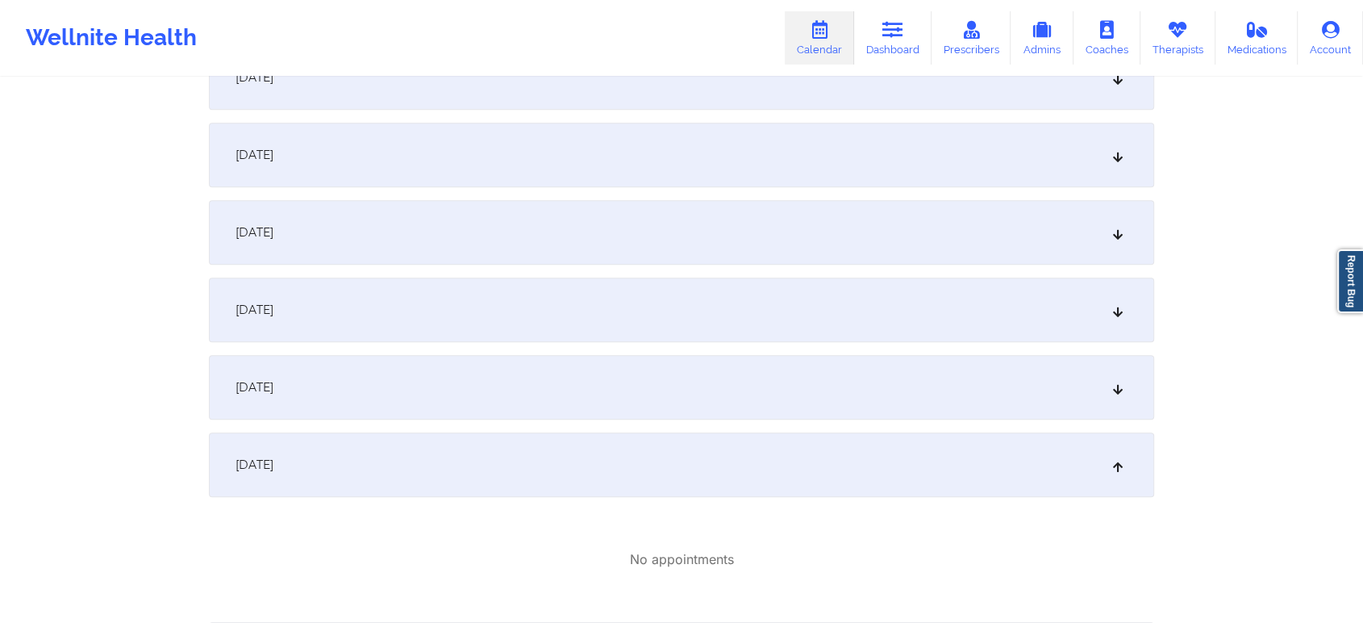
click at [781, 340] on div "September 16, 2025" at bounding box center [682, 310] width 946 height 65
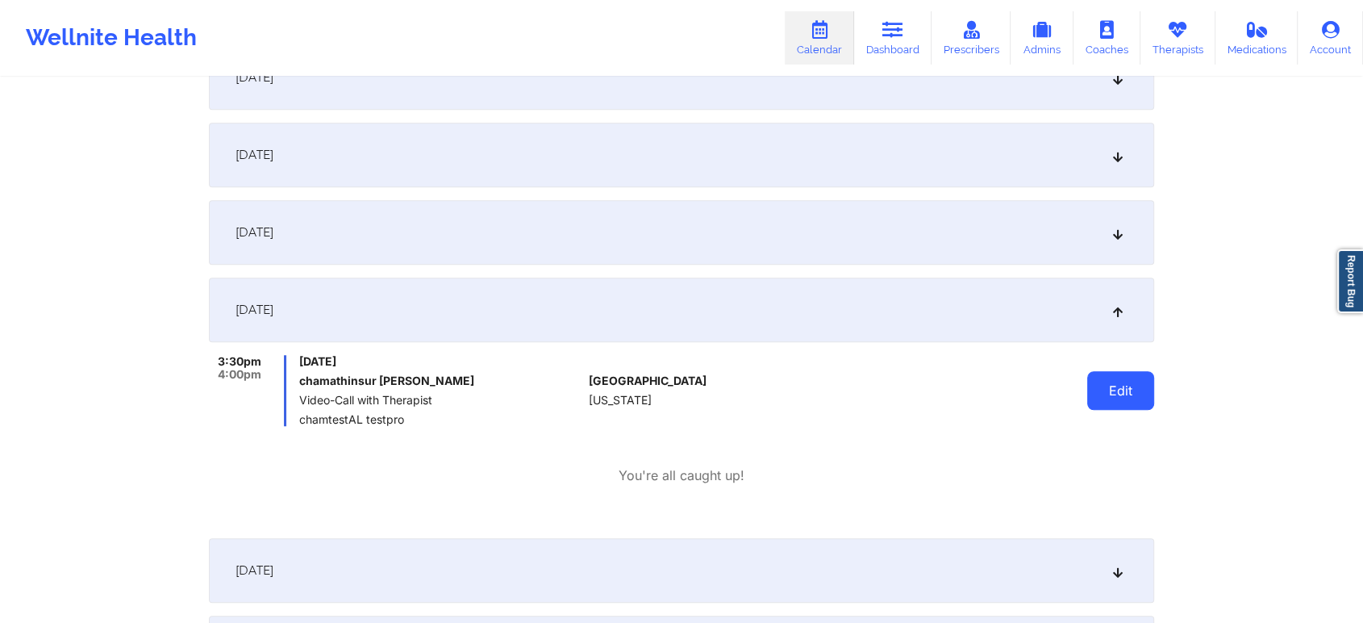
click at [1121, 383] on button "Edit" at bounding box center [1121, 390] width 67 height 39
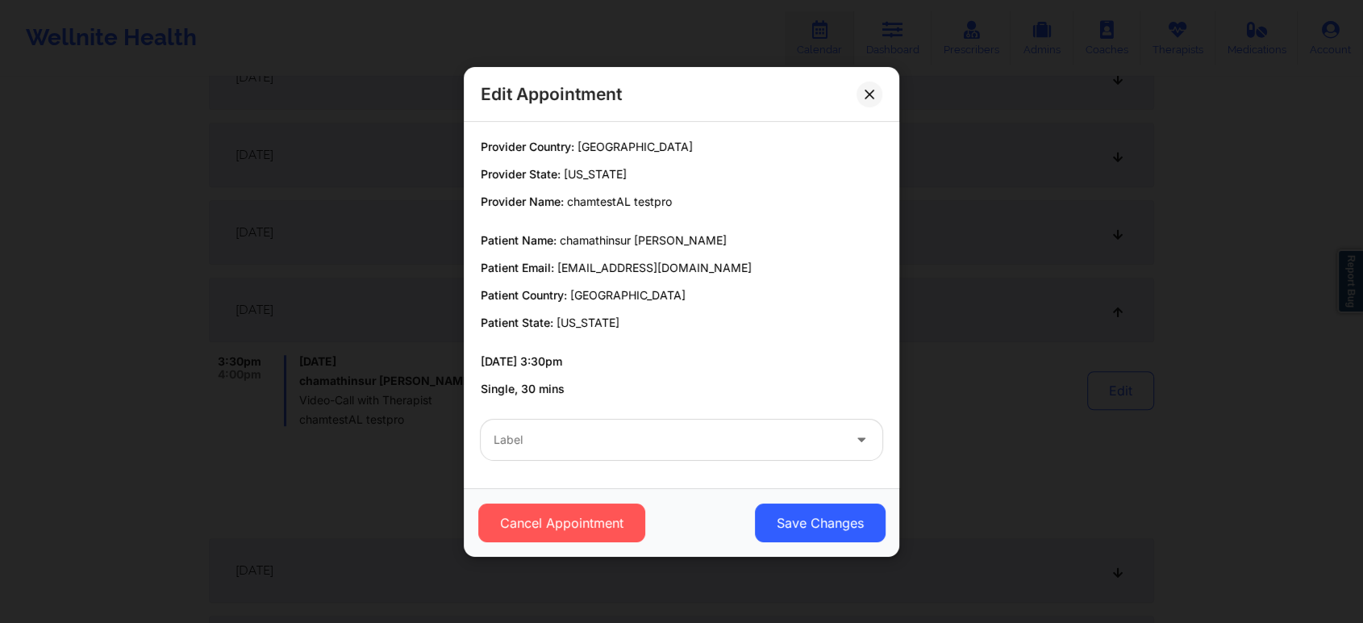
click at [674, 412] on div "Label" at bounding box center [682, 439] width 424 height 63
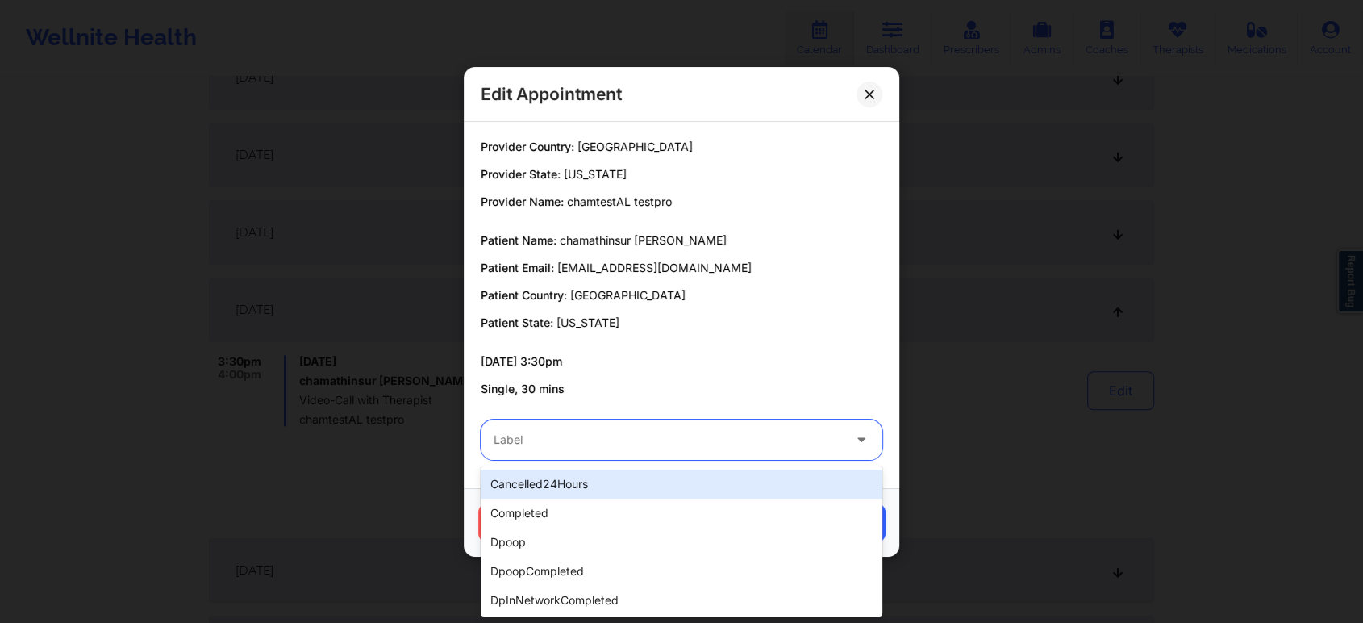
click at [662, 427] on div "Label" at bounding box center [662, 440] width 363 height 40
type input "tes"
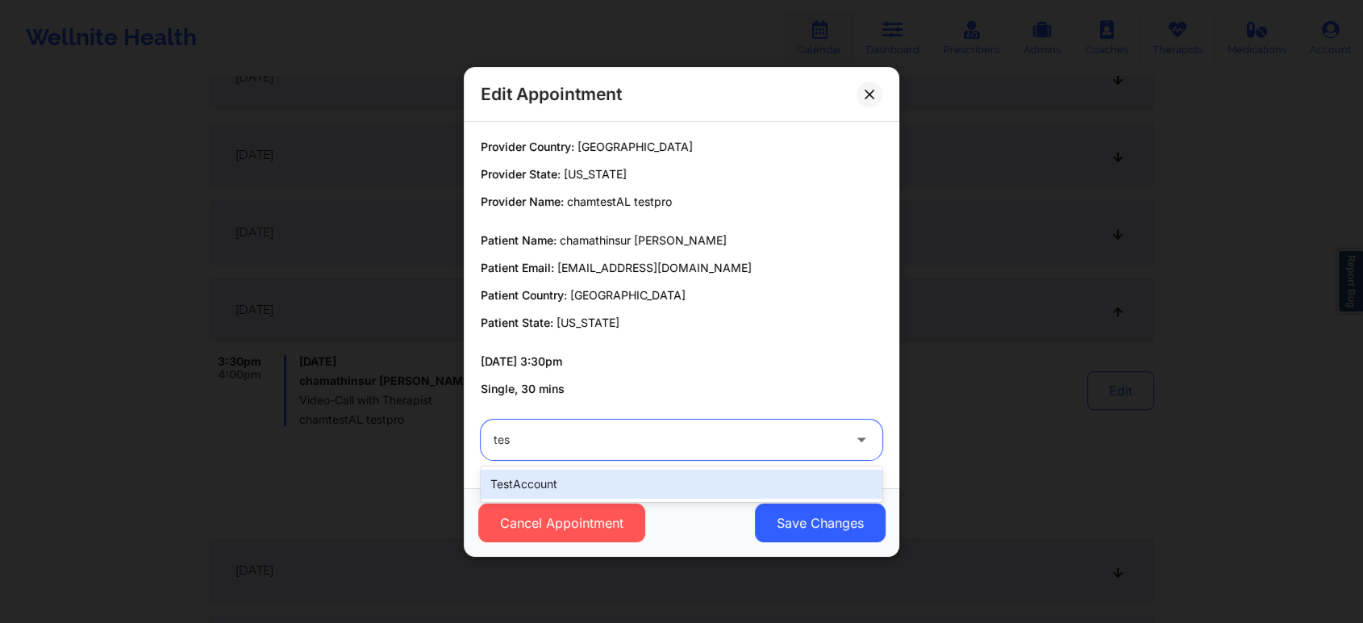
click at [608, 480] on div "testAccount" at bounding box center [682, 484] width 402 height 29
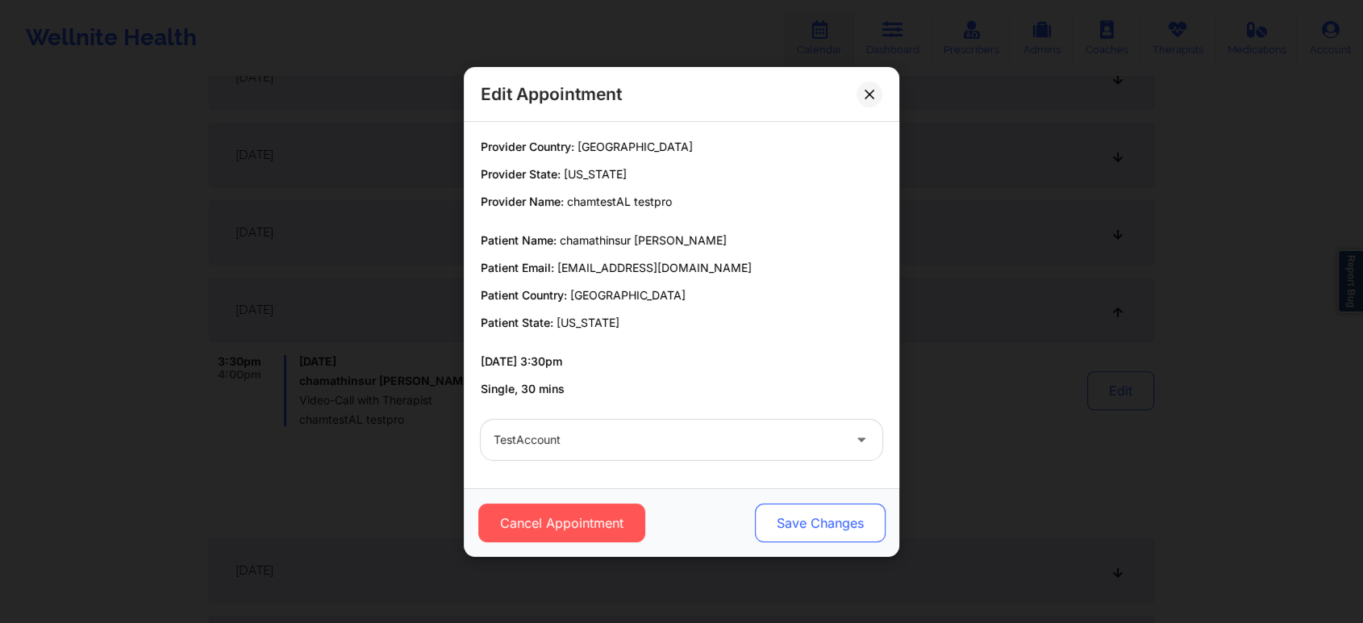
click at [793, 522] on button "Save Changes" at bounding box center [820, 522] width 131 height 39
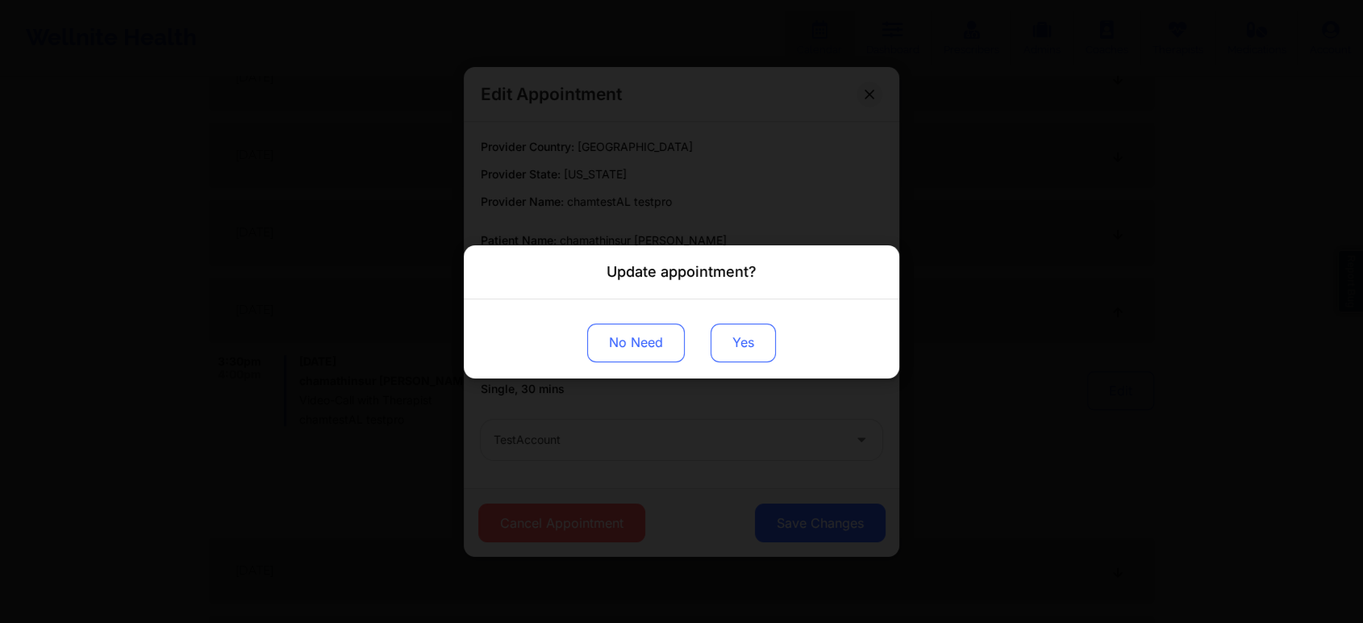
click at [723, 325] on button "Yes" at bounding box center [743, 342] width 65 height 39
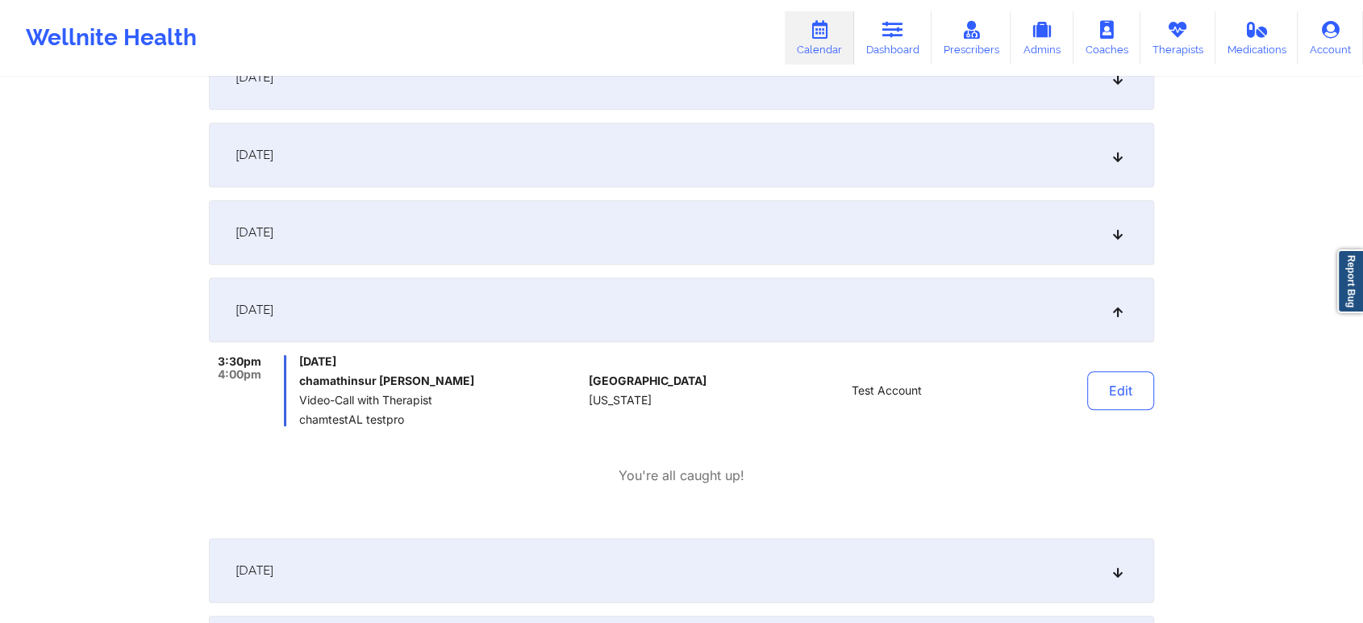
drag, startPoint x: 625, startPoint y: 278, endPoint x: 664, endPoint y: 237, distance: 55.9
click at [664, 237] on div "September 15, 2025" at bounding box center [682, 232] width 946 height 65
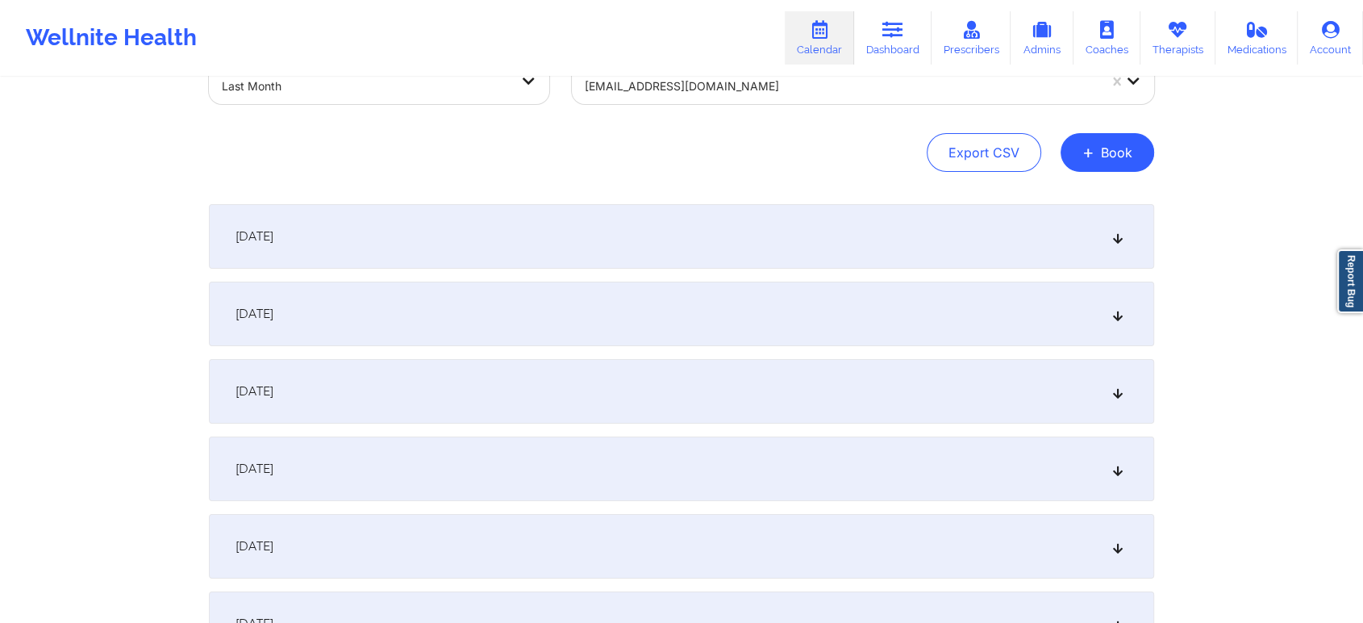
scroll to position [0, 0]
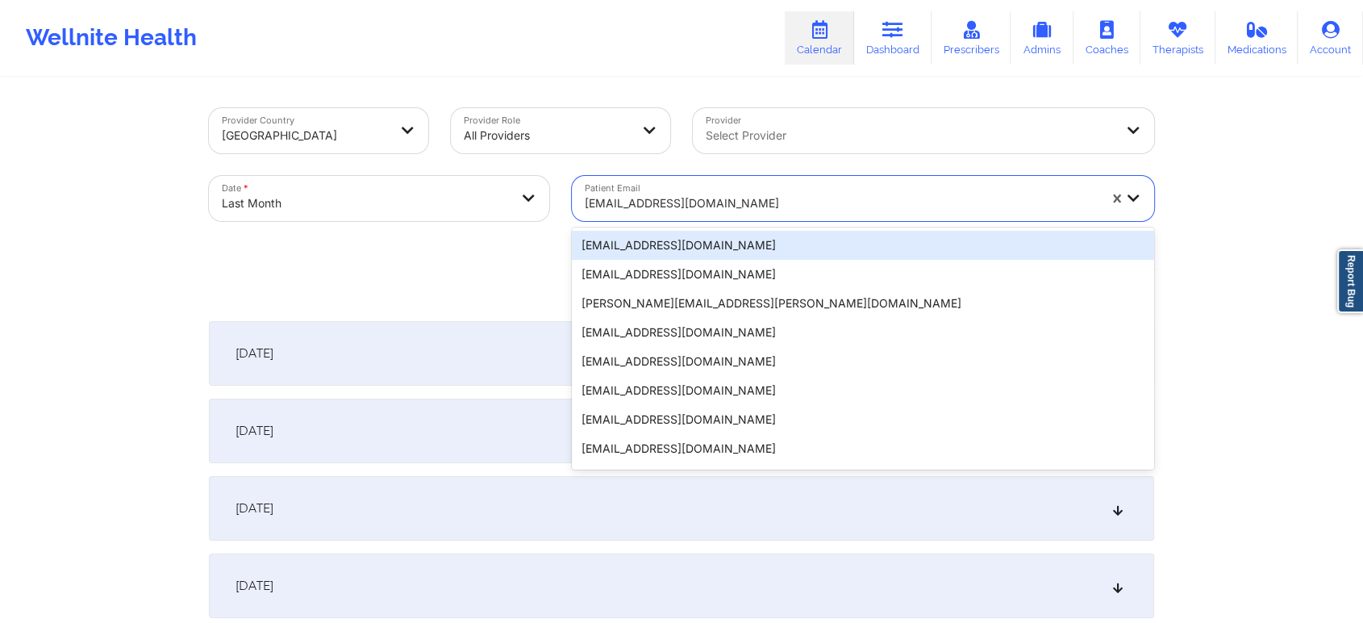
click at [740, 189] on div "chamathinsumember82625@yopmail.com" at bounding box center [841, 203] width 513 height 35
paste input "dekitestoopprod@wellnite.com"
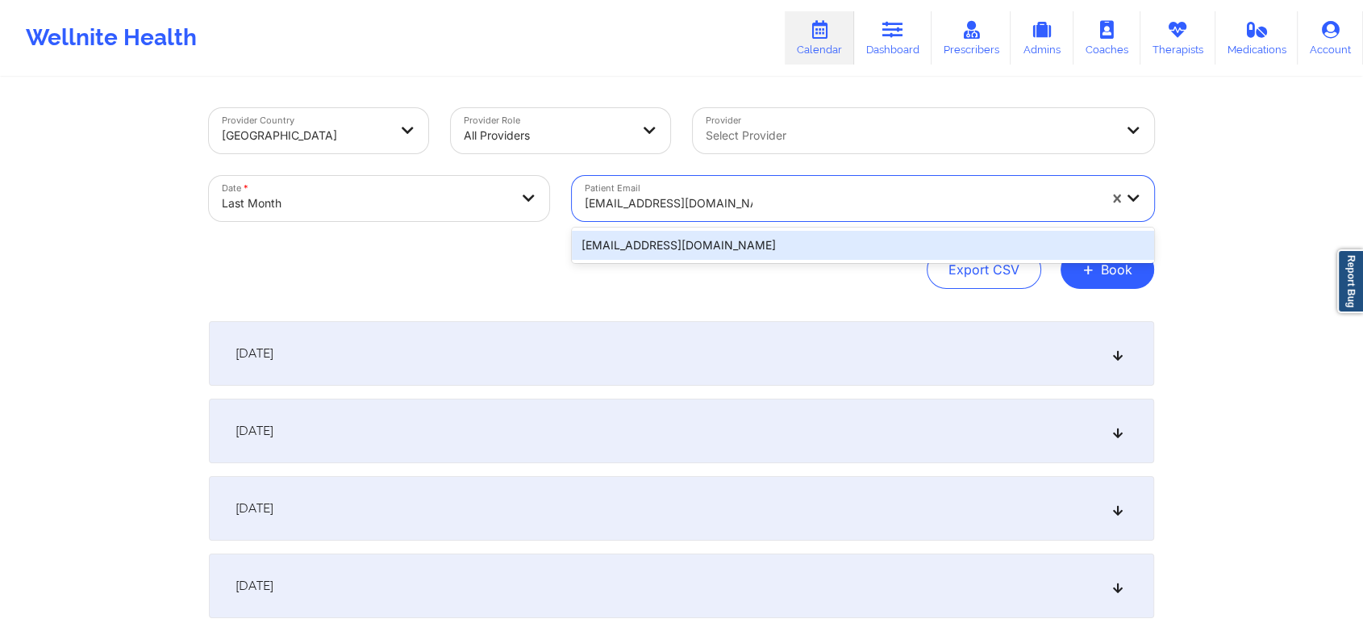
type input "dekitestoopprod@wellnite.com"
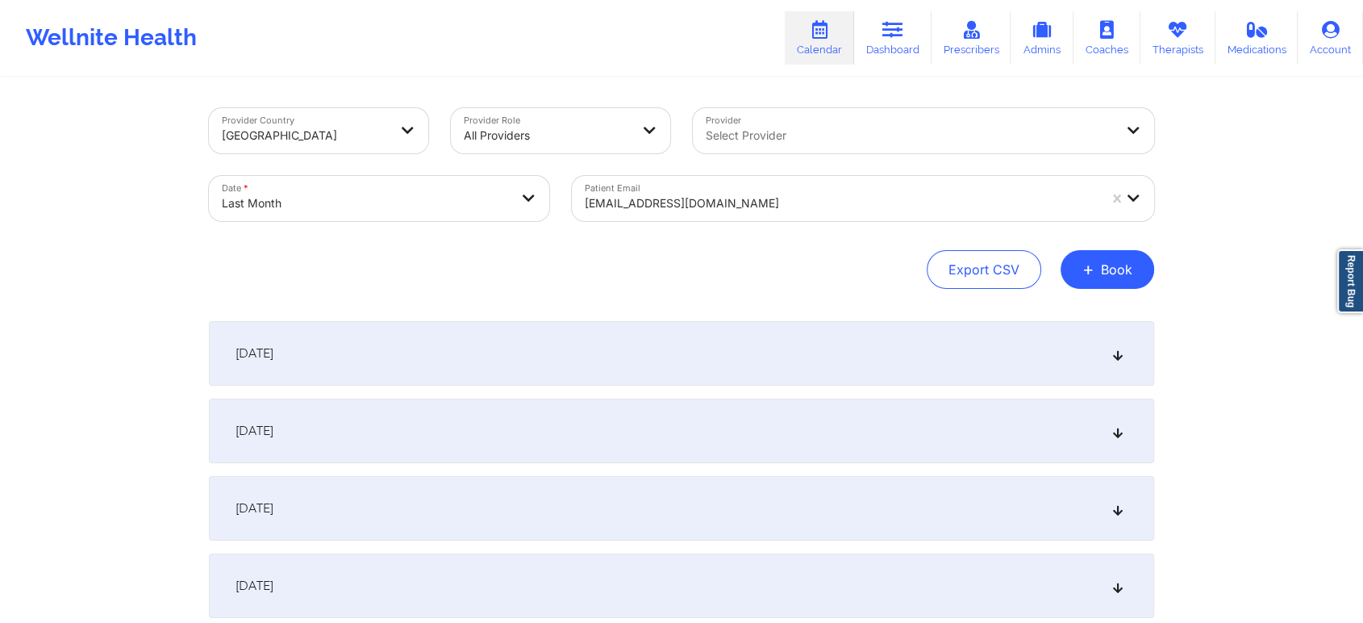
drag, startPoint x: 718, startPoint y: 226, endPoint x: 820, endPoint y: 235, distance: 102.0
click at [820, 235] on div "Provider Country United States Provider Role All Providers Provider Select Prov…" at bounding box center [682, 198] width 946 height 181
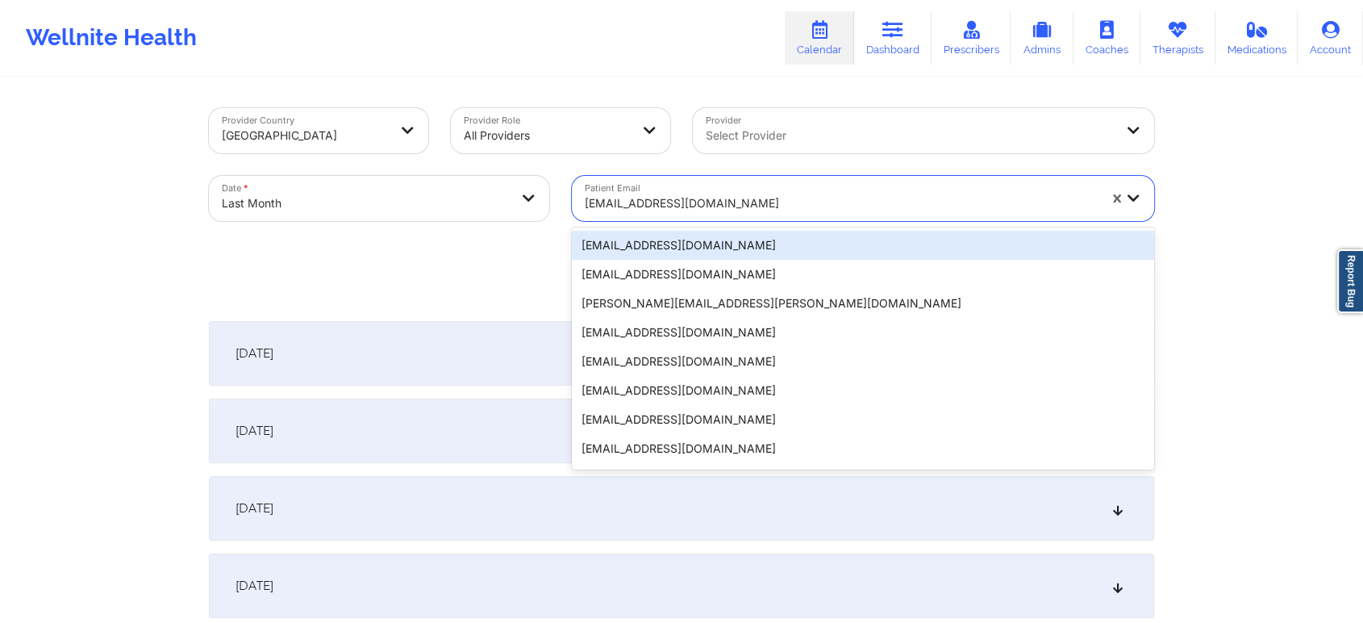
click at [698, 186] on div "chamathinsumember82625@yopmail.com" at bounding box center [841, 203] width 513 height 35
paste input "dekitestoopprod@wellnite.com"
type input "dekitestoopprod@wellnite.com"
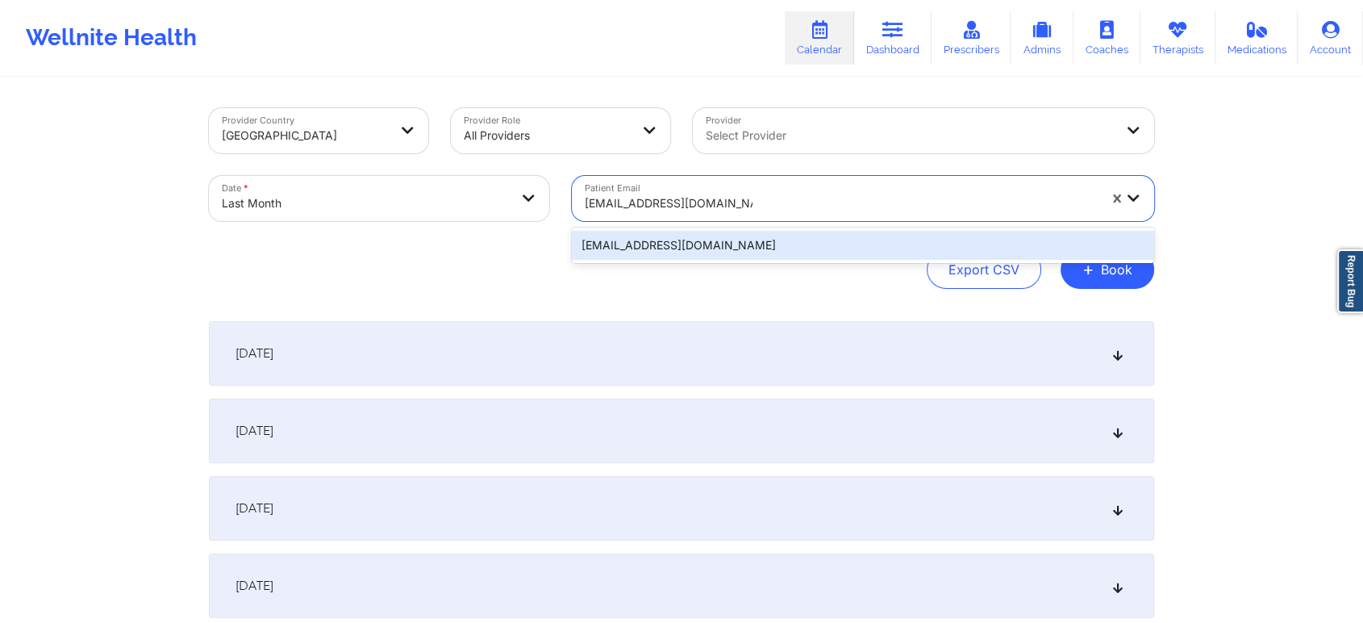
click at [712, 236] on div "dekitestoopprod@wellnite.com" at bounding box center [863, 245] width 582 height 29
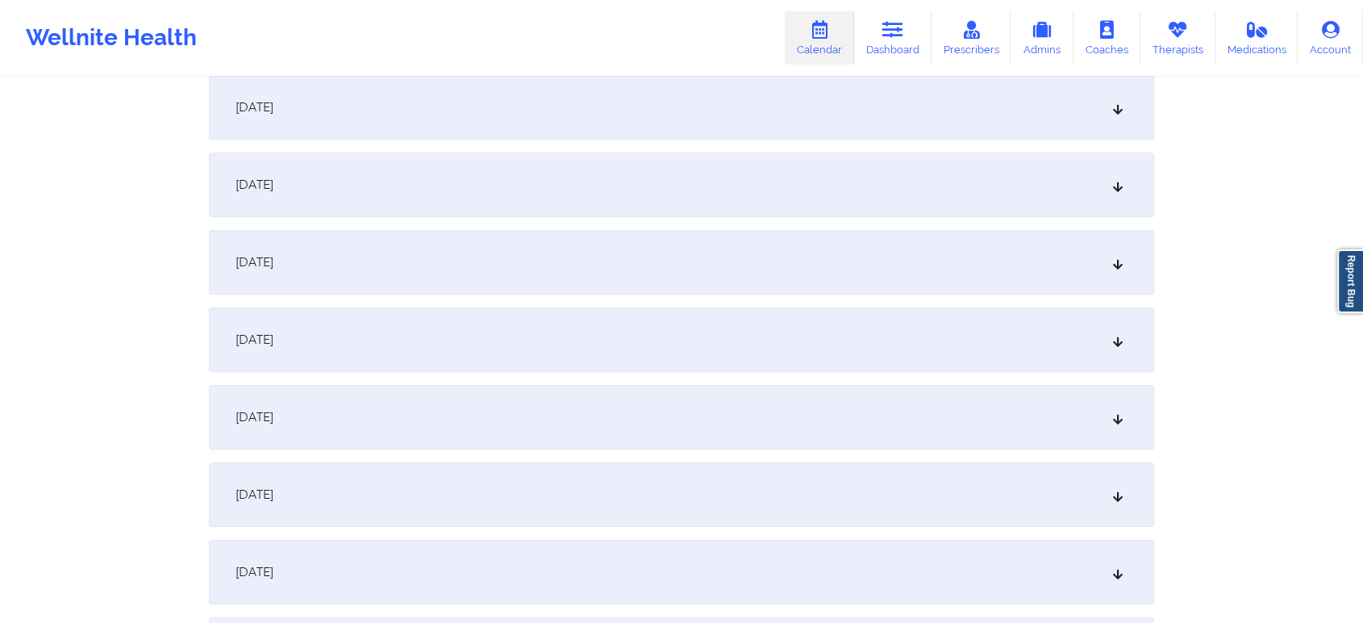
scroll to position [1102, 0]
click at [826, 421] on div "September 16, 2025" at bounding box center [682, 413] width 946 height 65
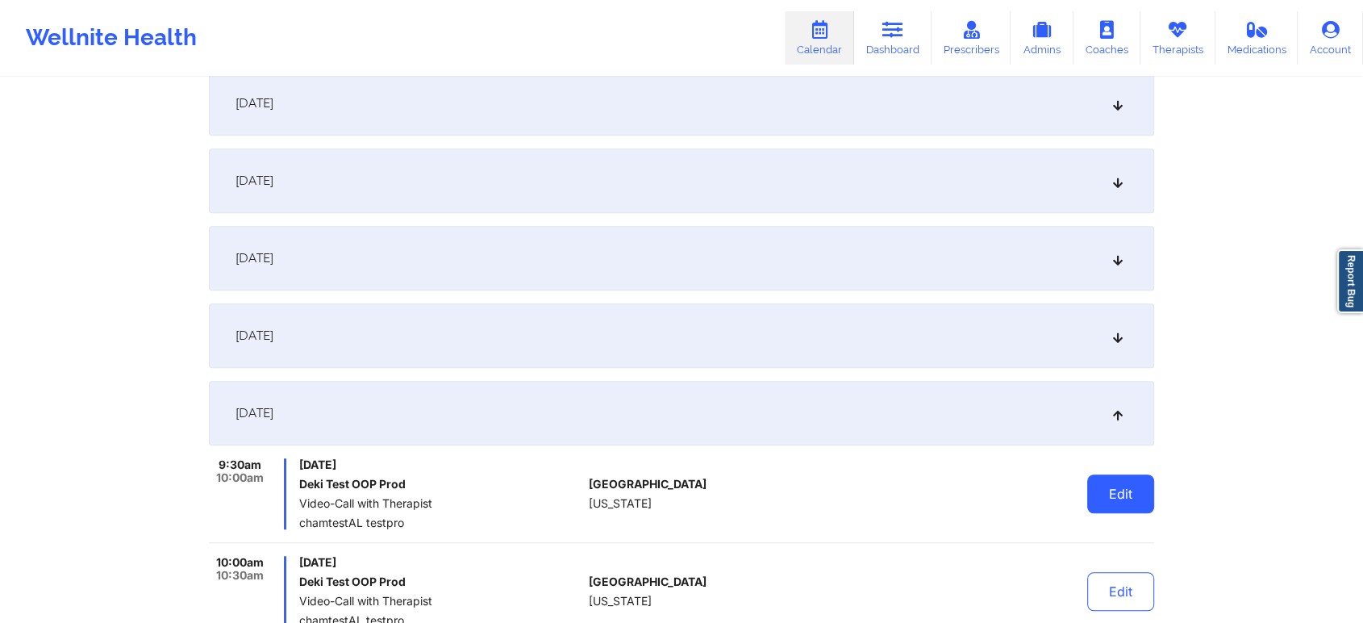
click at [1140, 478] on button "Edit" at bounding box center [1121, 493] width 67 height 39
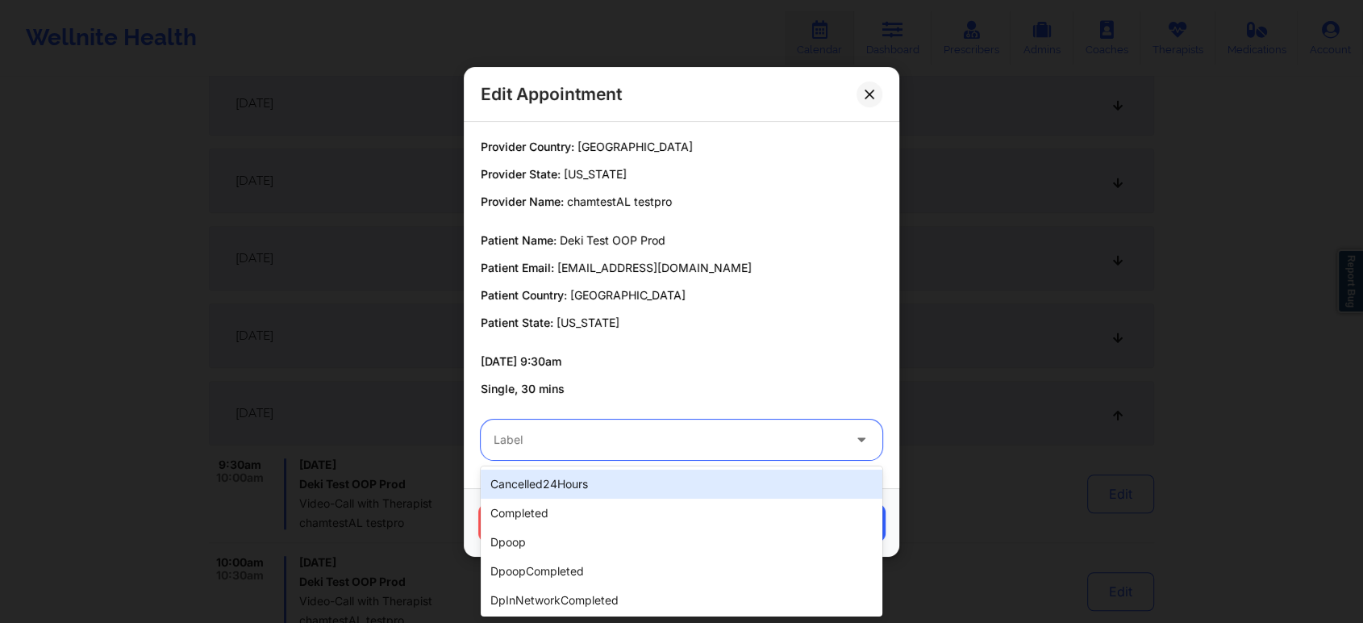
click at [674, 441] on div at bounding box center [668, 439] width 349 height 19
type input "tes"
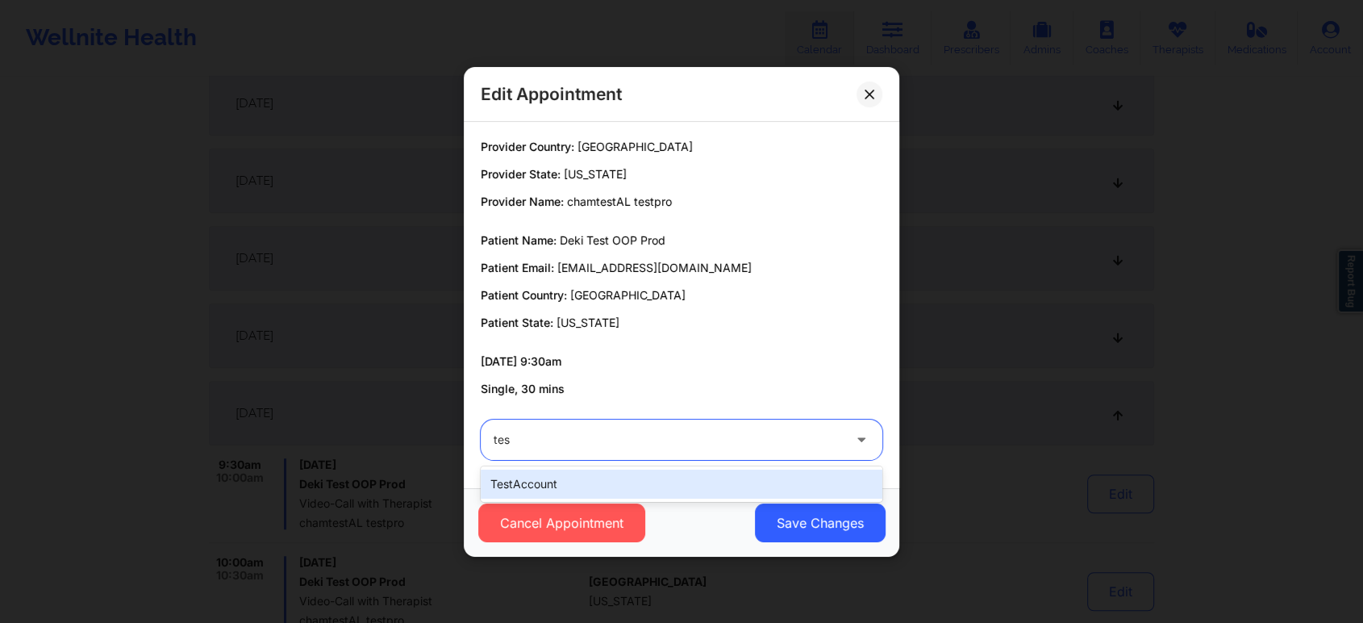
click at [652, 478] on div "testAccount" at bounding box center [682, 484] width 402 height 29
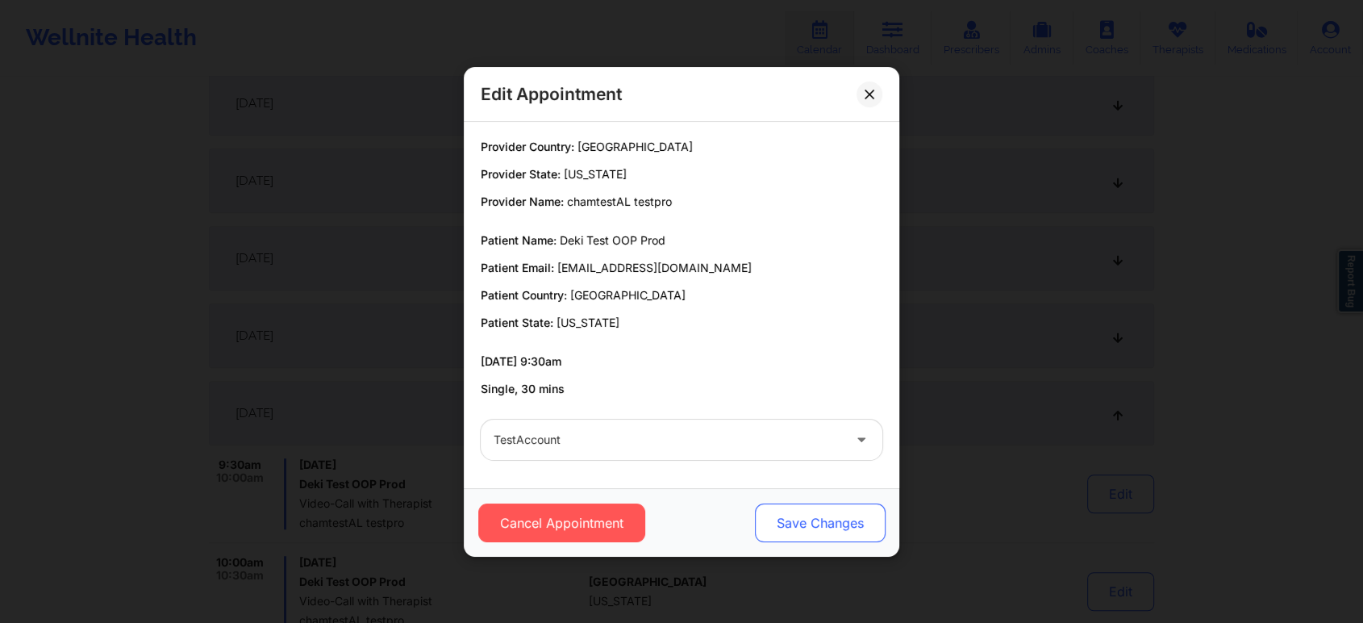
drag, startPoint x: 826, startPoint y: 547, endPoint x: 846, endPoint y: 504, distance: 47.3
click at [846, 504] on div "Cancel Appointment Save Changes" at bounding box center [682, 522] width 436 height 69
click at [846, 504] on button "Save Changes" at bounding box center [820, 522] width 131 height 39
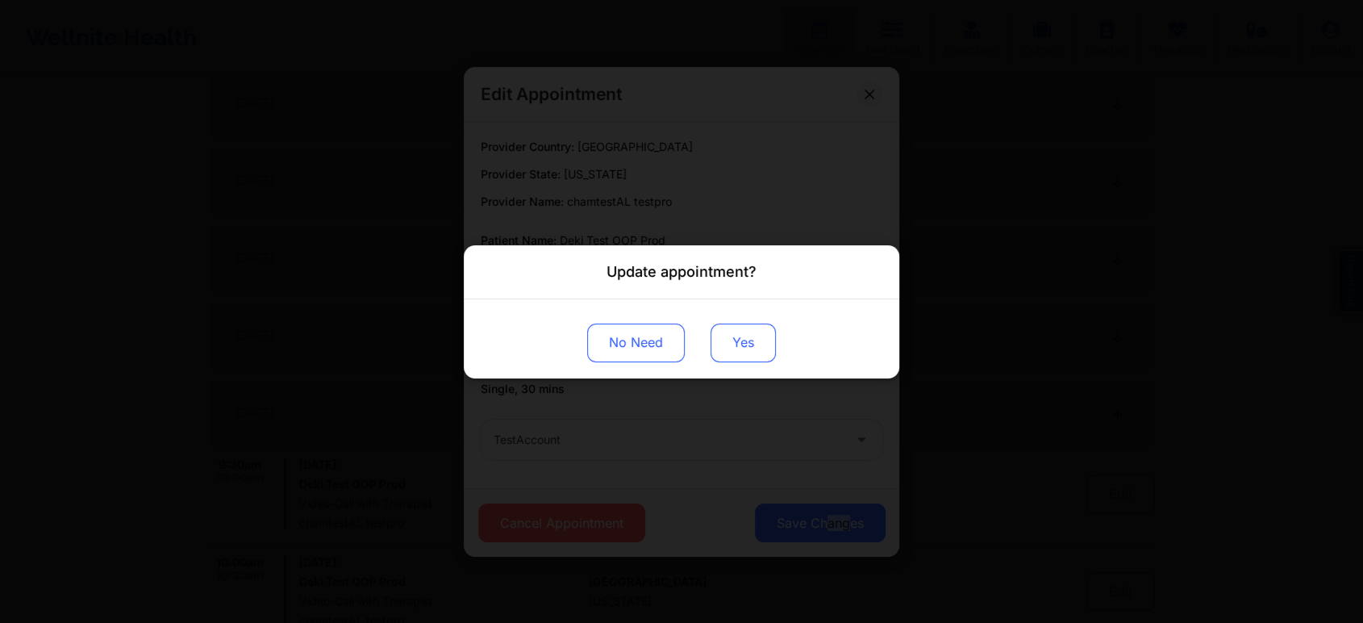
click at [755, 346] on button "Yes" at bounding box center [743, 342] width 65 height 39
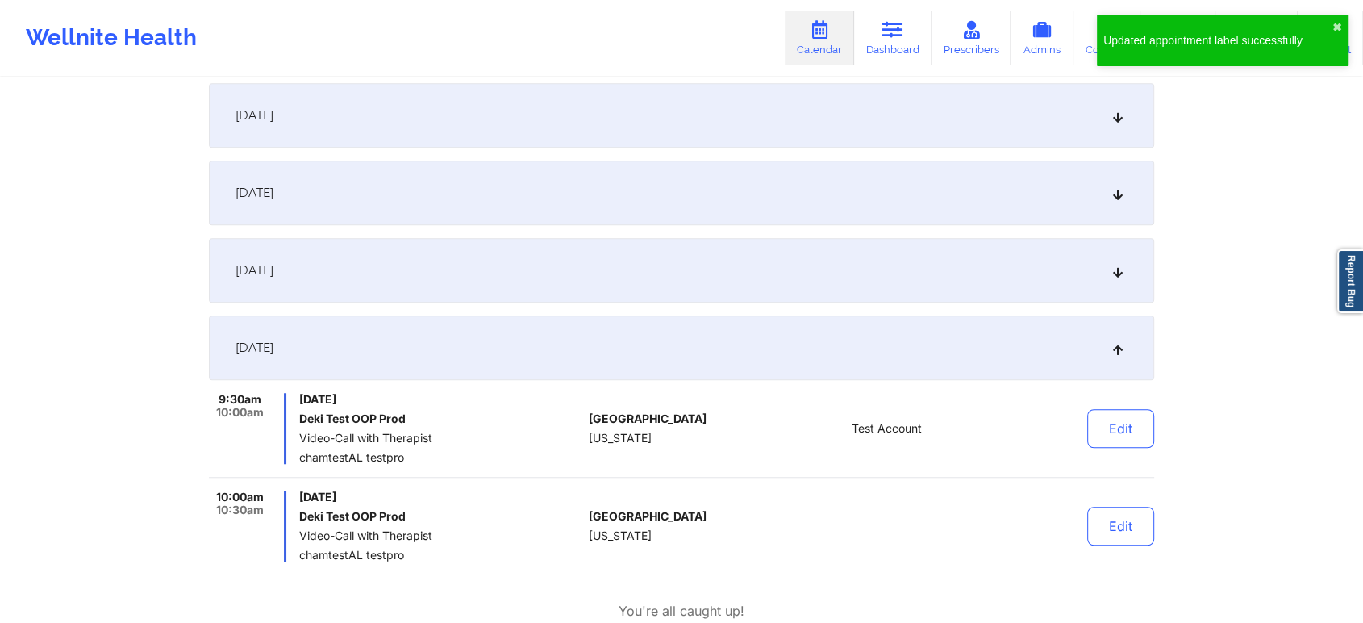
scroll to position [1234, 0]
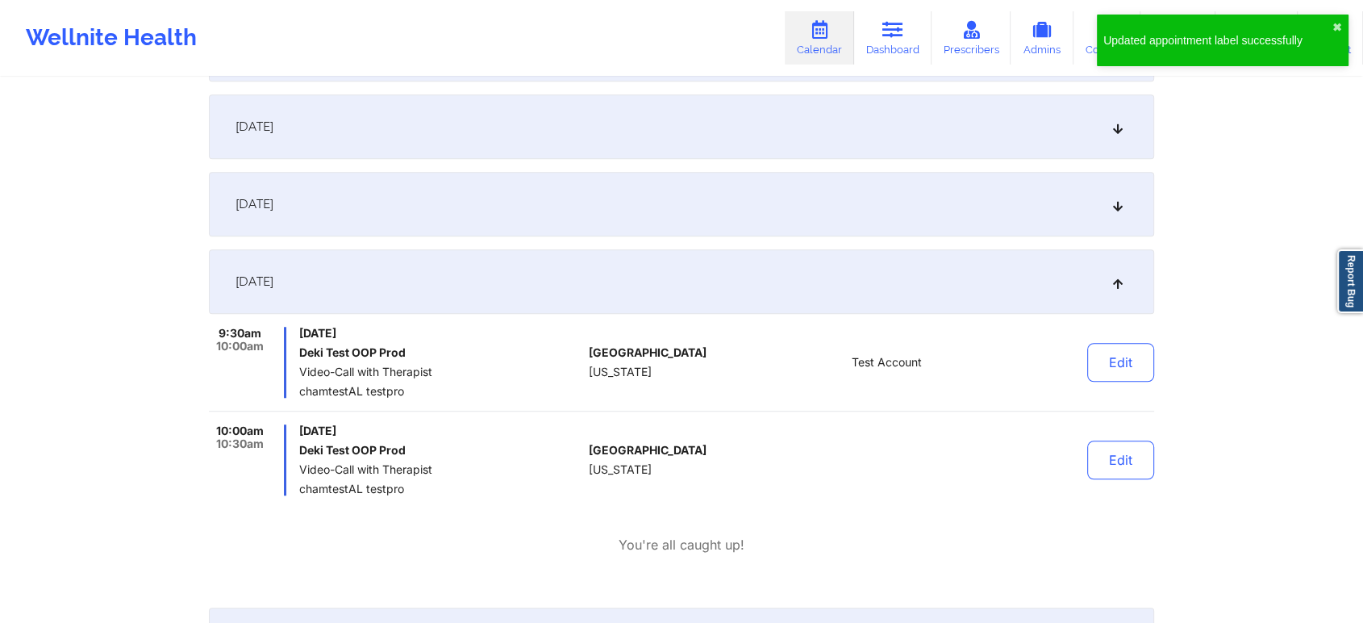
click at [1123, 435] on div "Edit" at bounding box center [1079, 459] width 149 height 71
drag, startPoint x: 1123, startPoint y: 435, endPoint x: 1110, endPoint y: 461, distance: 29.6
click at [1110, 461] on div "Edit" at bounding box center [1079, 459] width 149 height 71
click at [1110, 461] on button "Edit" at bounding box center [1121, 459] width 67 height 39
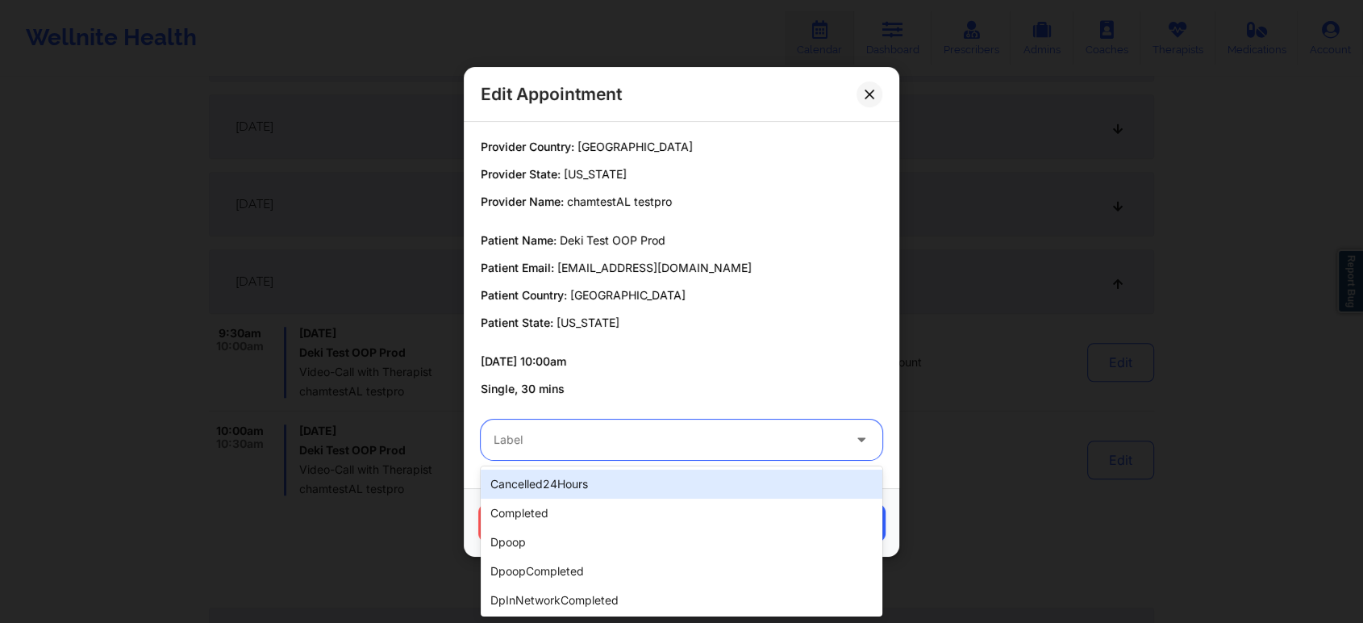
click at [665, 425] on div "Label" at bounding box center [662, 440] width 363 height 40
type input "tes"
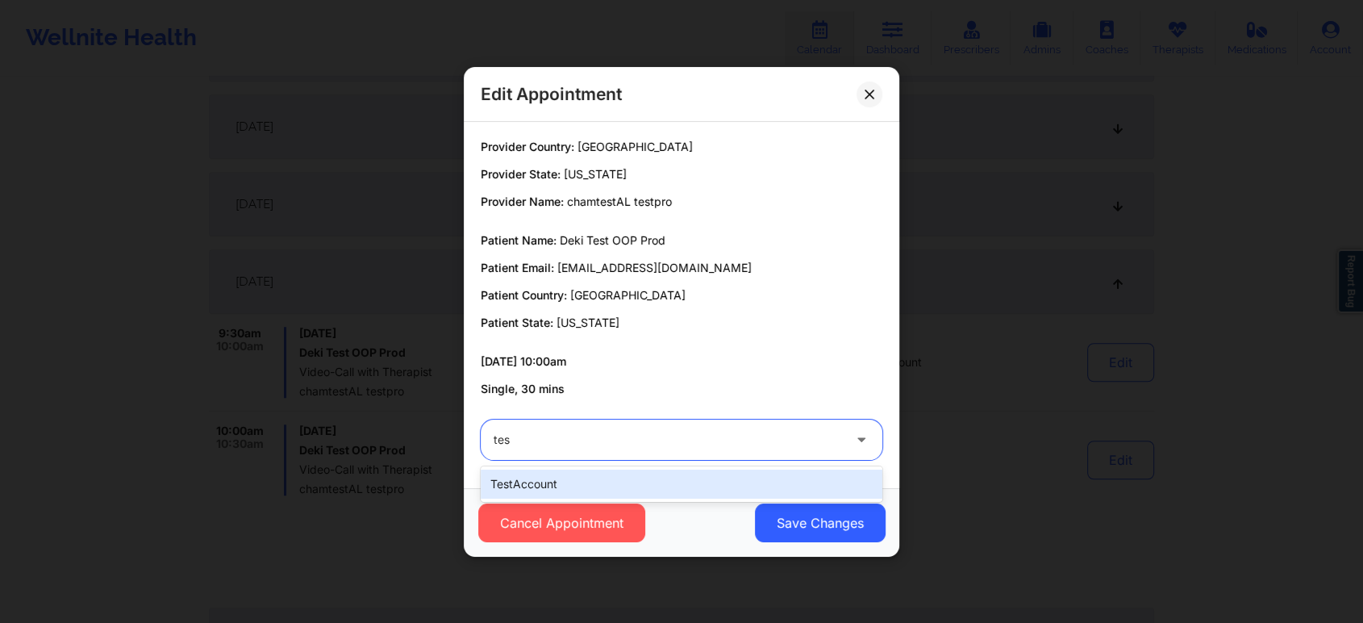
click at [632, 470] on div "testAccount" at bounding box center [682, 484] width 402 height 29
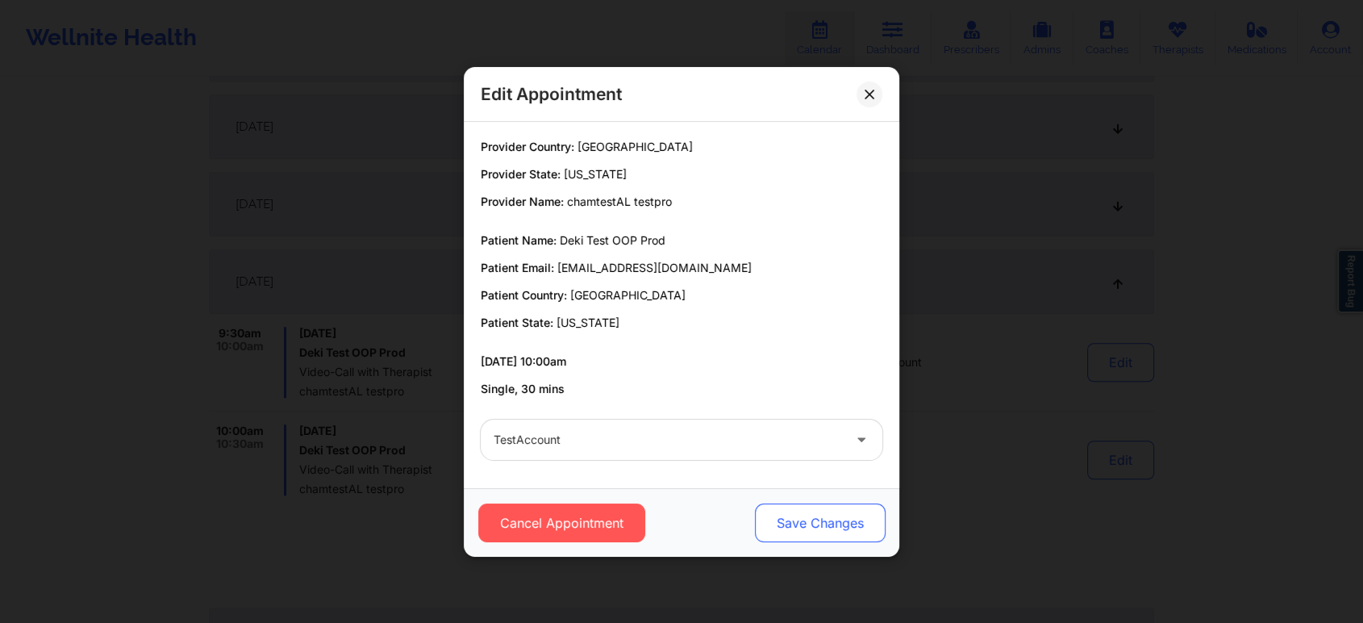
click at [824, 518] on button "Save Changes" at bounding box center [820, 522] width 131 height 39
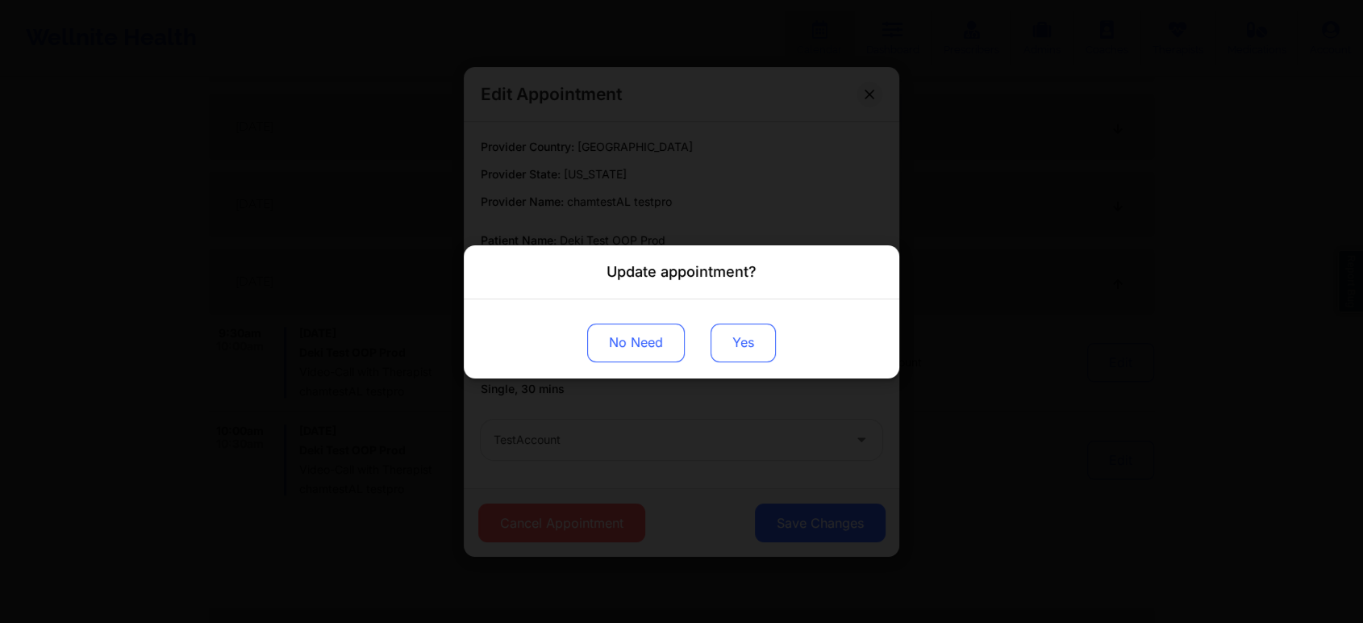
click at [748, 335] on button "Yes" at bounding box center [743, 342] width 65 height 39
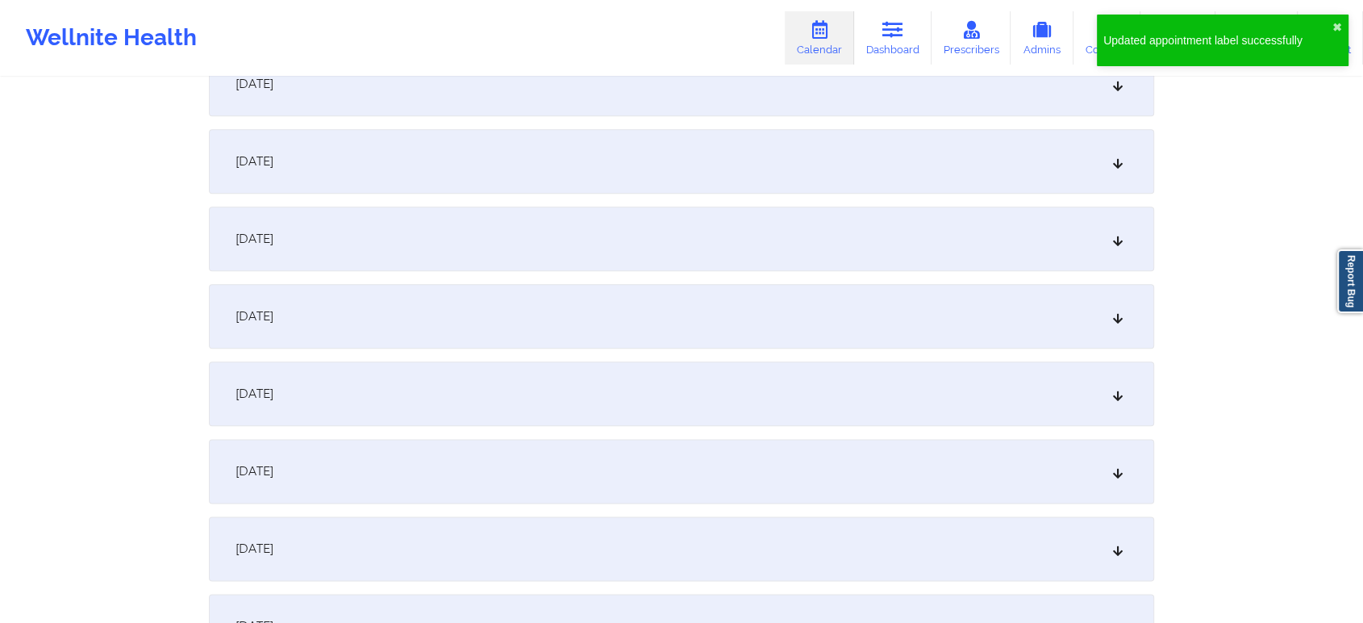
scroll to position [1874, 0]
click at [902, 332] on div "September 21, 2025" at bounding box center [682, 309] width 946 height 65
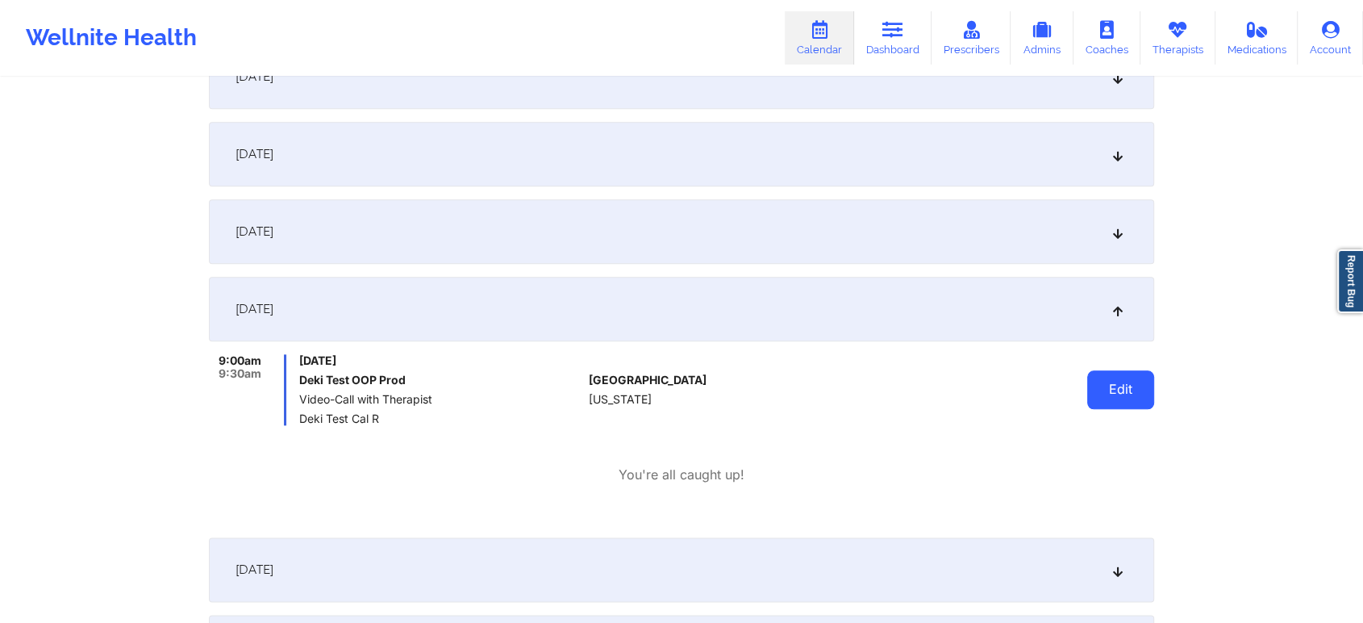
click at [1118, 378] on button "Edit" at bounding box center [1121, 389] width 67 height 39
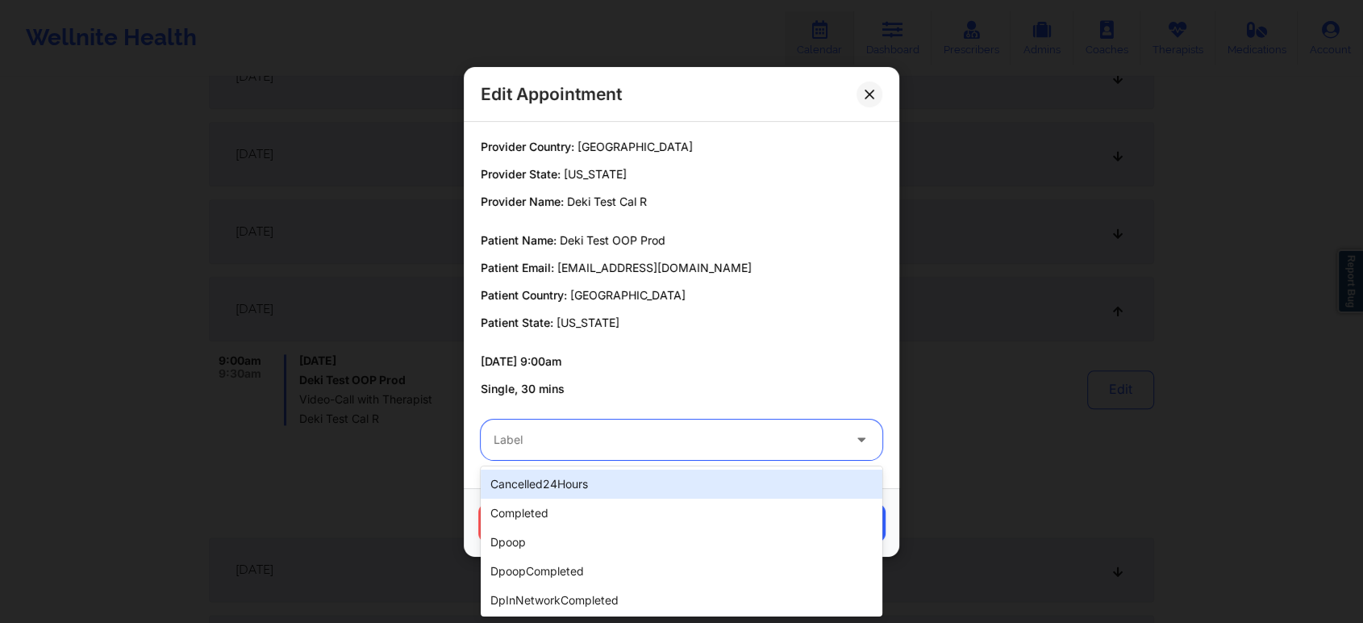
click at [787, 433] on div at bounding box center [668, 439] width 349 height 19
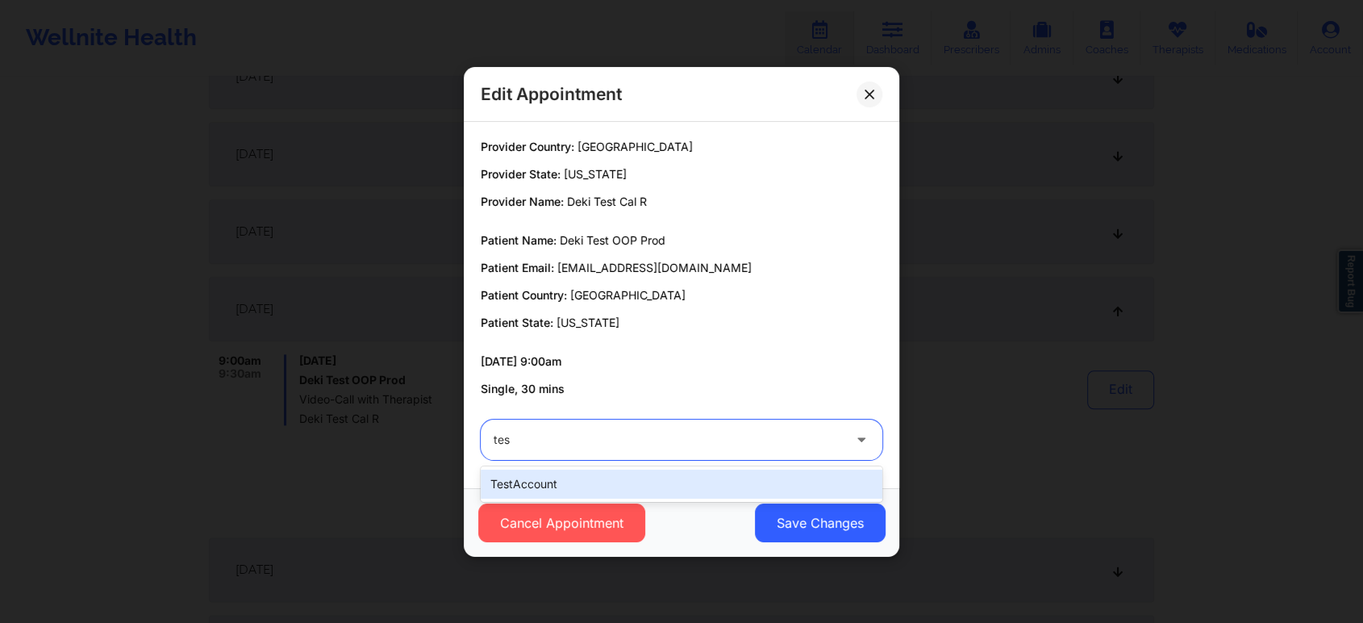
type input "test"
click at [737, 479] on div "testAccount" at bounding box center [682, 484] width 402 height 29
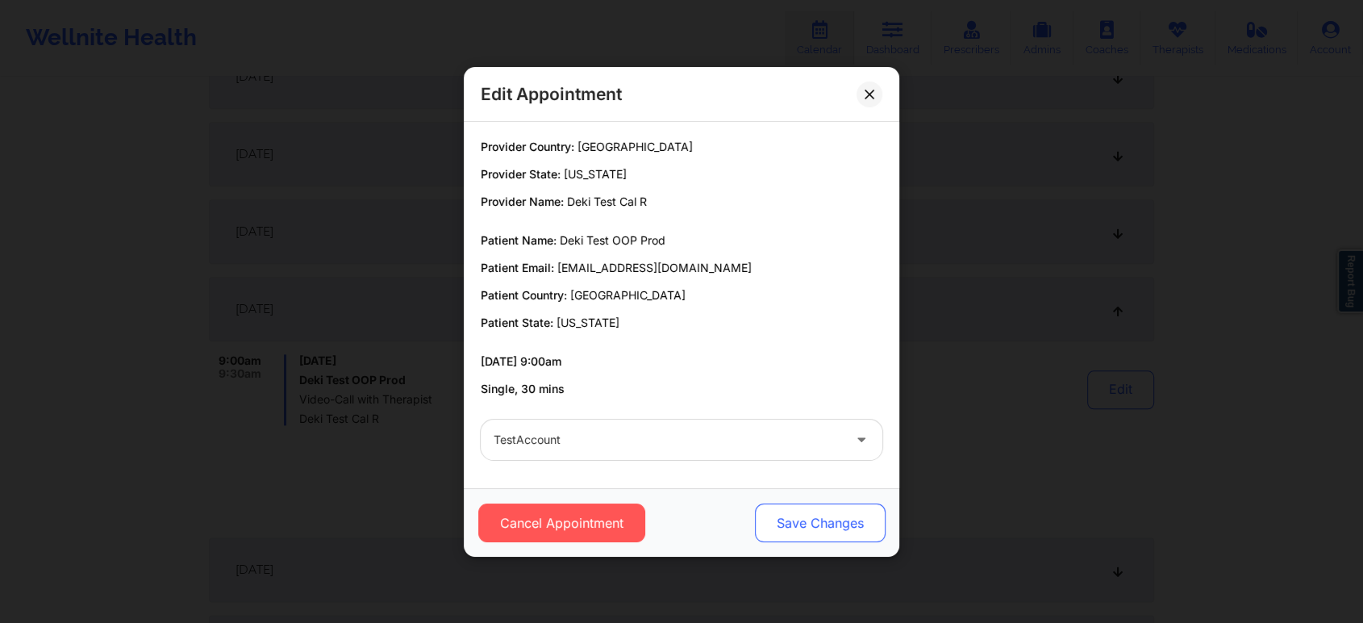
drag, startPoint x: 845, startPoint y: 501, endPoint x: 837, endPoint y: 519, distance: 19.5
click at [837, 519] on div "Cancel Appointment Save Changes" at bounding box center [682, 522] width 436 height 69
click at [837, 519] on button "Save Changes" at bounding box center [820, 522] width 131 height 39
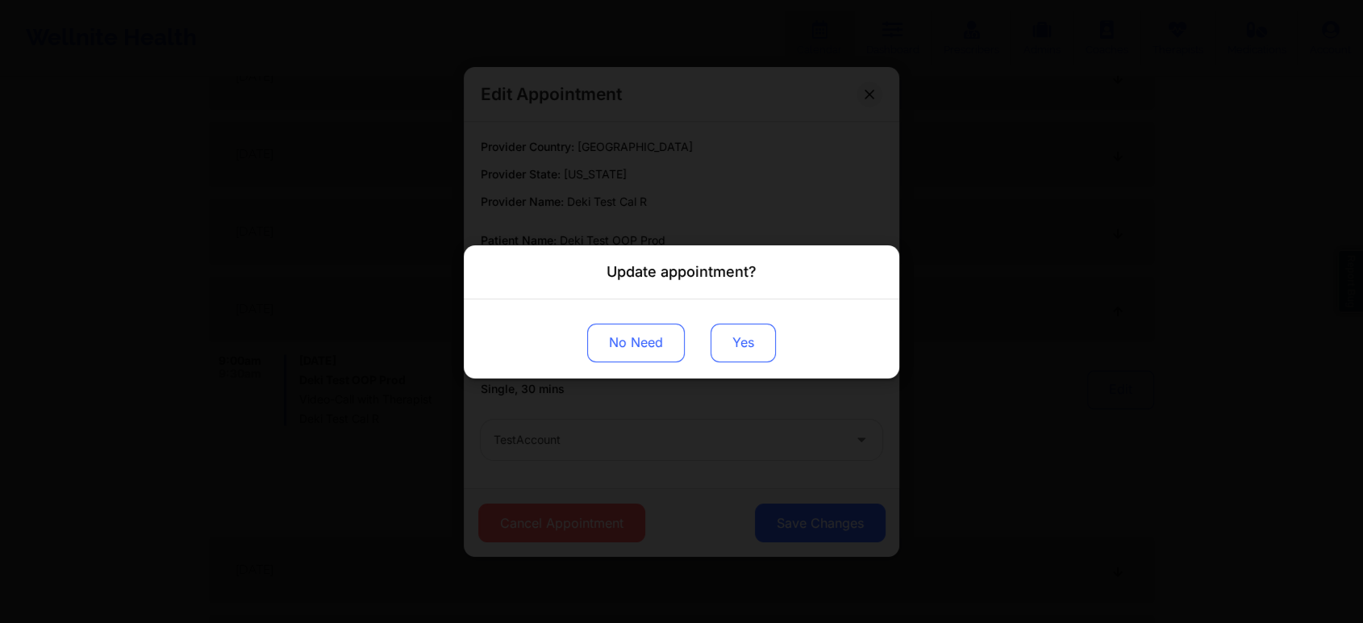
click at [724, 345] on button "Yes" at bounding box center [743, 342] width 65 height 39
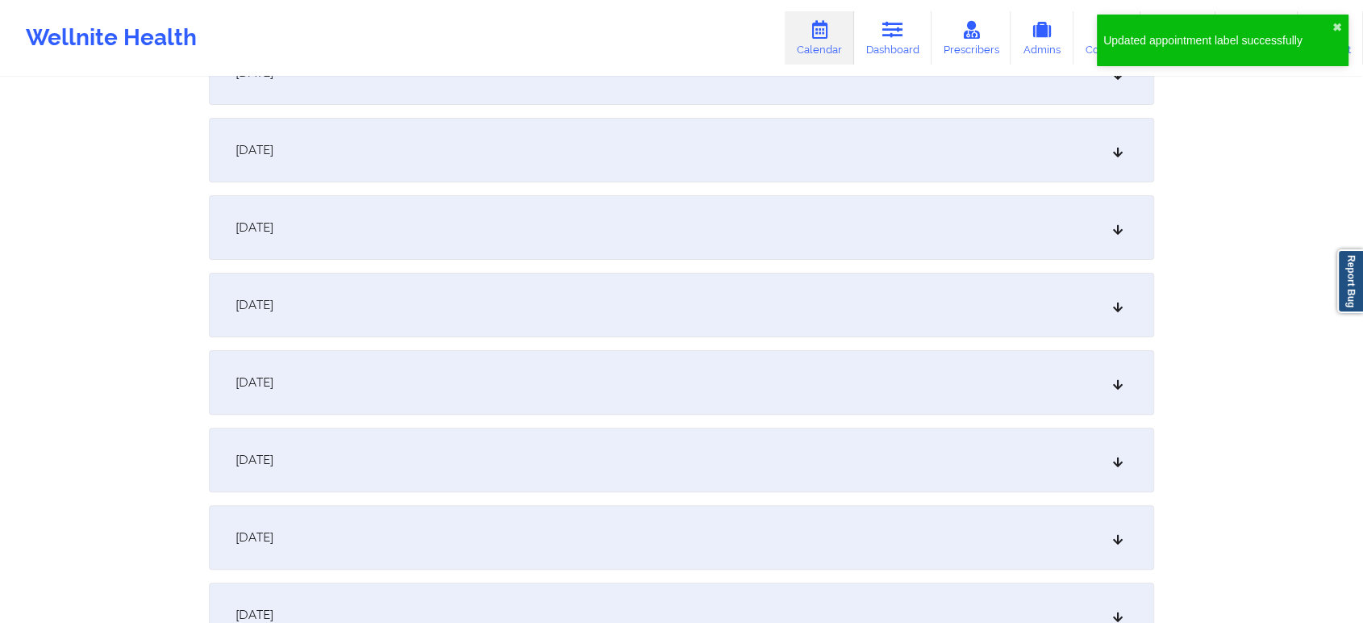
scroll to position [123, 0]
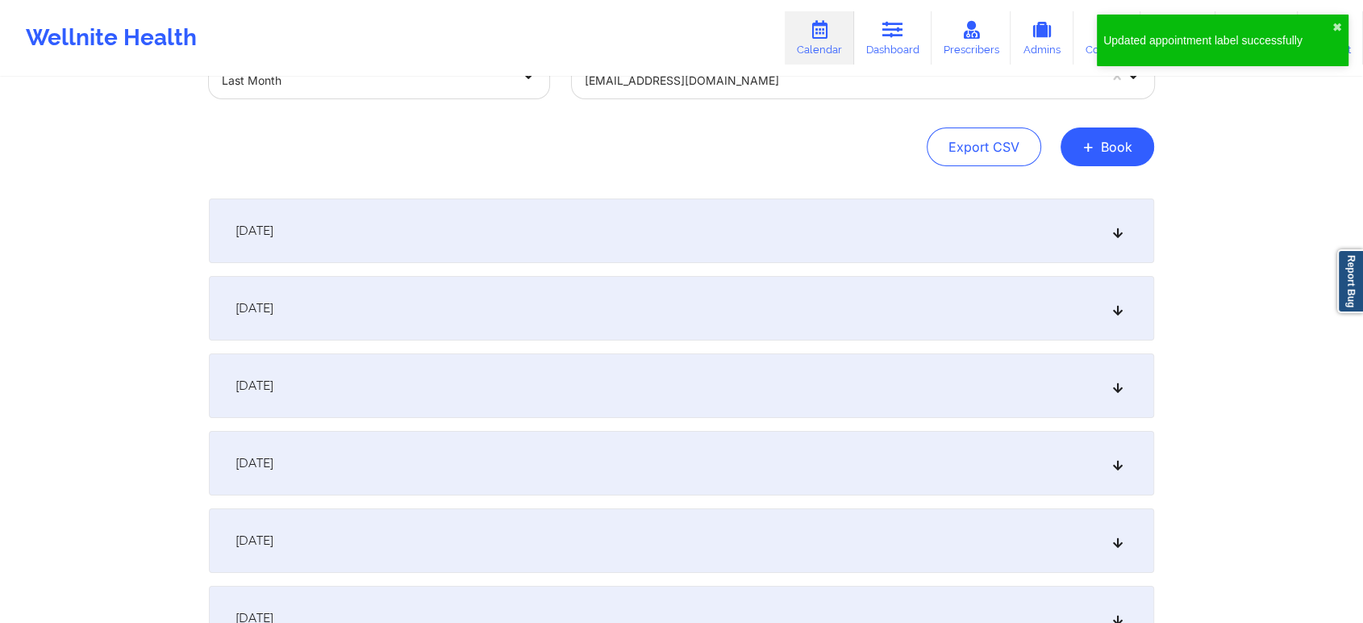
click at [747, 90] on div "dekitestoopprod@wellnite.com" at bounding box center [841, 80] width 513 height 35
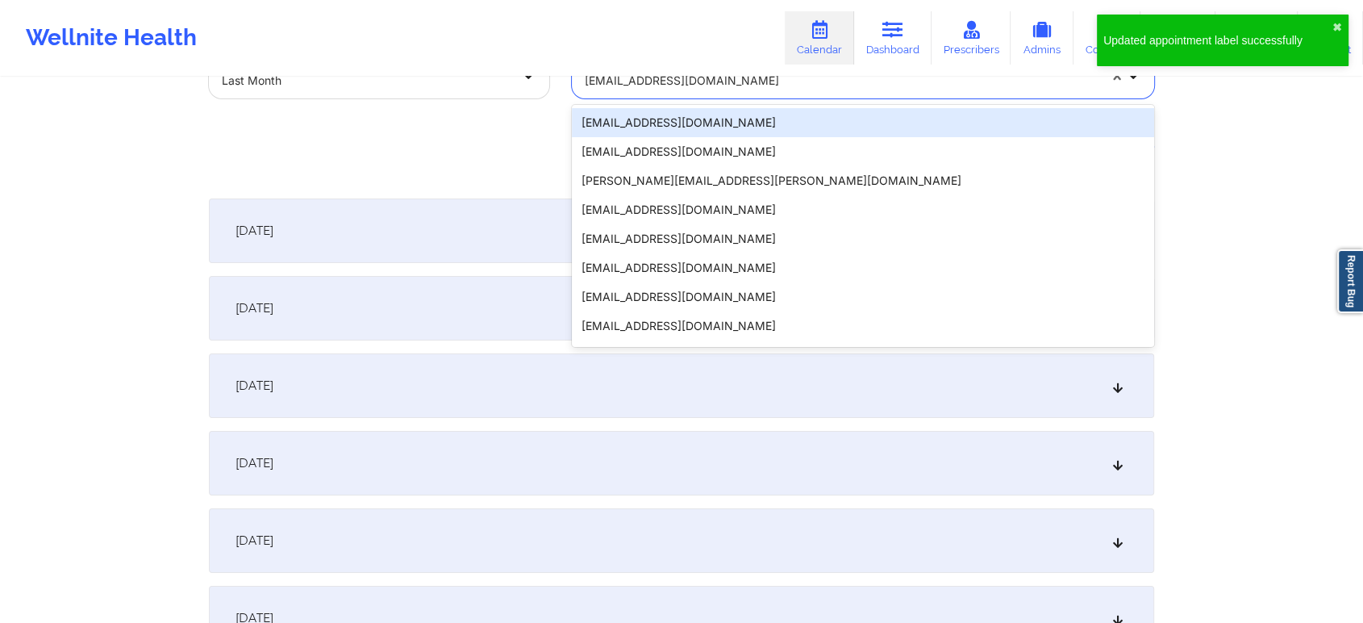
paste input "cham91625@yopmail.com"
type input "cham91625@yopmail.com"
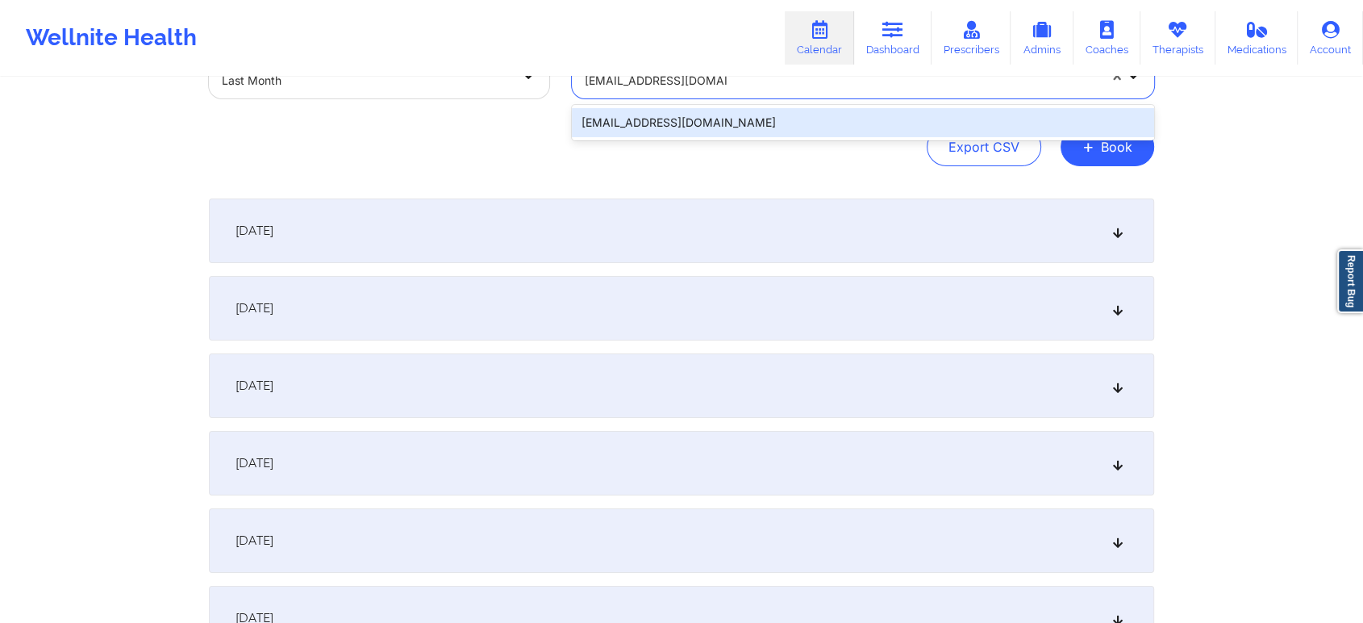
click at [897, 128] on div "cham91625@yopmail.com" at bounding box center [863, 122] width 582 height 29
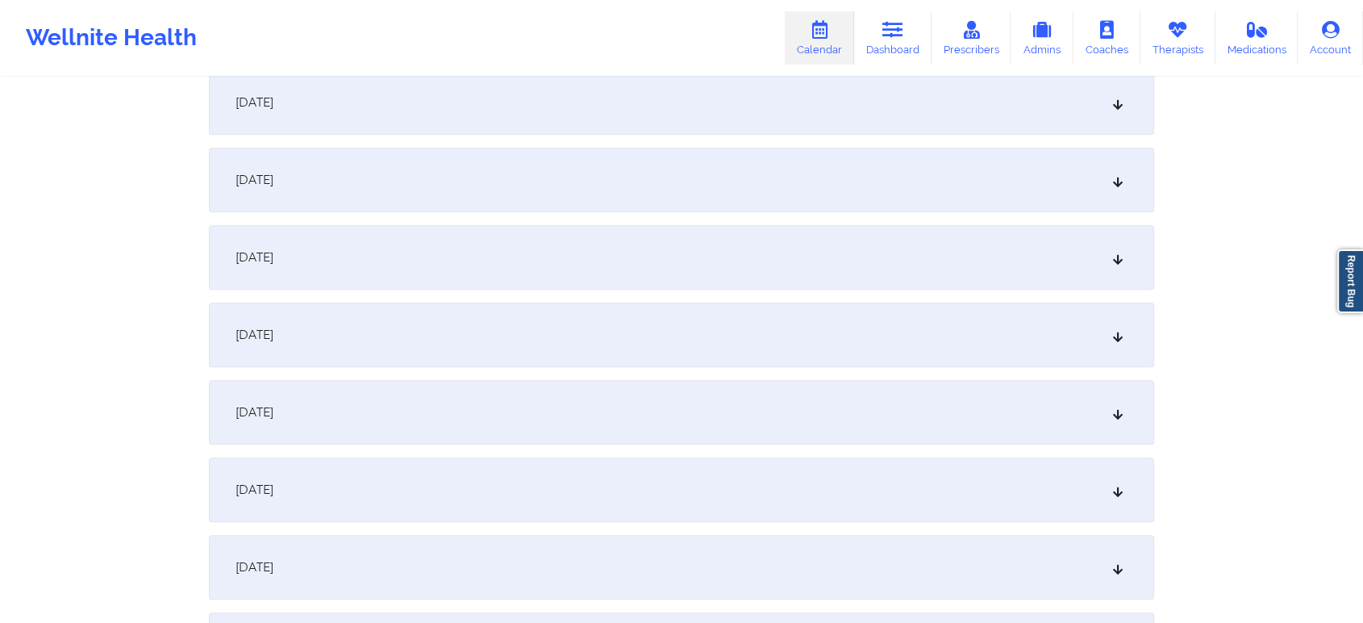
scroll to position [1193, 0]
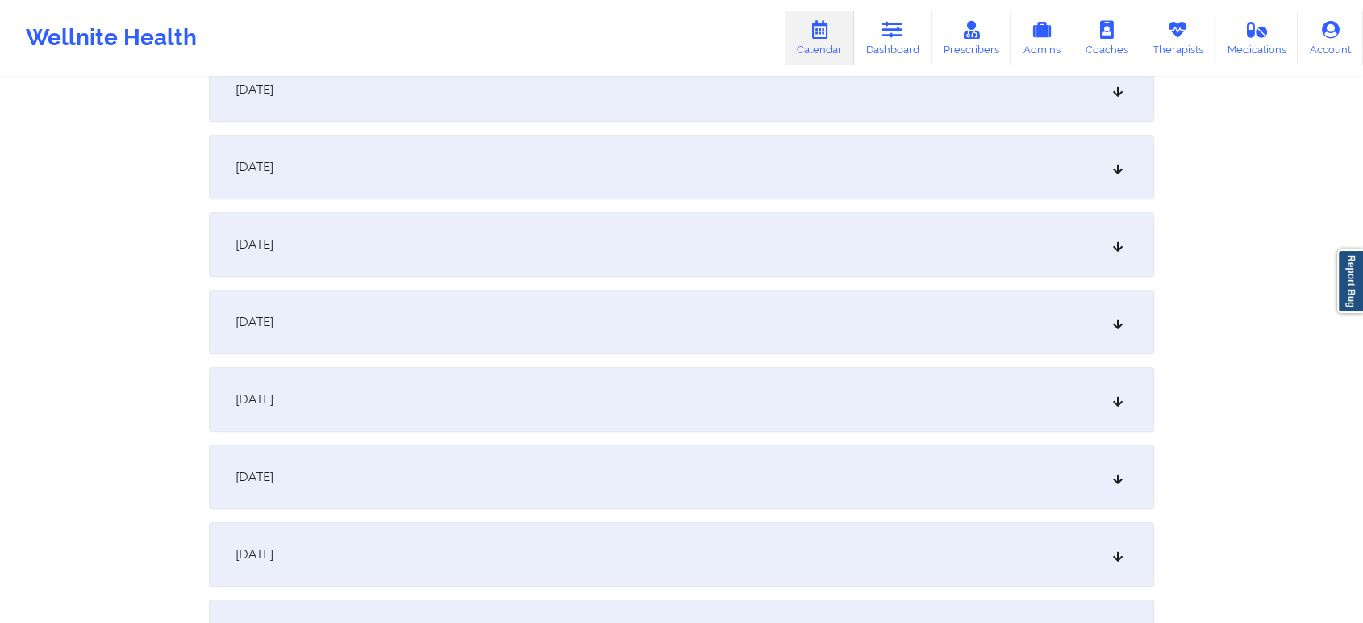
click at [910, 349] on div "September 16, 2025" at bounding box center [682, 322] width 946 height 65
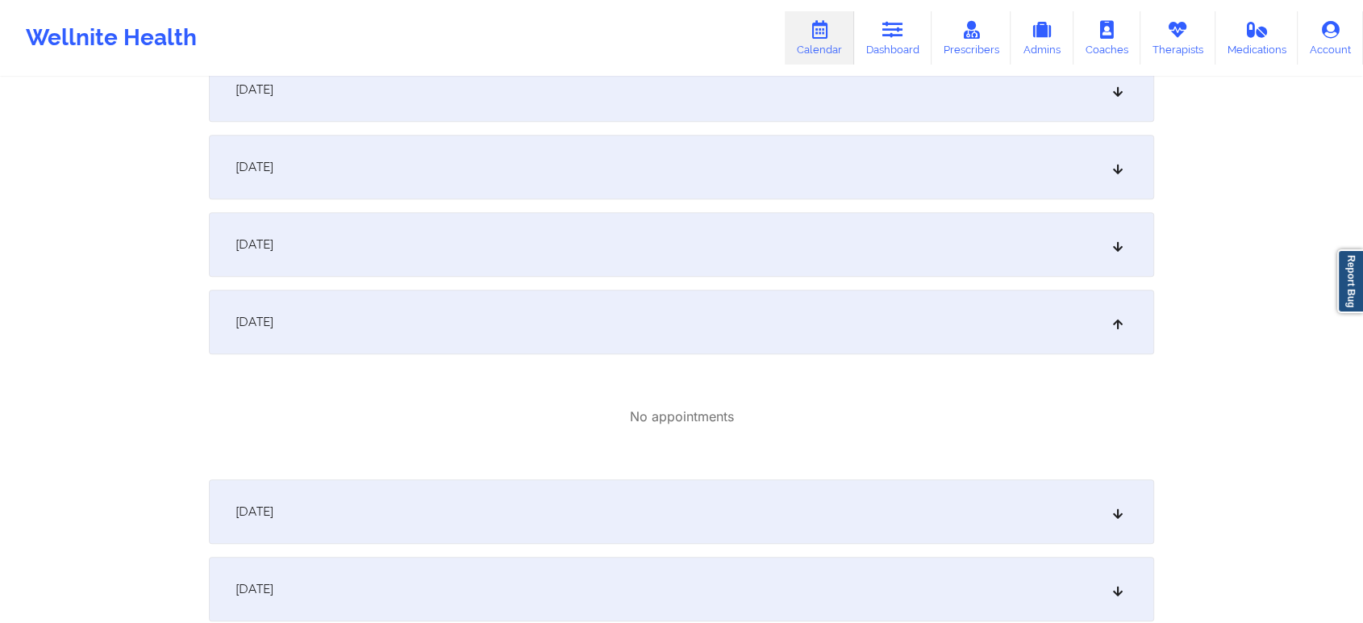
click at [941, 498] on div "September 17, 2025" at bounding box center [682, 511] width 946 height 65
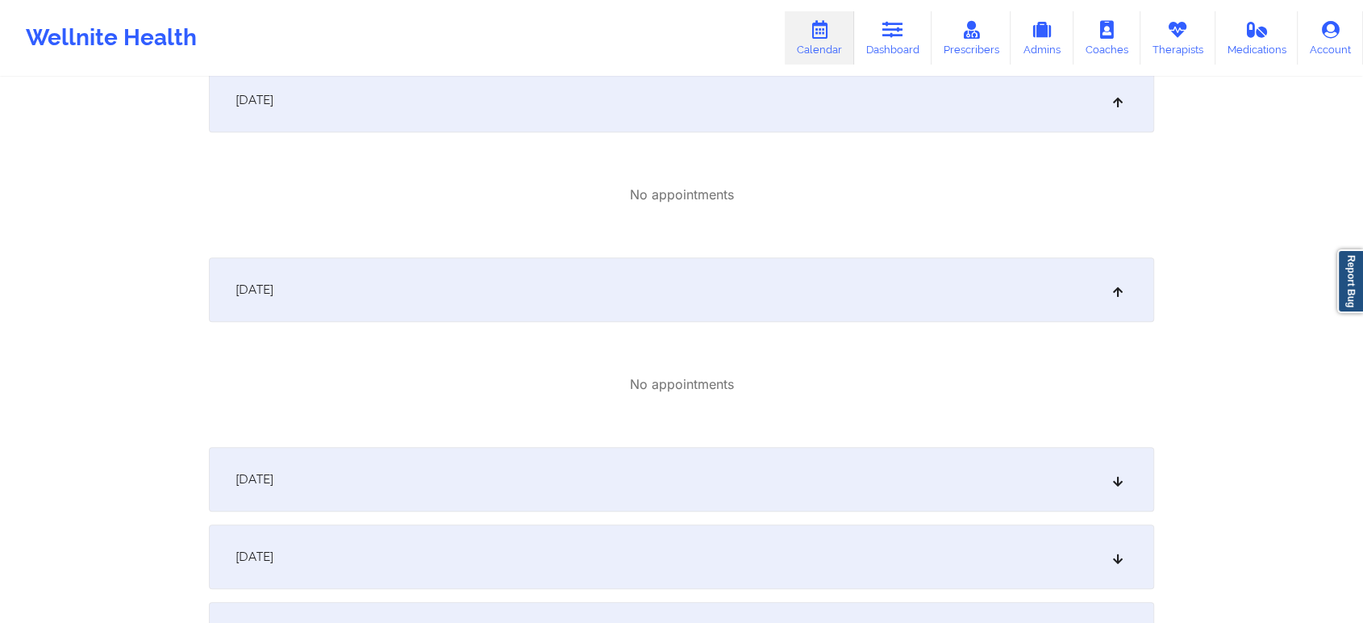
scroll to position [1579, 0]
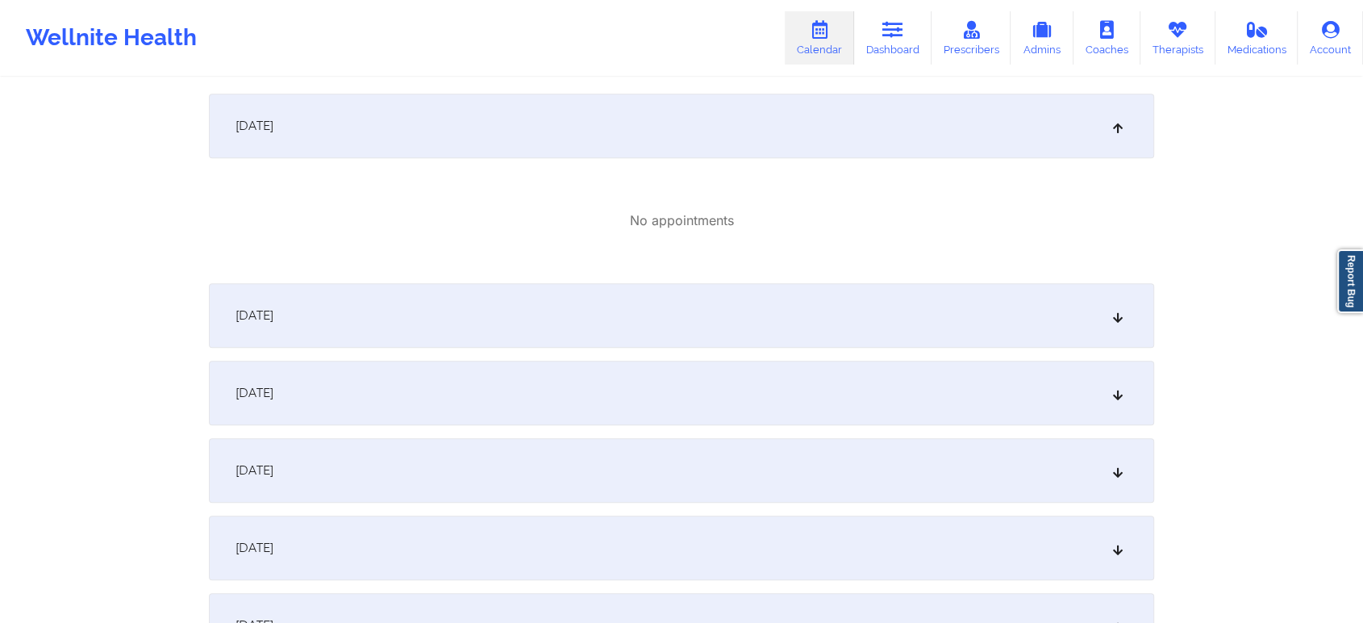
drag, startPoint x: 862, startPoint y: 257, endPoint x: 858, endPoint y: 320, distance: 63.1
click at [858, 320] on div "September 1, 2025 No appointments September 2, 2025 No appointments September 3…" at bounding box center [682, 9] width 946 height 2535
click at [858, 320] on div "September 18, 2025" at bounding box center [682, 315] width 946 height 65
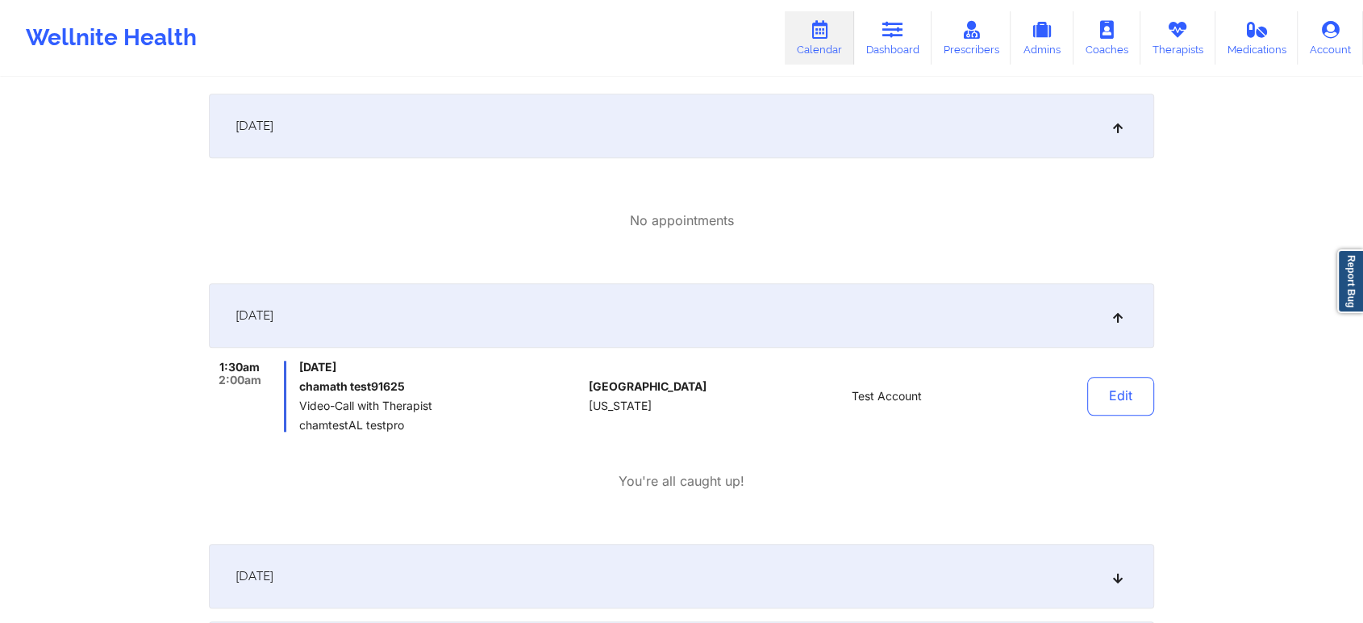
click at [787, 495] on div "September 18, 2025 1:30am 2:00am Thursday, September 18, 2025 chamath test91625…" at bounding box center [682, 407] width 946 height 248
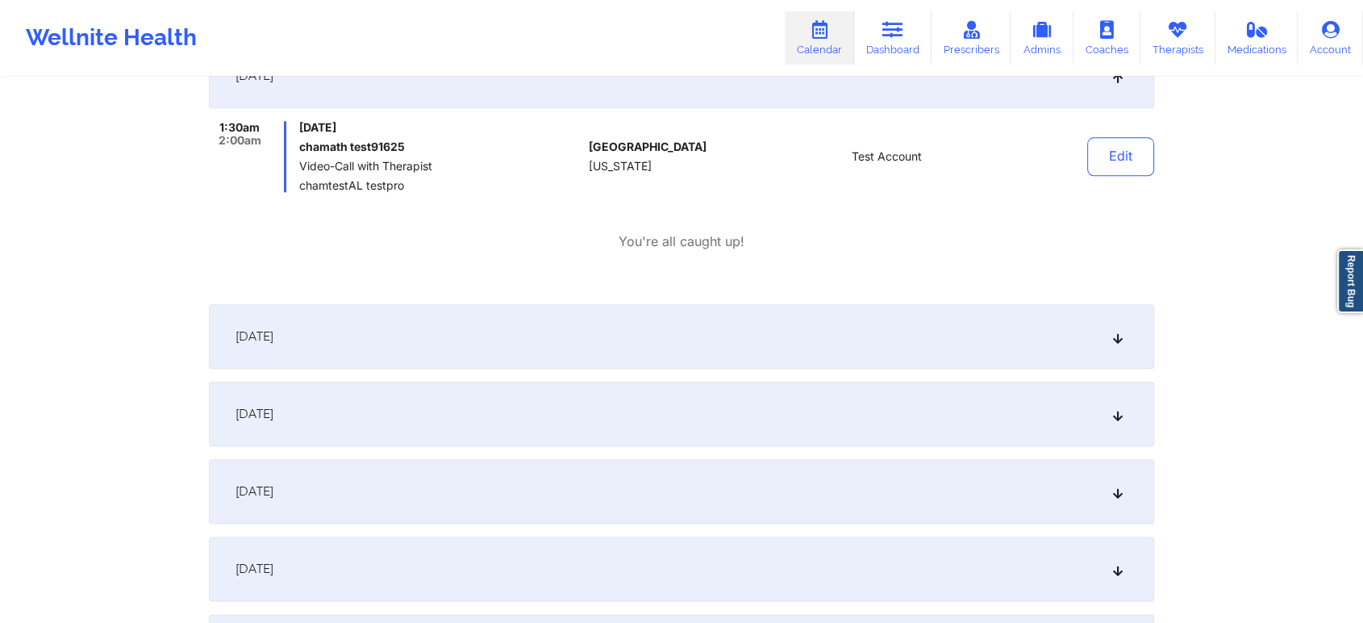
scroll to position [1834, 0]
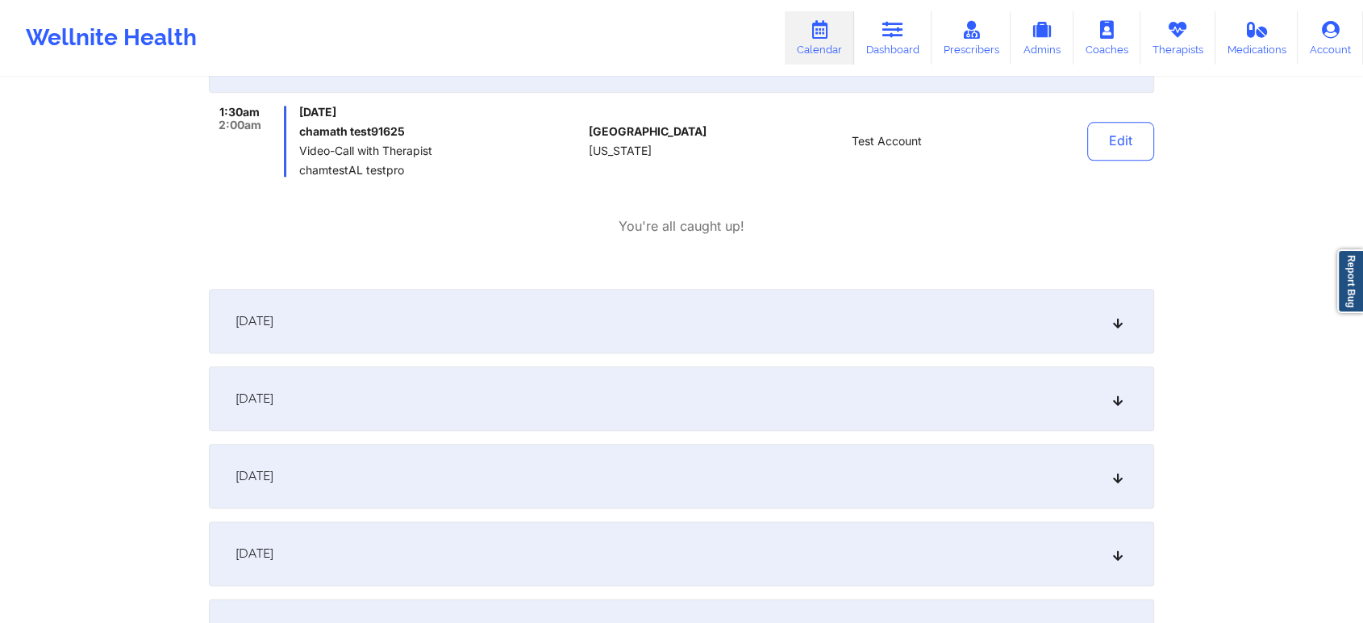
click at [918, 317] on div "September 19, 2025" at bounding box center [682, 321] width 946 height 65
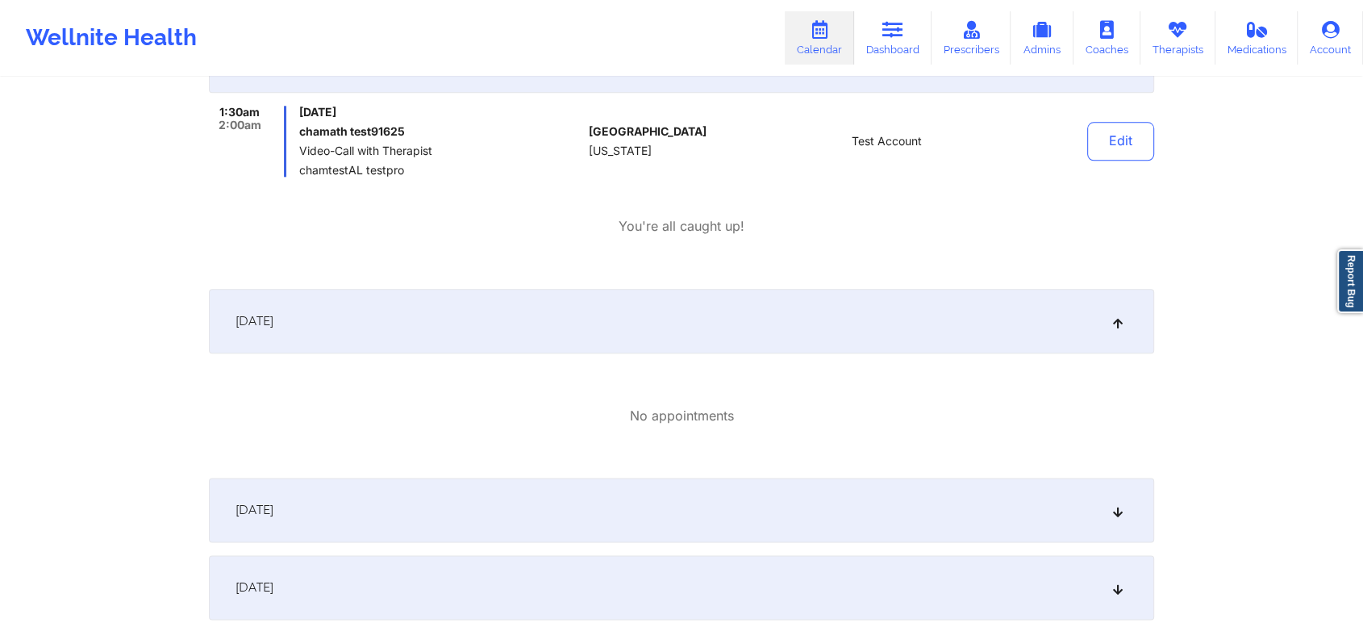
click at [852, 482] on div "September 20, 2025" at bounding box center [682, 510] width 946 height 65
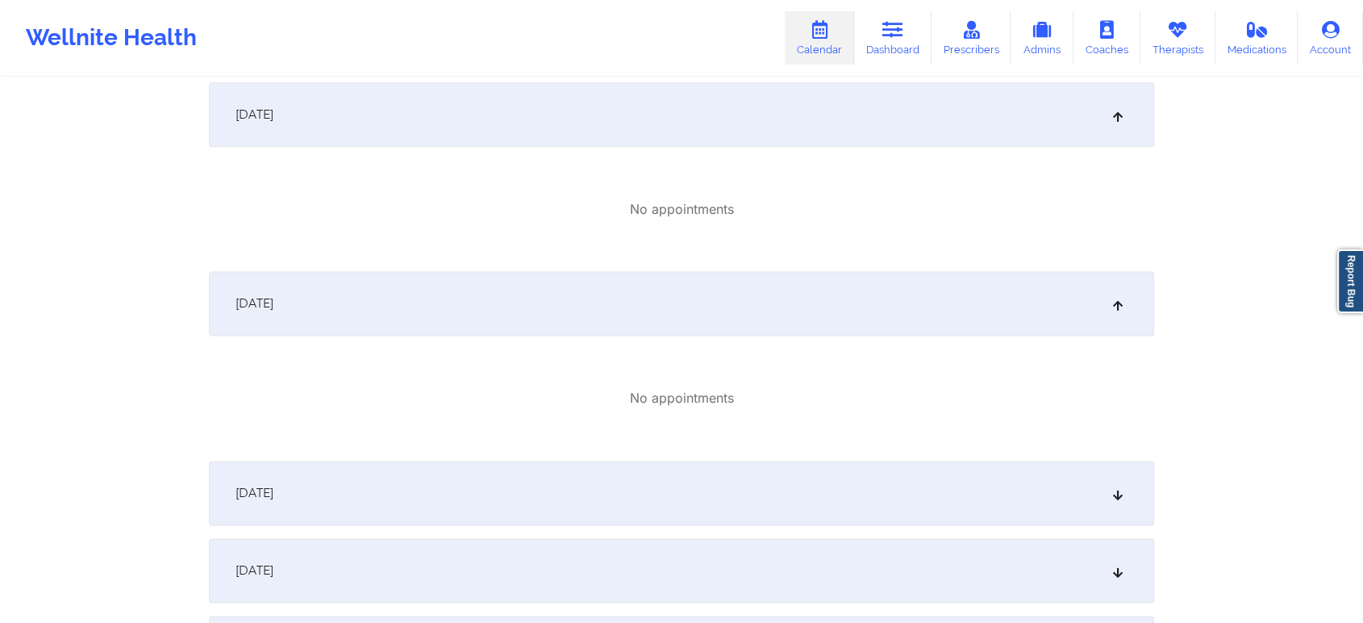
scroll to position [2148, 0]
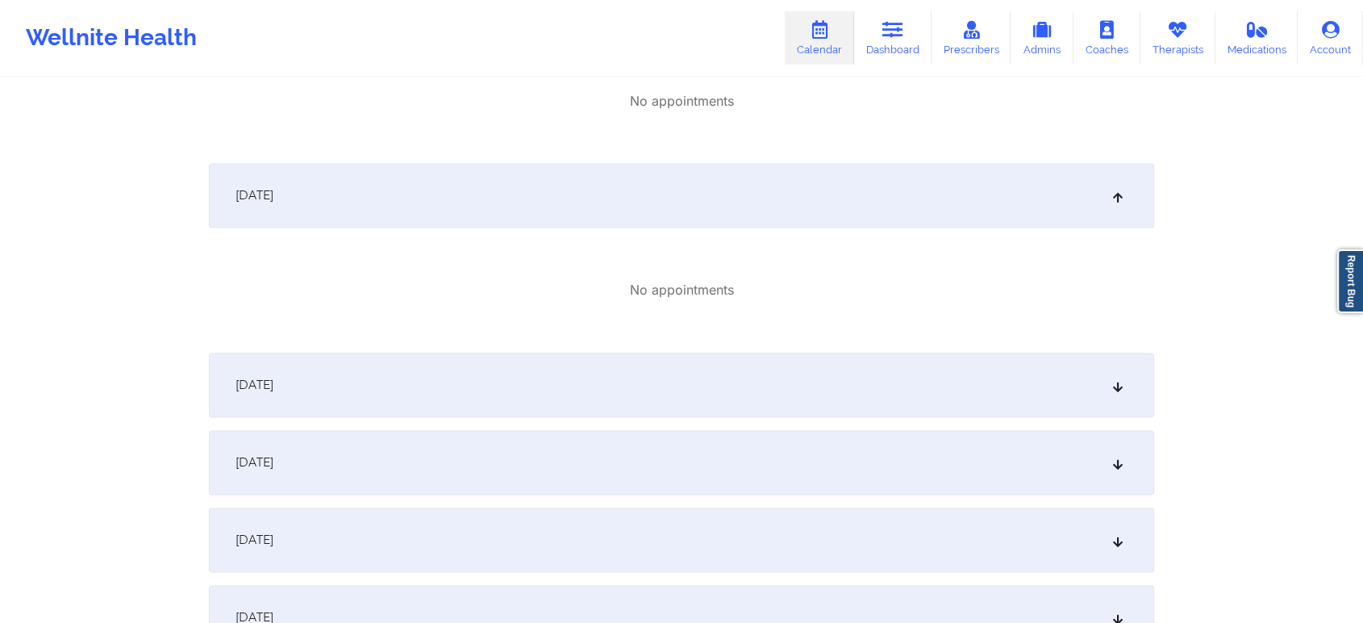
click at [901, 374] on div "September 21, 2025" at bounding box center [682, 385] width 946 height 65
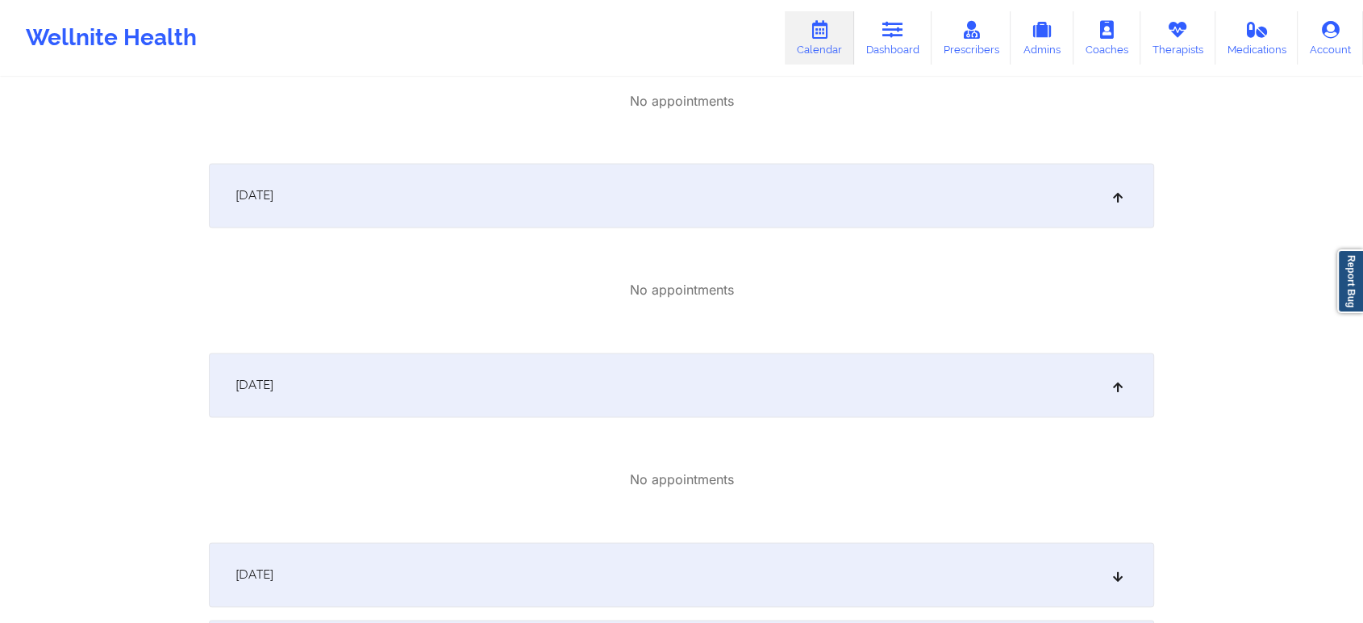
scroll to position [2344, 0]
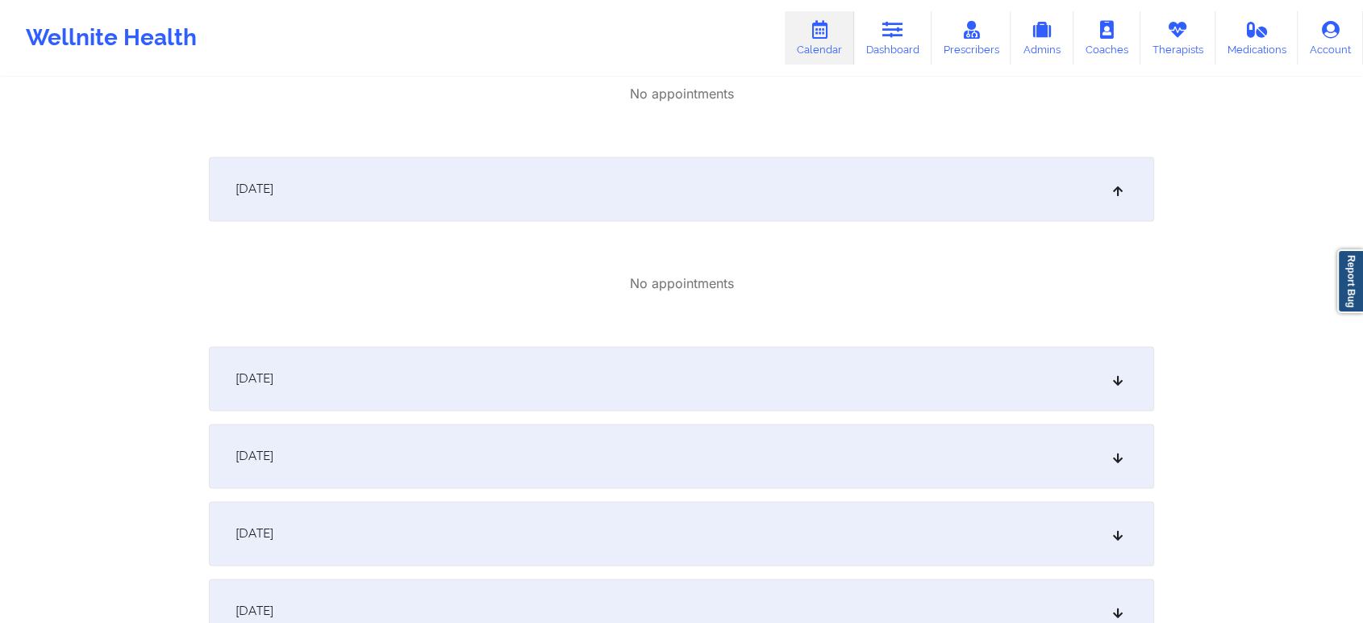
click at [977, 397] on div "September 22, 2025" at bounding box center [682, 378] width 946 height 65
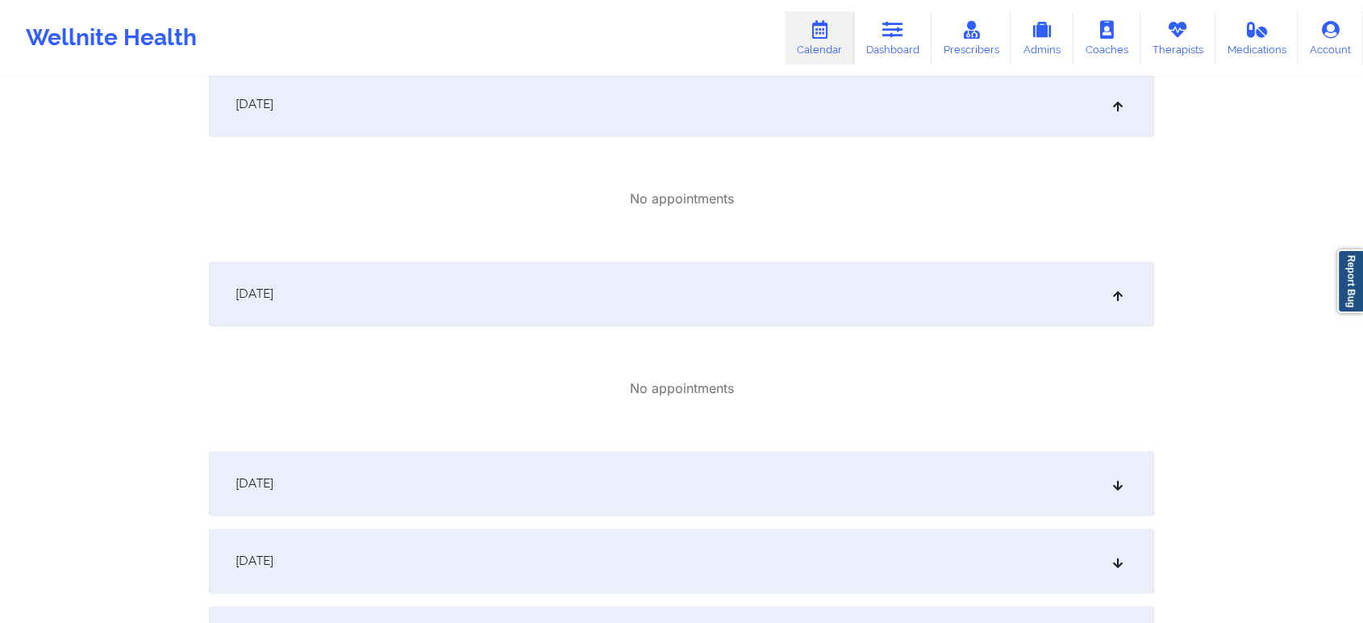
scroll to position [2596, 0]
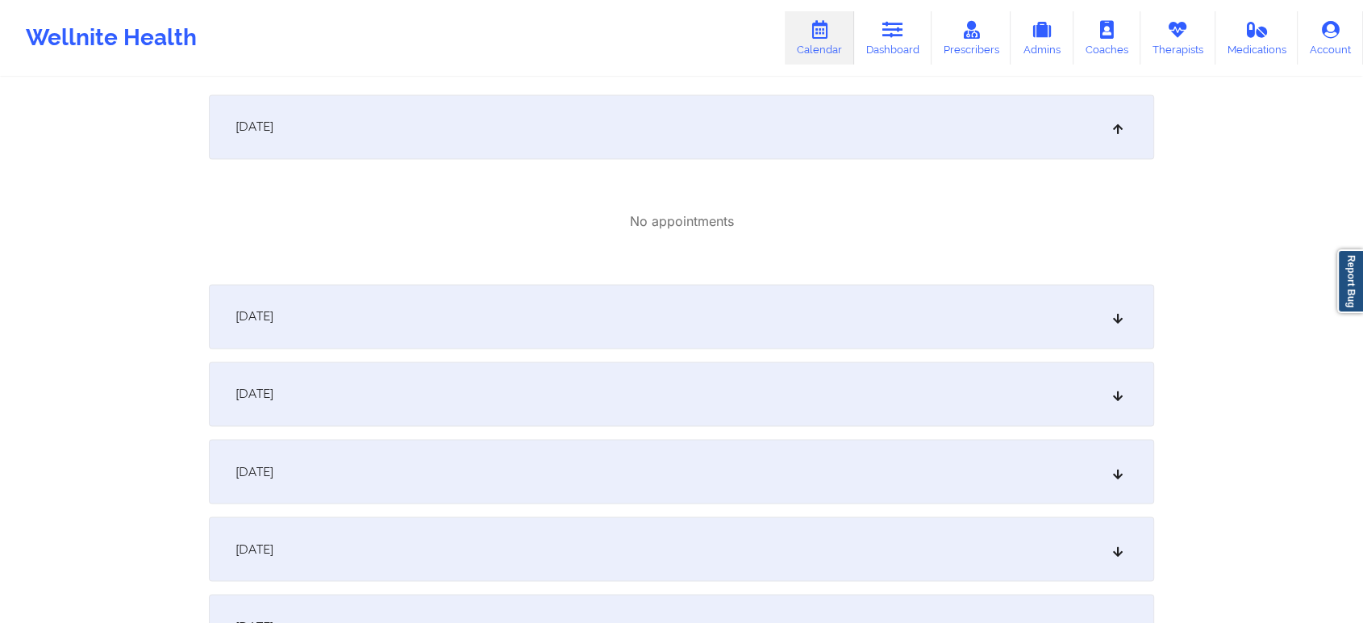
drag, startPoint x: 865, startPoint y: 281, endPoint x: 866, endPoint y: 301, distance: 20.2
click at [866, 301] on div "September 23, 2025" at bounding box center [682, 316] width 946 height 65
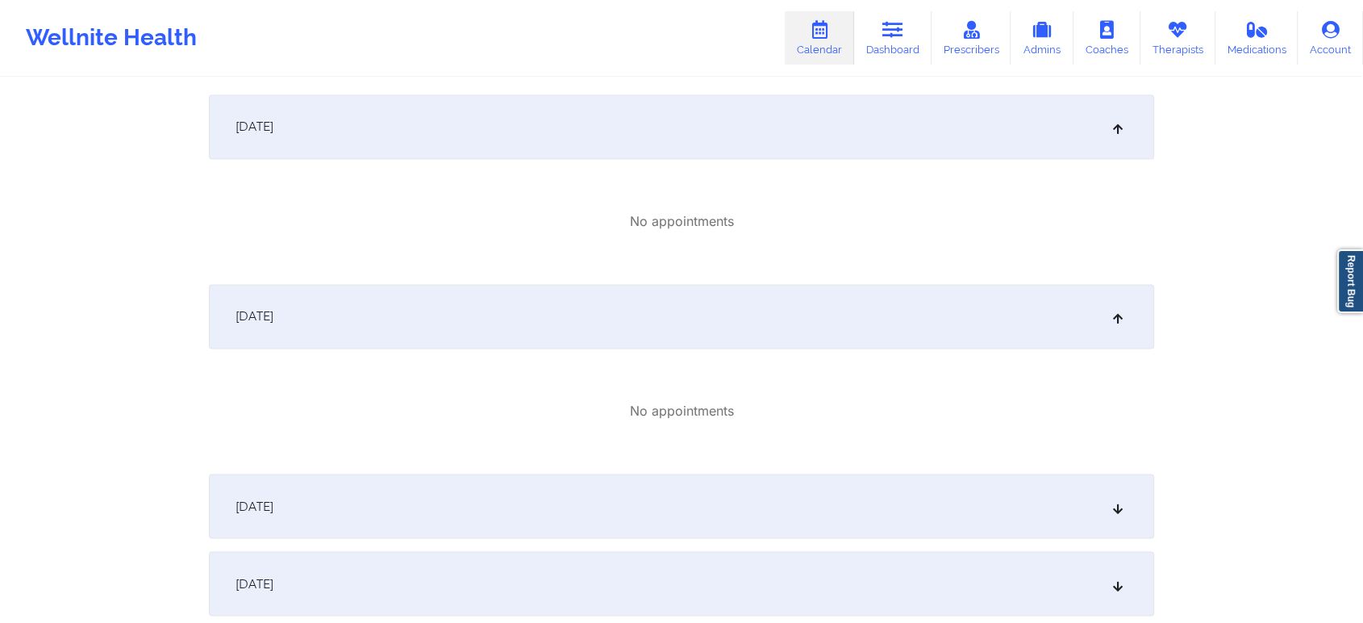
click at [925, 492] on div "September 24, 2025" at bounding box center [682, 506] width 946 height 65
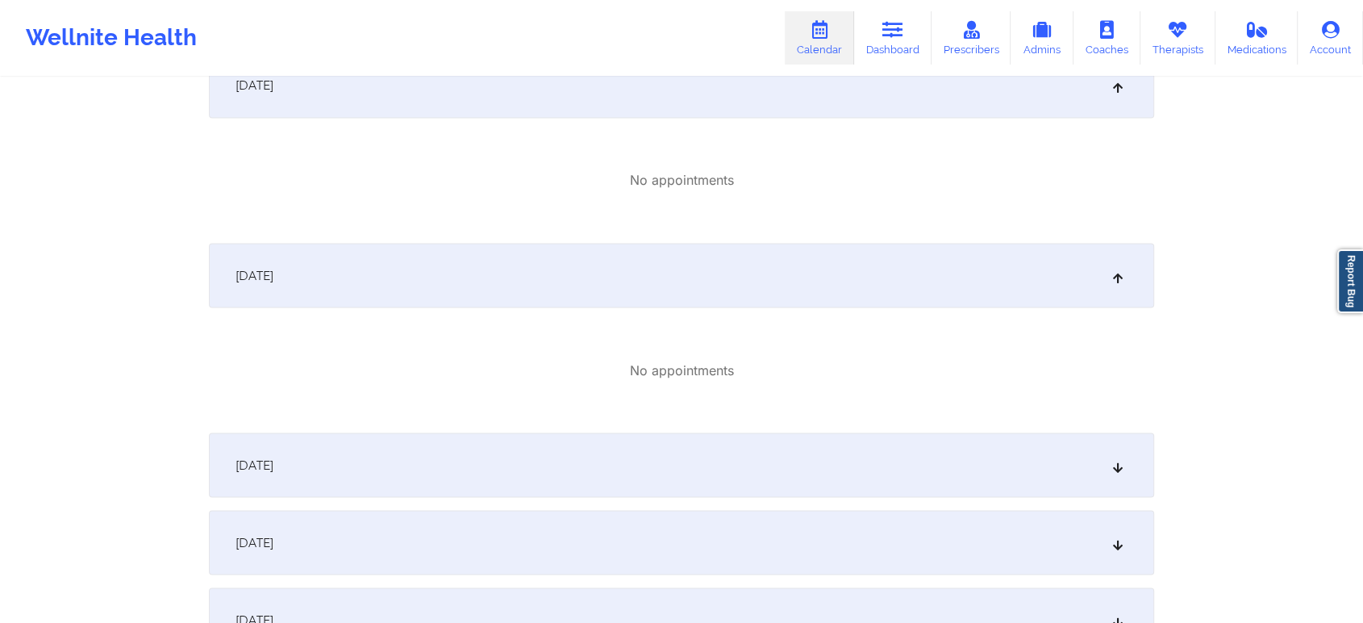
scroll to position [2958, 0]
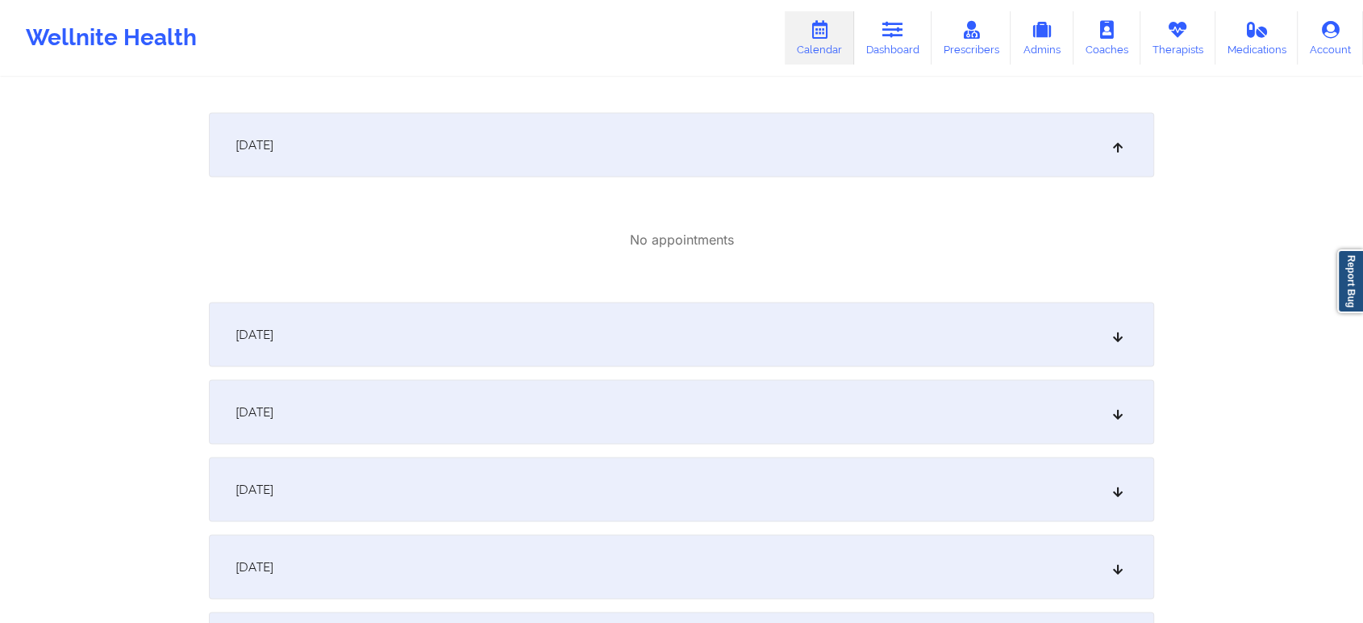
click at [1007, 410] on div "September 26, 2025" at bounding box center [682, 411] width 946 height 65
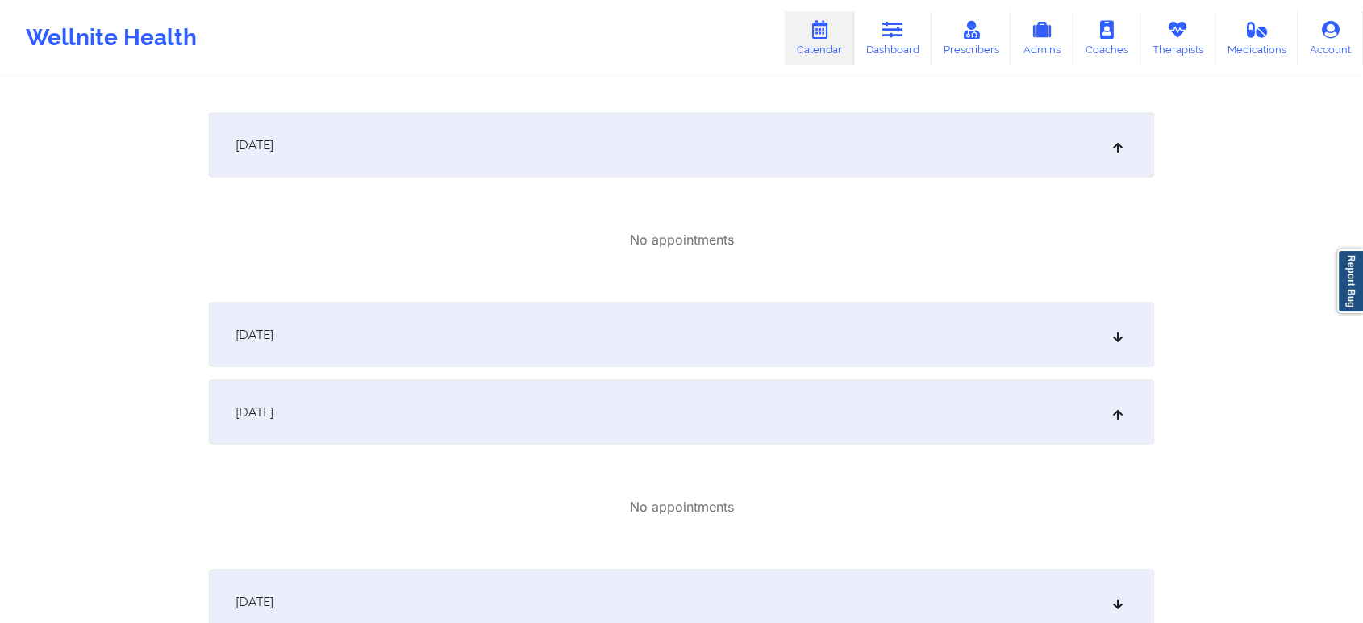
click at [938, 330] on div "September 25, 2025" at bounding box center [682, 334] width 946 height 65
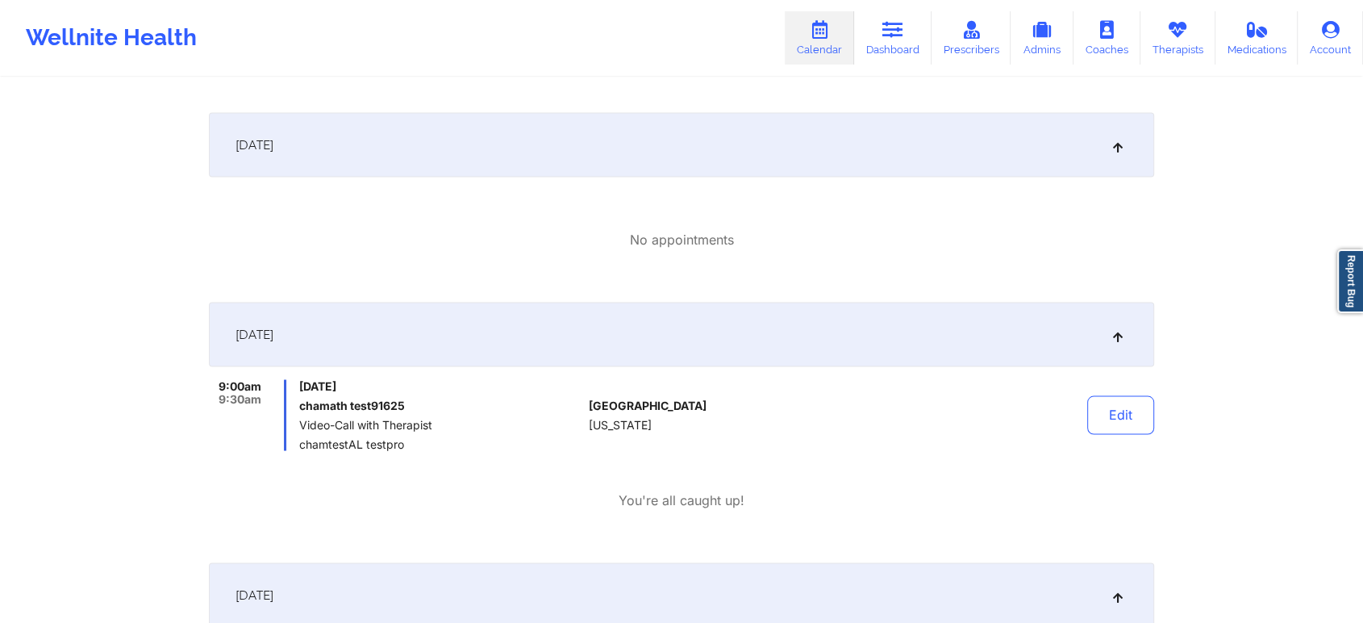
scroll to position [3008, 0]
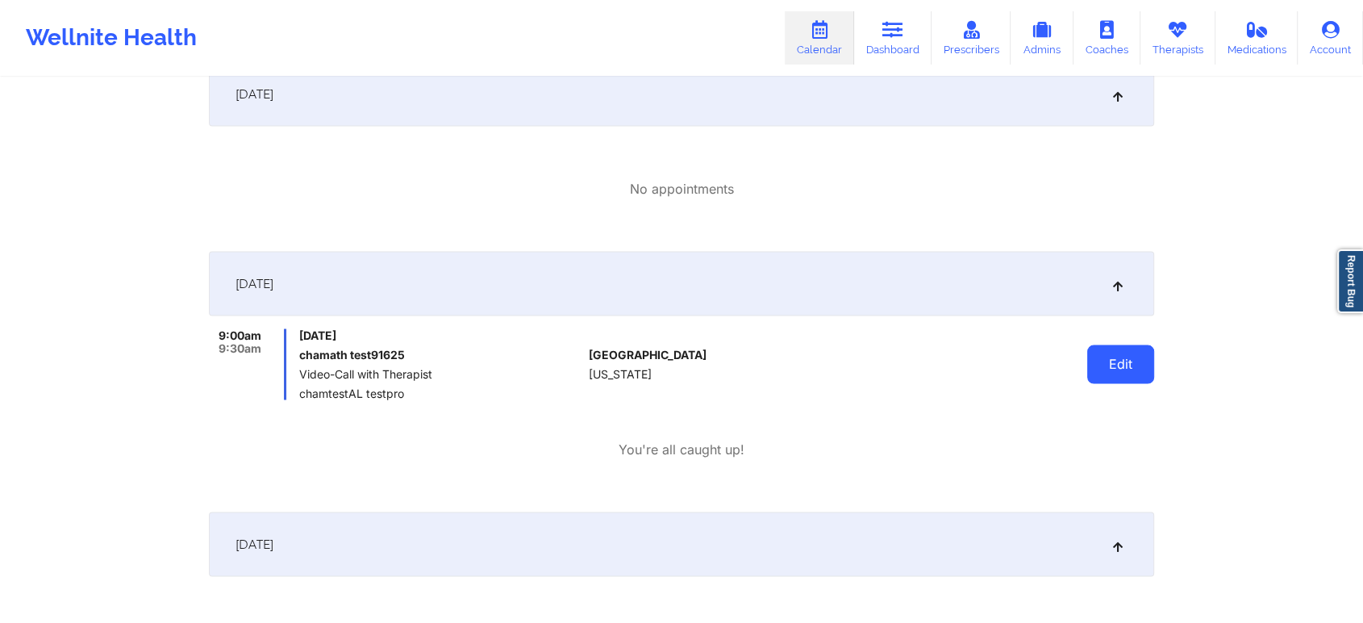
click at [1098, 364] on button "Edit" at bounding box center [1121, 363] width 67 height 39
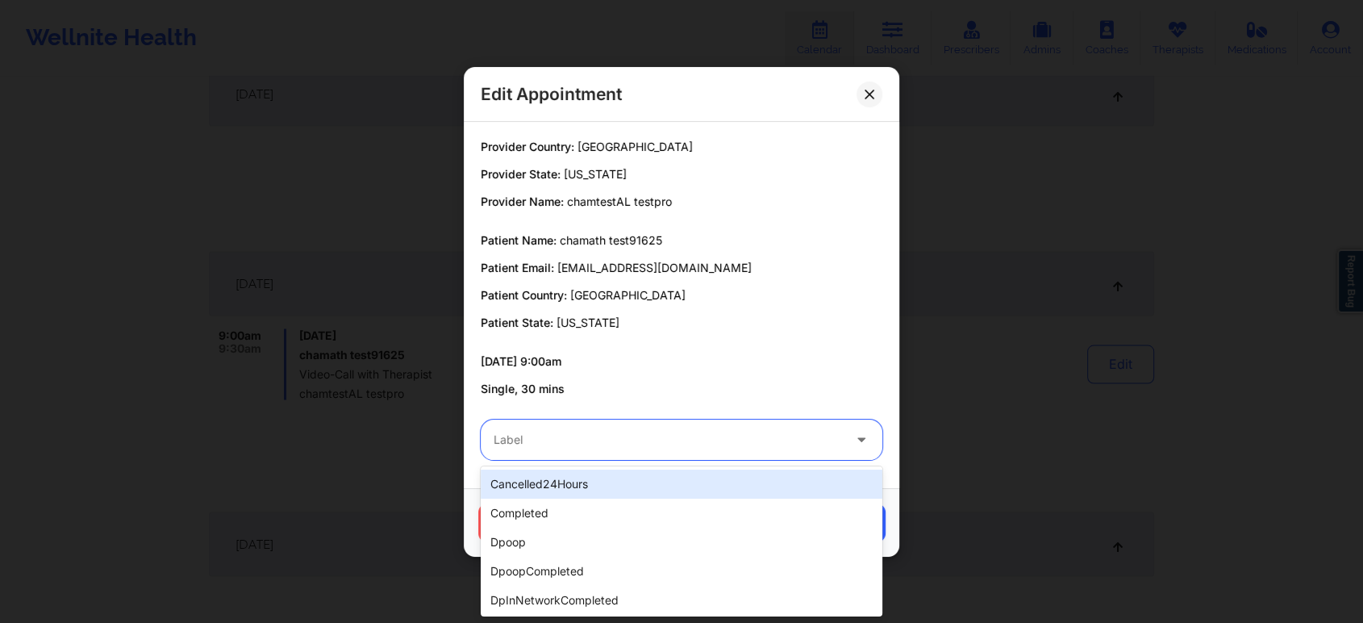
click at [651, 431] on div at bounding box center [668, 439] width 349 height 19
type input "test"
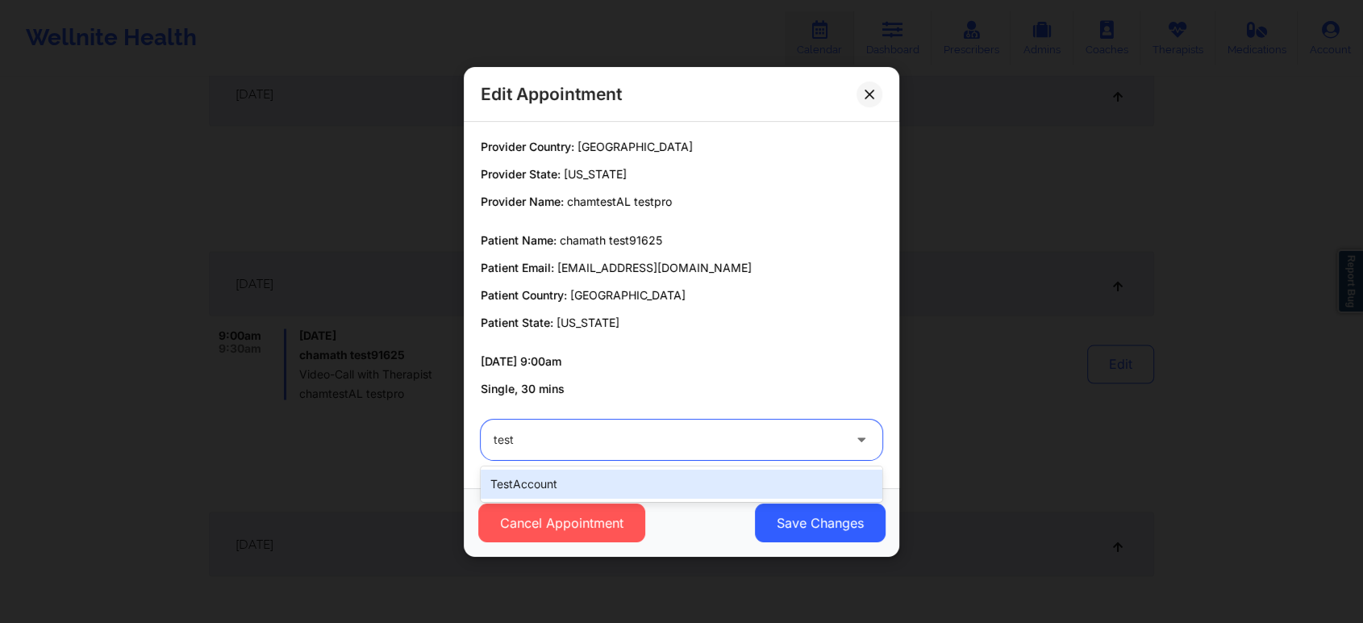
click at [579, 480] on div "testAccount" at bounding box center [682, 484] width 402 height 29
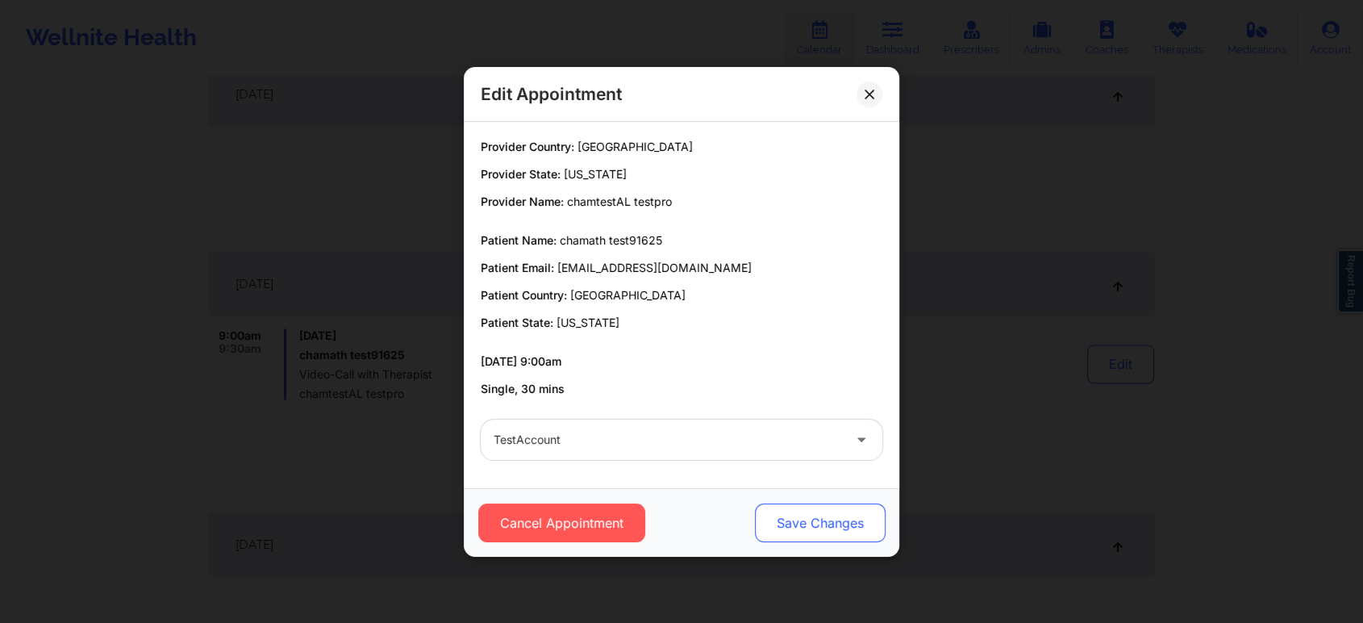
click at [839, 530] on button "Save Changes" at bounding box center [820, 522] width 131 height 39
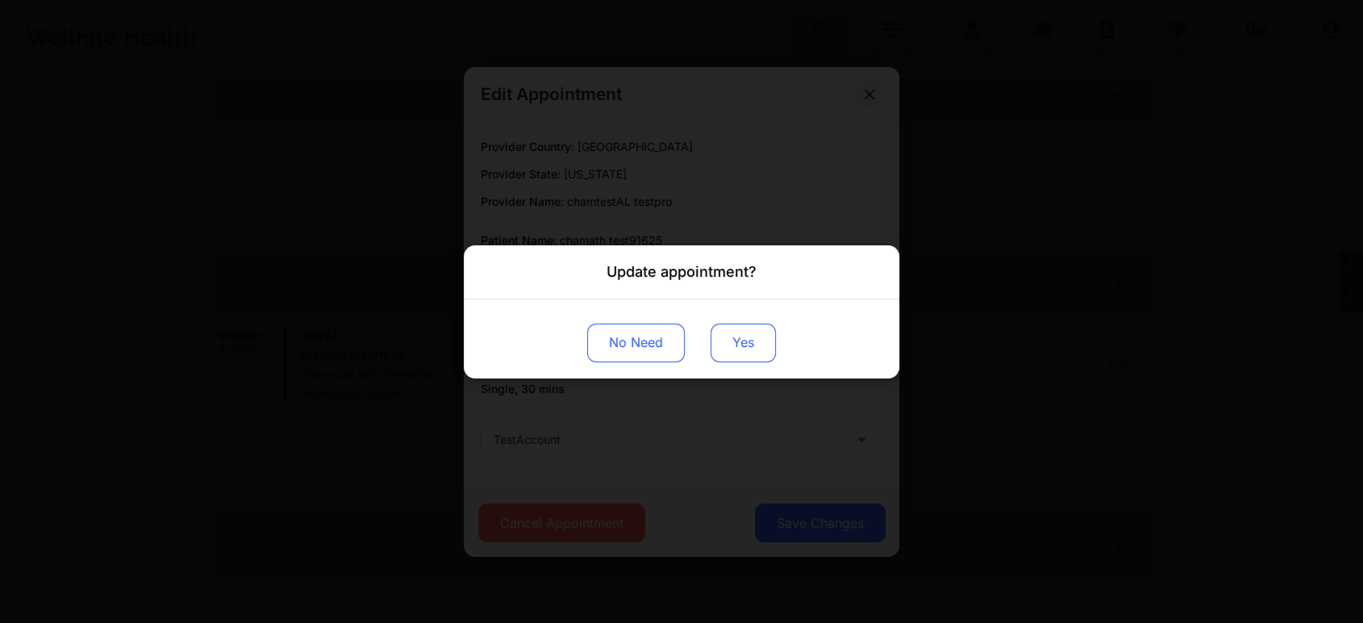
click at [762, 340] on button "Yes" at bounding box center [743, 342] width 65 height 39
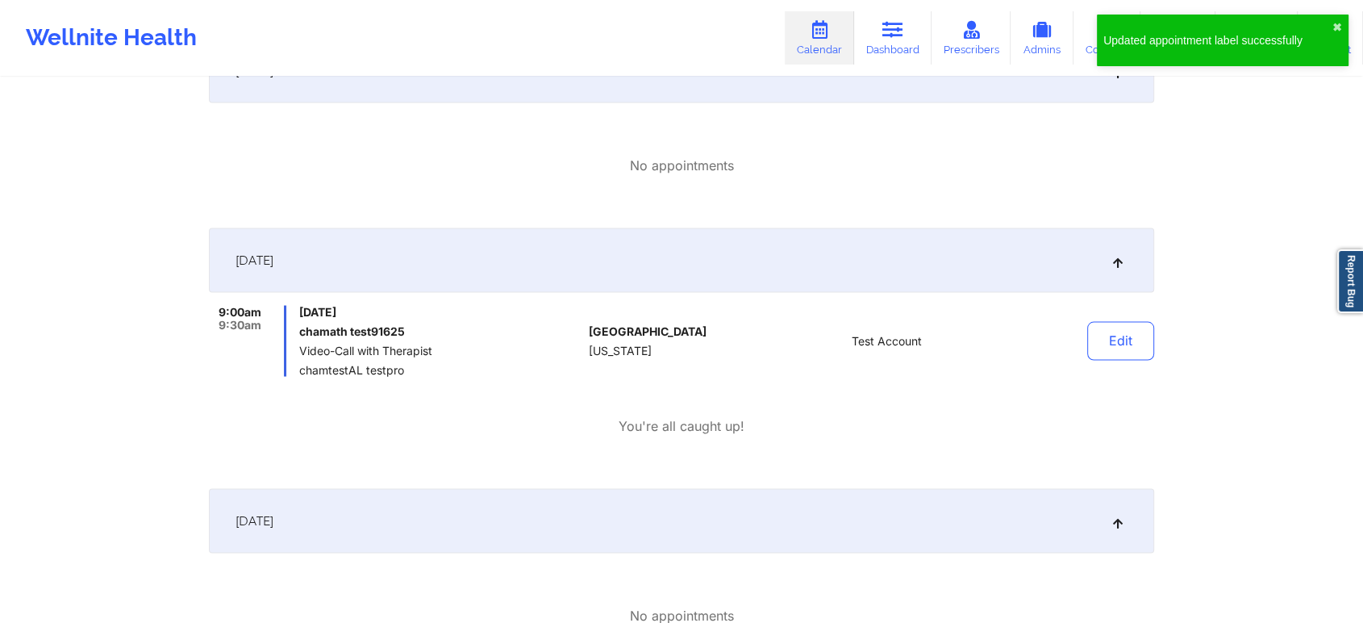
scroll to position [3513, 0]
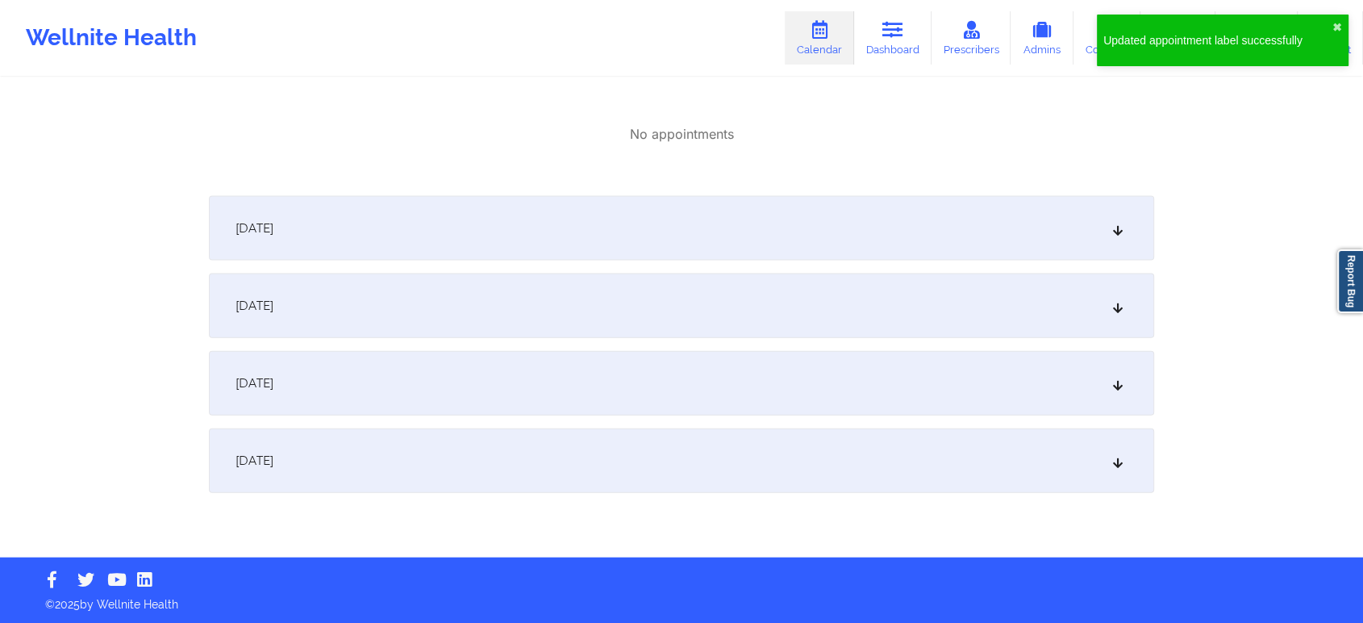
click at [953, 436] on div "September 30, 2025" at bounding box center [682, 460] width 946 height 65
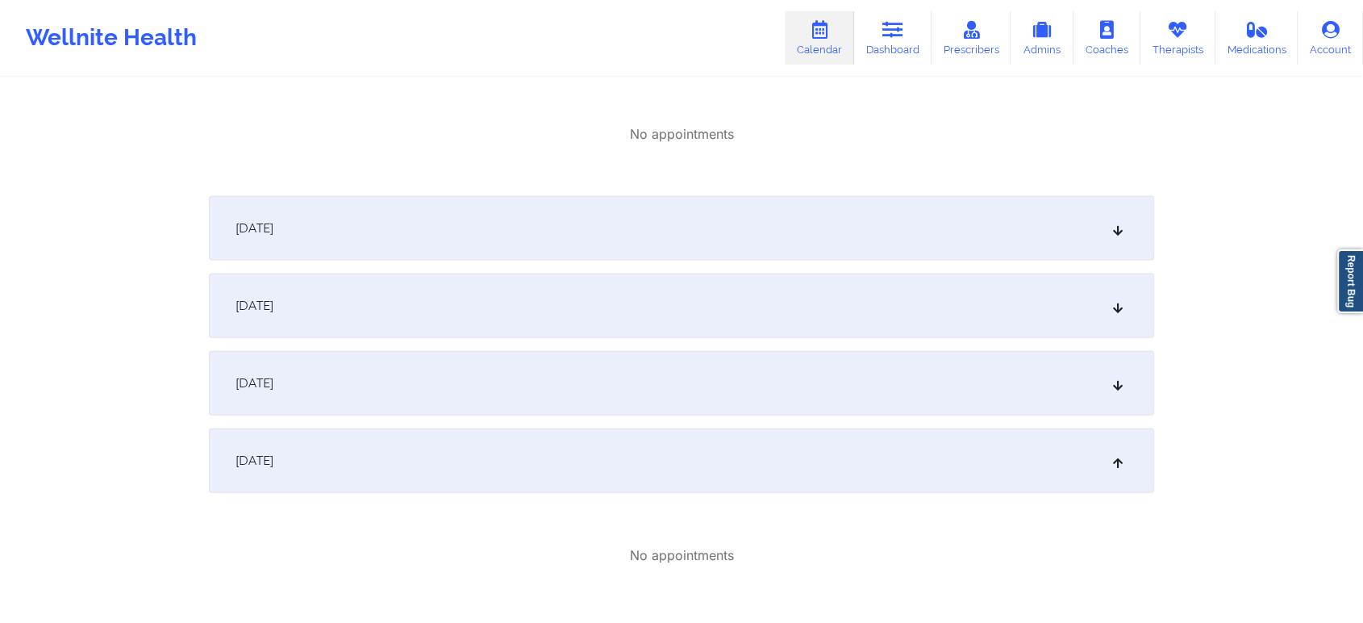
click at [907, 375] on div "September 29, 2025" at bounding box center [682, 383] width 946 height 65
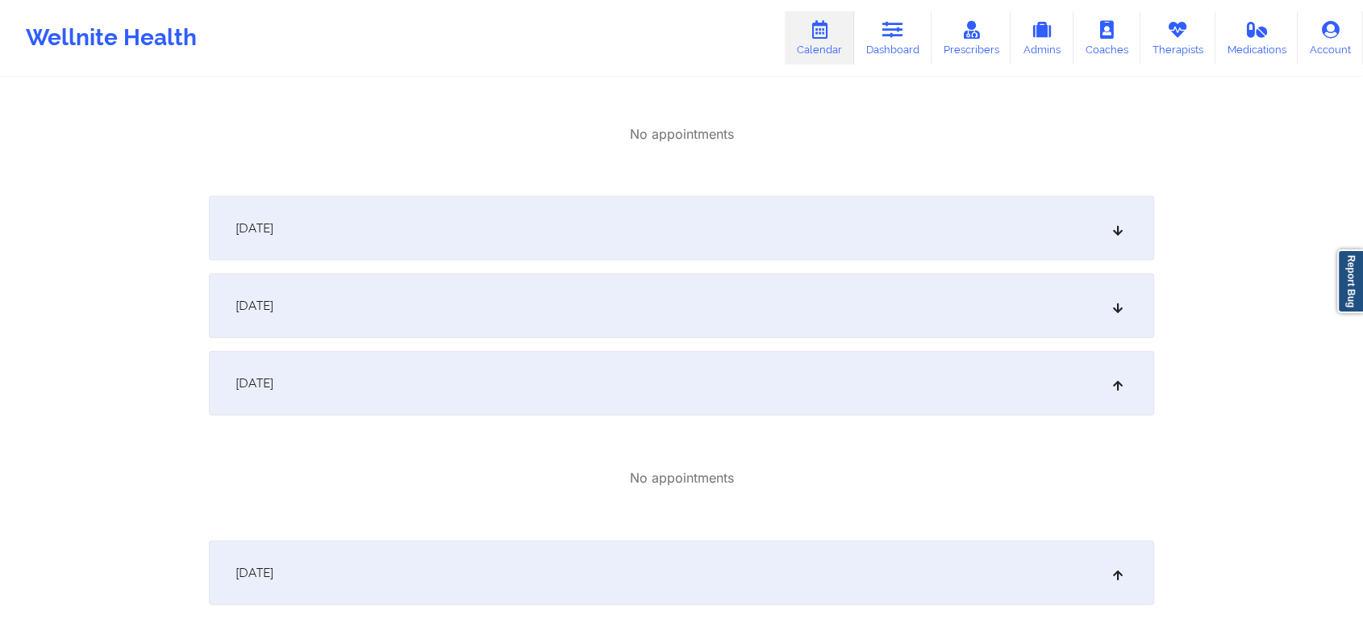
click at [887, 315] on div "September 28, 2025" at bounding box center [682, 305] width 946 height 65
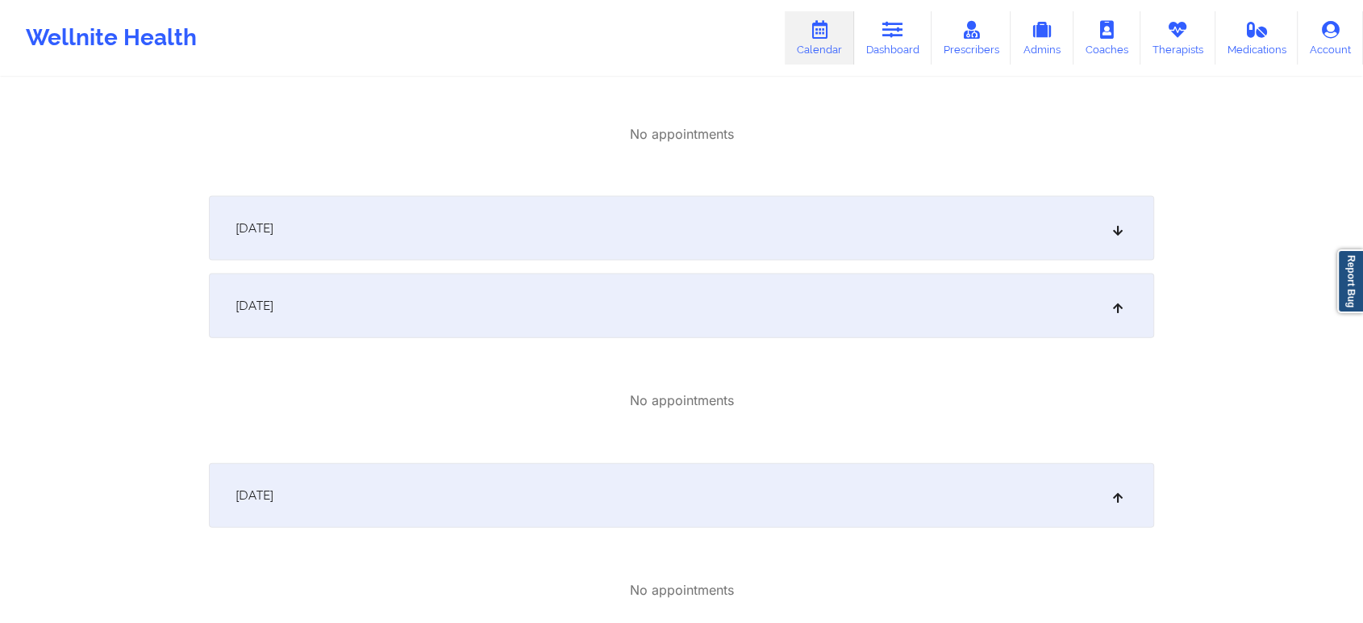
click at [829, 228] on div "September 27, 2025" at bounding box center [682, 228] width 946 height 65
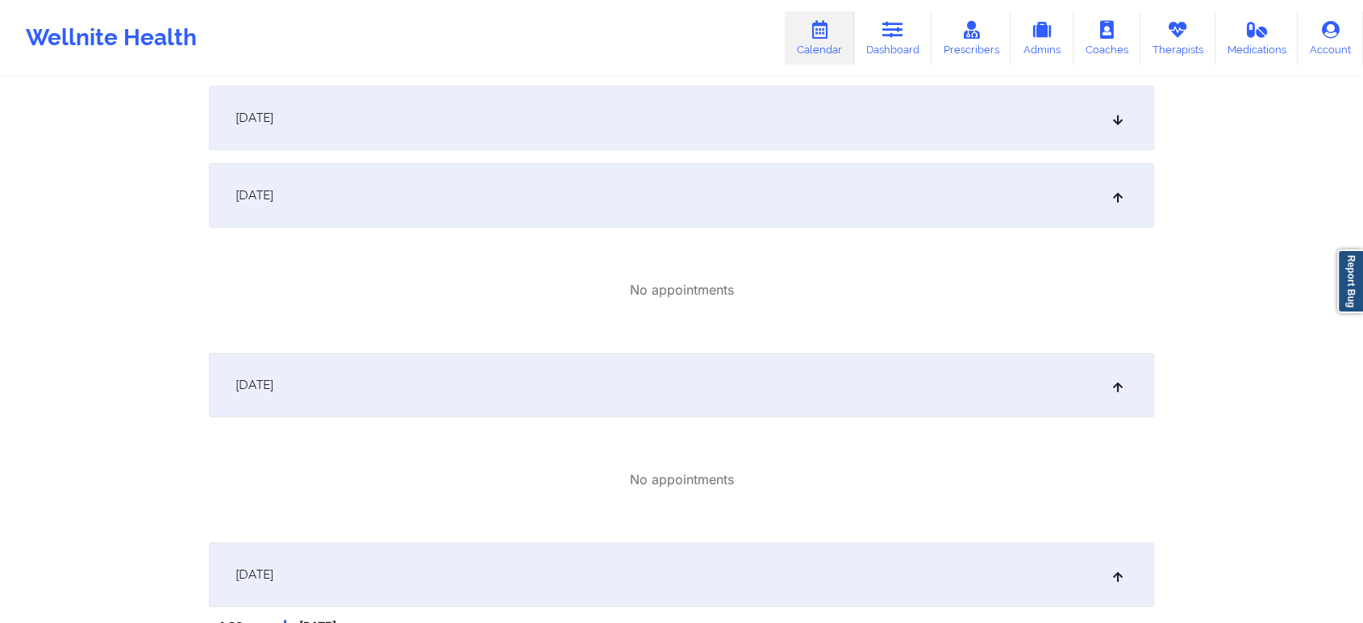
scroll to position [0, 0]
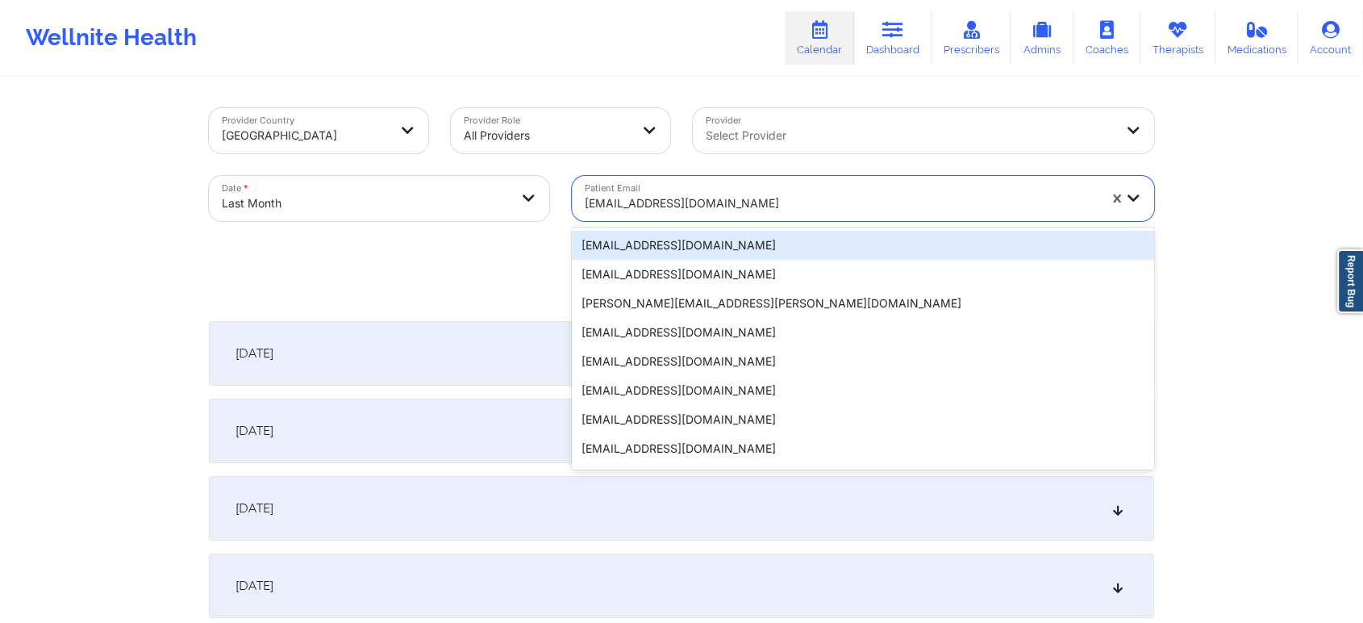
drag, startPoint x: 675, startPoint y: 220, endPoint x: 586, endPoint y: 190, distance: 94.7
click at [586, 190] on div "cham91625@yopmail.com" at bounding box center [841, 203] width 513 height 35
paste input "californiaclient@yopmail.com"
type input "californiaclient@yopmail.com"
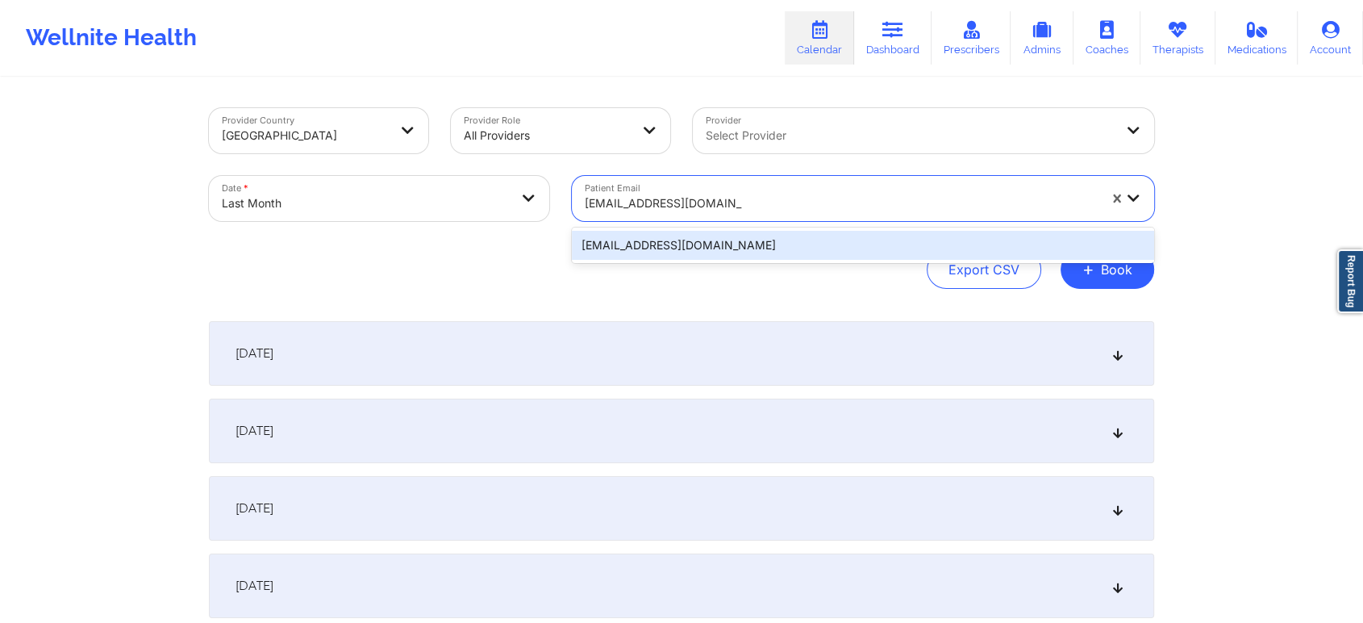
click at [658, 241] on div "californiaclient@yopmail.com" at bounding box center [863, 245] width 582 height 29
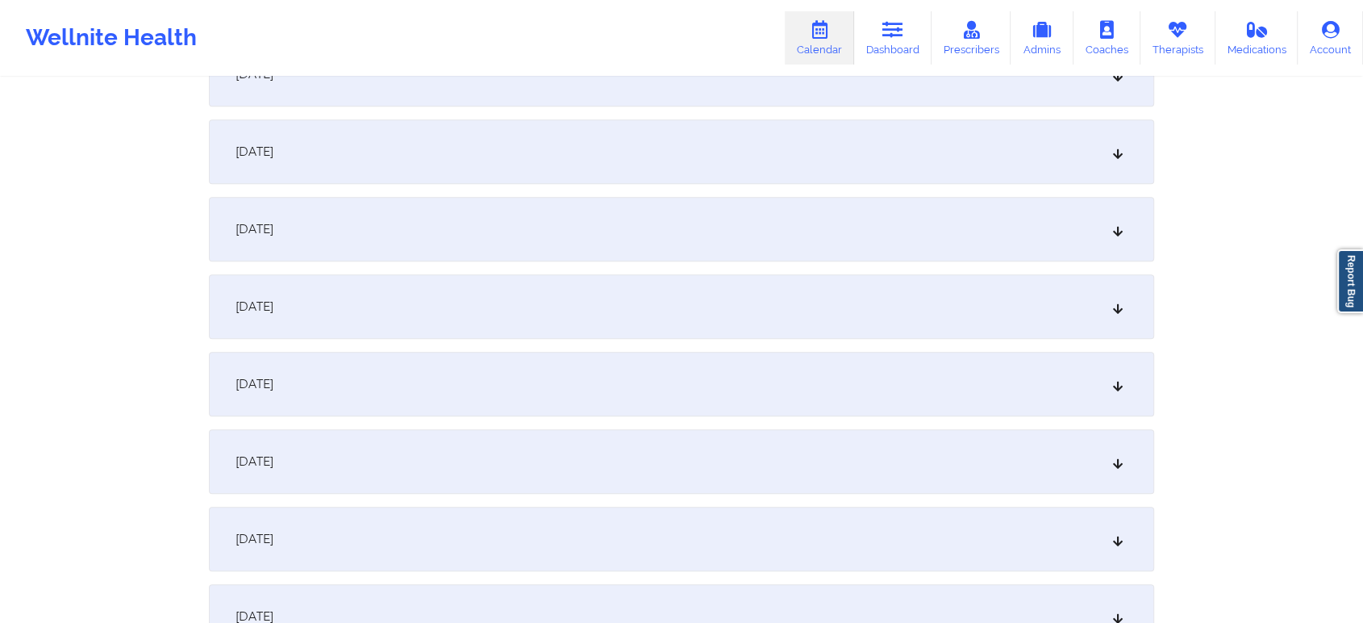
scroll to position [1431, 0]
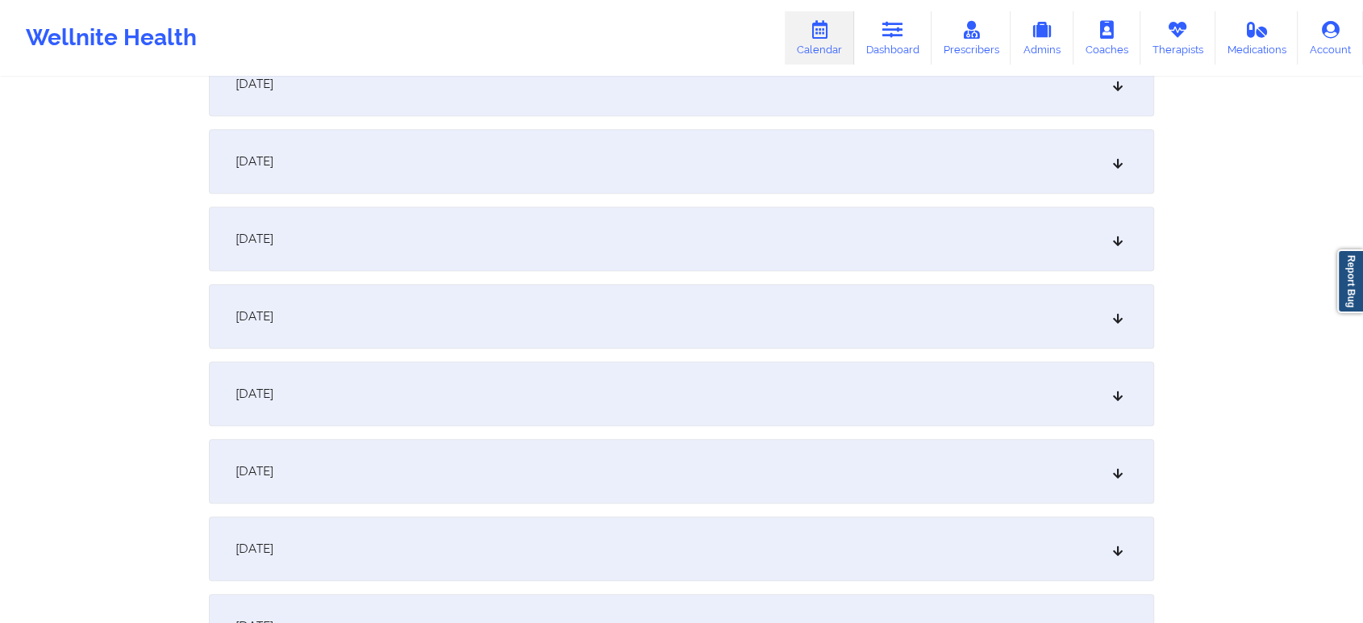
click at [666, 140] on div "September 17, 2025" at bounding box center [682, 161] width 946 height 65
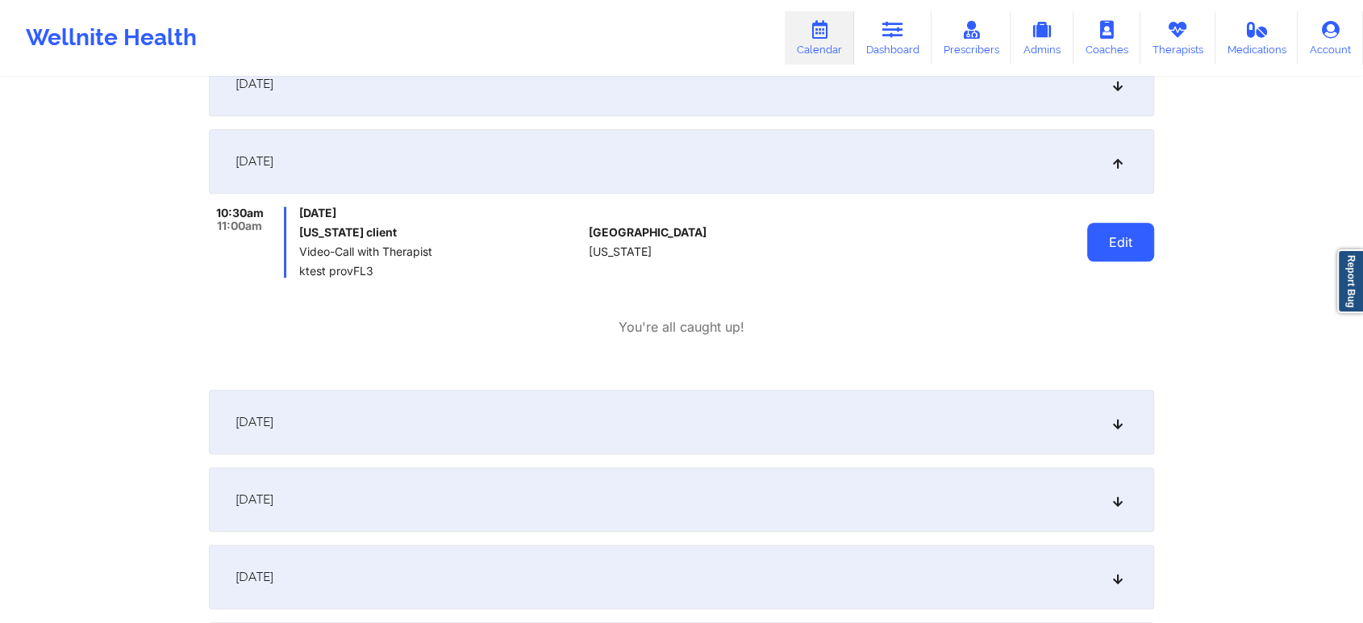
click at [1104, 224] on button "Edit" at bounding box center [1121, 242] width 67 height 39
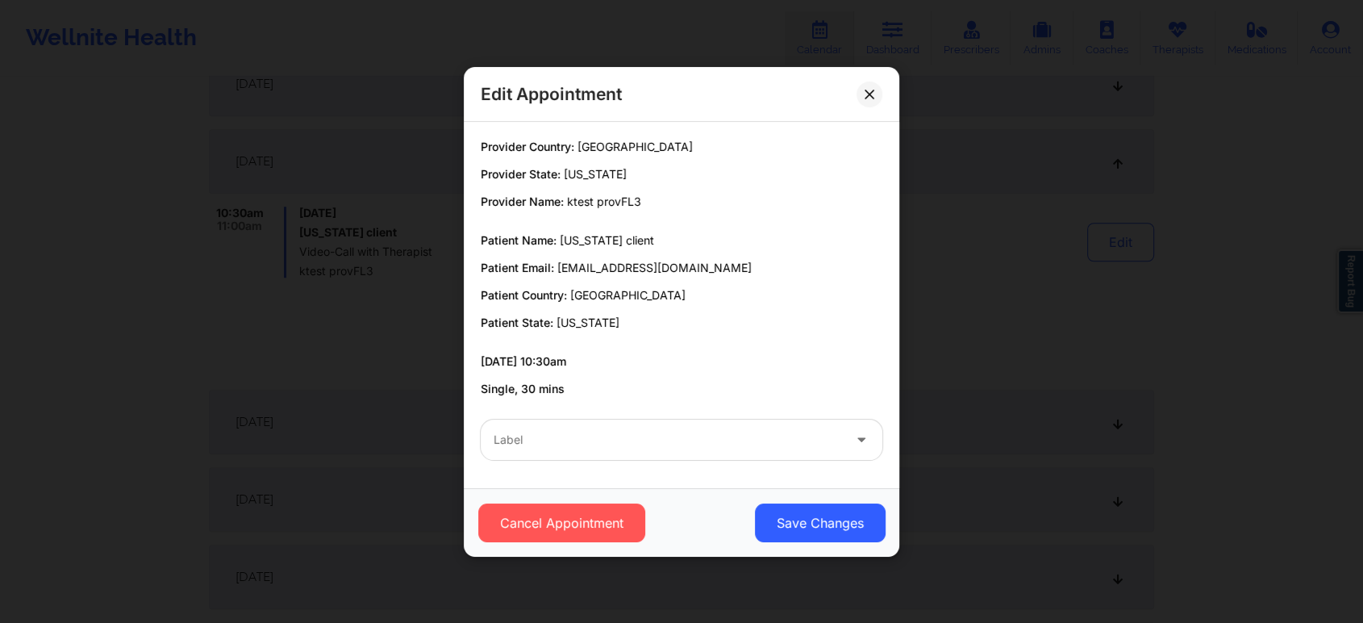
click at [615, 453] on div "Label" at bounding box center [662, 440] width 363 height 40
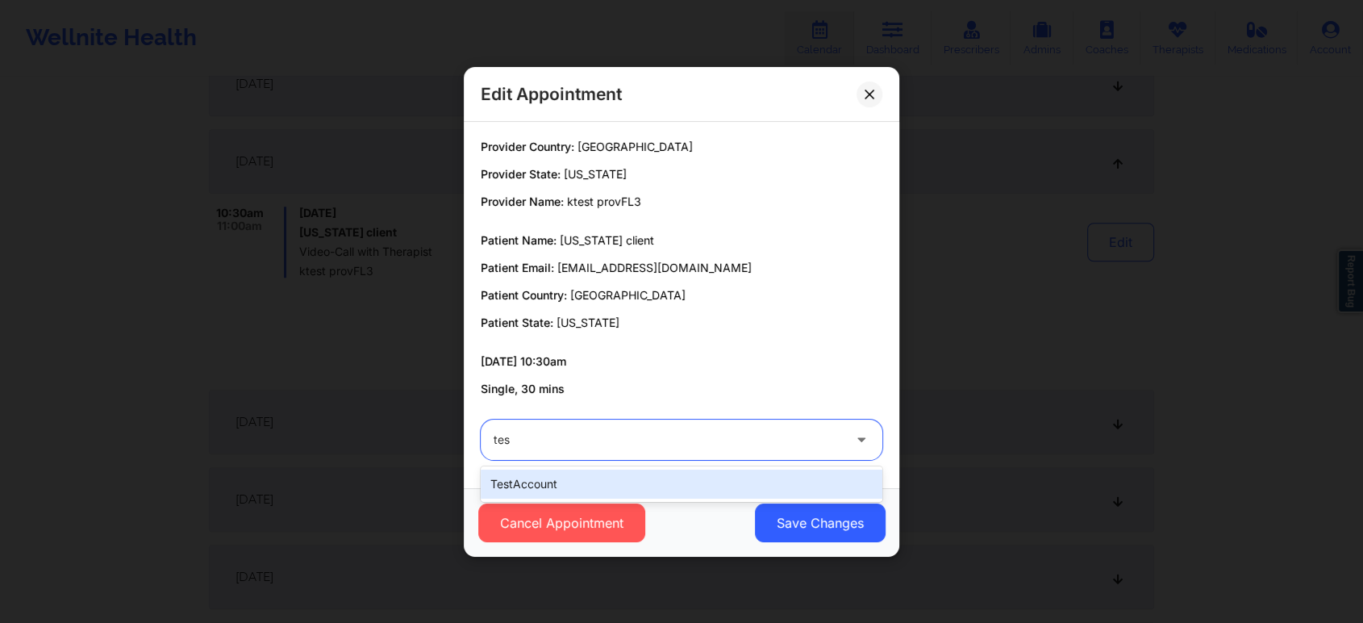
type input "test"
click at [577, 481] on div "testAccount" at bounding box center [682, 484] width 402 height 29
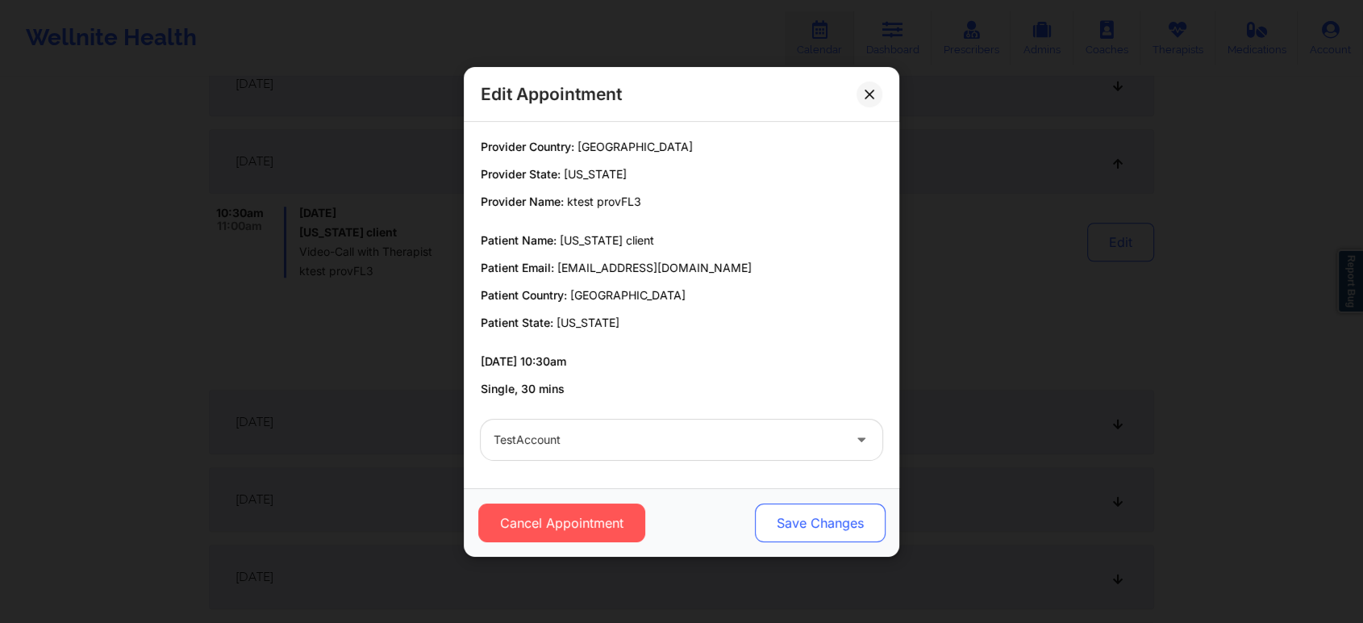
click at [808, 515] on button "Save Changes" at bounding box center [820, 522] width 131 height 39
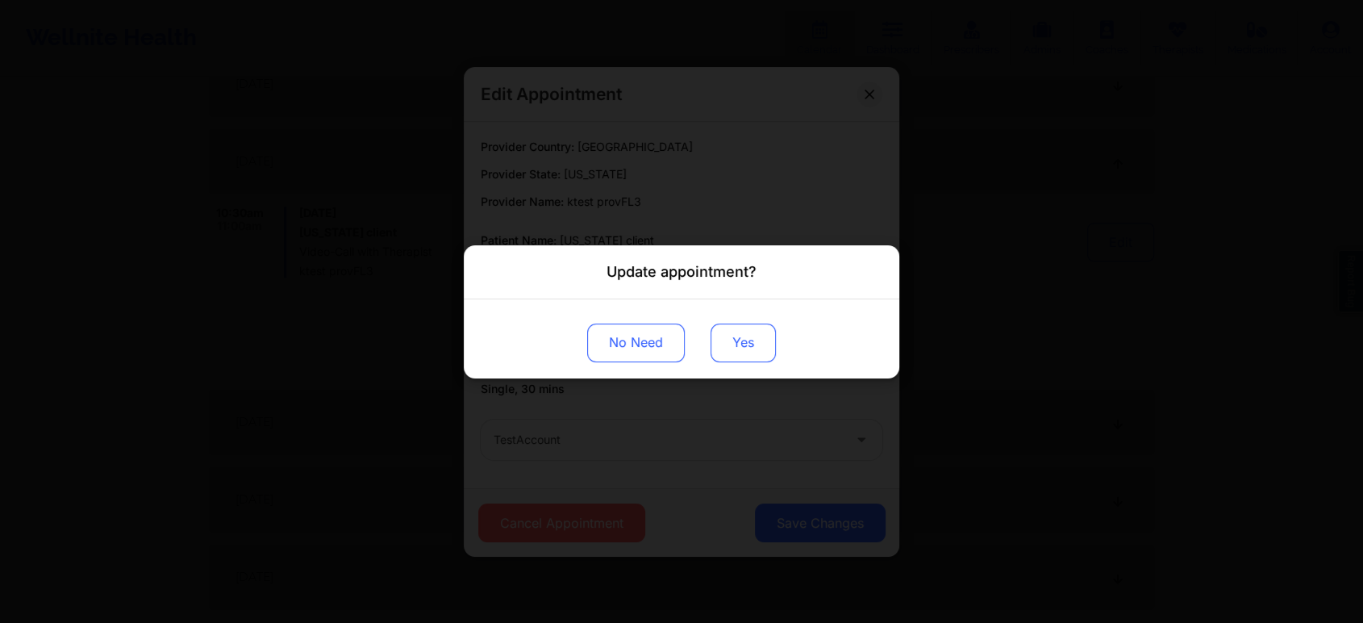
click at [721, 334] on button "Yes" at bounding box center [743, 342] width 65 height 39
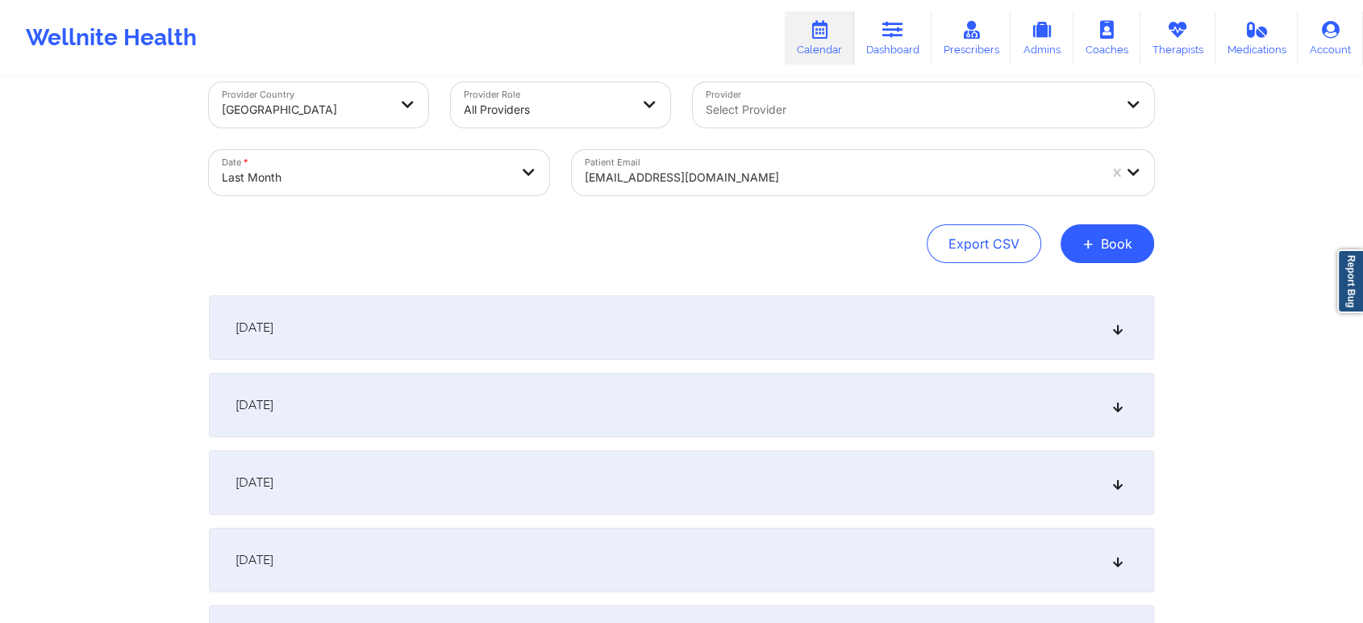
scroll to position [0, 0]
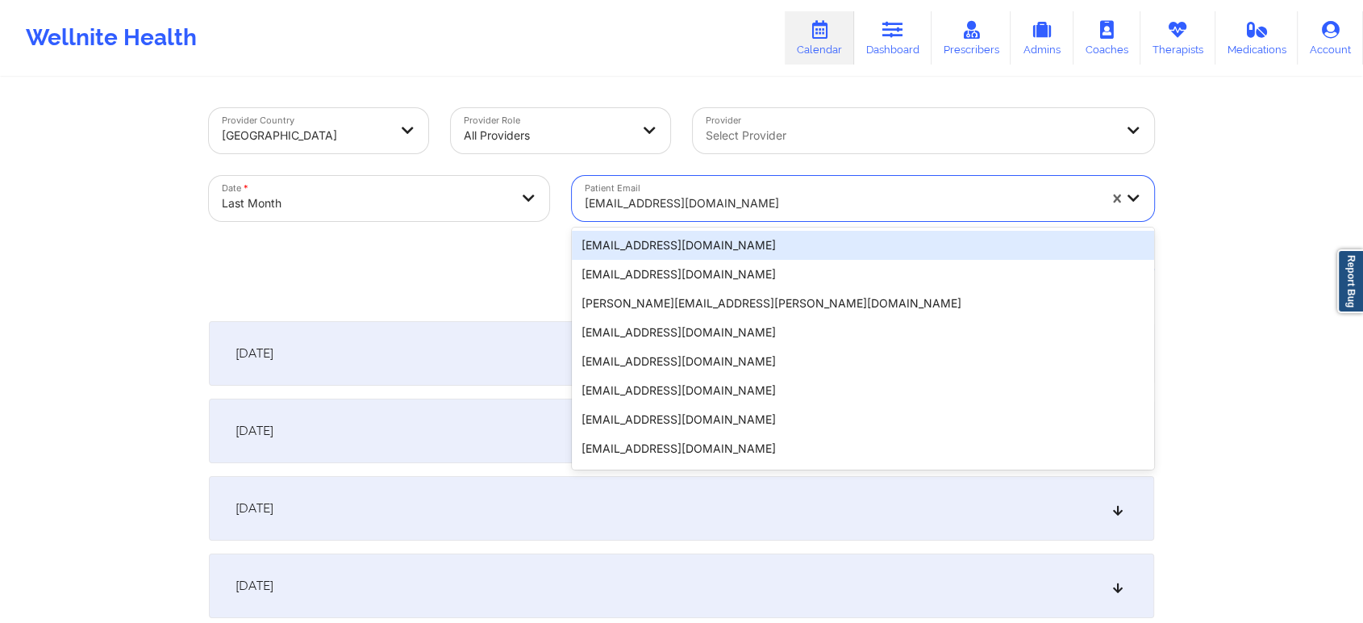
click at [699, 194] on div at bounding box center [841, 203] width 513 height 19
paste input "doritaperez474@gmail.com"
type input "doritaperez474@gmail.com"
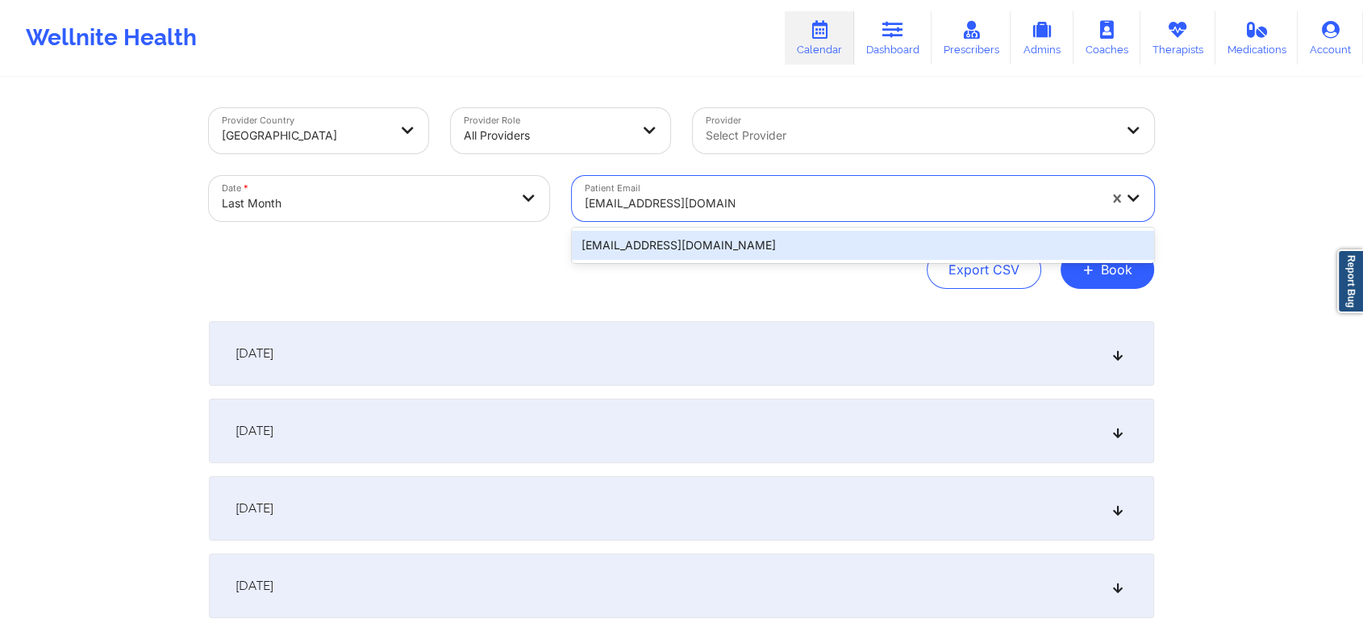
click at [756, 239] on div "doritaperez474@gmail.com" at bounding box center [863, 245] width 582 height 29
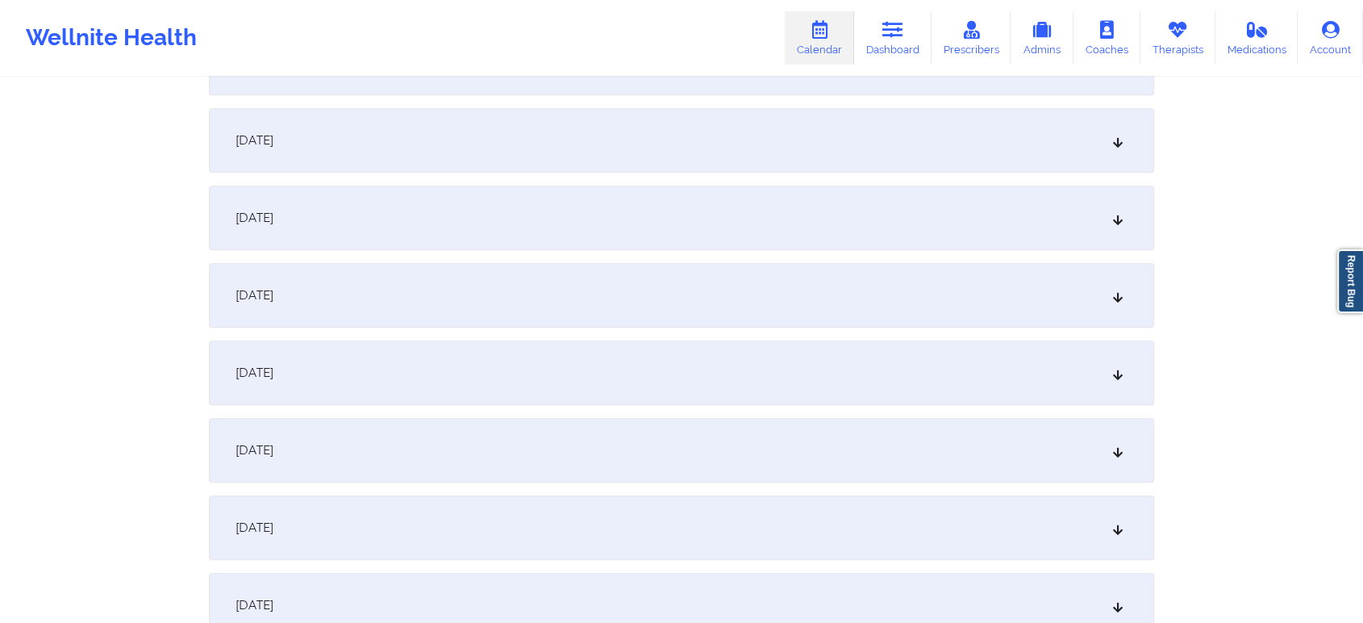
scroll to position [1378, 0]
click at [800, 227] on div "September 17, 2025" at bounding box center [682, 214] width 946 height 65
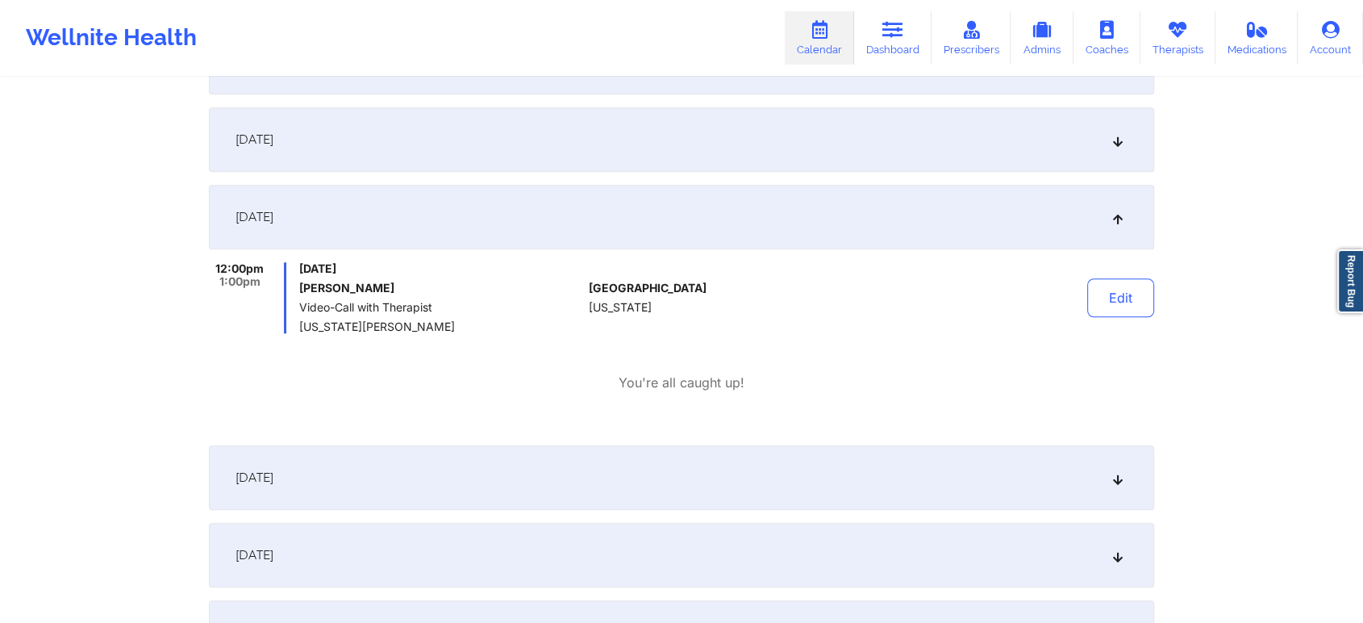
scroll to position [0, 0]
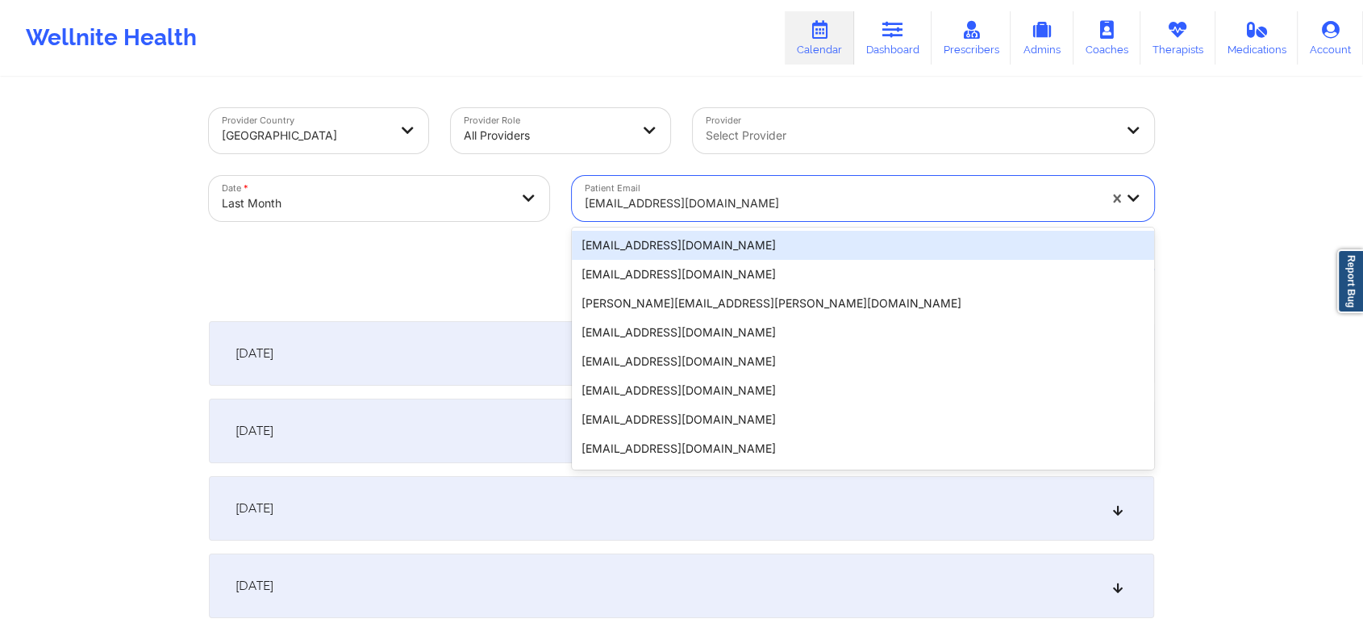
click at [633, 215] on div "doritaperez474@gmail.com" at bounding box center [841, 203] width 513 height 35
paste input "cham91625@yopmail.com"
type input "cham91625@yopmail.com"
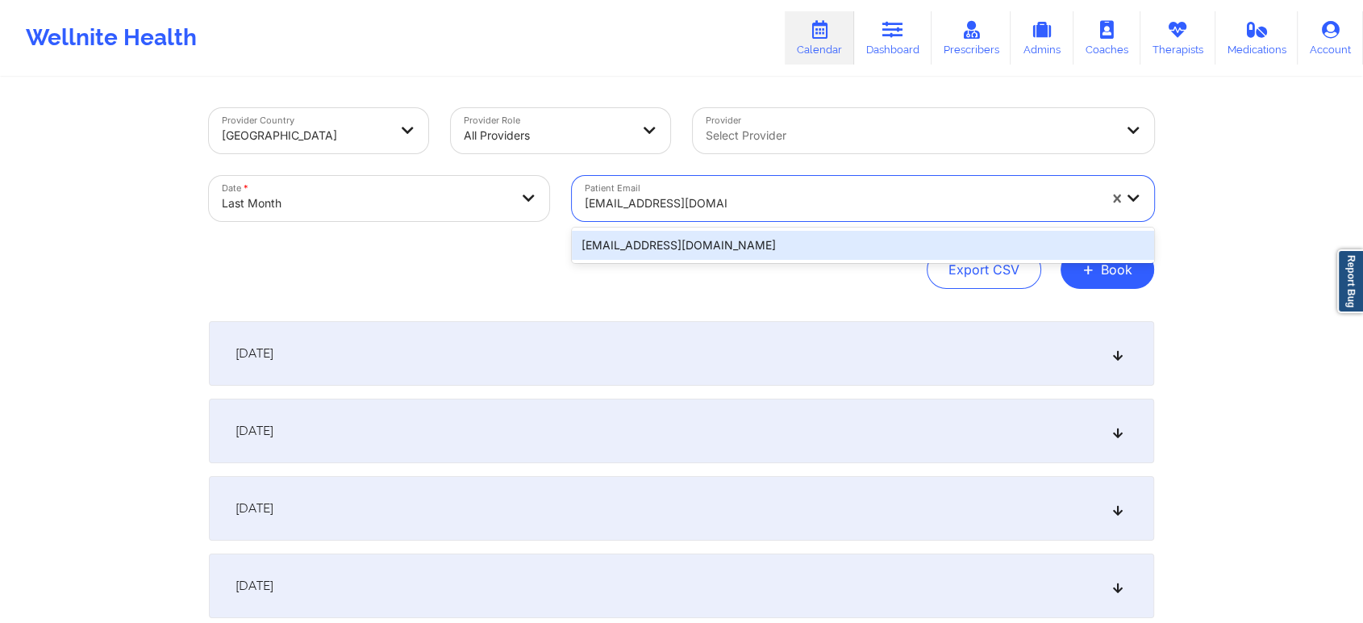
click at [614, 245] on div "cham91625@yopmail.com" at bounding box center [863, 245] width 582 height 29
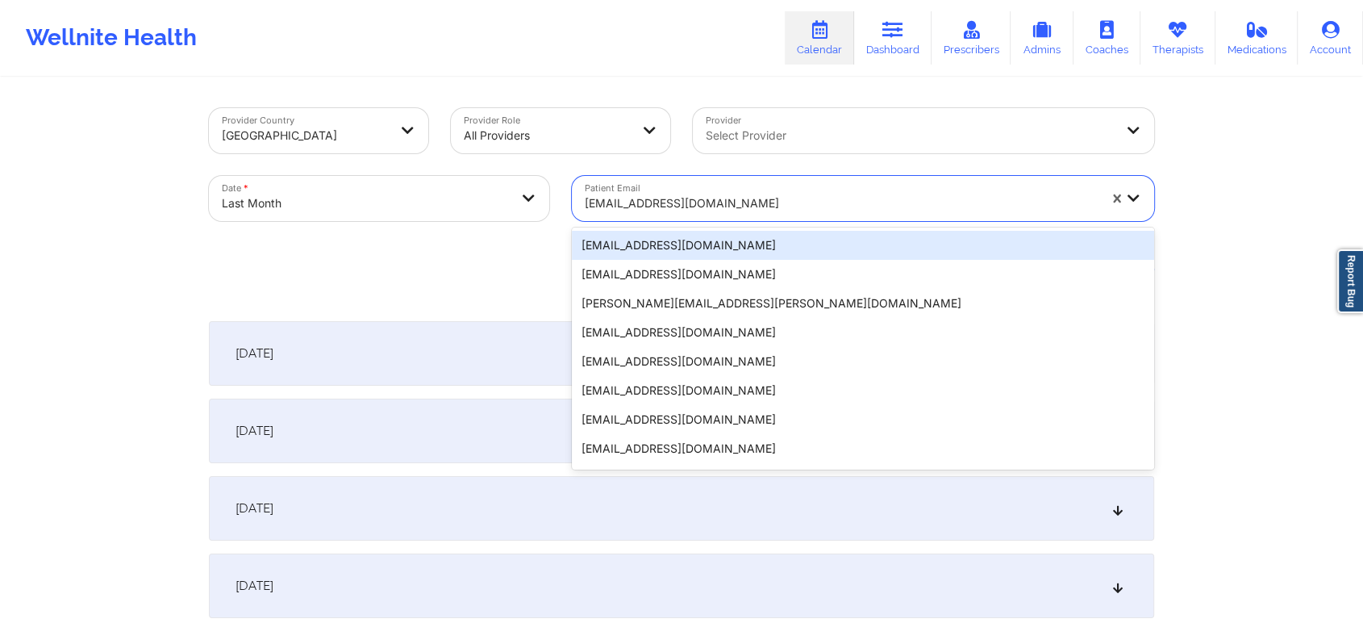
click at [721, 211] on div at bounding box center [841, 203] width 513 height 19
paste input "cham91625@yopmail.com"
type input "cham91625@yopmail.com"
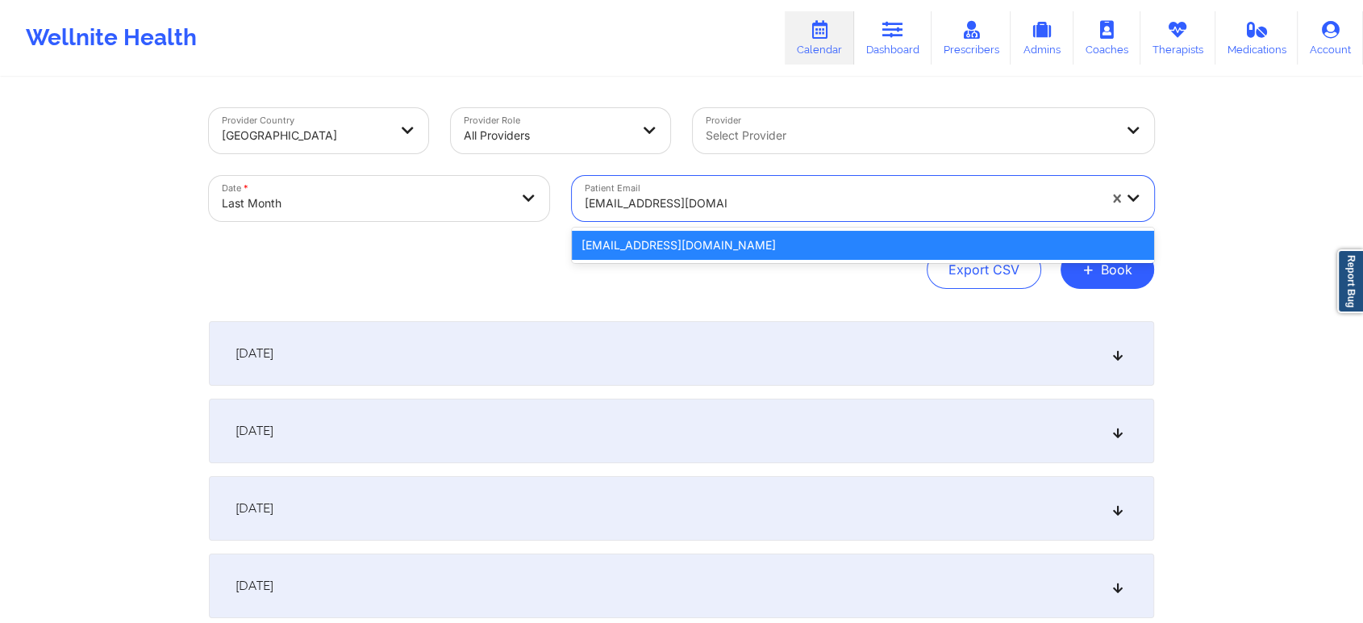
click at [663, 232] on div "cham91625@yopmail.com" at bounding box center [863, 245] width 582 height 29
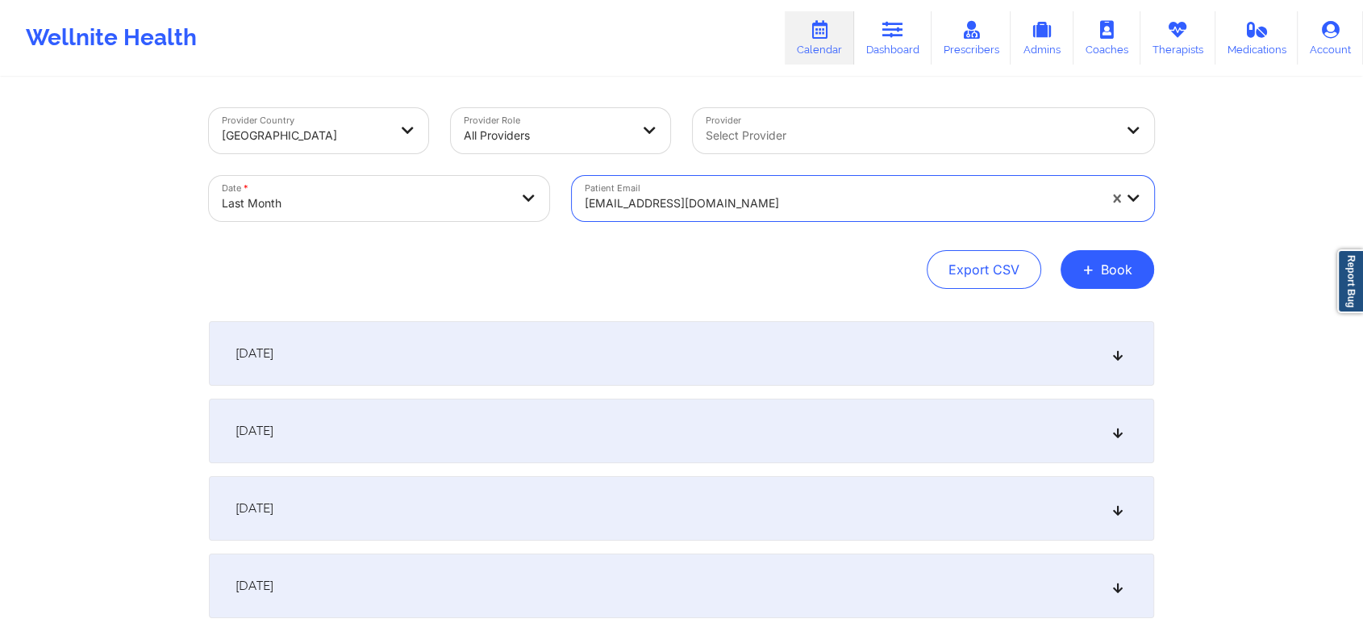
click at [632, 247] on div "Provider Country United States Provider Role All Providers Provider Select Prov…" at bounding box center [682, 198] width 946 height 181
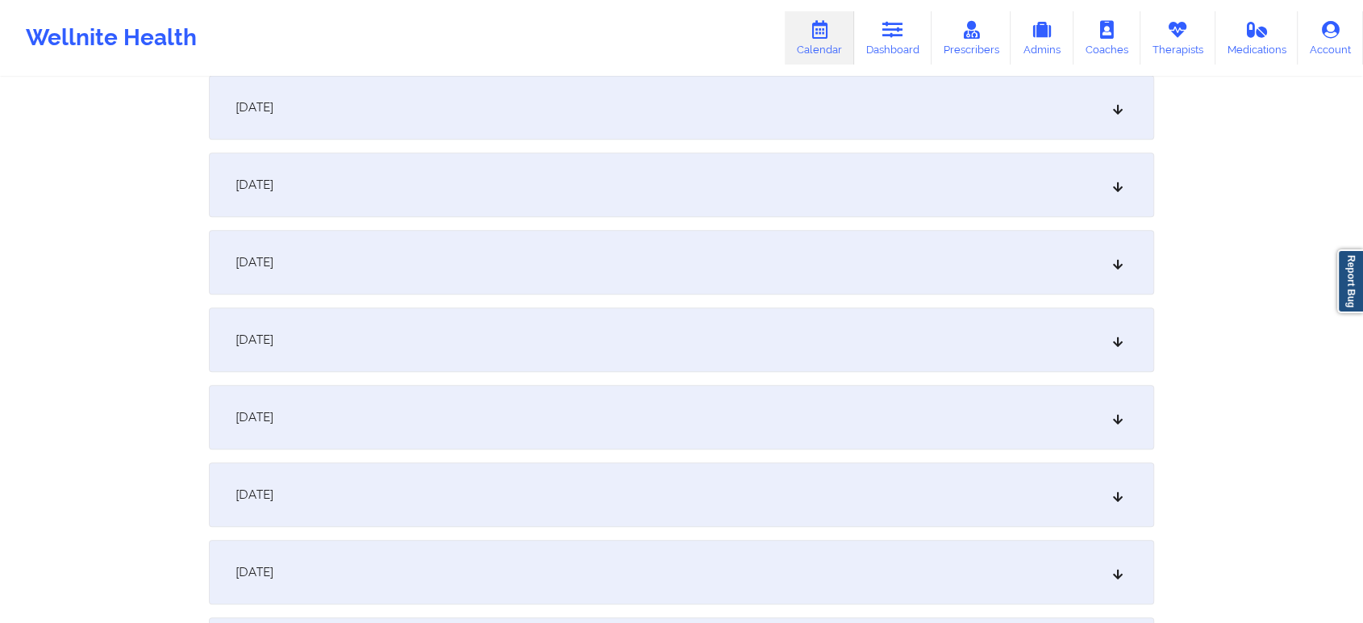
scroll to position [1179, 0]
click at [786, 327] on div "September 16, 2025" at bounding box center [682, 335] width 946 height 65
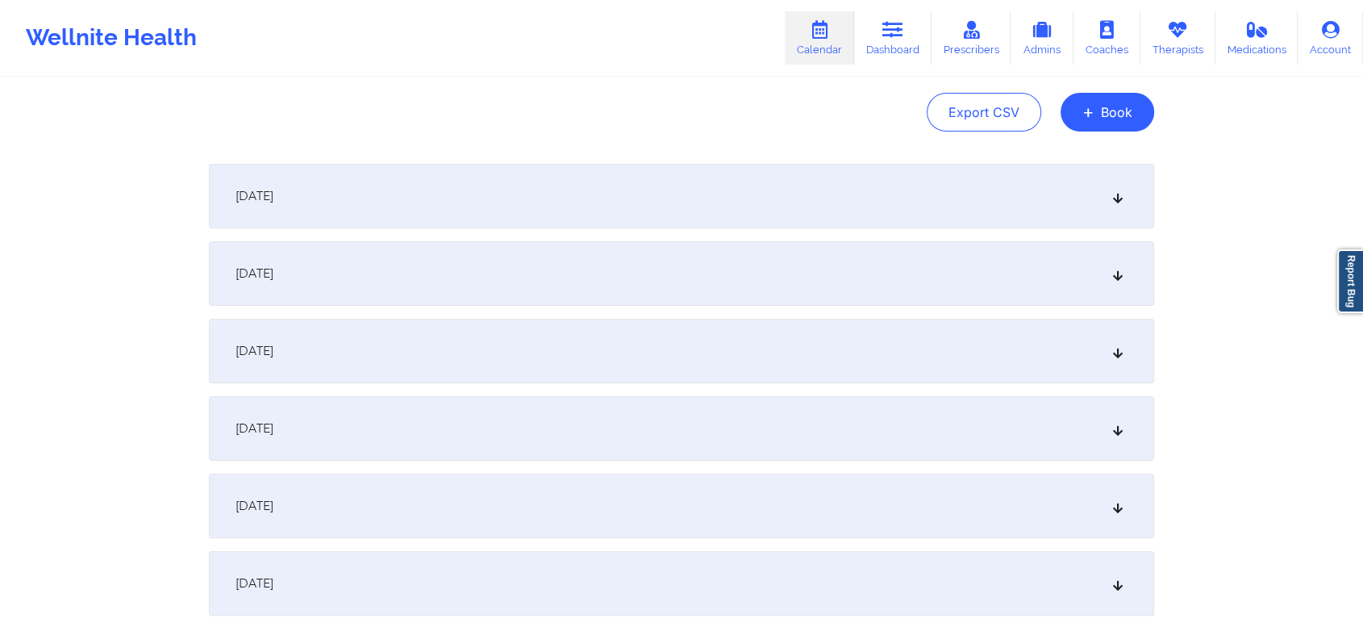
scroll to position [0, 0]
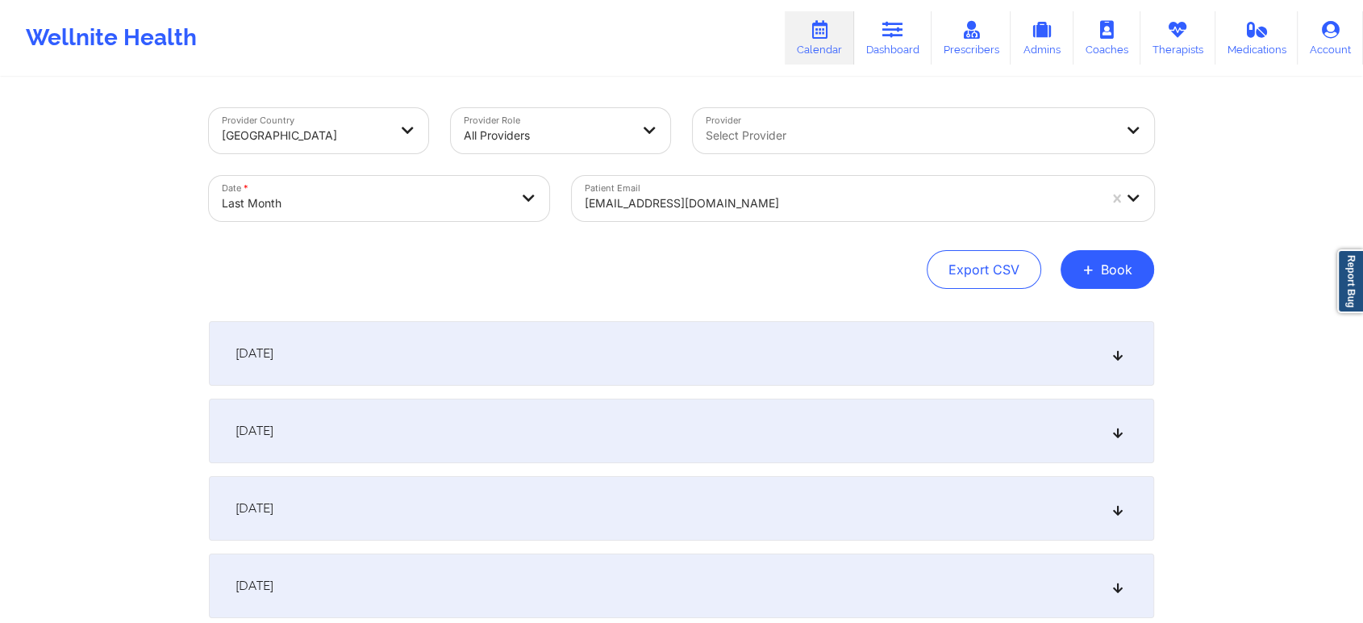
click at [631, 194] on div at bounding box center [841, 203] width 513 height 19
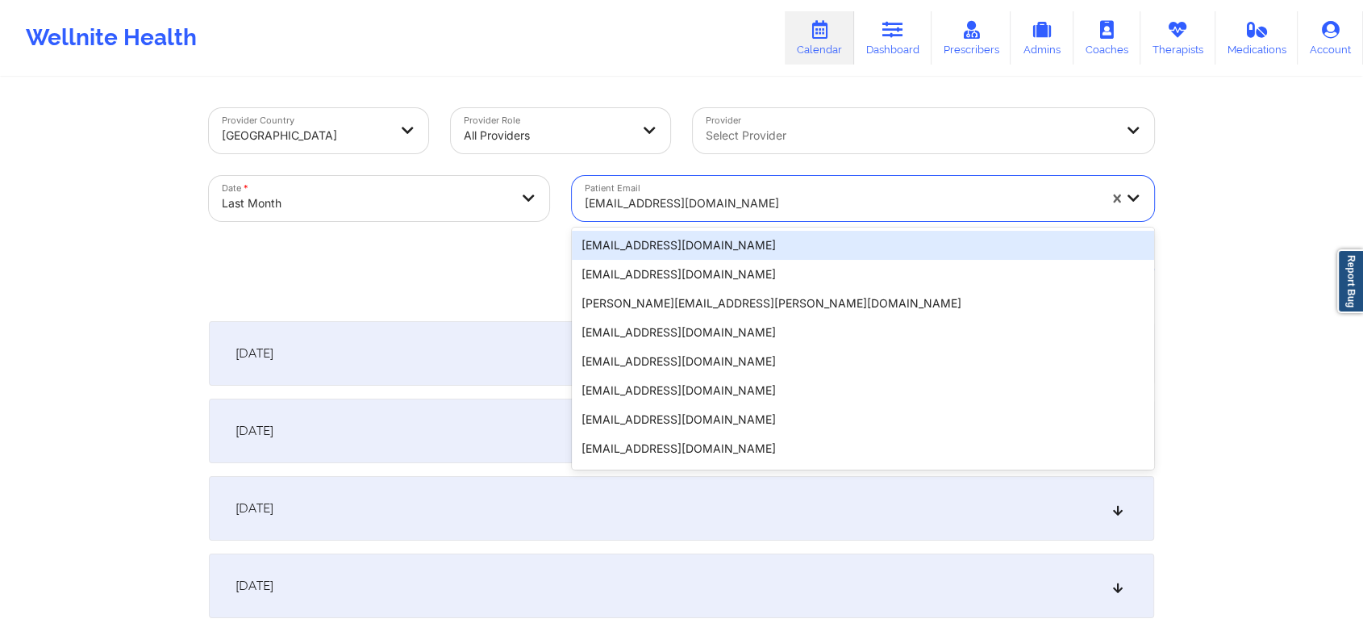
paste input "cham91625@yopmail.com"
type input "cham91625@yopmail.com"
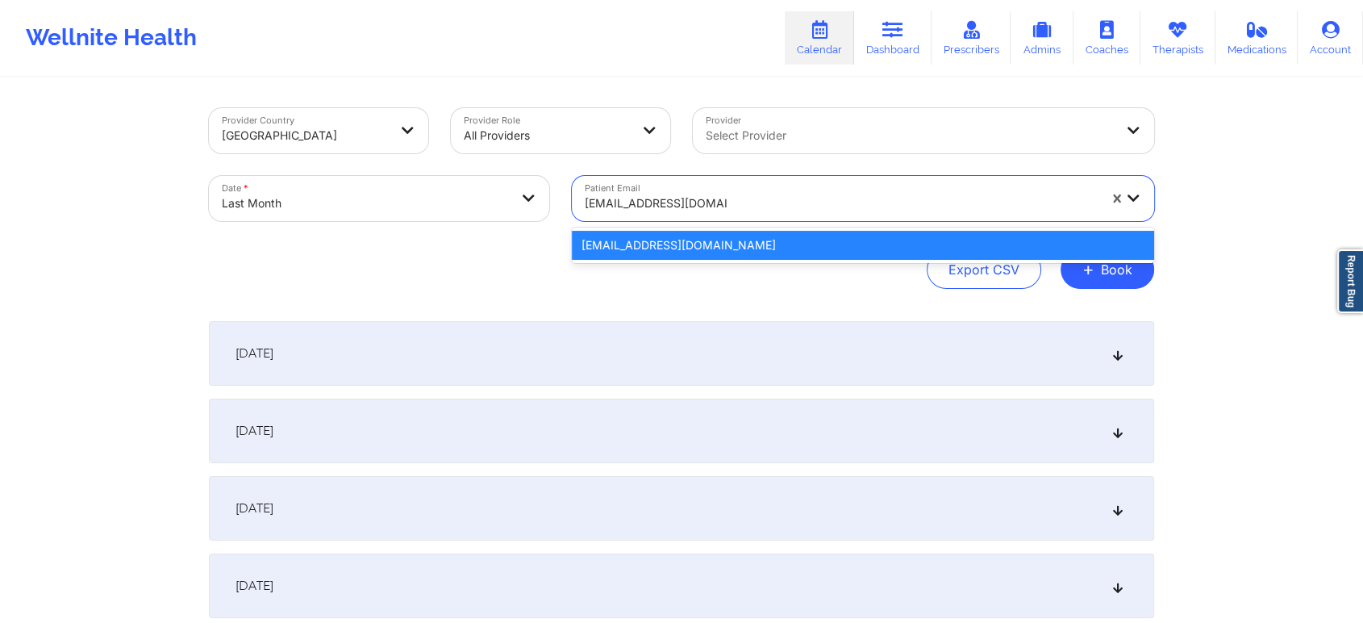
click at [641, 241] on div "cham91625@yopmail.com" at bounding box center [863, 245] width 582 height 29
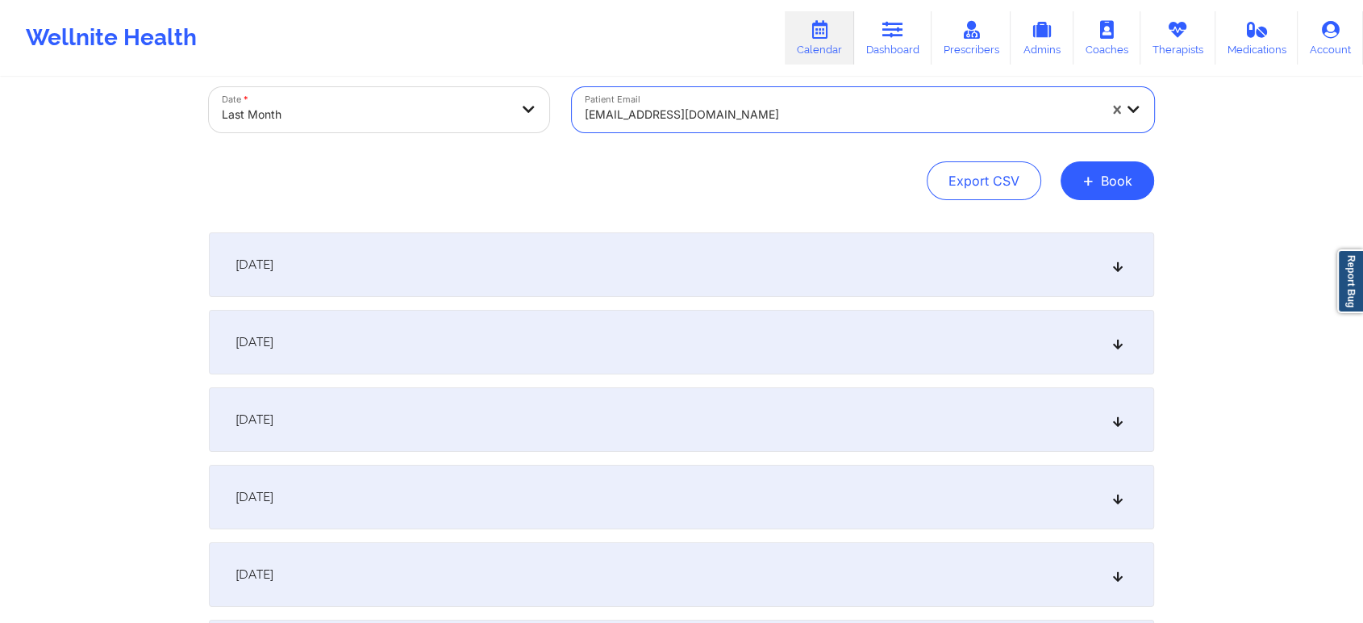
scroll to position [36, 0]
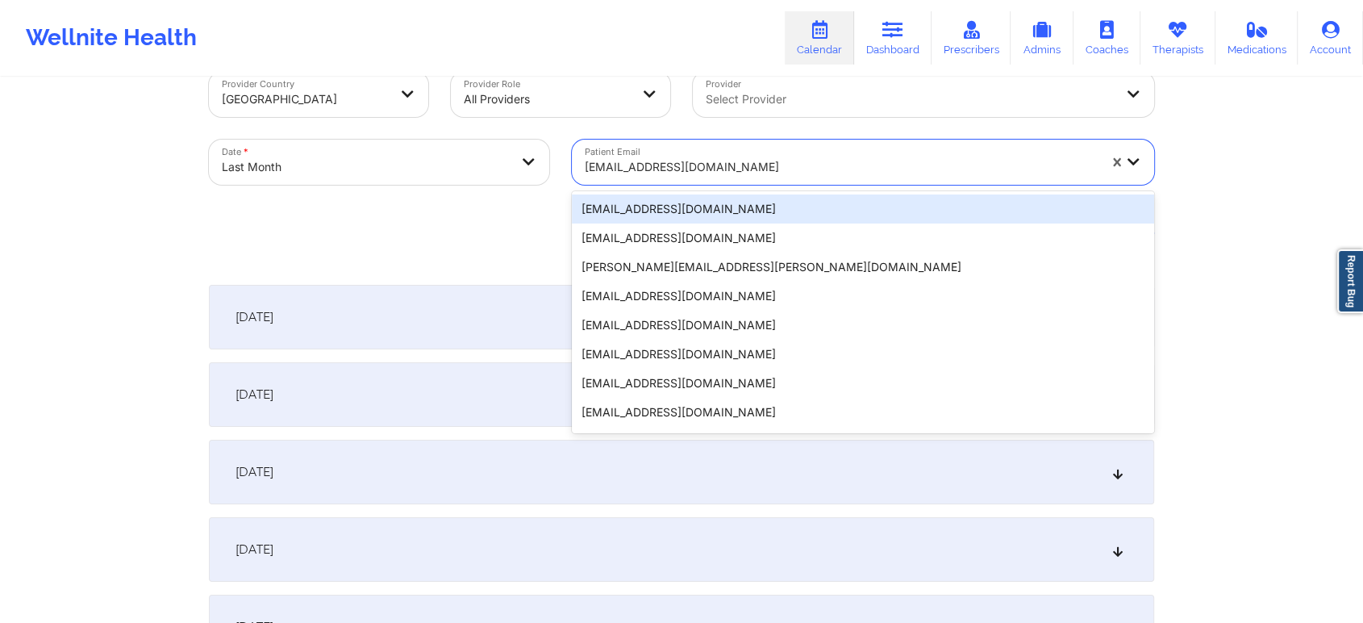
click at [671, 160] on div at bounding box center [841, 166] width 513 height 19
paste input "californiaclient@yopmail.com"
type input "californiaclient@yopmail.com"
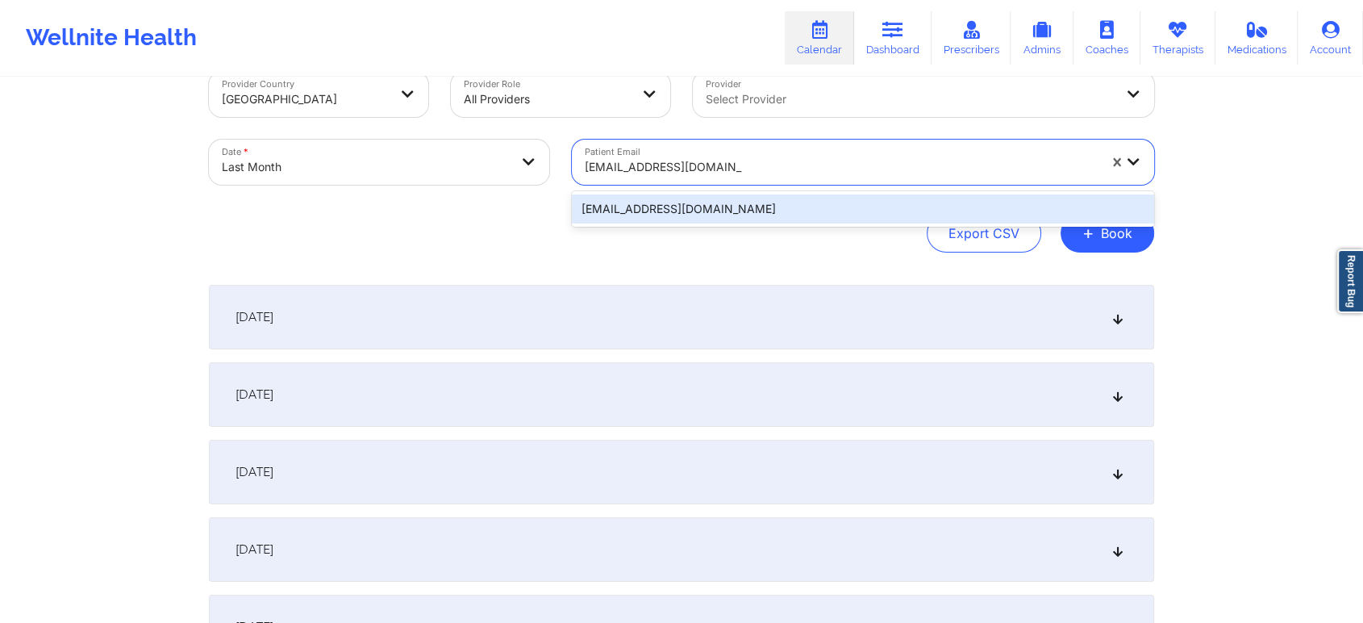
click at [663, 203] on div "californiaclient@yopmail.com" at bounding box center [863, 208] width 582 height 29
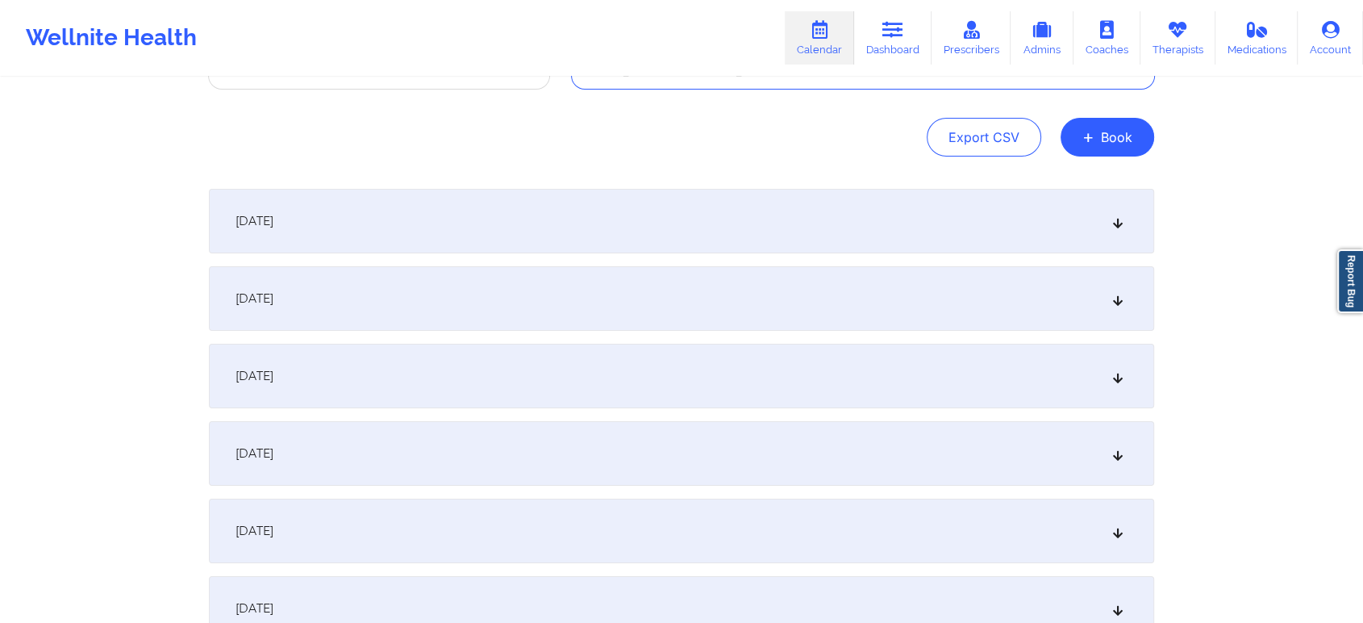
scroll to position [0, 0]
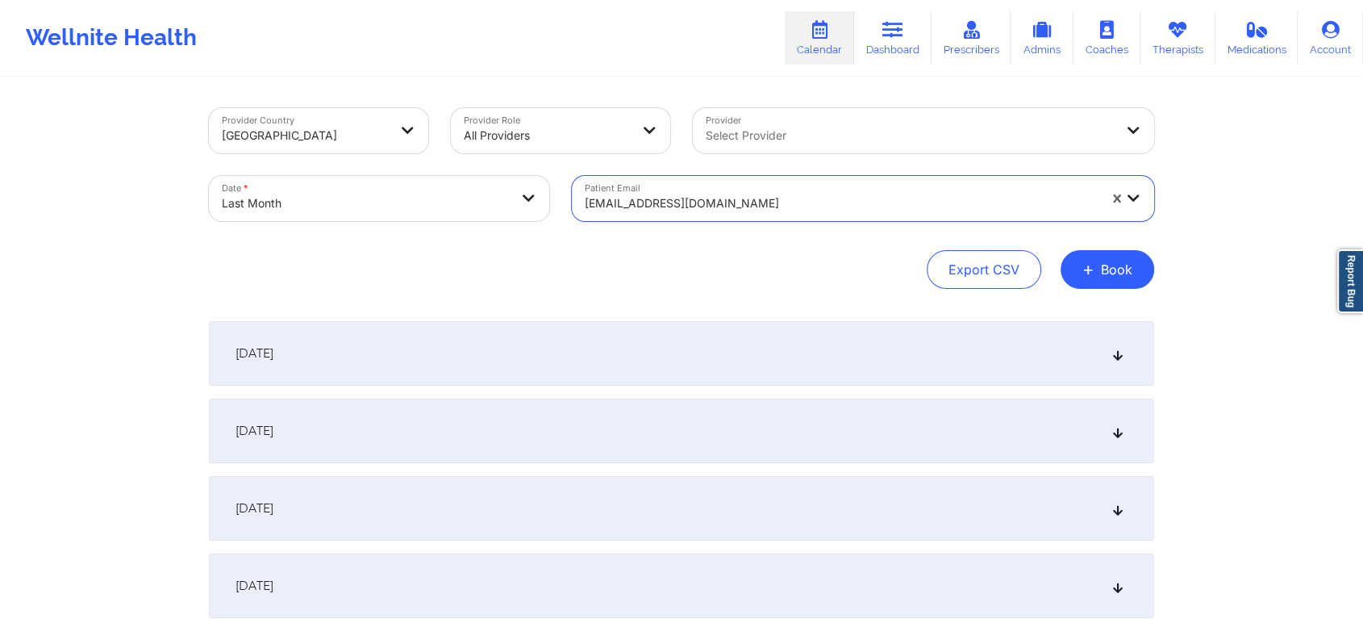
paste input "californiaclient@yopmail.com"
type input "californiaclient@yopmail.com"
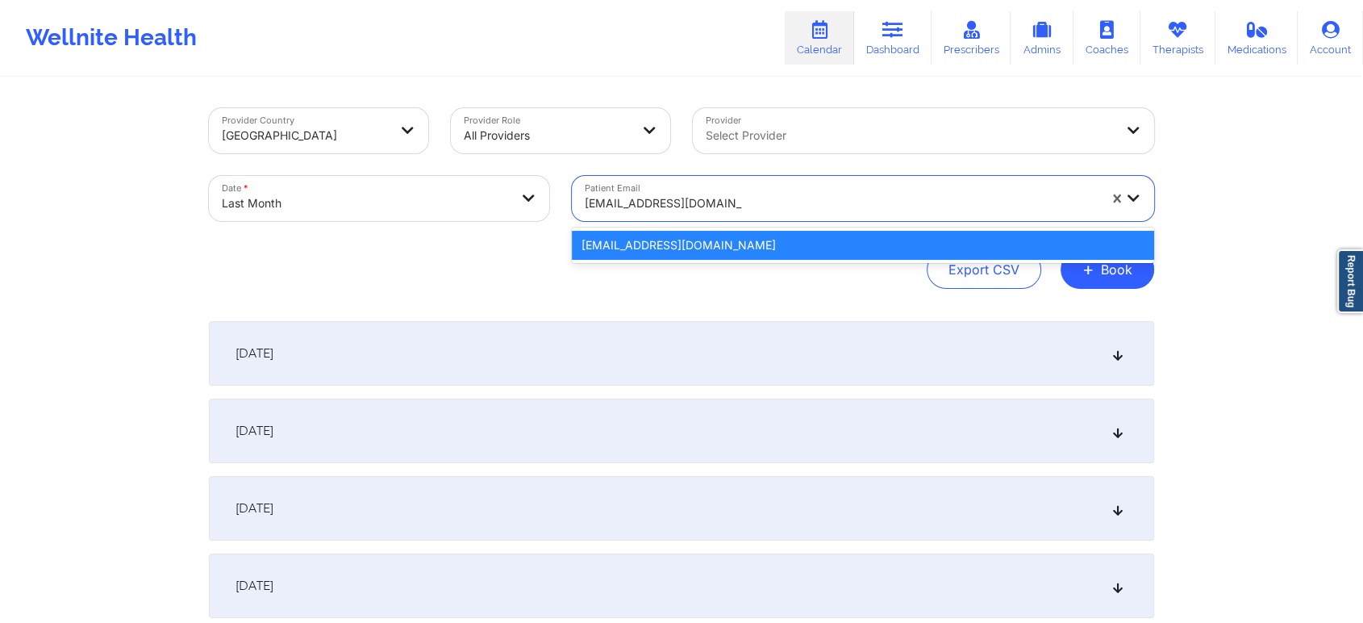
click at [669, 245] on div "californiaclient@yopmail.com" at bounding box center [863, 245] width 582 height 29
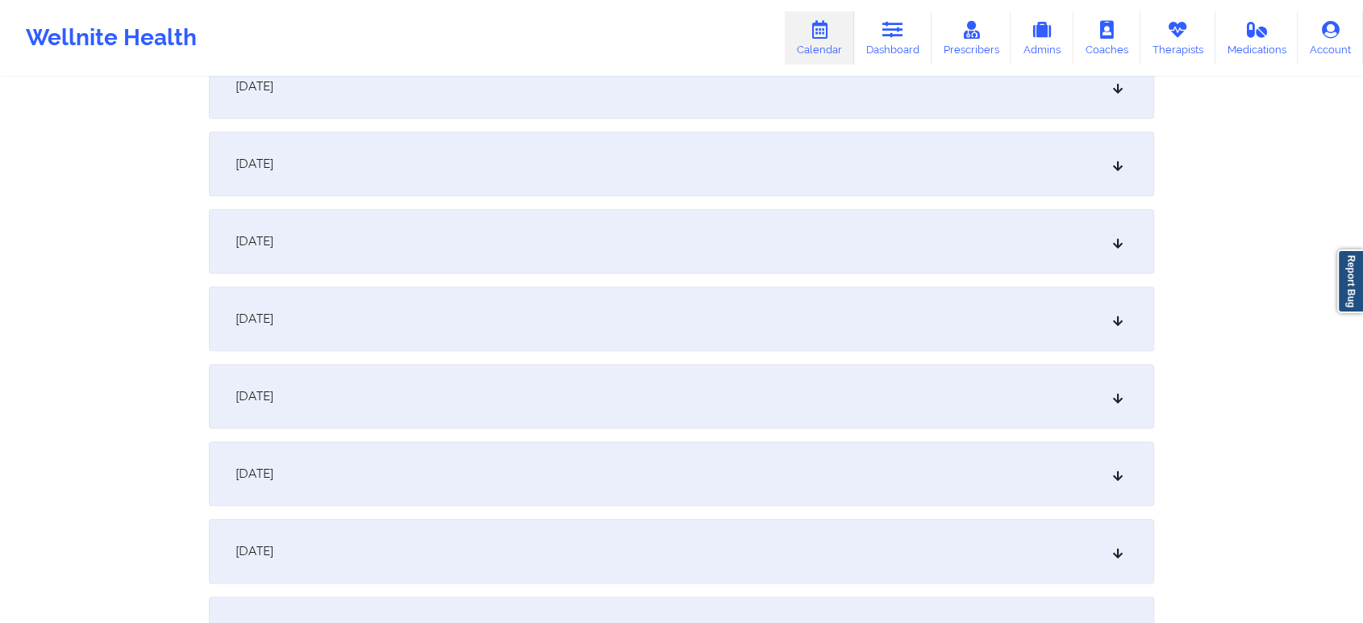
scroll to position [1749, 0]
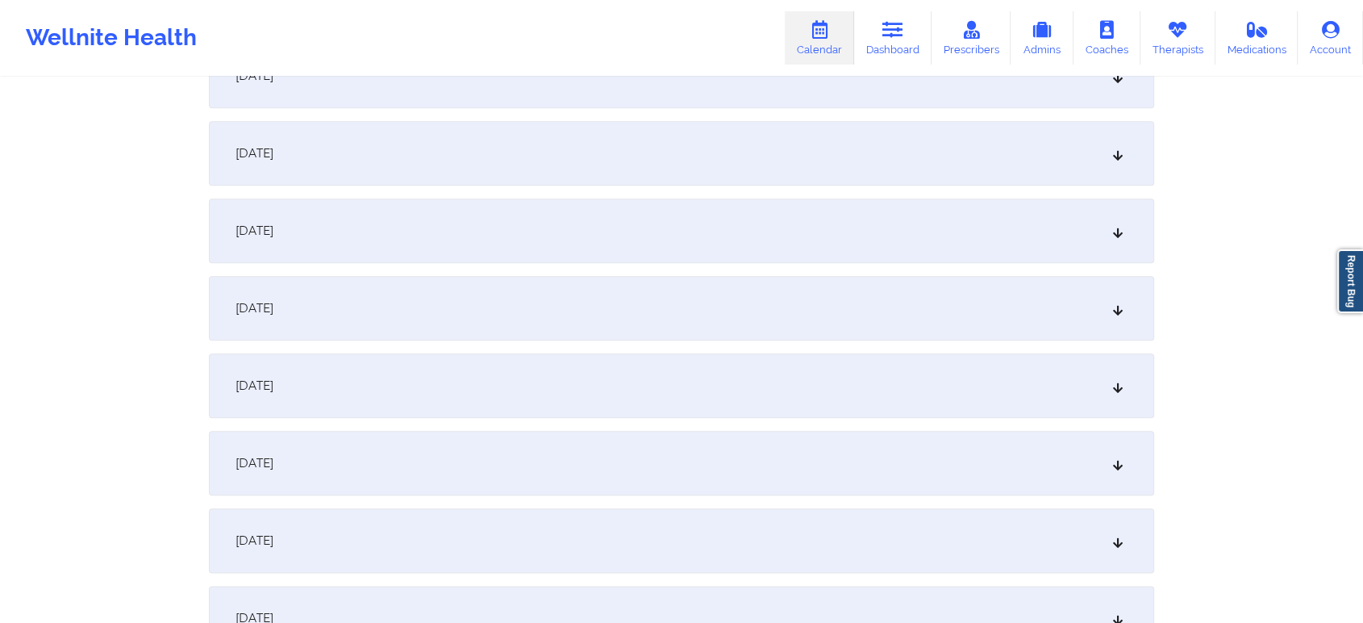
click at [687, 318] on div "September 23, 2025" at bounding box center [682, 308] width 946 height 65
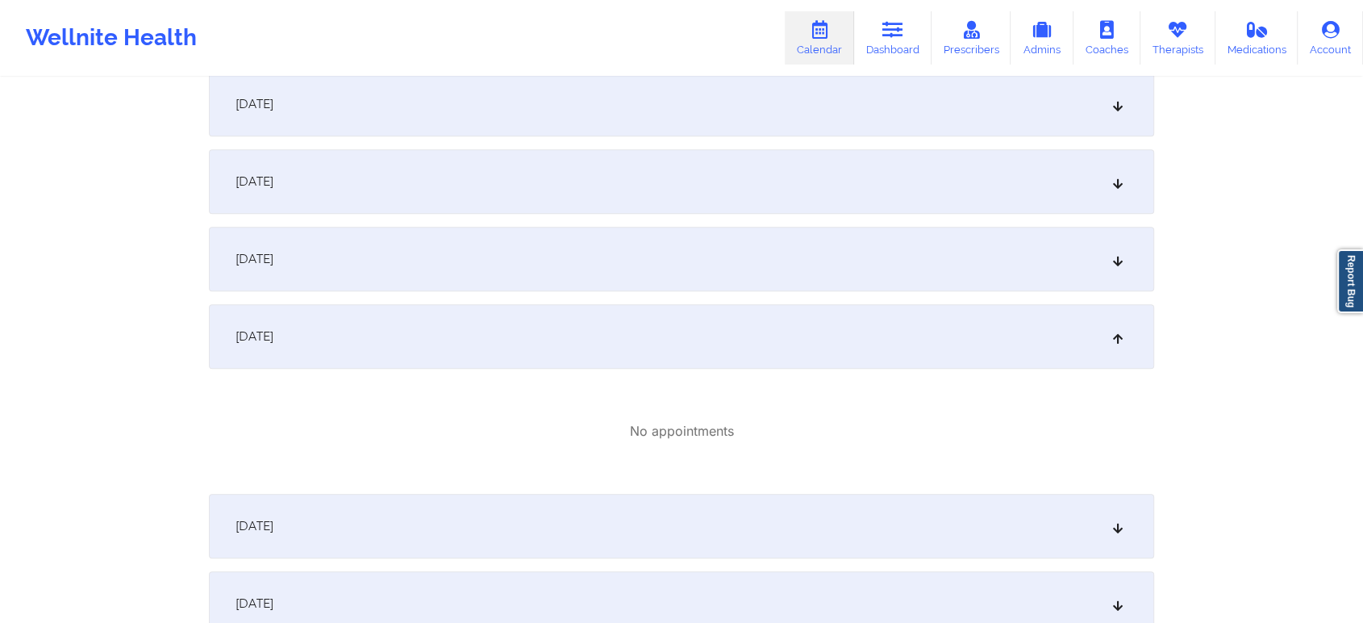
scroll to position [1710, 0]
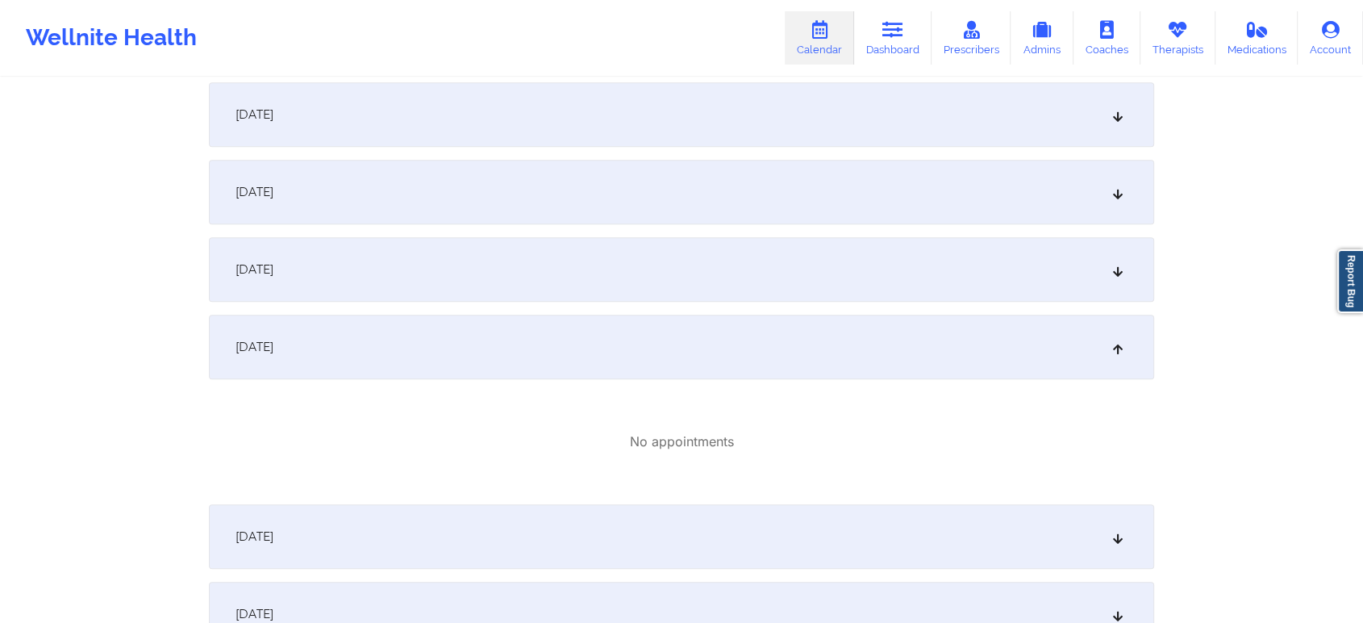
click at [1062, 351] on div "September 23, 2025" at bounding box center [682, 347] width 946 height 65
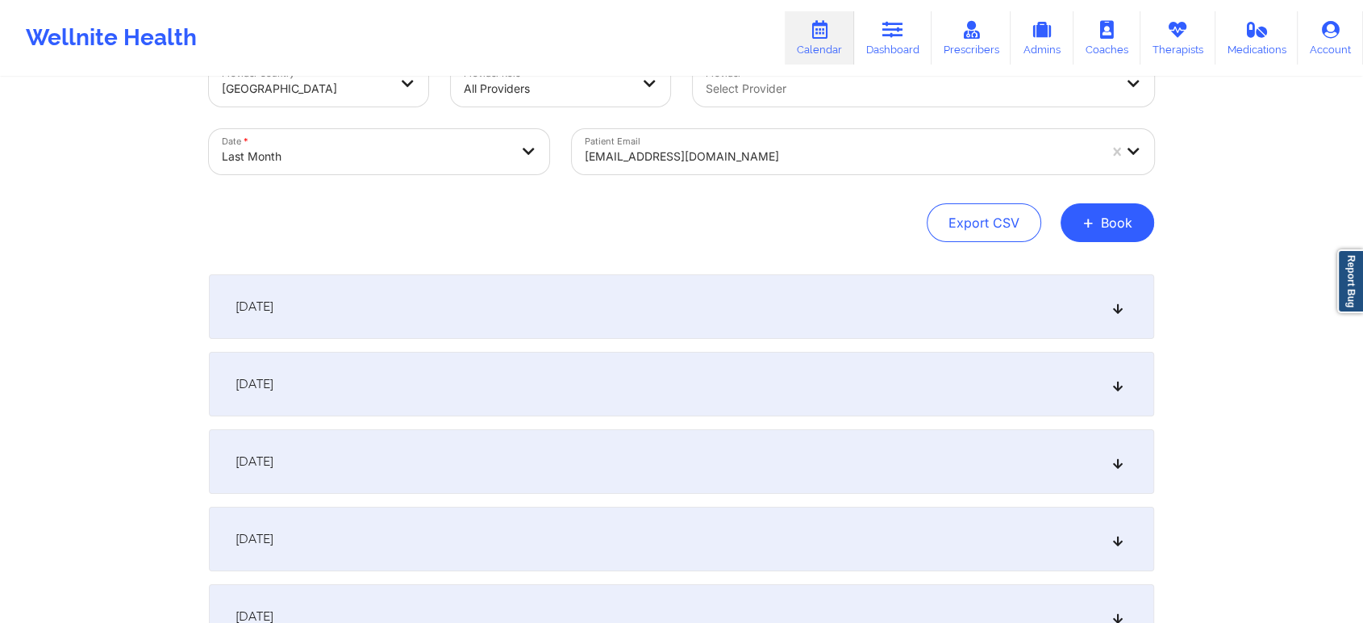
scroll to position [19, 0]
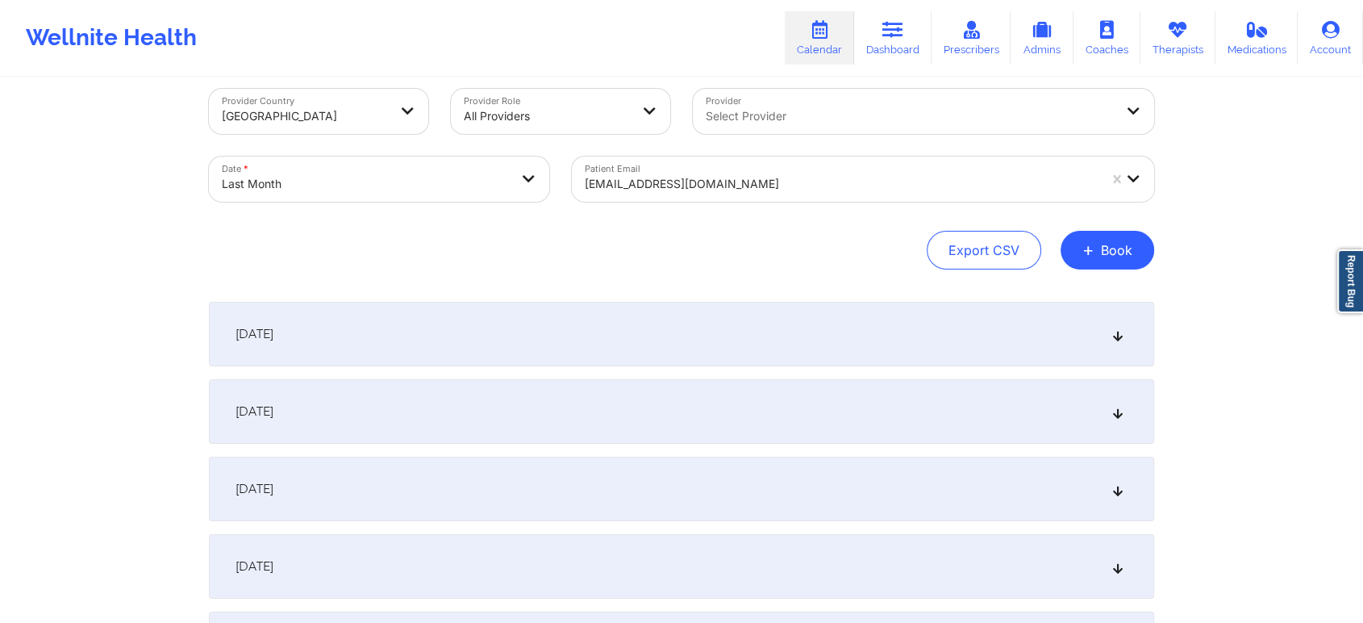
click at [632, 153] on div "Patient Email californiaclient@yopmail.com" at bounding box center [863, 179] width 605 height 68
click at [632, 165] on div "californiaclient@yopmail.com" at bounding box center [836, 179] width 528 height 45
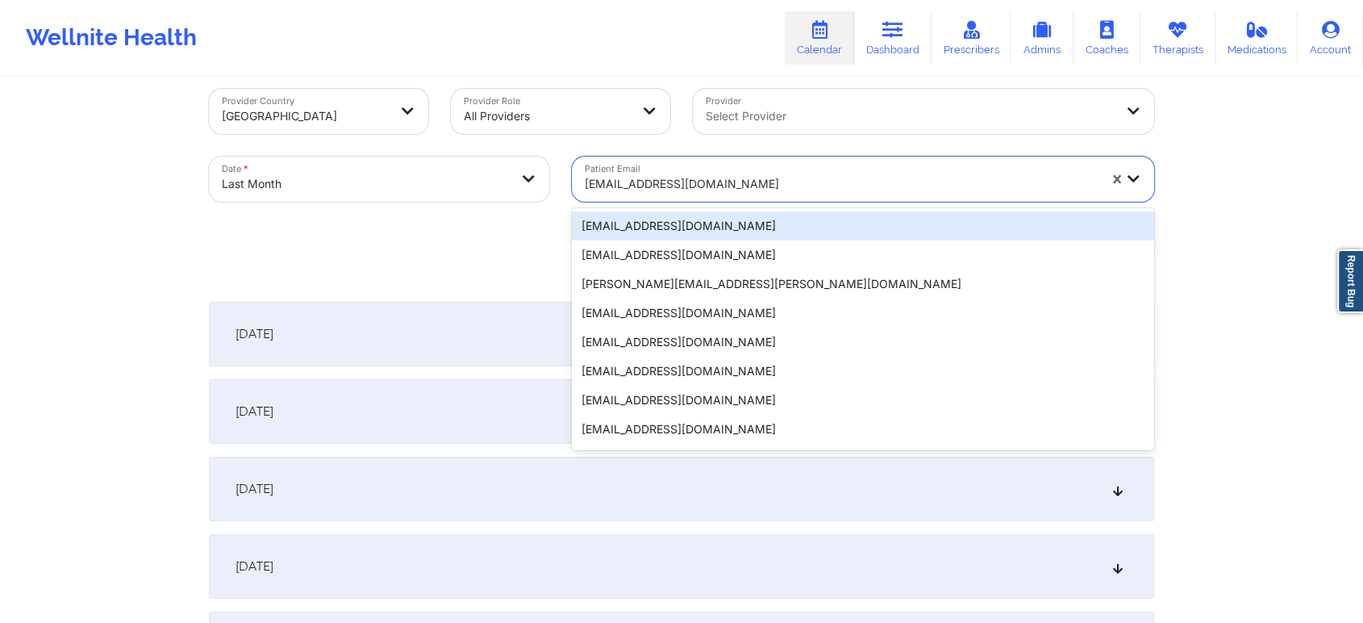
paste input "californiaclient@yopmail.com"
type input "californiaclient@yopmail.com"
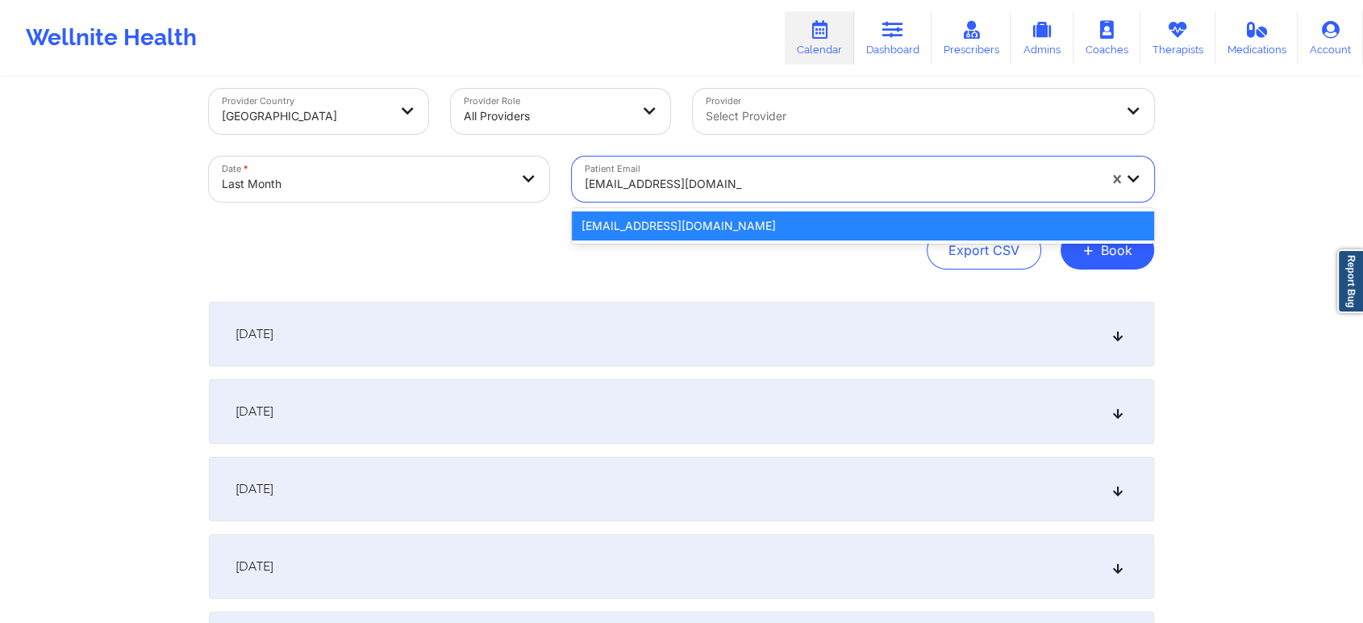
click at [658, 225] on div "californiaclient@yopmail.com" at bounding box center [863, 225] width 582 height 29
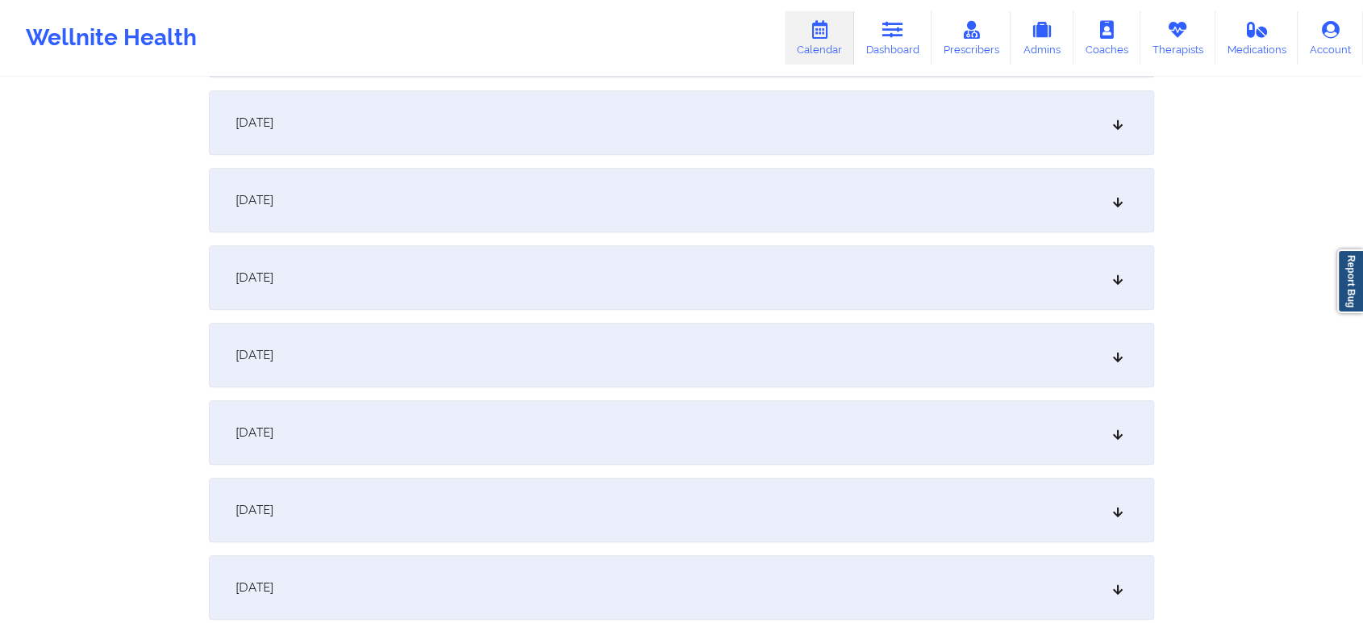
scroll to position [1317, 0]
click at [689, 203] on div "September 16, 2025" at bounding box center [682, 197] width 946 height 65
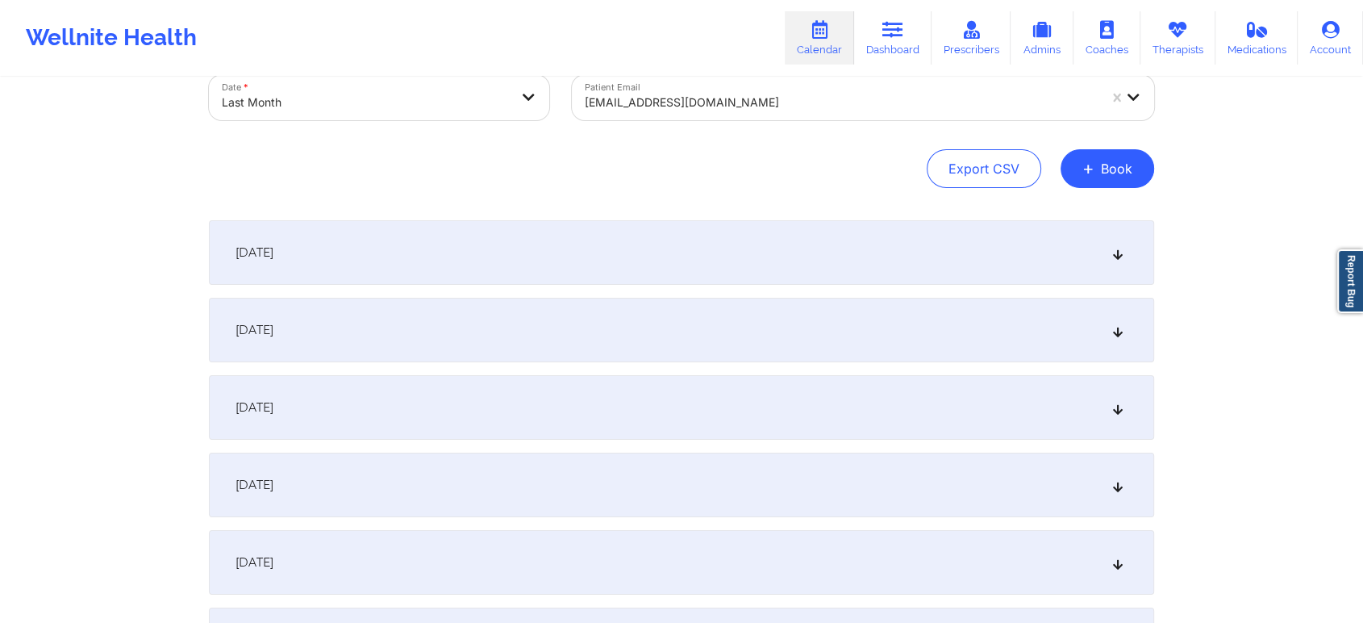
scroll to position [0, 0]
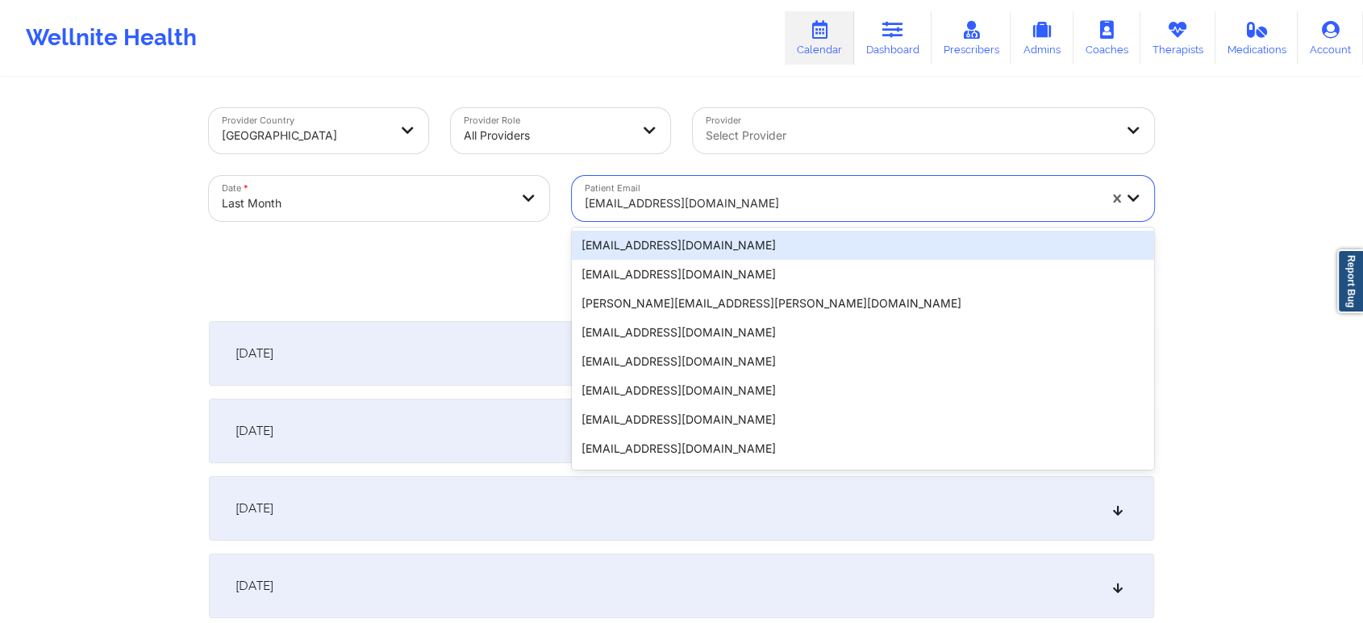
click at [632, 183] on div "californiaclient@yopmail.com" at bounding box center [836, 198] width 528 height 45
paste input "californiaclient@yopmail.com"
type input "californiaclient@yopmail.com"
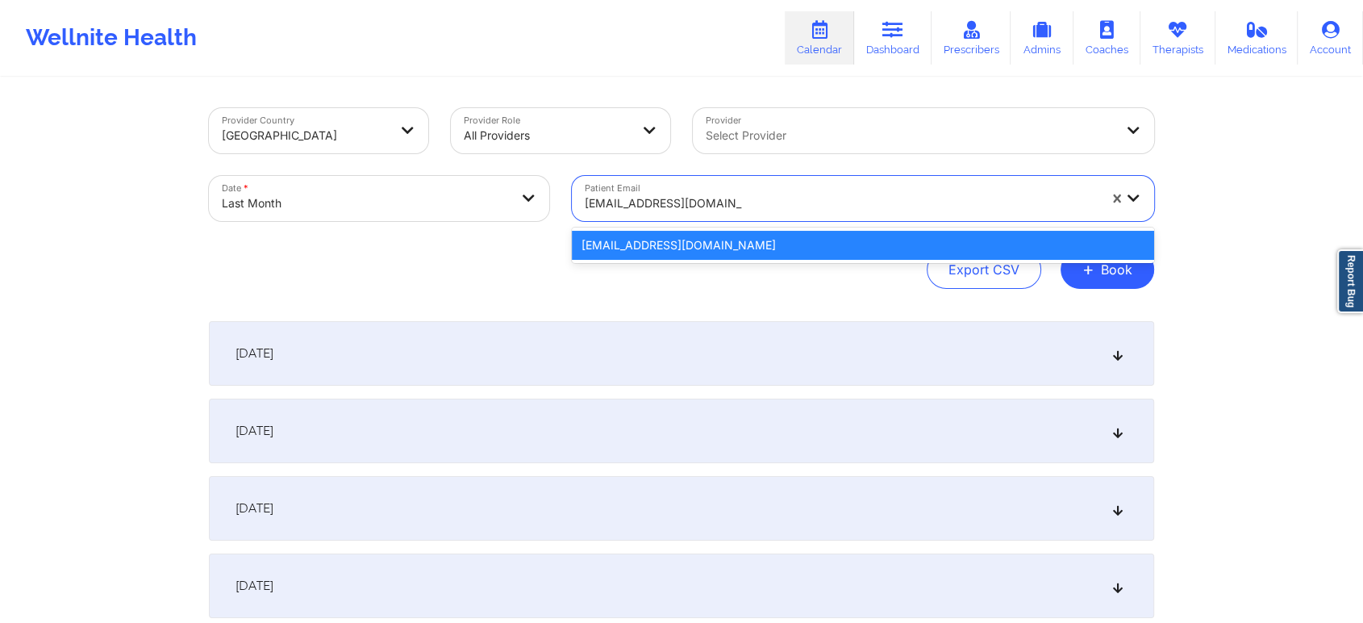
click at [796, 244] on div "californiaclient@yopmail.com" at bounding box center [863, 245] width 582 height 29
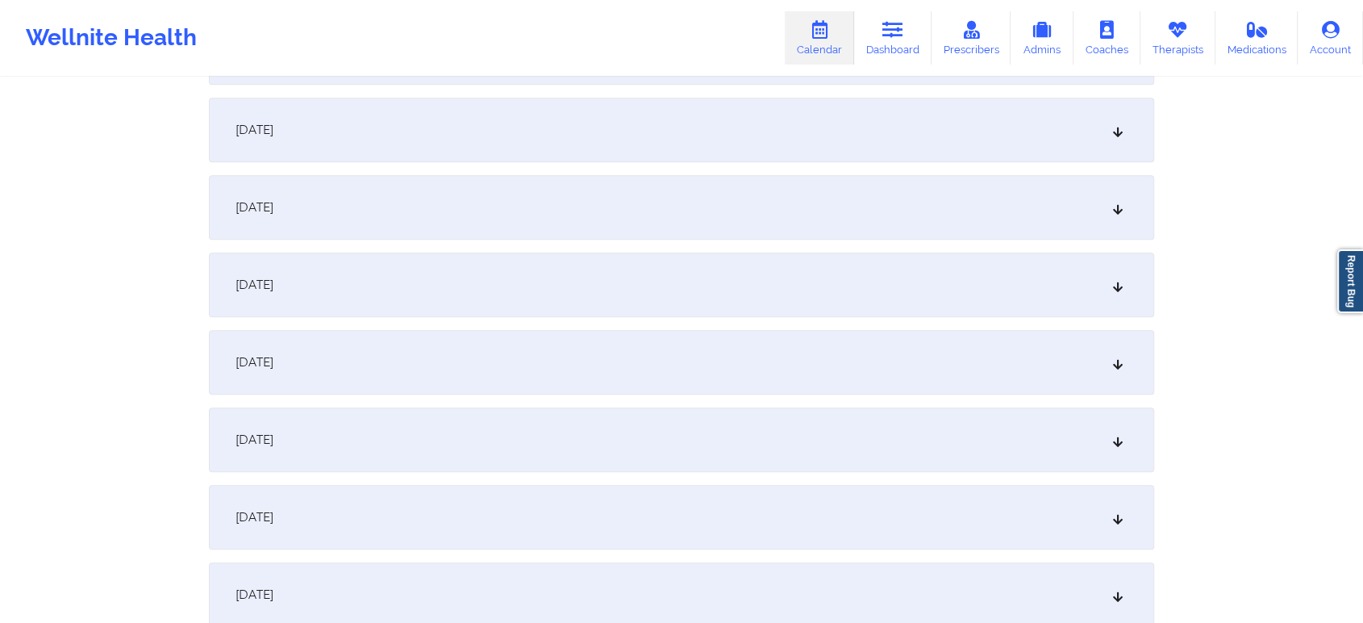
scroll to position [1655, 0]
click at [666, 186] on div "September 19, 2025" at bounding box center [682, 204] width 946 height 65
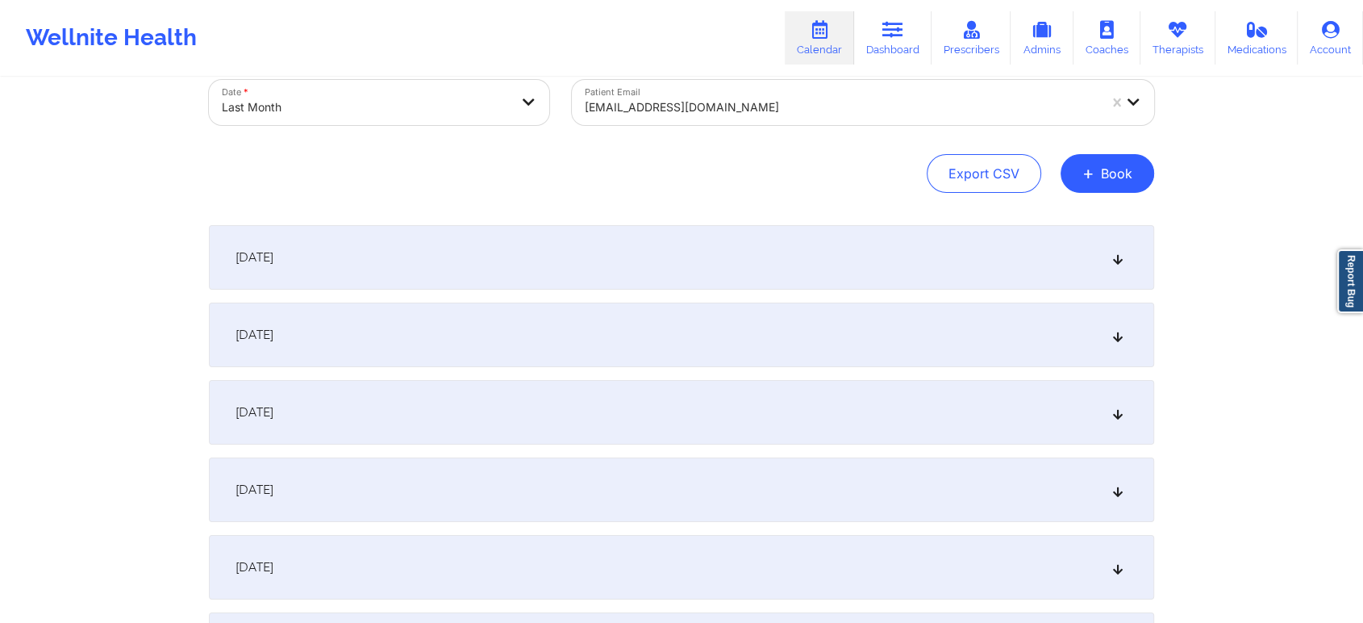
scroll to position [0, 0]
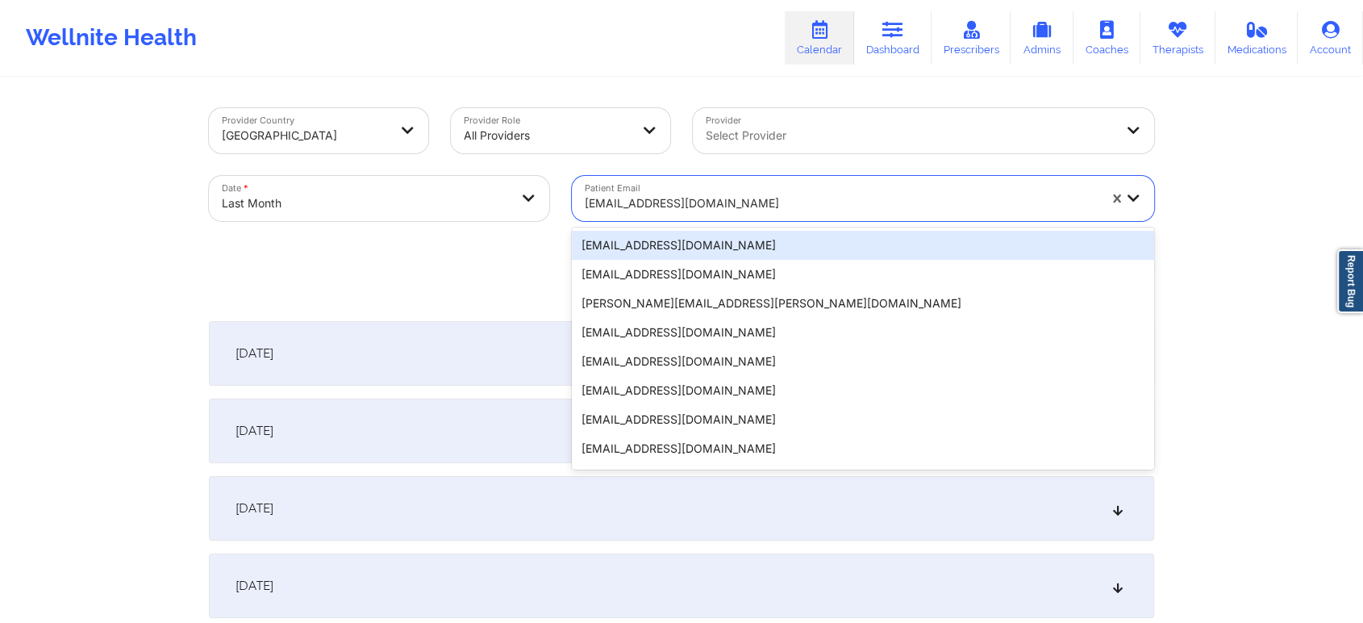
click at [742, 196] on div at bounding box center [841, 203] width 513 height 19
paste input "californiaclient@yopmail.com"
type input "californiaclient@yopmail.com"
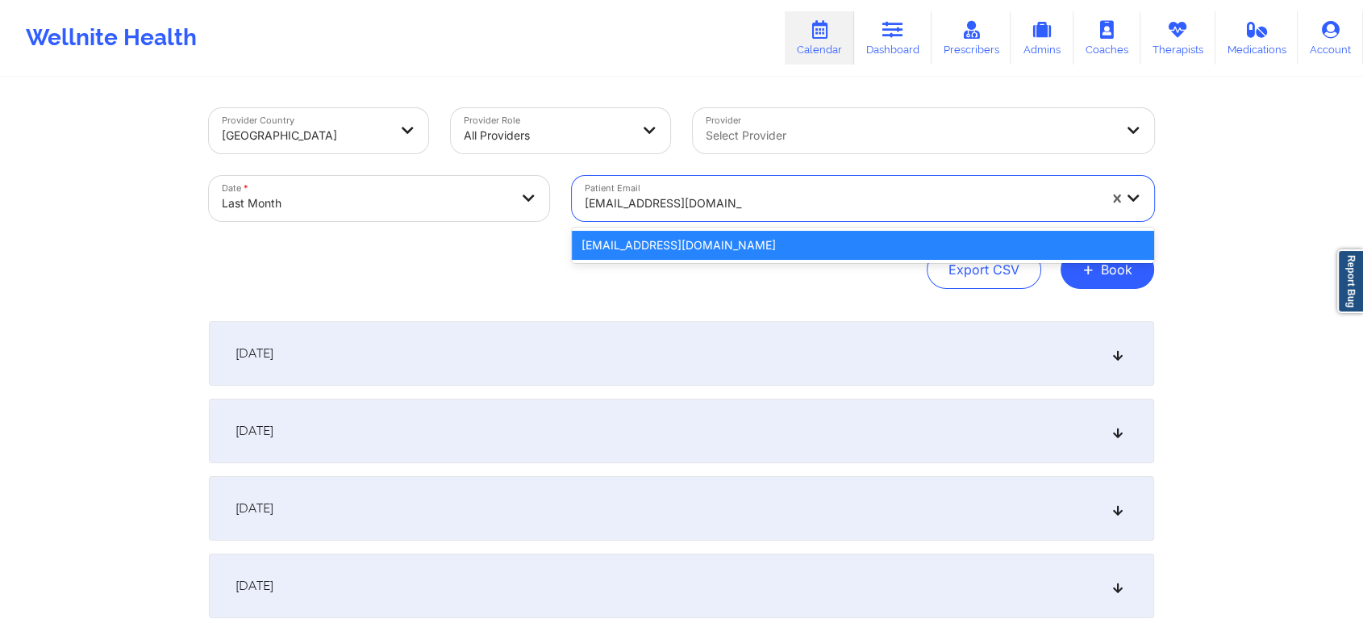
click at [722, 230] on div "californiaclient@yopmail.com" at bounding box center [863, 245] width 582 height 35
click at [835, 240] on div "californiaclient@yopmail.com" at bounding box center [863, 245] width 582 height 29
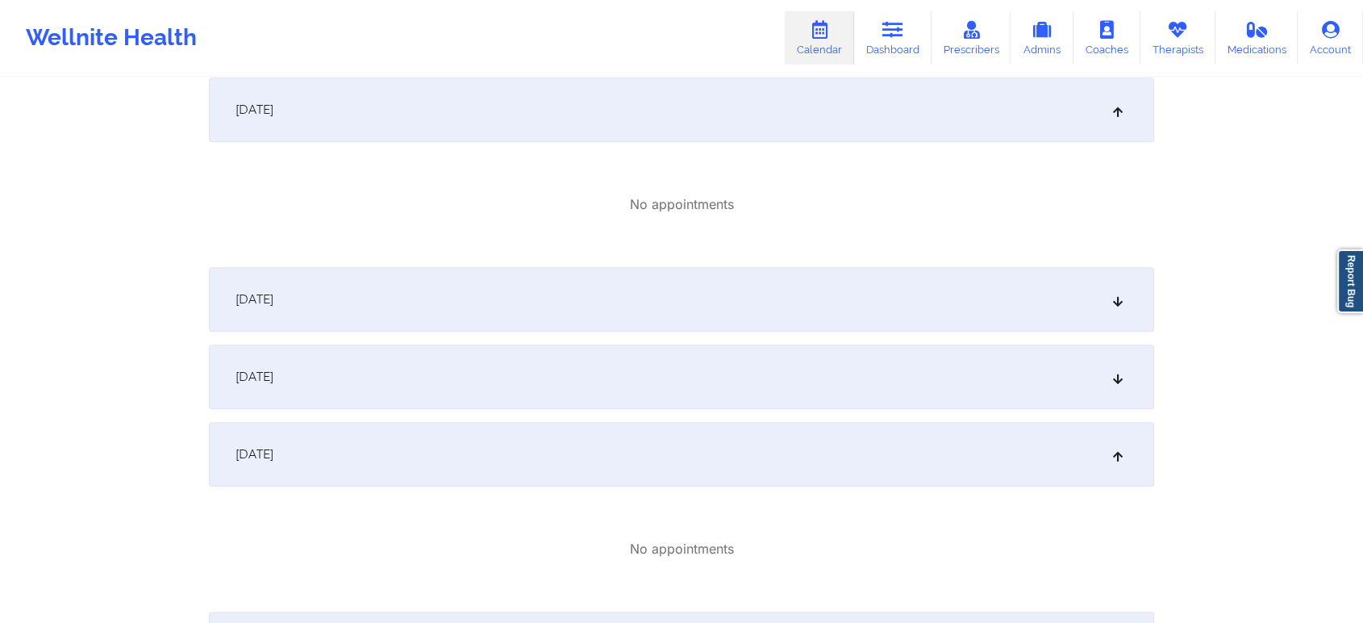
scroll to position [1372, 0]
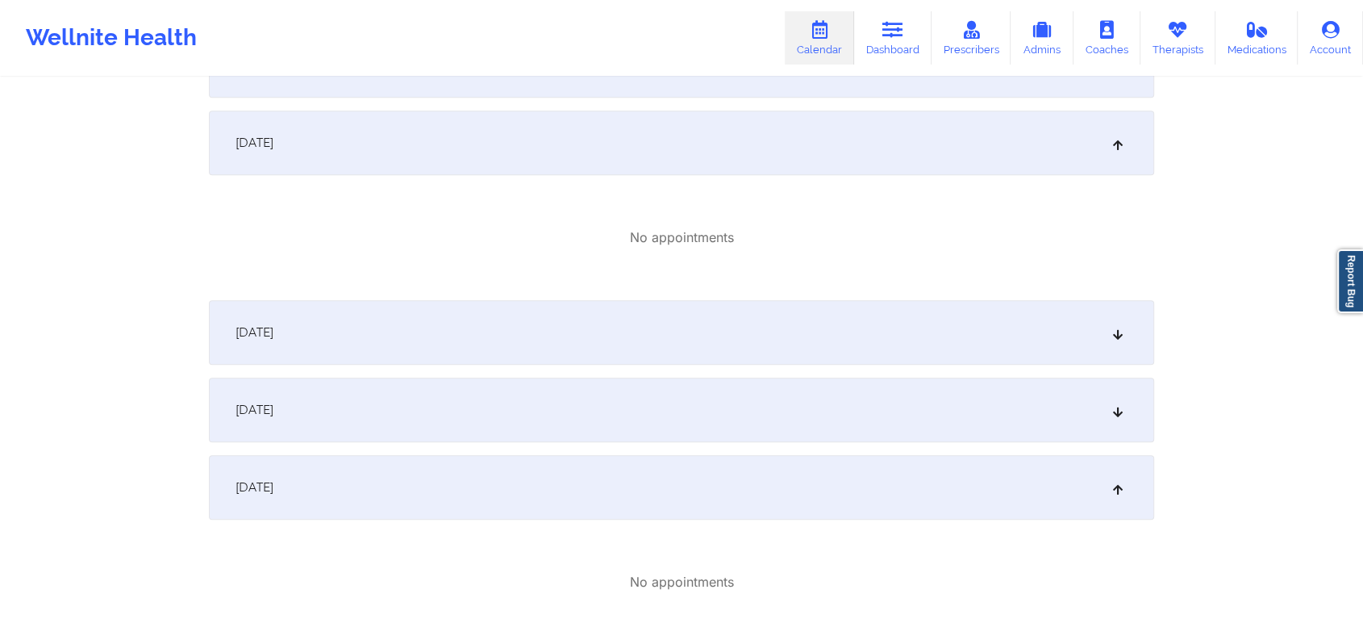
click at [820, 358] on div "September 17, 2025" at bounding box center [682, 332] width 946 height 65
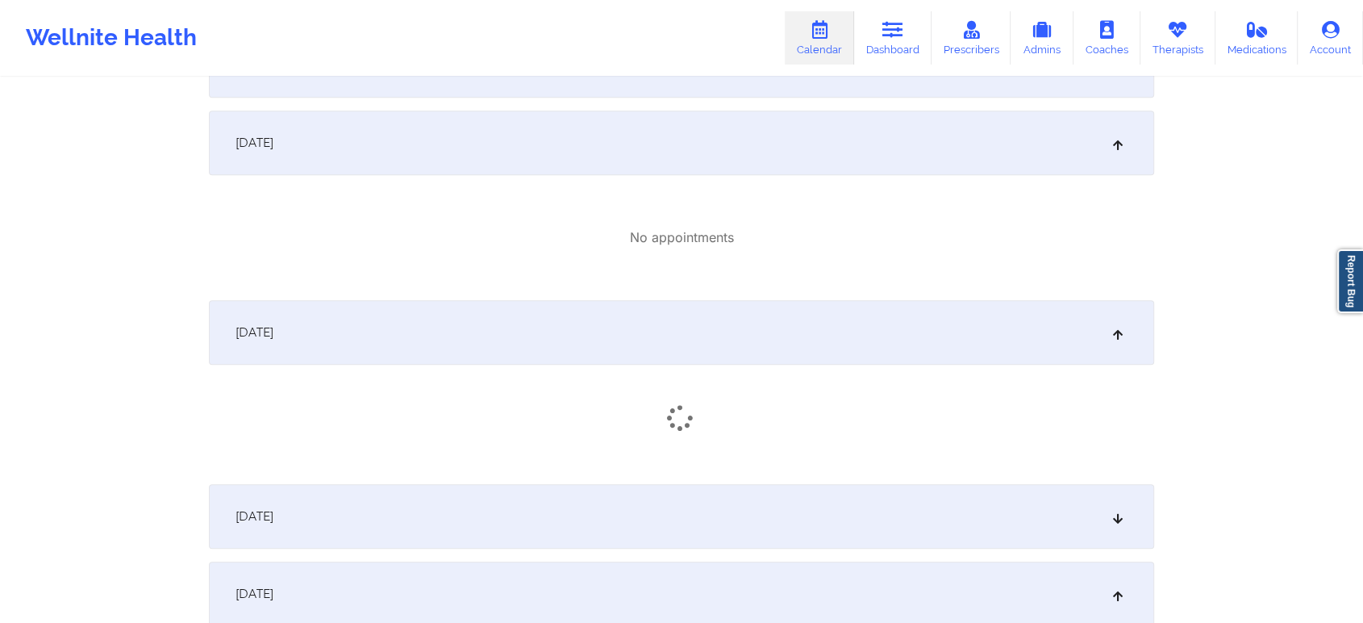
click at [973, 516] on div "September 18, 2025" at bounding box center [682, 516] width 946 height 65
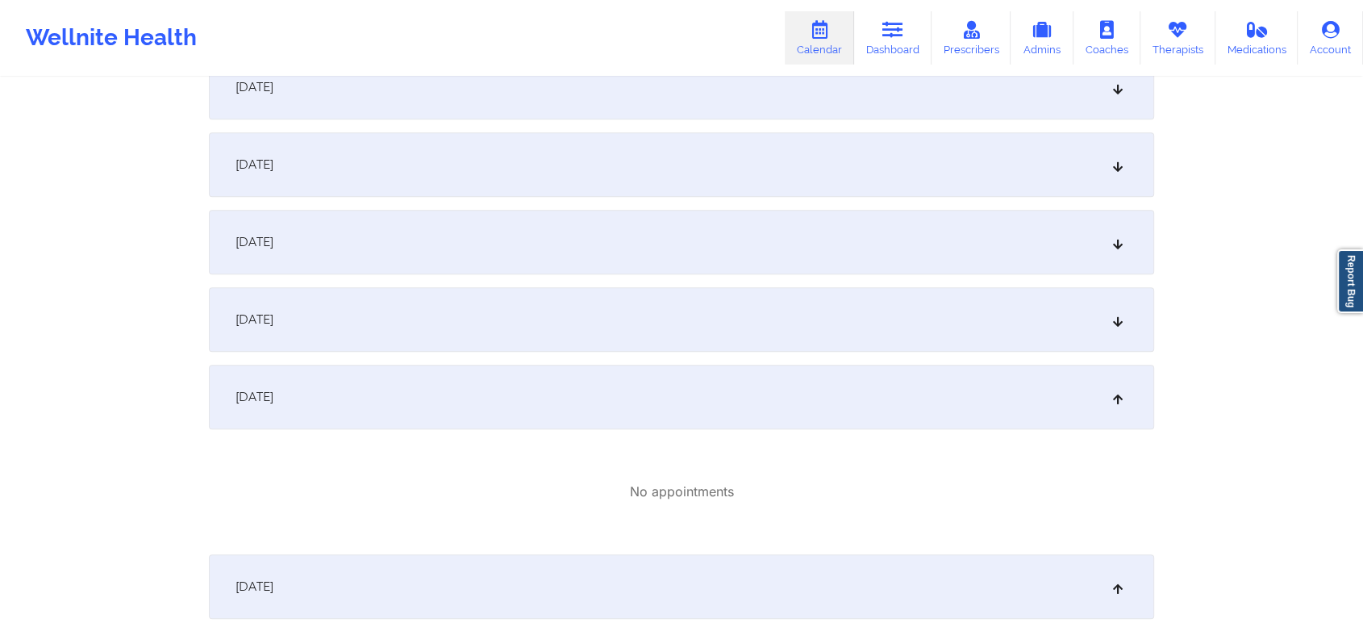
scroll to position [0, 0]
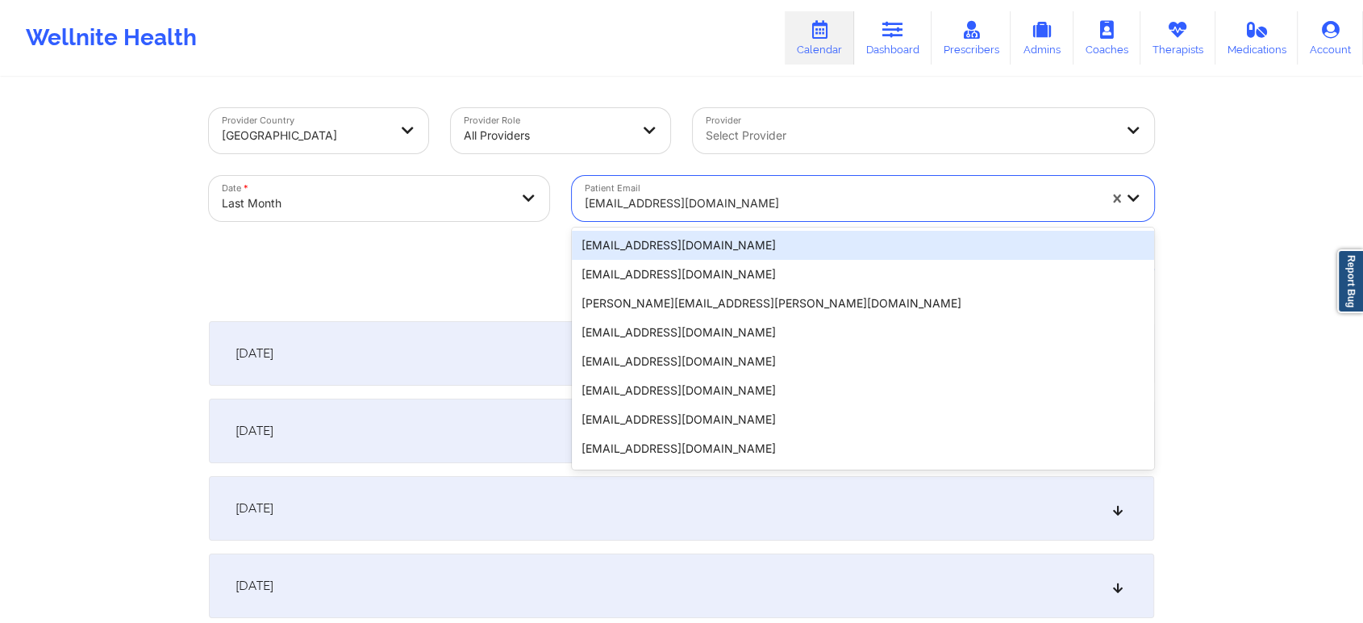
click at [658, 213] on div "californiaclient@yopmail.com" at bounding box center [841, 203] width 513 height 35
paste input "prodmember2@yopmail.com"
type input "prodmember2@yopmail.com"
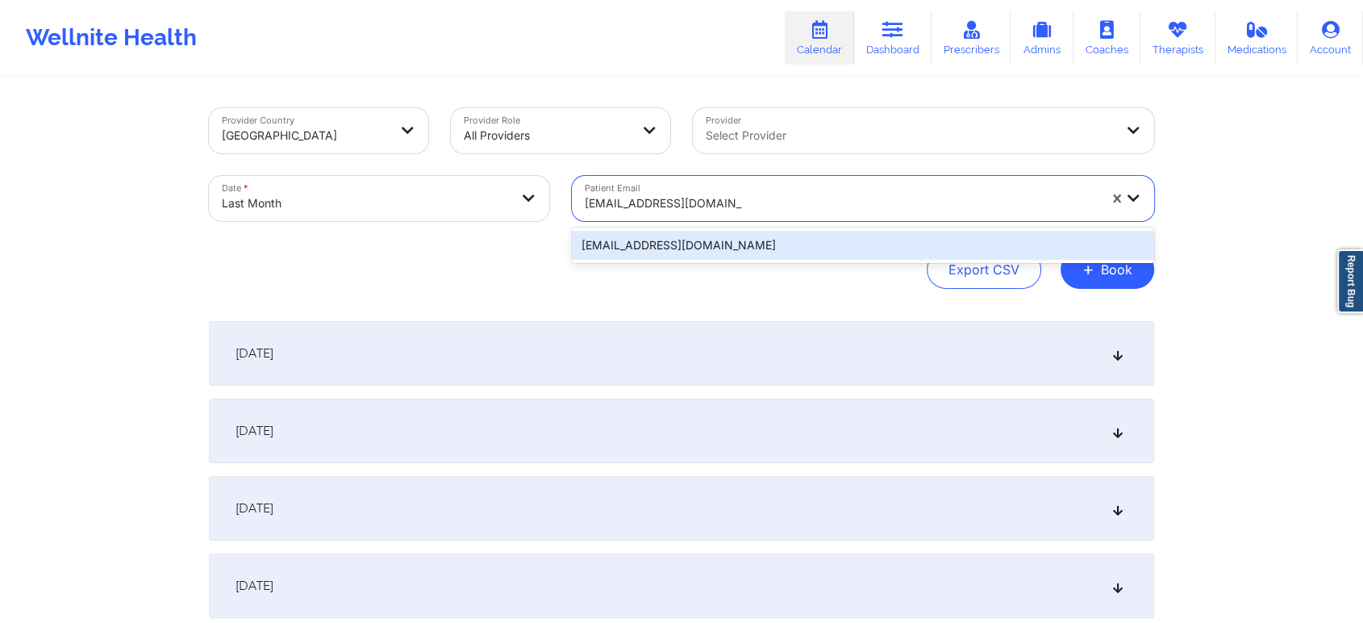
click at [756, 245] on div "prodmember2@yopmail.com" at bounding box center [863, 245] width 582 height 29
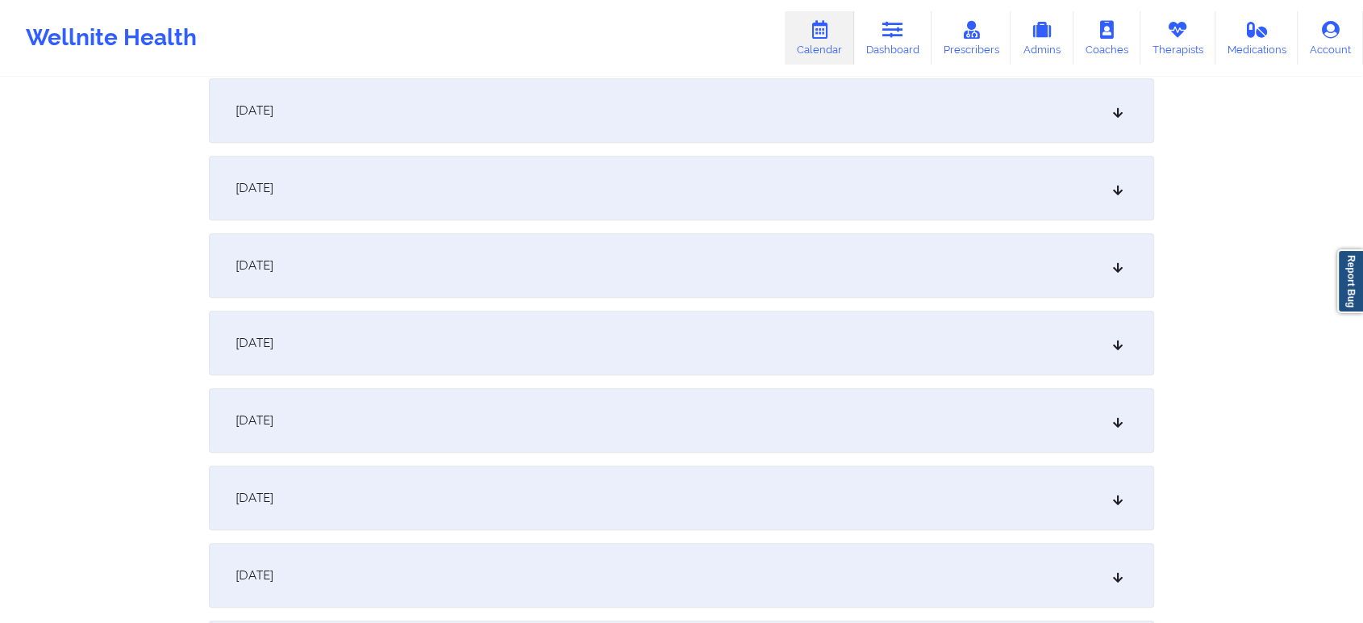
scroll to position [1253, 0]
click at [889, 284] on div "September 16, 2025" at bounding box center [682, 262] width 946 height 65
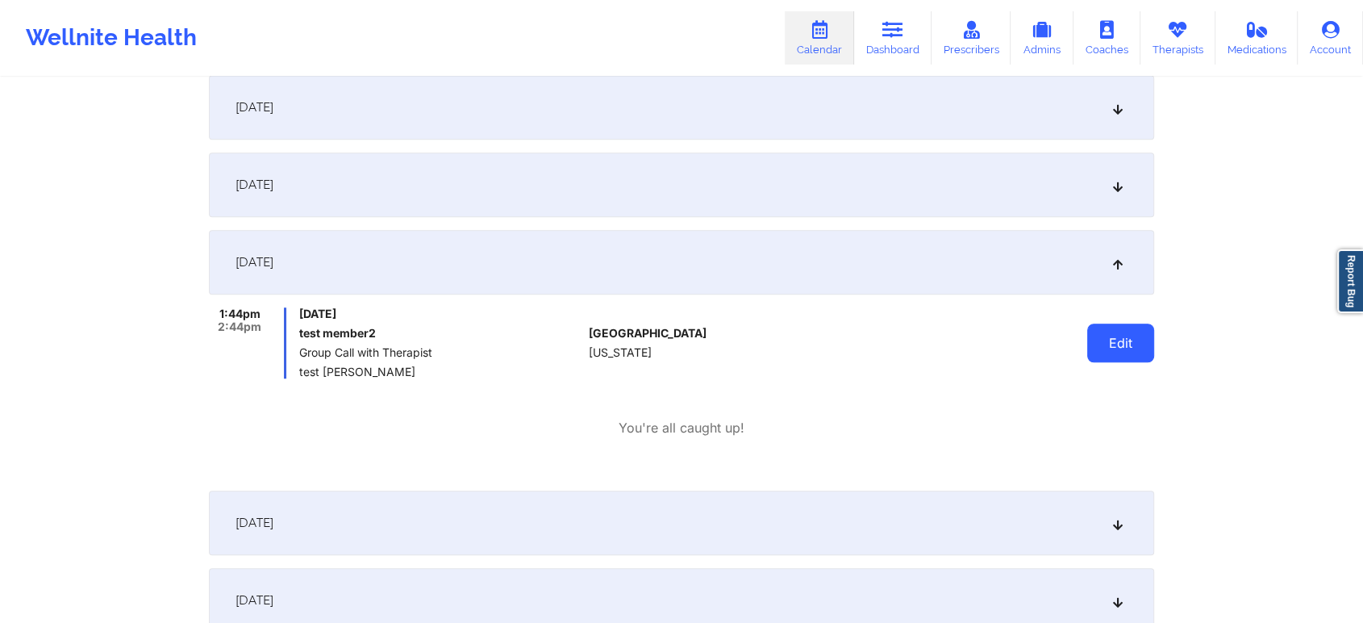
click at [1110, 329] on button "Edit" at bounding box center [1121, 343] width 67 height 39
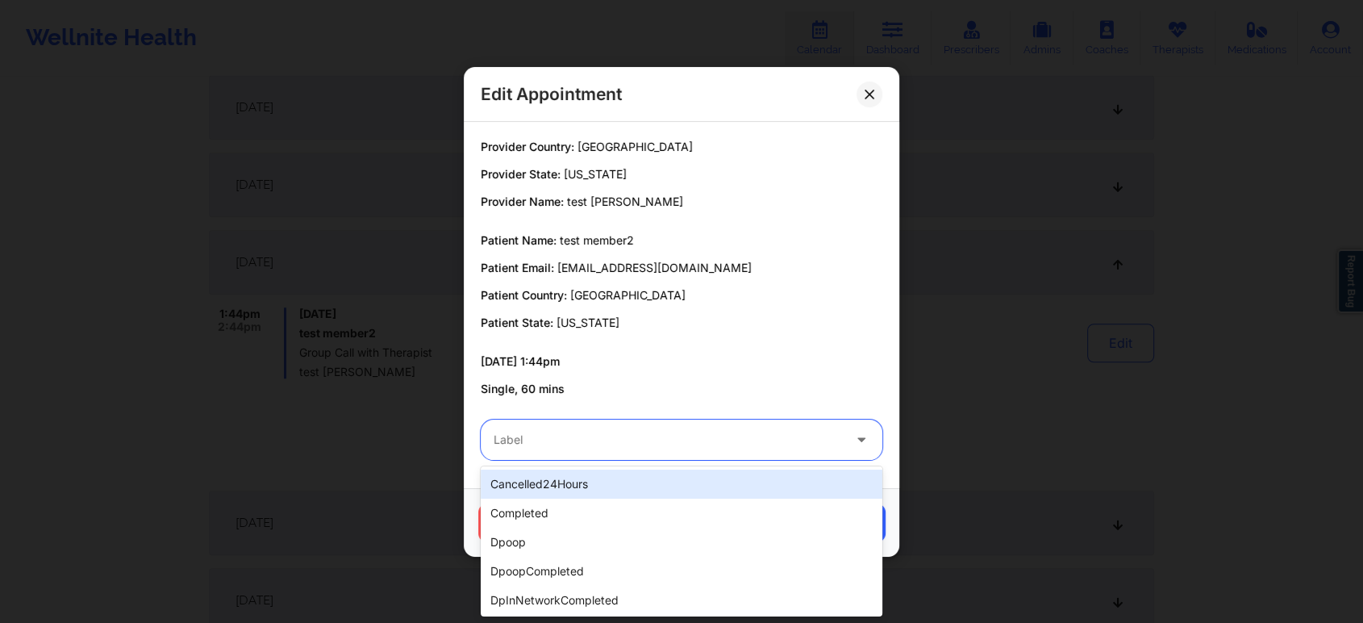
click at [643, 431] on div at bounding box center [668, 439] width 349 height 19
type input "tes"
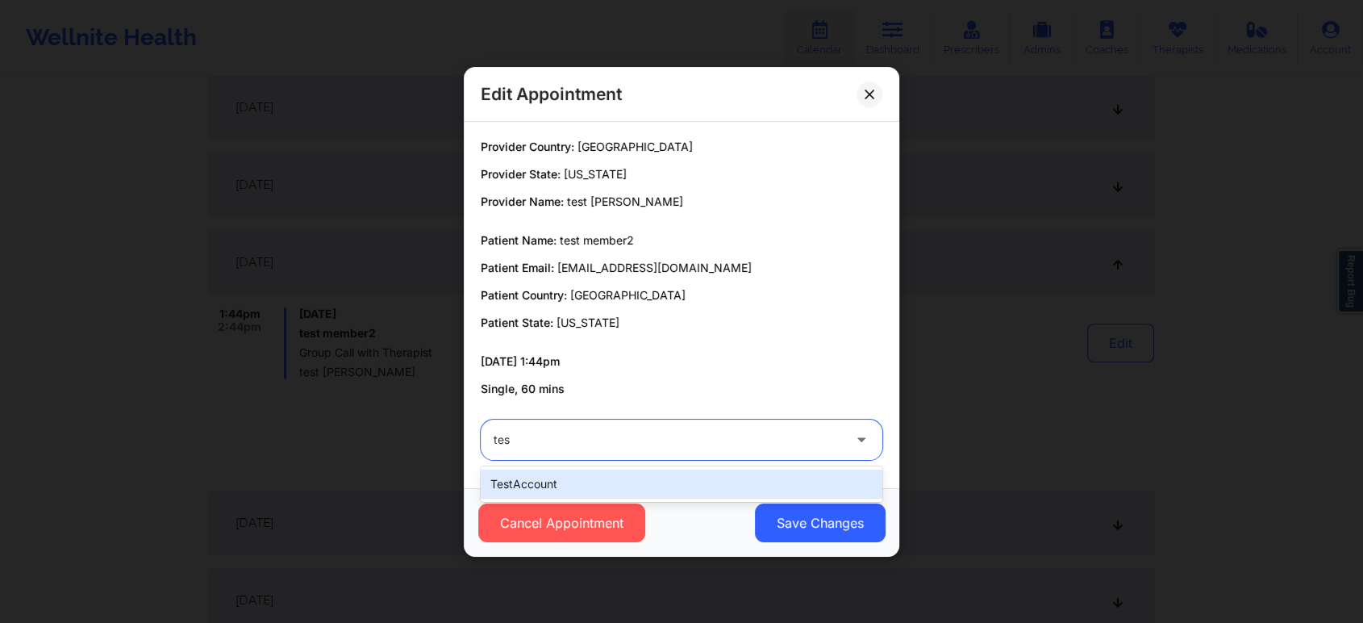
click at [624, 495] on div "testAccount" at bounding box center [682, 484] width 402 height 29
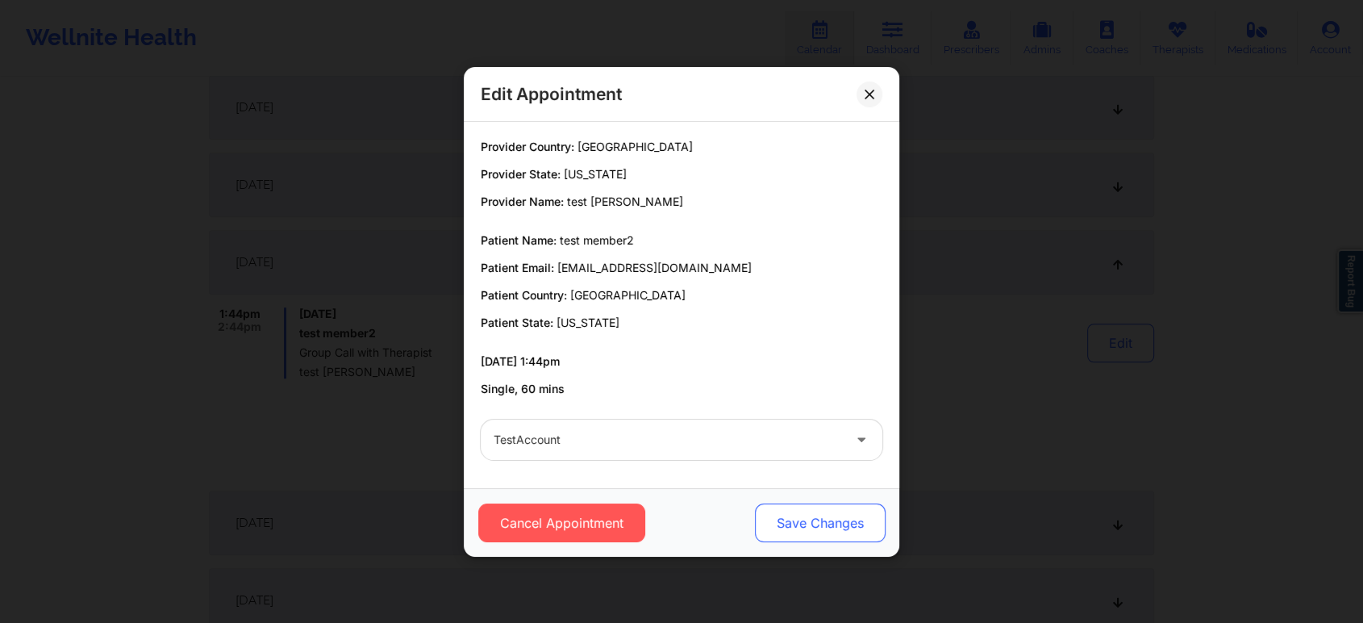
drag, startPoint x: 848, startPoint y: 538, endPoint x: 786, endPoint y: 508, distance: 68.9
click at [786, 508] on button "Save Changes" at bounding box center [820, 522] width 131 height 39
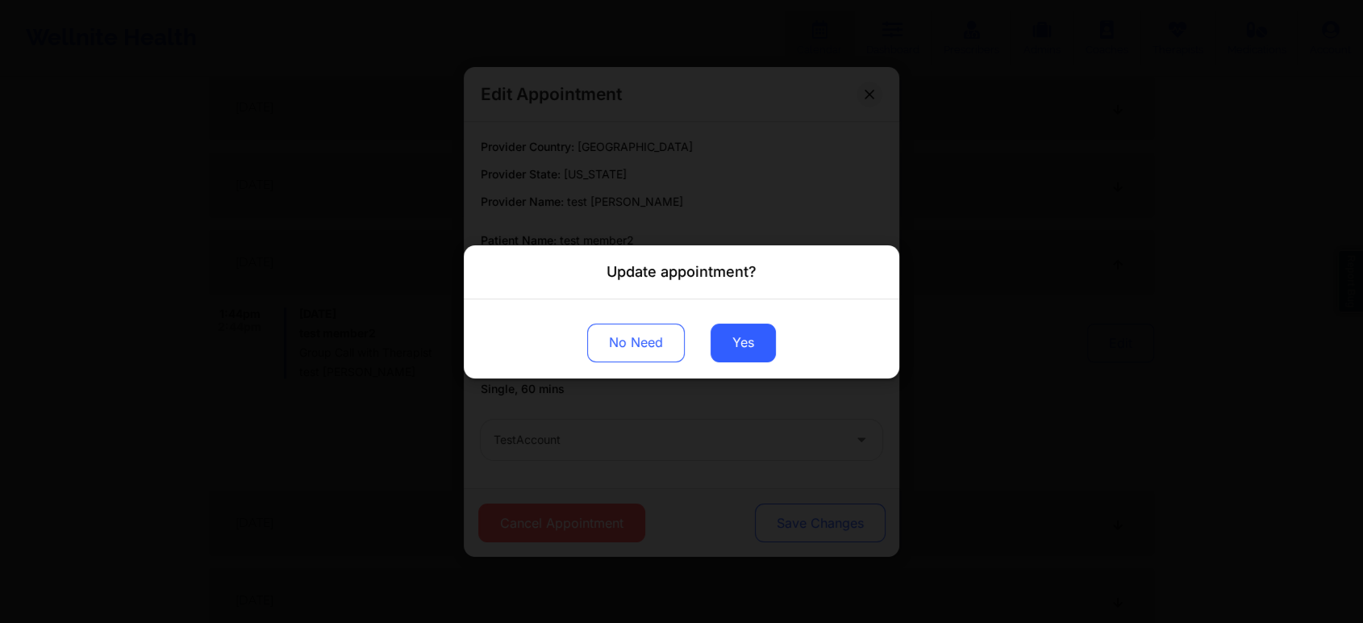
click at [786, 508] on div "Update appointment? No Need Yes" at bounding box center [681, 311] width 1363 height 623
click at [742, 332] on button "Yes" at bounding box center [743, 342] width 65 height 39
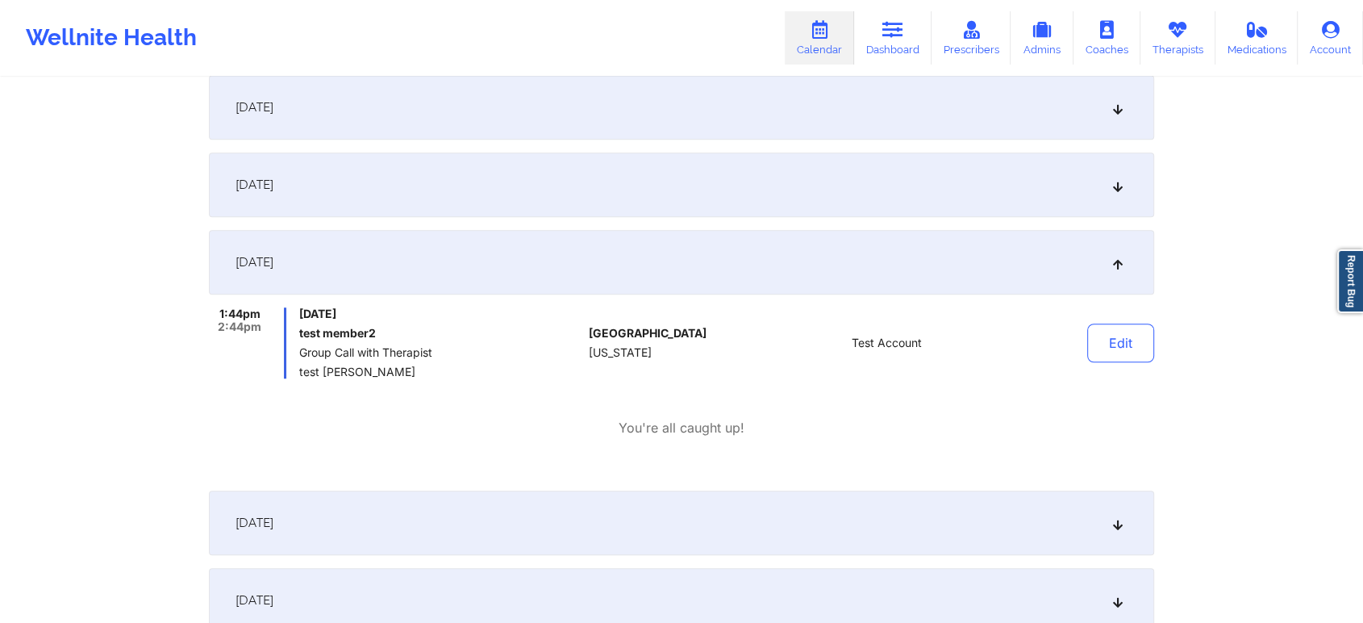
scroll to position [0, 0]
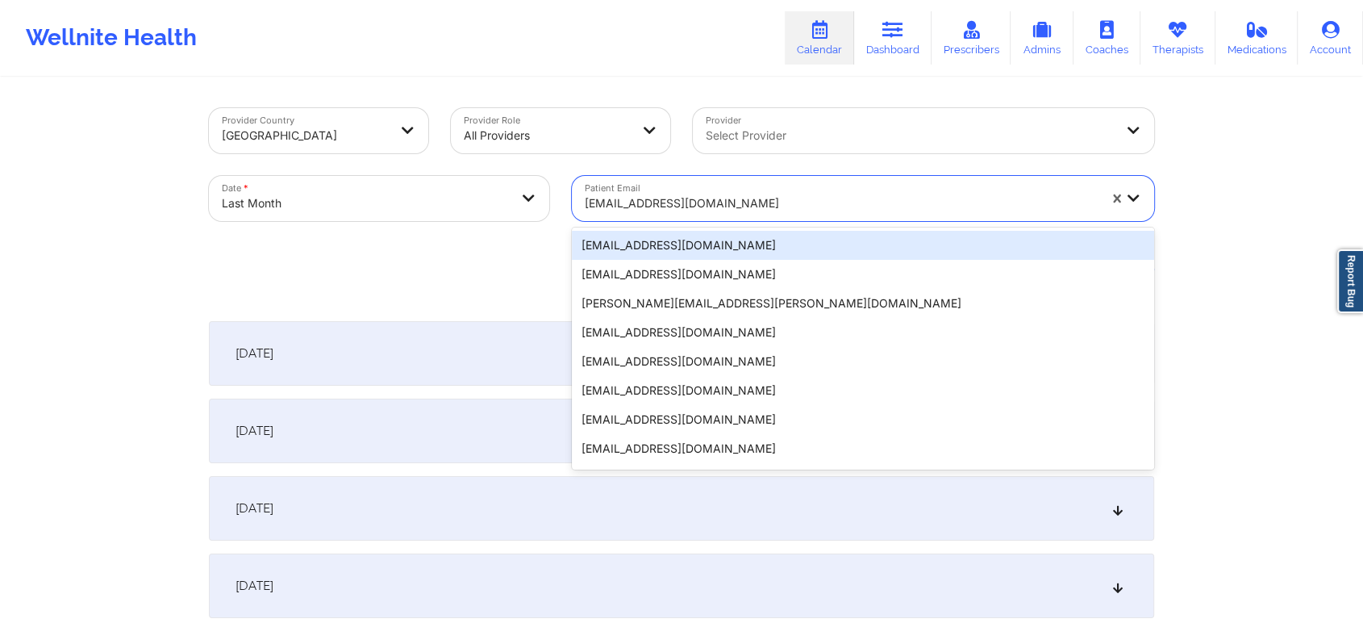
click at [704, 186] on div "prodmember2@yopmail.com" at bounding box center [841, 203] width 513 height 35
paste input "legitscript@wellnite.com"
type input "legitscript@wellnite.com"
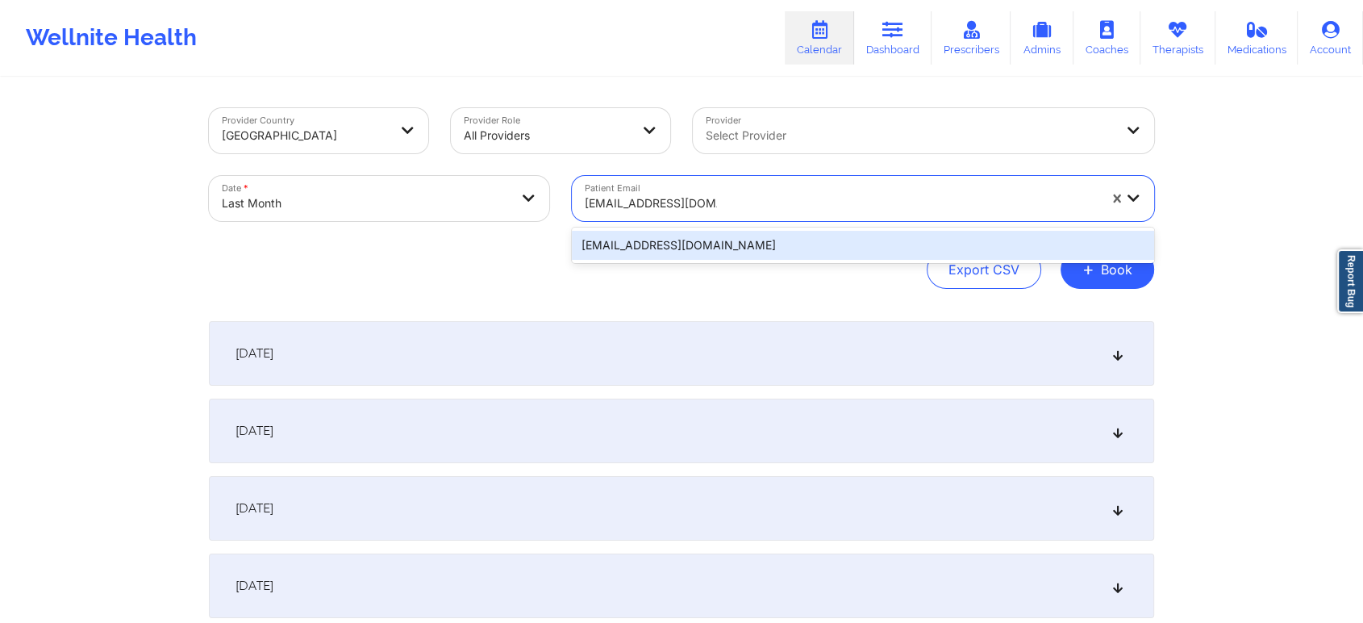
click at [697, 232] on div "legitscript@wellnite.com" at bounding box center [863, 245] width 582 height 29
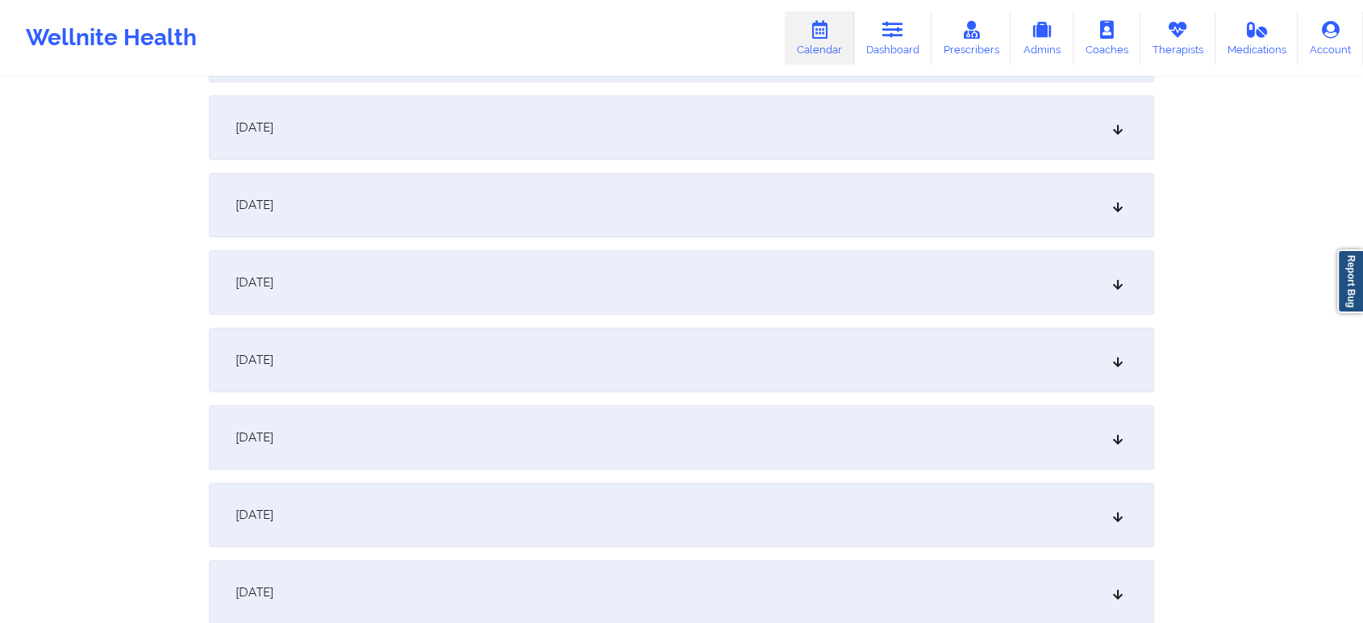
scroll to position [1317, 0]
click at [920, 260] on div "September 17, 2025" at bounding box center [682, 276] width 946 height 65
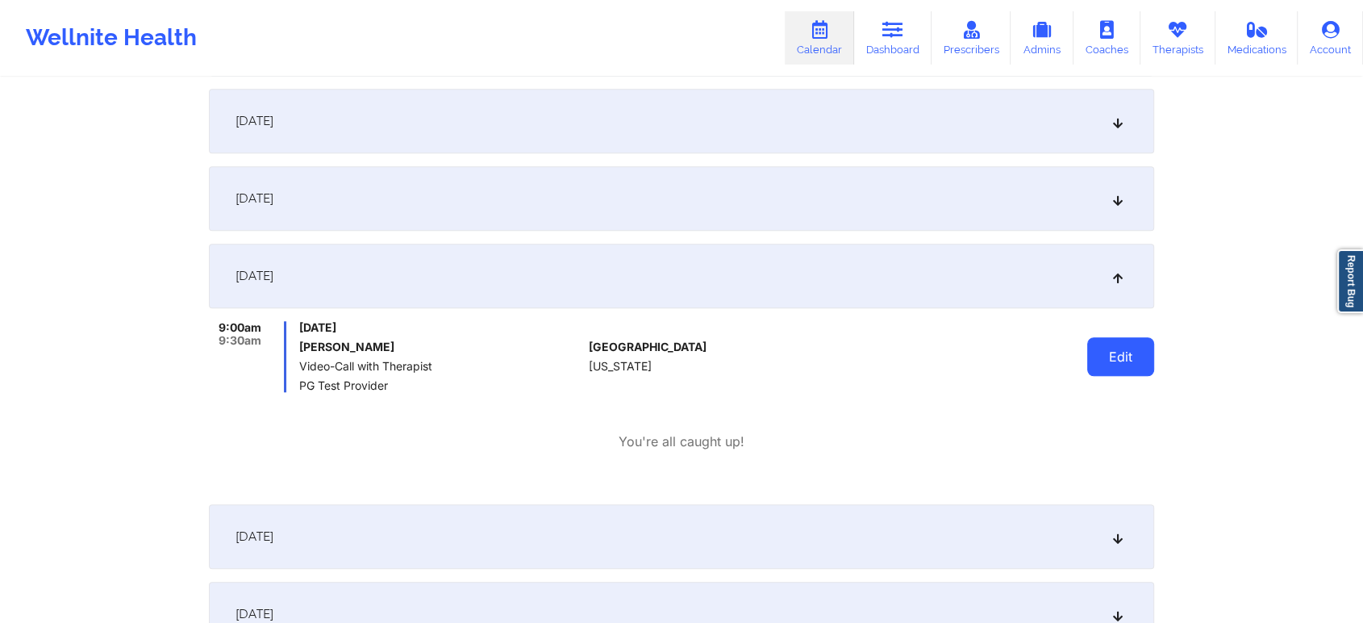
click at [1130, 353] on button "Edit" at bounding box center [1121, 356] width 67 height 39
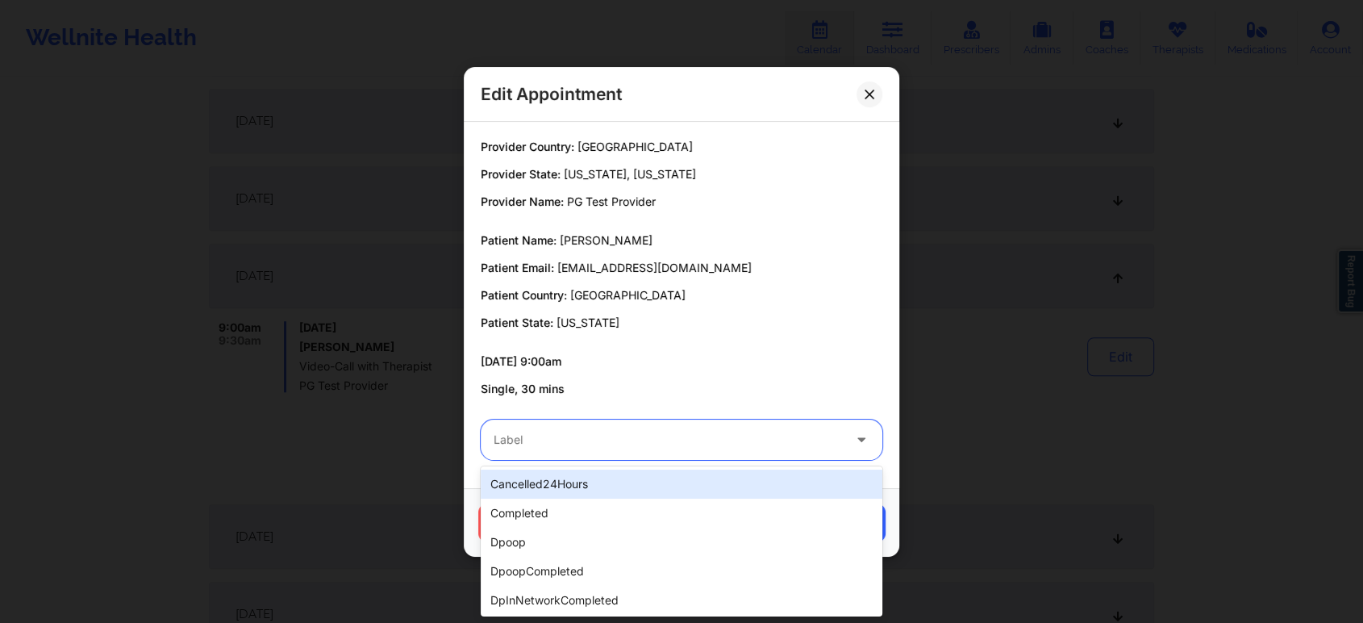
click at [633, 440] on div at bounding box center [668, 439] width 349 height 19
type input "tes"
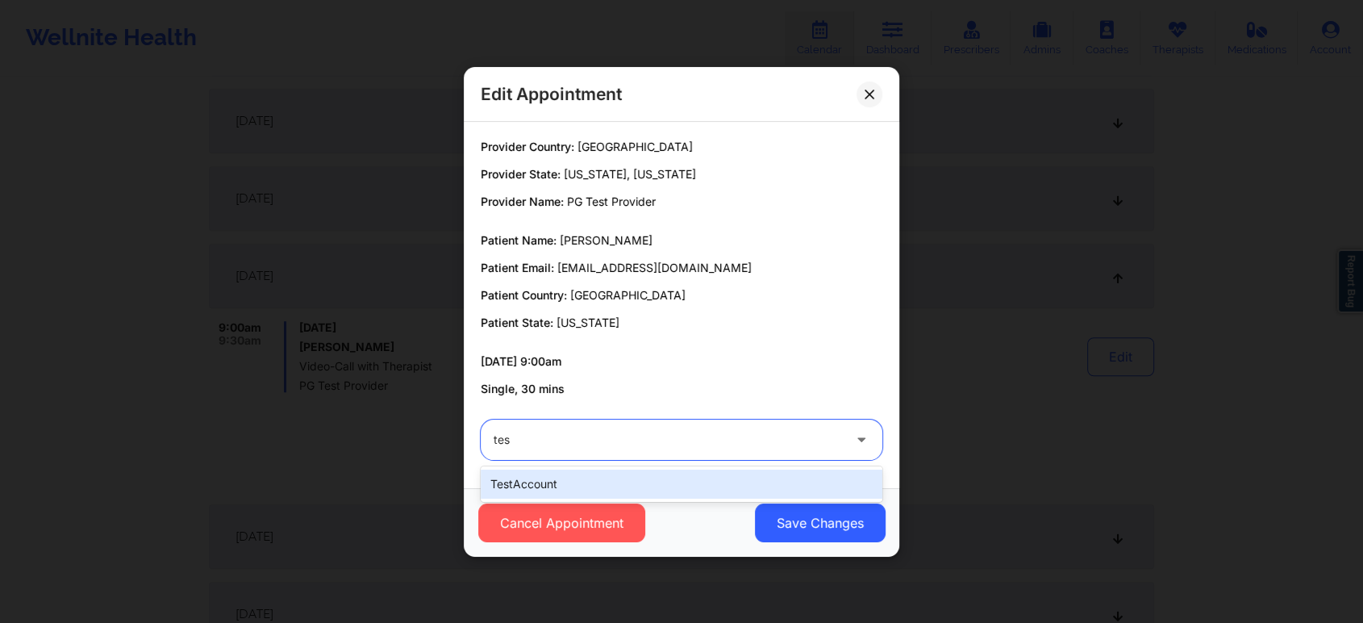
click at [592, 478] on div "testAccount" at bounding box center [682, 484] width 402 height 29
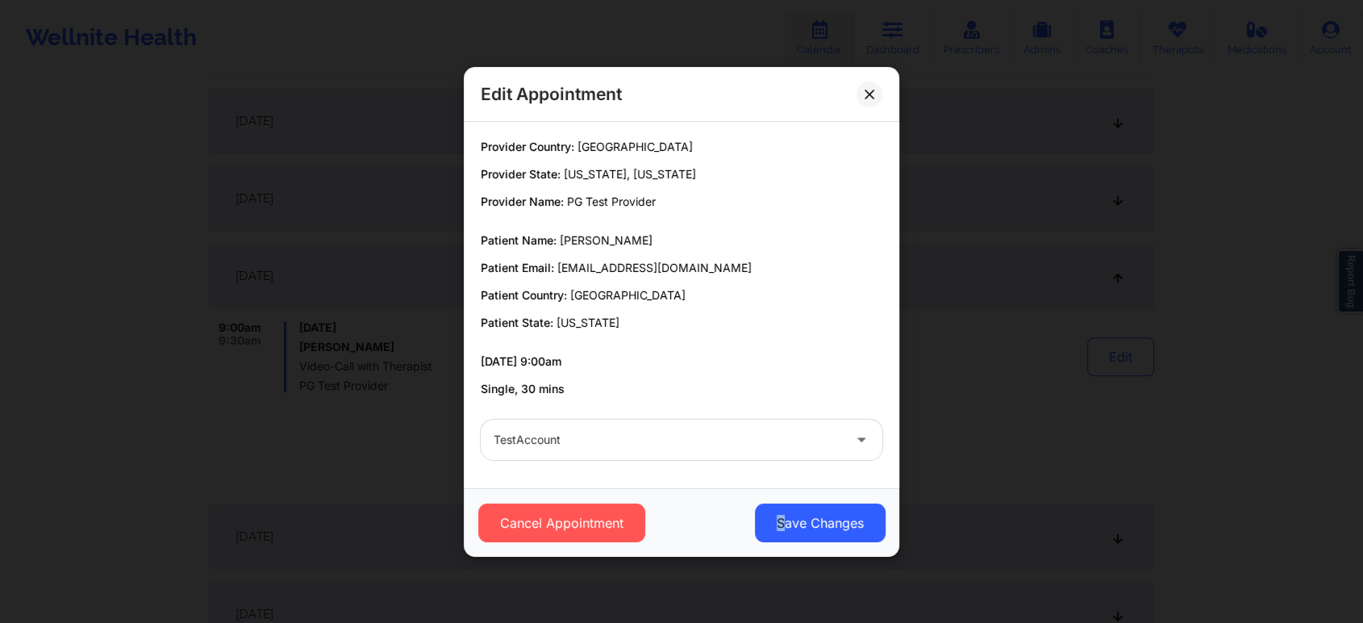
drag, startPoint x: 780, startPoint y: 500, endPoint x: 780, endPoint y: 561, distance: 60.5
click at [780, 561] on div "Edit Appointment Provider Country: United States Provider State: California, Al…" at bounding box center [681, 311] width 1363 height 623
click at [813, 525] on button "Save Changes" at bounding box center [820, 522] width 131 height 39
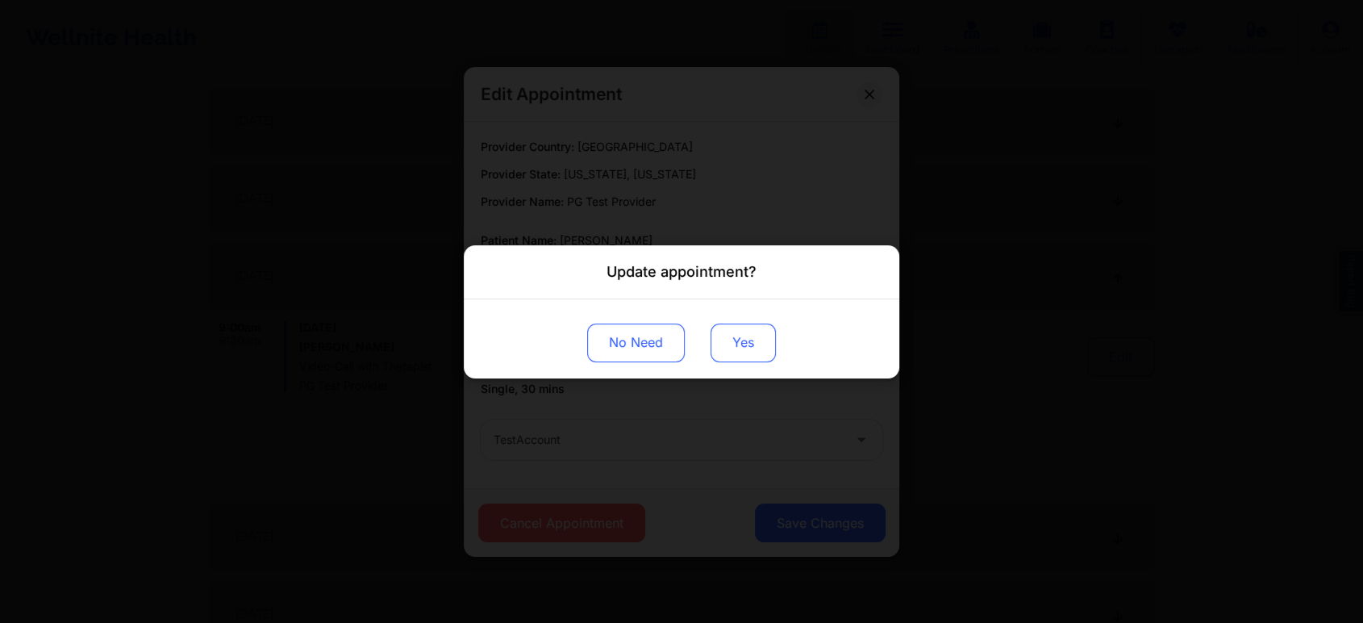
click at [732, 334] on button "Yes" at bounding box center [743, 342] width 65 height 39
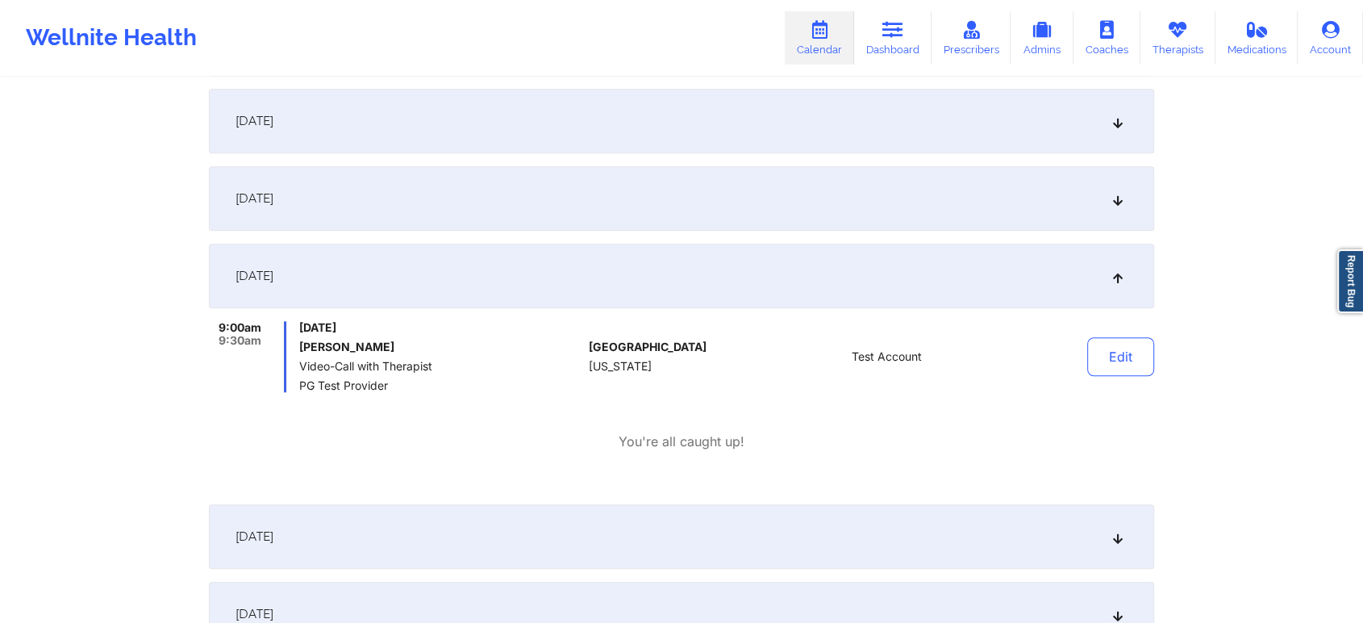
scroll to position [0, 0]
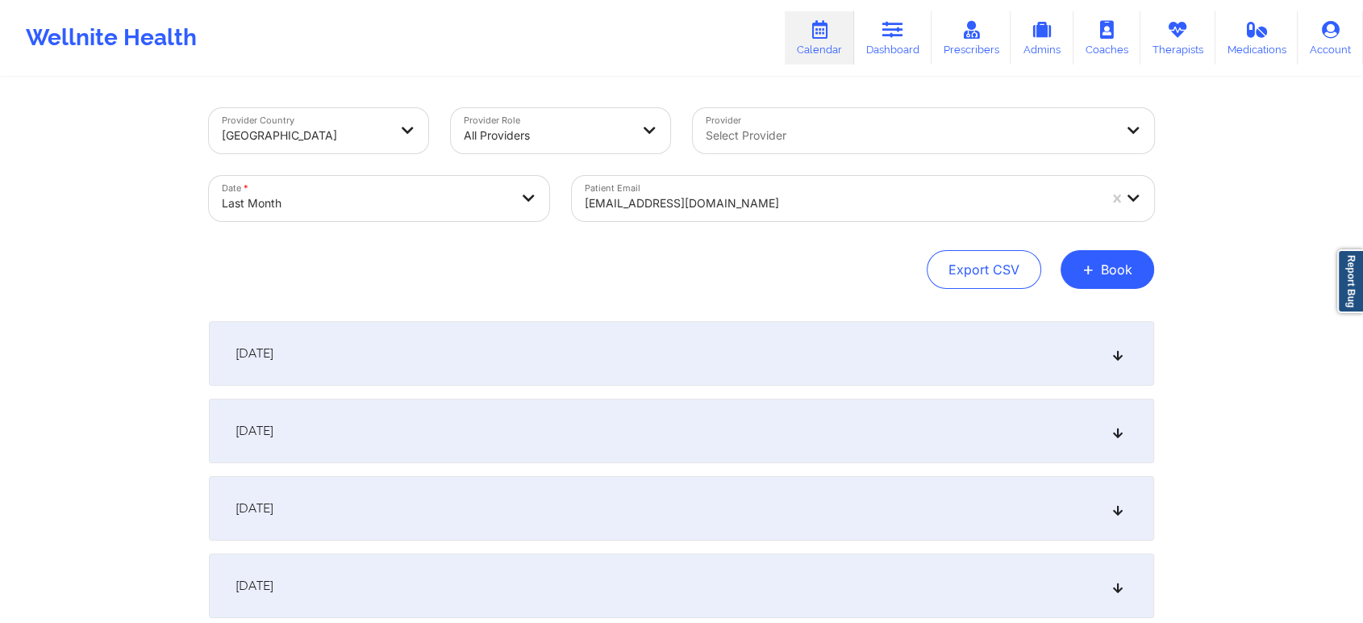
click at [612, 195] on div at bounding box center [841, 203] width 513 height 19
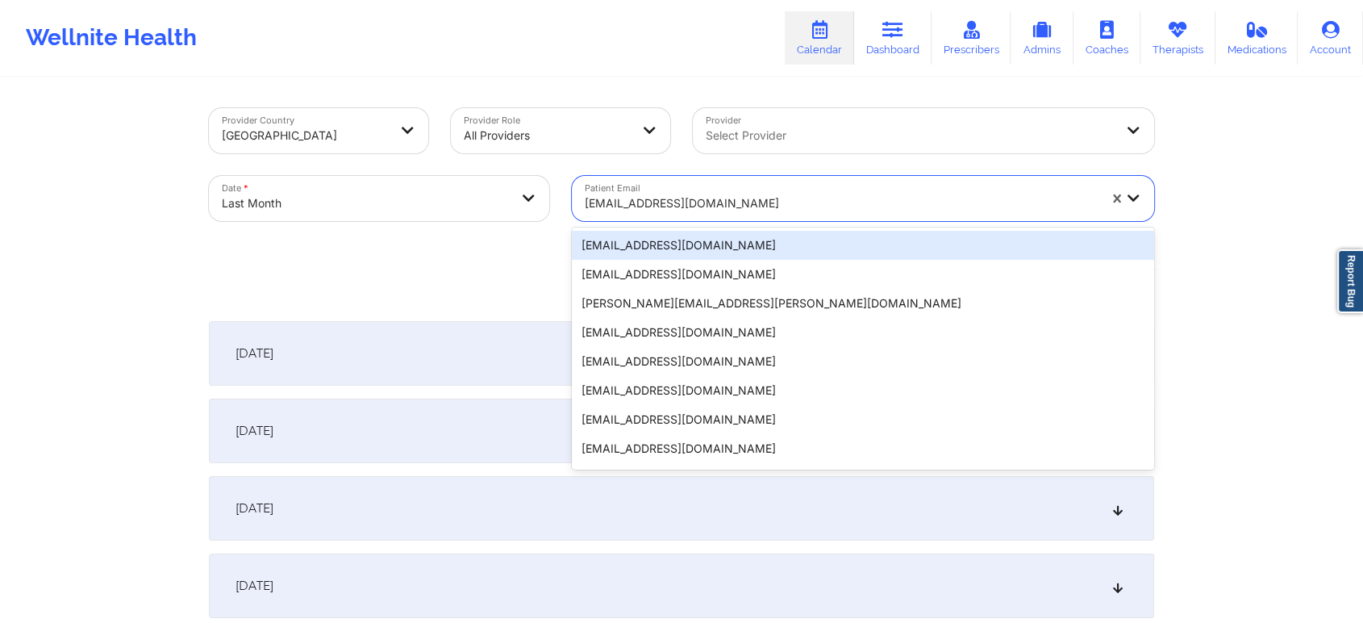
paste input "chamathinsumember82625@yopmail.com"
type input "chamathinsumember82625@yopmail.com"
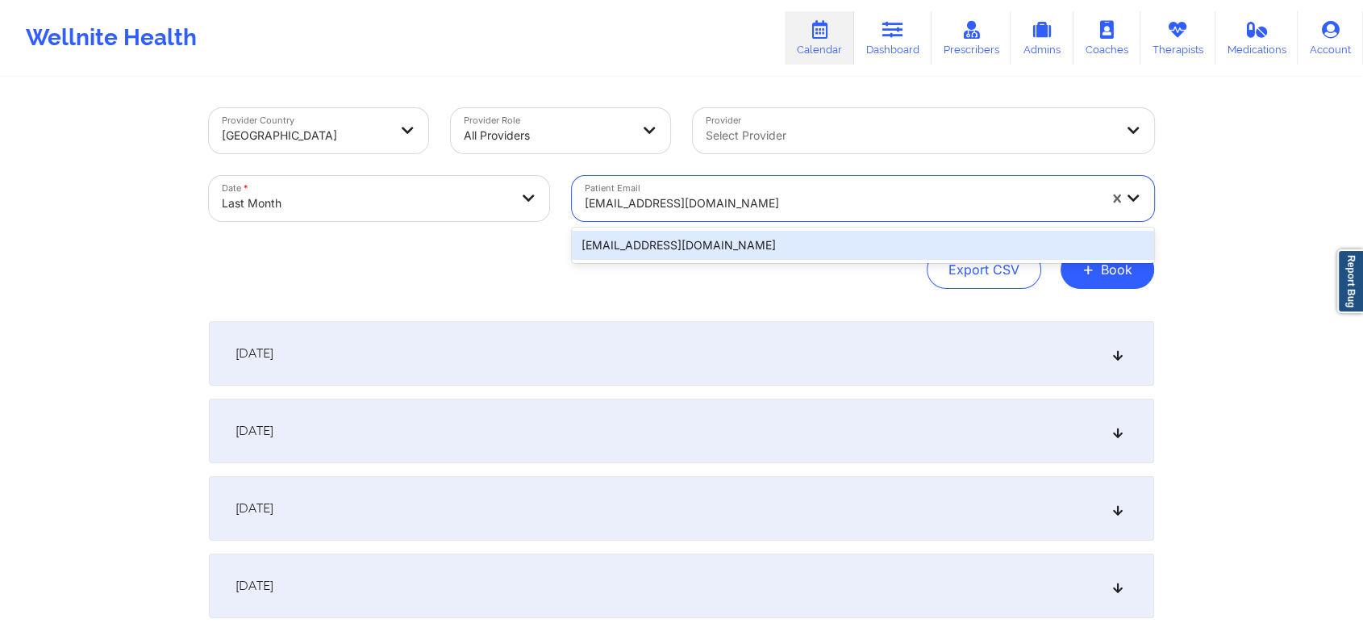
click at [667, 244] on div "chamathinsumember82625@yopmail.com" at bounding box center [863, 245] width 582 height 29
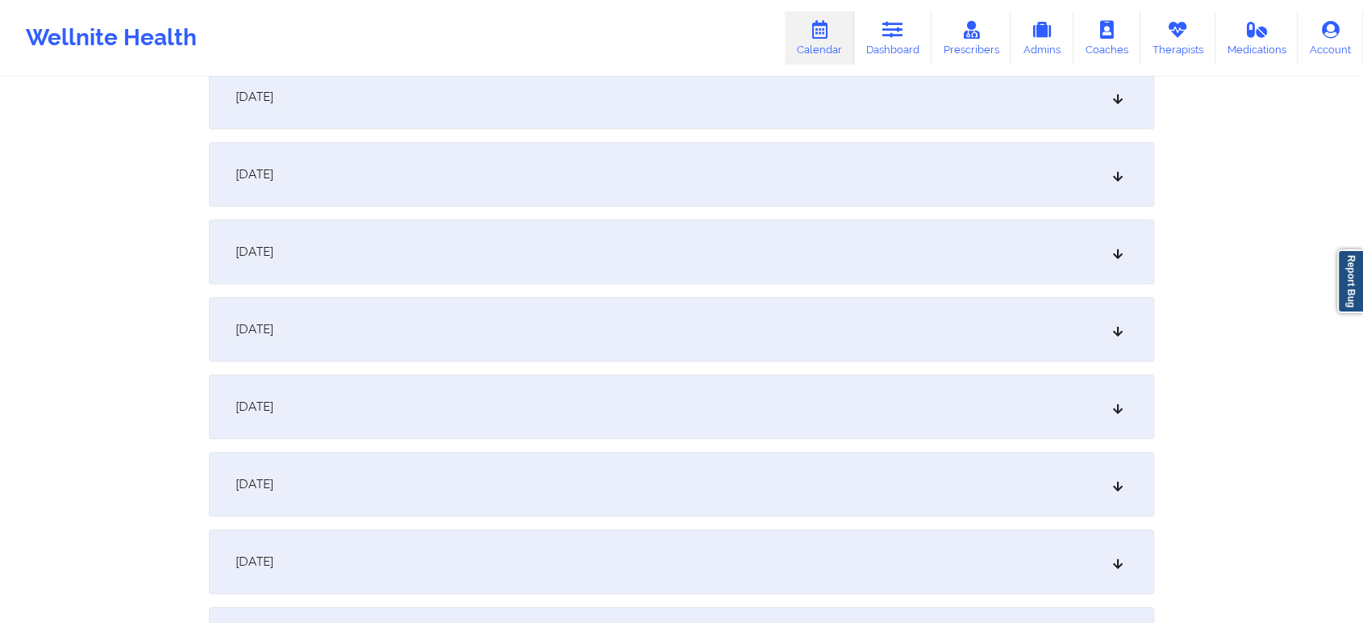
scroll to position [1257, 0]
click at [645, 253] on div "September 16, 2025" at bounding box center [682, 258] width 946 height 65
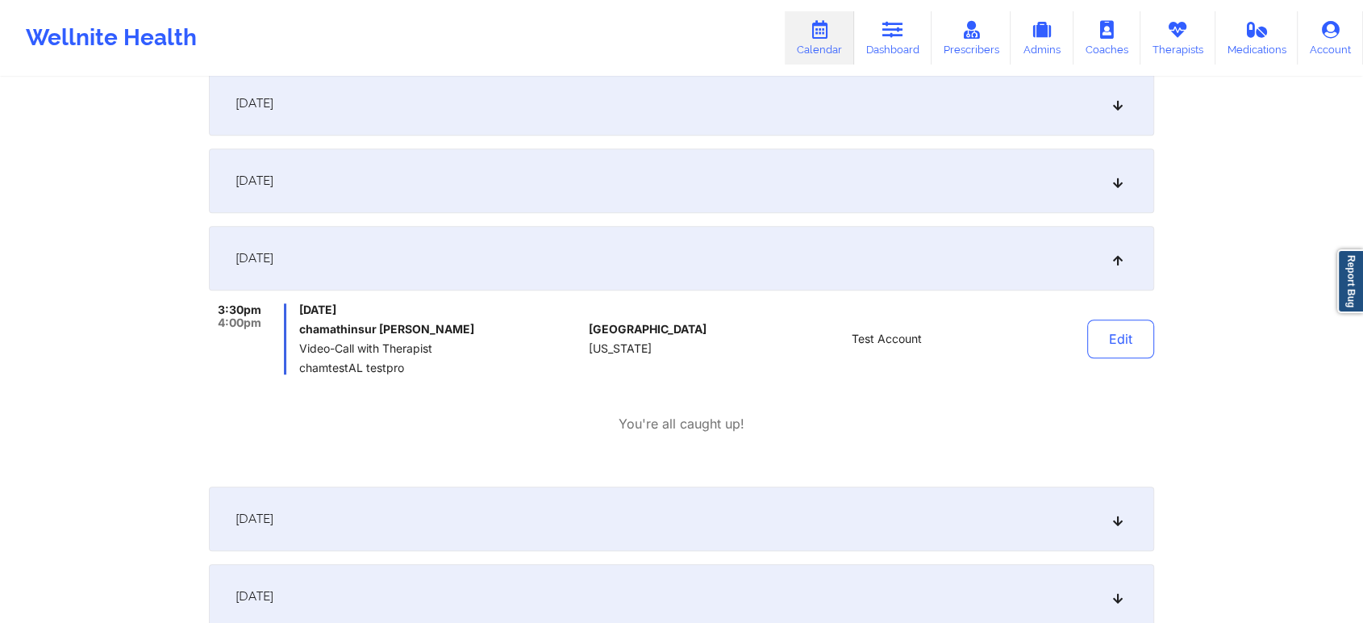
click at [691, 545] on div "September 17, 2025" at bounding box center [682, 518] width 946 height 65
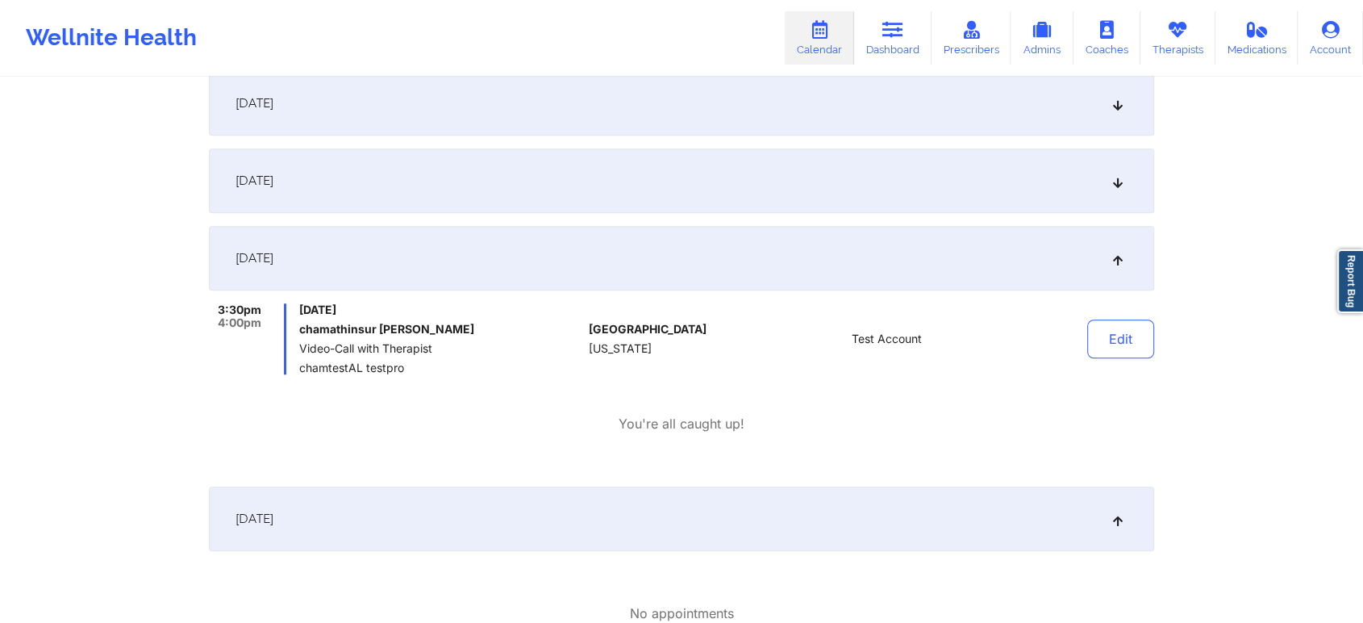
drag, startPoint x: 1007, startPoint y: 470, endPoint x: 1234, endPoint y: 228, distance: 332.2
click at [1234, 228] on div "Provider Country United States Provider Role All Providers Provider Select Prov…" at bounding box center [681, 238] width 1363 height 2991
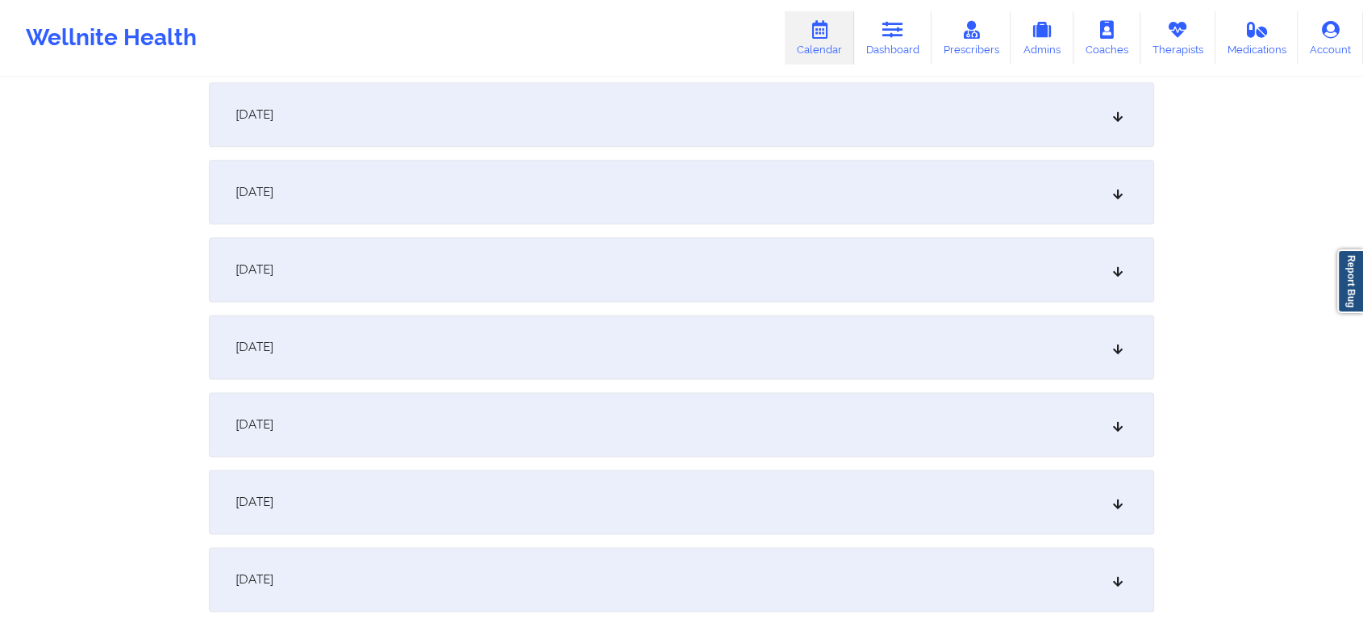
scroll to position [1815, 0]
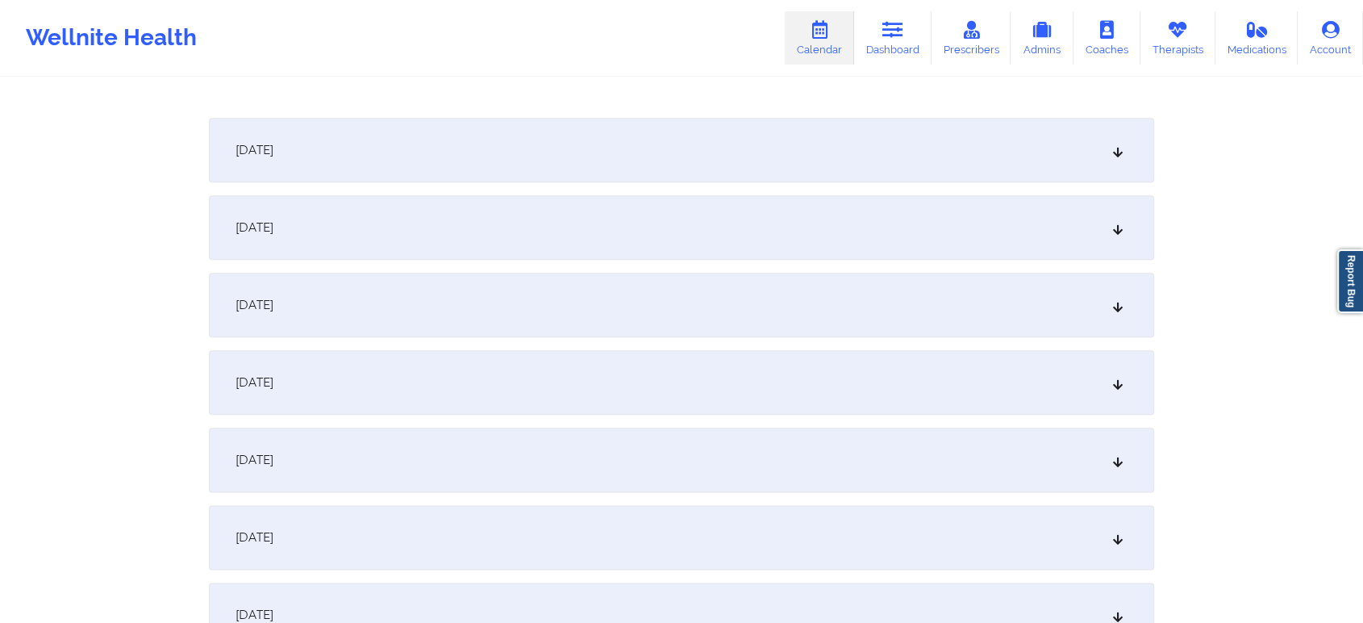
click at [825, 154] on div "September 18, 2025" at bounding box center [682, 150] width 946 height 65
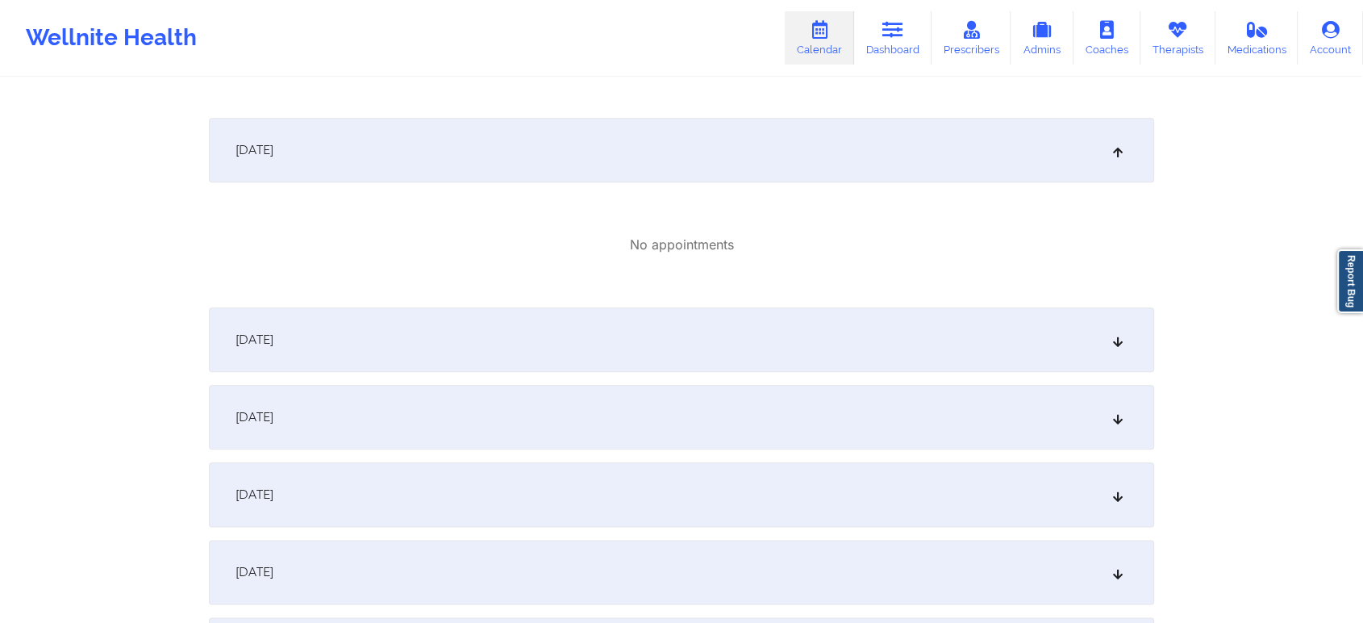
drag, startPoint x: 1361, startPoint y: 431, endPoint x: 1376, endPoint y: 429, distance: 14.6
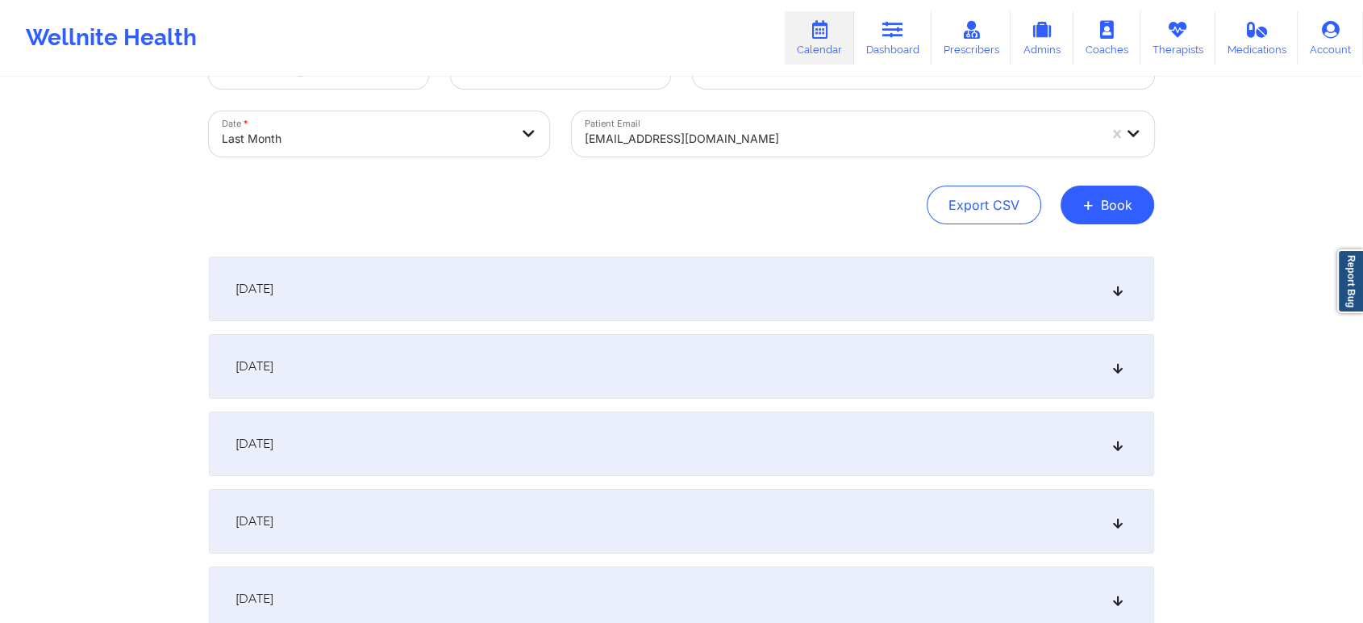
scroll to position [0, 0]
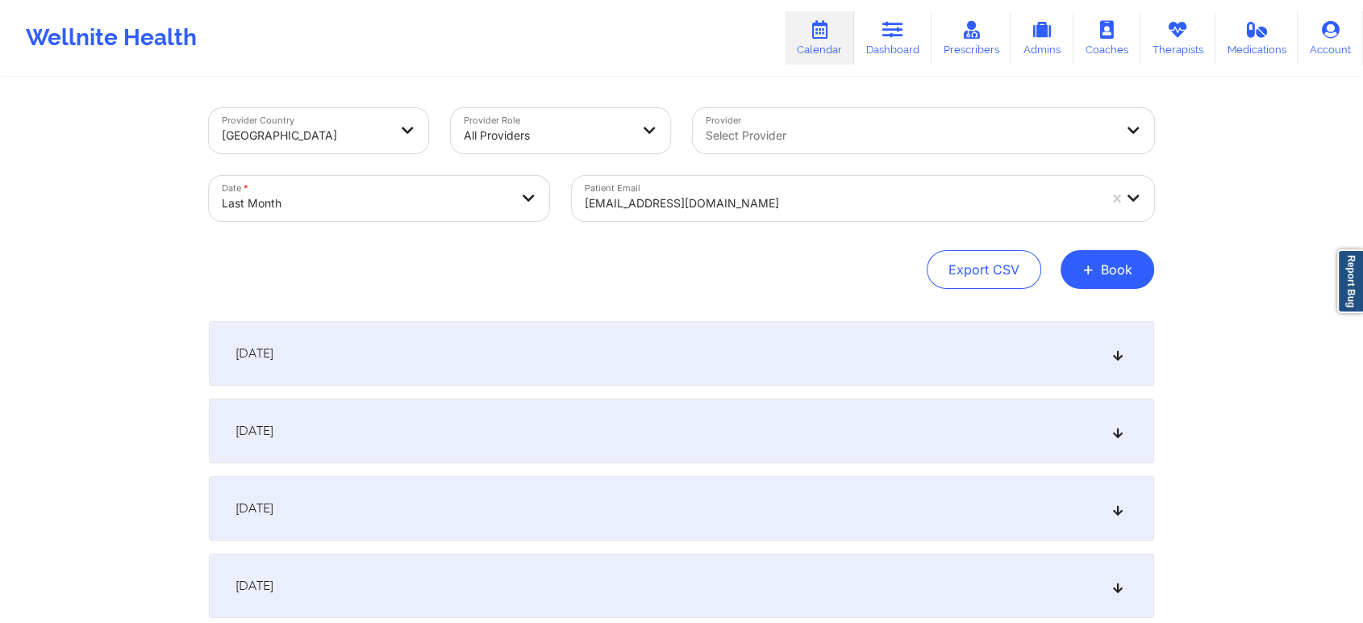
click at [729, 192] on div "chamathinsumember82625@yopmail.com" at bounding box center [841, 203] width 513 height 35
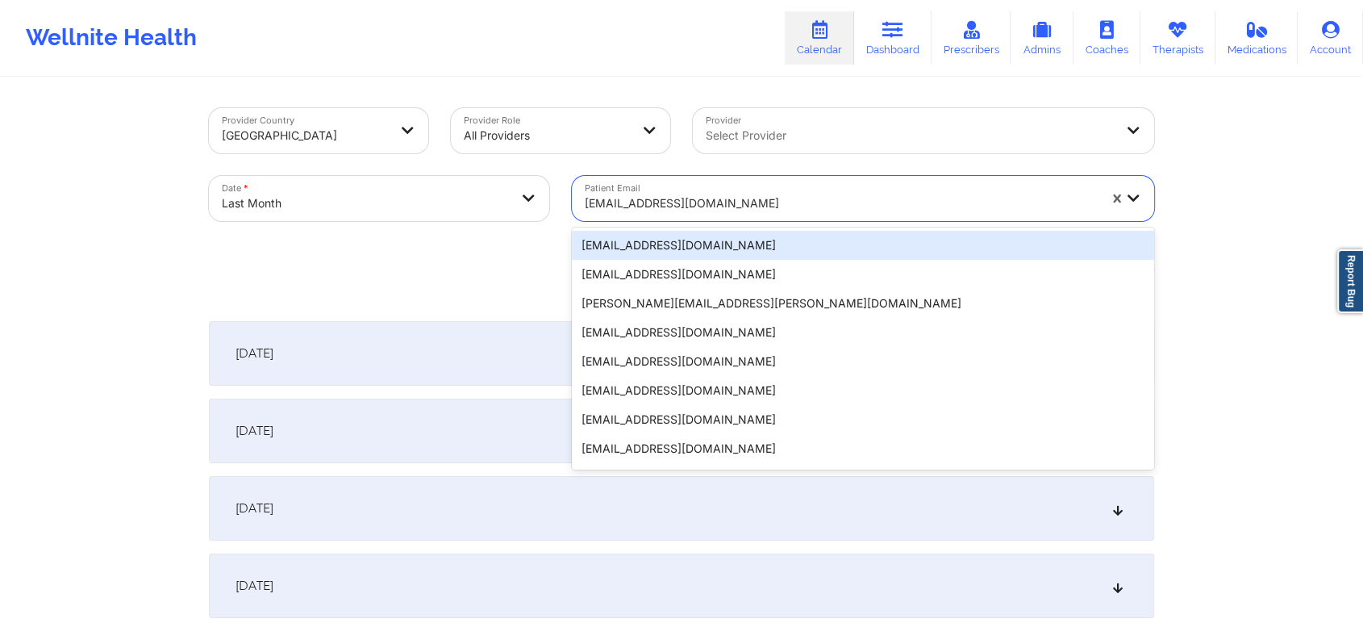
paste input "dekictest1@wellnite.com"
type input "dekictest1@wellnite.com"
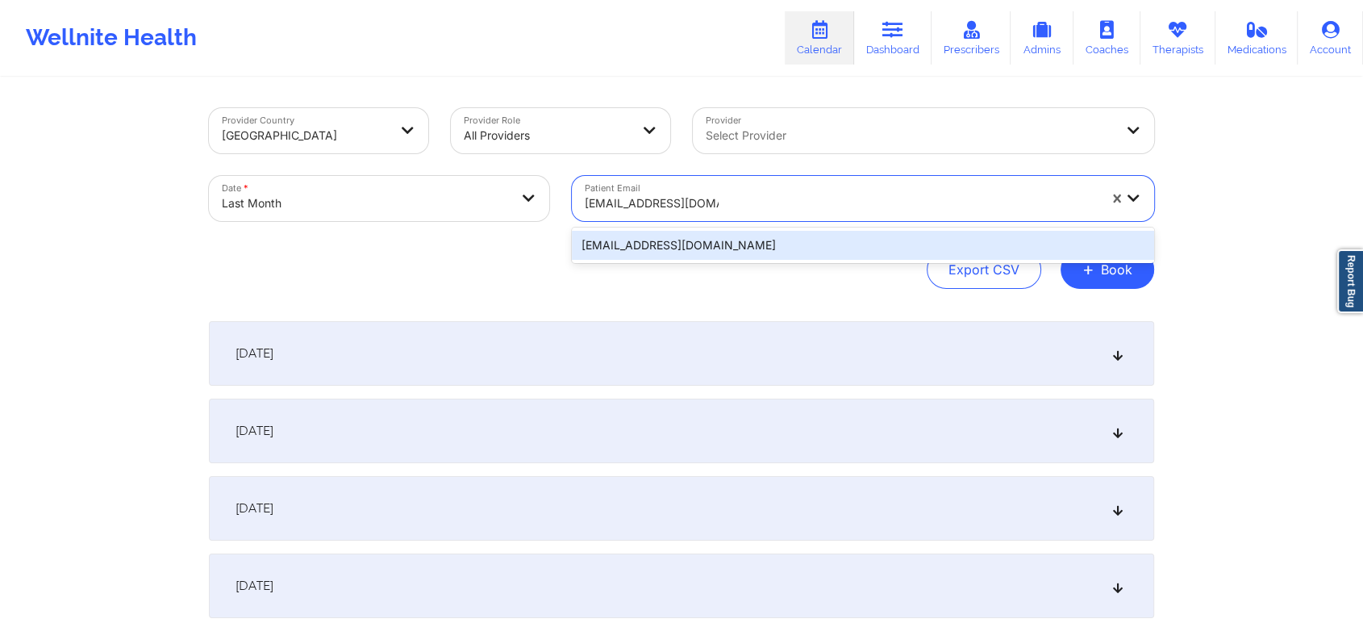
click at [760, 249] on div "dekictest1@wellnite.com" at bounding box center [863, 245] width 582 height 29
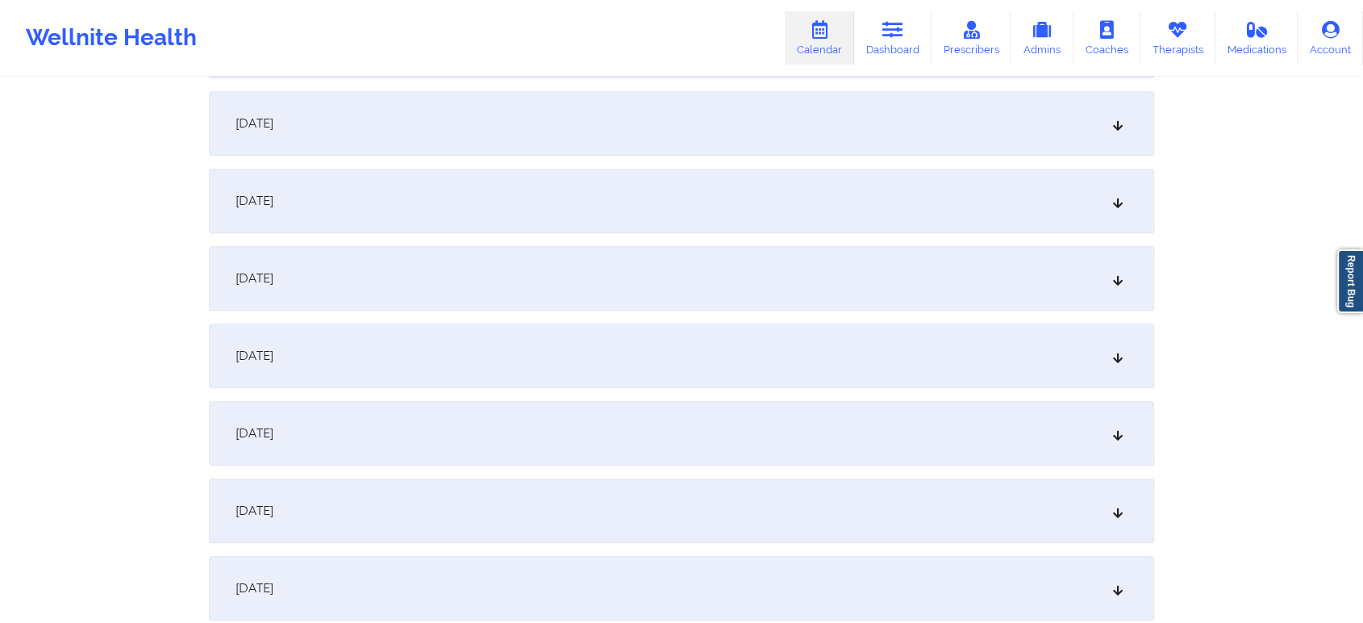
scroll to position [1505, 0]
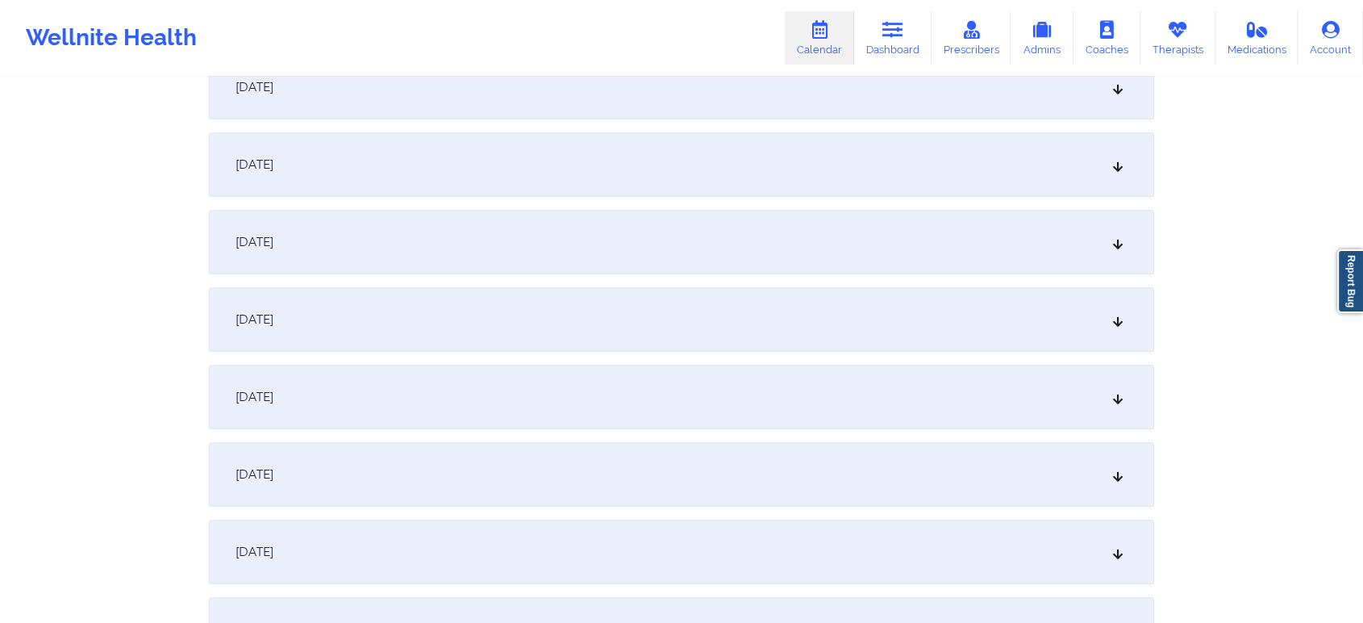
click at [844, 232] on div "September 19, 2025" at bounding box center [682, 242] width 946 height 65
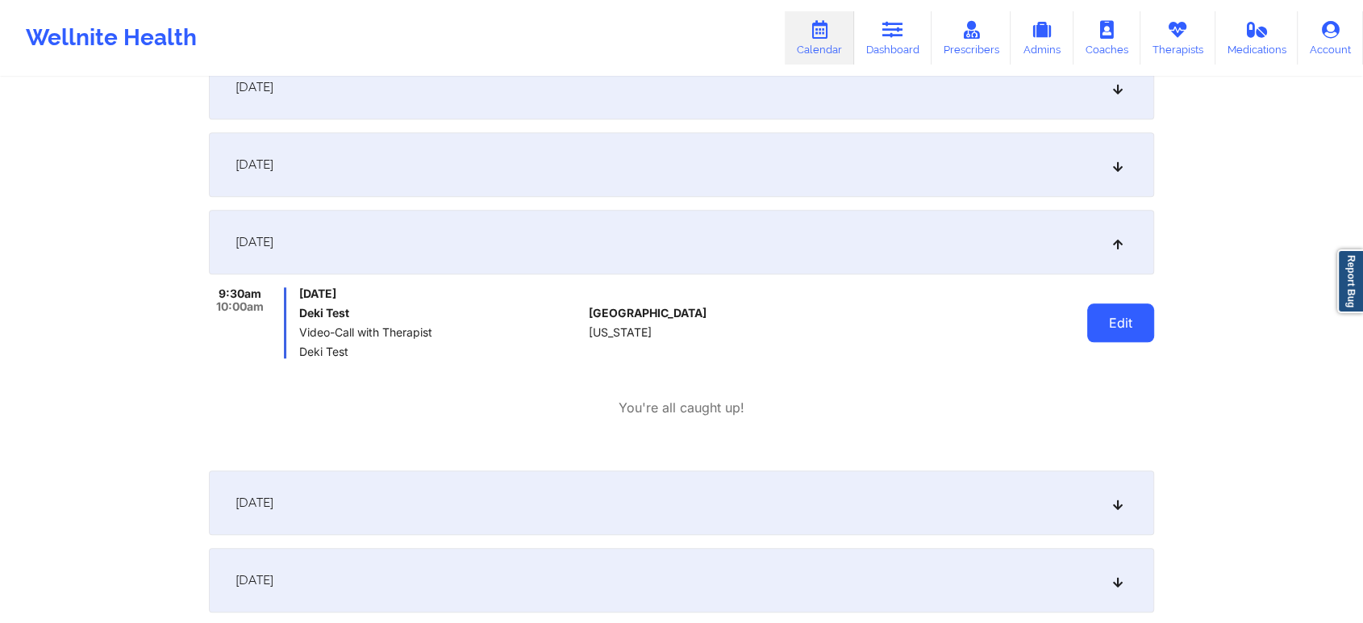
click at [1122, 323] on button "Edit" at bounding box center [1121, 322] width 67 height 39
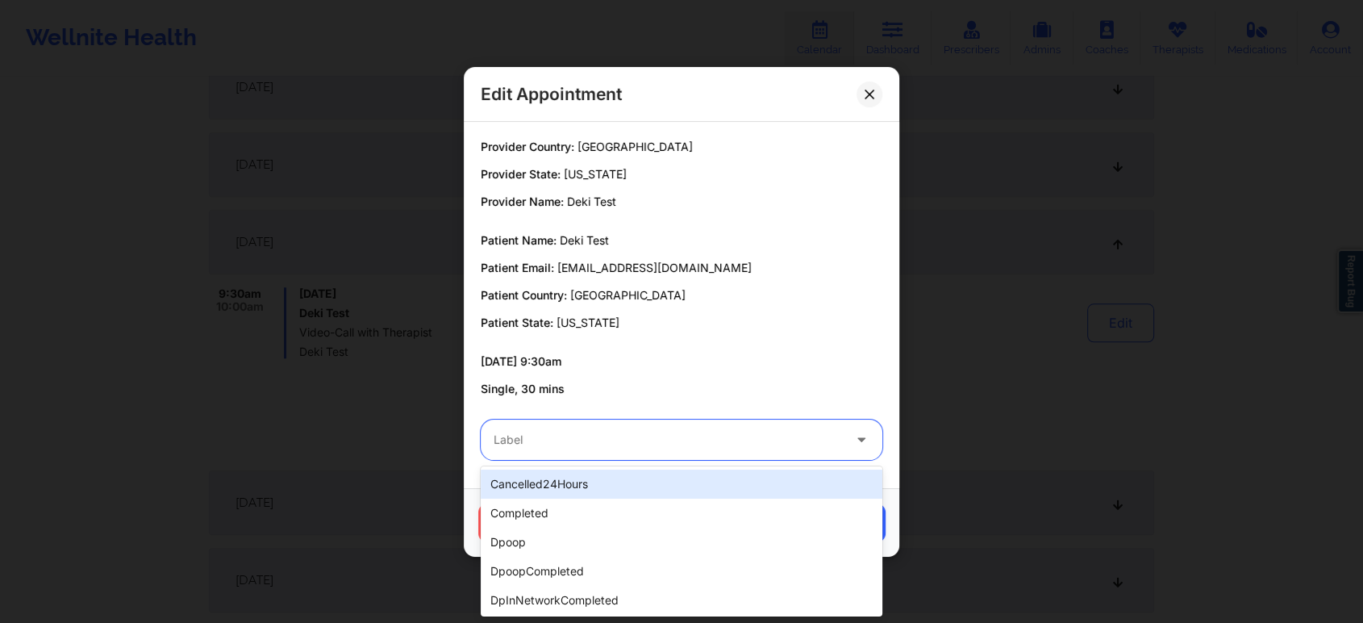
click at [674, 431] on div at bounding box center [668, 439] width 349 height 19
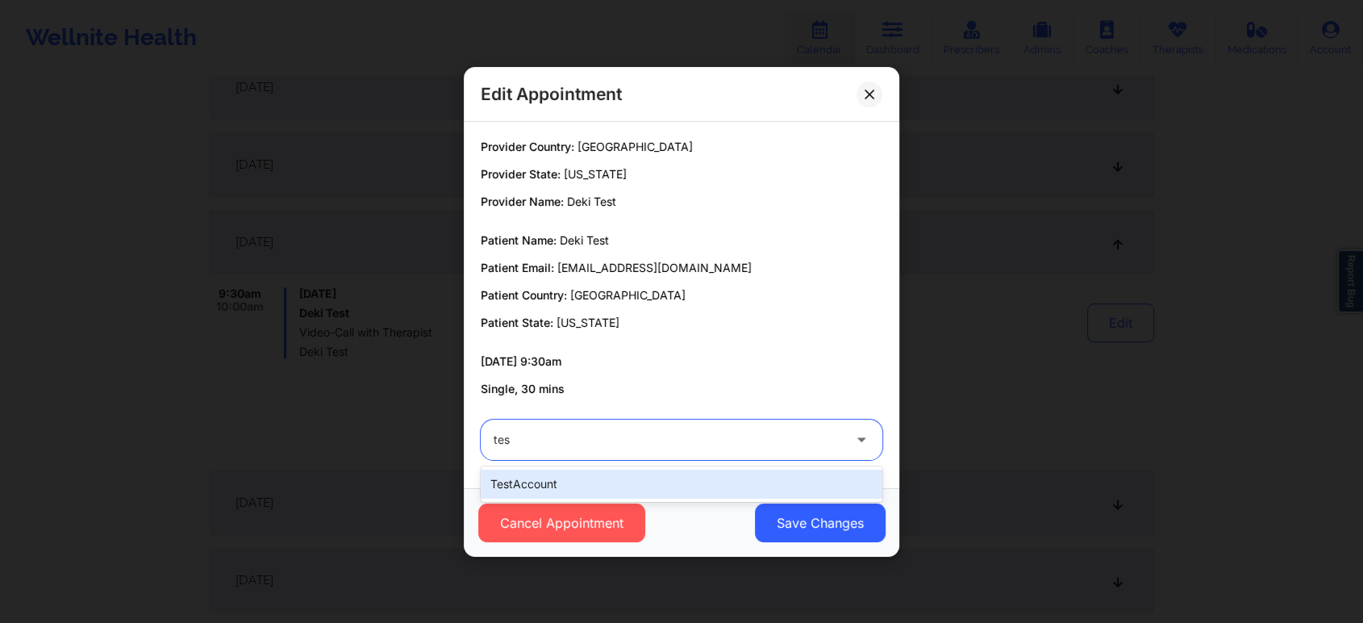
type input "test"
click at [592, 485] on div "testAccount" at bounding box center [682, 484] width 402 height 29
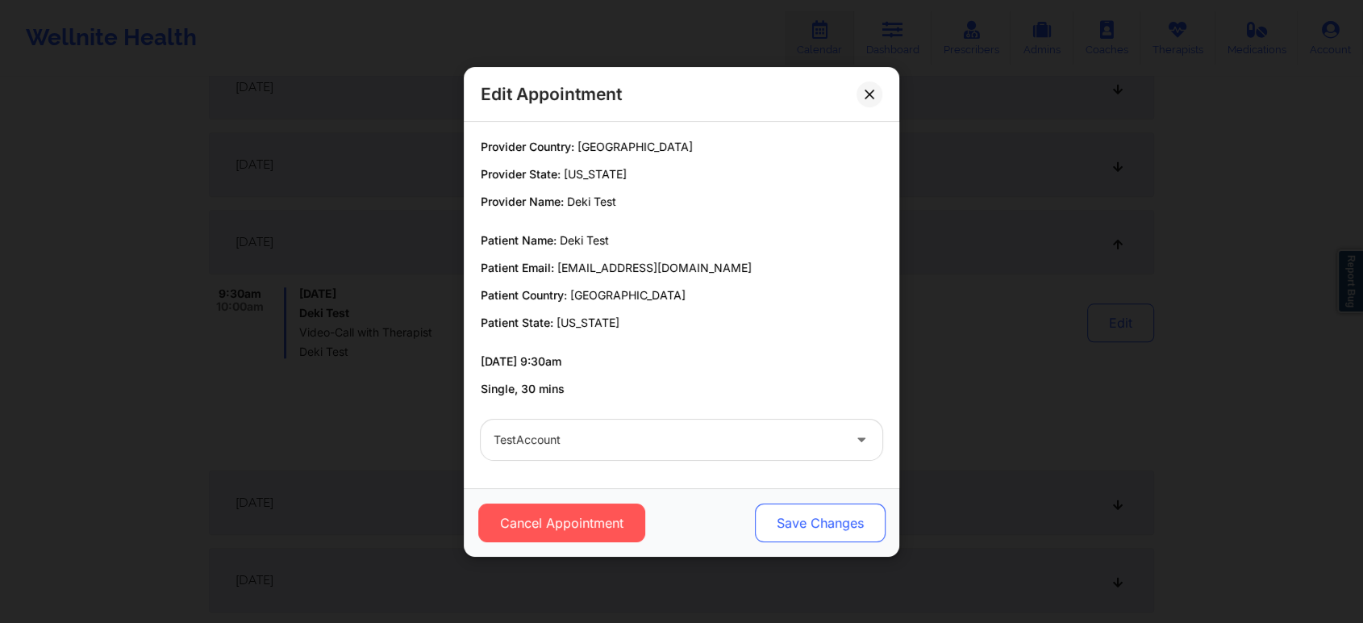
click at [804, 524] on button "Save Changes" at bounding box center [820, 522] width 131 height 39
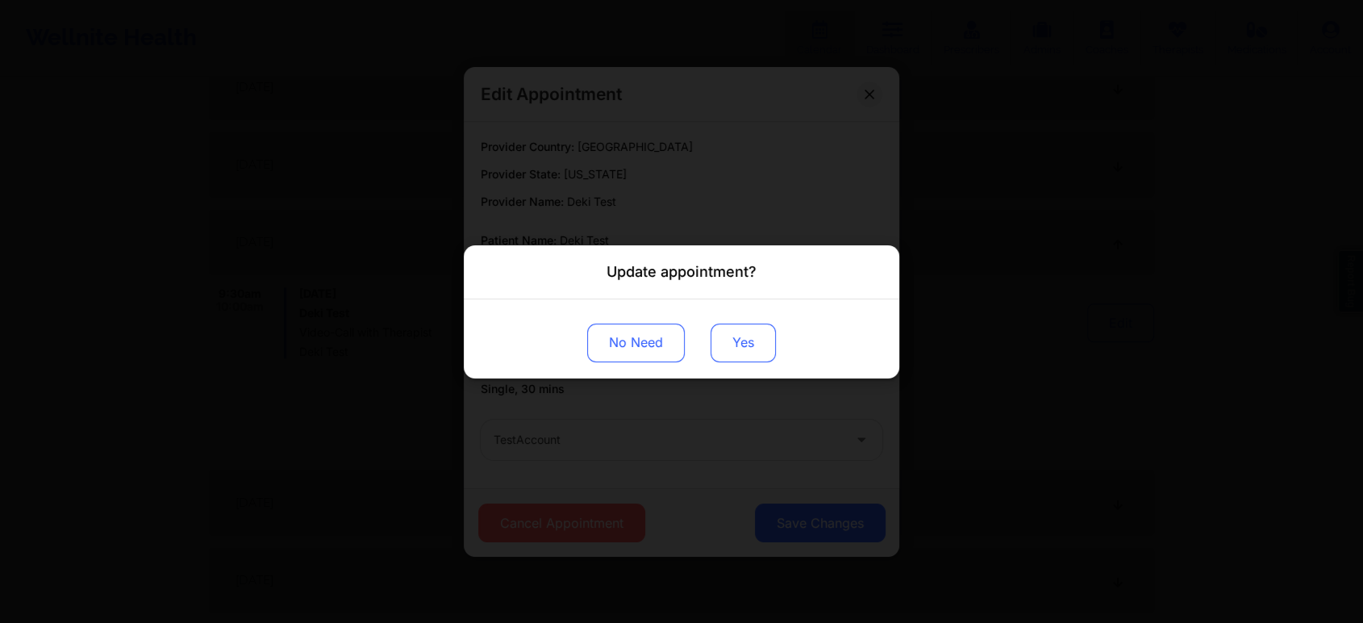
click at [728, 347] on button "Yes" at bounding box center [743, 342] width 65 height 39
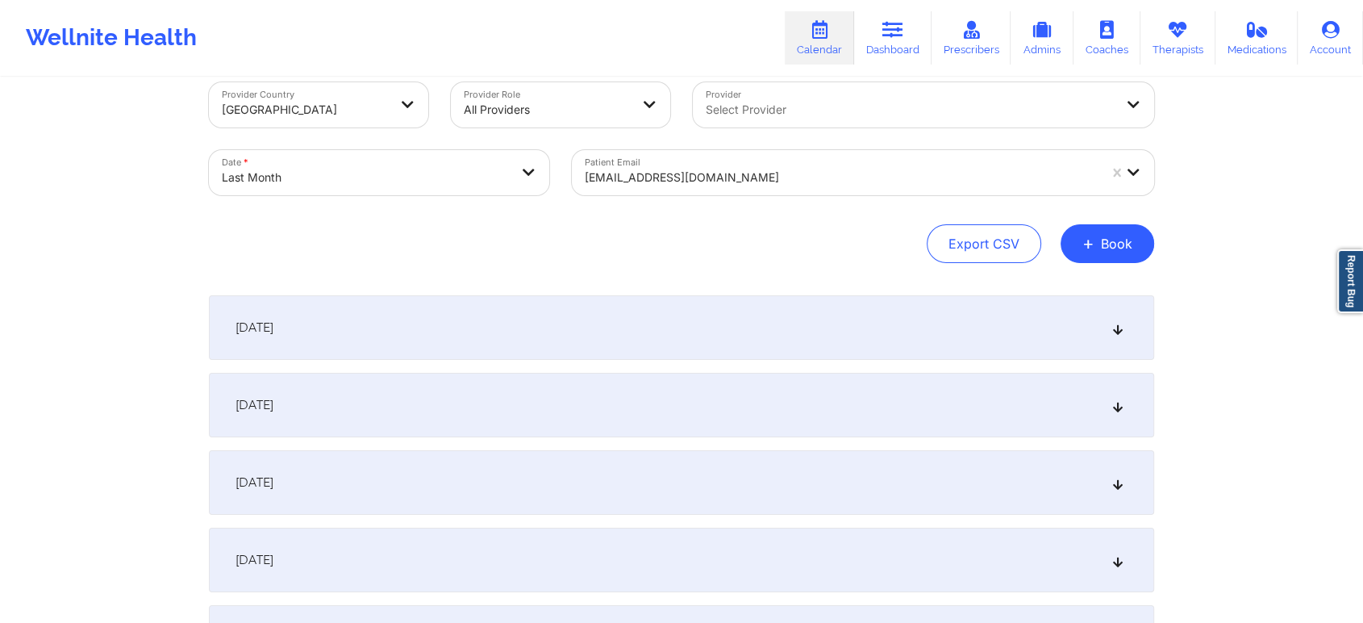
scroll to position [0, 0]
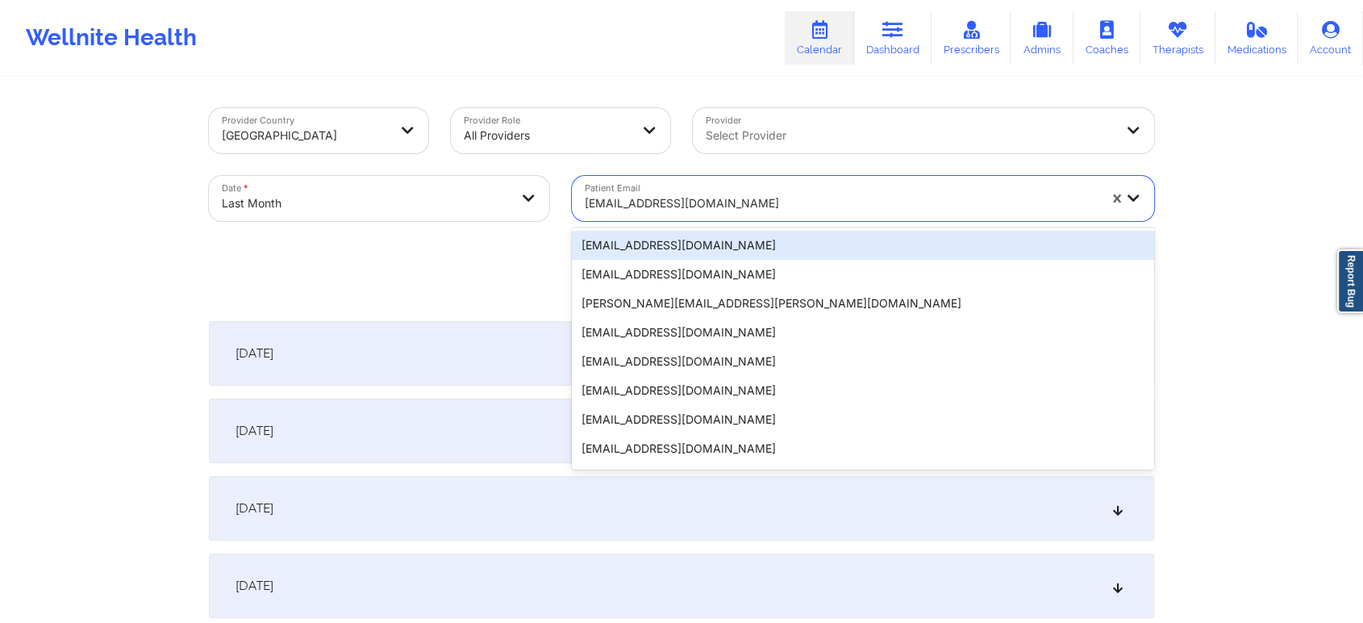
click at [666, 178] on div "dekictest1@wellnite.com" at bounding box center [836, 198] width 528 height 45
paste input "californiaclient@yopmail.com"
type input "californiaclient@yopmail.com"
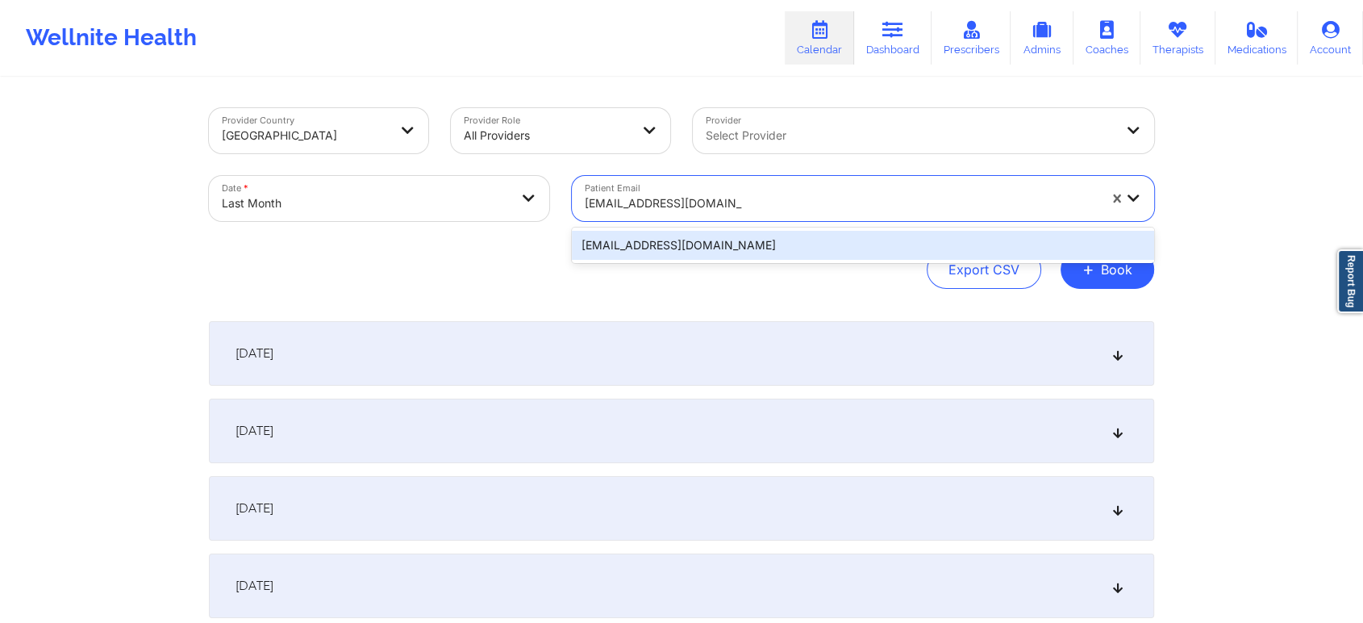
click at [672, 236] on div "californiaclient@yopmail.com" at bounding box center [863, 245] width 582 height 29
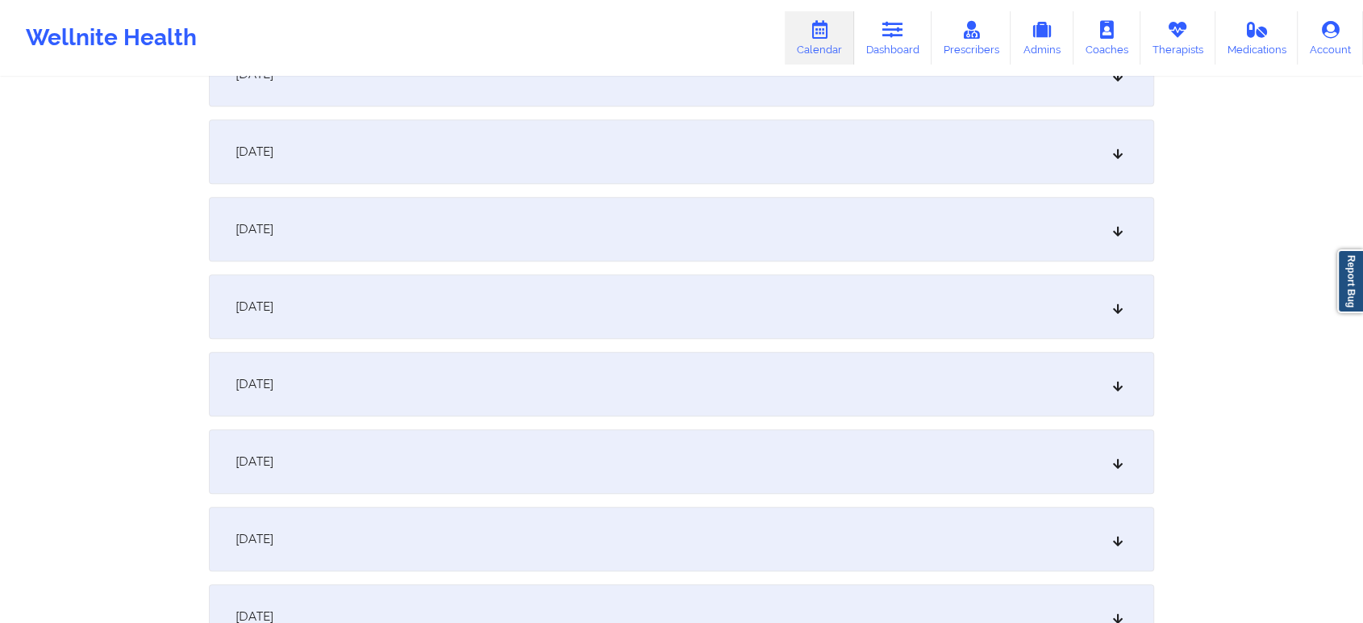
scroll to position [1371, 0]
click at [922, 399] on div "September 19, 2025" at bounding box center [682, 376] width 946 height 65
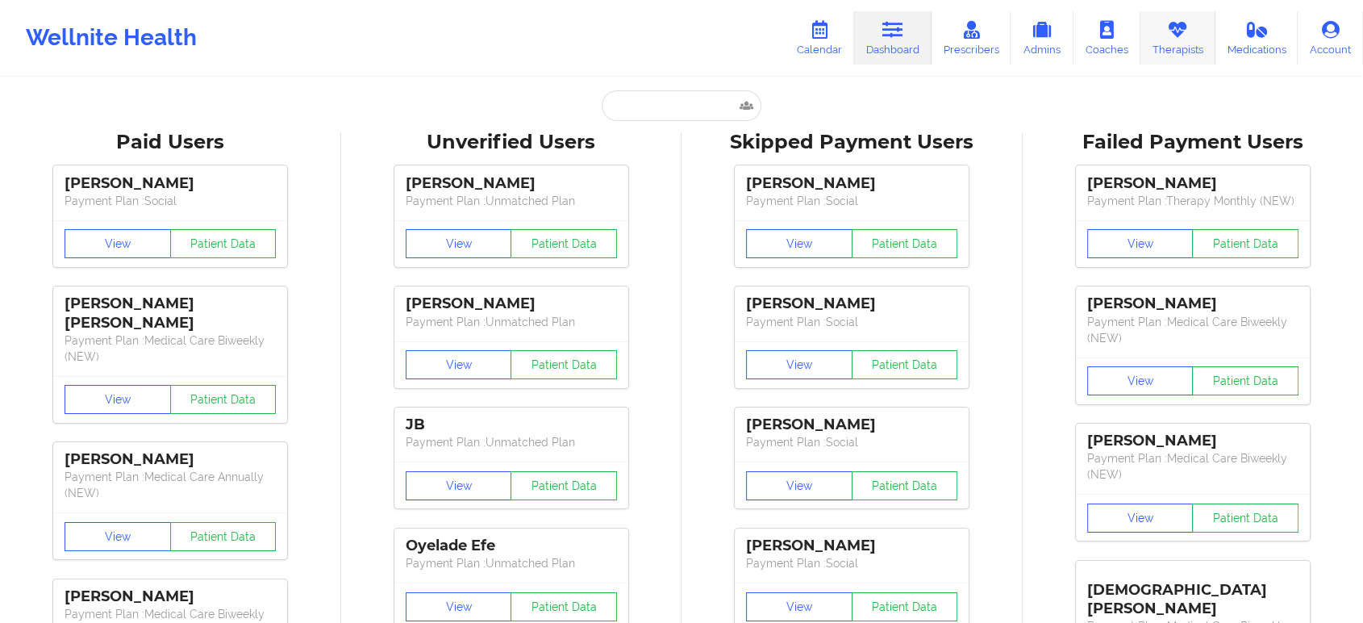
click at [1161, 44] on link "Therapists" at bounding box center [1178, 37] width 75 height 53
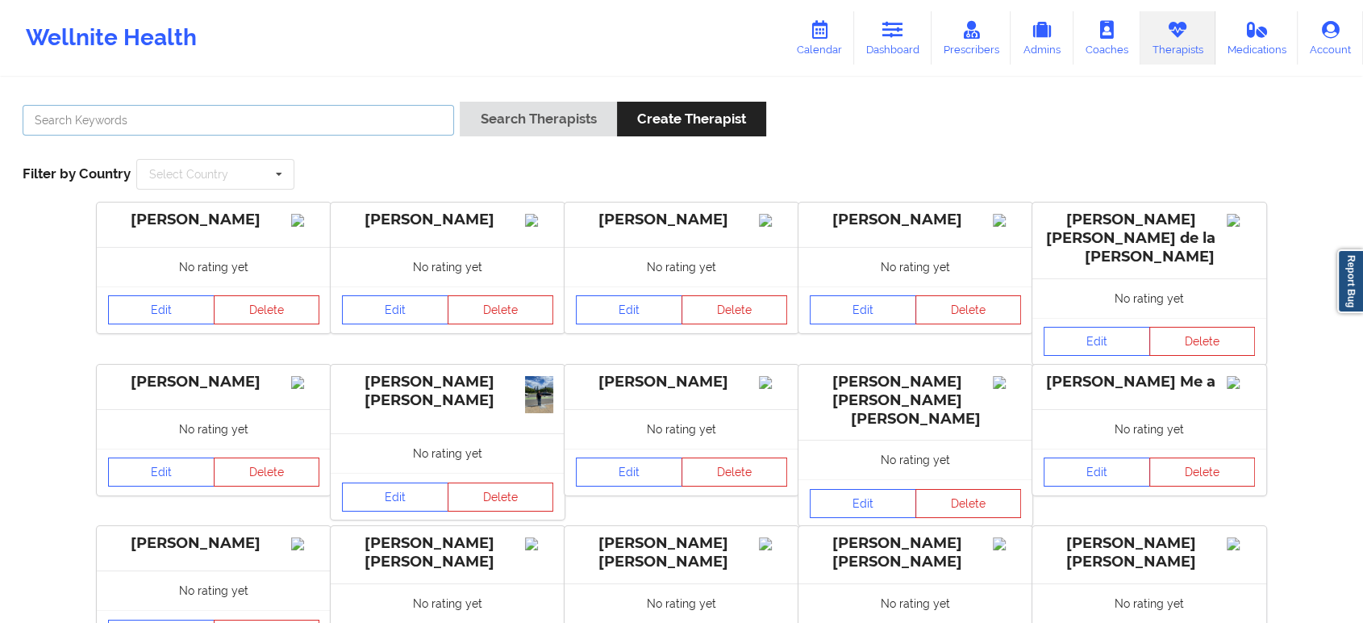
click at [225, 119] on input "text" at bounding box center [239, 120] width 432 height 31
type input "jeffrey casper"
click at [460, 102] on button "Search Therapists" at bounding box center [538, 119] width 157 height 35
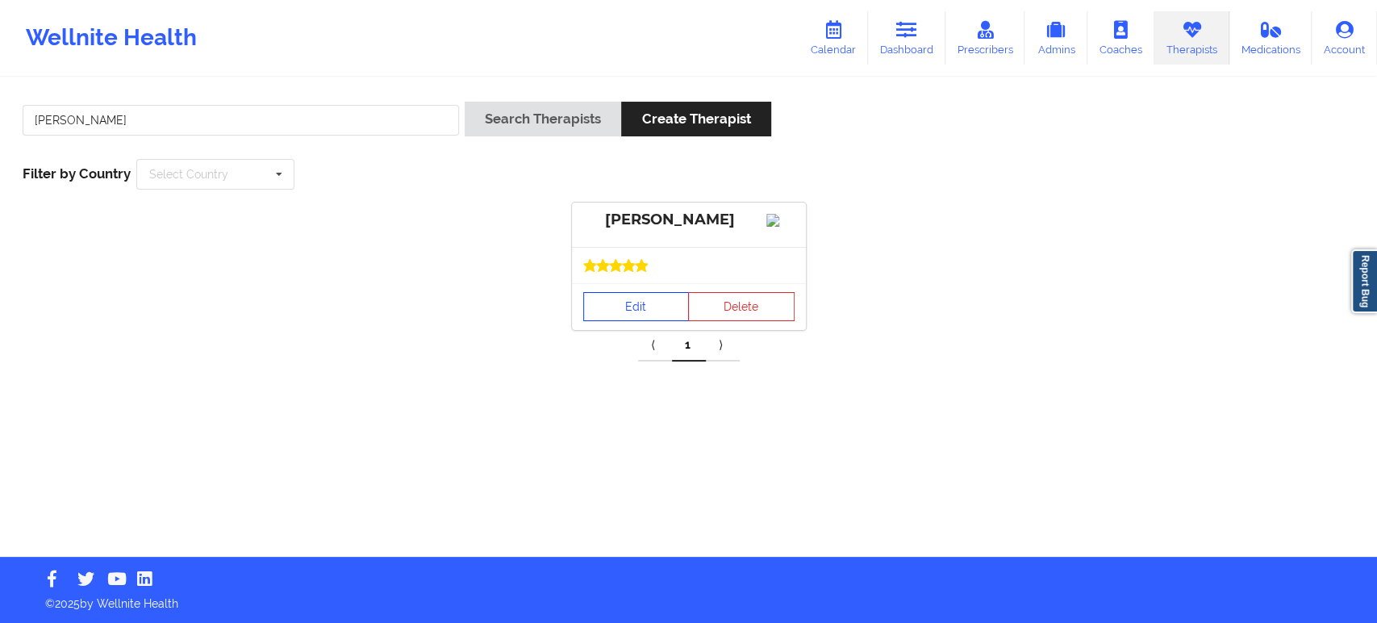
click at [639, 321] on link "Edit" at bounding box center [636, 306] width 106 height 29
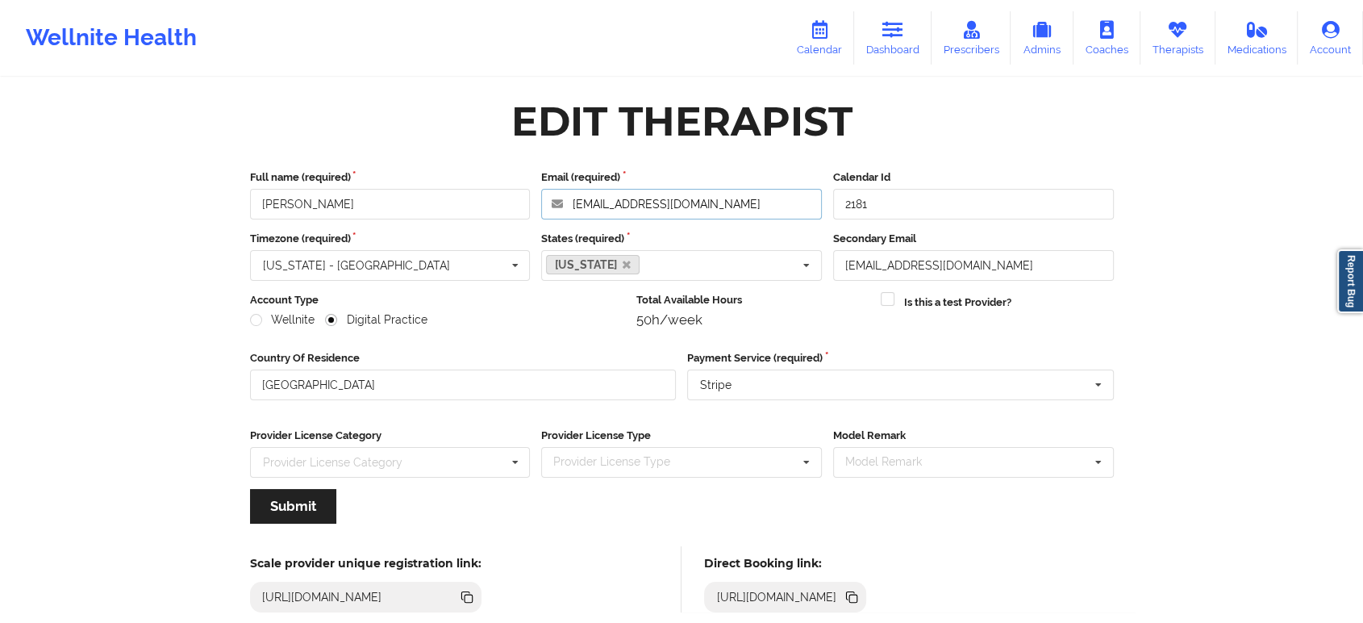
drag, startPoint x: 703, startPoint y: 206, endPoint x: 539, endPoint y: 210, distance: 163.8
click at [539, 210] on div "Email (required) casperaiki@gmail.com" at bounding box center [682, 194] width 292 height 50
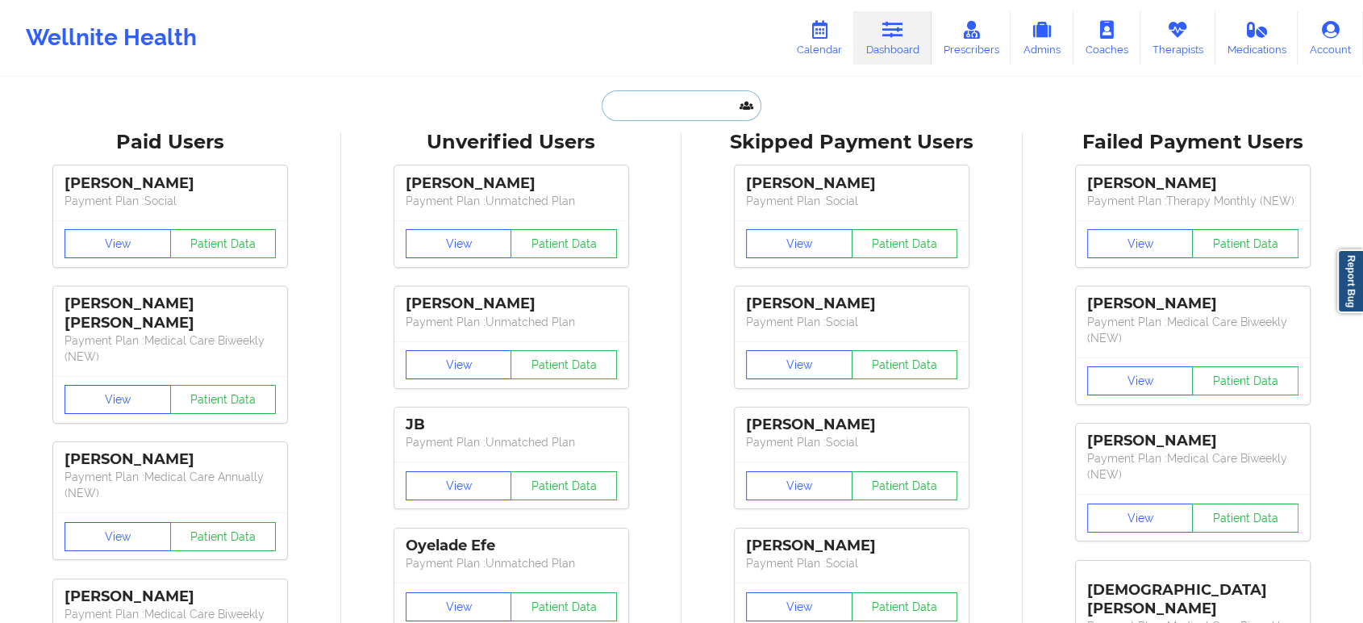
click at [619, 90] on input "text" at bounding box center [682, 105] width 160 height 31
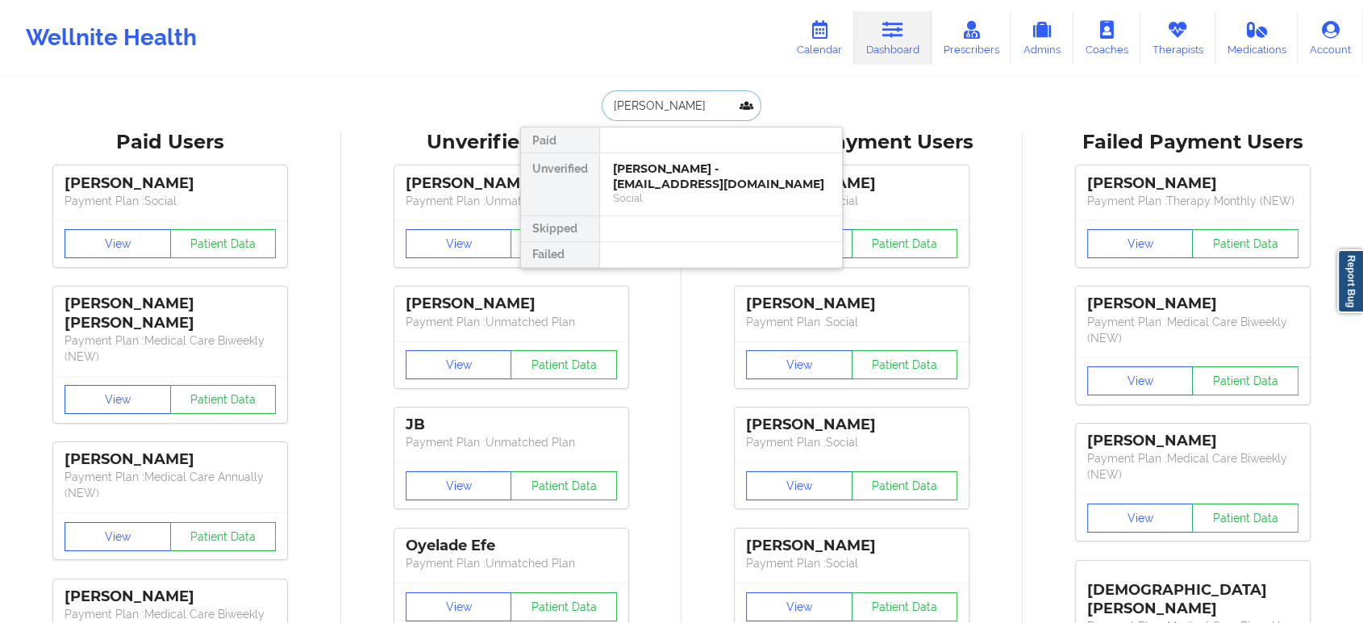
type input "[PERSON_NAME]"
drag, startPoint x: 693, startPoint y: 140, endPoint x: 699, endPoint y: 166, distance: 26.4
click at [699, 166] on div "Paid Unverified [PERSON_NAME] - [EMAIL_ADDRESS][DOMAIN_NAME] Social Skipped Fai…" at bounding box center [681, 198] width 323 height 142
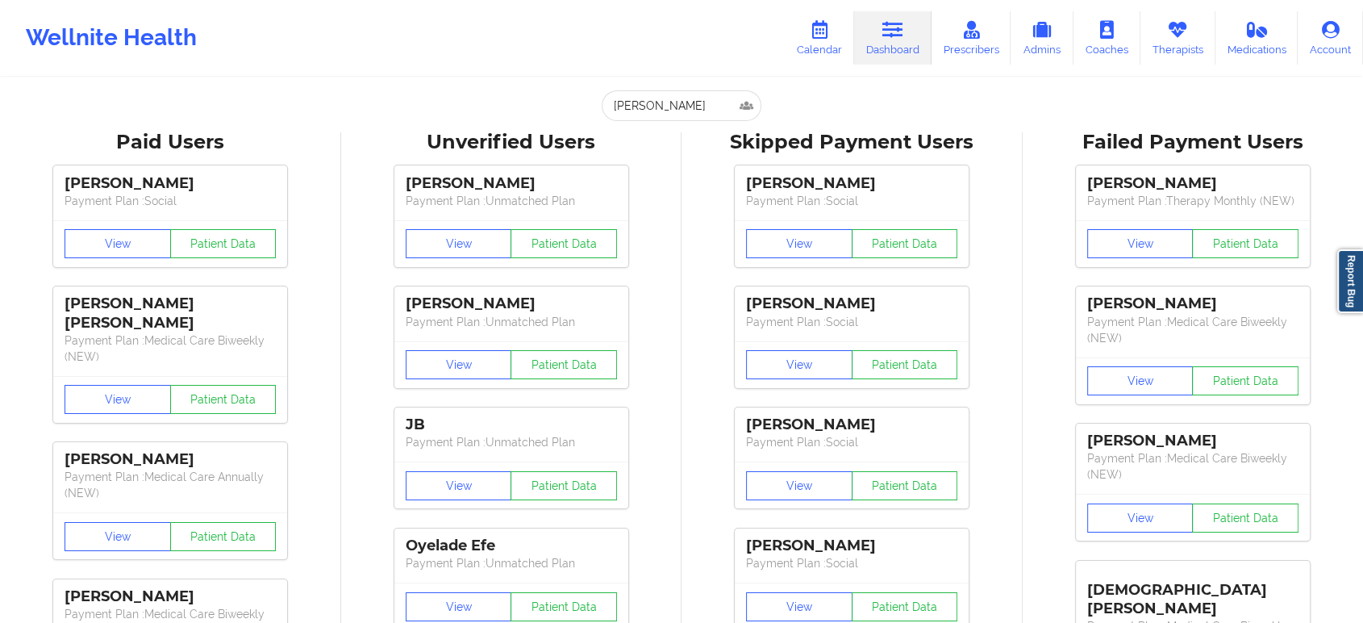
click at [699, 166] on div "[PERSON_NAME] Payment Plan : Social View Patient Data [PERSON_NAME] Payment Pla…" at bounding box center [852, 518] width 330 height 725
click at [694, 100] on input "[PERSON_NAME]" at bounding box center [682, 105] width 160 height 31
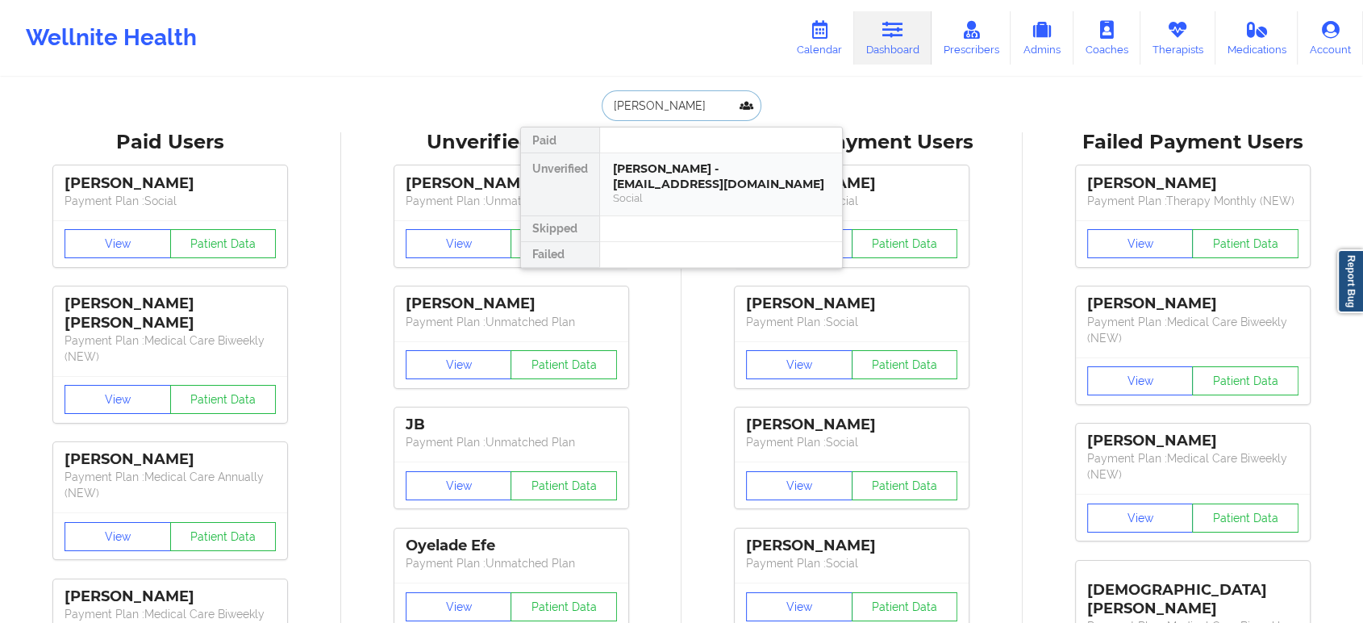
click at [675, 191] on div "Social" at bounding box center [721, 198] width 216 height 14
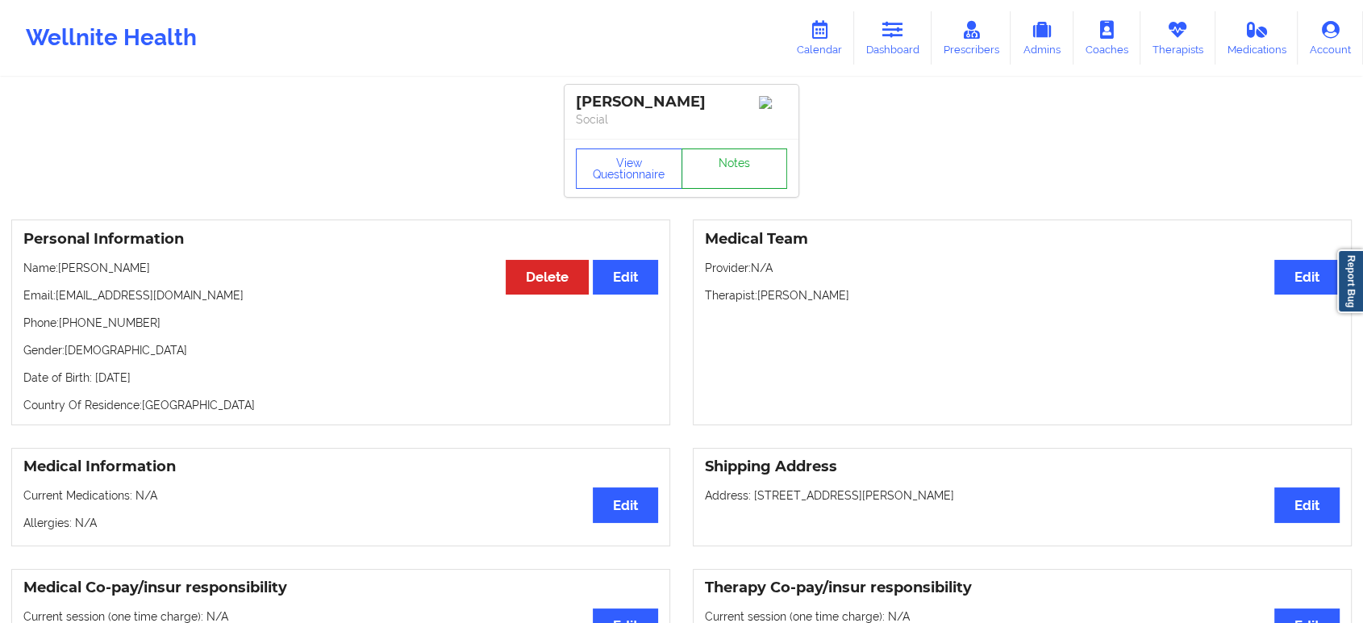
click at [726, 168] on link "Notes" at bounding box center [735, 168] width 106 height 40
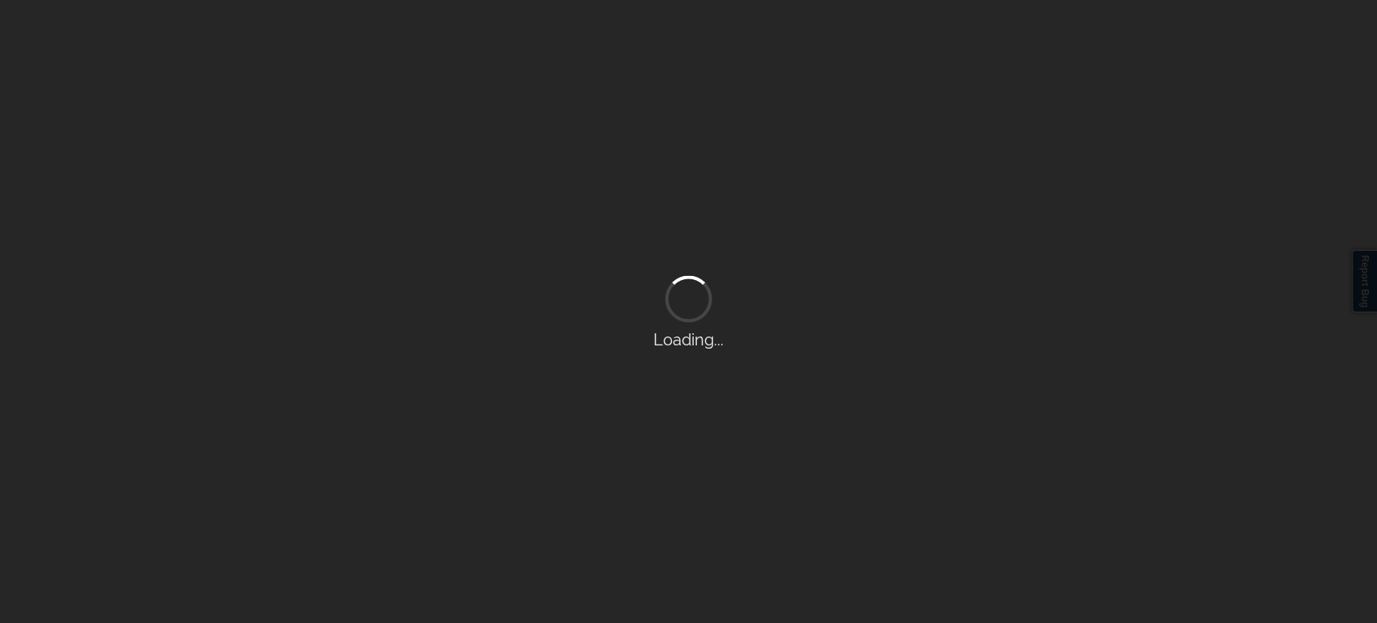
click at [726, 168] on div "Loading..." at bounding box center [688, 311] width 1377 height 623
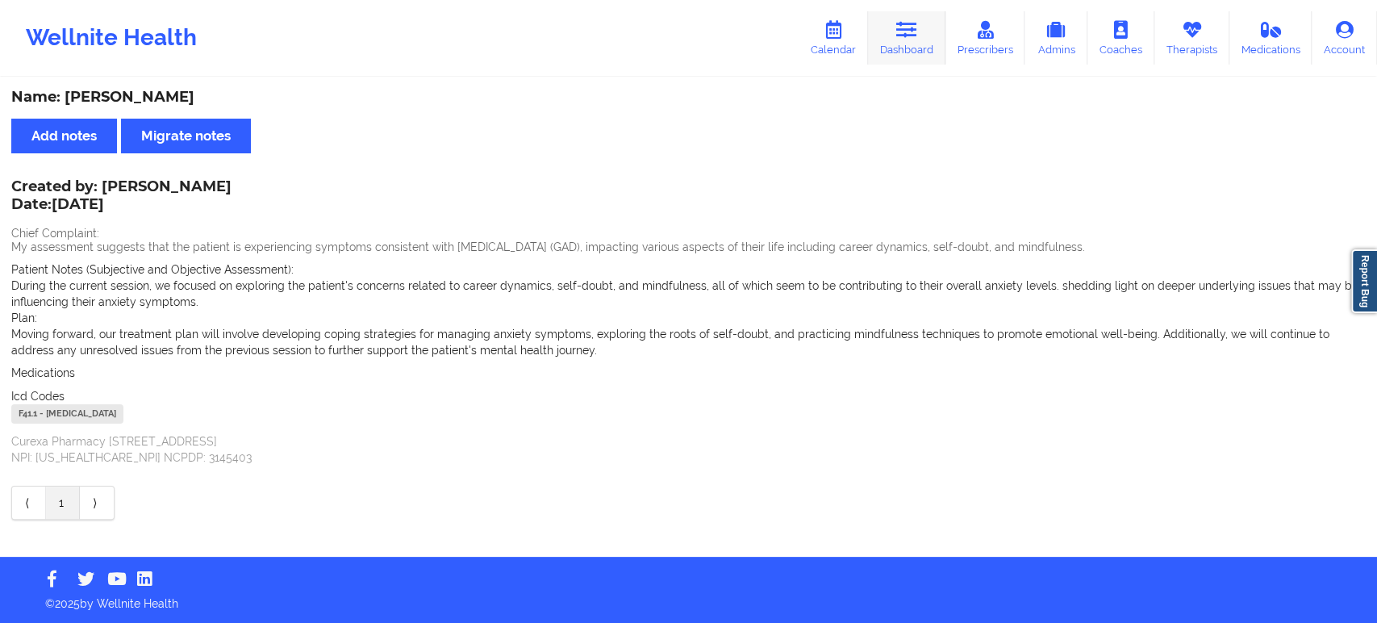
click at [941, 14] on link "Dashboard" at bounding box center [906, 37] width 77 height 53
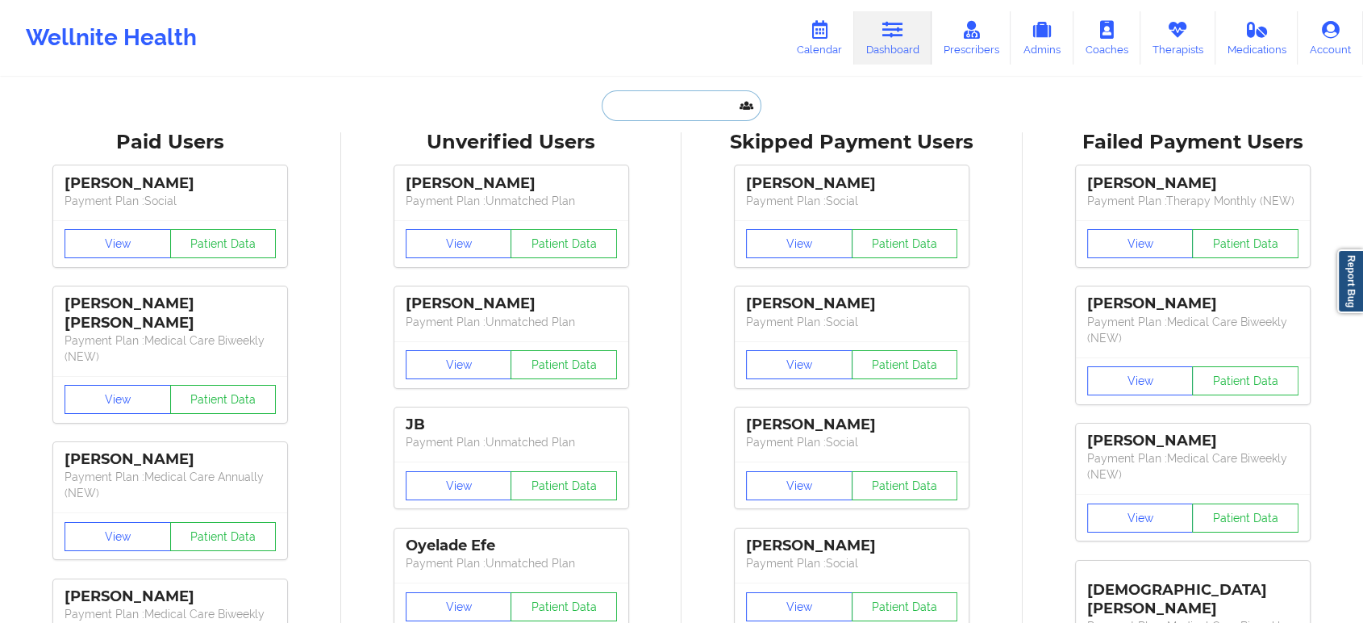
click at [641, 108] on input "text" at bounding box center [682, 105] width 160 height 31
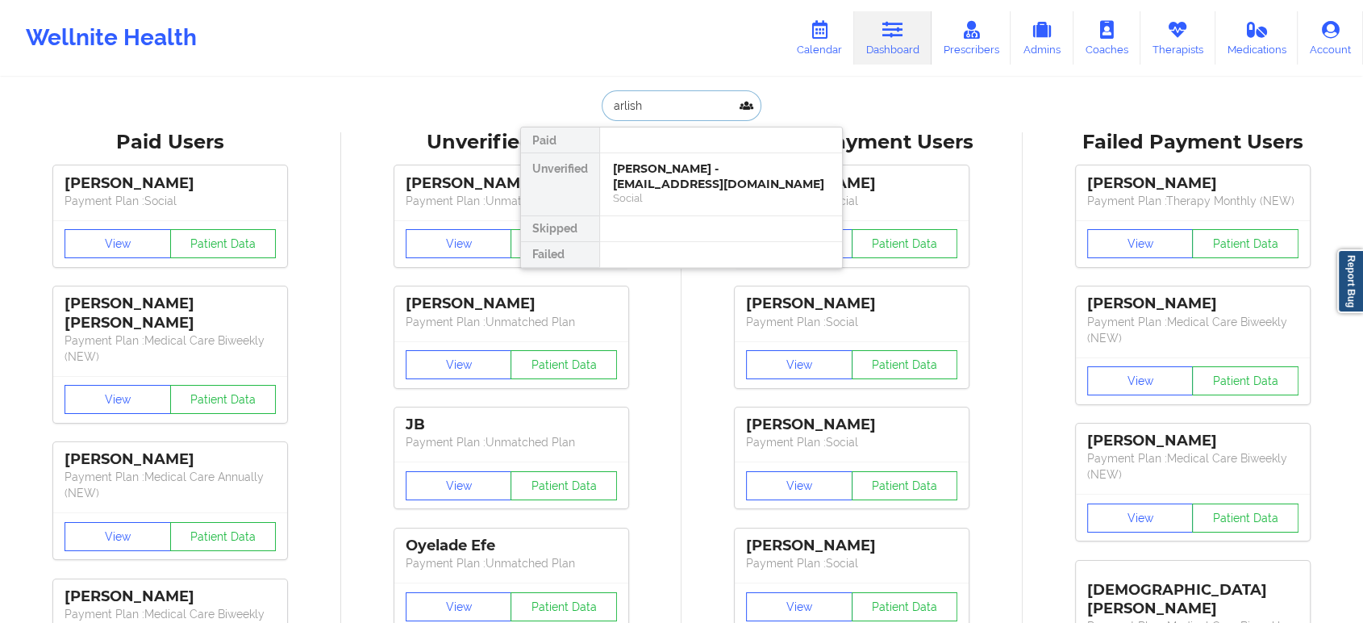
type input "[PERSON_NAME]"
click at [691, 178] on div "[PERSON_NAME] - [EMAIL_ADDRESS][DOMAIN_NAME]" at bounding box center [721, 176] width 216 height 30
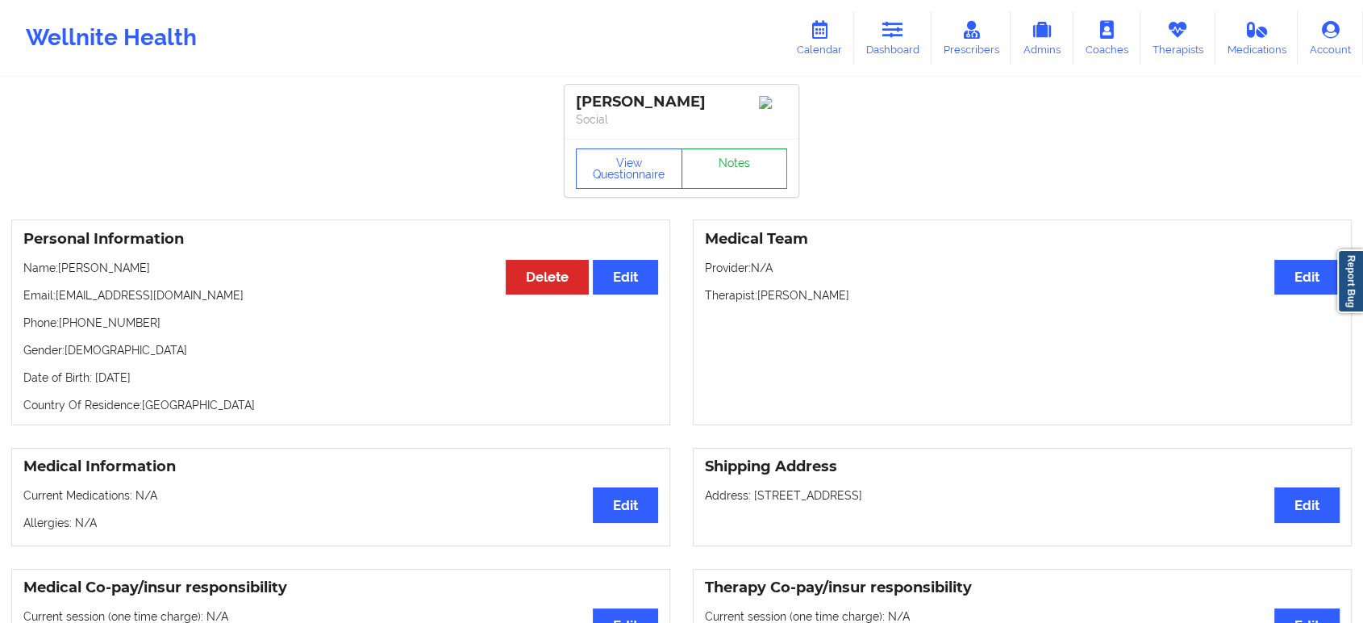
click at [707, 169] on link "Notes" at bounding box center [735, 168] width 106 height 40
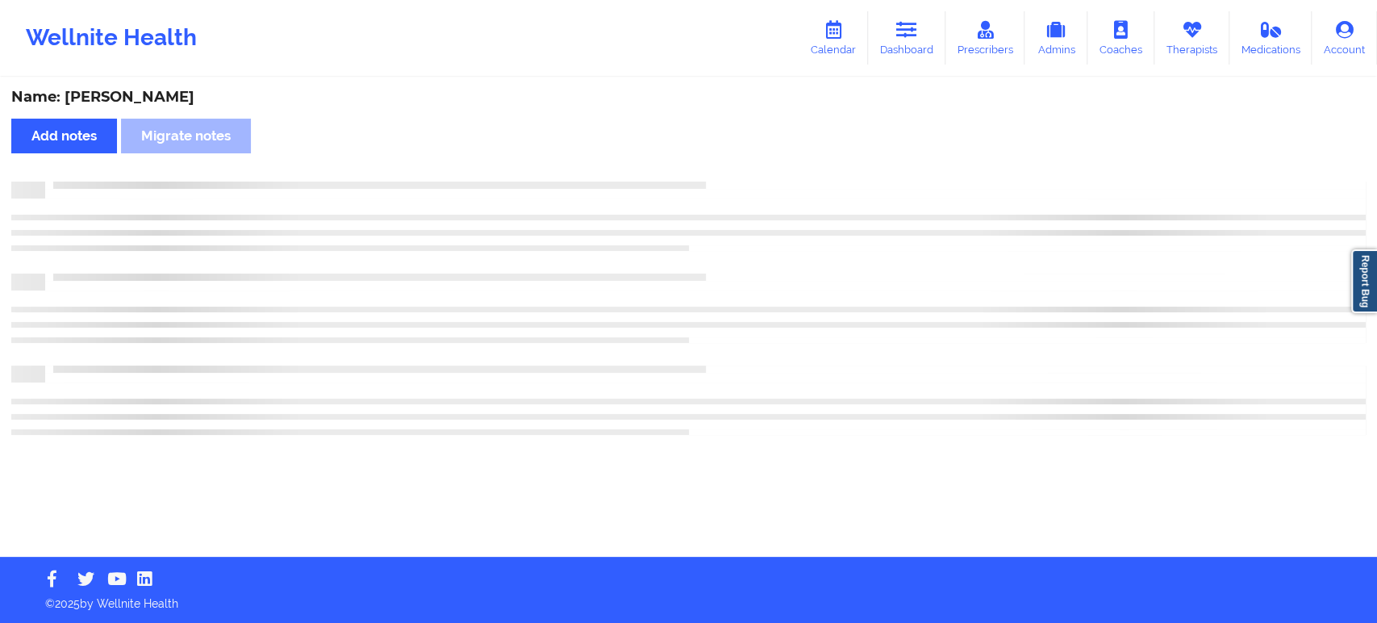
click at [707, 169] on div "Name: [PERSON_NAME] Add notes Migrate notes" at bounding box center [688, 318] width 1377 height 478
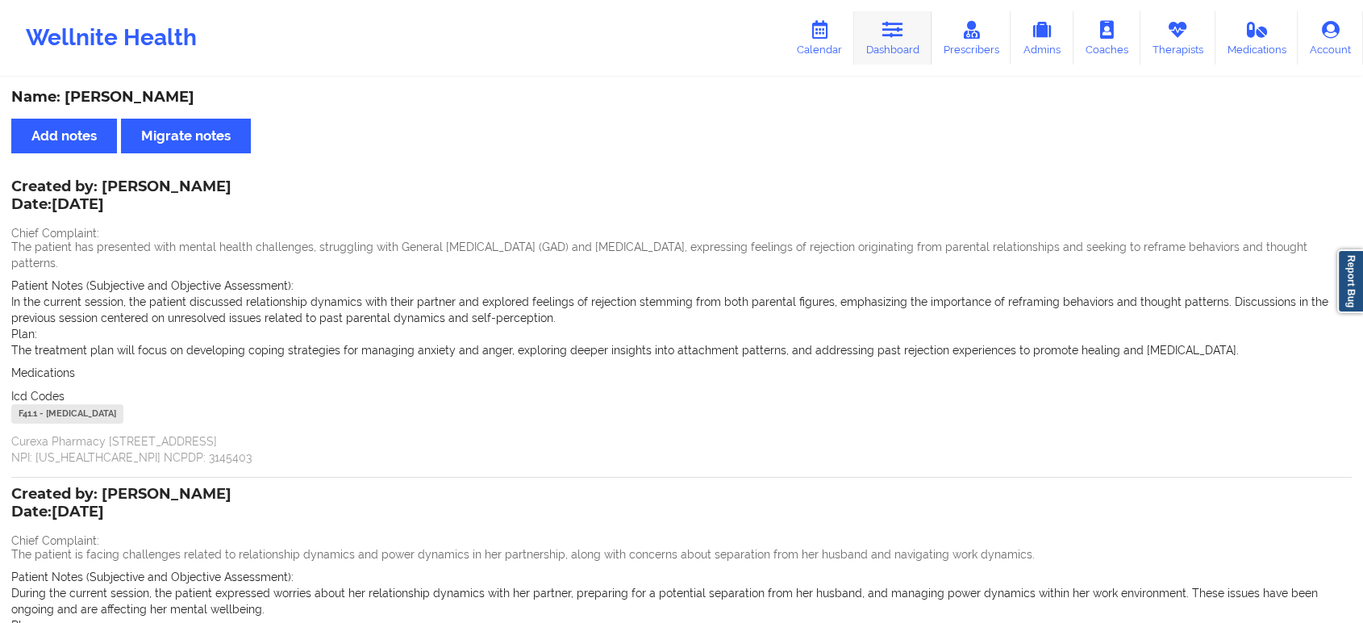
click at [897, 30] on icon at bounding box center [893, 30] width 21 height 18
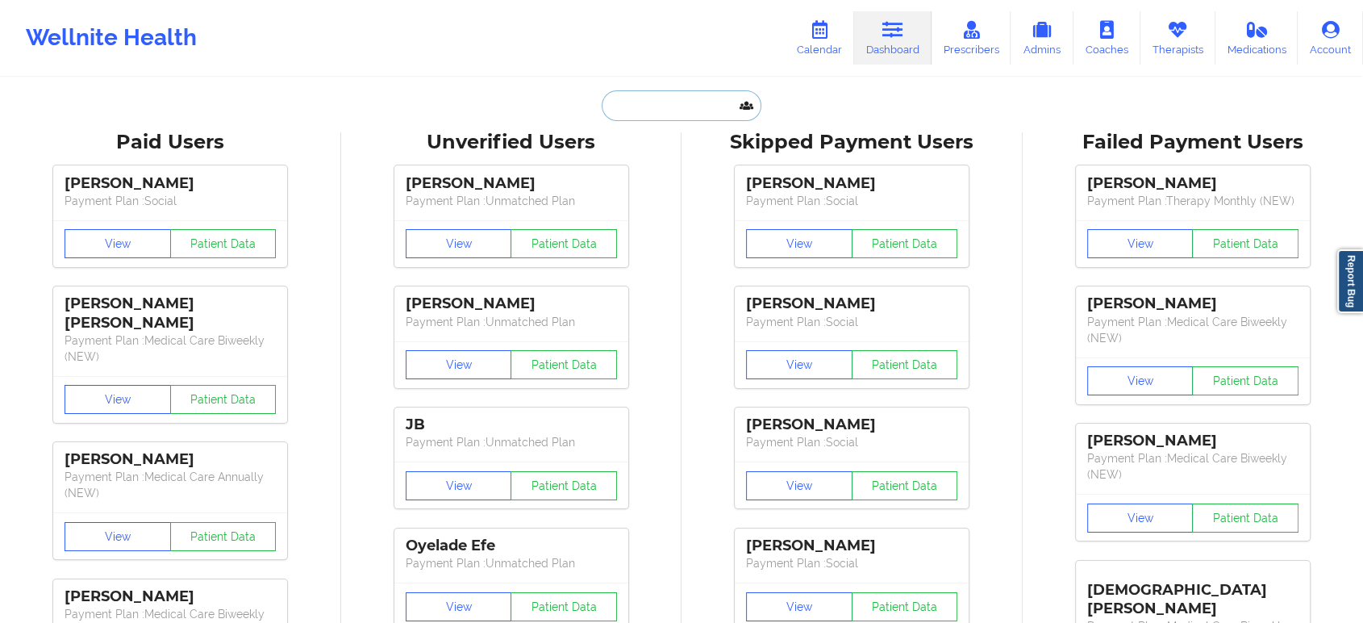
click at [687, 102] on input "text" at bounding box center [682, 105] width 160 height 31
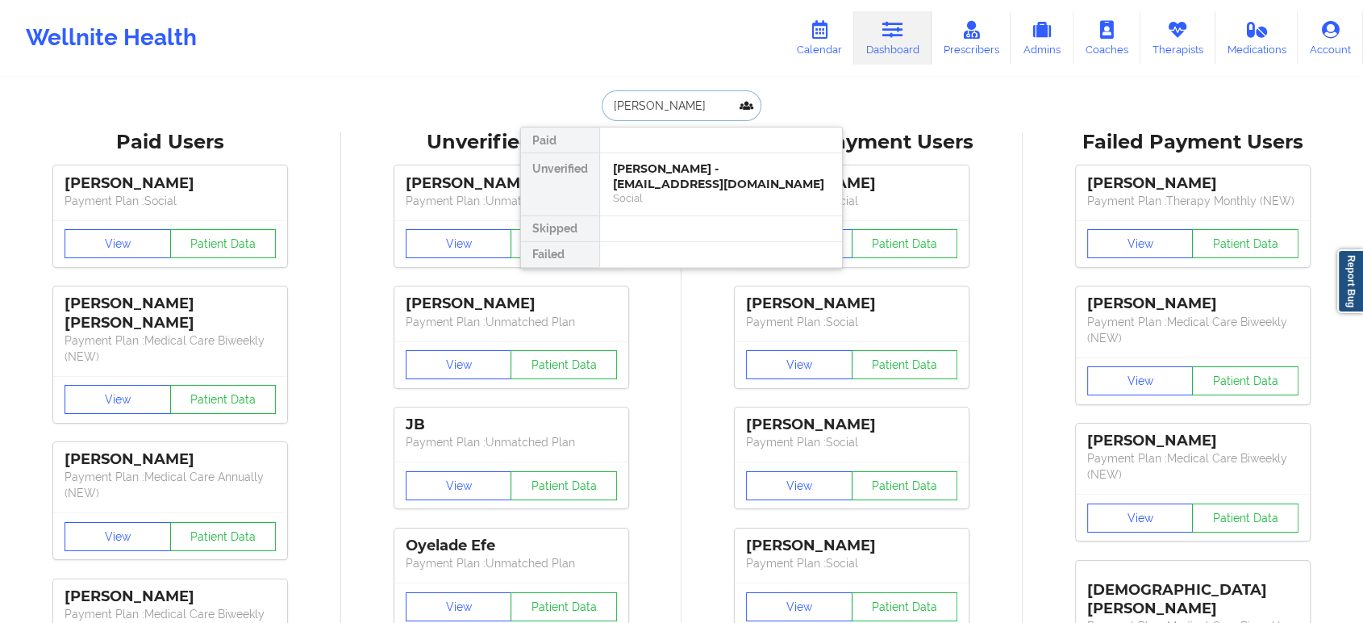
type input "[PERSON_NAME]"
click at [701, 172] on div "[PERSON_NAME] - [EMAIL_ADDRESS][DOMAIN_NAME]" at bounding box center [721, 176] width 216 height 30
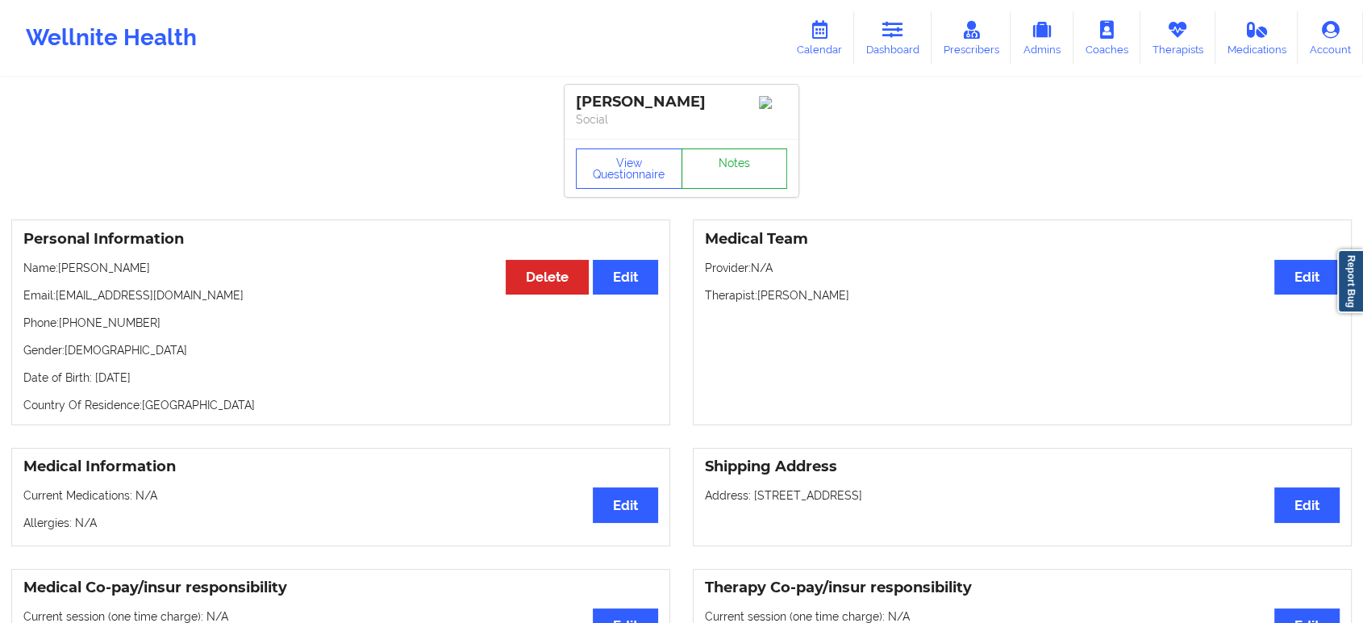
click at [727, 160] on div "View Questionnaire Notes" at bounding box center [681, 168] width 211 height 40
click at [727, 160] on link "Notes" at bounding box center [735, 168] width 106 height 40
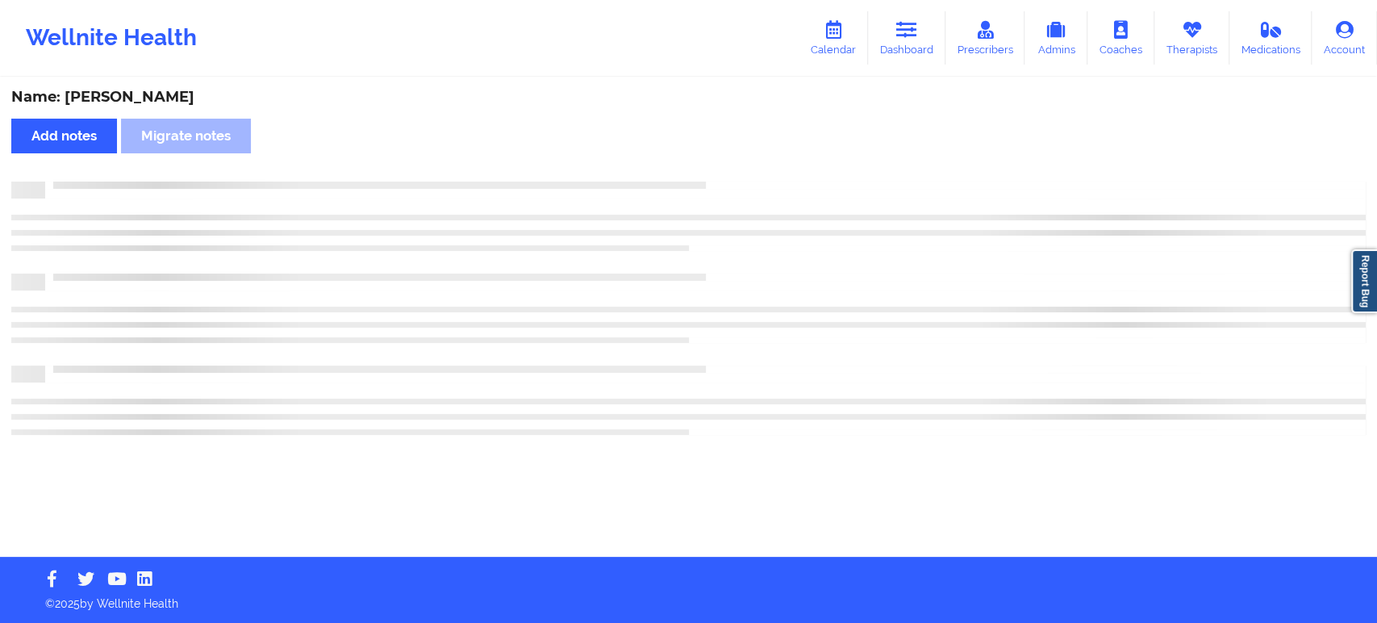
click at [727, 160] on div "Name: [PERSON_NAME] Add notes Migrate notes" at bounding box center [688, 318] width 1377 height 478
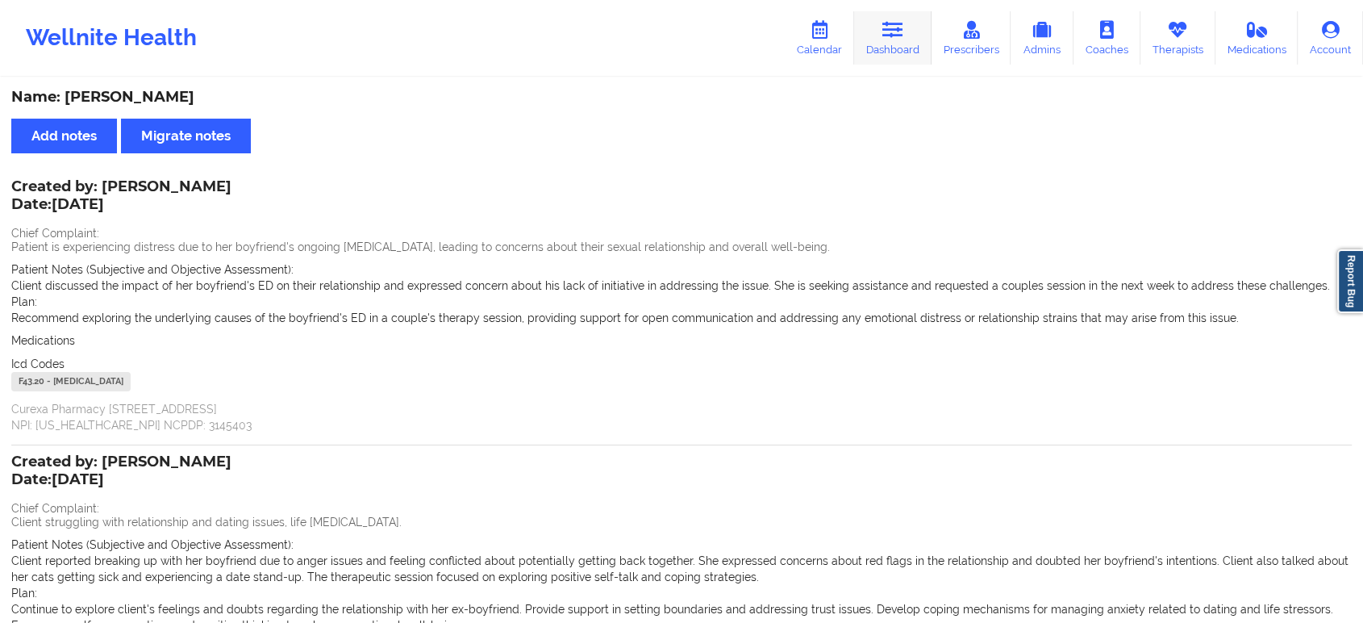
click at [886, 40] on link "Dashboard" at bounding box center [892, 37] width 77 height 53
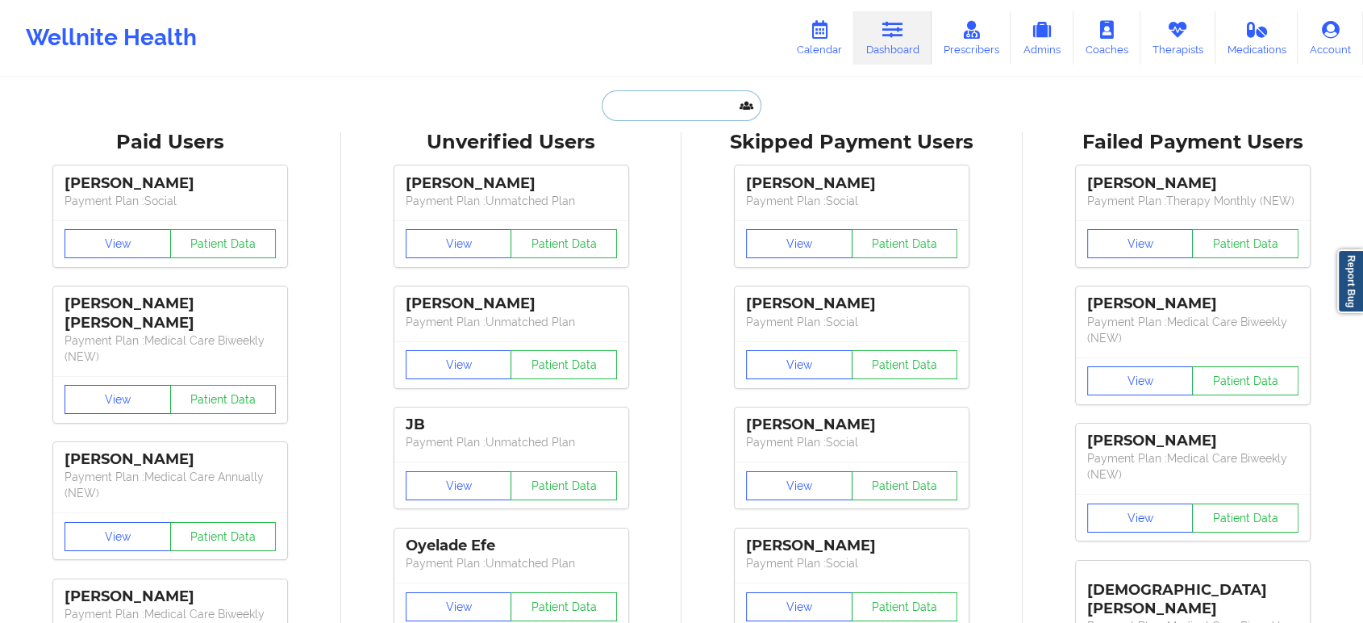
click at [626, 111] on input "text" at bounding box center [682, 105] width 160 height 31
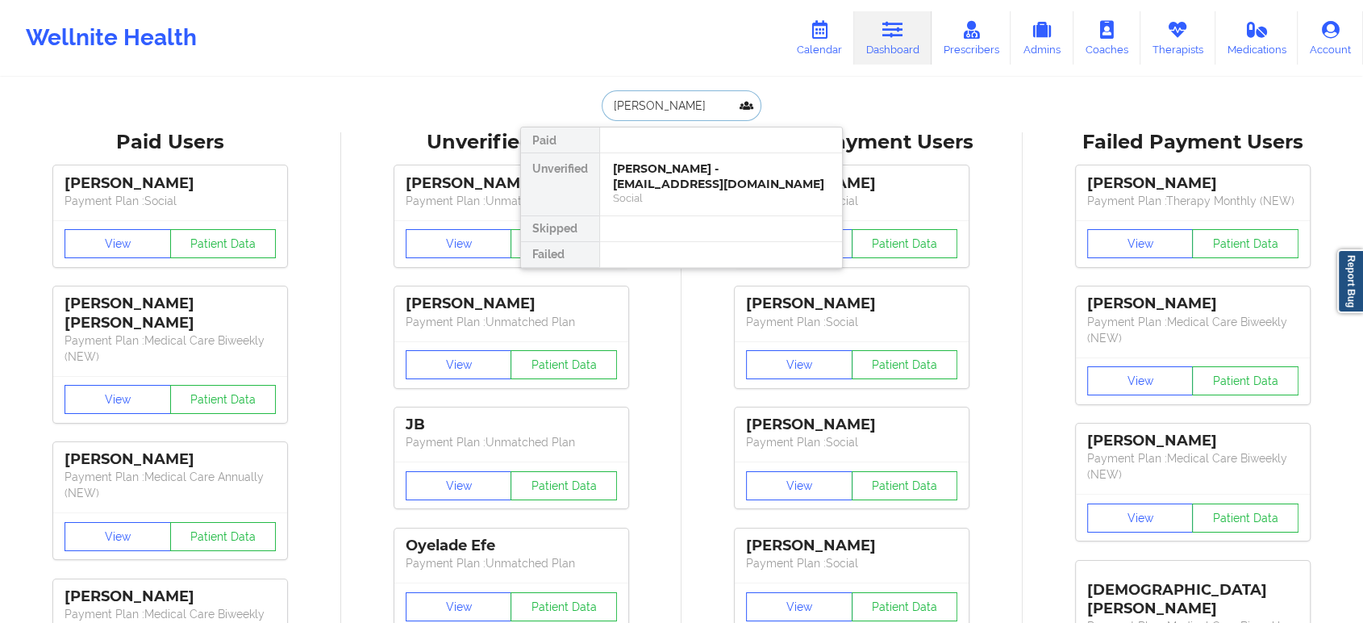
type input "[PERSON_NAME]"
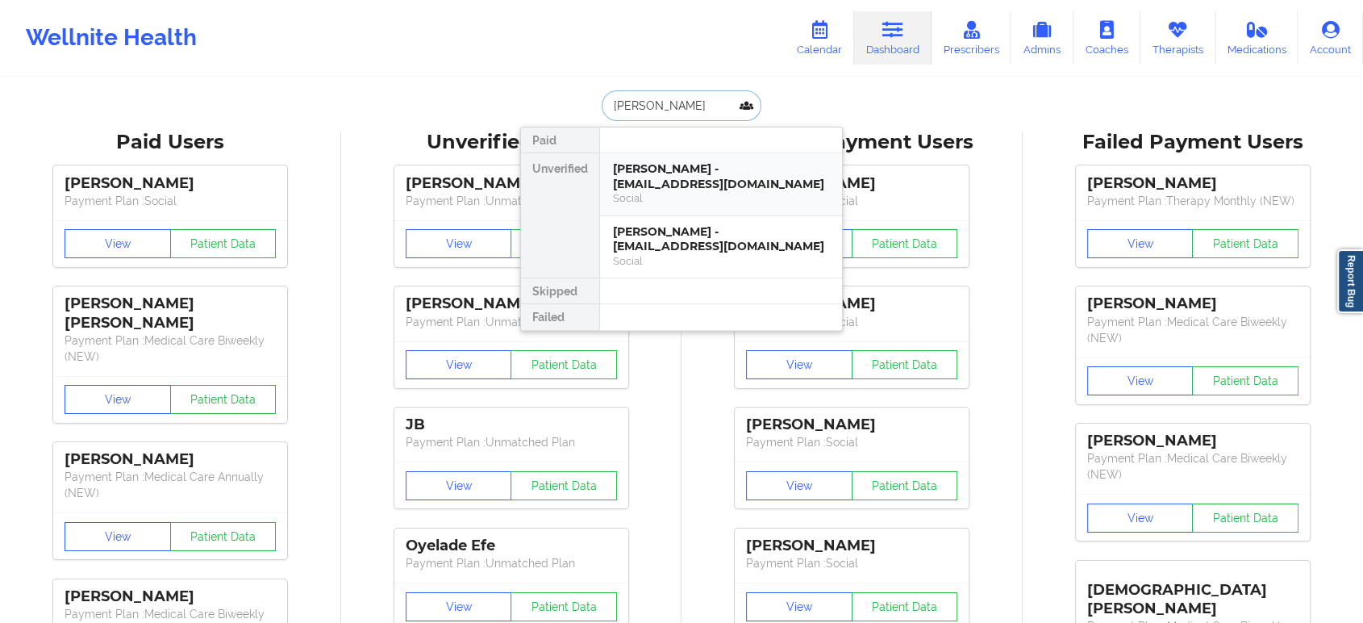
click at [678, 180] on div "[PERSON_NAME] - [EMAIL_ADDRESS][DOMAIN_NAME]" at bounding box center [721, 176] width 216 height 30
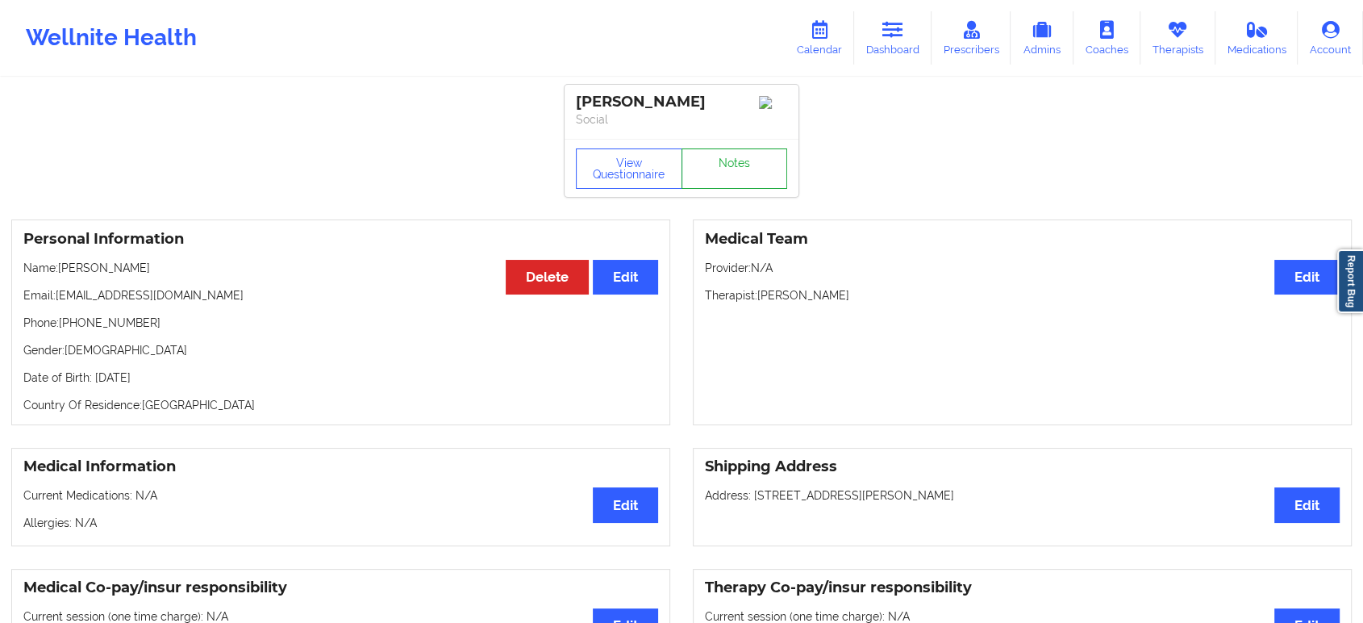
click at [745, 165] on link "Notes" at bounding box center [735, 168] width 106 height 40
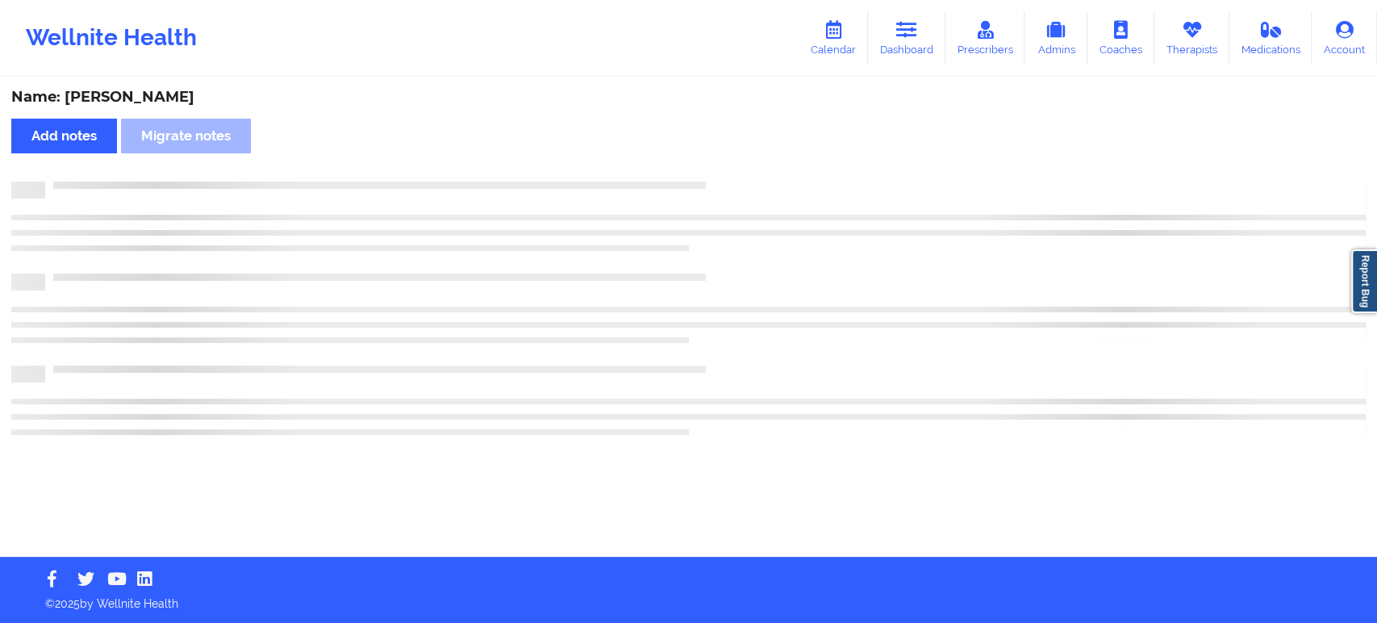
click at [745, 165] on div "Name: [PERSON_NAME] Add notes Migrate notes" at bounding box center [688, 318] width 1377 height 478
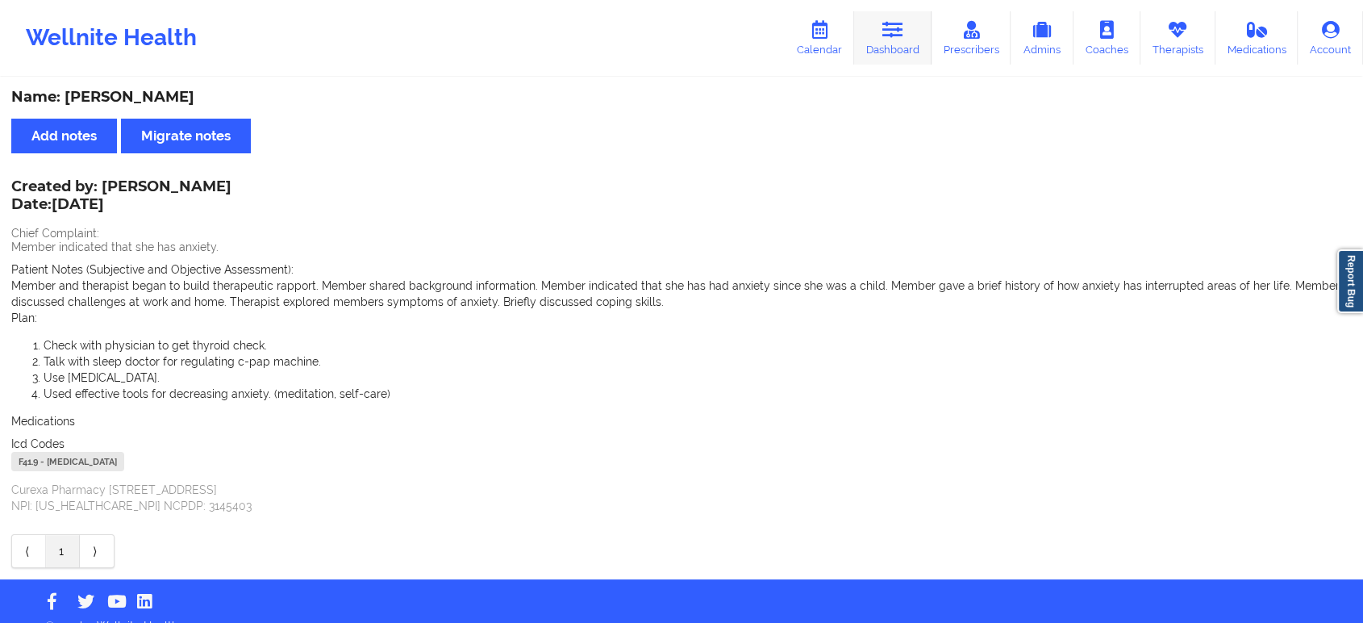
click at [899, 27] on icon at bounding box center [893, 30] width 21 height 18
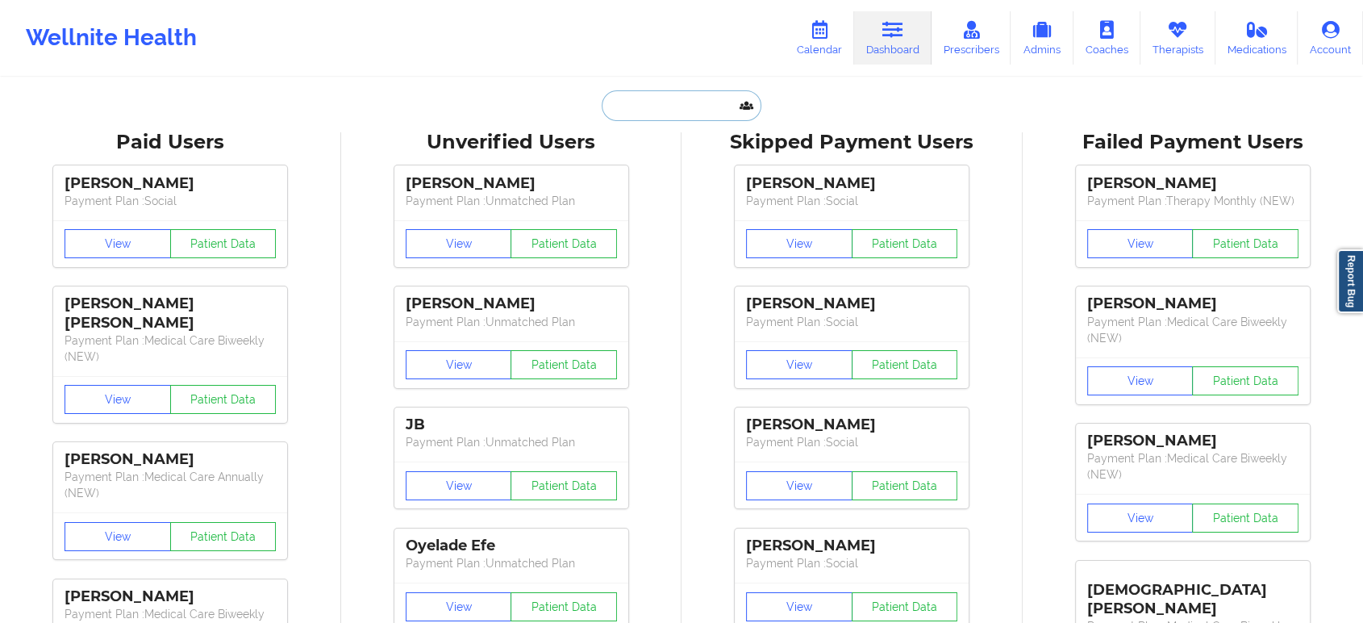
click at [669, 115] on input "text" at bounding box center [682, 105] width 160 height 31
type input "b"
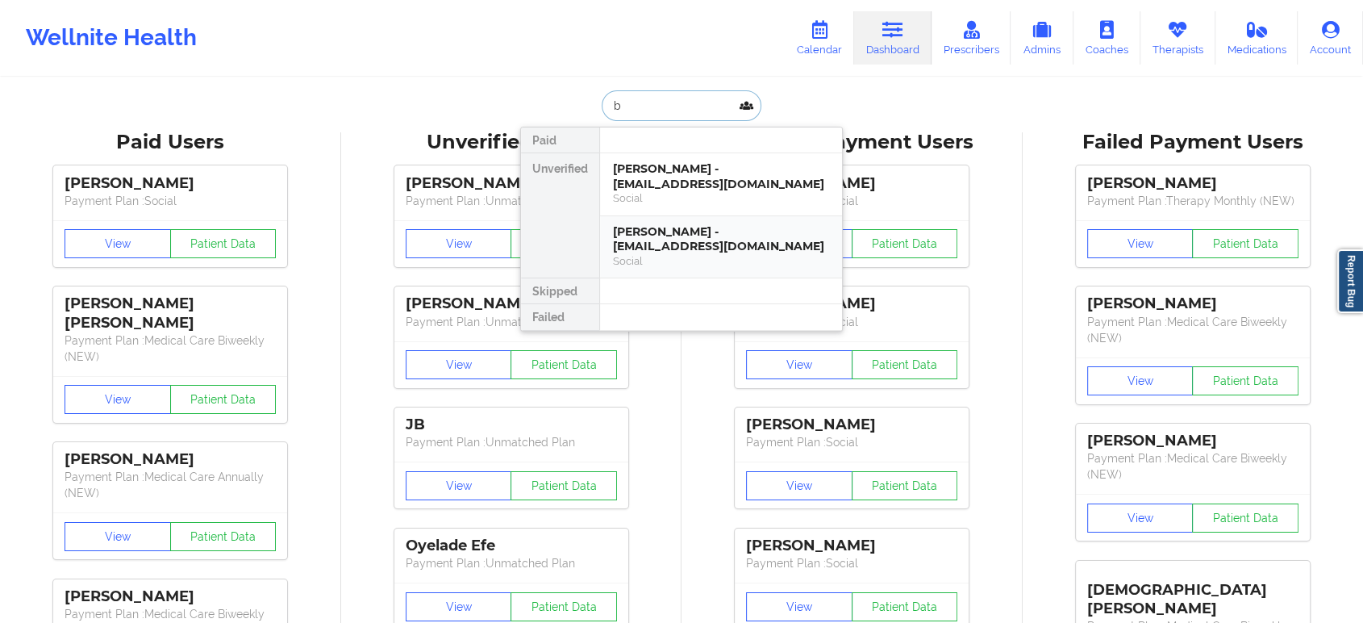
click at [699, 233] on div "[PERSON_NAME] - [EMAIL_ADDRESS][DOMAIN_NAME]" at bounding box center [721, 239] width 216 height 30
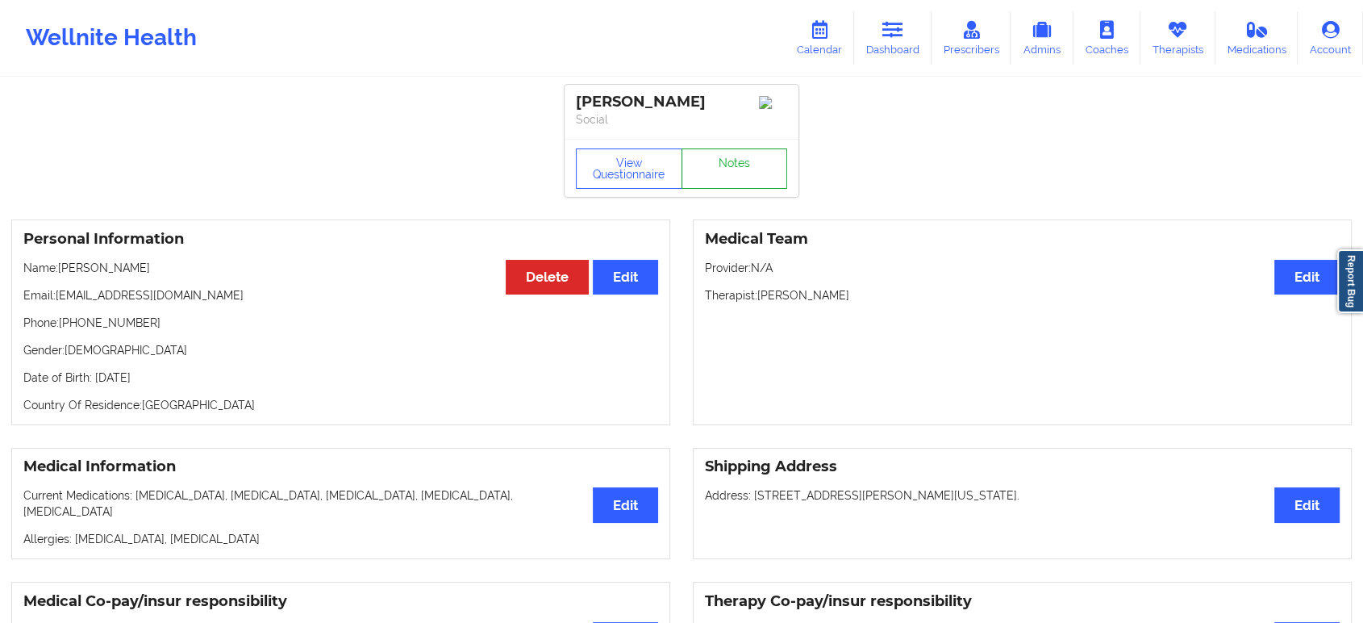
click at [729, 184] on link "Notes" at bounding box center [735, 168] width 106 height 40
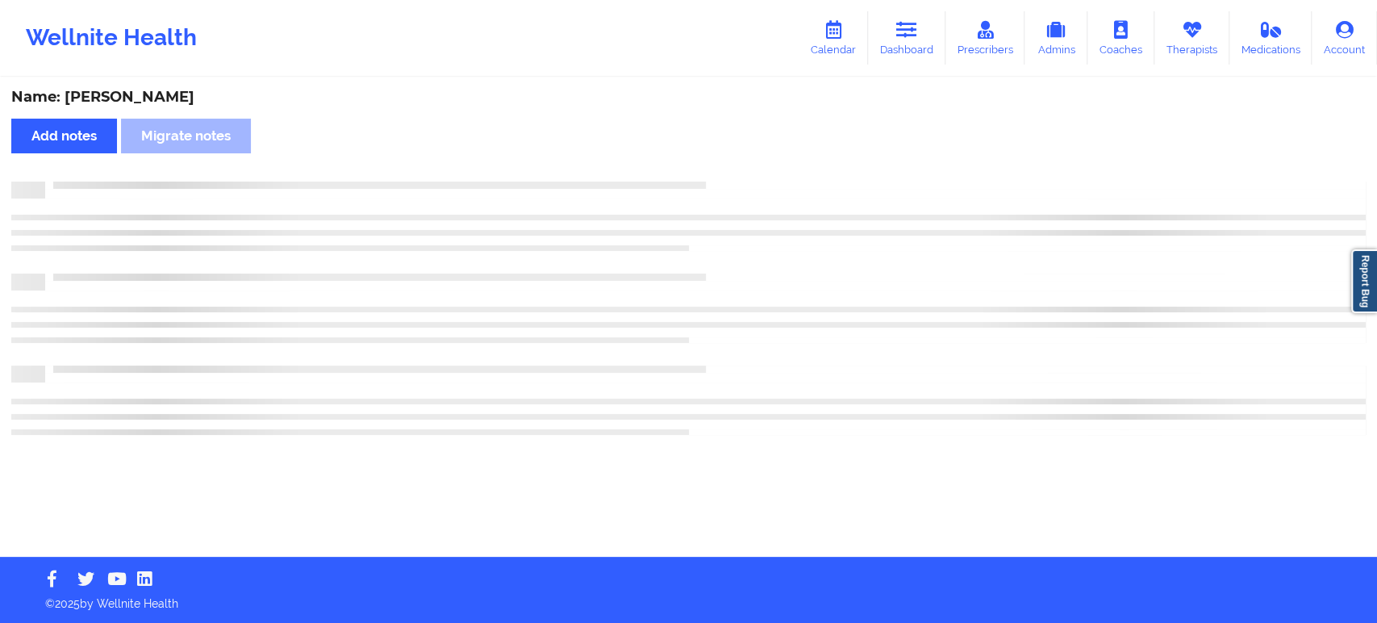
click at [800, 230] on div at bounding box center [688, 216] width 1355 height 69
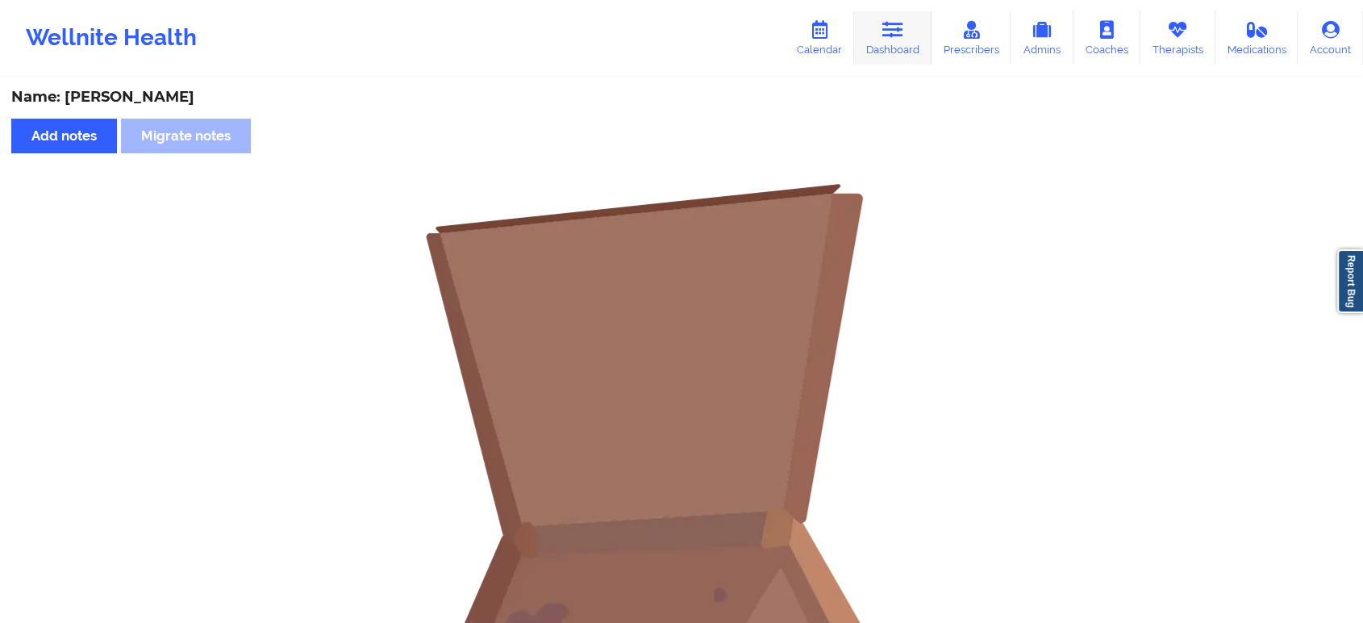
click at [879, 20] on link "Dashboard" at bounding box center [892, 37] width 77 height 53
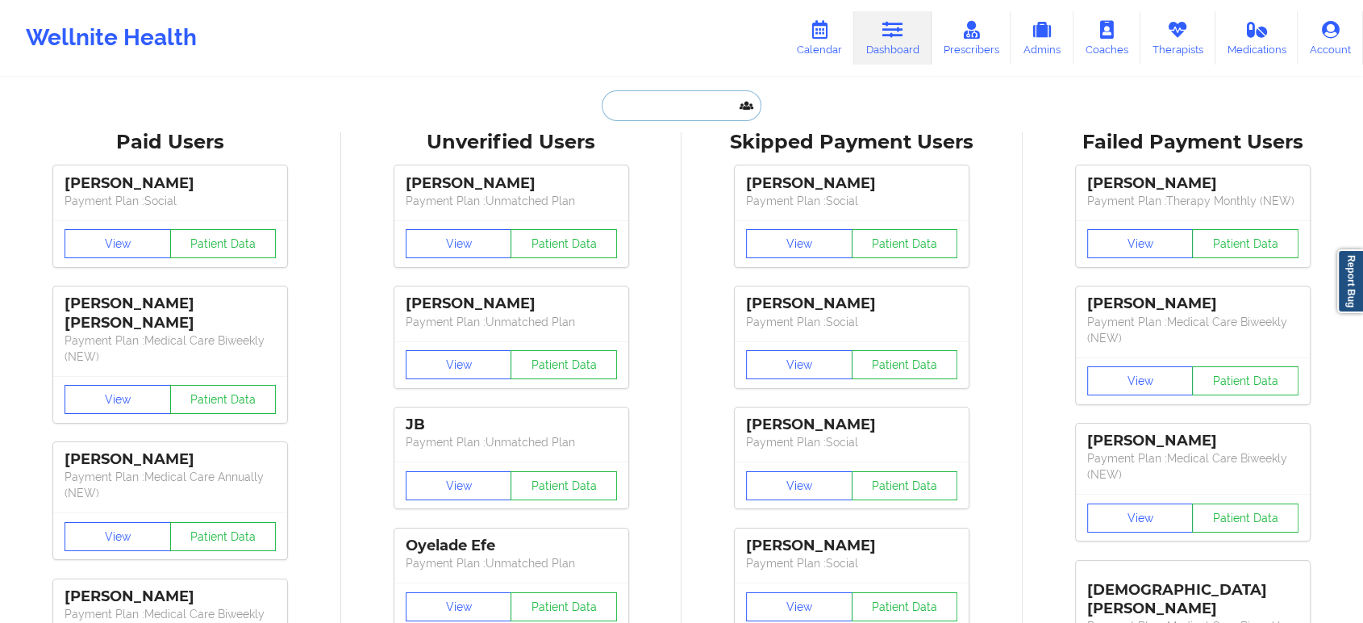
click at [692, 100] on input "text" at bounding box center [682, 105] width 160 height 31
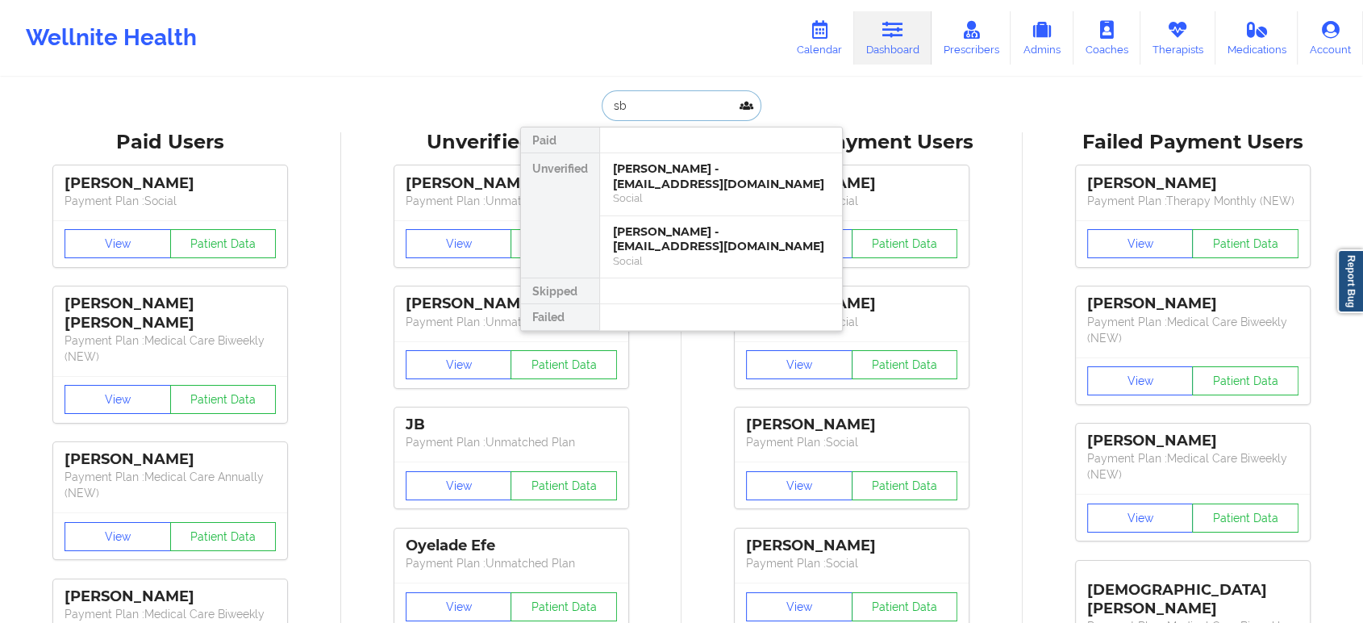
type input "s"
type input "dav"
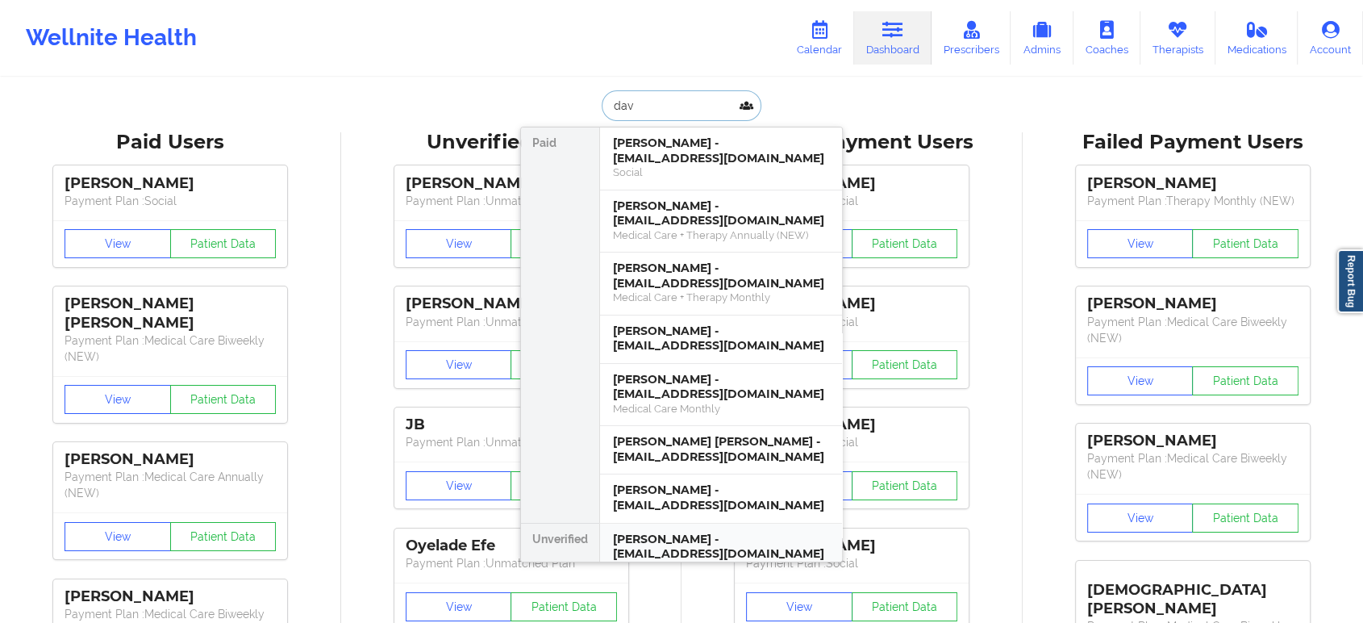
click at [678, 190] on div "[PERSON_NAME] - [EMAIL_ADDRESS][DOMAIN_NAME] Medical Care + Therapy Annually (N…" at bounding box center [721, 221] width 242 height 63
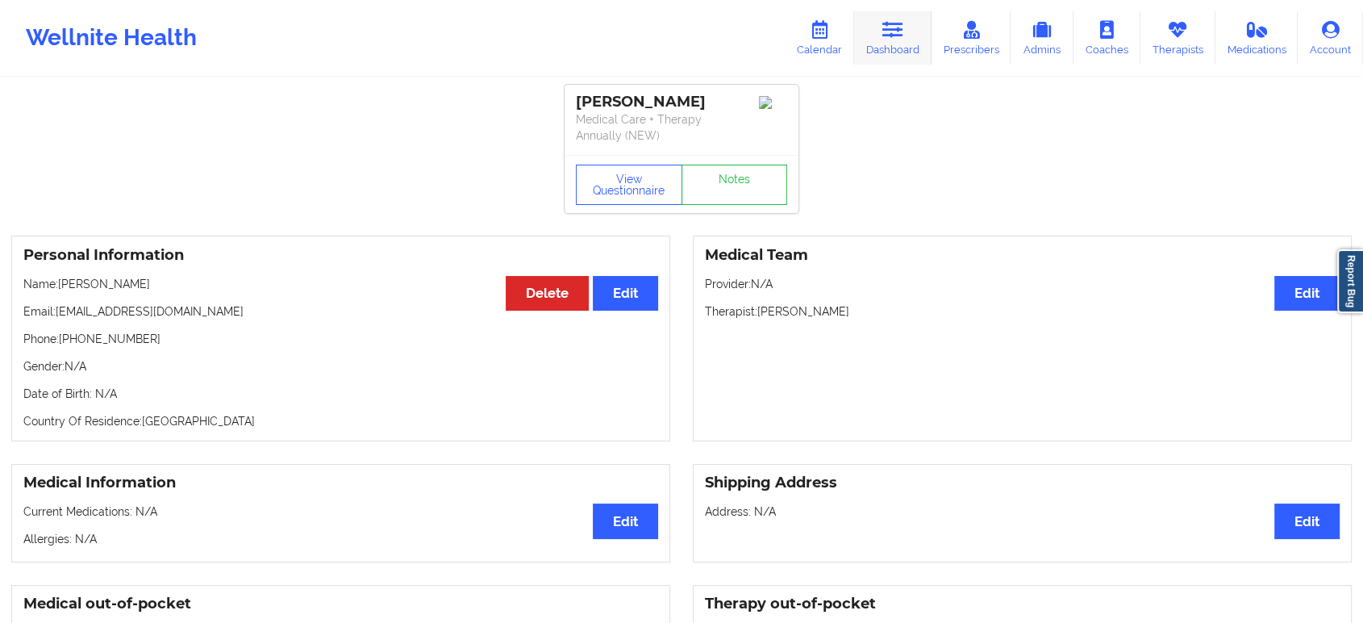
click at [891, 51] on link "Dashboard" at bounding box center [892, 37] width 77 height 53
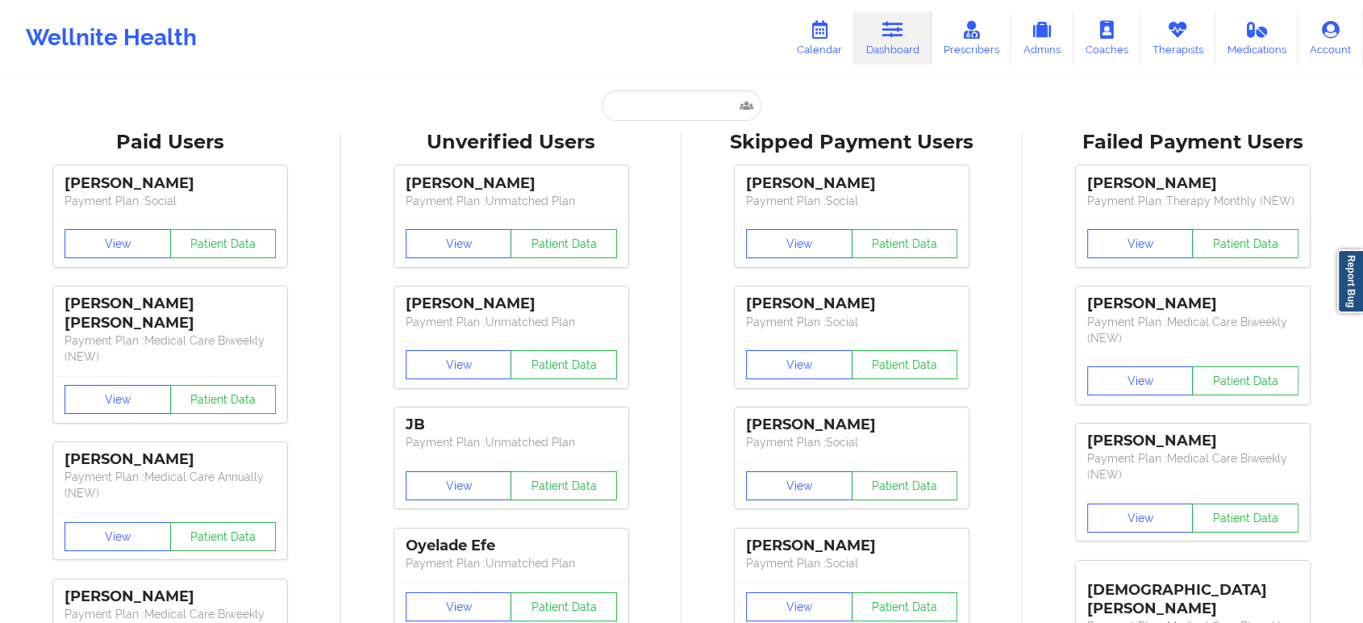
click at [641, 107] on input "text" at bounding box center [682, 105] width 160 height 31
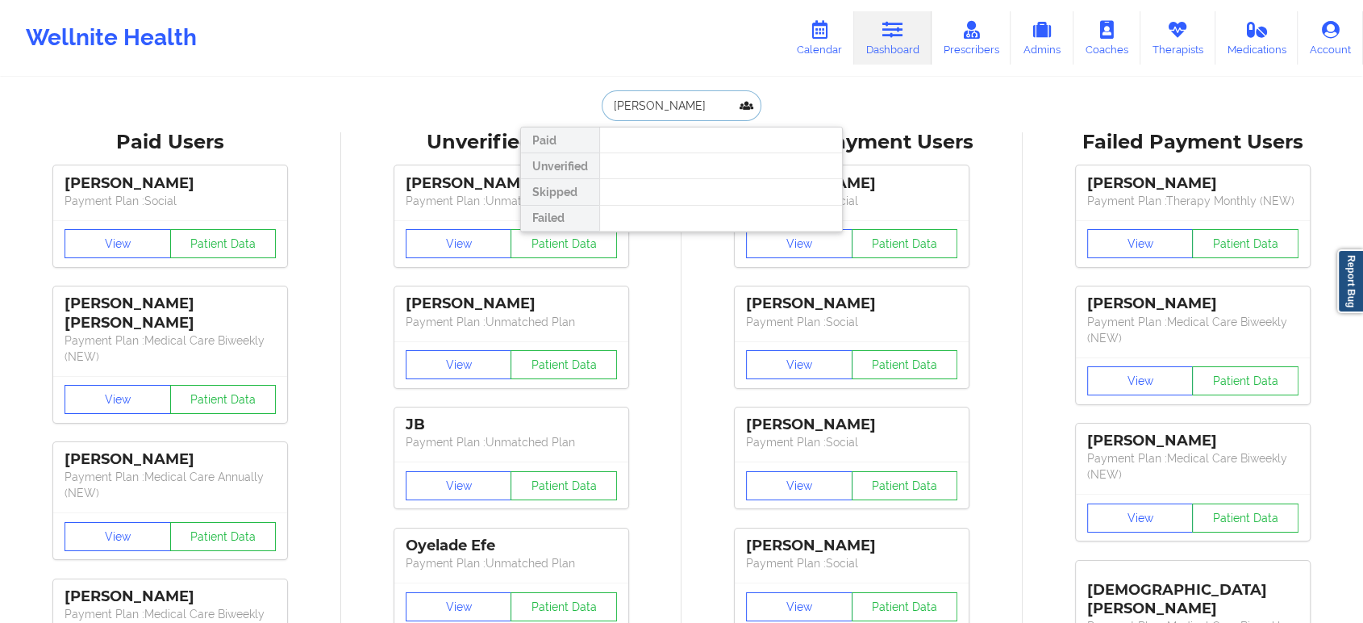
click at [654, 102] on input "[PERSON_NAME]" at bounding box center [682, 105] width 160 height 31
type input "[PERSON_NAME]"
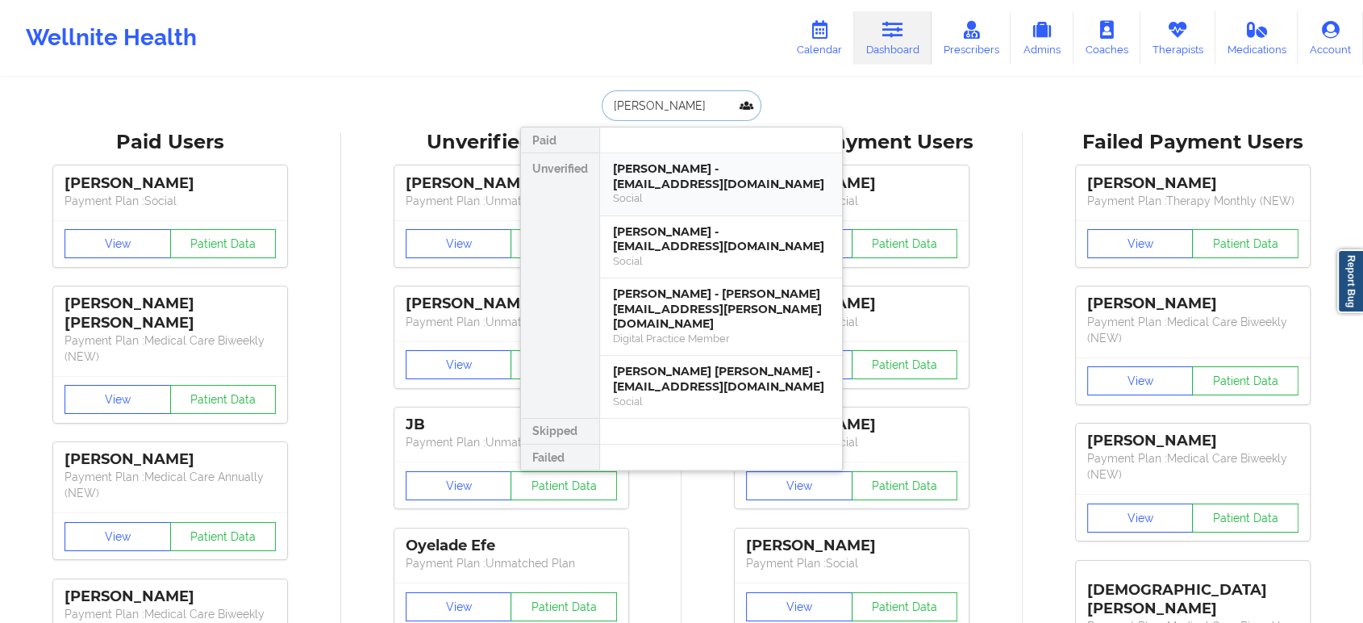
click at [691, 186] on div "[PERSON_NAME] - [EMAIL_ADDRESS][DOMAIN_NAME]" at bounding box center [721, 176] width 216 height 30
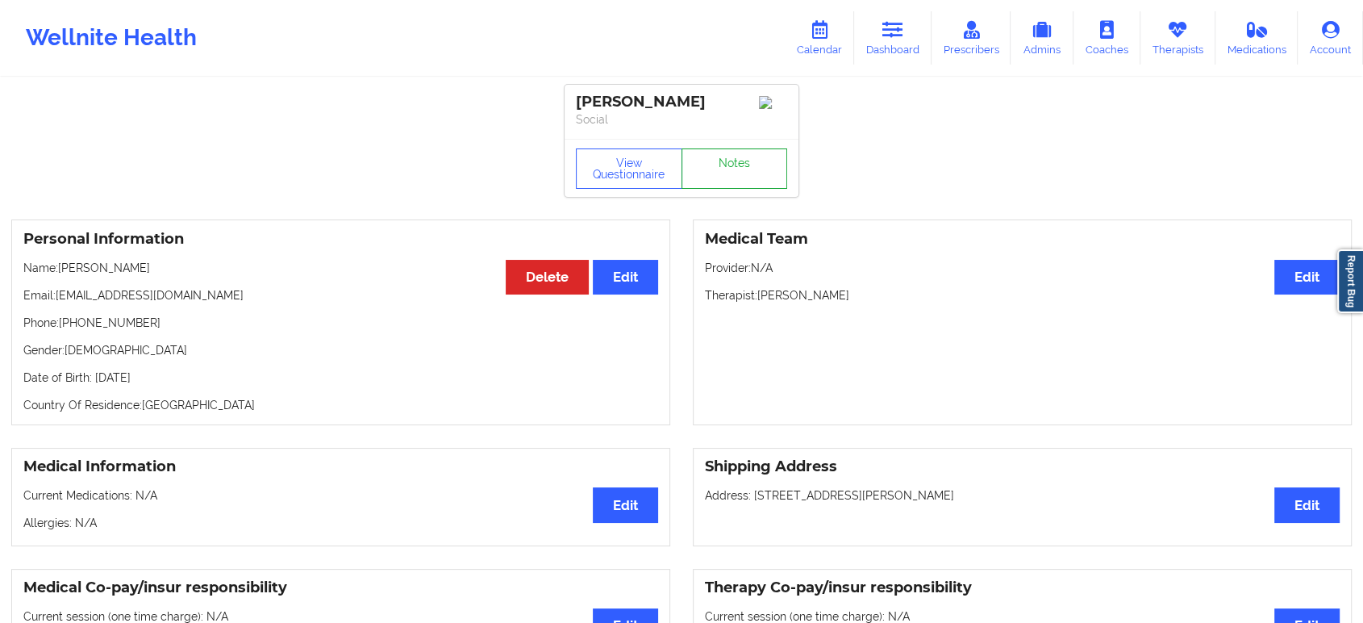
click at [733, 175] on link "Notes" at bounding box center [735, 168] width 106 height 40
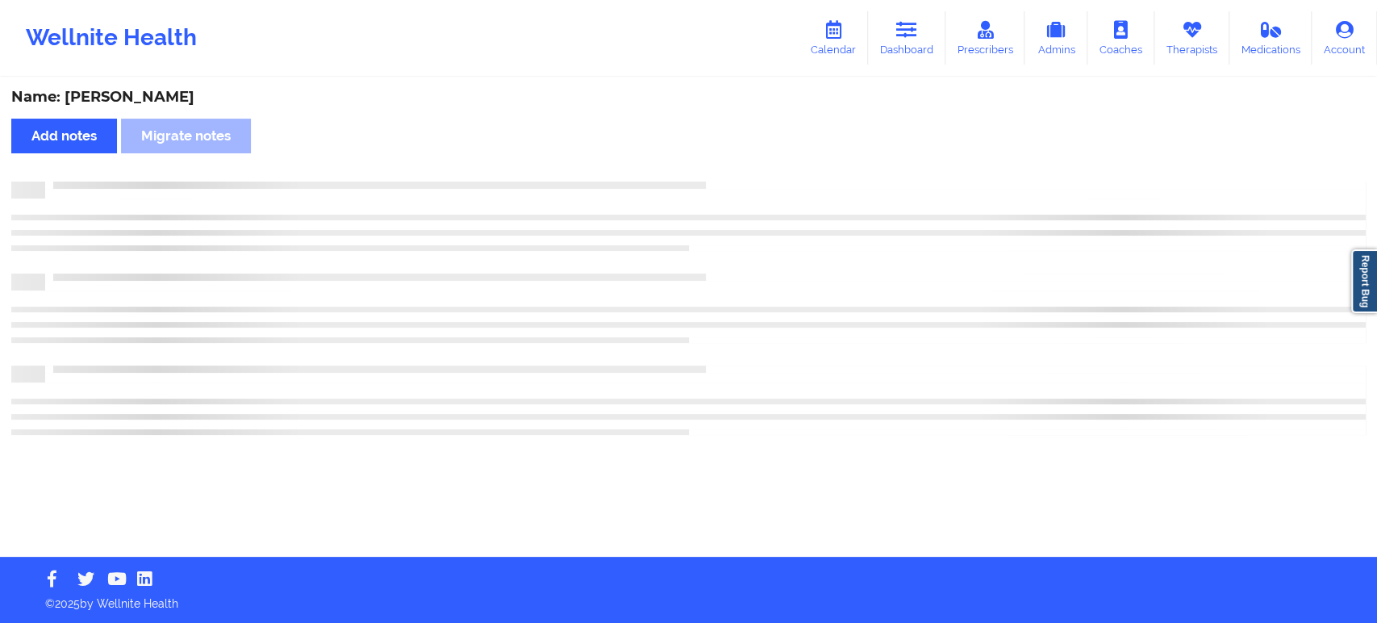
click at [733, 175] on div "Name: [PERSON_NAME] Add notes Migrate notes" at bounding box center [688, 318] width 1377 height 478
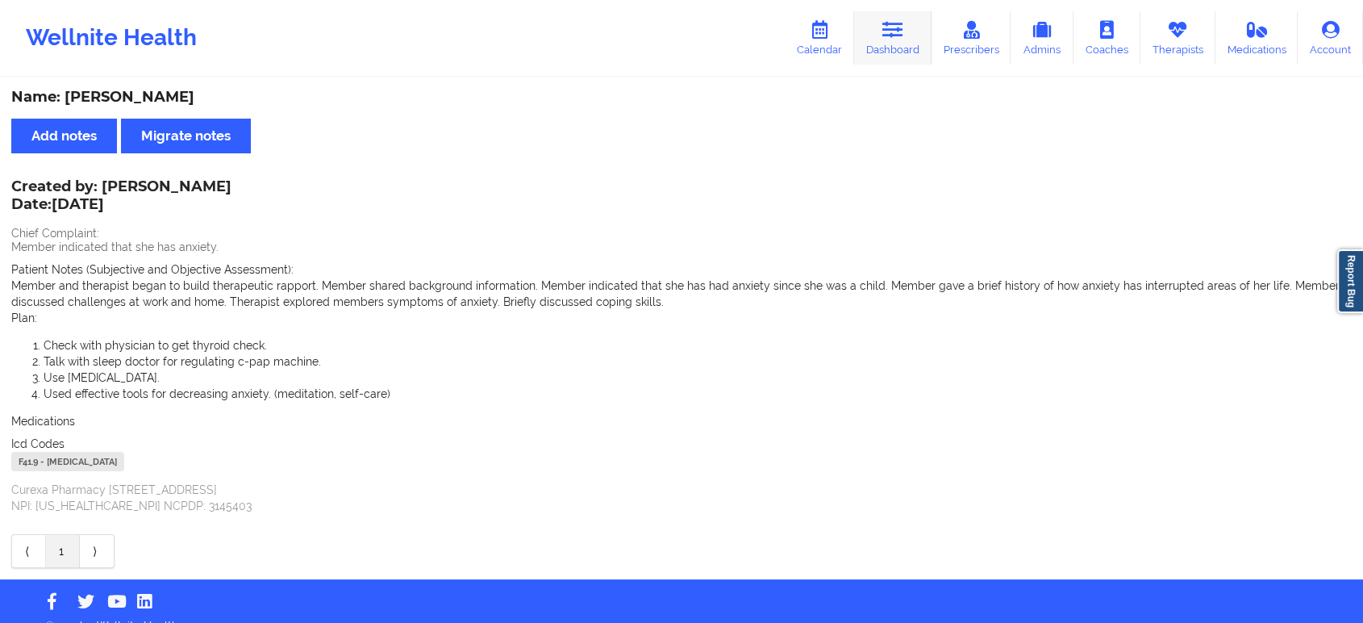
click at [904, 50] on link "Dashboard" at bounding box center [892, 37] width 77 height 53
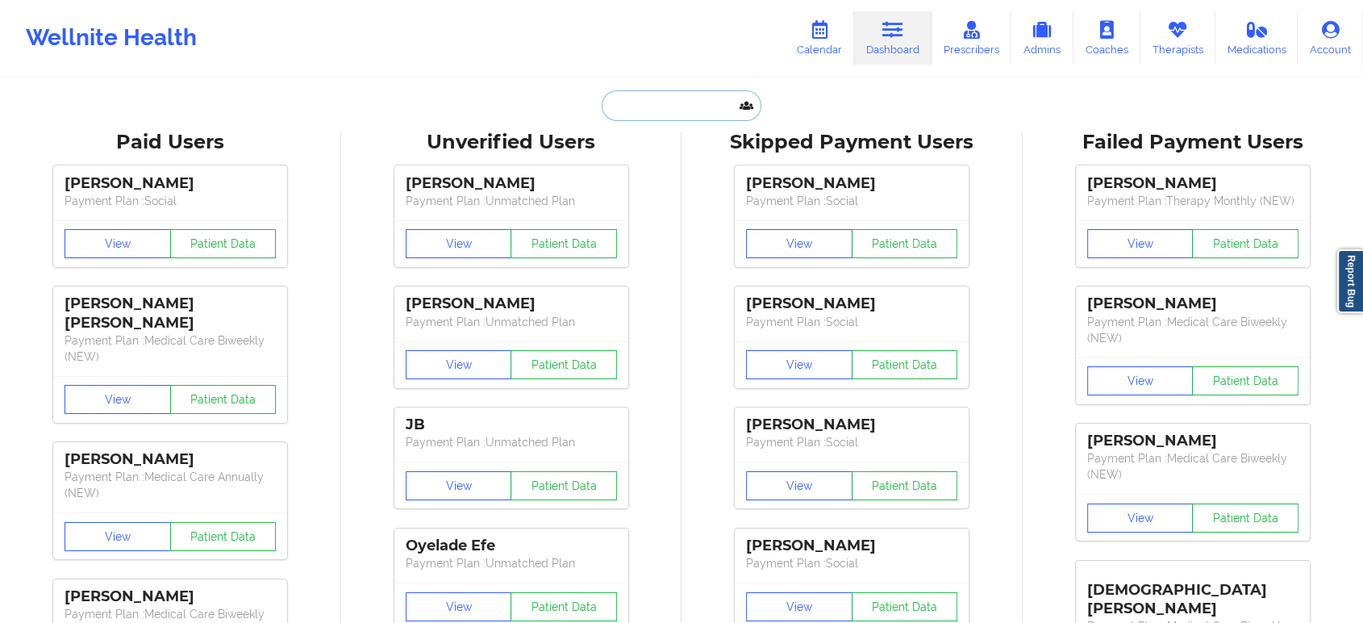
click at [654, 112] on input "text" at bounding box center [682, 105] width 160 height 31
type input "b"
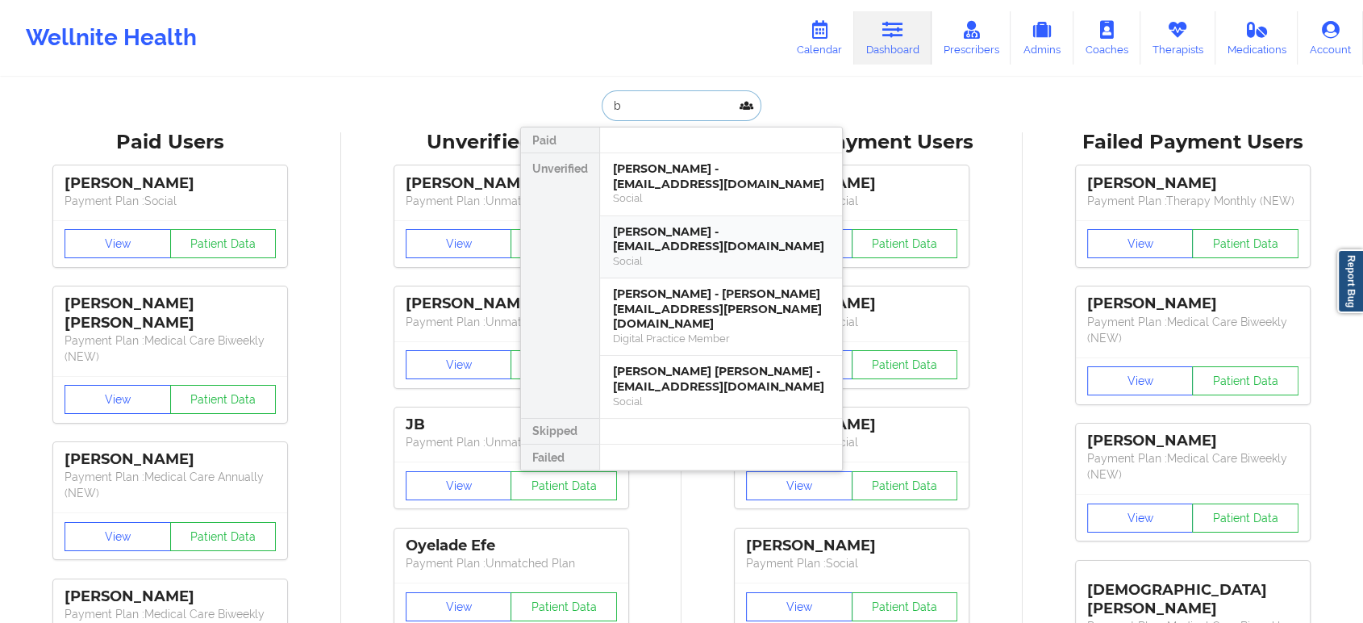
click at [723, 245] on div "[PERSON_NAME] - [EMAIL_ADDRESS][DOMAIN_NAME]" at bounding box center [721, 239] width 216 height 30
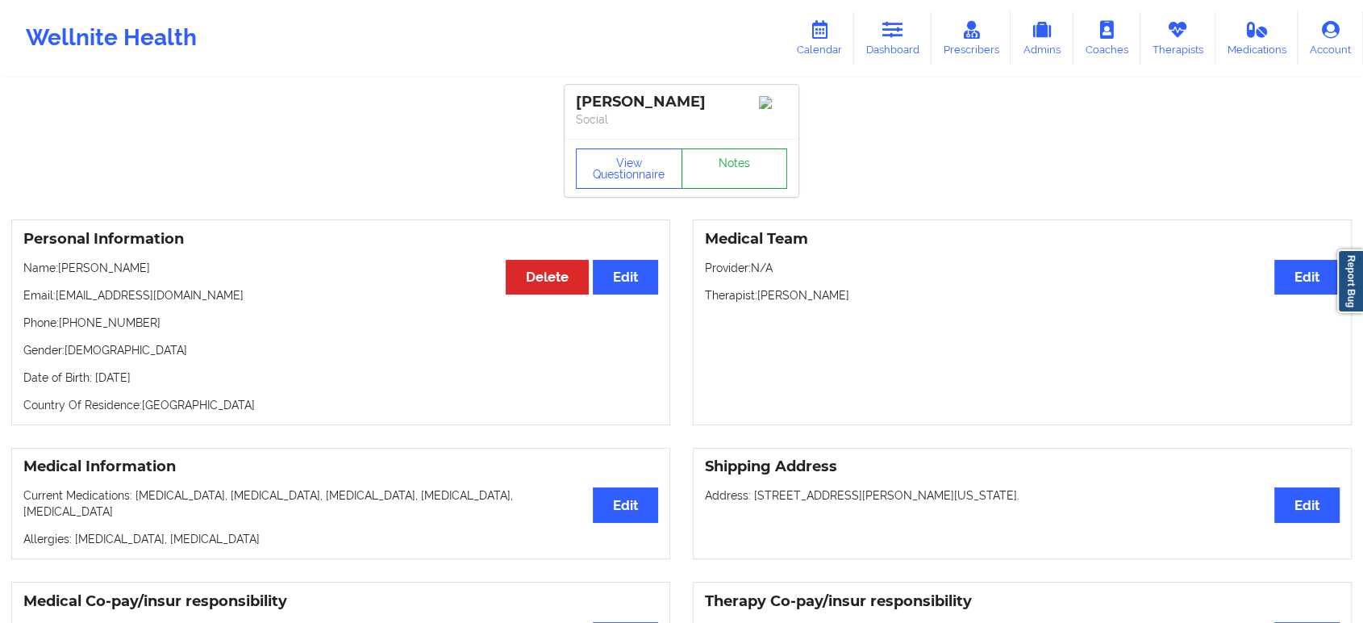
click at [697, 177] on link "Notes" at bounding box center [735, 168] width 106 height 40
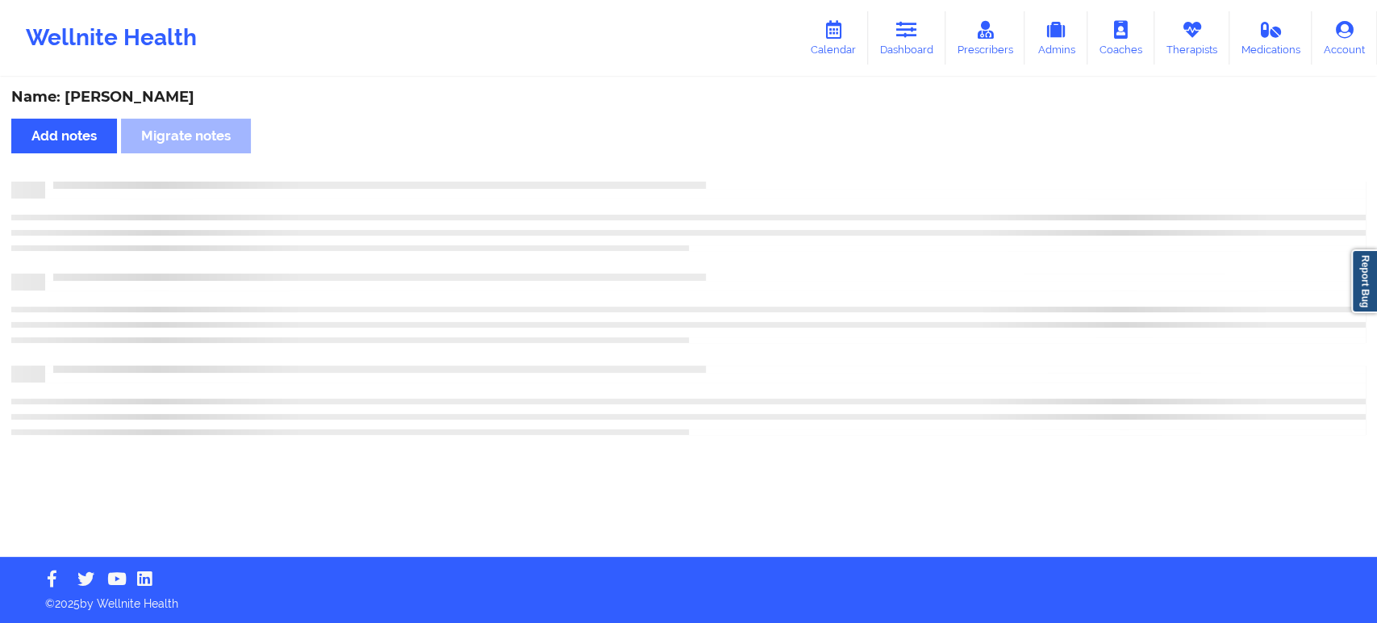
click at [697, 177] on div "Name: [PERSON_NAME] Add notes Migrate notes" at bounding box center [688, 318] width 1377 height 478
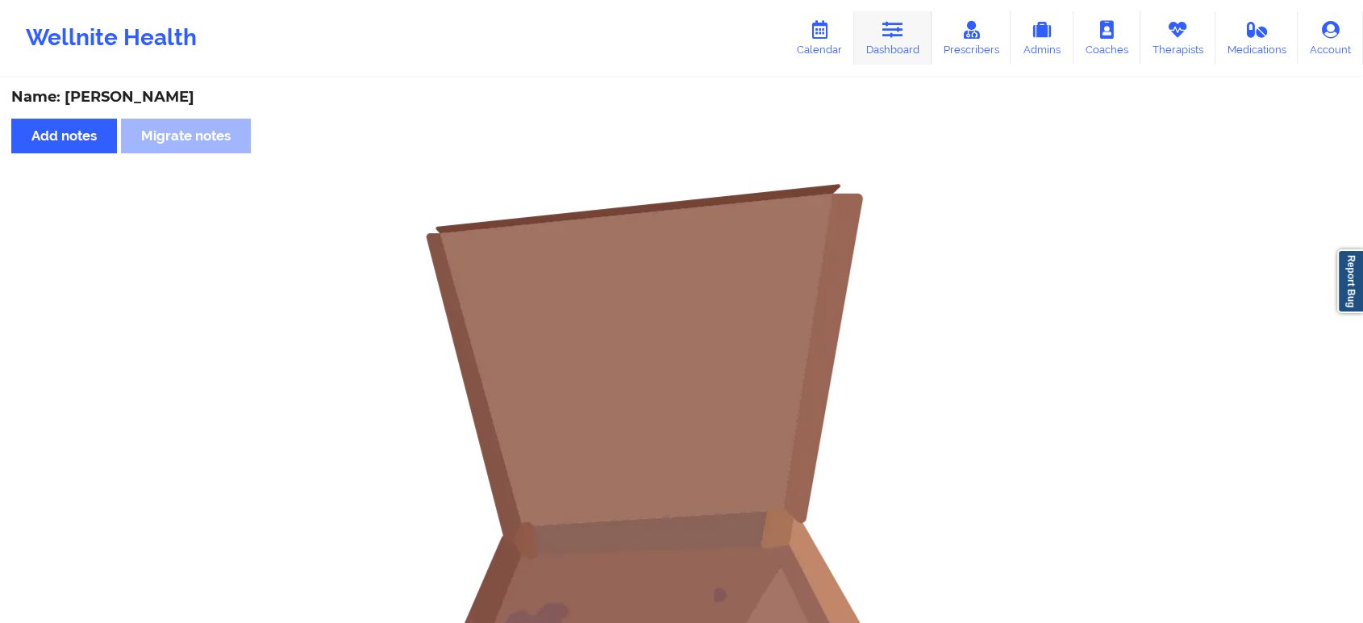
click at [900, 45] on link "Dashboard" at bounding box center [892, 37] width 77 height 53
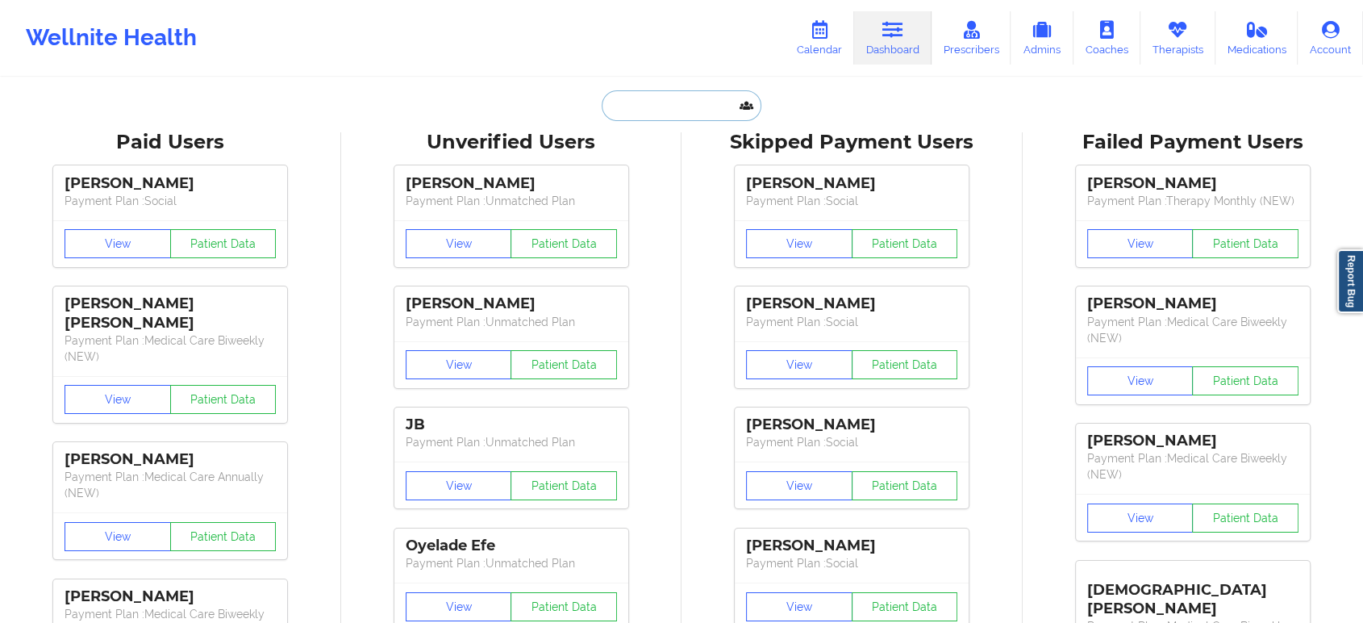
click at [726, 108] on input "text" at bounding box center [682, 105] width 160 height 31
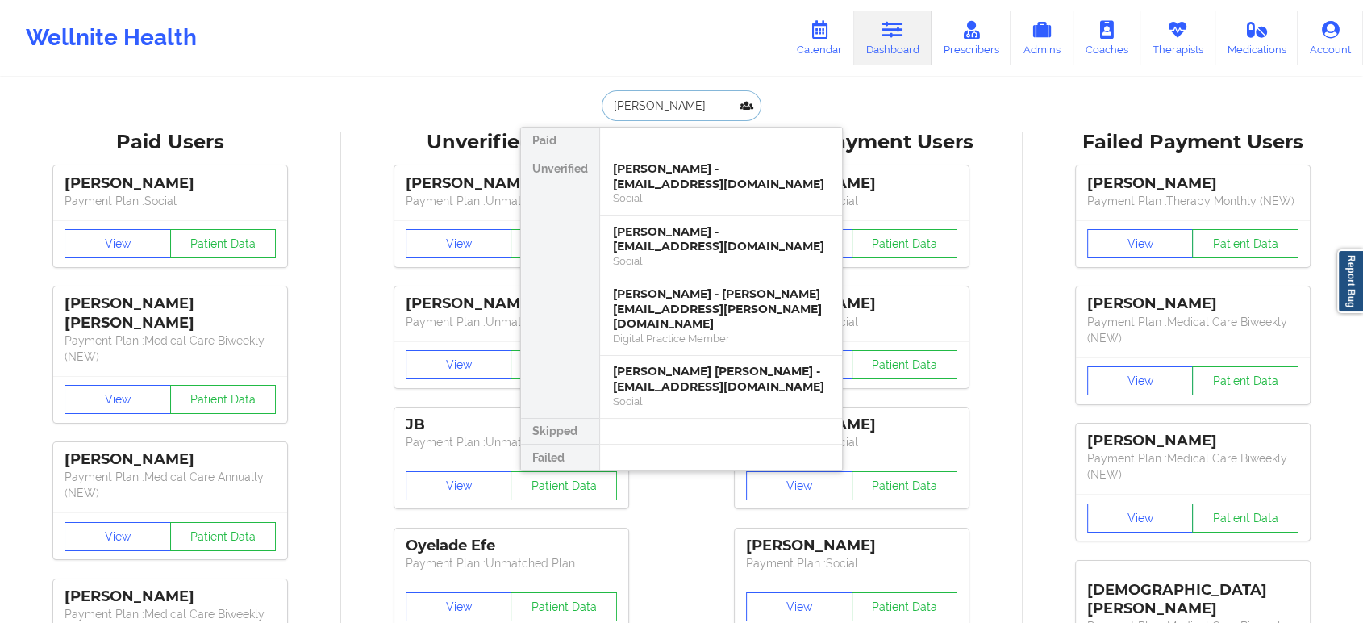
type input "[PERSON_NAME]"
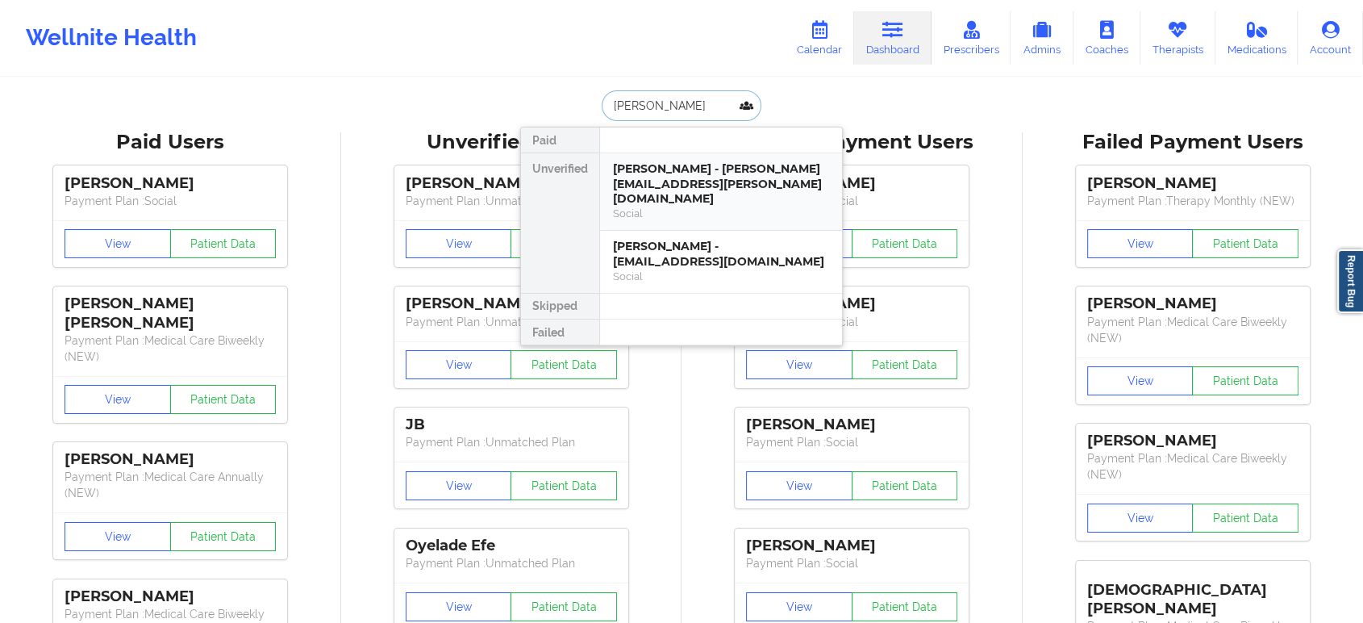
click at [725, 179] on div "[PERSON_NAME] - [PERSON_NAME][EMAIL_ADDRESS][PERSON_NAME][DOMAIN_NAME]" at bounding box center [721, 183] width 216 height 45
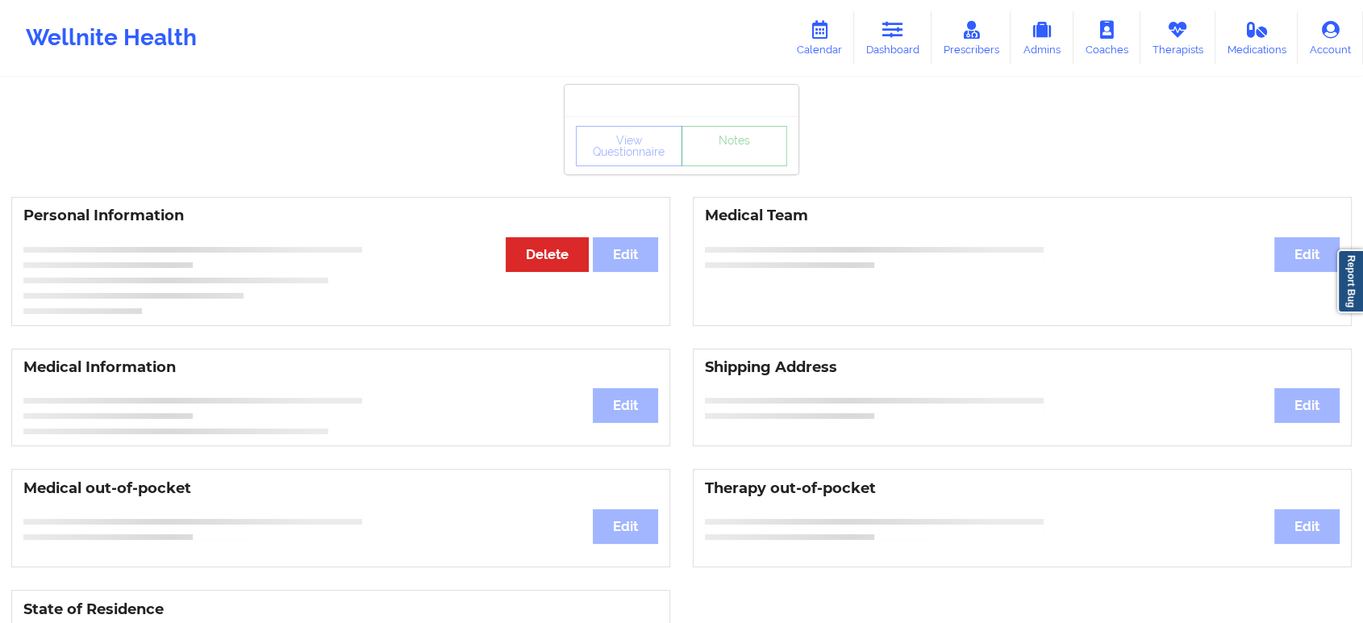
click at [751, 173] on div "View Questionnaire Notes" at bounding box center [682, 145] width 234 height 58
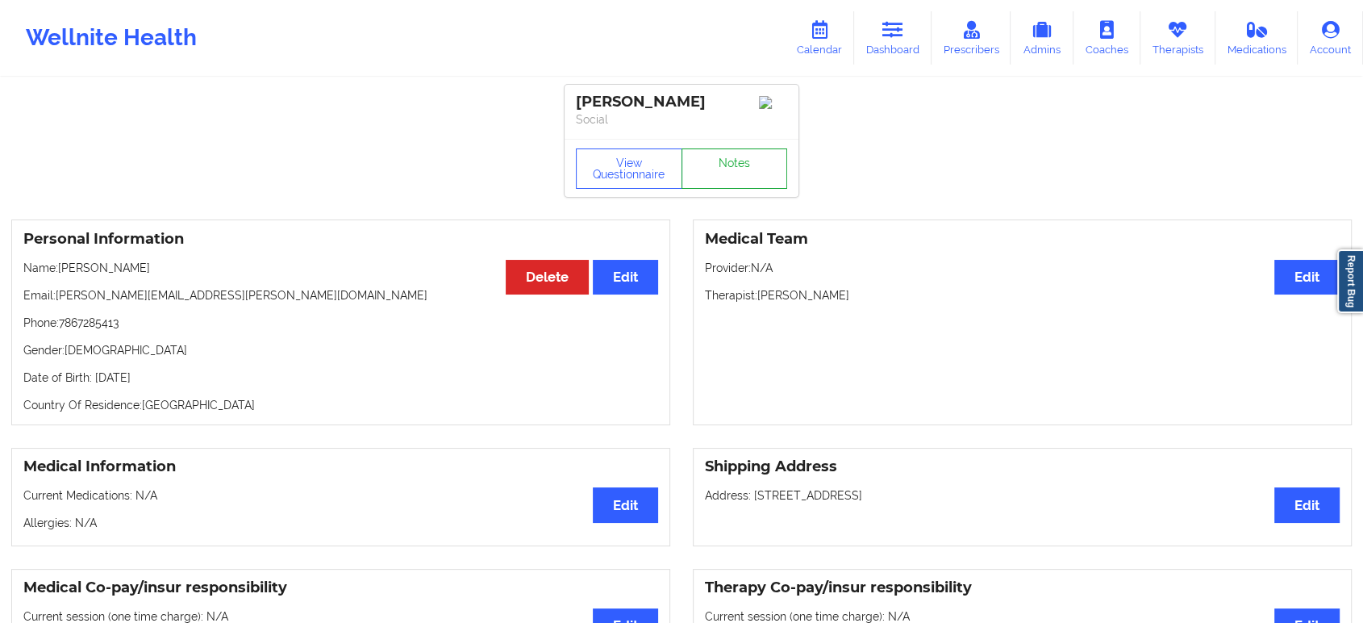
click at [751, 173] on link "Notes" at bounding box center [735, 168] width 106 height 40
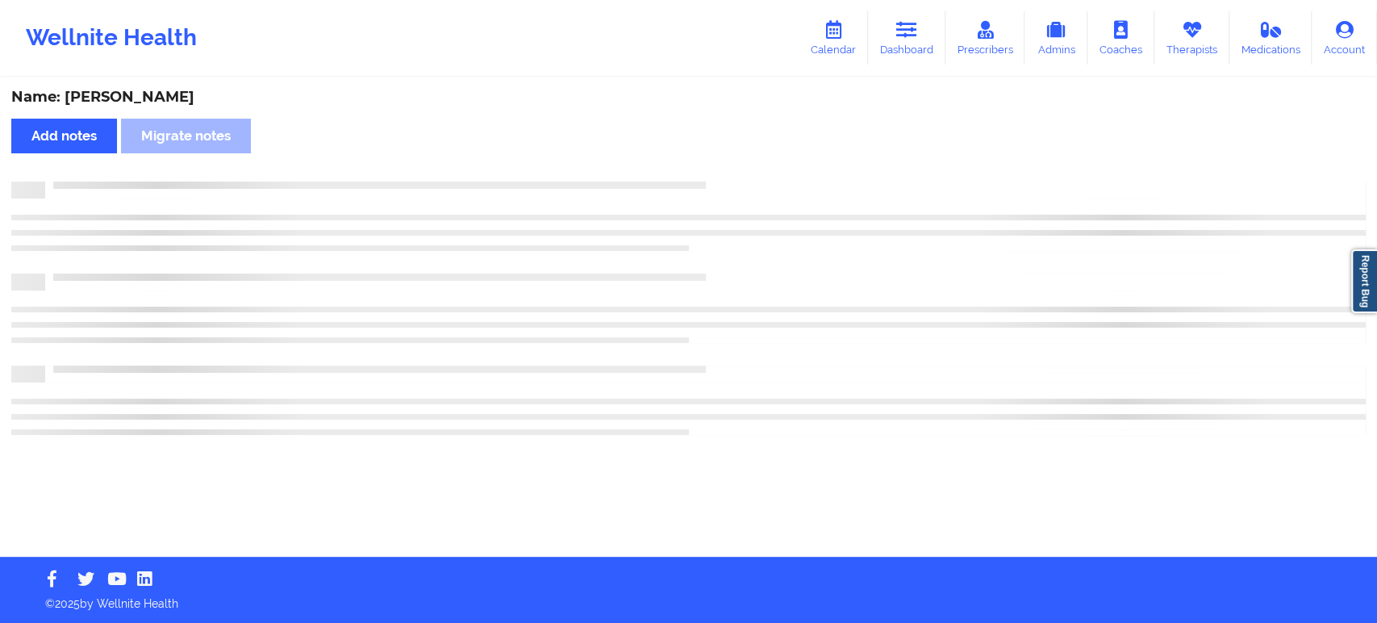
click at [751, 173] on div "Name: [PERSON_NAME] Add notes Migrate notes" at bounding box center [688, 318] width 1377 height 478
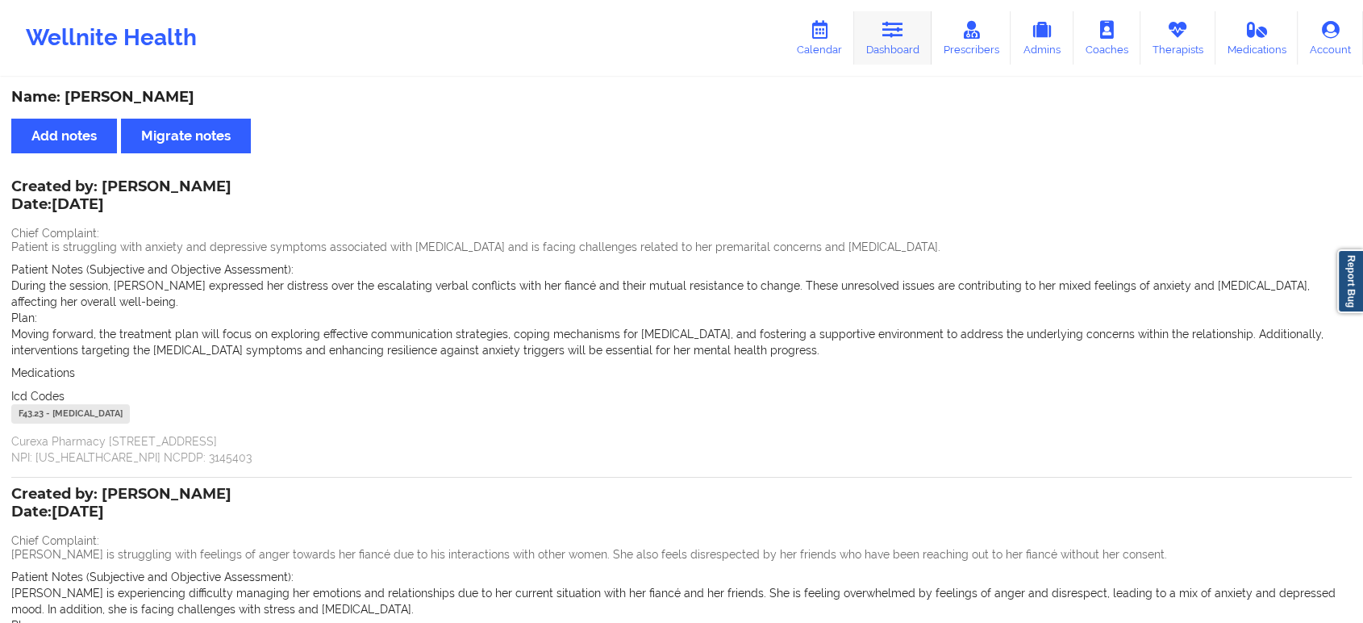
click at [897, 44] on link "Dashboard" at bounding box center [892, 37] width 77 height 53
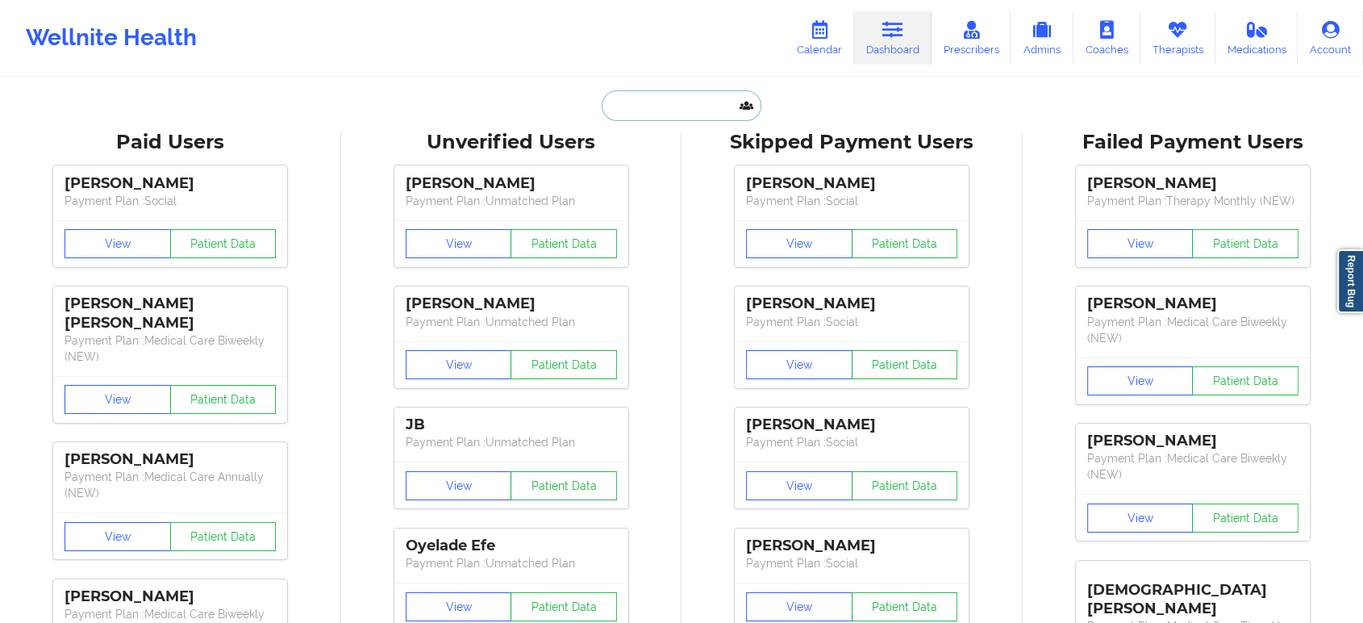
click at [644, 101] on input "text" at bounding box center [682, 105] width 160 height 31
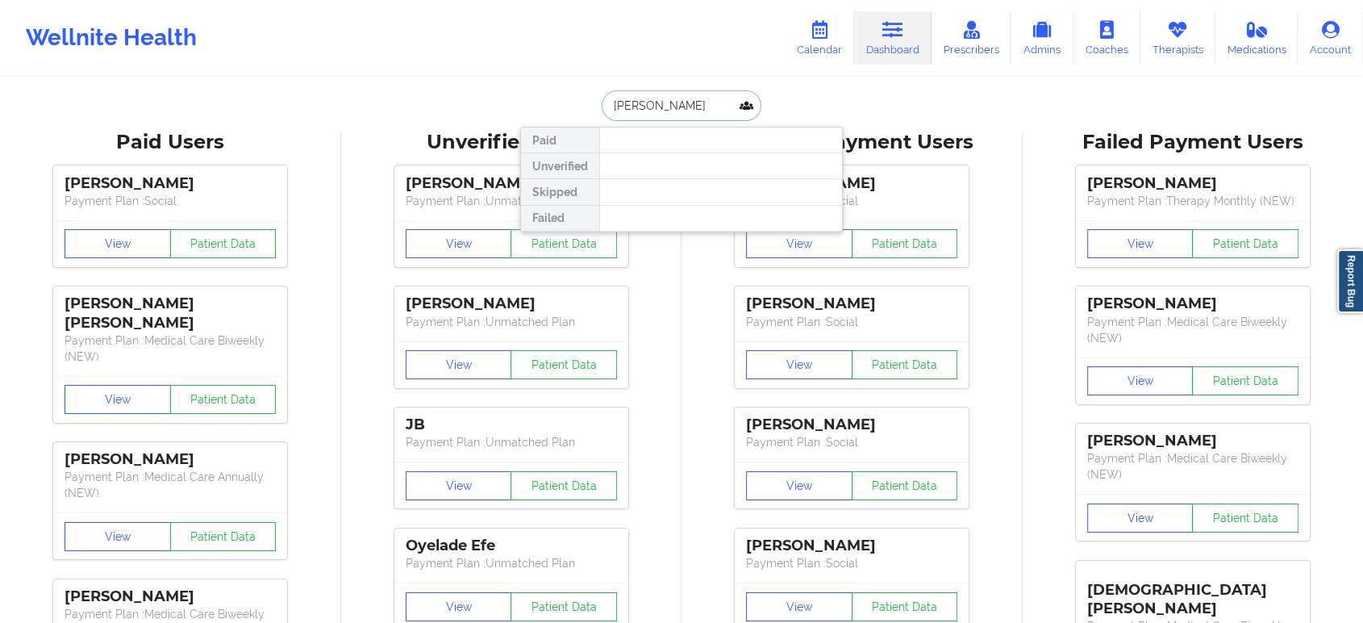
click at [648, 106] on input "[PERSON_NAME]" at bounding box center [682, 105] width 160 height 31
click at [685, 109] on input "[PERSON_NAME]" at bounding box center [682, 105] width 160 height 31
click at [697, 114] on input "[PERSON_NAME]" at bounding box center [682, 105] width 160 height 31
type input "[PERSON_NAME]"
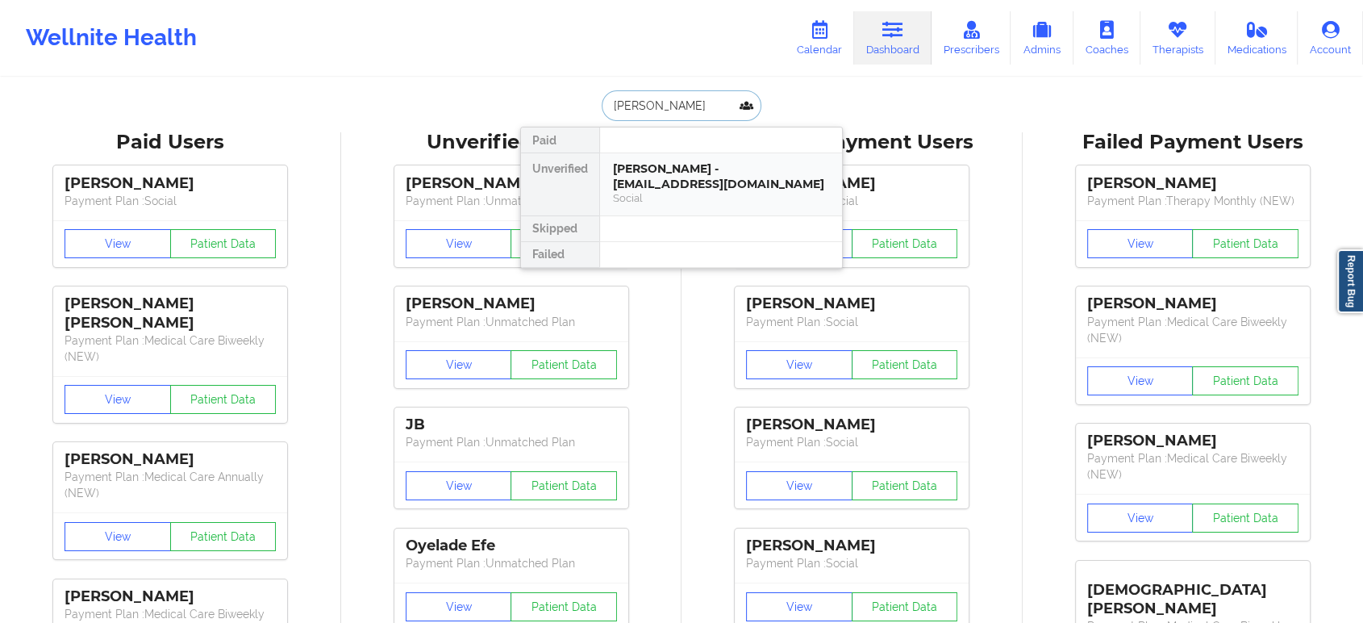
click at [704, 186] on div "[PERSON_NAME] - [EMAIL_ADDRESS][DOMAIN_NAME]" at bounding box center [721, 176] width 216 height 30
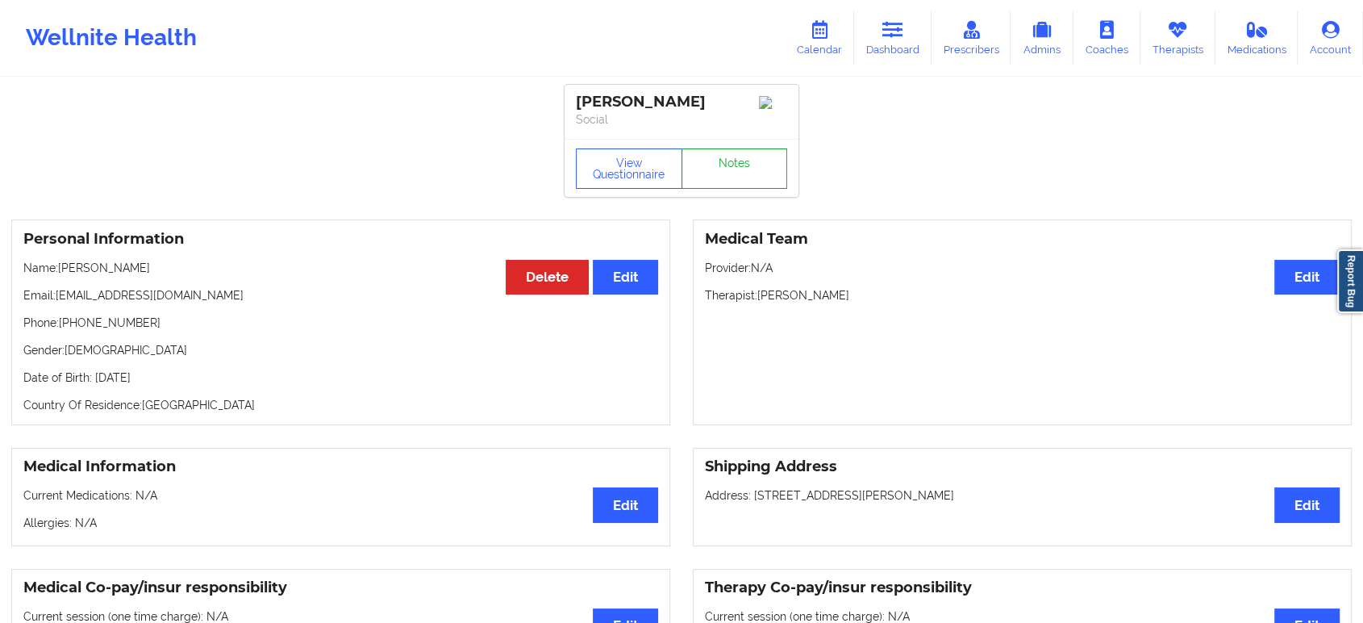
click at [733, 189] on link "Notes" at bounding box center [735, 168] width 106 height 40
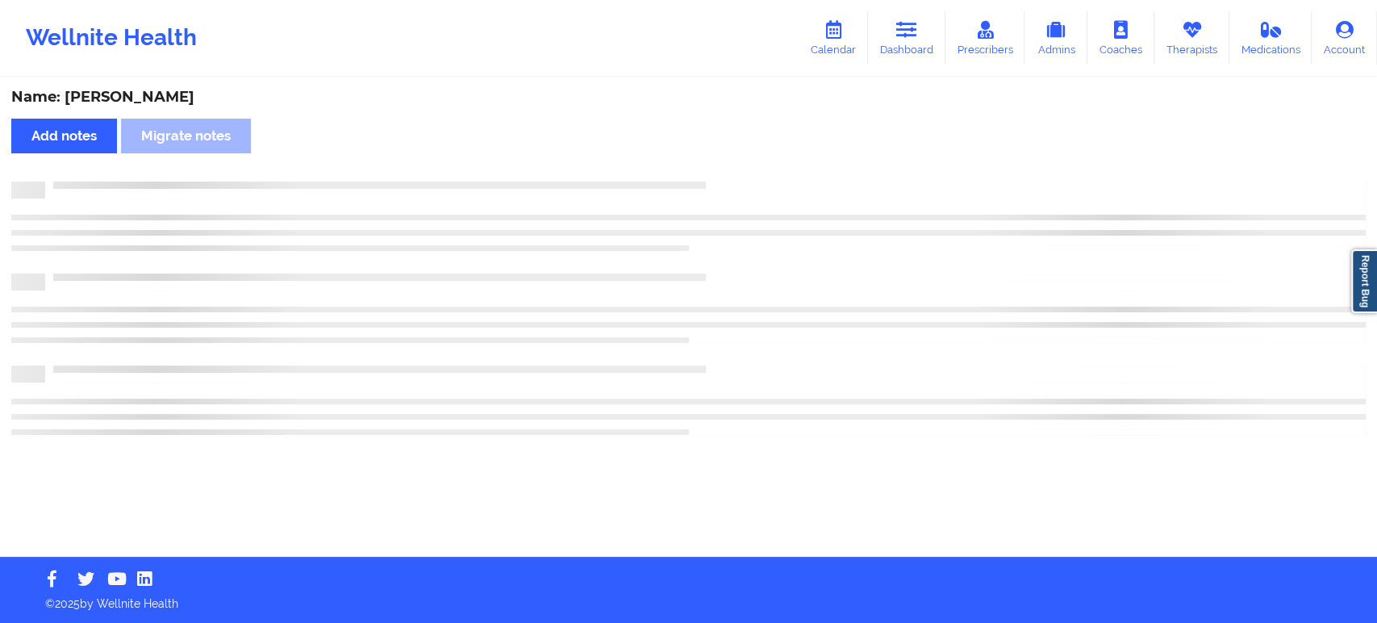
click at [733, 191] on div at bounding box center [688, 190] width 1355 height 17
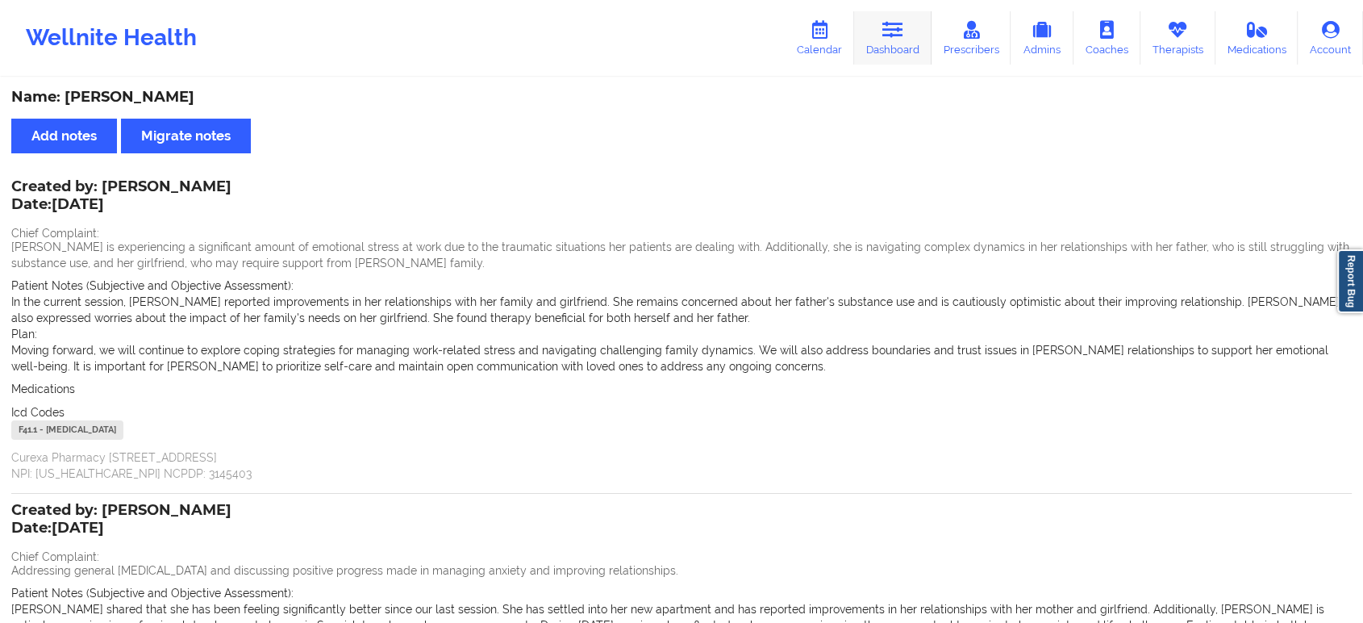
click at [908, 11] on link "Dashboard" at bounding box center [892, 37] width 77 height 53
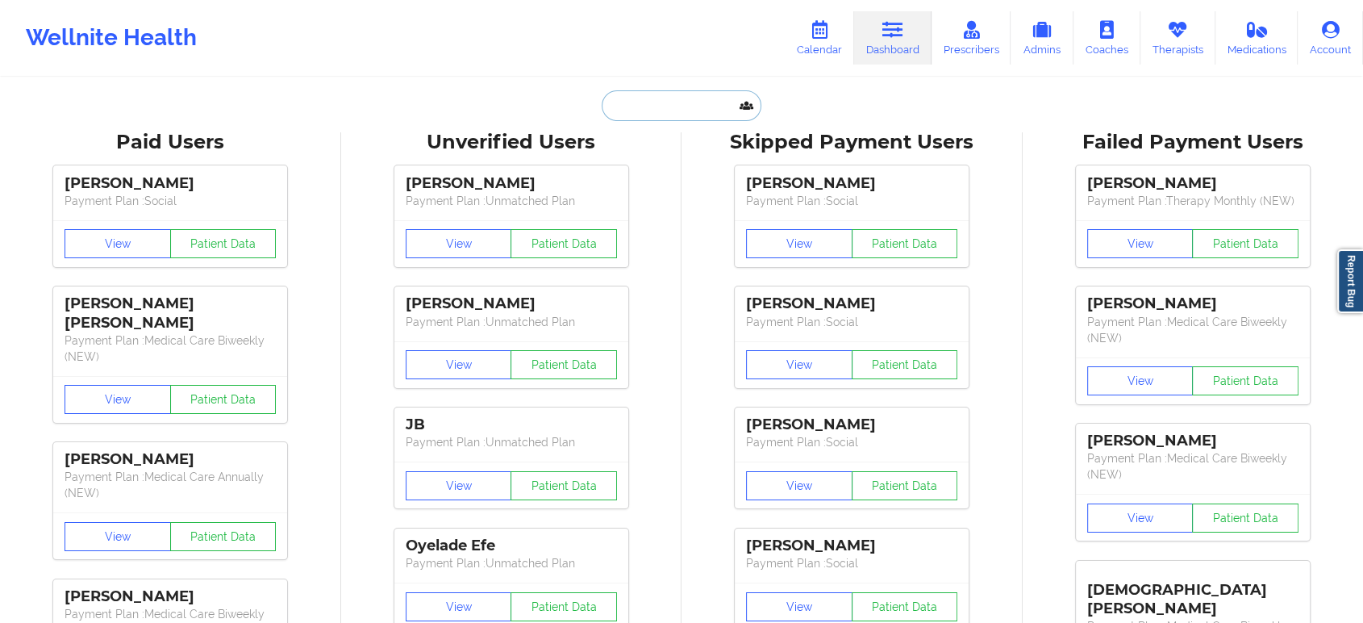
click at [613, 93] on input "text" at bounding box center [682, 105] width 160 height 31
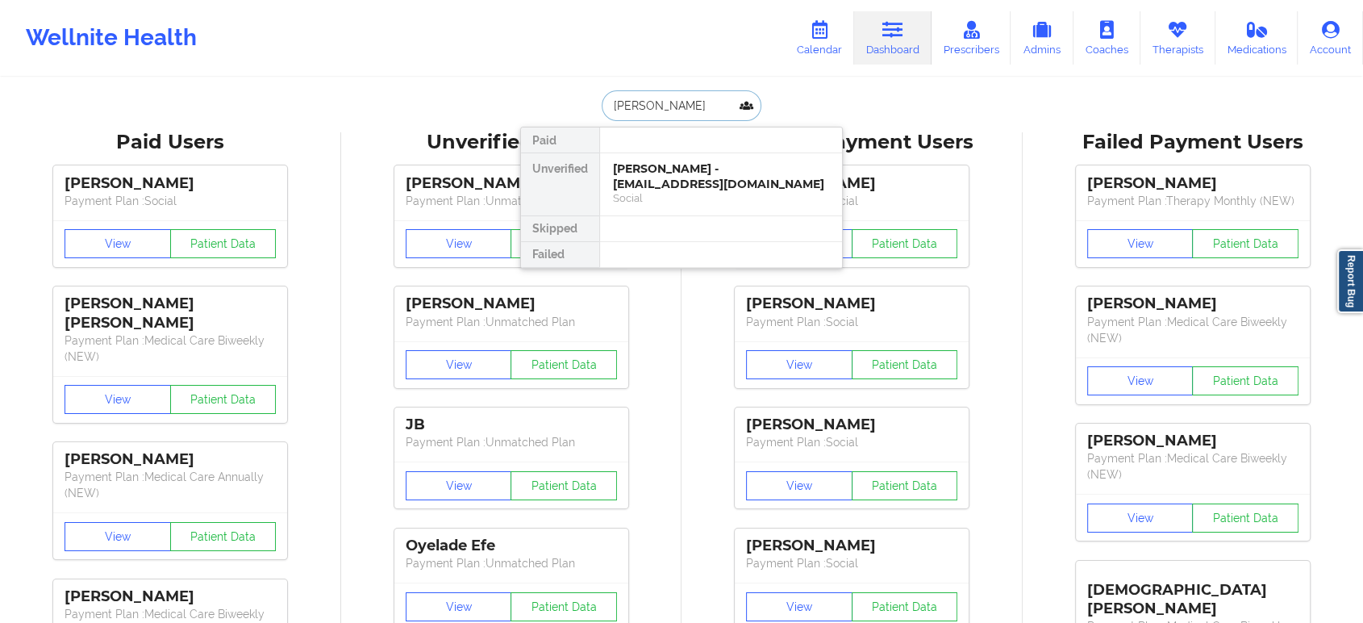
type input "[PERSON_NAME]"
click at [678, 173] on div "[PERSON_NAME] - [EMAIL_ADDRESS][DOMAIN_NAME]" at bounding box center [721, 176] width 216 height 30
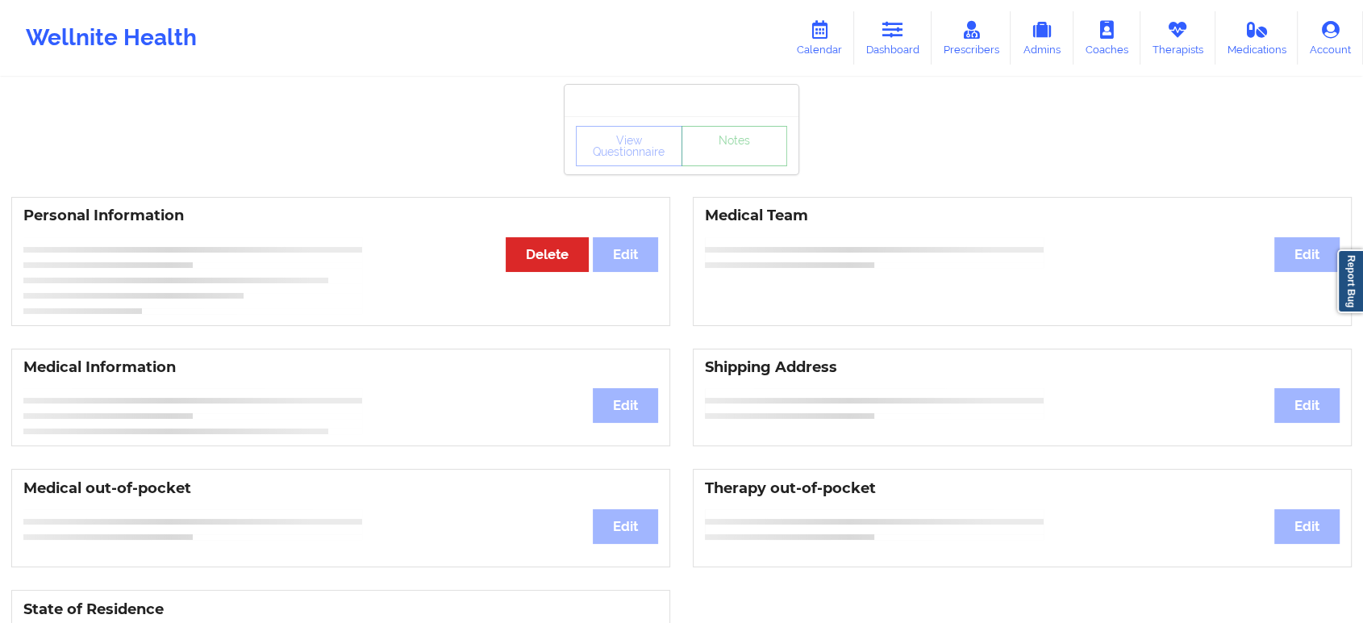
click at [739, 166] on link "Notes" at bounding box center [735, 146] width 106 height 40
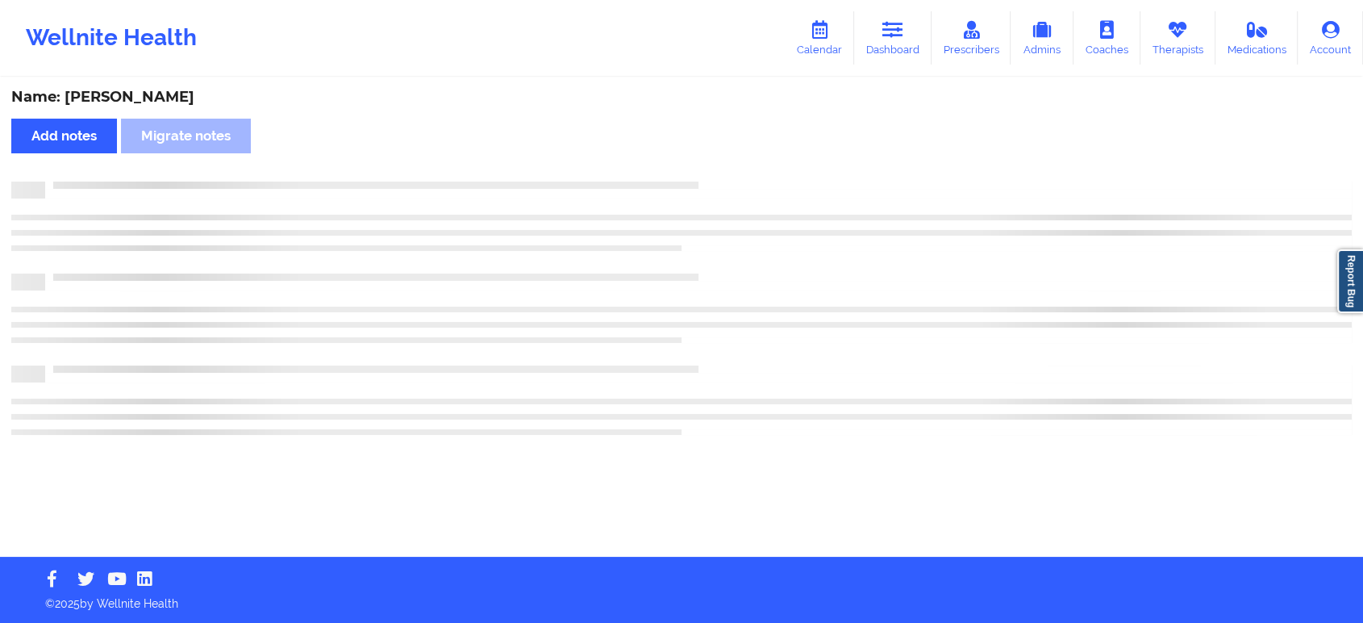
click at [739, 168] on div "Name: [PERSON_NAME] Add notes Migrate notes" at bounding box center [681, 318] width 1363 height 478
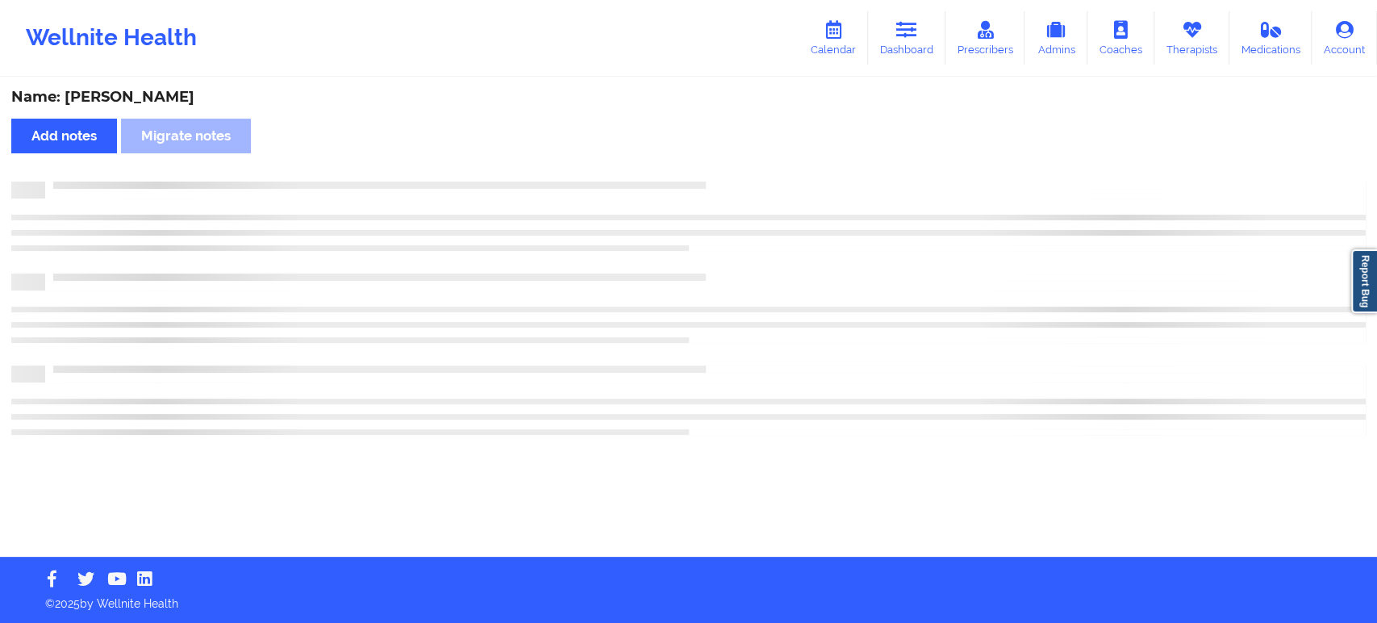
click at [739, 168] on div "Name: [PERSON_NAME] Add notes Migrate notes" at bounding box center [688, 318] width 1377 height 478
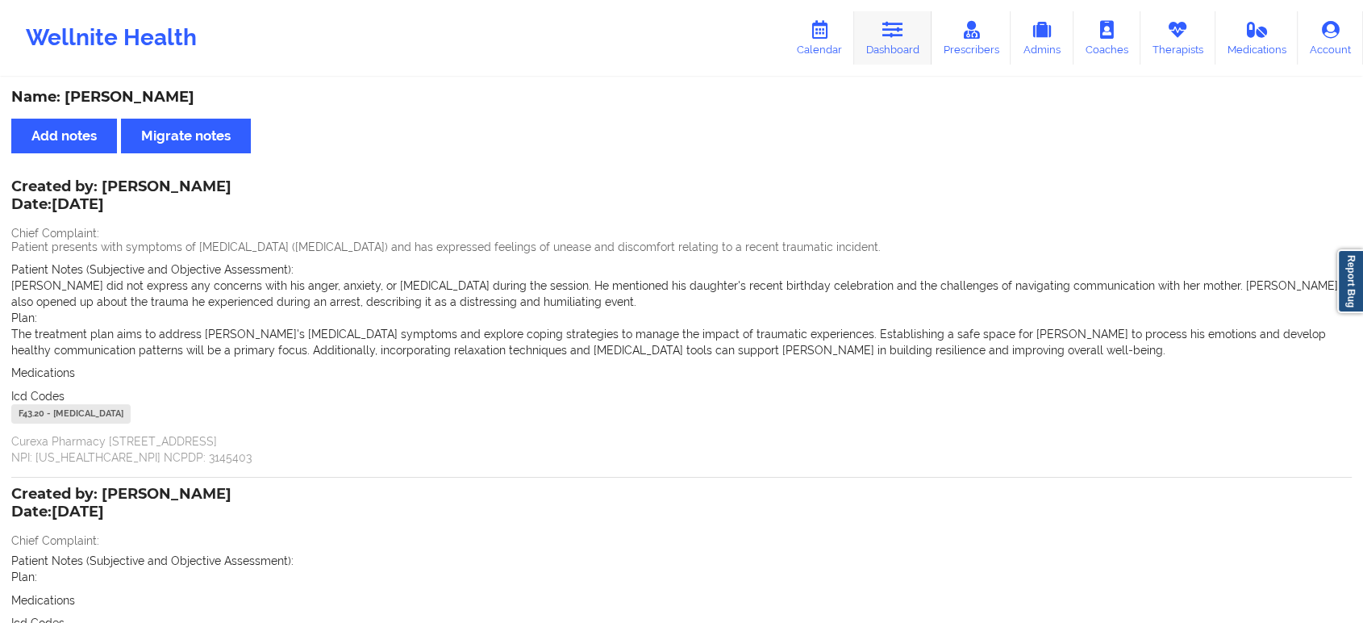
click at [892, 23] on icon at bounding box center [893, 30] width 21 height 18
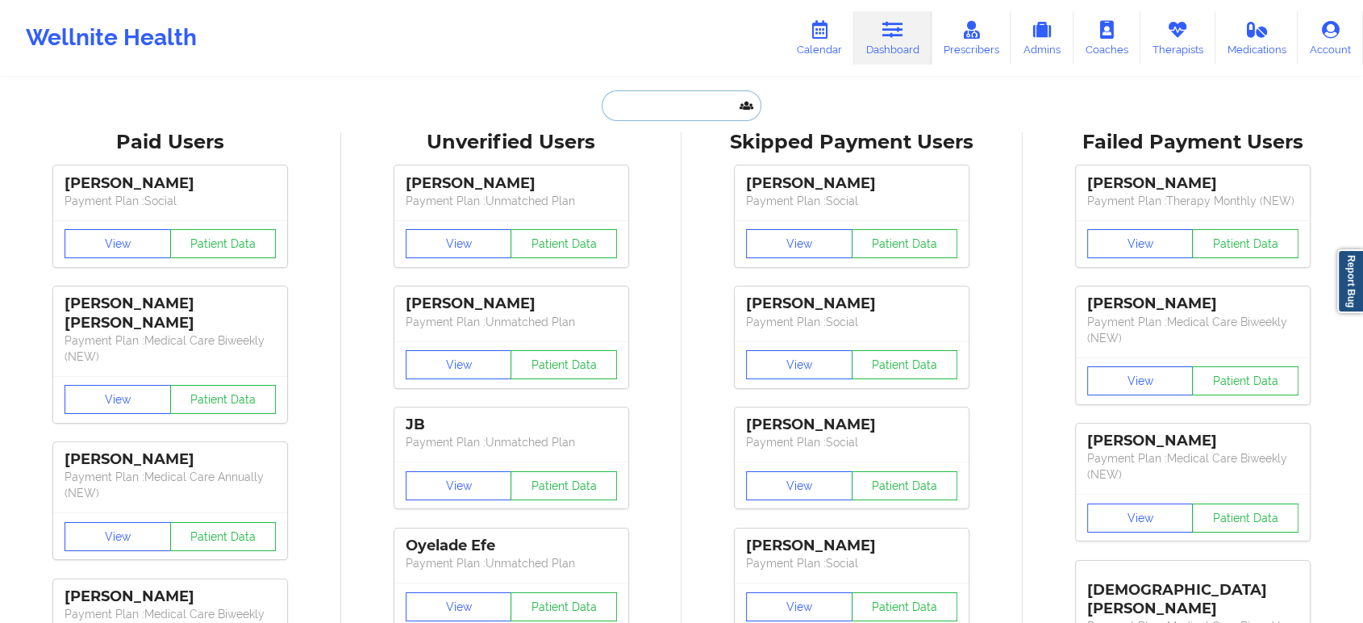
click at [669, 105] on input "text" at bounding box center [682, 105] width 160 height 31
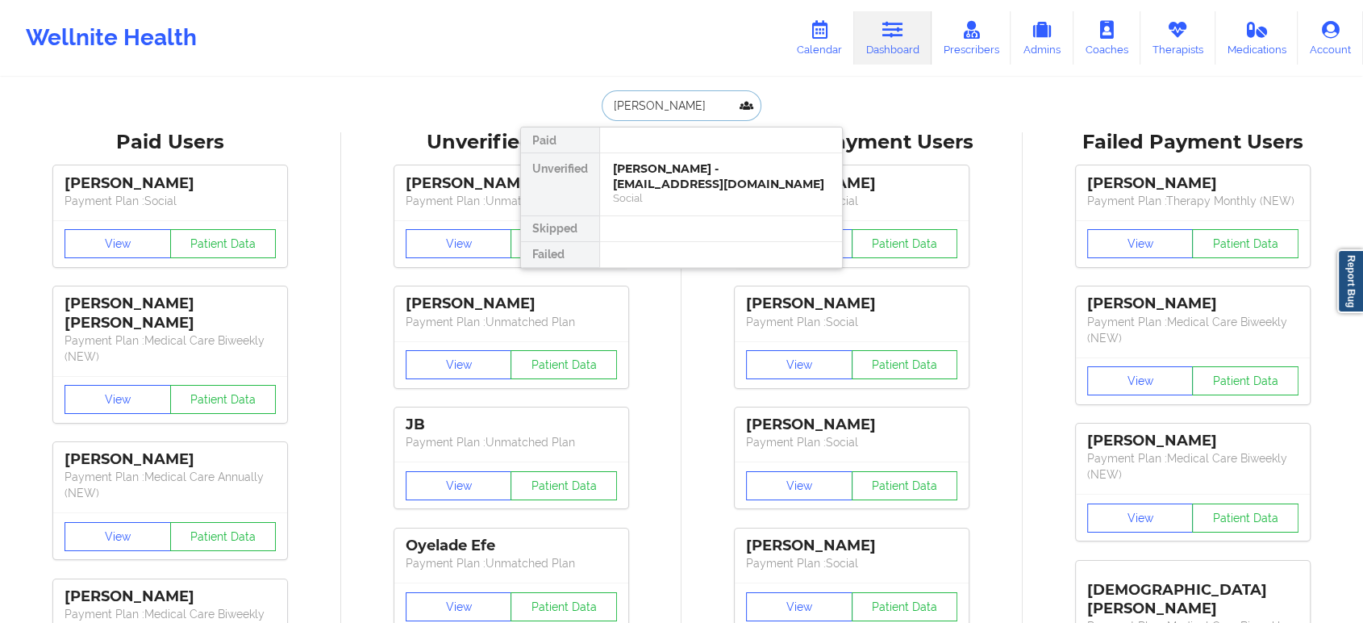
type input "[PERSON_NAME]"
click at [703, 185] on div "[PERSON_NAME] - [EMAIL_ADDRESS][DOMAIN_NAME]" at bounding box center [721, 176] width 216 height 30
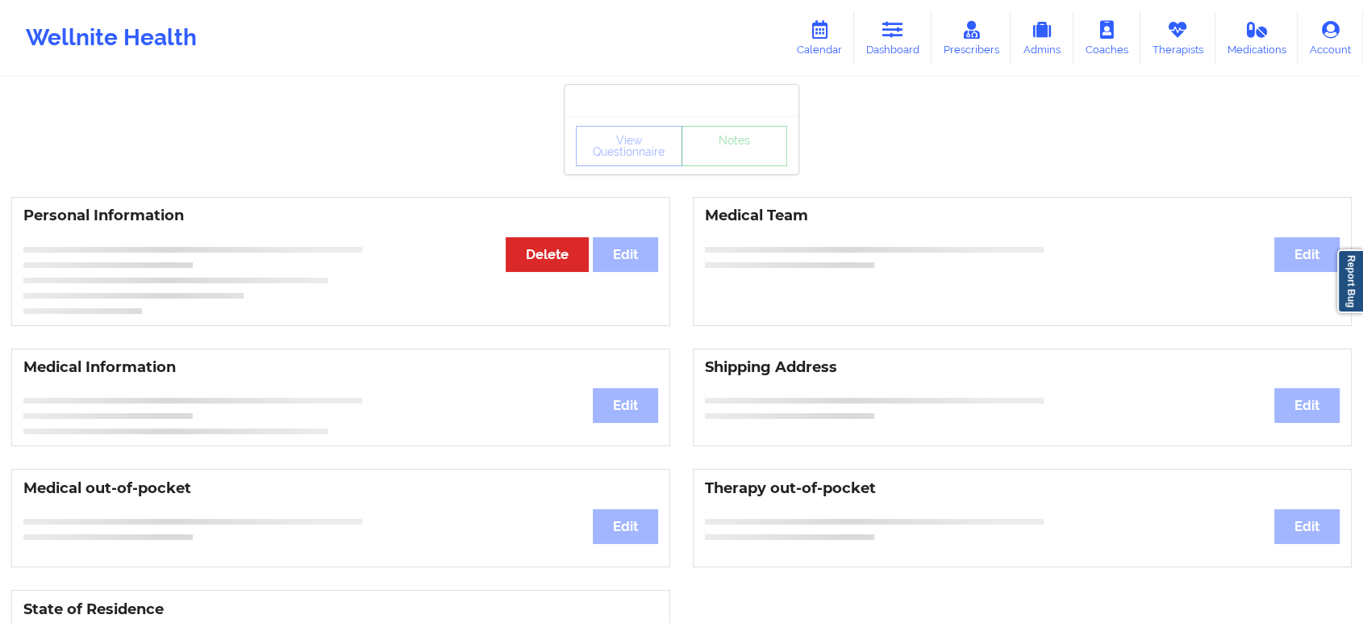
click at [731, 173] on div "View Questionnaire Notes" at bounding box center [682, 145] width 234 height 58
click at [731, 166] on link "Notes" at bounding box center [735, 146] width 106 height 40
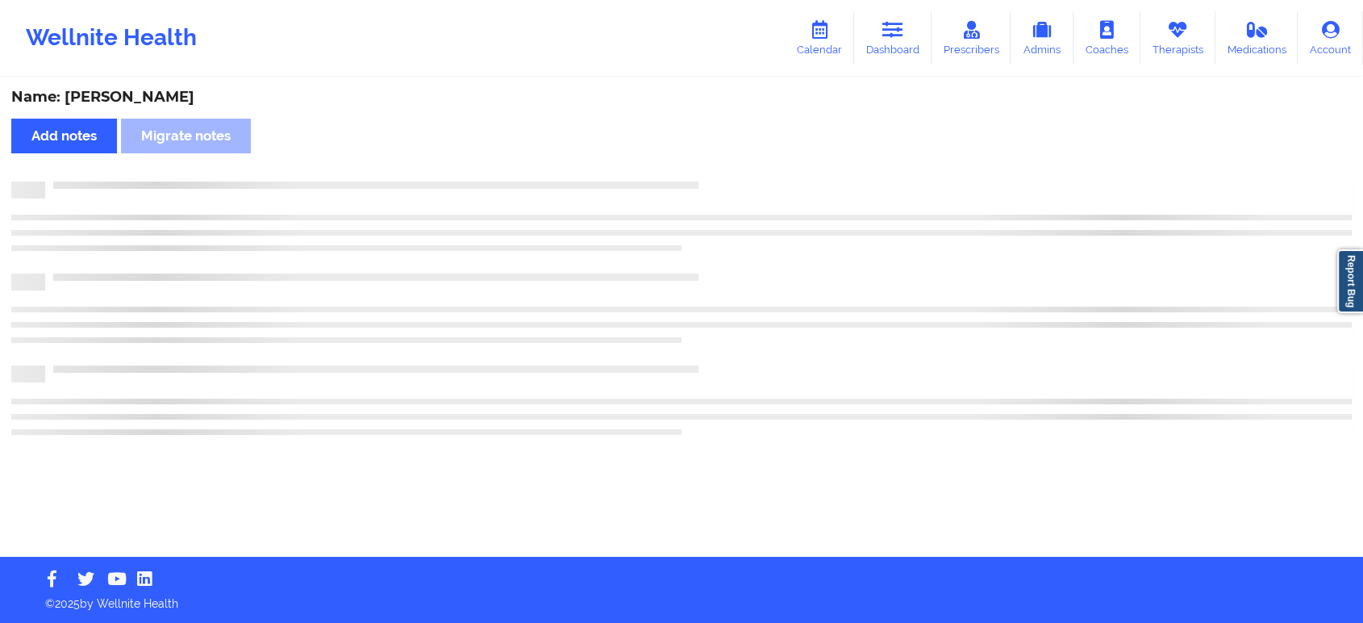
click at [731, 173] on div "Name: [PERSON_NAME] Add notes Migrate notes" at bounding box center [681, 318] width 1363 height 478
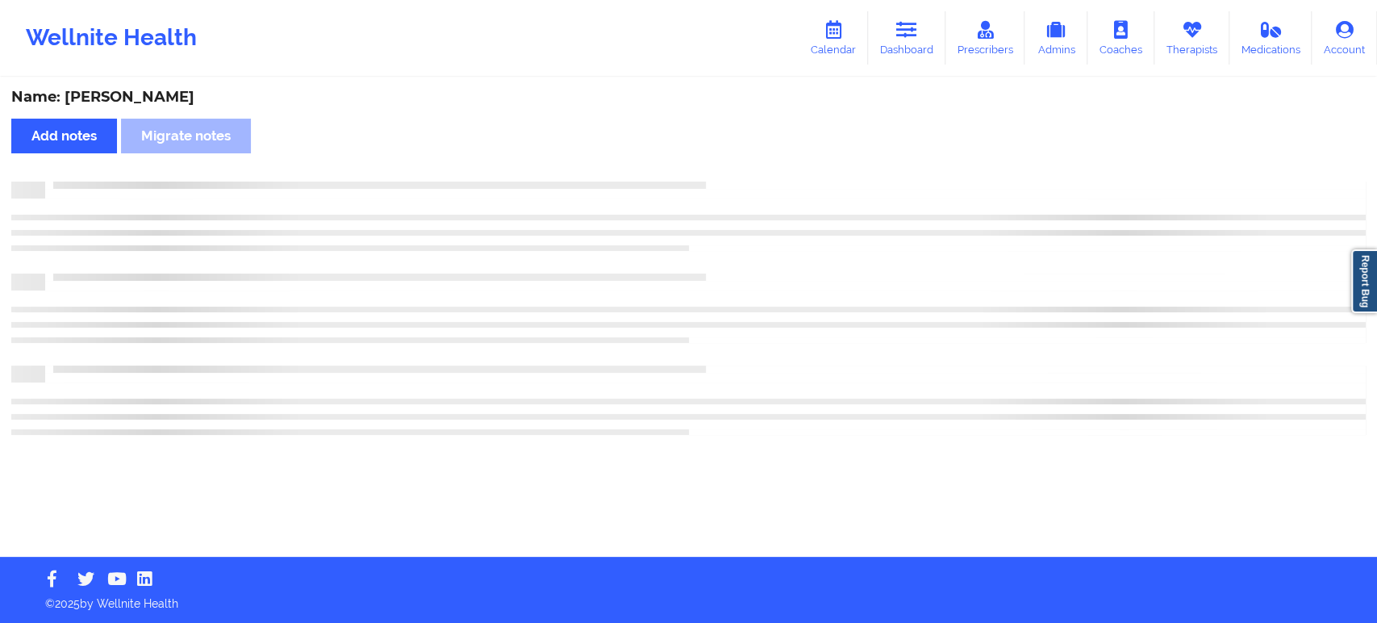
click at [731, 173] on div "Name: [PERSON_NAME] Add notes Migrate notes" at bounding box center [688, 318] width 1377 height 478
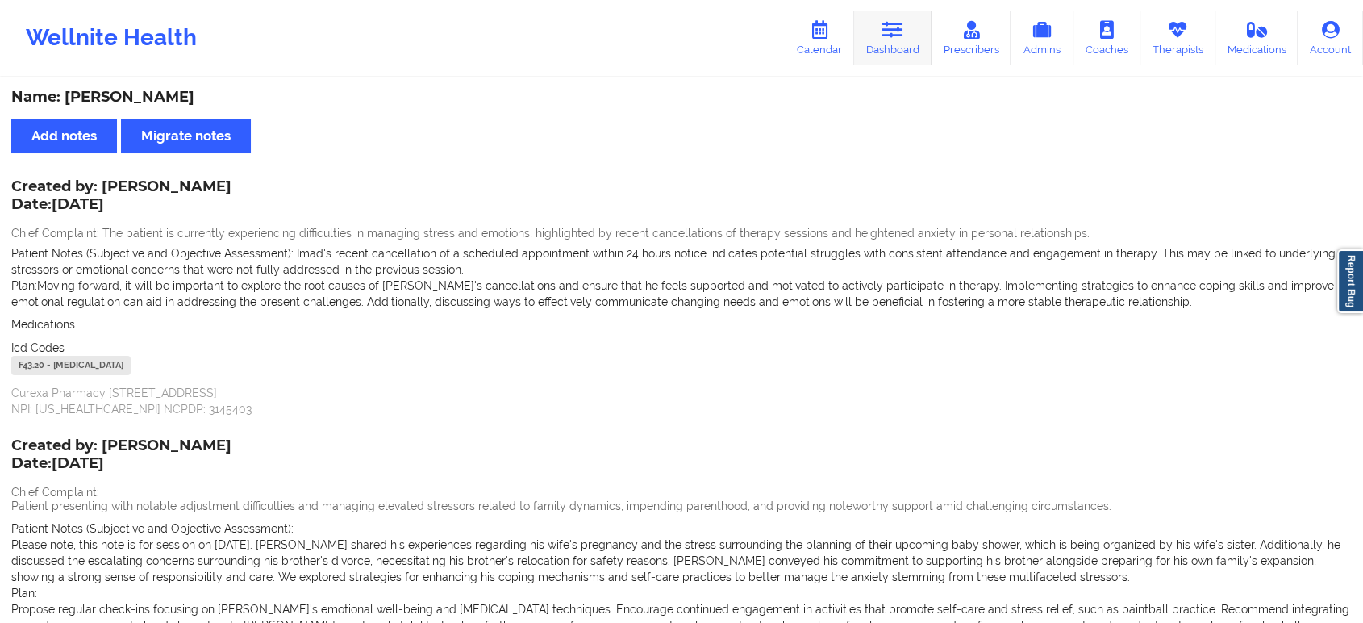
click at [862, 31] on link "Dashboard" at bounding box center [892, 37] width 77 height 53
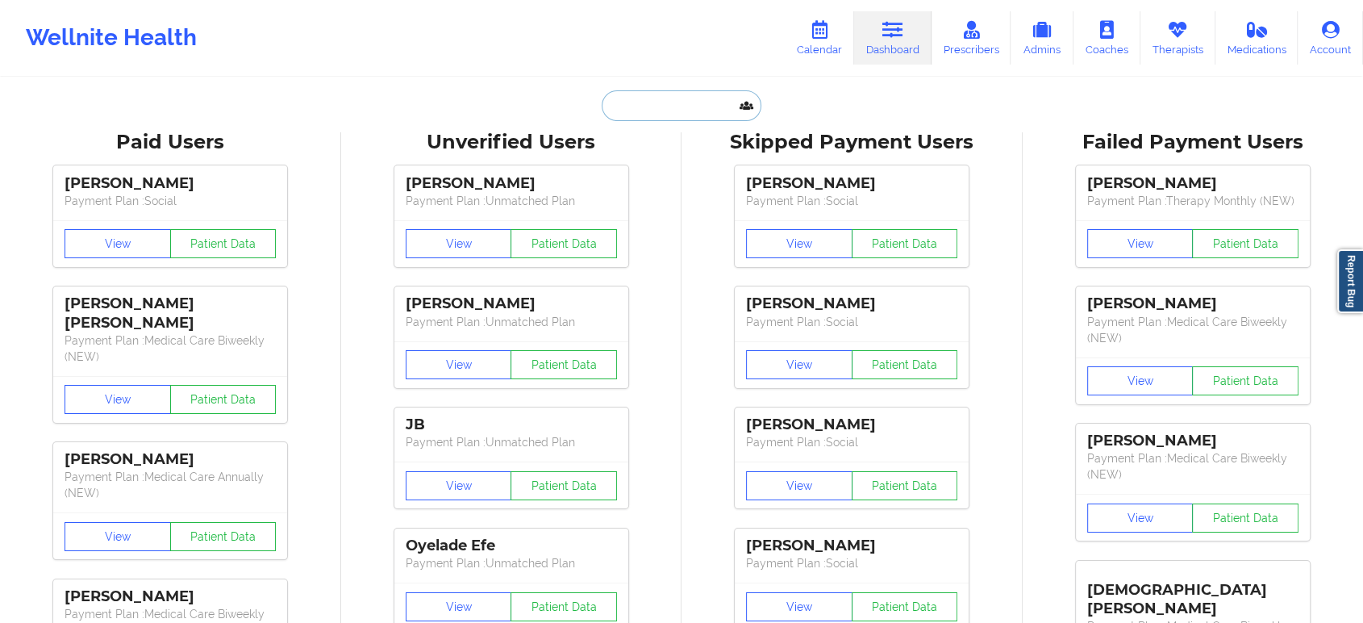
click at [659, 110] on input "text" at bounding box center [682, 105] width 160 height 31
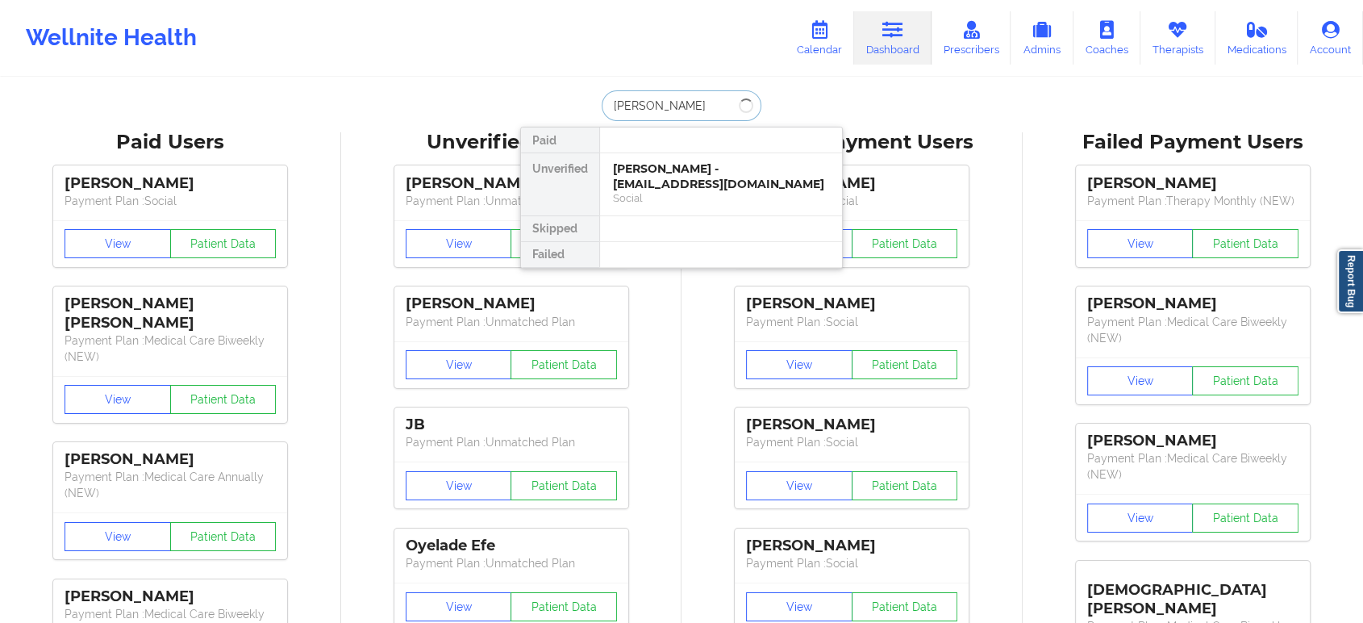
type input "[PERSON_NAME]"
click at [669, 207] on div "Grace Mulcahy - [EMAIL_ADDRESS][PERSON_NAME][DOMAIN_NAME] Digital Practice Memb…" at bounding box center [721, 184] width 242 height 62
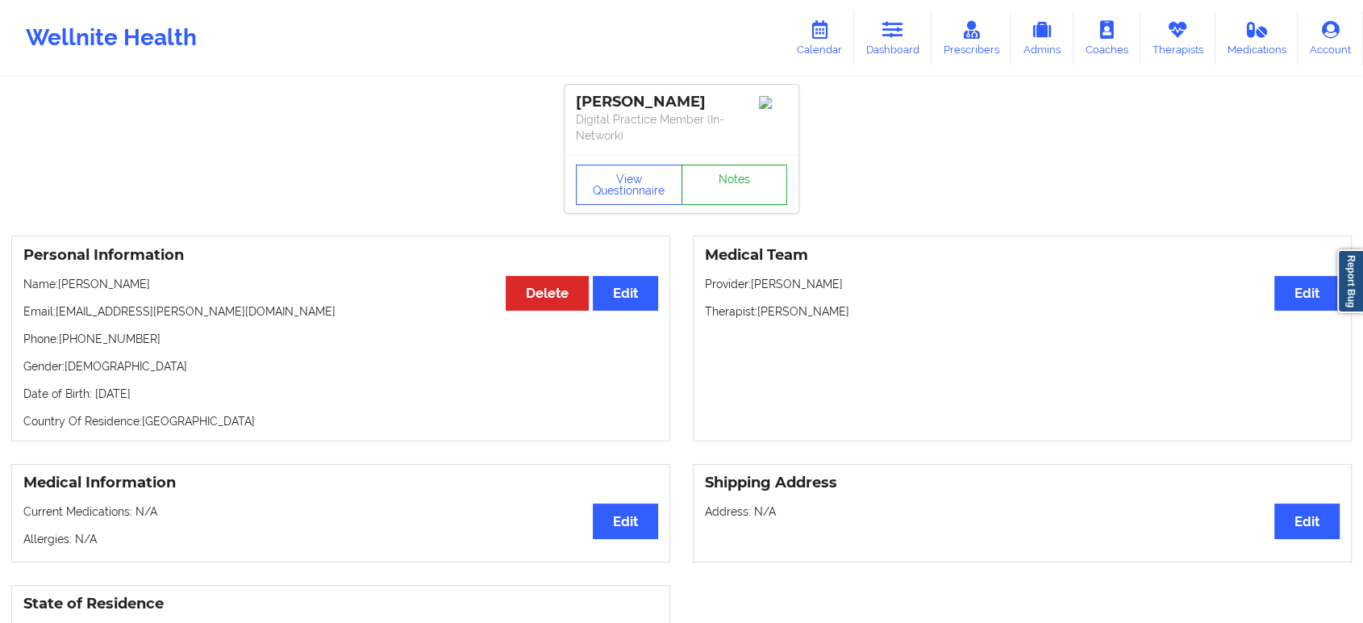
click at [697, 166] on link "Notes" at bounding box center [735, 185] width 106 height 40
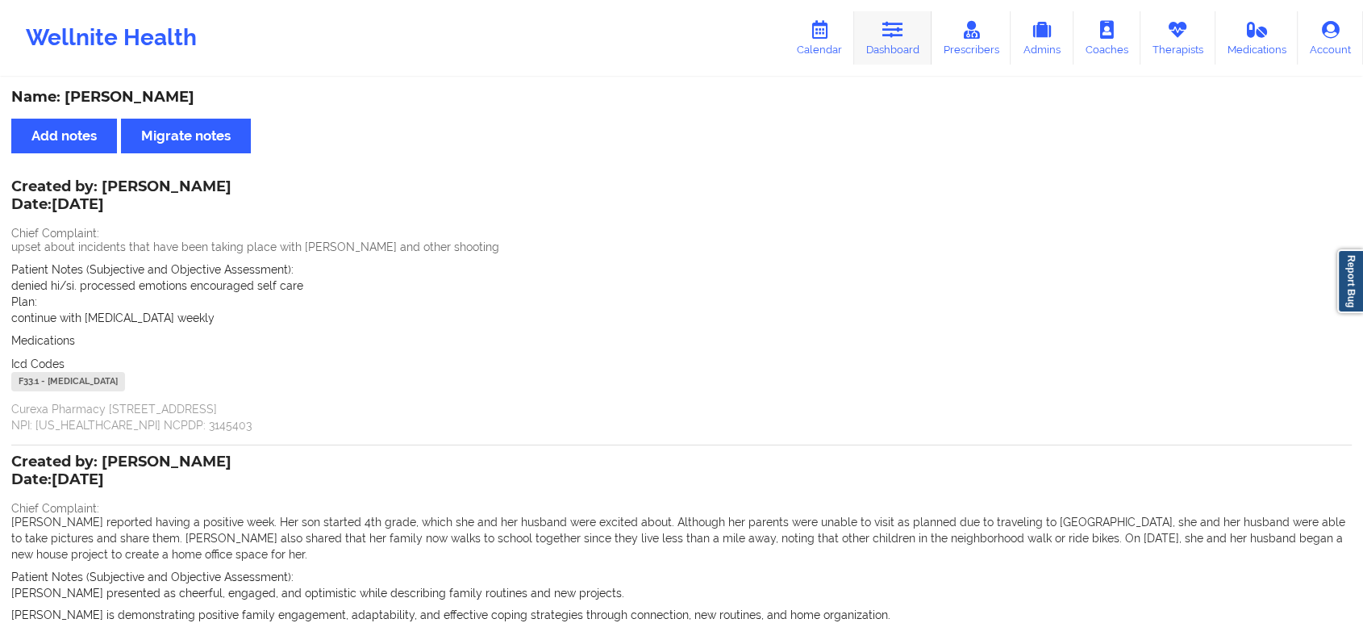
click at [900, 37] on icon at bounding box center [893, 30] width 21 height 18
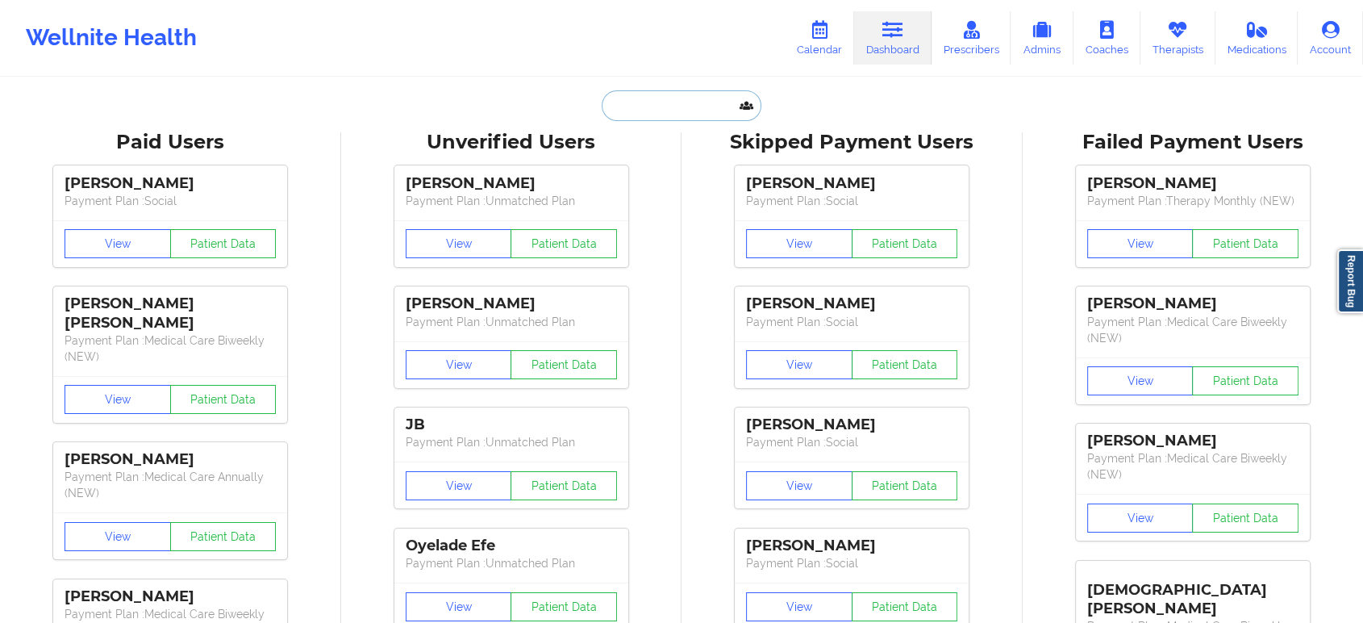
click at [695, 102] on input "text" at bounding box center [682, 105] width 160 height 31
paste input "[EMAIL_ADDRESS][DOMAIN_NAME]"
type input "[EMAIL_ADDRESS][DOMAIN_NAME]"
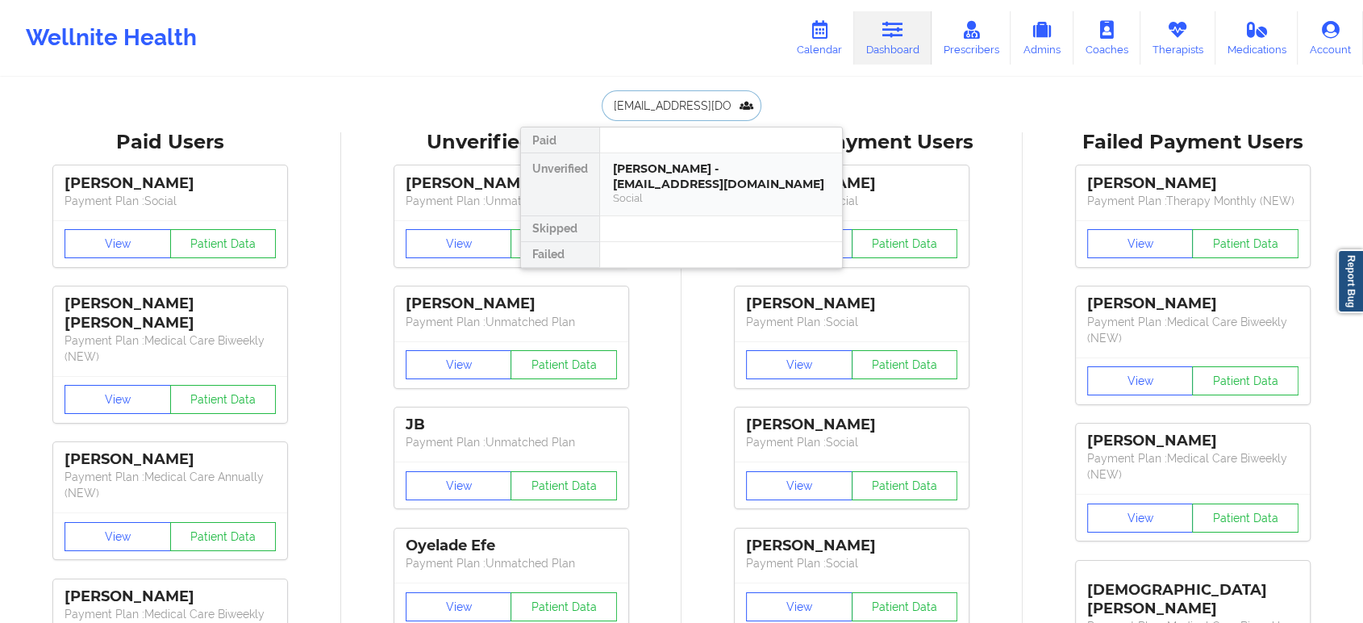
click at [716, 169] on div "[PERSON_NAME] - [EMAIL_ADDRESS][DOMAIN_NAME]" at bounding box center [721, 176] width 216 height 30
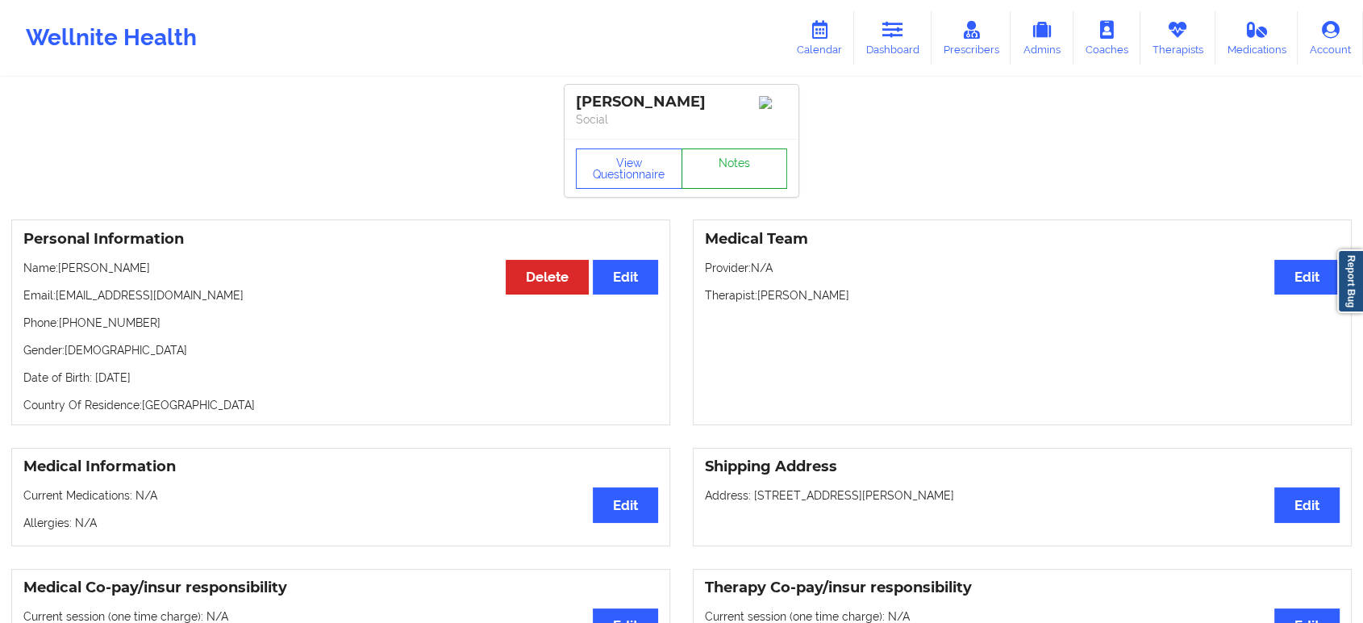
click at [724, 180] on link "Notes" at bounding box center [735, 168] width 106 height 40
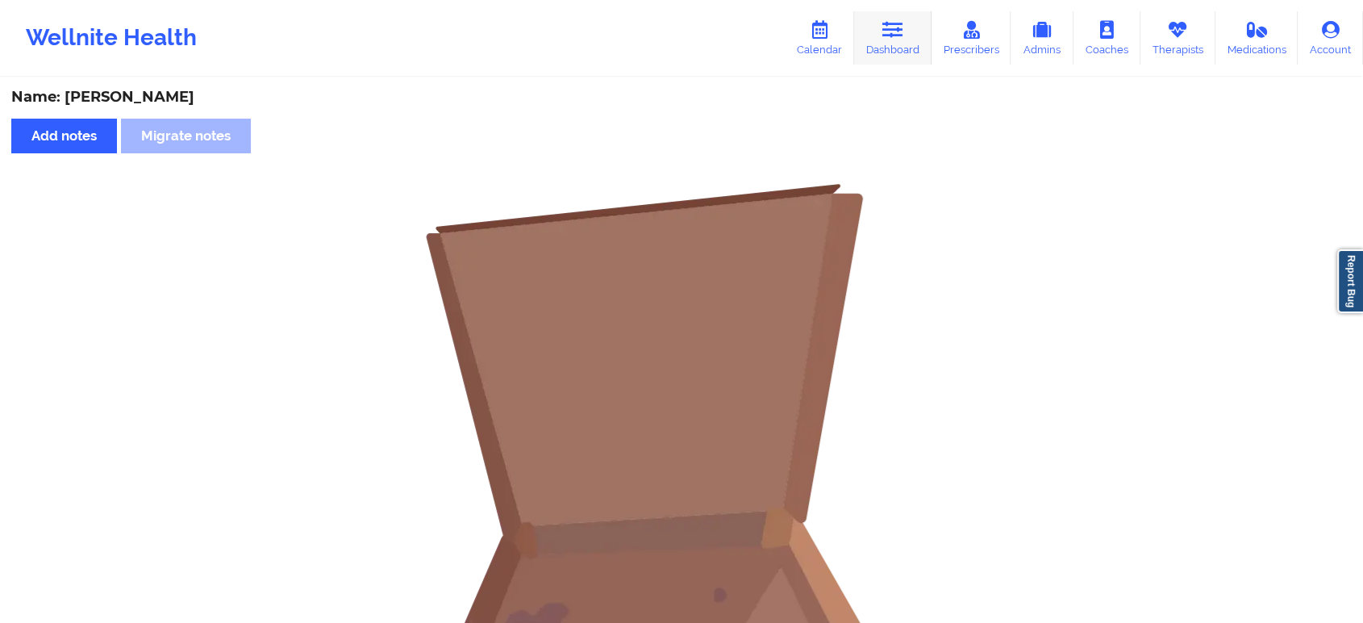
click at [899, 22] on icon at bounding box center [893, 30] width 21 height 18
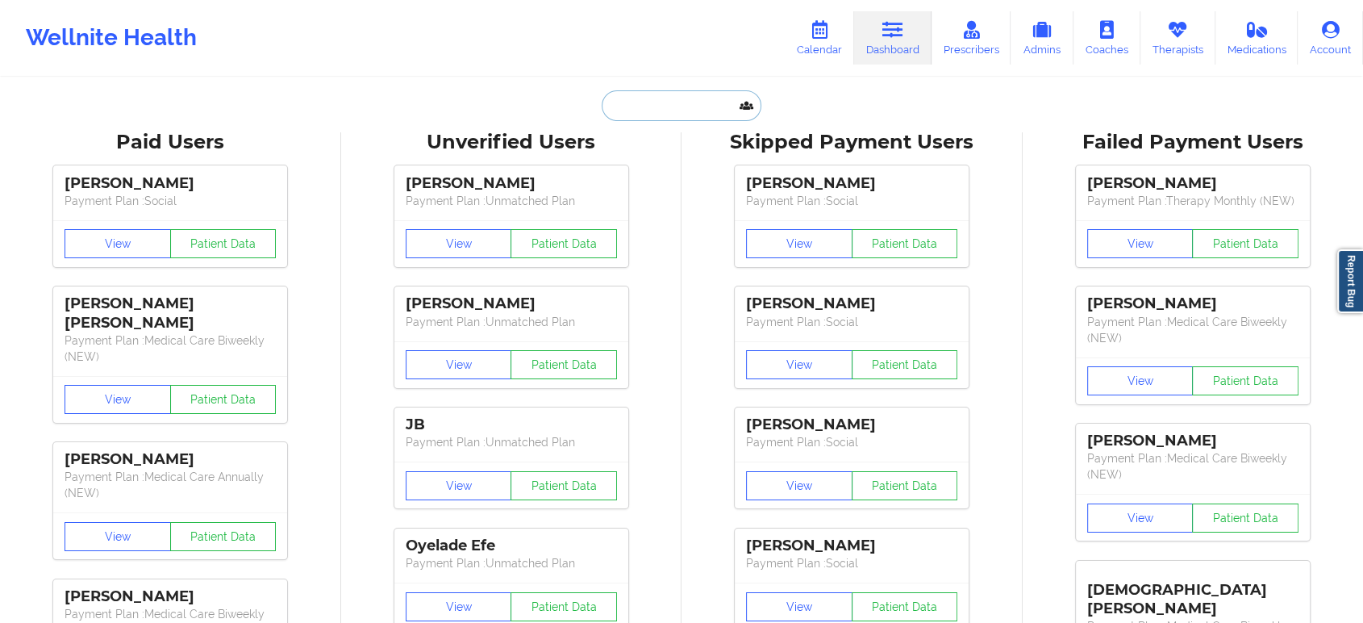
click at [746, 96] on input "text" at bounding box center [682, 105] width 160 height 31
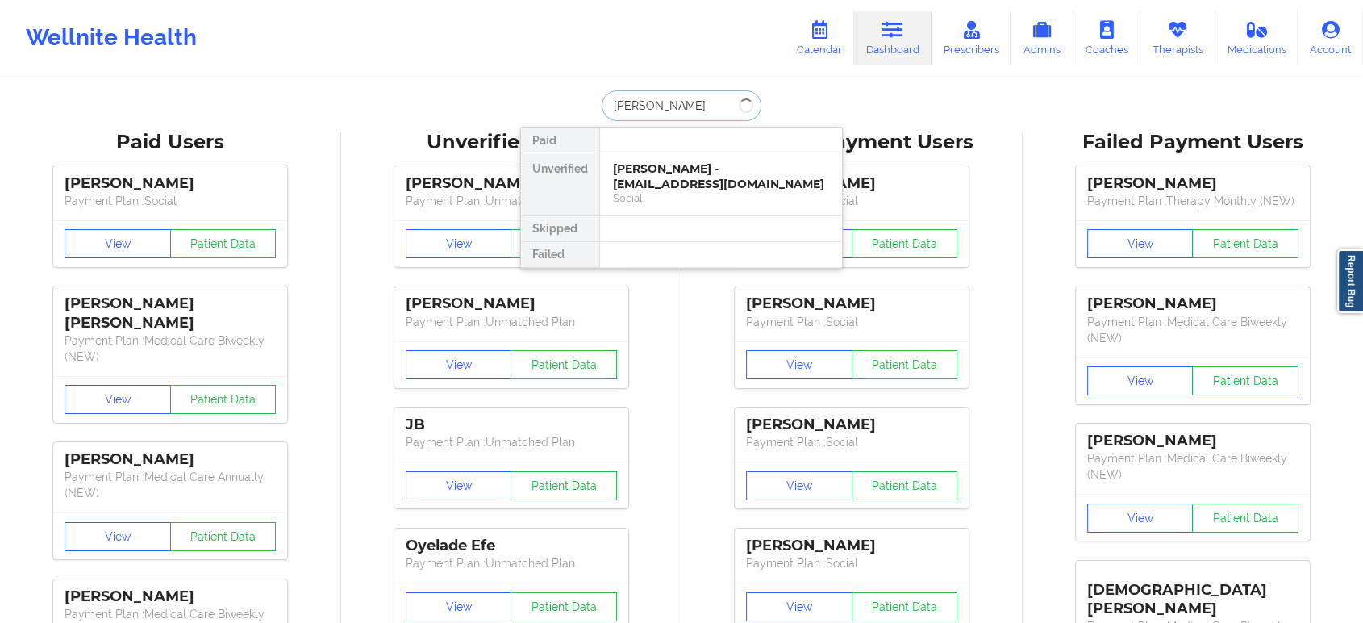
type input "[PERSON_NAME]"
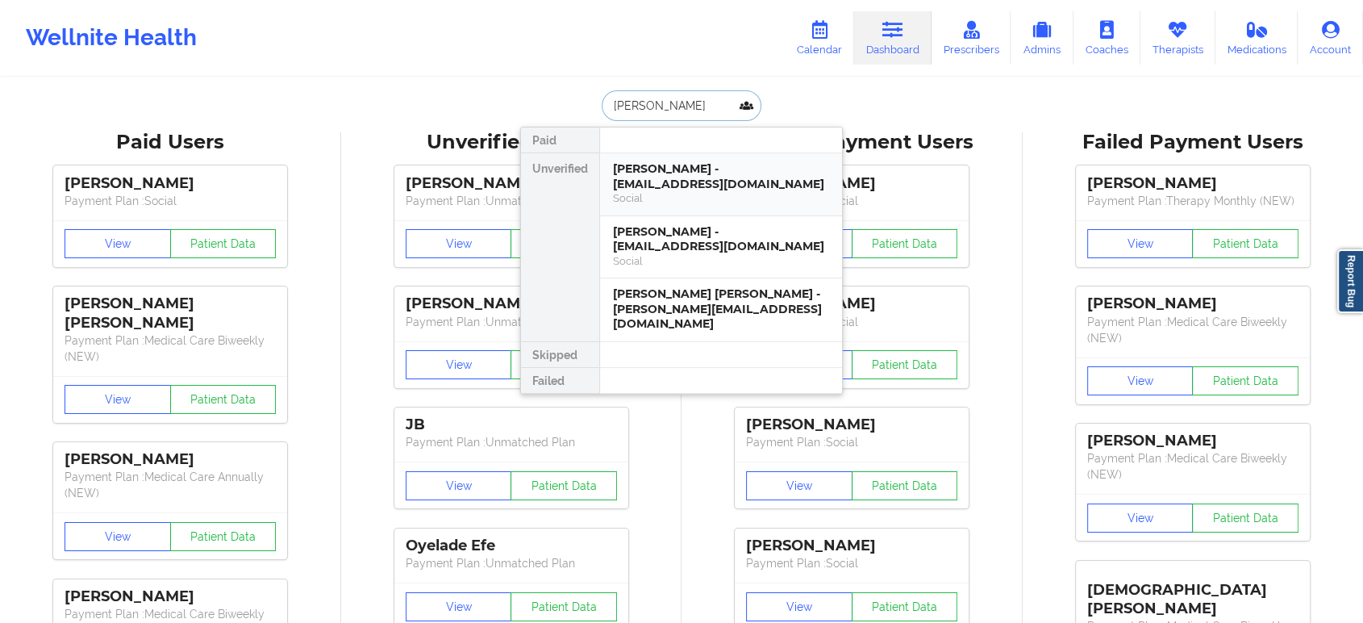
click at [704, 162] on div "[PERSON_NAME] - [EMAIL_ADDRESS][DOMAIN_NAME]" at bounding box center [721, 176] width 216 height 30
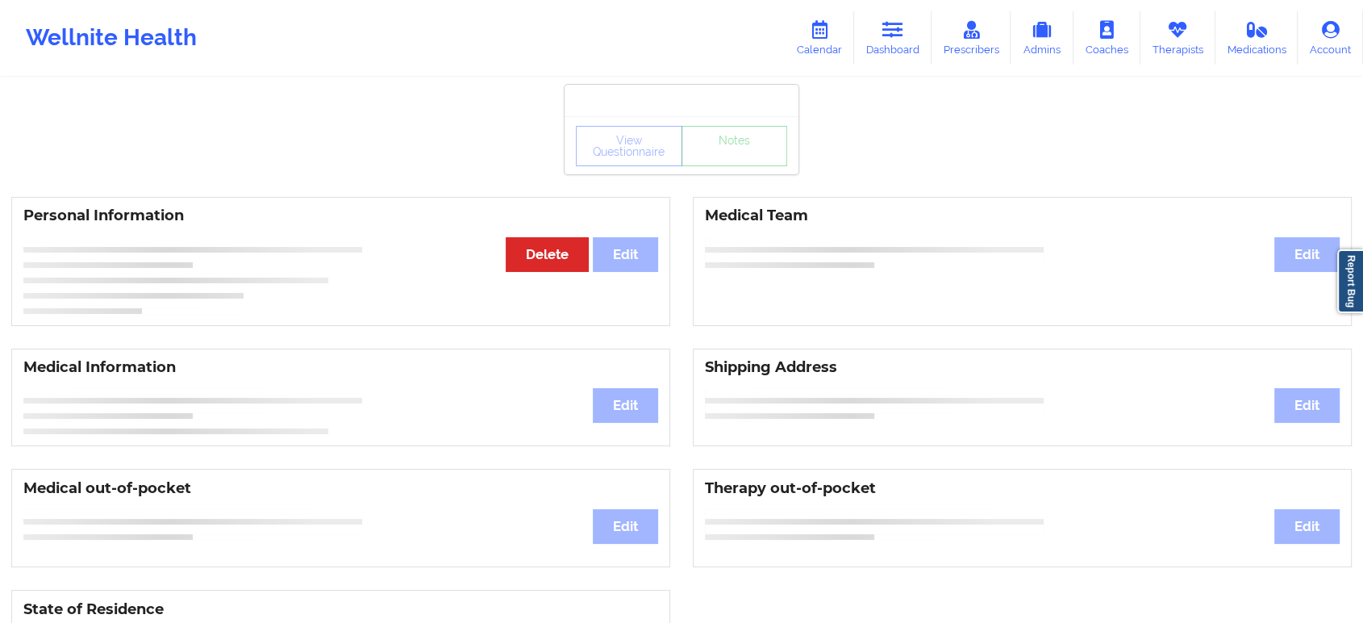
drag, startPoint x: 729, startPoint y: 183, endPoint x: 760, endPoint y: 172, distance: 32.7
click at [760, 172] on div "View Questionnaire Notes" at bounding box center [682, 145] width 234 height 58
drag, startPoint x: 760, startPoint y: 172, endPoint x: 761, endPoint y: 159, distance: 12.9
click at [761, 159] on div "View Questionnaire Notes" at bounding box center [682, 145] width 234 height 58
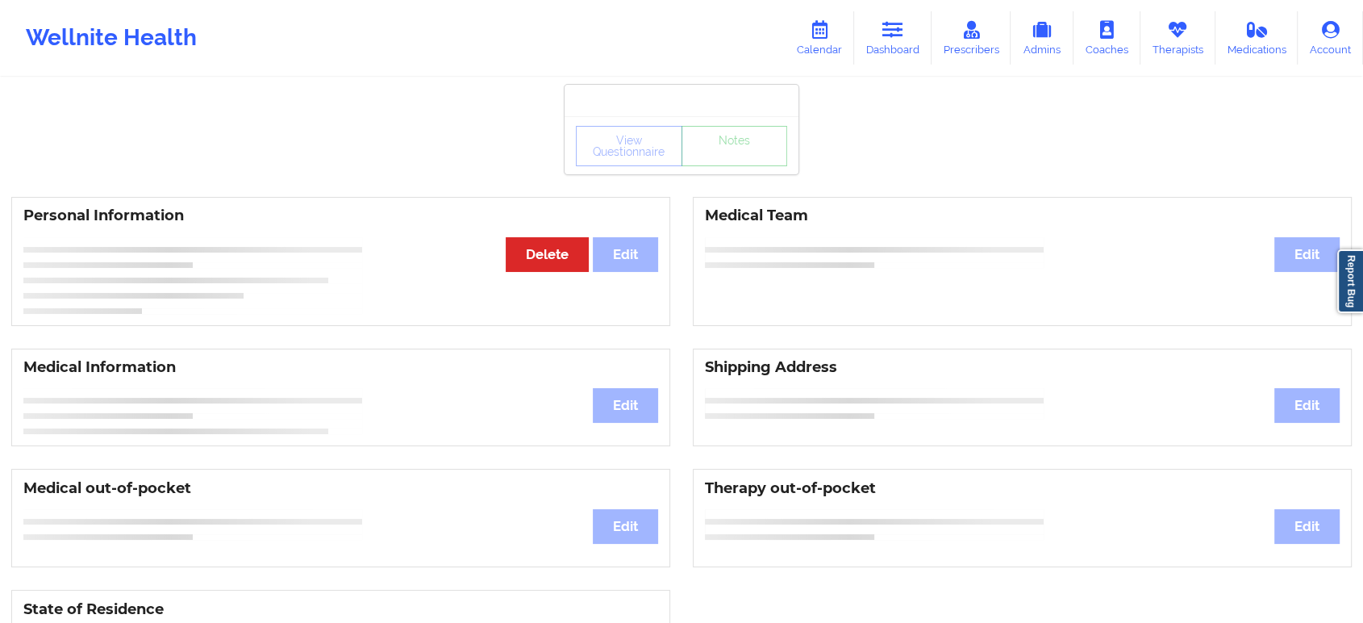
click at [761, 159] on div "View Questionnaire Notes" at bounding box center [681, 146] width 211 height 40
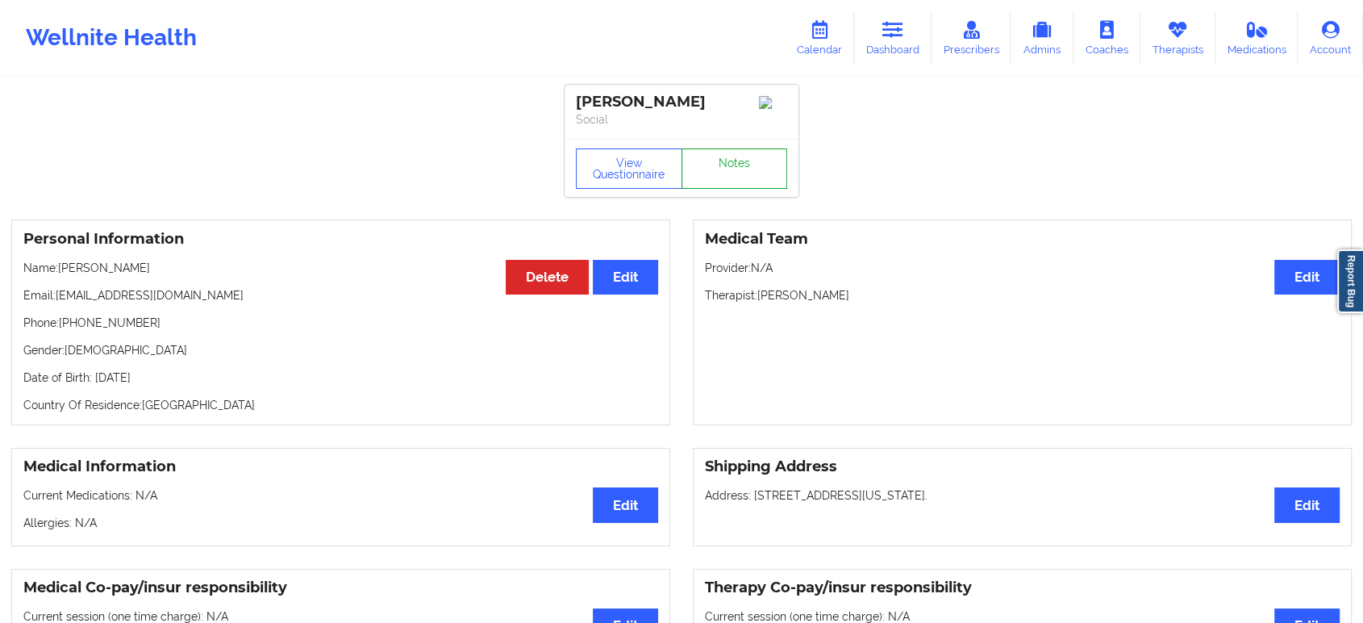
click at [761, 159] on link "Notes" at bounding box center [735, 168] width 106 height 40
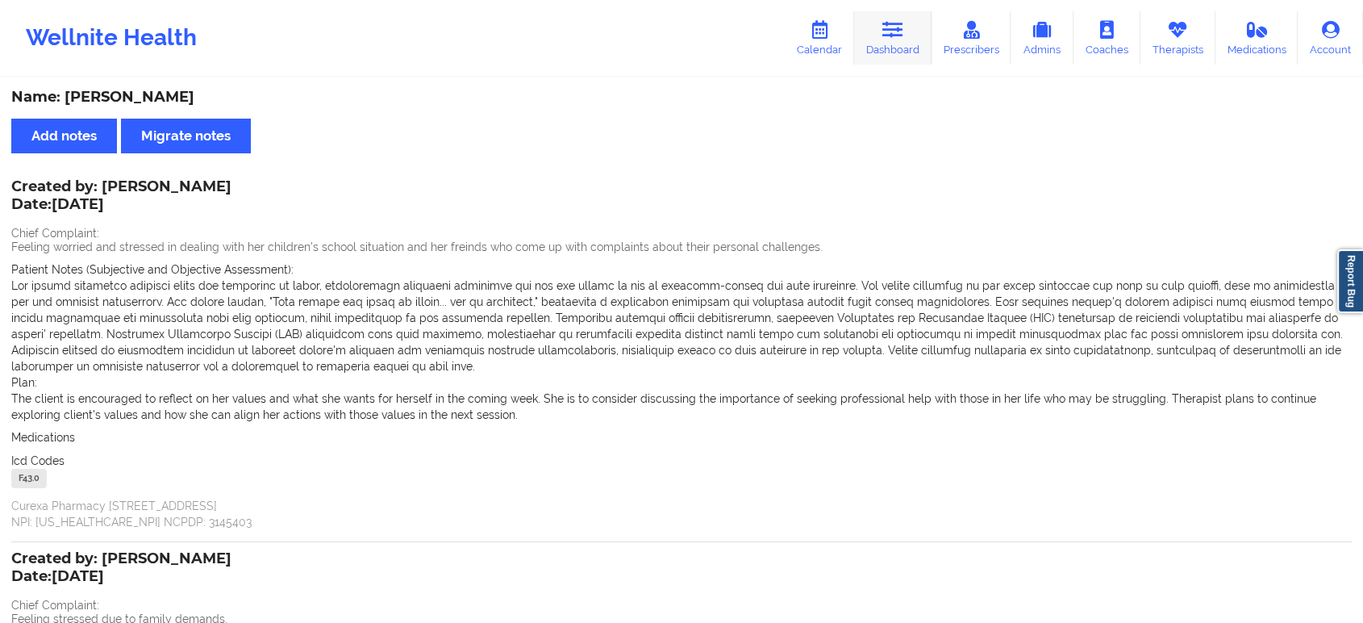
click at [907, 61] on link "Dashboard" at bounding box center [892, 37] width 77 height 53
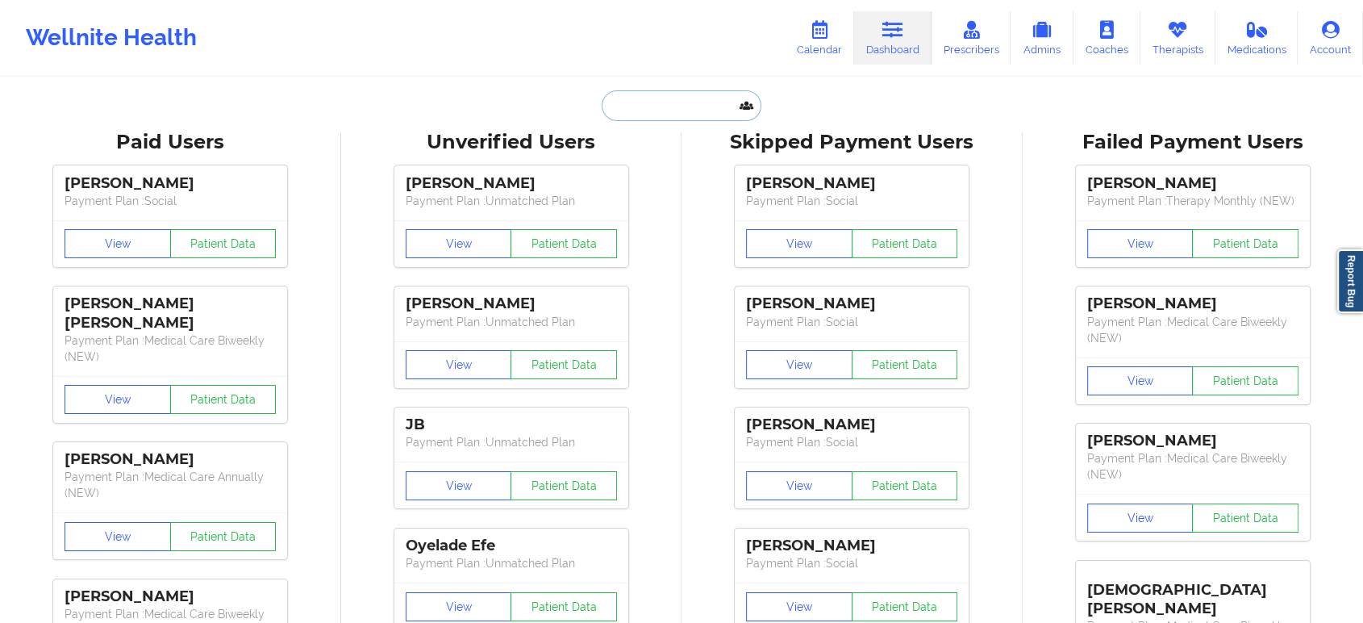
click at [637, 106] on input "text" at bounding box center [682, 105] width 160 height 31
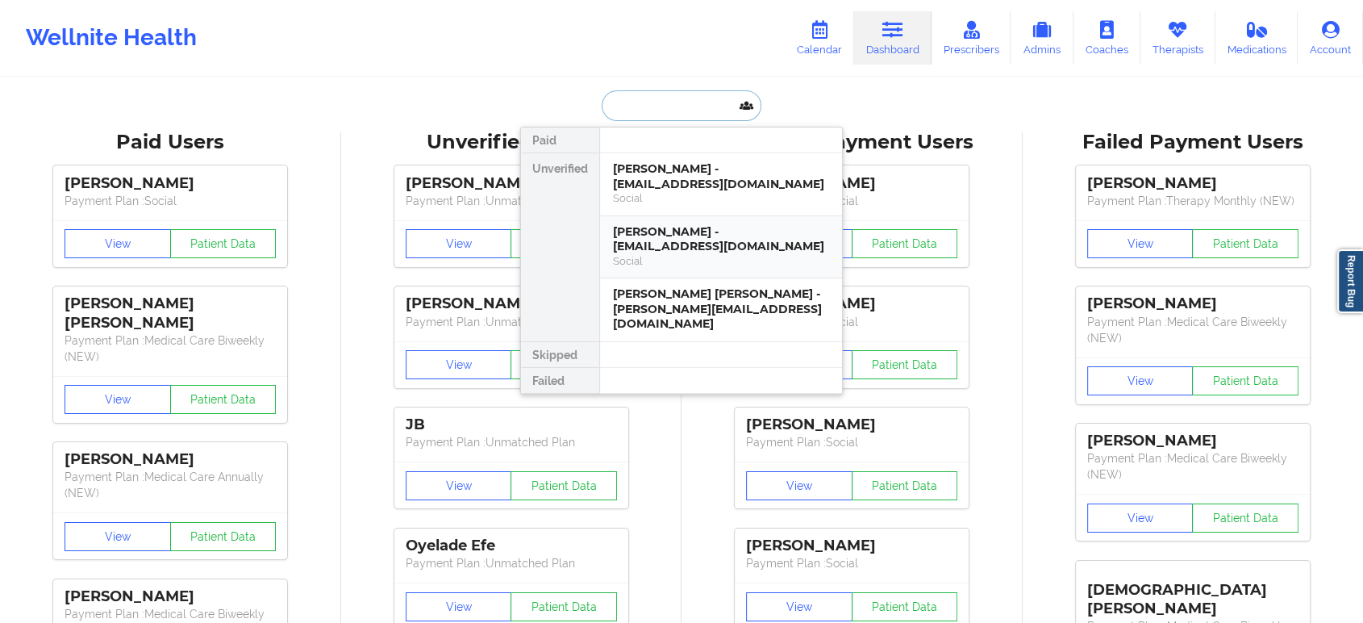
click at [651, 255] on div "Social" at bounding box center [721, 261] width 216 height 14
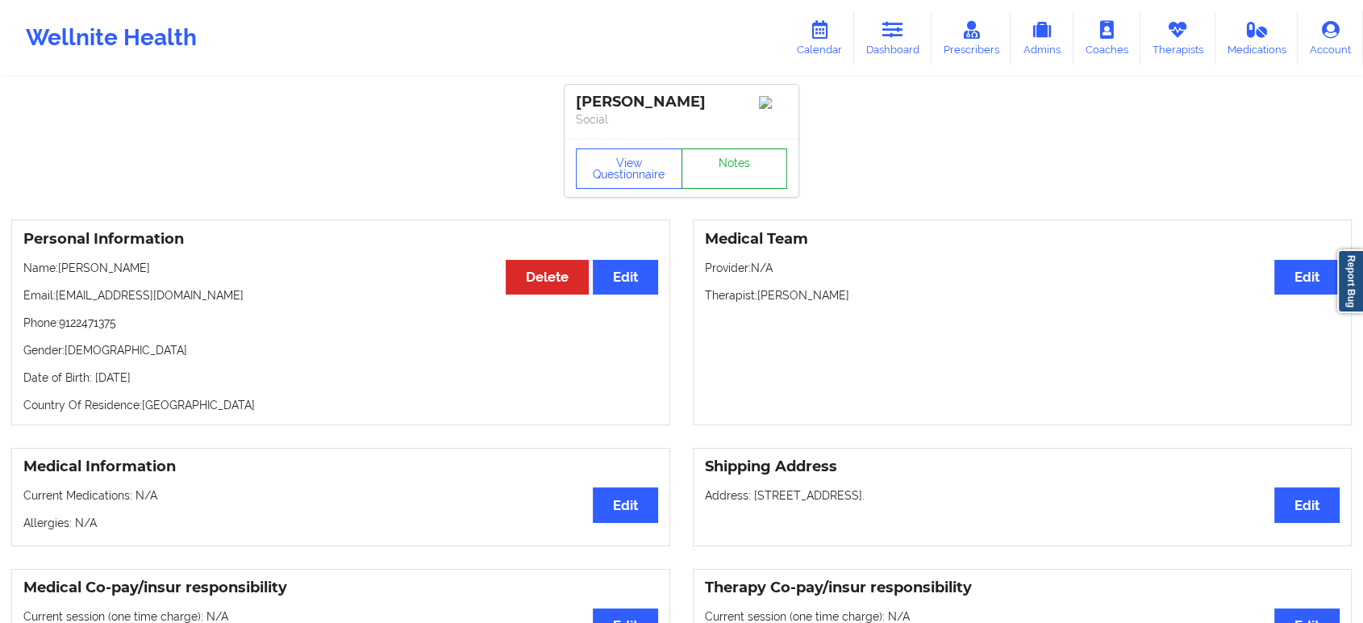
click at [737, 163] on link "Notes" at bounding box center [735, 168] width 106 height 40
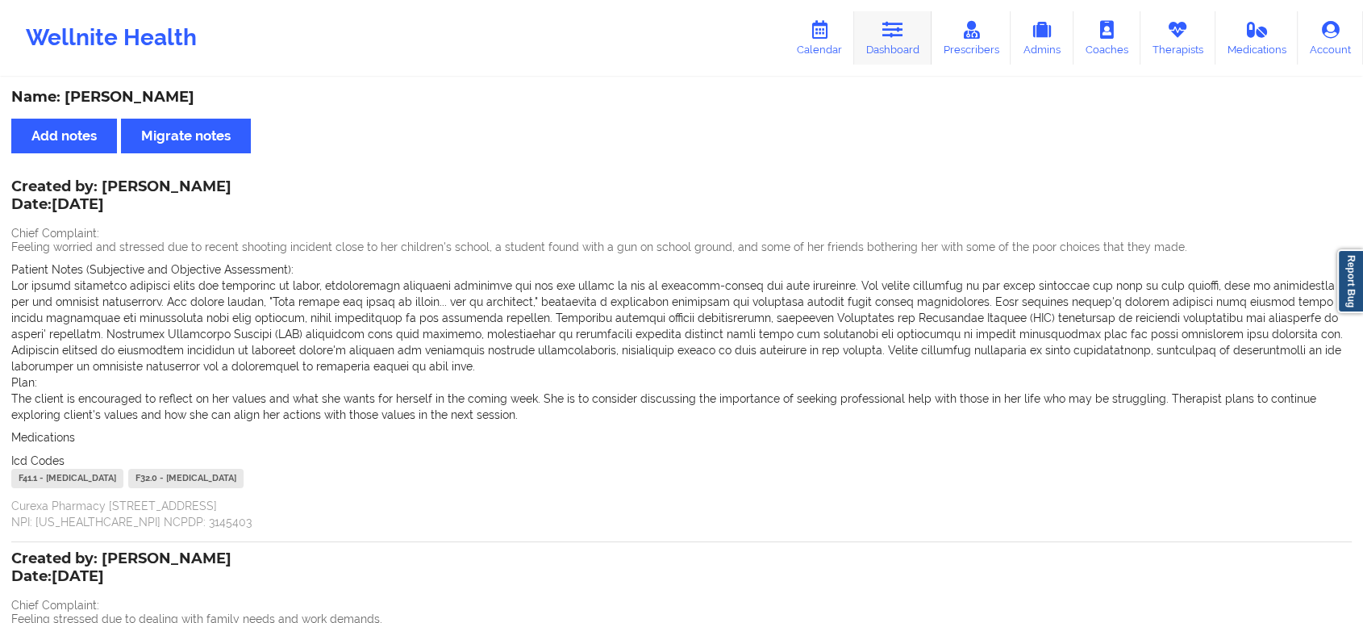
click at [887, 37] on icon at bounding box center [893, 30] width 21 height 18
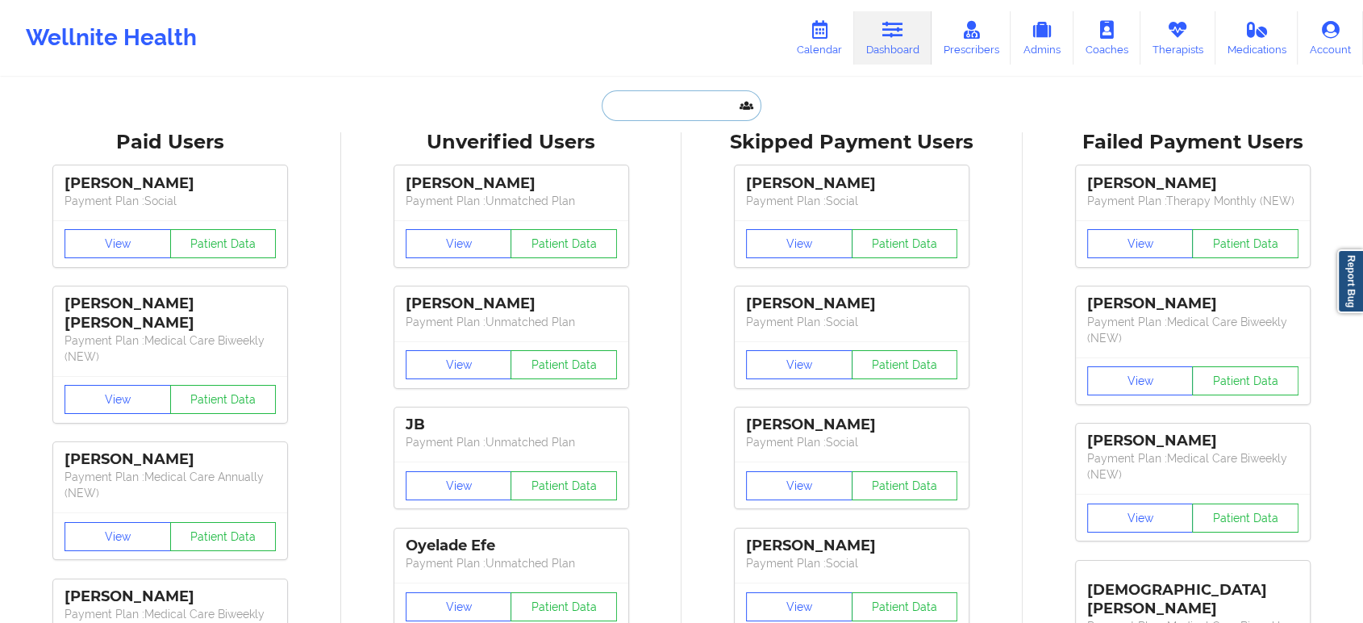
click at [685, 111] on input "text" at bounding box center [682, 105] width 160 height 31
paste input "[EMAIL_ADDRESS][DOMAIN_NAME]"
type input "[EMAIL_ADDRESS][DOMAIN_NAME]"
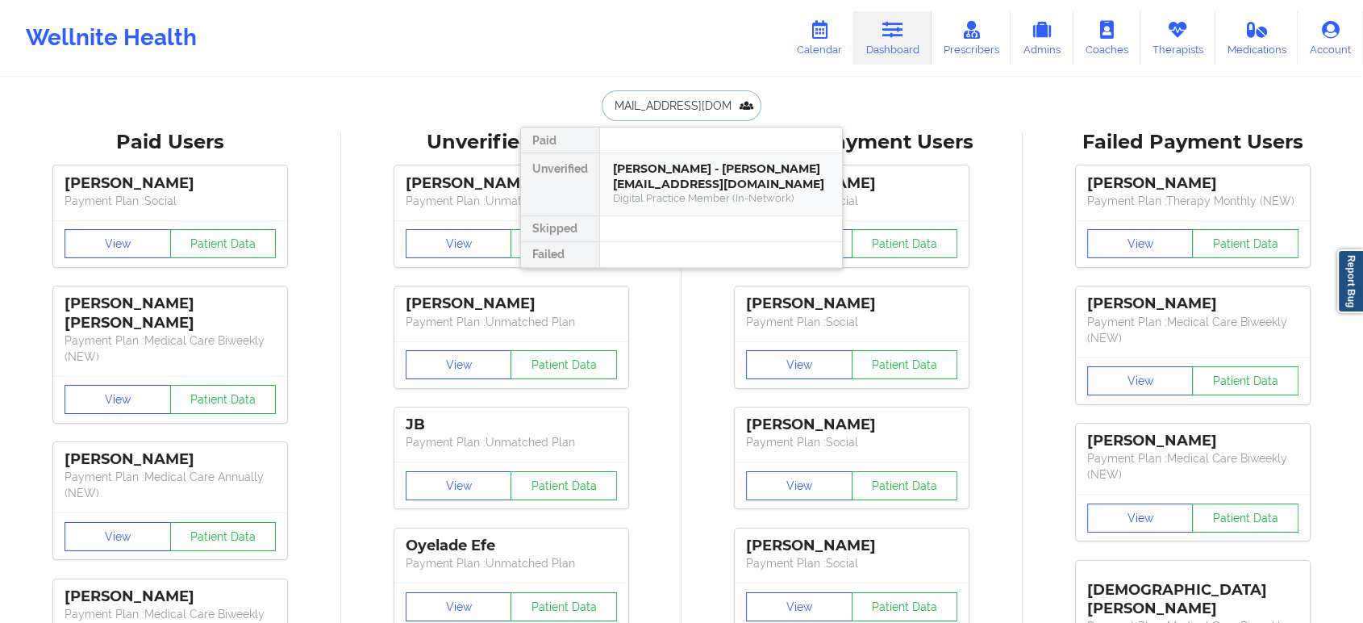
click at [680, 173] on div "[PERSON_NAME] - [PERSON_NAME][EMAIL_ADDRESS][DOMAIN_NAME]" at bounding box center [721, 176] width 216 height 30
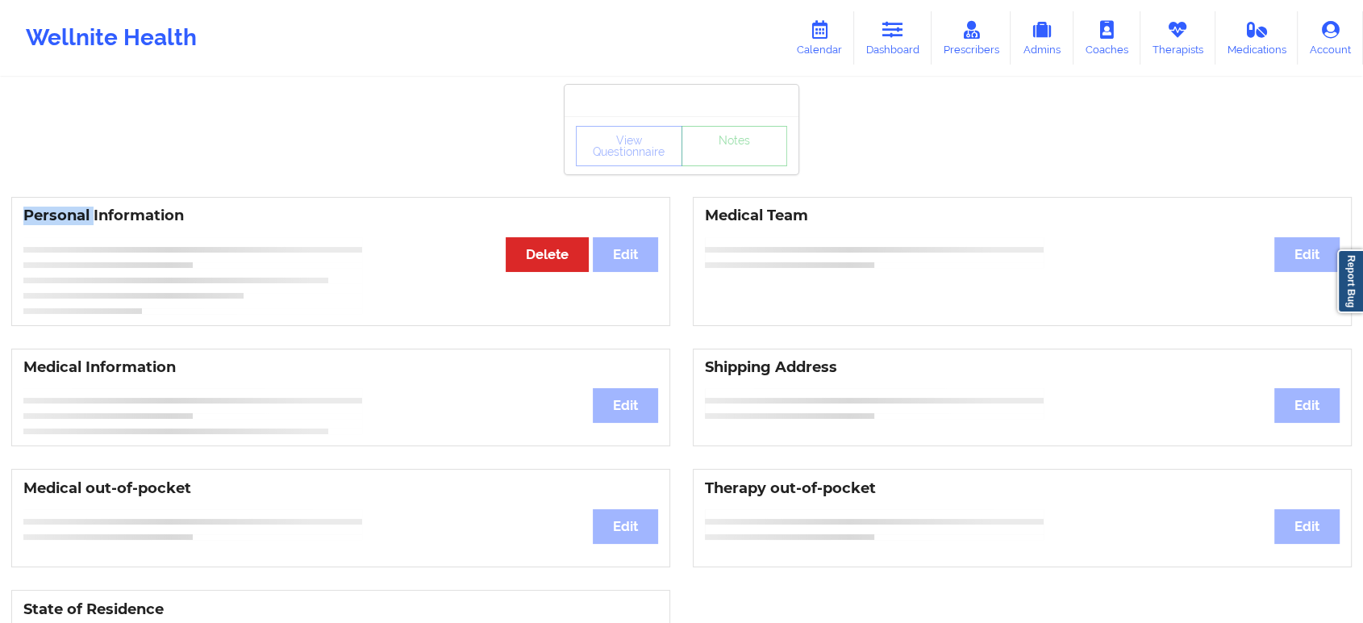
click at [680, 173] on div "View Questionnaire Notes" at bounding box center [682, 145] width 234 height 58
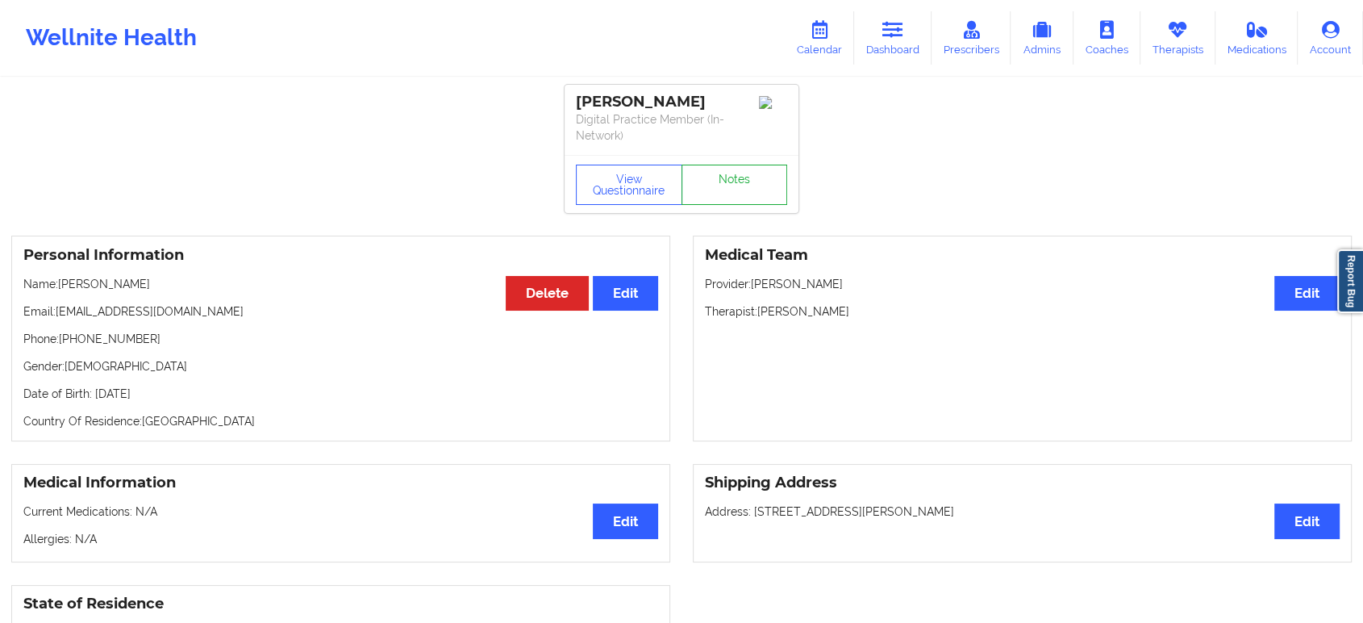
drag, startPoint x: 716, startPoint y: 212, endPoint x: 730, endPoint y: 200, distance: 18.3
click at [730, 200] on div "View Questionnaire Notes" at bounding box center [682, 184] width 234 height 58
click at [730, 200] on link "Notes" at bounding box center [735, 185] width 106 height 40
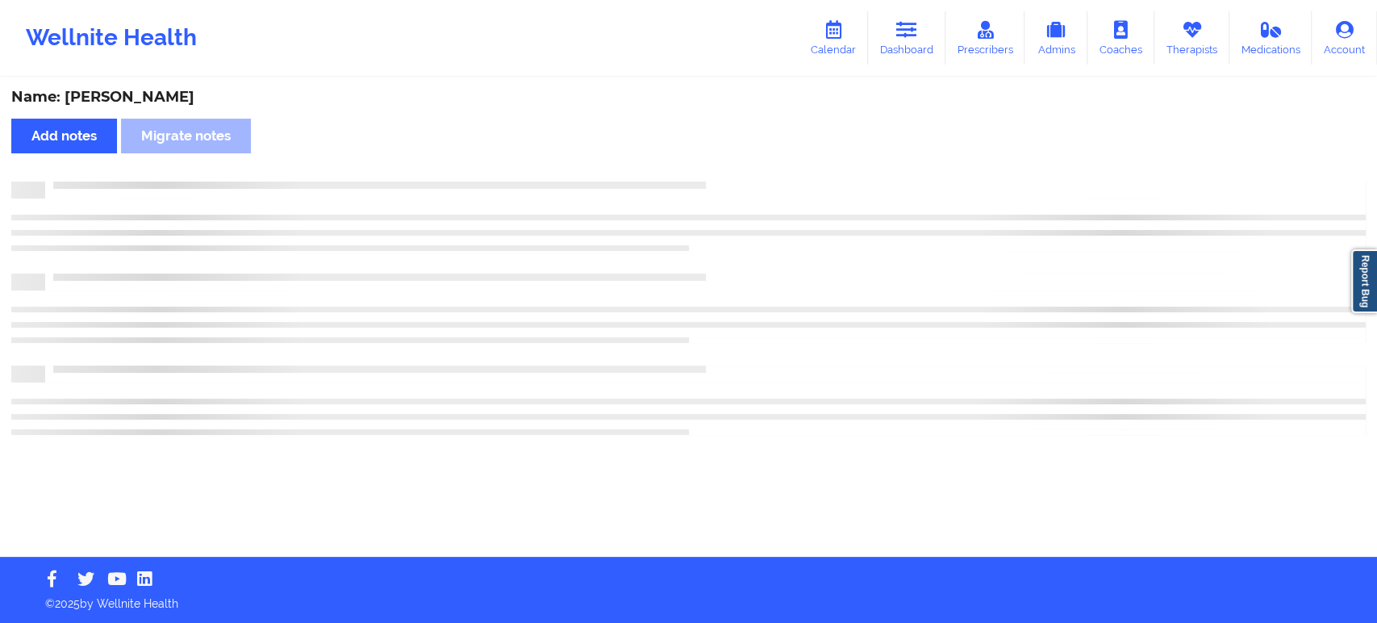
click at [730, 200] on div at bounding box center [688, 221] width 1355 height 47
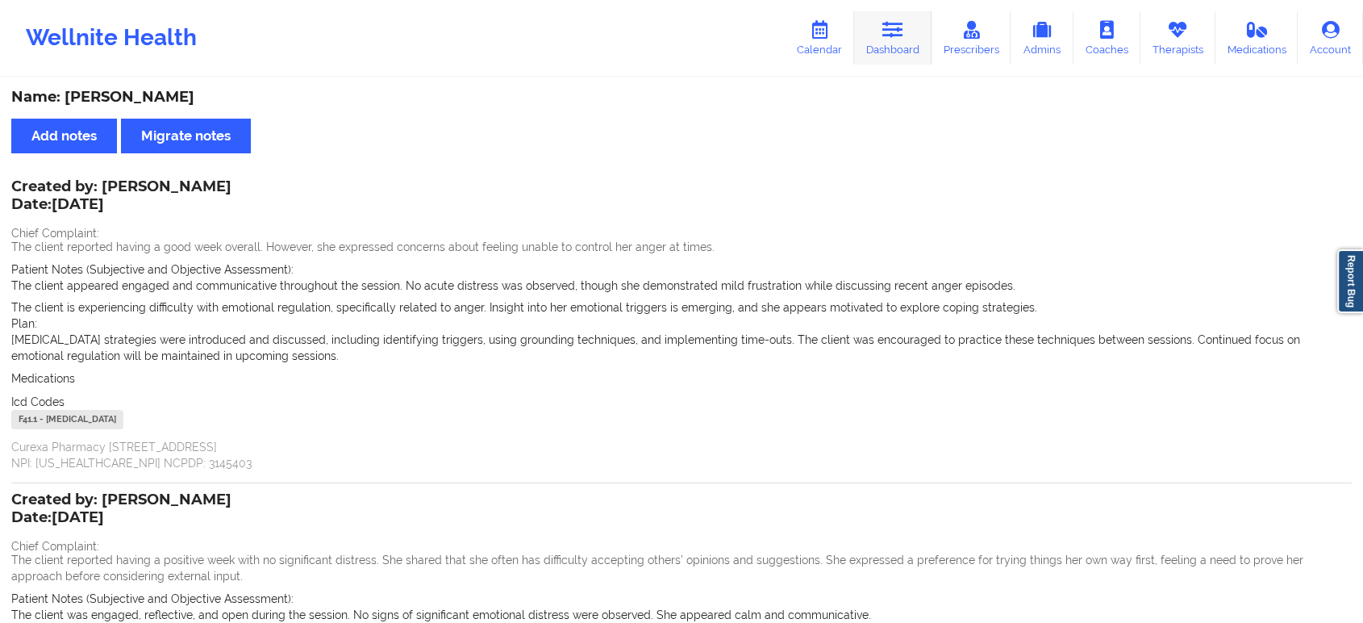
click at [899, 44] on link "Dashboard" at bounding box center [892, 37] width 77 height 53
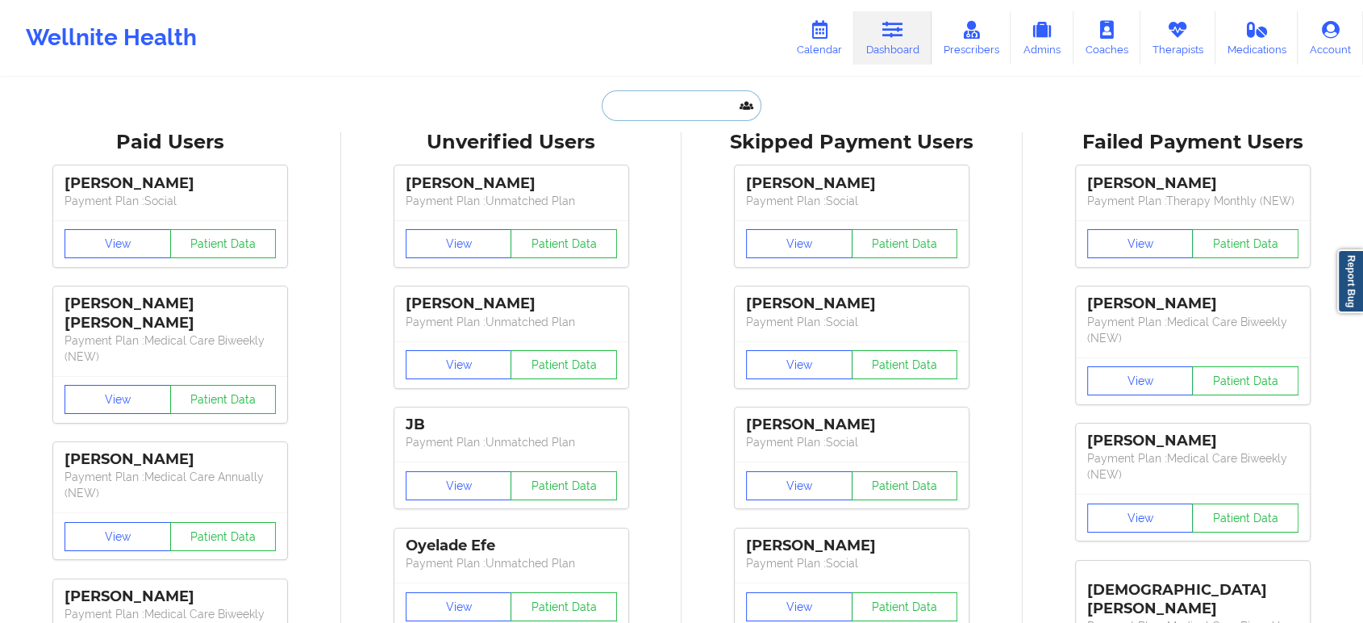
click at [692, 115] on input "text" at bounding box center [682, 105] width 160 height 31
paste input "[EMAIL_ADDRESS][DOMAIN_NAME]"
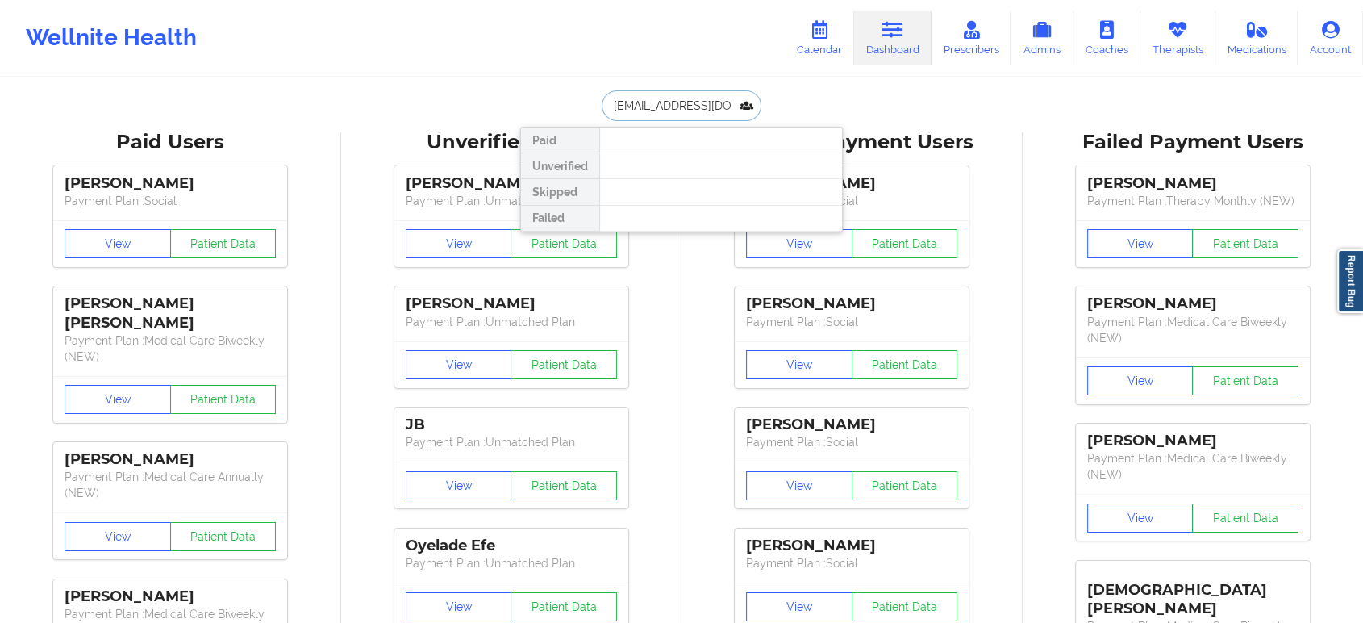
click at [619, 100] on input "[EMAIL_ADDRESS][DOMAIN_NAME]" at bounding box center [682, 105] width 160 height 31
click at [658, 104] on input "[EMAIL_ADDRESS][DOMAIN_NAME]" at bounding box center [682, 105] width 160 height 31
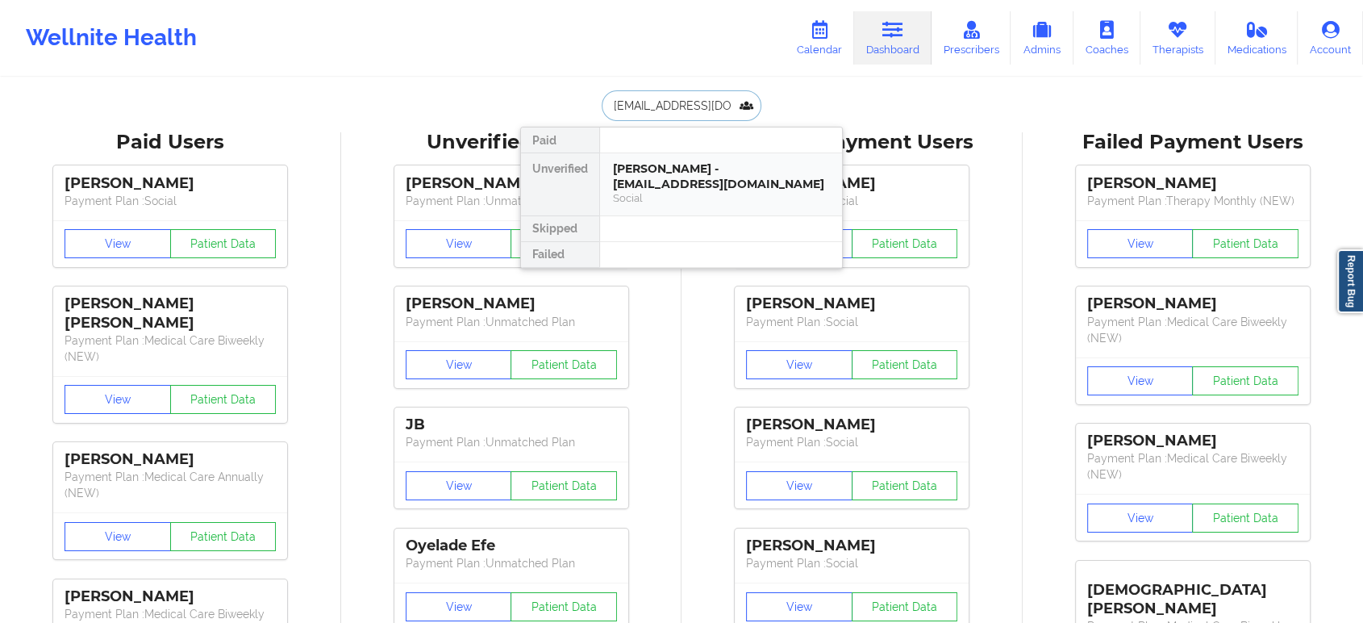
drag, startPoint x: 729, startPoint y: 102, endPoint x: 740, endPoint y: 182, distance: 80.6
click at [740, 121] on div "[EMAIL_ADDRESS][DOMAIN_NAME] Paid Unverified [PERSON_NAME] - [EMAIL_ADDRESS][DO…" at bounding box center [681, 105] width 323 height 31
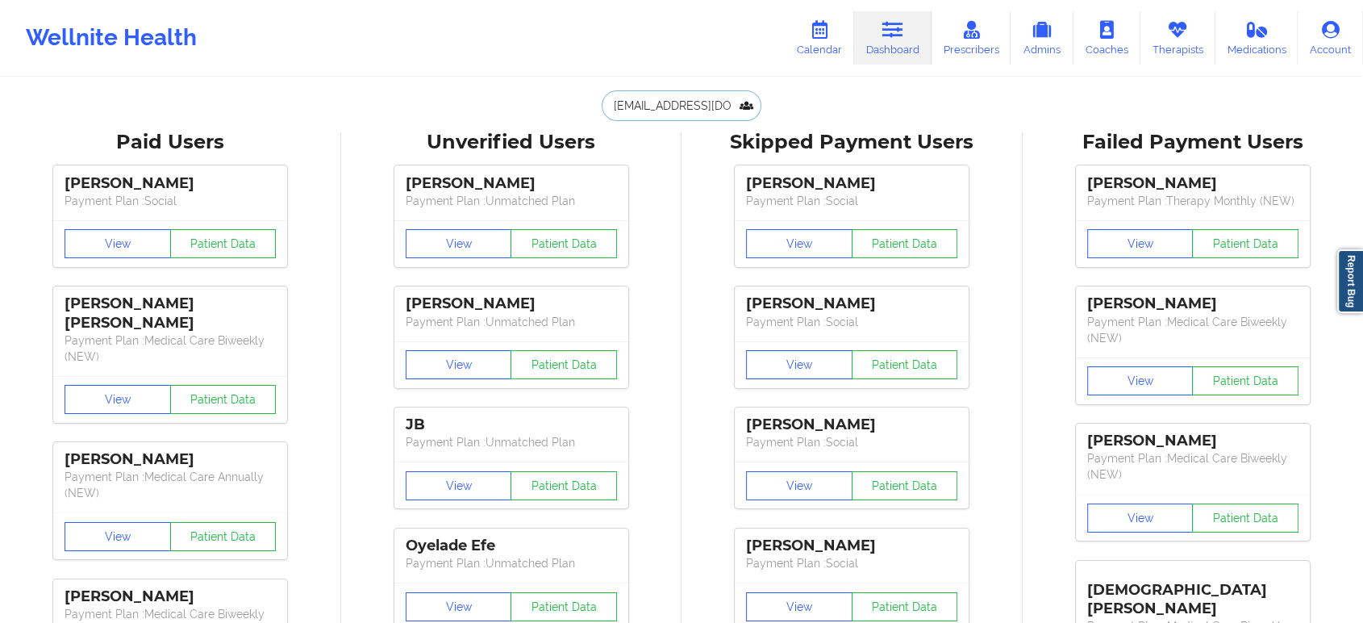
type input "[EMAIL_ADDRESS][DOMAIN_NAME]"
click at [740, 182] on div "[PERSON_NAME] Payment Plan : Social" at bounding box center [852, 192] width 234 height 54
click at [698, 107] on input "[EMAIL_ADDRESS][DOMAIN_NAME]" at bounding box center [682, 105] width 160 height 31
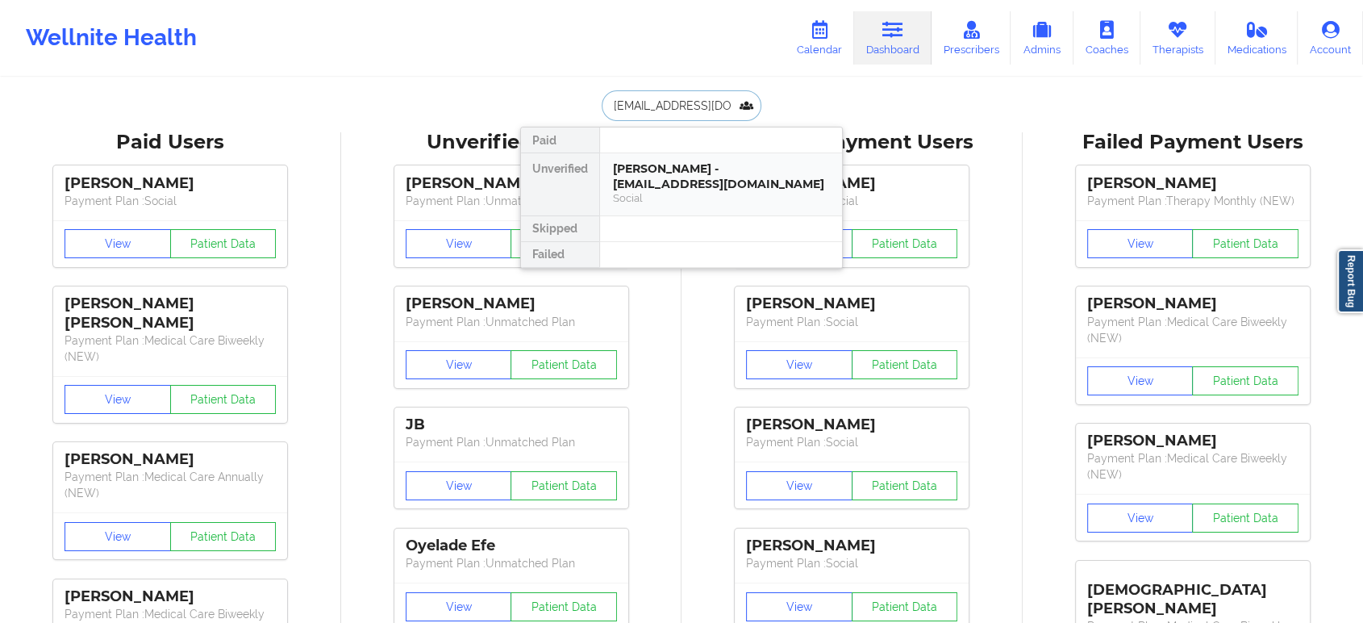
click at [691, 169] on div "[PERSON_NAME] - [EMAIL_ADDRESS][DOMAIN_NAME]" at bounding box center [721, 176] width 216 height 30
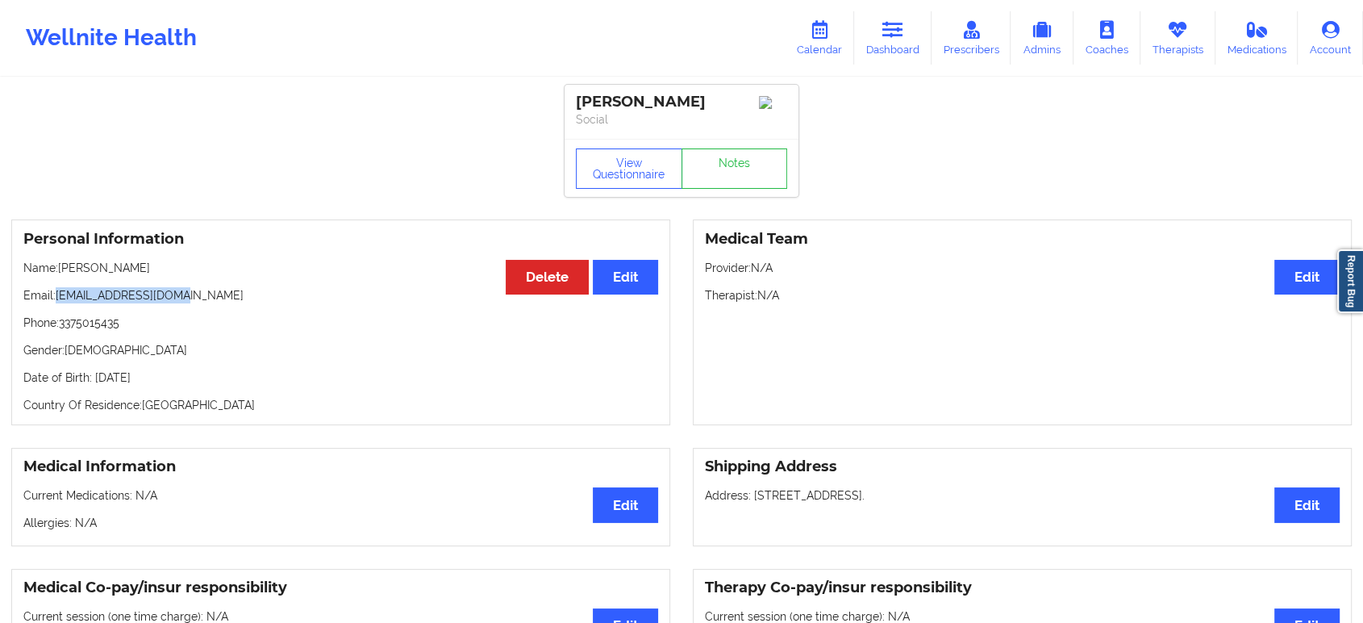
drag, startPoint x: 61, startPoint y: 298, endPoint x: 206, endPoint y: 299, distance: 144.4
click at [206, 299] on p "Email: [EMAIL_ADDRESS][DOMAIN_NAME]" at bounding box center [340, 295] width 635 height 16
copy p "[EMAIL_ADDRESS][DOMAIN_NAME]"
click at [924, 18] on link "Dashboard" at bounding box center [892, 37] width 77 height 53
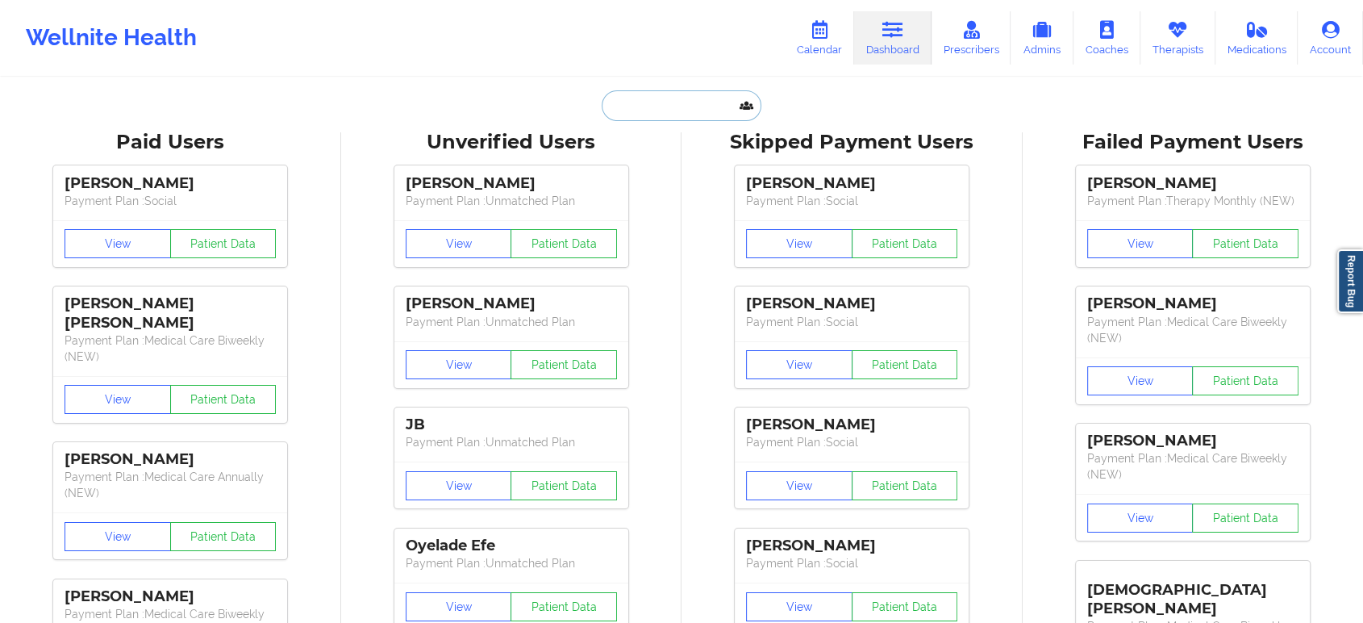
click at [665, 114] on input "text" at bounding box center [682, 105] width 160 height 31
paste input "[EMAIL_ADDRESS][DOMAIN_NAME]"
type input "[EMAIL_ADDRESS][DOMAIN_NAME]"
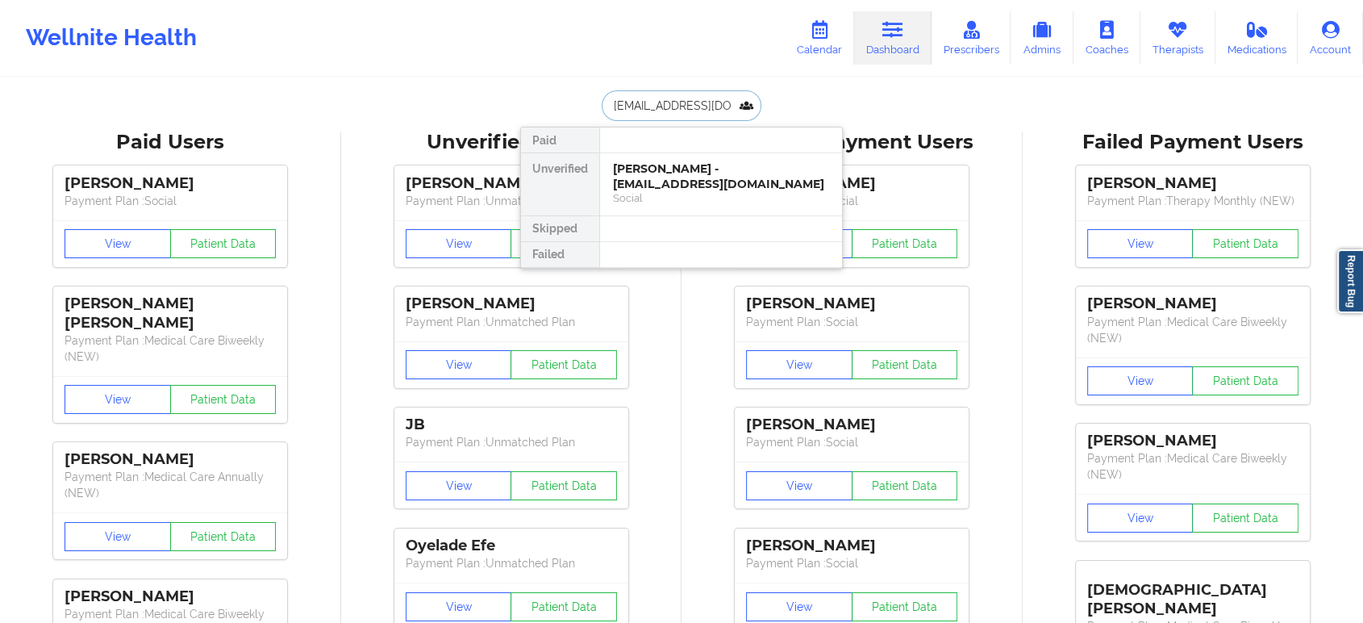
scroll to position [0, 2]
click at [670, 169] on div "[PERSON_NAME] - [EMAIL_ADDRESS][DOMAIN_NAME]" at bounding box center [721, 176] width 216 height 30
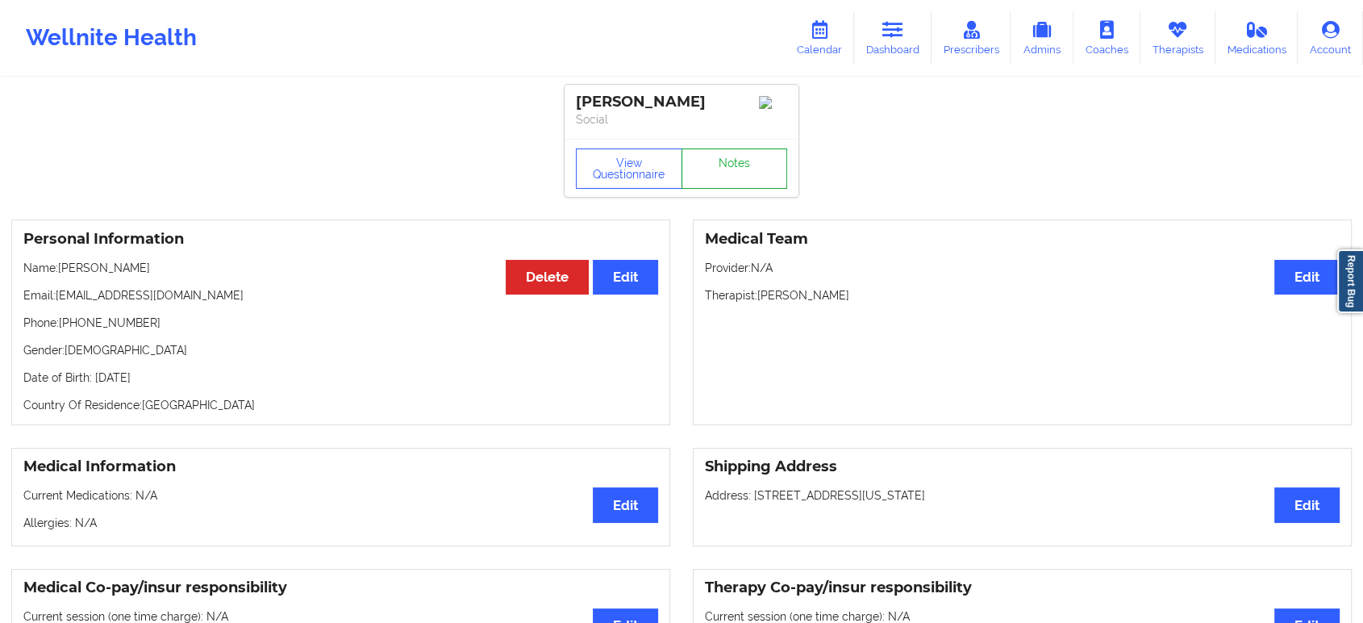
click at [740, 186] on link "Notes" at bounding box center [735, 168] width 106 height 40
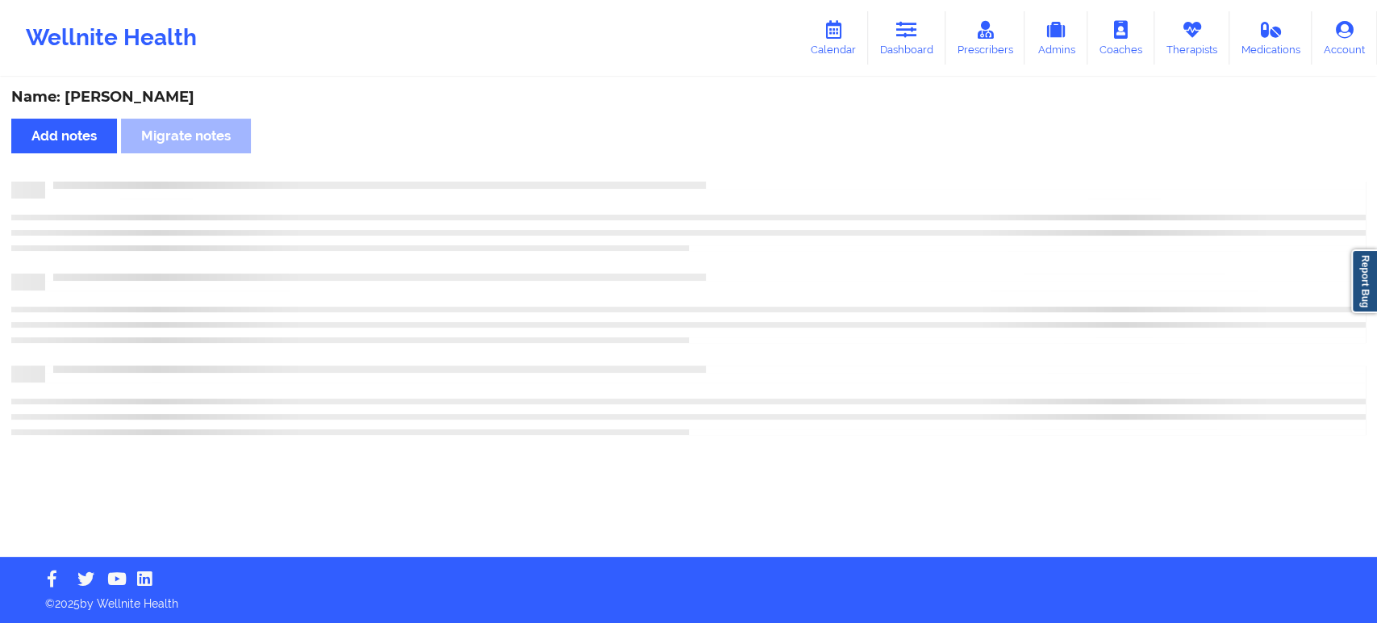
click at [740, 182] on div at bounding box center [705, 182] width 1321 height 0
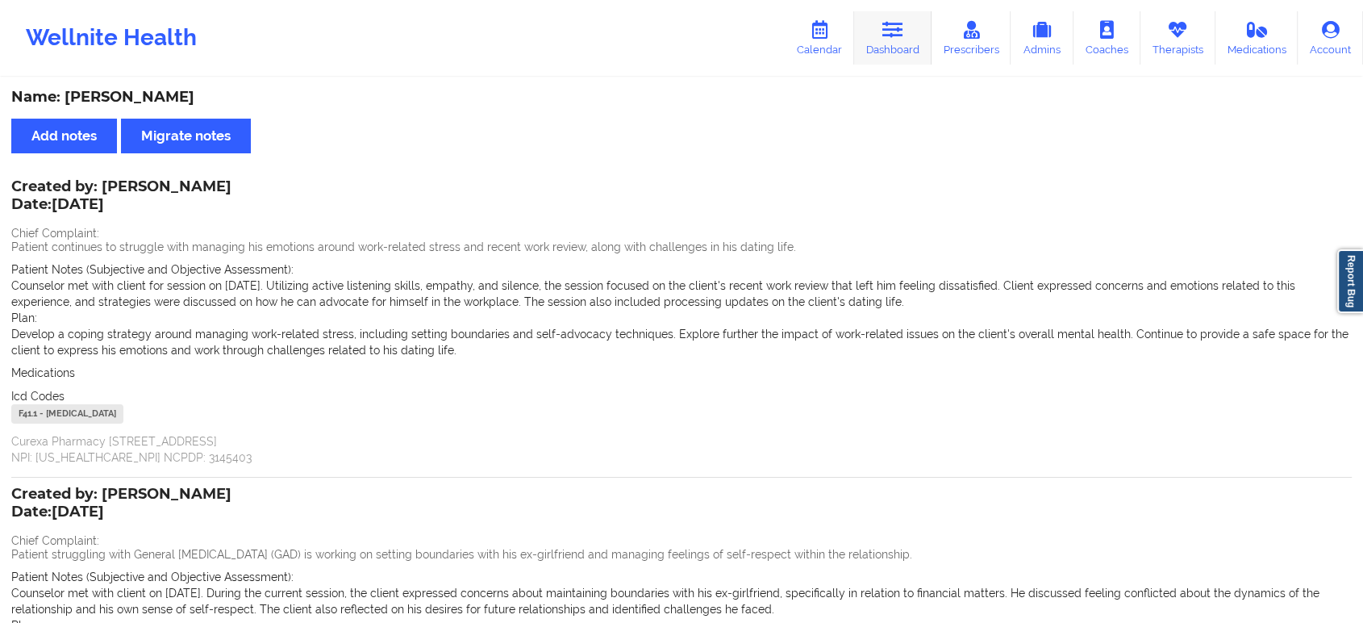
click at [904, 39] on link "Dashboard" at bounding box center [892, 37] width 77 height 53
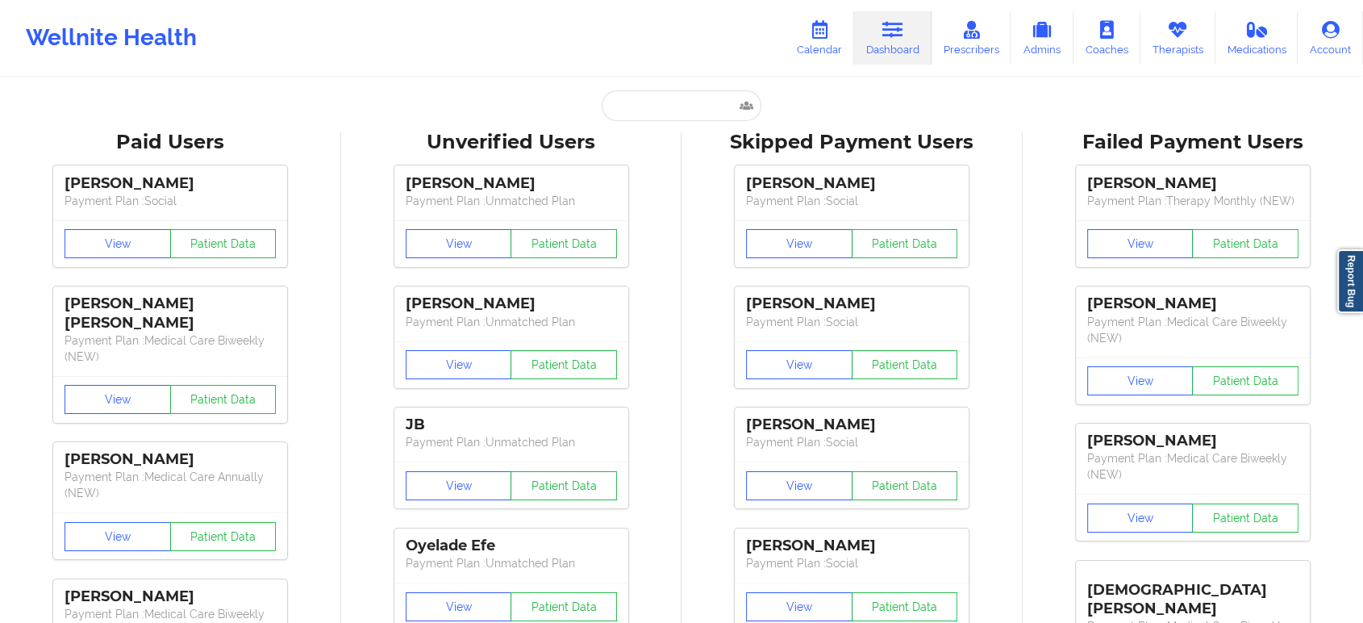
click at [662, 109] on input "text" at bounding box center [682, 105] width 160 height 31
paste input "[EMAIL_ADDRESS][DOMAIN_NAME]"
type input "[EMAIL_ADDRESS][DOMAIN_NAME]"
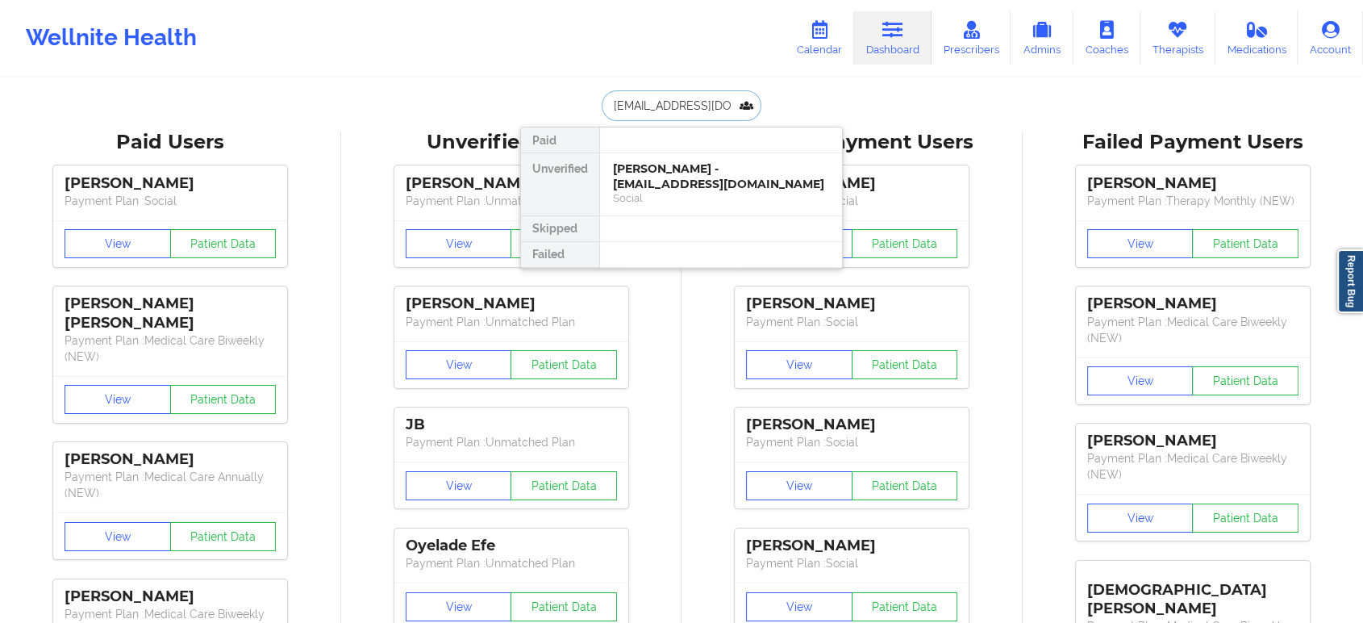
click at [685, 158] on div "[PERSON_NAME] - [EMAIL_ADDRESS][DOMAIN_NAME] Social" at bounding box center [721, 184] width 242 height 62
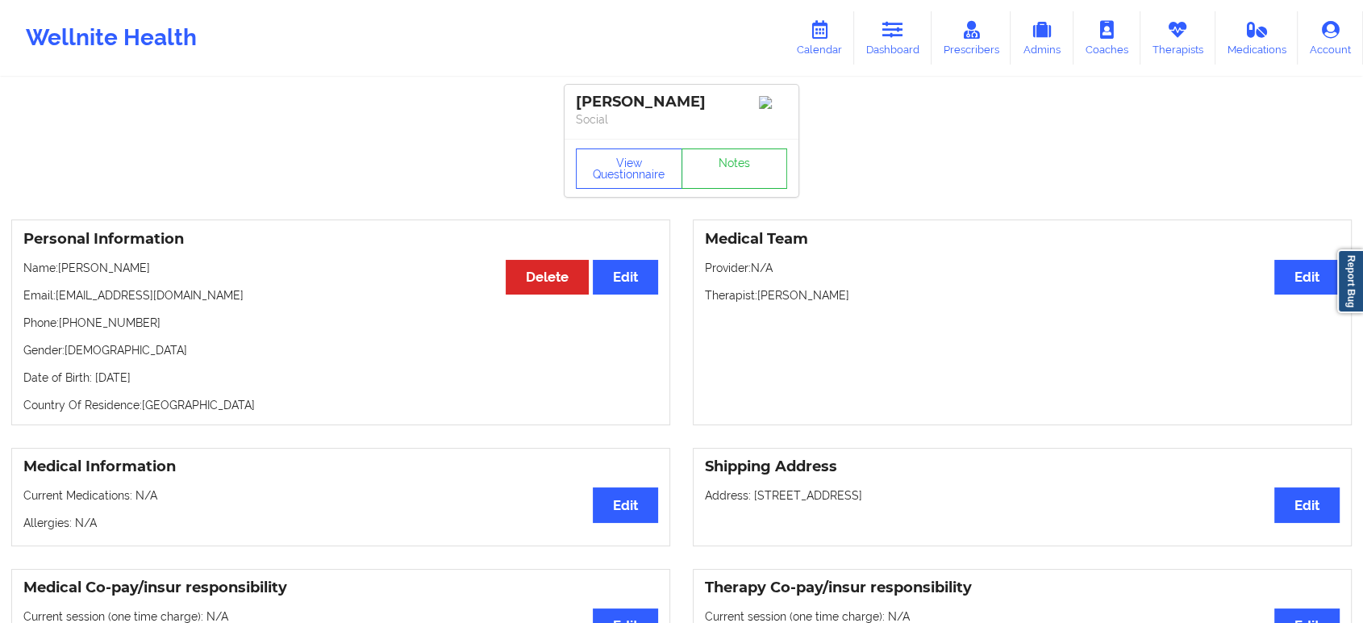
click at [746, 215] on div "Personal Information Edit Delete Name: [PERSON_NAME] Email: [EMAIL_ADDRESS][DOM…" at bounding box center [681, 322] width 1363 height 228
click at [733, 171] on link "Notes" at bounding box center [735, 168] width 106 height 40
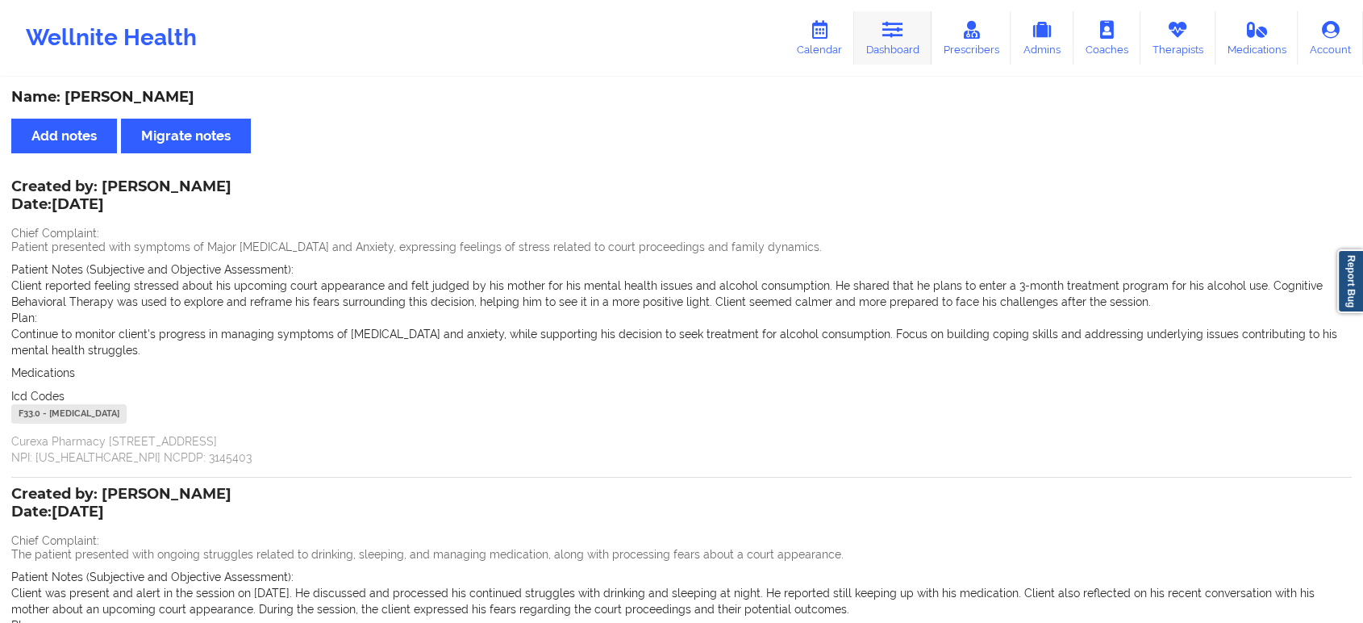
click at [883, 61] on link "Dashboard" at bounding box center [892, 37] width 77 height 53
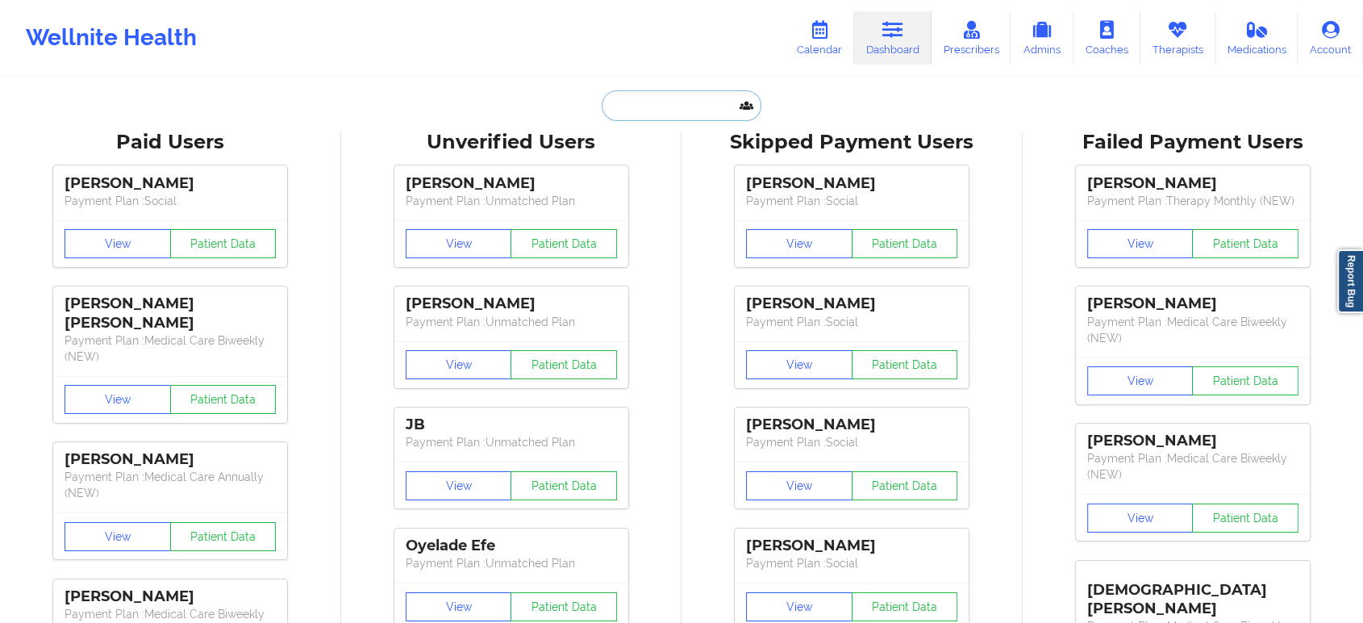
click at [729, 106] on input "text" at bounding box center [682, 105] width 160 height 31
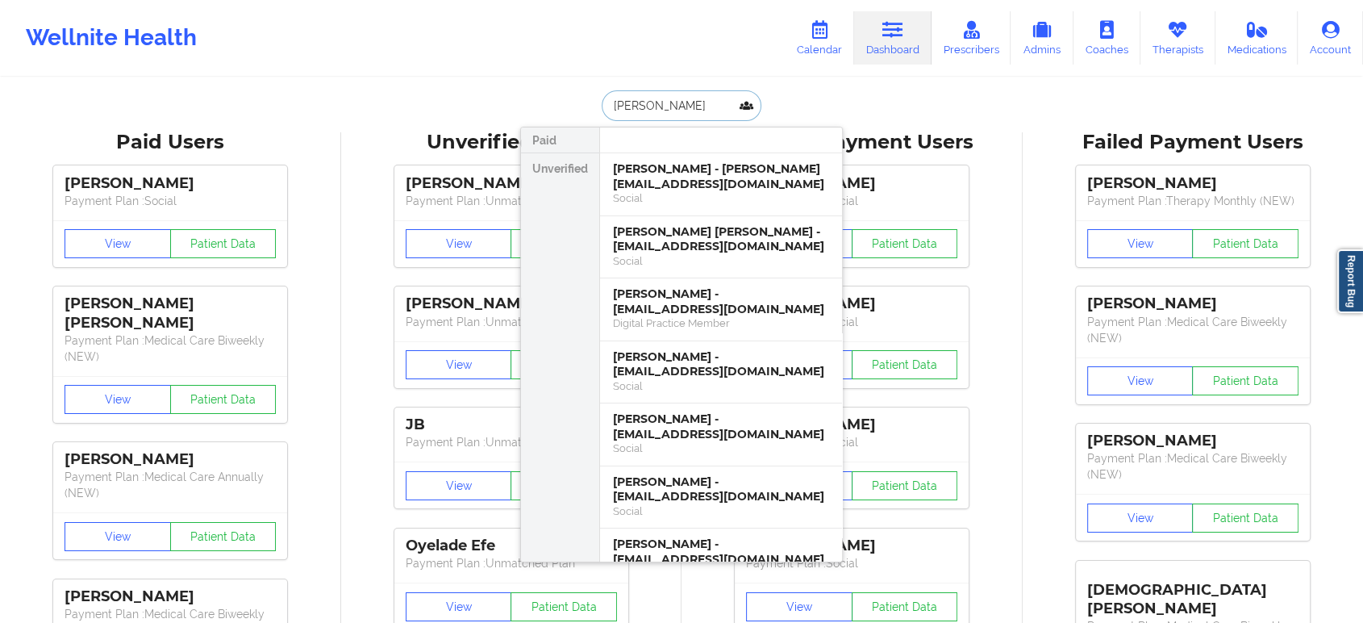
type input "[PERSON_NAME]"
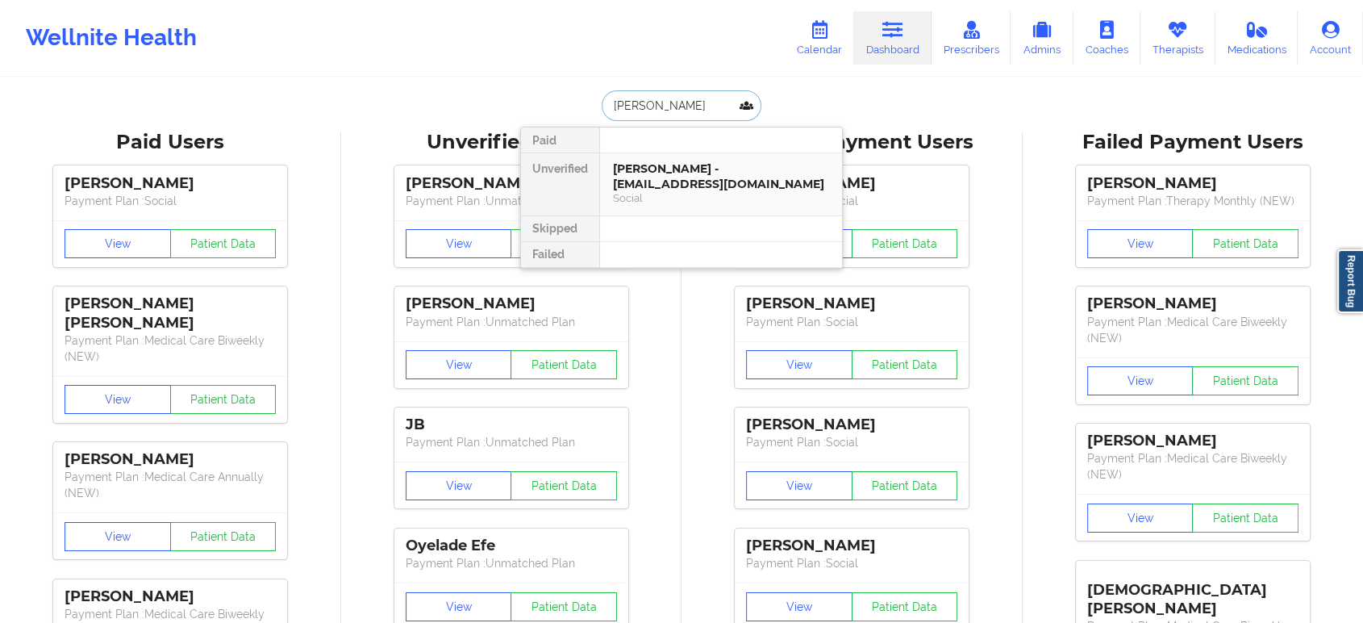
click at [716, 183] on div "[PERSON_NAME] - [EMAIL_ADDRESS][DOMAIN_NAME]" at bounding box center [721, 176] width 216 height 30
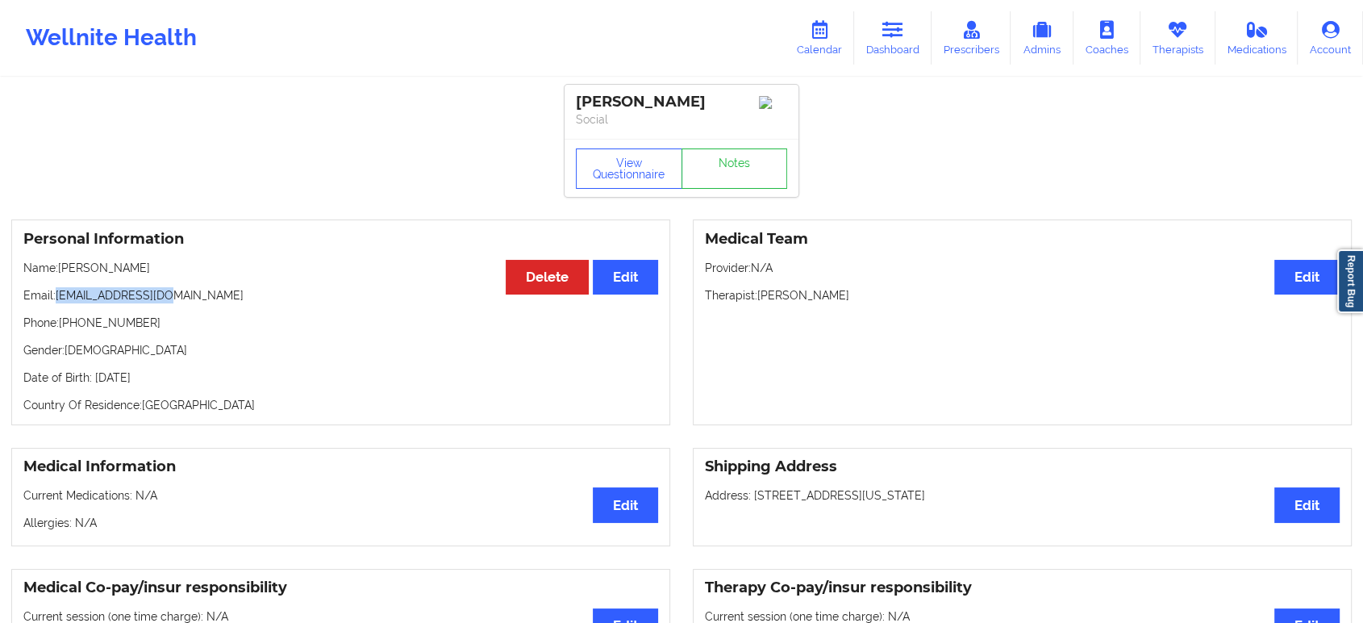
drag, startPoint x: 56, startPoint y: 299, endPoint x: 169, endPoint y: 298, distance: 112.1
click at [169, 298] on p "Email: [EMAIL_ADDRESS][DOMAIN_NAME]" at bounding box center [340, 295] width 635 height 16
copy p "[EMAIL_ADDRESS][DOMAIN_NAME]"
click at [900, 40] on link "Dashboard" at bounding box center [892, 37] width 77 height 53
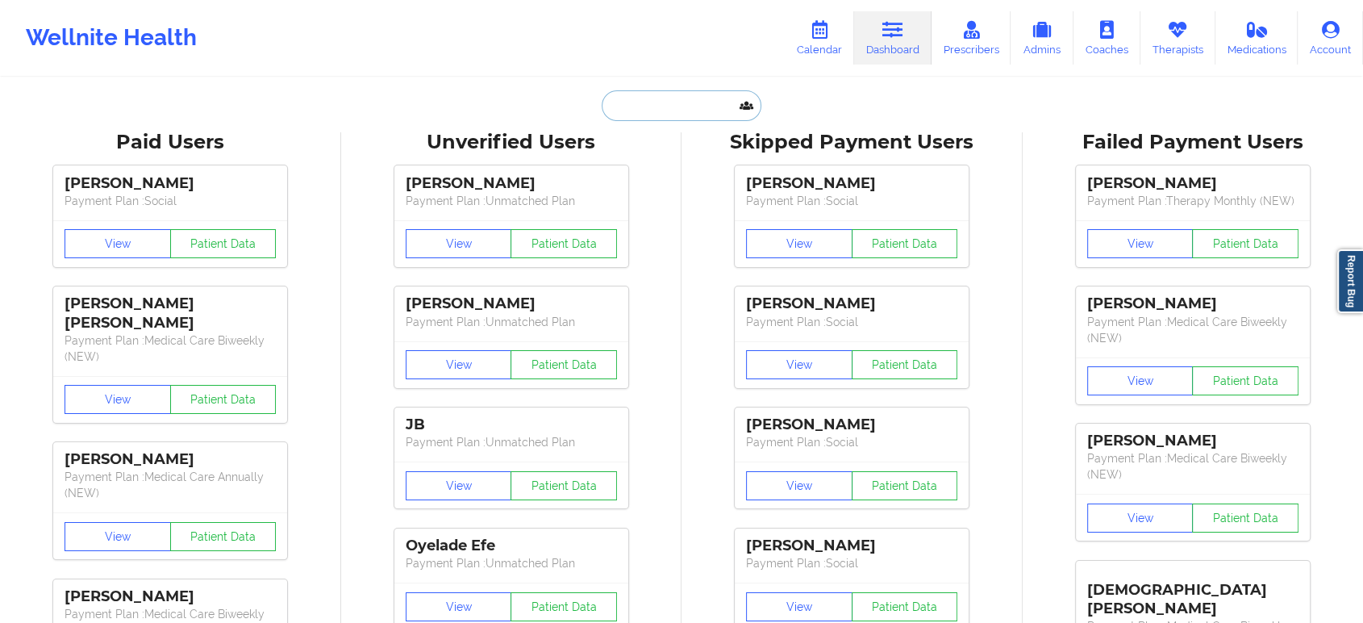
click at [675, 106] on input "text" at bounding box center [682, 105] width 160 height 31
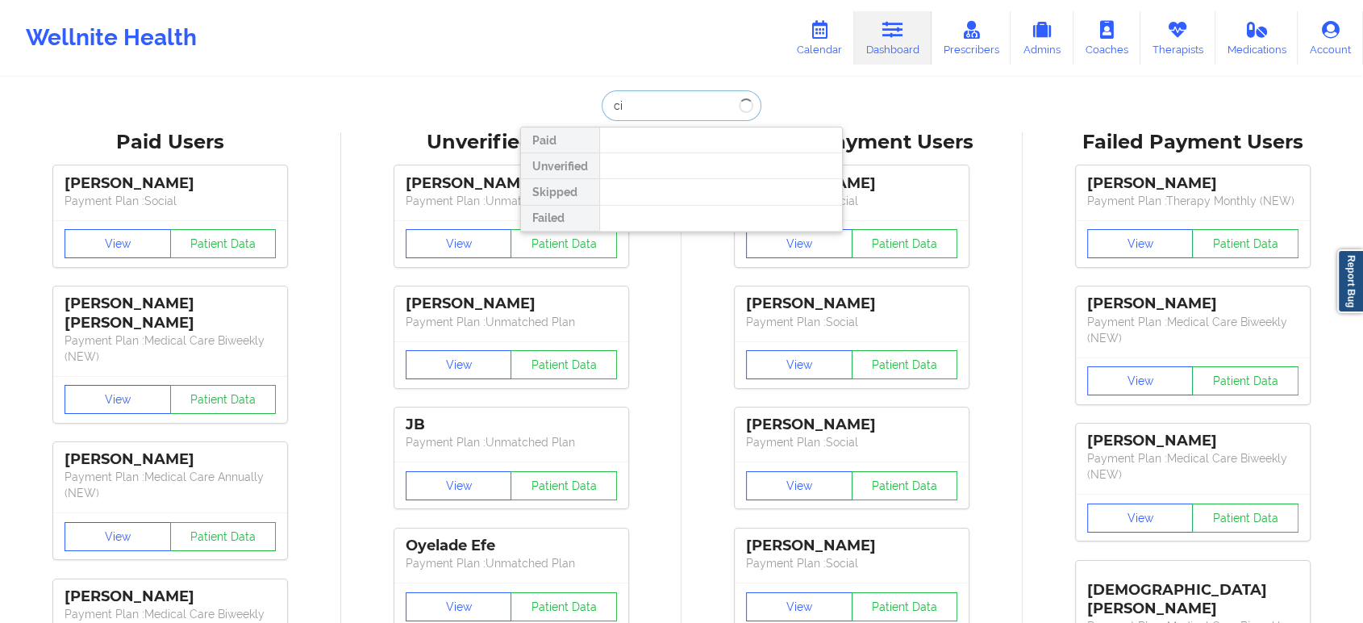
type input "c"
type input "[PERSON_NAME]"
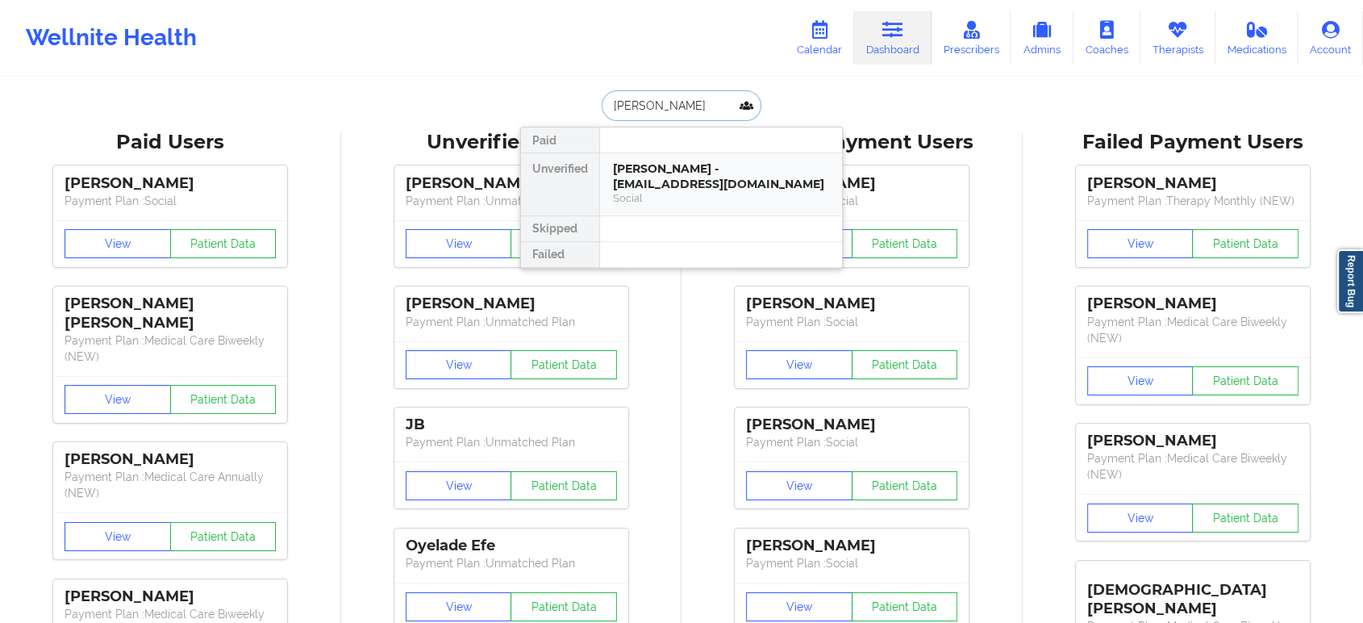
click at [662, 166] on div "[PERSON_NAME] - [EMAIL_ADDRESS][DOMAIN_NAME]" at bounding box center [721, 176] width 216 height 30
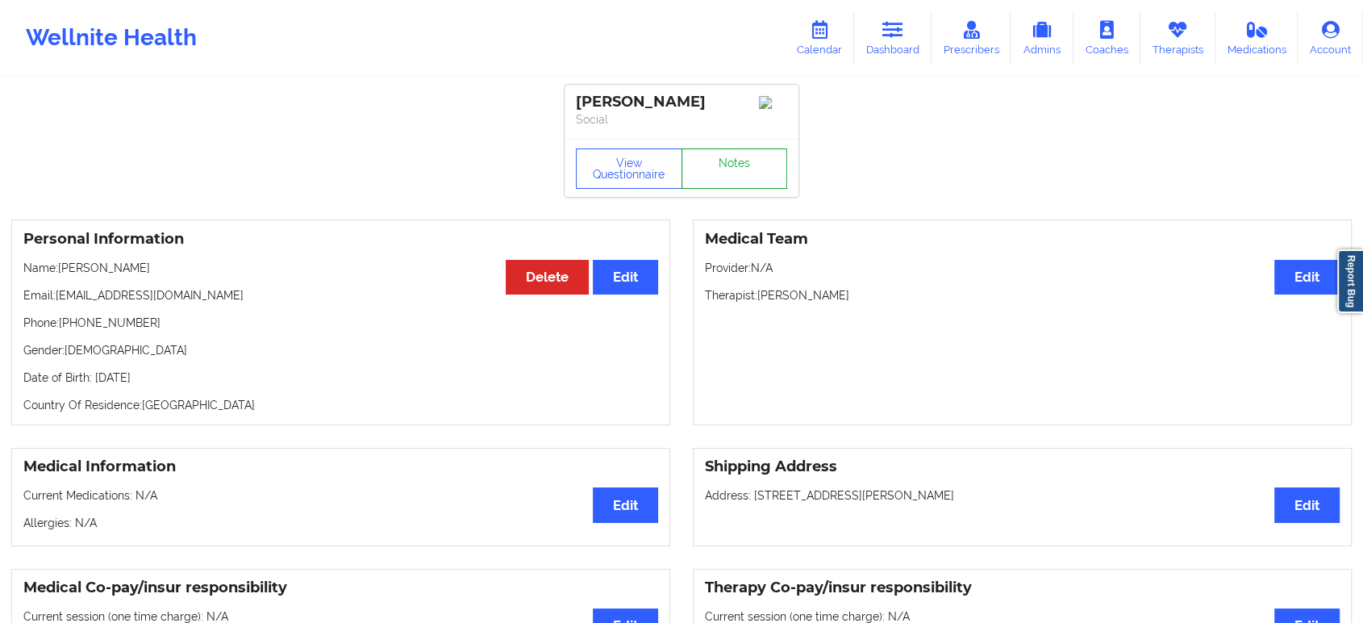
click at [719, 169] on link "Notes" at bounding box center [735, 168] width 106 height 40
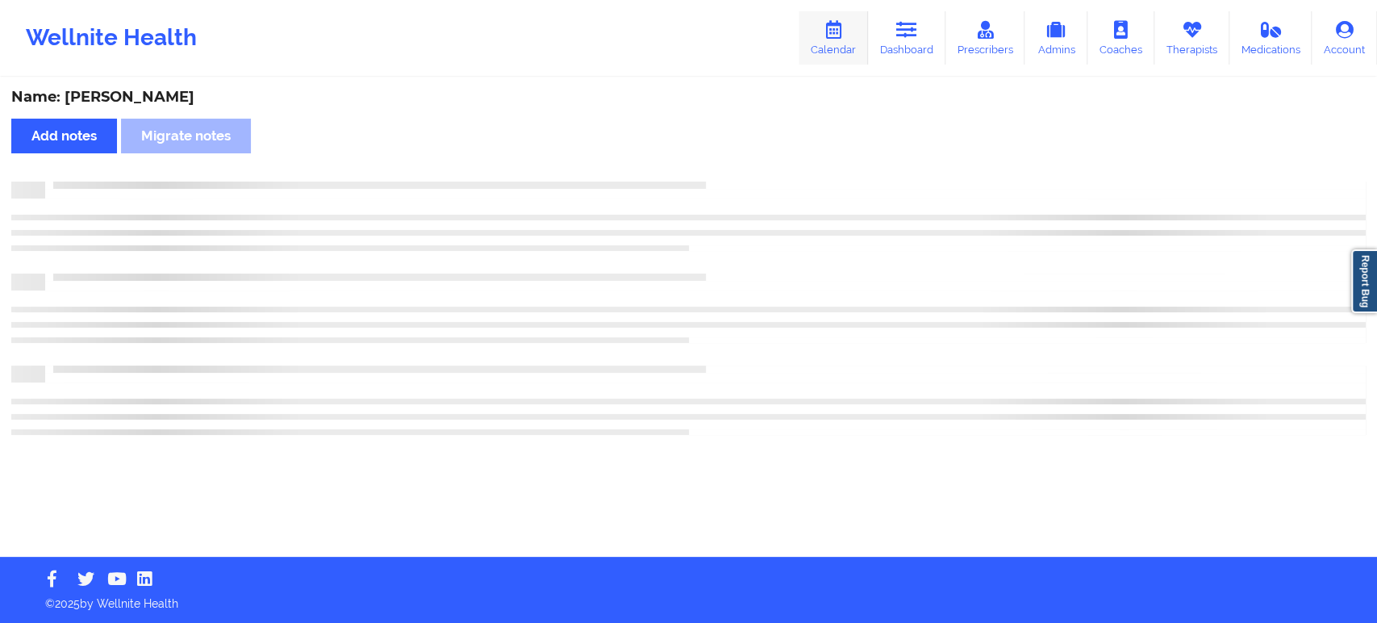
click at [858, 47] on div "Wellnite Health Calendar Dashboard Prescribers Admins Coaches Therapists Medica…" at bounding box center [688, 278] width 1377 height 557
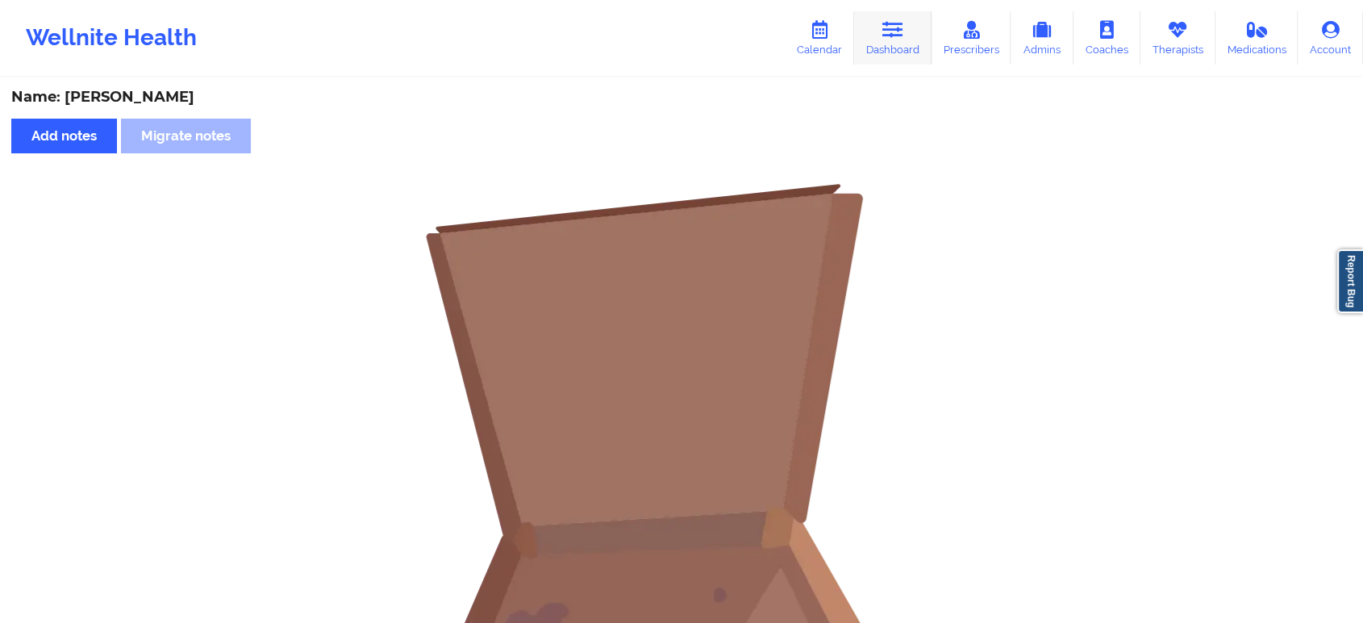
click at [909, 36] on link "Dashboard" at bounding box center [892, 37] width 77 height 53
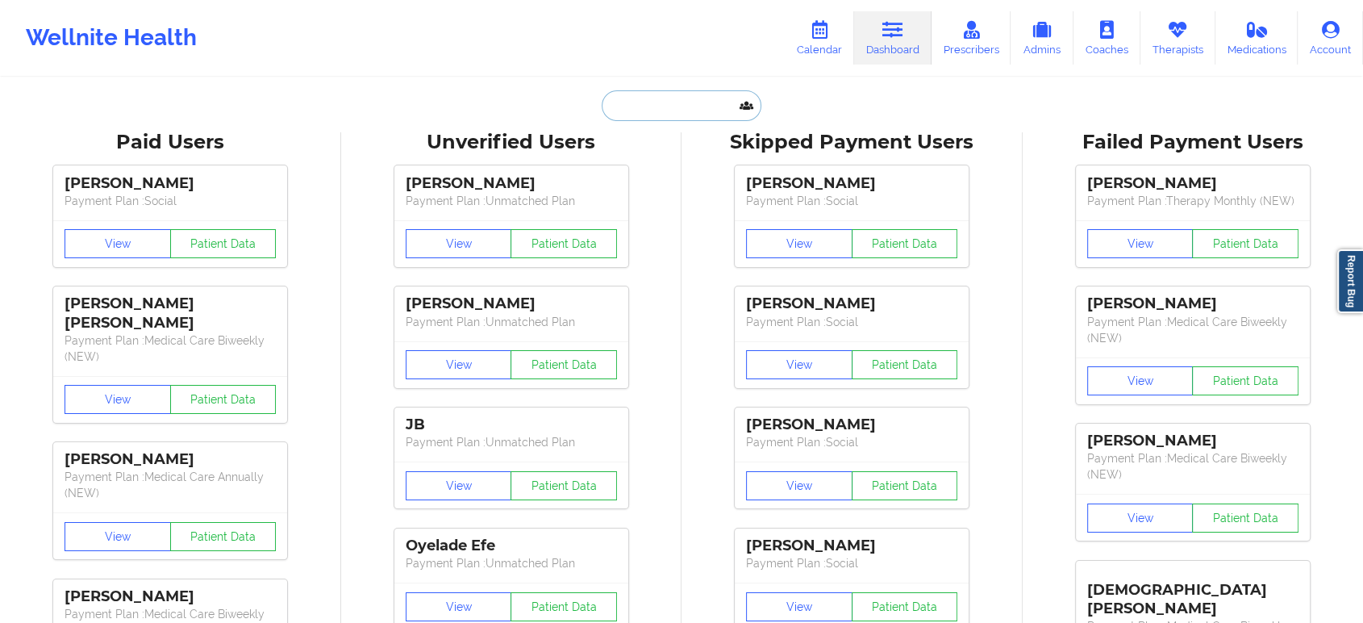
click at [697, 93] on input "text" at bounding box center [682, 105] width 160 height 31
type input "a"
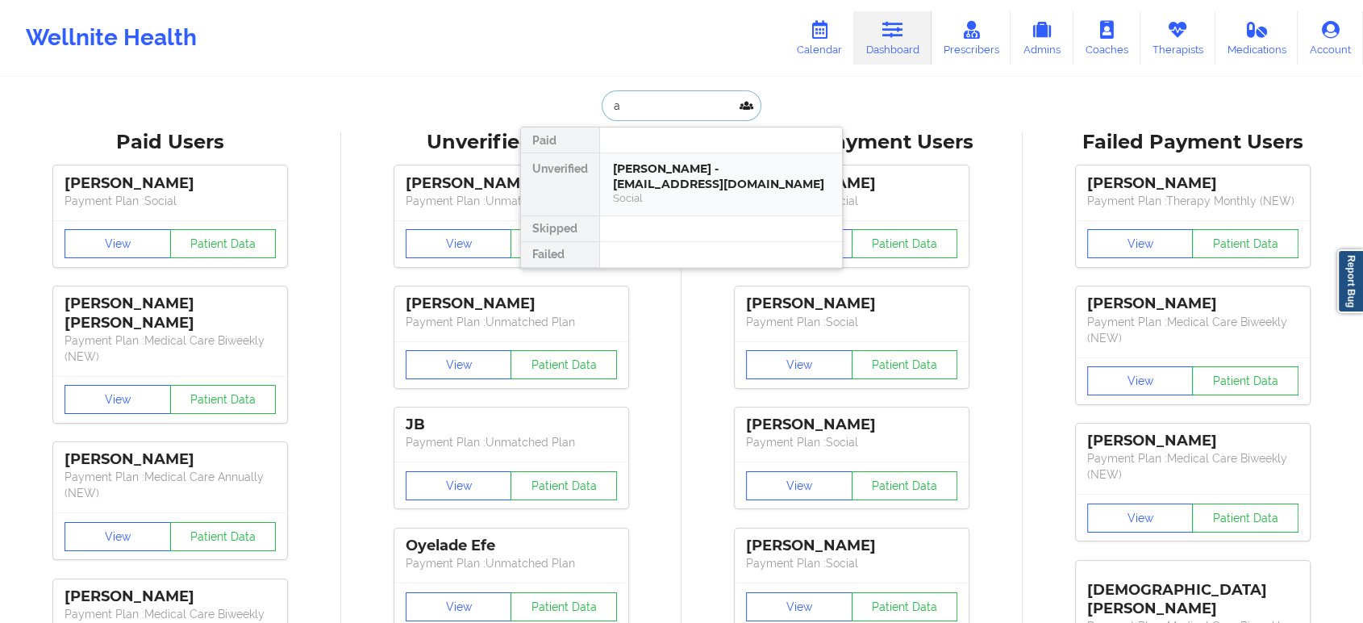
click at [674, 194] on div "Social" at bounding box center [721, 198] width 216 height 14
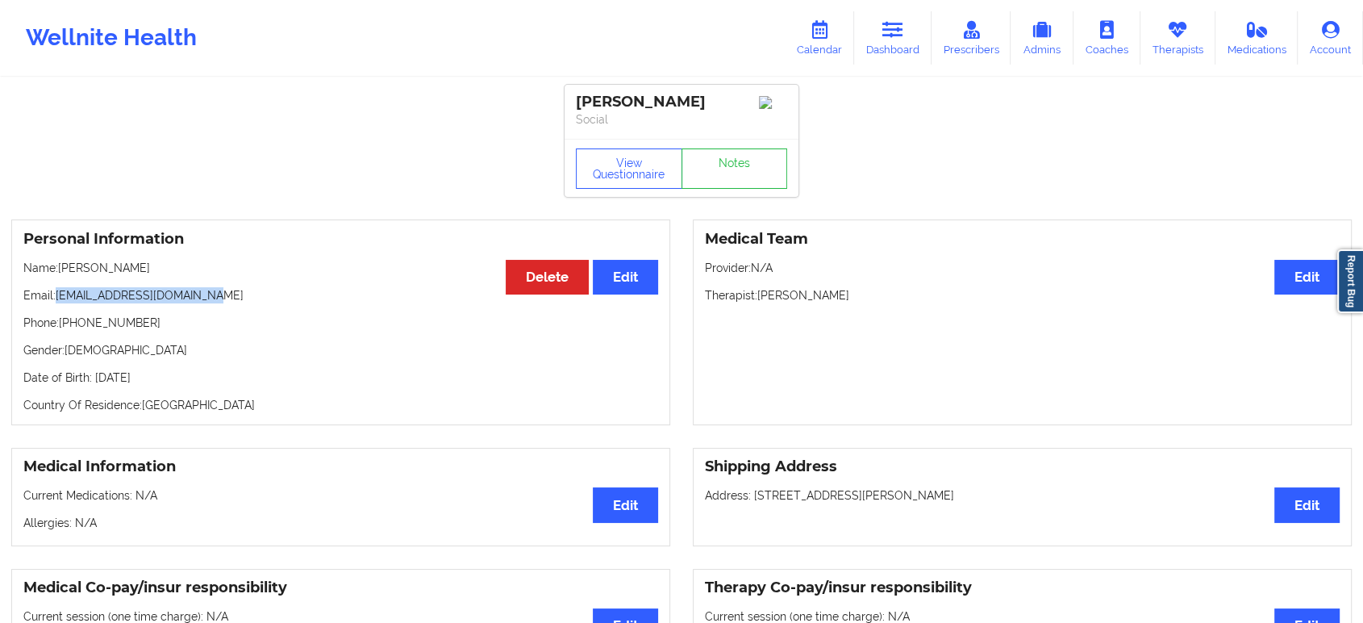
drag, startPoint x: 58, startPoint y: 302, endPoint x: 217, endPoint y: 292, distance: 159.2
click at [217, 292] on p "Email: [EMAIL_ADDRESS][DOMAIN_NAME]" at bounding box center [340, 295] width 635 height 16
copy p "[EMAIL_ADDRESS][DOMAIN_NAME]"
click at [891, 22] on icon at bounding box center [893, 30] width 21 height 18
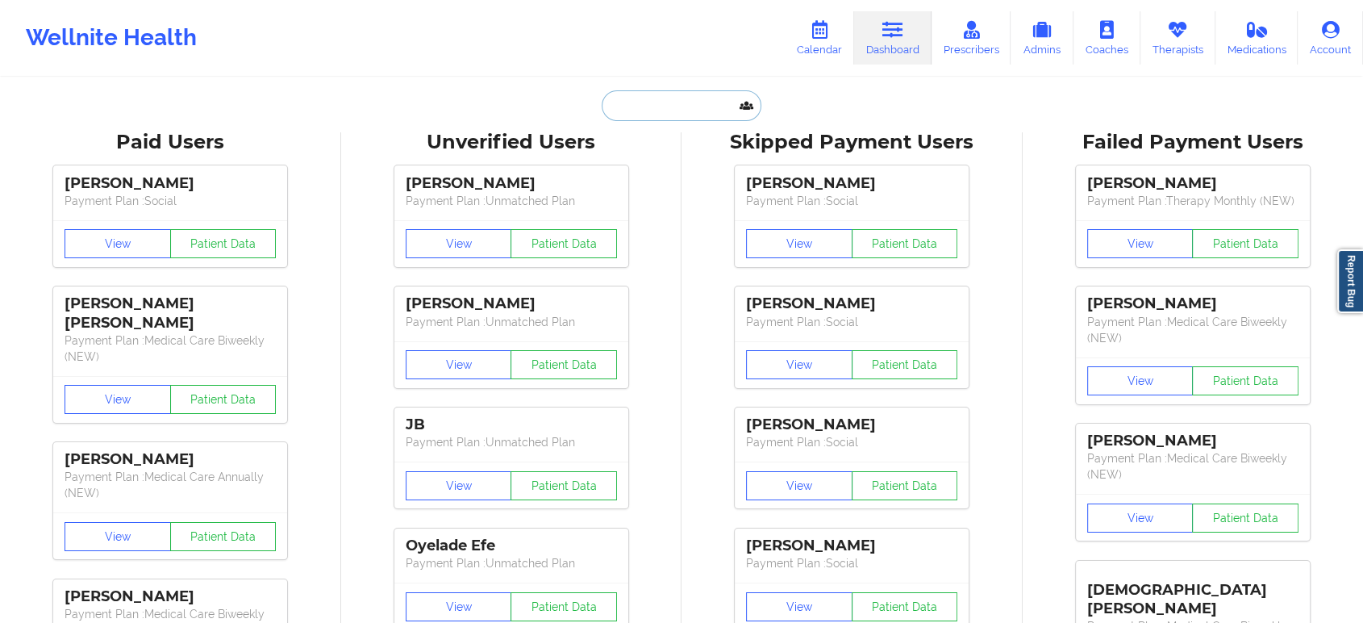
click at [671, 113] on input "text" at bounding box center [682, 105] width 160 height 31
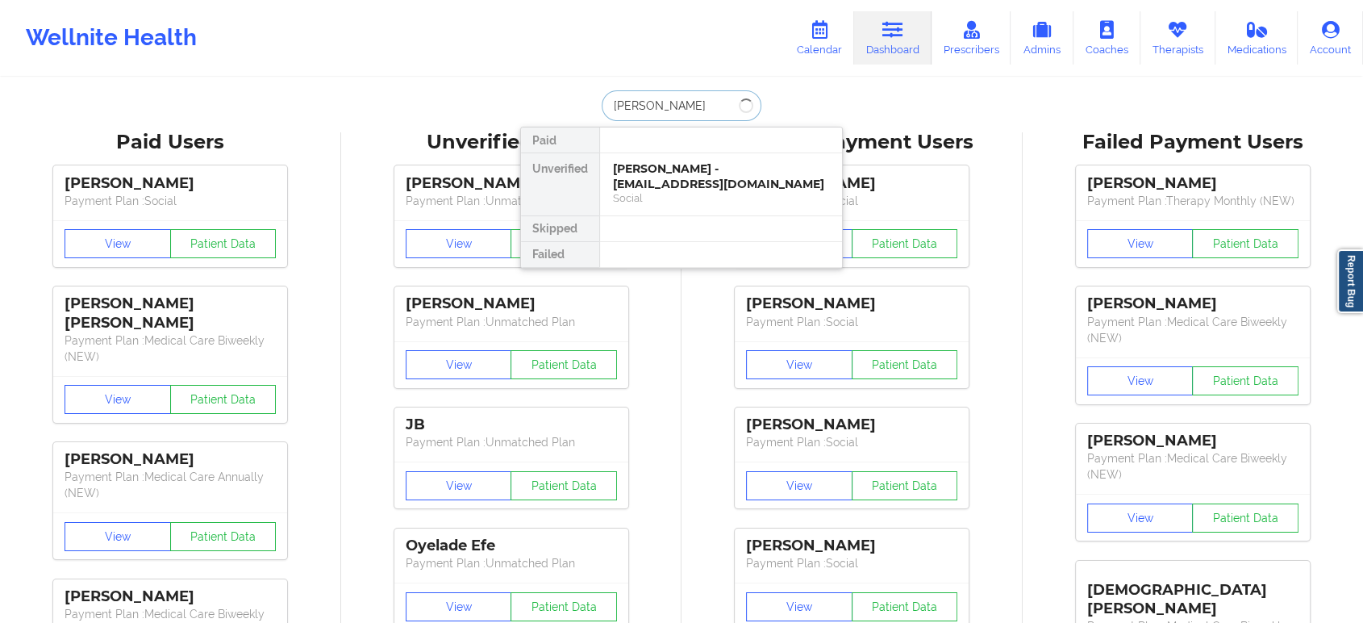
type input "[PERSON_NAME]"
click at [696, 169] on div "[PERSON_NAME] - [EMAIL_ADDRESS][DOMAIN_NAME]" at bounding box center [721, 176] width 216 height 30
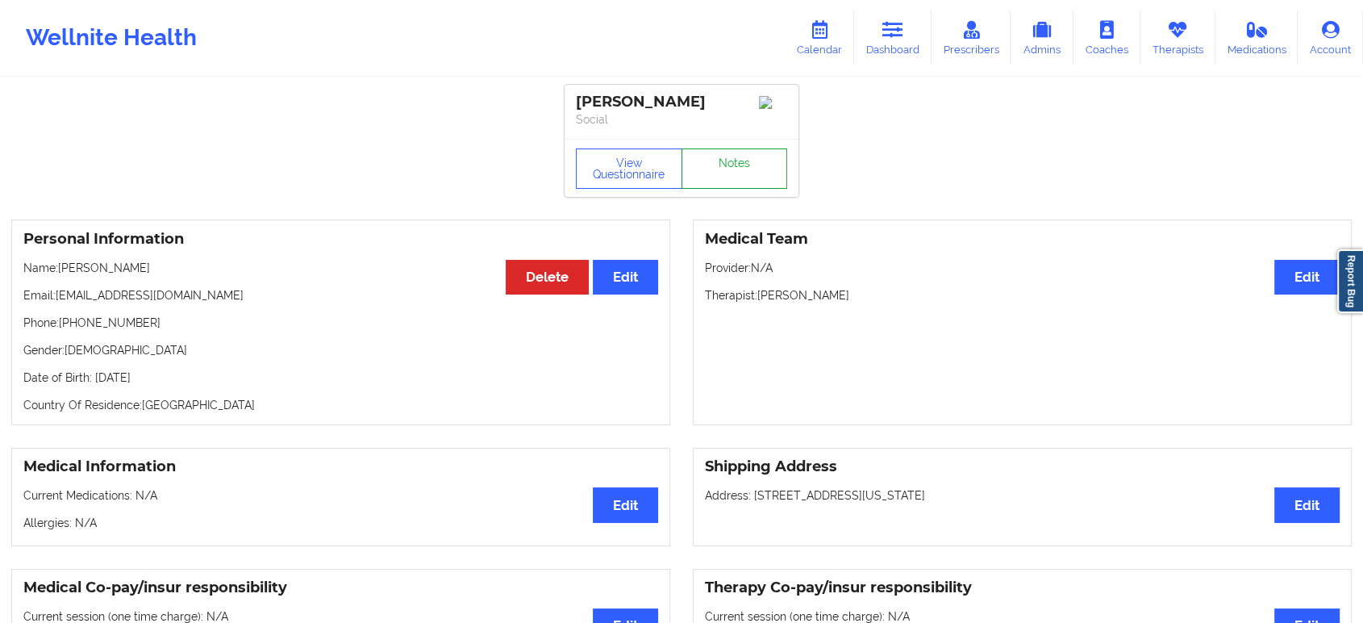
click at [717, 177] on link "Notes" at bounding box center [735, 168] width 106 height 40
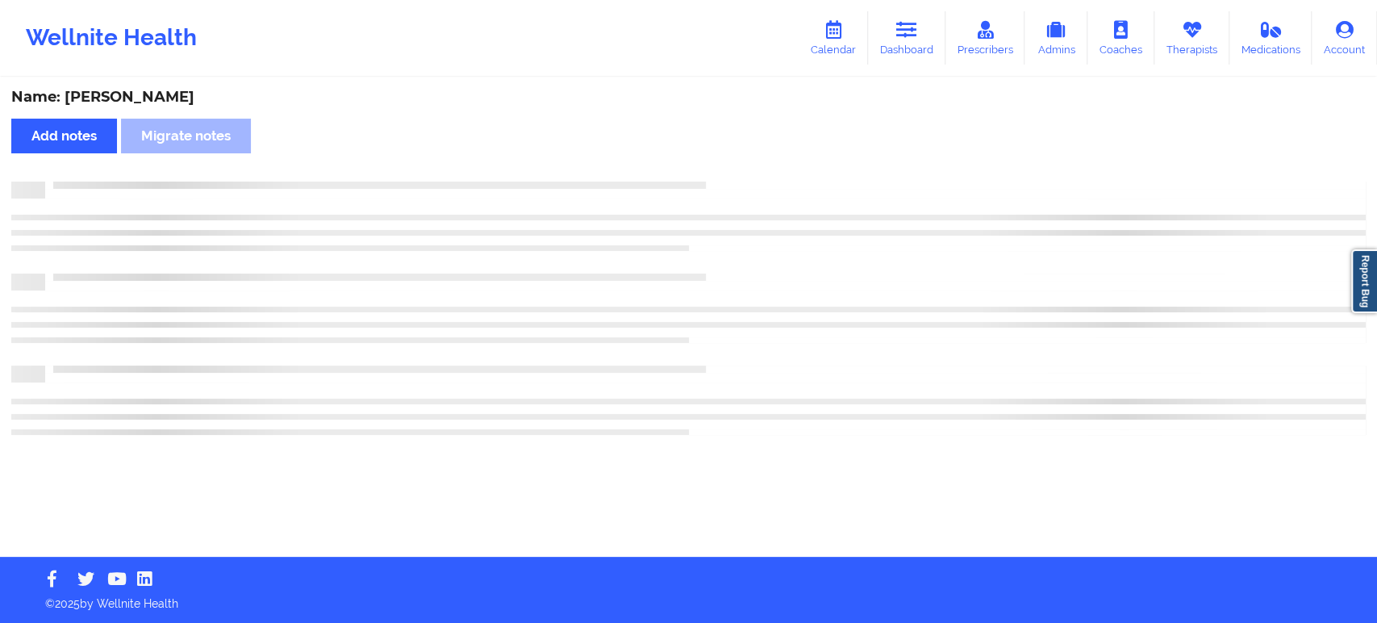
click at [717, 177] on div "Name: [PERSON_NAME] Add notes Migrate notes" at bounding box center [688, 318] width 1377 height 478
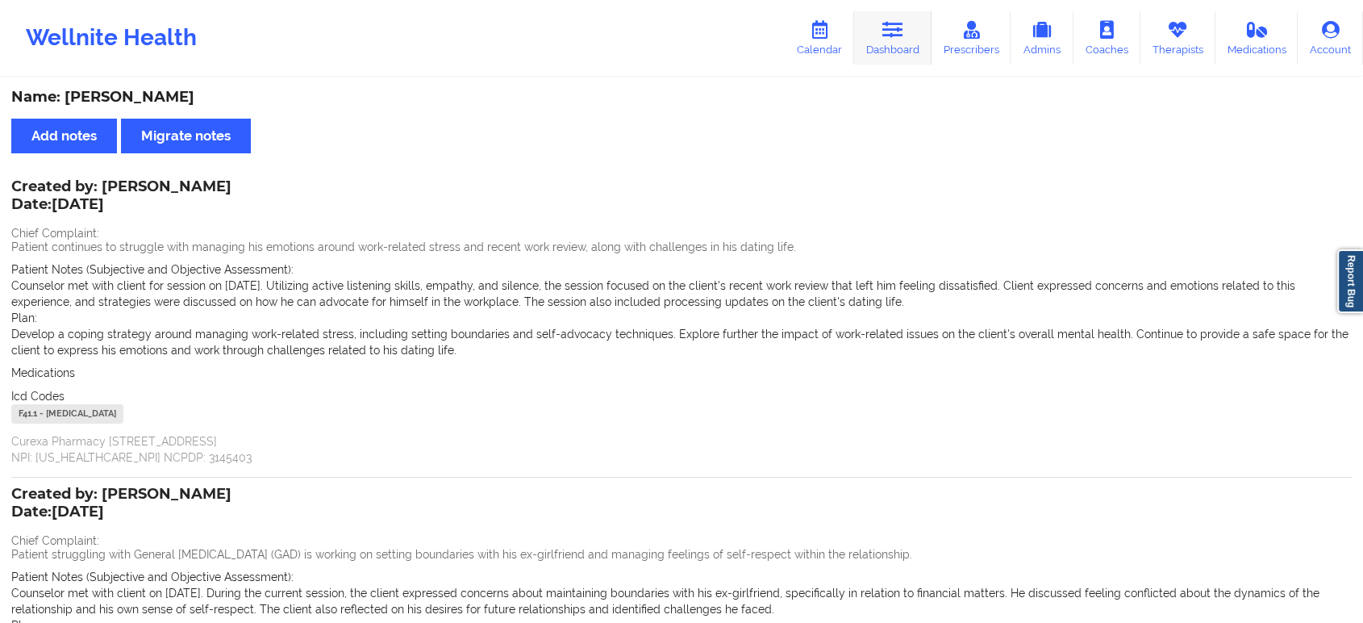
click at [904, 43] on link "Dashboard" at bounding box center [892, 37] width 77 height 53
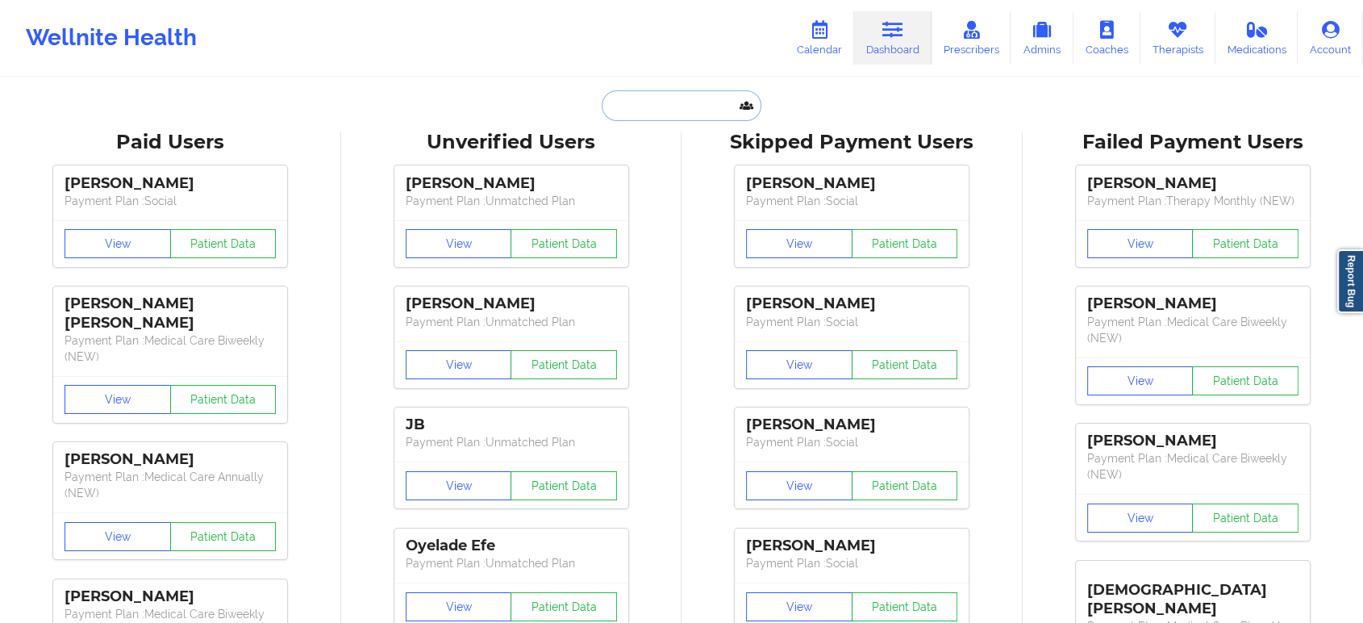
click at [693, 106] on input "text" at bounding box center [682, 105] width 160 height 31
type input "j"
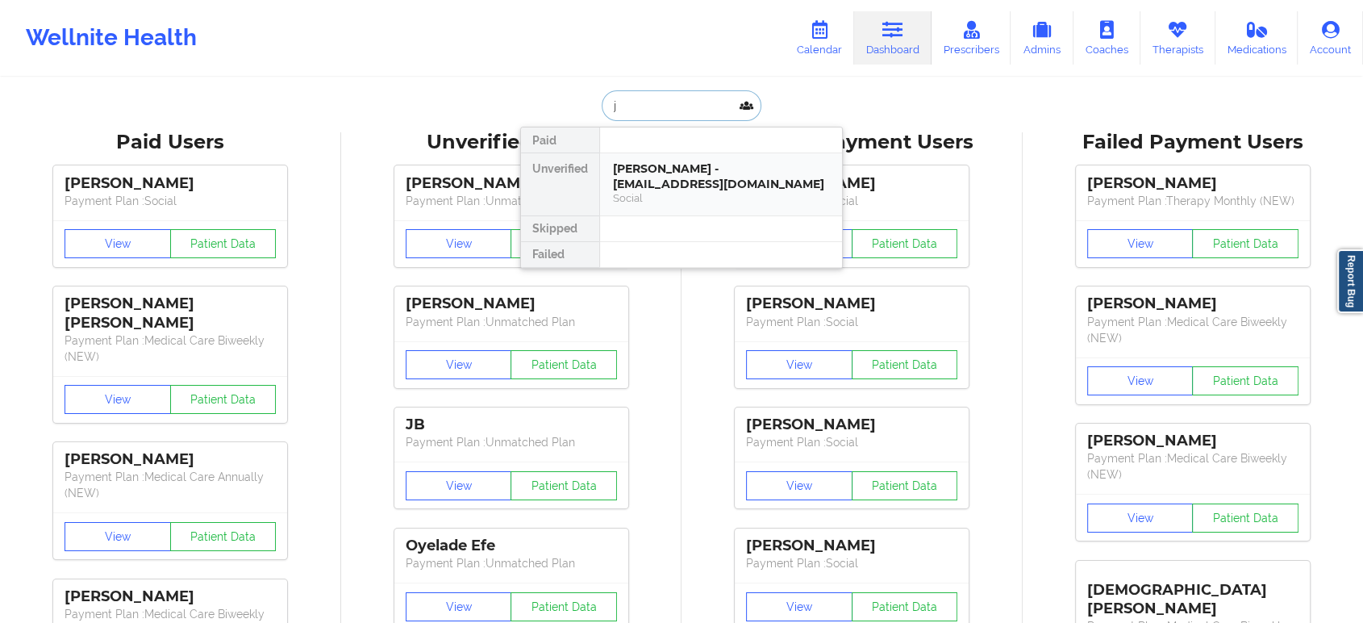
click at [700, 187] on div "[PERSON_NAME] - [EMAIL_ADDRESS][DOMAIN_NAME]" at bounding box center [721, 176] width 216 height 30
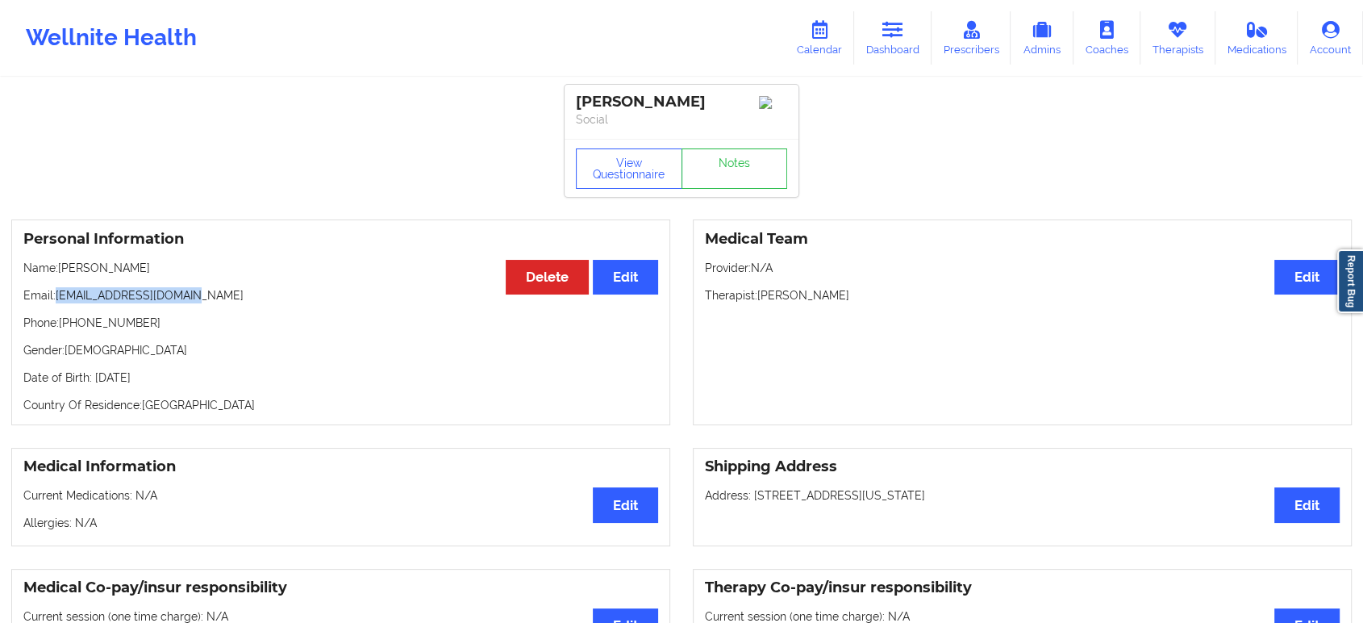
drag, startPoint x: 57, startPoint y: 296, endPoint x: 244, endPoint y: 304, distance: 187.3
click at [244, 303] on p "Email: [EMAIL_ADDRESS][DOMAIN_NAME]" at bounding box center [340, 295] width 635 height 16
copy p "[EMAIL_ADDRESS][DOMAIN_NAME]"
click at [722, 174] on link "Notes" at bounding box center [735, 168] width 106 height 40
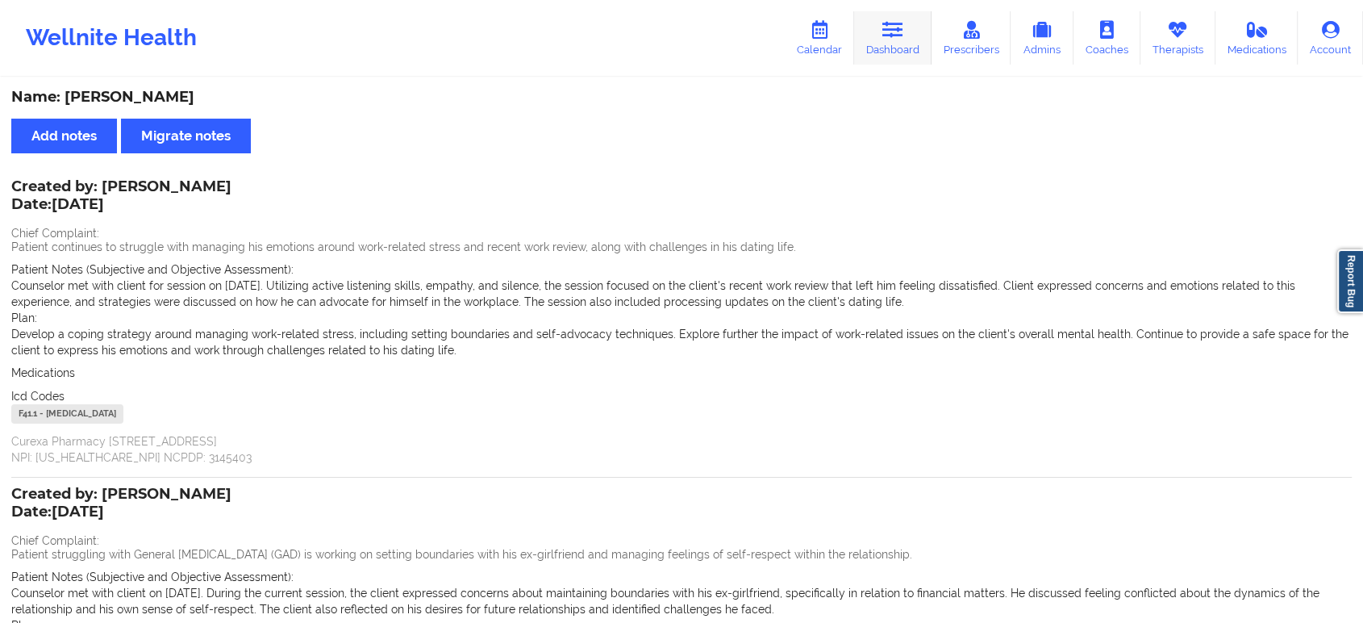
click at [917, 50] on link "Dashboard" at bounding box center [892, 37] width 77 height 53
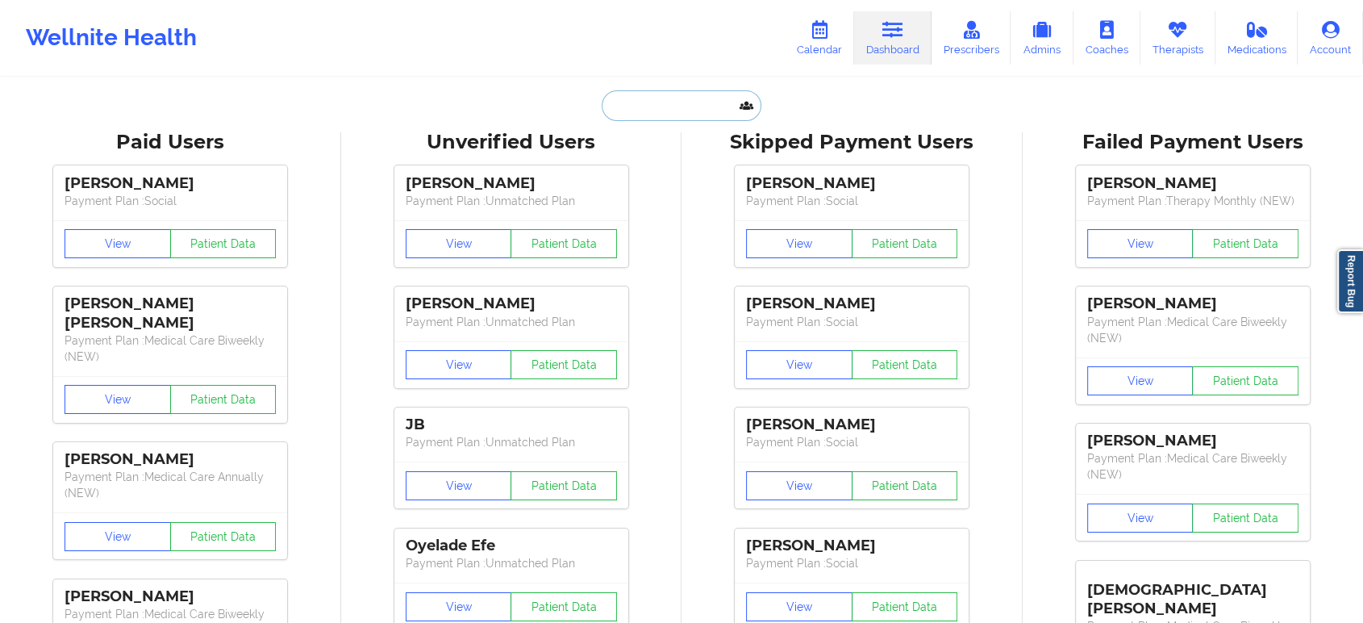
click at [608, 106] on input "text" at bounding box center [682, 105] width 160 height 31
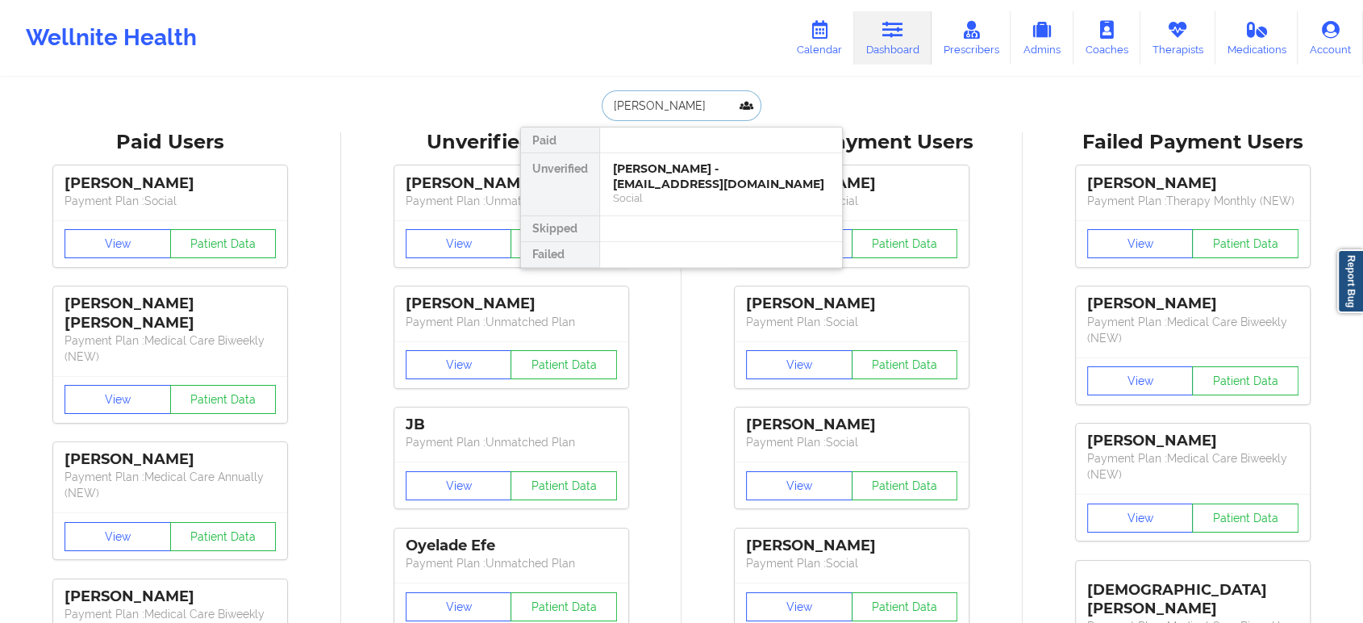
type input "[PERSON_NAME]"
click at [675, 191] on div "Social" at bounding box center [721, 198] width 216 height 14
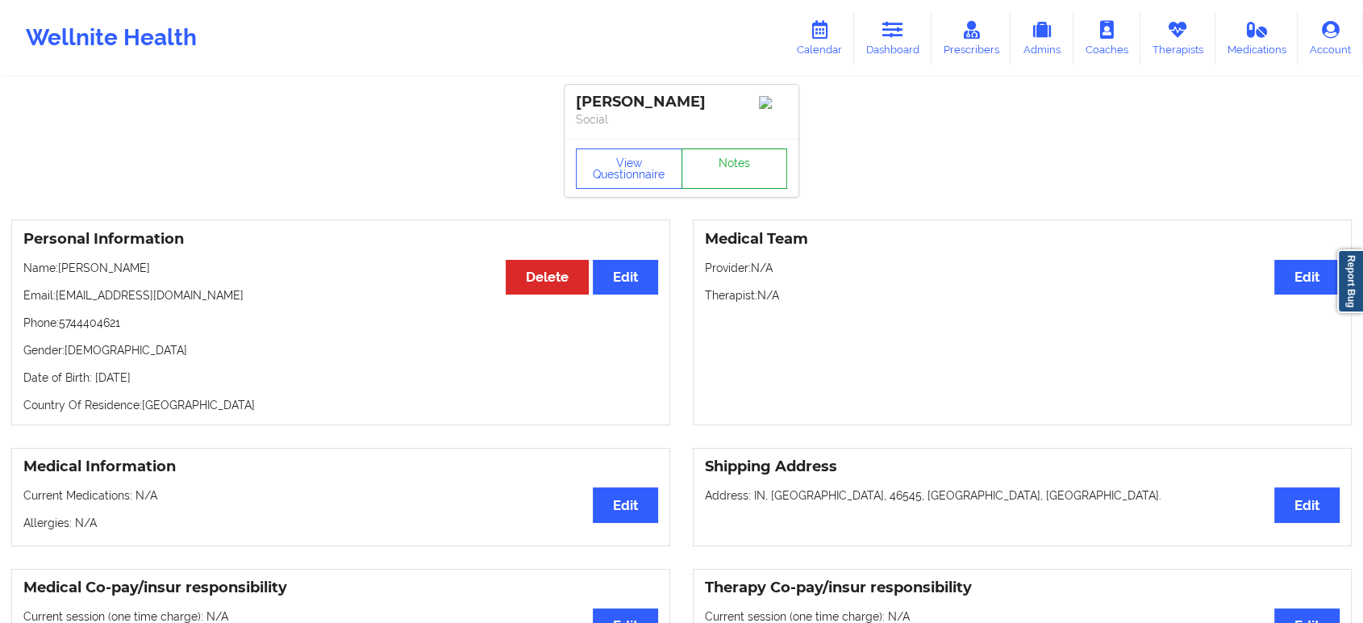
click at [720, 161] on link "Notes" at bounding box center [735, 168] width 106 height 40
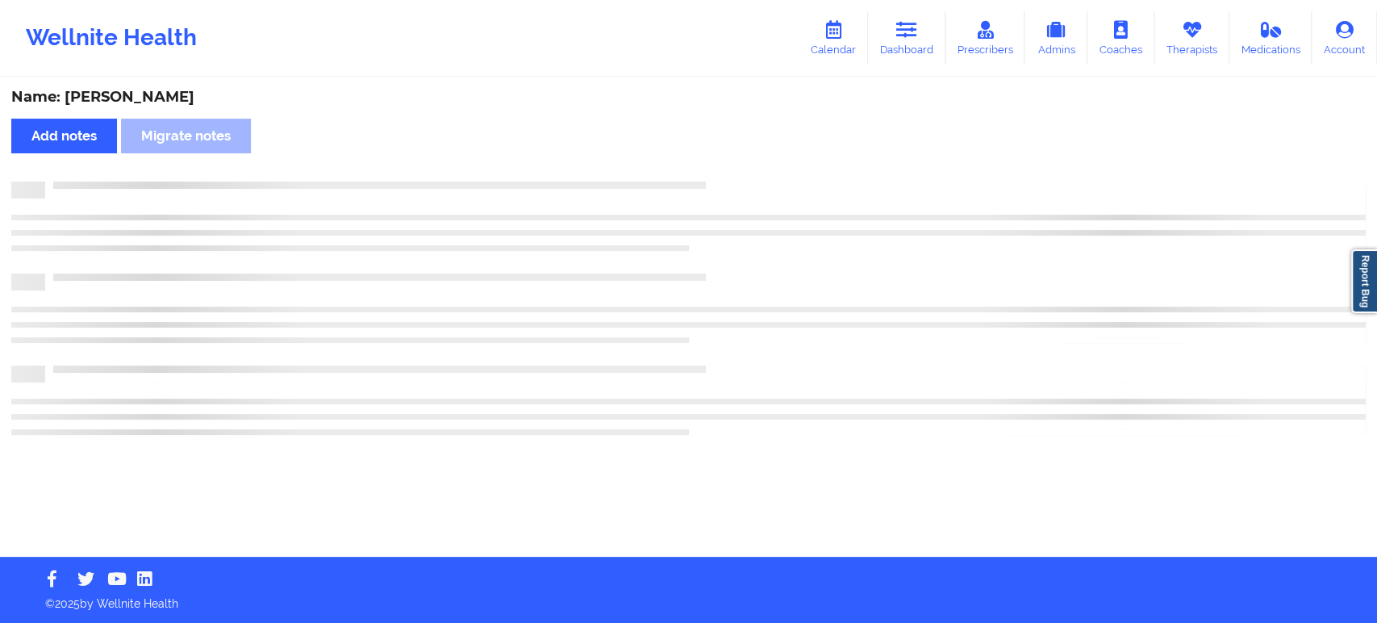
click at [720, 161] on div "Name: [PERSON_NAME] Add notes Migrate notes" at bounding box center [688, 318] width 1377 height 478
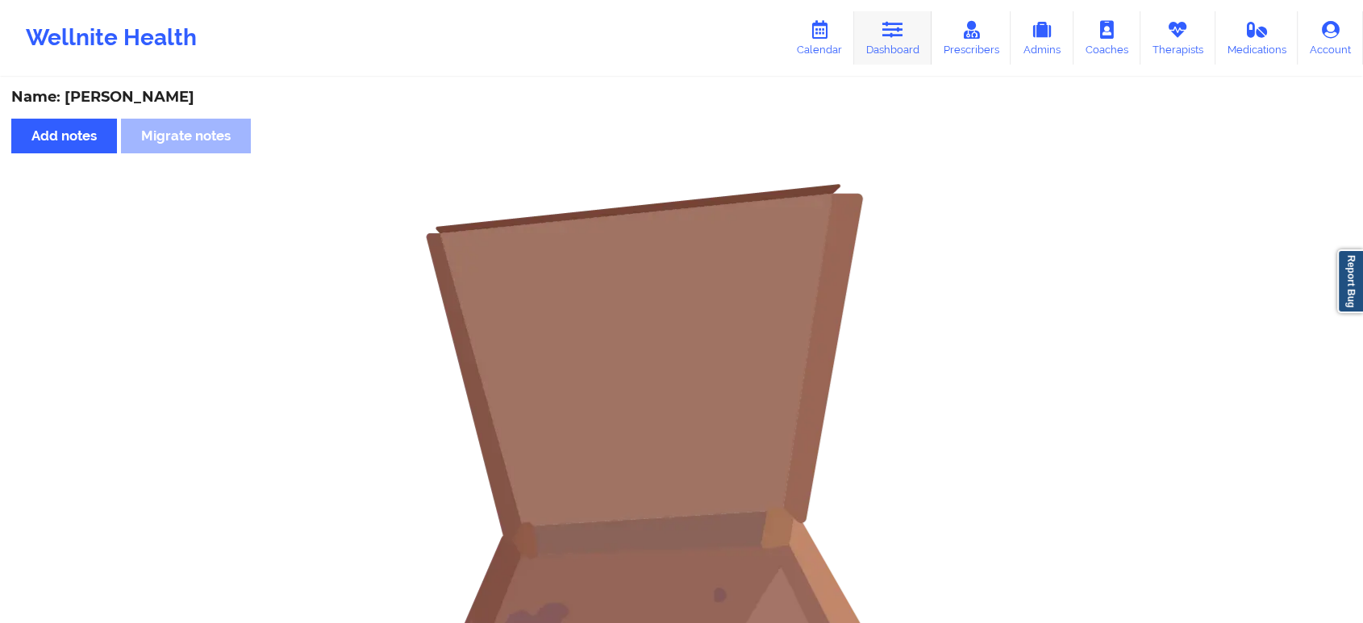
click at [895, 24] on icon at bounding box center [893, 30] width 21 height 18
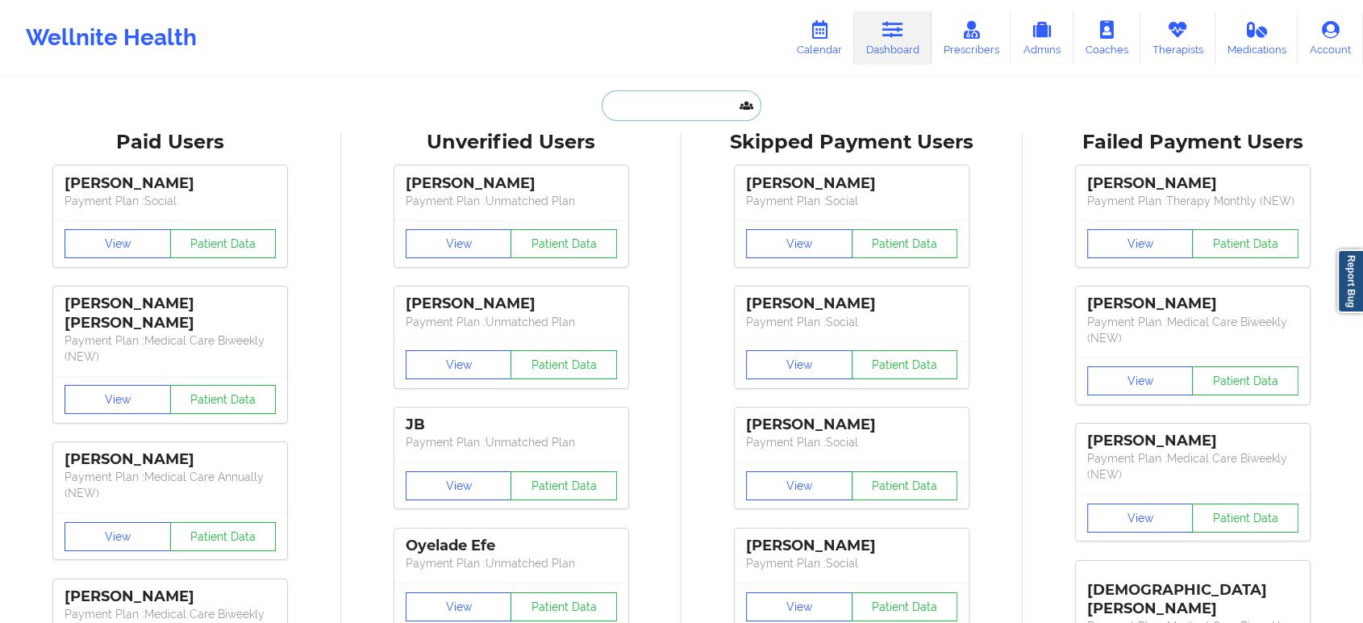
click at [685, 118] on input "text" at bounding box center [682, 105] width 160 height 31
type input "j"
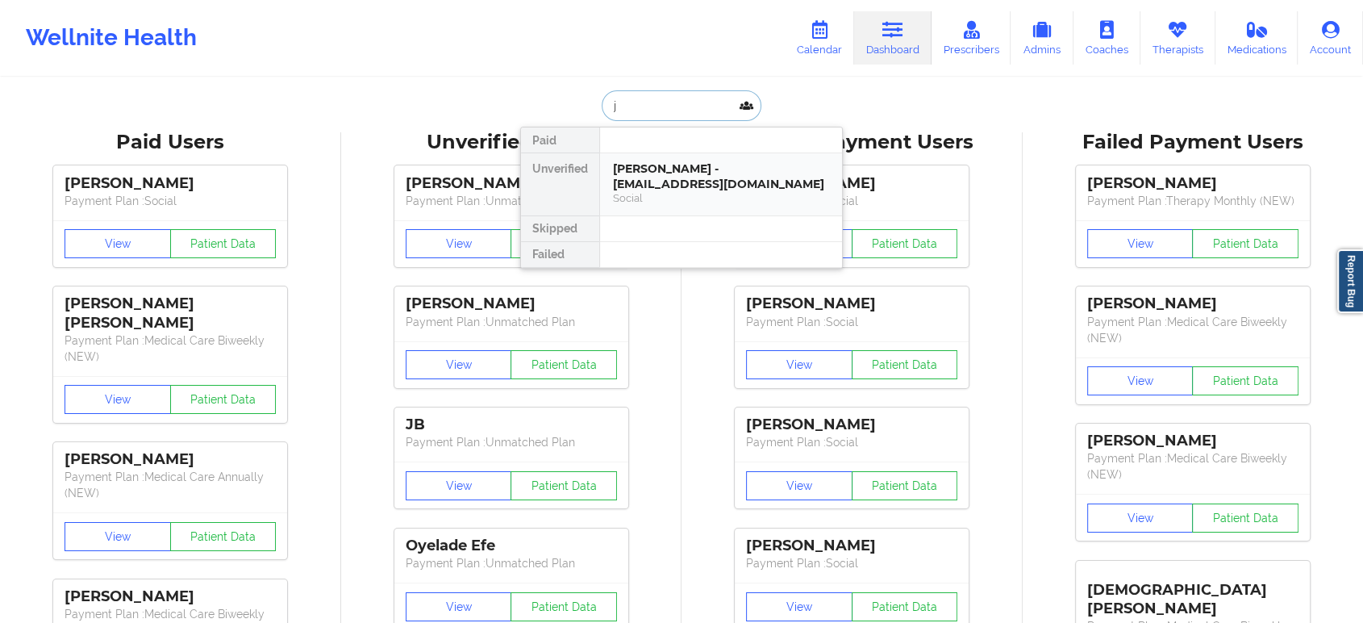
click at [658, 158] on div "[PERSON_NAME] - [EMAIL_ADDRESS][DOMAIN_NAME] Social" at bounding box center [721, 184] width 242 height 62
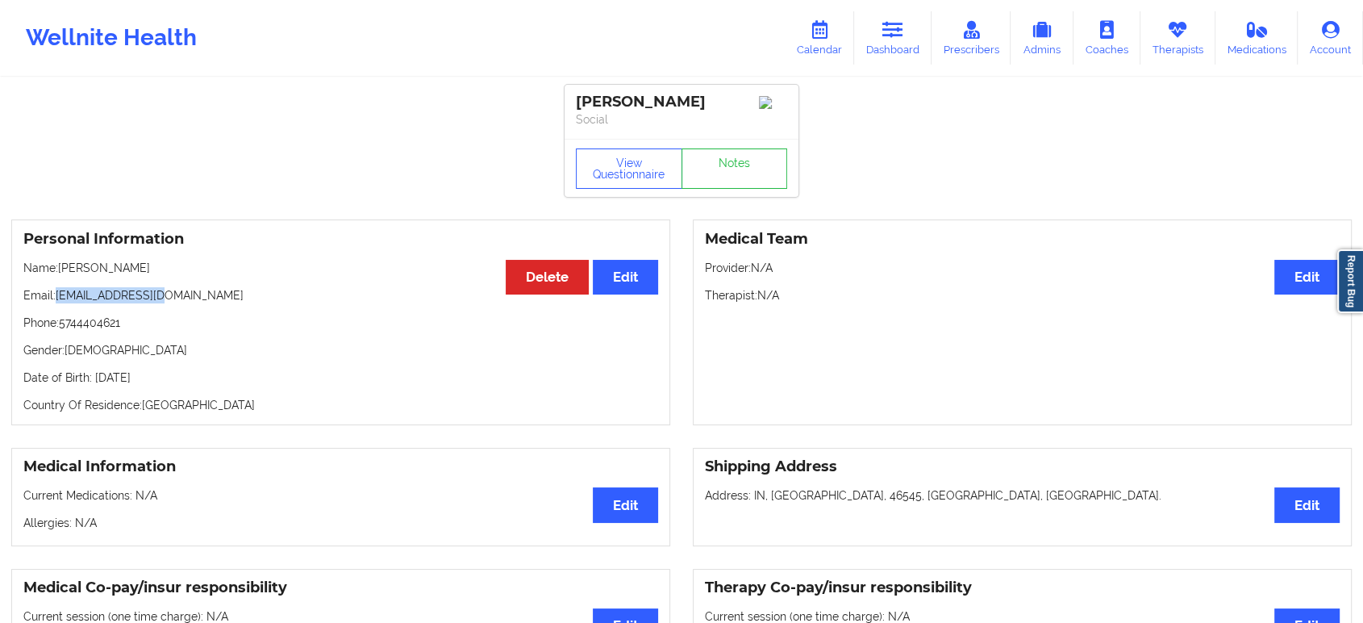
drag, startPoint x: 58, startPoint y: 302, endPoint x: 198, endPoint y: 290, distance: 140.0
click at [198, 290] on div "Personal Information Edit Delete Name: [PERSON_NAME] Email: [EMAIL_ADDRESS][DOM…" at bounding box center [340, 322] width 659 height 206
copy p "[EMAIL_ADDRESS][DOMAIN_NAME]"
click at [885, 50] on link "Dashboard" at bounding box center [892, 37] width 77 height 53
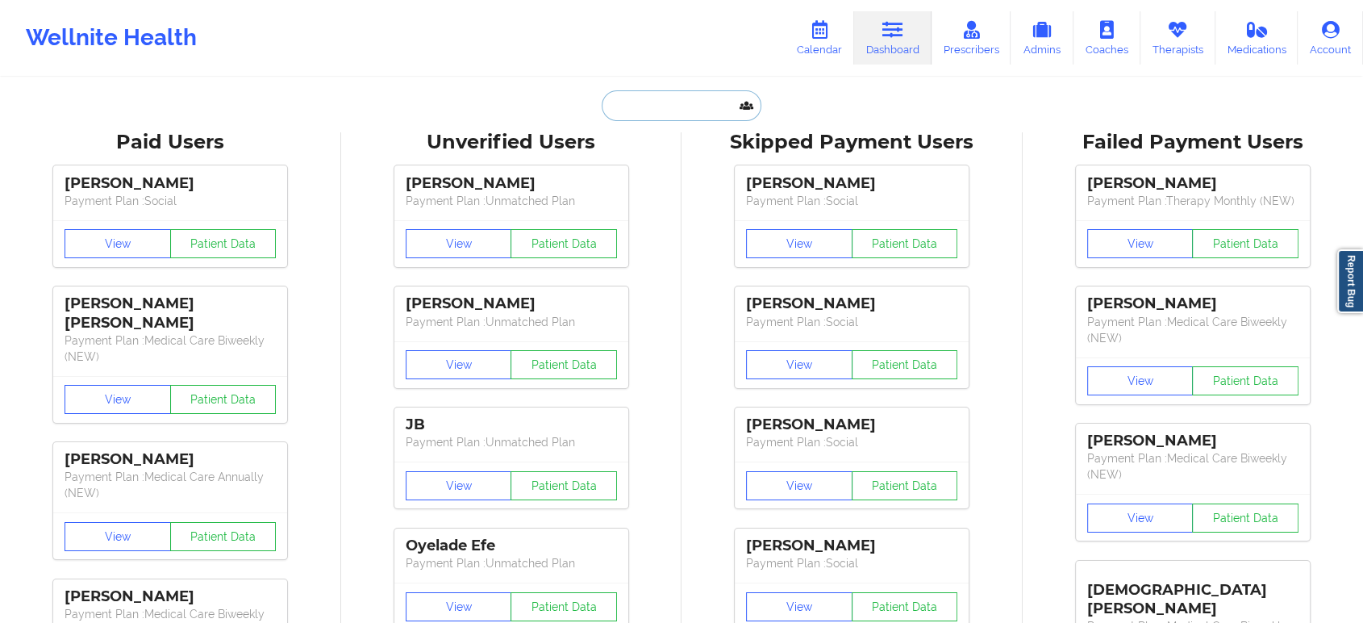
click at [669, 119] on input "text" at bounding box center [682, 105] width 160 height 31
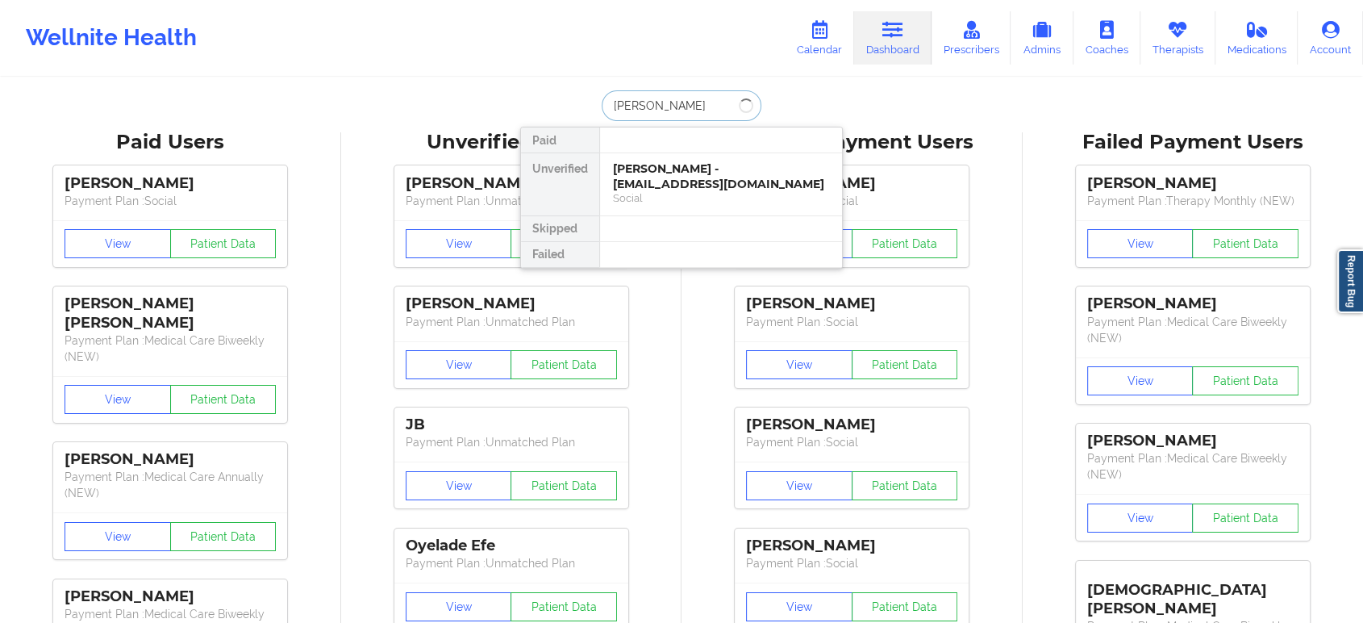
type input "[PERSON_NAME]"
click at [658, 165] on div "[PERSON_NAME] - [EMAIL_ADDRESS][DOMAIN_NAME]" at bounding box center [721, 176] width 216 height 30
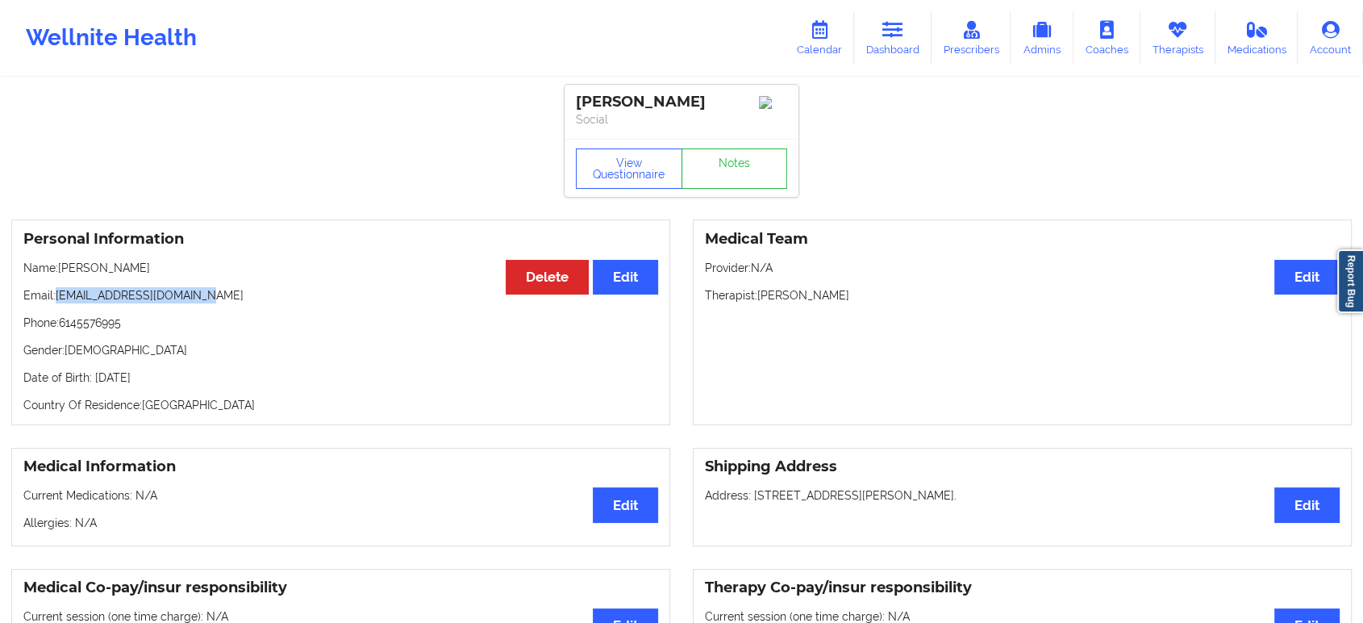
drag, startPoint x: 58, startPoint y: 296, endPoint x: 244, endPoint y: 295, distance: 185.6
click at [244, 295] on p "Email: [EMAIL_ADDRESS][DOMAIN_NAME]" at bounding box center [340, 295] width 635 height 16
copy p "[EMAIL_ADDRESS][DOMAIN_NAME]"
click at [704, 176] on link "Notes" at bounding box center [735, 168] width 106 height 40
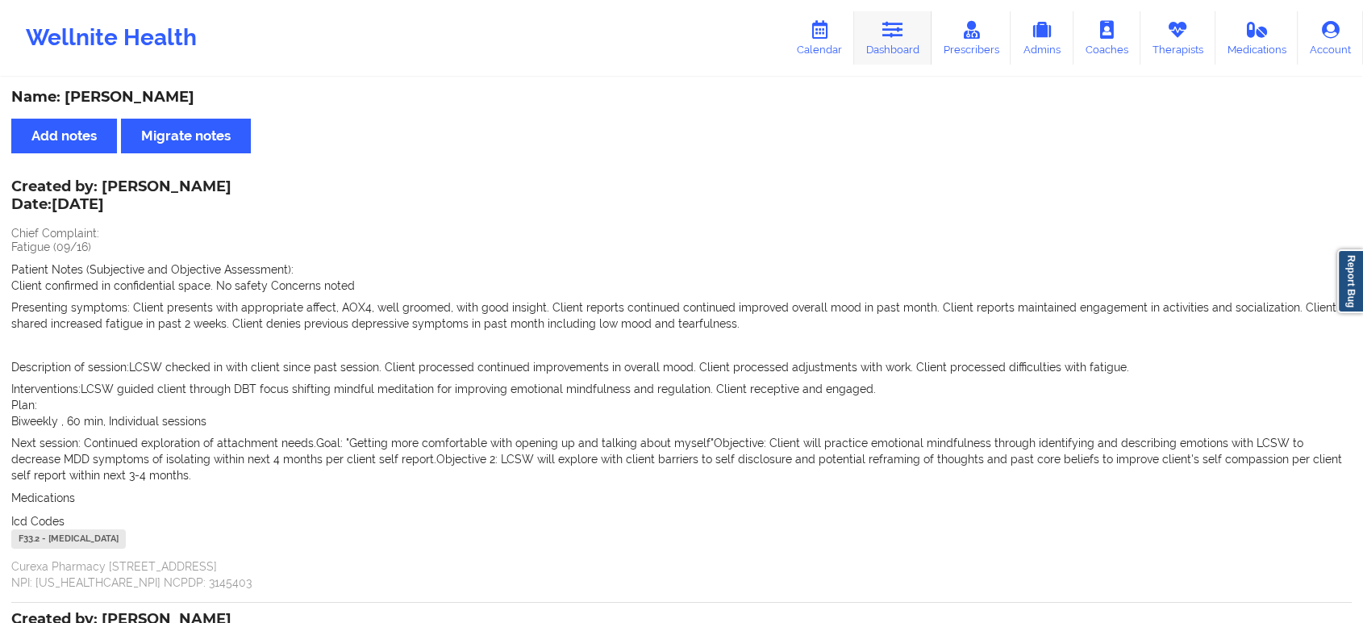
click at [899, 42] on link "Dashboard" at bounding box center [892, 37] width 77 height 53
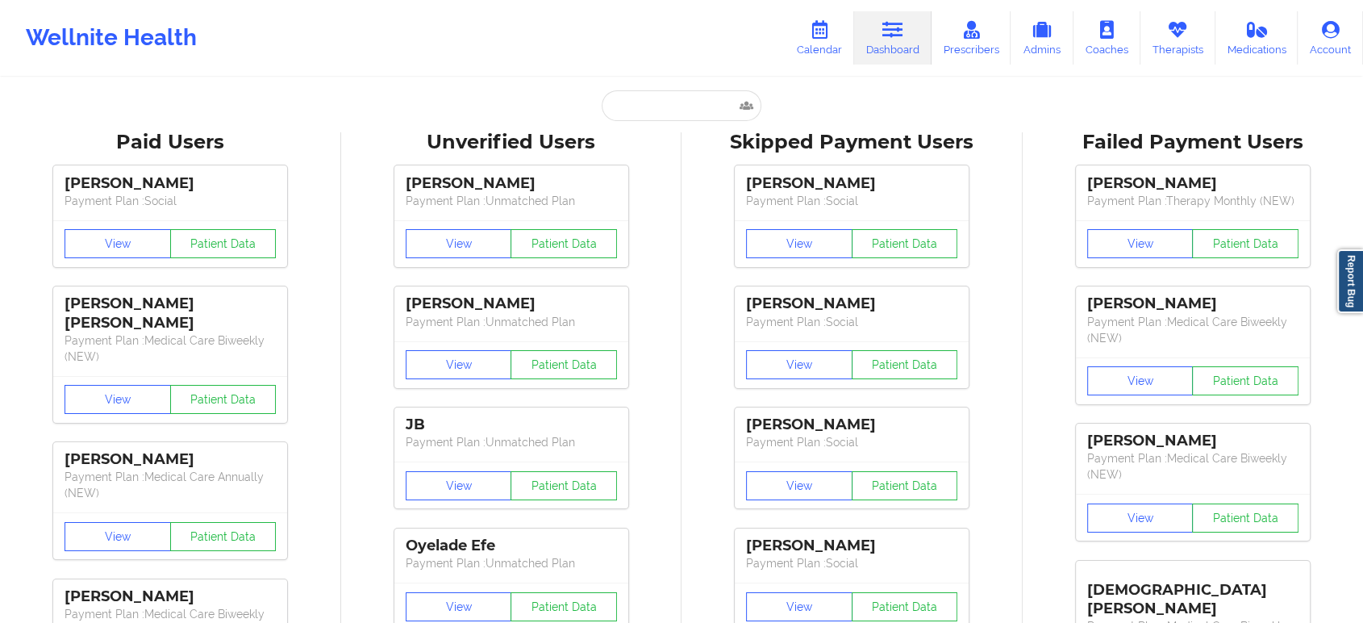
drag, startPoint x: 652, startPoint y: 81, endPoint x: 637, endPoint y: 103, distance: 27.3
click at [637, 103] on input "text" at bounding box center [682, 105] width 160 height 31
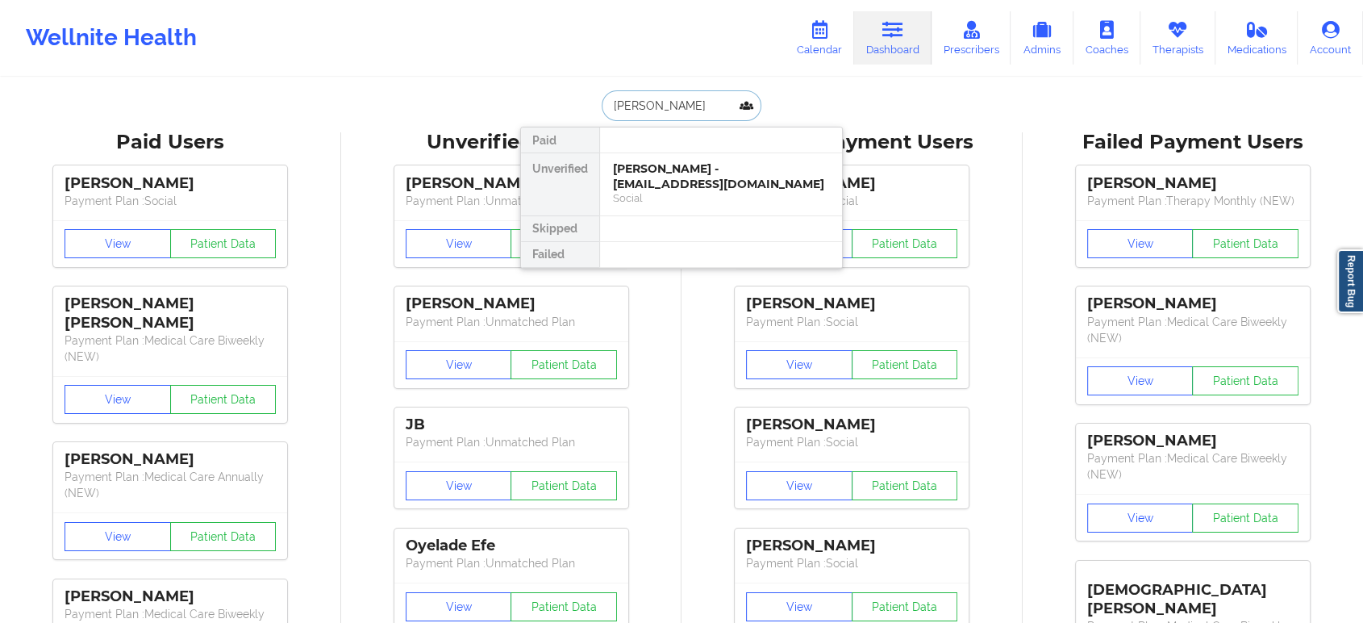
type input "[PERSON_NAME]"
click at [636, 180] on div "[PERSON_NAME] - [PERSON_NAME][EMAIL_ADDRESS][DOMAIN_NAME]" at bounding box center [721, 176] width 216 height 30
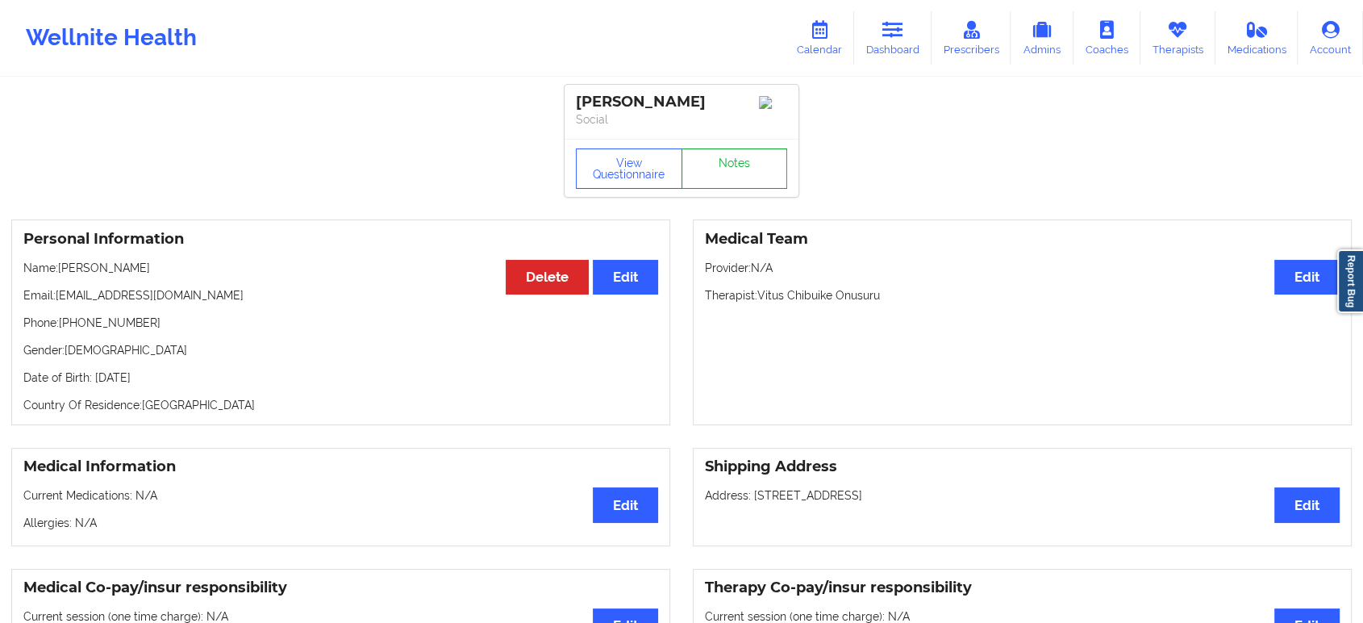
click at [721, 156] on link "Notes" at bounding box center [735, 168] width 106 height 40
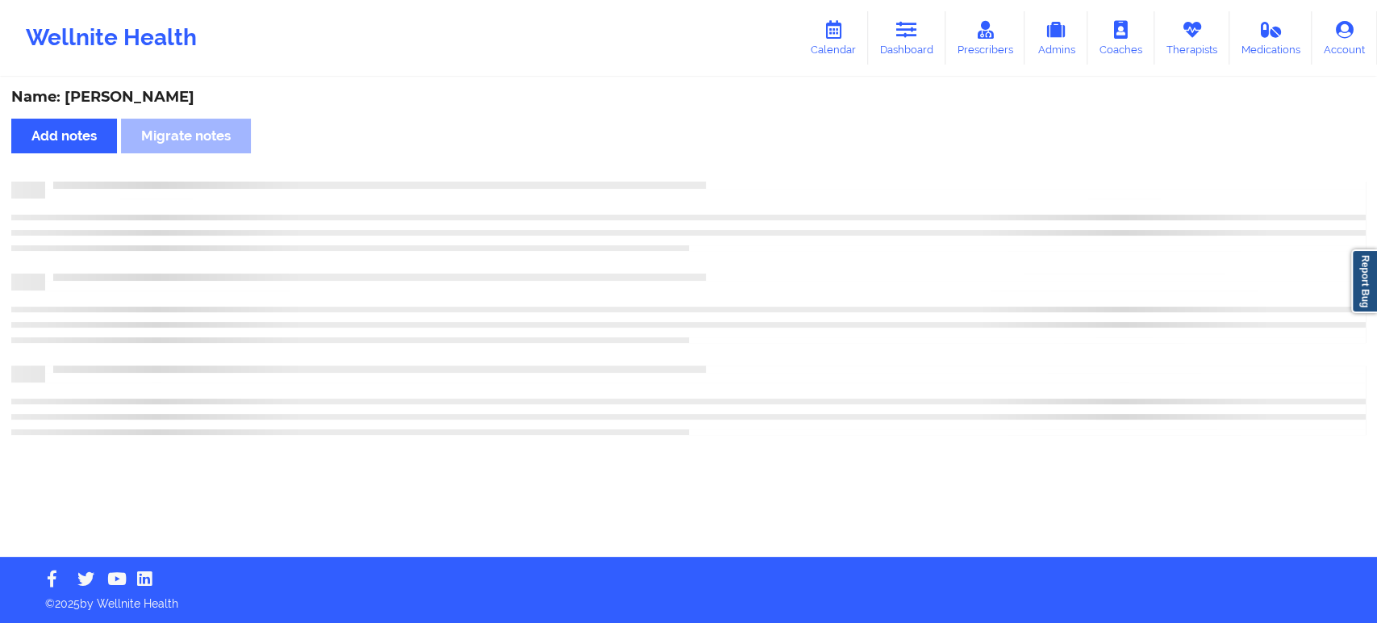
click at [721, 156] on div "Name: [PERSON_NAME] Add notes Migrate notes" at bounding box center [688, 318] width 1377 height 478
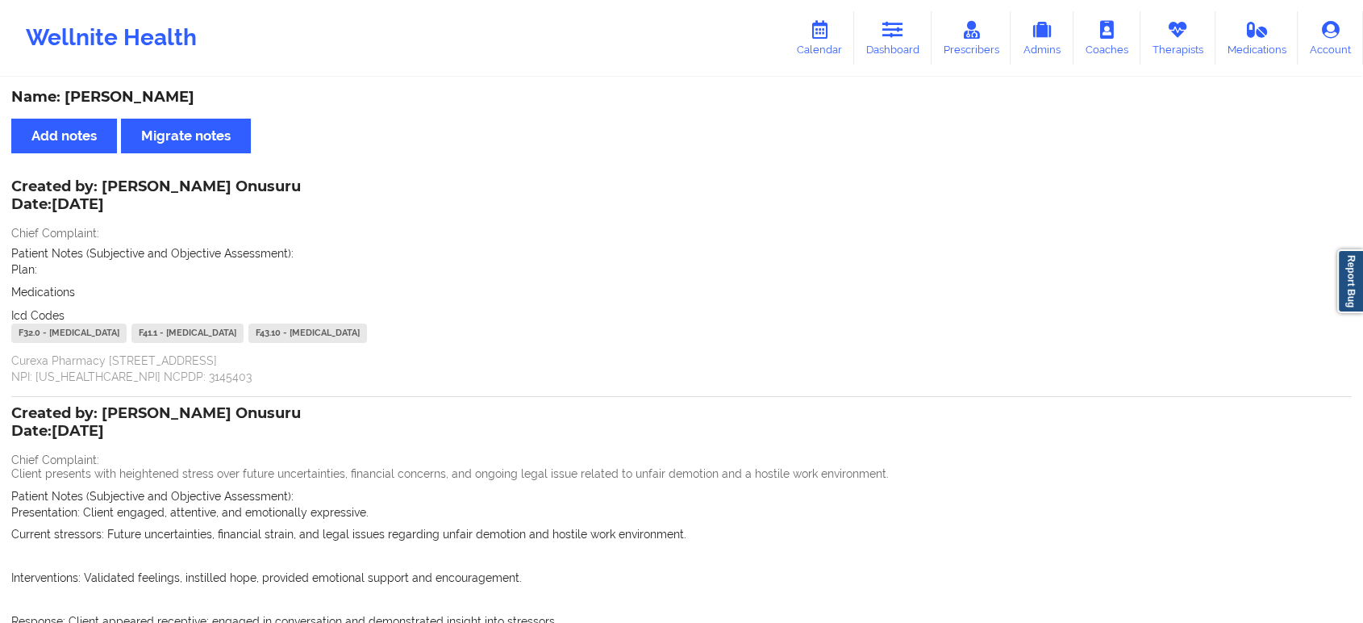
scroll to position [516, 0]
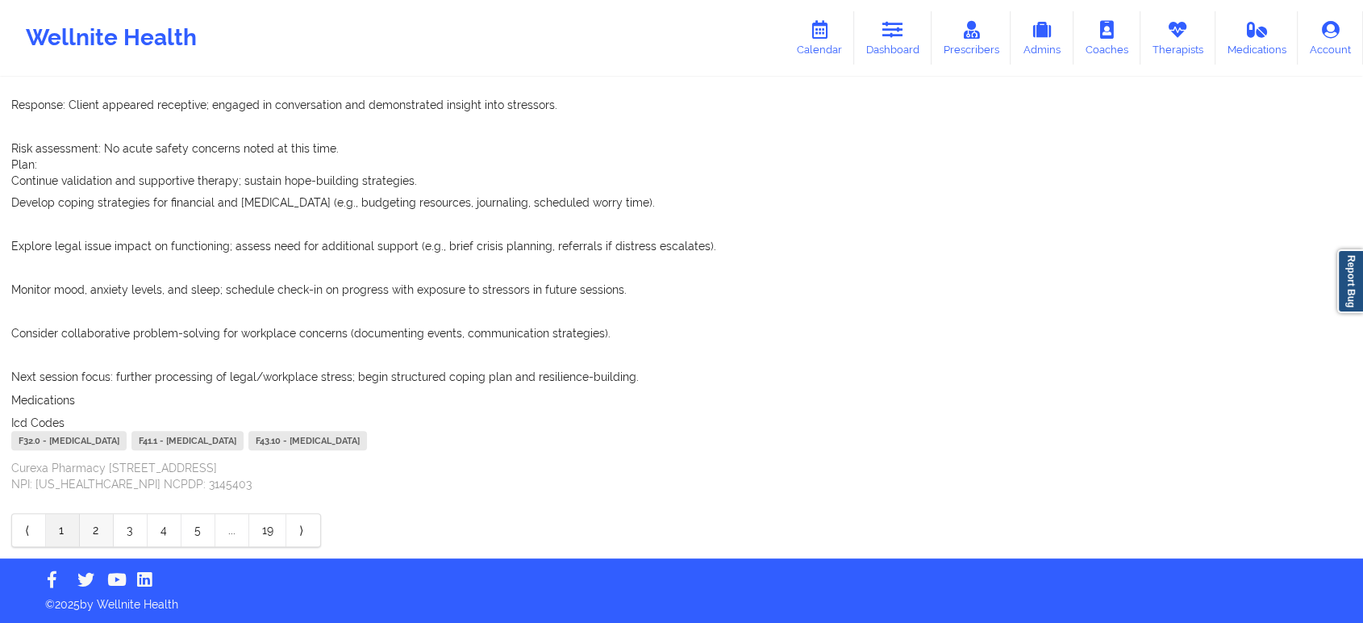
click at [98, 515] on link "2" at bounding box center [97, 530] width 34 height 32
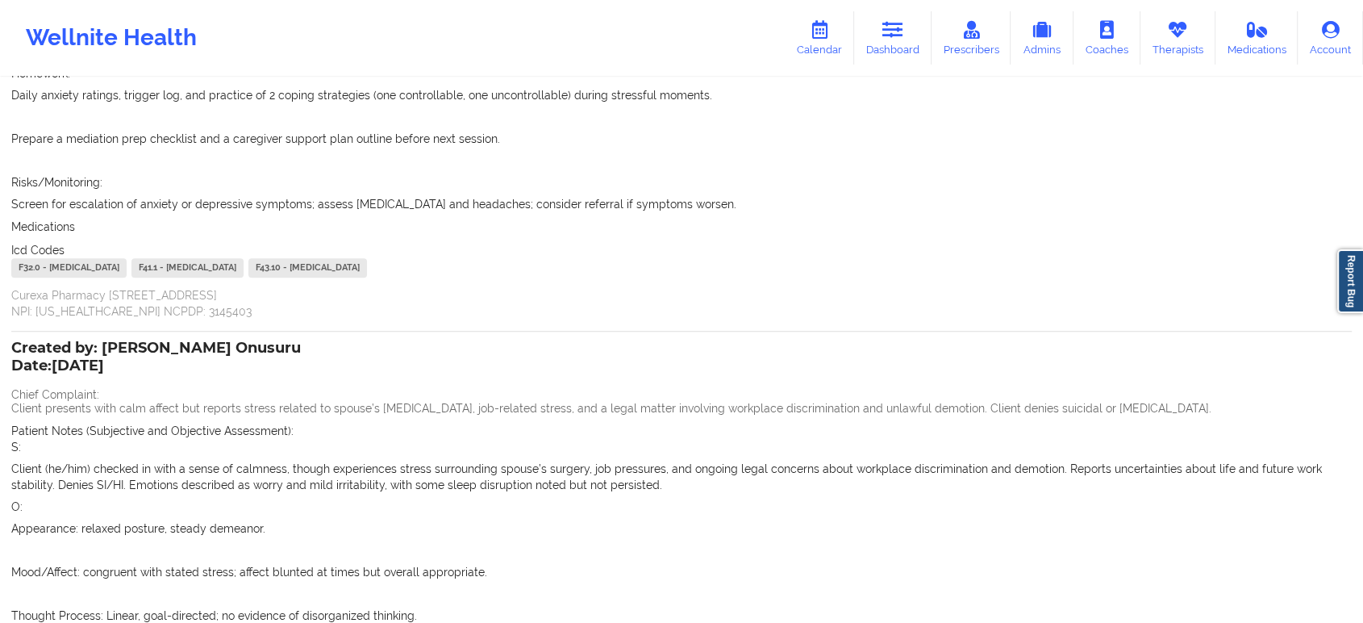
scroll to position [789, 0]
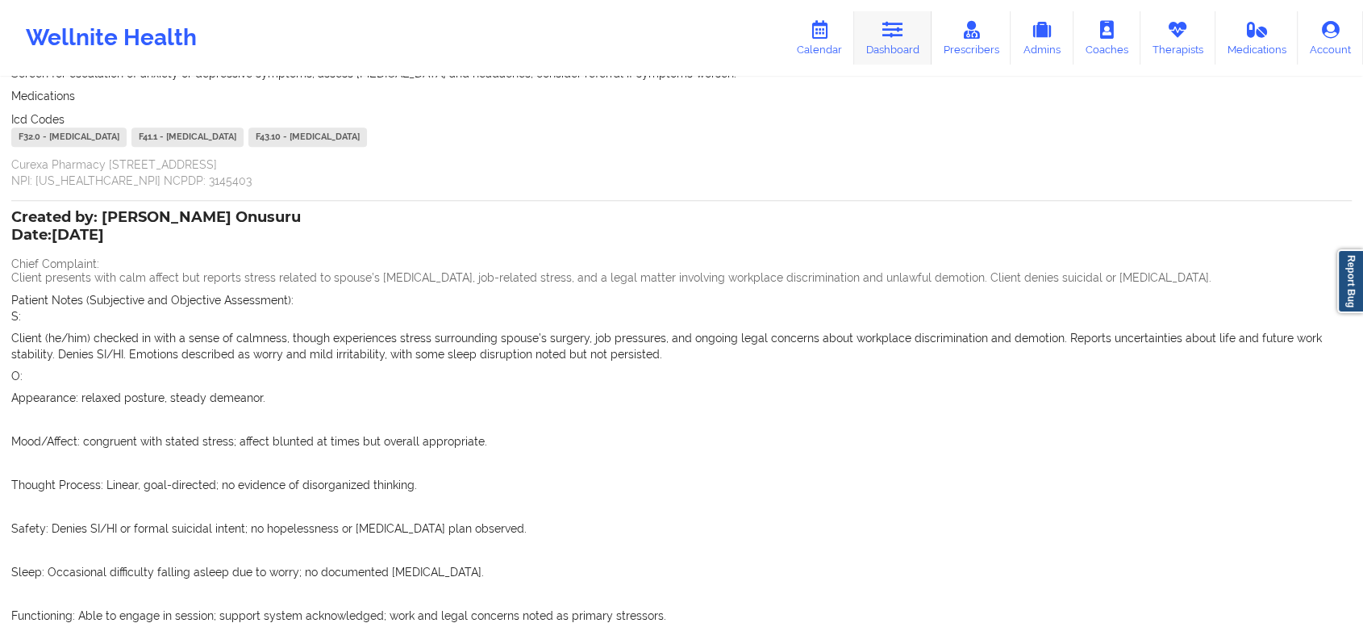
click at [872, 29] on link "Dashboard" at bounding box center [892, 37] width 77 height 53
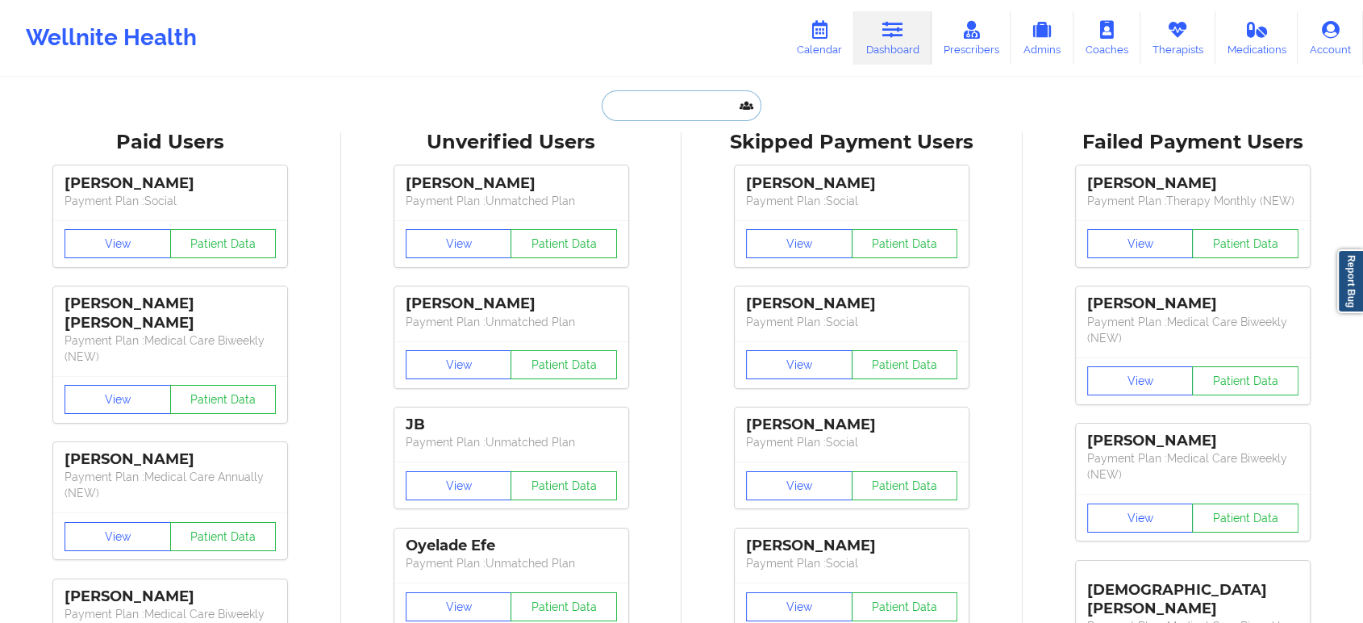
click at [703, 91] on input "text" at bounding box center [682, 105] width 160 height 31
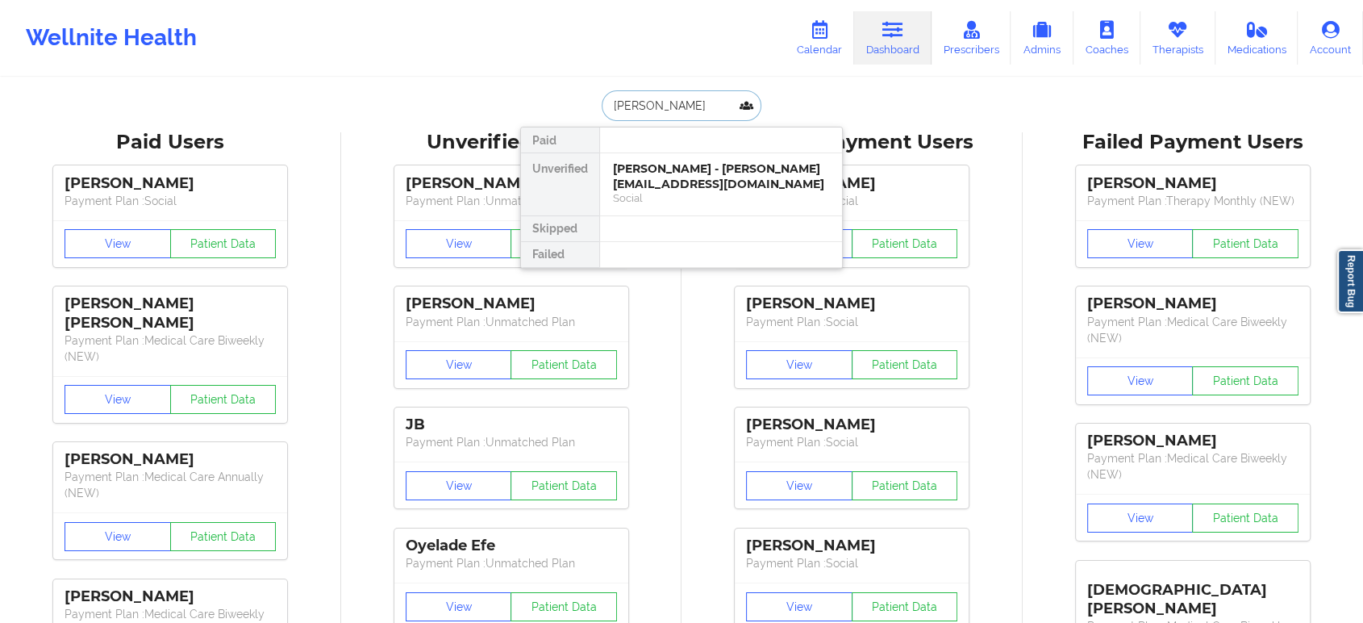
type input "[PERSON_NAME]"
click at [696, 172] on div "[PERSON_NAME] - [EMAIL_ADDRESS][DOMAIN_NAME]" at bounding box center [721, 176] width 216 height 30
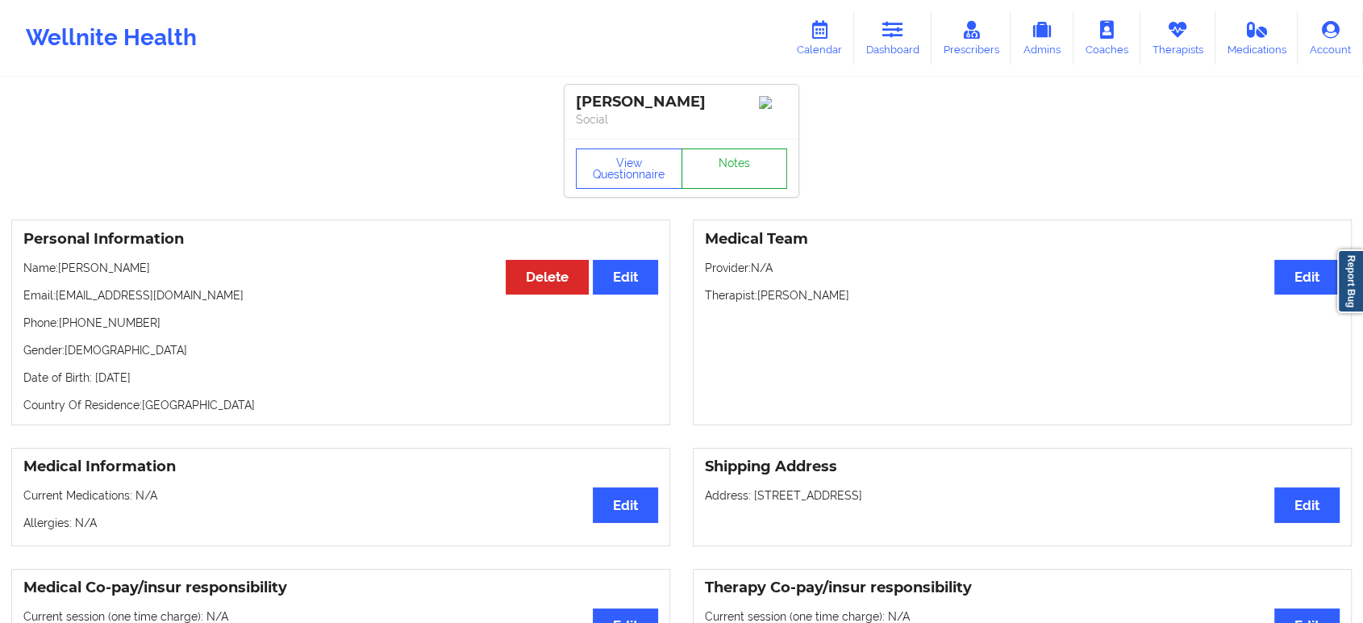
click at [714, 161] on link "Notes" at bounding box center [735, 168] width 106 height 40
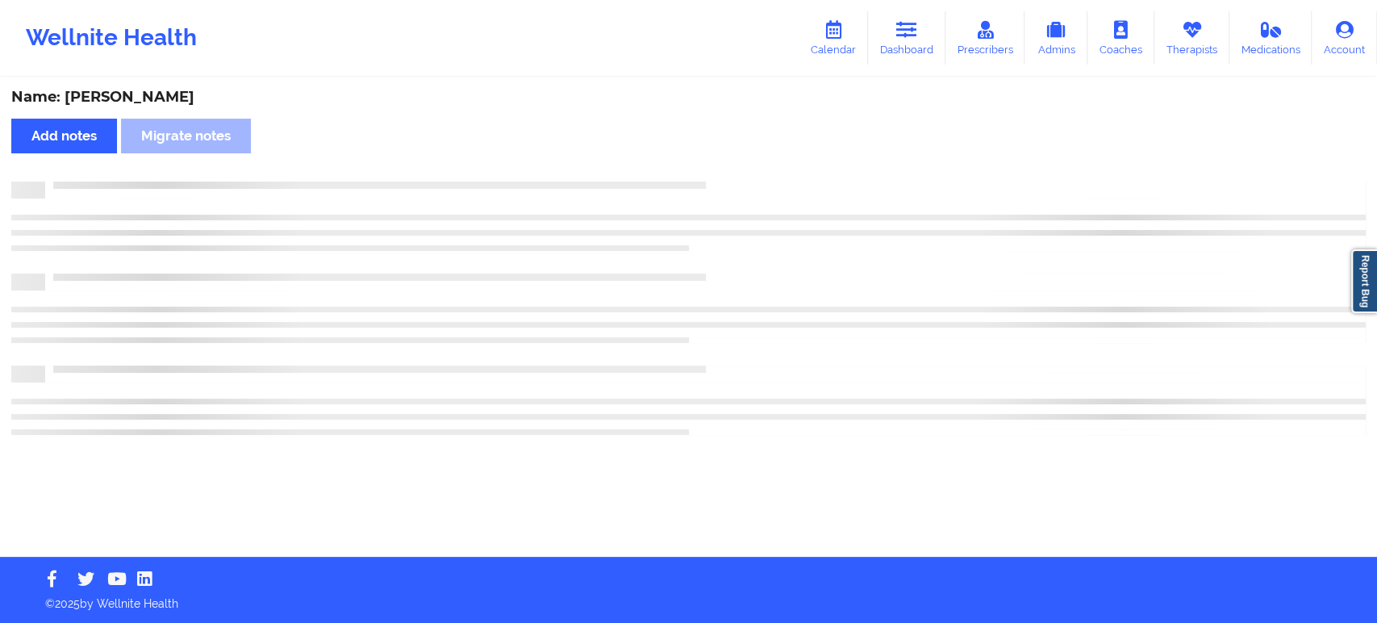
click at [714, 161] on div "Name: [PERSON_NAME] Add notes Migrate notes" at bounding box center [688, 318] width 1377 height 478
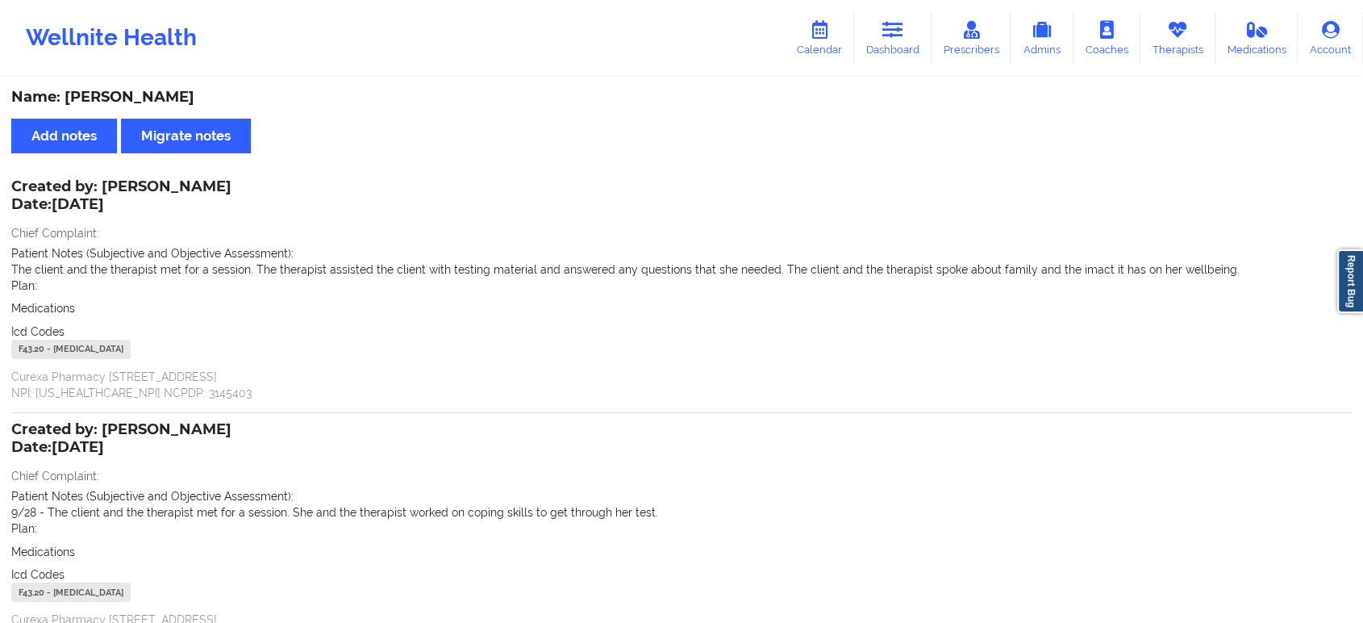
scroll to position [152, 0]
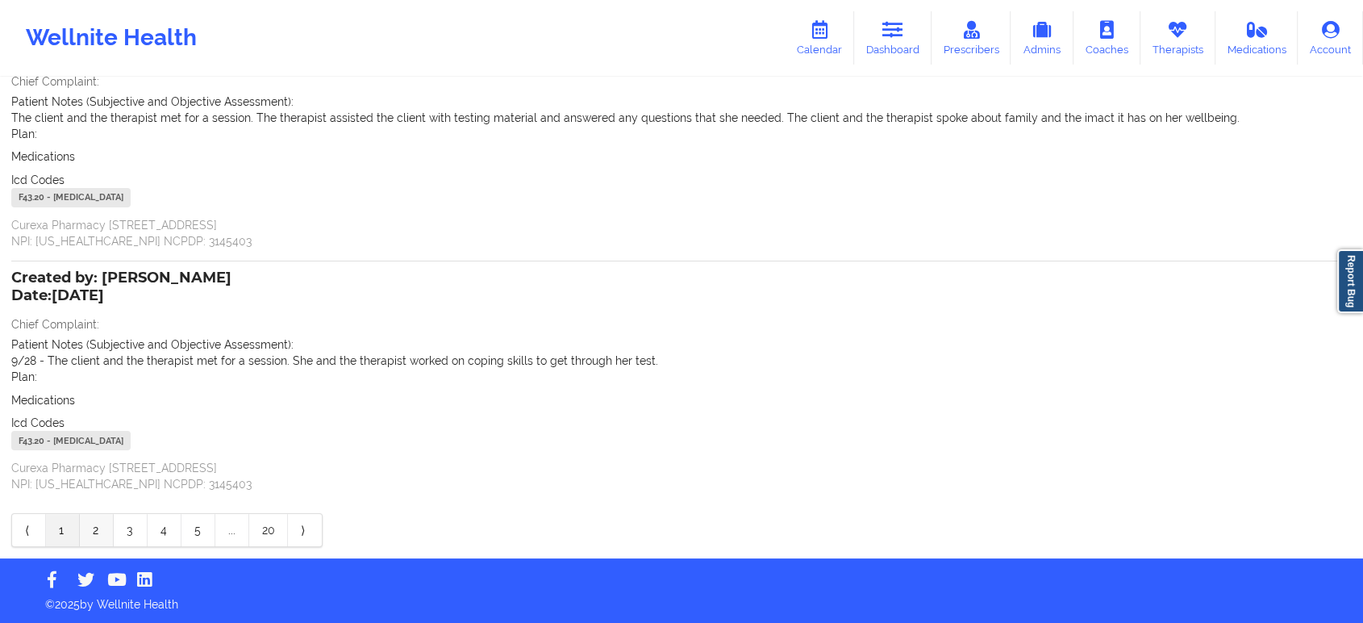
click at [98, 528] on link "2" at bounding box center [97, 530] width 34 height 32
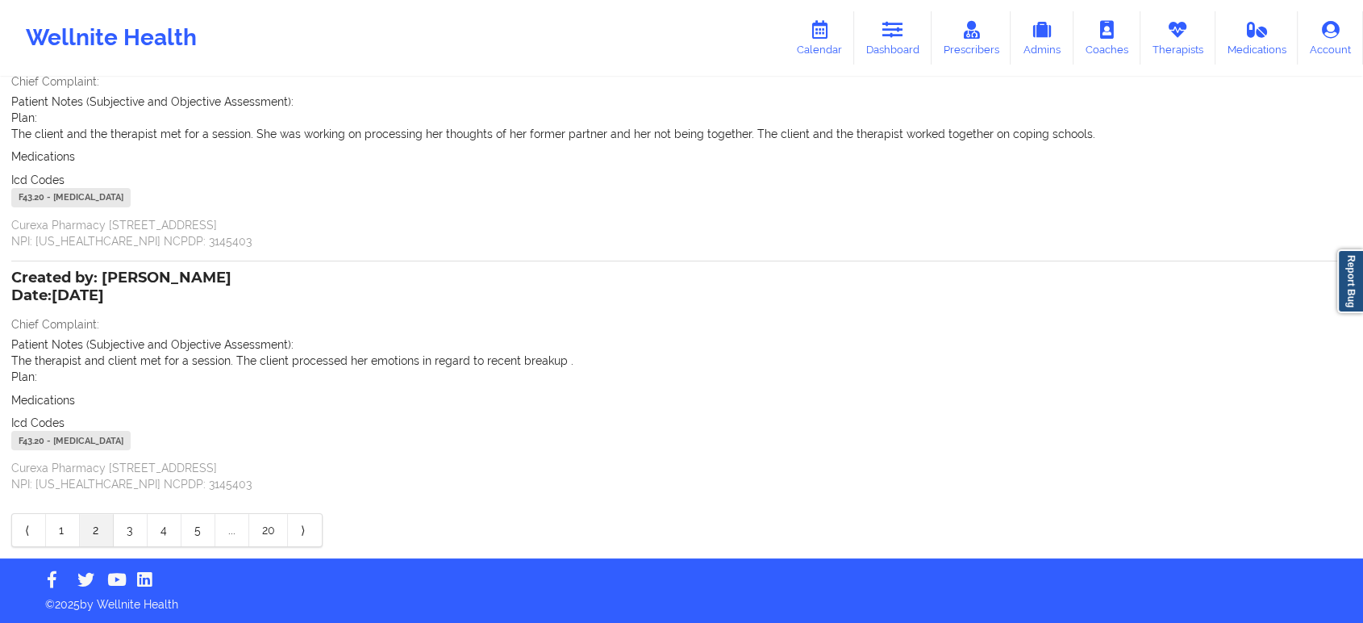
scroll to position [0, 0]
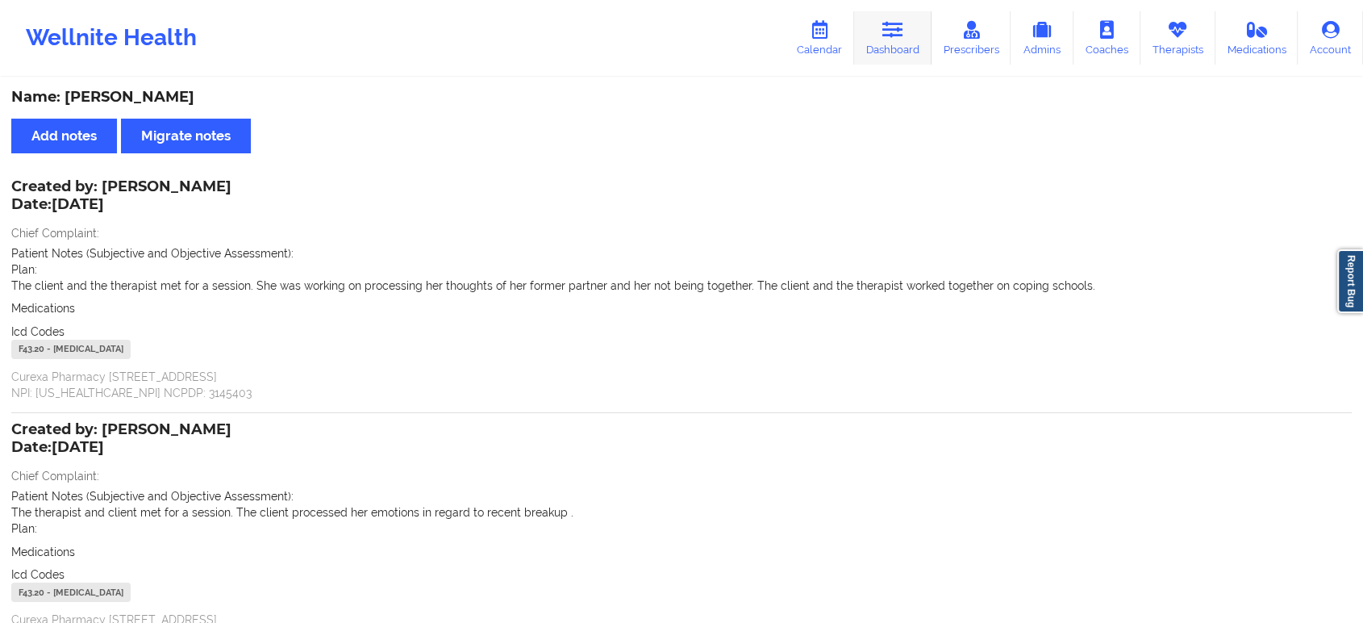
click at [904, 50] on link "Dashboard" at bounding box center [892, 37] width 77 height 53
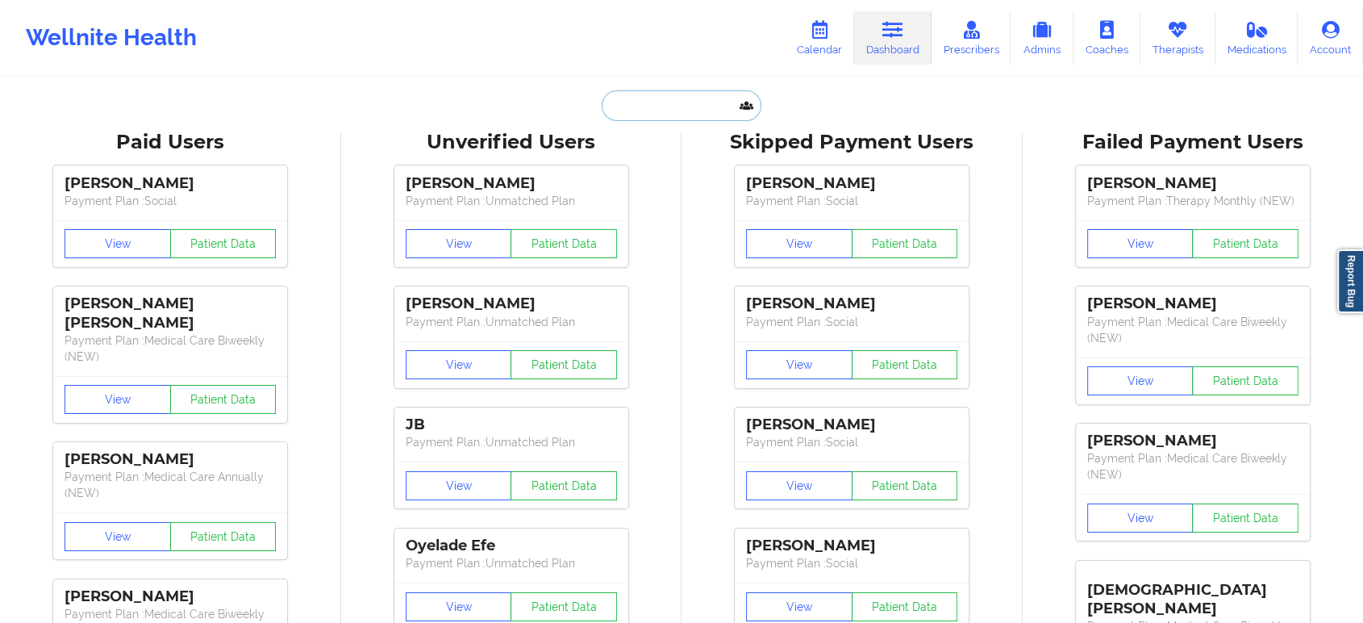
click at [718, 97] on input "text" at bounding box center [682, 105] width 160 height 31
paste input "[EMAIL_ADDRESS][DOMAIN_NAME]"
type input "[EMAIL_ADDRESS][DOMAIN_NAME]"
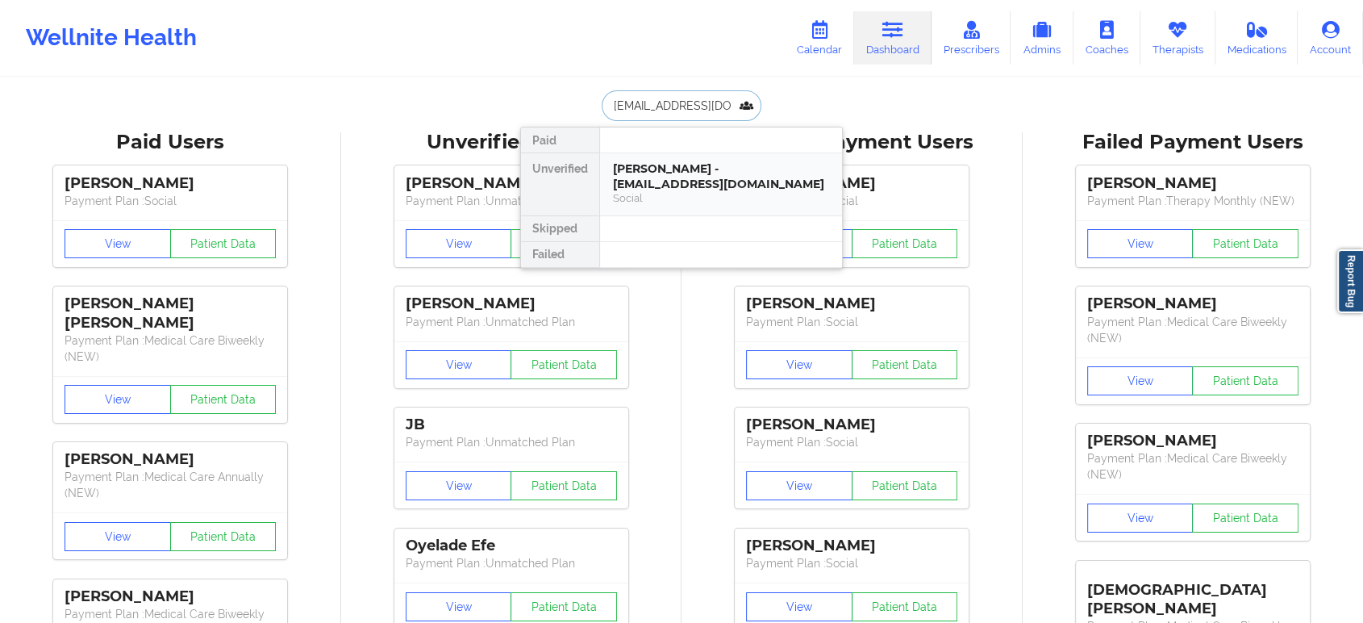
click at [728, 171] on div "[PERSON_NAME] - [EMAIL_ADDRESS][DOMAIN_NAME]" at bounding box center [721, 176] width 216 height 30
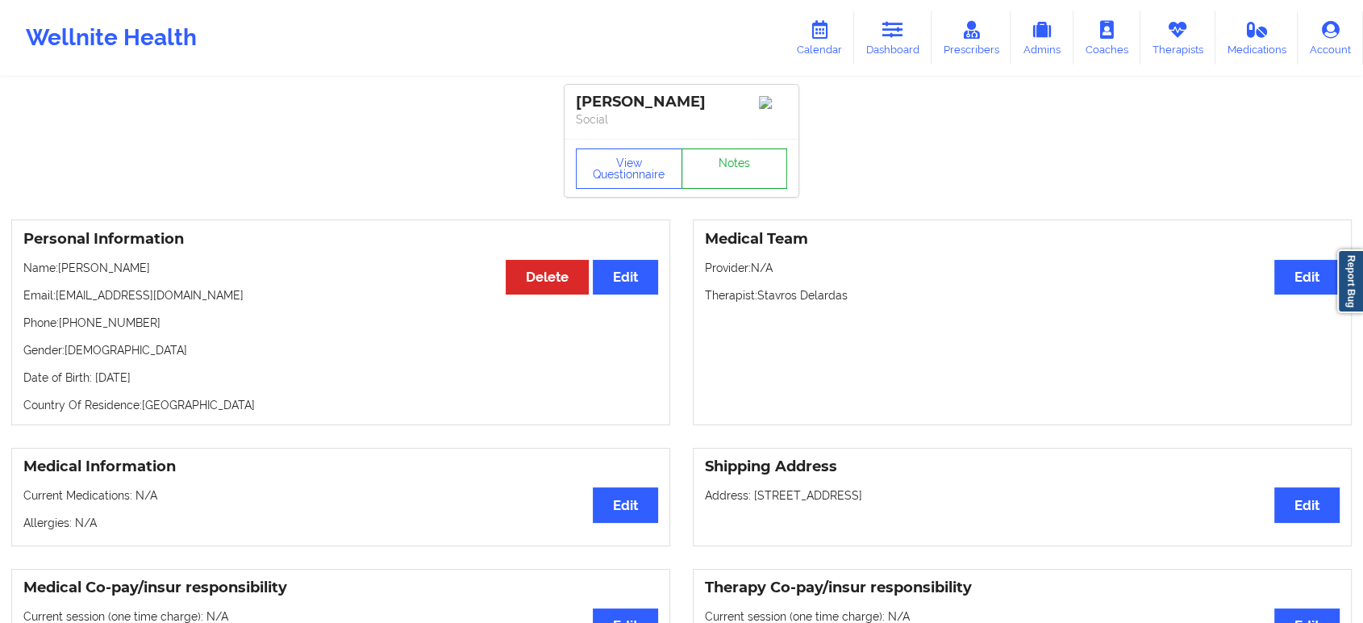
click at [751, 163] on link "Notes" at bounding box center [735, 168] width 106 height 40
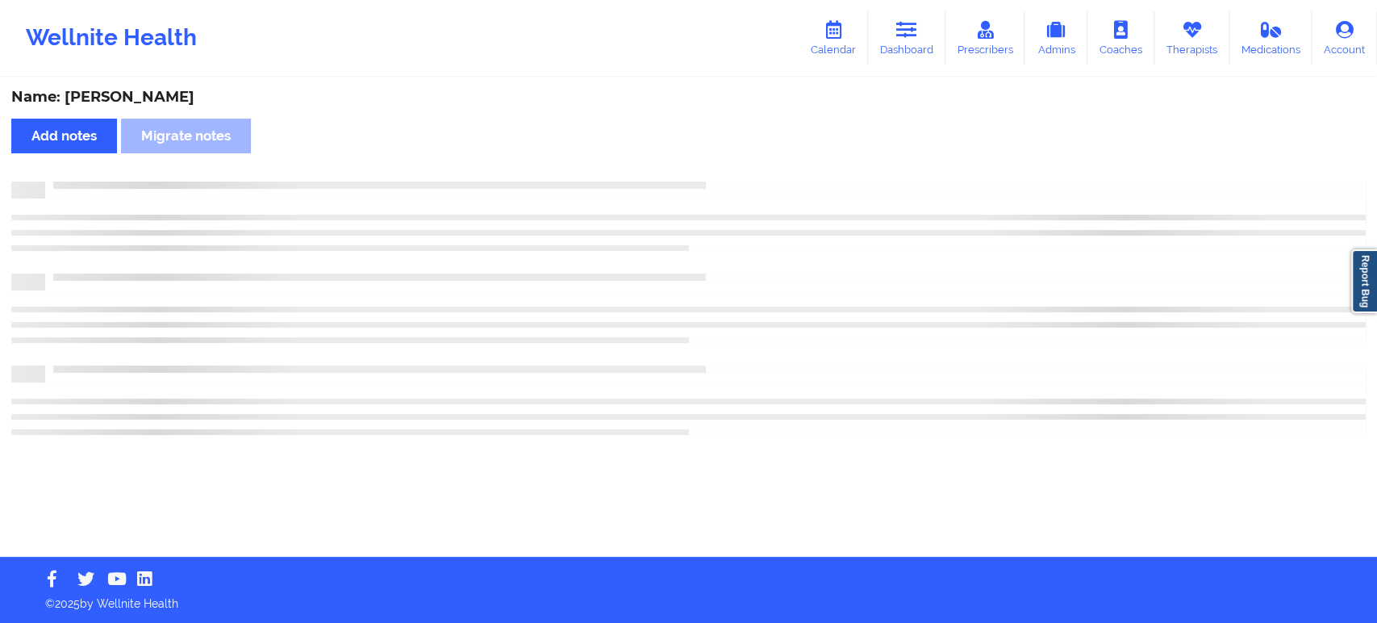
click at [751, 163] on div "Name: [PERSON_NAME] Add notes Migrate notes" at bounding box center [688, 318] width 1377 height 478
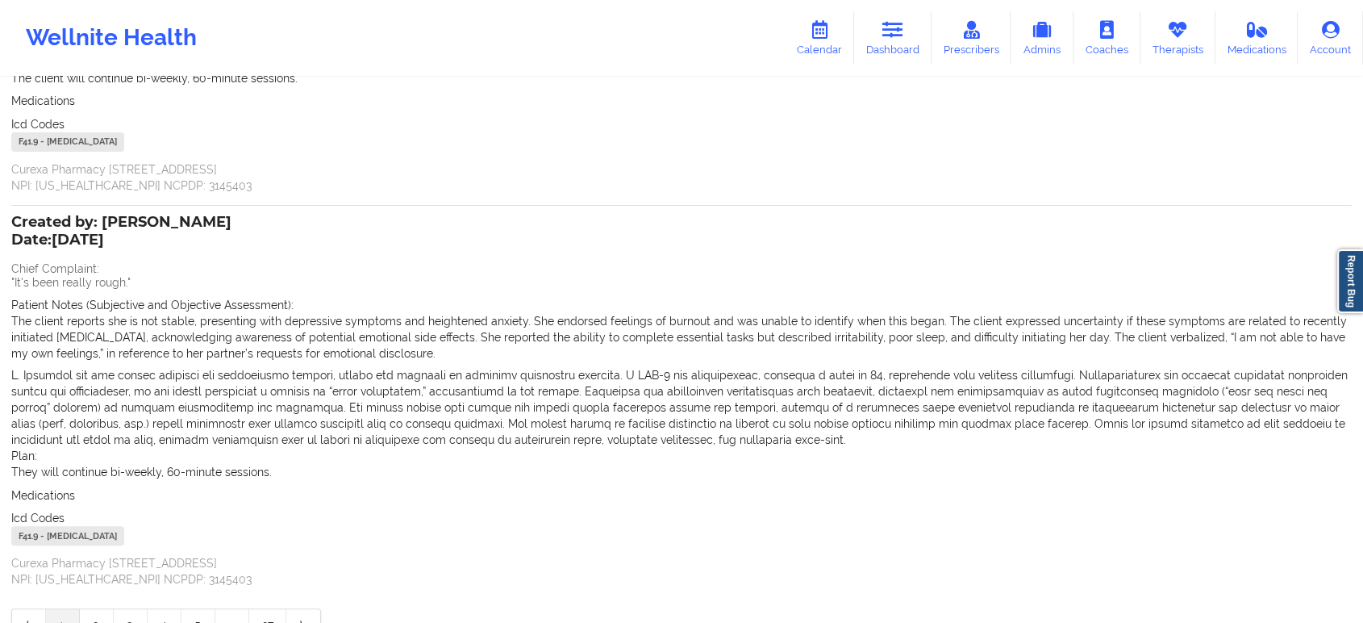
scroll to position [273, 0]
click at [897, 26] on icon at bounding box center [893, 30] width 21 height 18
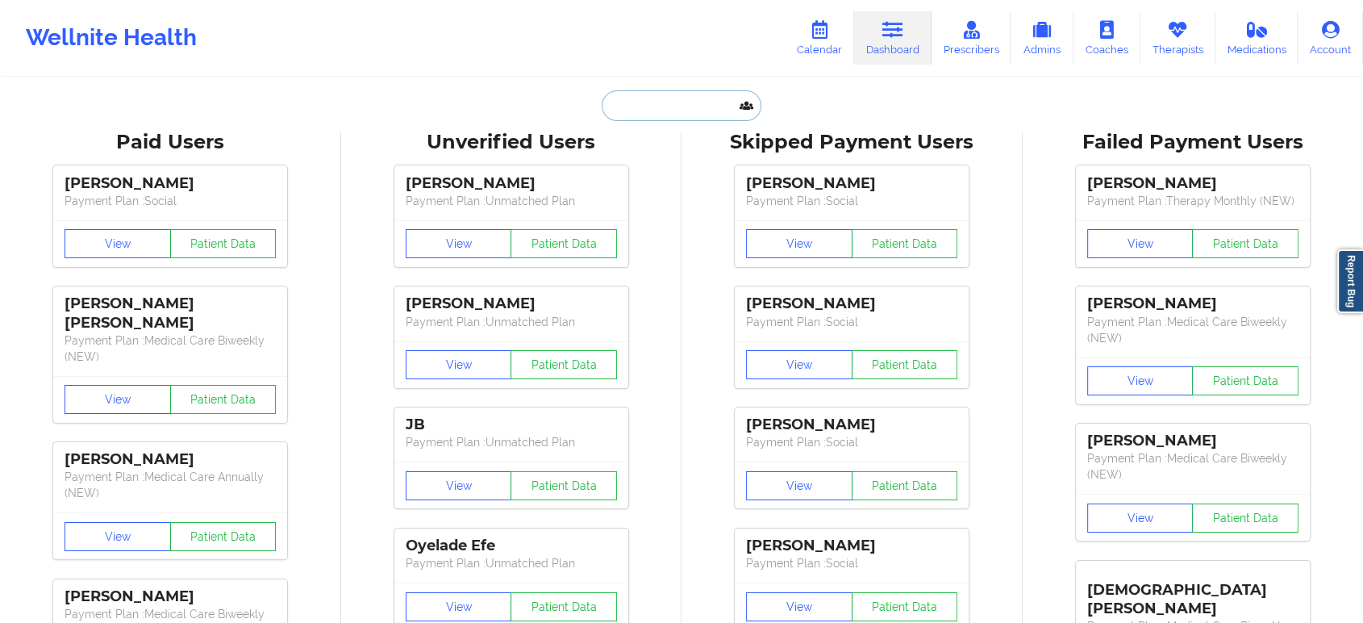
click at [698, 108] on input "text" at bounding box center [682, 105] width 160 height 31
paste input "[EMAIL_ADDRESS][DOMAIN_NAME]"
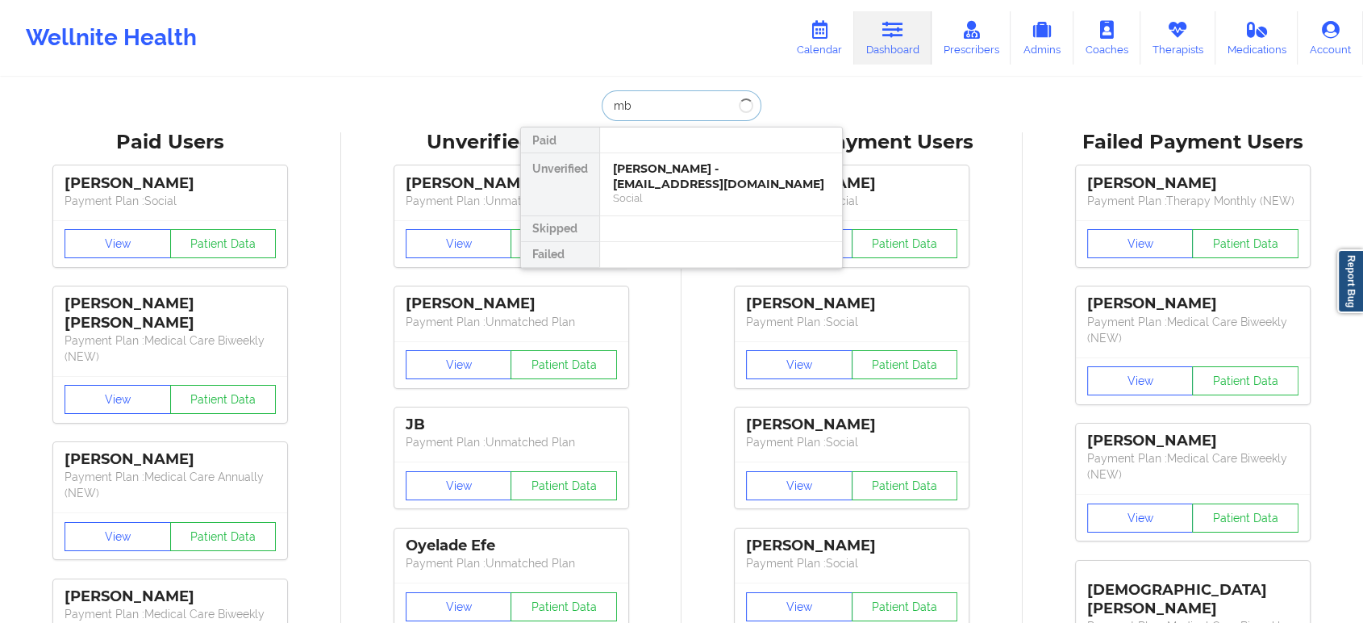
type input "m"
type input "[PERSON_NAME] bu"
click at [668, 194] on div "Social" at bounding box center [721, 198] width 216 height 14
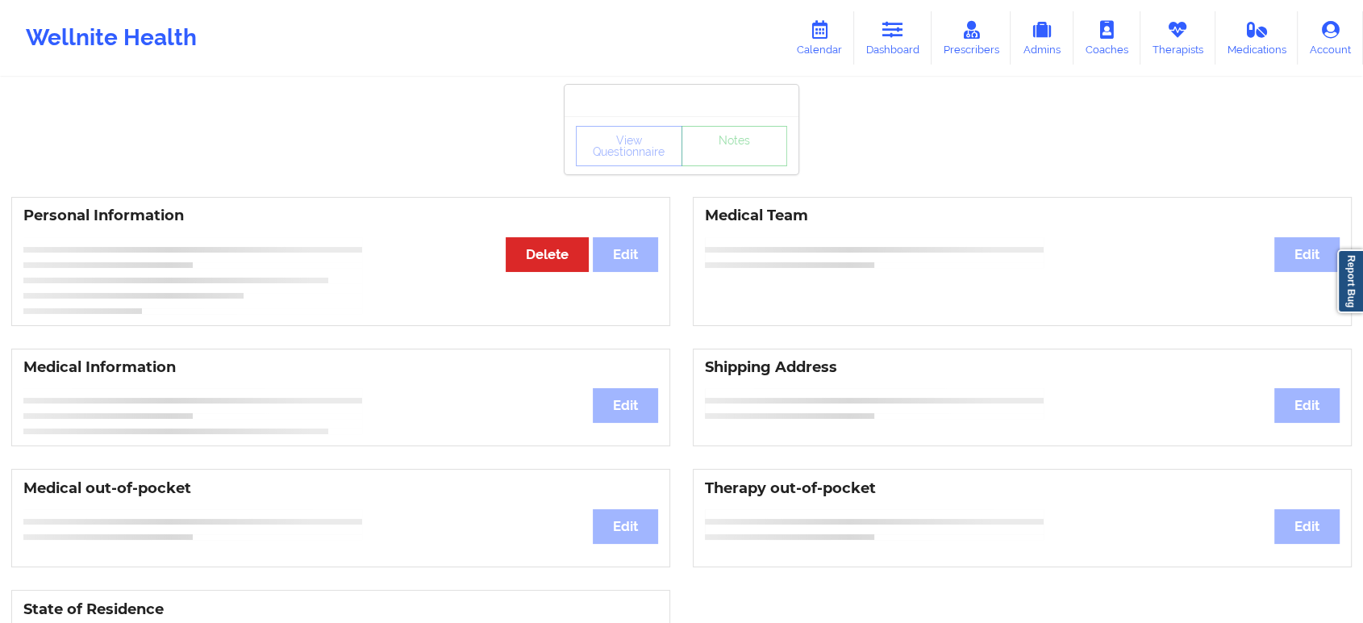
click at [709, 168] on div "View Questionnaire Notes" at bounding box center [682, 145] width 234 height 58
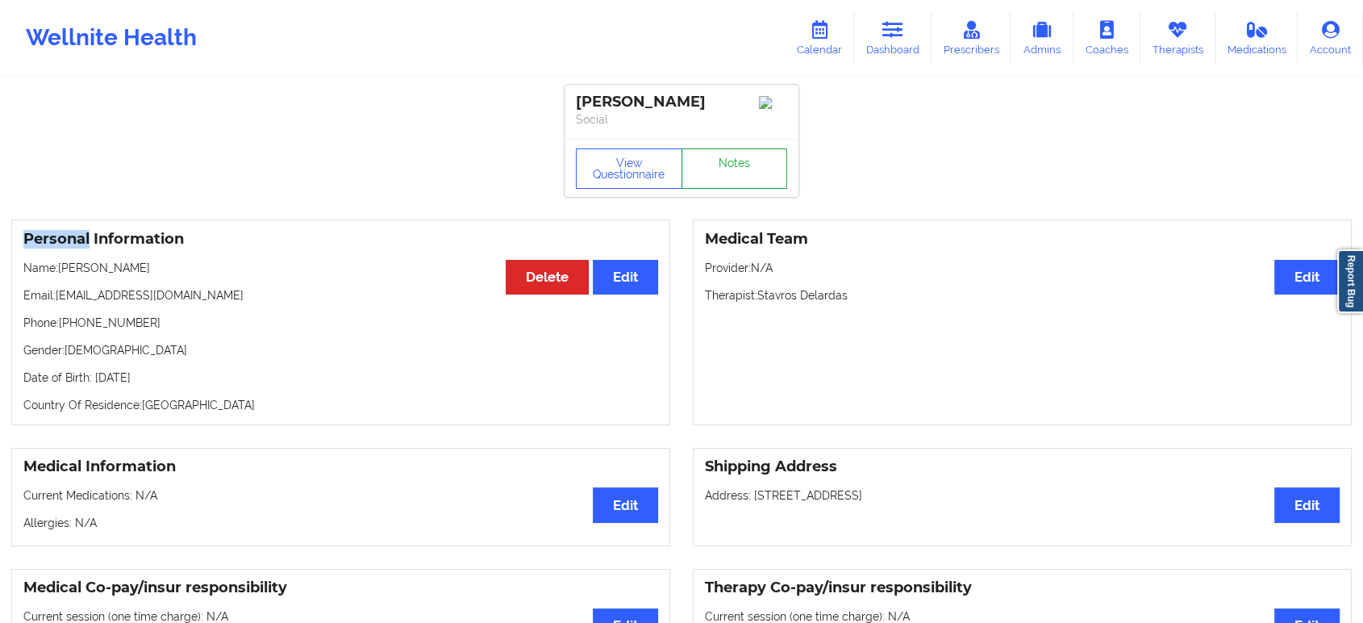
click at [709, 168] on link "Notes" at bounding box center [735, 168] width 106 height 40
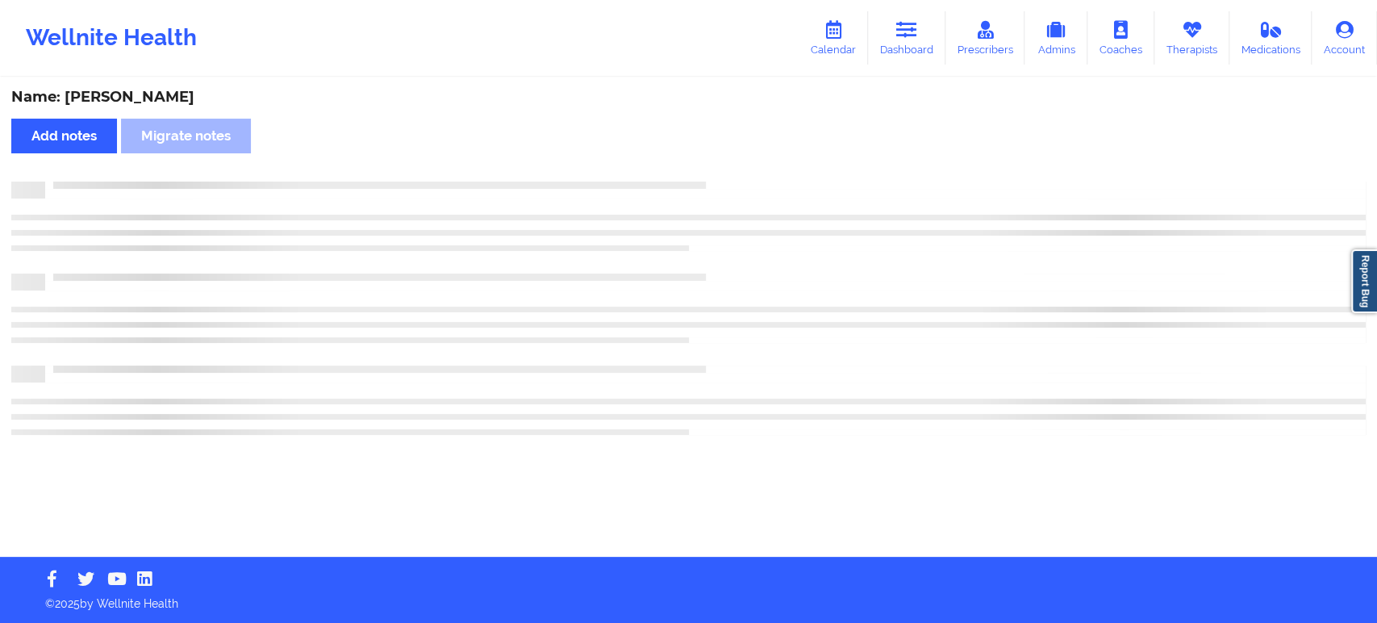
click at [709, 168] on div "Name: [PERSON_NAME] Add notes Migrate notes" at bounding box center [688, 318] width 1377 height 478
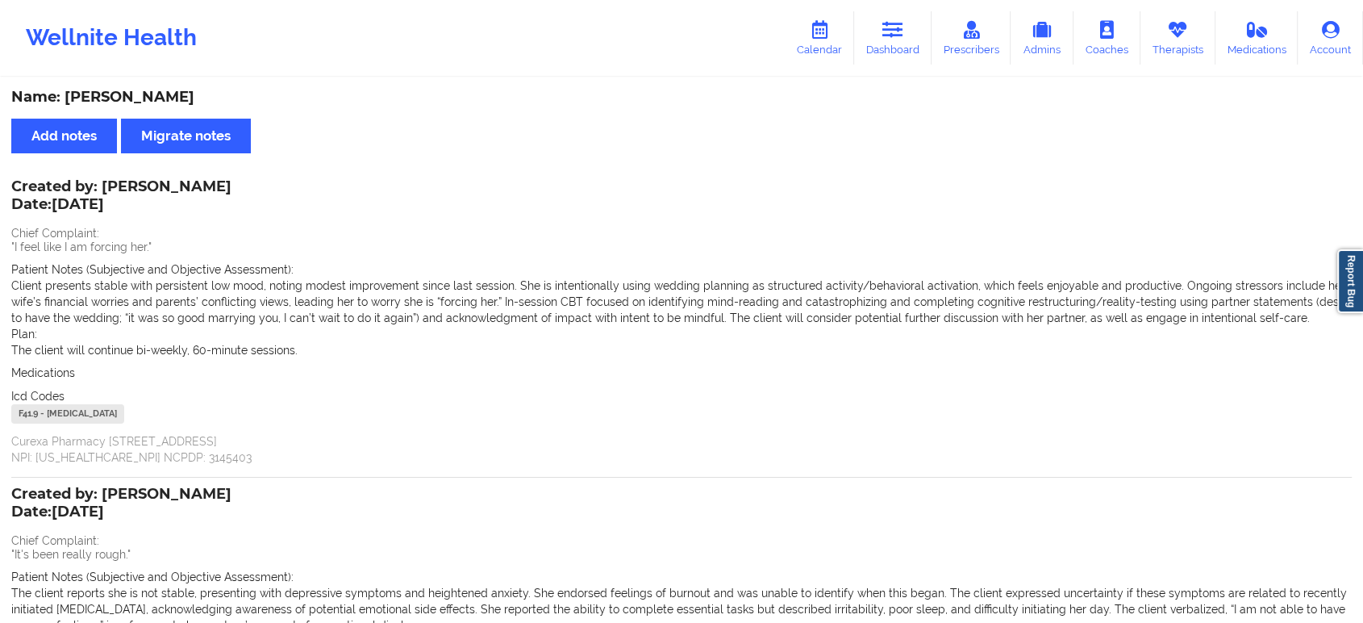
scroll to position [367, 0]
